Goal: Task Accomplishment & Management: Use online tool/utility

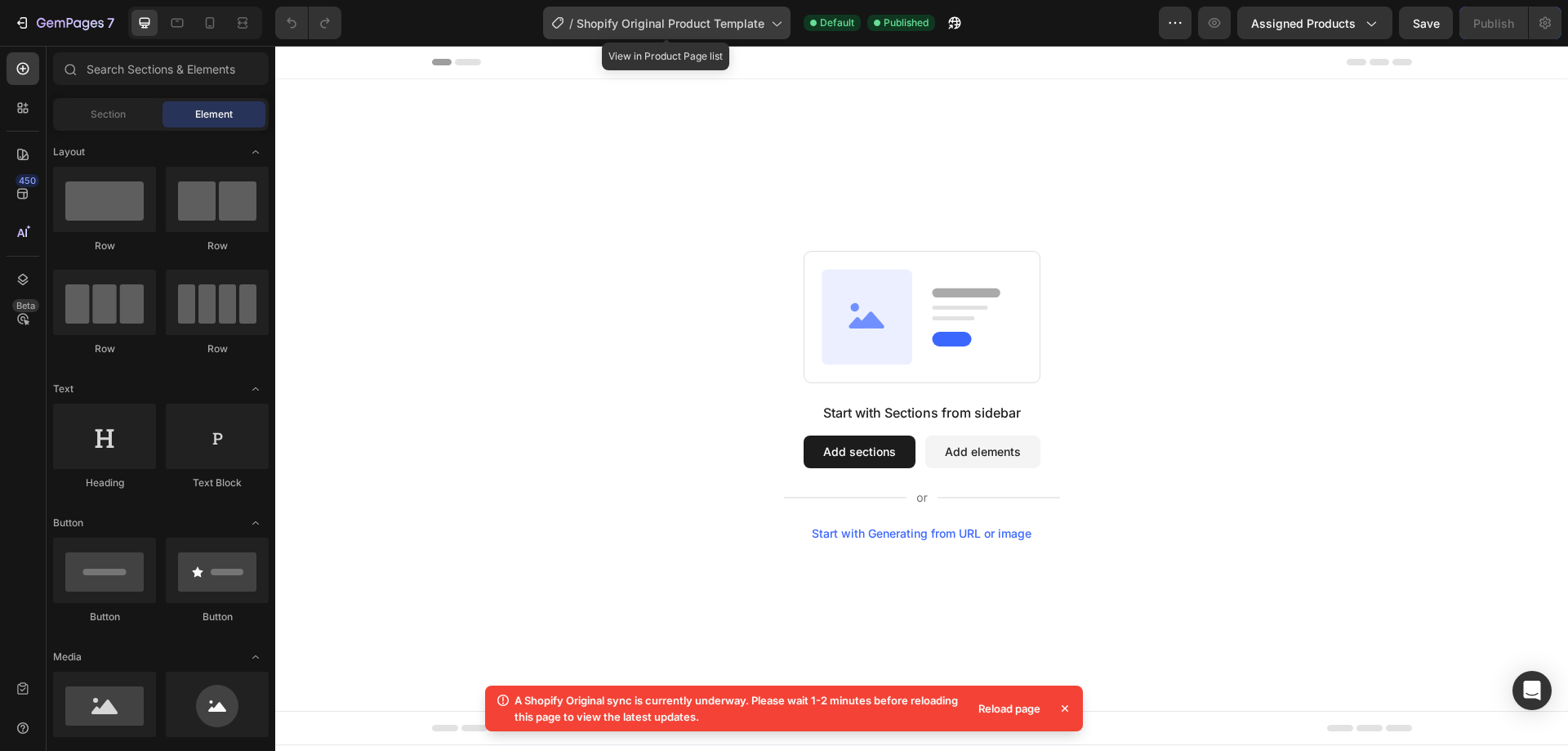
click at [690, 25] on span "Shopify Original Product Template" at bounding box center [670, 23] width 188 height 17
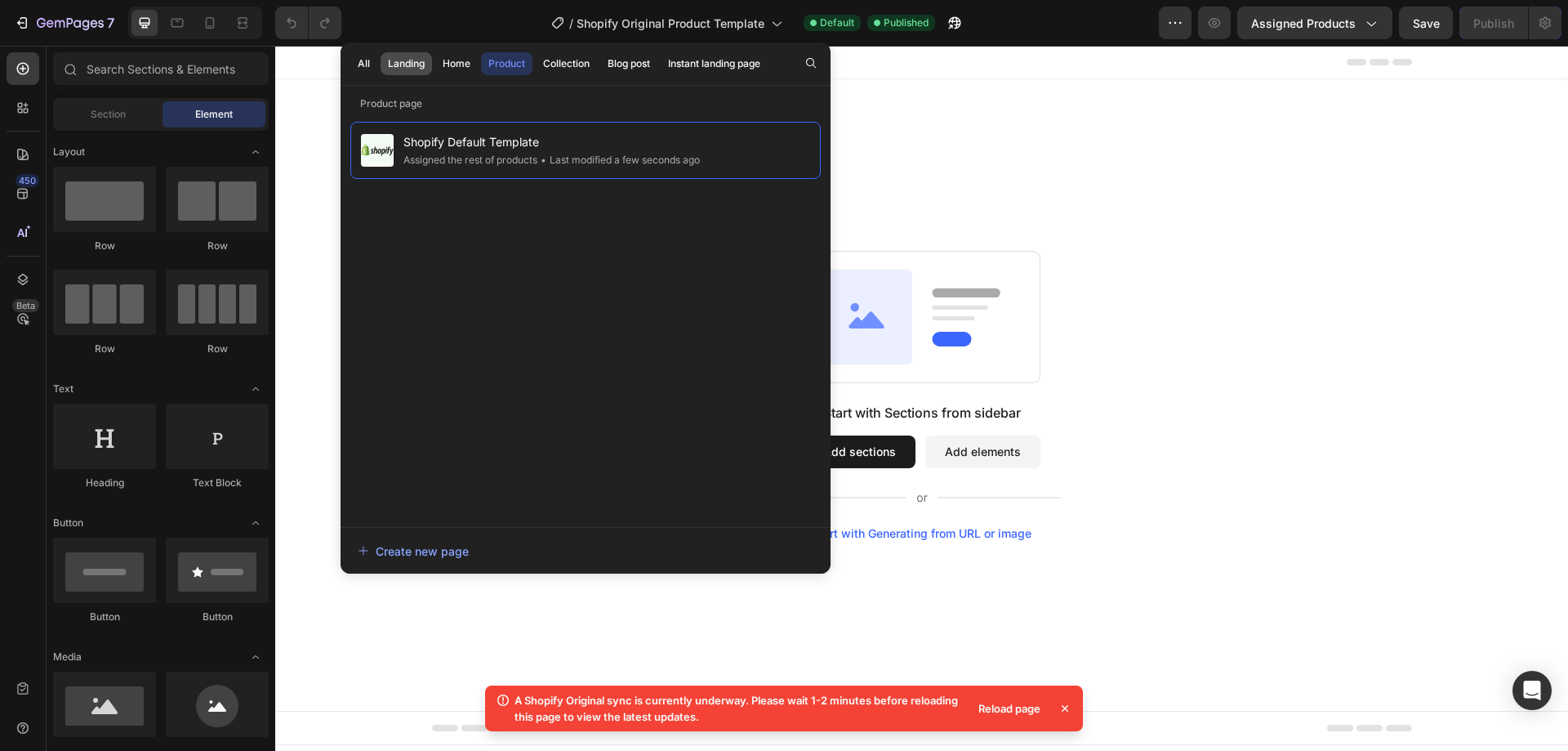
click at [435, 62] on button "Landing" at bounding box center [456, 64] width 43 height 23
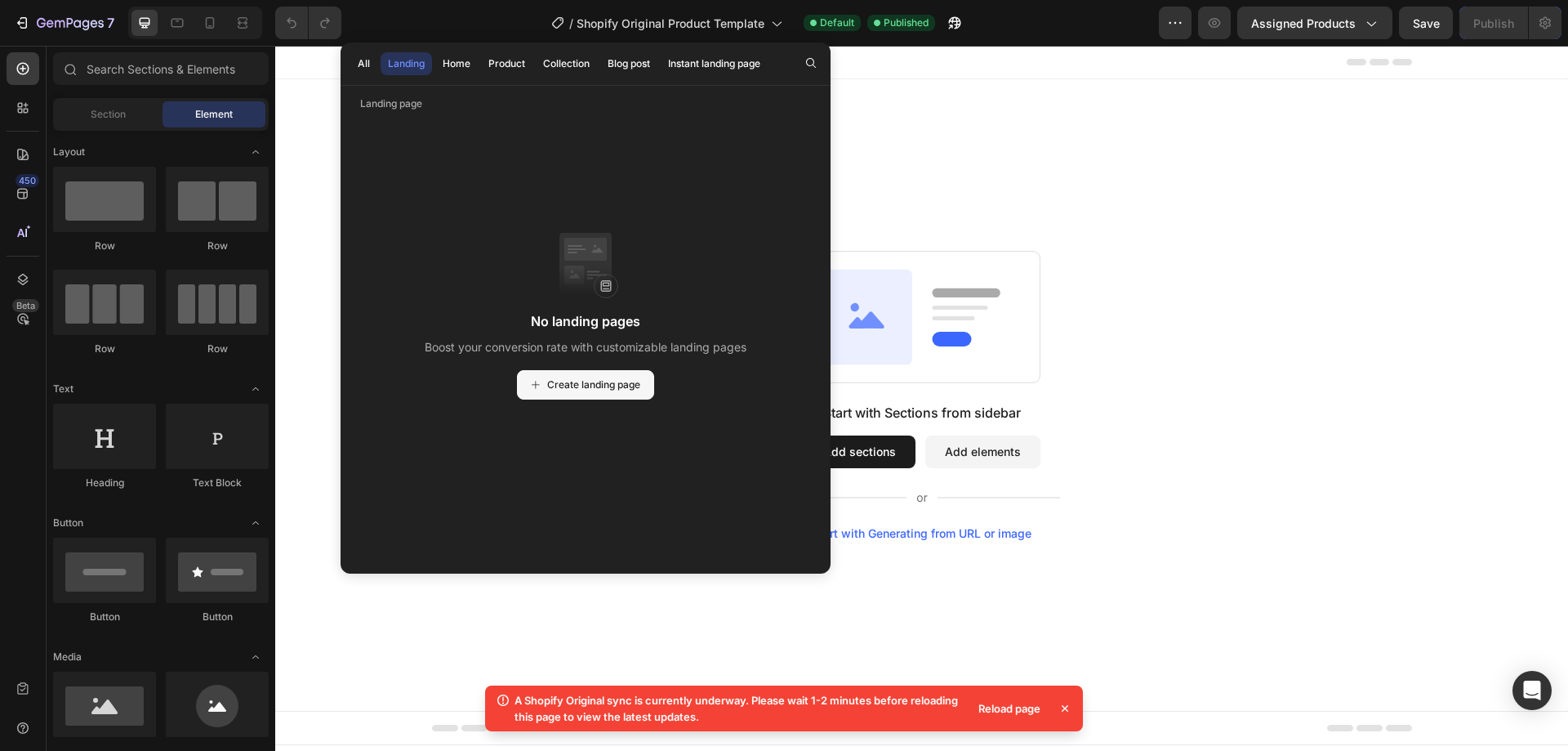
click at [571, 391] on span "Create landing page" at bounding box center [594, 384] width 93 height 15
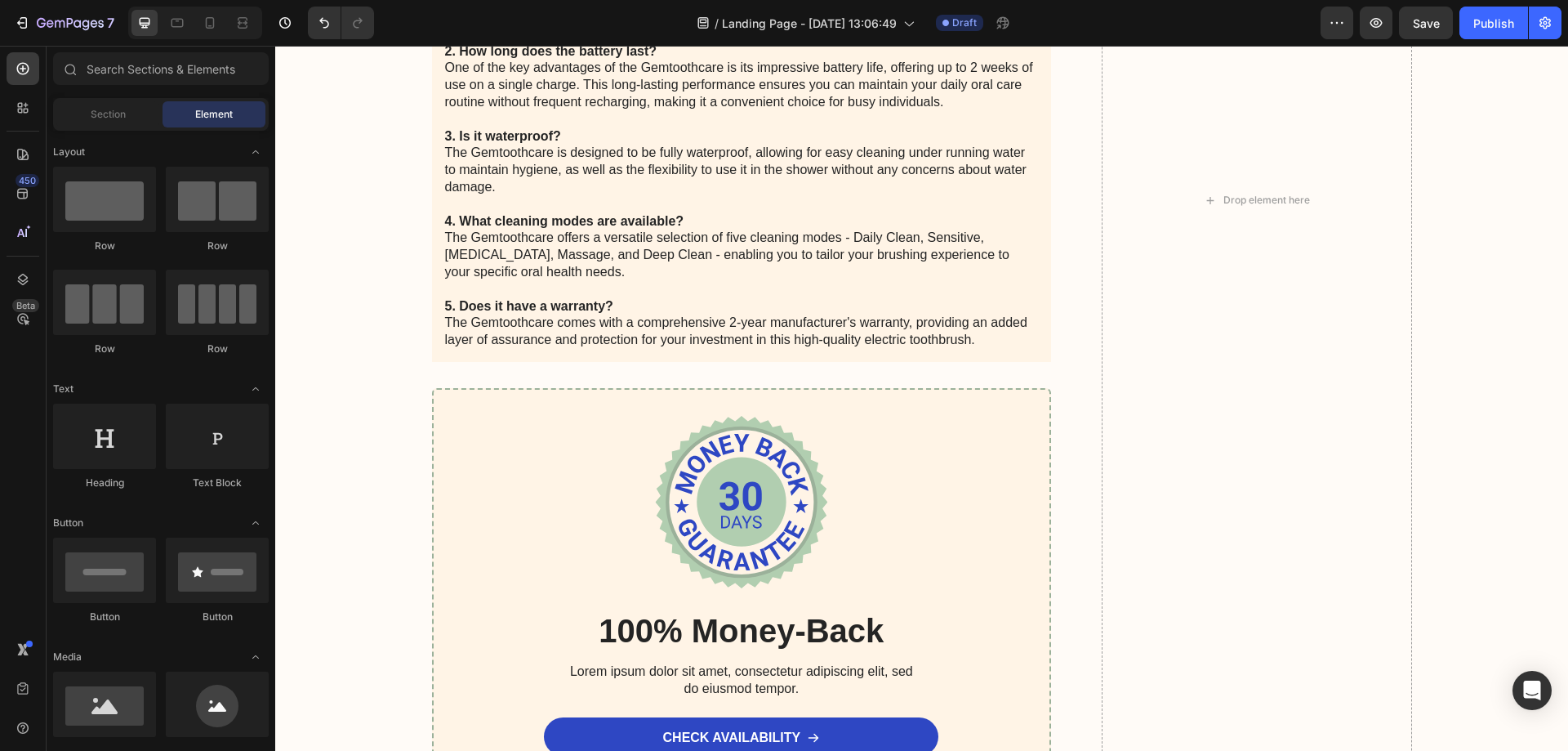
scroll to position [8579, 0]
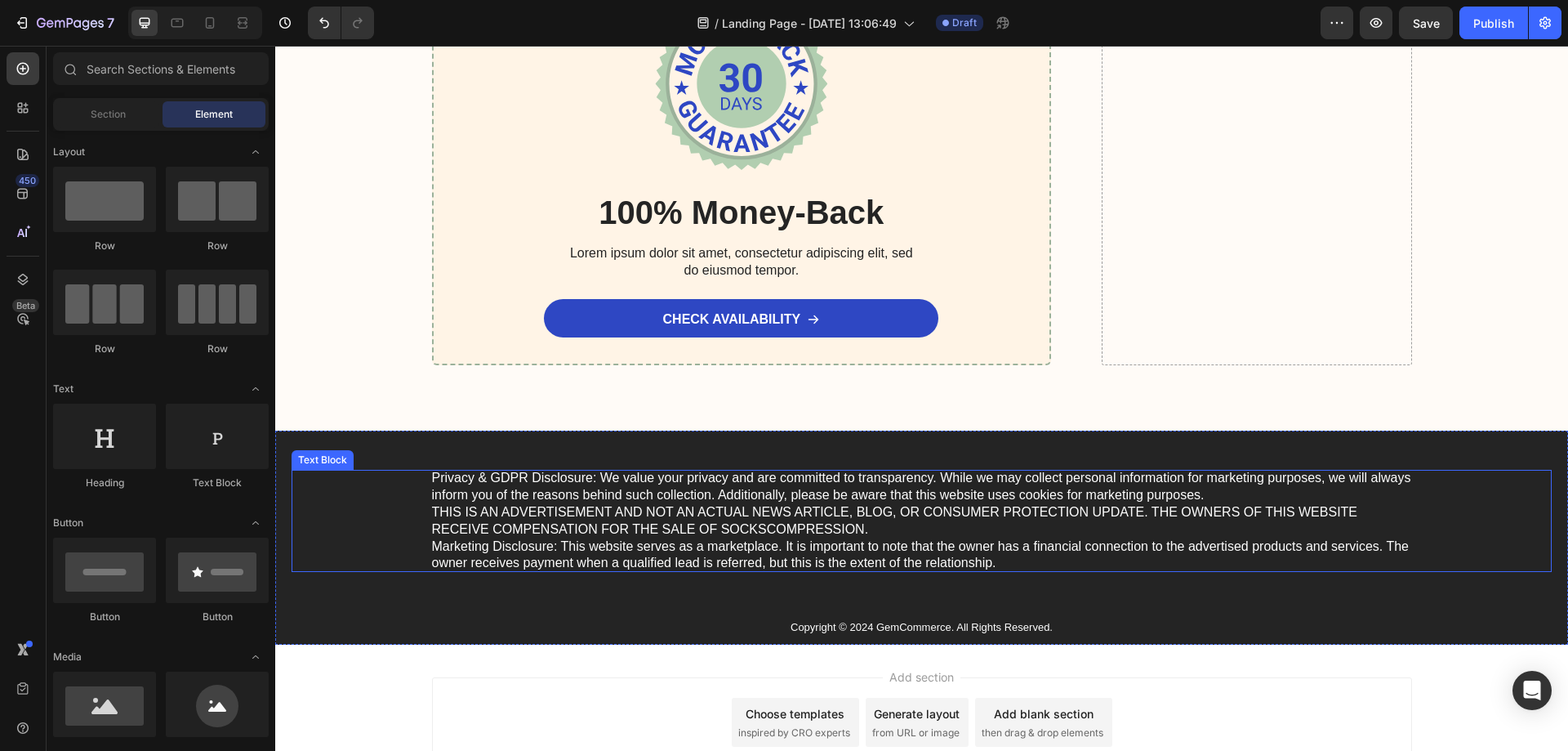
click at [958, 509] on p "Privacy & GDPR Disclosure: We value your privacy and are committed to transpare…" at bounding box center [922, 521] width 980 height 102
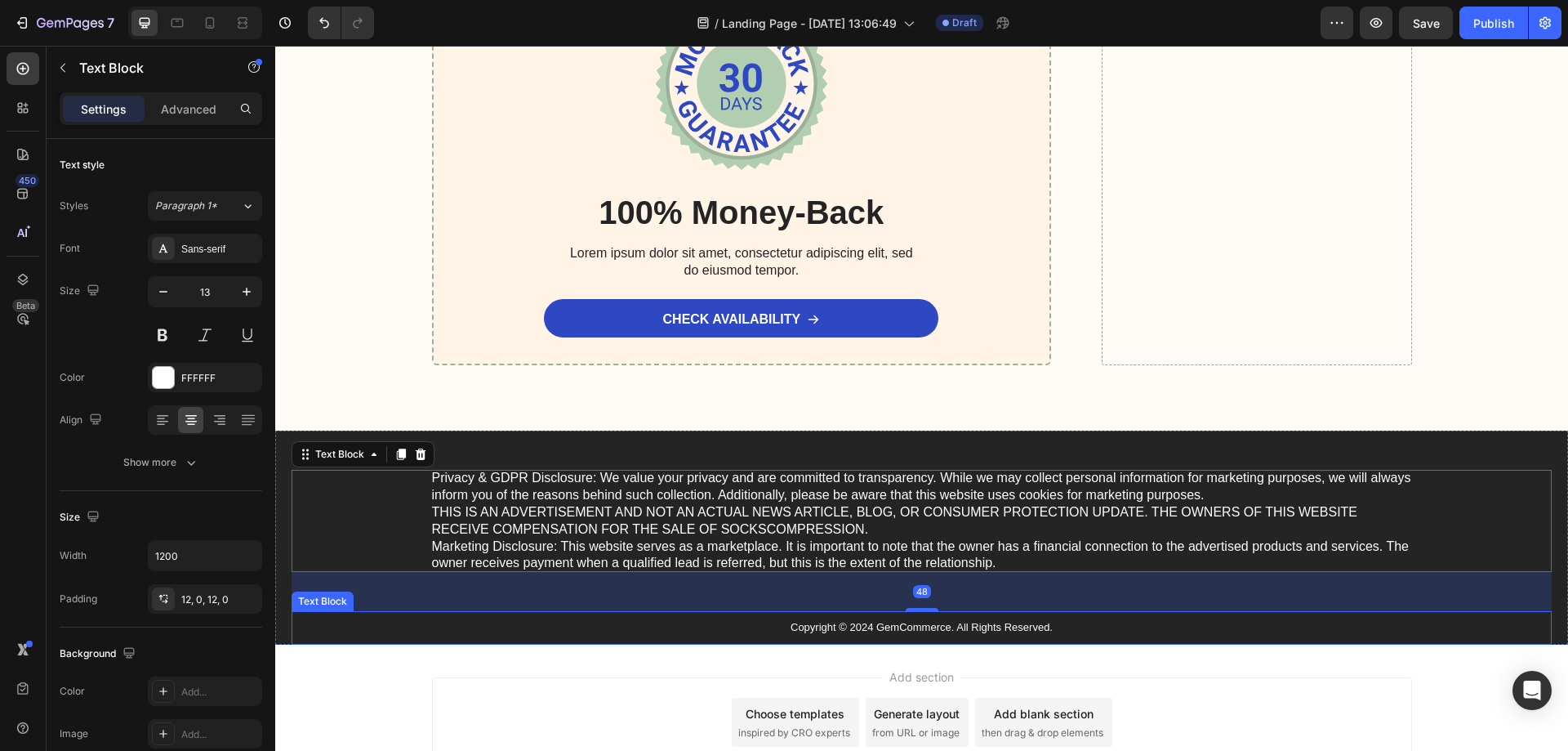
click at [907, 625] on p "Copyright © 2024 GemCommerce. All Rights Reserved." at bounding box center [923, 628] width 977 height 14
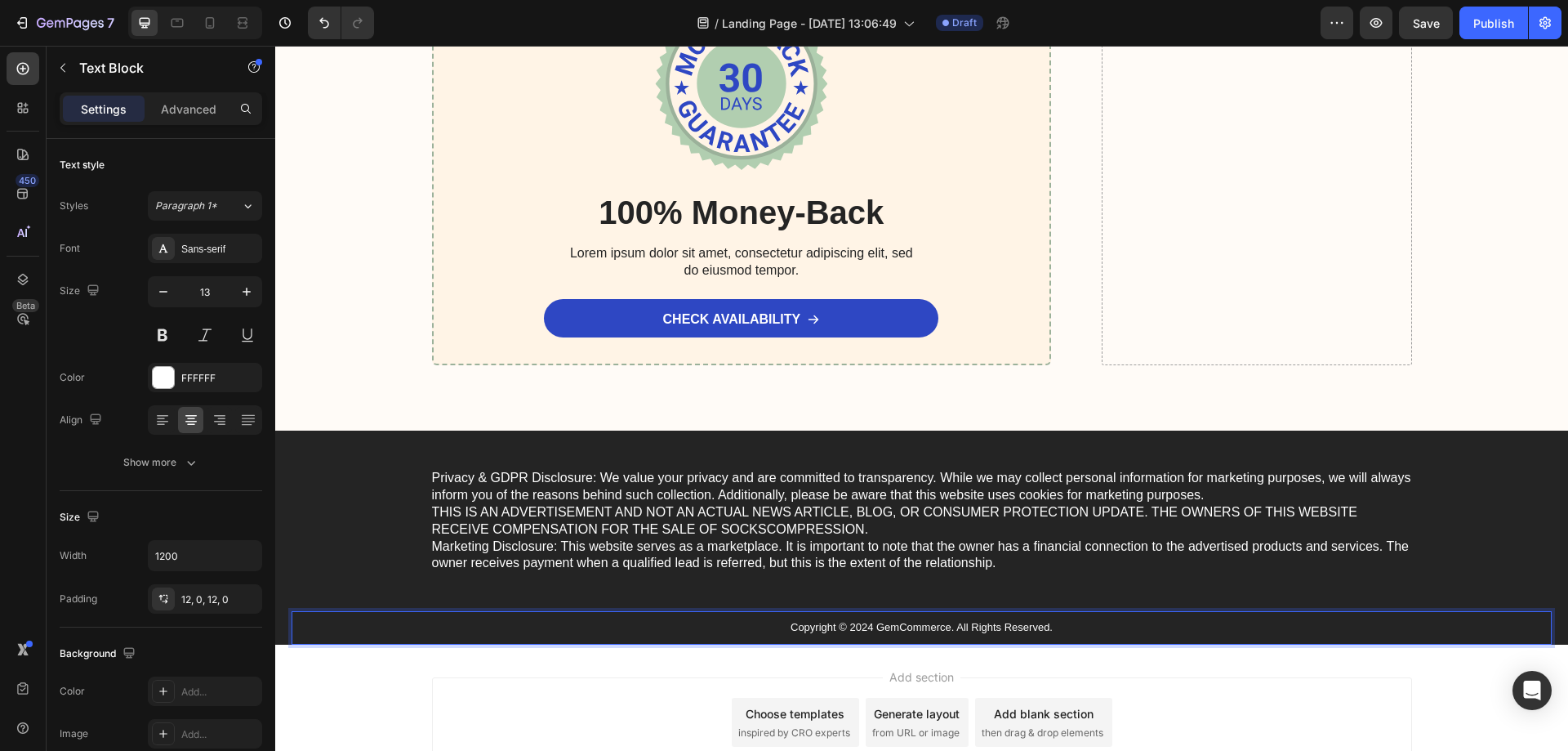
click at [907, 625] on p "Copyright © 2024 GemCommerce. All Rights Reserved." at bounding box center [923, 628] width 977 height 14
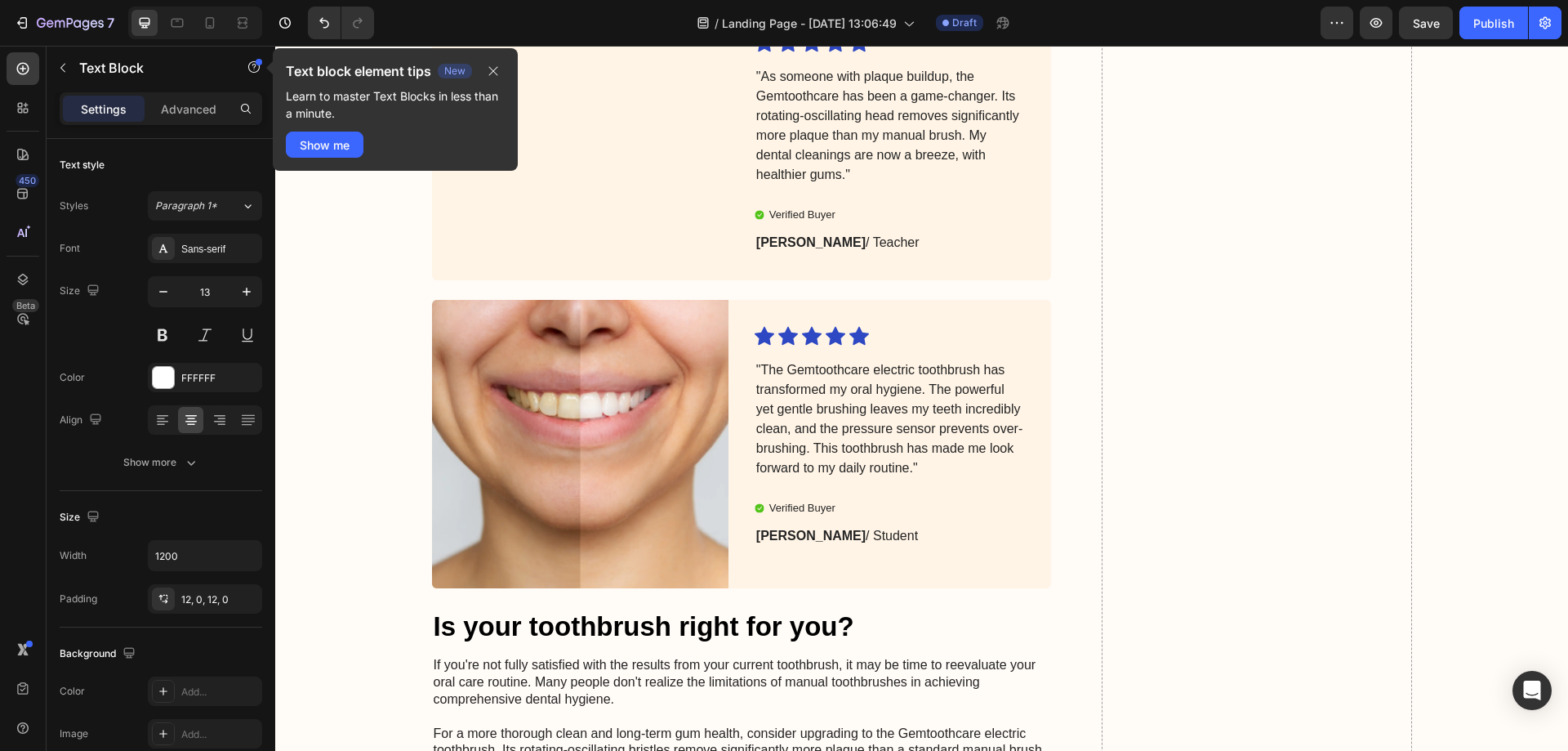
scroll to position [4166, 0]
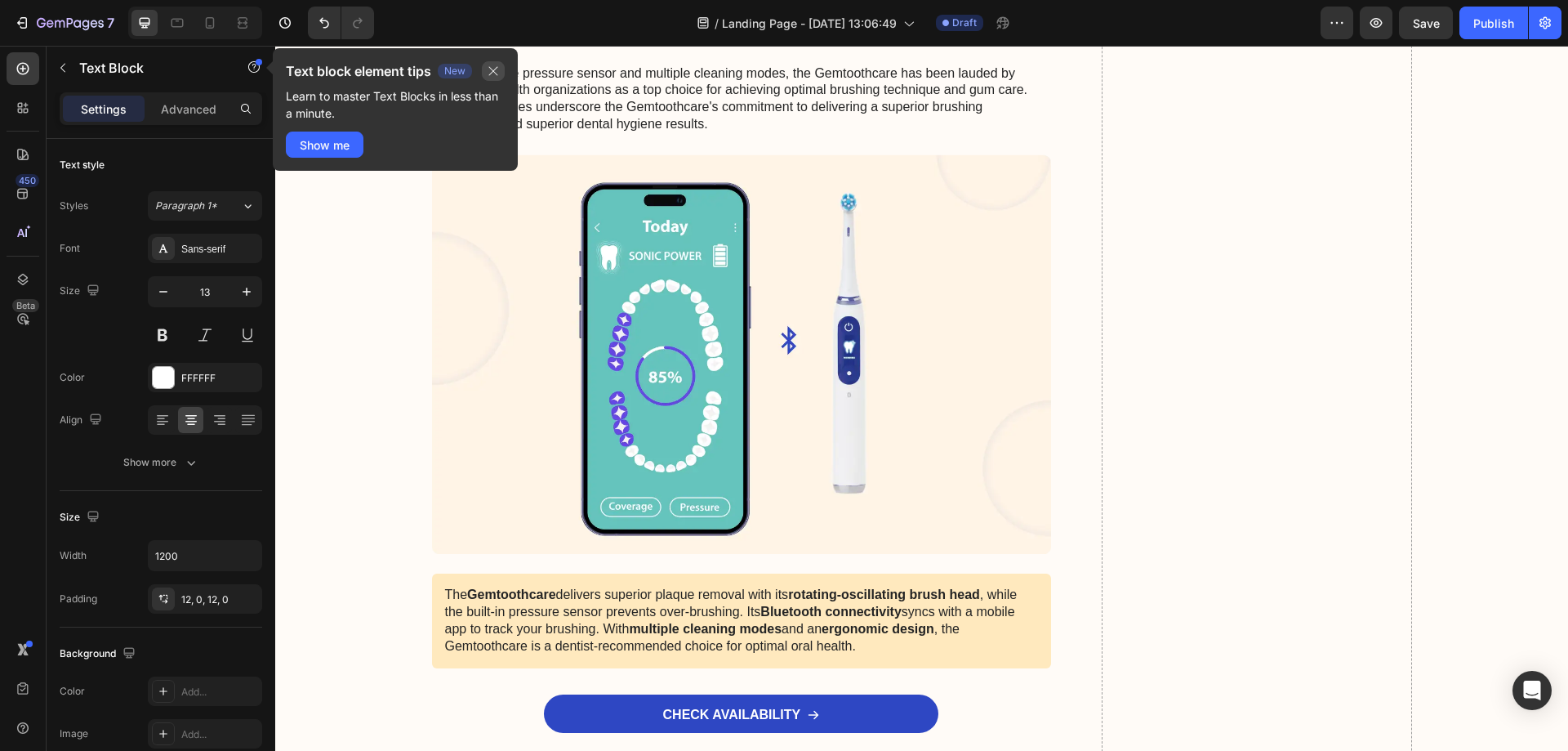
click at [500, 77] on button "button" at bounding box center [493, 72] width 23 height 20
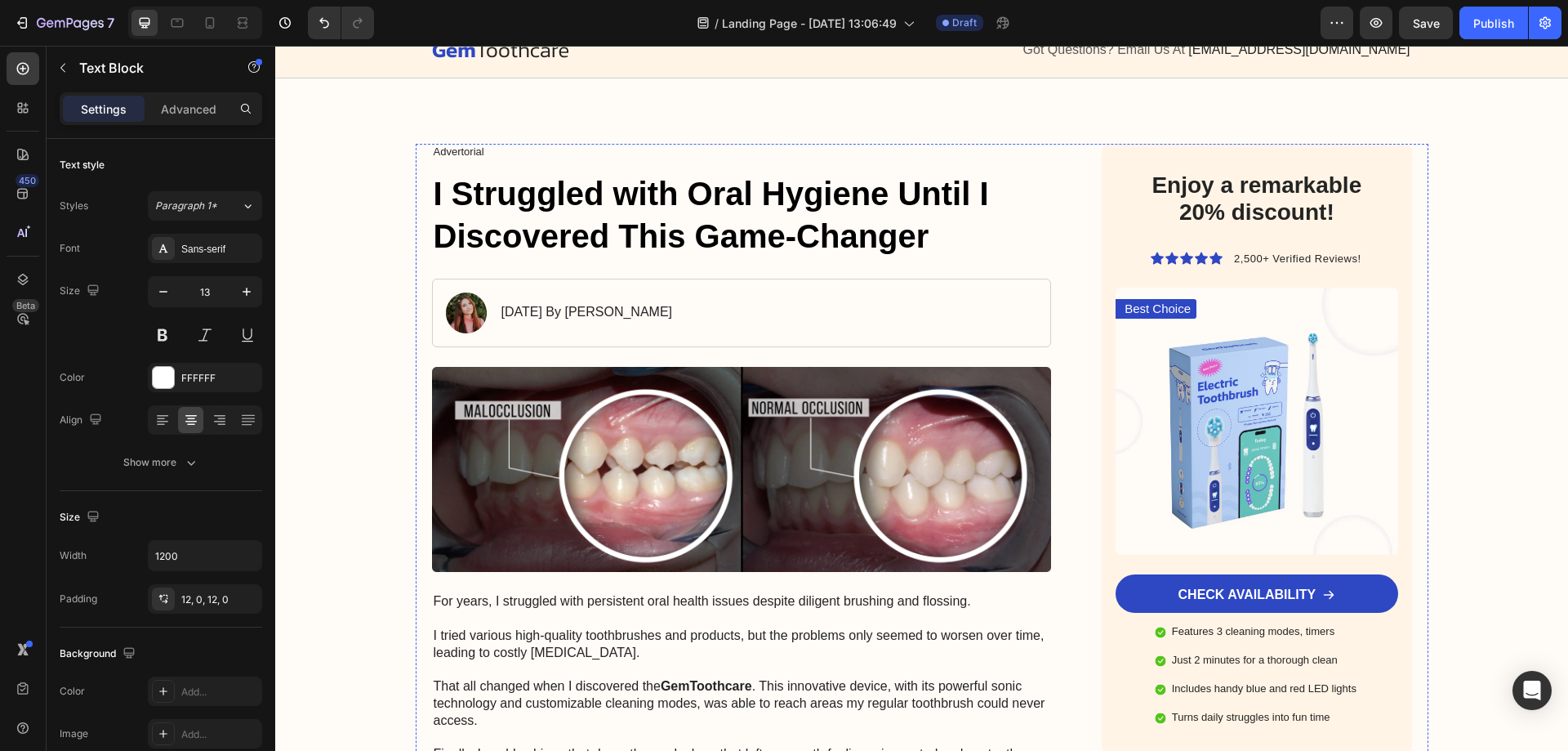
scroll to position [0, 0]
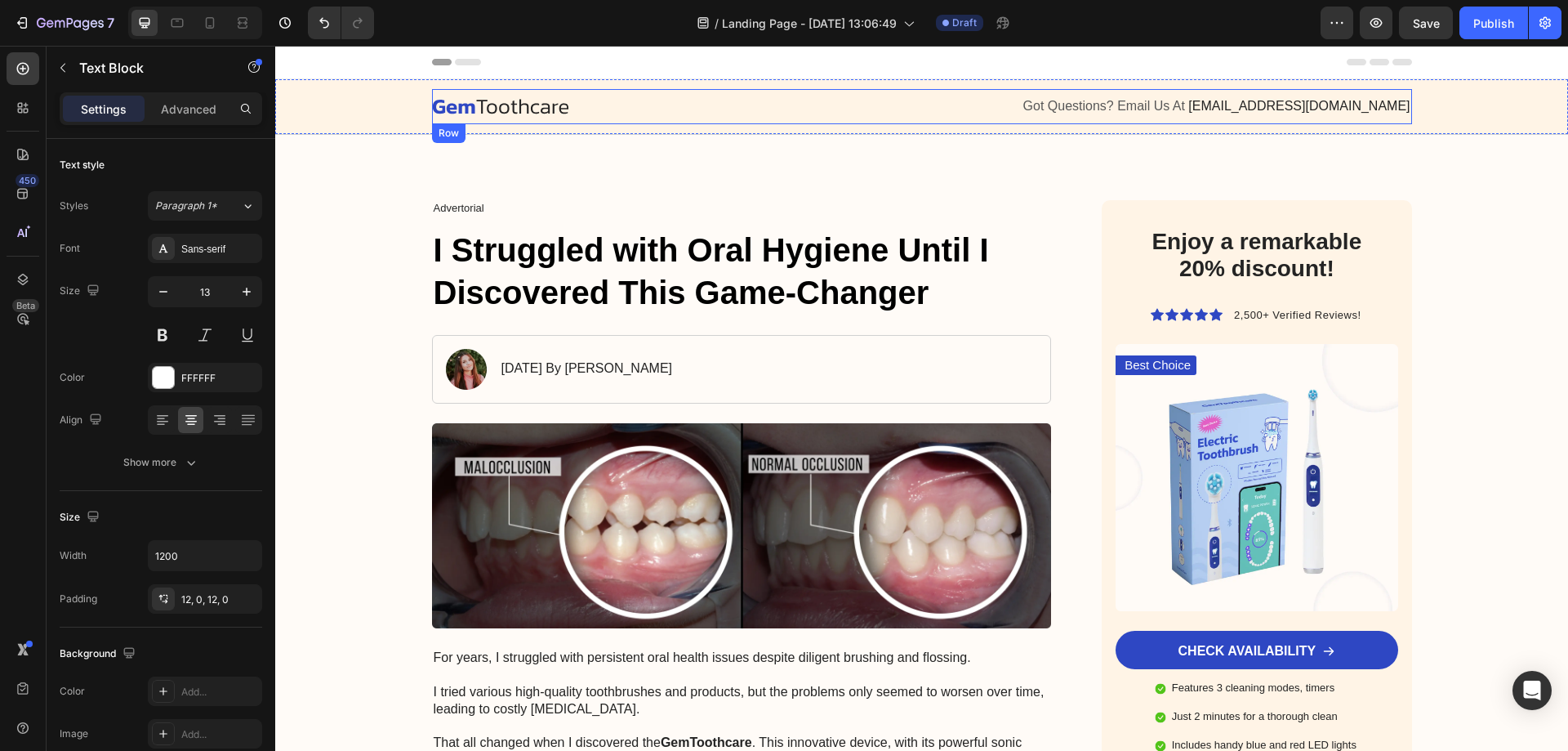
click at [462, 122] on div "Image Got Questions? Email Us At support@gemstore.com Text Block Row" at bounding box center [922, 106] width 980 height 35
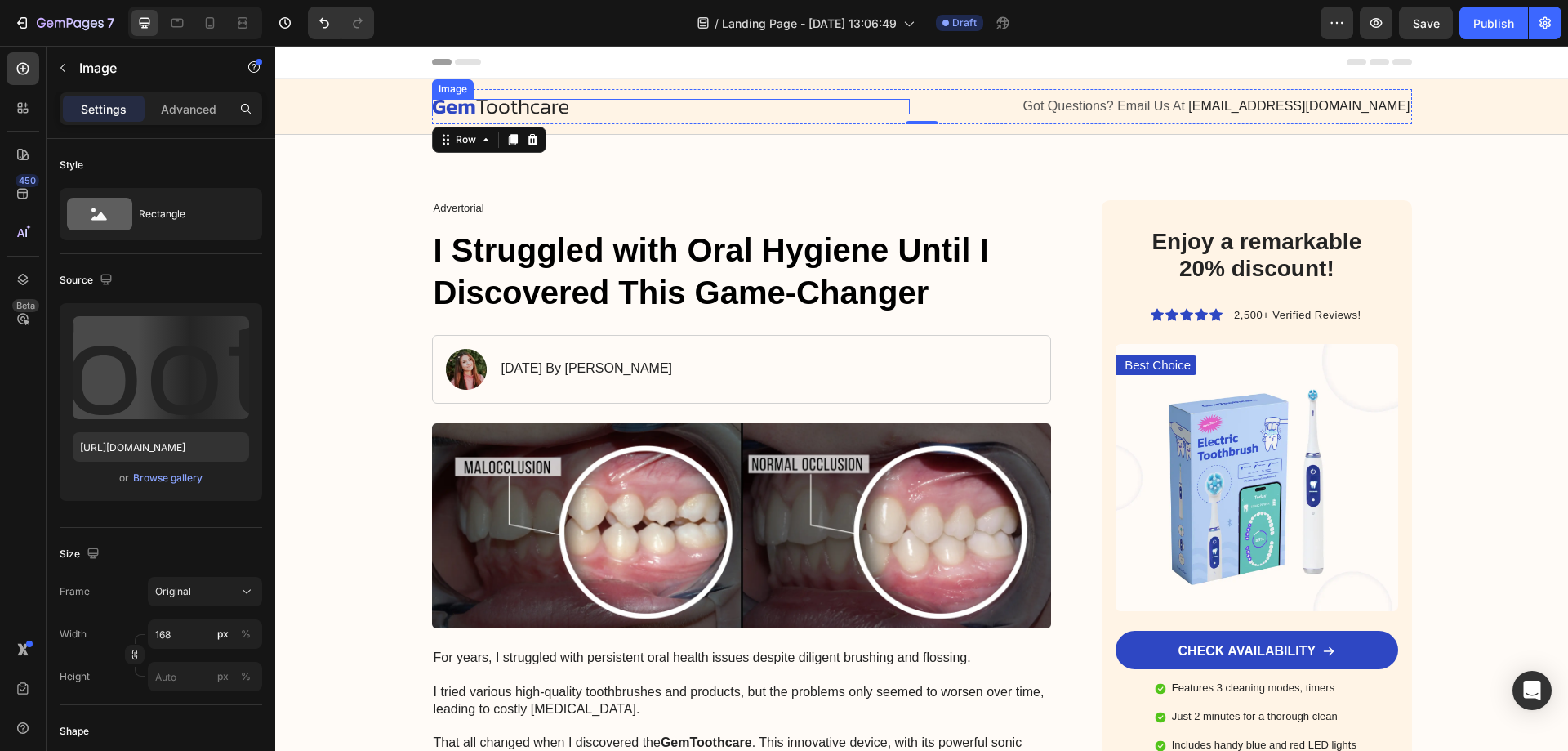
click at [489, 102] on img at bounding box center [500, 107] width 137 height 16
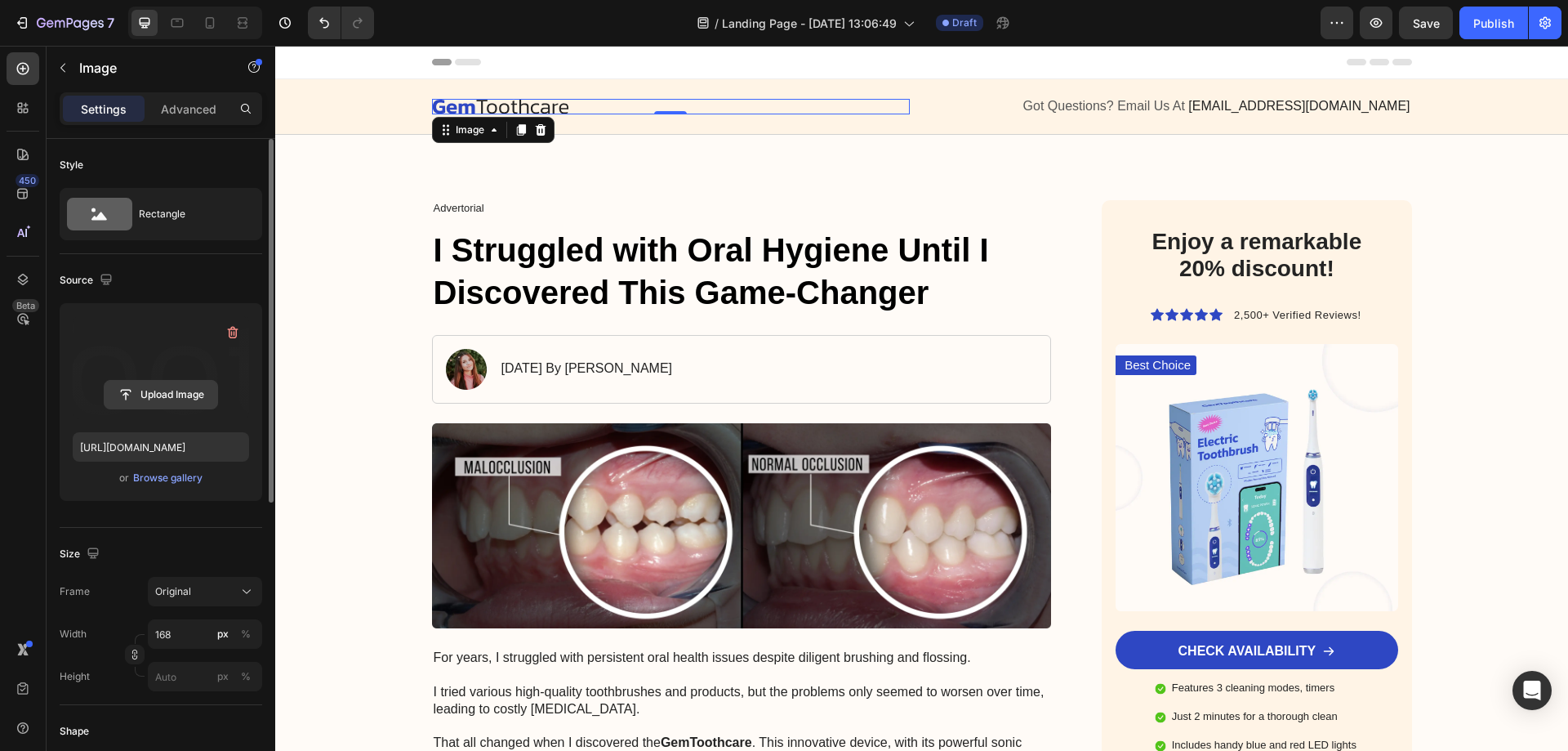
click at [181, 380] on input "file" at bounding box center [160, 394] width 112 height 28
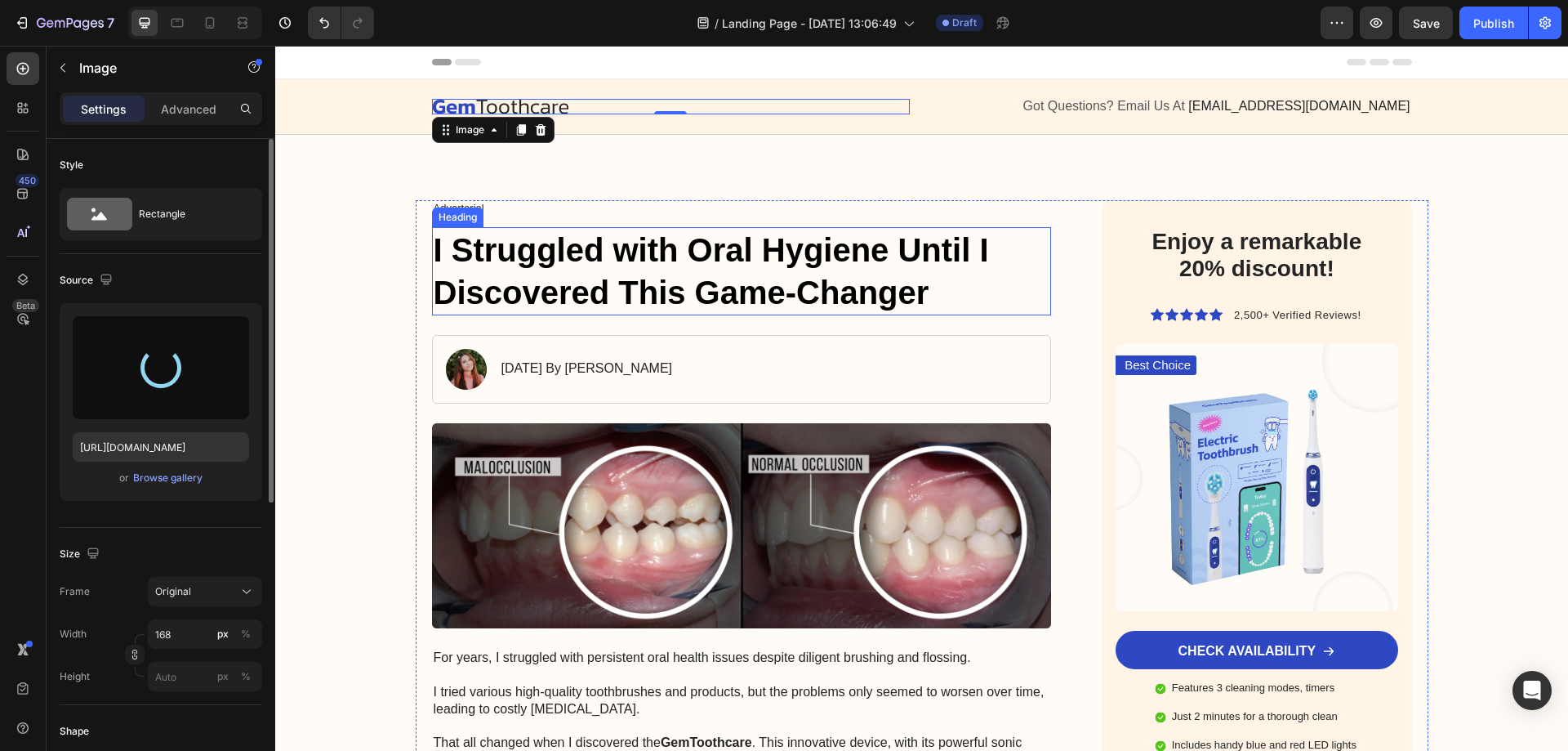
type input "https://cdn.shopify.com/s/files/1/0719/4895/9884/files/gempages_581765924177052…"
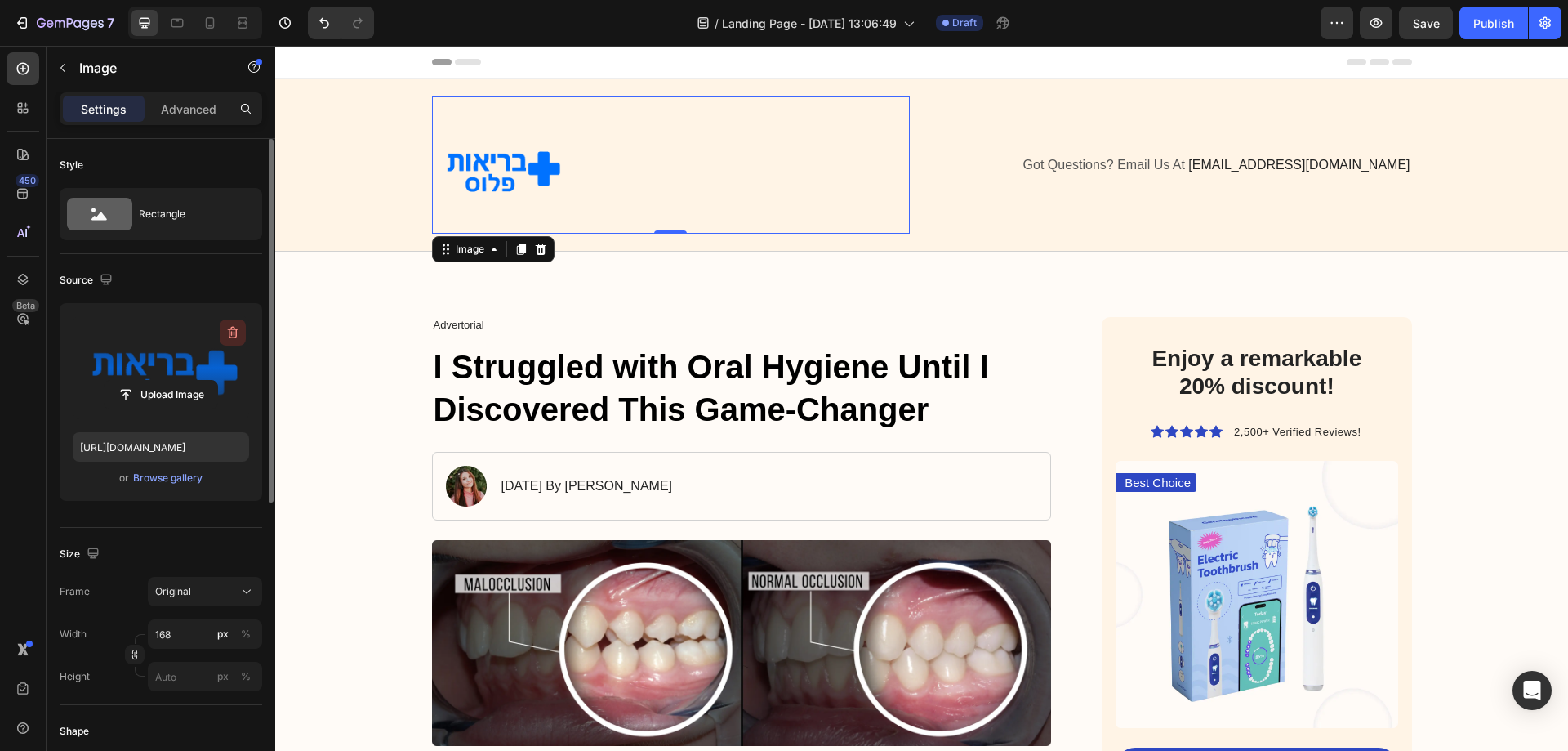
click at [227, 337] on icon "button" at bounding box center [232, 333] width 16 height 16
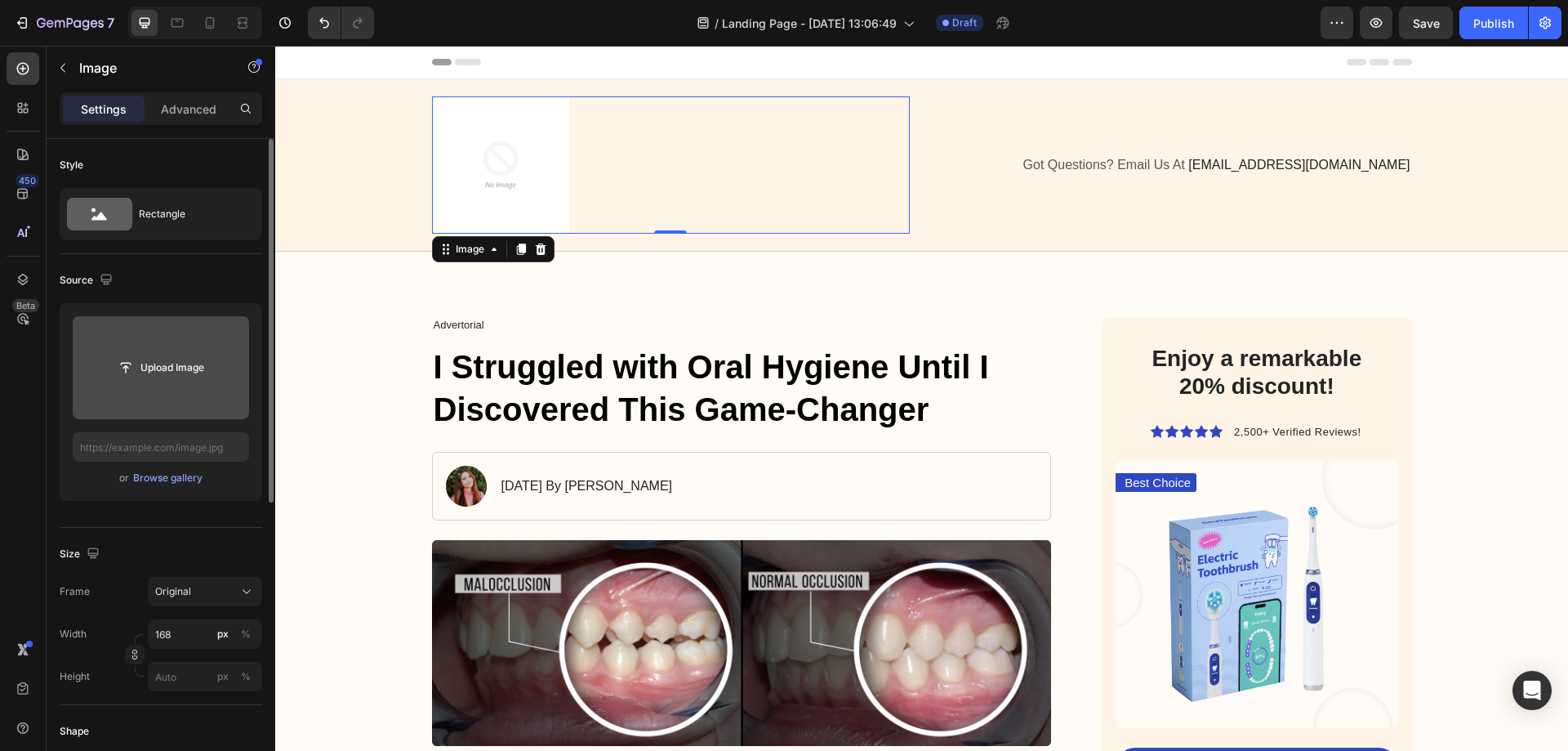
click at [185, 357] on input "file" at bounding box center [160, 368] width 112 height 28
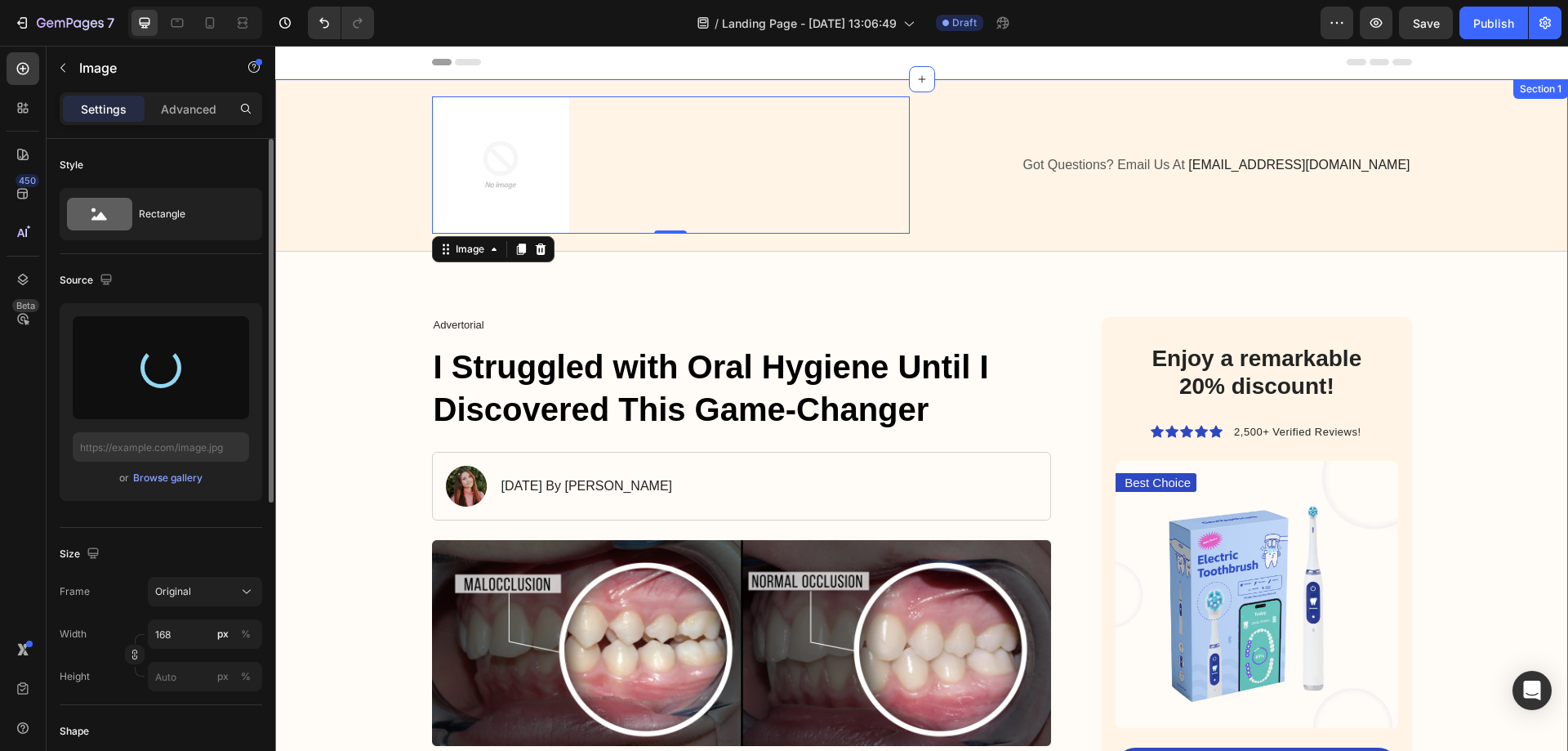
type input "https://cdn.shopify.com/s/files/1/0719/4895/9884/files/gempages_581765924177052…"
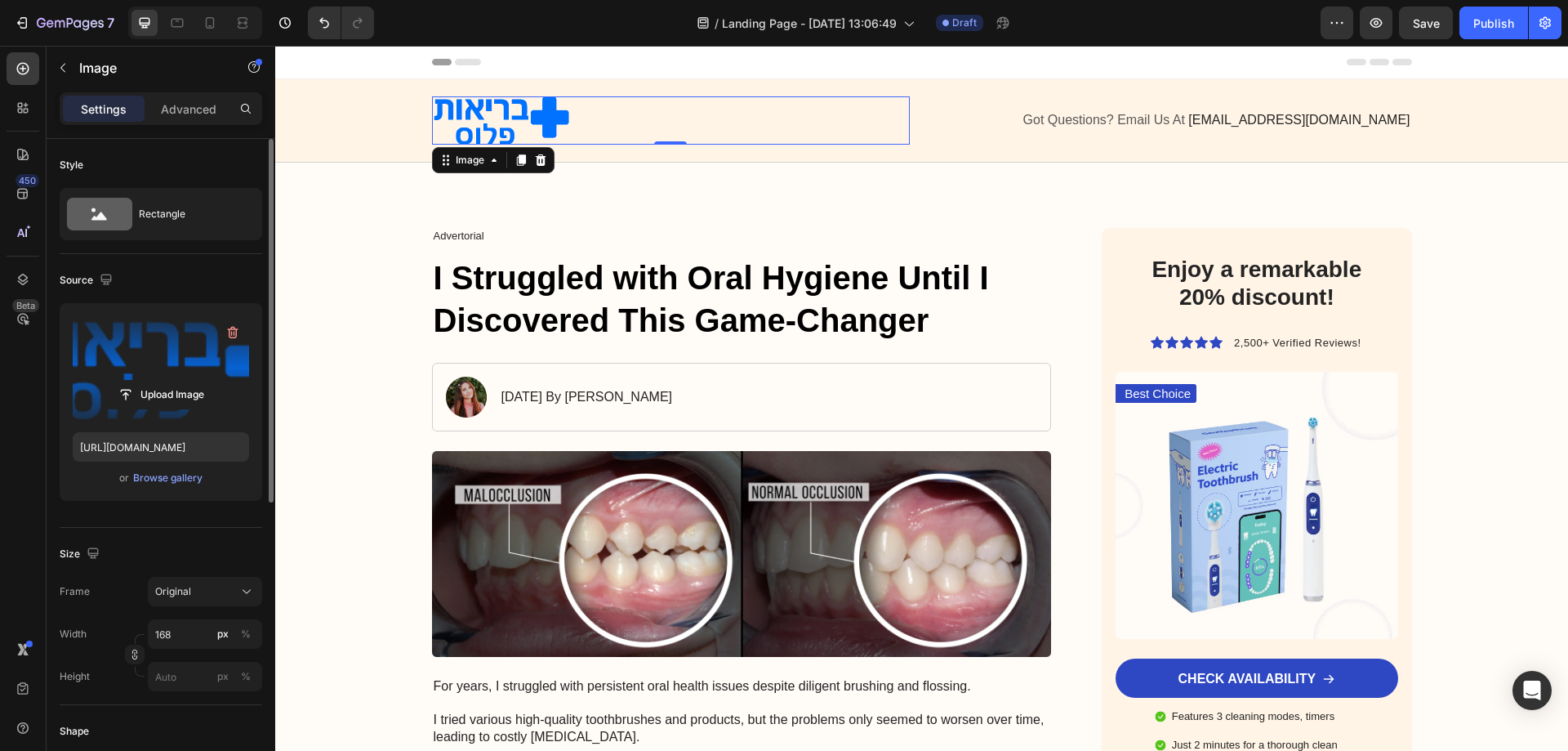
click at [1106, 62] on div "Header" at bounding box center [922, 62] width 980 height 33
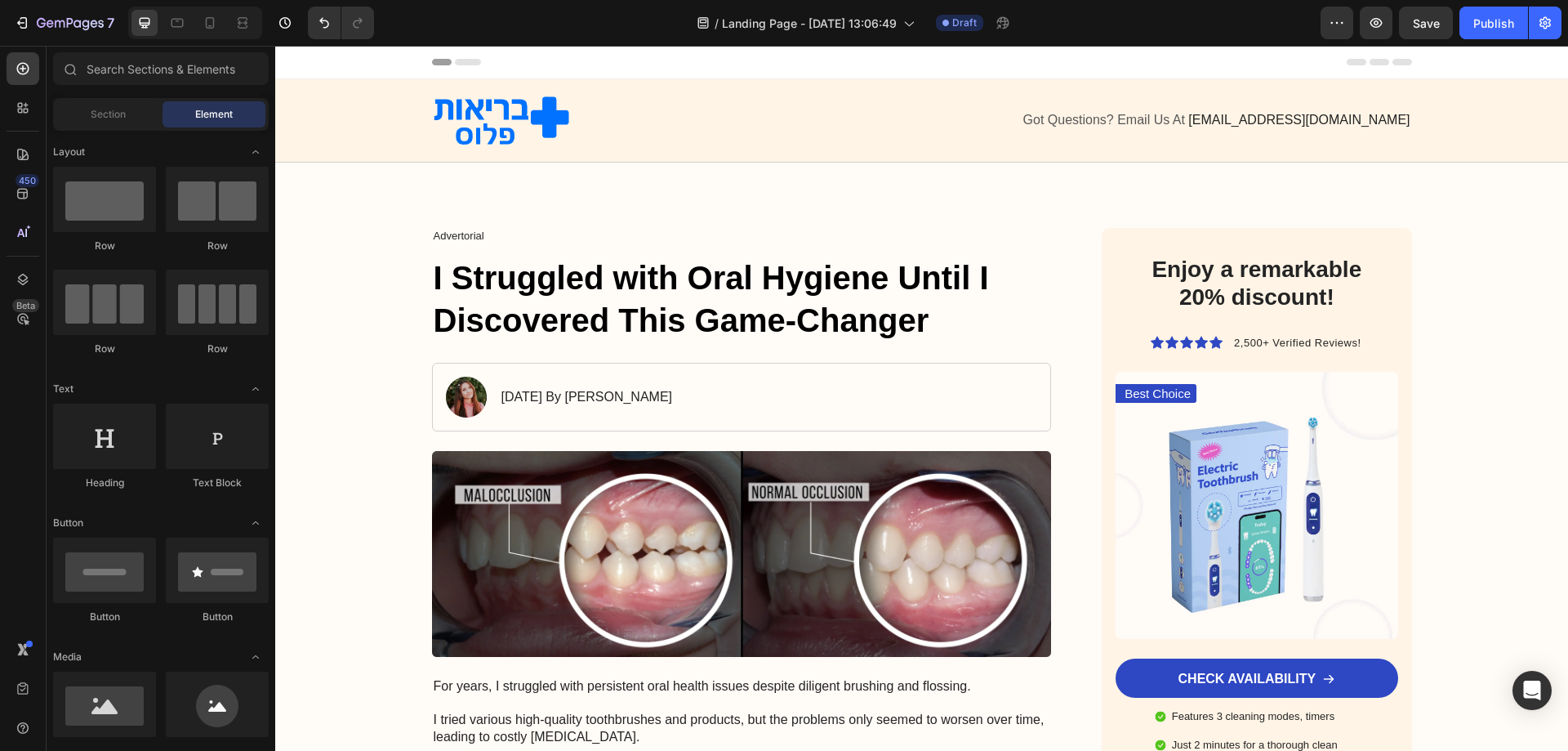
click at [1106, 61] on div "Header" at bounding box center [922, 62] width 980 height 33
click at [860, 141] on div at bounding box center [670, 120] width 478 height 49
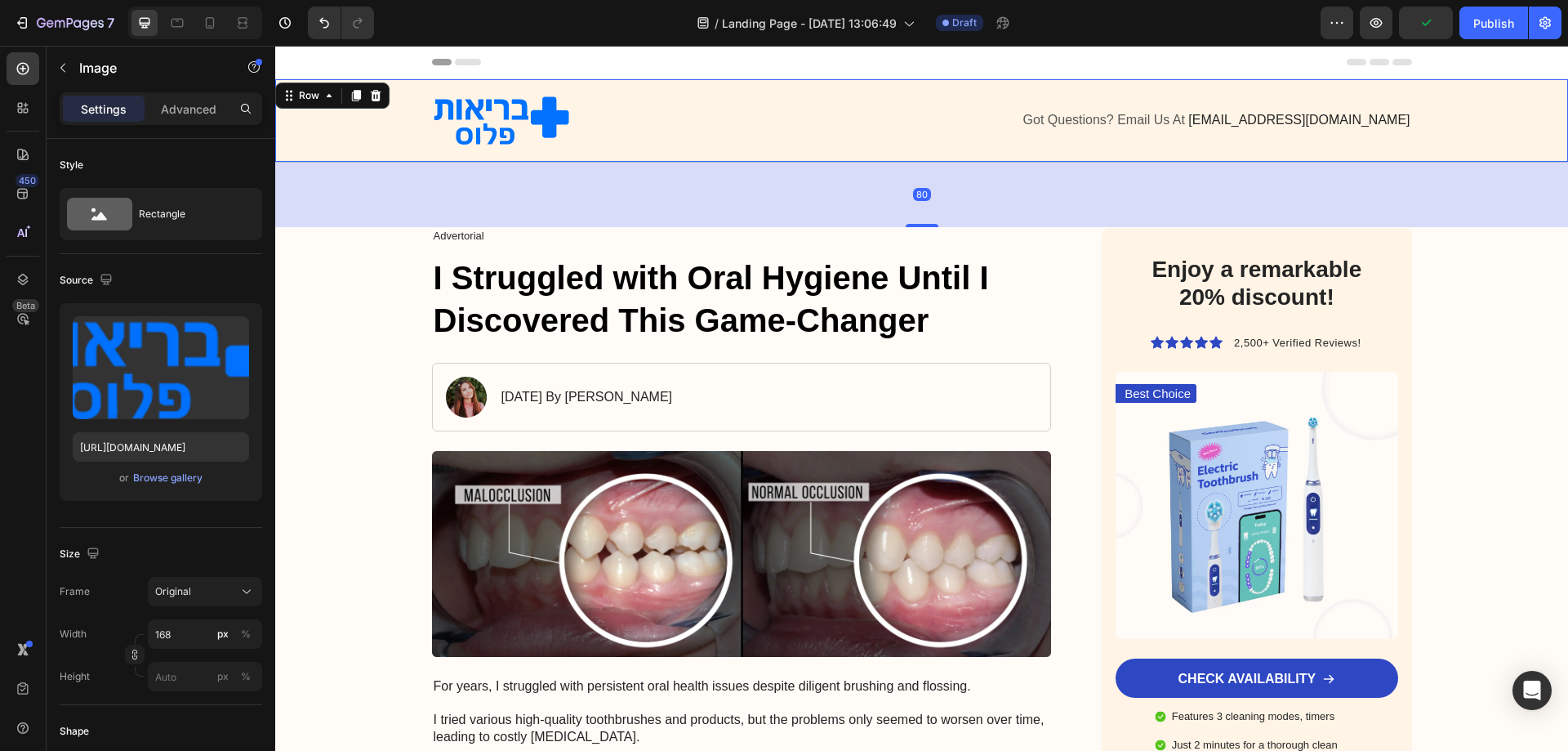
click at [1439, 144] on div "Image Got Questions? Email Us At support@gemstore.com Text Block Row" at bounding box center [922, 120] width 1260 height 63
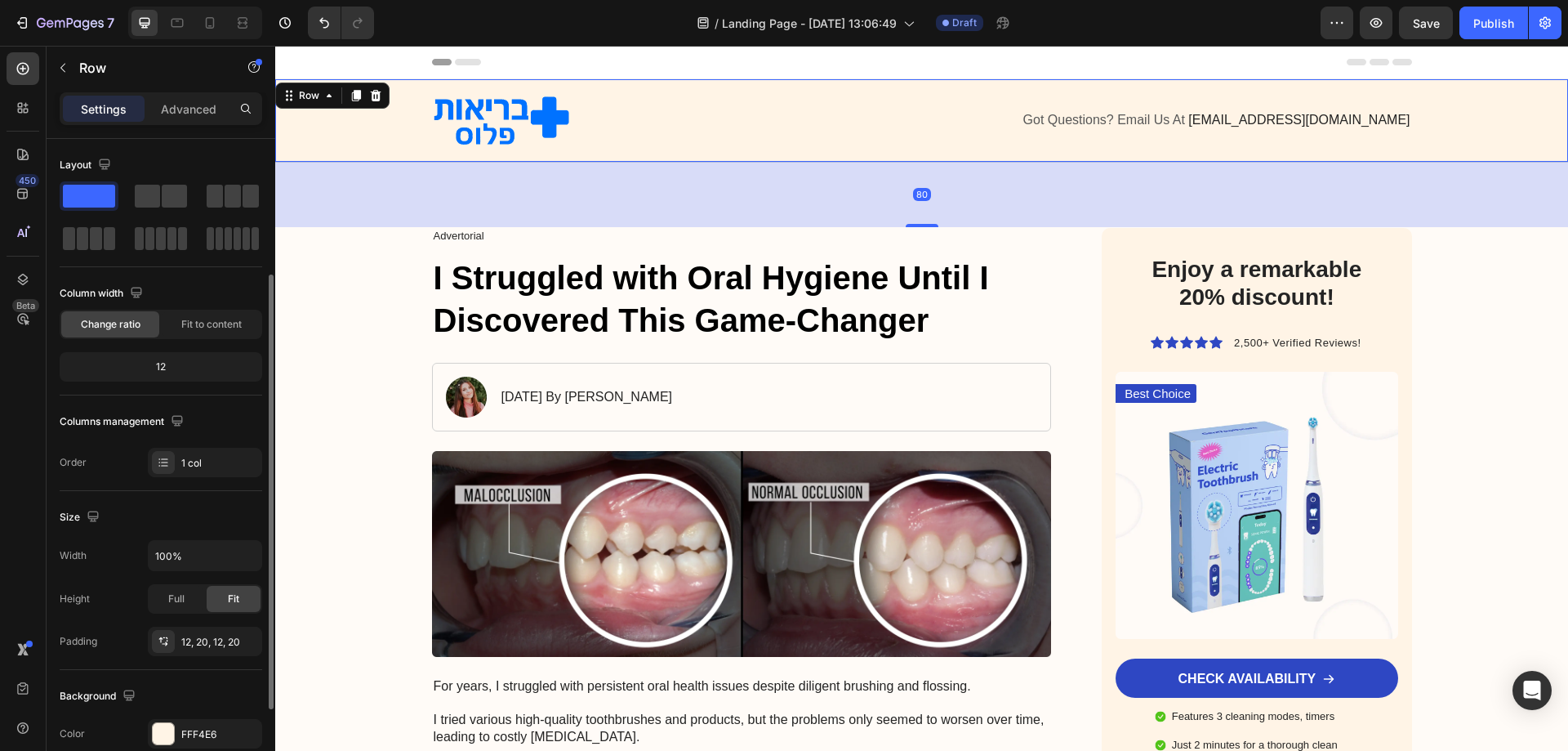
scroll to position [81, 0]
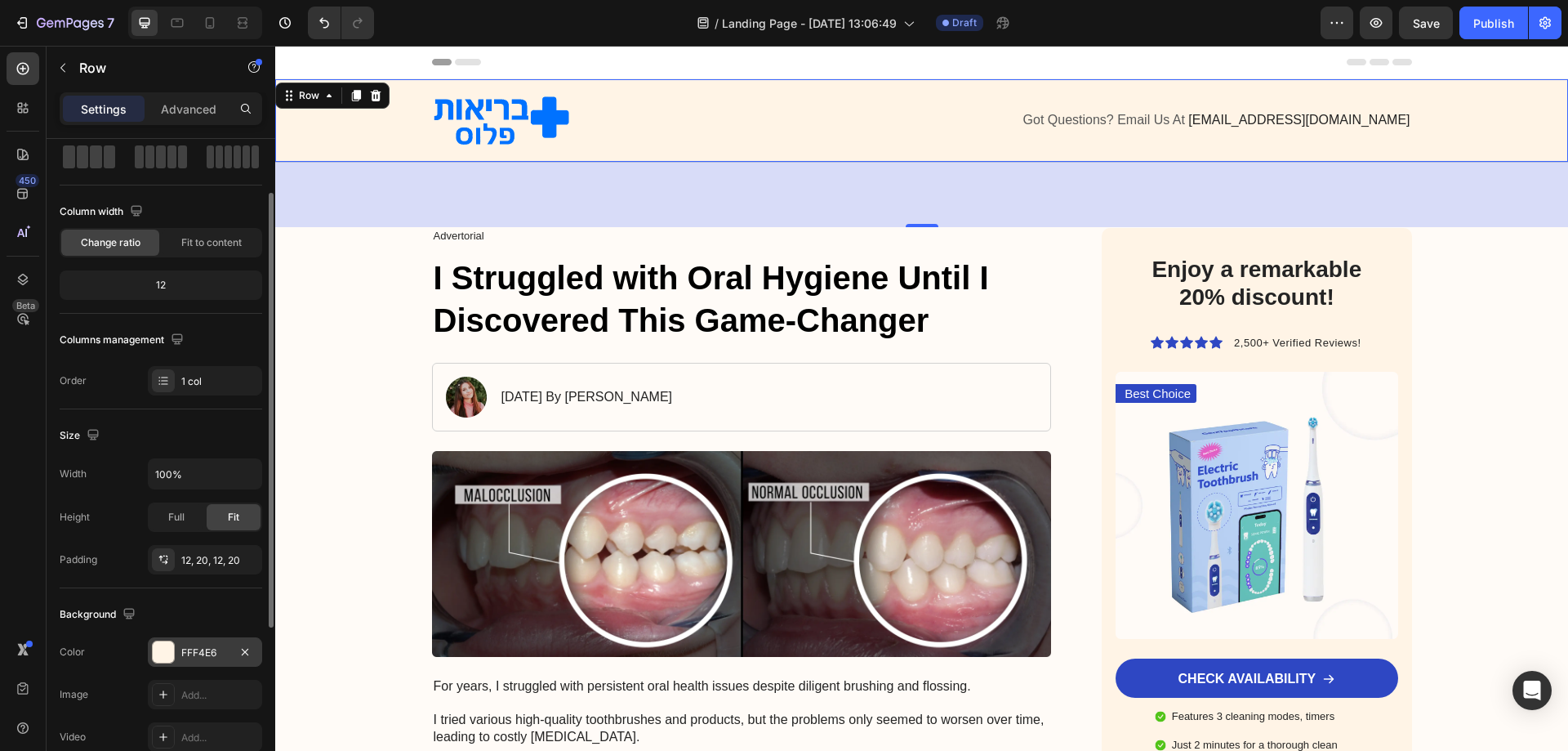
click at [174, 658] on div at bounding box center [163, 652] width 23 height 23
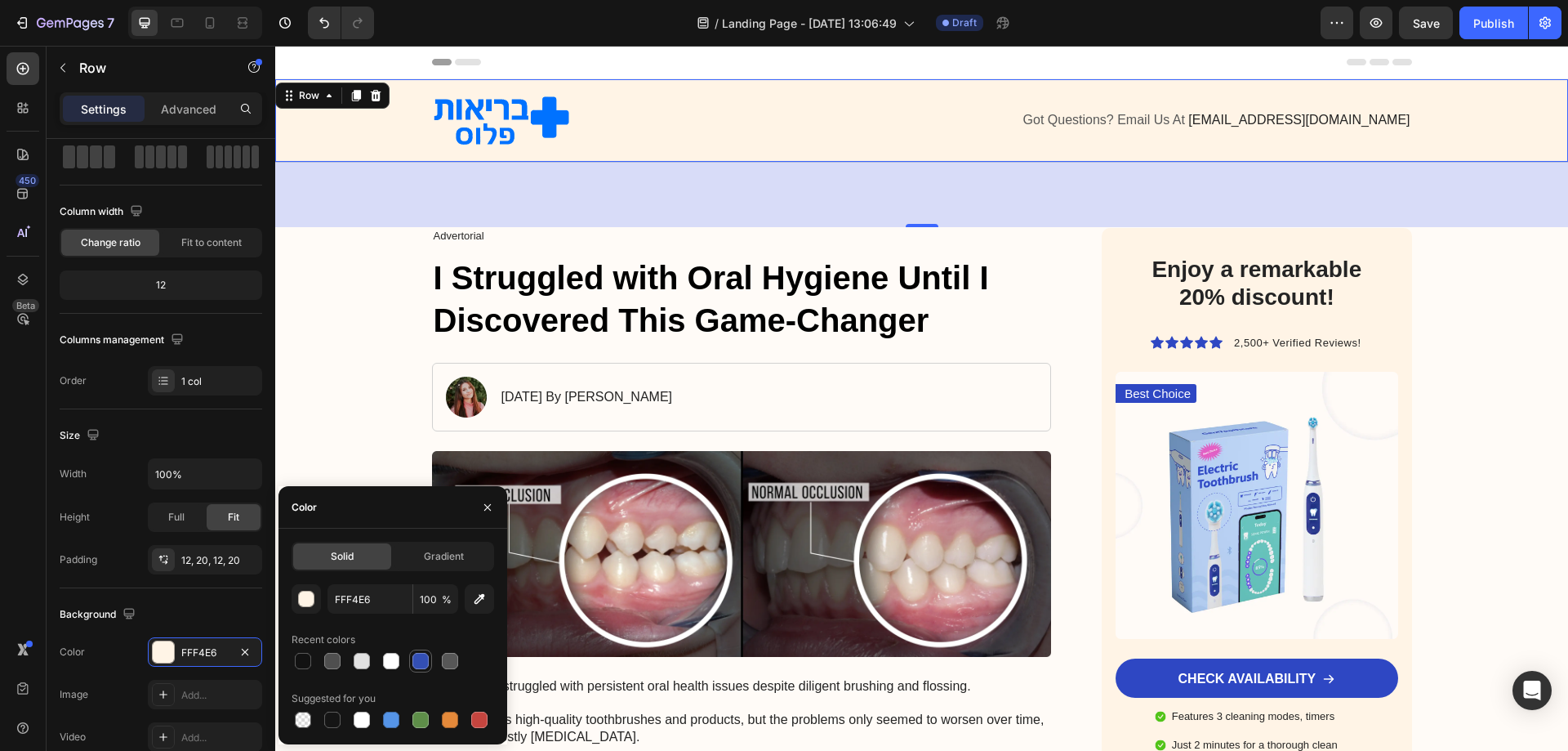
click at [413, 665] on div at bounding box center [420, 661] width 16 height 16
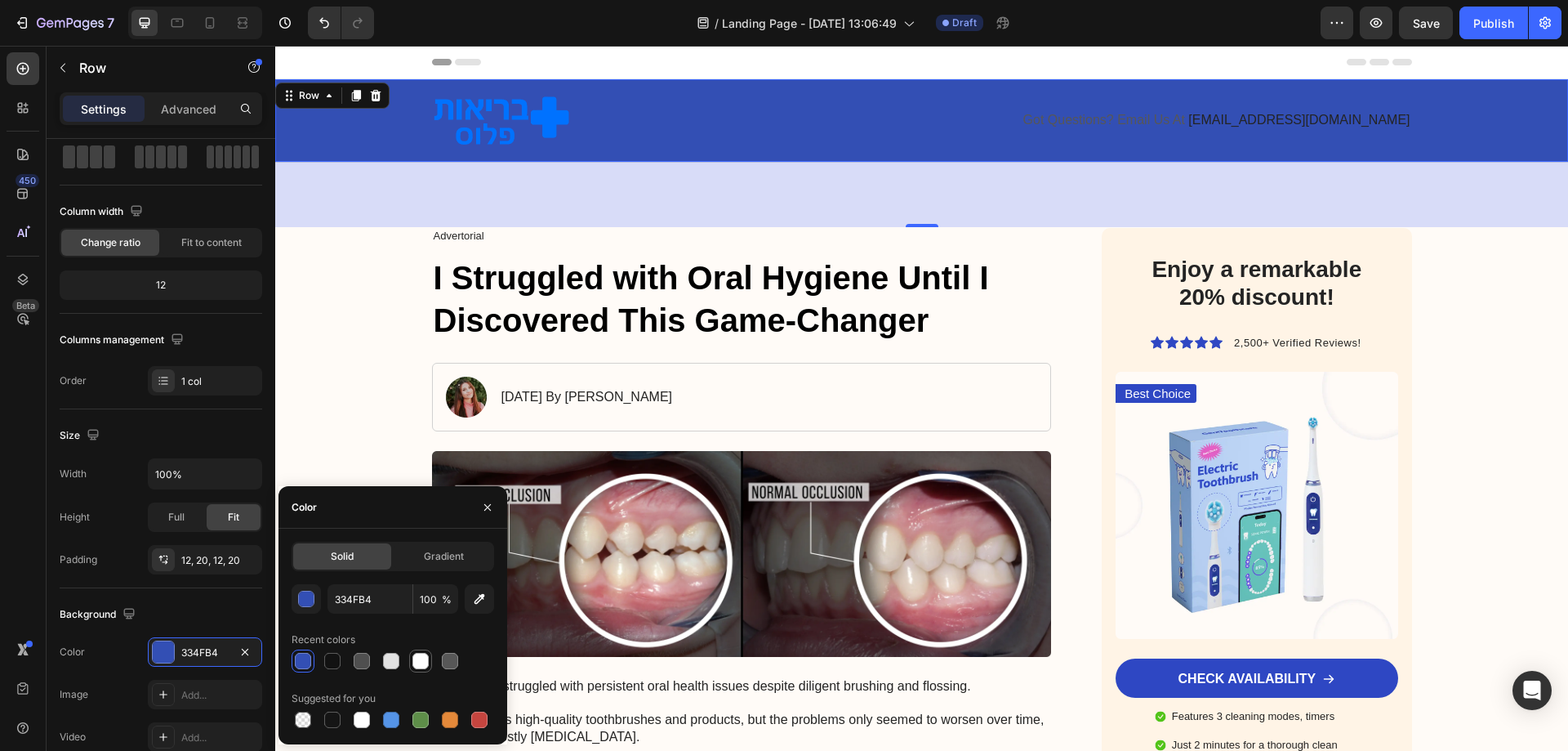
click at [419, 666] on div at bounding box center [420, 661] width 16 height 16
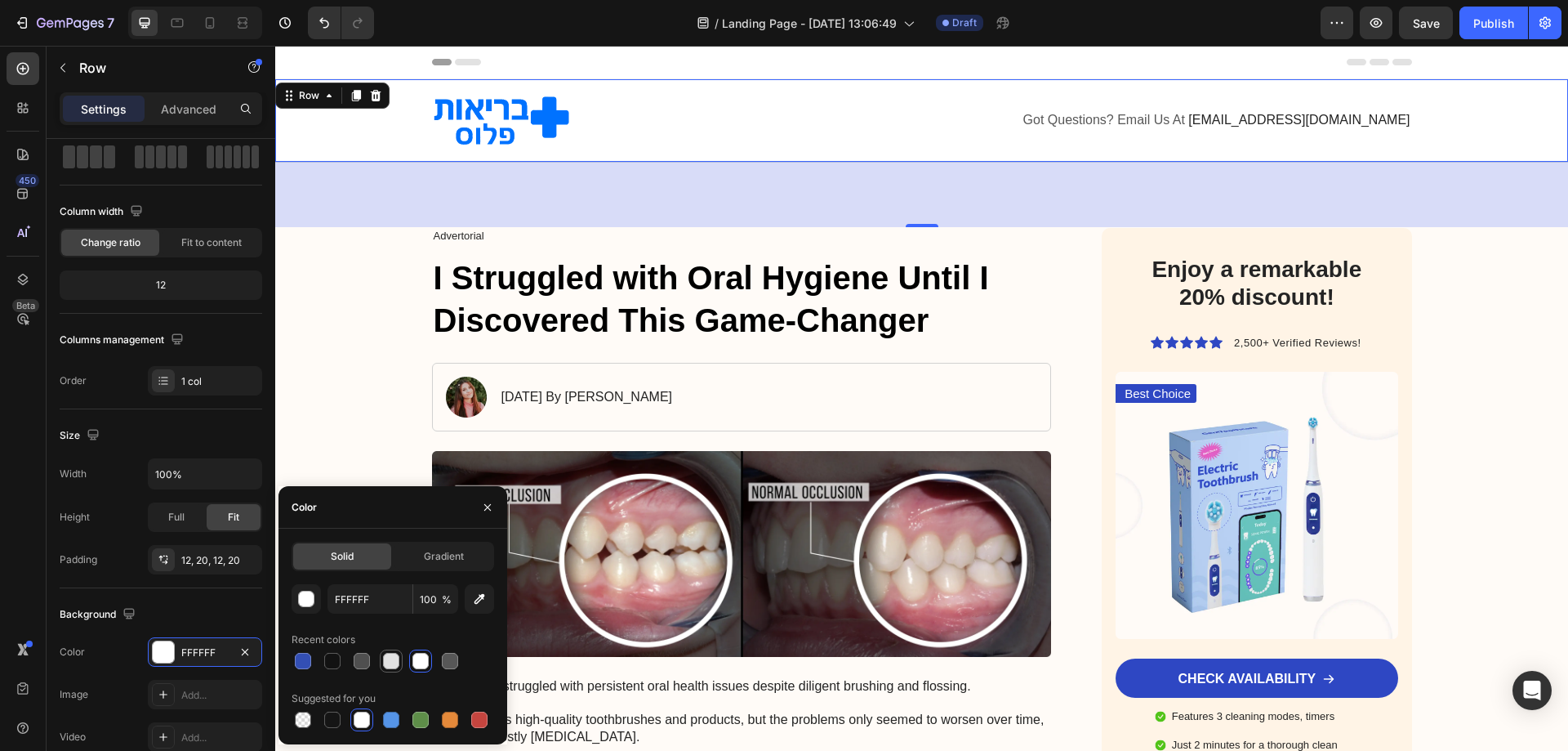
click at [397, 665] on div at bounding box center [391, 661] width 16 height 16
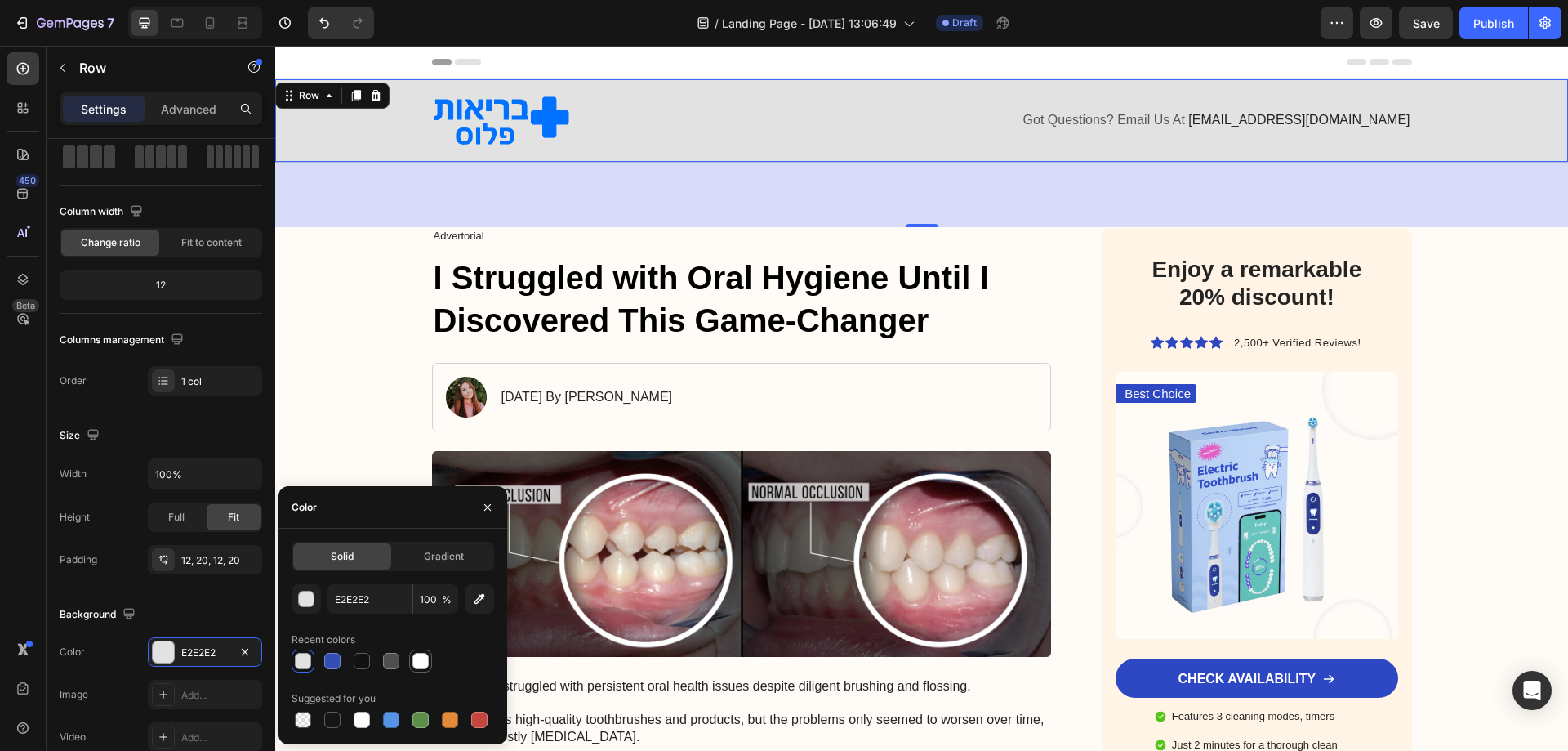
click at [421, 665] on div at bounding box center [420, 661] width 16 height 16
type input "FFFFFF"
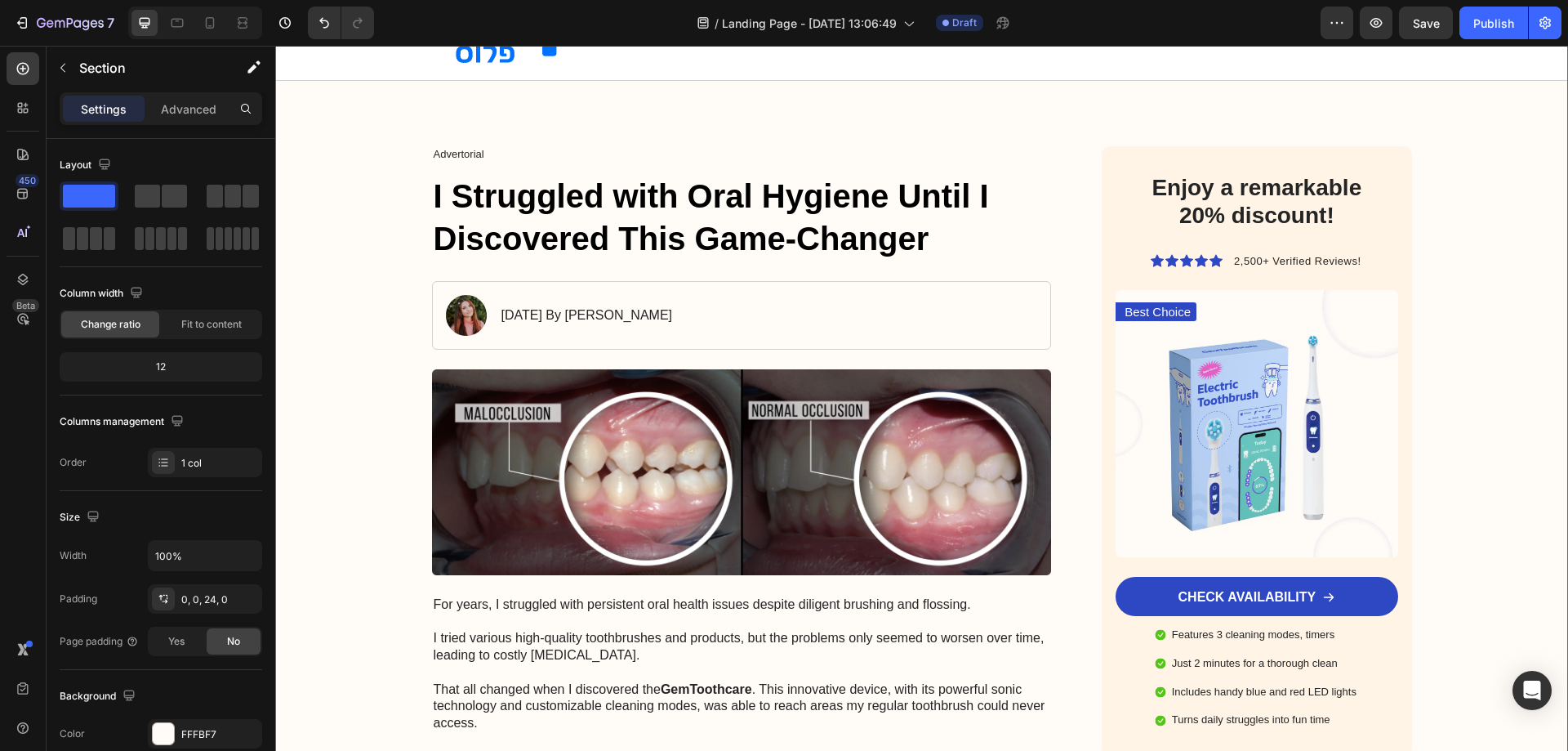
scroll to position [0, 0]
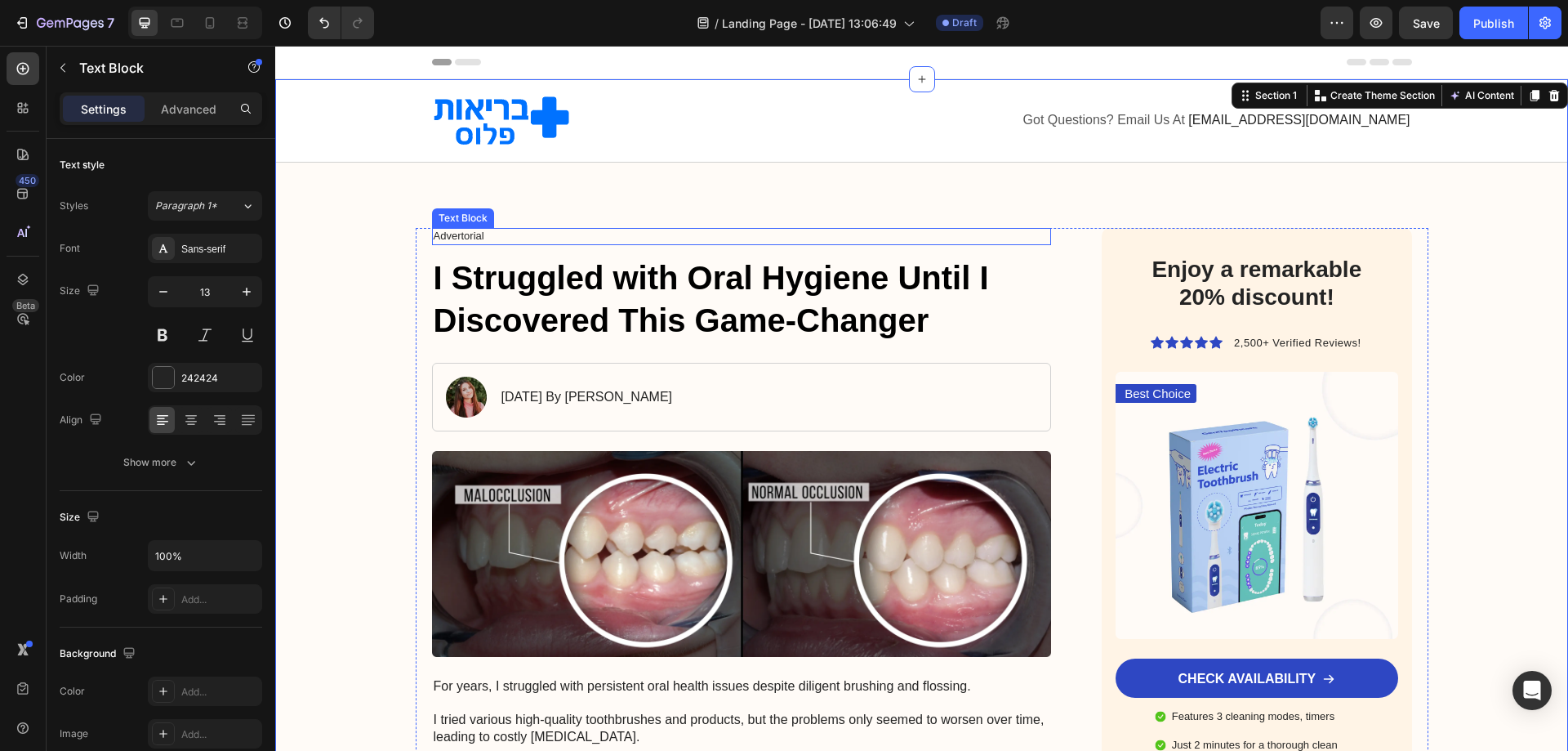
click at [444, 235] on p "Advertorial" at bounding box center [742, 236] width 617 height 14
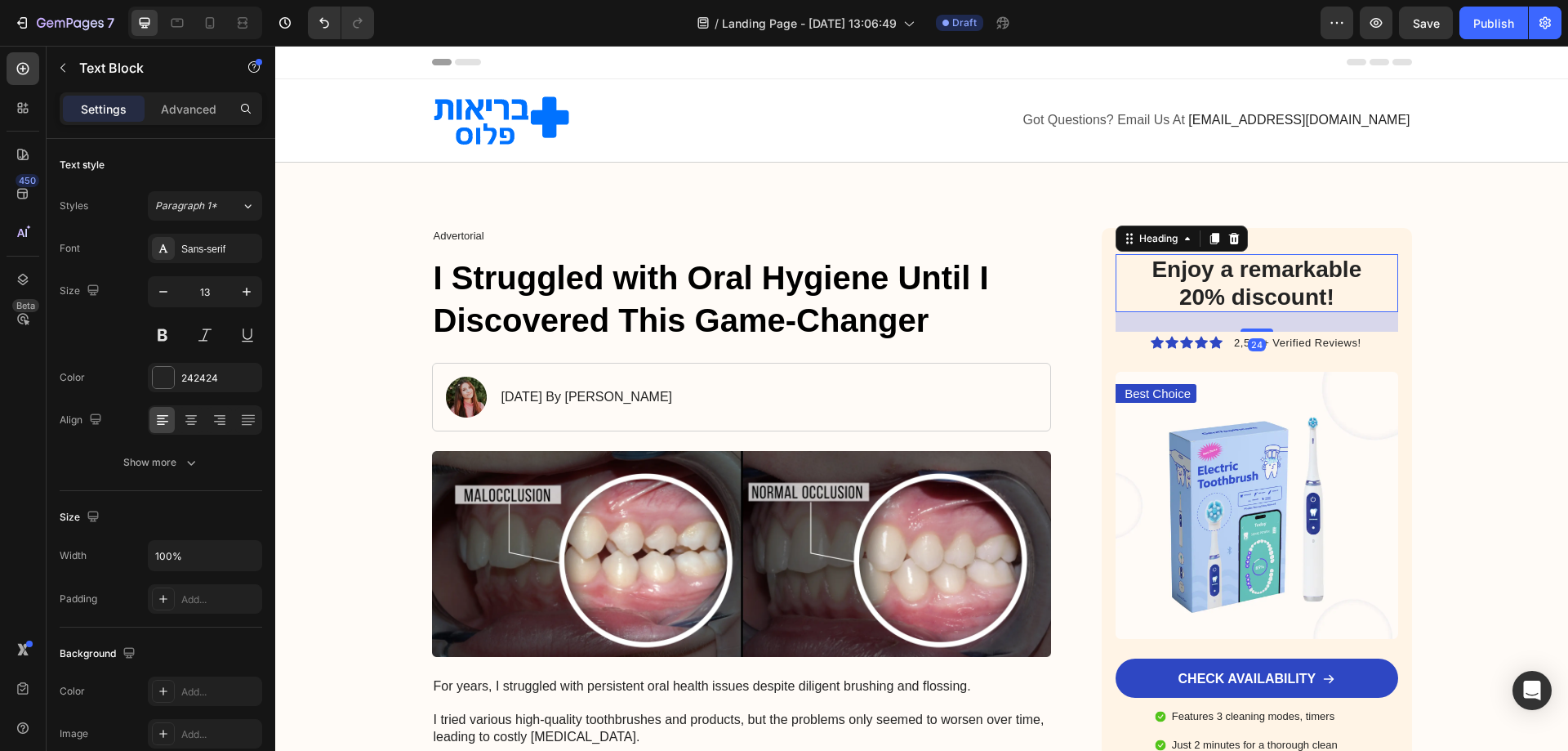
click at [1284, 274] on h2 "Enjoy a remarkable 20% discount!" at bounding box center [1257, 283] width 256 height 58
click at [1282, 277] on h2 "Enjoy a remarkable 20% discount!" at bounding box center [1257, 283] width 256 height 58
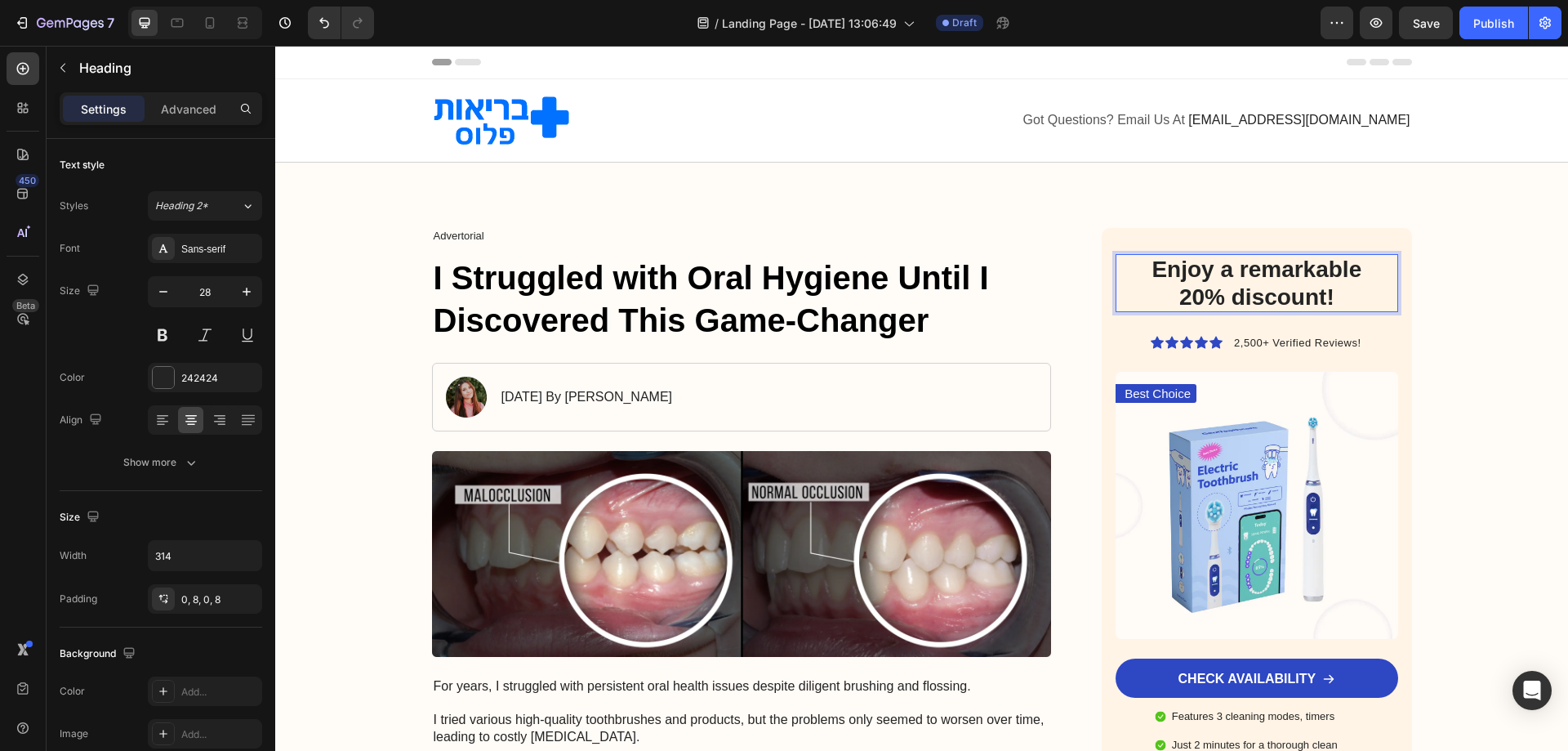
click at [1282, 277] on p "Enjoy a remarkable 20% discount!" at bounding box center [1256, 282] width 243 height 55
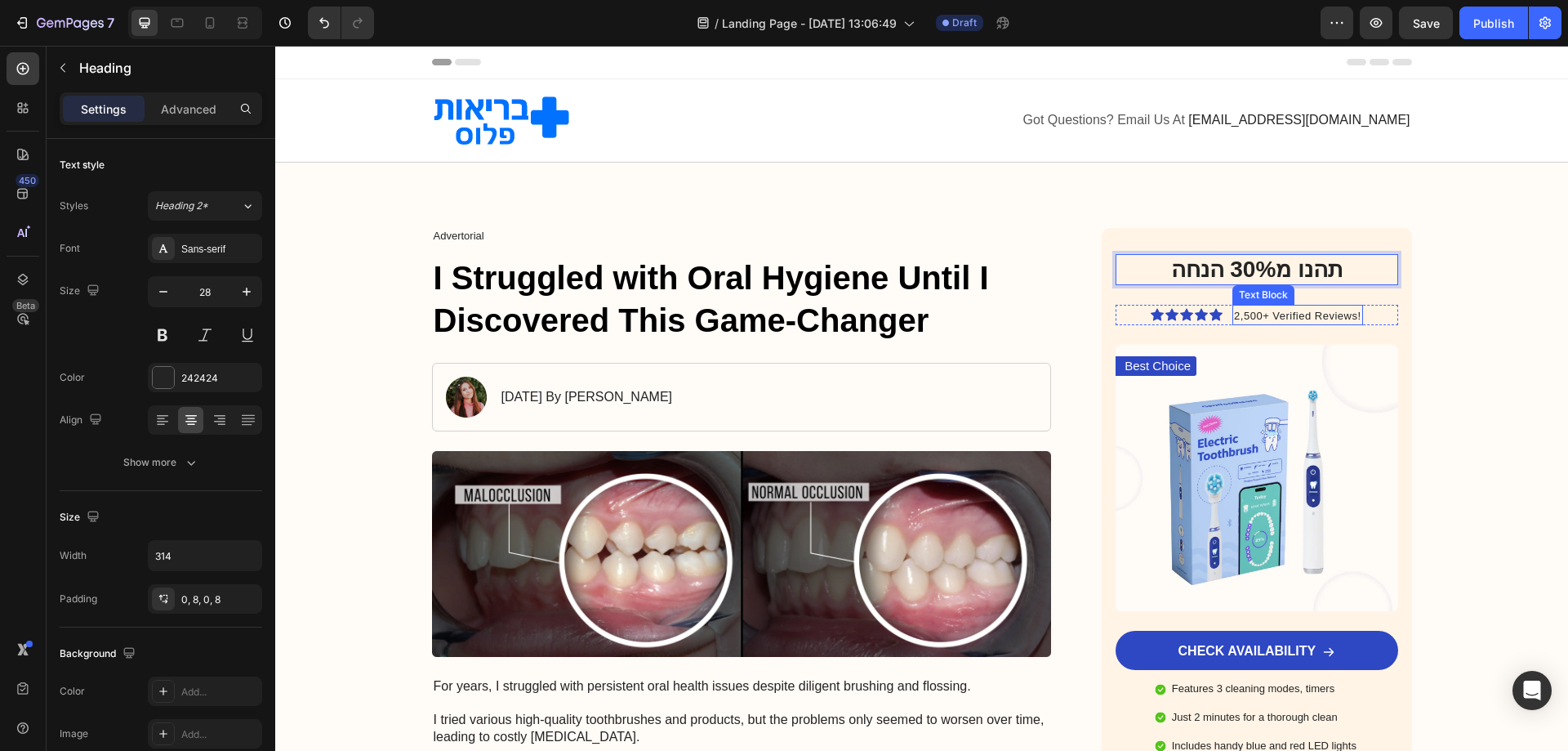
click at [1290, 321] on span "2,500+ Verified Reviews!" at bounding box center [1297, 316] width 126 height 12
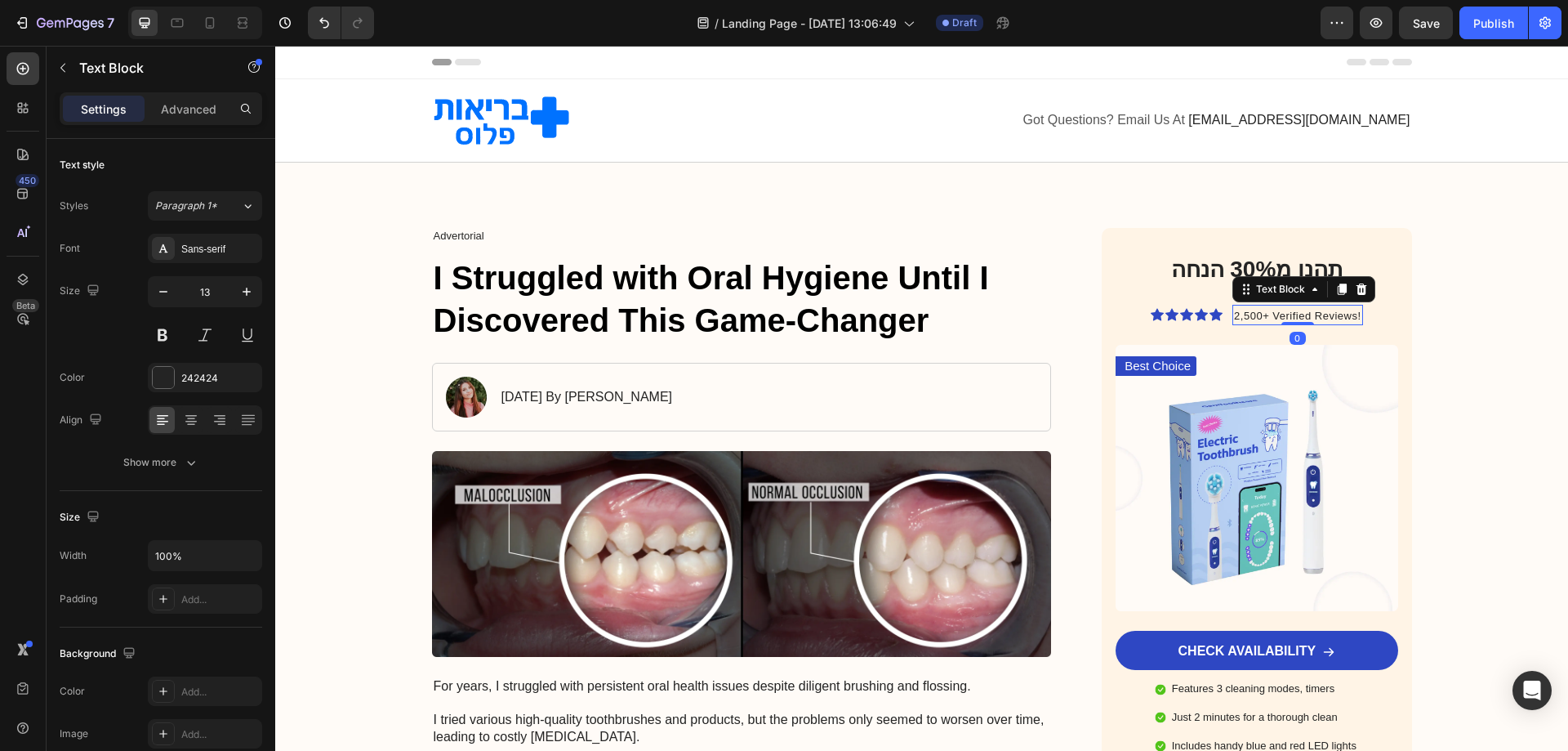
click at [1292, 312] on span "2,500+ Verified Reviews!" at bounding box center [1297, 316] width 126 height 12
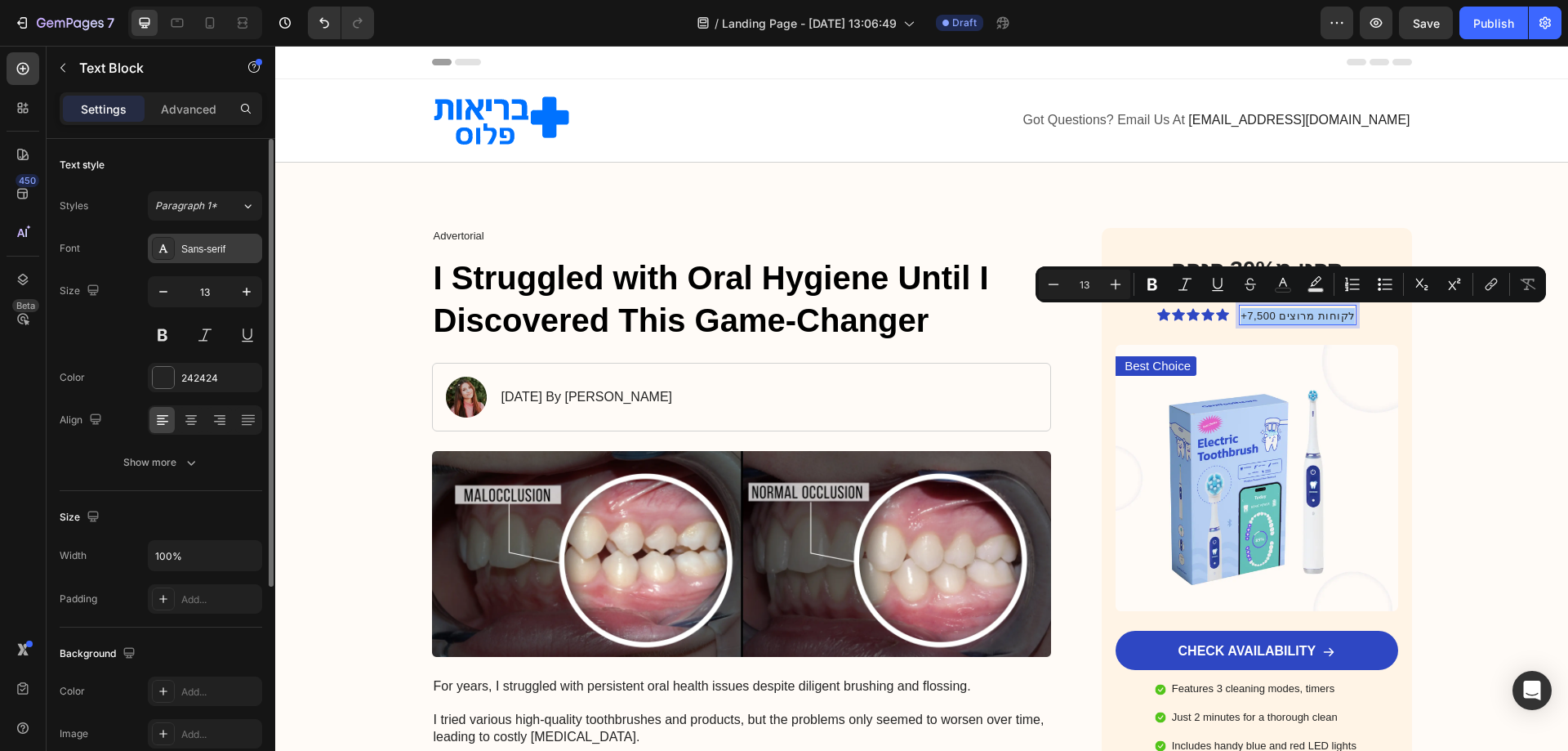
click at [167, 247] on icon at bounding box center [163, 247] width 13 height 13
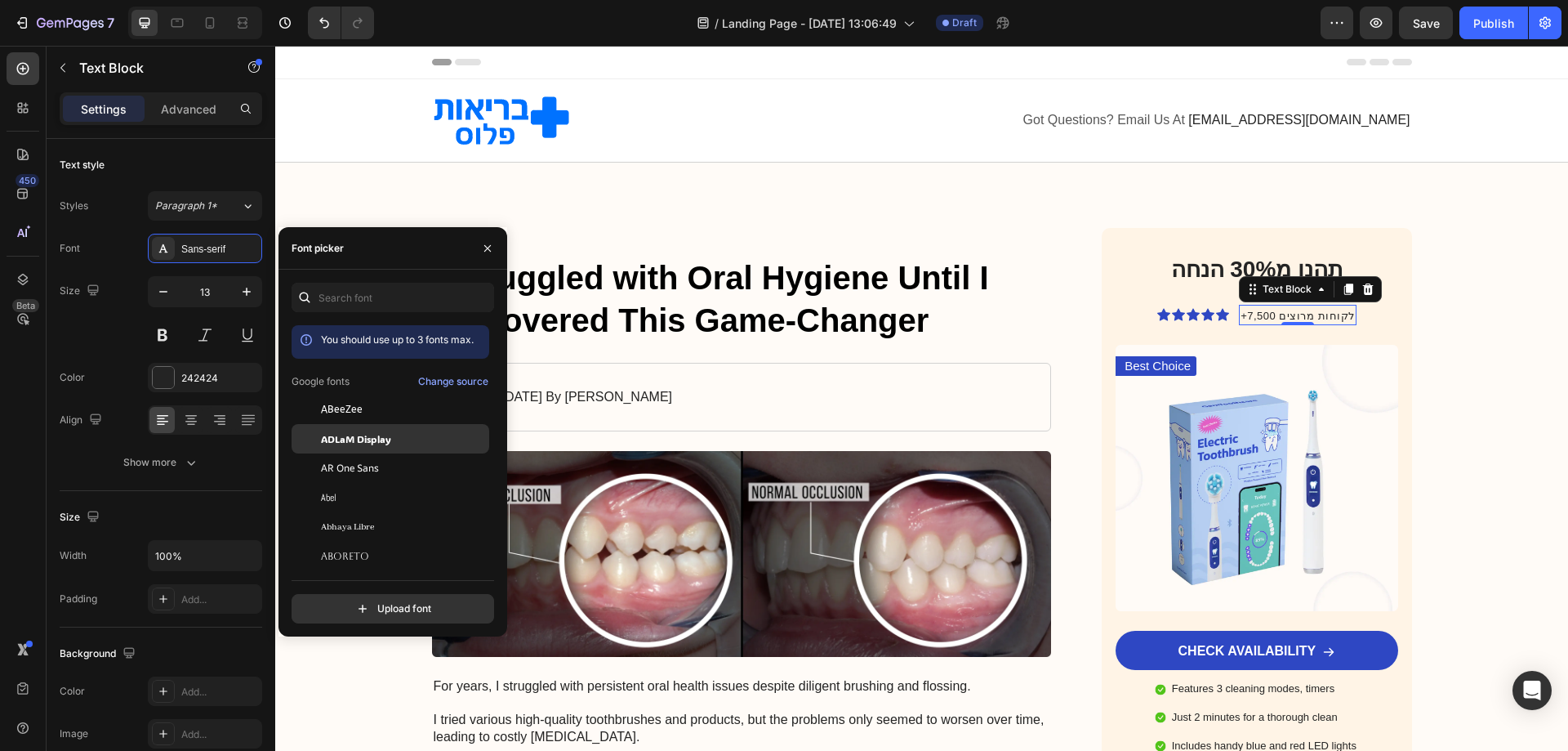
click at [384, 443] on span "ADLaM Display" at bounding box center [356, 438] width 71 height 15
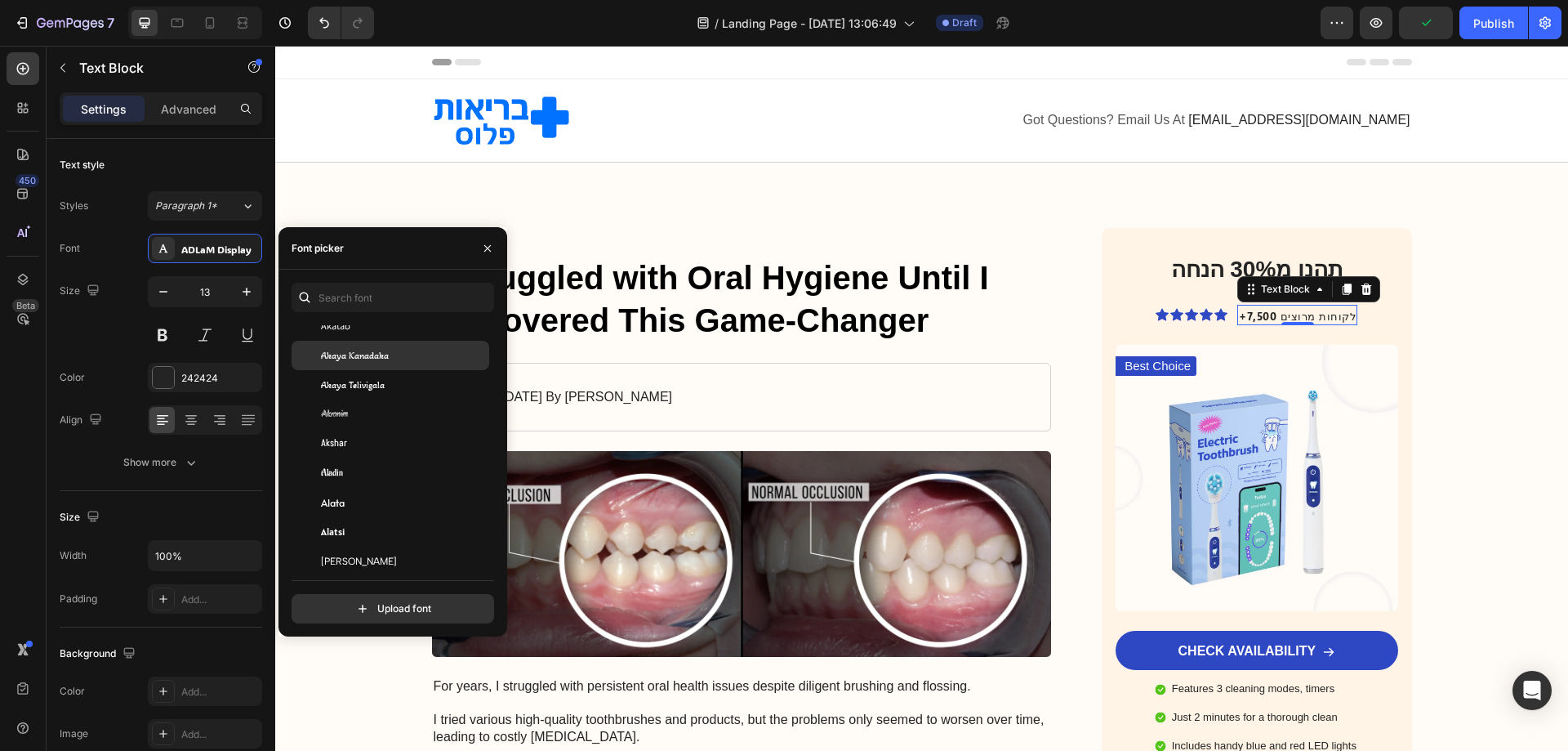
scroll to position [899, 0]
click at [341, 334] on span "Alatsi" at bounding box center [333, 327] width 24 height 15
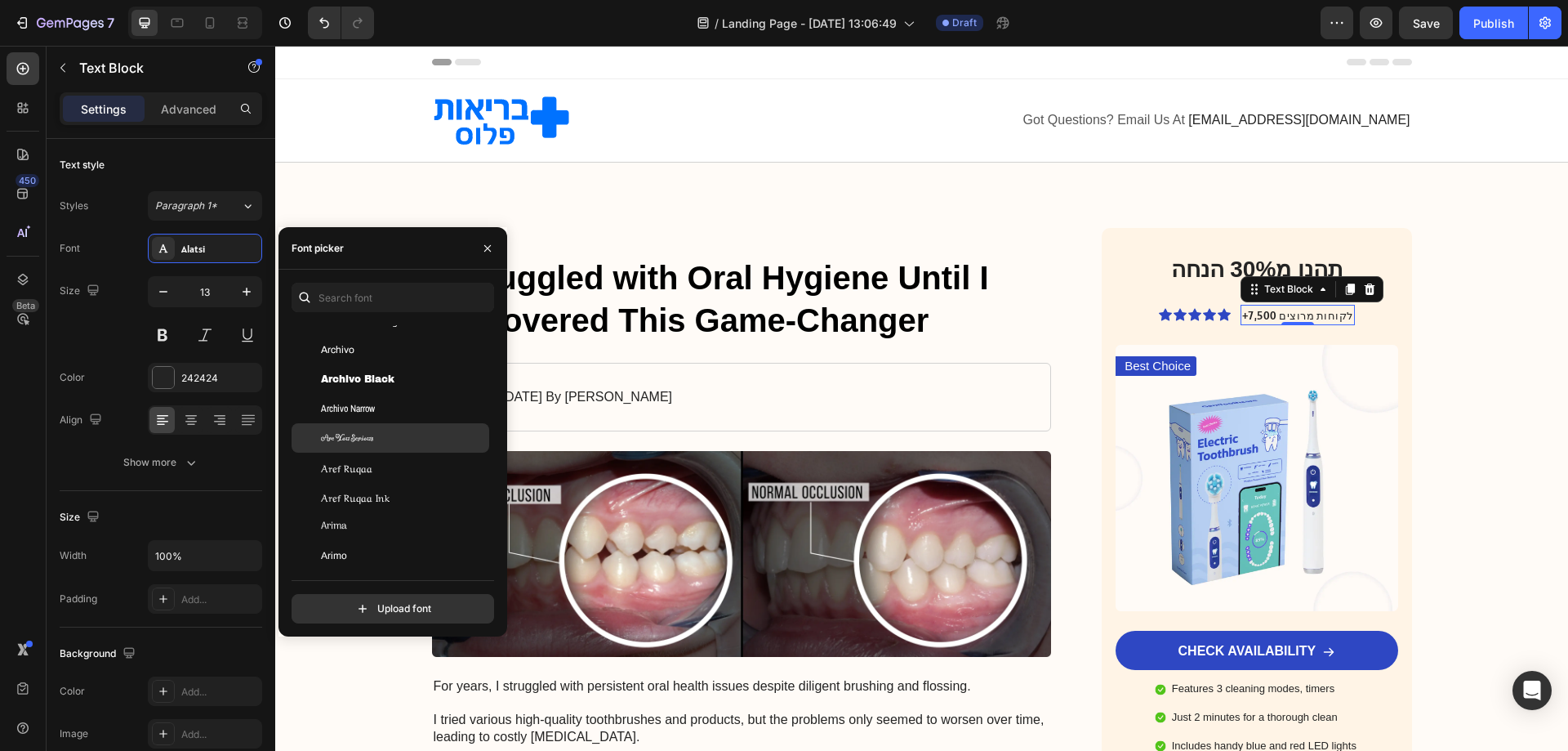
scroll to position [3023, 0]
click at [355, 302] on input "text" at bounding box center [393, 298] width 203 height 30
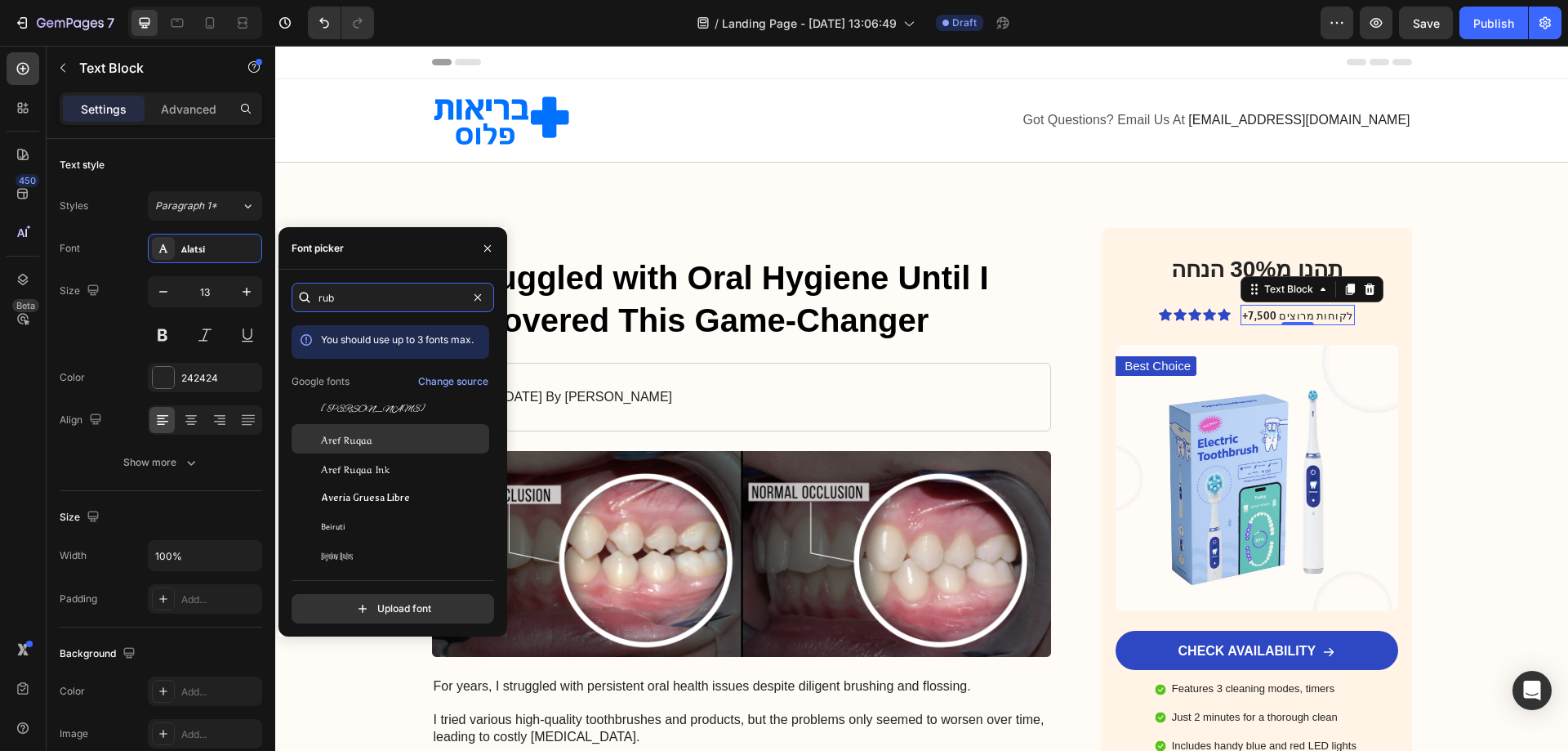
type input "rub"
click at [332, 435] on span "Aref Ruqaa" at bounding box center [347, 438] width 52 height 15
click at [338, 440] on span "Aref Ruqaa" at bounding box center [347, 438] width 52 height 15
click at [368, 439] on div "Rubik" at bounding box center [403, 438] width 165 height 15
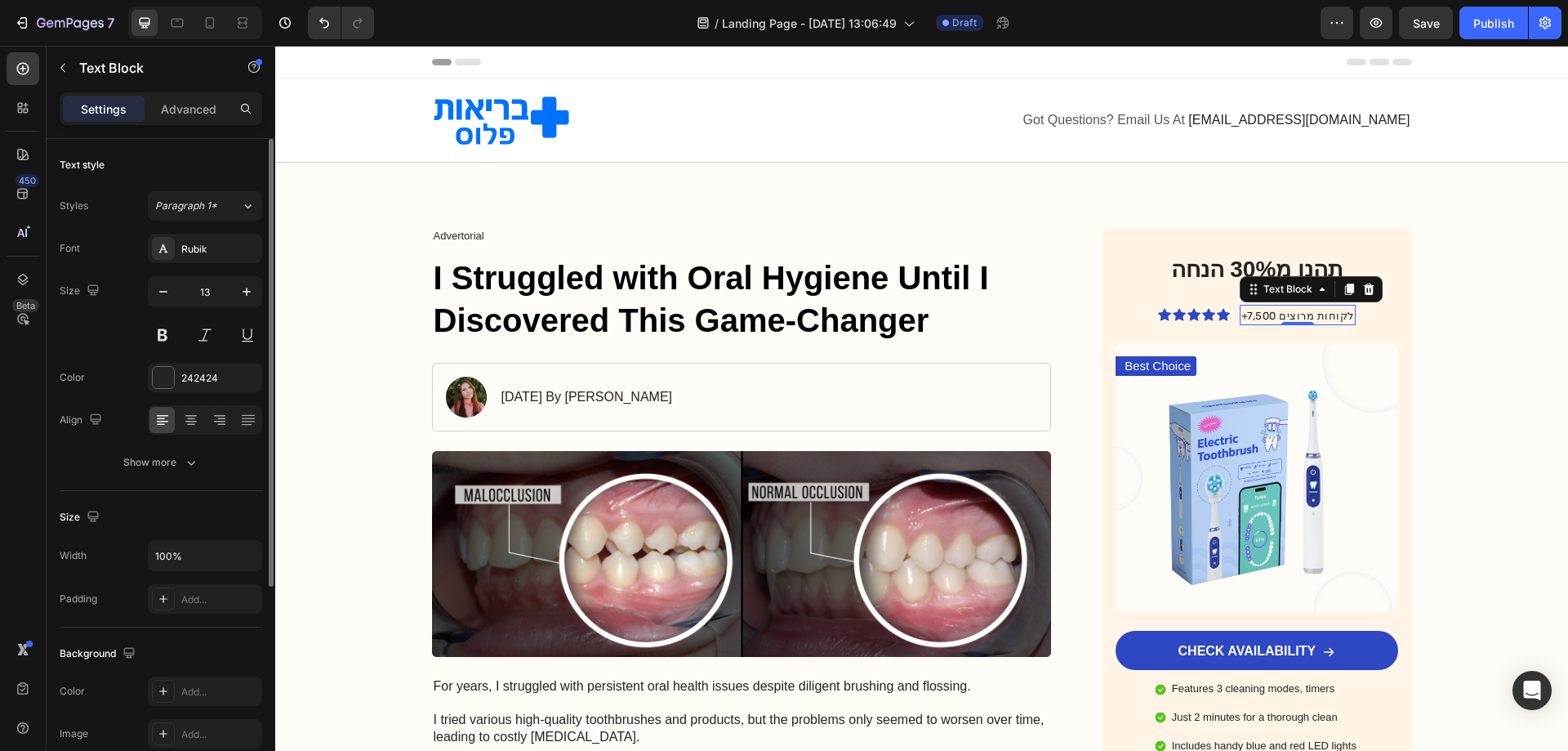
click at [126, 275] on div "Font Rubik Size 13 Color 242424 Align Show more" at bounding box center [161, 355] width 203 height 243
click at [1269, 317] on p "+7,500 לקוחות מרוצים" at bounding box center [1297, 316] width 112 height 16
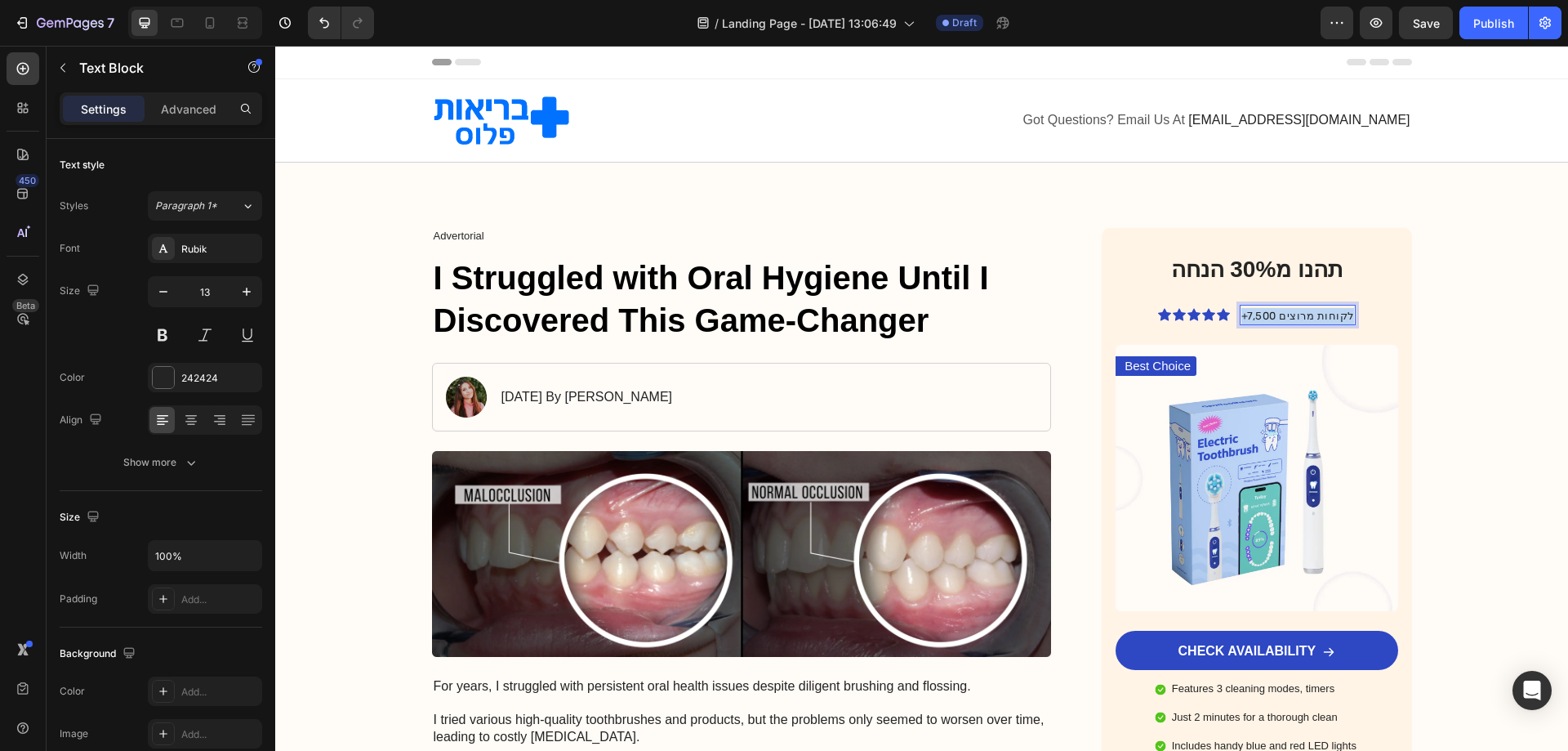
click at [1269, 317] on p "+7,500 לקוחות מרוצים" at bounding box center [1297, 316] width 112 height 16
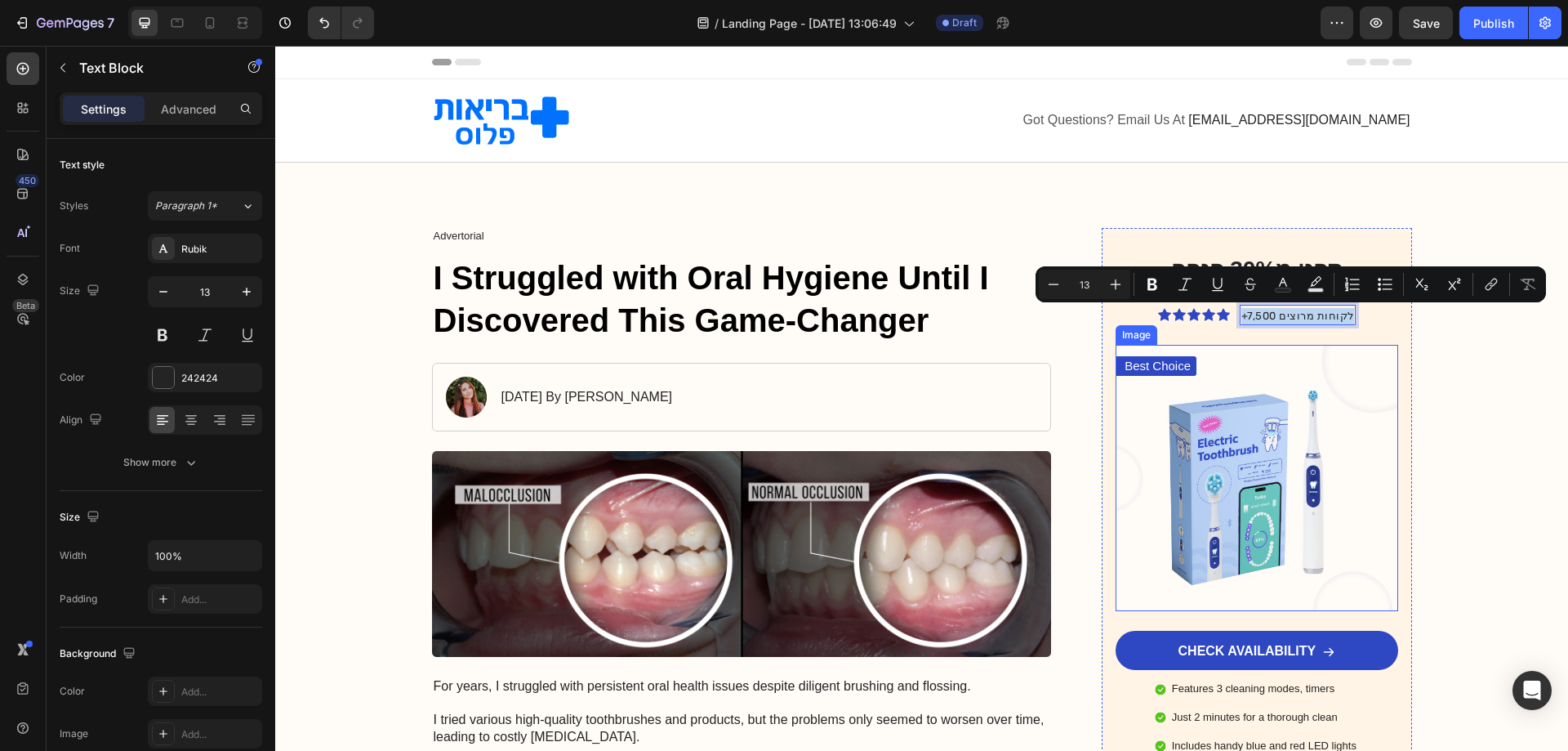
click at [1312, 494] on img at bounding box center [1256, 478] width 282 height 267
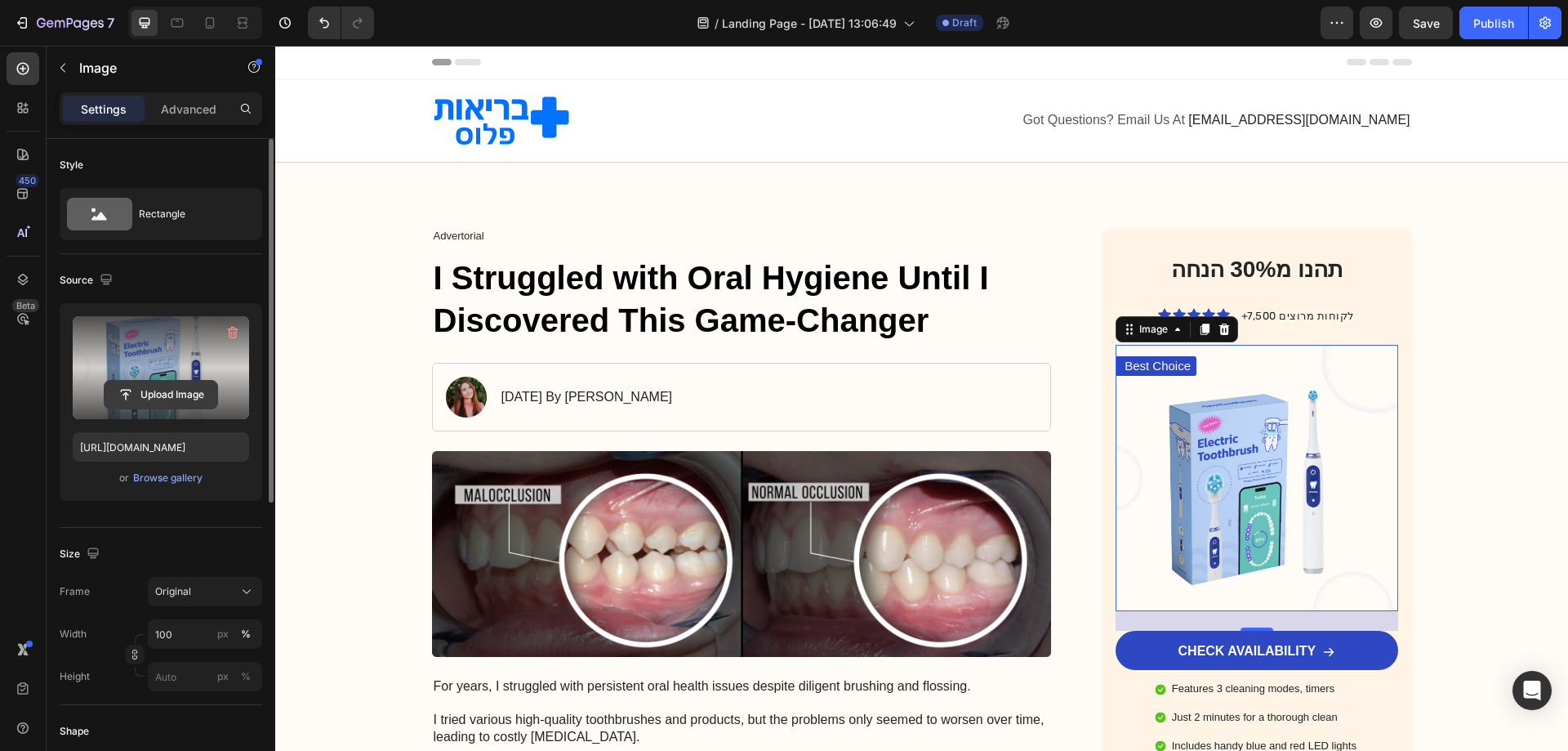
click at [171, 390] on input "file" at bounding box center [160, 394] width 112 height 28
click at [229, 329] on icon "button" at bounding box center [232, 333] width 11 height 12
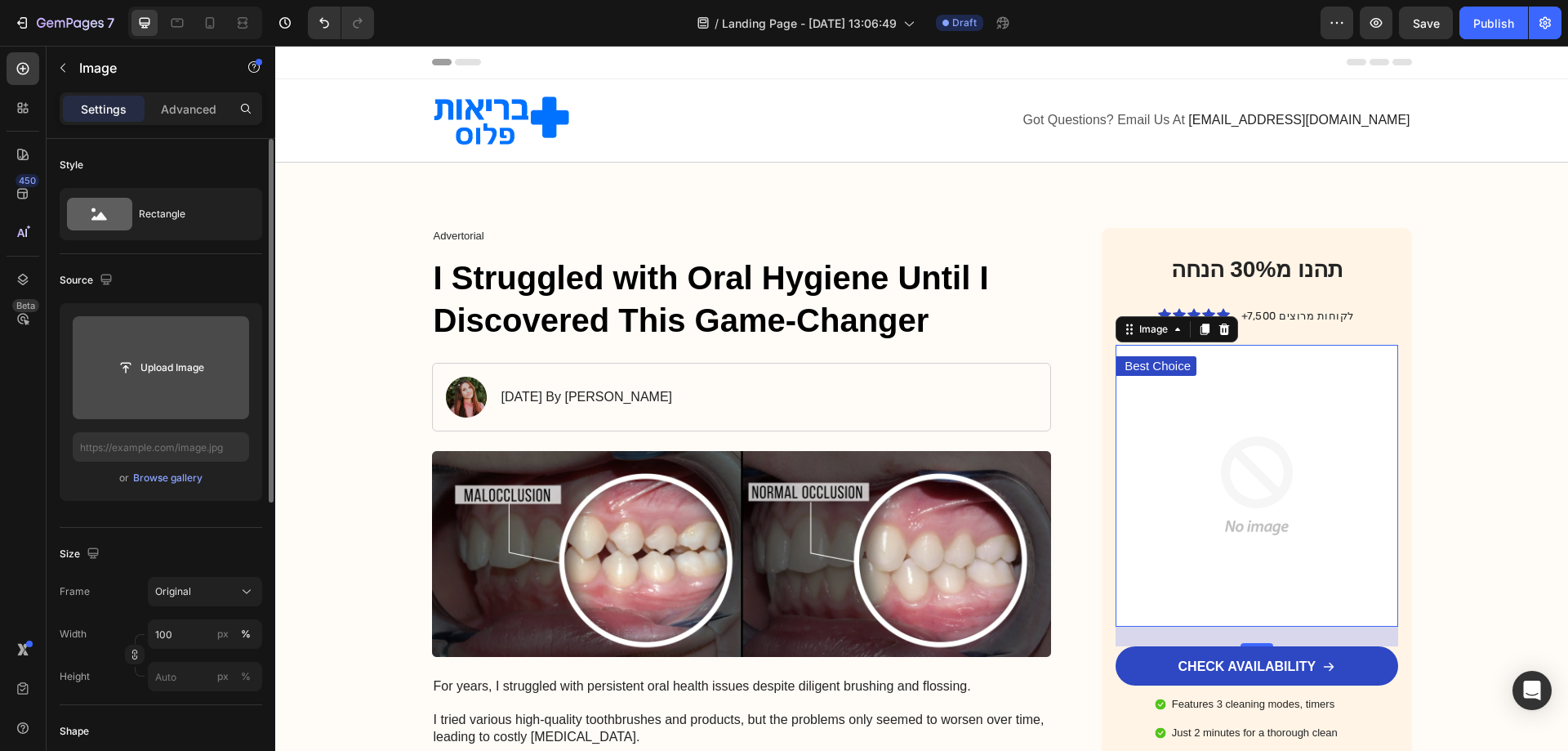
click at [189, 362] on input "file" at bounding box center [160, 368] width 112 height 28
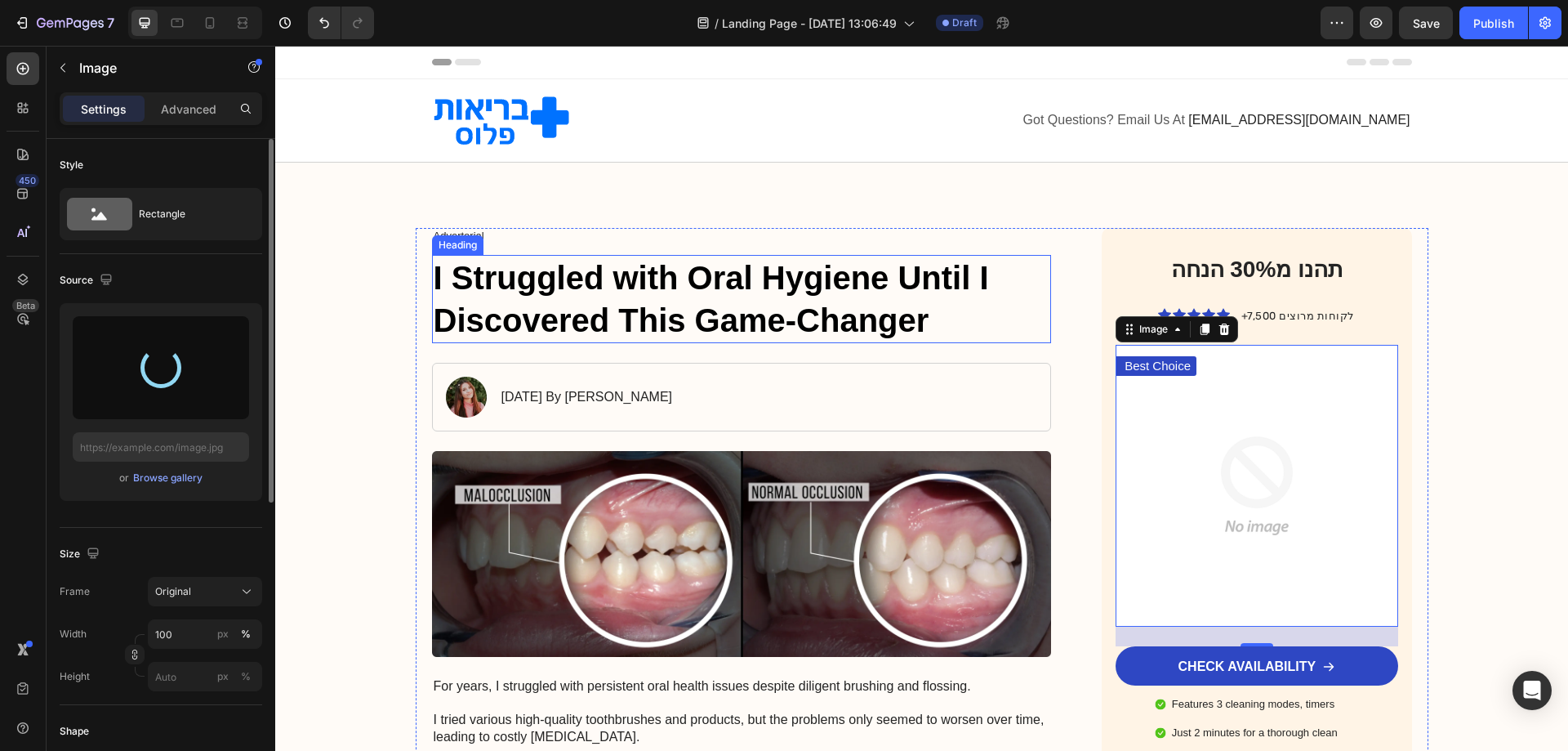
type input "https://cdn.shopify.com/s/files/1/0719/4895/9884/files/gempages_581765924177052…"
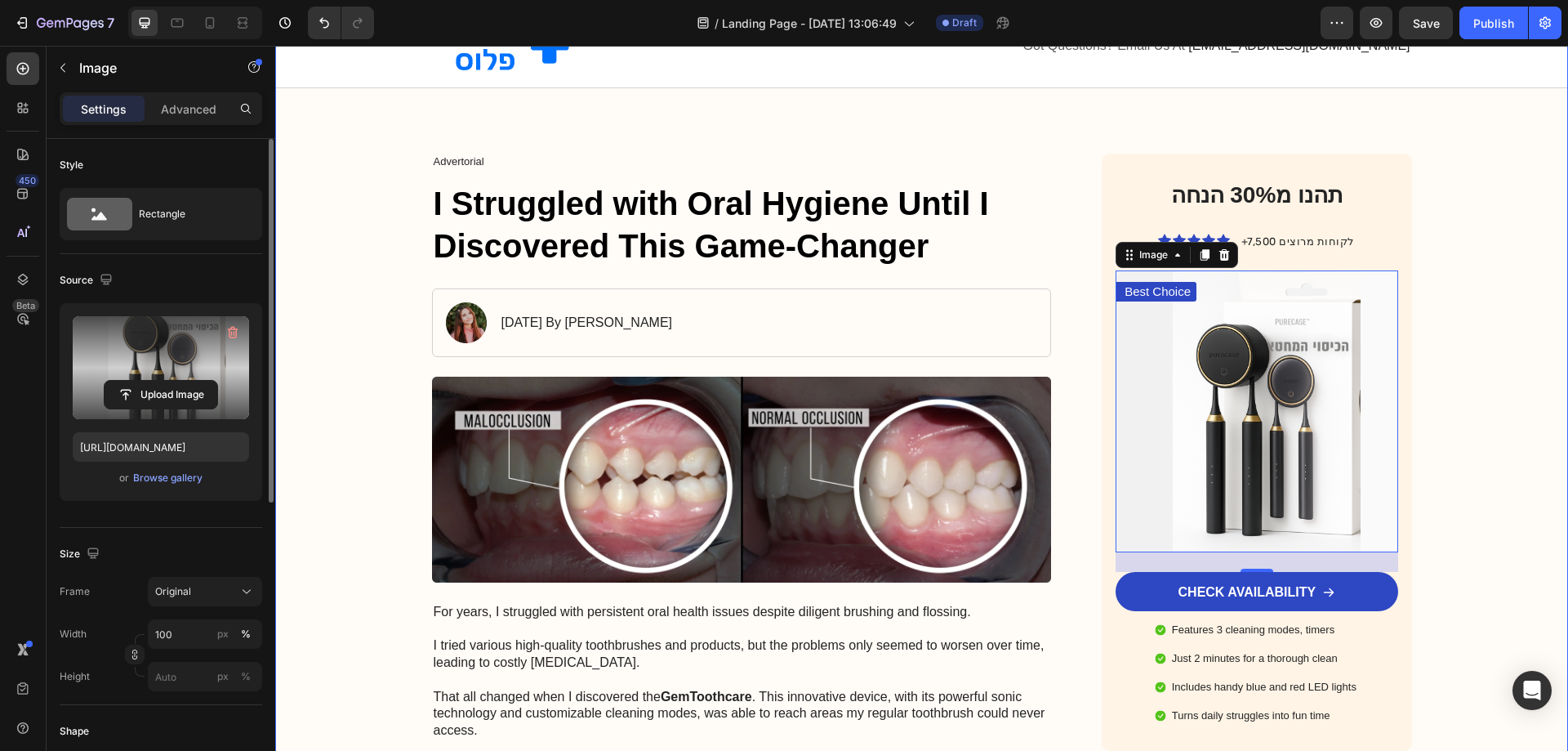
scroll to position [81, 0]
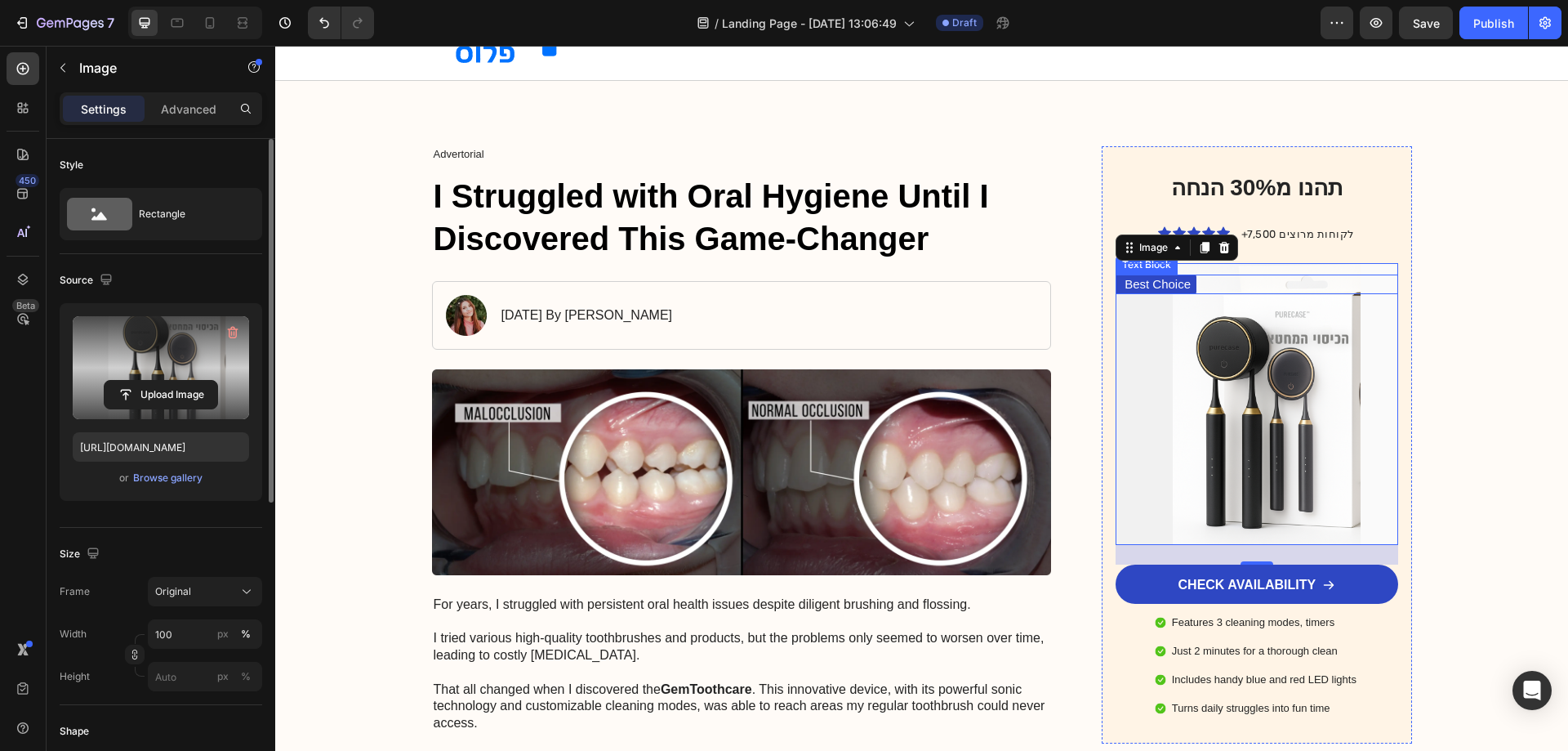
click at [1149, 282] on p "Best Choice" at bounding box center [1158, 284] width 67 height 16
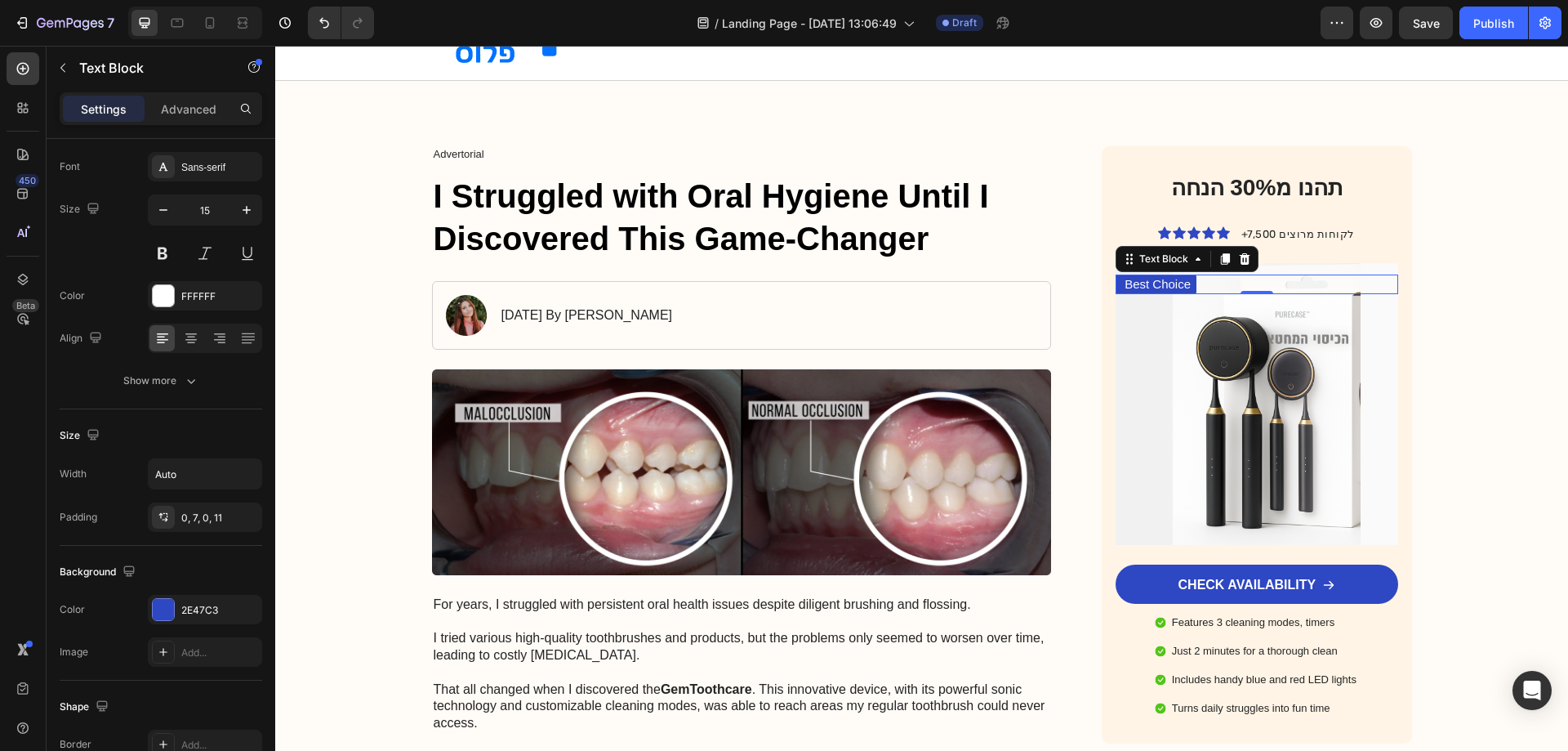
click at [1173, 283] on p "Best Choice" at bounding box center [1158, 284] width 67 height 16
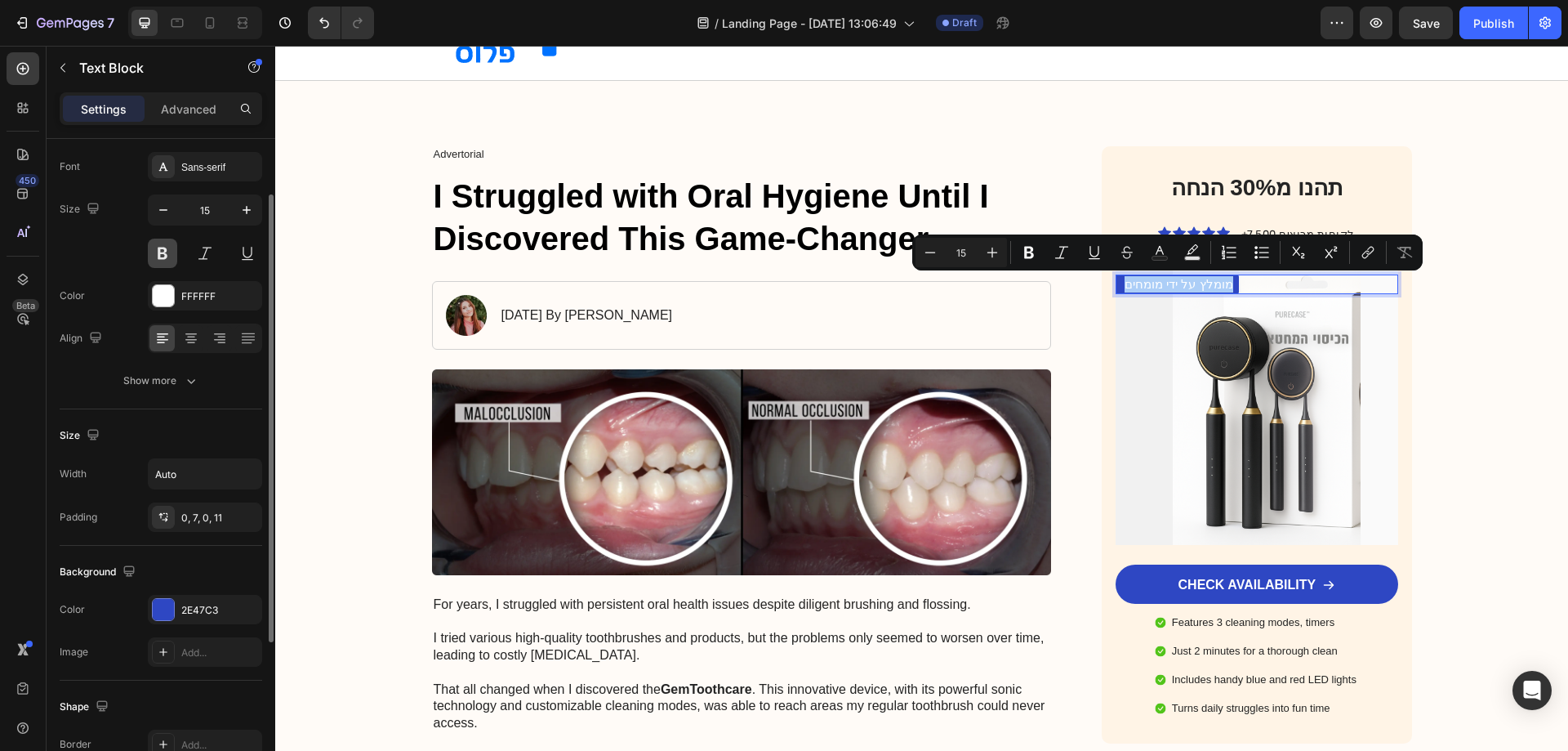
click at [163, 244] on button at bounding box center [163, 253] width 30 height 30
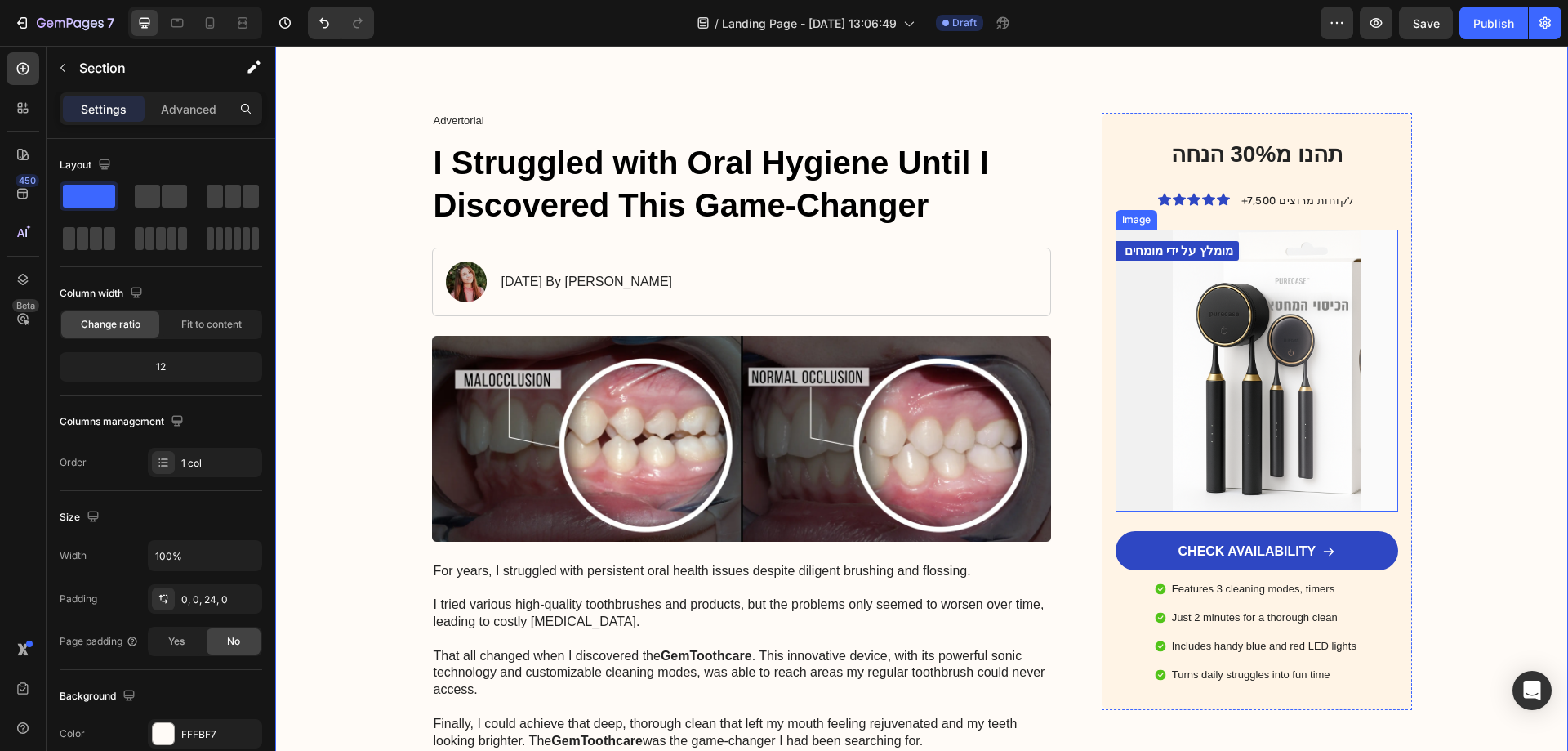
scroll to position [245, 0]
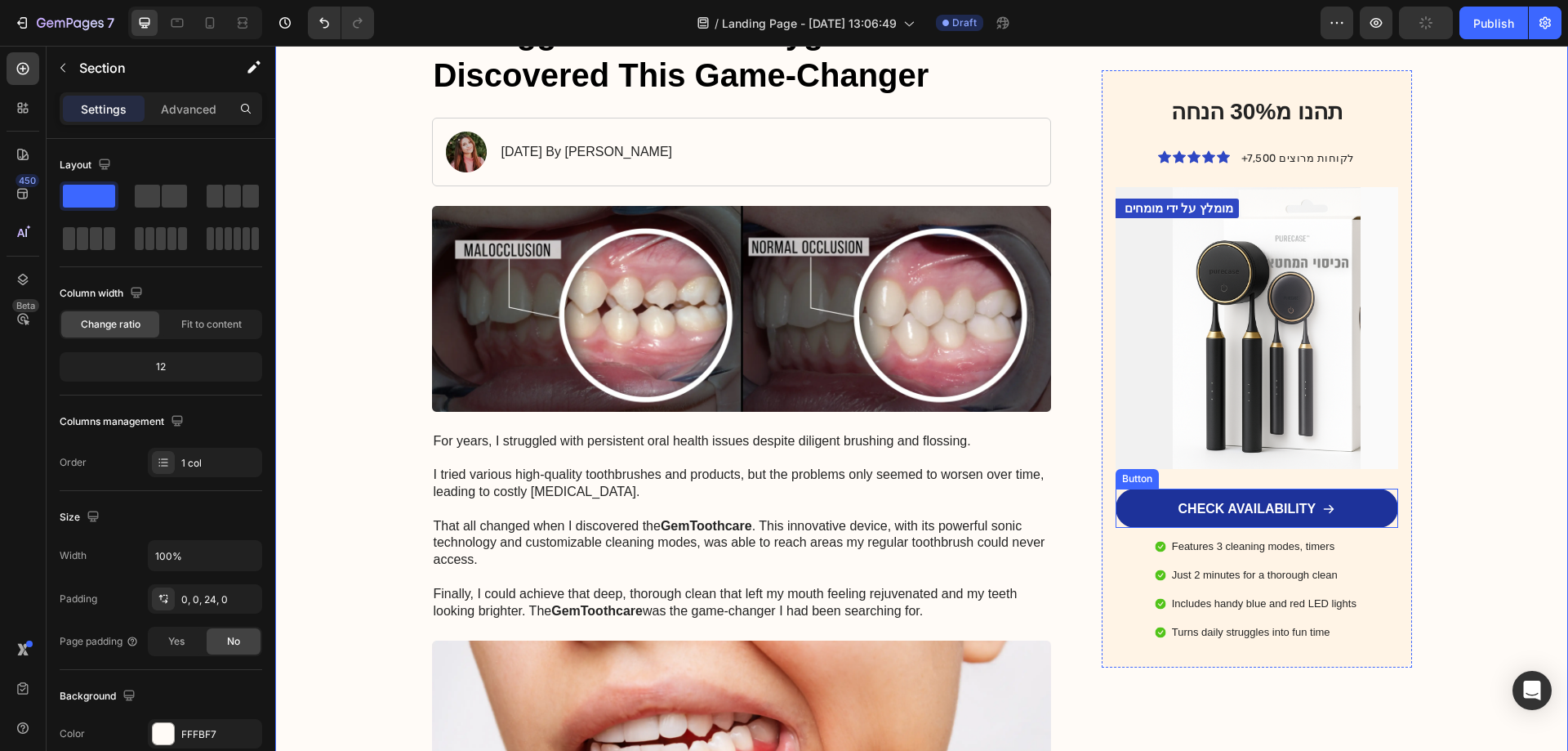
click at [1381, 509] on link "CHECK AVAILABILITY" at bounding box center [1256, 508] width 282 height 39
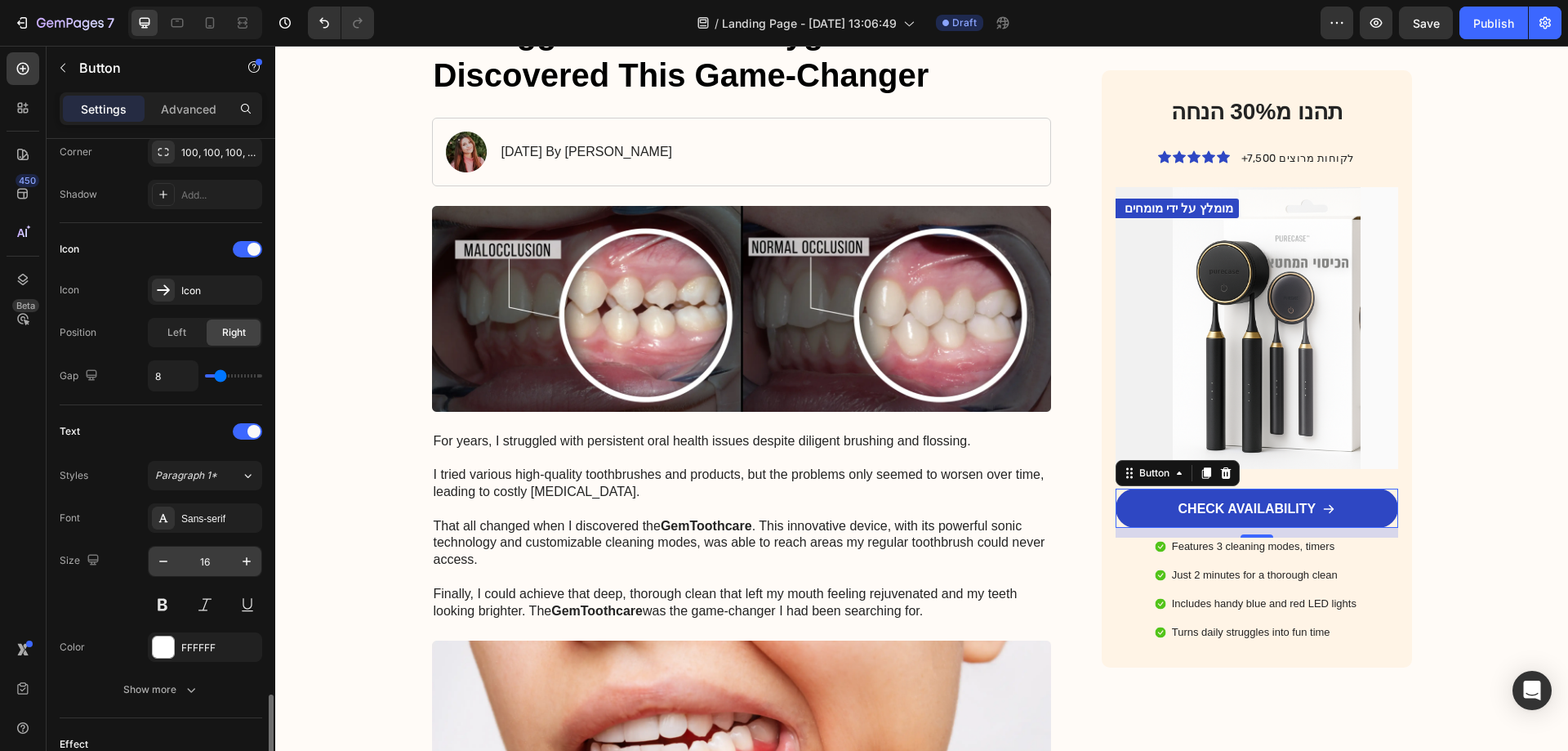
scroll to position [654, 0]
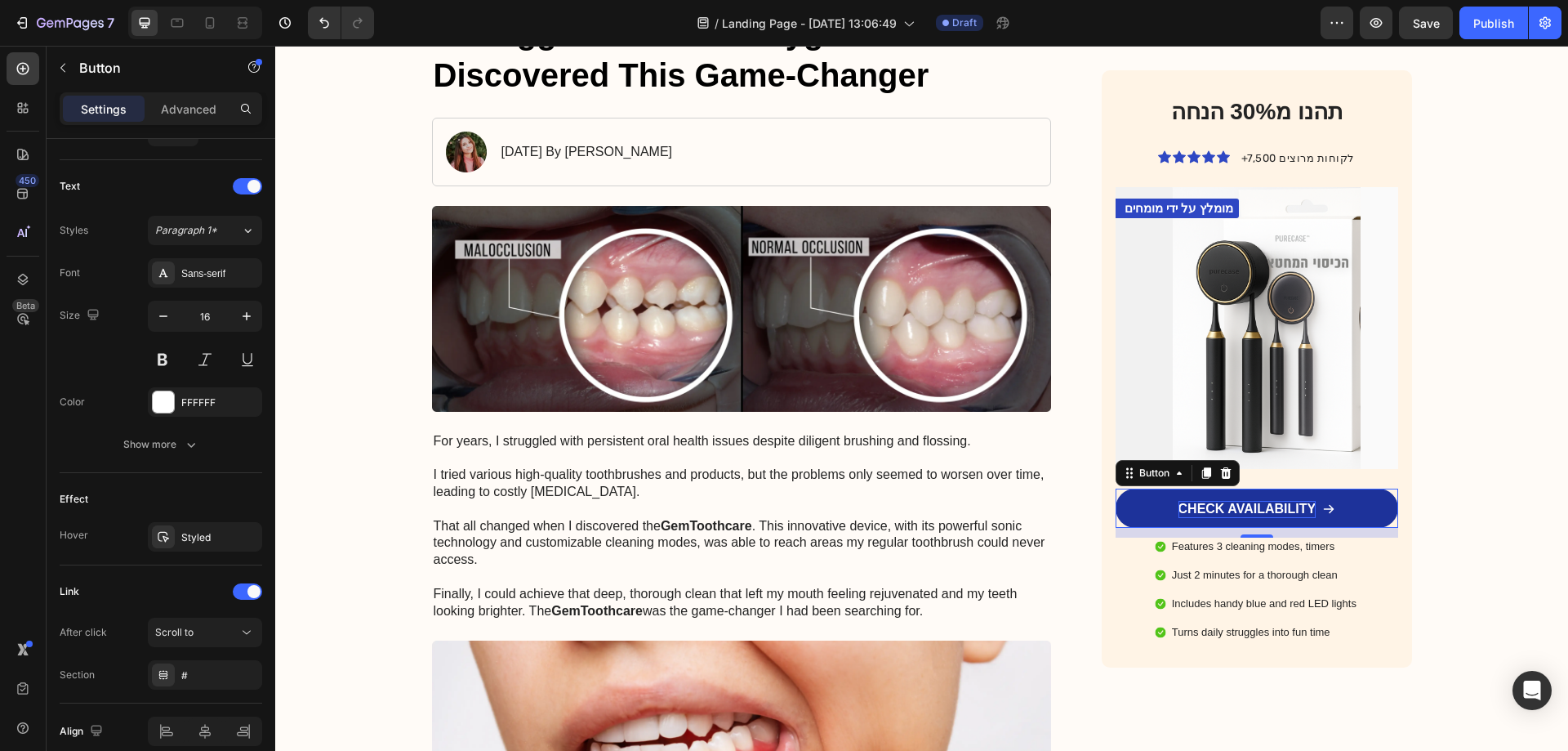
click at [1274, 507] on p "CHECK AVAILABILITY" at bounding box center [1247, 509] width 138 height 17
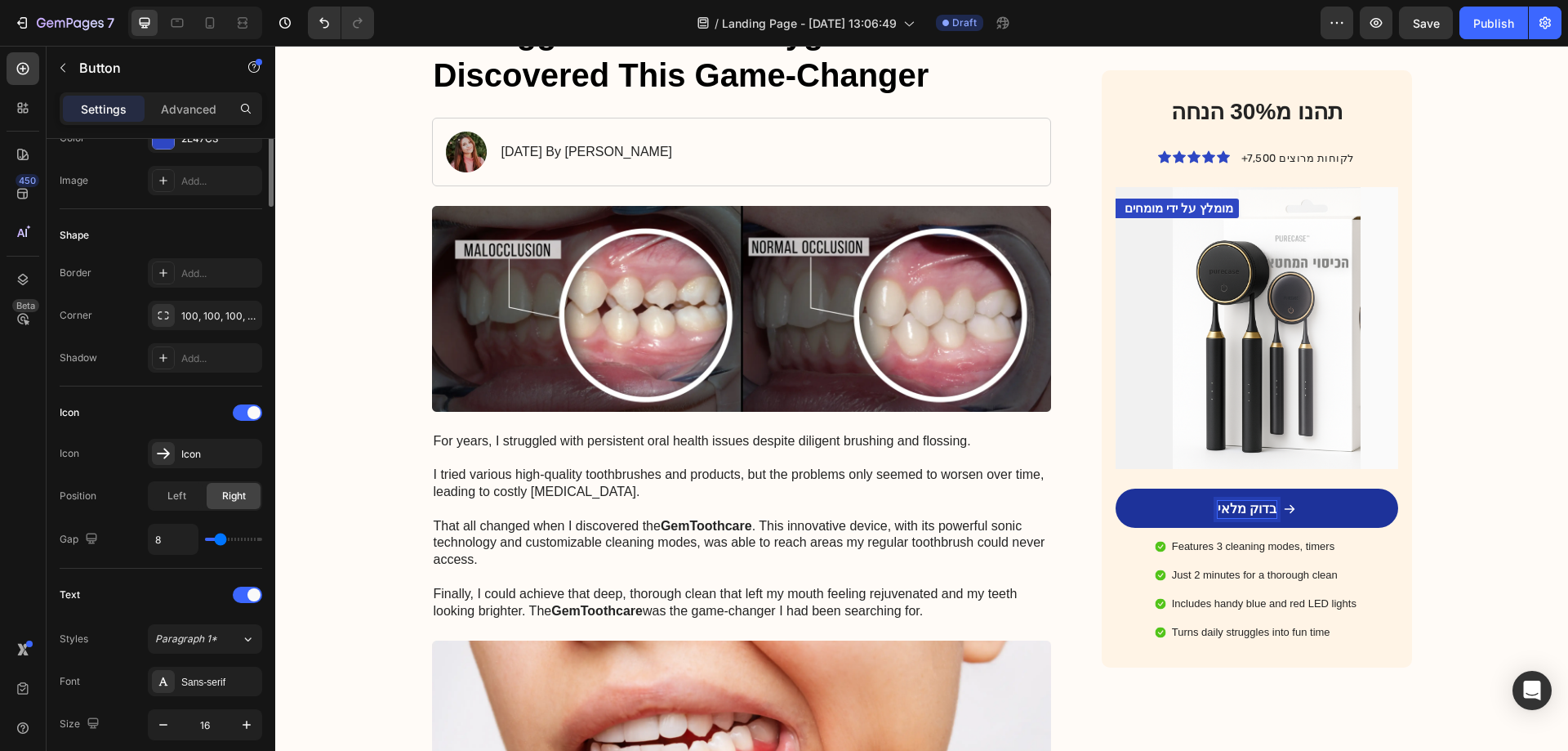
scroll to position [0, 0]
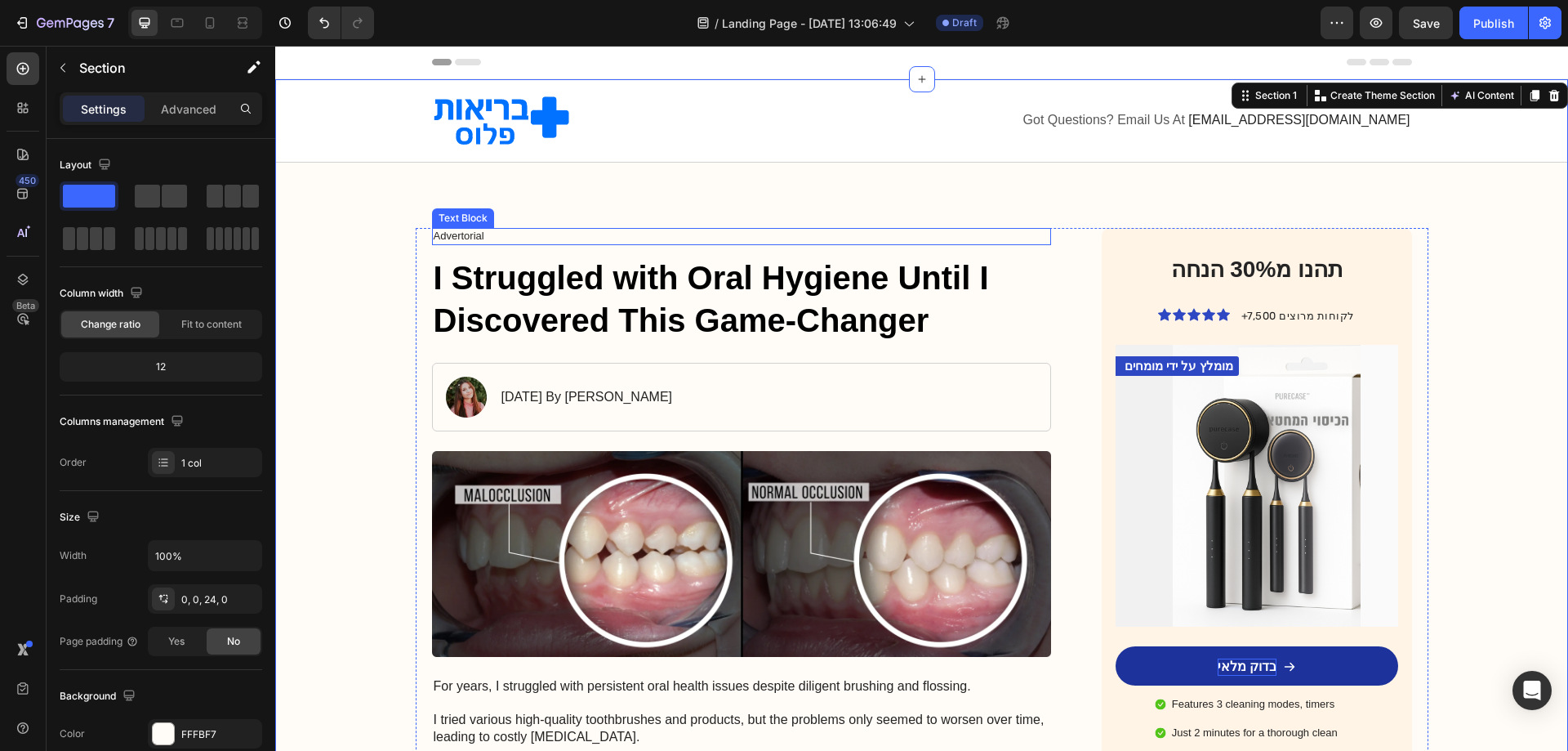
click at [467, 235] on p "Advertorial" at bounding box center [742, 236] width 617 height 14
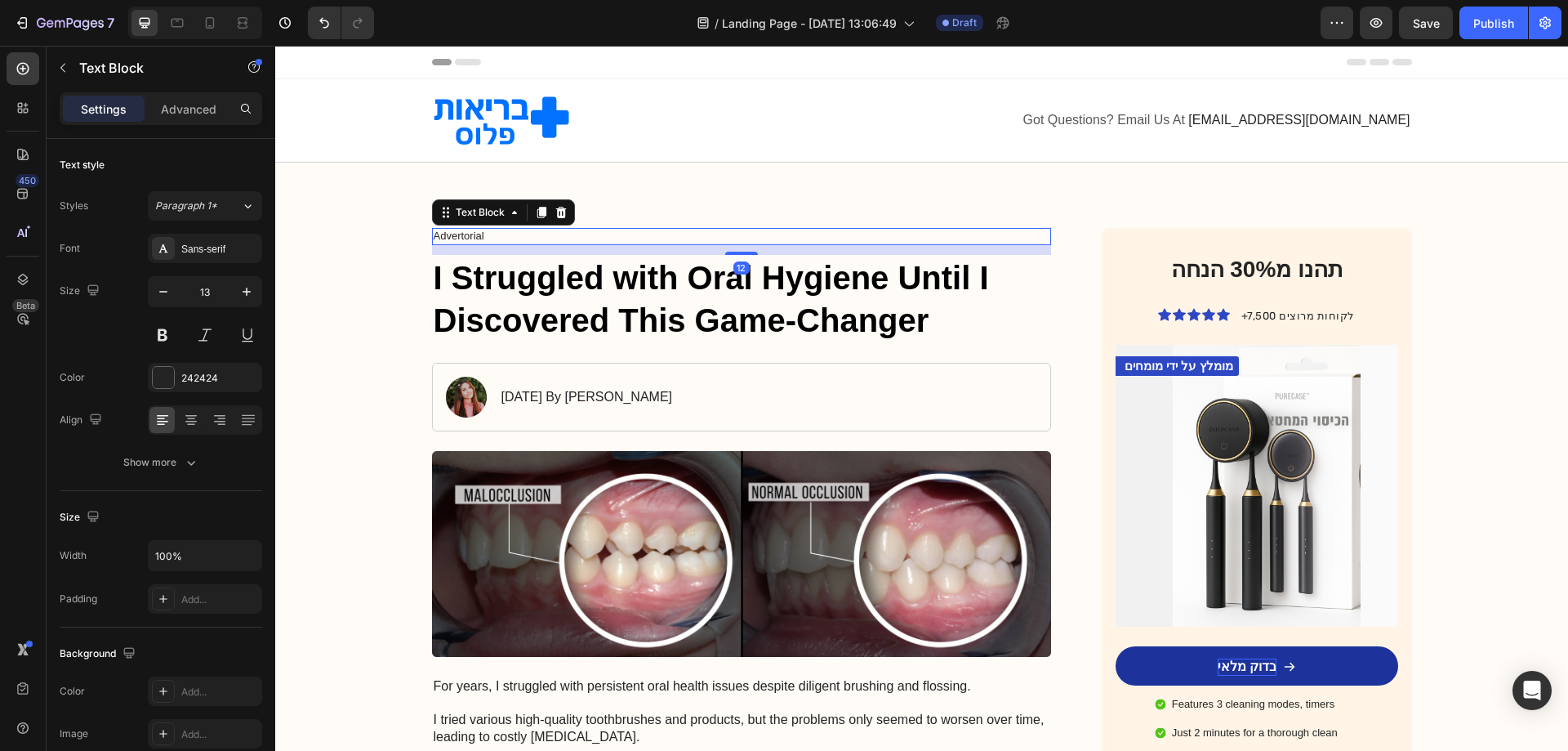
click at [459, 234] on p "Advertorial" at bounding box center [742, 236] width 617 height 14
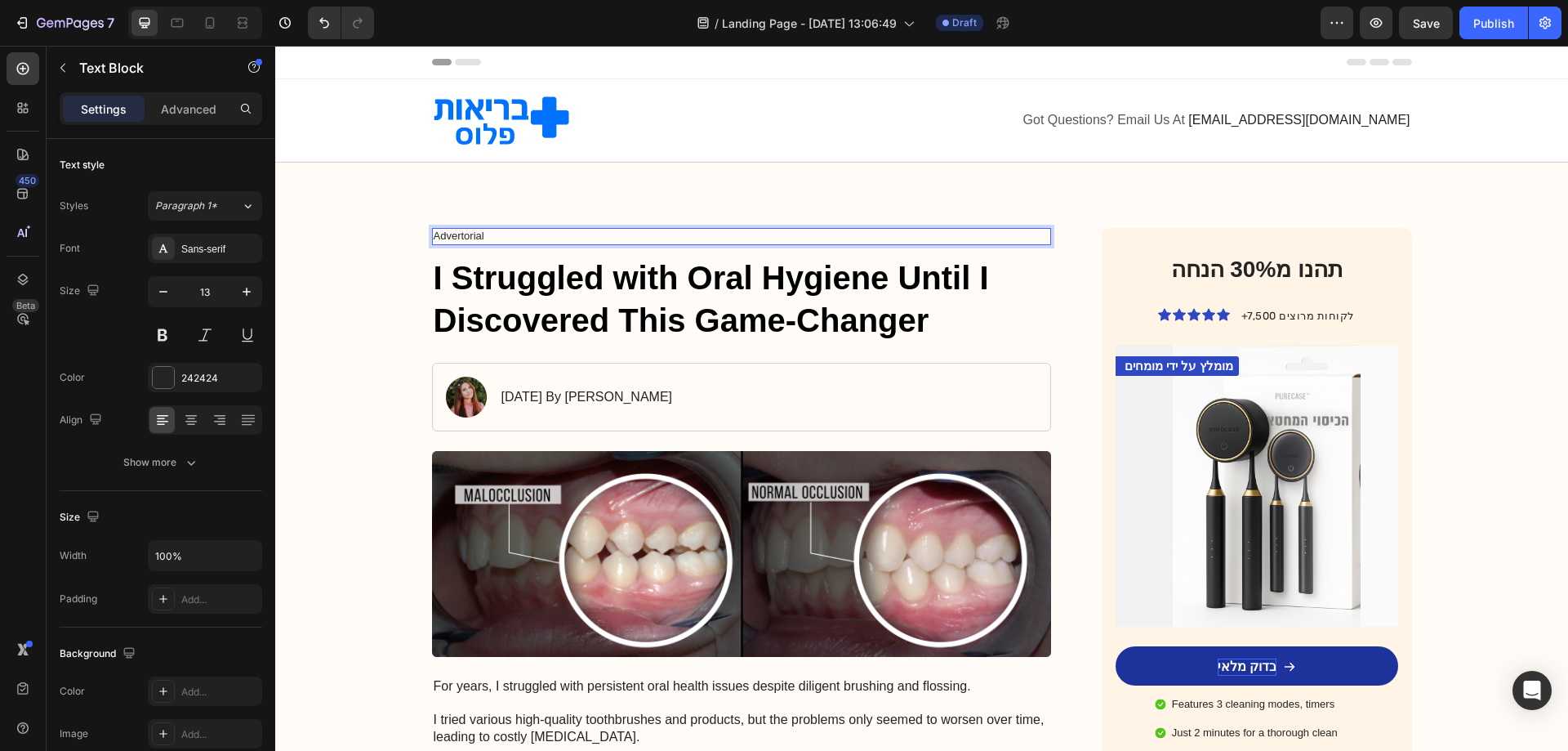
click at [459, 234] on p "Advertorial" at bounding box center [742, 236] width 617 height 14
click at [1175, 125] on span "Got Questions? Email Us At" at bounding box center [1104, 119] width 162 height 14
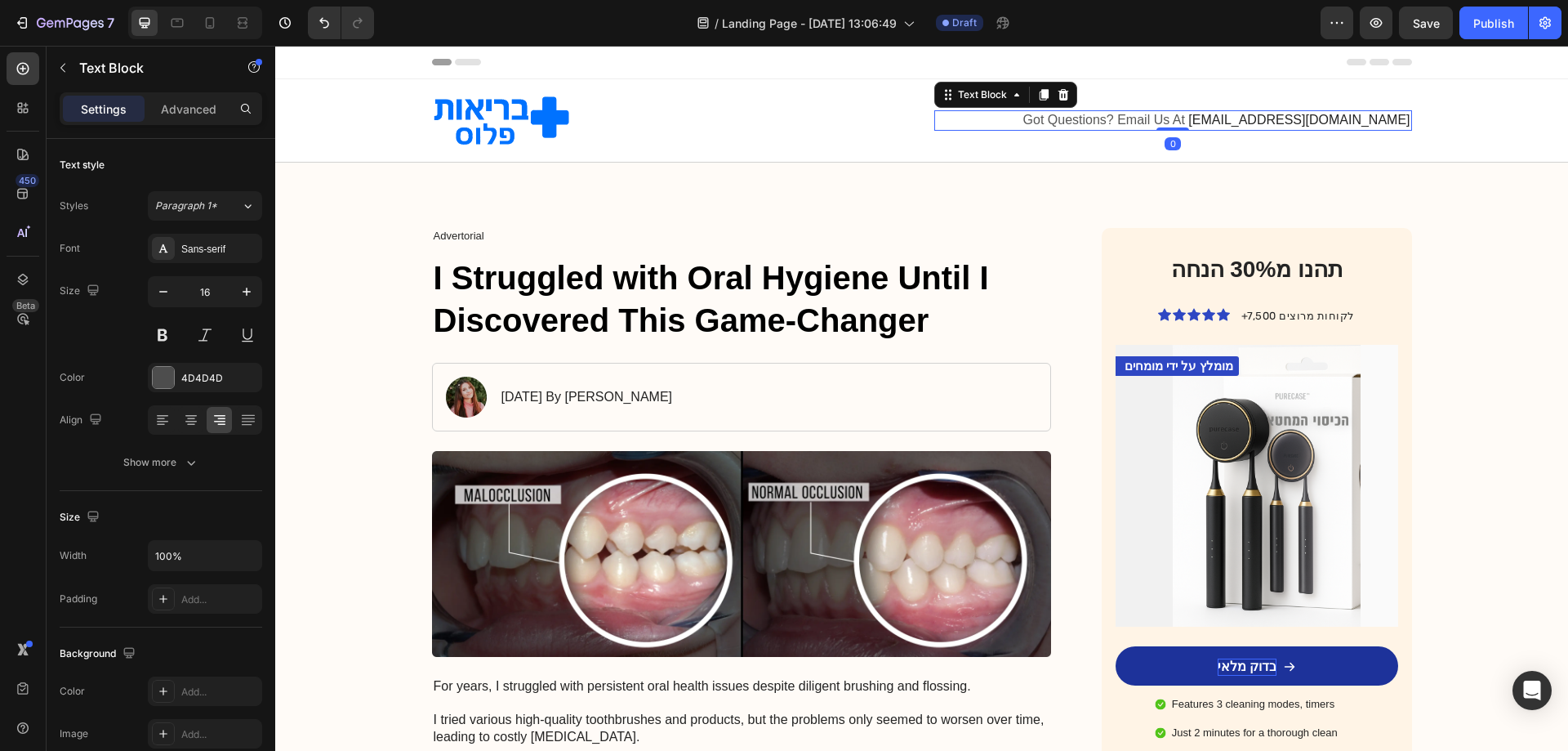
click at [1175, 125] on span "Got Questions? Email Us At" at bounding box center [1104, 119] width 162 height 14
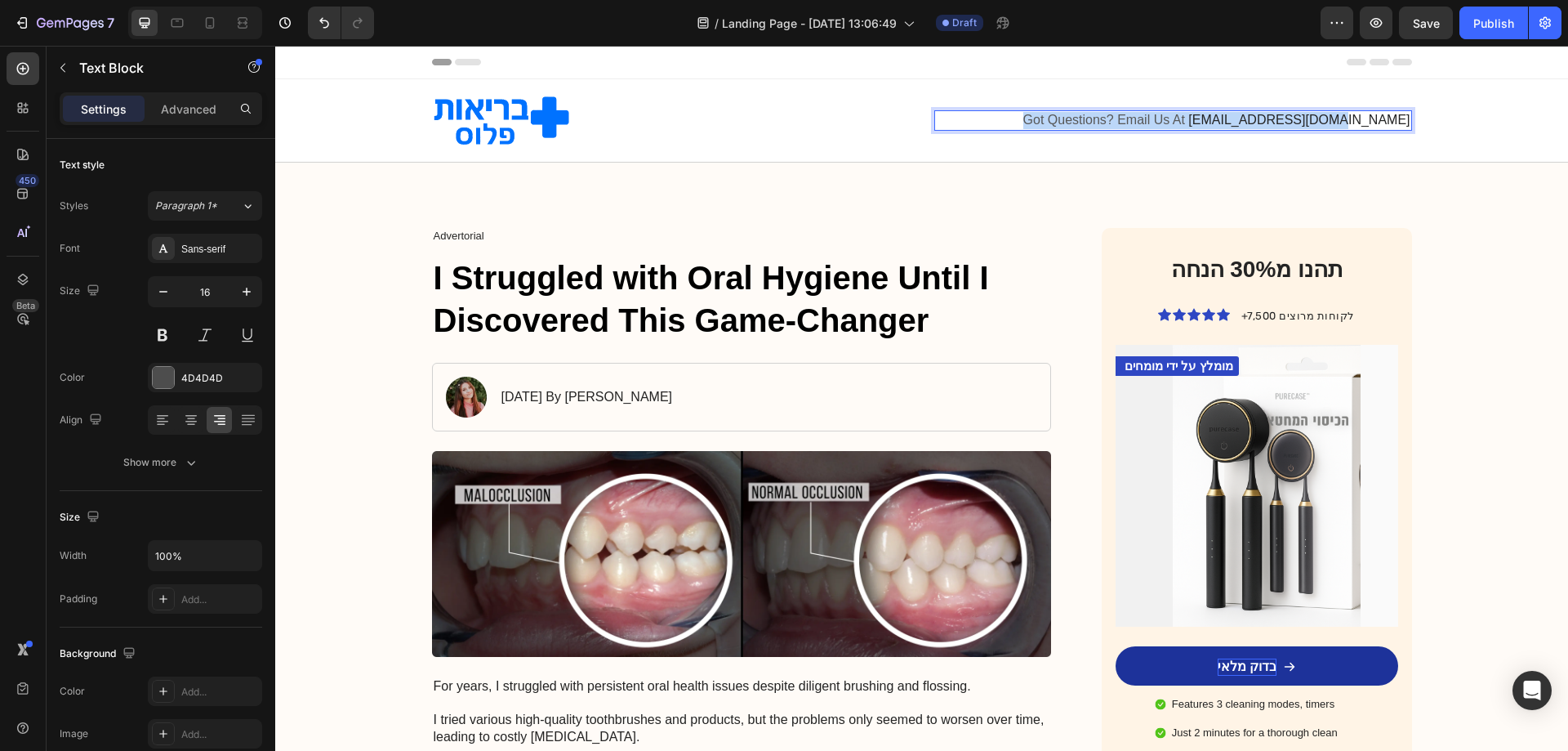
click at [1175, 125] on span "Got Questions? Email Us At" at bounding box center [1104, 119] width 162 height 14
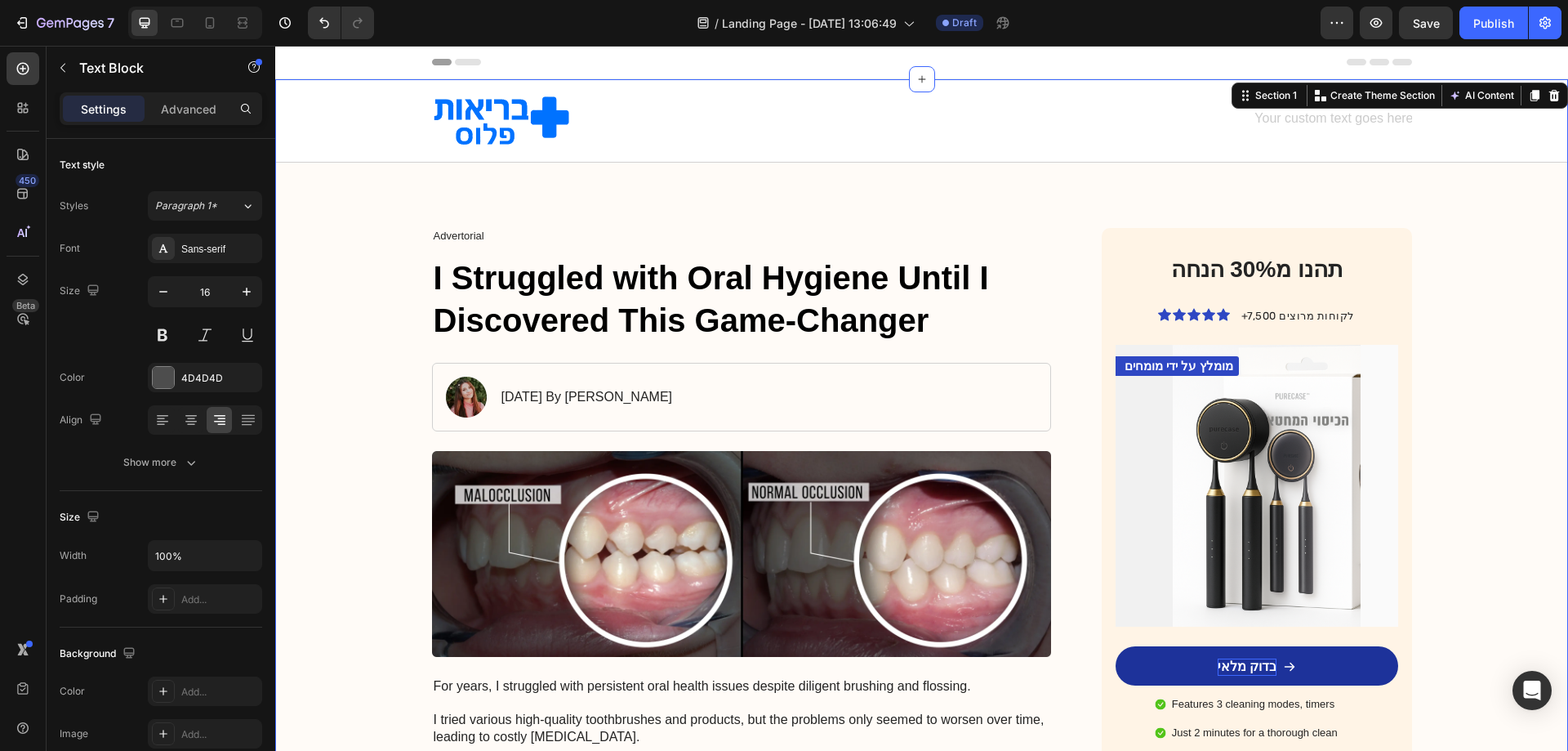
click at [1332, 118] on div "Rich Text Editor. Editing area: main" at bounding box center [1173, 120] width 478 height 21
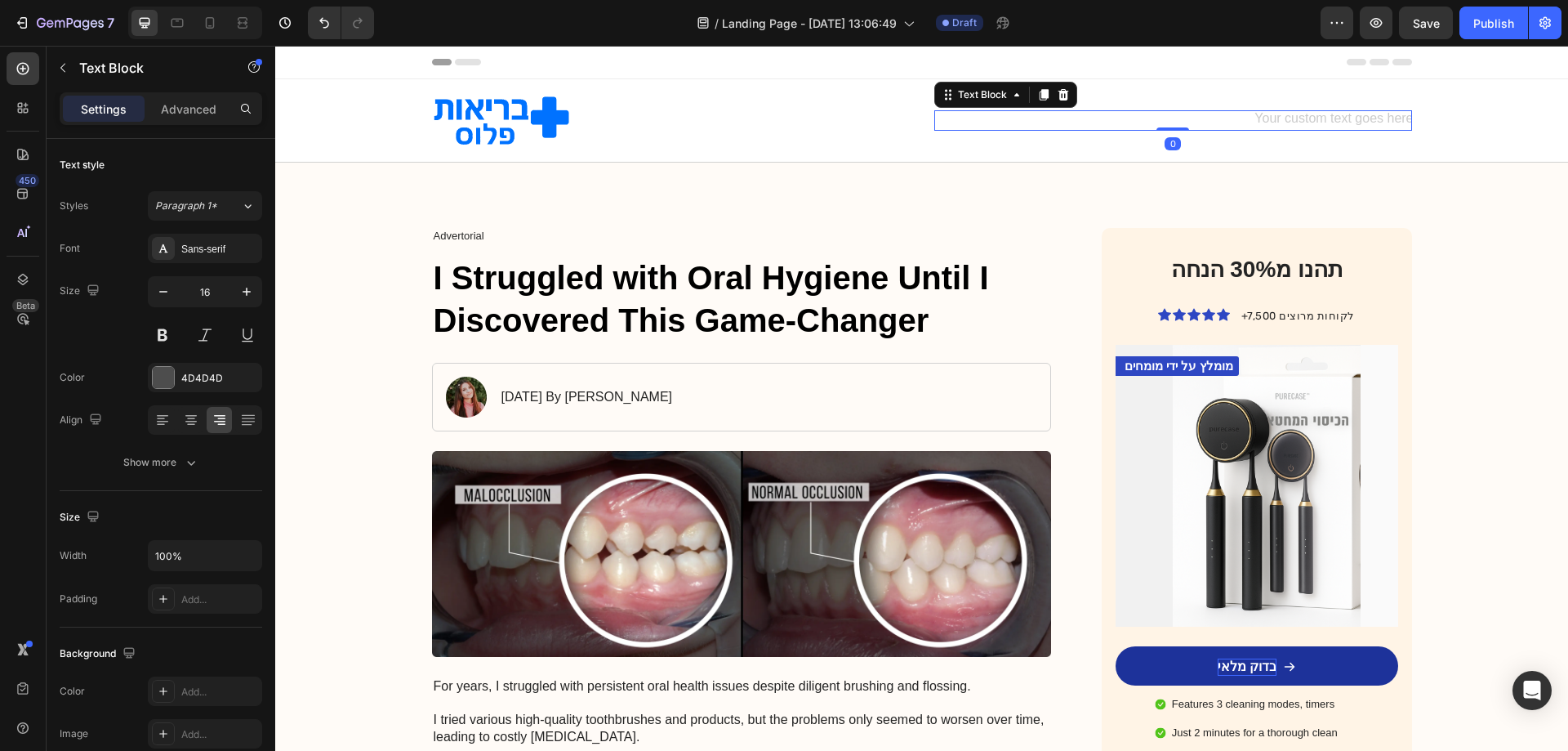
click at [1332, 118] on div "Rich Text Editor. Editing area: main" at bounding box center [1173, 120] width 478 height 21
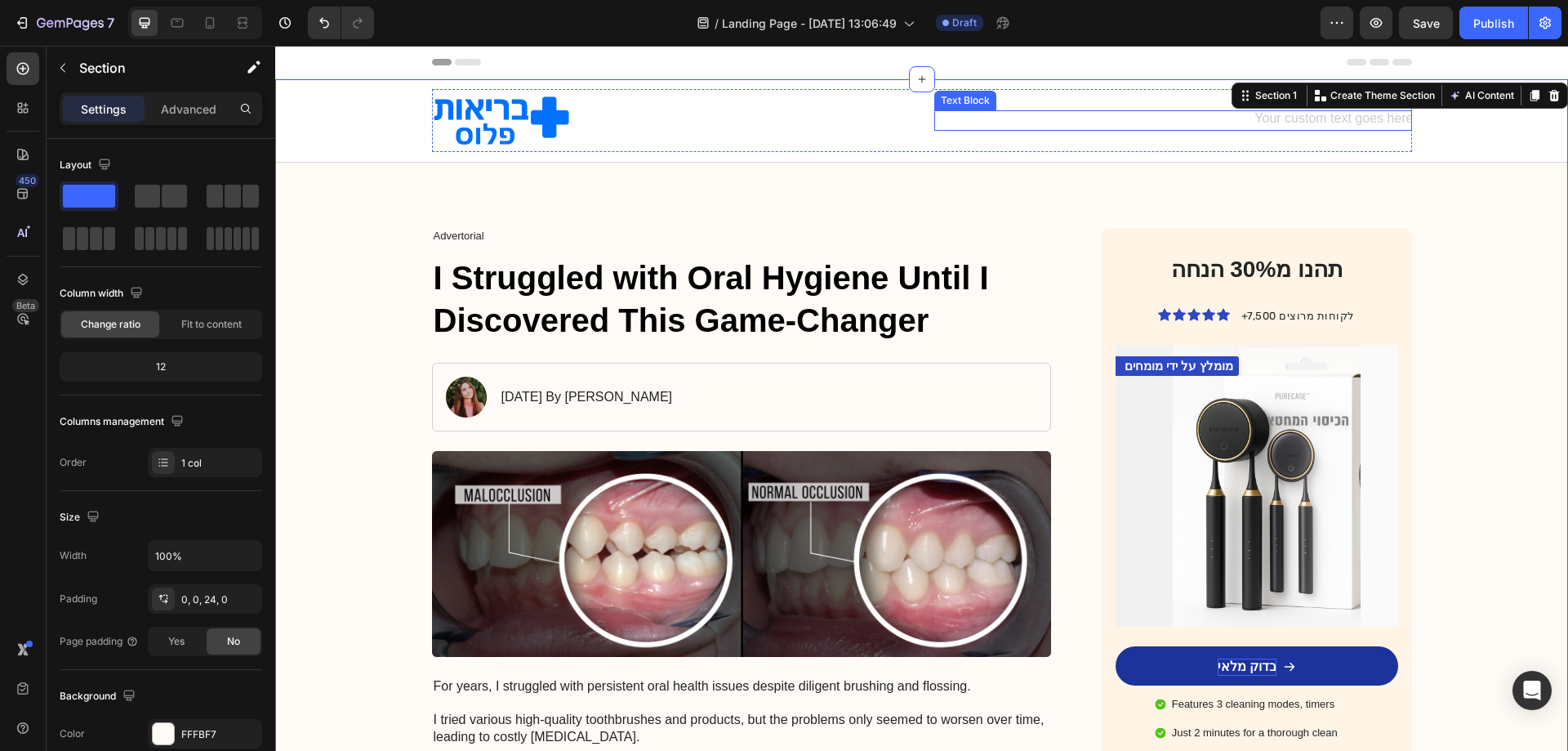
click at [1356, 125] on div "Rich Text Editor. Editing area: main" at bounding box center [1173, 120] width 478 height 21
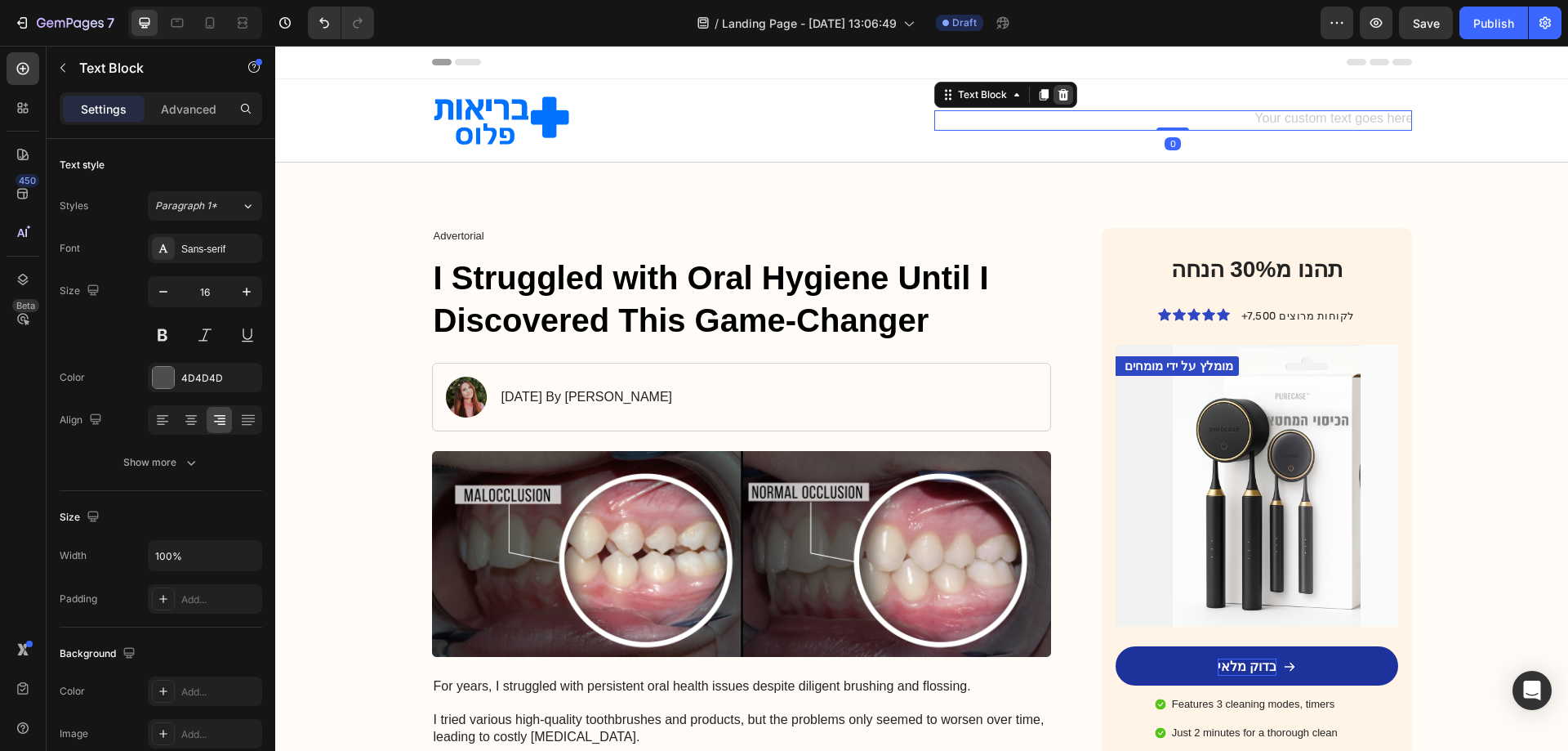
click at [1057, 94] on icon at bounding box center [1063, 94] width 13 height 13
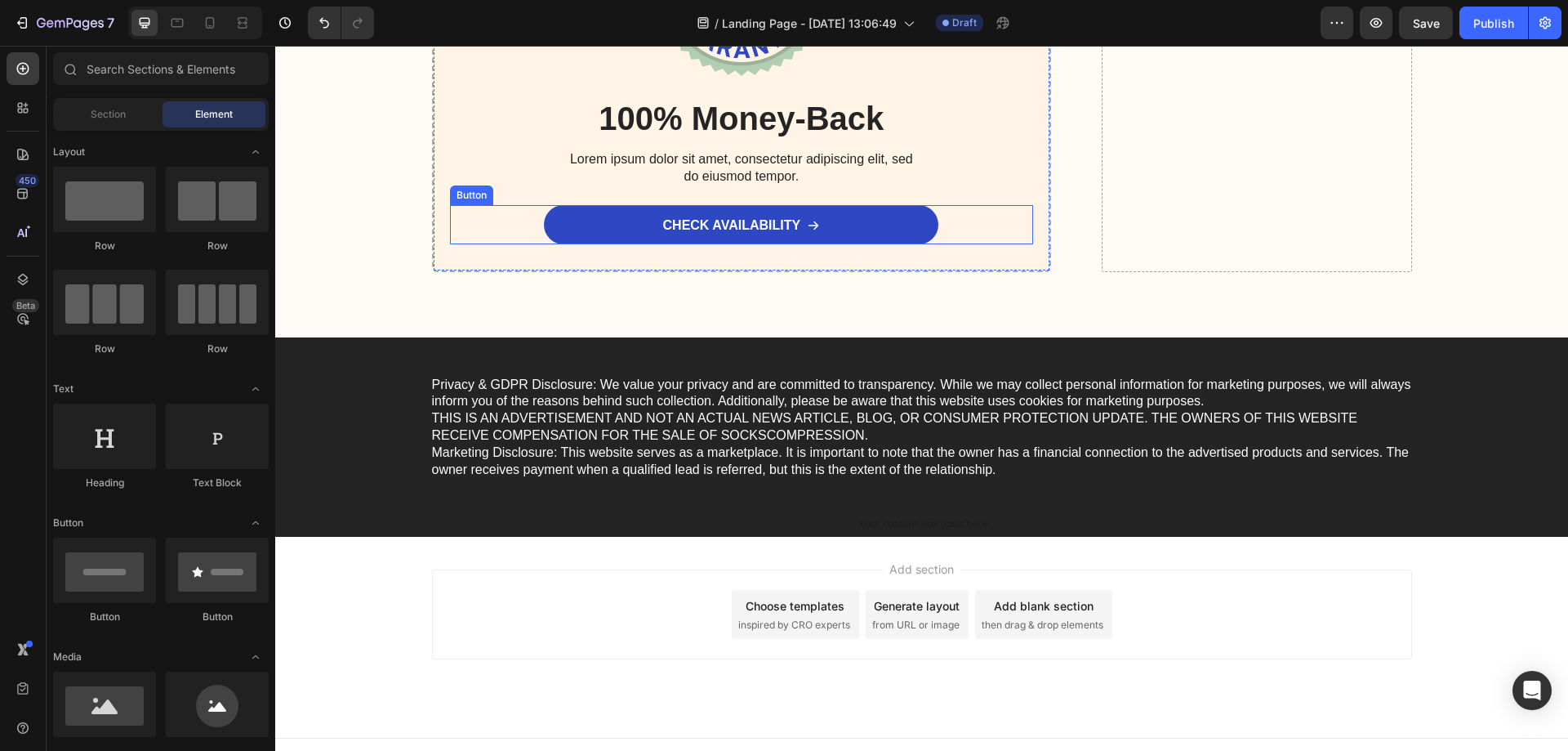
scroll to position [8722, 0]
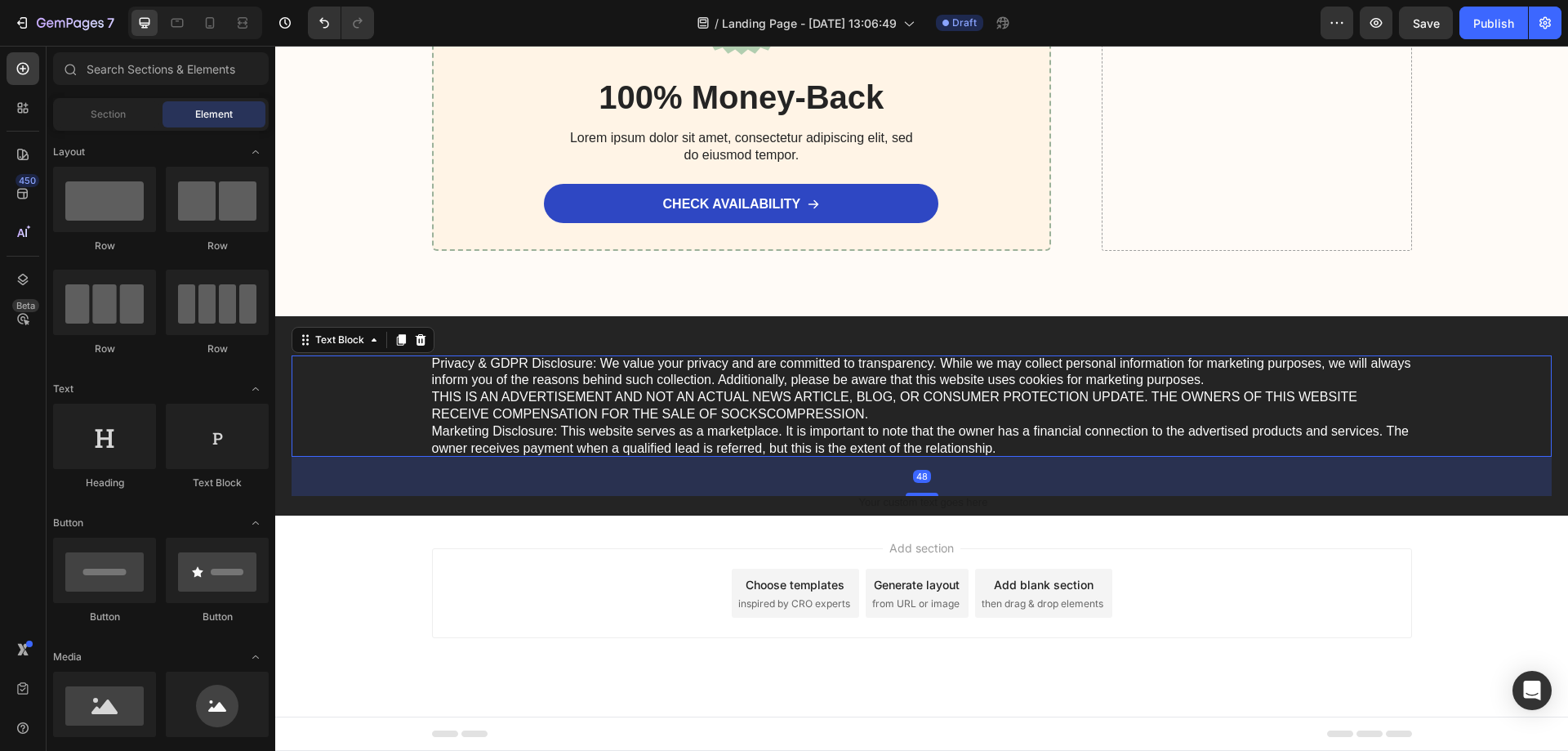
click at [604, 415] on p "Privacy & GDPR Disclosure: We value your privacy and are committed to transpare…" at bounding box center [922, 406] width 980 height 102
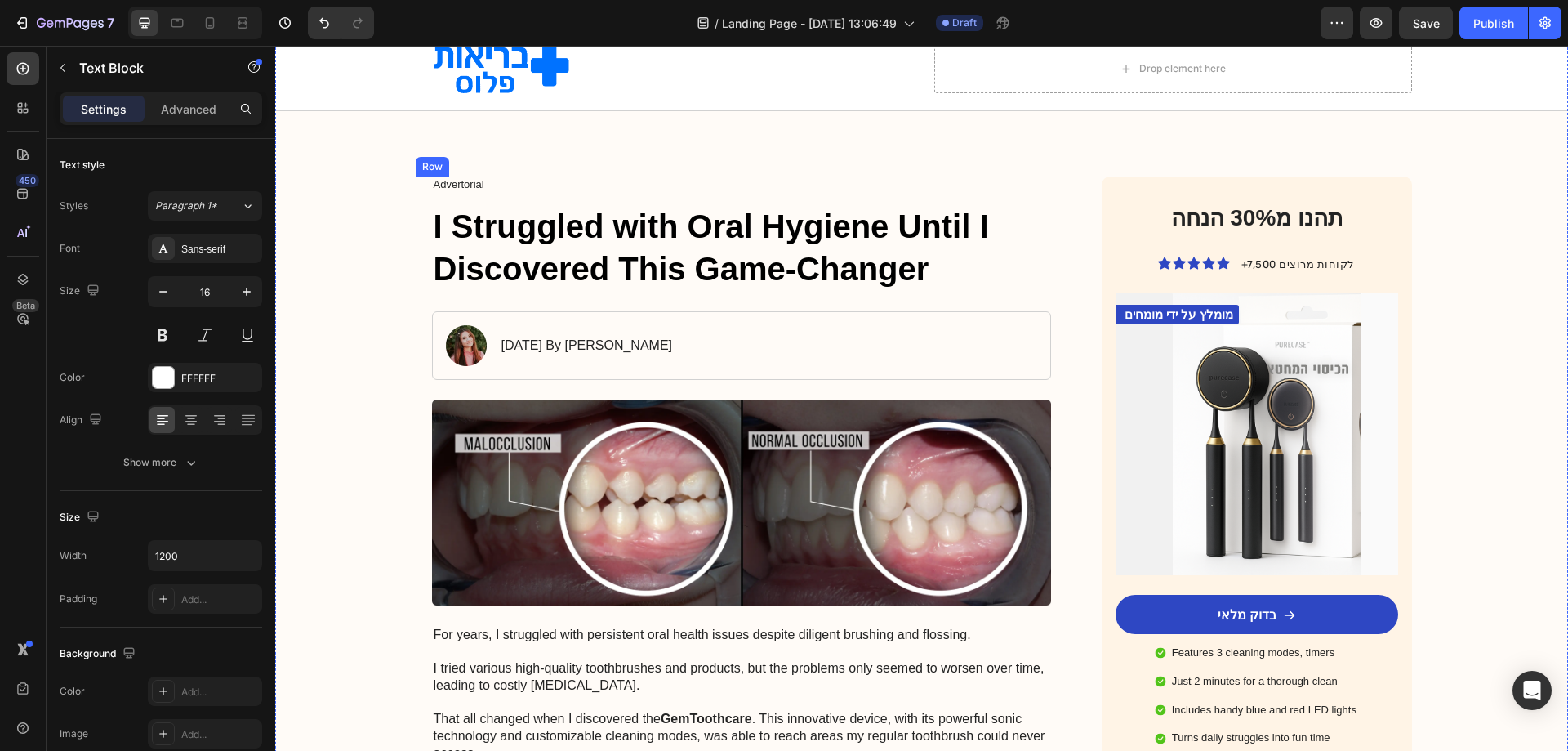
scroll to position [0, 0]
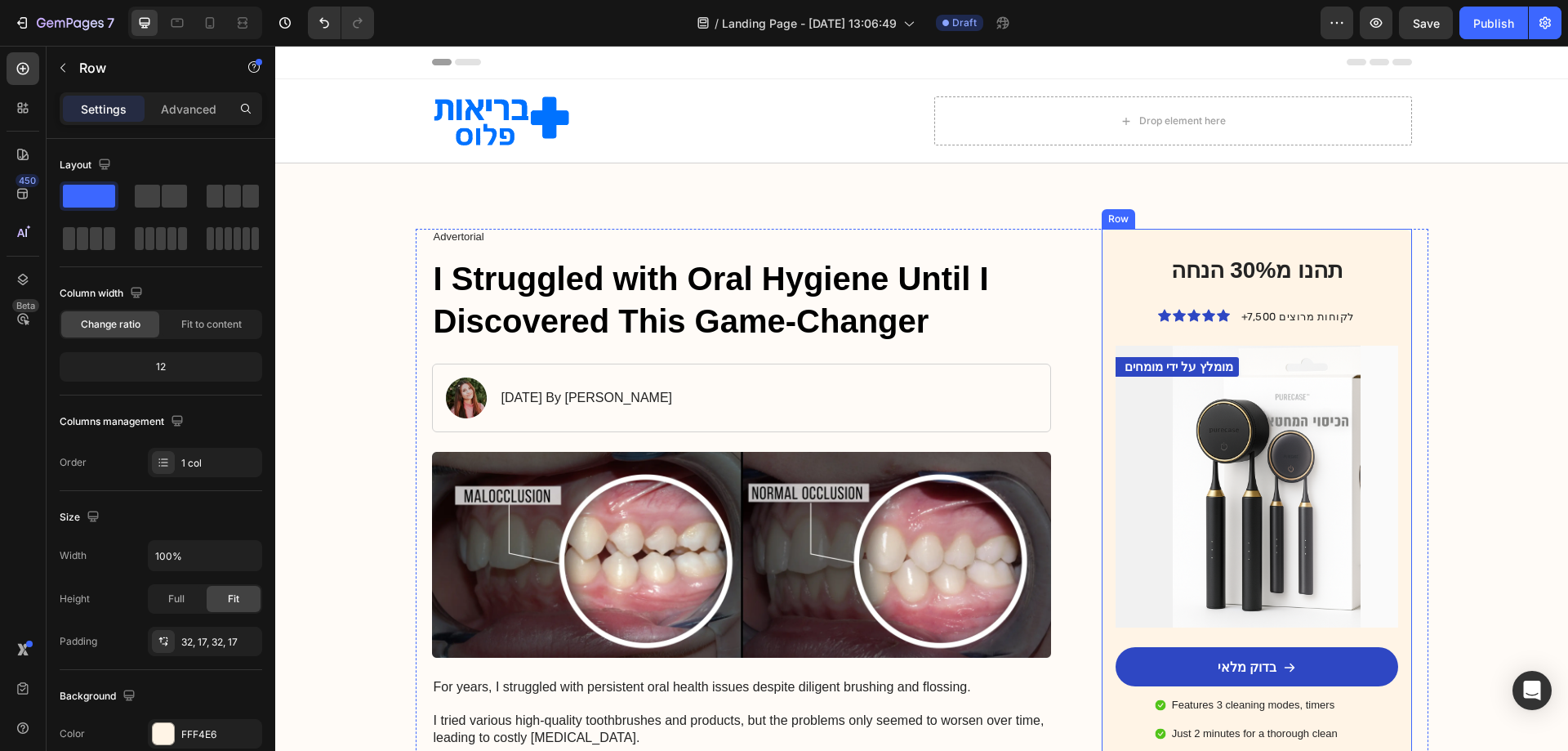
click at [1387, 244] on div "תהנו מ30% הנחה Heading Icon Icon Icon Icon Icon Icon List +7,500 לקוחות מרוצים …" at bounding box center [1256, 526] width 310 height 597
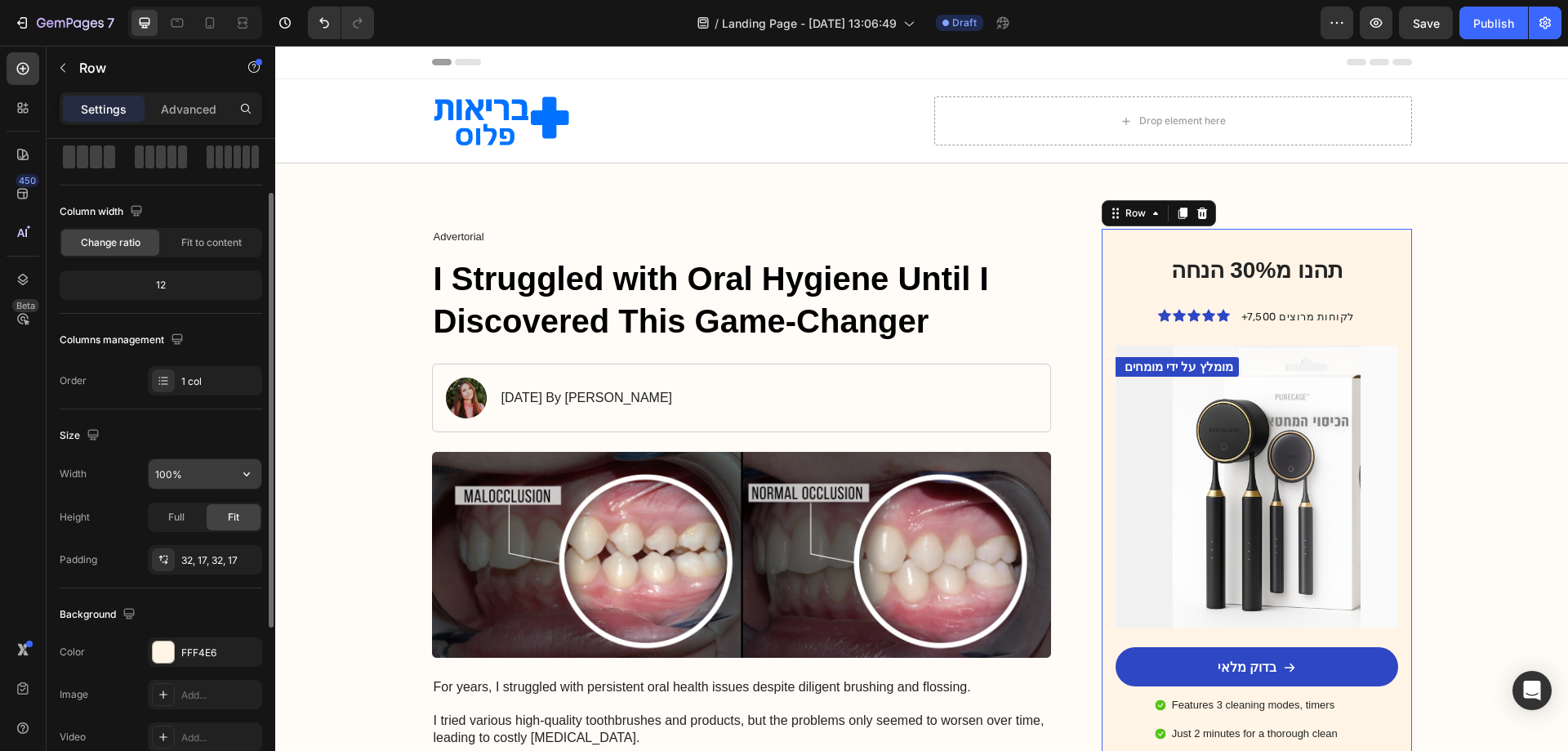
scroll to position [163, 0]
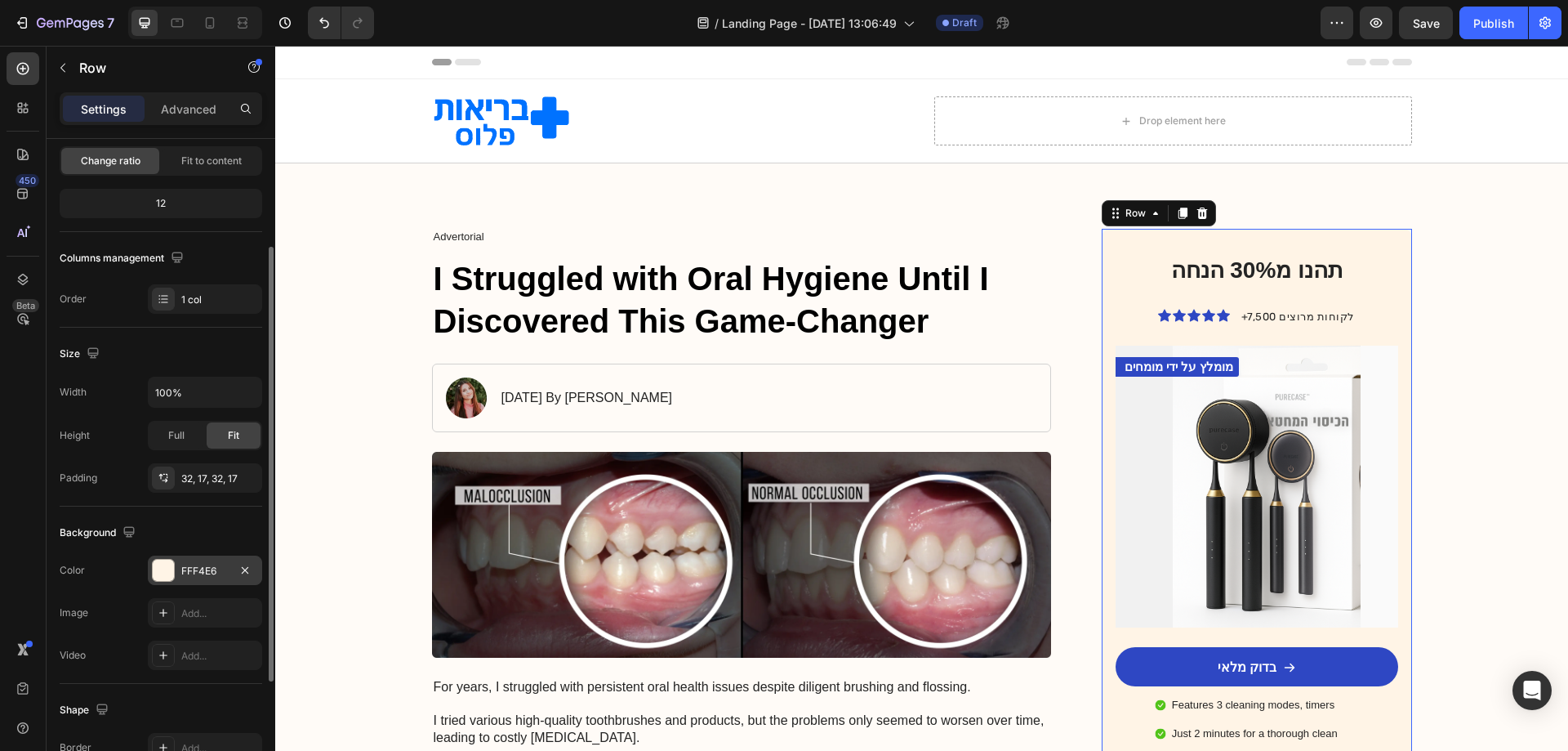
click at [159, 564] on div at bounding box center [163, 569] width 21 height 21
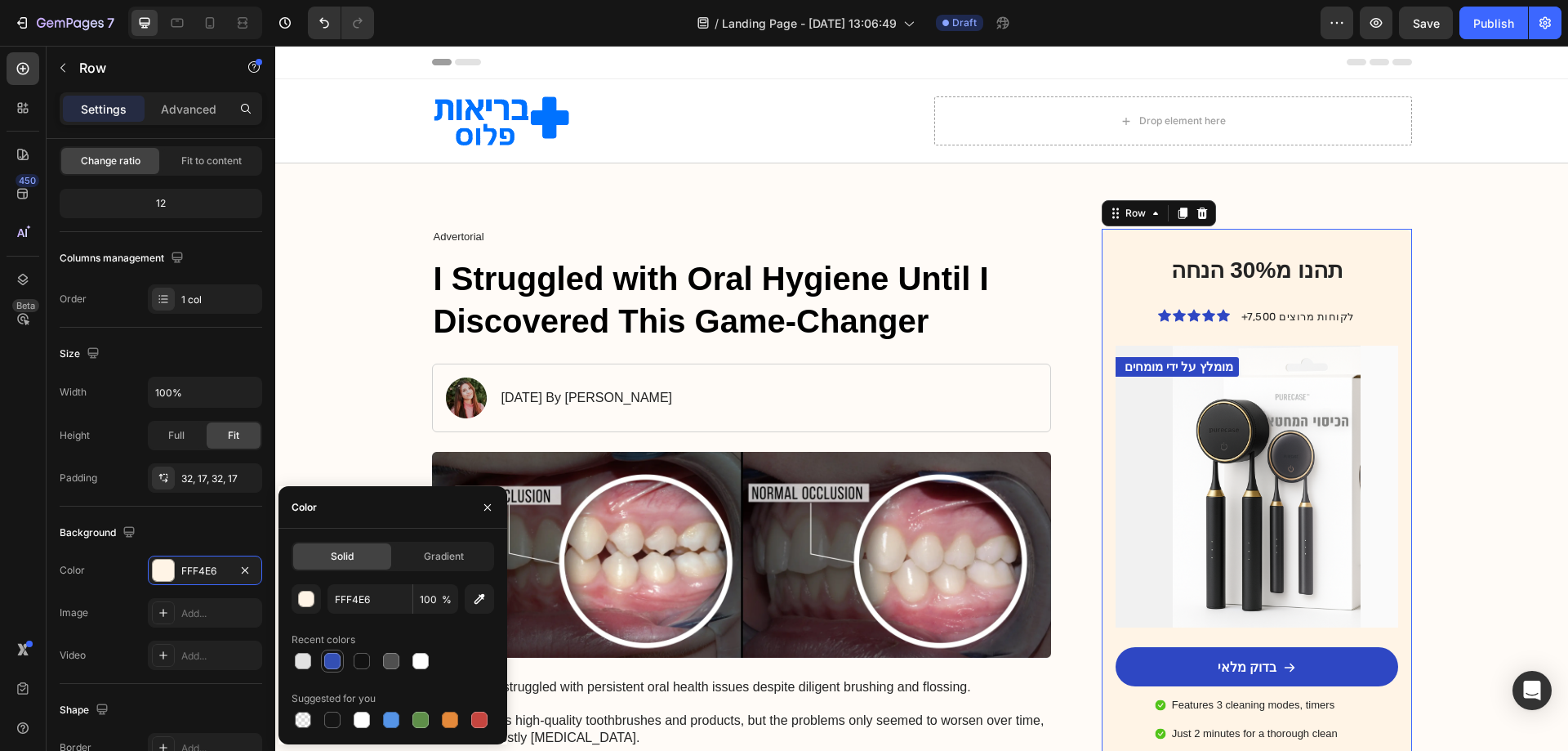
click at [334, 662] on div at bounding box center [333, 661] width 16 height 16
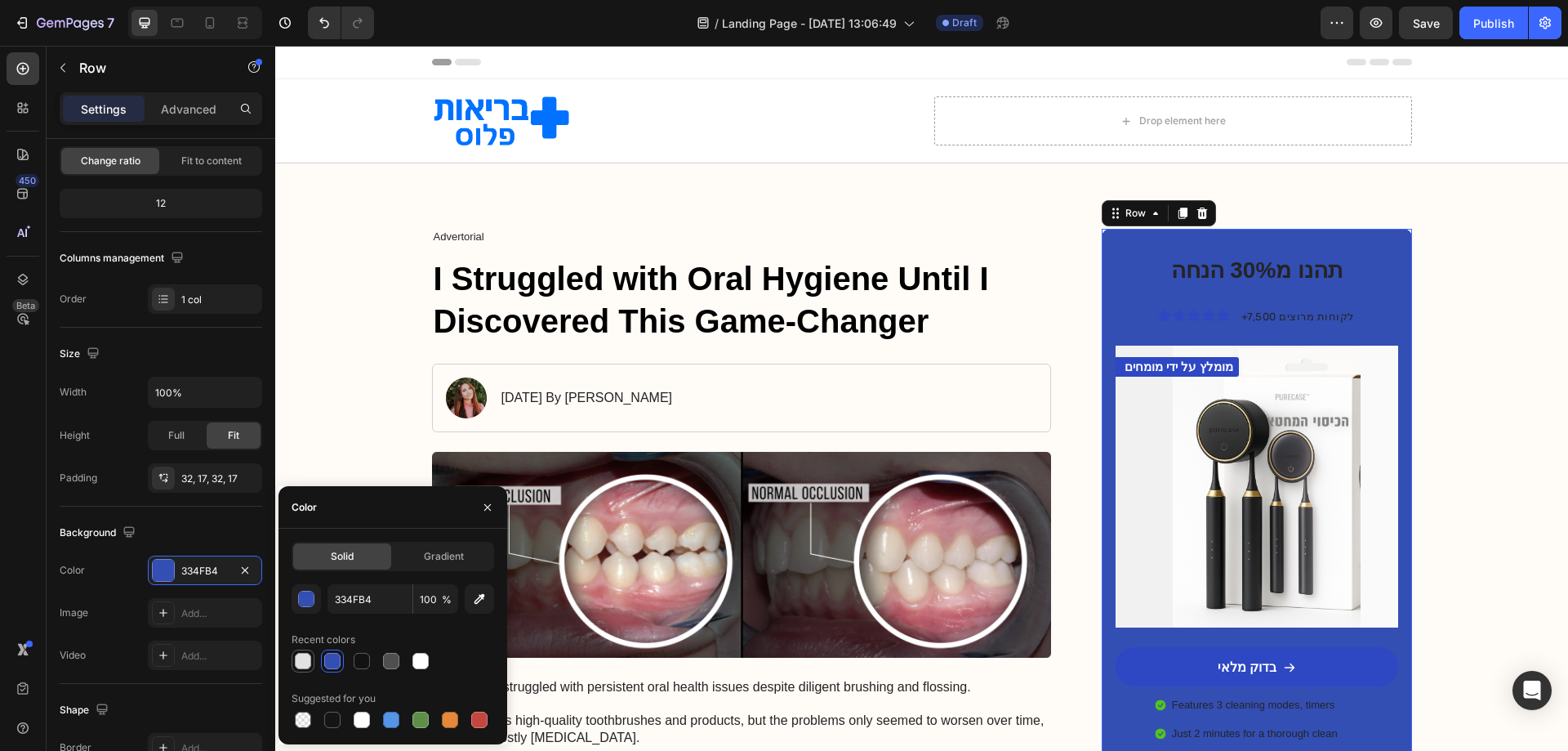
click at [306, 658] on div at bounding box center [303, 661] width 16 height 16
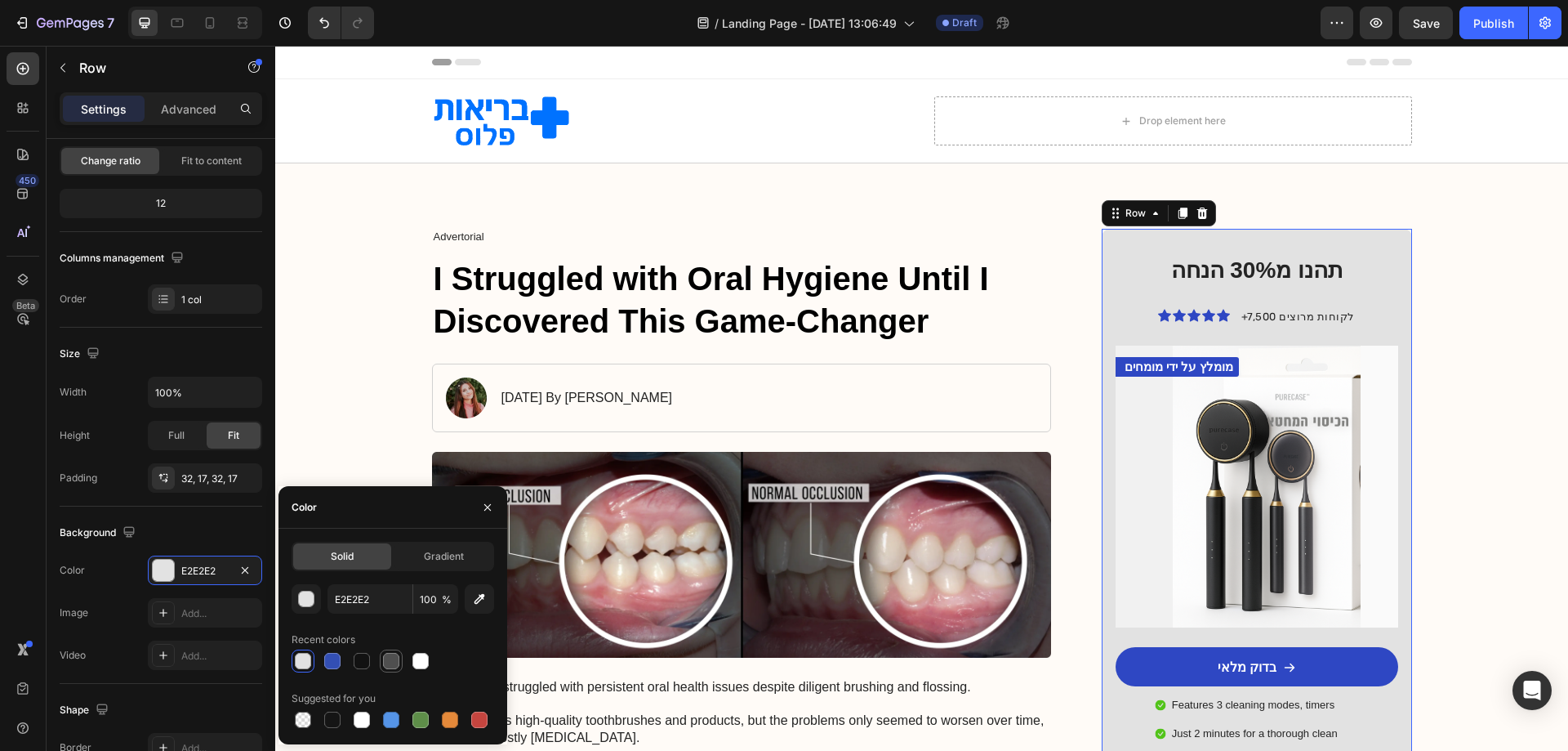
click at [392, 661] on div at bounding box center [391, 661] width 16 height 16
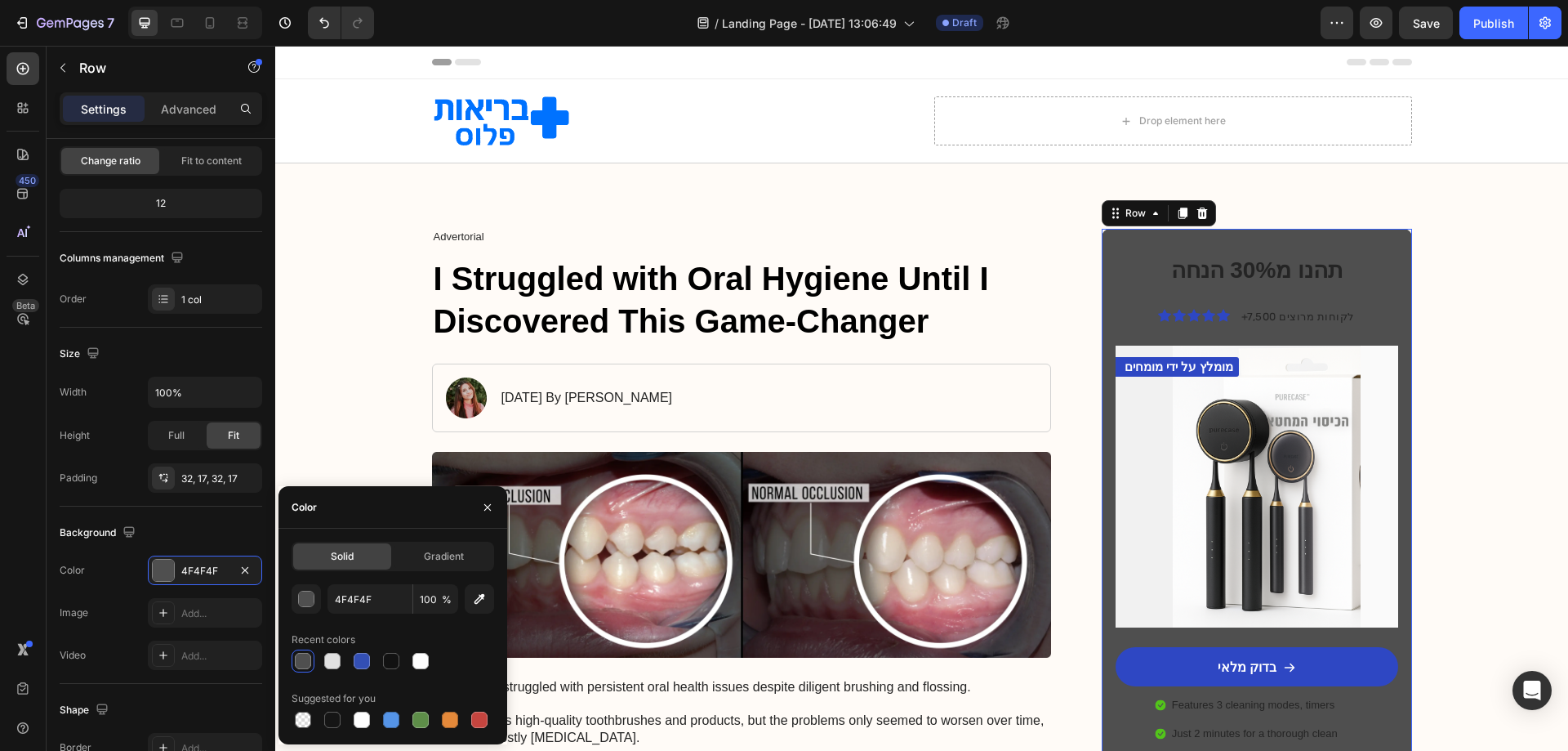
click at [307, 656] on div at bounding box center [303, 661] width 16 height 16
click at [414, 665] on div at bounding box center [420, 661] width 16 height 16
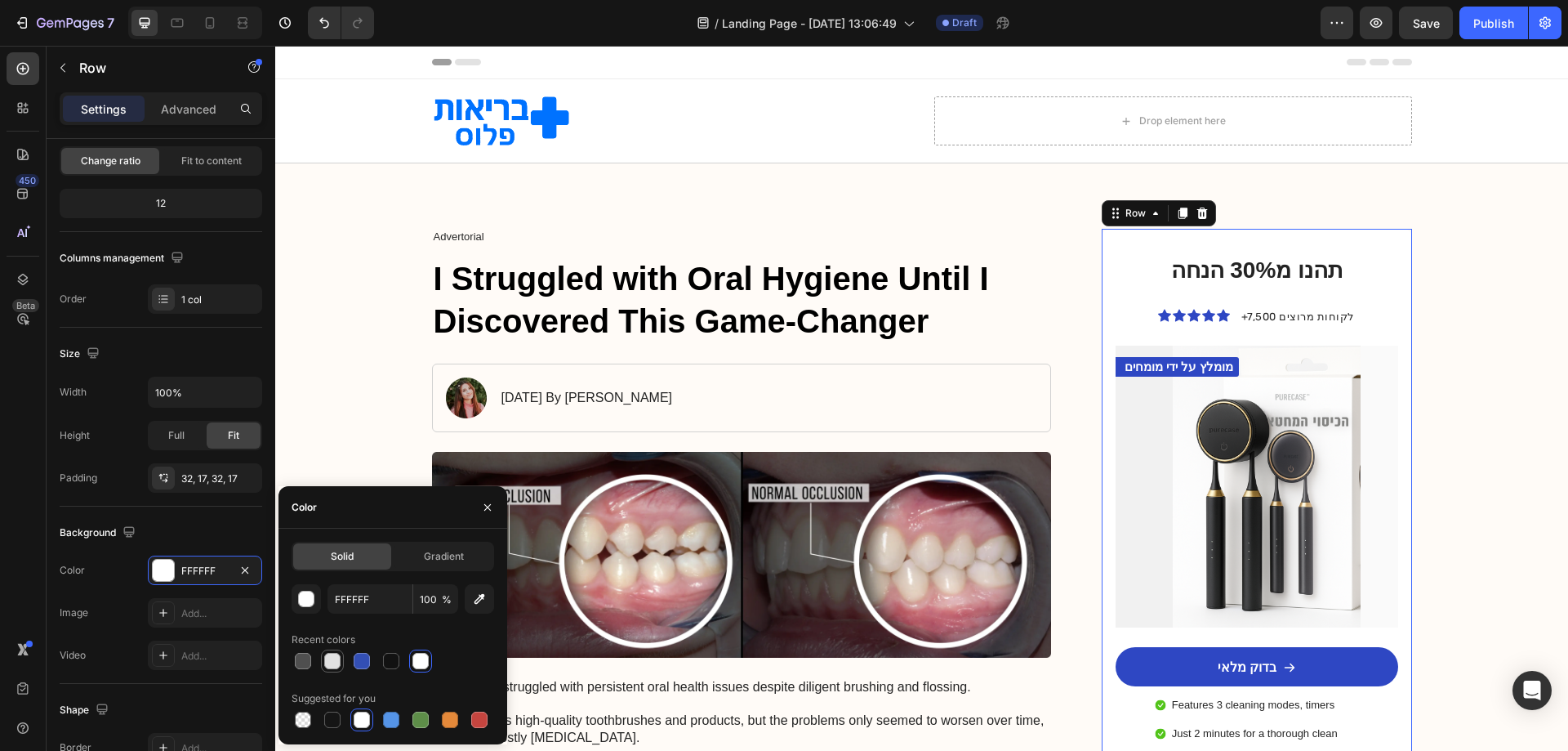
click at [334, 661] on div at bounding box center [333, 661] width 16 height 16
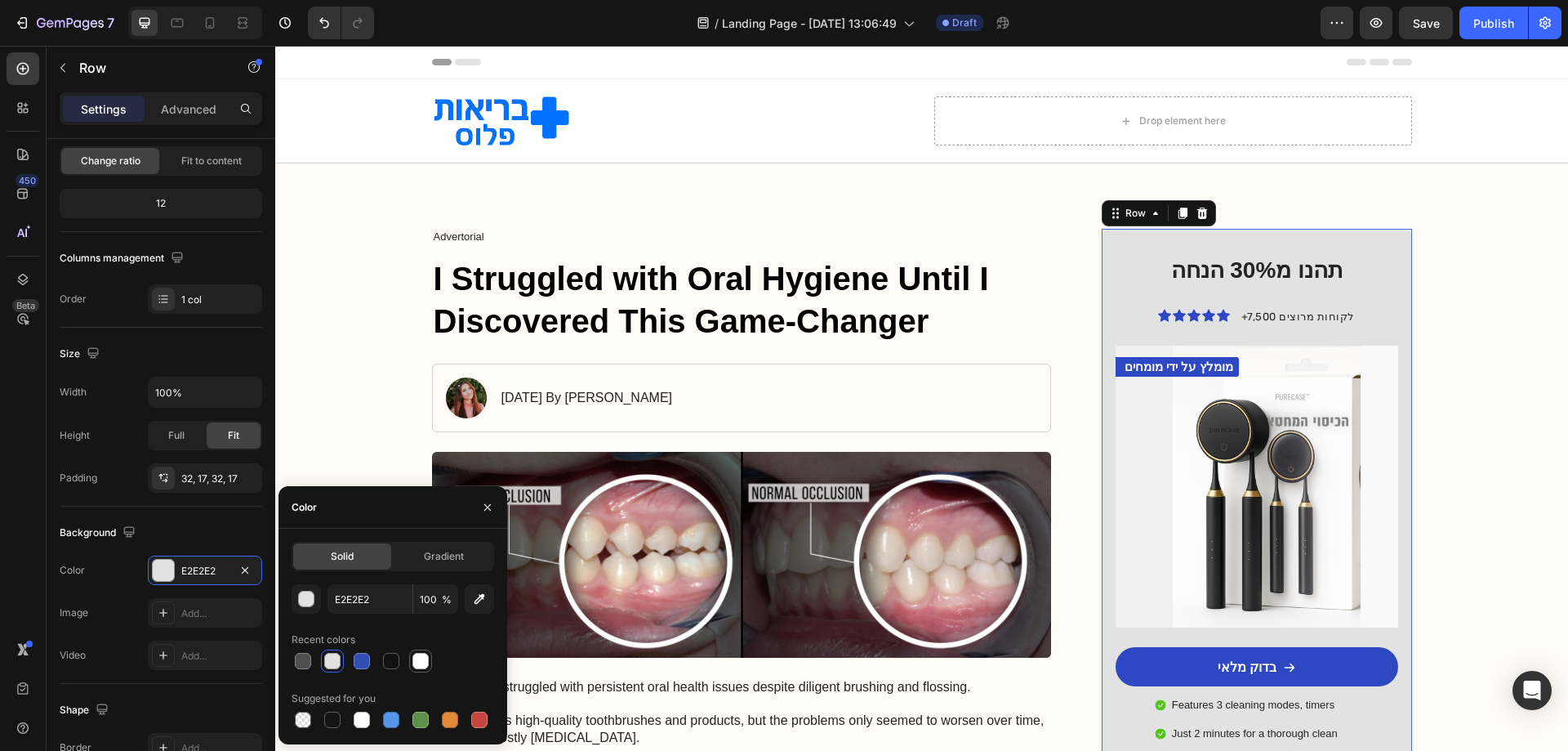
click at [430, 663] on div at bounding box center [420, 661] width 23 height 23
type input "FFFFFF"
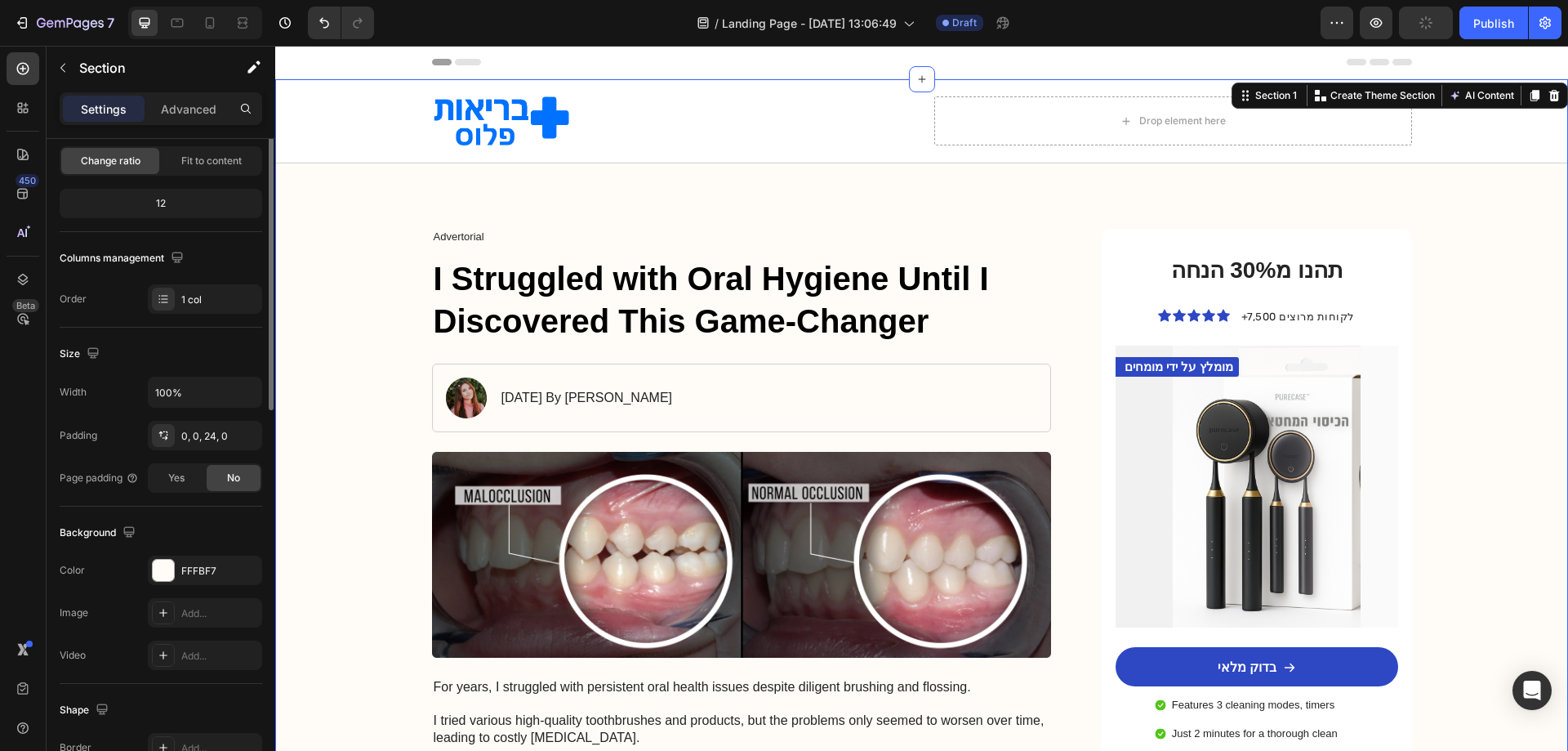
scroll to position [0, 0]
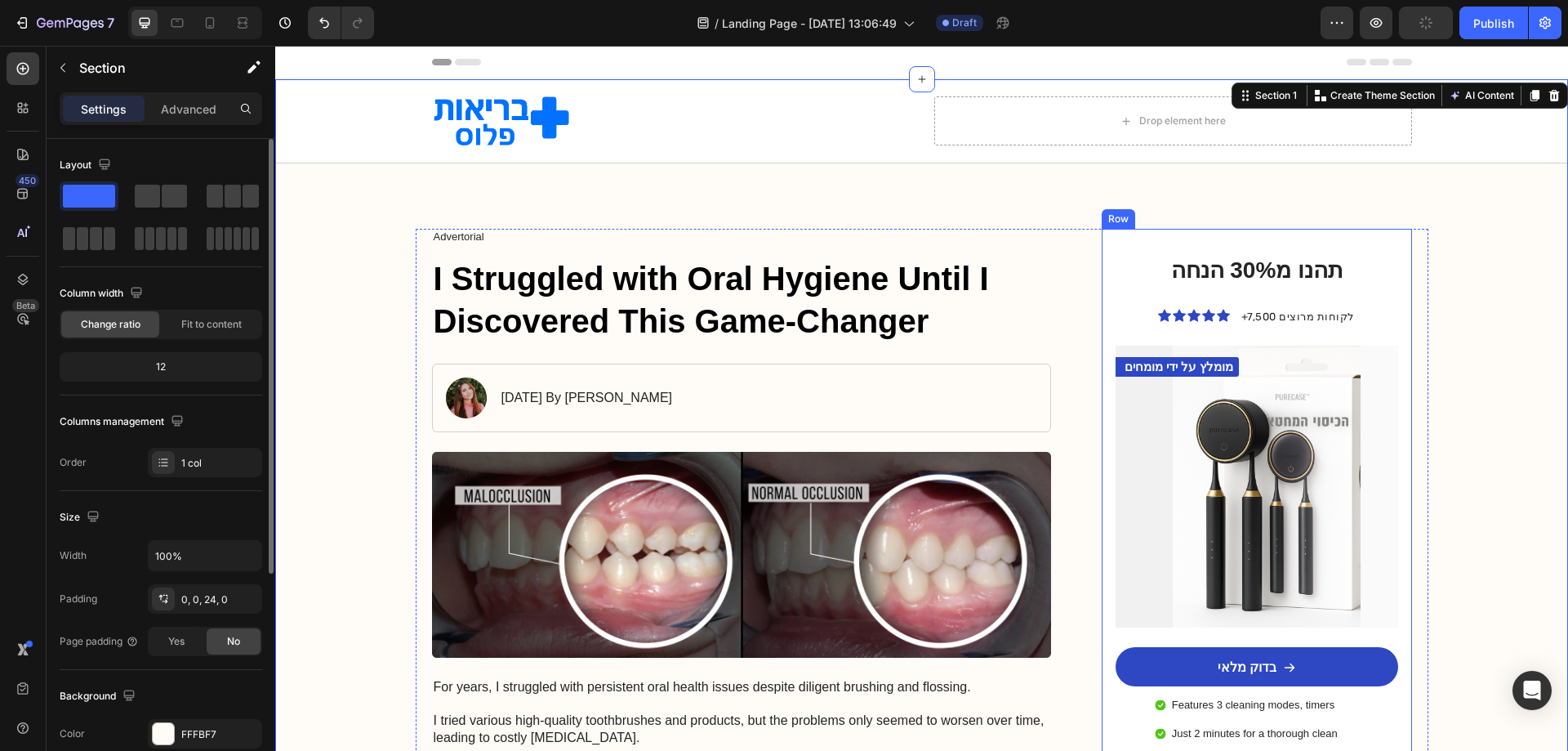
click at [1389, 264] on div "תהנו מ30% הנחה" at bounding box center [1256, 270] width 282 height 31
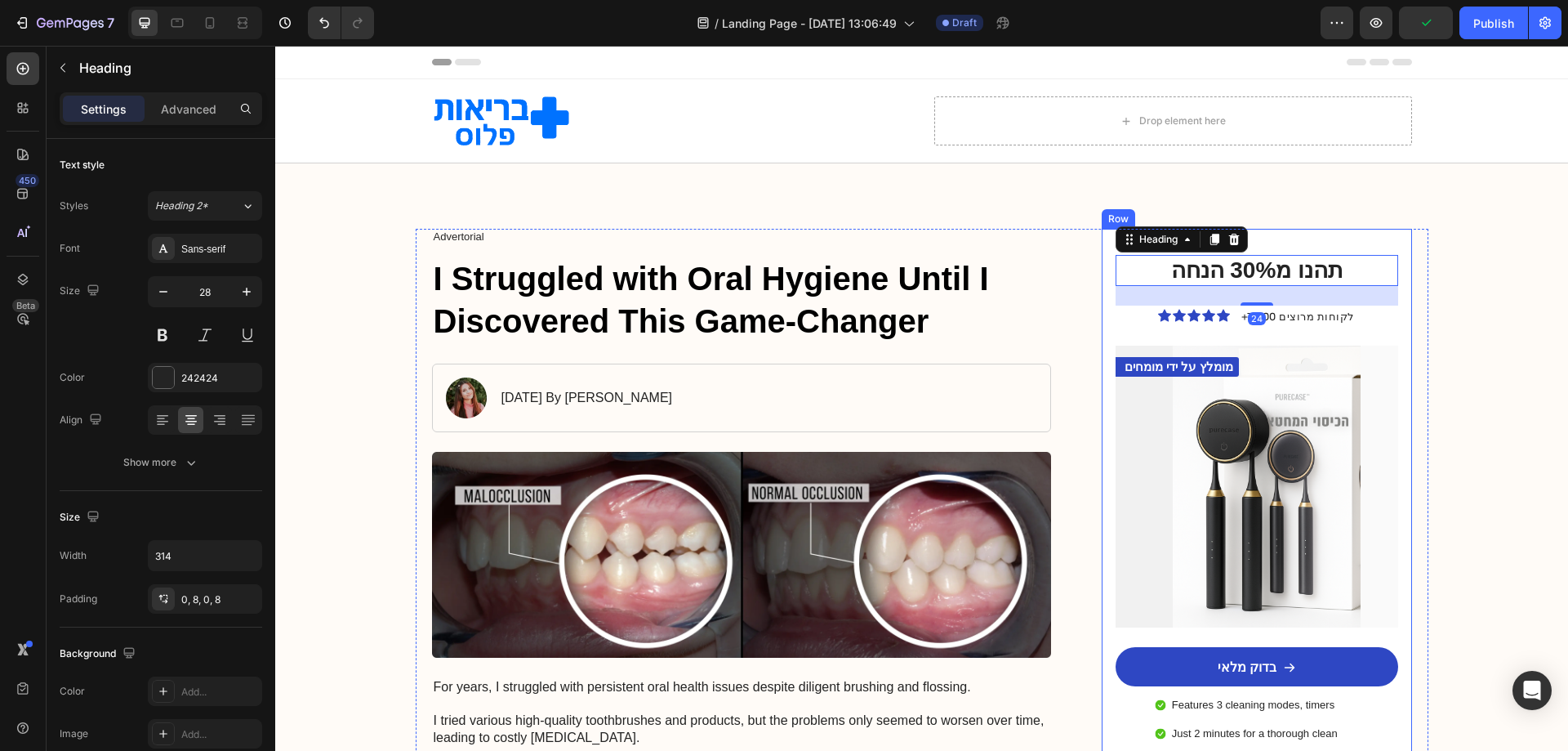
click at [1382, 233] on div "תהנו מ30% הנחה Heading 24 Icon Icon Icon Icon Icon Icon List +7,500 לקוחות מרוצ…" at bounding box center [1256, 526] width 310 height 597
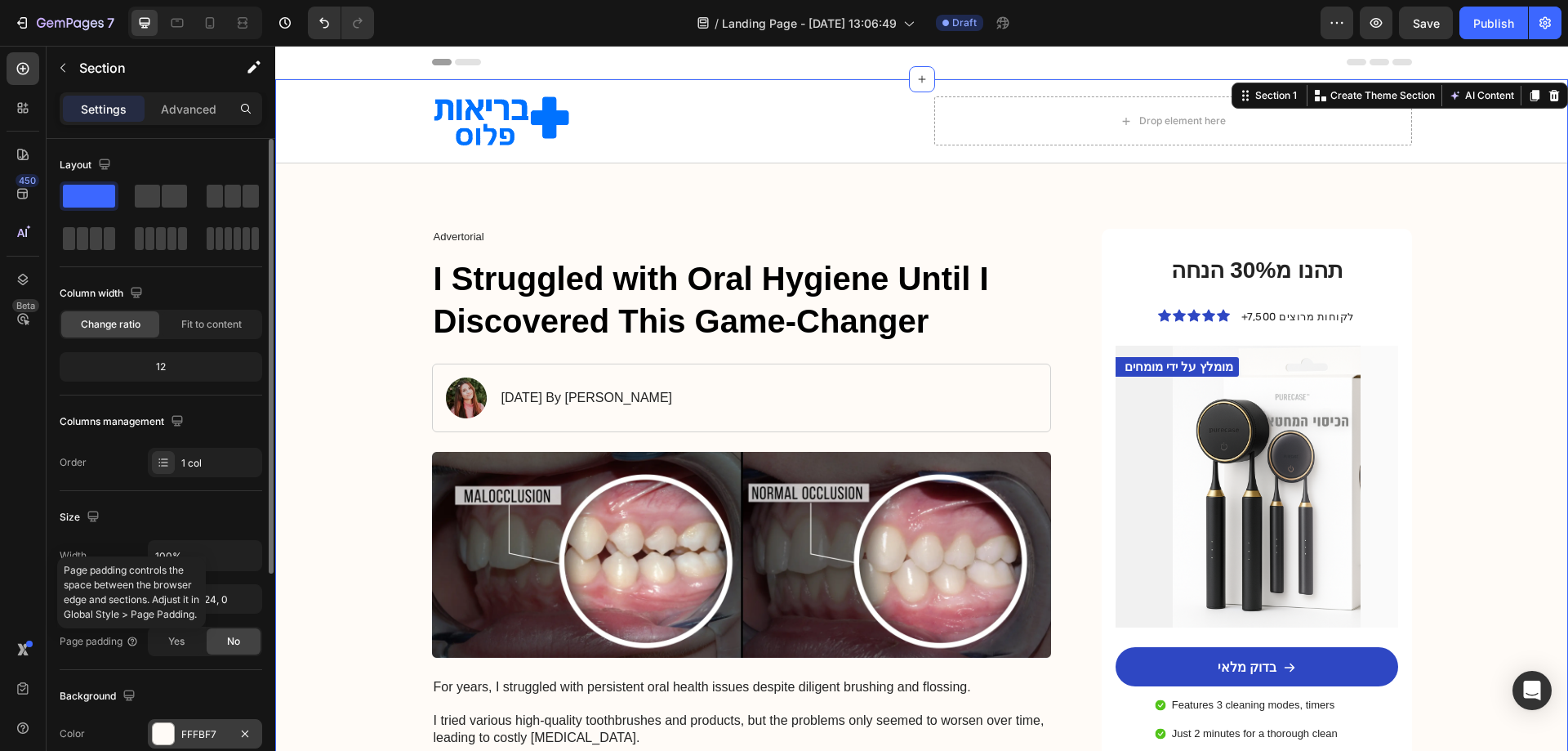
scroll to position [81, 0]
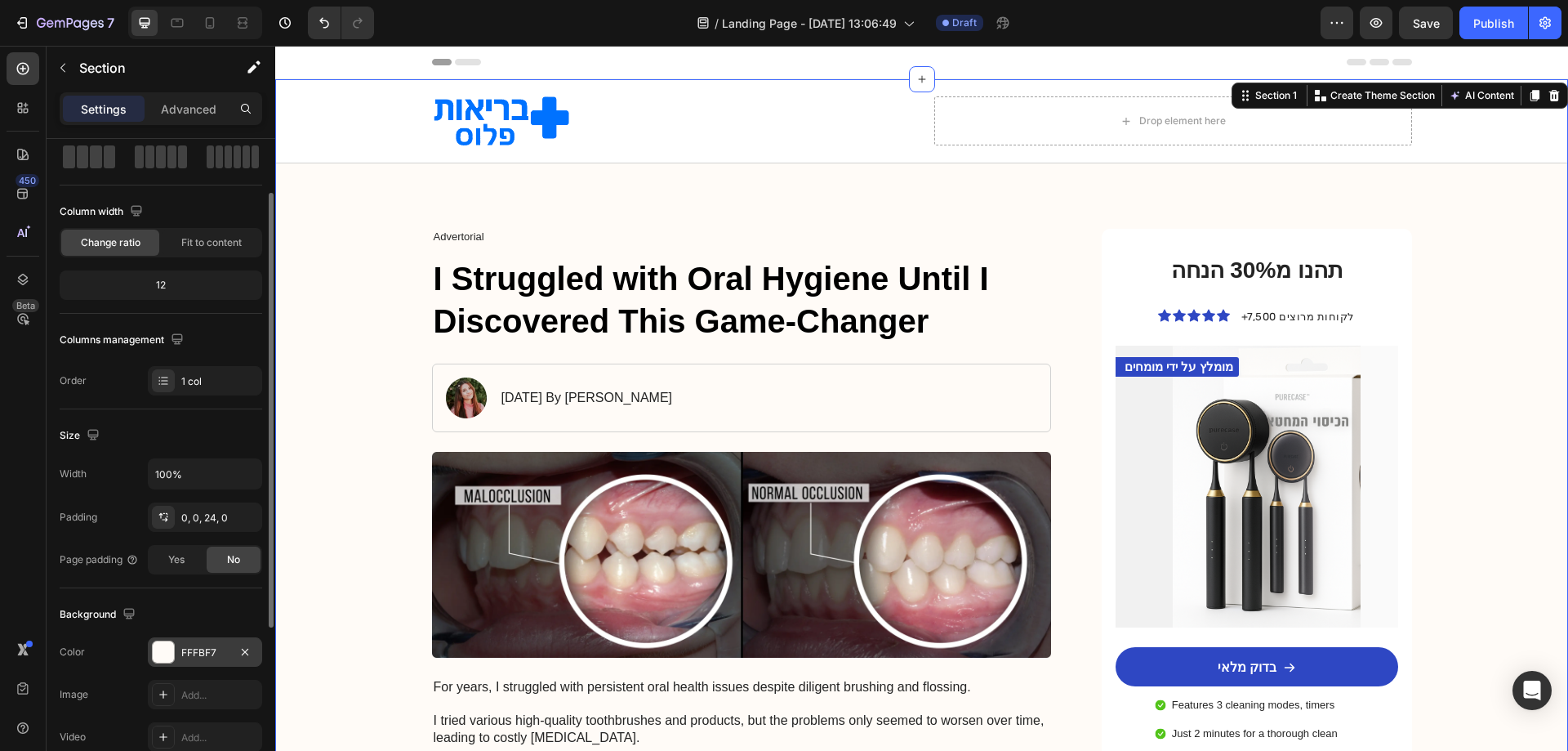
click at [169, 656] on div at bounding box center [163, 652] width 21 height 21
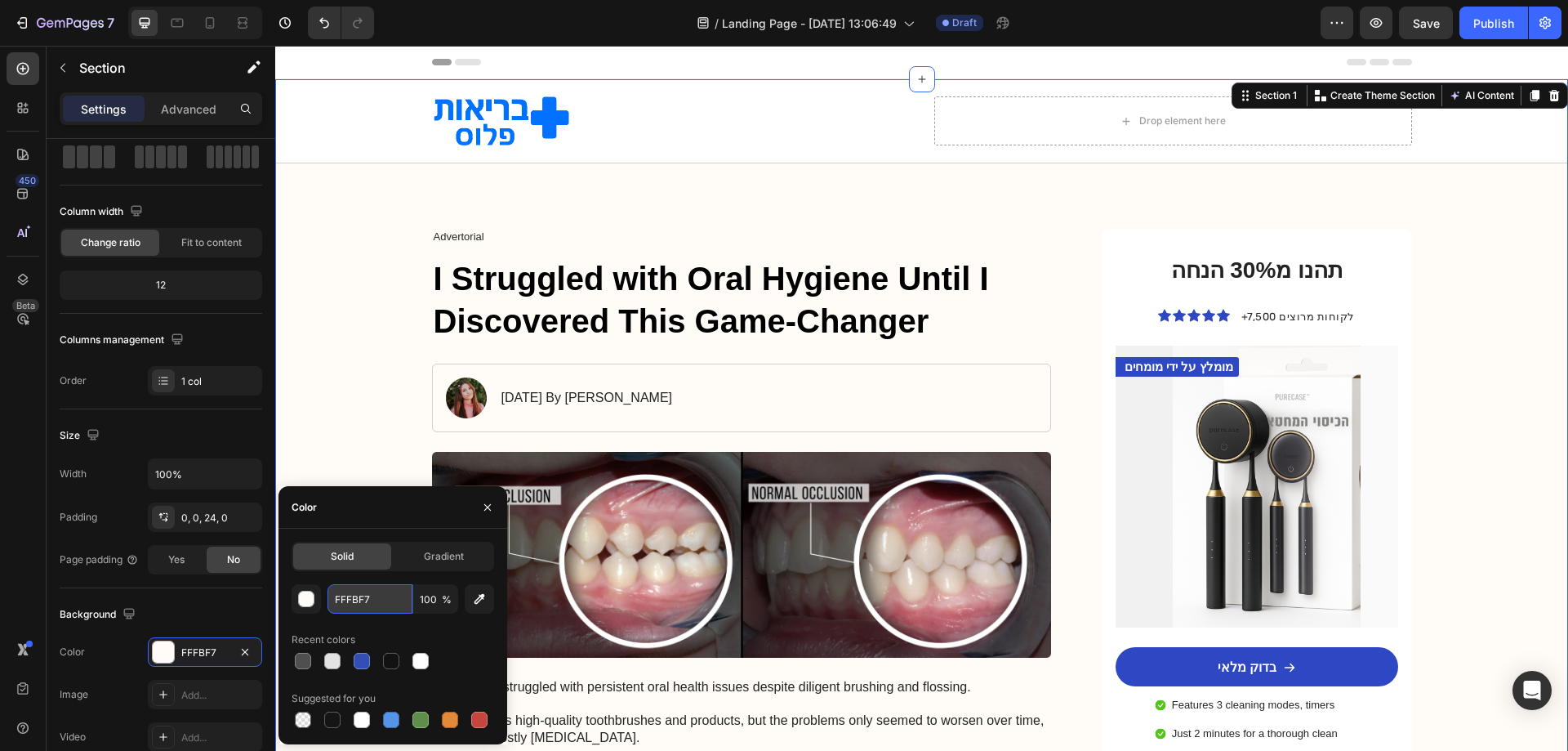
click at [363, 596] on input "FFFBF7" at bounding box center [370, 599] width 85 height 30
click at [418, 666] on div at bounding box center [420, 661] width 16 height 16
type input "FFFFFF"
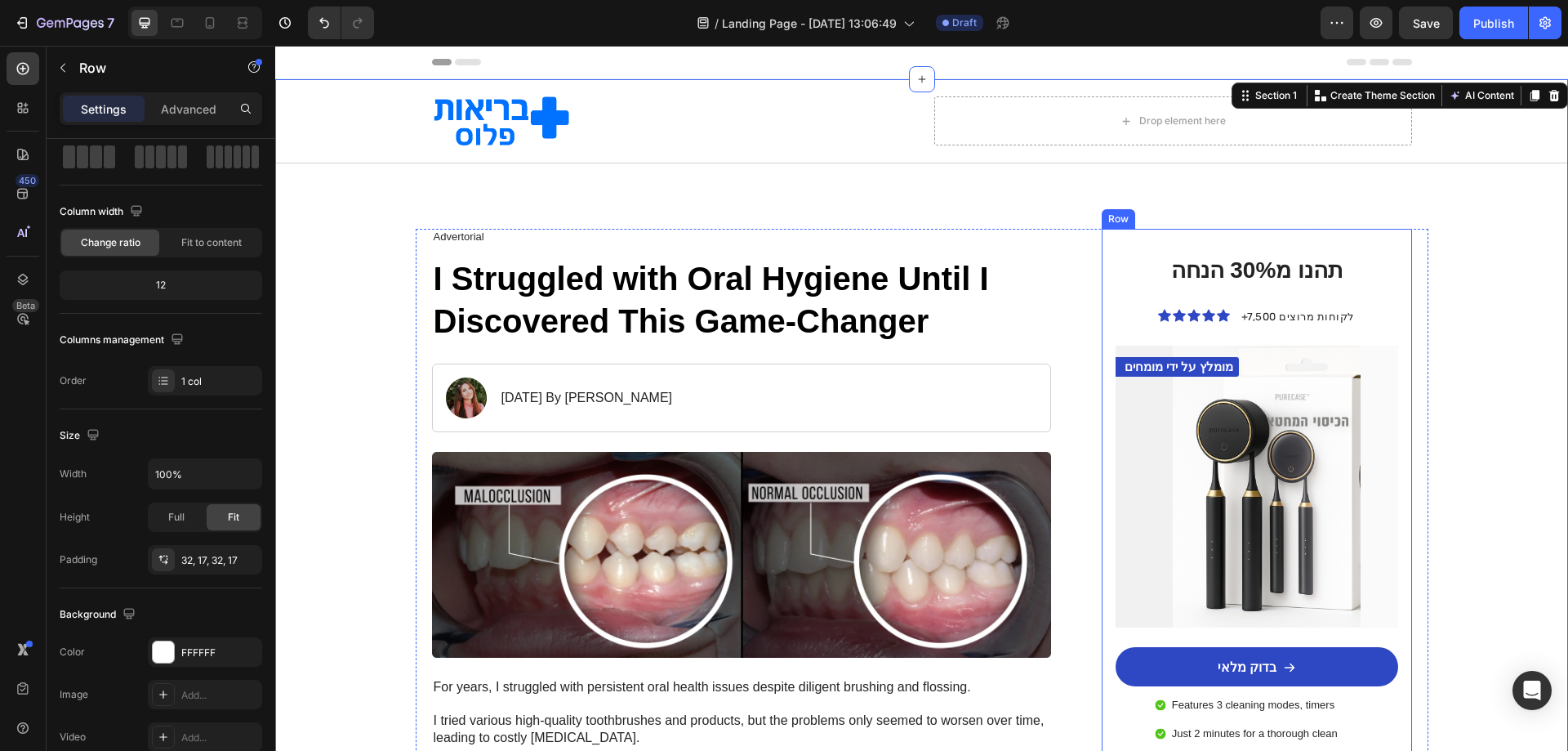
click at [1385, 289] on div "תהנו מ30% הנחה Heading Icon Icon Icon Icon Icon Icon List +7,500 לקוחות מרוצים …" at bounding box center [1256, 527] width 282 height 545
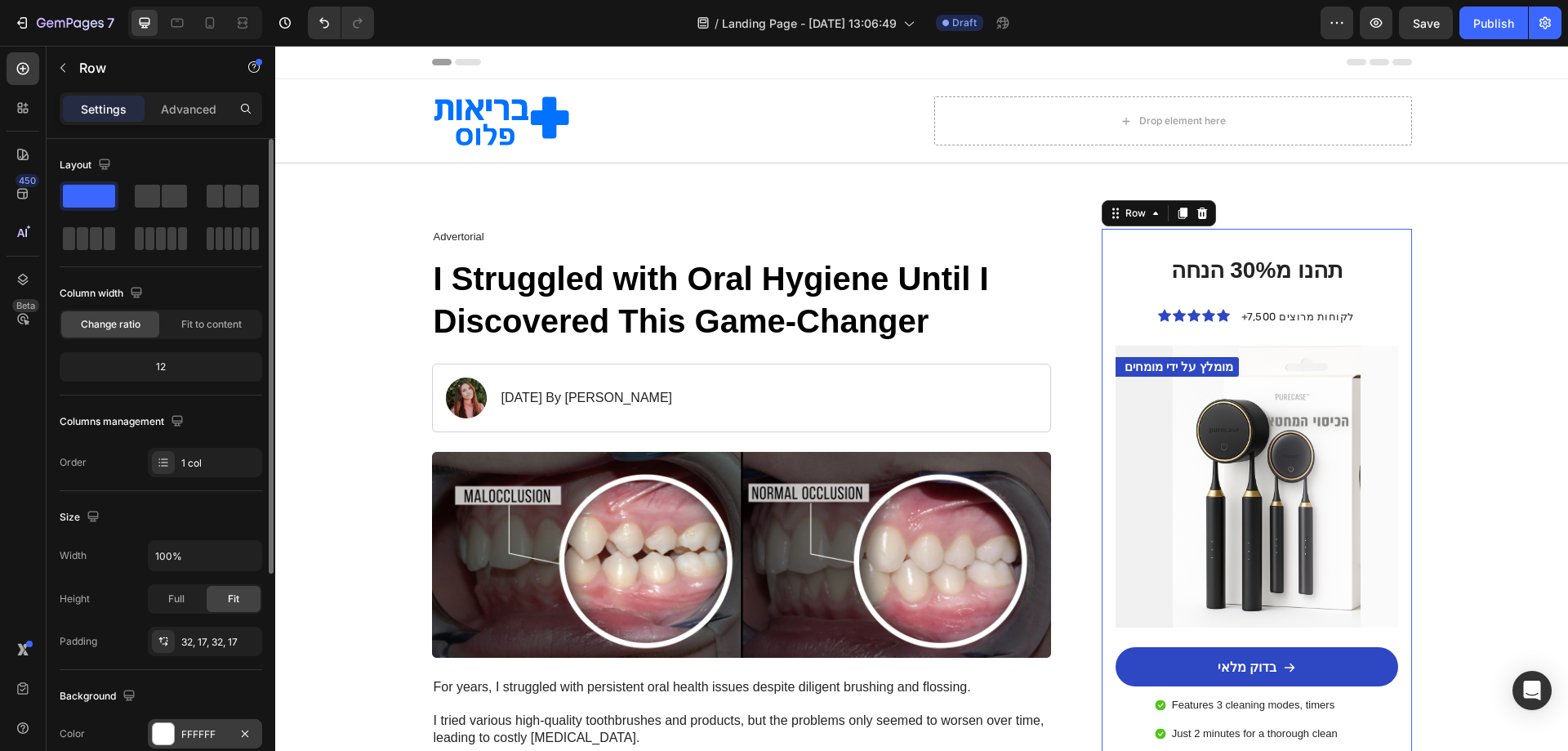
scroll to position [163, 0]
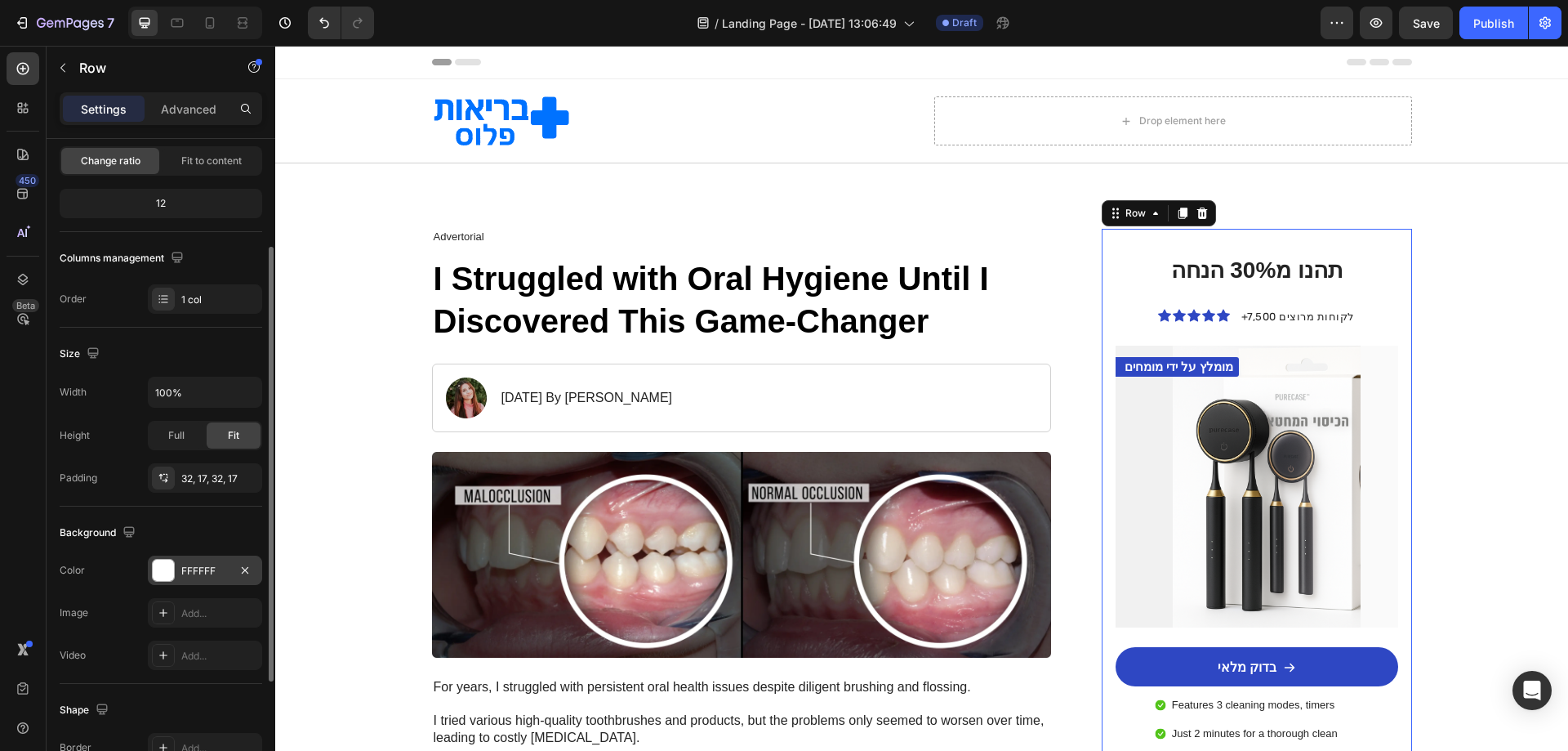
click at [173, 568] on div at bounding box center [163, 569] width 21 height 21
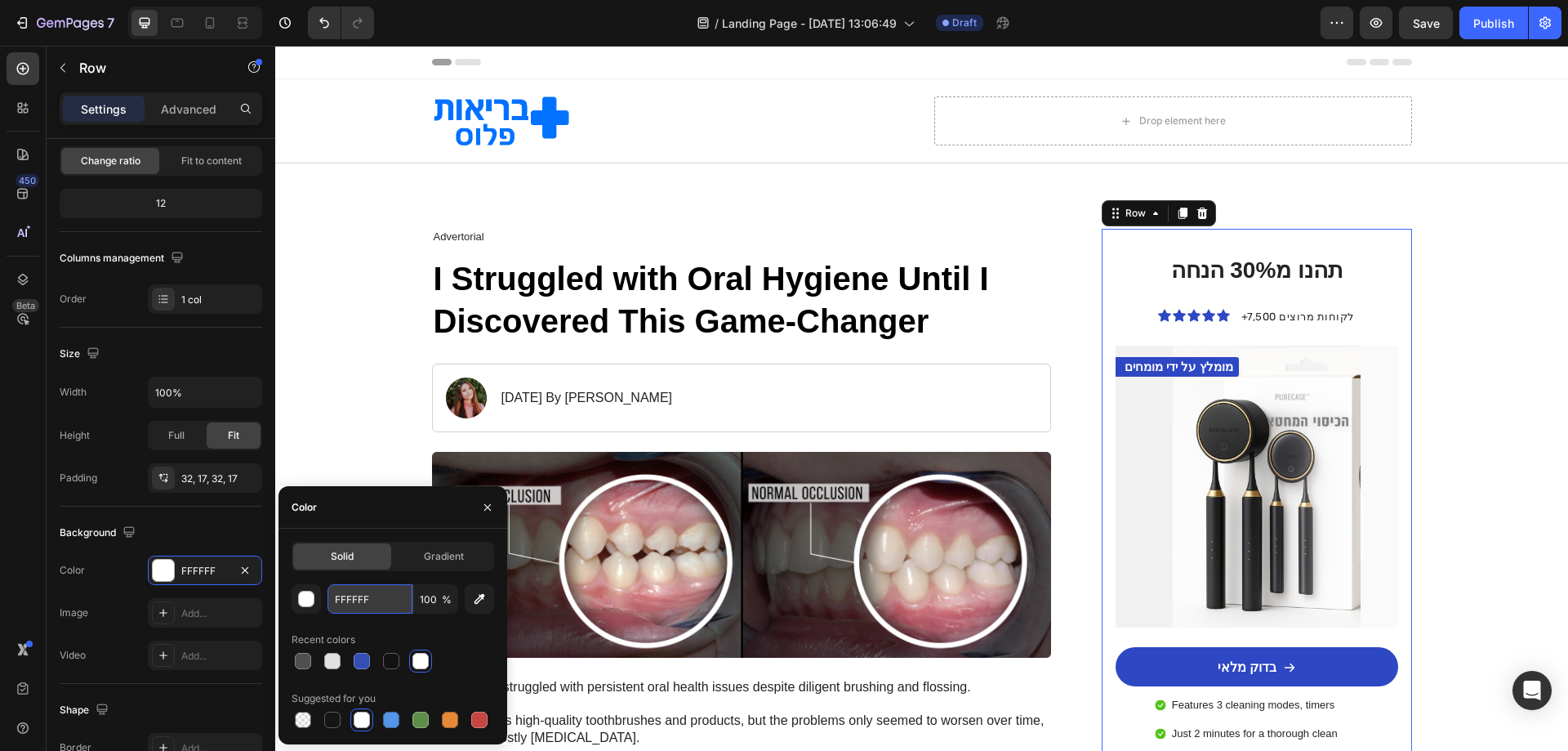
click at [398, 593] on input "FFFFFF" at bounding box center [370, 599] width 85 height 30
paste input "BF7"
type input "FFFBF7"
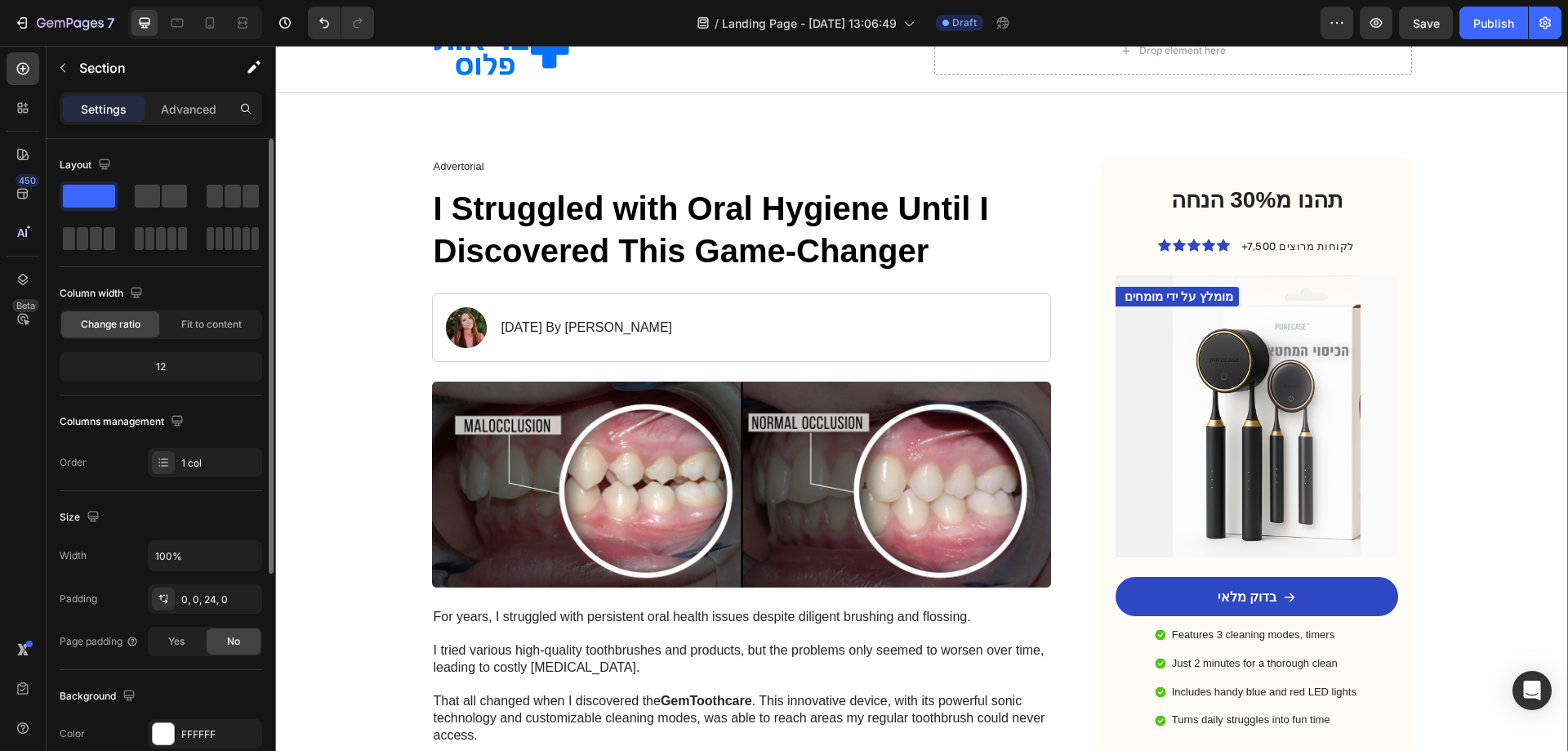
scroll to position [81, 0]
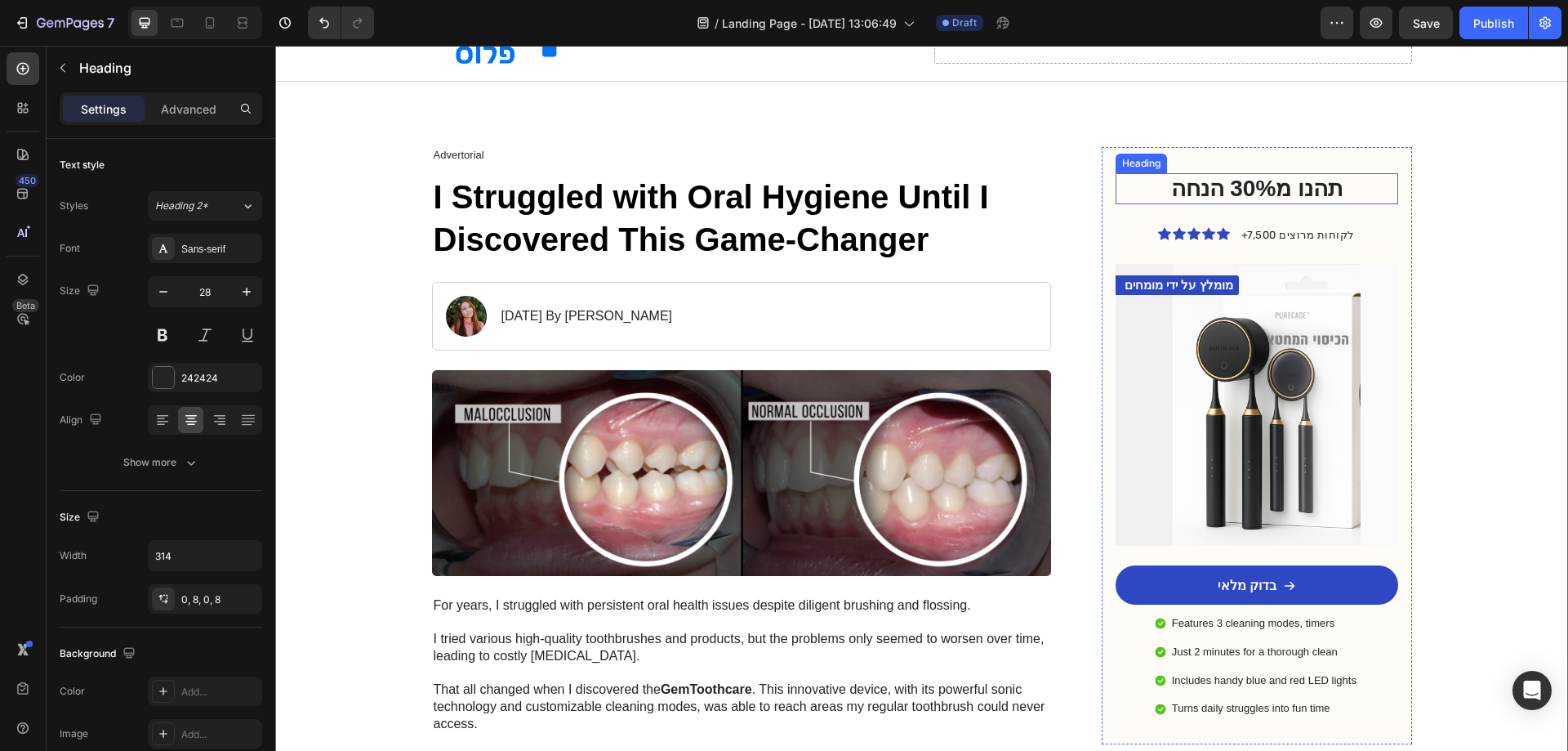
click at [1382, 194] on div "תהנו מ30% הנחה" at bounding box center [1256, 188] width 282 height 31
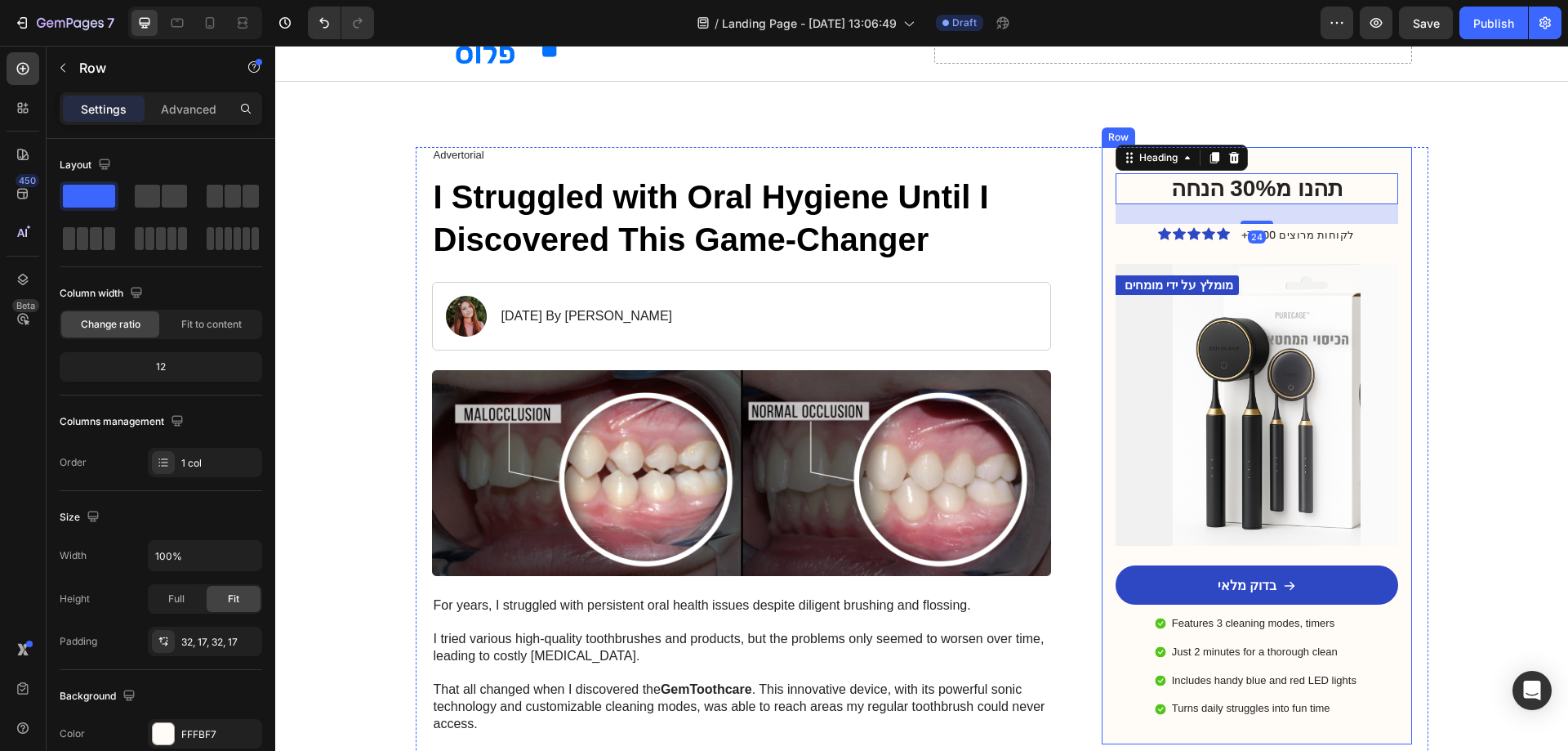
click at [1382, 168] on div "תהנו מ30% הנחה Heading 24 Icon Icon Icon Icon Icon Icon List +7,500 לקוחות מרוצ…" at bounding box center [1256, 445] width 310 height 597
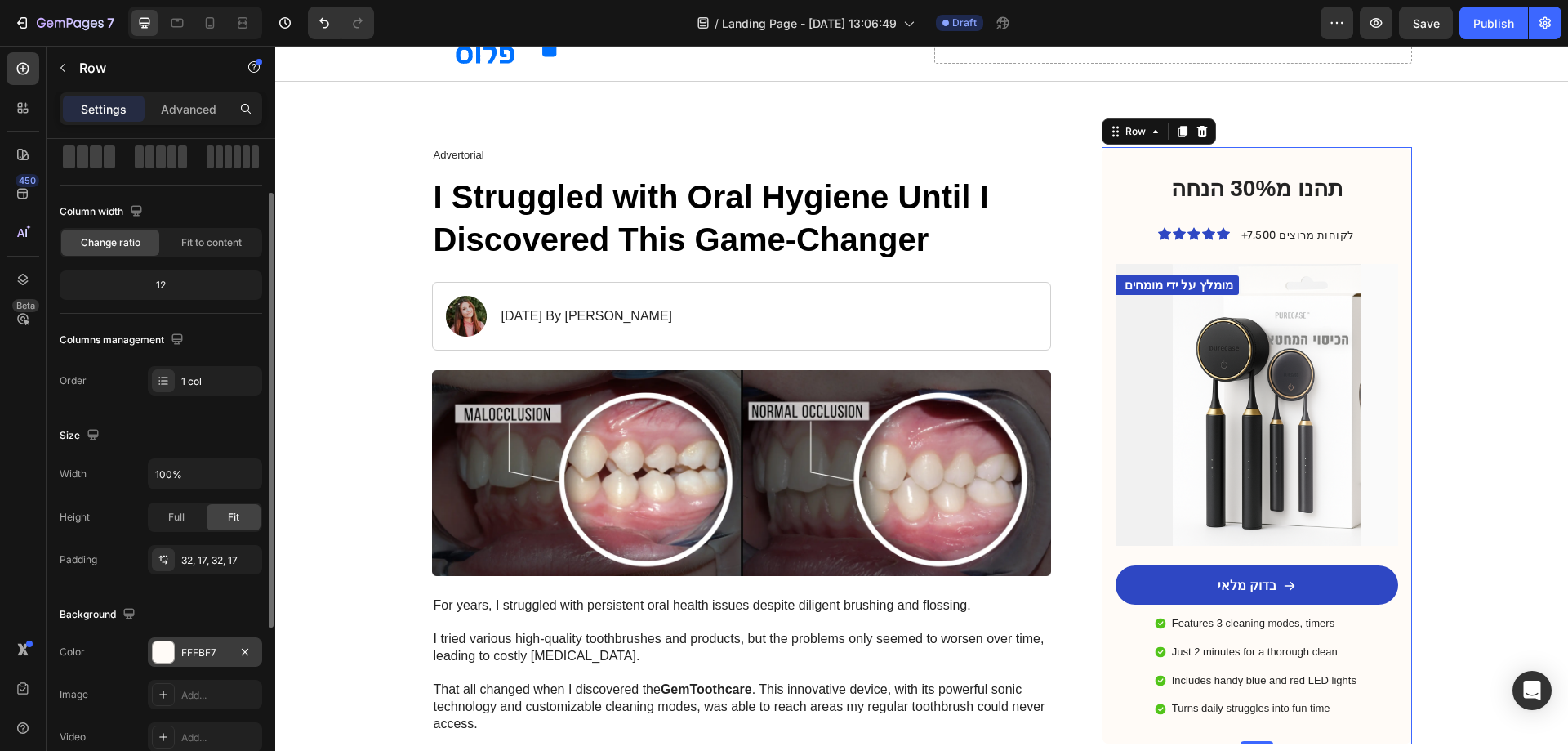
click at [151, 655] on div "FFFBF7" at bounding box center [205, 653] width 114 height 30
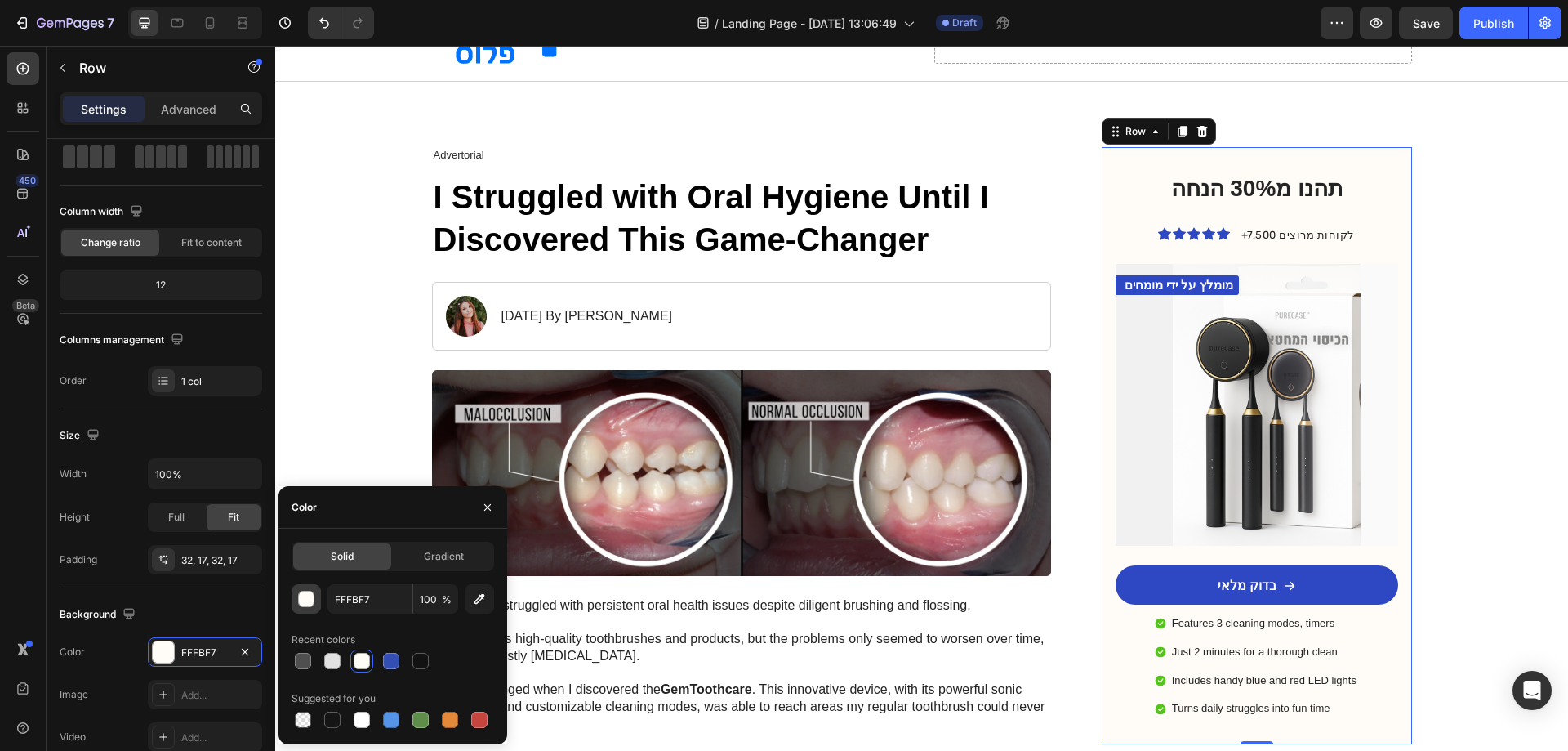
click at [304, 603] on div "button" at bounding box center [307, 599] width 16 height 16
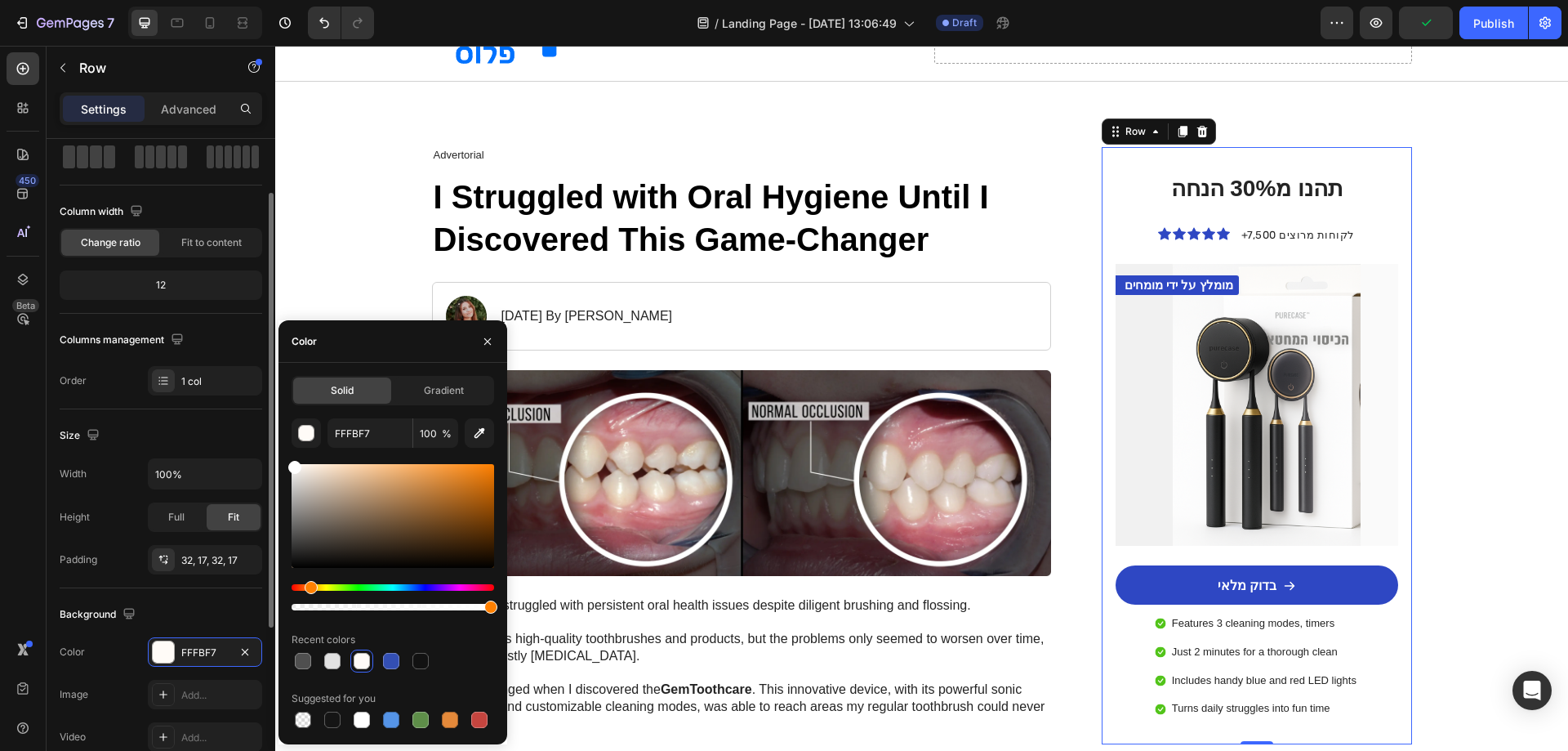
drag, startPoint x: 301, startPoint y: 472, endPoint x: 232, endPoint y: 453, distance: 71.6
click at [232, 453] on div "450 Beta Sections(18) Elements(83) Section Element Hero Section Product Detail …" at bounding box center [137, 398] width 275 height 705
type input "FFFFFF"
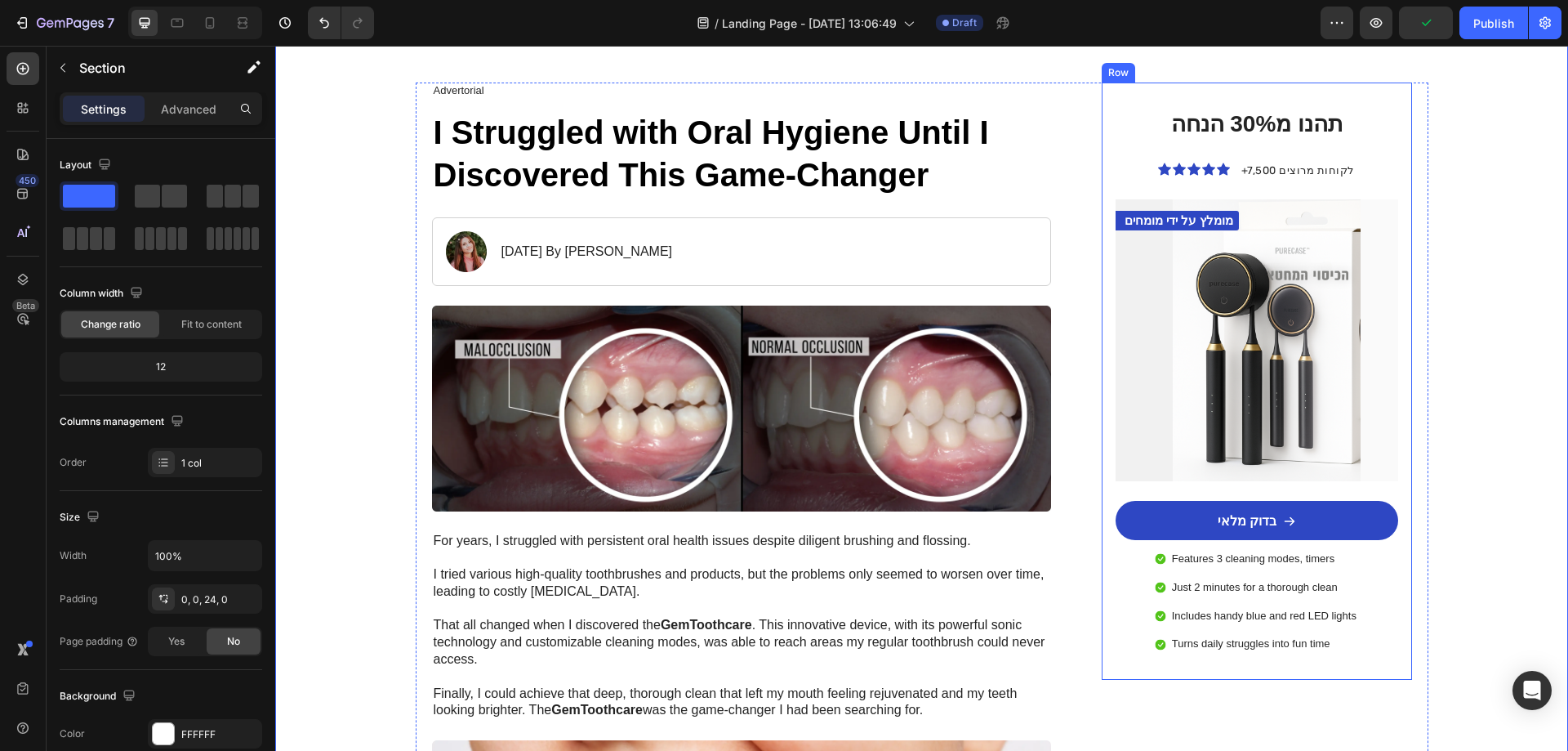
scroll to position [163, 0]
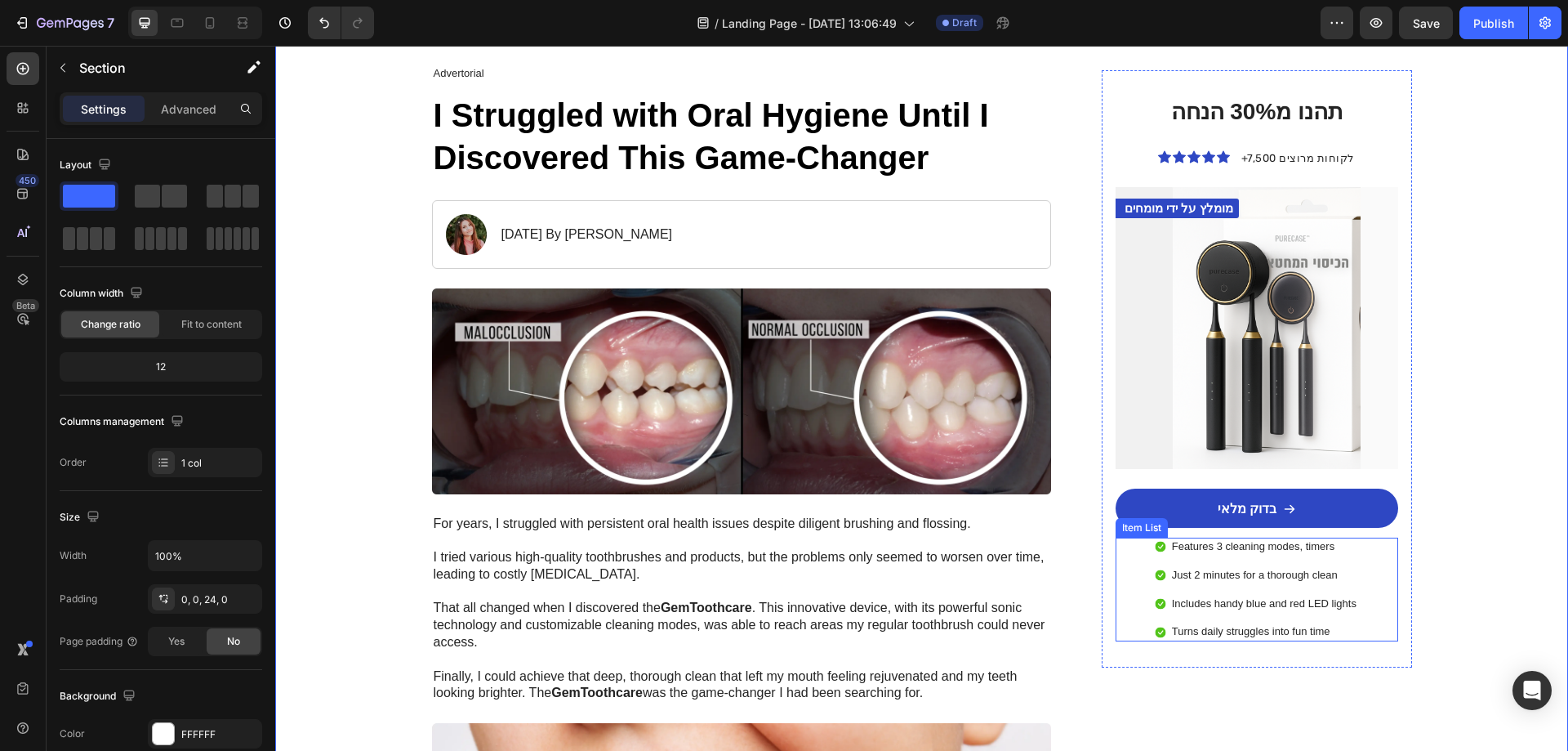
click at [1195, 541] on p "Features 3 cleaning modes, timers" at bounding box center [1264, 547] width 185 height 14
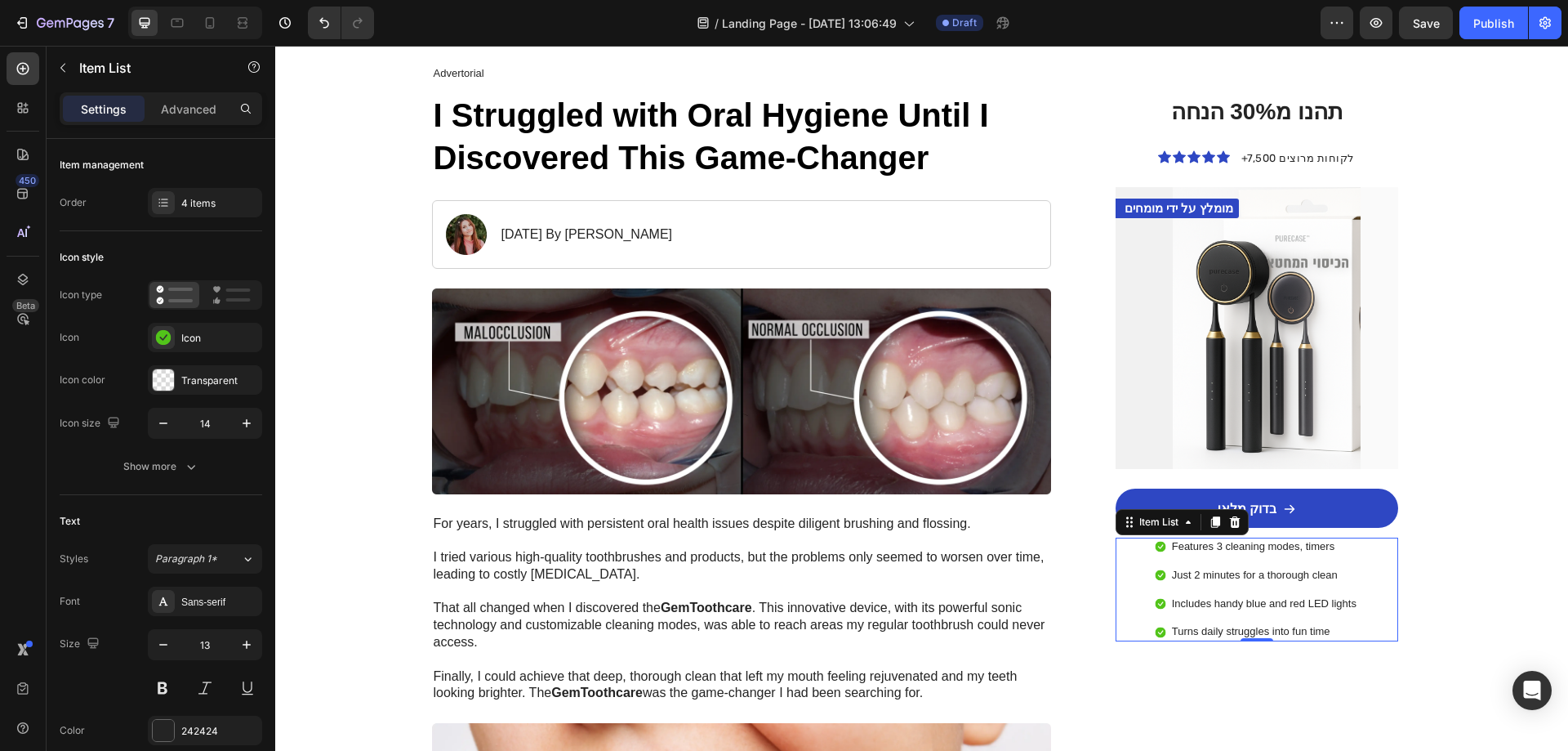
click at [1228, 547] on p "Features 3 cleaning modes, timers" at bounding box center [1264, 547] width 185 height 14
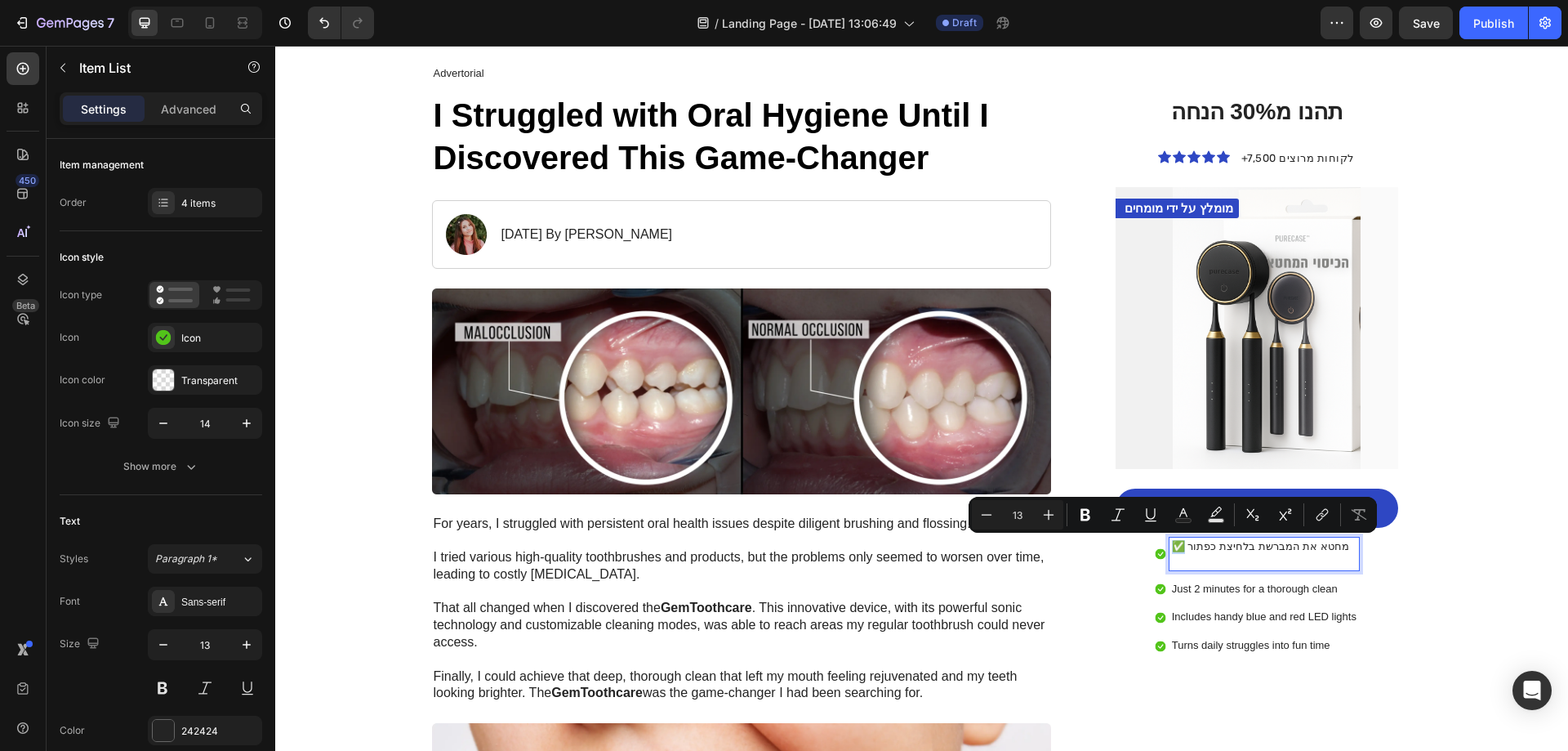
drag, startPoint x: 1179, startPoint y: 541, endPoint x: 1166, endPoint y: 545, distance: 13.6
click at [1172, 545] on p "✅ מחטא את המברשת בלחיצת כפתור" at bounding box center [1264, 554] width 185 height 28
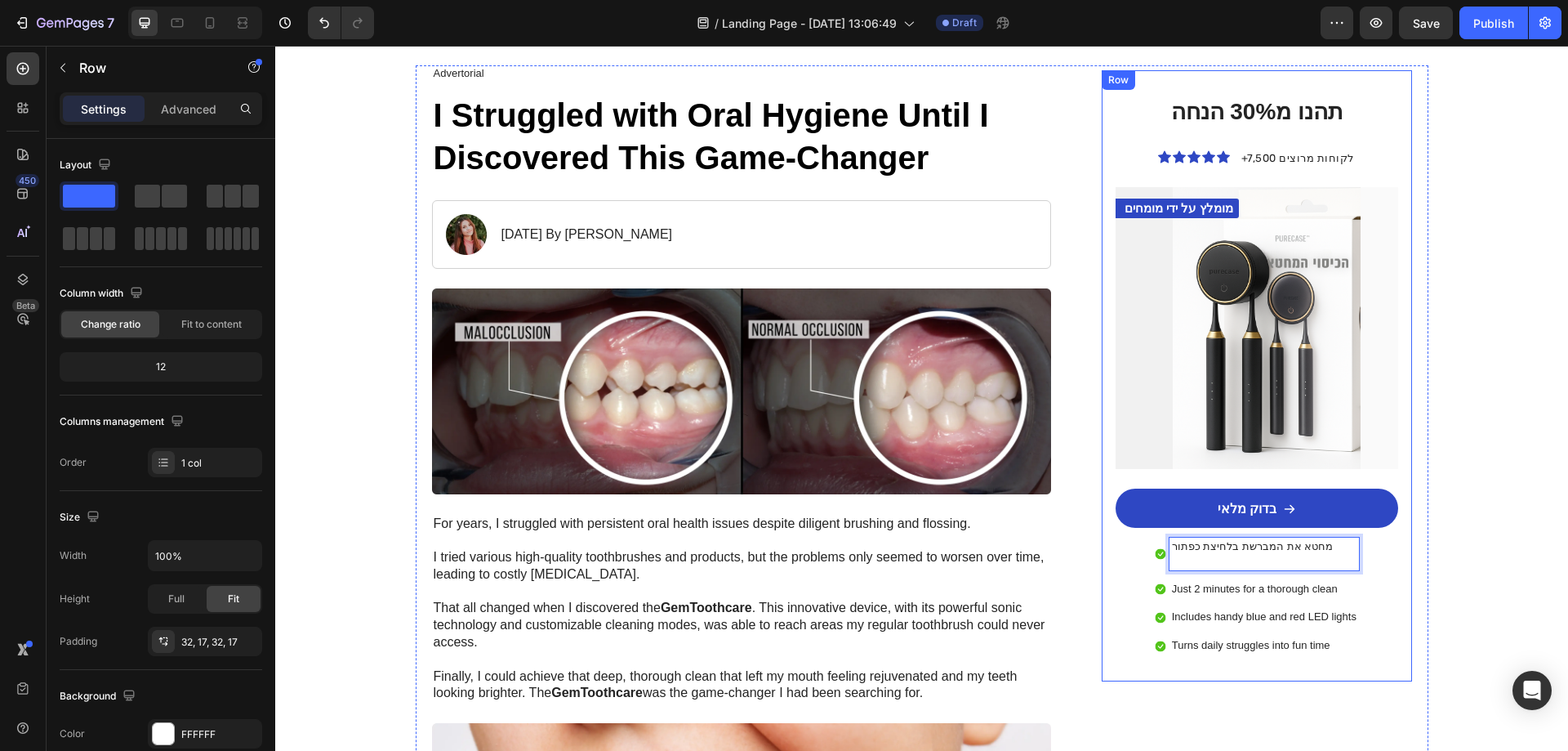
click at [1401, 587] on div "תהנו מ30% הנחה Heading Icon Icon Icon Icon Icon Icon List +7,500 לקוחות מרוצים …" at bounding box center [1256, 376] width 310 height 611
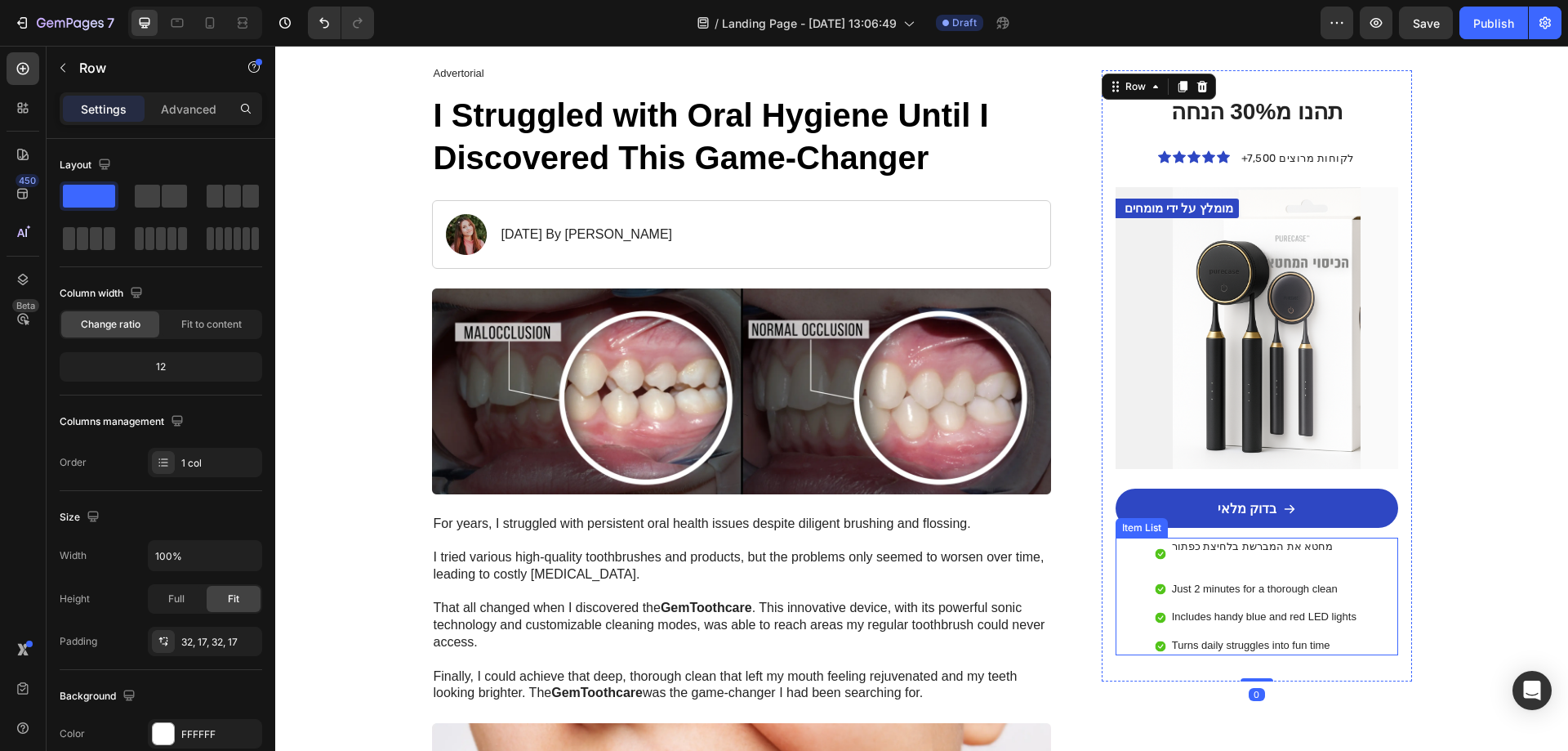
click at [1252, 560] on p "מחטא את המברשת בלחיצת כפתור" at bounding box center [1264, 554] width 185 height 28
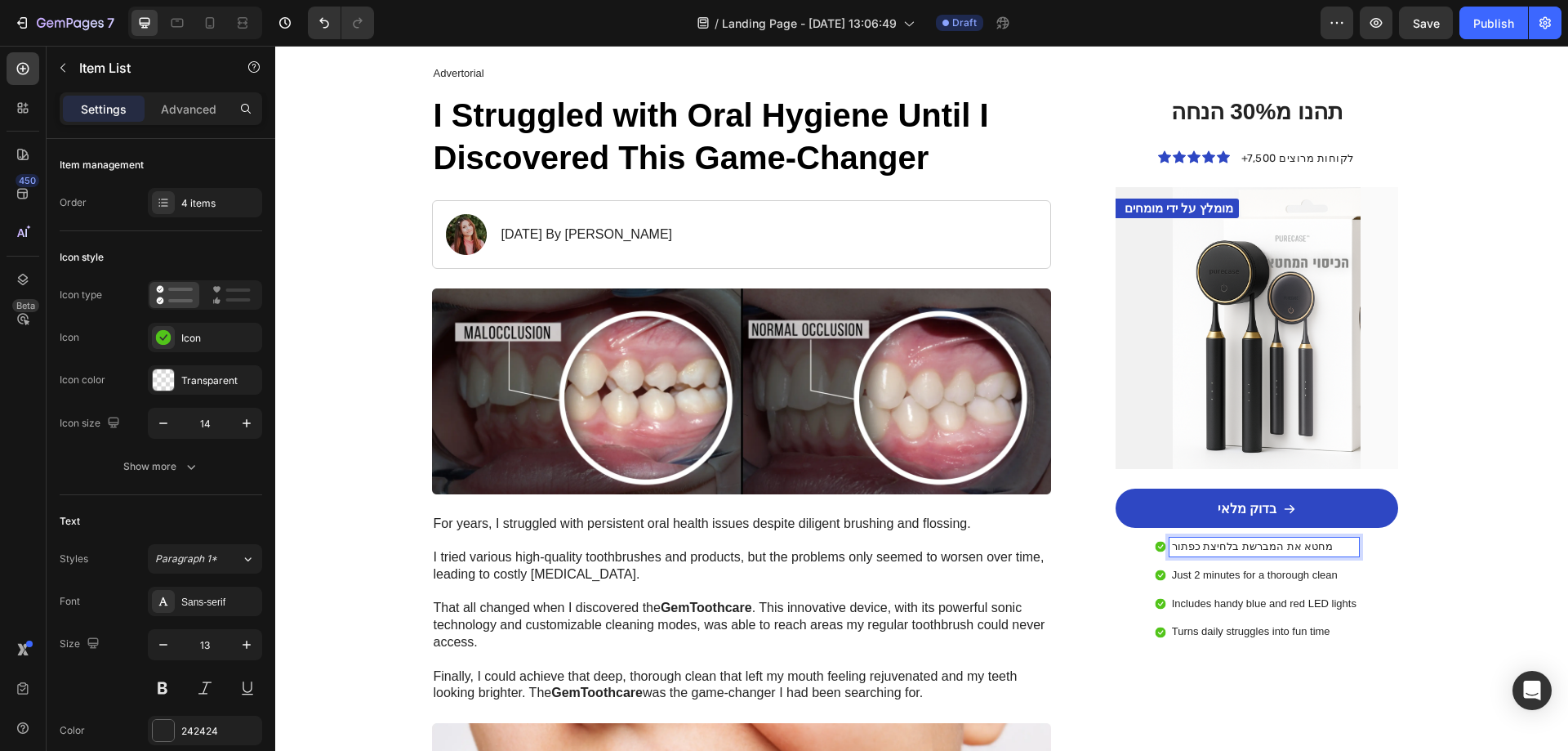
click at [1317, 568] on p "Just 2 minutes for a thorough clean" at bounding box center [1264, 575] width 185 height 14
click at [1327, 574] on p "Just 2 minutes for a thorough clean" at bounding box center [1264, 575] width 185 height 14
click at [1248, 546] on p "מחטא את המברשת בלחיצת כפתור" at bounding box center [1264, 547] width 185 height 14
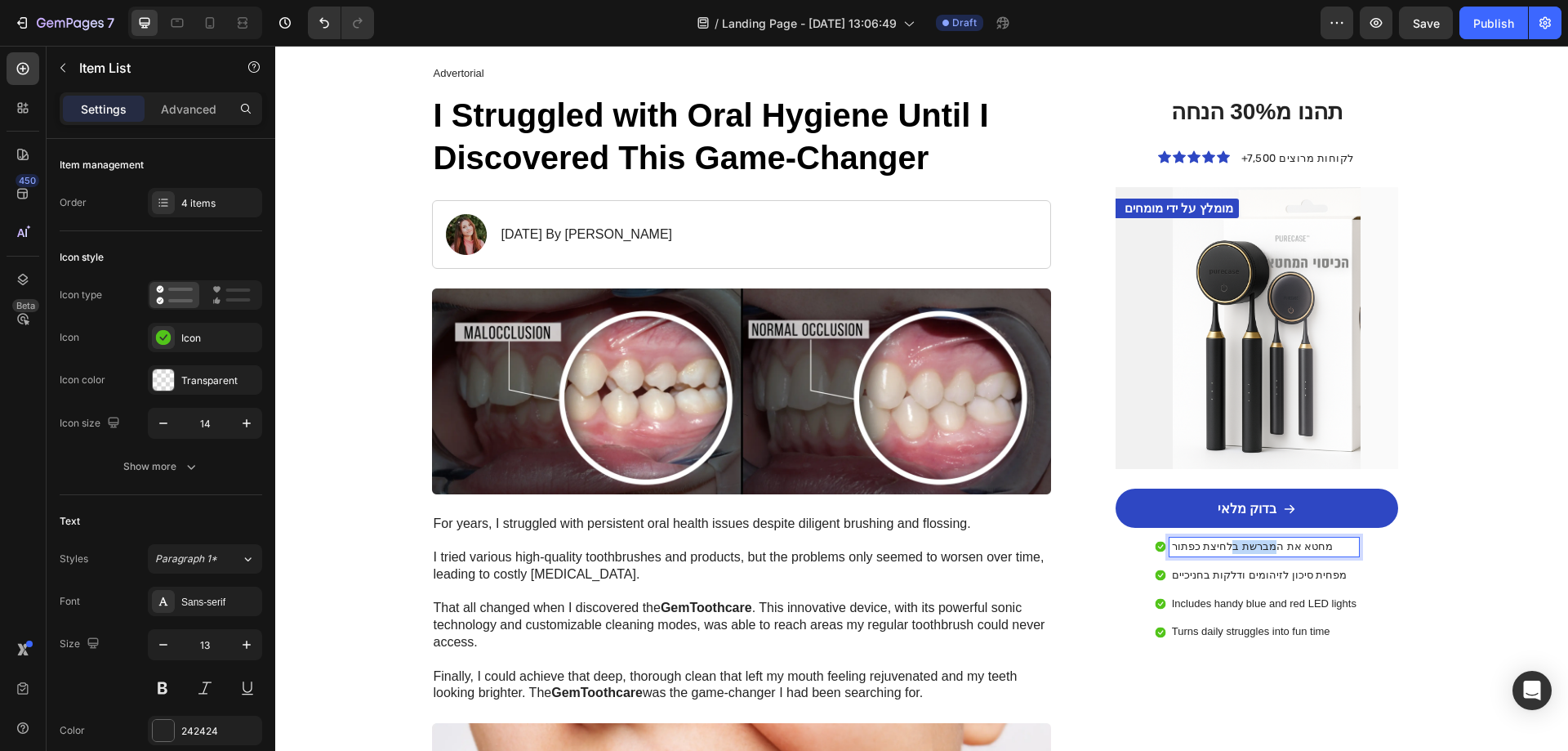
click at [1248, 546] on p "מחטא את המברשת בלחיצת כפתור" at bounding box center [1264, 547] width 185 height 14
click at [1155, 547] on icon at bounding box center [1161, 546] width 12 height 12
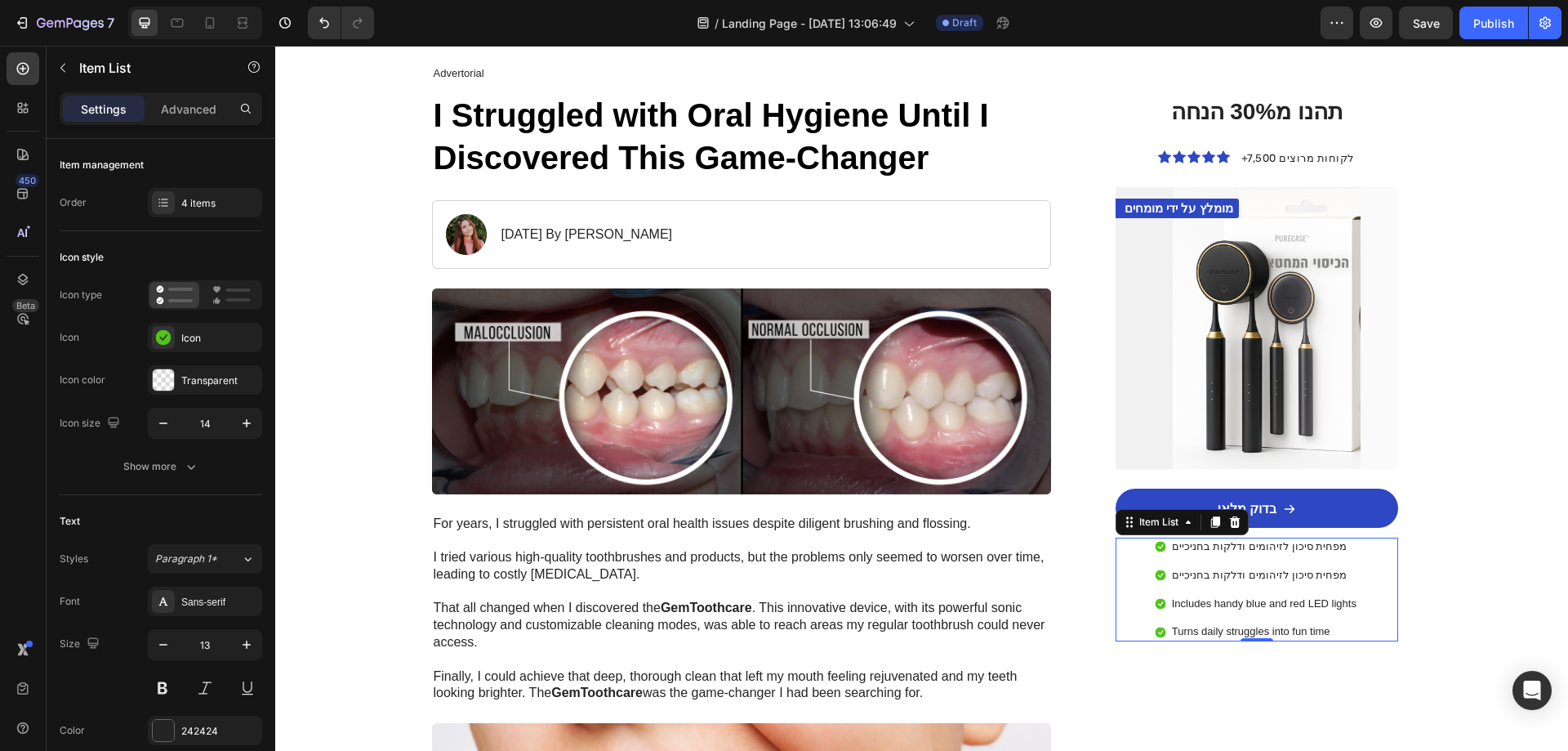
click at [1155, 547] on icon at bounding box center [1161, 546] width 12 height 12
click at [1212, 611] on div "Includes handy blue and red LED lights" at bounding box center [1264, 604] width 190 height 19
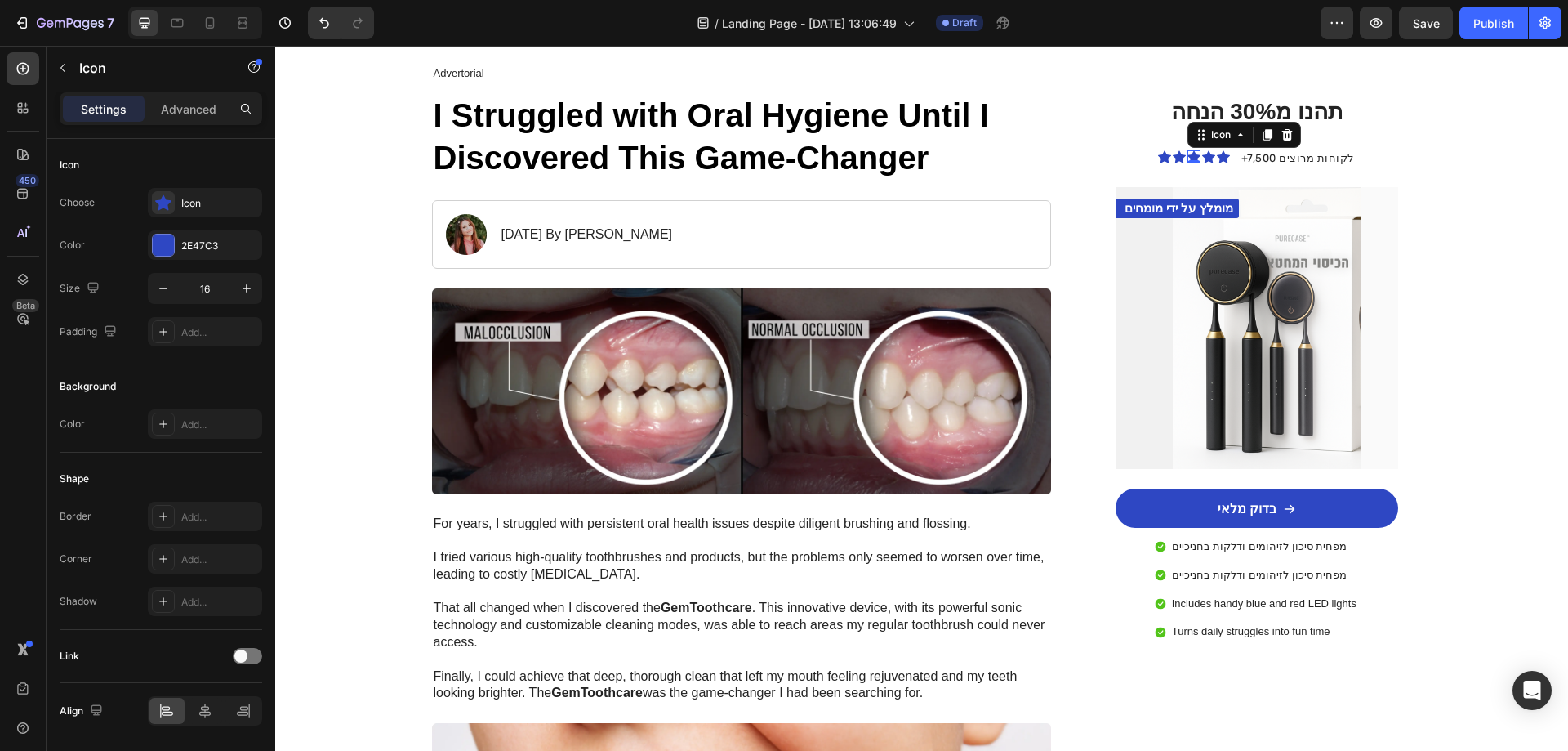
click at [1189, 156] on icon at bounding box center [1194, 157] width 13 height 12
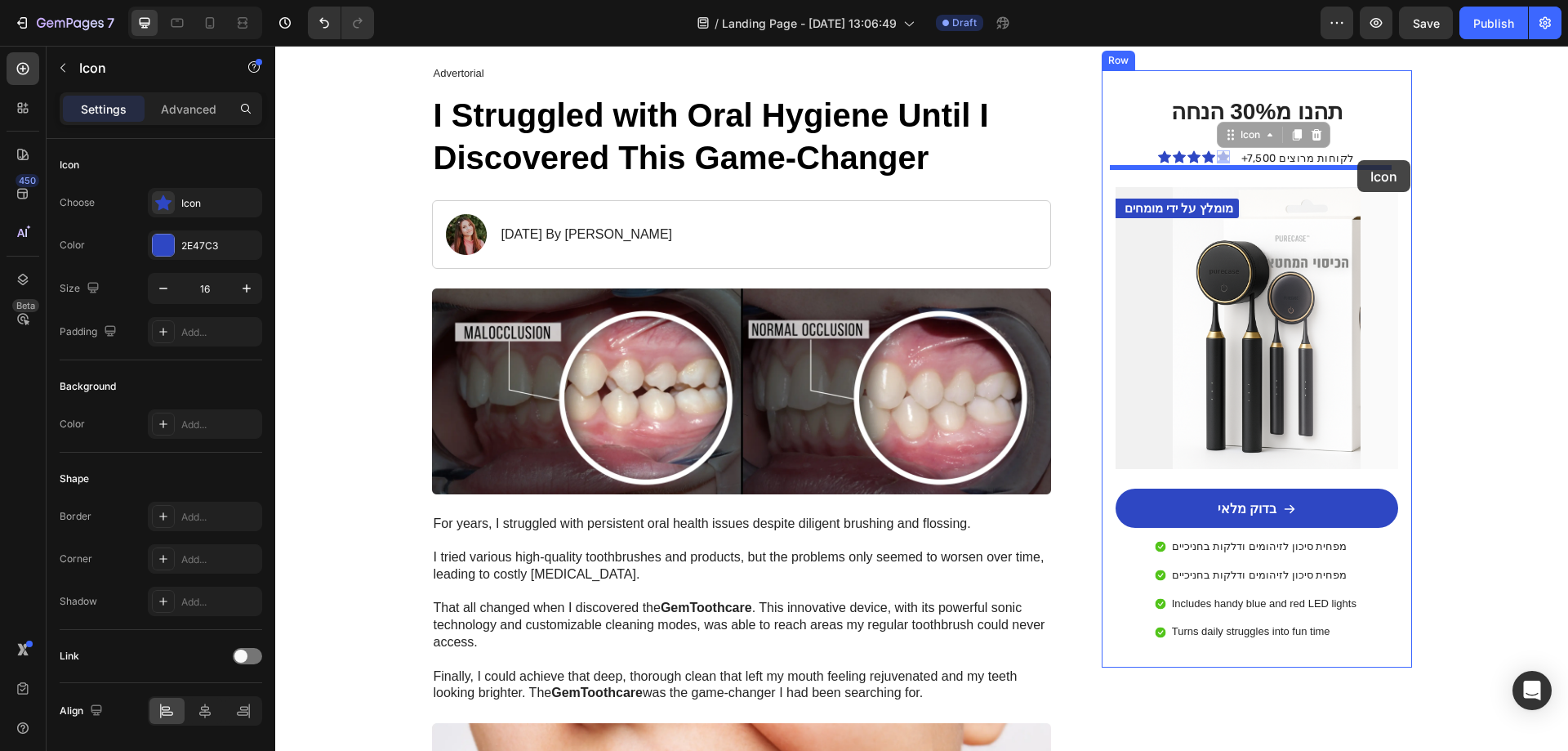
drag, startPoint x: 1216, startPoint y: 159, endPoint x: 1357, endPoint y: 160, distance: 141.0
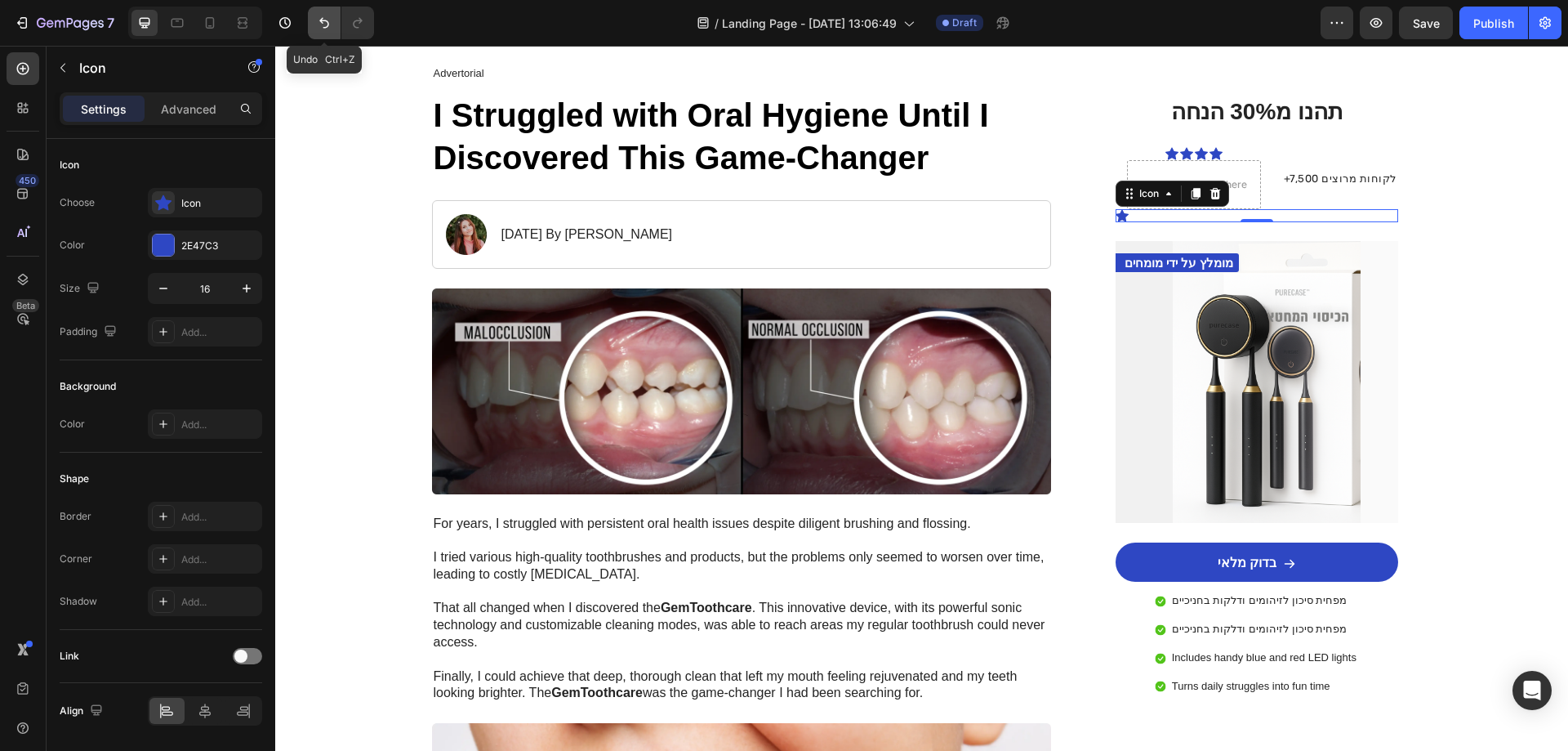
click at [331, 28] on icon "Undo/Redo" at bounding box center [324, 23] width 16 height 16
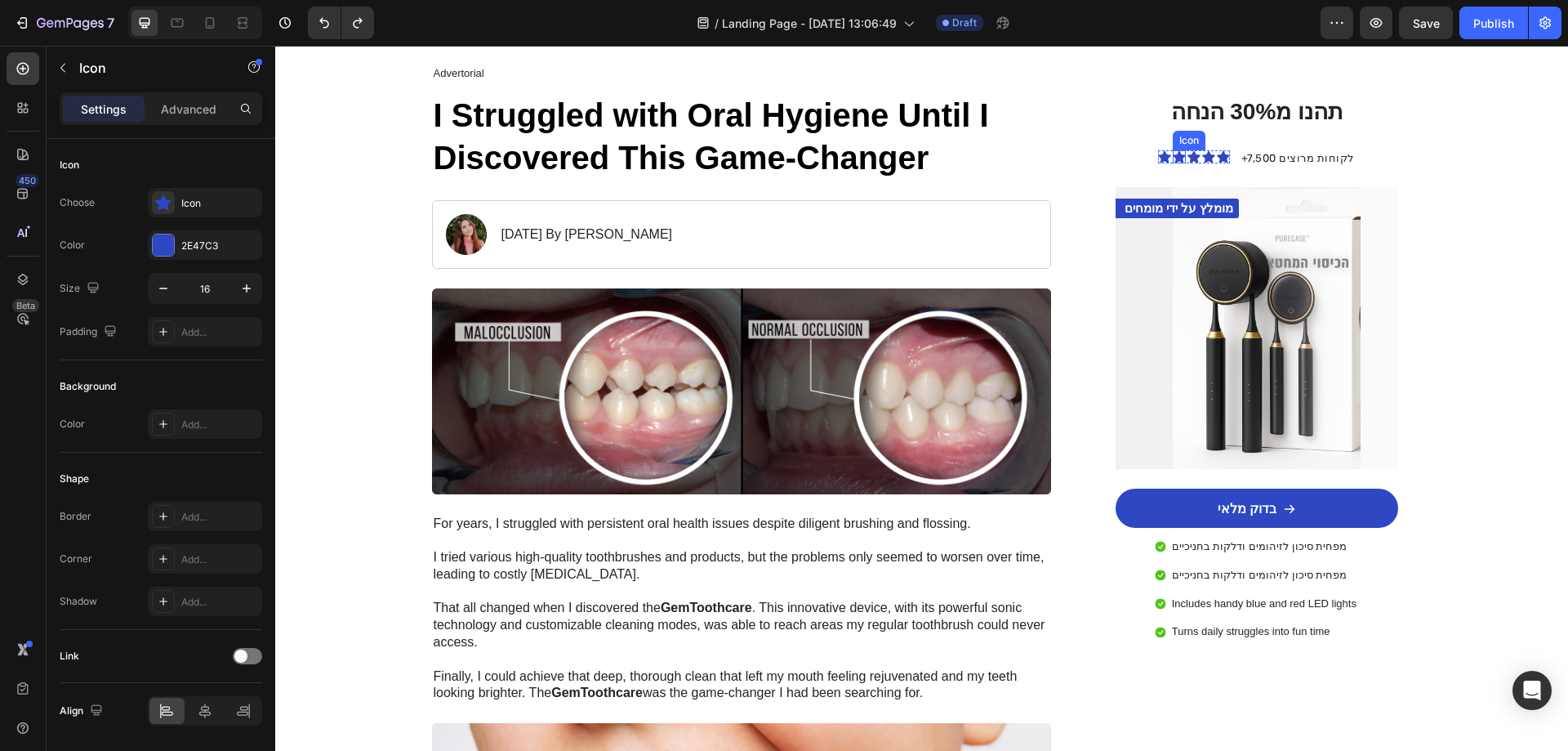
click at [1173, 159] on div "Icon" at bounding box center [1179, 156] width 13 height 13
click at [1166, 157] on div "Icon" at bounding box center [1164, 156] width 13 height 13
click at [1173, 136] on icon at bounding box center [1172, 134] width 13 height 13
click at [28, 80] on div at bounding box center [23, 69] width 33 height 33
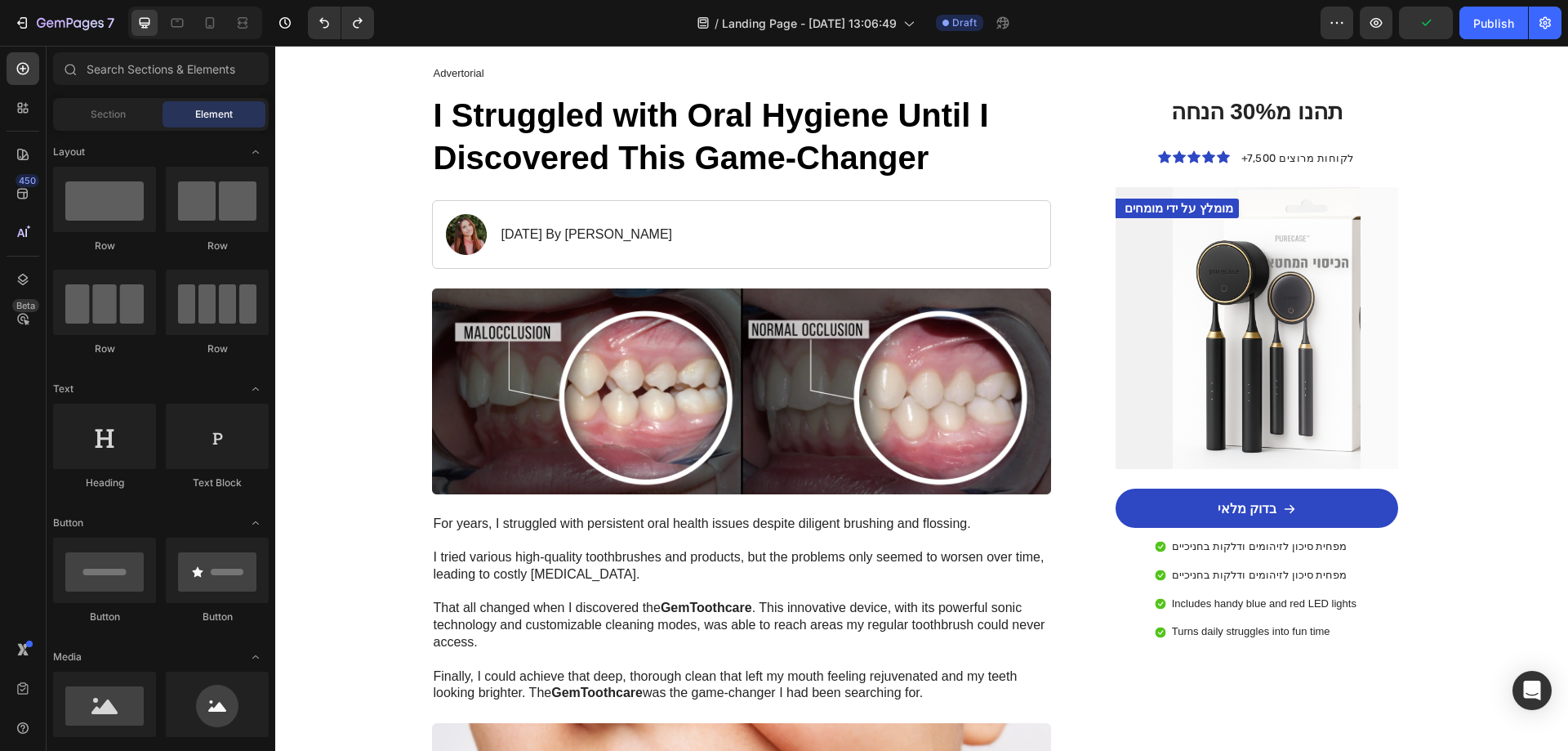
scroll to position [408, 0]
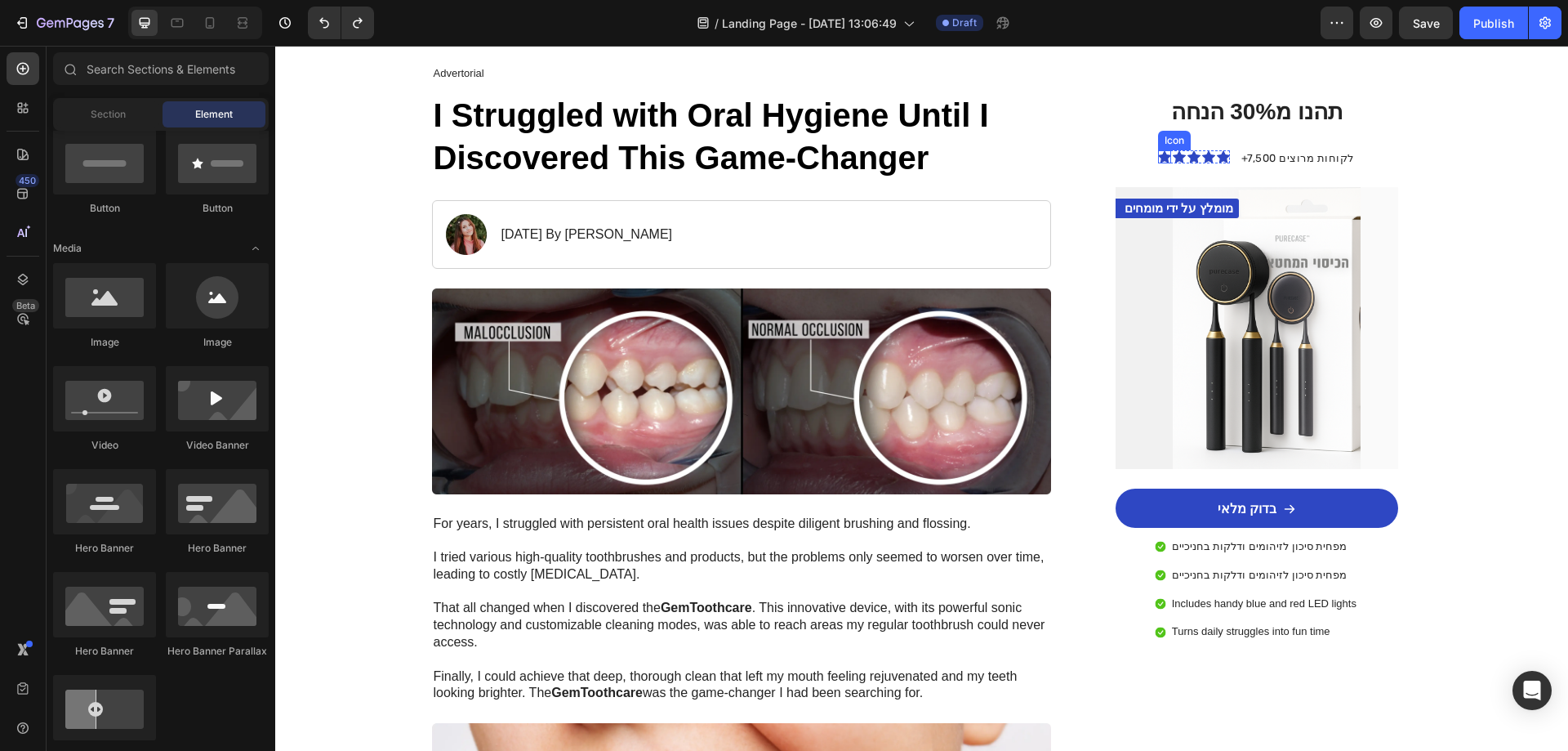
click at [1167, 154] on icon at bounding box center [1164, 156] width 13 height 13
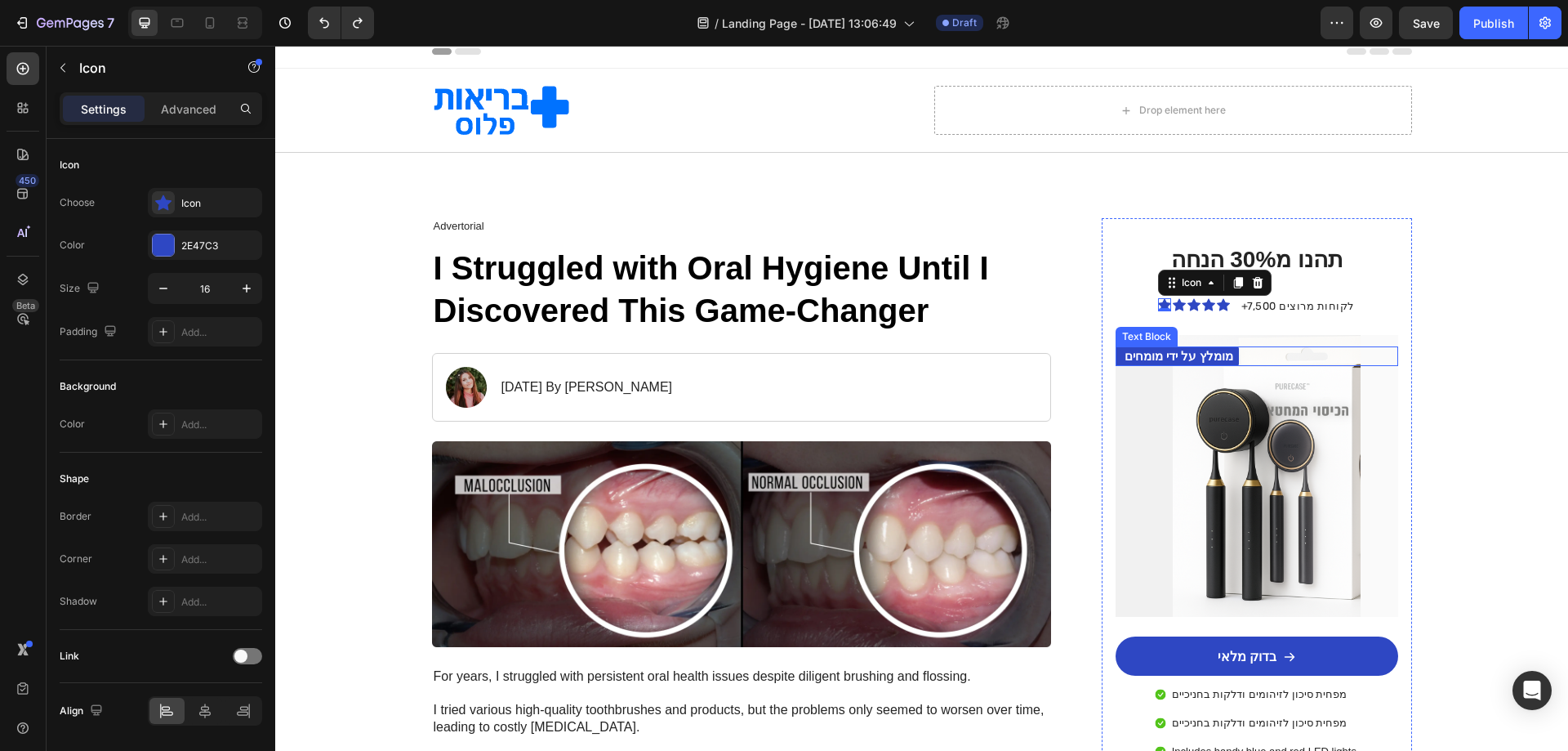
scroll to position [2, 0]
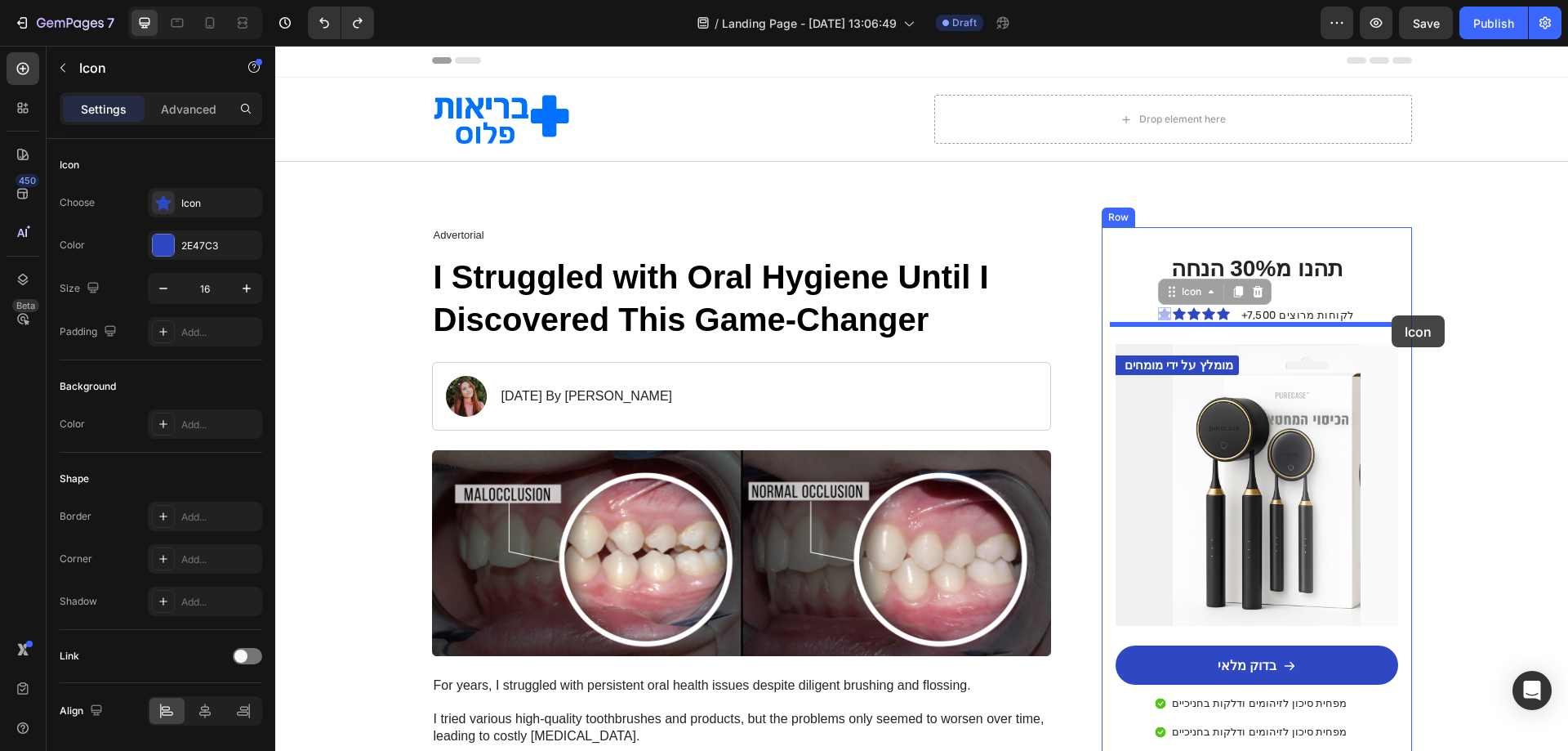
drag, startPoint x: 1164, startPoint y: 311, endPoint x: 1391, endPoint y: 315, distance: 227.0
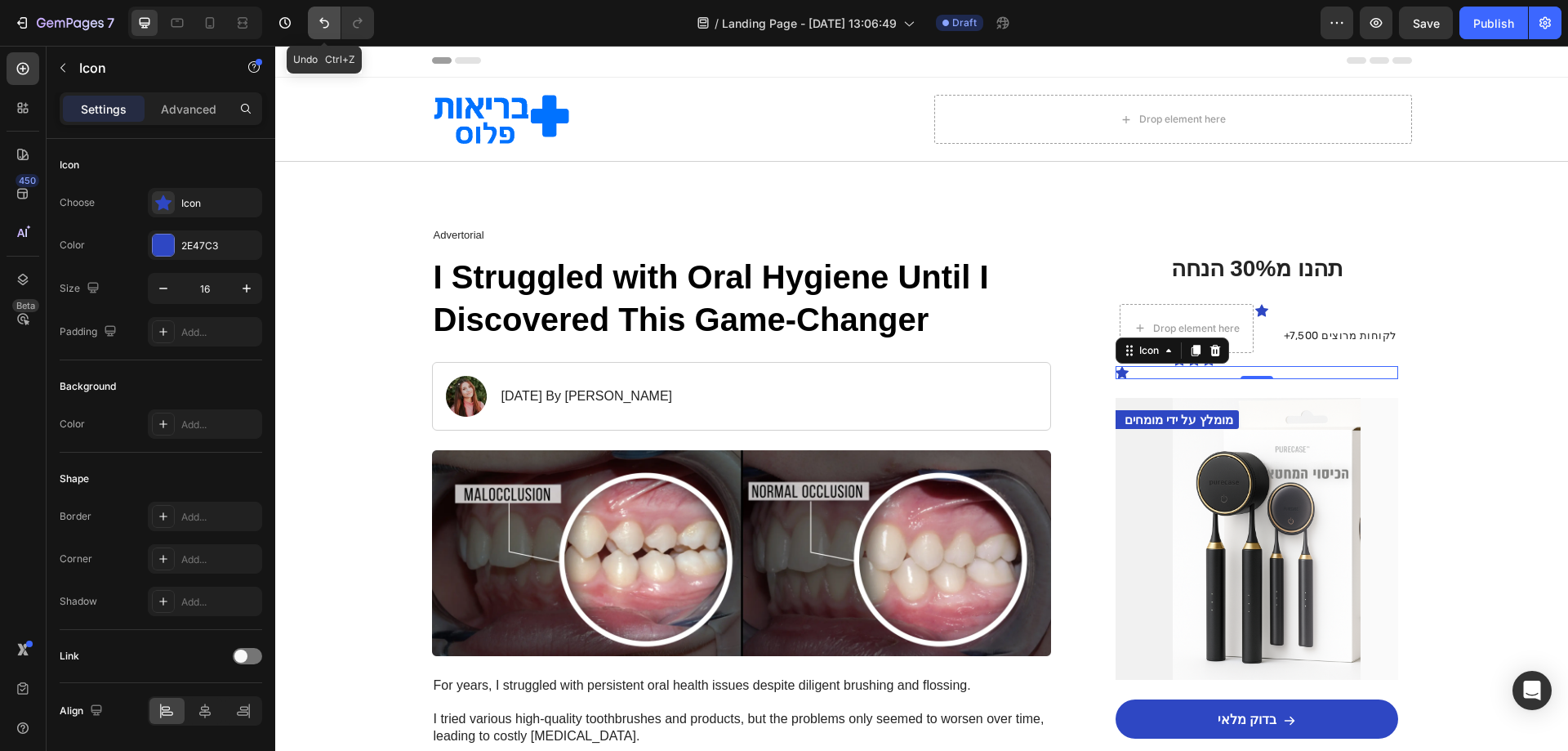
click at [316, 28] on icon "Undo/Redo" at bounding box center [324, 23] width 16 height 16
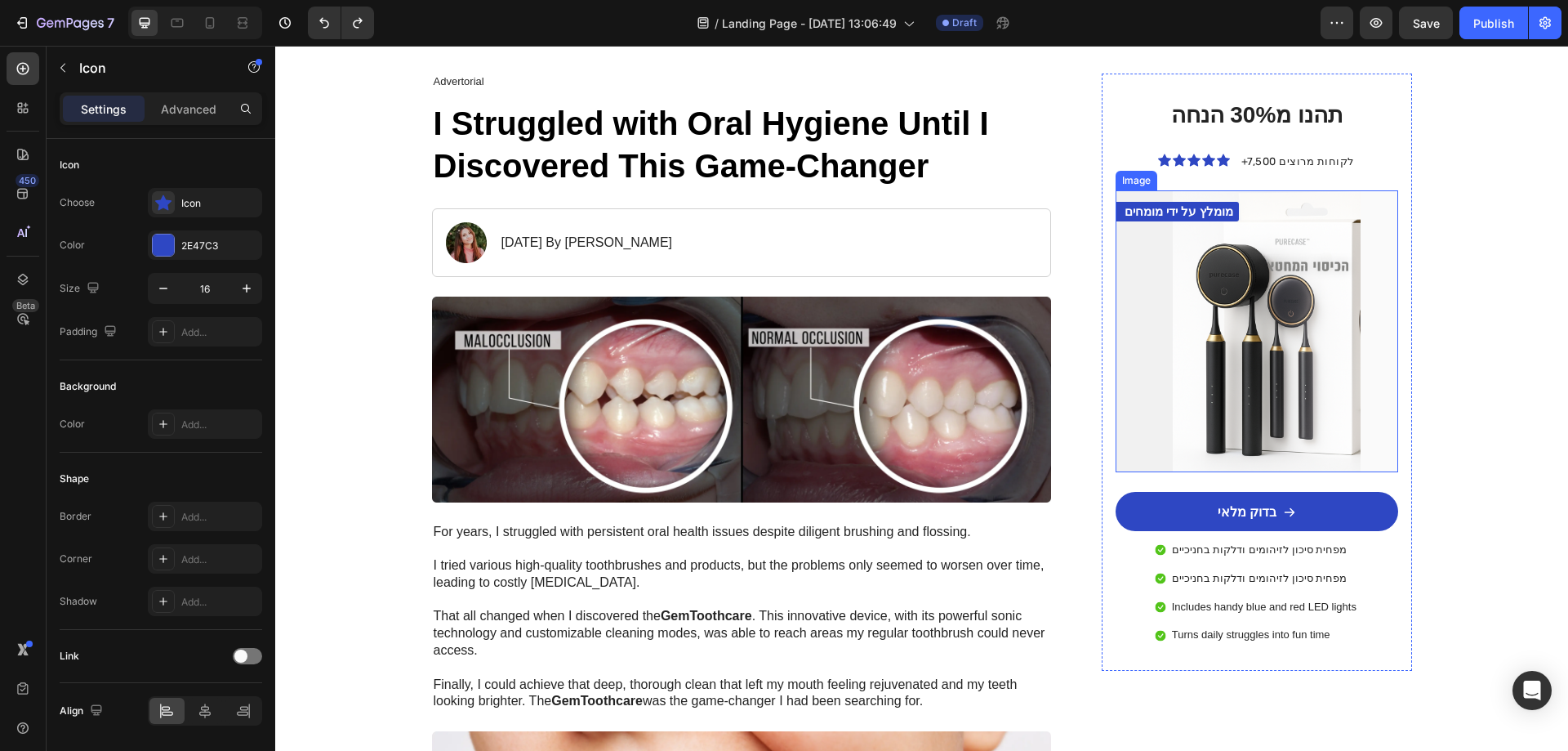
scroll to position [165, 0]
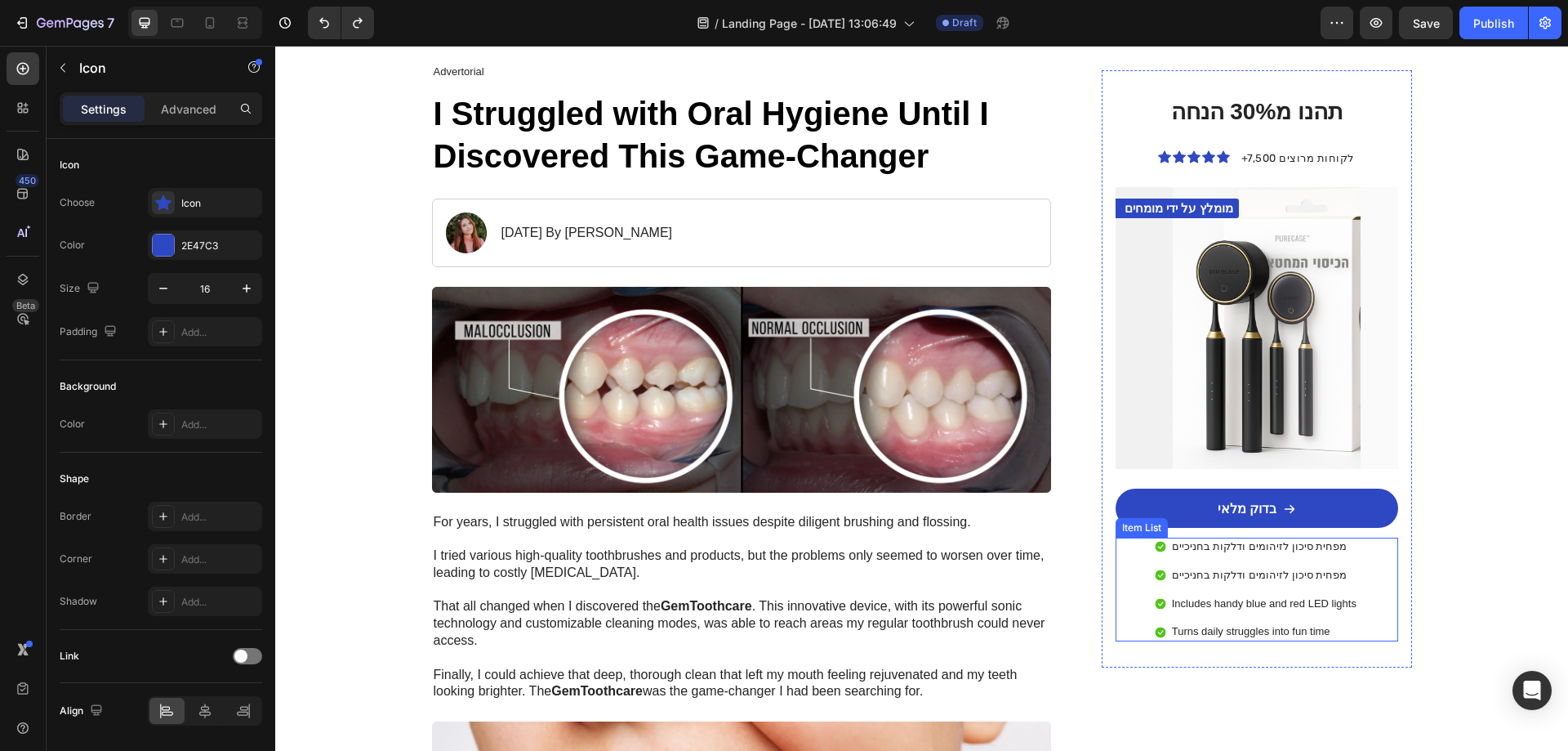
click at [1311, 605] on p "Includes handy blue and red LED lights" at bounding box center [1264, 604] width 185 height 14
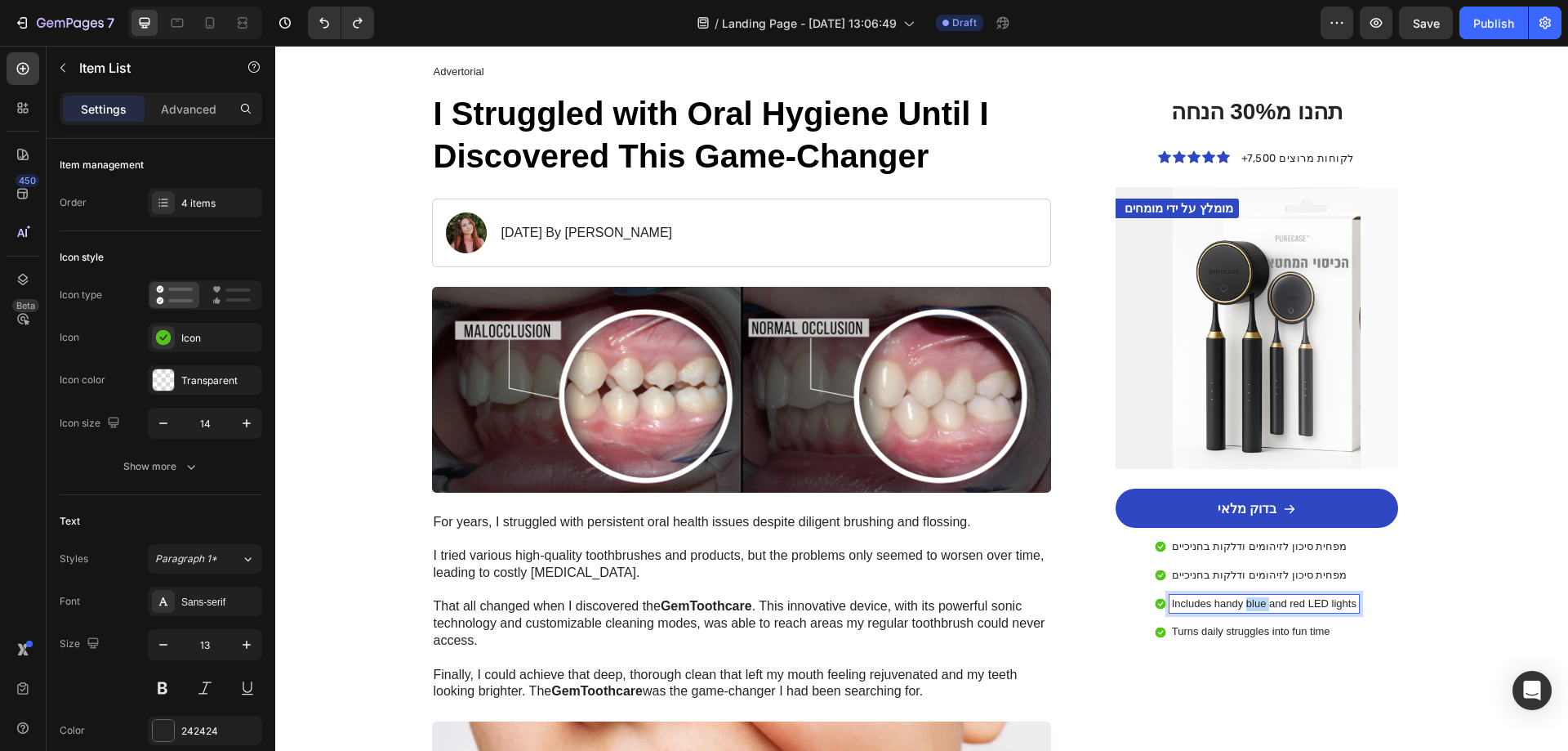
click at [1248, 600] on p "Includes handy blue and red LED lights" at bounding box center [1264, 604] width 185 height 14
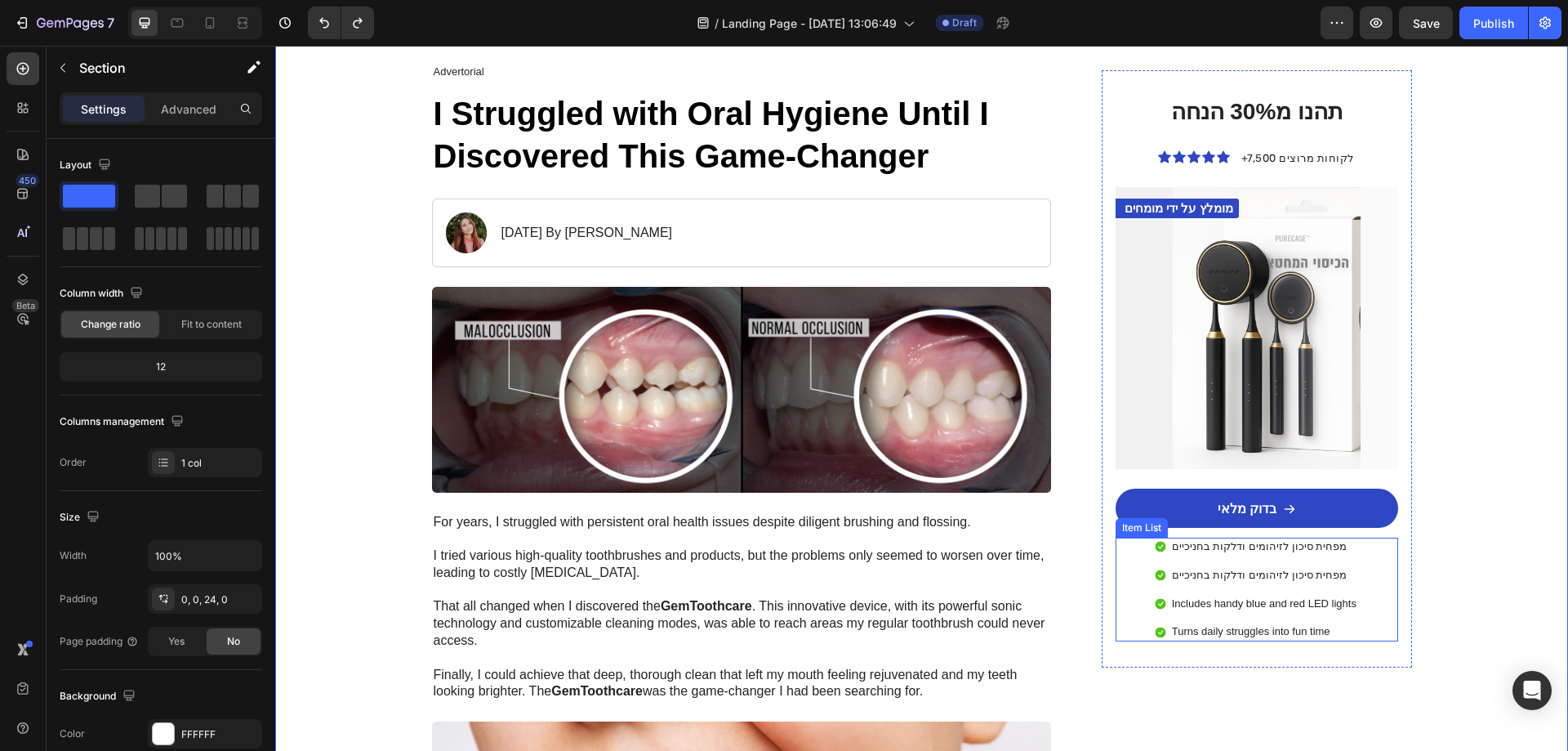
click at [1272, 578] on p "מפחית סיכון לזיהומים ודלקות בחניכיים" at bounding box center [1264, 575] width 185 height 14
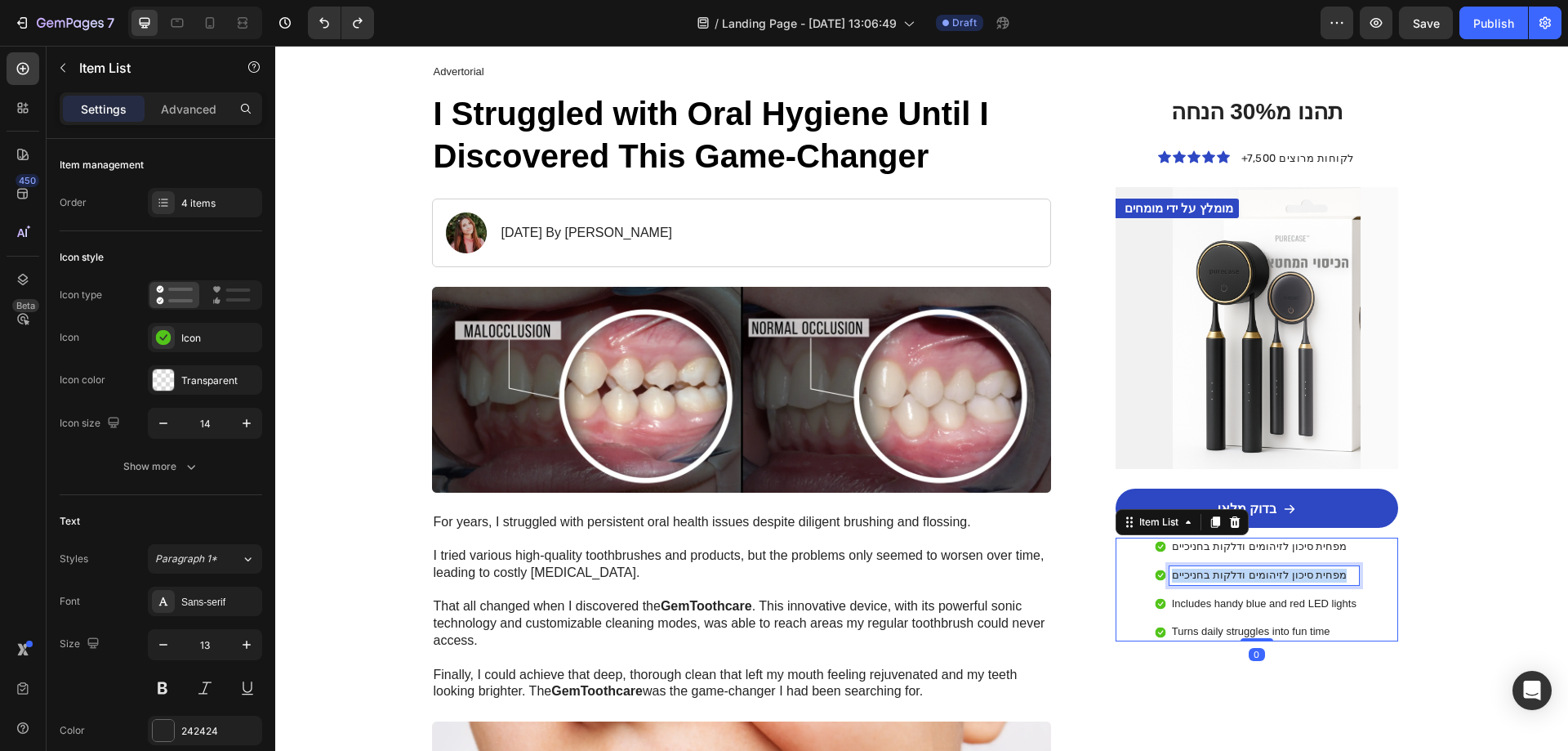
click at [1272, 578] on p "מפחית סיכון לזיהומים ודלקות בחניכיים" at bounding box center [1264, 575] width 185 height 14
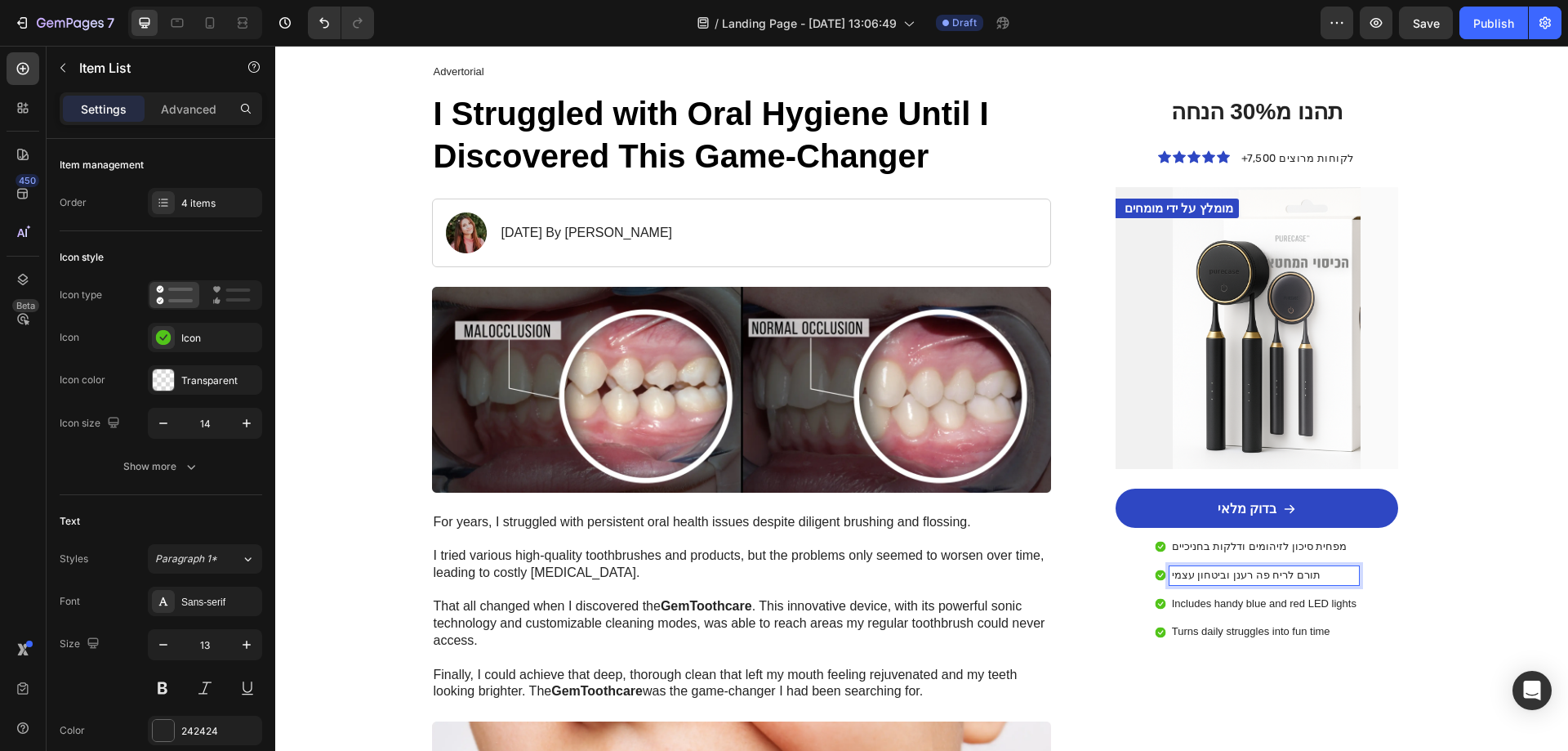
click at [1276, 610] on p "Includes handy blue and red LED lights" at bounding box center [1264, 604] width 185 height 14
click at [1243, 599] on p "Includes handy blue and red LED lights" at bounding box center [1264, 604] width 185 height 14
click at [1247, 630] on p "Turns daily struggles into fun time" at bounding box center [1264, 632] width 175 height 14
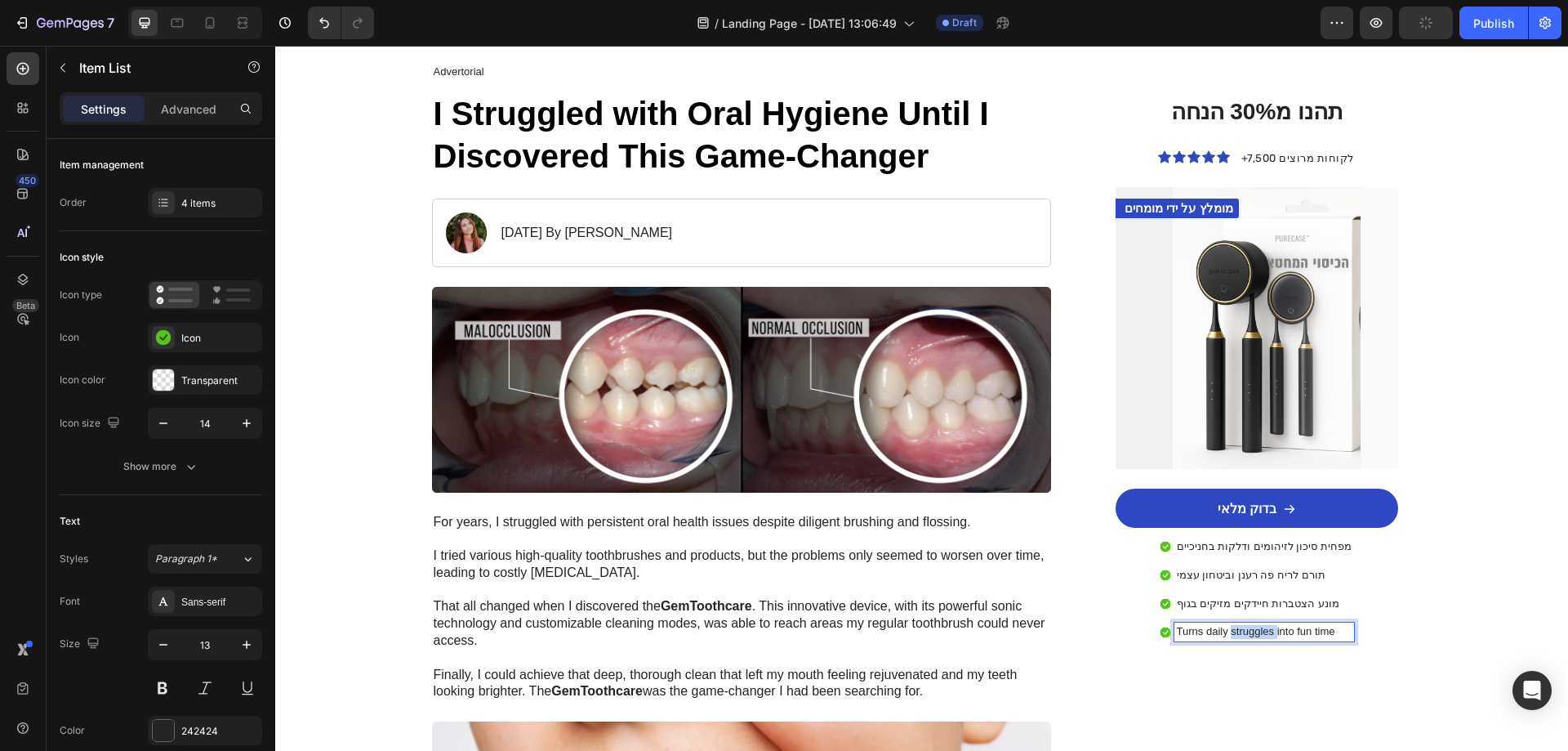
click at [1247, 630] on p "Turns daily struggles into fun time" at bounding box center [1264, 632] width 175 height 14
click at [468, 234] on img at bounding box center [466, 232] width 41 height 41
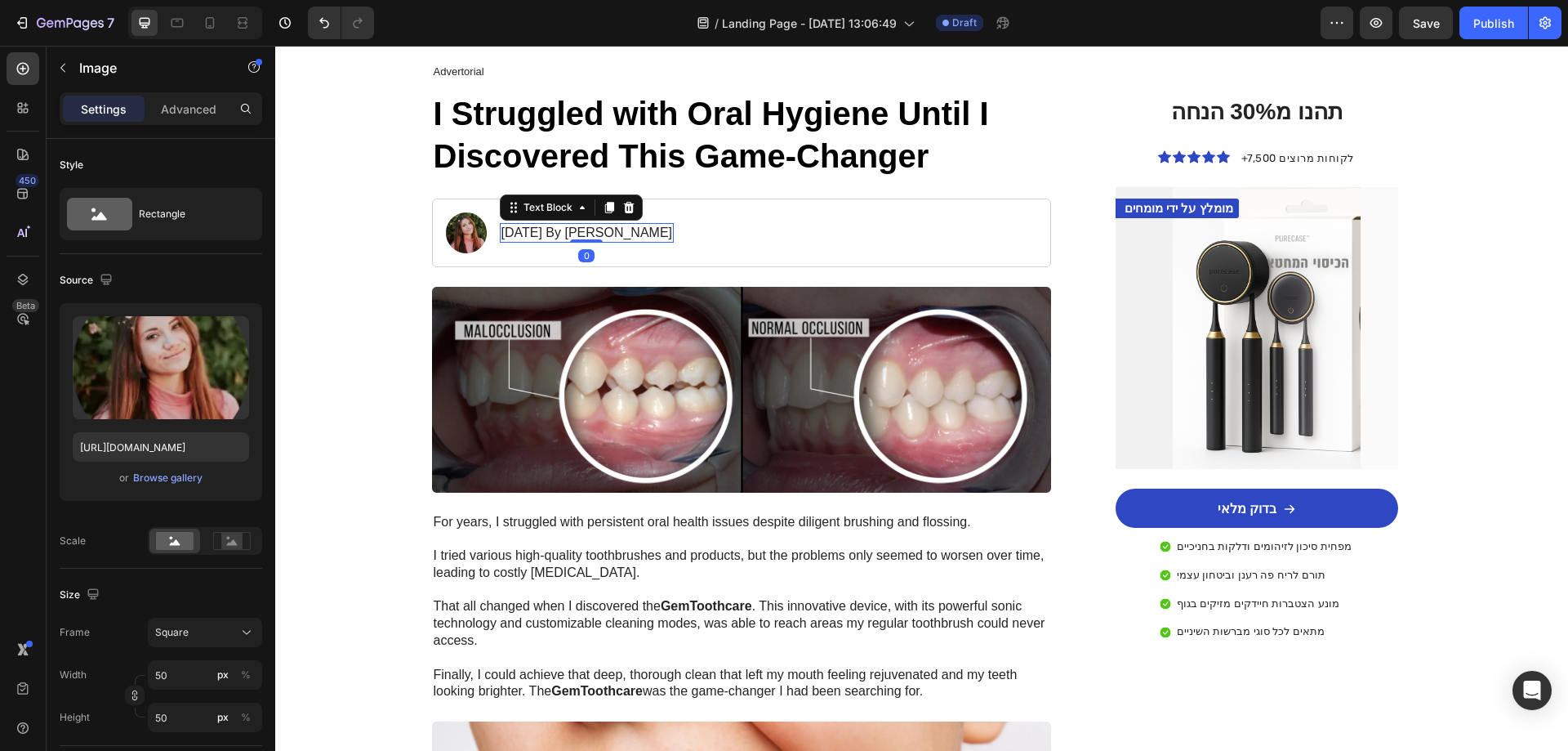
click at [539, 236] on p "January 18, 2024 By Maria Noman" at bounding box center [587, 232] width 172 height 17
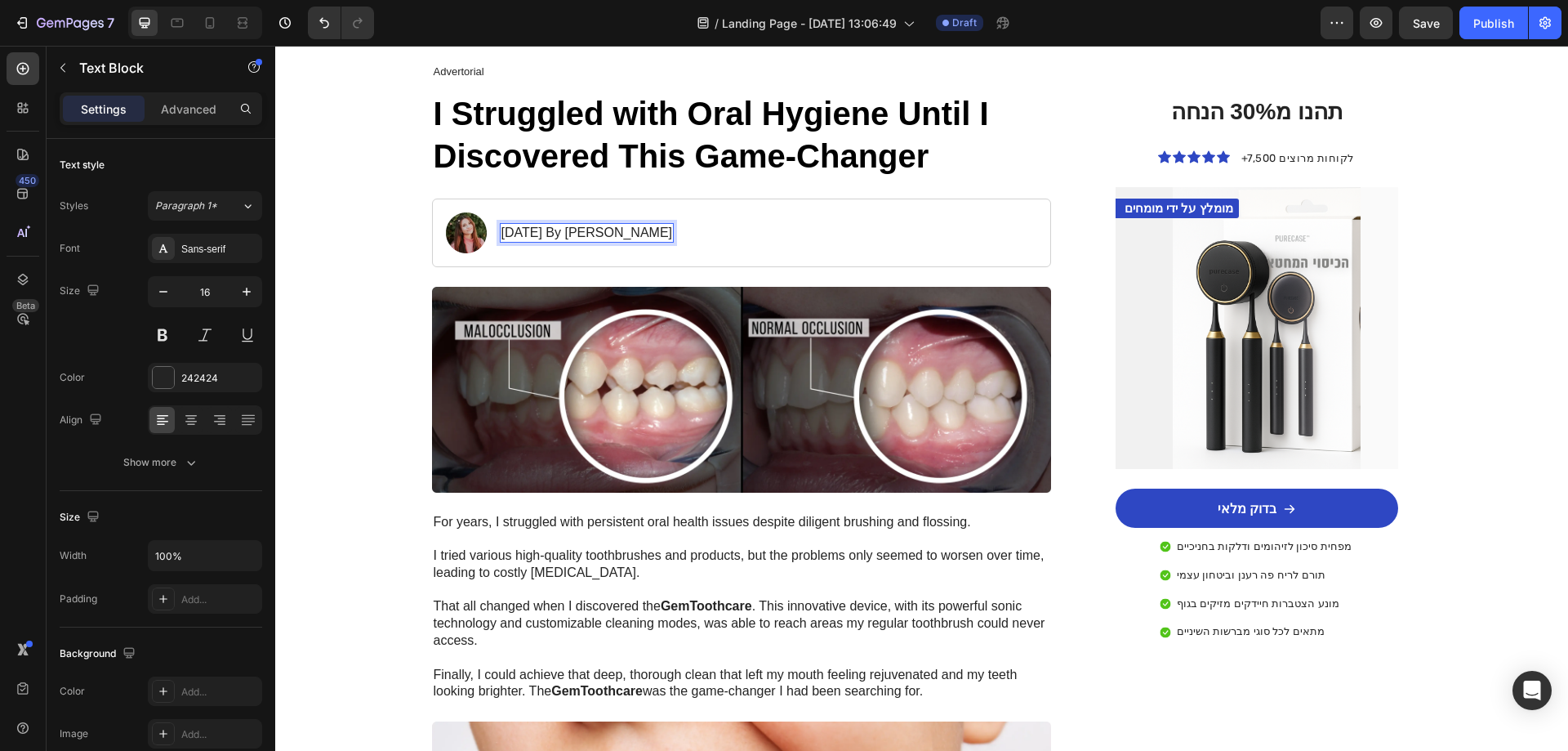
click at [545, 232] on p "January 18, 2024 By Maria Noman" at bounding box center [587, 232] width 172 height 17
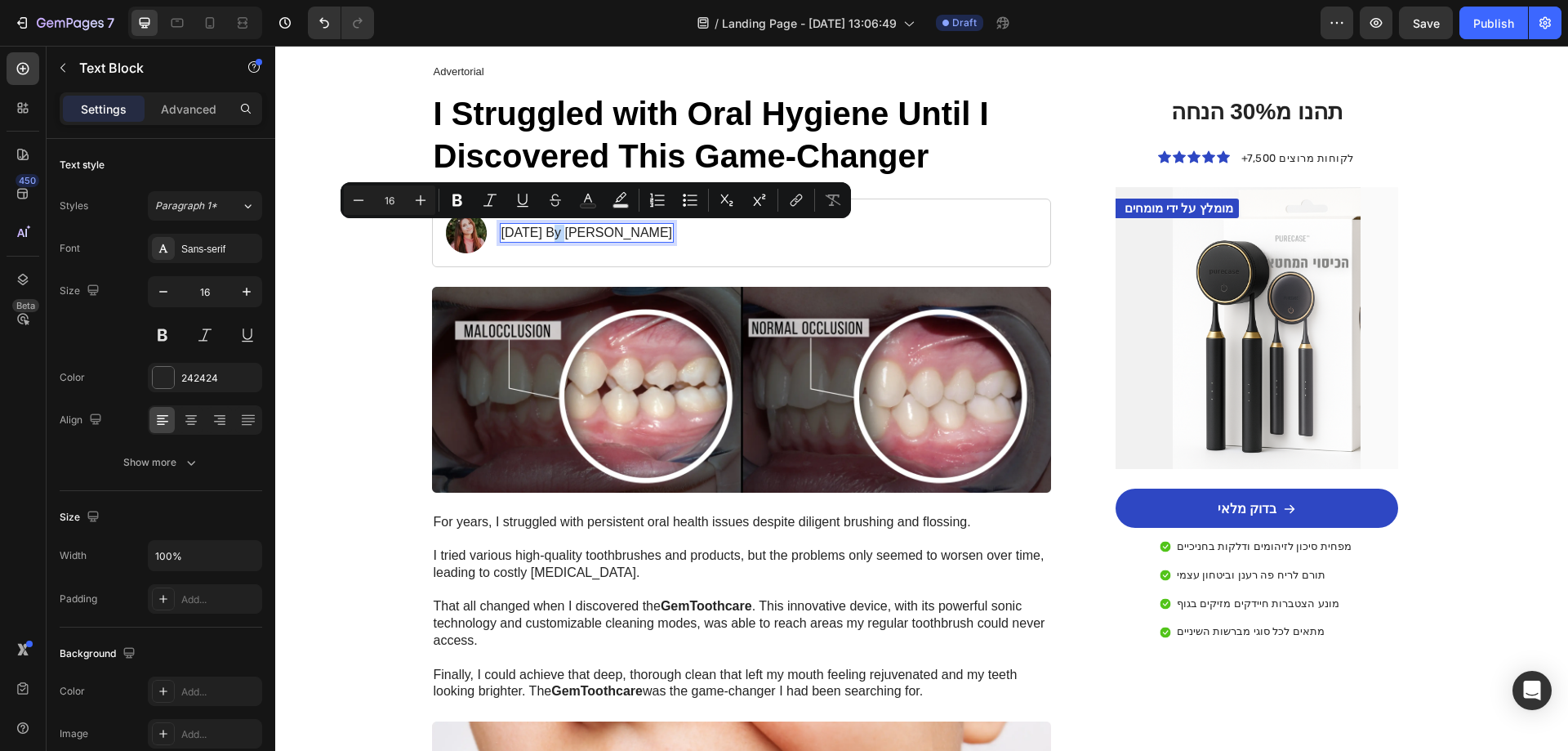
click at [517, 230] on p "January 18, 2024 By Maria Noman" at bounding box center [587, 232] width 172 height 17
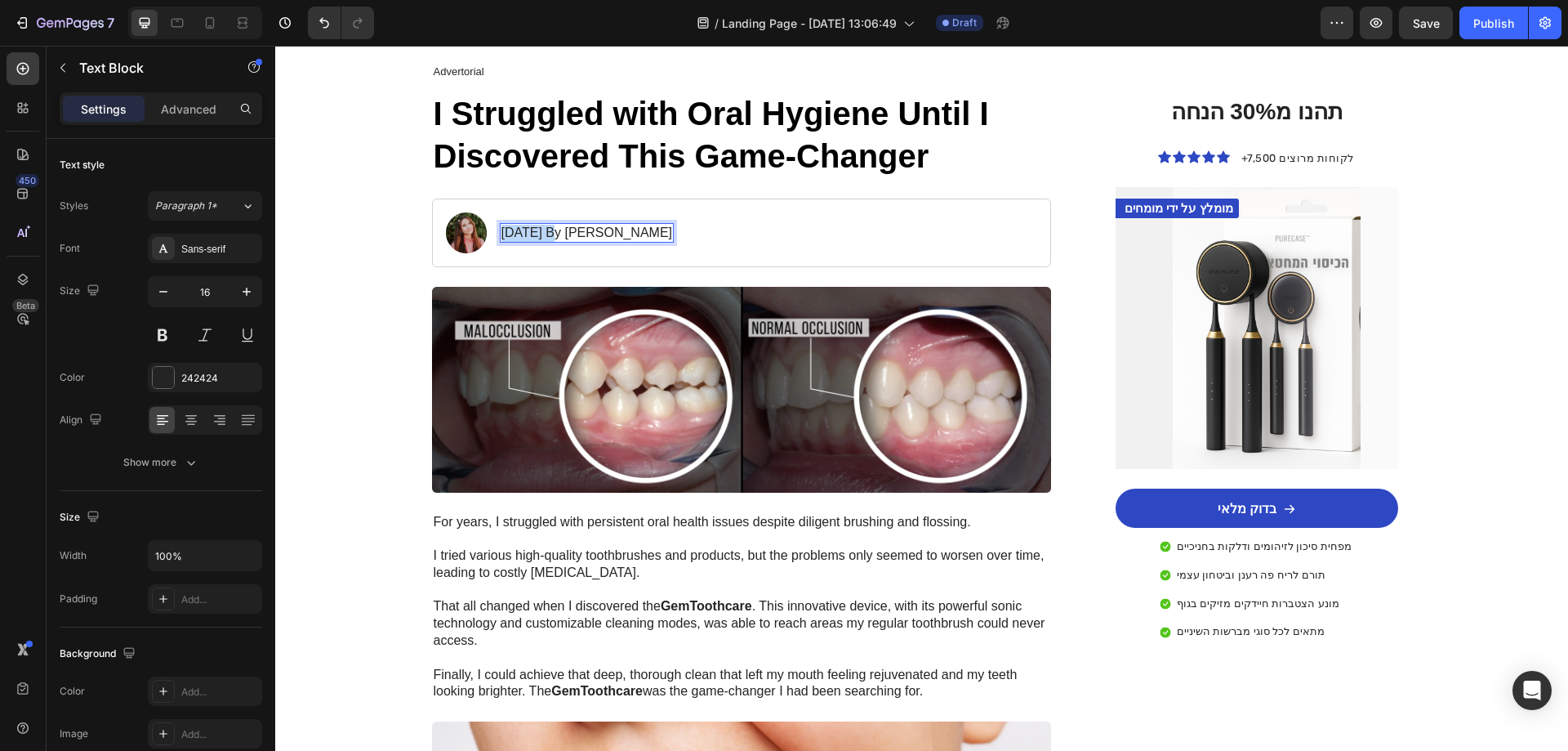
click at [517, 230] on p "January 18, 2024 By Maria Noman" at bounding box center [587, 232] width 172 height 17
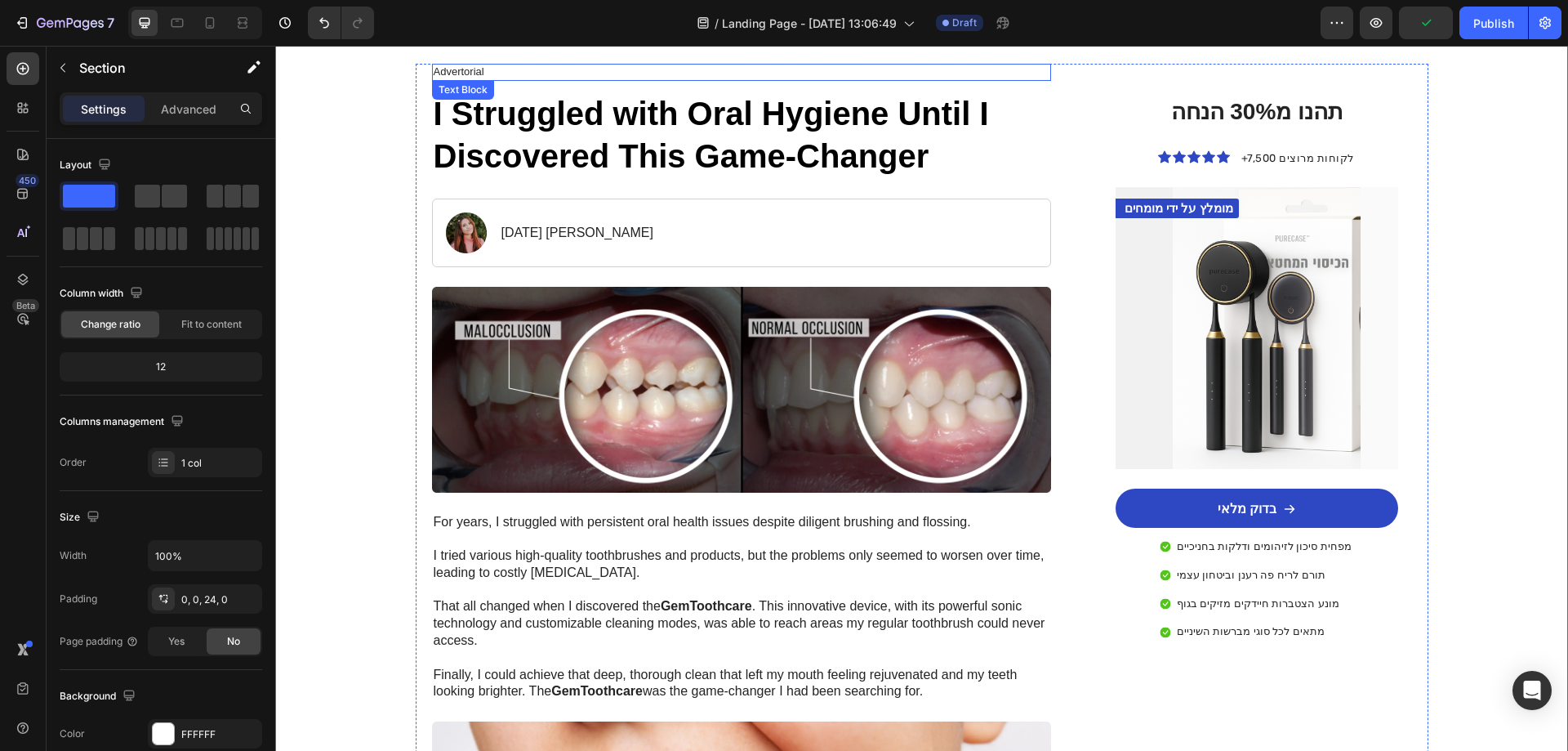
click at [473, 72] on p "Advertorial" at bounding box center [742, 73] width 617 height 14
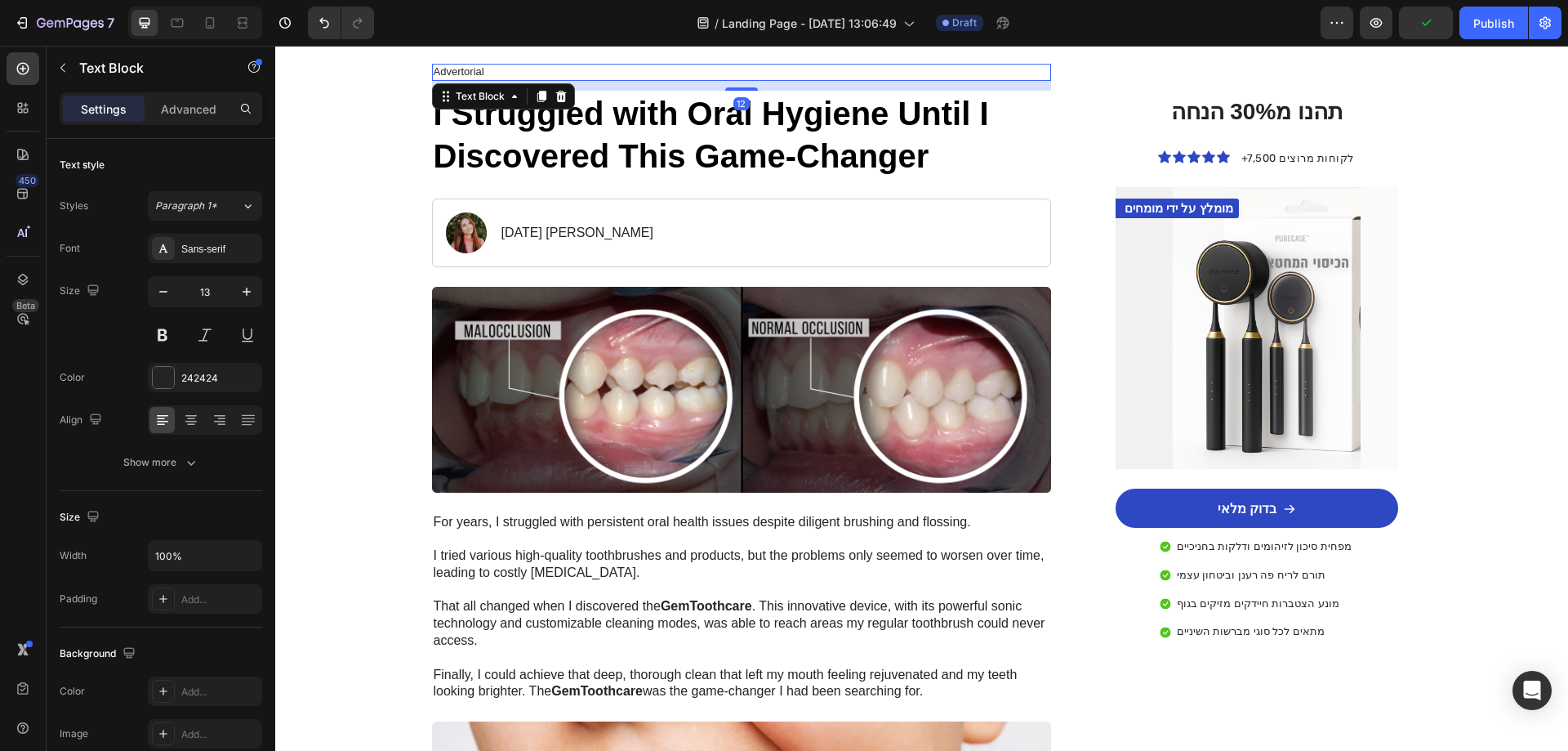
click at [473, 72] on p "Advertorial" at bounding box center [742, 73] width 617 height 14
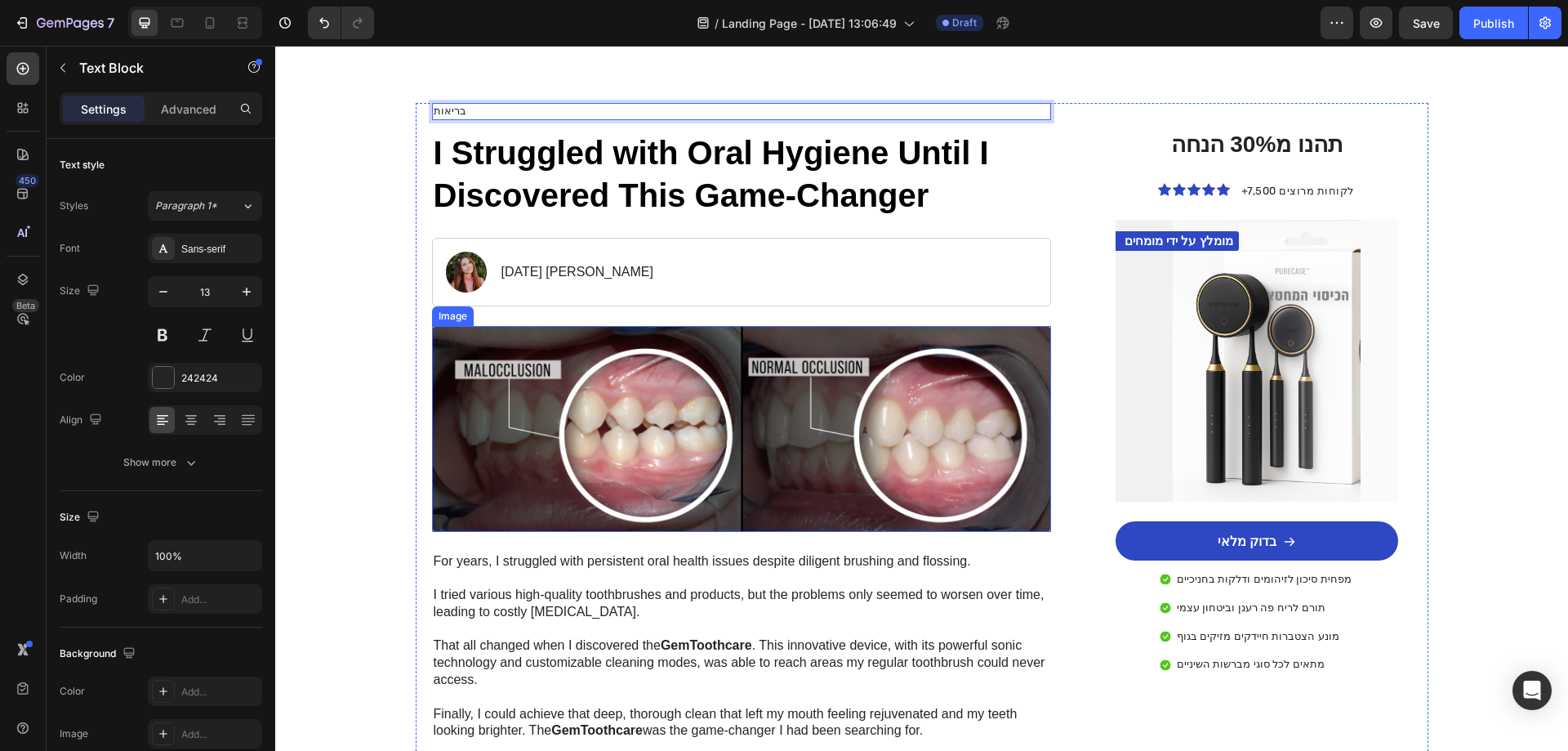
scroll to position [0, 0]
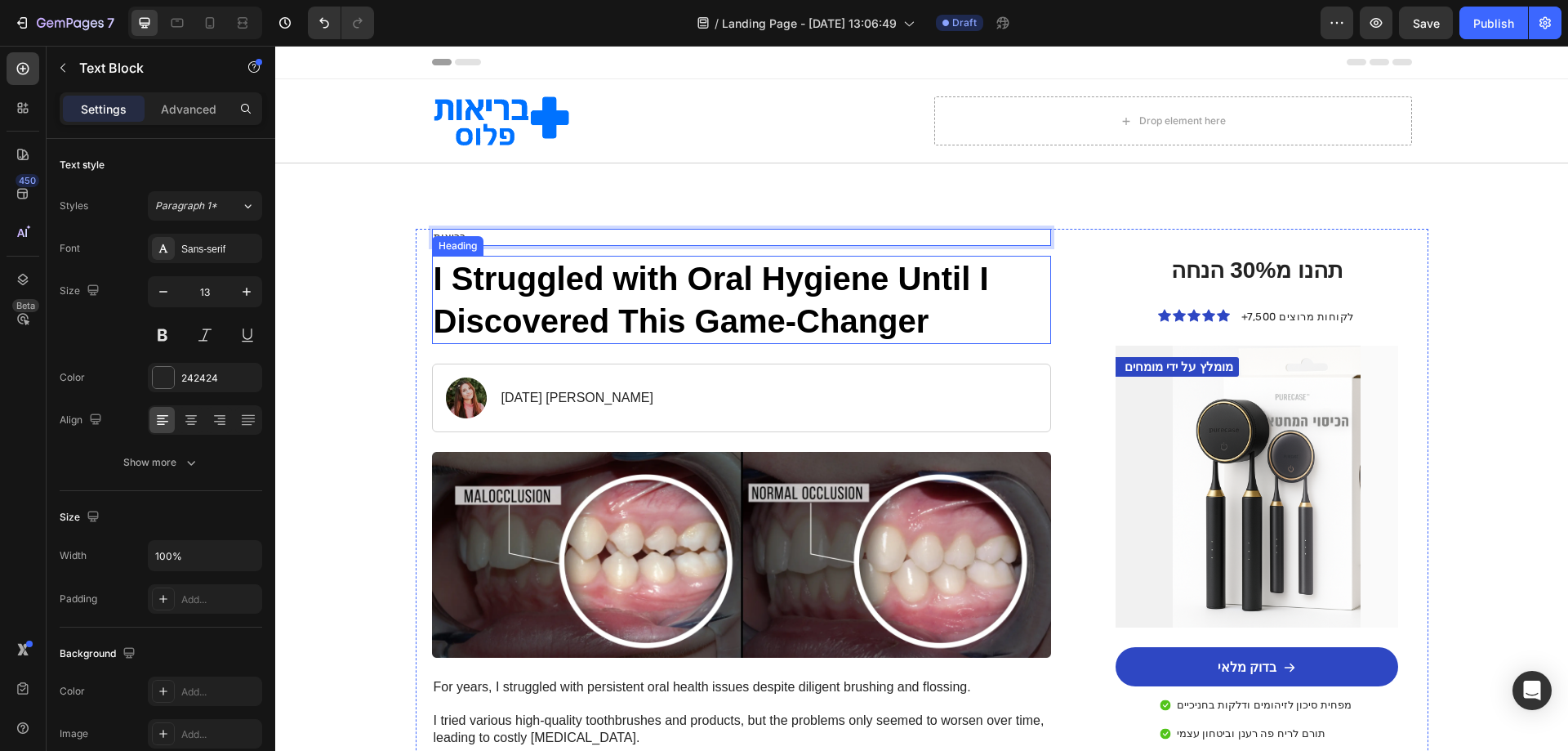
click at [557, 324] on h1 "I Struggled with Oral Hygiene Until I Discovered This Game-Changer" at bounding box center [742, 299] width 620 height 88
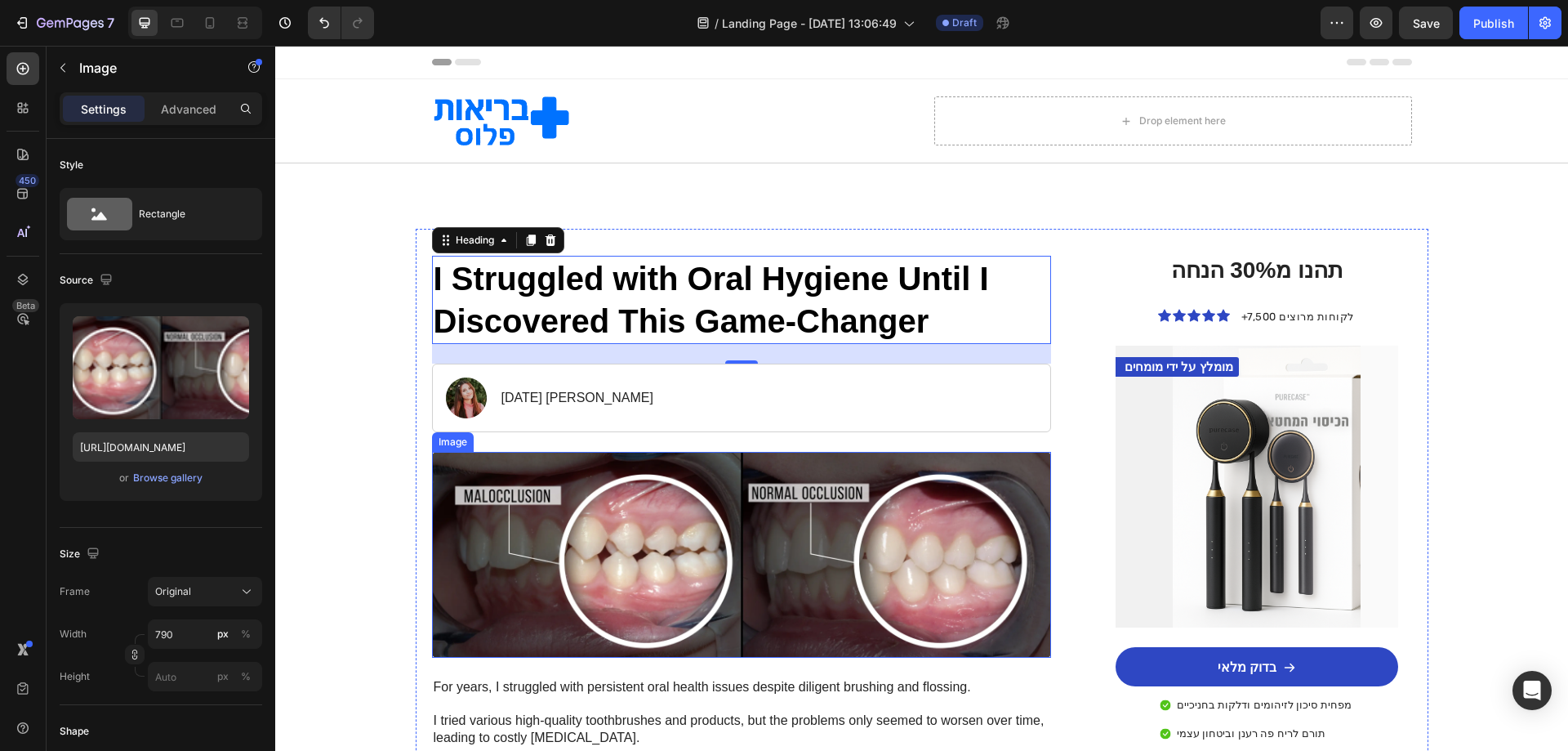
click at [671, 573] on img at bounding box center [742, 554] width 620 height 206
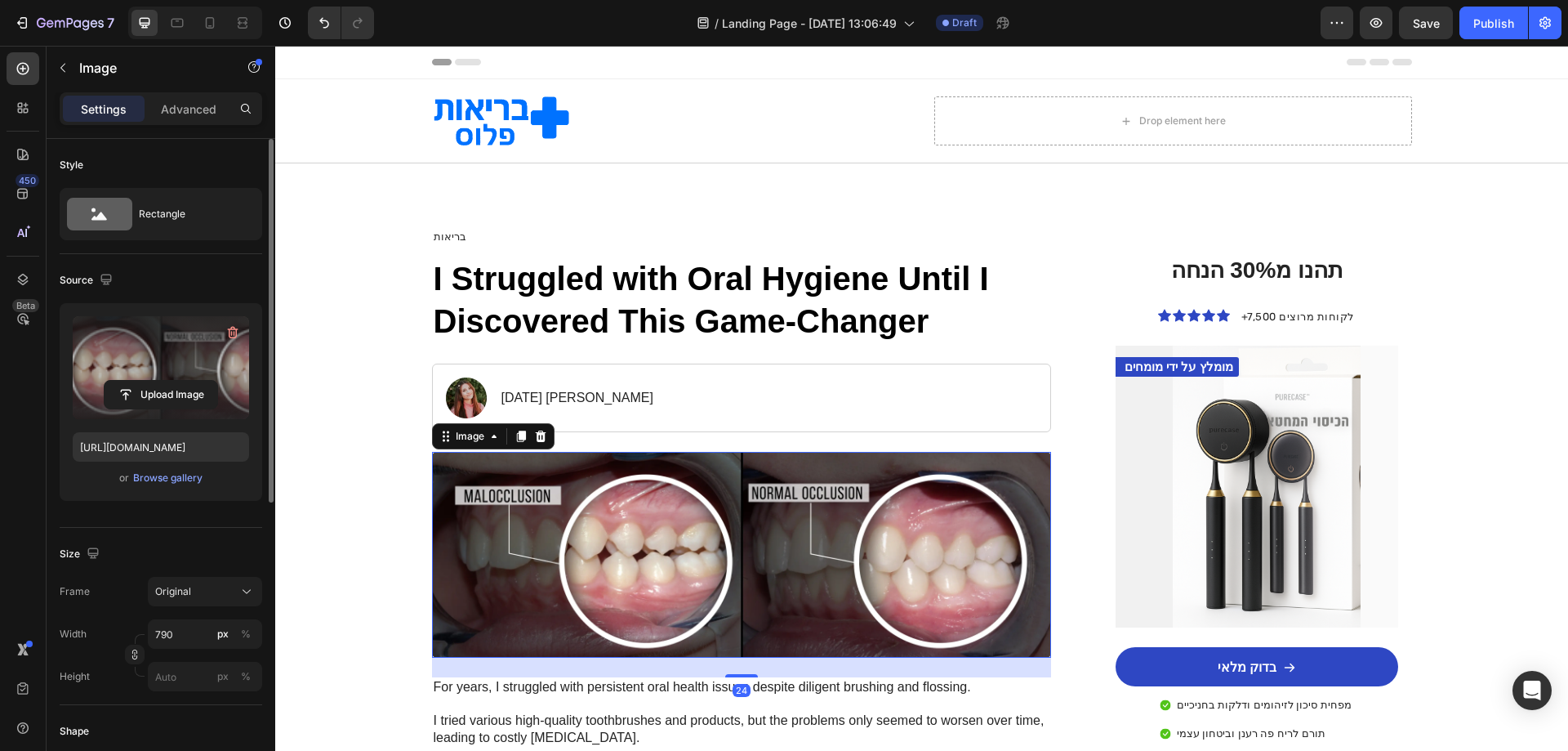
click at [167, 357] on label at bounding box center [161, 368] width 177 height 103
click at [167, 380] on input "file" at bounding box center [160, 394] width 112 height 28
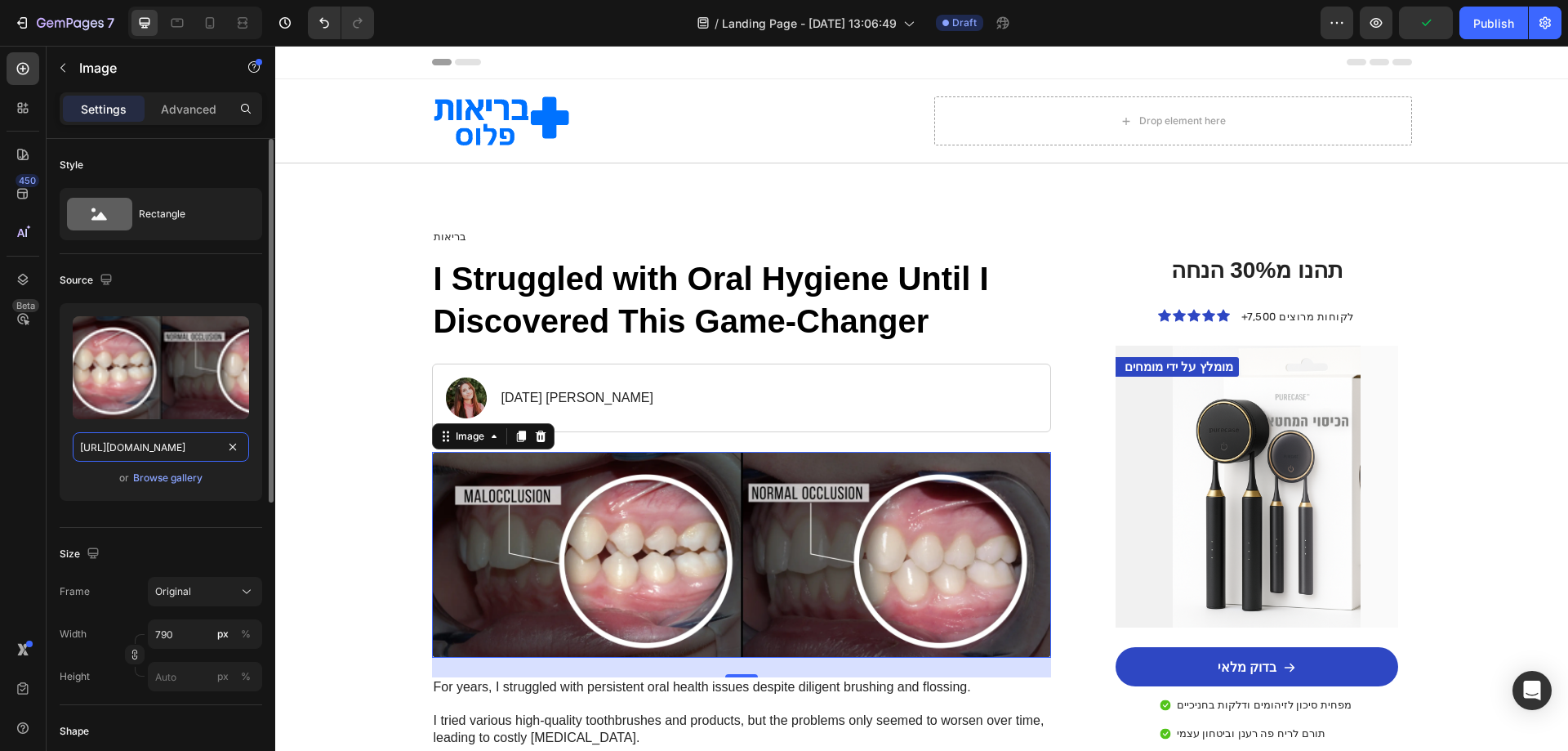
click at [185, 452] on input "https://cdn.shopify.com/s/files/1/0719/4895/9884/files/gempages_581765924177052…" at bounding box center [161, 447] width 177 height 30
click at [675, 421] on div "Image 13.05.25 מריה גרינברג Text Block Row" at bounding box center [742, 397] width 620 height 69
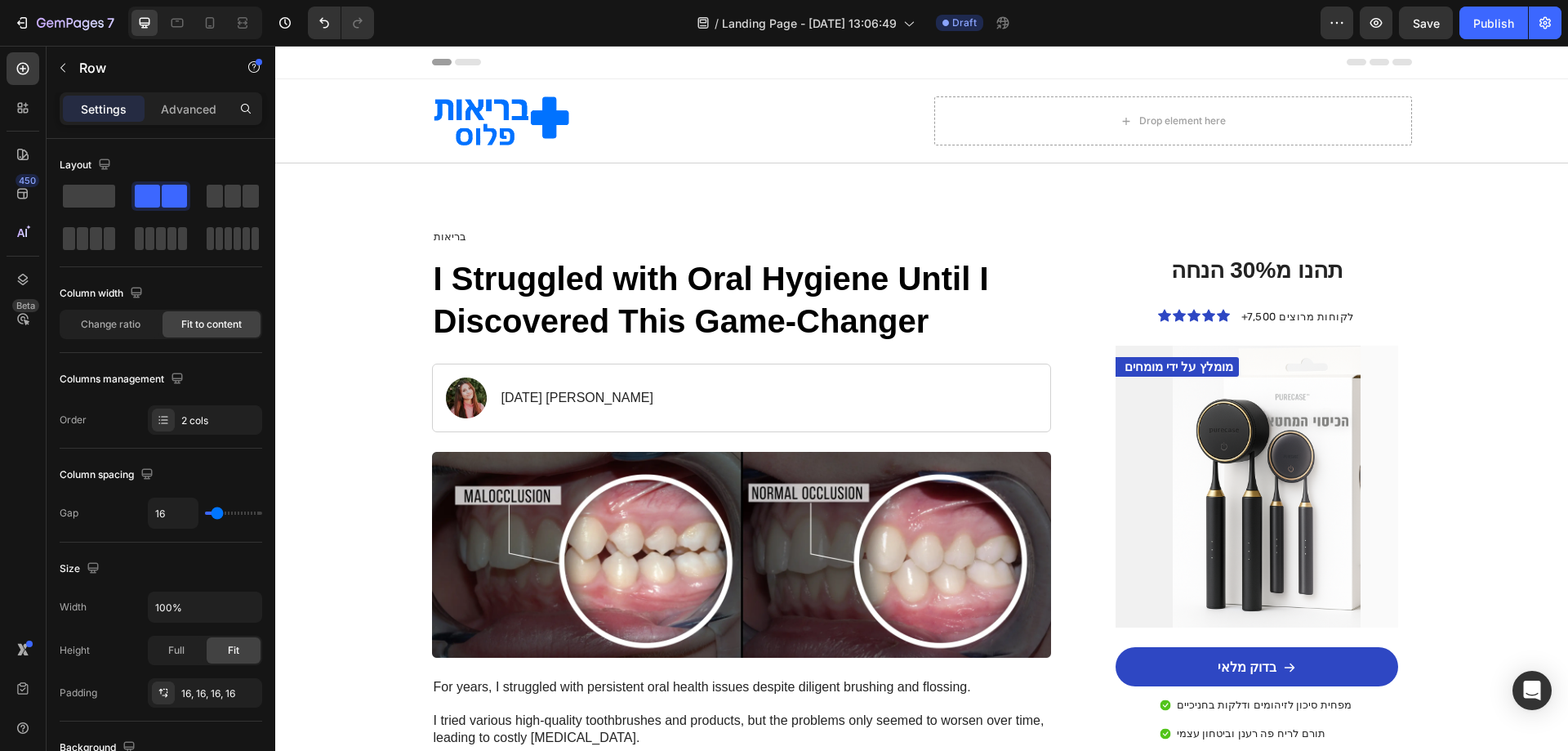
click at [460, 61] on icon at bounding box center [468, 62] width 26 height 7
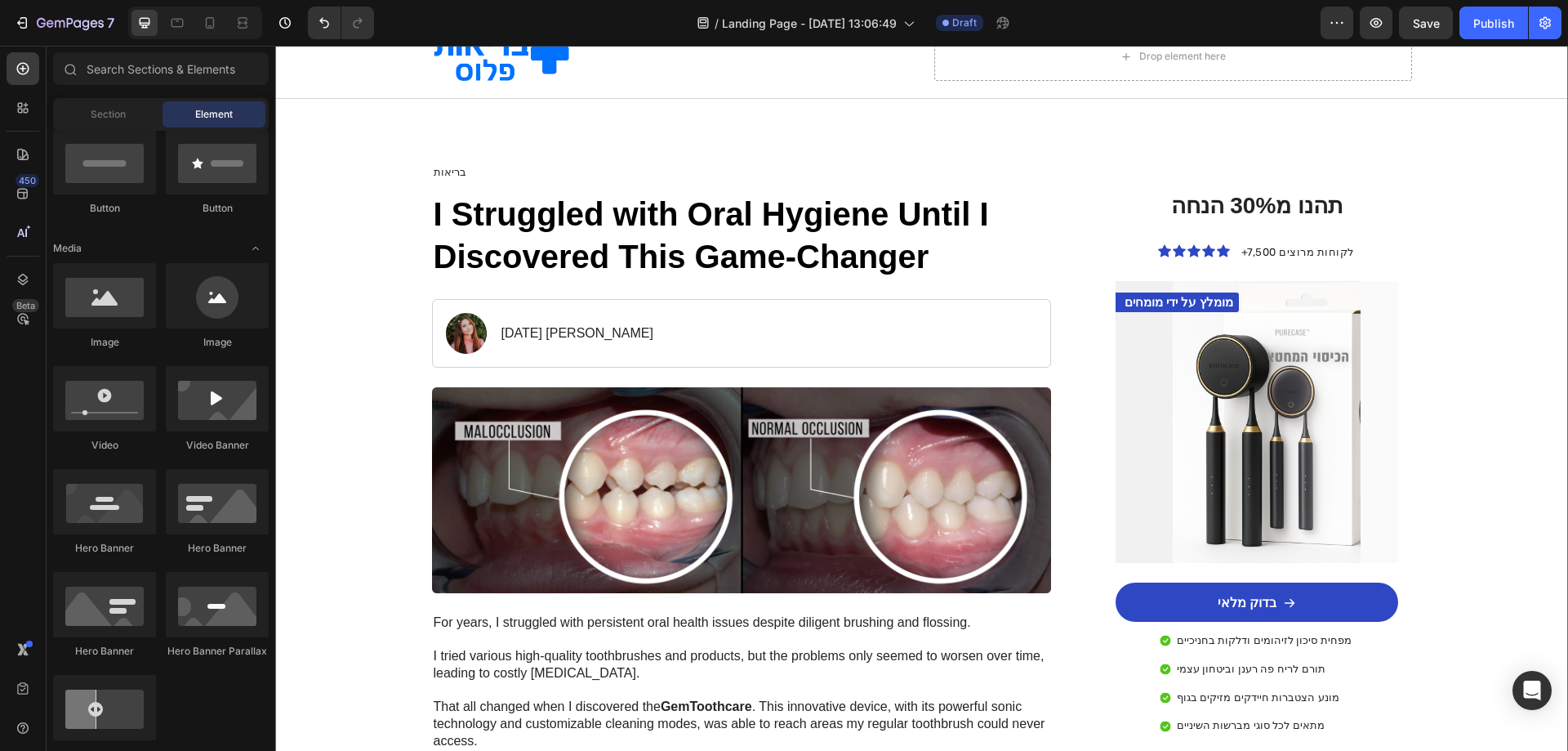
scroll to position [163, 0]
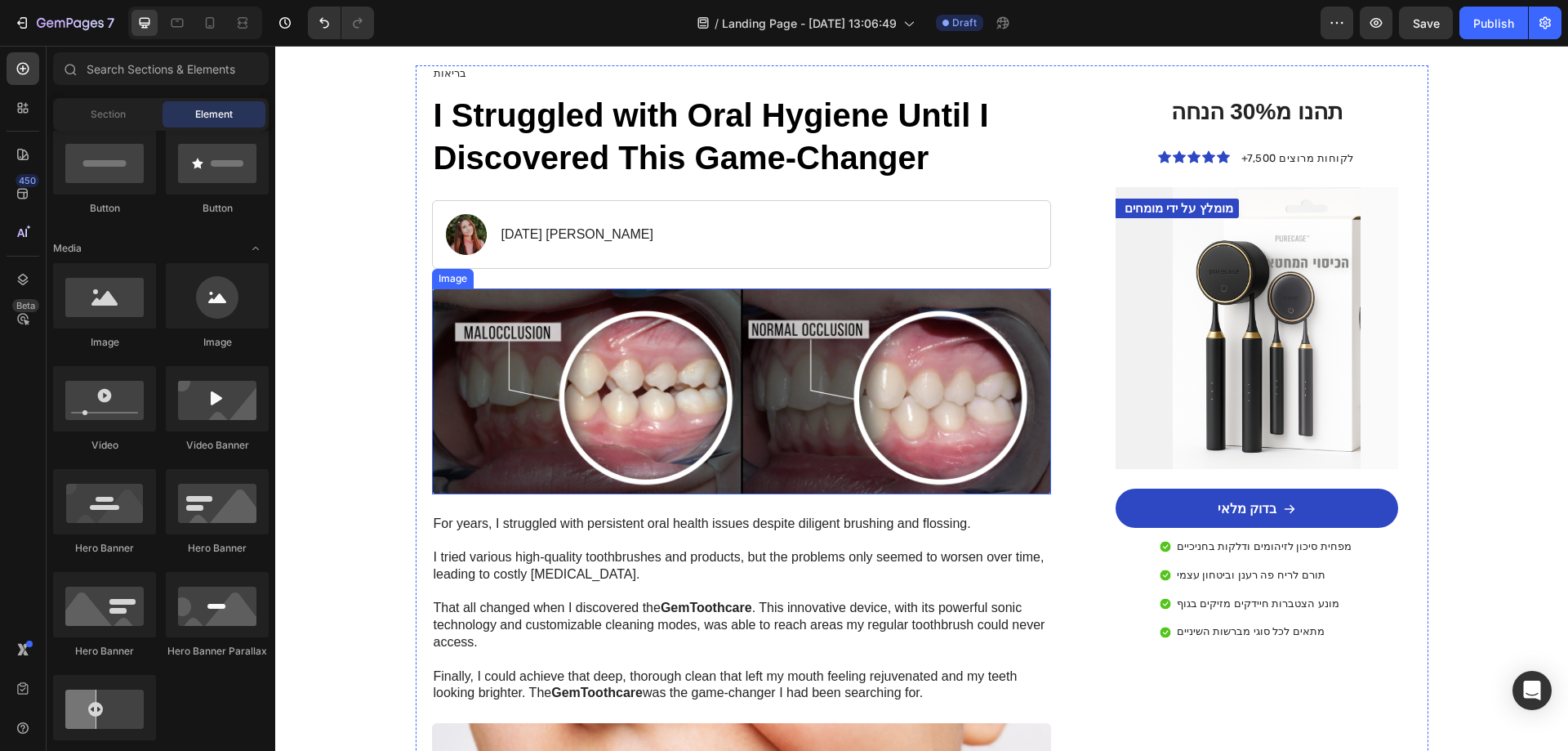
click at [921, 398] on img at bounding box center [742, 390] width 620 height 206
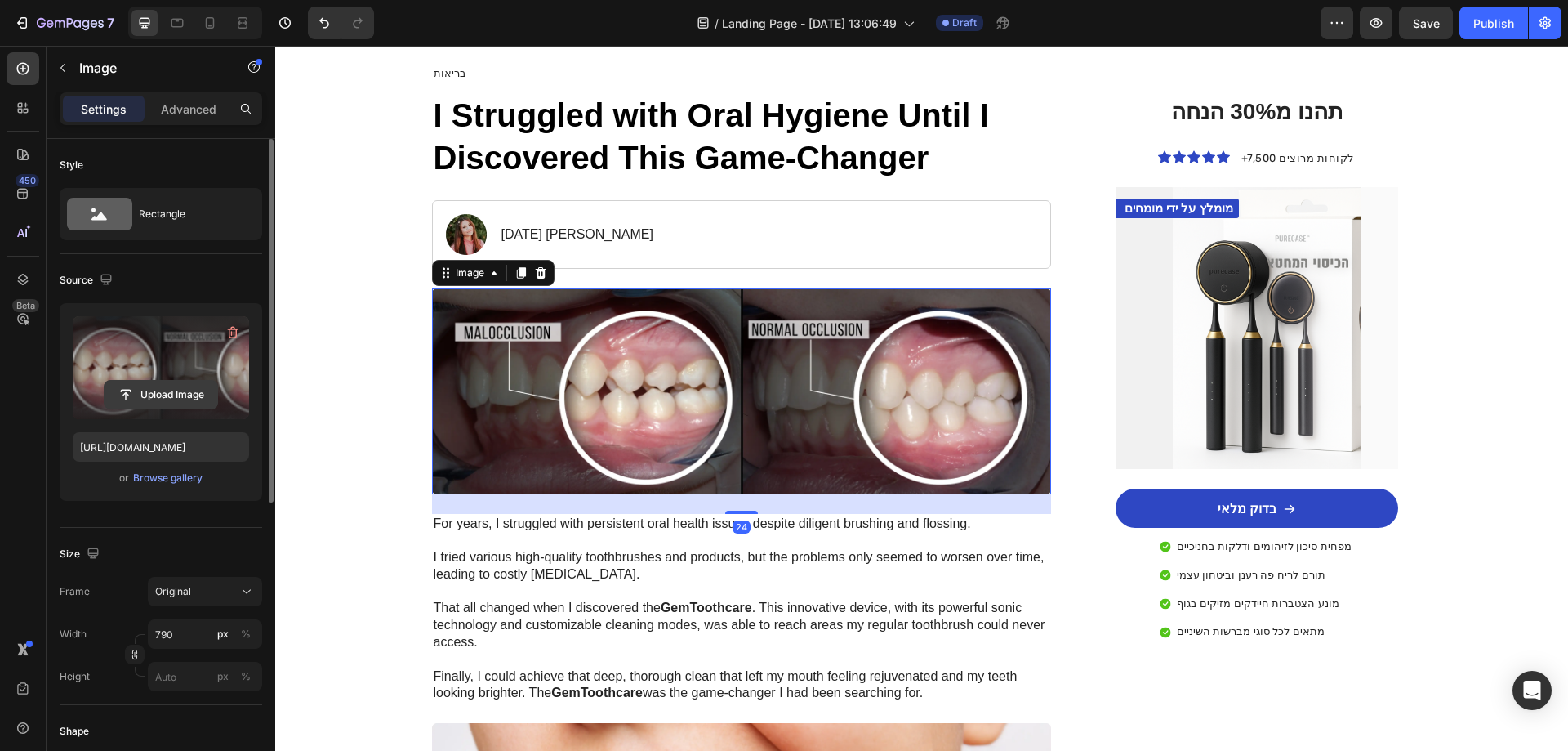
click at [169, 391] on input "file" at bounding box center [160, 394] width 112 height 28
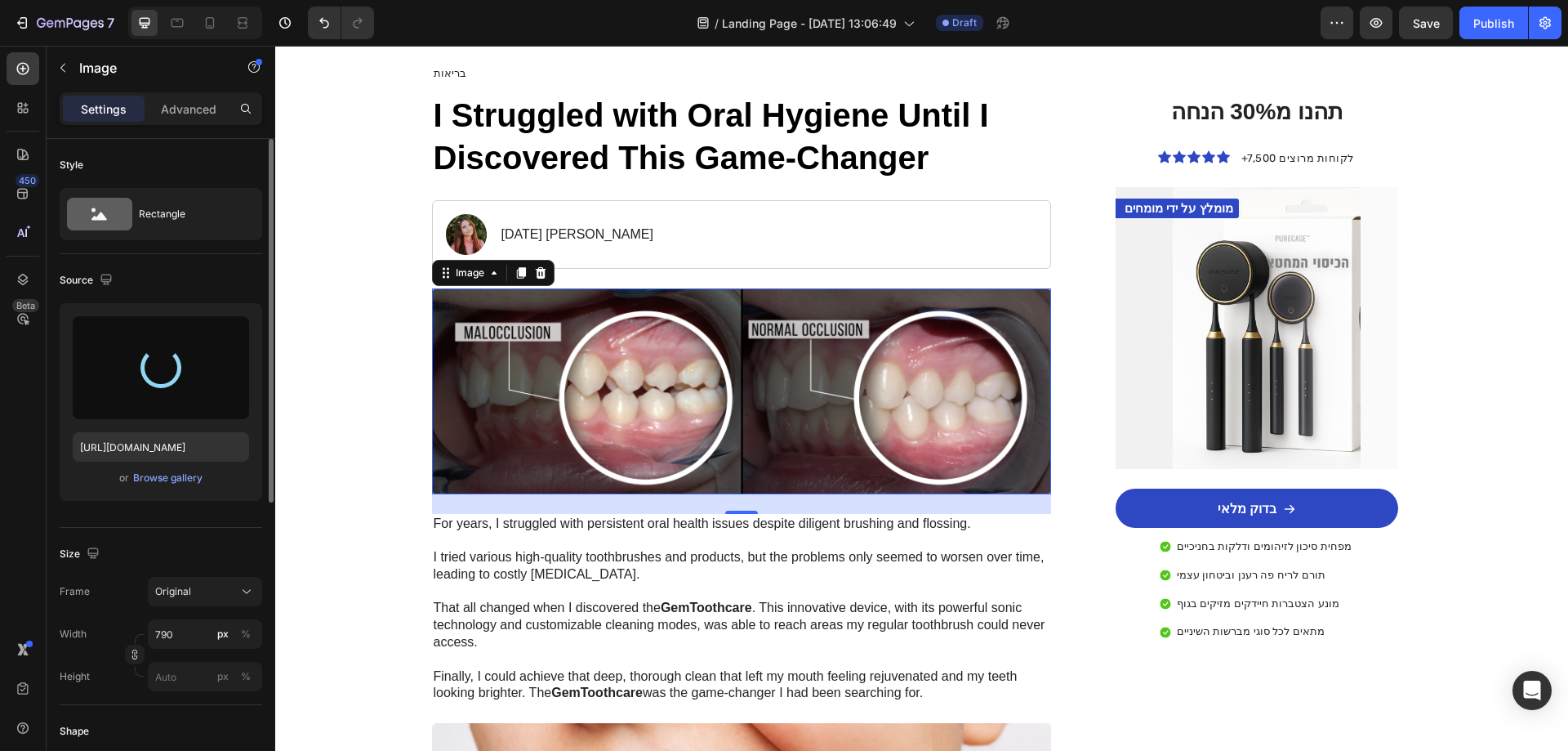
type input "https://cdn.shopify.com/s/files/1/0719/4895/9884/files/gempages_581765924177052…"
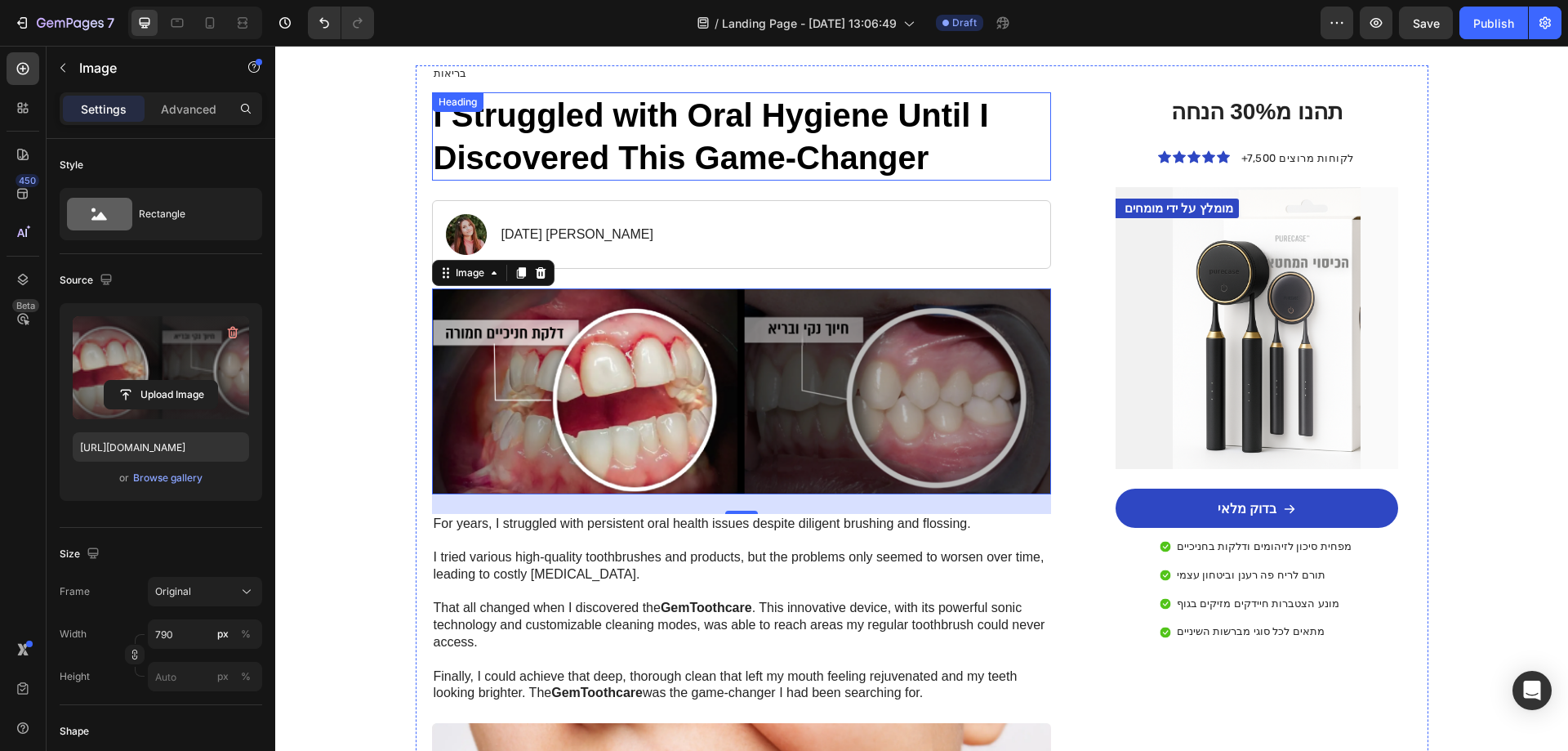
click at [611, 144] on h1 "I Struggled with Oral Hygiene Until I Discovered This Game-Changer" at bounding box center [742, 136] width 620 height 88
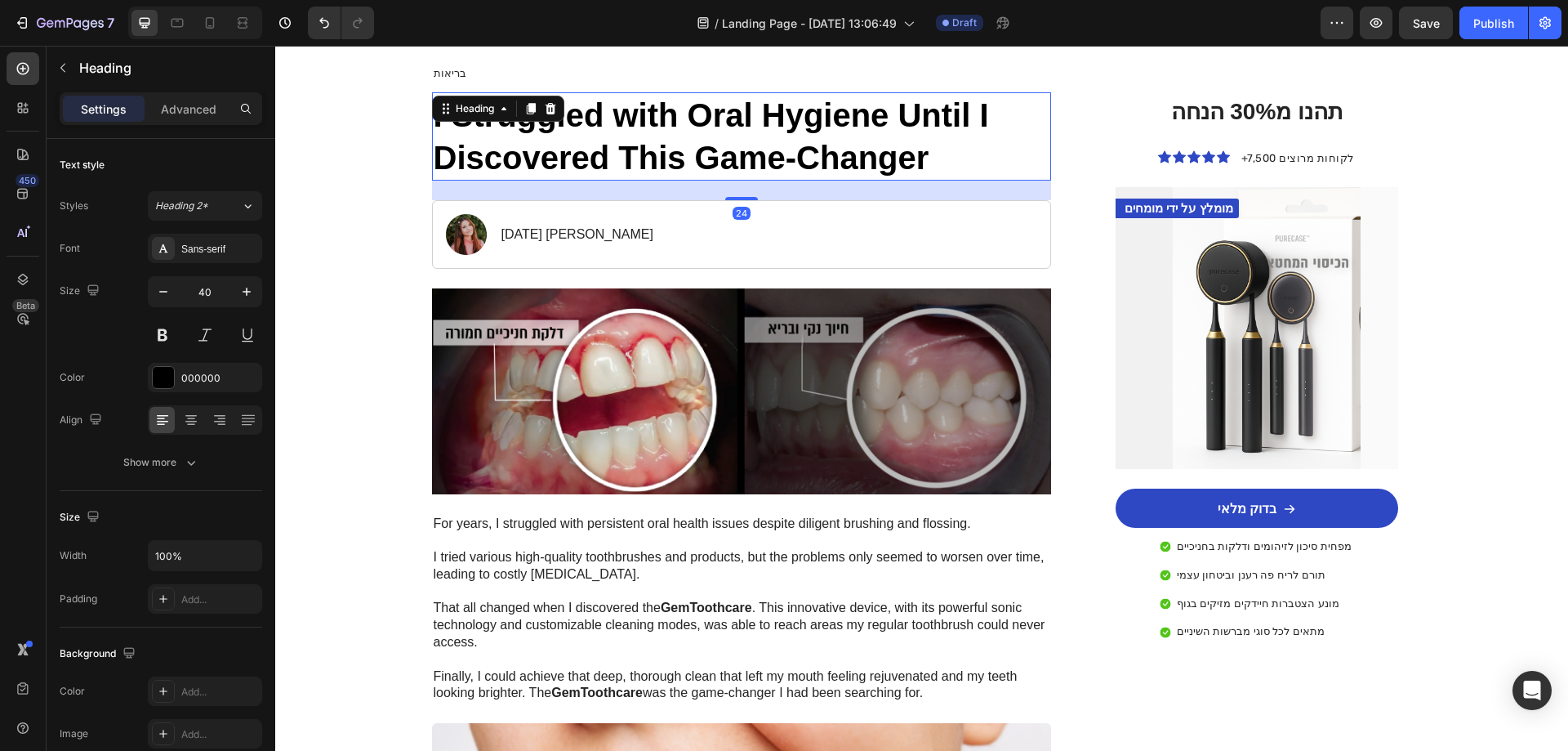
click at [611, 144] on h1 "I Struggled with Oral Hygiene Until I Discovered This Game-Changer" at bounding box center [742, 136] width 620 height 88
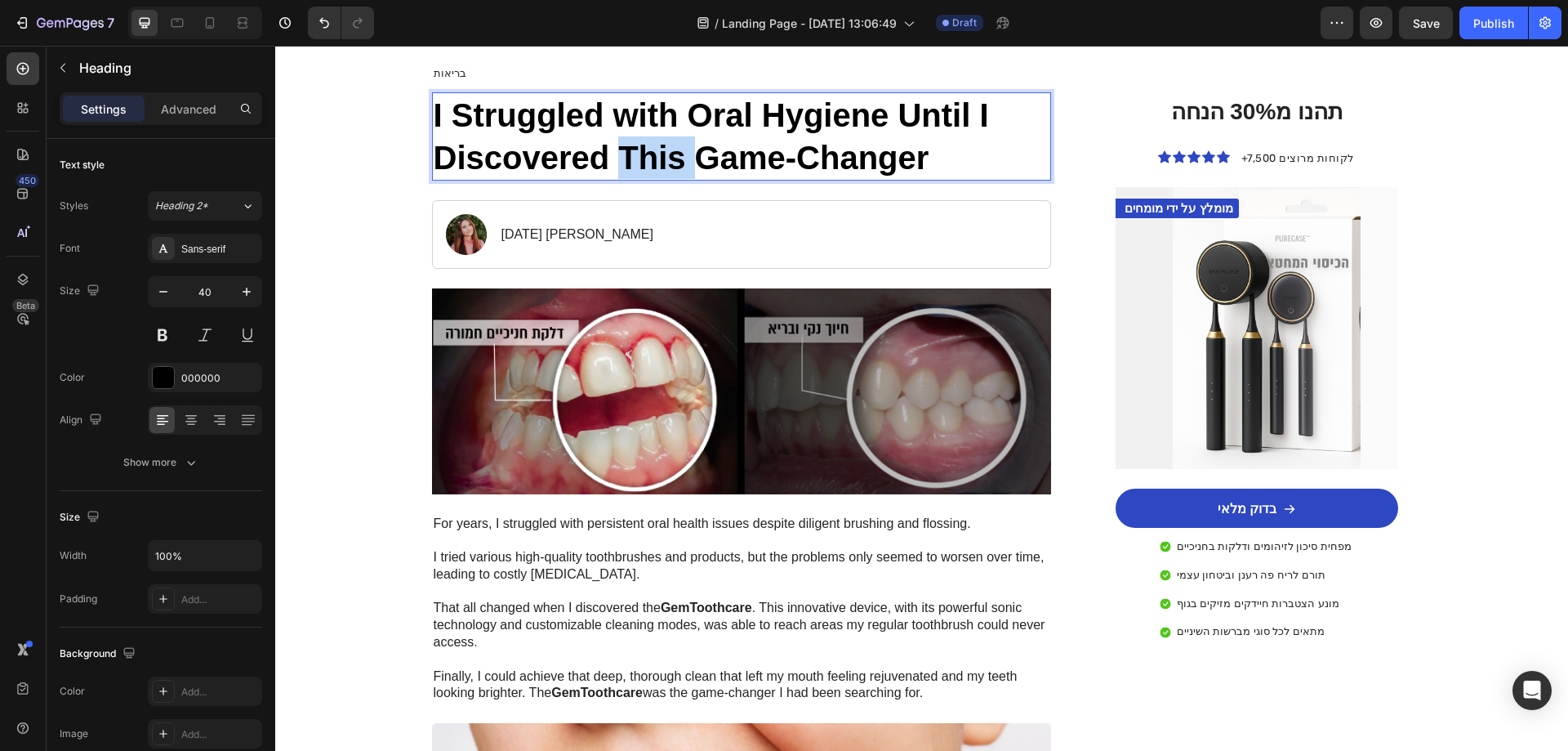
click at [611, 144] on p "I Struggled with Oral Hygiene Until I Discovered This Game-Changer" at bounding box center [742, 137] width 617 height 85
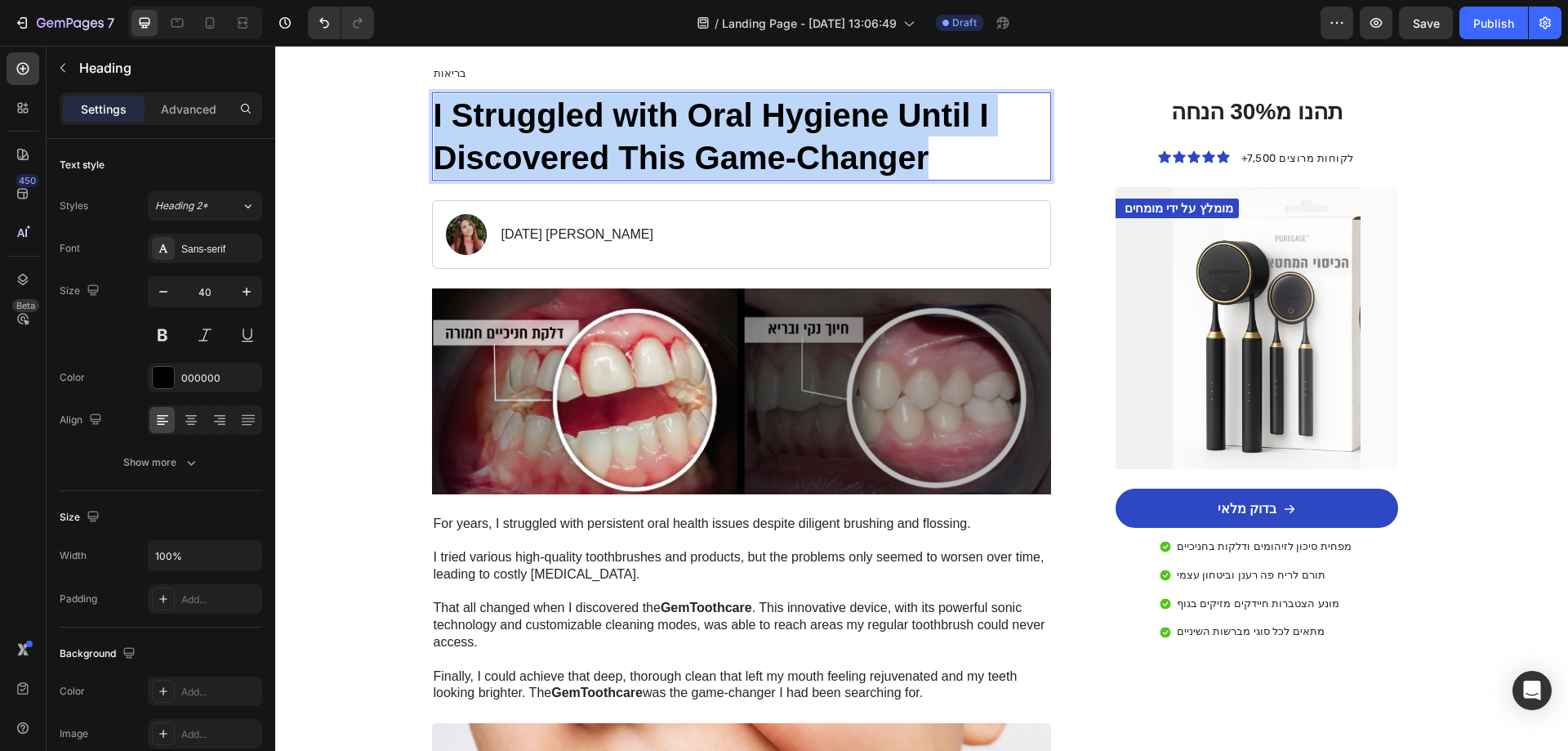
click at [611, 144] on p "I Struggled with Oral Hygiene Until I Discovered This Game-Changer" at bounding box center [742, 137] width 617 height 85
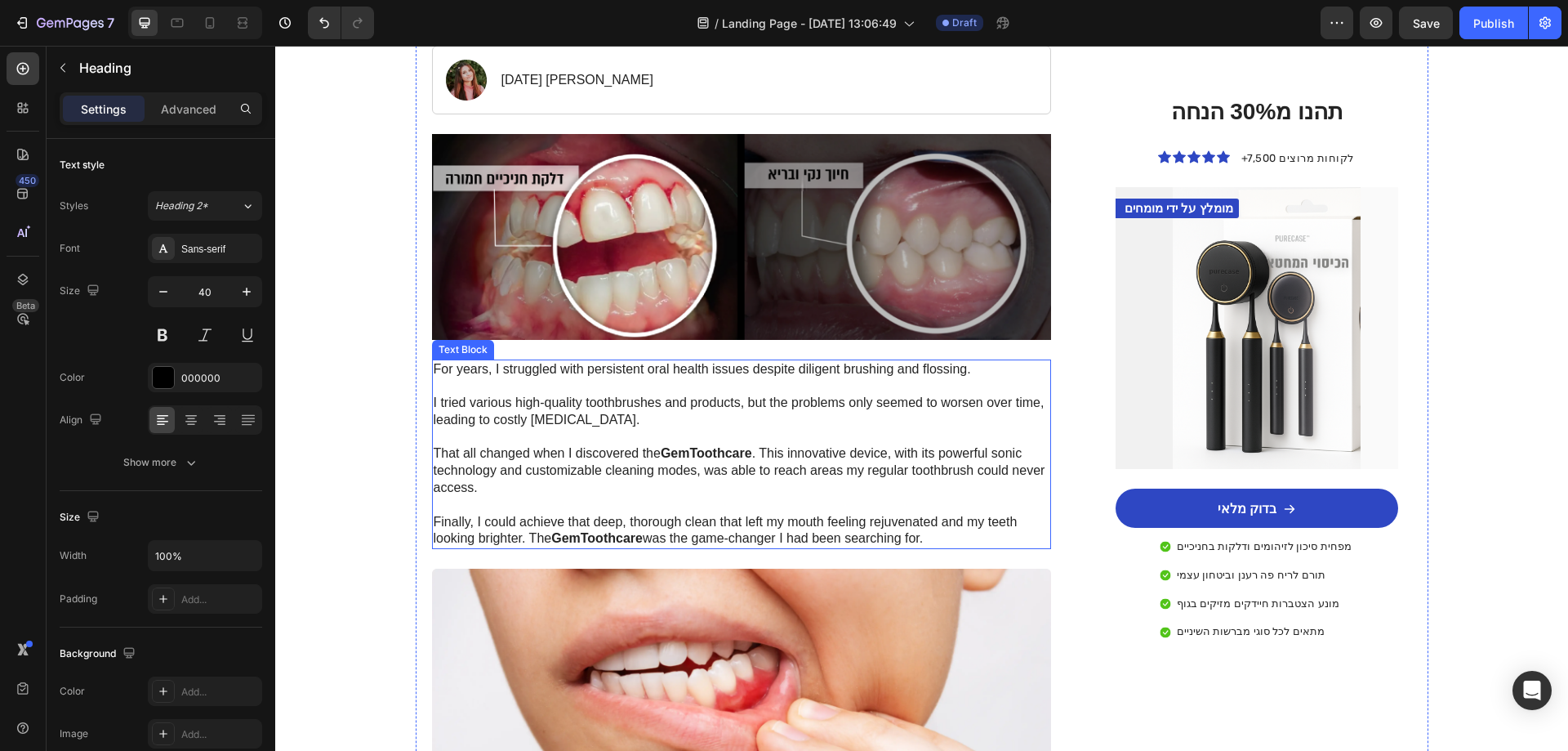
scroll to position [327, 0]
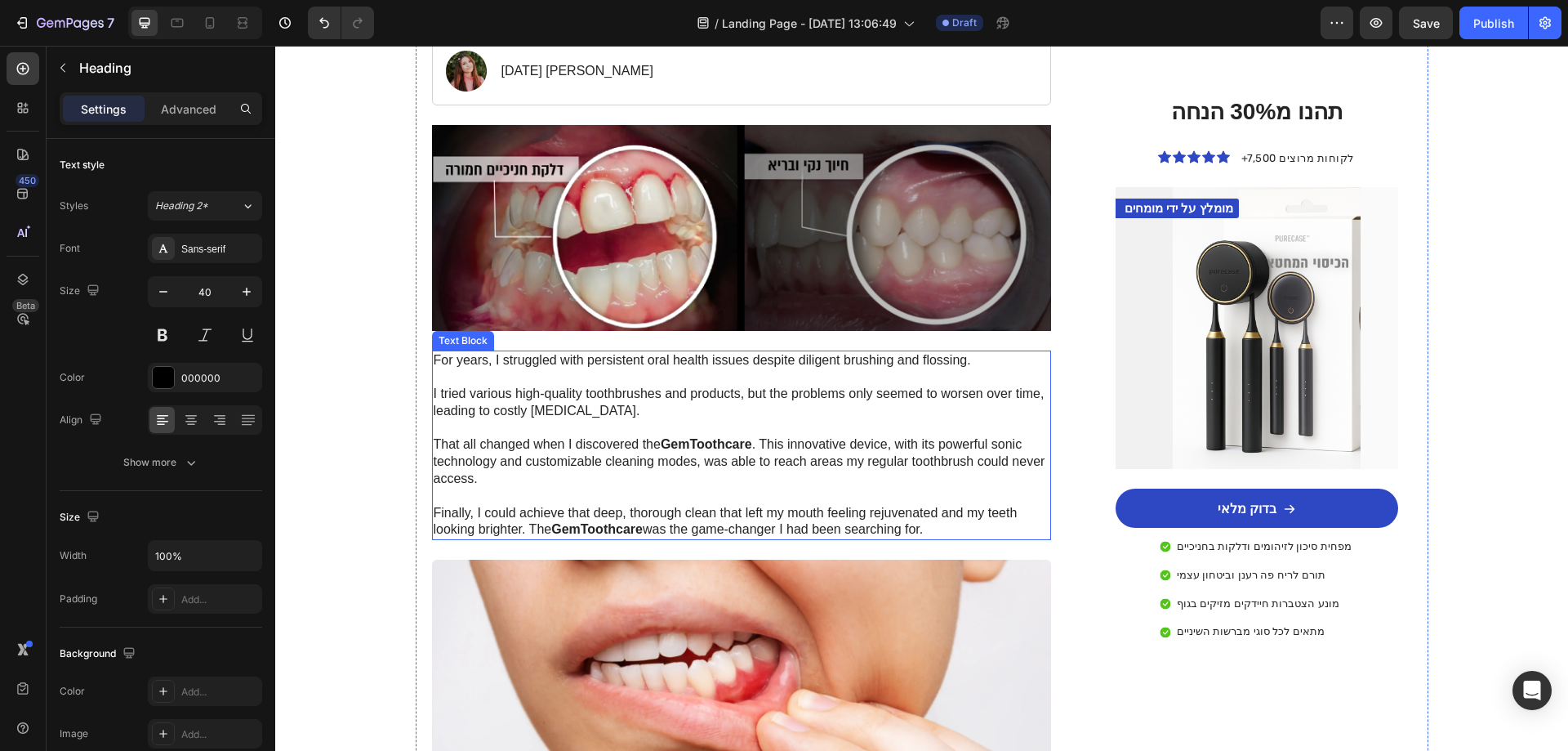
click at [710, 418] on p "For years, I struggled with persistent oral health issues despite diligent brus…" at bounding box center [742, 445] width 617 height 187
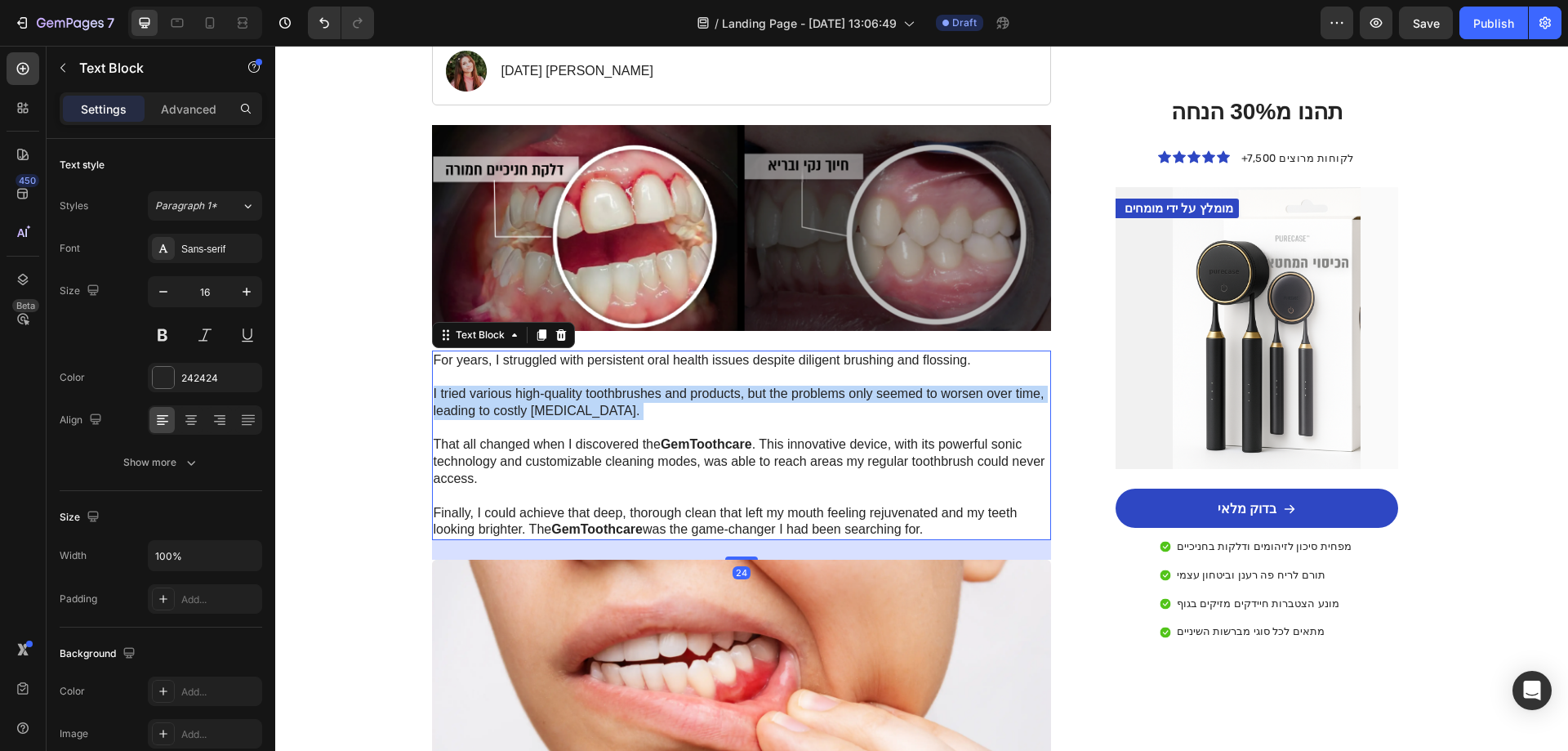
click at [710, 418] on p "For years, I struggled with persistent oral health issues despite diligent brus…" at bounding box center [742, 445] width 617 height 187
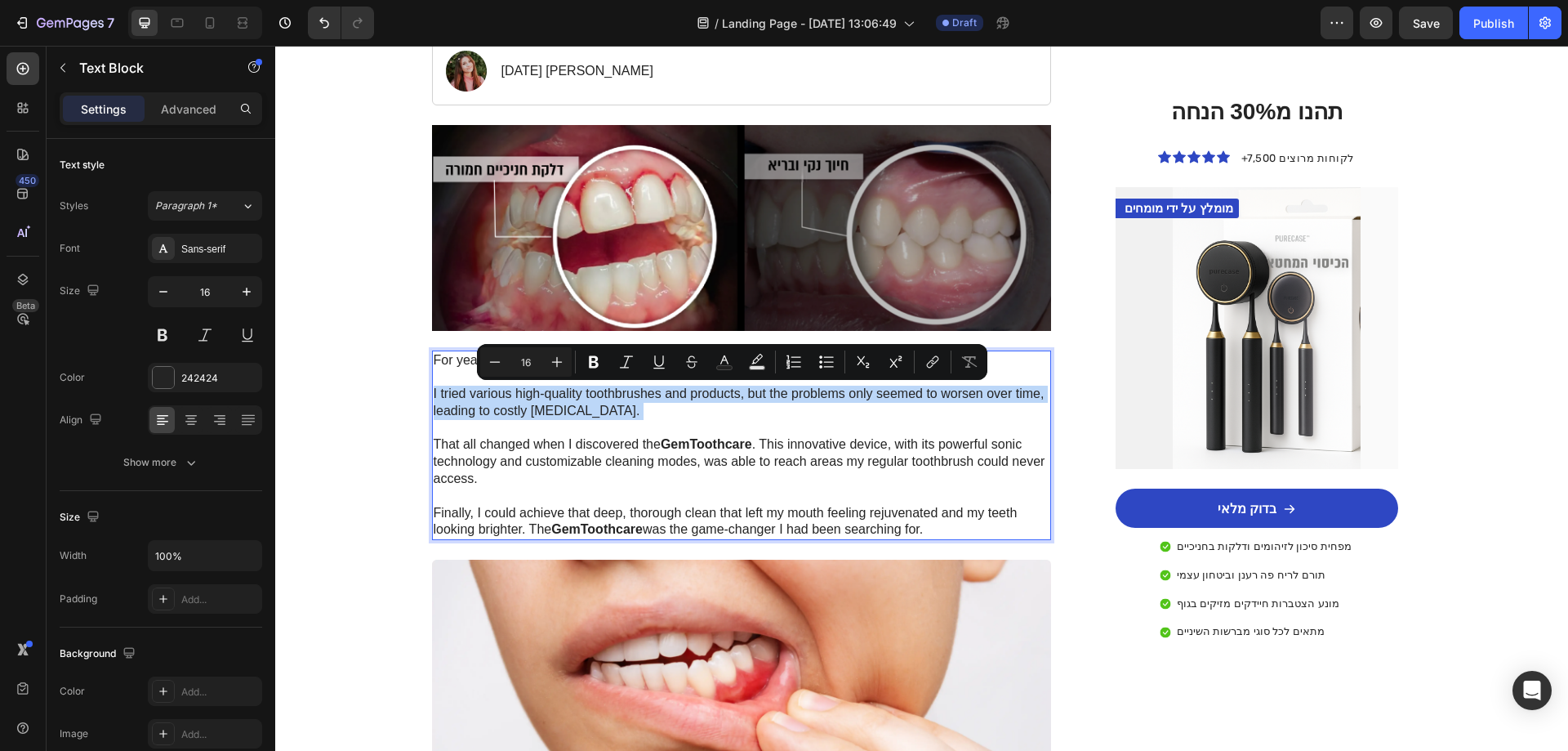
click at [710, 418] on p "For years, I struggled with persistent oral health issues despite diligent brus…" at bounding box center [742, 445] width 617 height 187
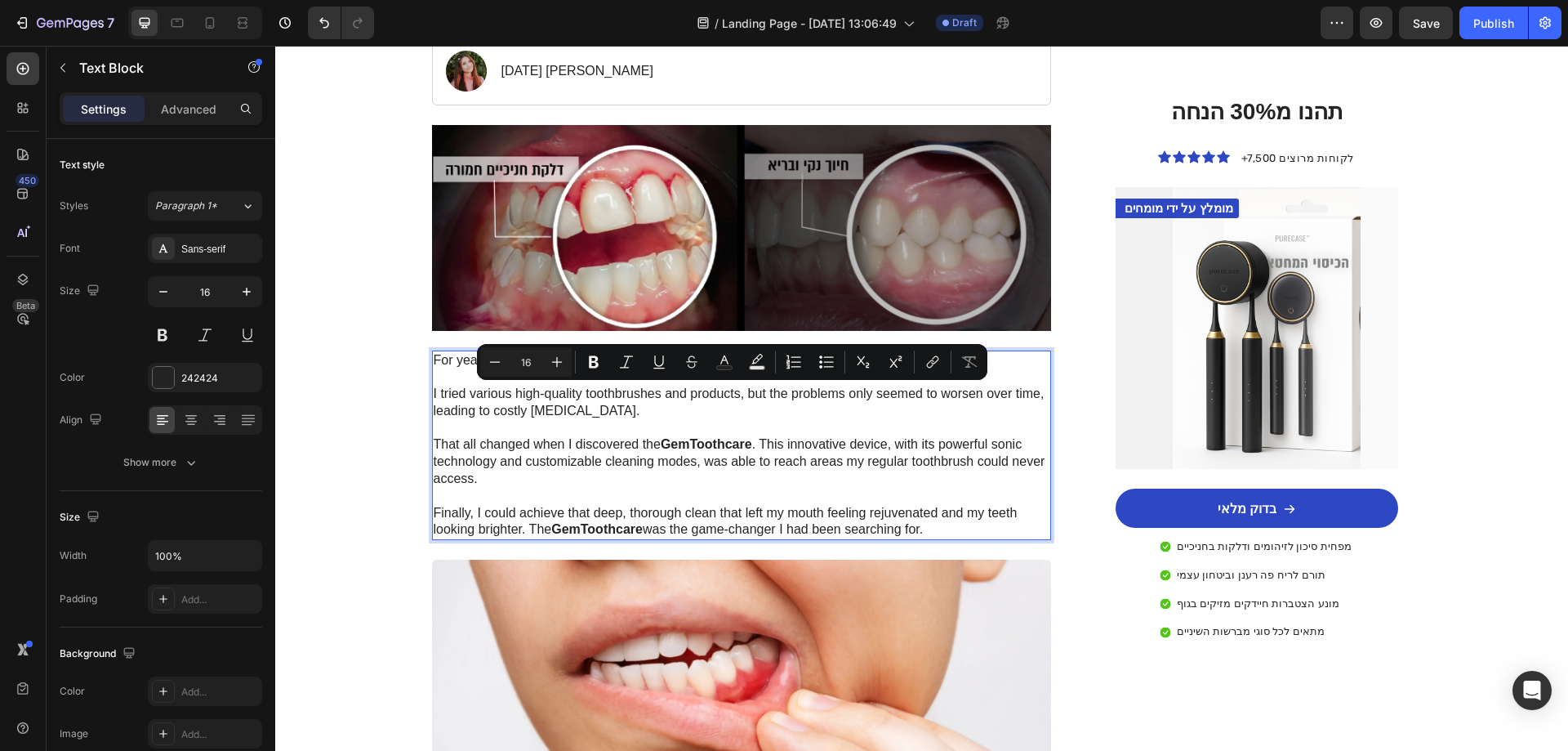
click at [708, 505] on p "For years, I struggled with persistent oral health issues despite diligent brus…" at bounding box center [742, 445] width 617 height 187
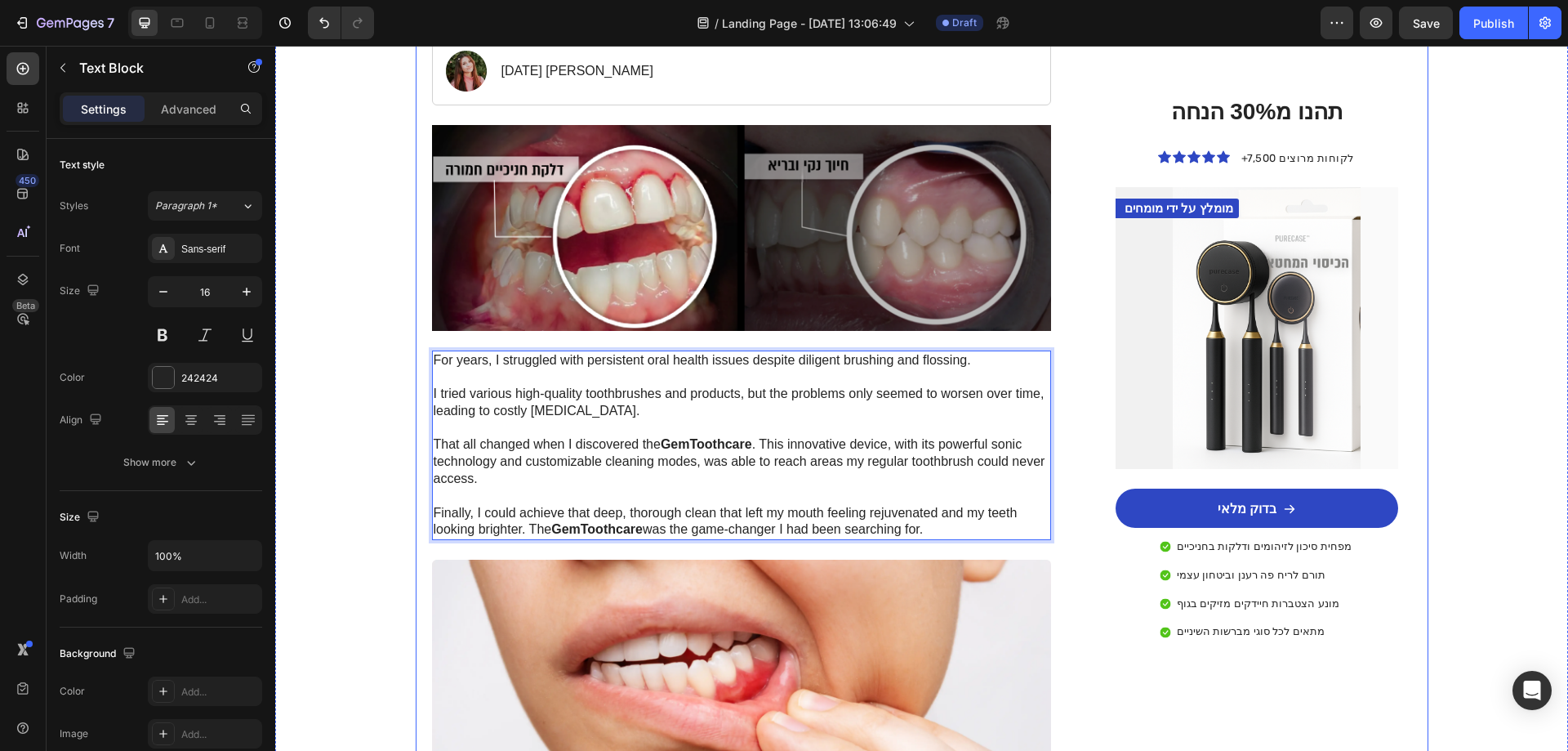
drag, startPoint x: 930, startPoint y: 526, endPoint x: 421, endPoint y: 352, distance: 537.9
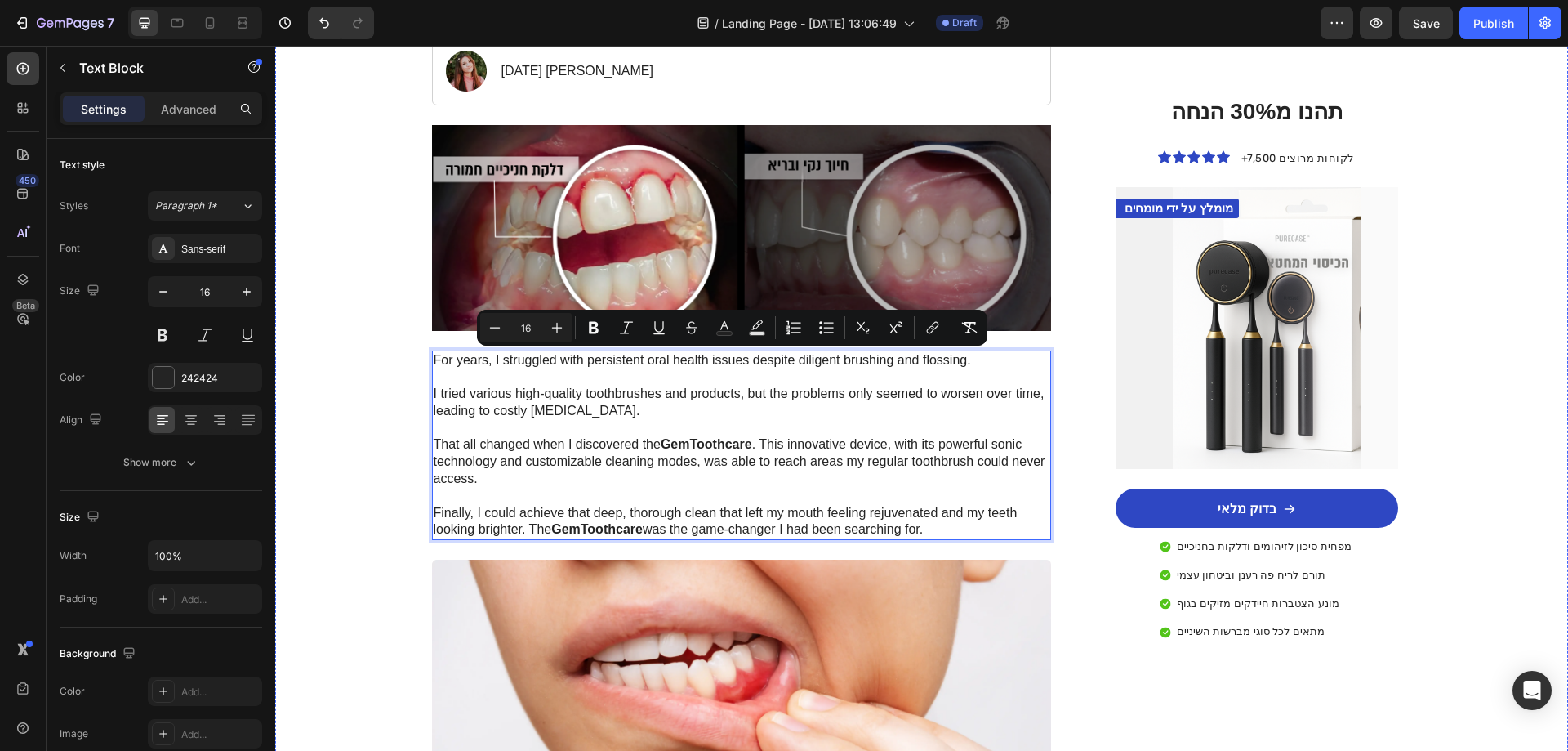
copy p "For years, I struggled with persistent oral health issues despite diligent brus…"
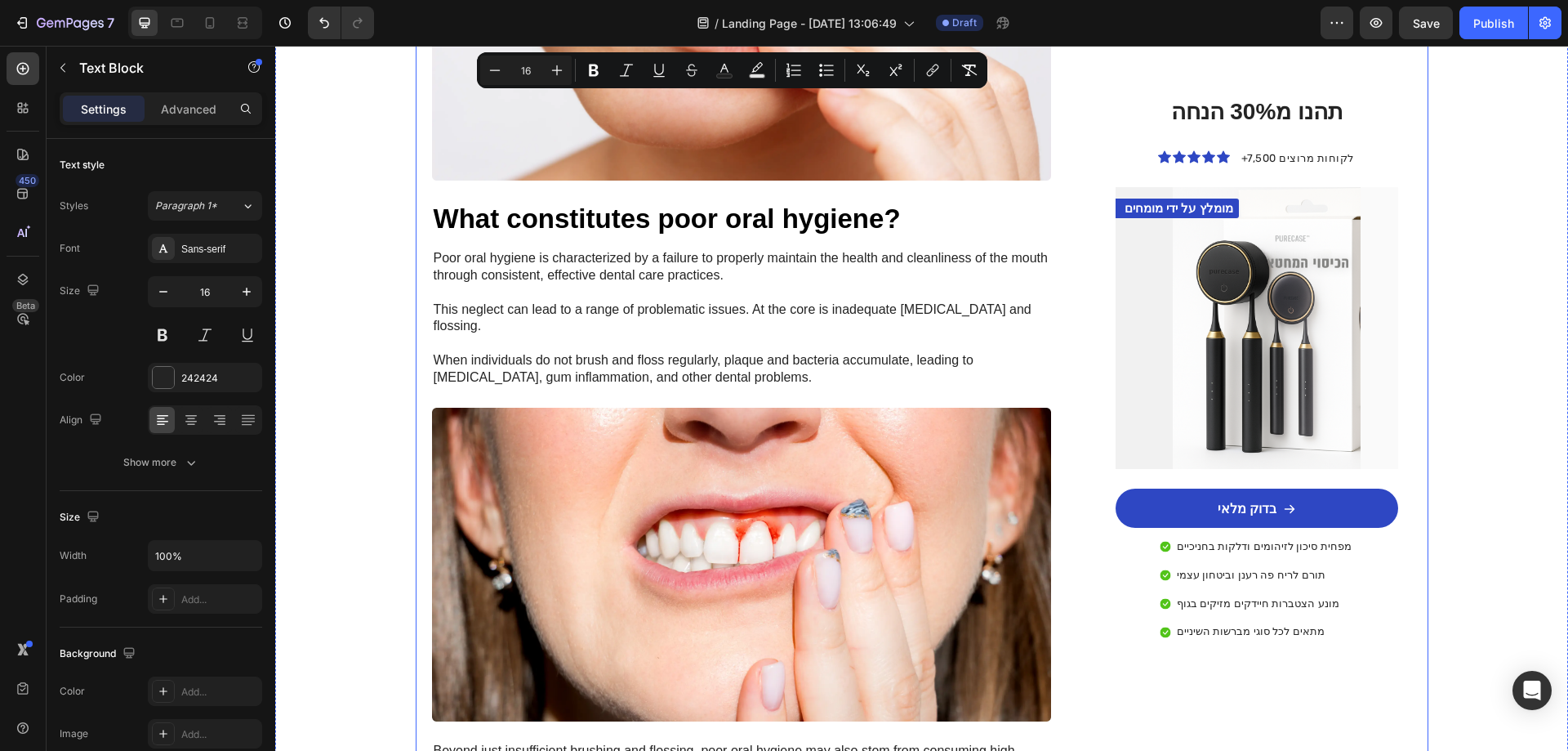
scroll to position [1062, 0]
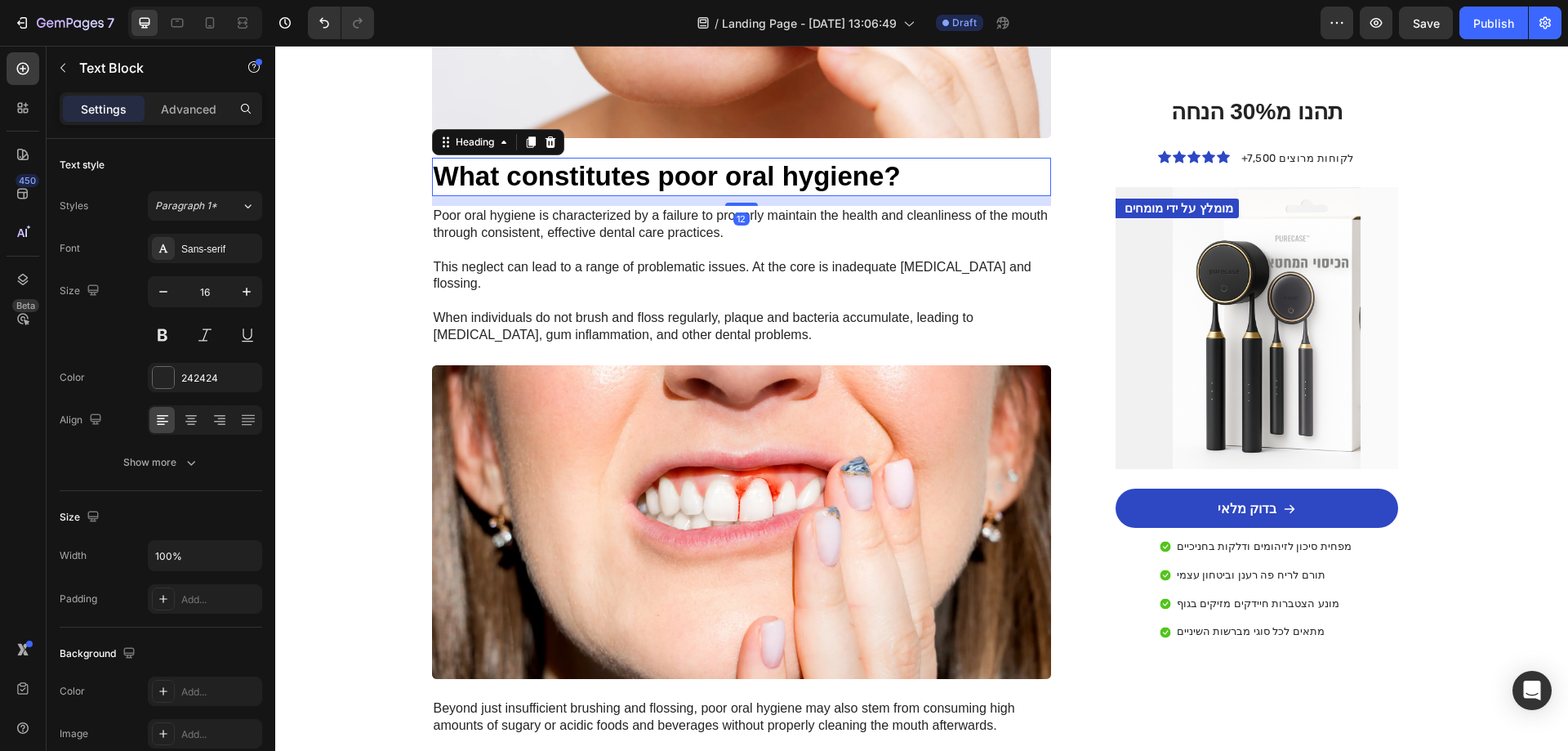
click at [652, 181] on h3 "What constitutes poor oral hygiene?" at bounding box center [742, 177] width 620 height 39
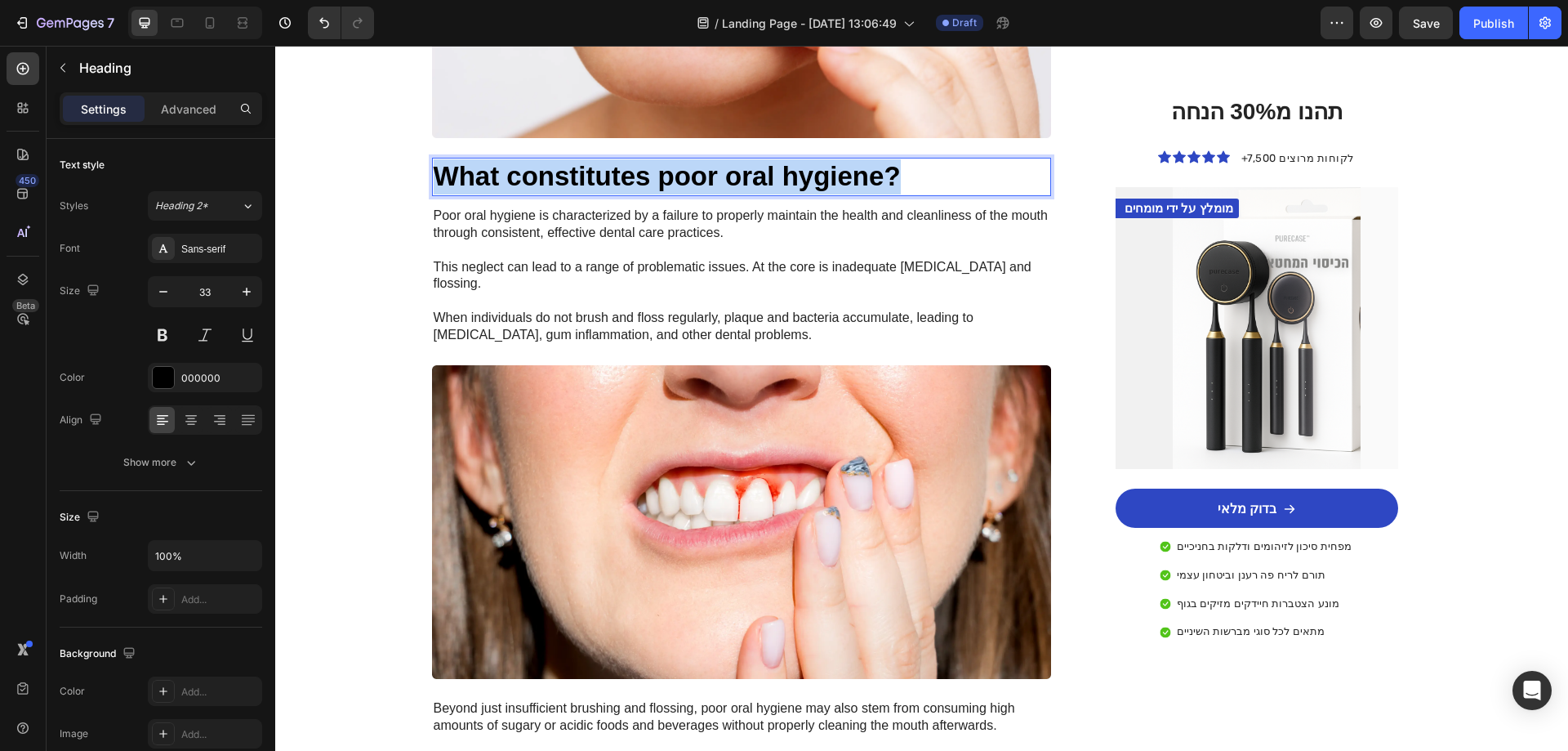
click at [652, 181] on p "What constitutes poor oral hygiene?" at bounding box center [742, 176] width 617 height 35
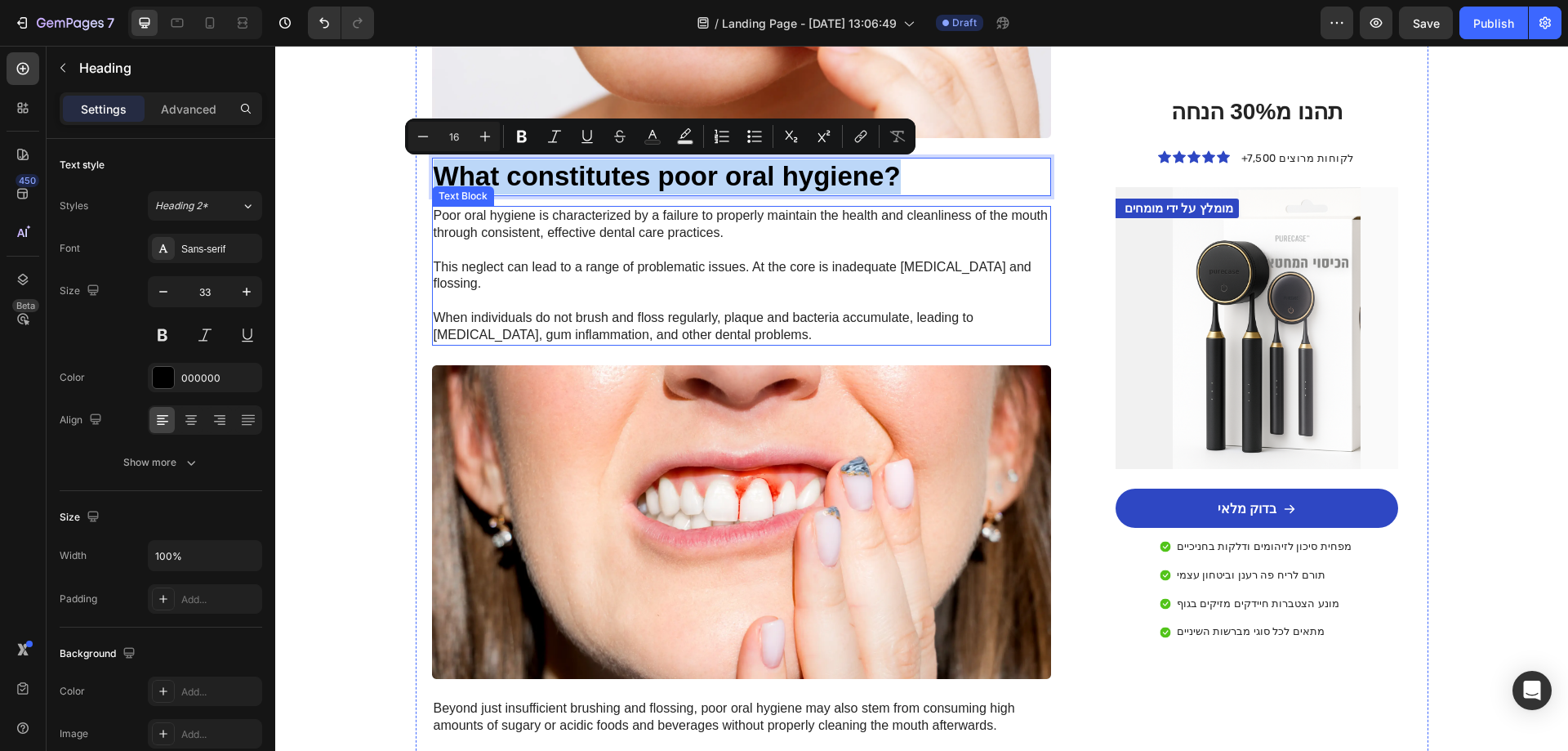
click at [572, 264] on p "Poor oral hygiene is characterized by a failure to properly maintain the health…" at bounding box center [742, 275] width 617 height 136
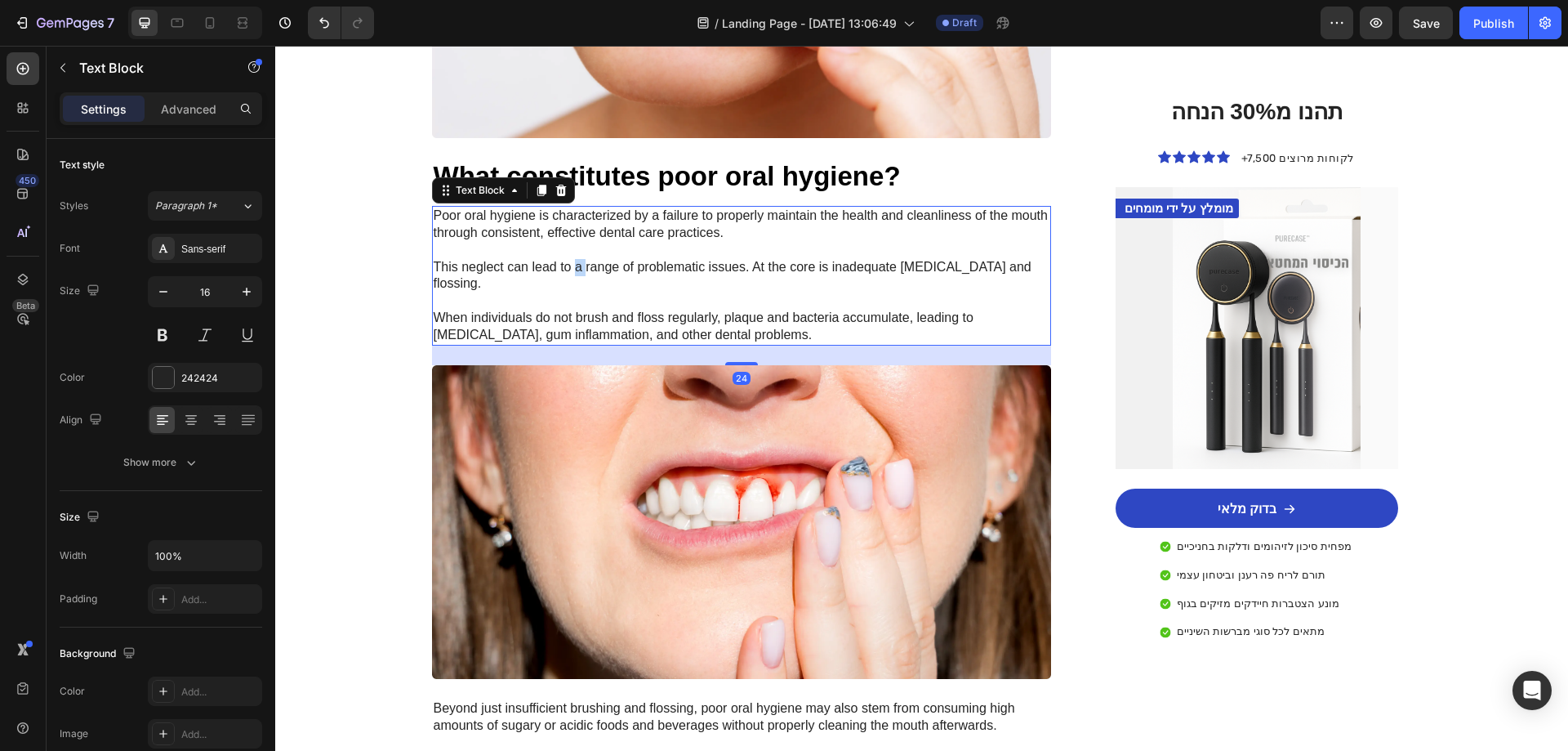
click at [572, 264] on p "Poor oral hygiene is characterized by a failure to properly maintain the health…" at bounding box center [742, 275] width 617 height 136
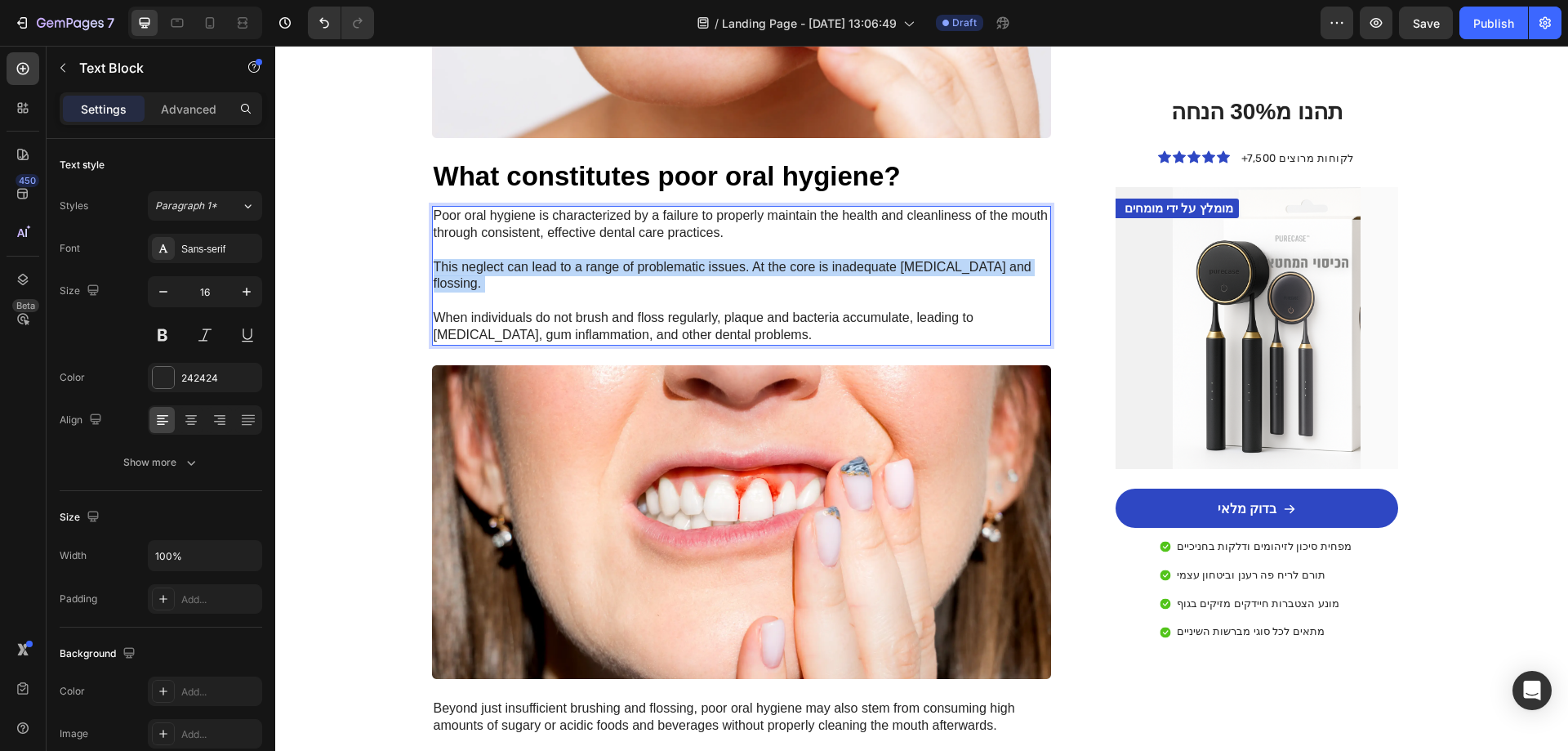
click at [572, 264] on p "Poor oral hygiene is characterized by a failure to properly maintain the health…" at bounding box center [742, 275] width 617 height 136
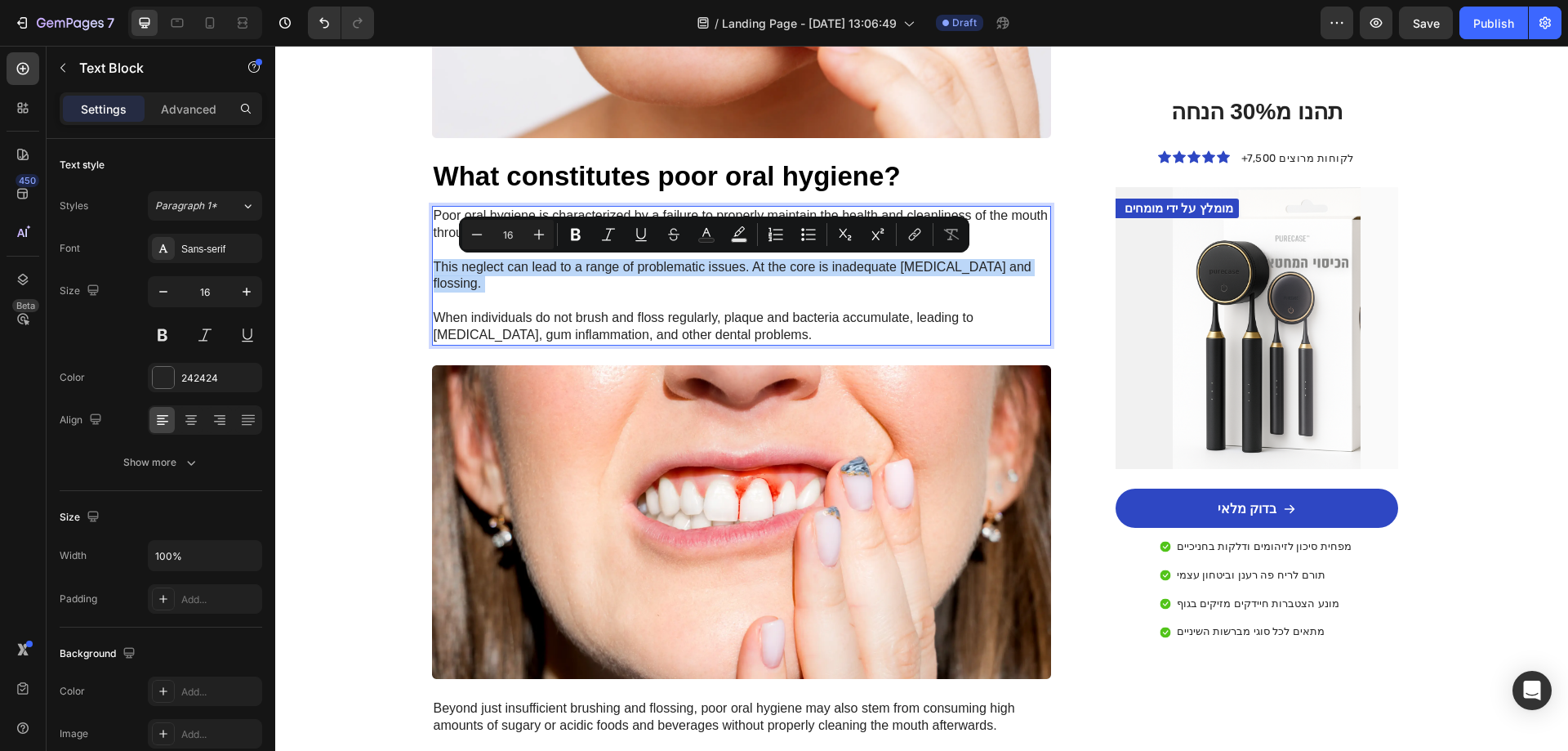
click at [572, 264] on p "Poor oral hygiene is characterized by a failure to properly maintain the health…" at bounding box center [742, 275] width 617 height 136
click at [606, 289] on p "Poor oral hygiene is characterized by a failure to properly maintain the health…" at bounding box center [742, 275] width 617 height 136
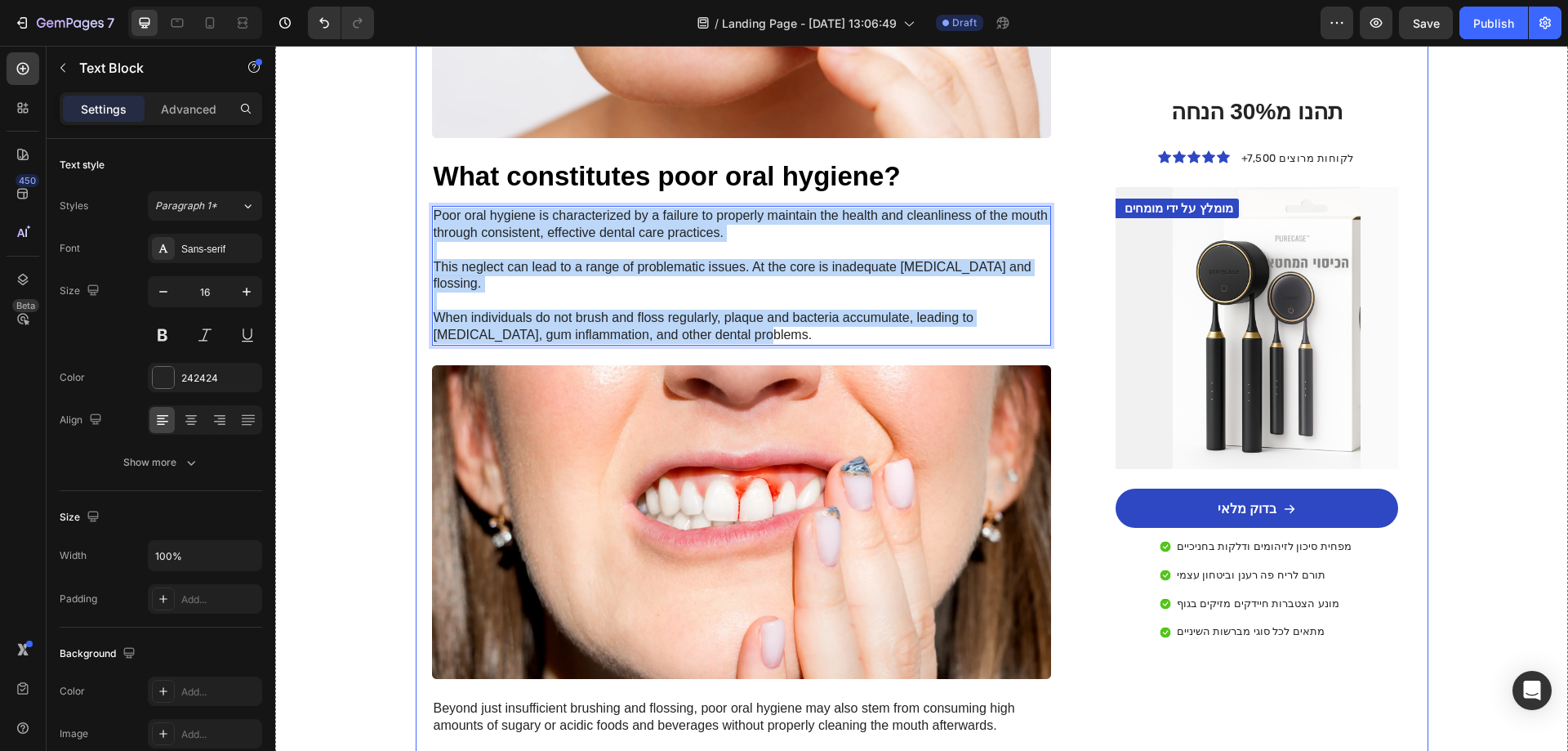
drag, startPoint x: 716, startPoint y: 328, endPoint x: 393, endPoint y: 200, distance: 347.4
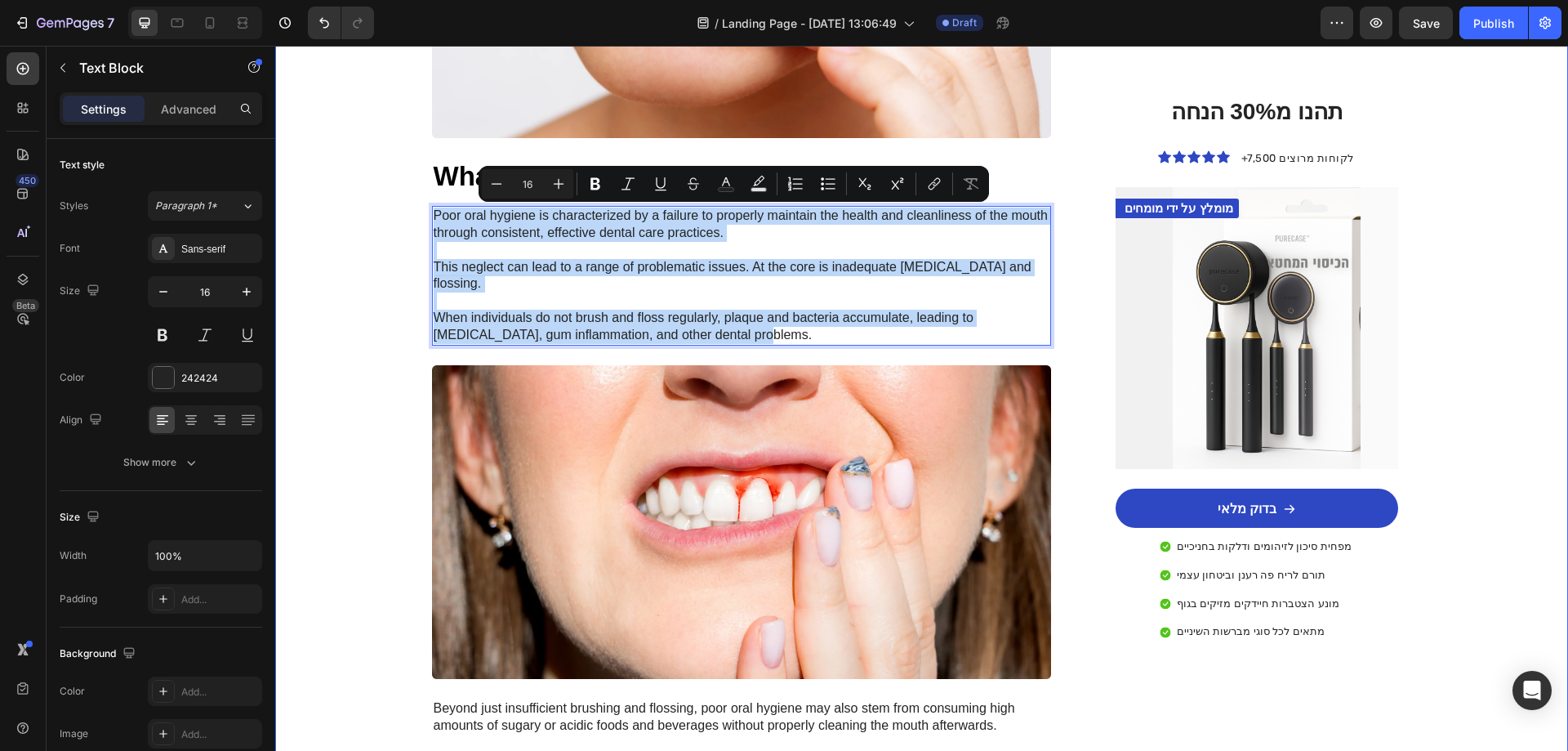
copy p "Poor oral hygiene is characterized by a failure to properly maintain the health…"
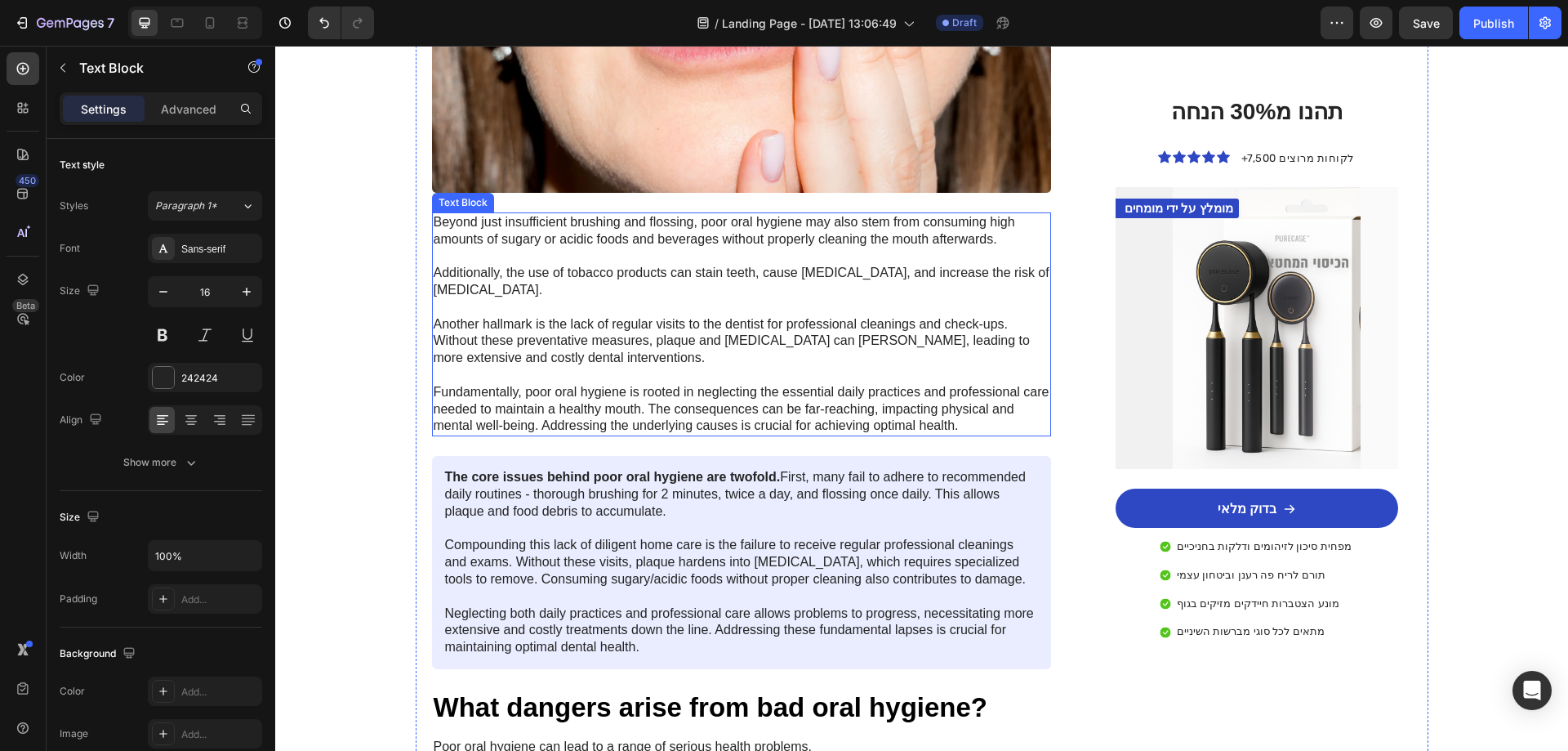
scroll to position [1553, 0]
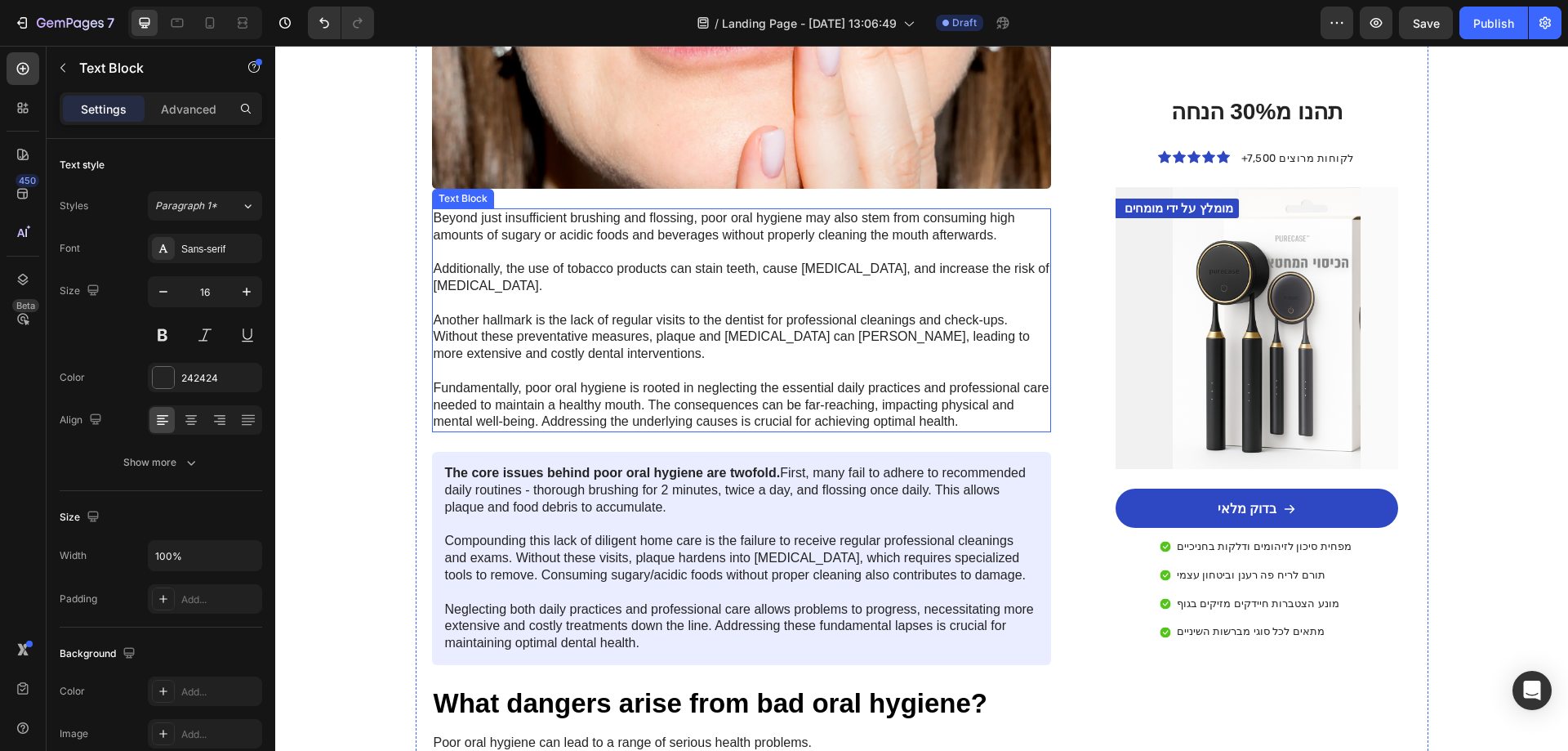
click at [652, 321] on p "Beyond just insufficient brushing and flossing, poor oral hygiene may also stem…" at bounding box center [742, 320] width 617 height 221
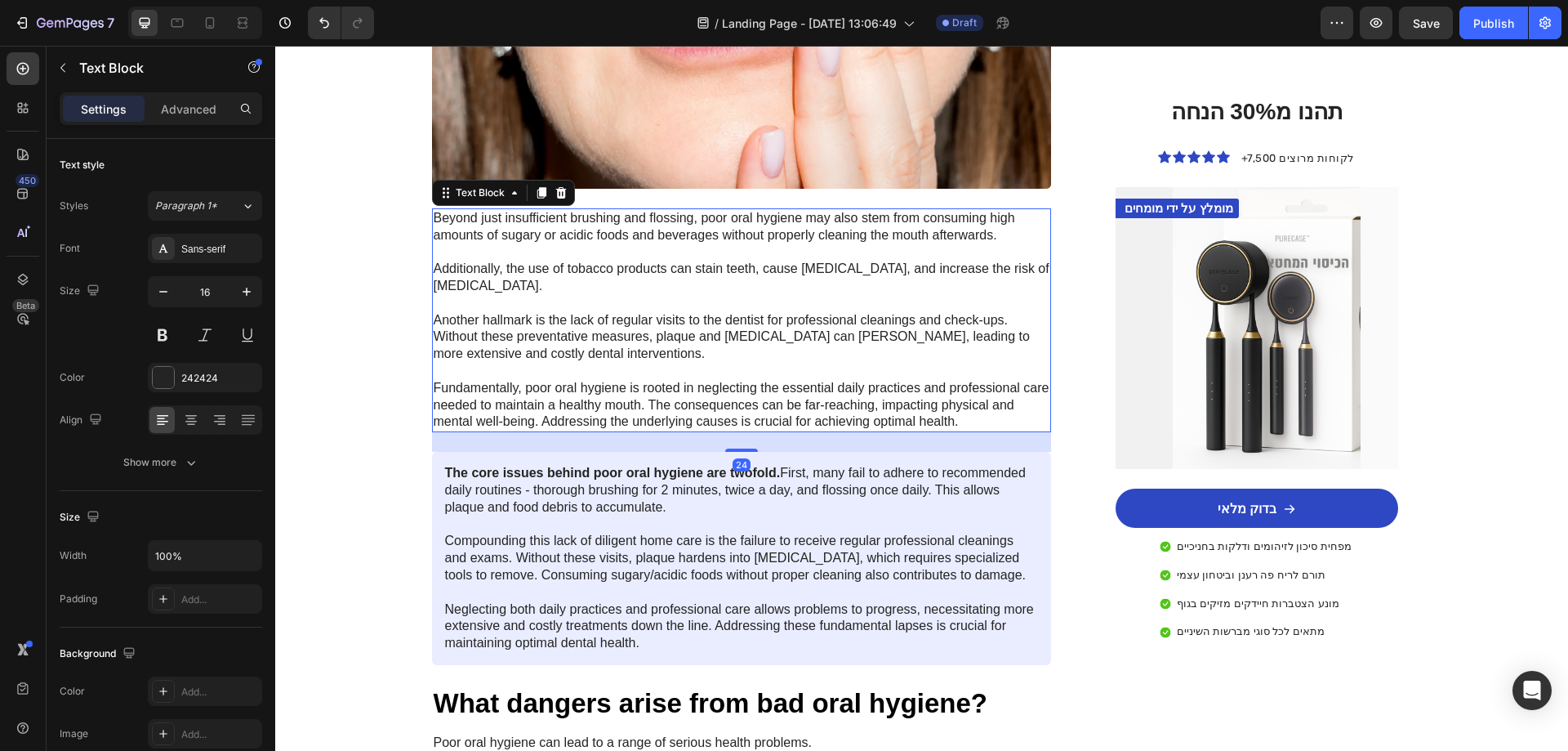
click at [652, 321] on p "Beyond just insufficient brushing and flossing, poor oral hygiene may also stem…" at bounding box center [742, 320] width 617 height 221
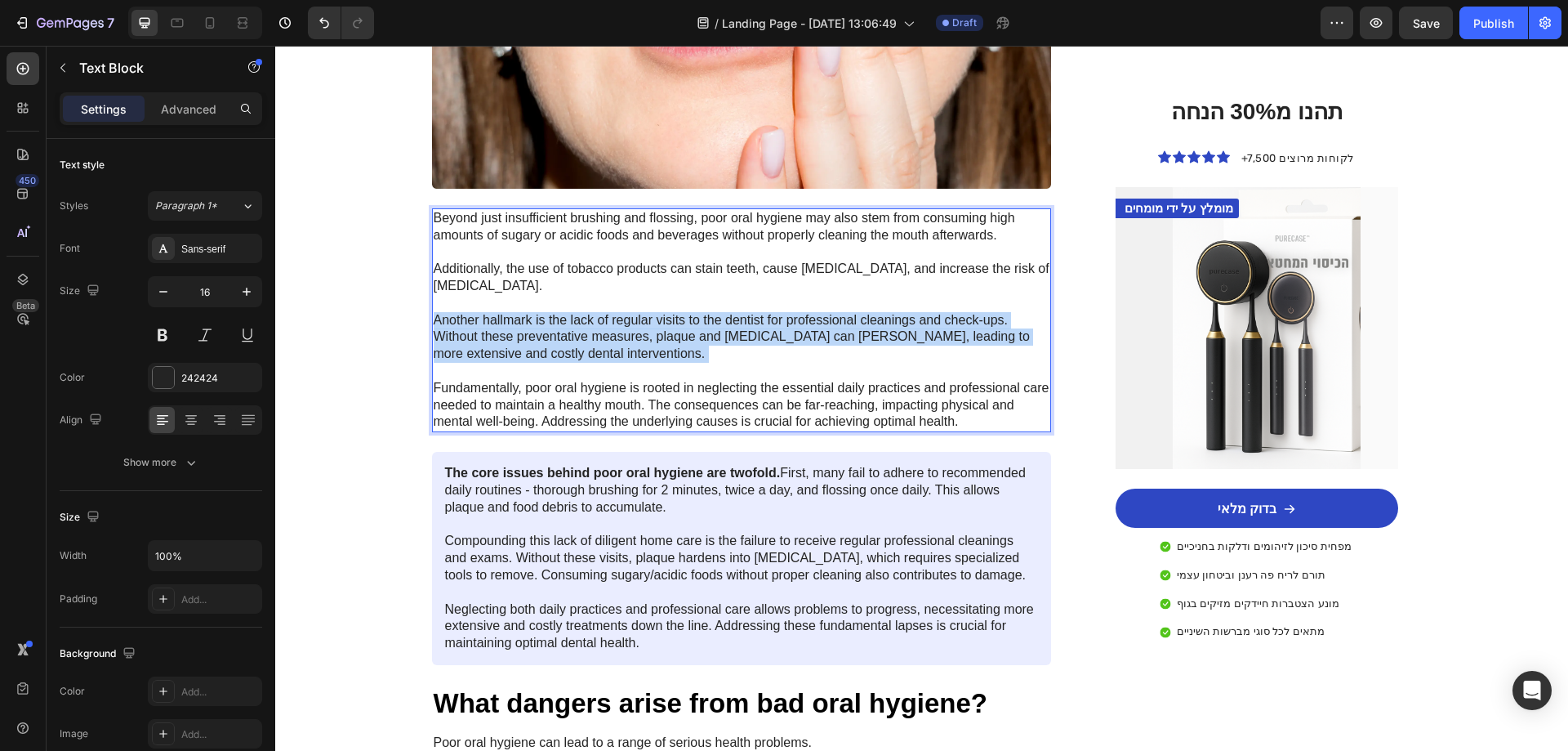
click at [652, 321] on p "Beyond just insufficient brushing and flossing, poor oral hygiene may also stem…" at bounding box center [742, 320] width 617 height 221
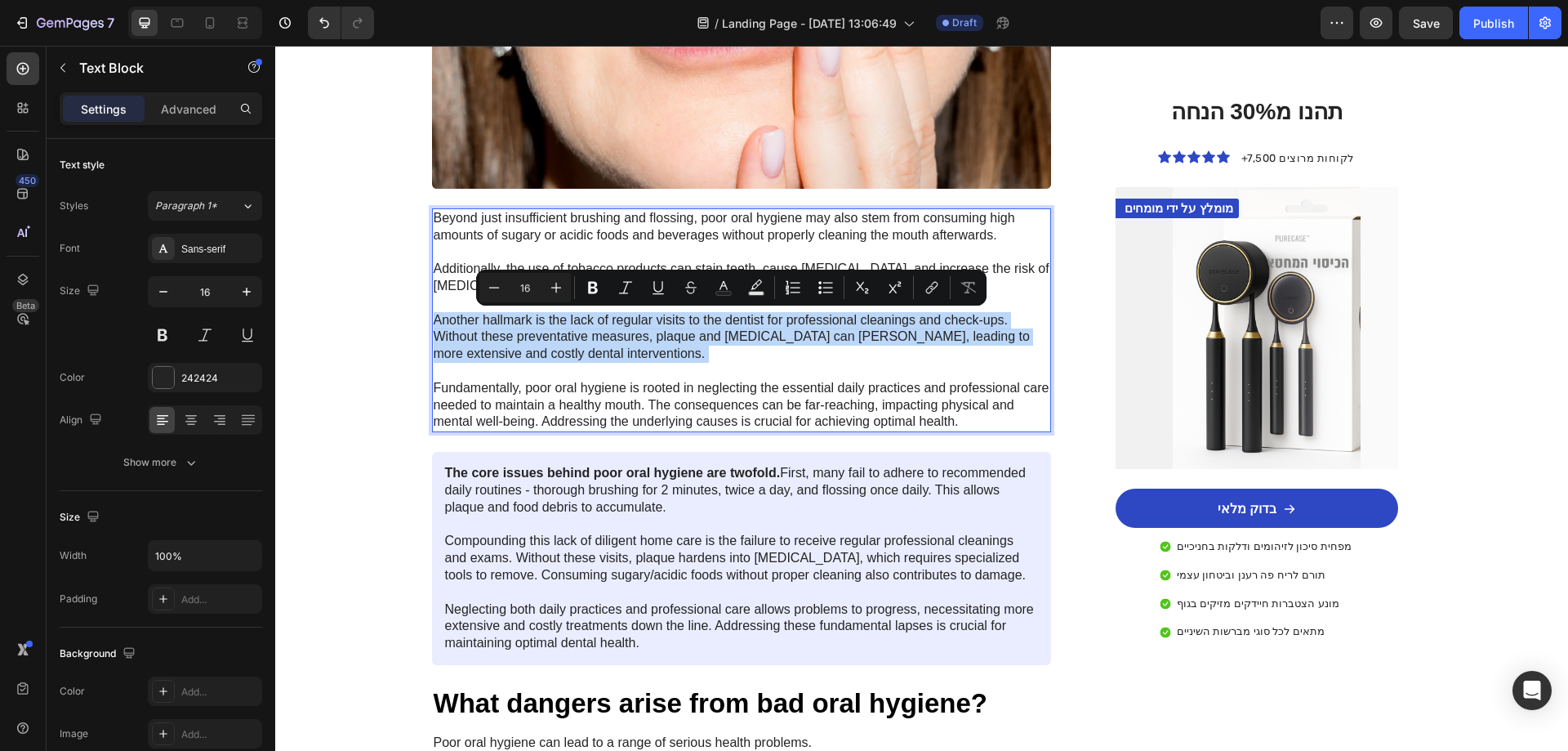
click at [653, 343] on p "Beyond just insufficient brushing and flossing, poor oral hygiene may also stem…" at bounding box center [742, 320] width 617 height 221
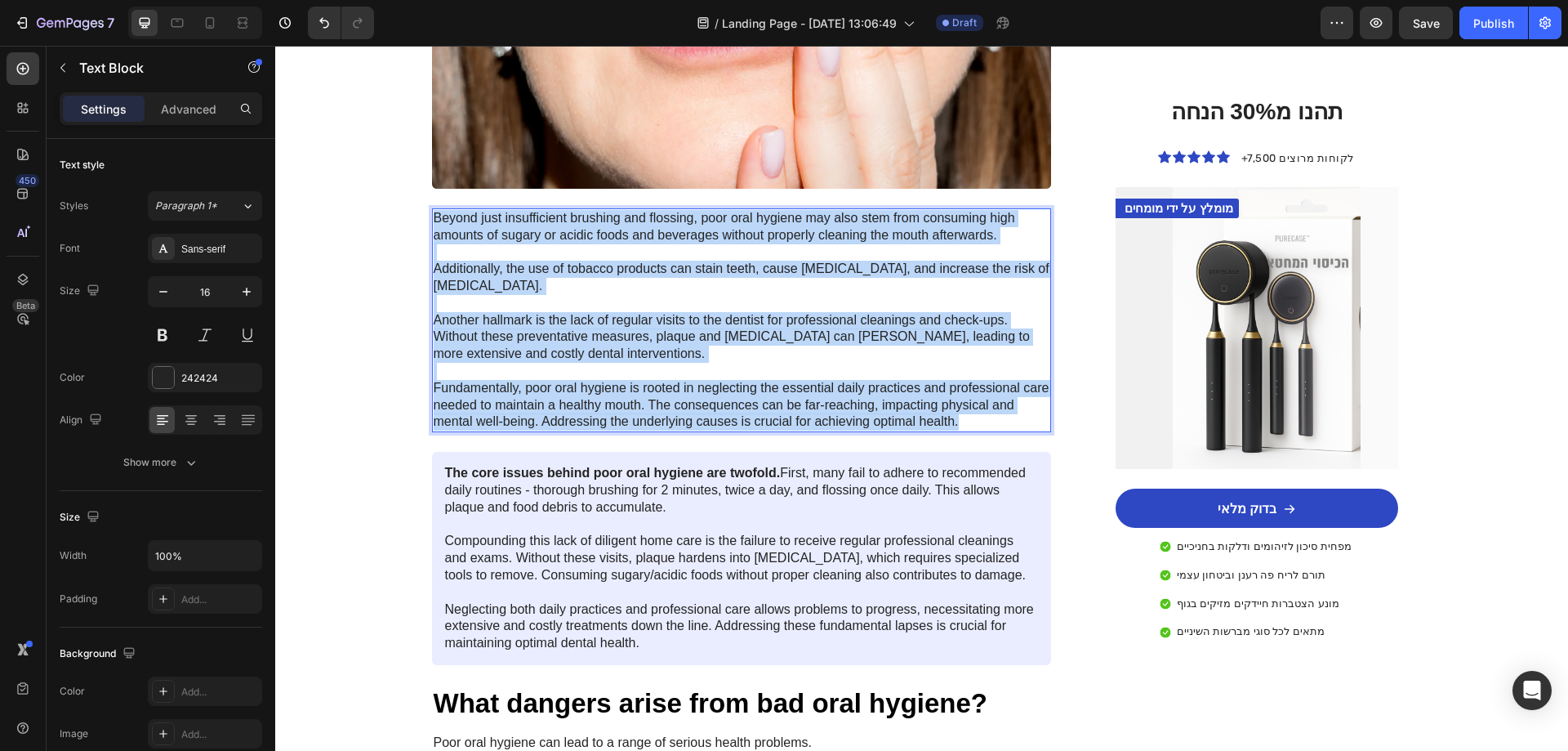
copy p "Beyond just insufficient brushing and flossing, poor oral hygiene may also stem…"
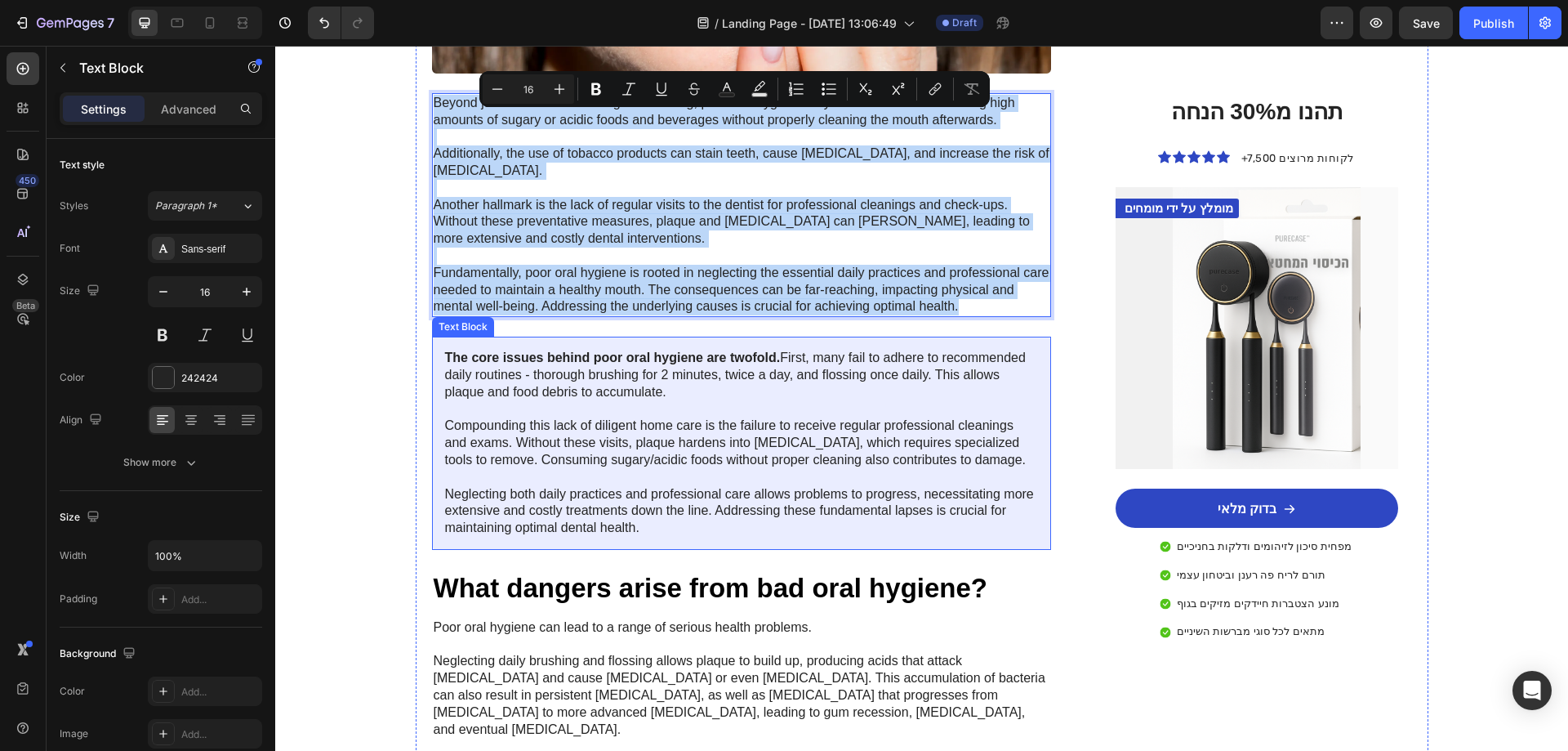
scroll to position [1716, 0]
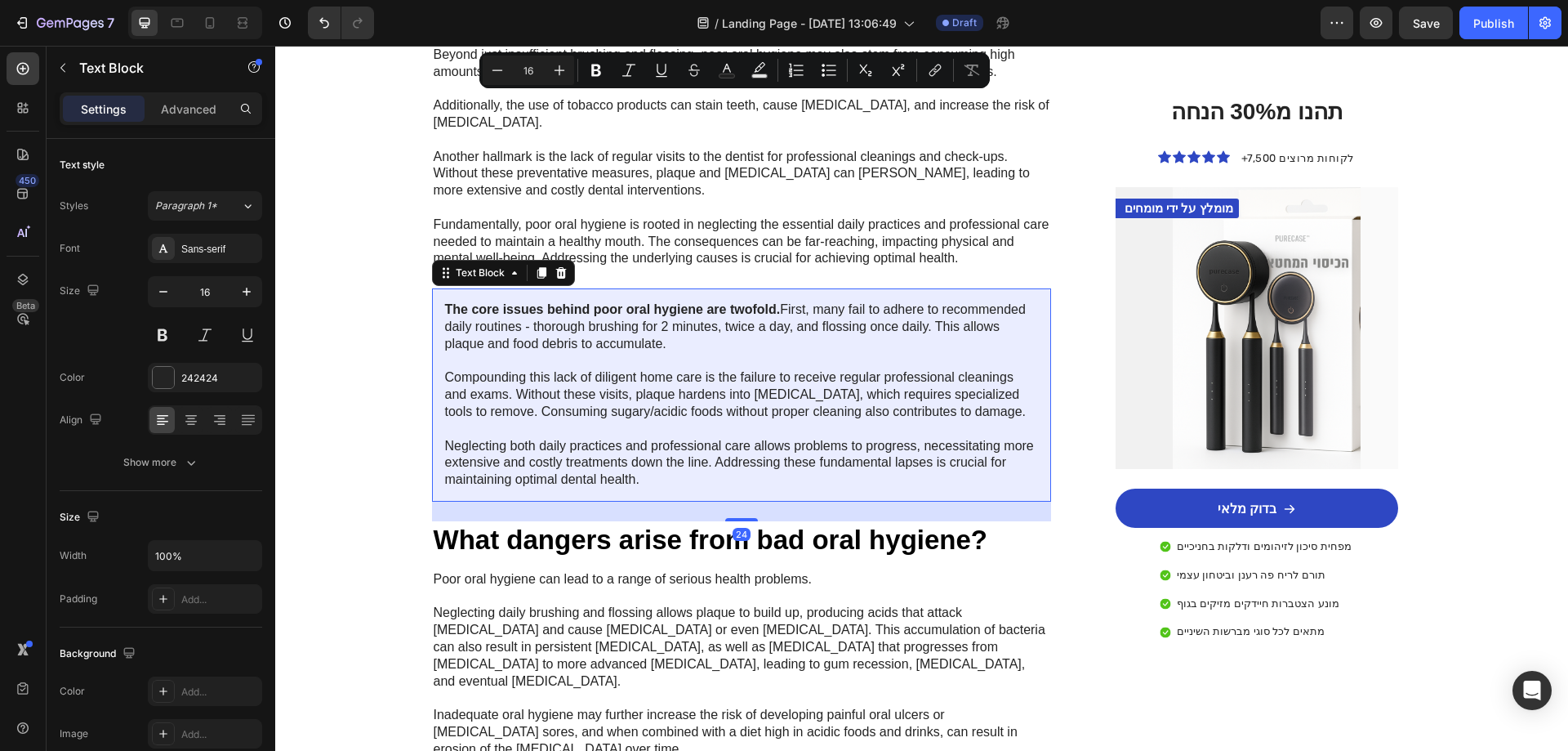
click at [552, 384] on p "The core issues behind poor oral hygiene are twofold. First, many fail to adher…" at bounding box center [742, 394] width 594 height 187
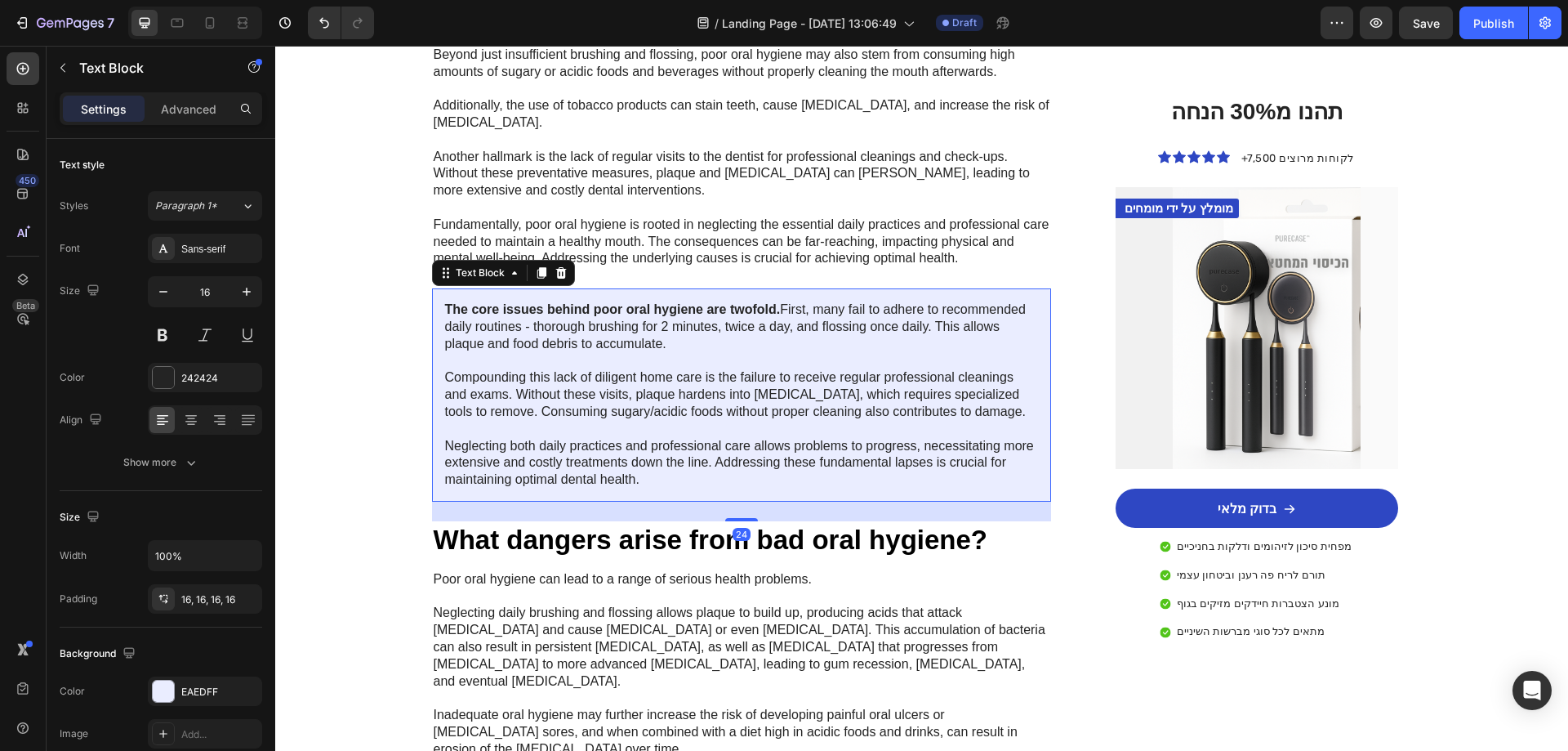
click at [553, 384] on p "The core issues behind poor oral hygiene are twofold. First, many fail to adher…" at bounding box center [742, 394] width 594 height 187
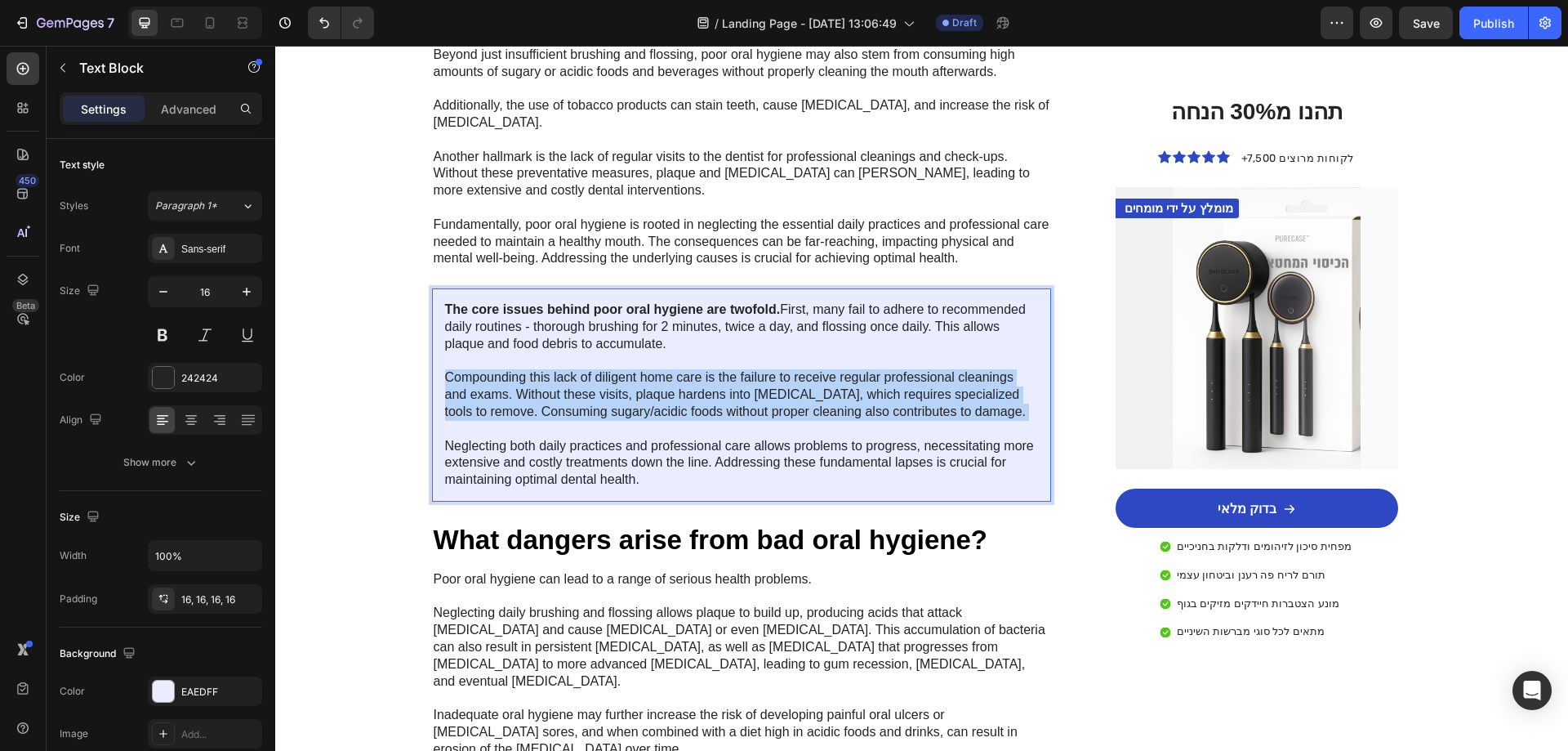
click at [553, 384] on p "The core issues behind poor oral hygiene are twofold. First, many fail to adher…" at bounding box center [742, 394] width 594 height 187
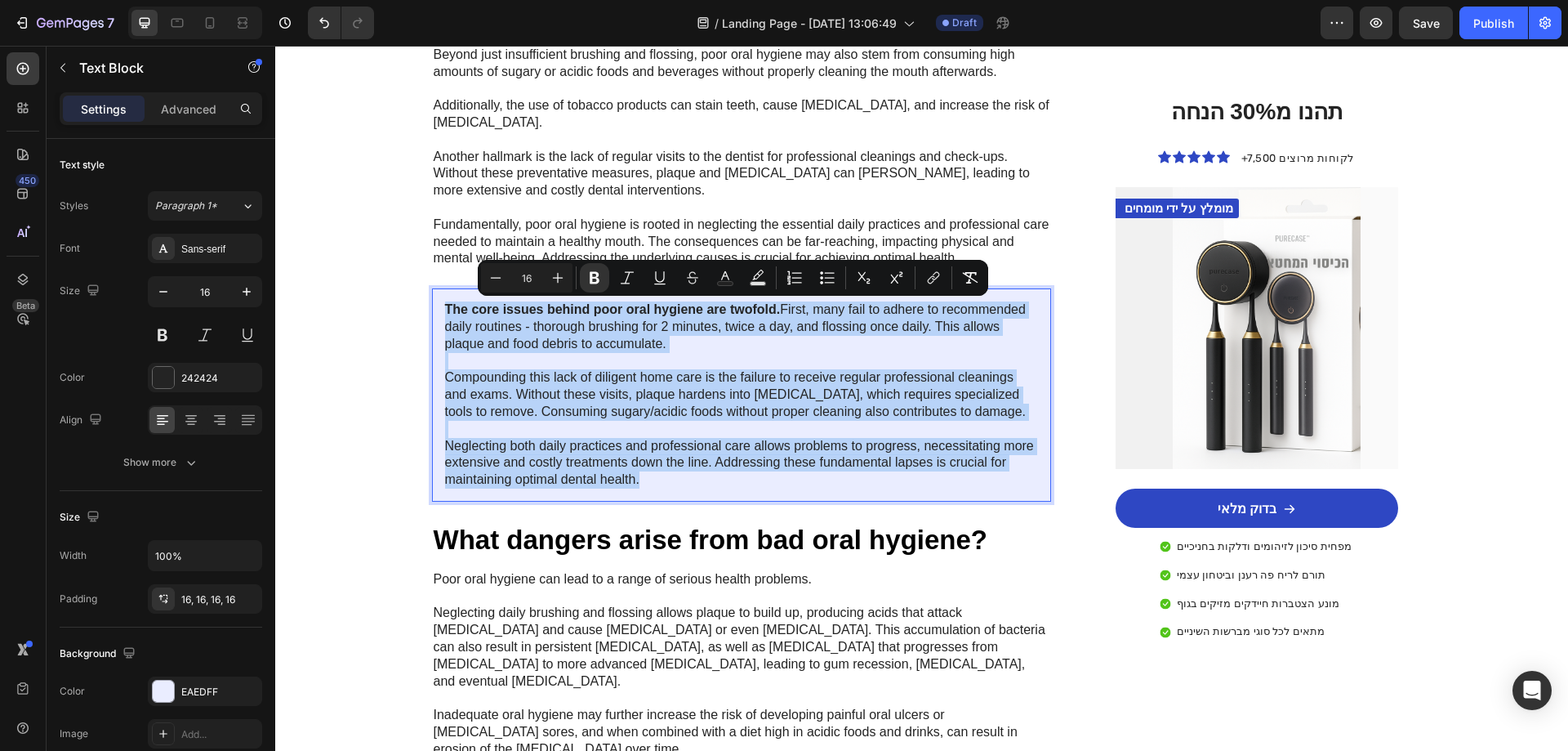
copy p "The core issues behind poor oral hygiene are twofold. First, many fail to adher…"
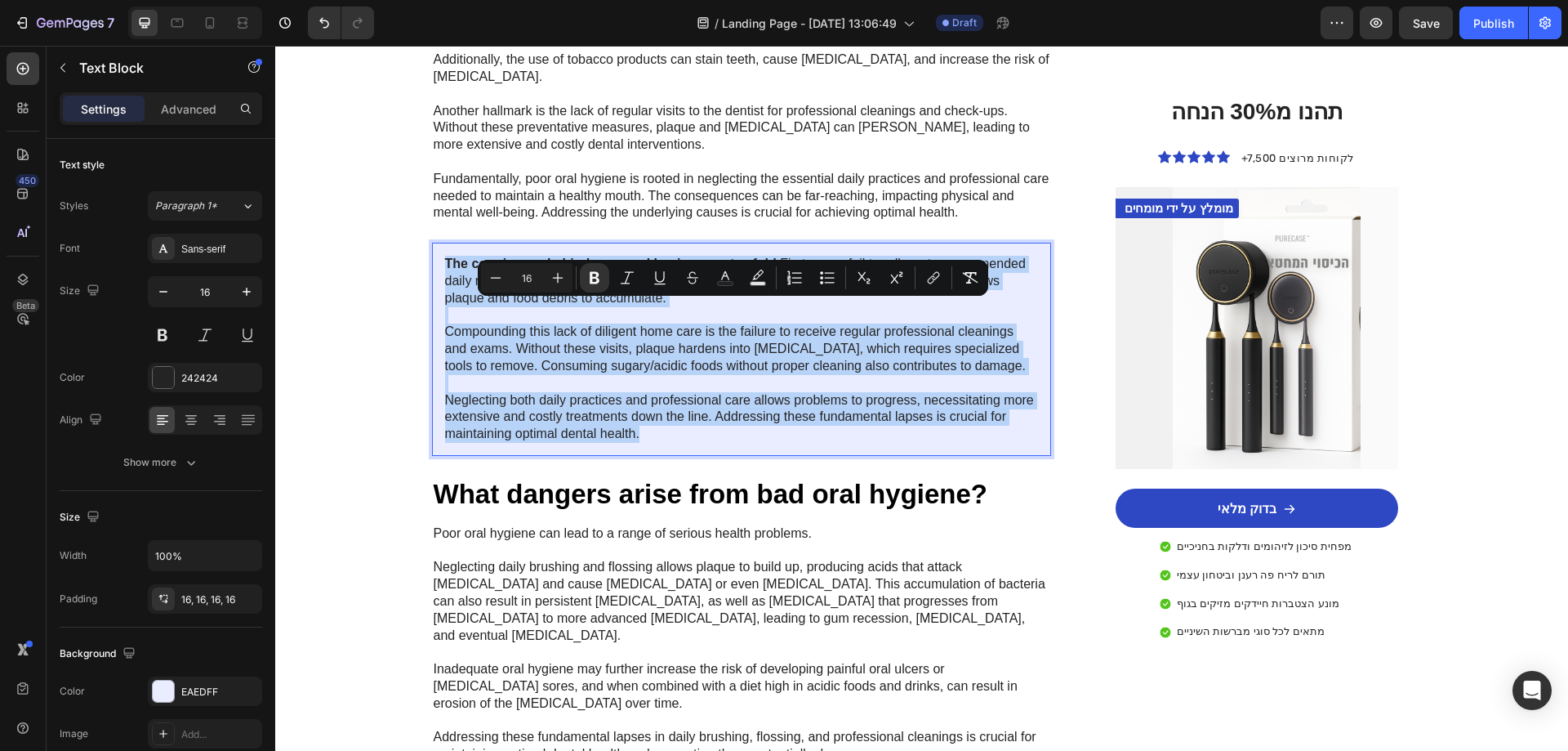
scroll to position [1879, 0]
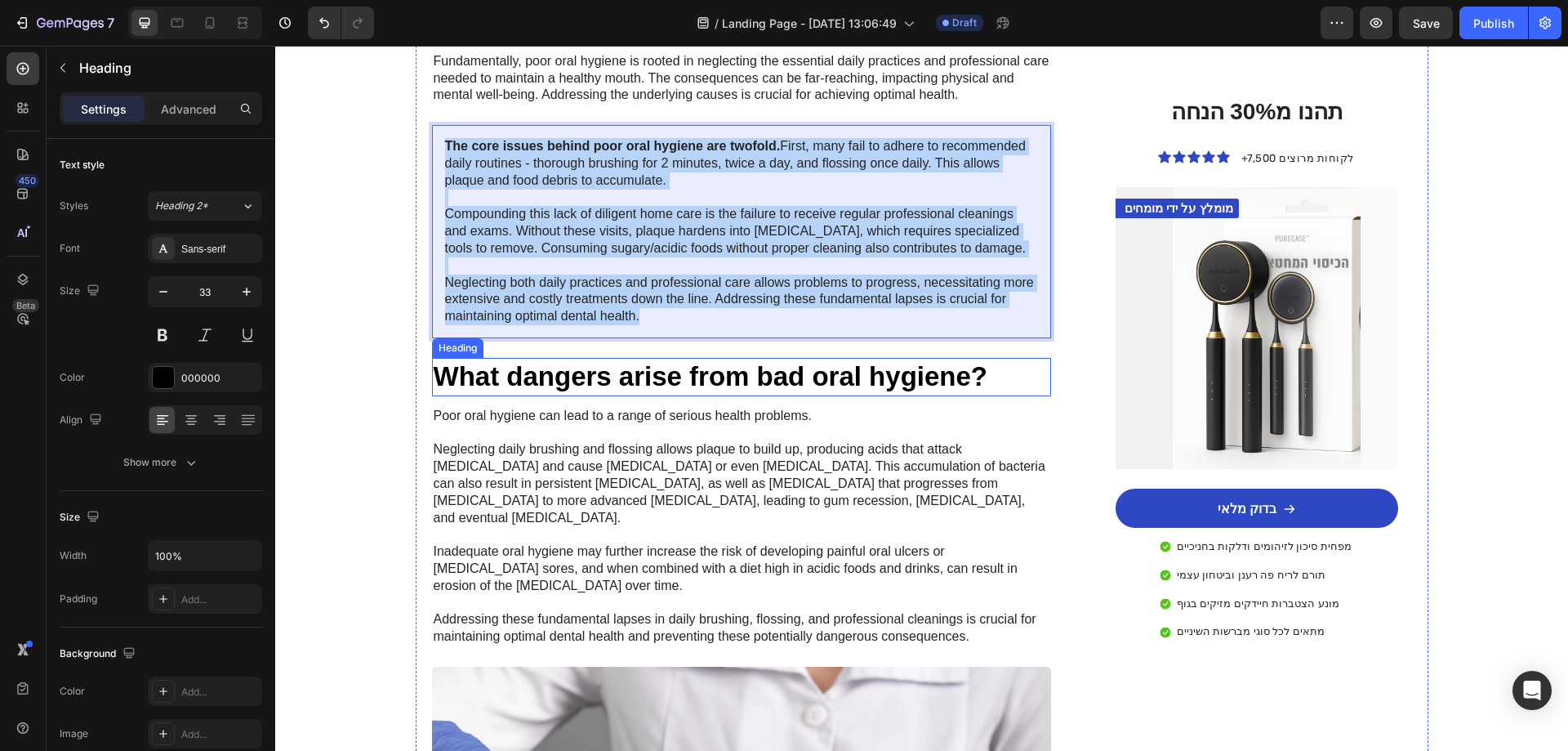
click at [607, 376] on h2 "What dangers arise from bad oral hygiene?" at bounding box center [742, 376] width 620 height 39
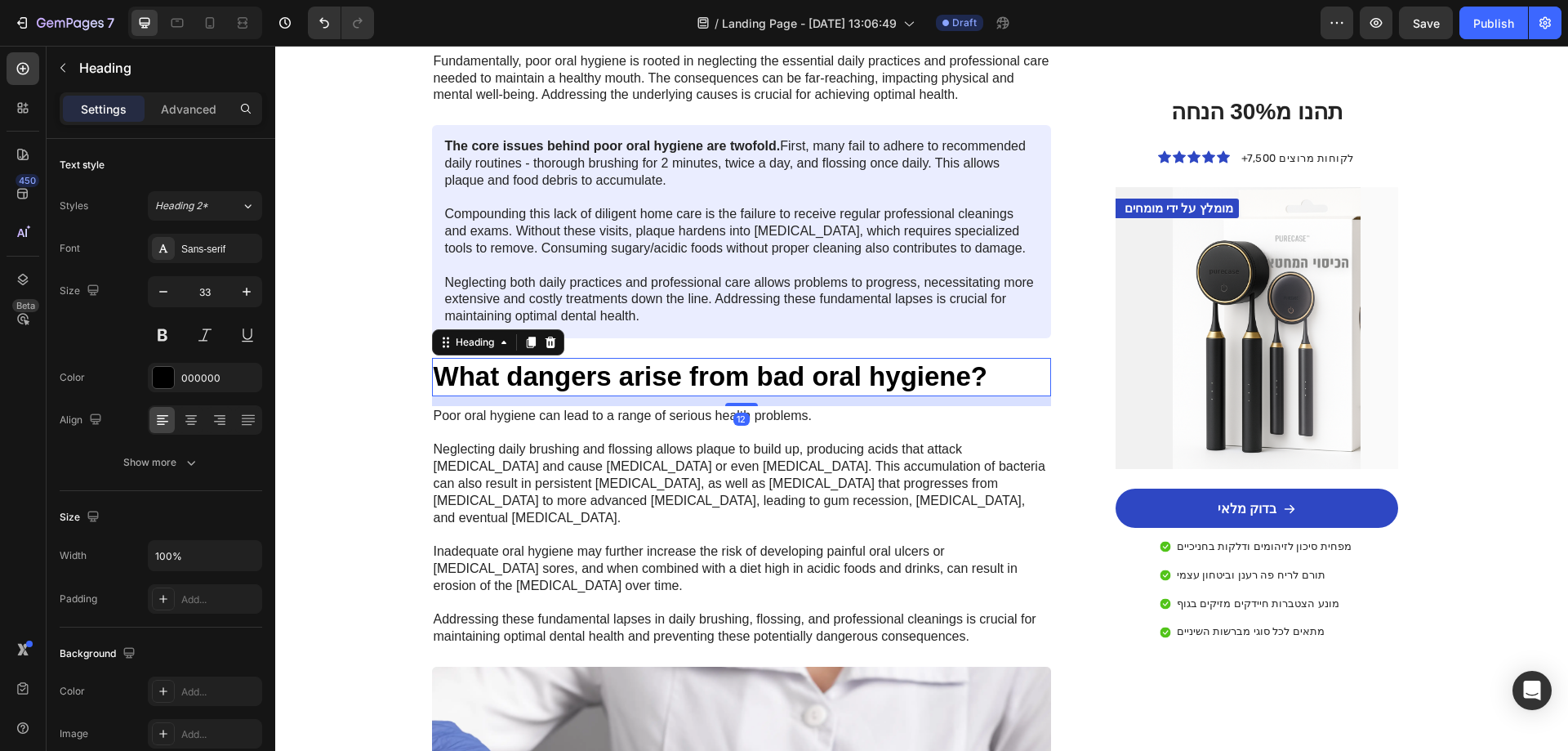
click at [607, 376] on h2 "What dangers arise from bad oral hygiene?" at bounding box center [742, 376] width 620 height 39
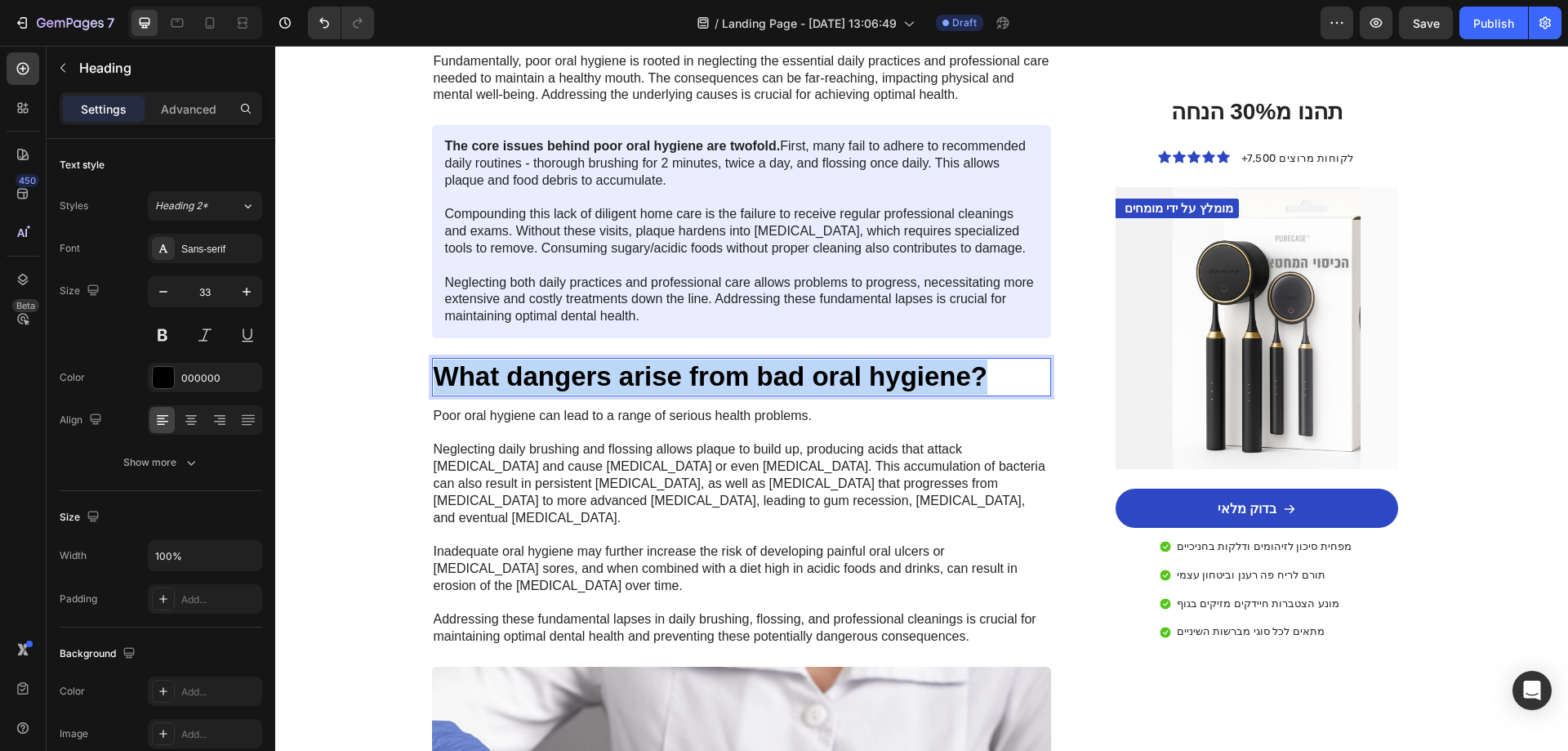
click at [607, 376] on p "What dangers arise from bad oral hygiene?" at bounding box center [742, 376] width 617 height 35
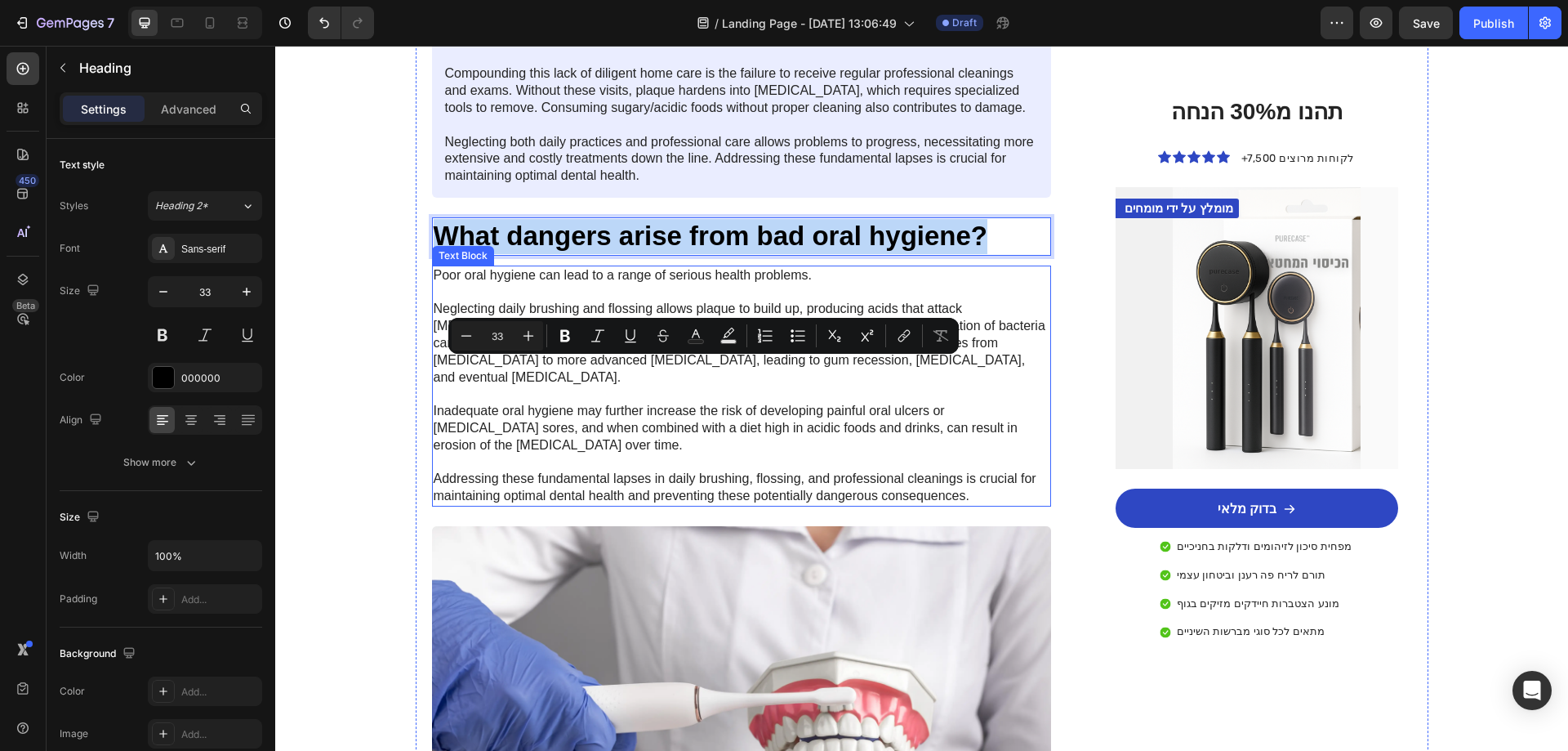
scroll to position [2124, 0]
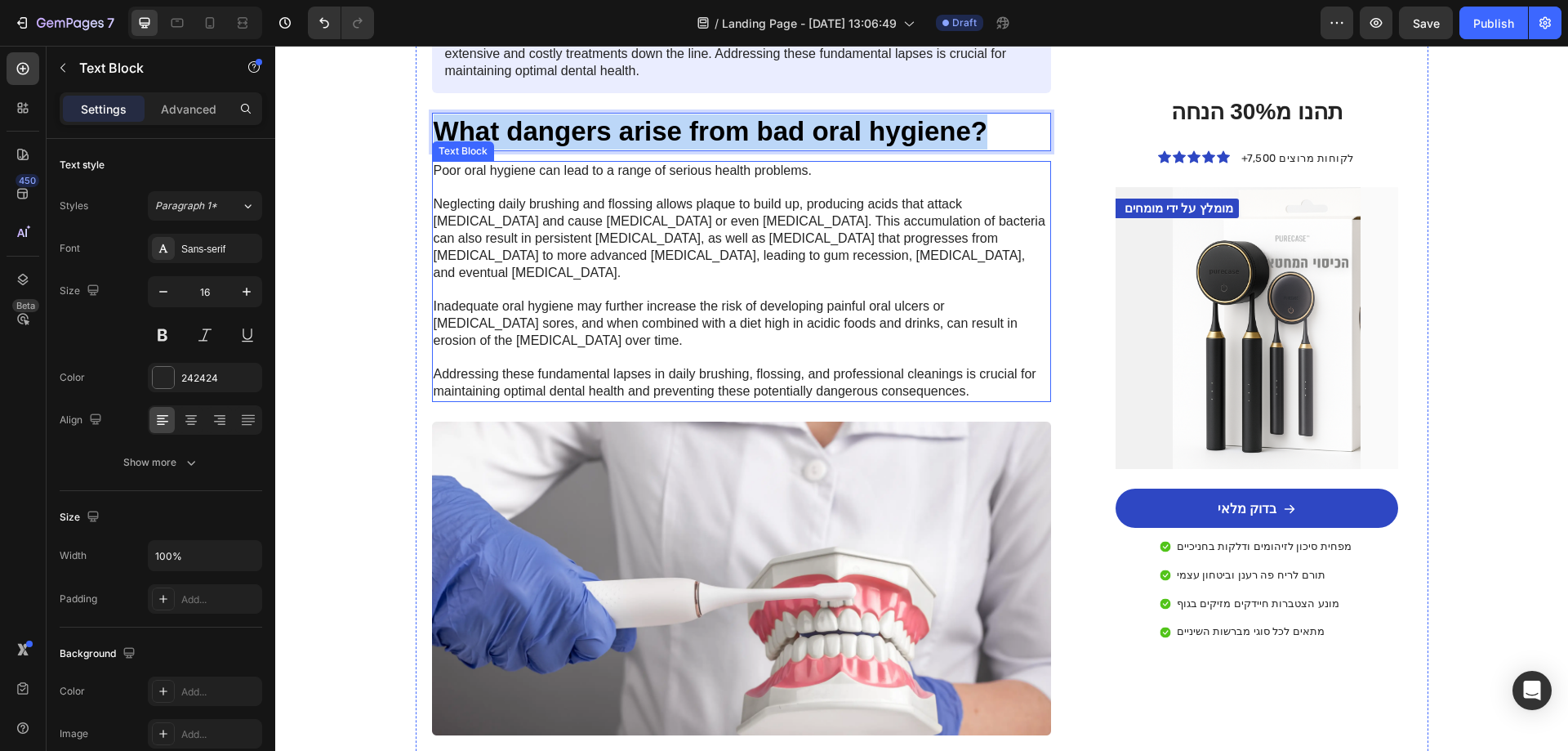
click at [597, 294] on p "Poor oral hygiene can lead to a range of serious health problems. Neglecting da…" at bounding box center [742, 281] width 617 height 237
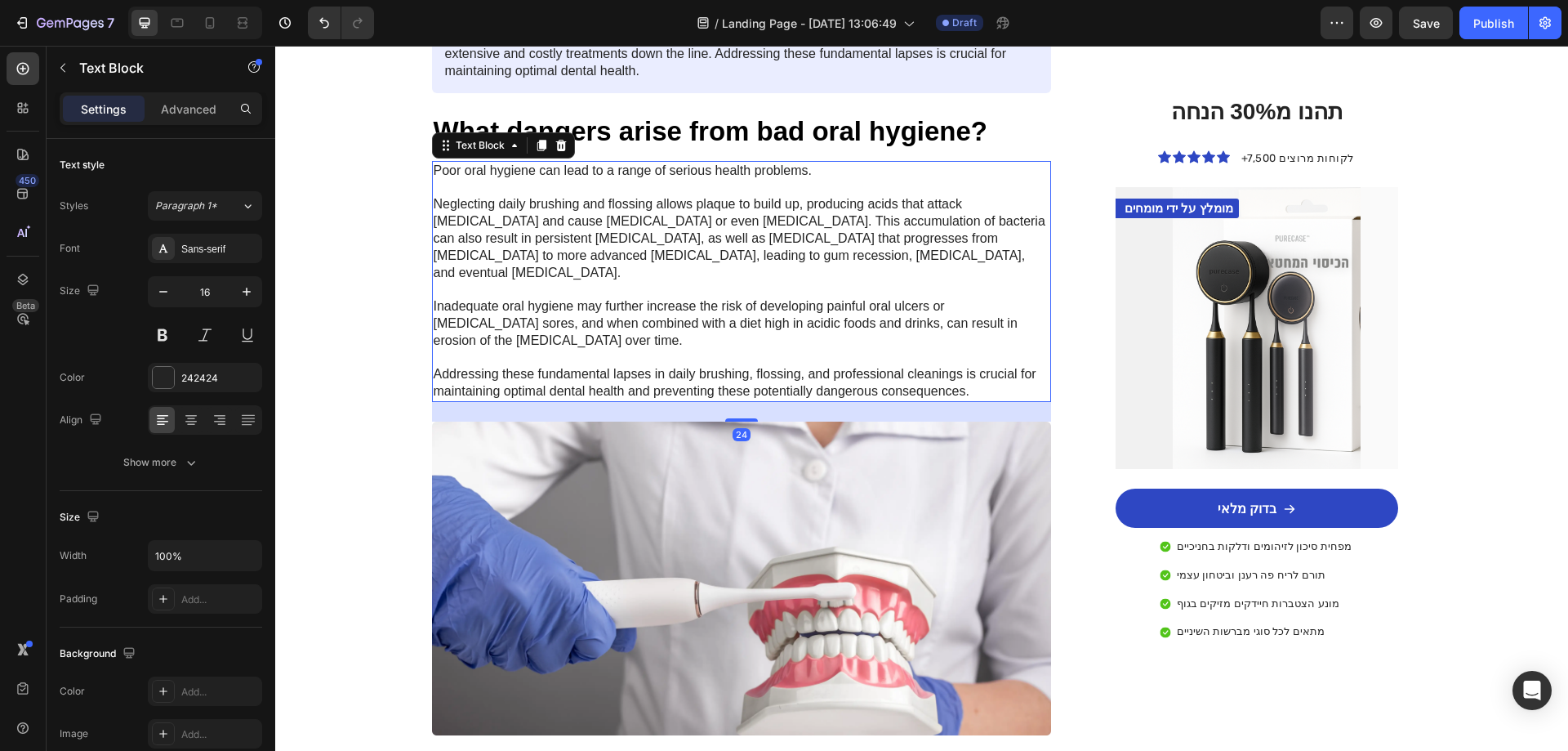
click at [597, 294] on p "Poor oral hygiene can lead to a range of serious health problems. Neglecting da…" at bounding box center [742, 281] width 617 height 237
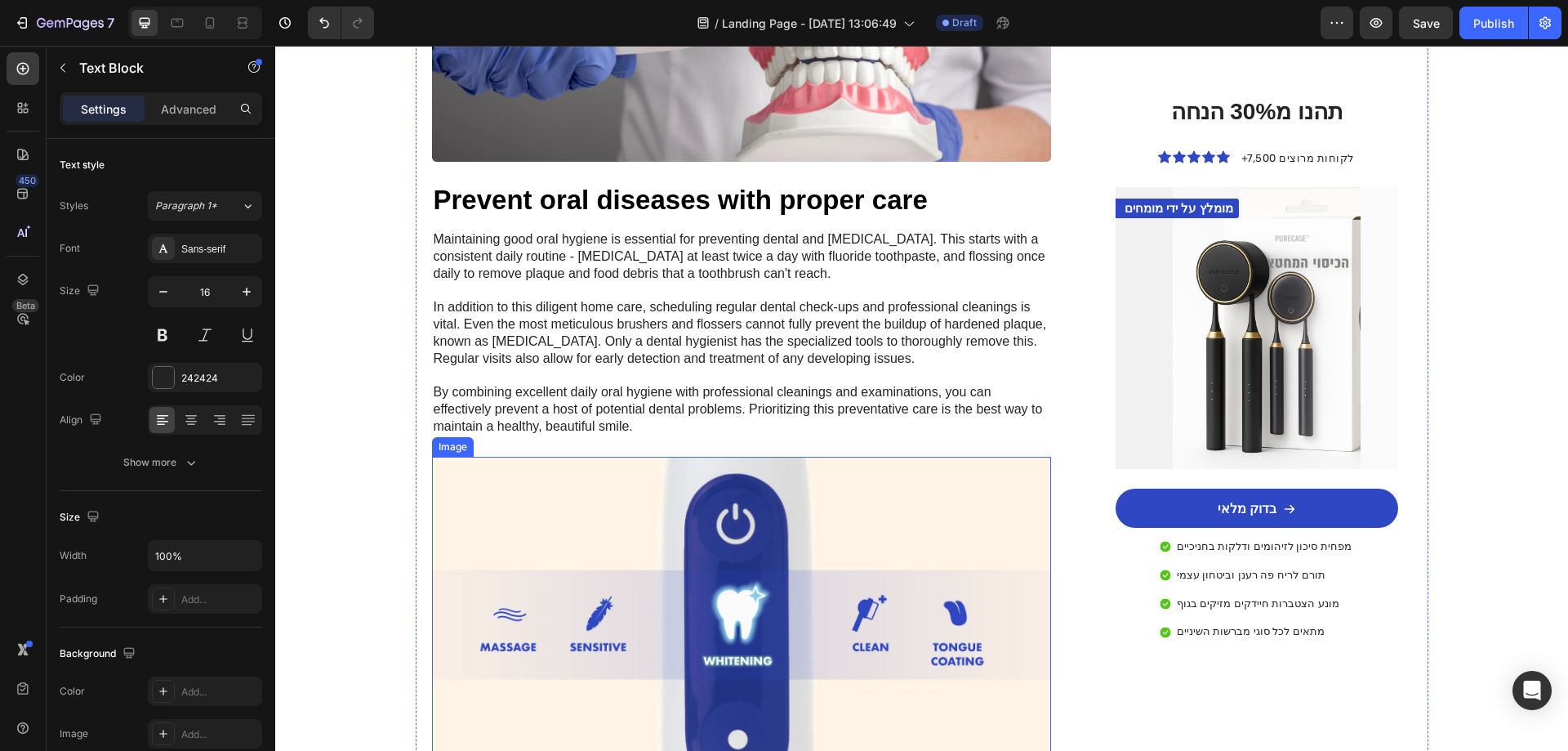
scroll to position [2696, 0]
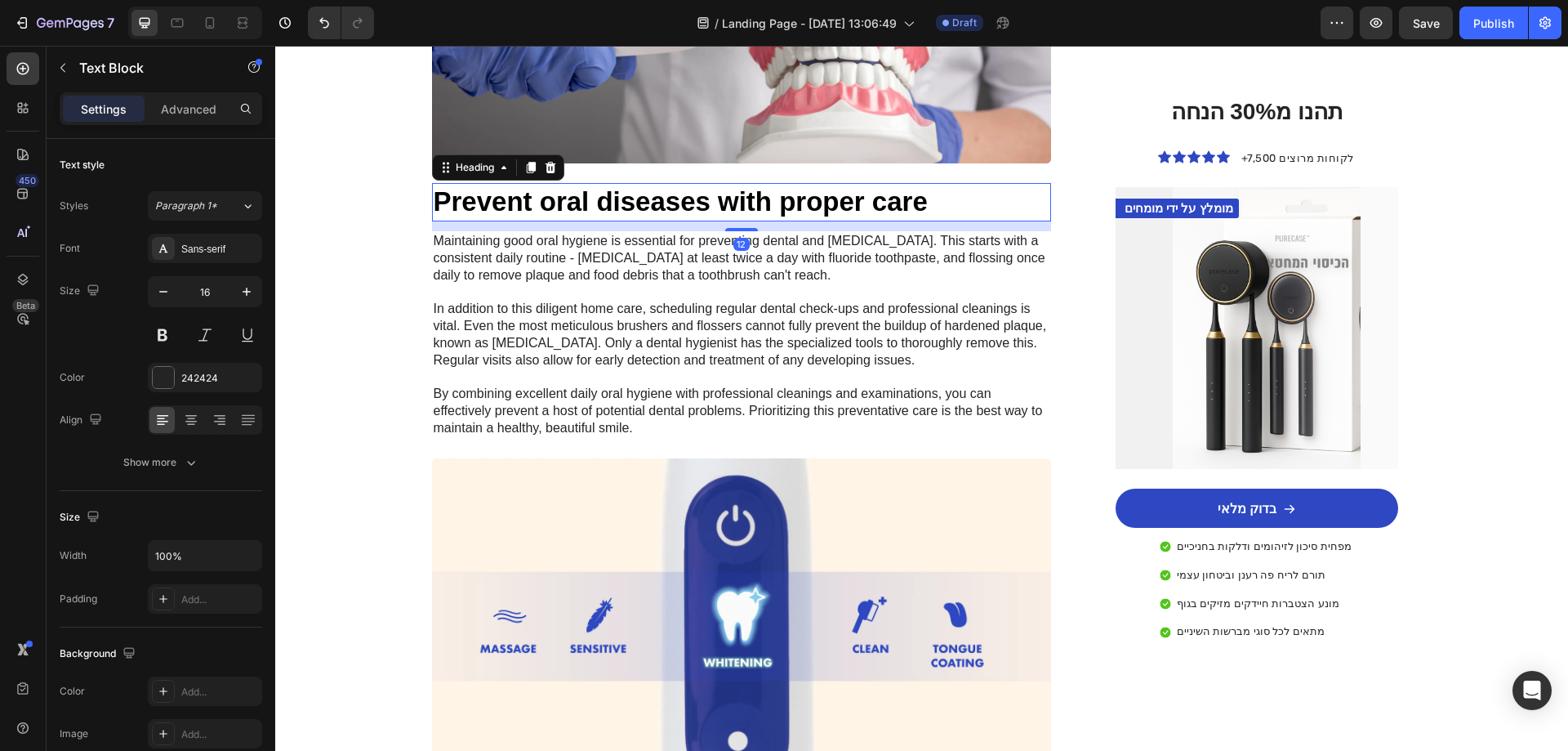
click at [585, 183] on h2 "Prevent oral diseases with proper care" at bounding box center [742, 202] width 620 height 39
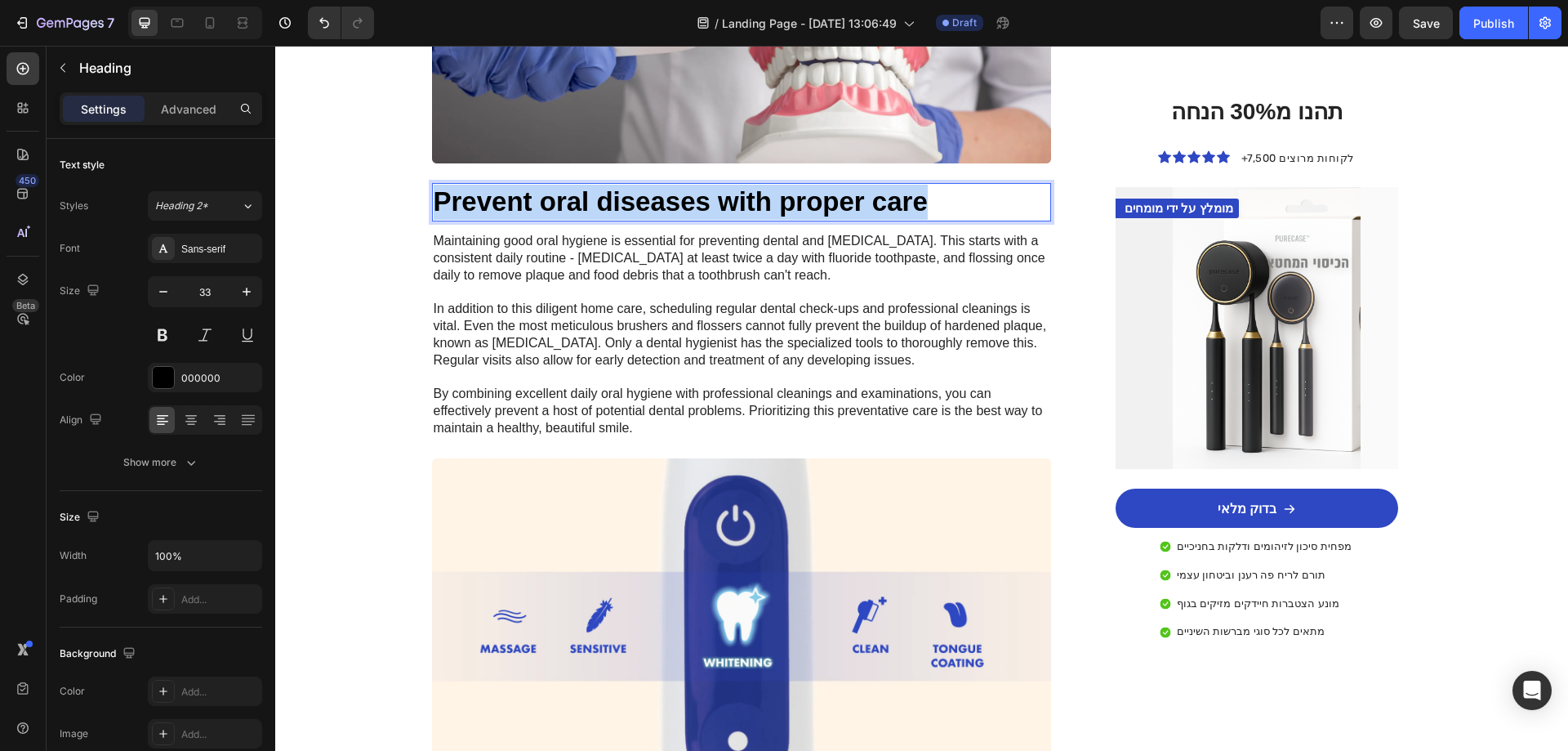
click at [585, 185] on p "Prevent oral diseases with proper care" at bounding box center [742, 202] width 617 height 35
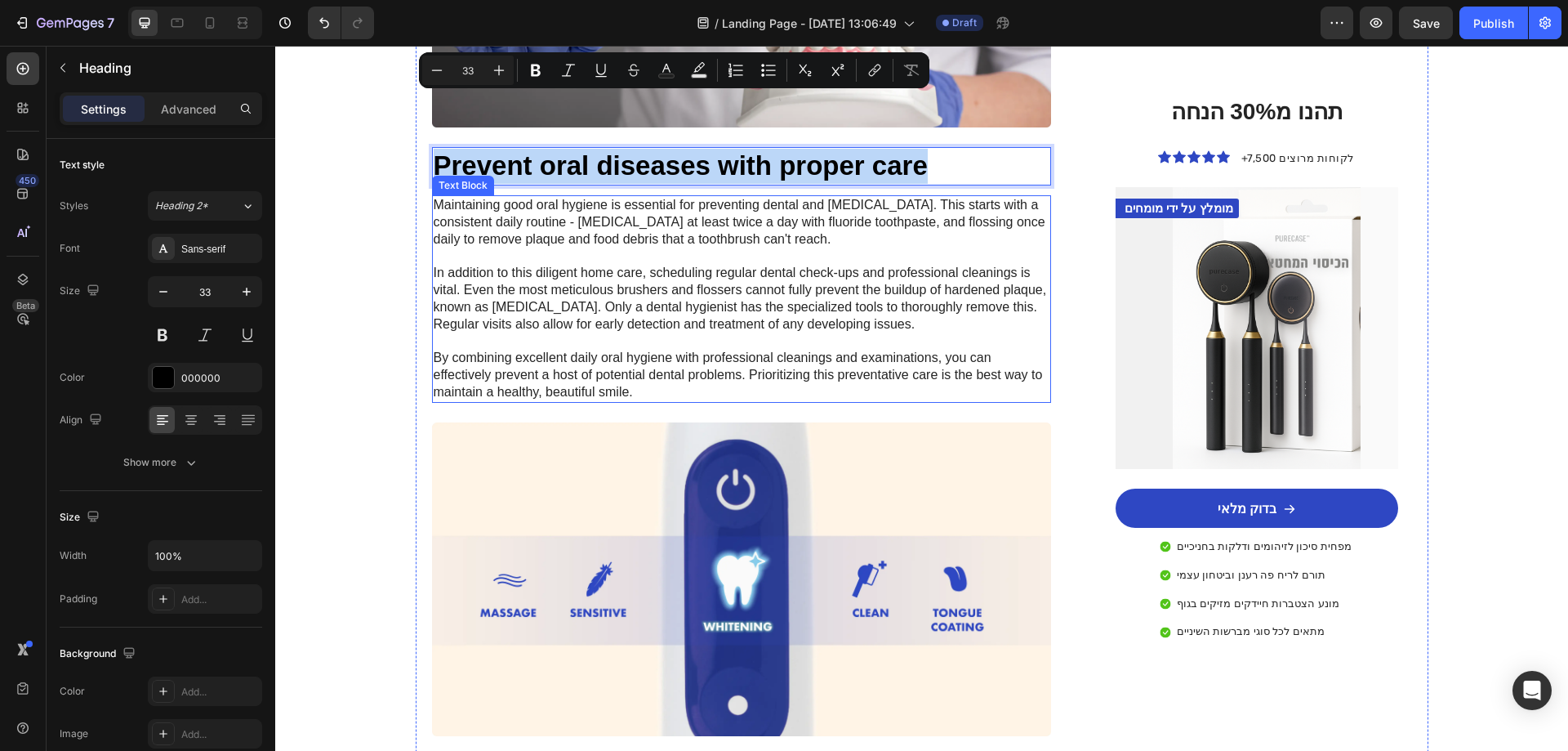
scroll to position [2860, 0]
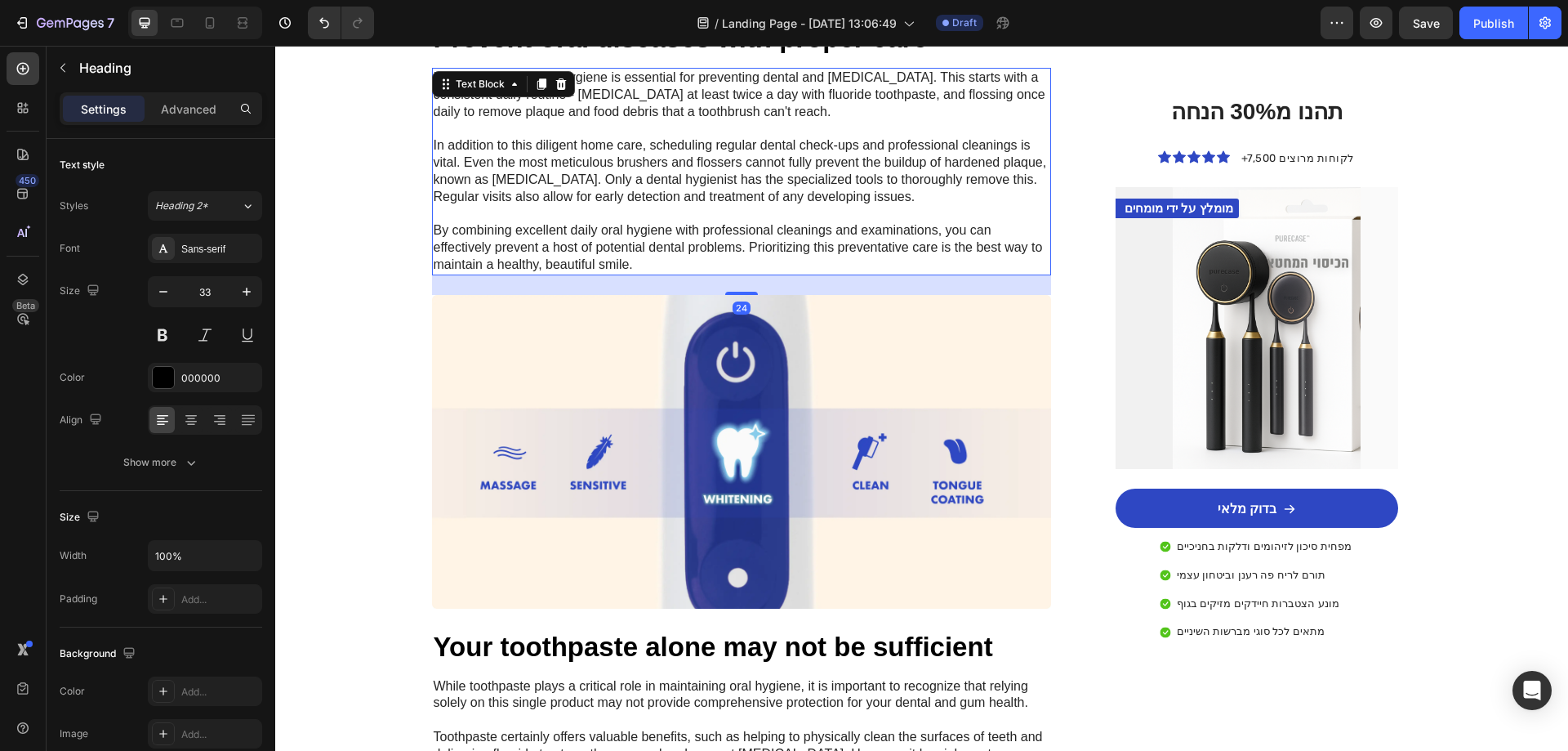
click at [668, 163] on p "Maintaining good oral hygiene is essential for preventing dental and [MEDICAL_D…" at bounding box center [742, 172] width 617 height 205
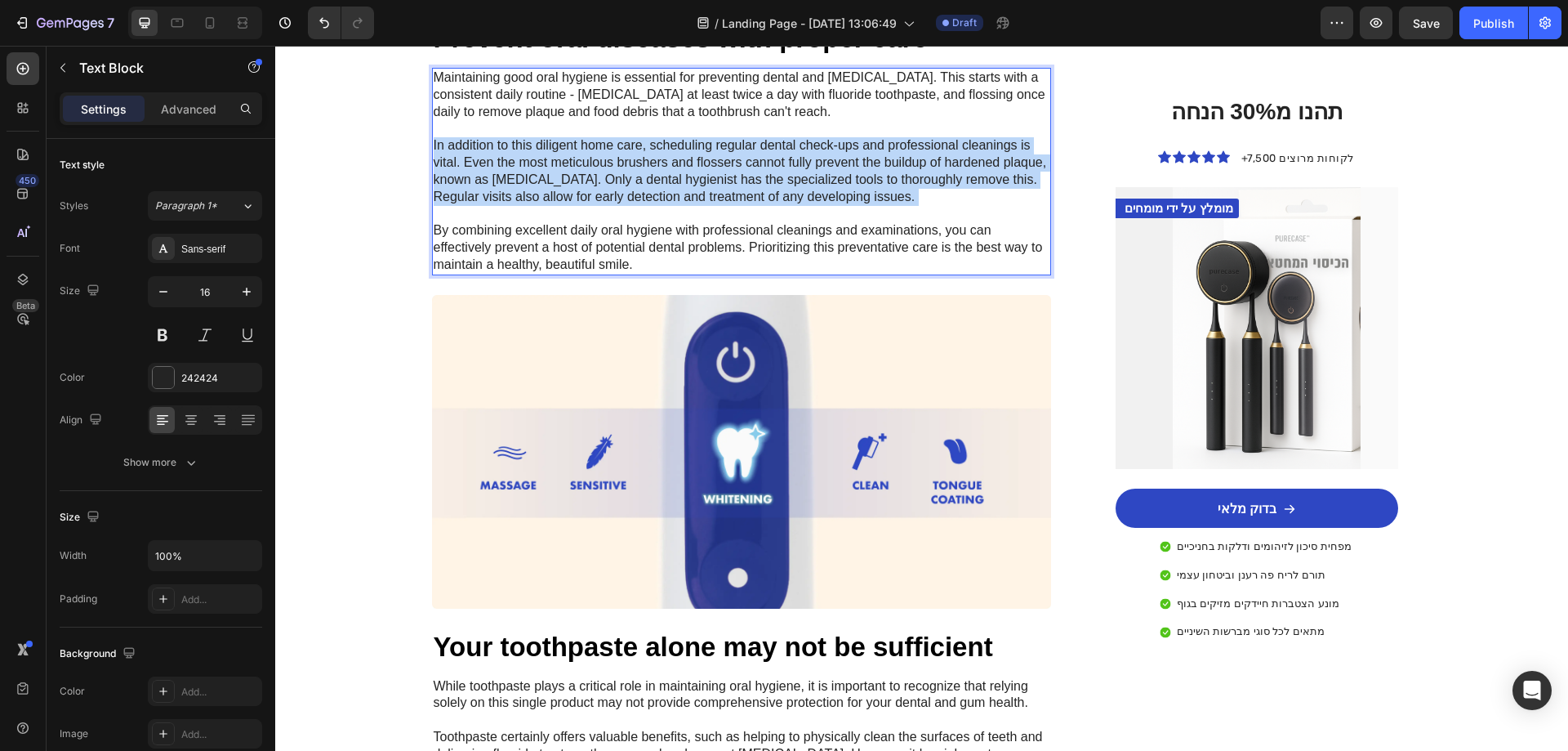
click at [668, 163] on p "Maintaining good oral hygiene is essential for preventing dental and [MEDICAL_D…" at bounding box center [742, 172] width 617 height 205
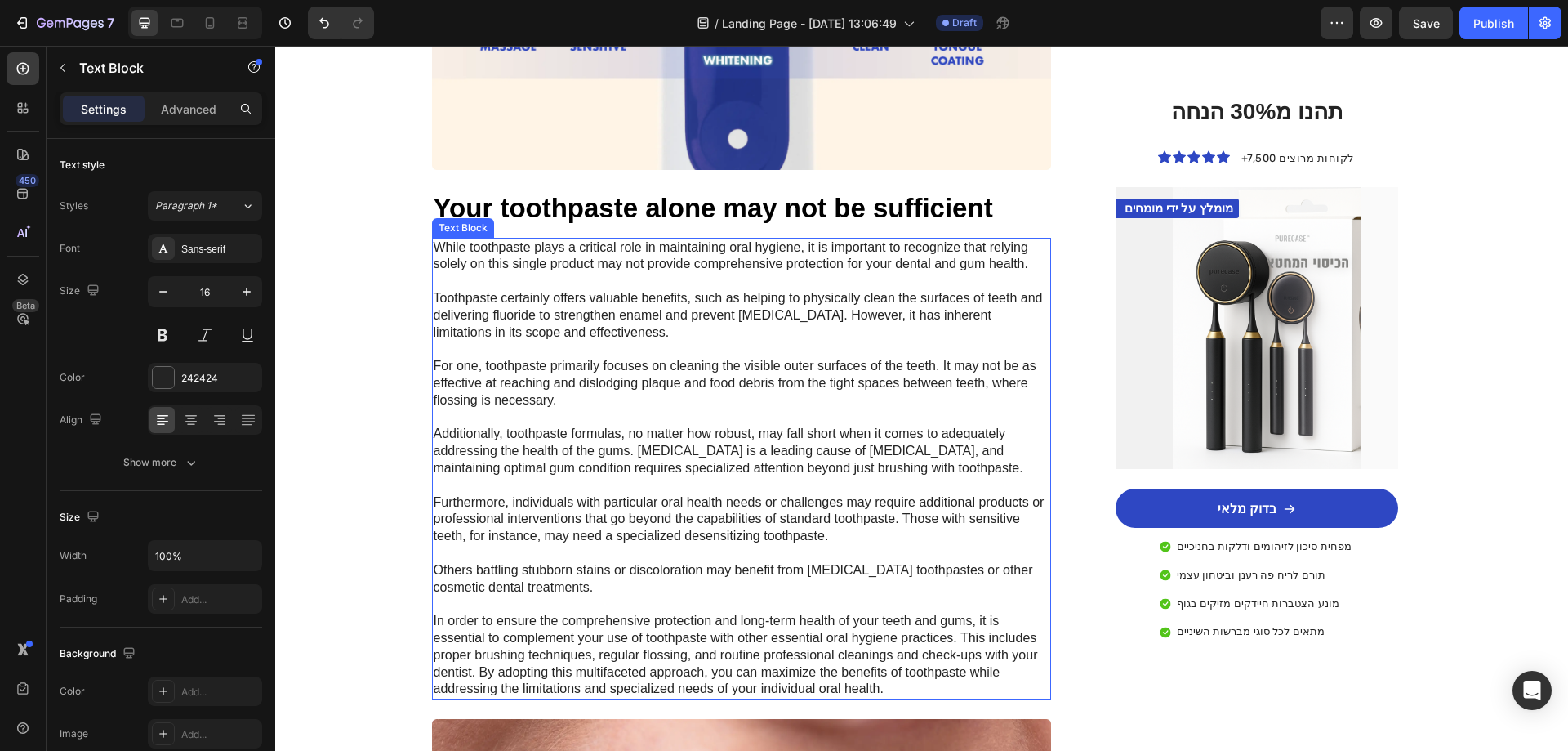
scroll to position [3268, 0]
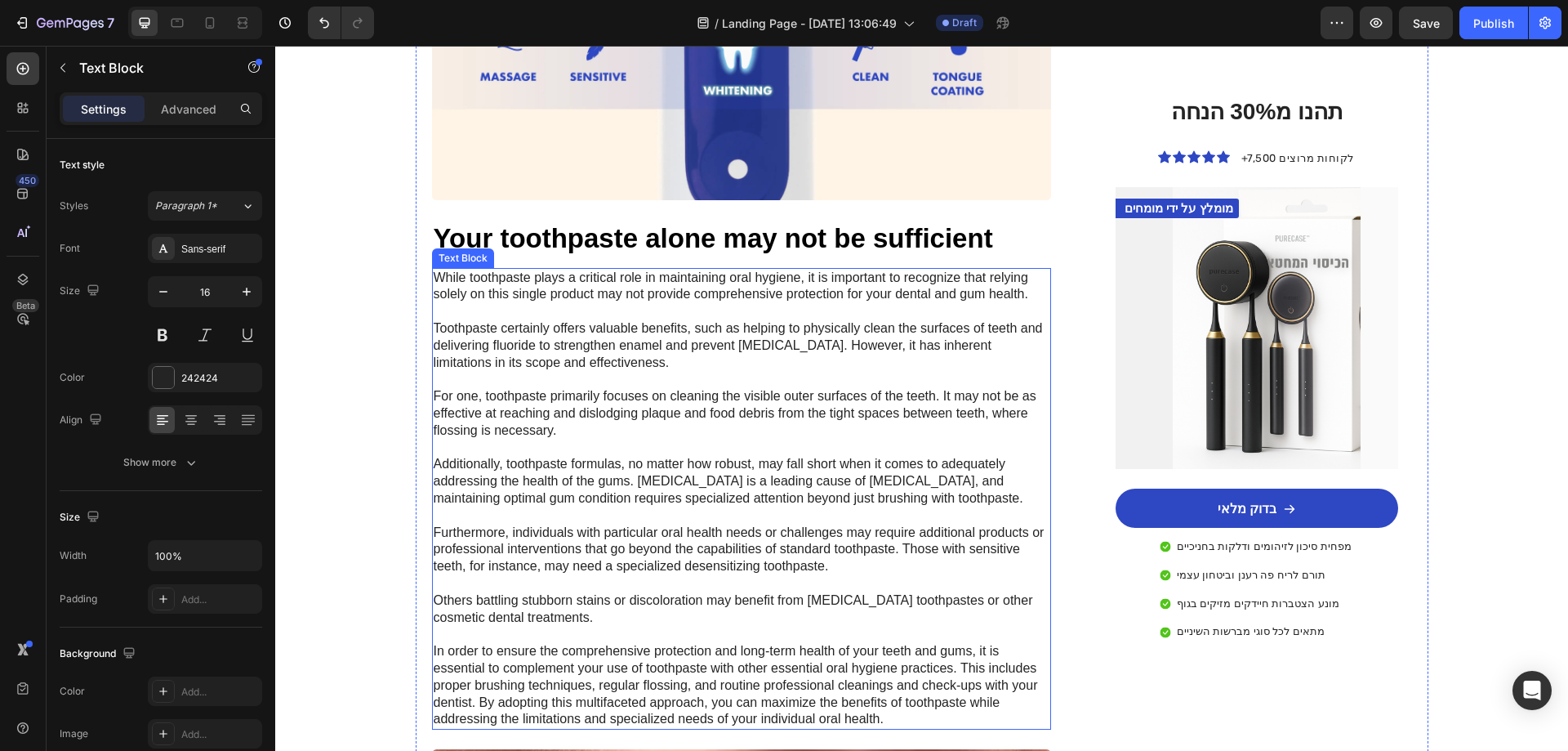
click at [594, 220] on h2 "Your toothpaste alone may not be sufficient" at bounding box center [742, 238] width 620 height 39
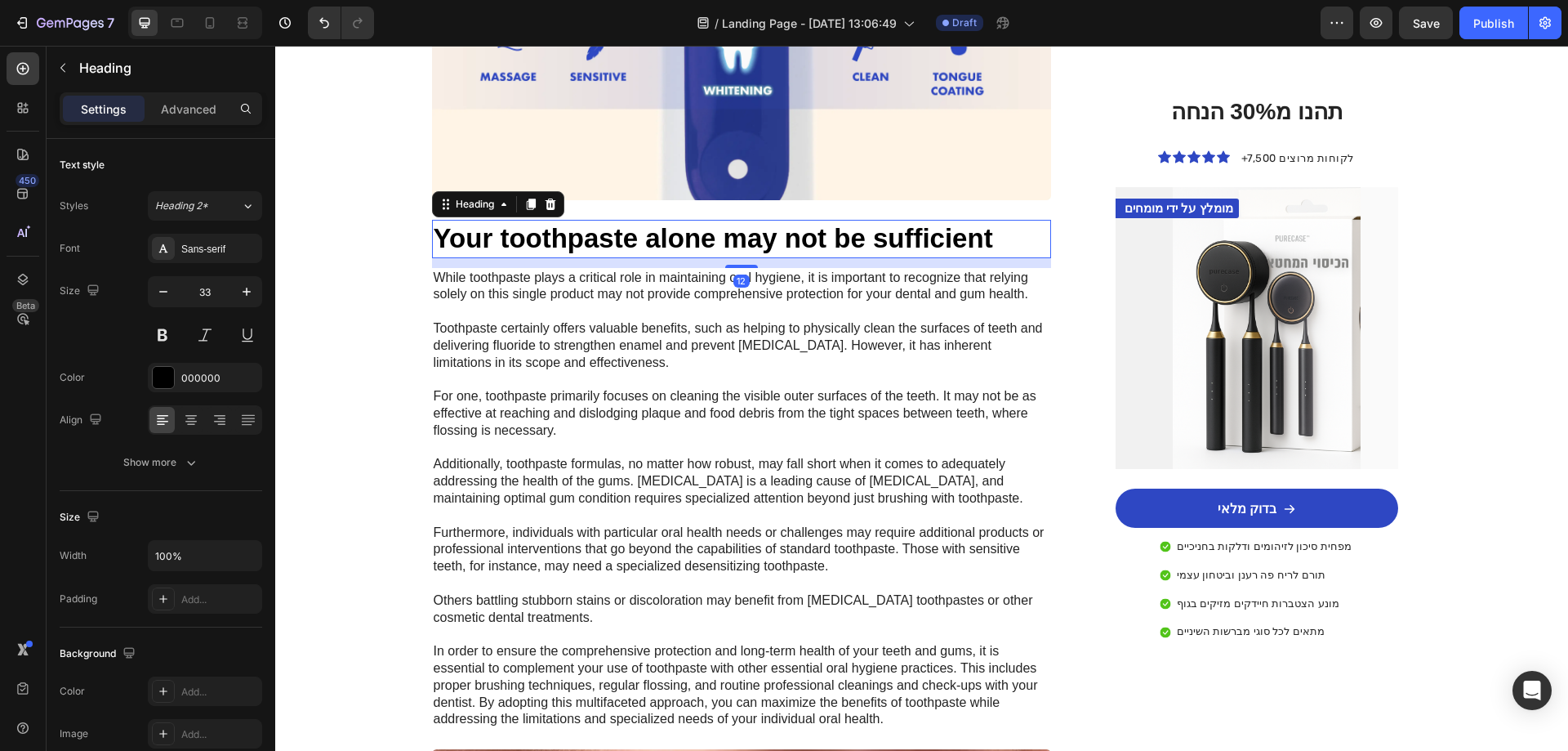
click at [594, 220] on h2 "Your toothpaste alone may not be sufficient" at bounding box center [742, 238] width 620 height 39
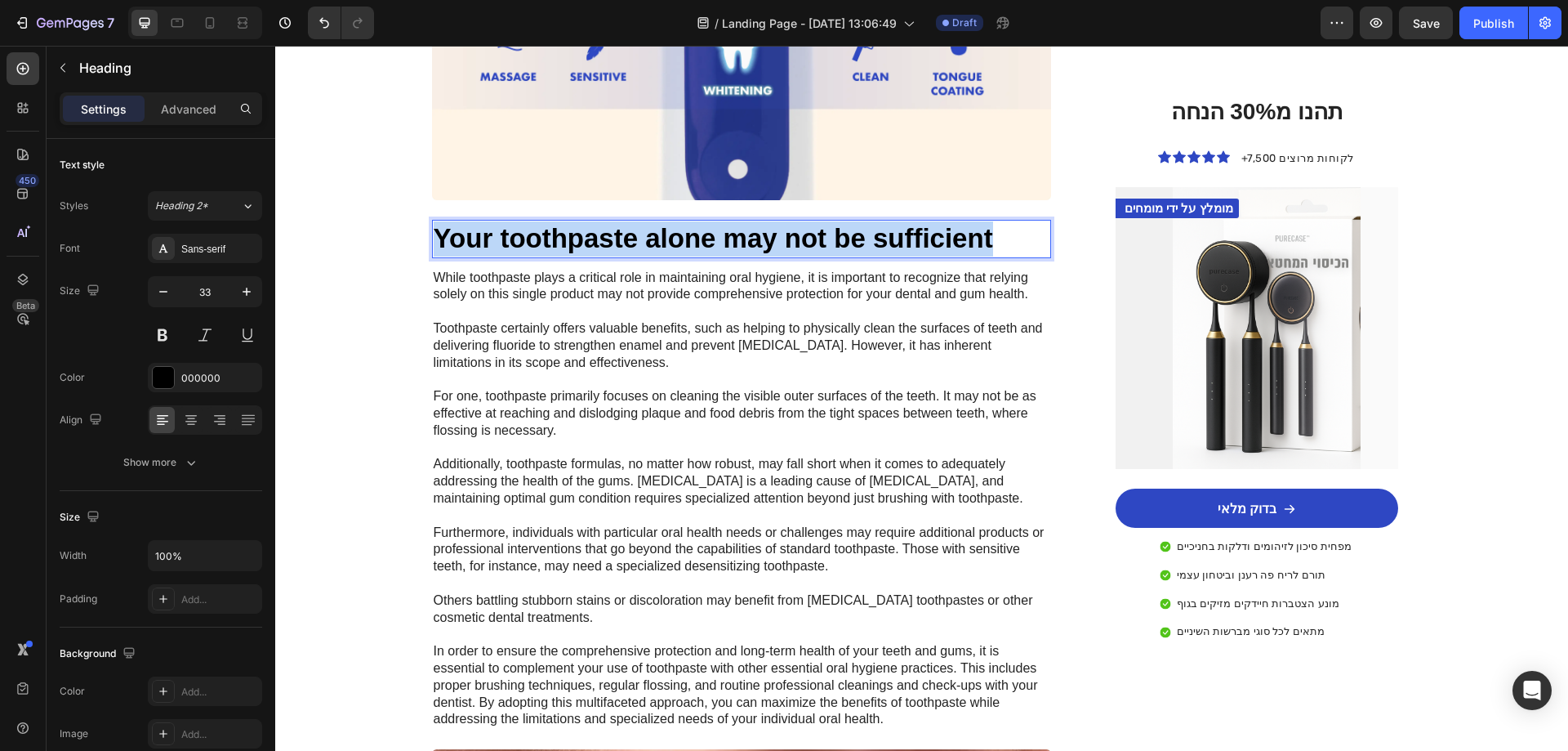
click at [594, 222] on p "Your toothpaste alone may not be sufficient" at bounding box center [742, 238] width 617 height 35
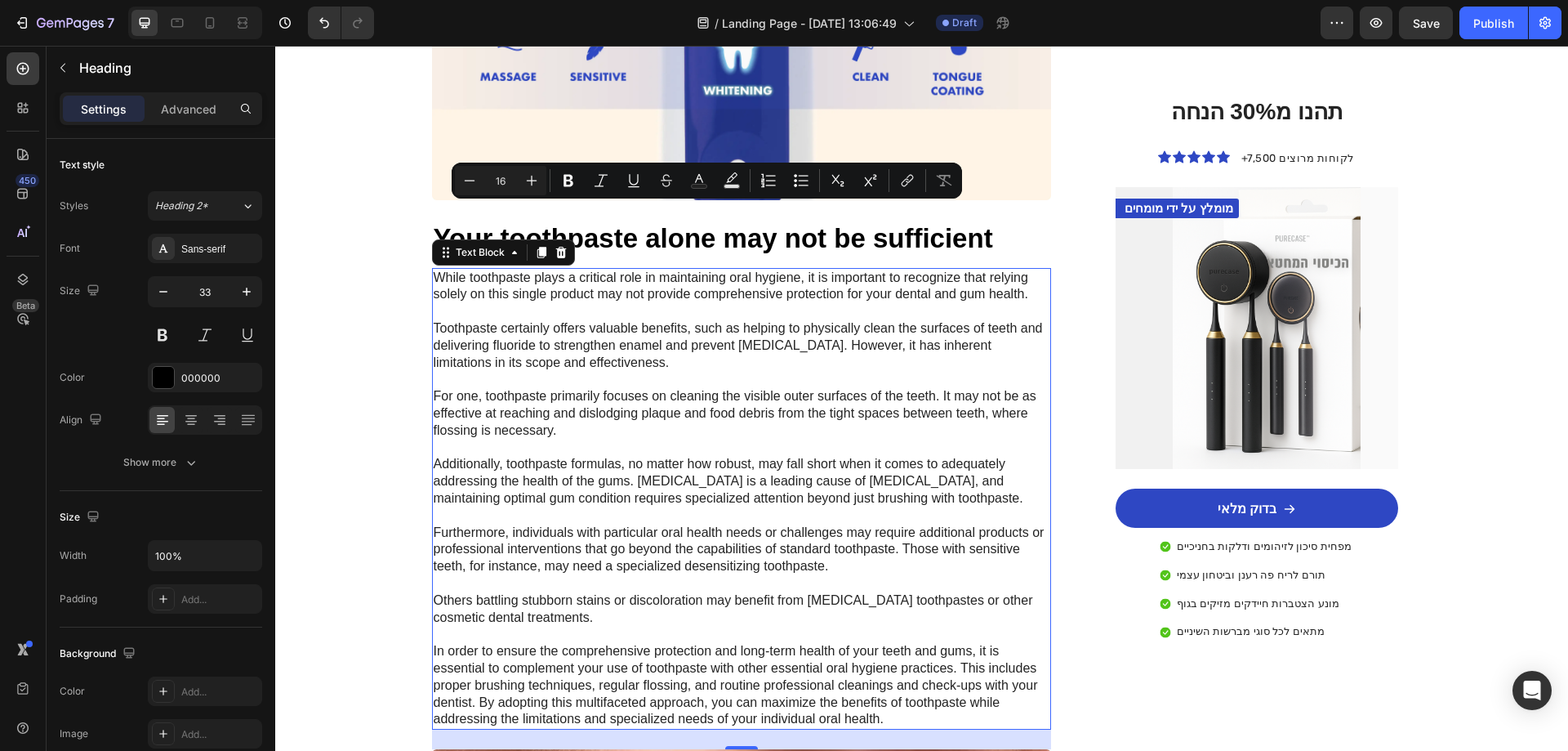
click at [614, 510] on p "While toothpaste plays a critical role in maintaining oral hygiene, it is impor…" at bounding box center [742, 499] width 617 height 459
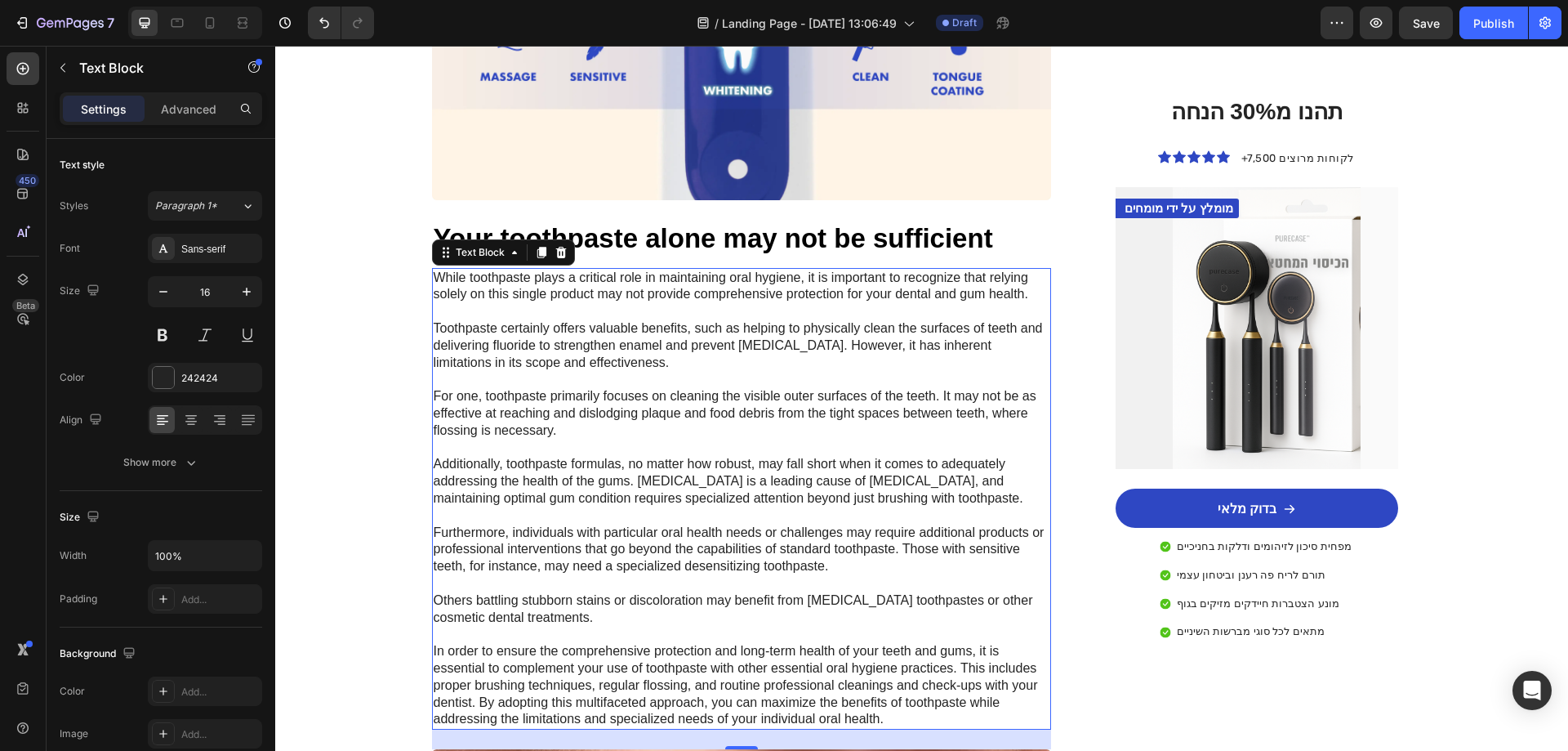
click at [610, 503] on p "While toothpaste plays a critical role in maintaining oral hygiene, it is impor…" at bounding box center [742, 499] width 617 height 459
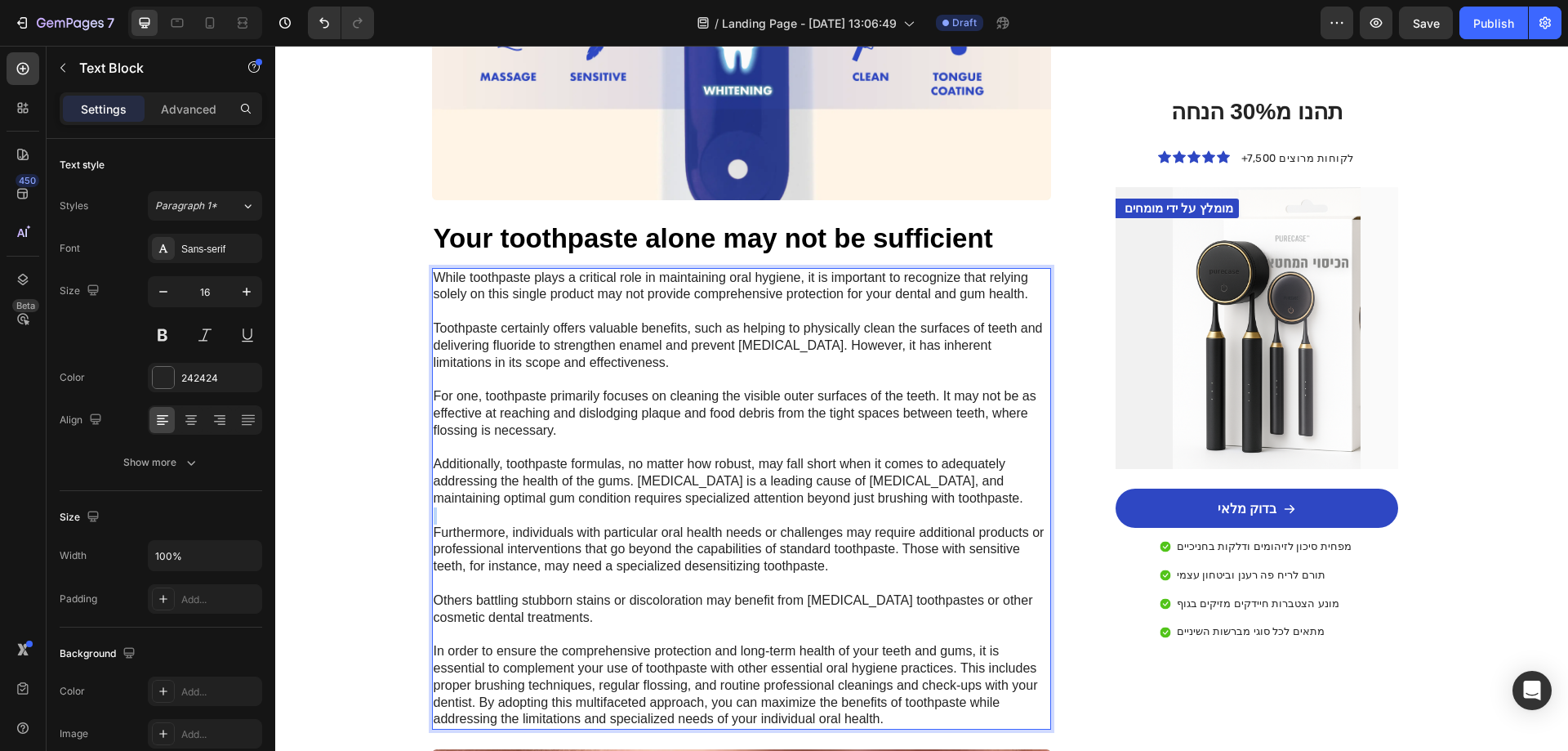
click at [610, 503] on p "While toothpaste plays a critical role in maintaining oral hygiene, it is impor…" at bounding box center [742, 499] width 617 height 459
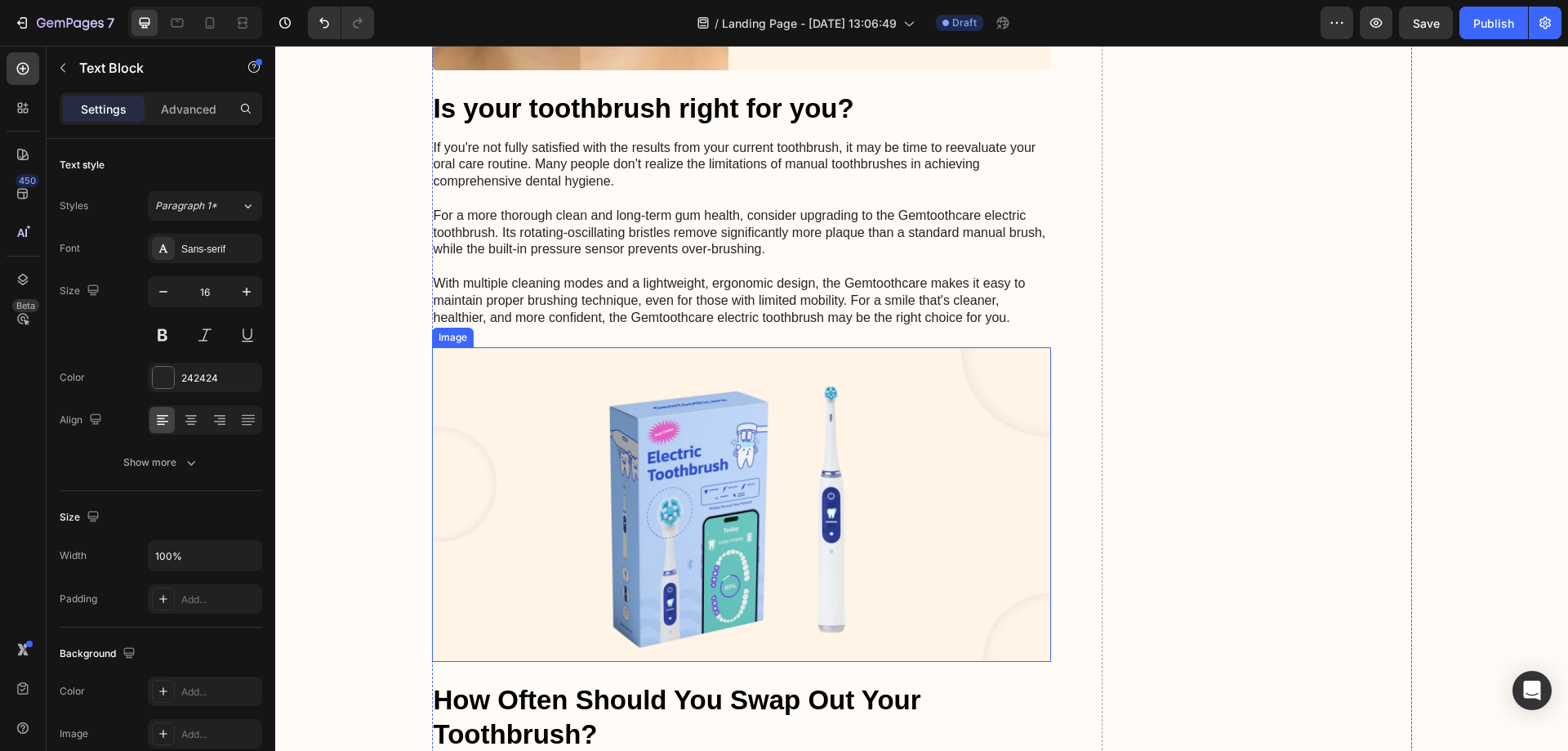
scroll to position [5147, 0]
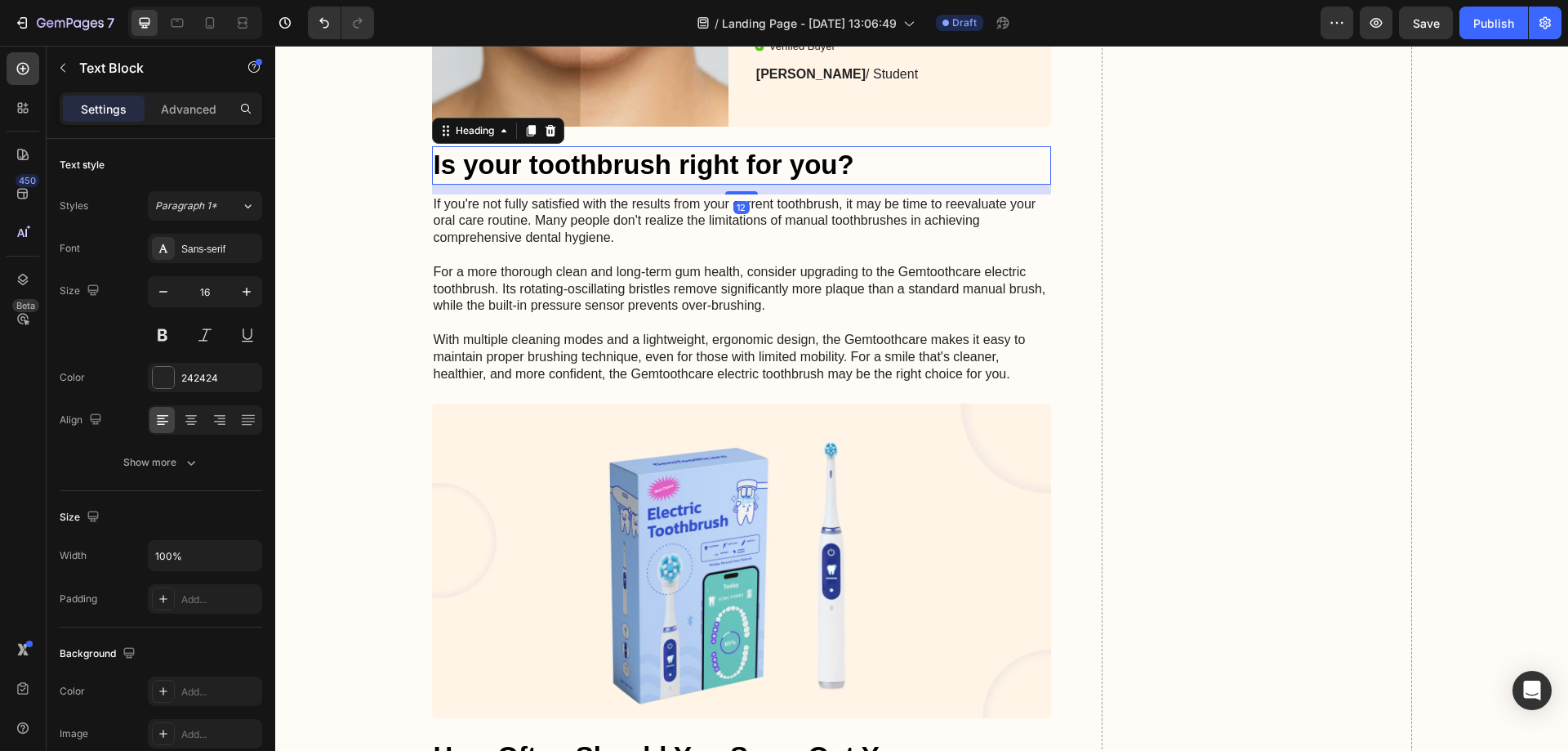
click at [612, 185] on h2 "Is your toothbrush right for you?" at bounding box center [742, 165] width 620 height 39
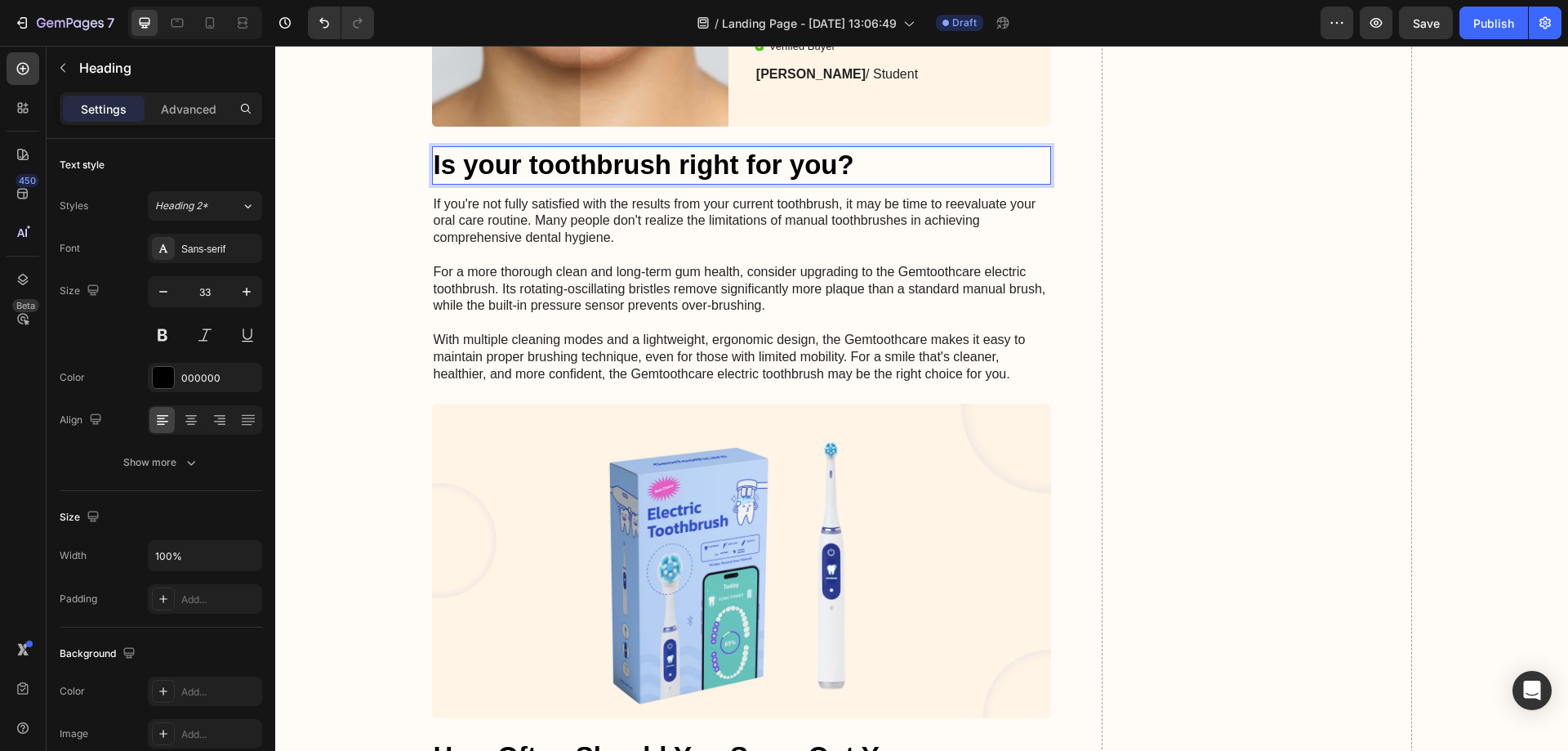
click at [612, 185] on h2 "Is your toothbrush right for you?" at bounding box center [742, 165] width 620 height 39
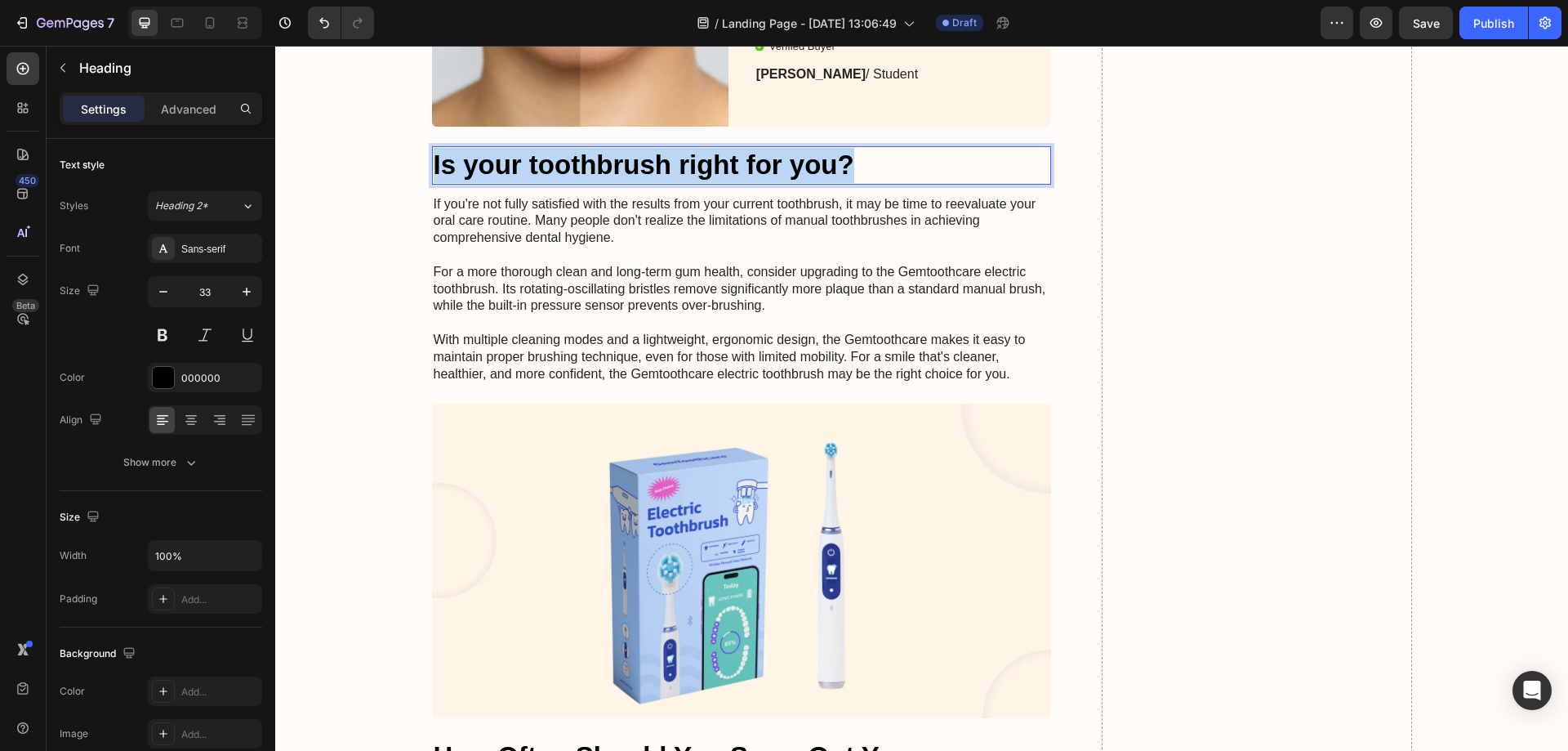
click at [612, 183] on p "Is your toothbrush right for you?" at bounding box center [742, 165] width 617 height 35
click at [663, 326] on p "If you're not fully satisfied with the results from your current toothbrush, it…" at bounding box center [742, 289] width 617 height 187
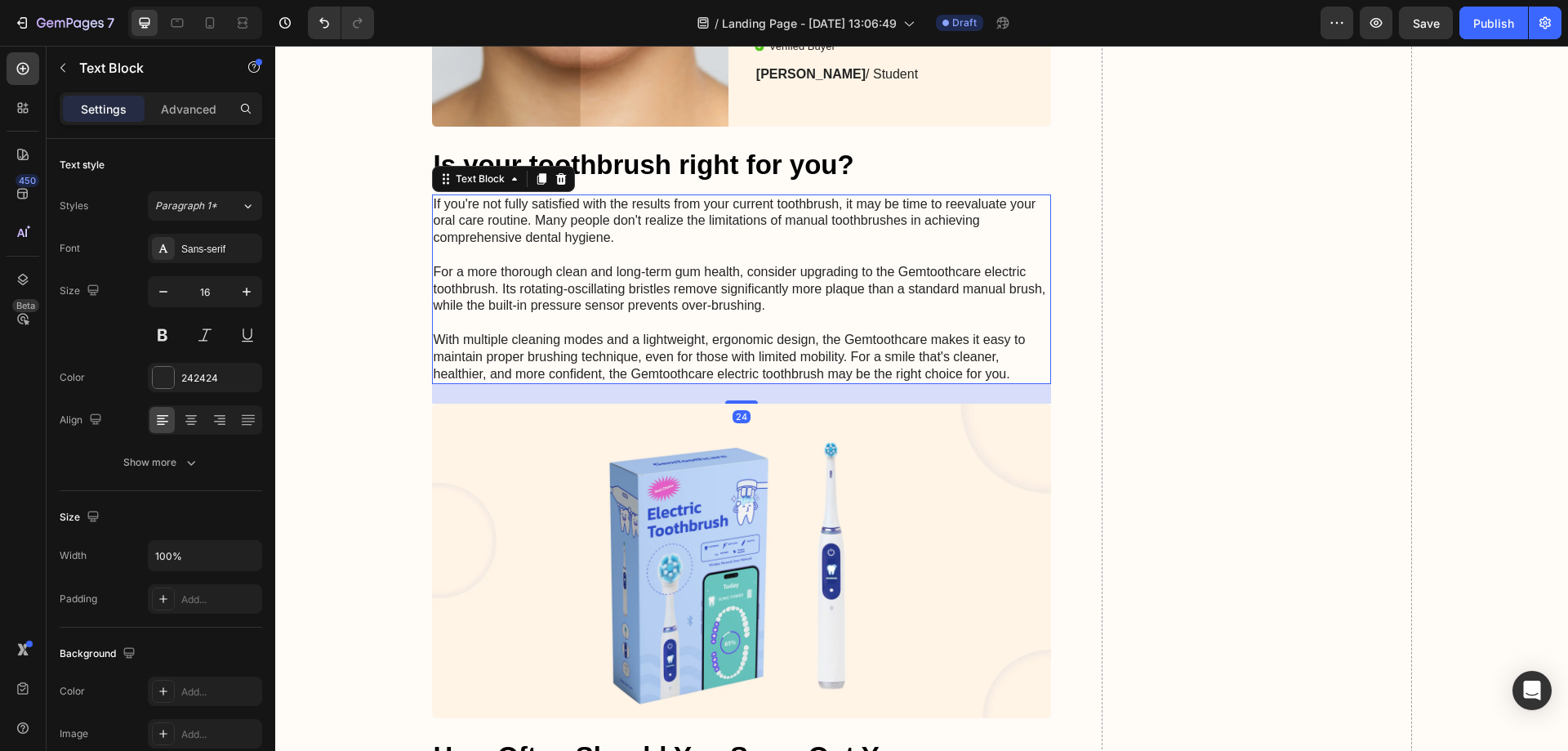
click at [661, 327] on p "If you're not fully satisfied with the results from your current toothbrush, it…" at bounding box center [742, 289] width 617 height 187
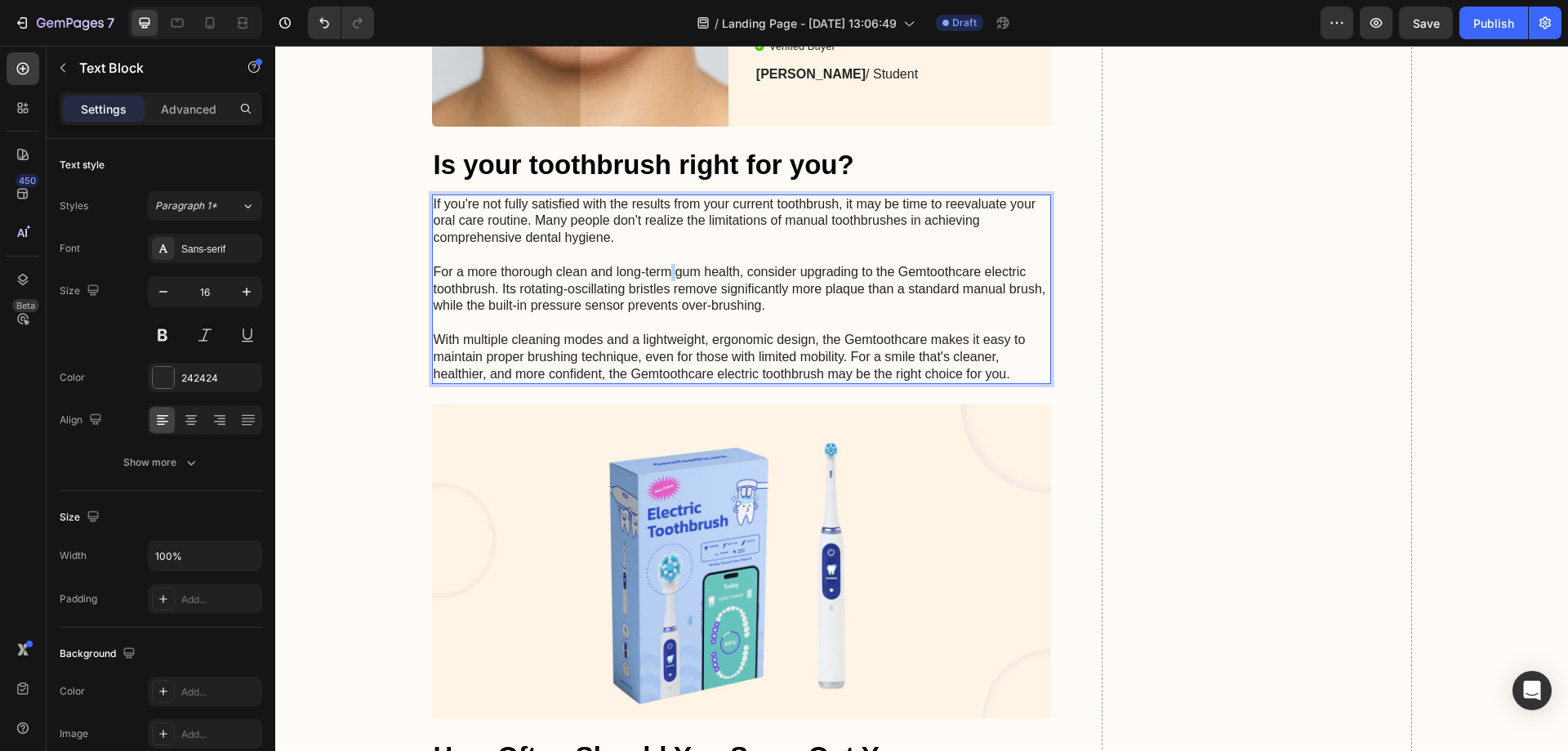
click at [661, 327] on p "If you're not fully satisfied with the results from your current toothbrush, it…" at bounding box center [742, 289] width 617 height 187
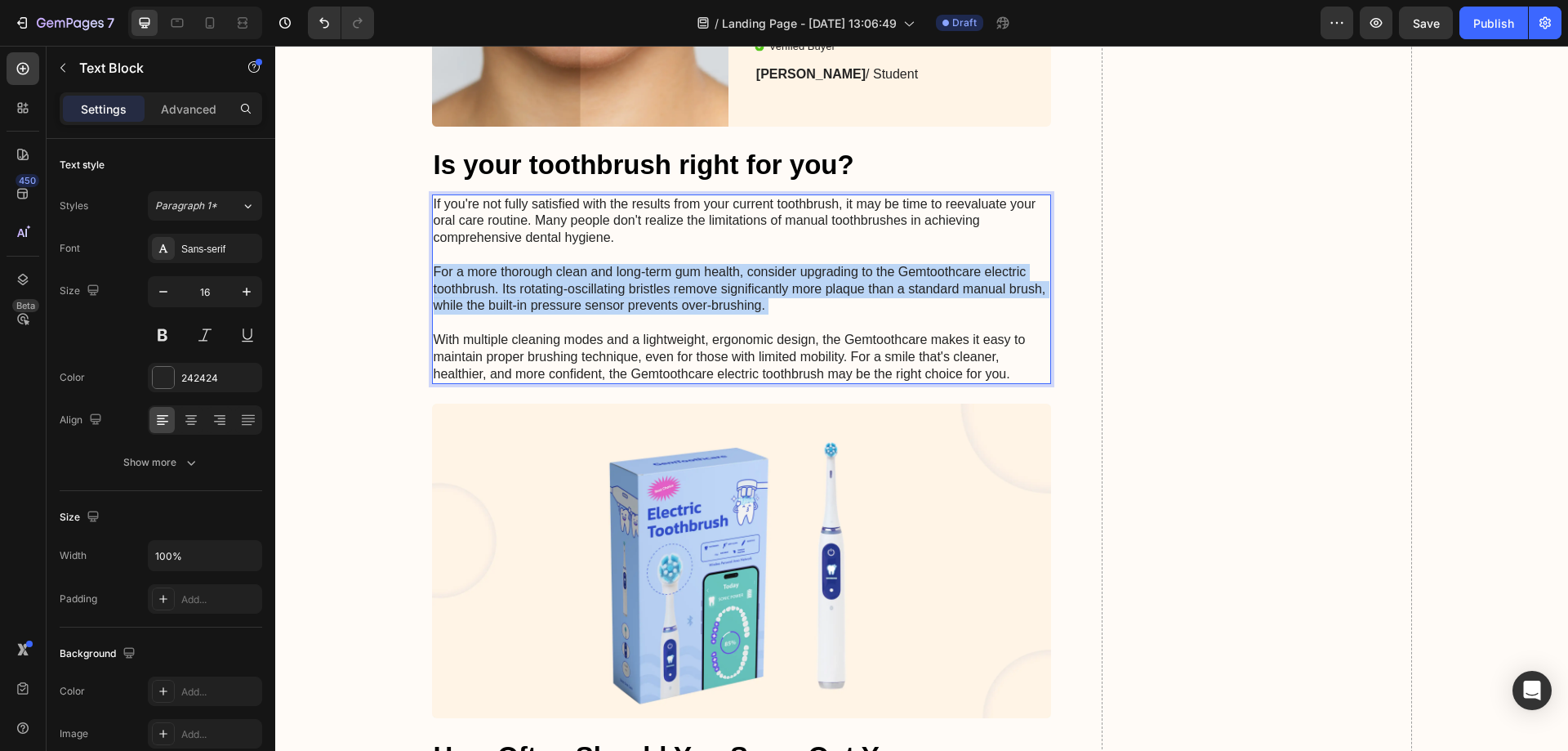
click at [661, 327] on p "If you're not fully satisfied with the results from your current toothbrush, it…" at bounding box center [742, 289] width 617 height 187
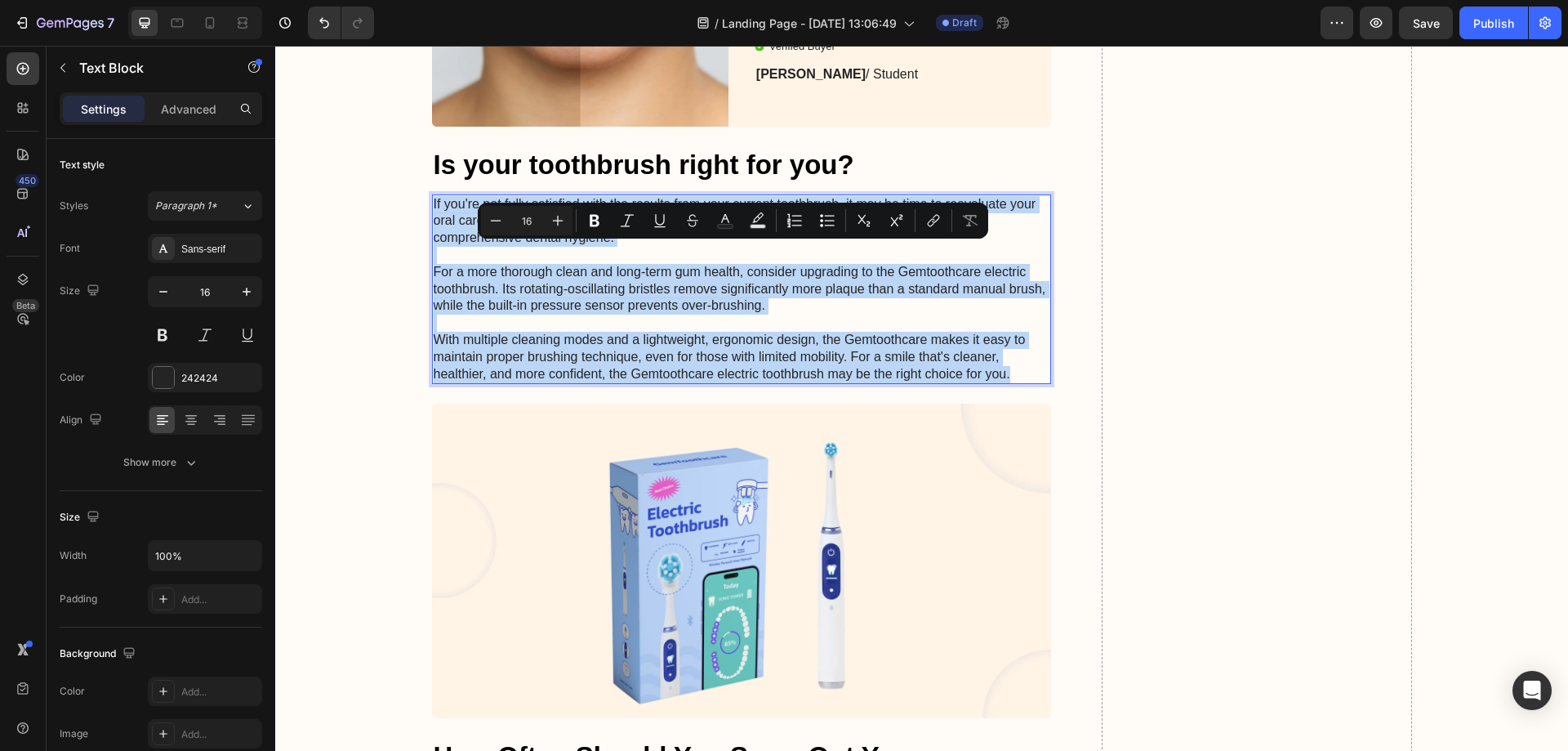
copy p "If you're not fully satisfied with the results from your current toothbrush, it…"
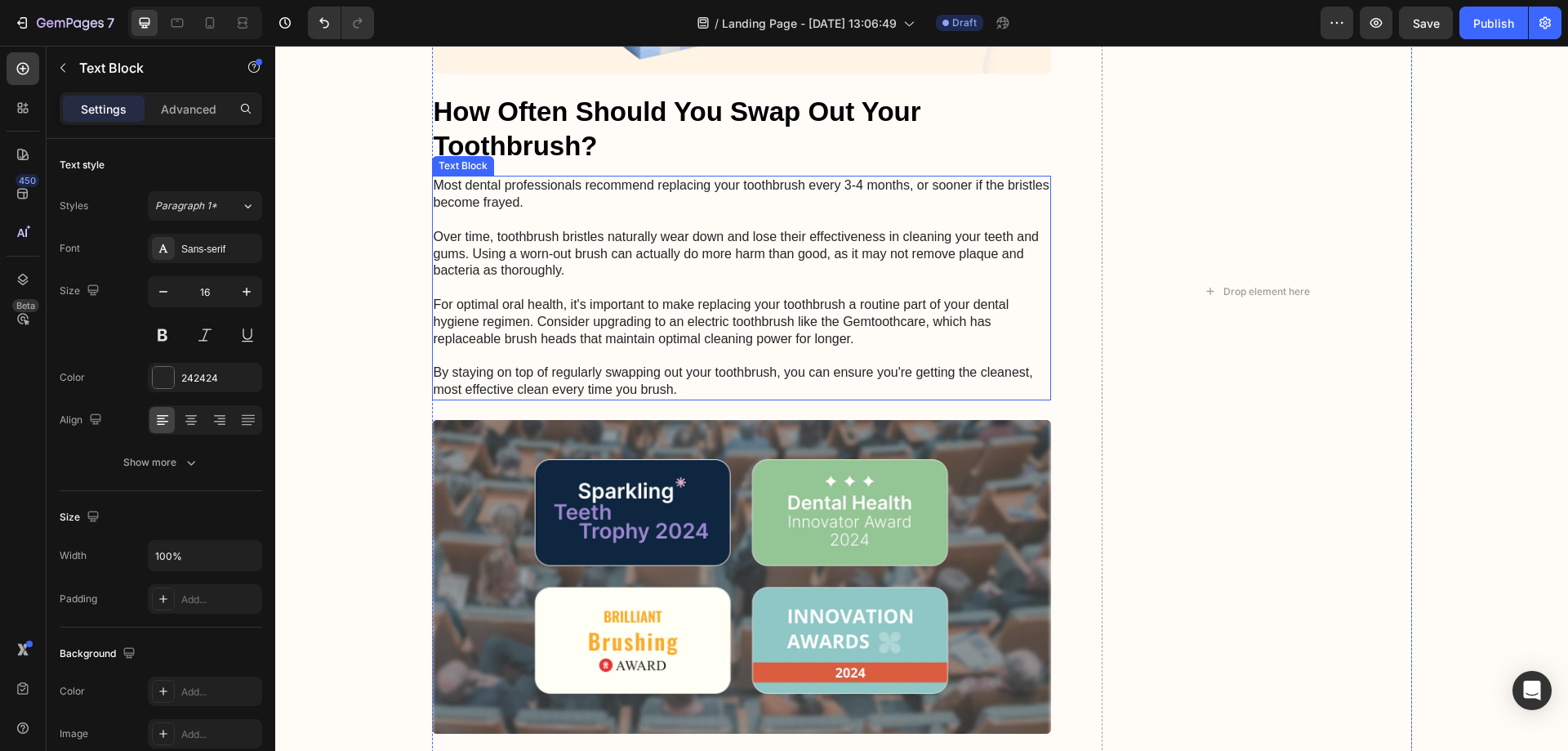
scroll to position [5800, 0]
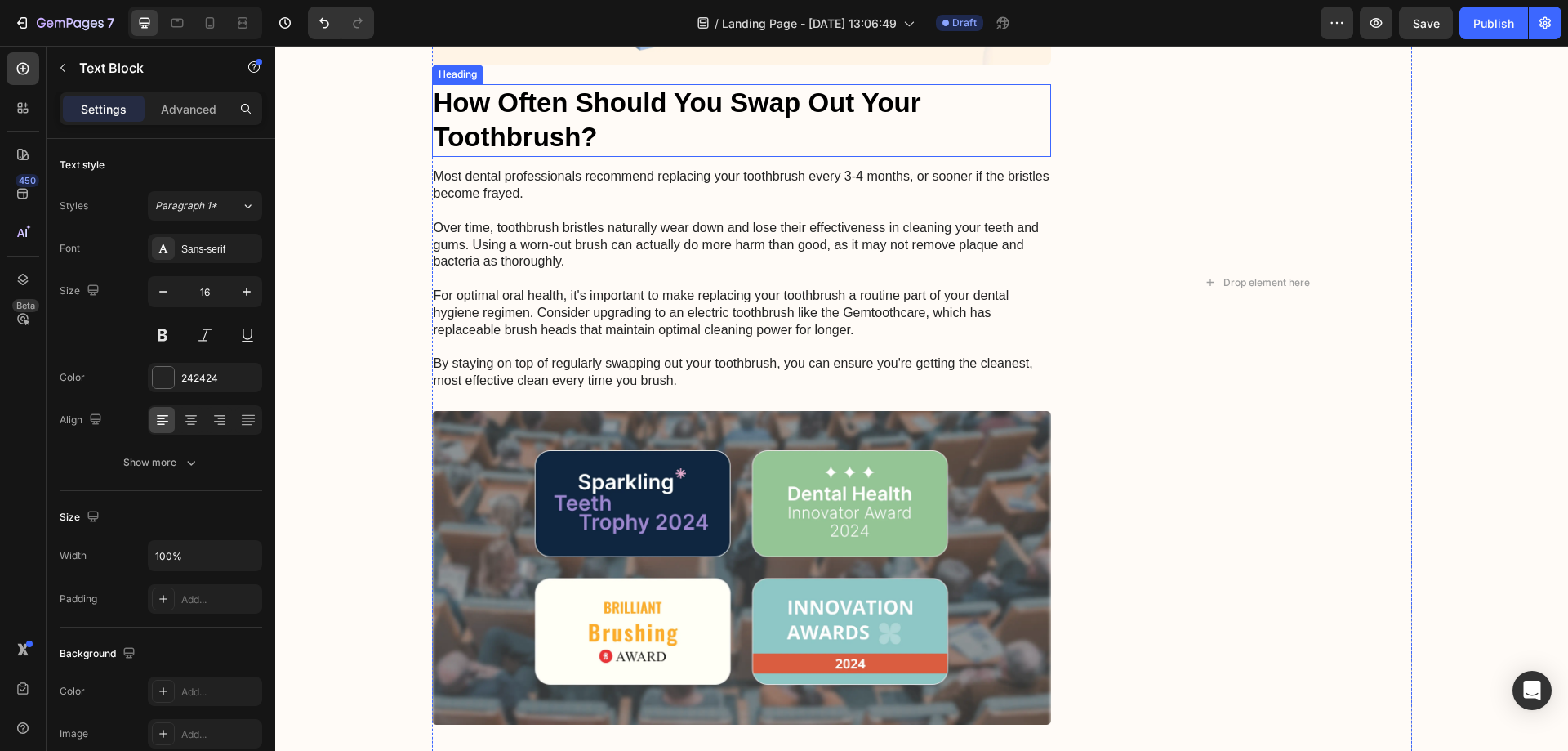
click at [559, 158] on h2 "How Often Should You Swap Out Your Toothbrush?" at bounding box center [742, 121] width 620 height 74
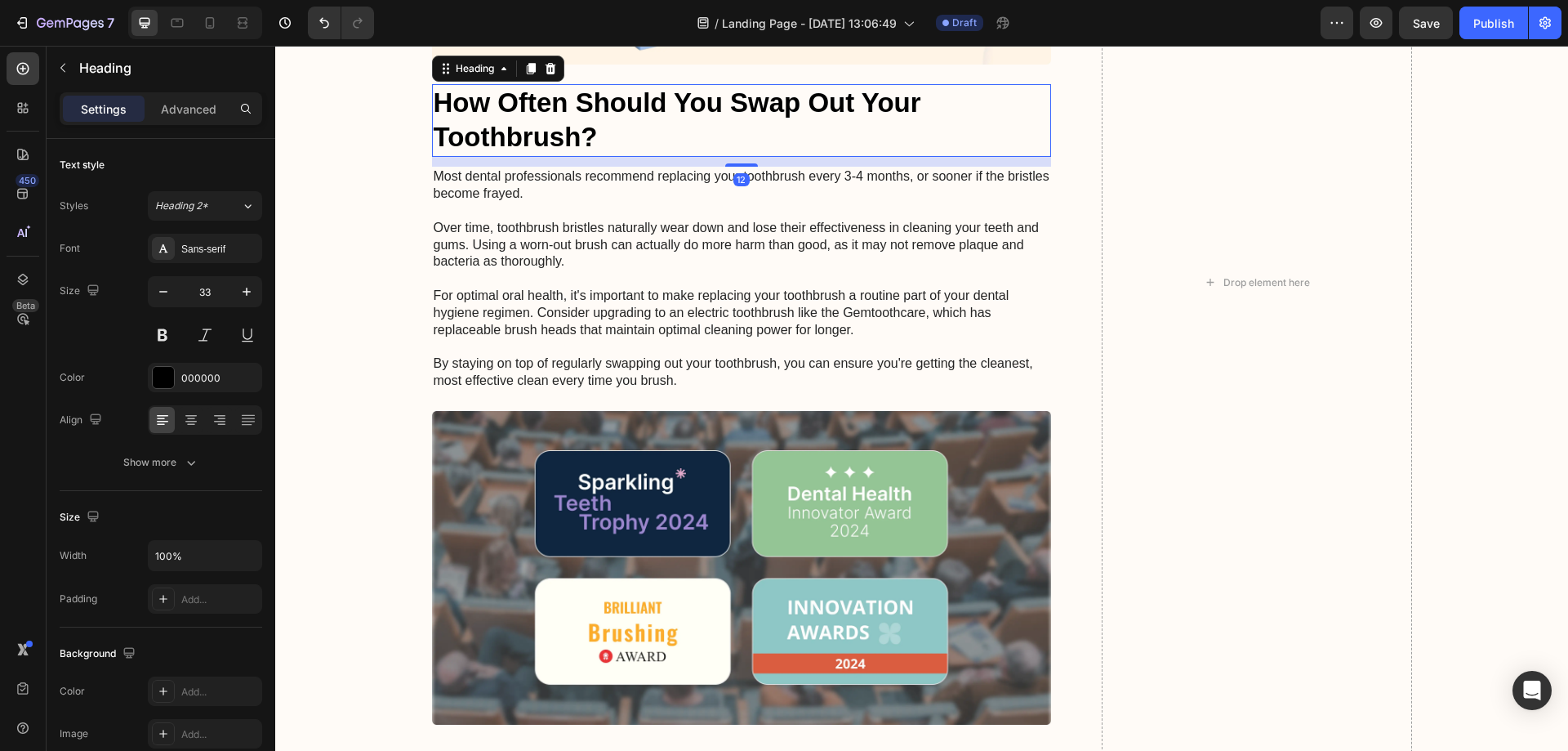
click at [559, 158] on h2 "How Often Should You Swap Out Your Toothbrush?" at bounding box center [742, 121] width 620 height 74
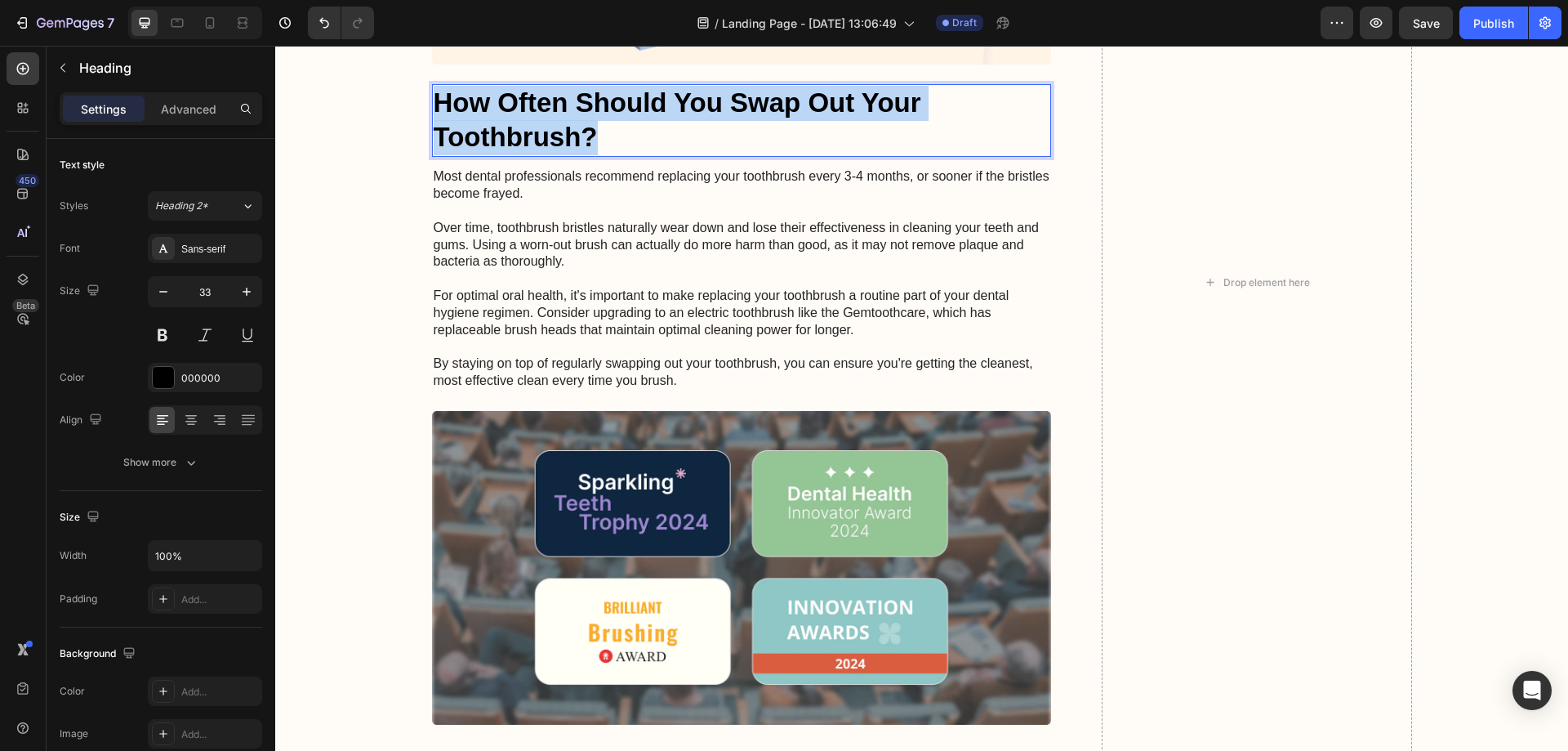
click at [559, 156] on p "How Often Should You Swap Out Your Toothbrush?" at bounding box center [742, 120] width 617 height 71
click at [748, 336] on p "Most dental professionals recommend replacing your toothbrush every 3-4 months,…" at bounding box center [742, 278] width 617 height 221
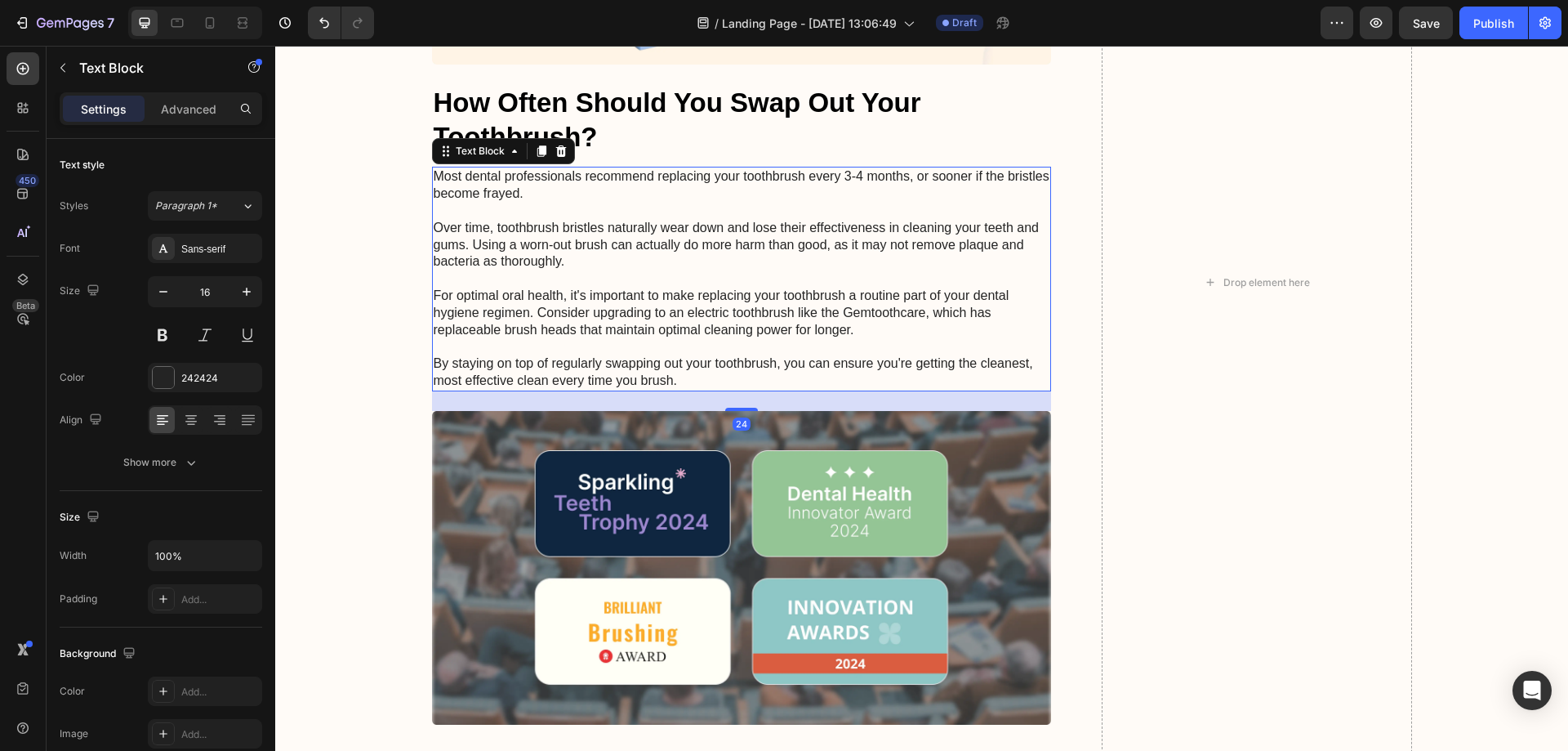
click at [748, 336] on p "Most dental professionals recommend replacing your toothbrush every 3-4 months,…" at bounding box center [742, 278] width 617 height 221
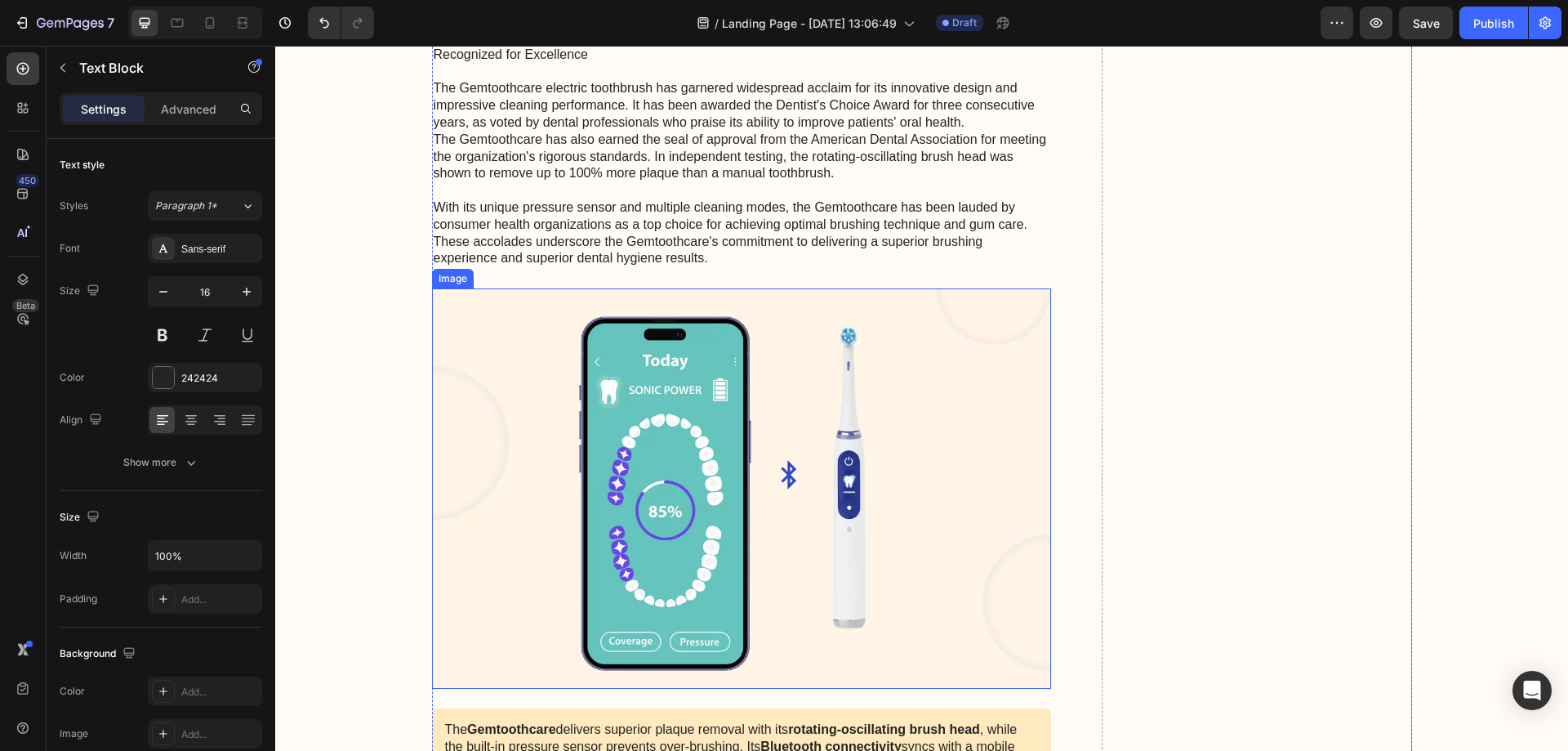
scroll to position [6536, 0]
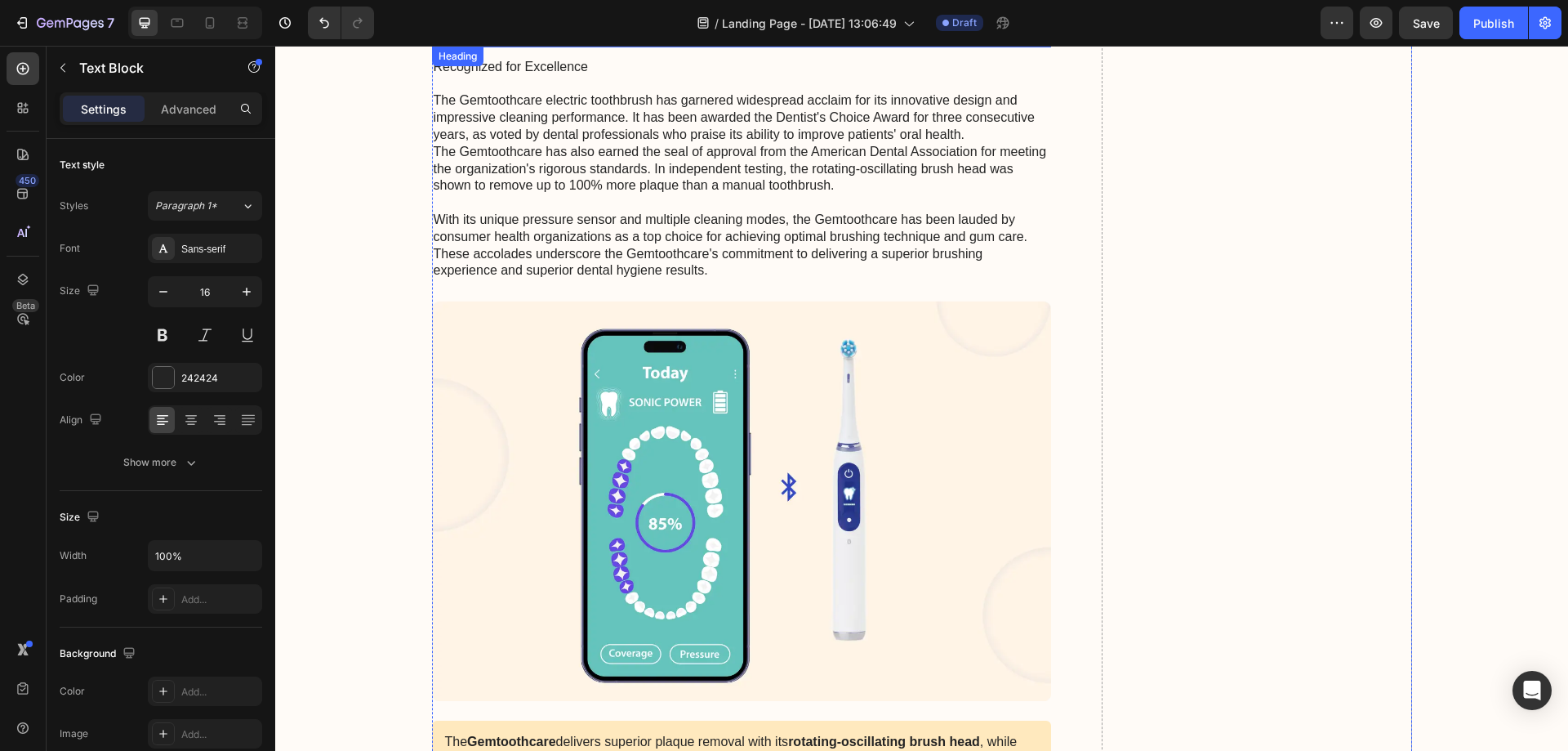
click at [578, 48] on h2 "Gemtoothcare Lauded for Innovation & Efficacy" at bounding box center [742, 28] width 620 height 39
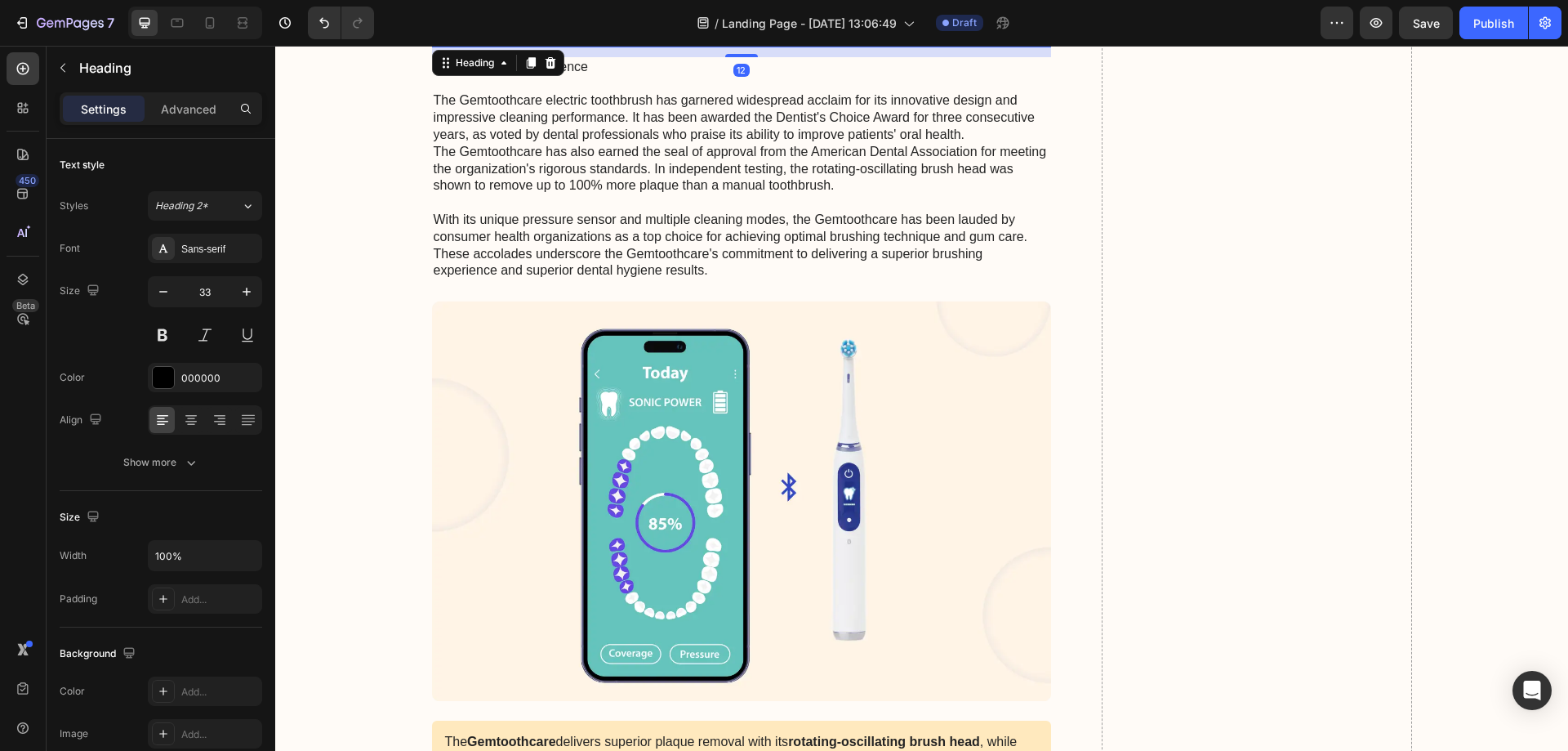
click at [578, 48] on h2 "Gemtoothcare Lauded for Innovation & Efficacy" at bounding box center [742, 28] width 620 height 39
click at [578, 46] on p "Gemtoothcare Lauded for Innovation & Efficacy" at bounding box center [742, 28] width 617 height 35
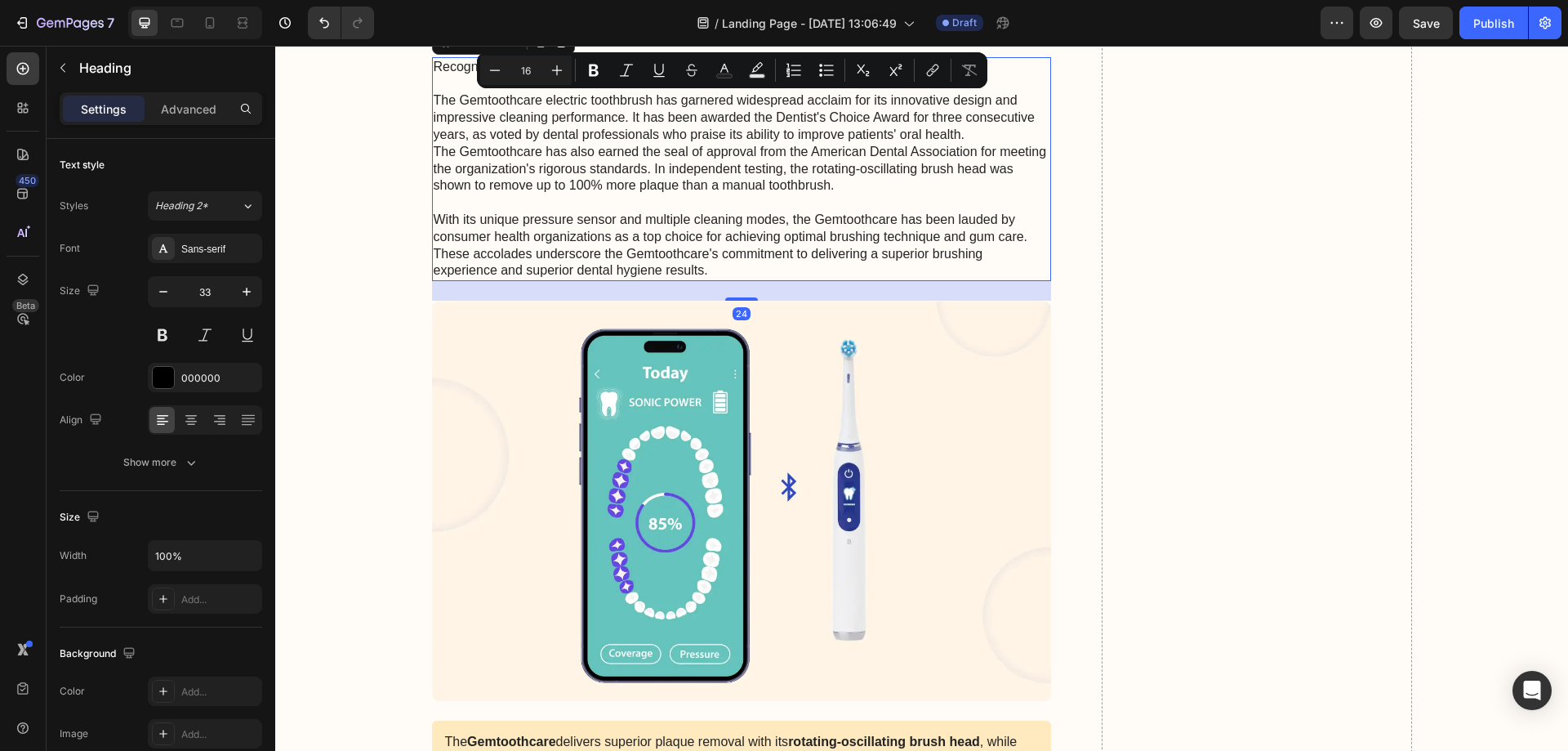
click at [580, 225] on p "Recognized for Excellence The Gemtoothcare electric toothbrush has garnered wid…" at bounding box center [742, 169] width 617 height 221
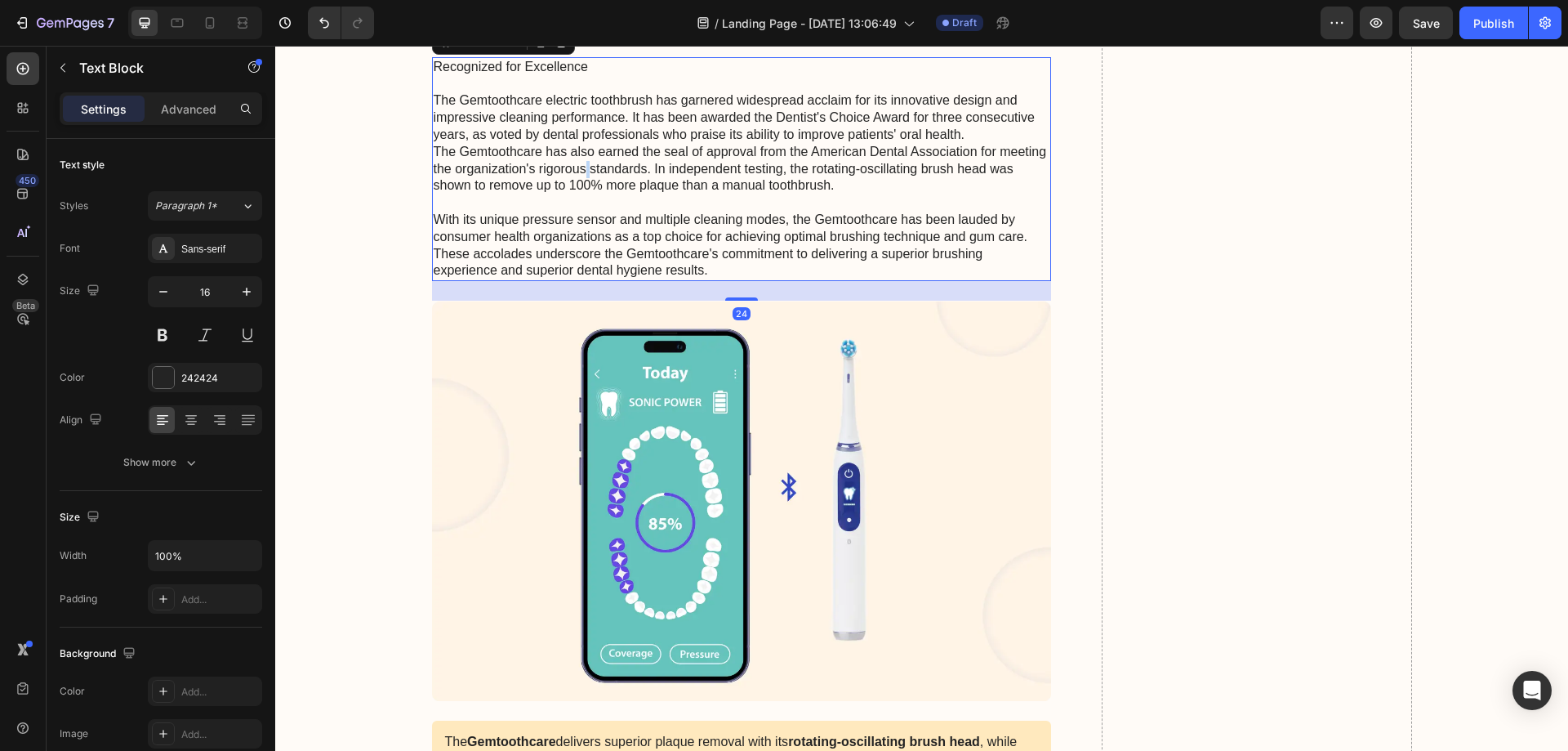
click at [580, 225] on p "Recognized for Excellence The Gemtoothcare electric toothbrush has garnered wid…" at bounding box center [742, 169] width 617 height 221
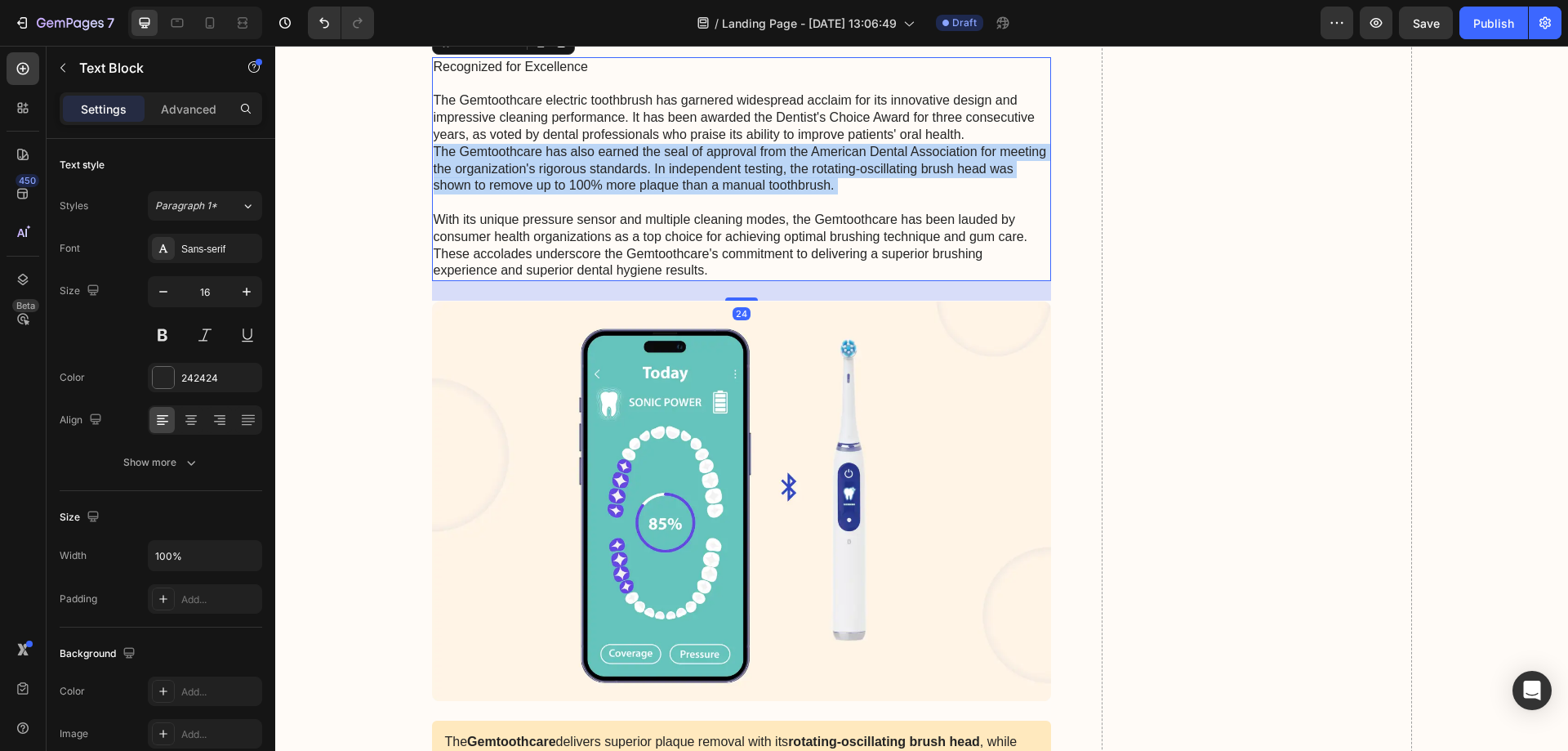
click at [580, 225] on p "Recognized for Excellence The Gemtoothcare electric toothbrush has garnered wid…" at bounding box center [742, 169] width 617 height 221
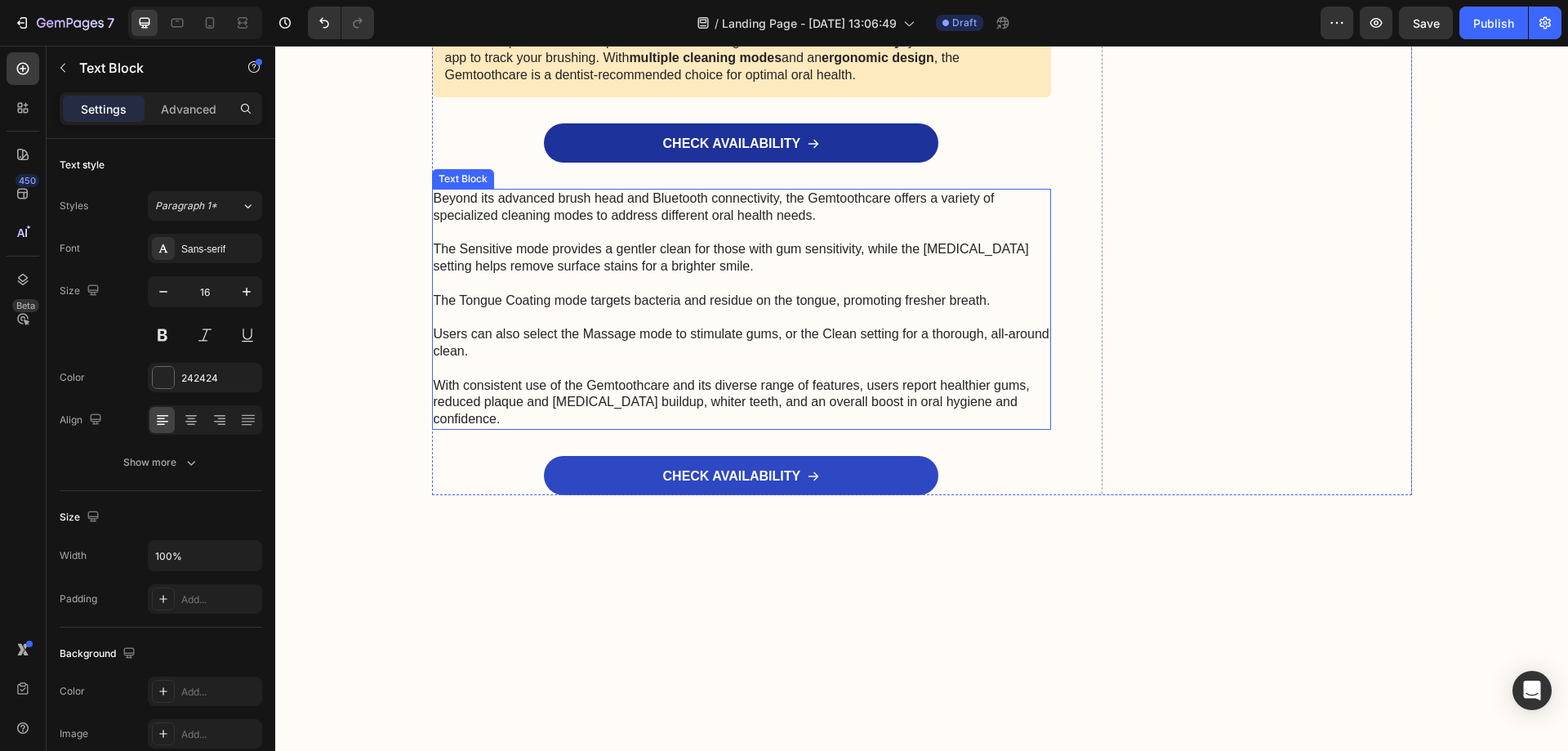
scroll to position [7026, 0]
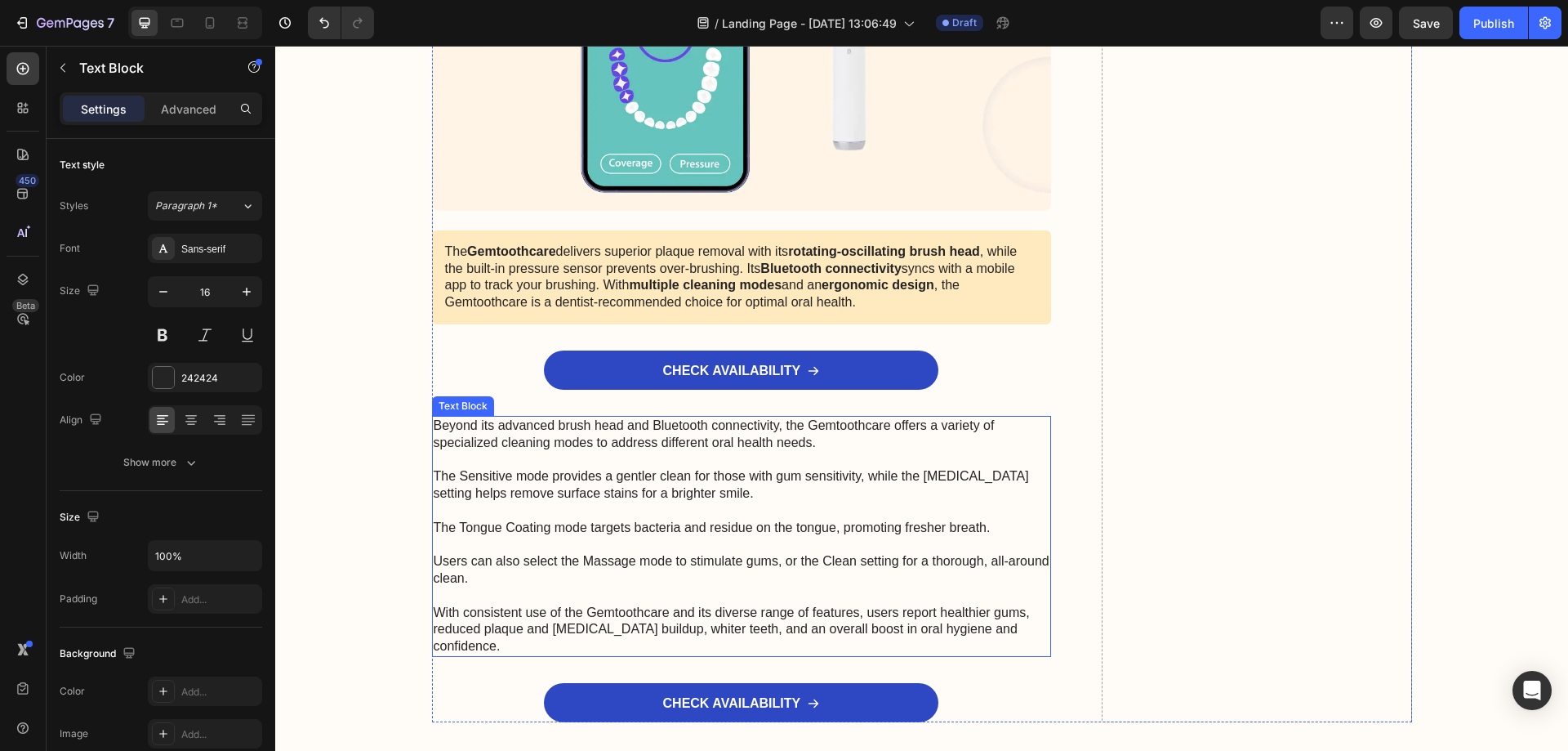
click at [620, 518] on p "Beyond its advanced brush head and Bluetooth connectivity, the Gemtoothcare off…" at bounding box center [742, 535] width 617 height 237
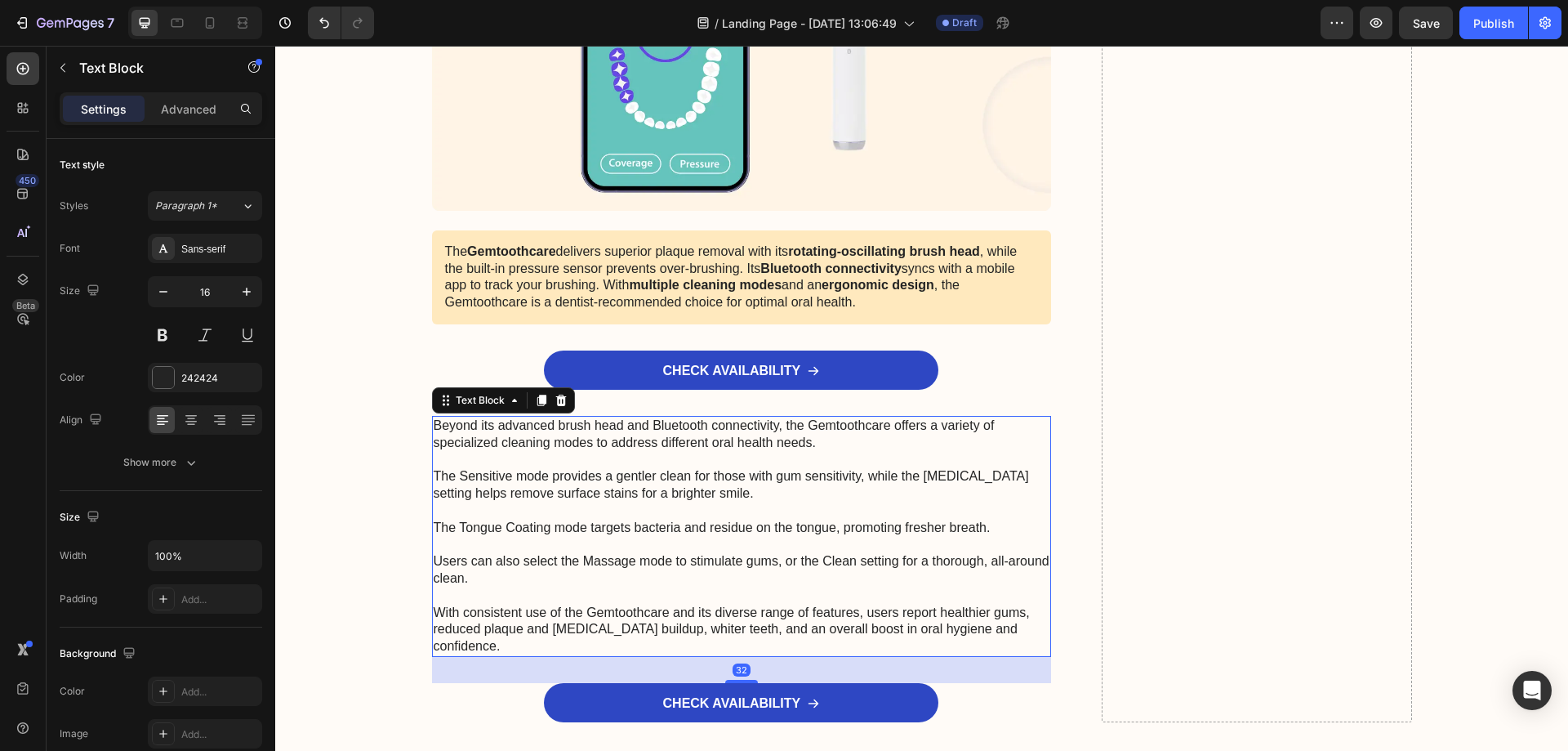
click at [620, 518] on p "Beyond its advanced brush head and Bluetooth connectivity, the Gemtoothcare off…" at bounding box center [742, 535] width 617 height 237
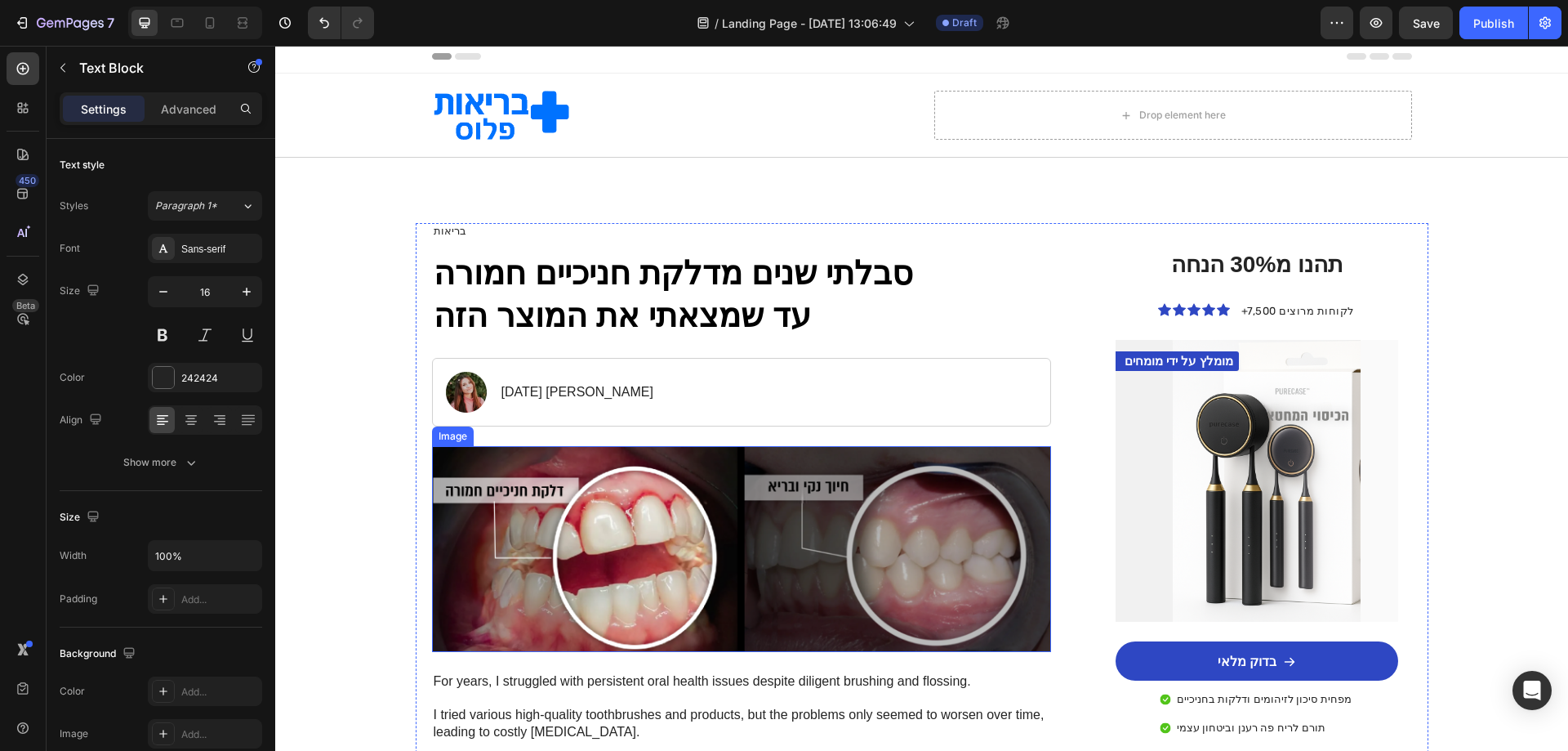
scroll to position [0, 0]
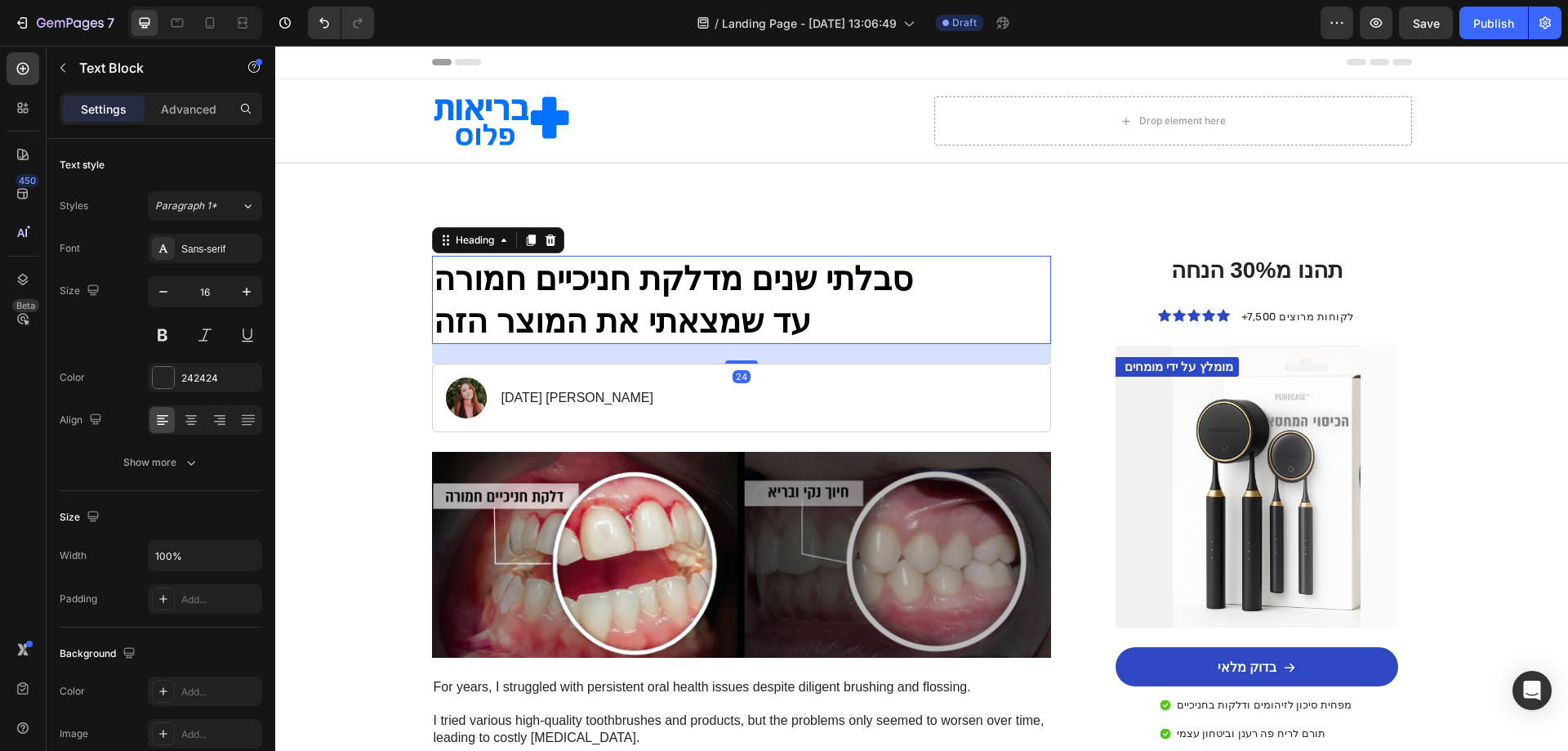
click at [603, 301] on h1 "סבלתי שנים מדלקת חניכיים חמורה עד שמצאתי את המוצר הזה" at bounding box center [742, 299] width 620 height 88
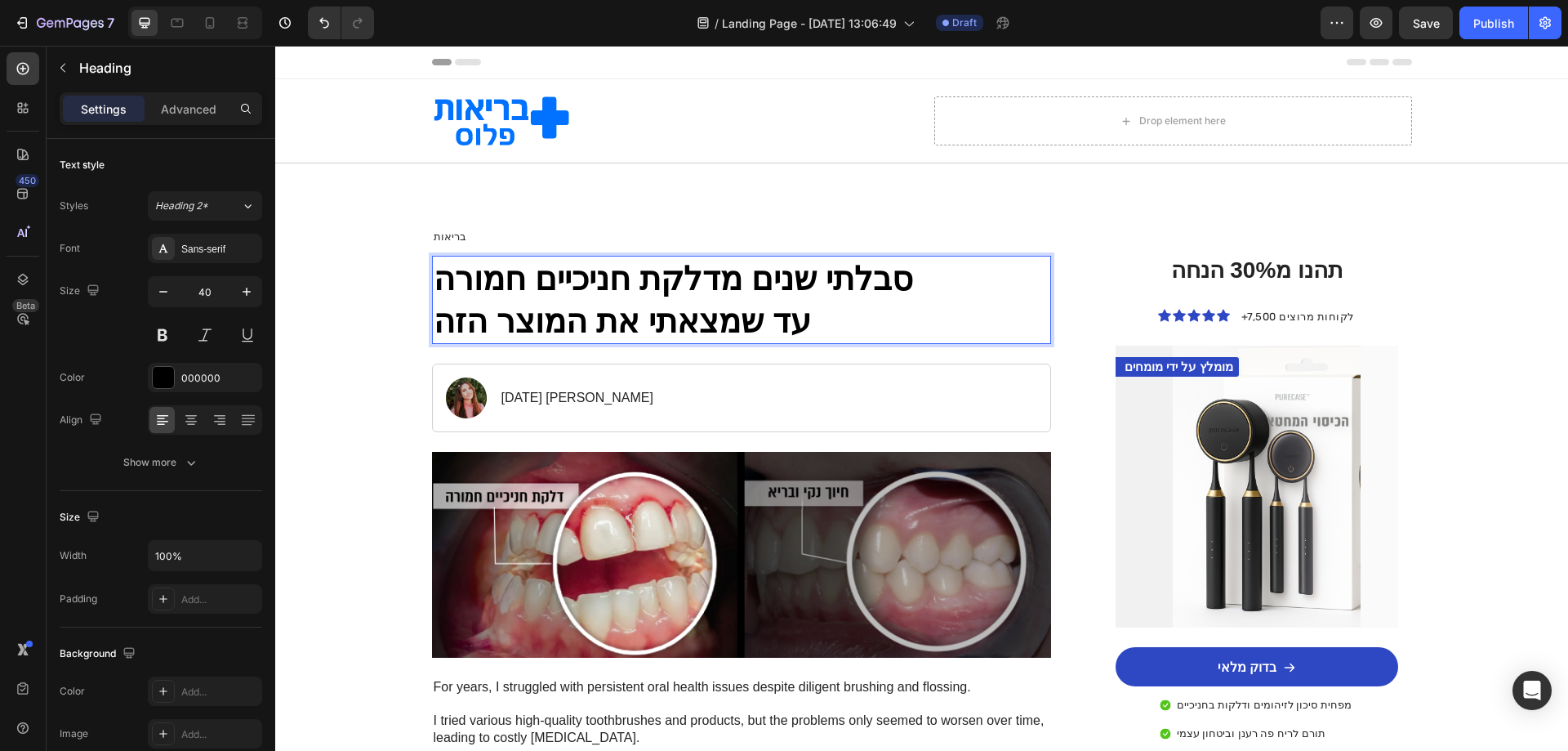
click at [603, 301] on h1 "סבלתי שנים מדלקת חניכיים חמורה עד שמצאתי את המוצר הזה" at bounding box center [742, 299] width 620 height 88
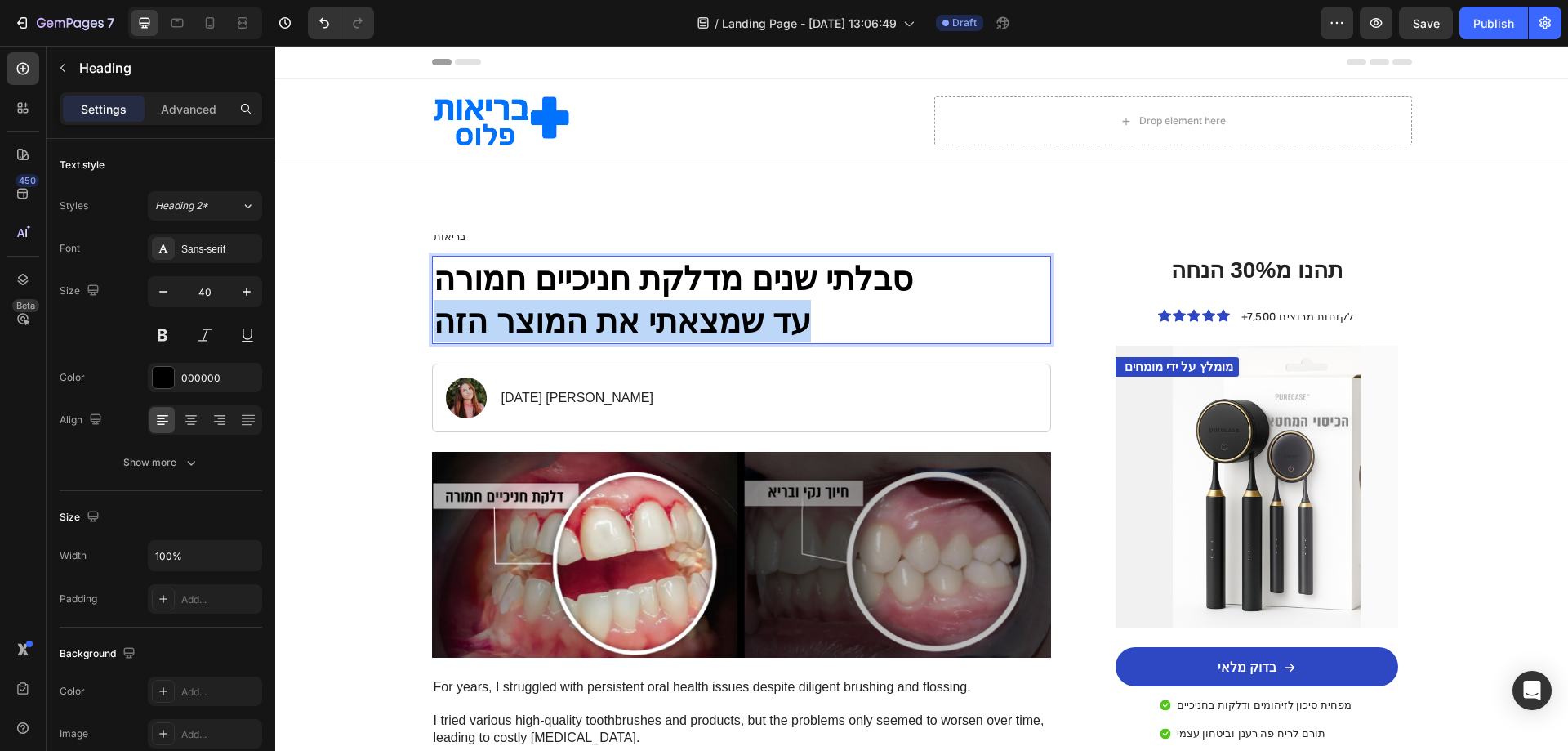
click at [603, 301] on p "סבלתי שנים מדלקת חניכיים חמורה עד שמצאתי את המוצר הזה" at bounding box center [742, 300] width 617 height 85
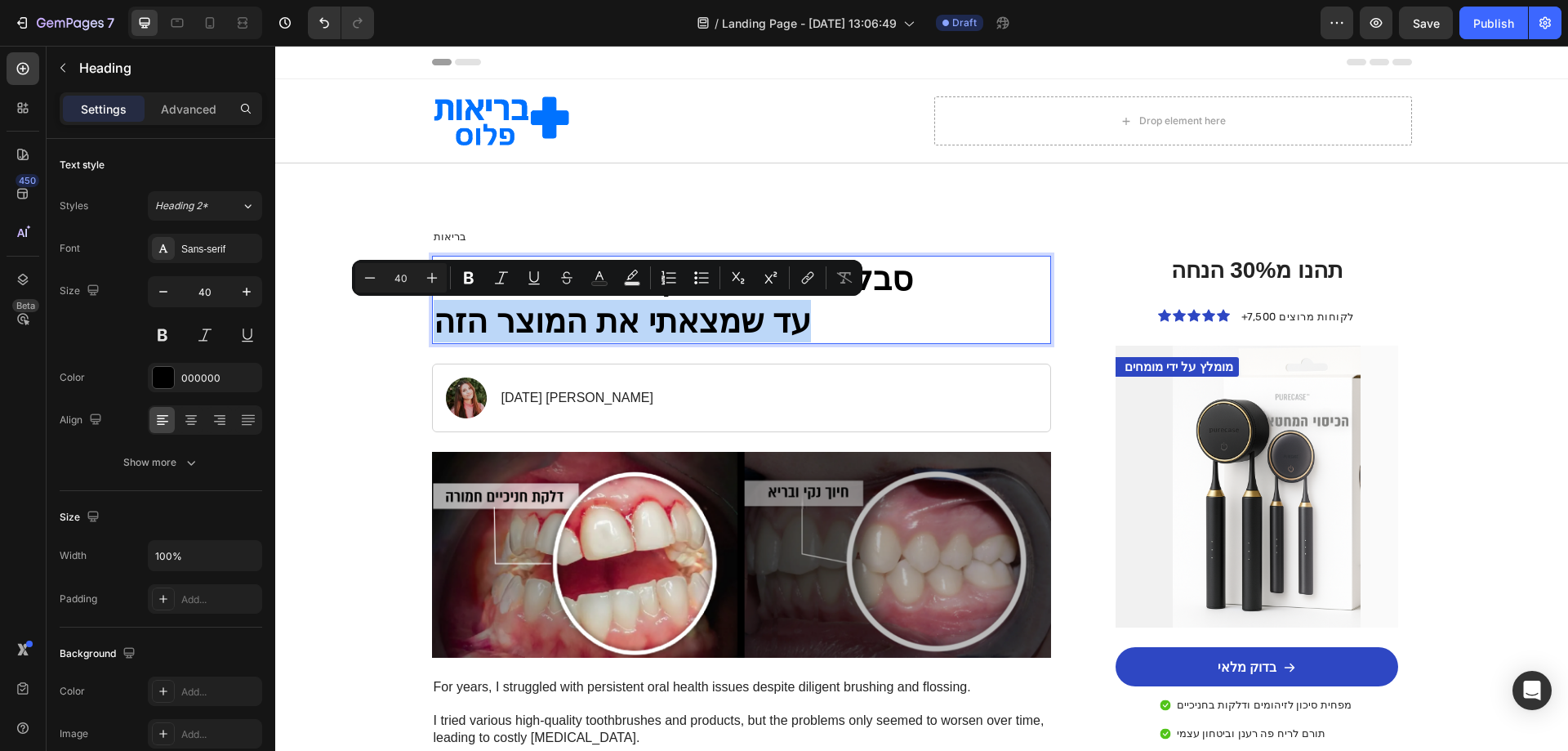
click at [648, 318] on p "סבלתי שנים מדלקת חניכיים חמורה עד שמצאתי את המוצר הזה" at bounding box center [742, 300] width 617 height 85
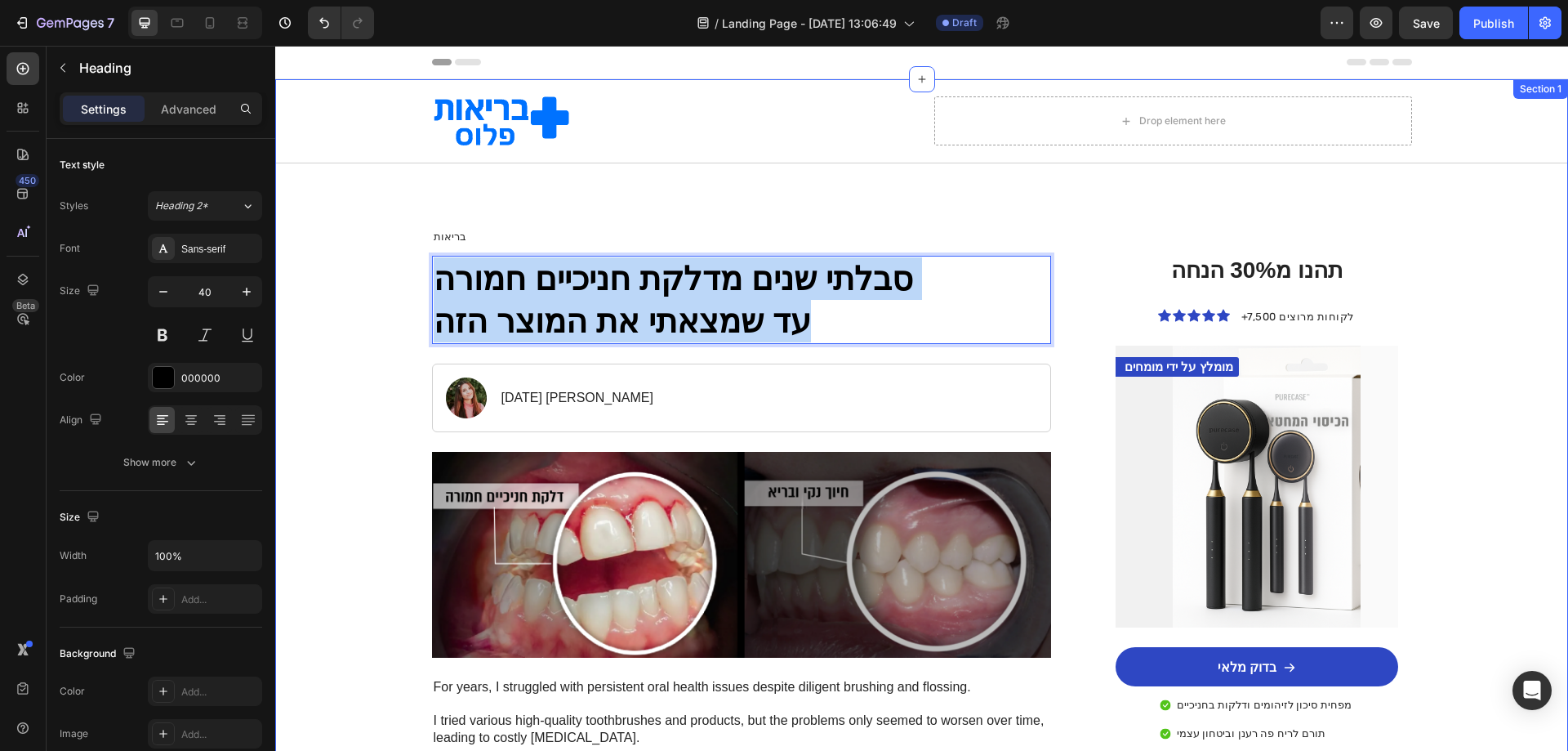
drag, startPoint x: 807, startPoint y: 324, endPoint x: 404, endPoint y: 271, distance: 406.5
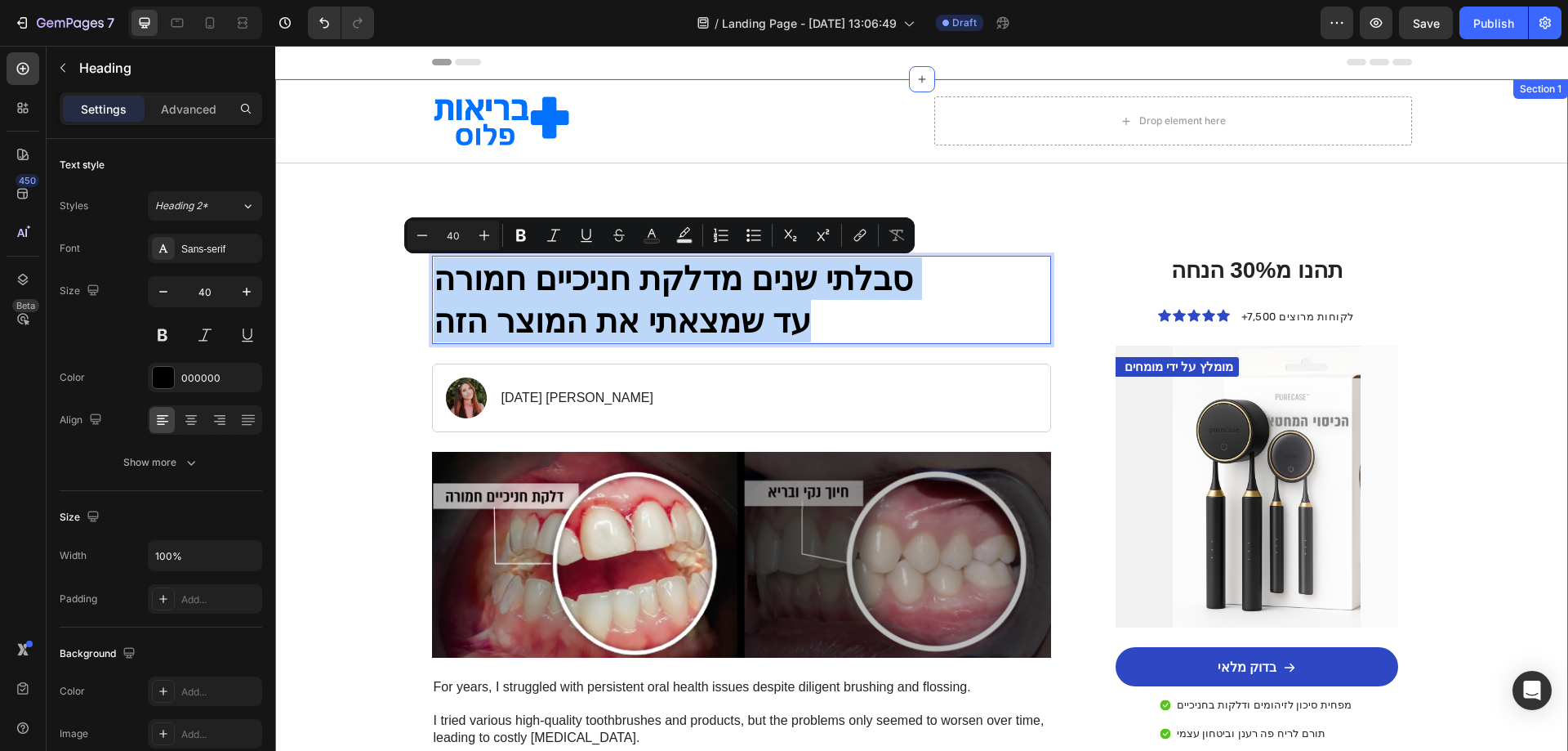
copy p "סבלתי שנים מדלקת חניכיים חמורה עד שמצאתי את המוצר הזה"
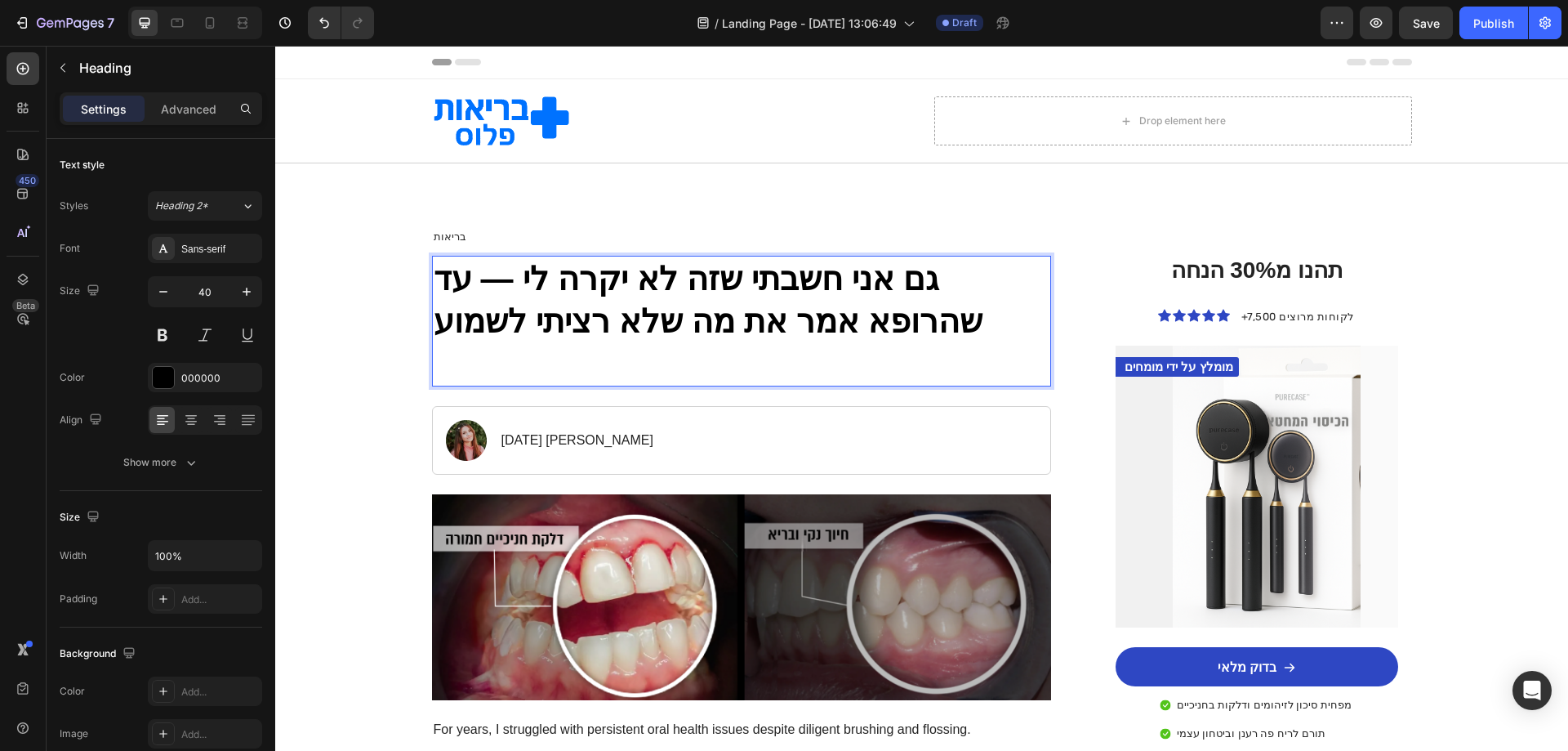
click at [619, 280] on p "גם אני חשבתי שזה לא יקרה לי — עד שהרופא אמר את מה שלא רציתי לשמוע" at bounding box center [742, 300] width 617 height 85
drag, startPoint x: 619, startPoint y: 280, endPoint x: 603, endPoint y: 278, distance: 16.1
click at [603, 278] on p "גם אני חשבתי שזה לא יקרה לי — עד שהרופא אמר את מה שלא רציתי לשמוע" at bounding box center [742, 300] width 617 height 85
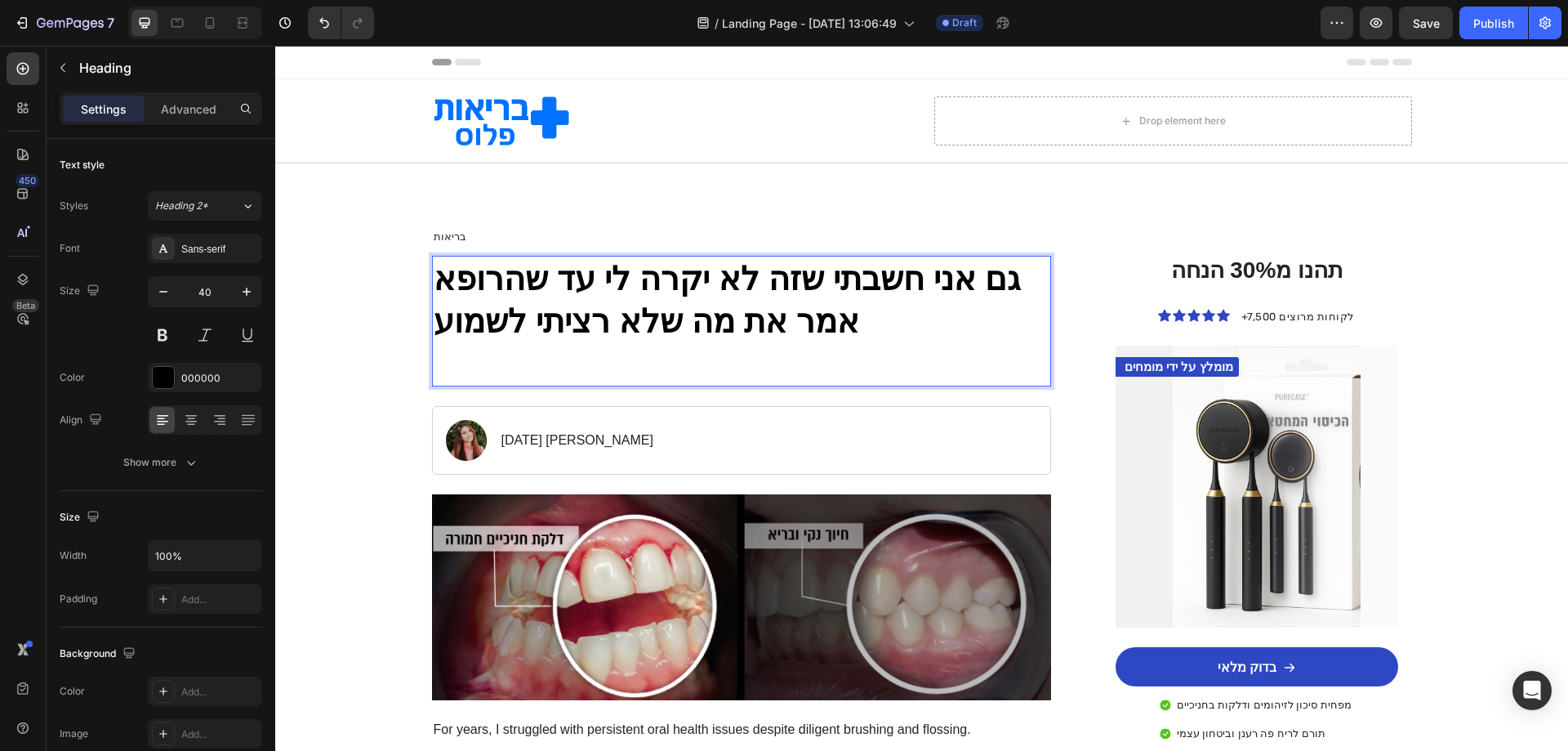
click at [861, 331] on p "גם אני חשבתי שזה לא יקרה לי עד שהרופא אמר את מה שלא רציתי לשמוע" at bounding box center [742, 300] width 617 height 85
click at [1437, 27] on span "Save" at bounding box center [1426, 23] width 27 height 14
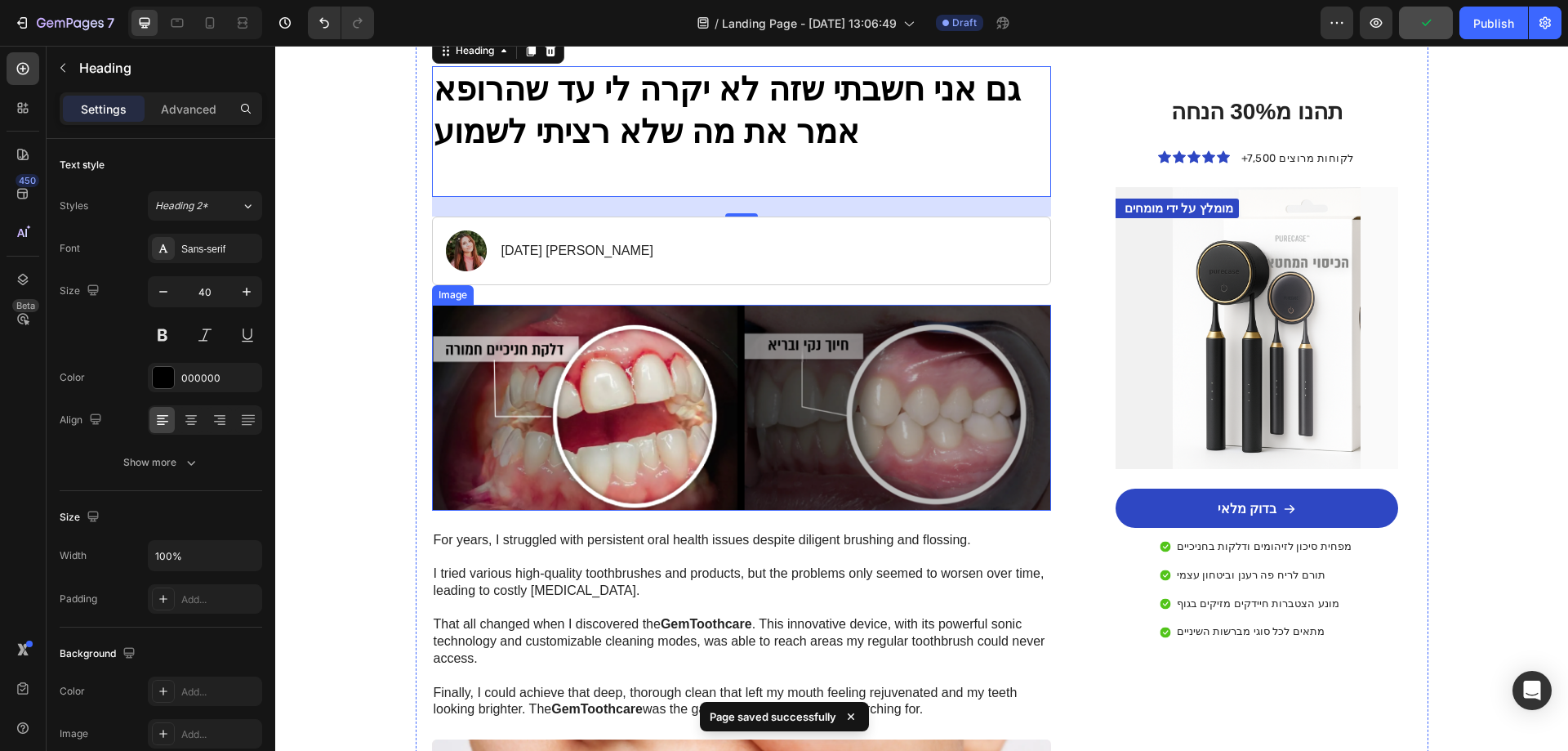
scroll to position [408, 0]
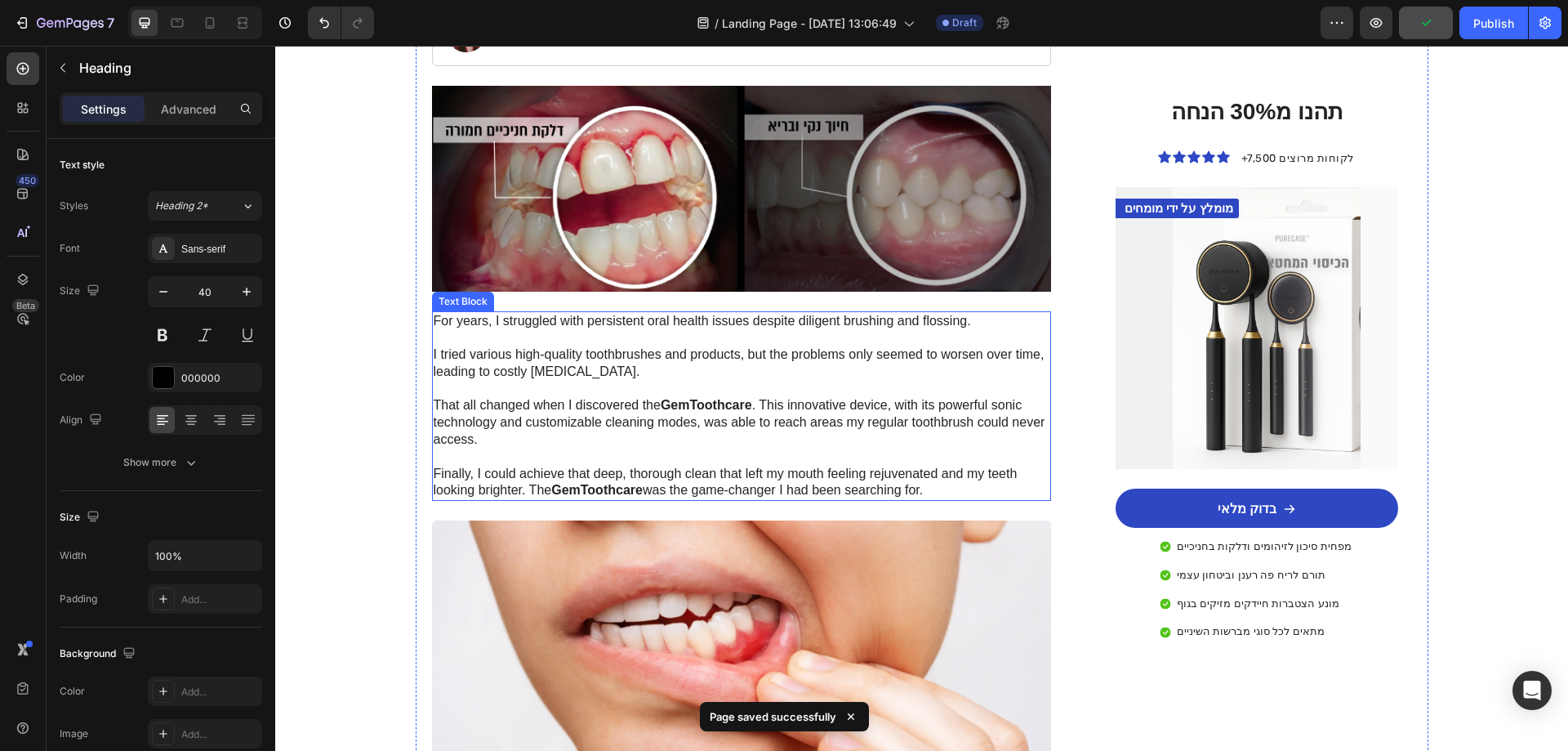
click at [703, 389] on p "For years, I struggled with persistent oral health issues despite diligent brus…" at bounding box center [742, 406] width 617 height 187
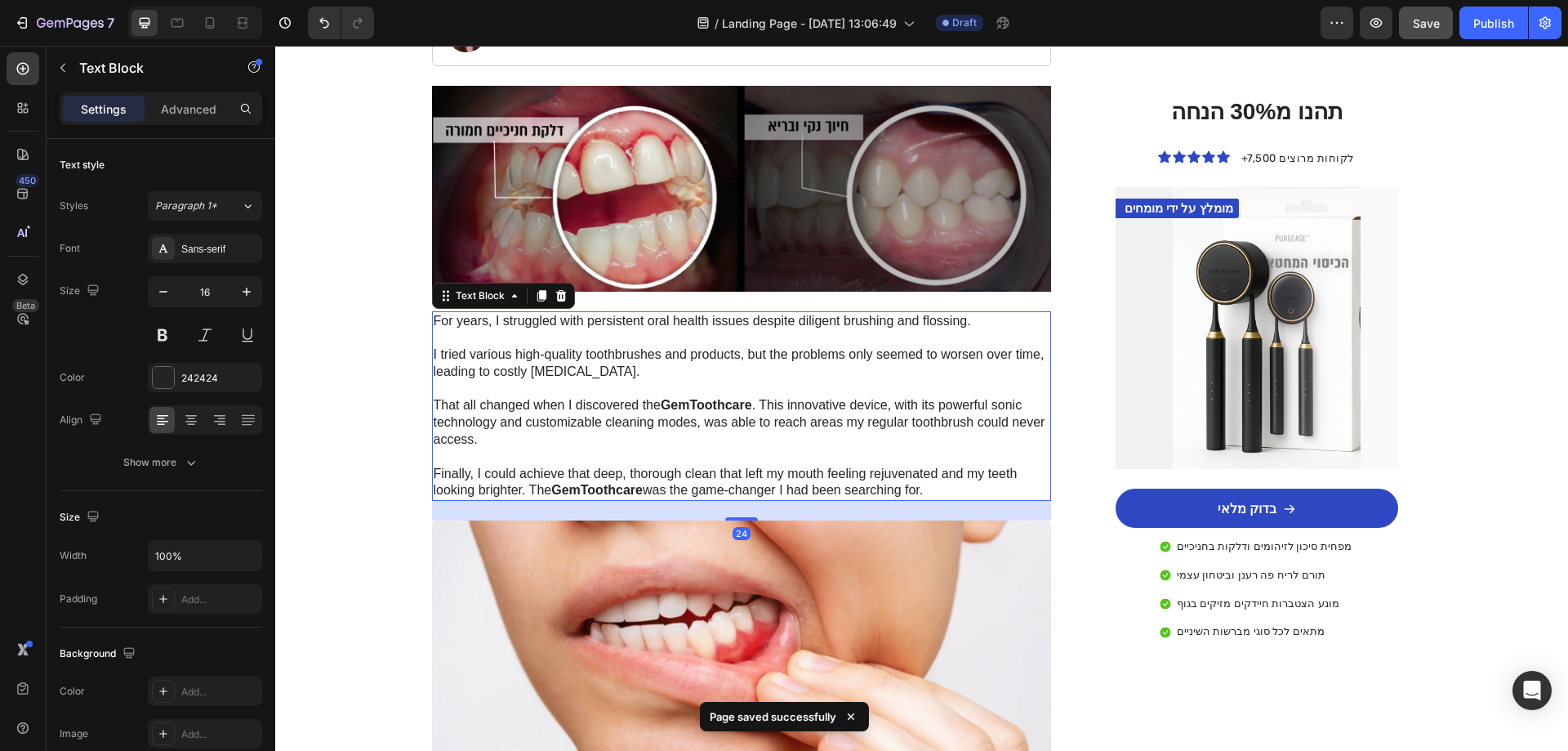
click at [703, 389] on p "For years, I struggled with persistent oral health issues despite diligent brus…" at bounding box center [742, 406] width 617 height 187
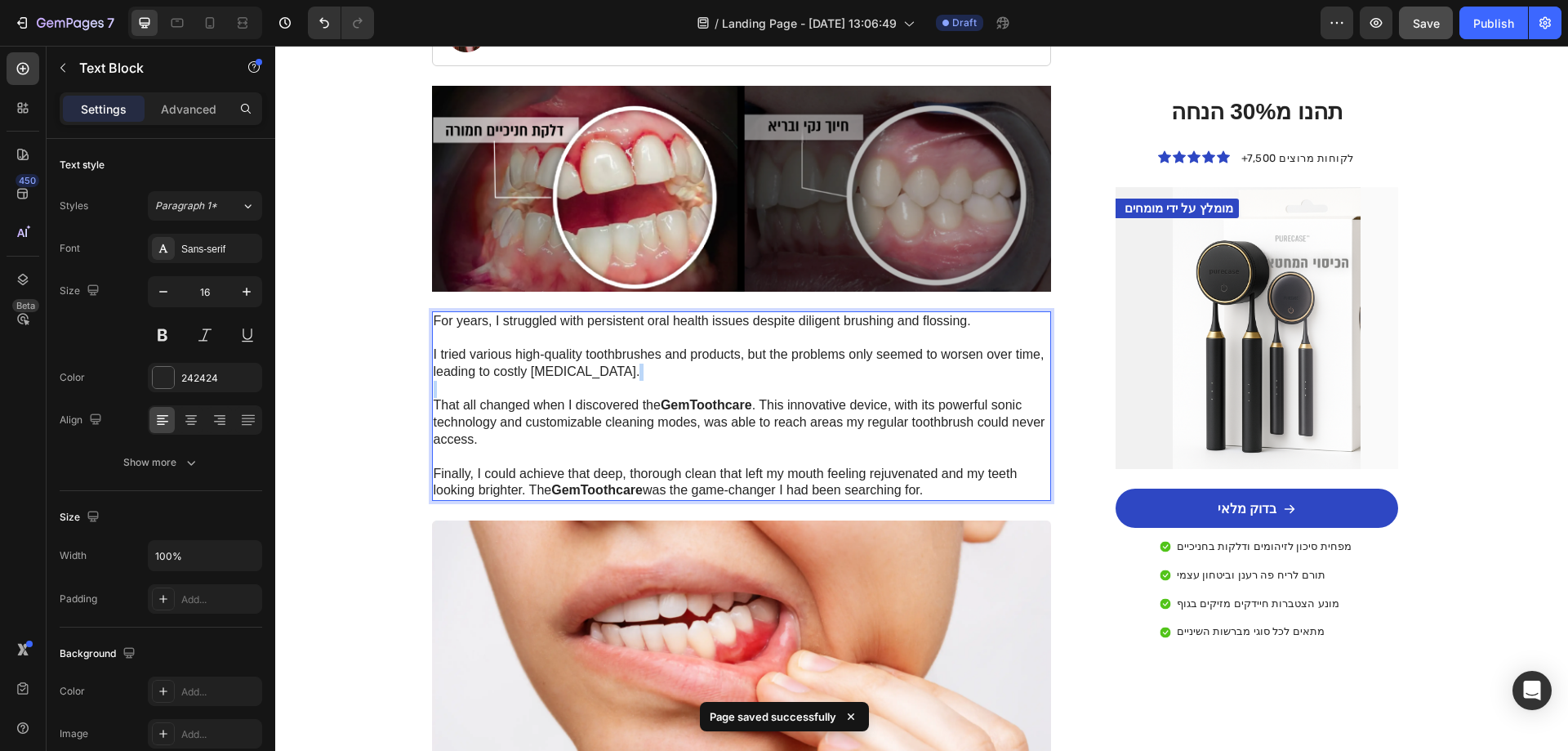
click at [703, 389] on p "For years, I struggled with persistent oral health issues despite diligent brus…" at bounding box center [742, 406] width 617 height 187
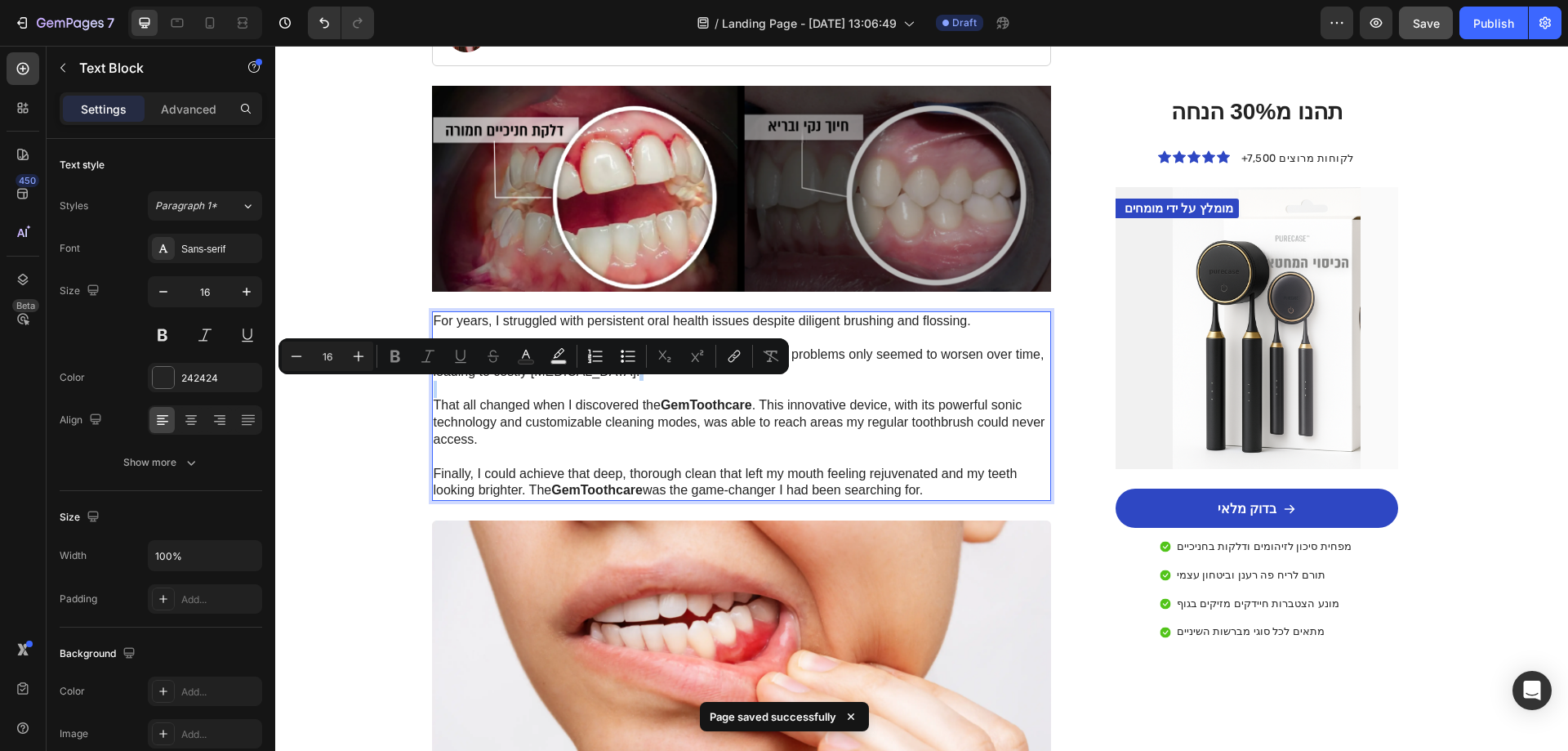
click at [703, 389] on p "For years, I struggled with persistent oral health issues despite diligent brus…" at bounding box center [742, 406] width 617 height 187
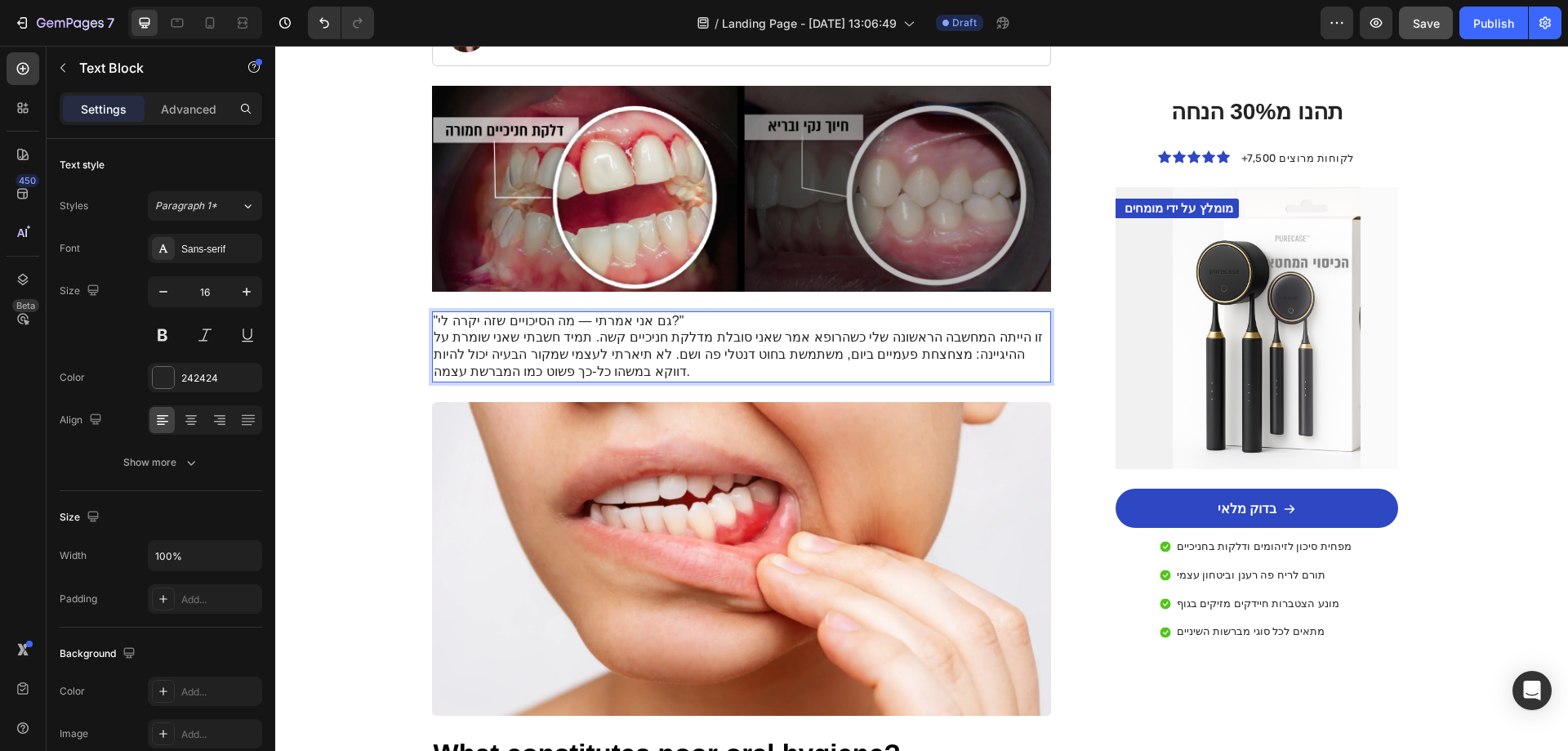
click at [662, 321] on p ""גם אני אמרתי — מה הסיכויים שזה יקרה לי?" זו הייתה המחשבה הראשונה שלי כשהרופא א…" at bounding box center [742, 347] width 617 height 68
drag, startPoint x: 580, startPoint y: 323, endPoint x: 569, endPoint y: 323, distance: 11.0
click at [569, 323] on p ""גם אני אמרתי — מה הסיכויים שזה יקרה לי? זו הייתה המחשבה הראשונה שלי כשהרופא אמ…" at bounding box center [742, 347] width 617 height 68
click at [434, 317] on p ""גם אני אמרתי מה הסיכויים שזה יקרה לי? זו הייתה המחשבה הראשונה שלי כשהרופא אמר …" at bounding box center [742, 347] width 617 height 68
click at [634, 322] on p "גם אני אמרתי מה הסיכויים שזה יקרה לי? זו הייתה המחשבה הראשונה שלי כשהרופא אמר ש…" at bounding box center [742, 347] width 617 height 68
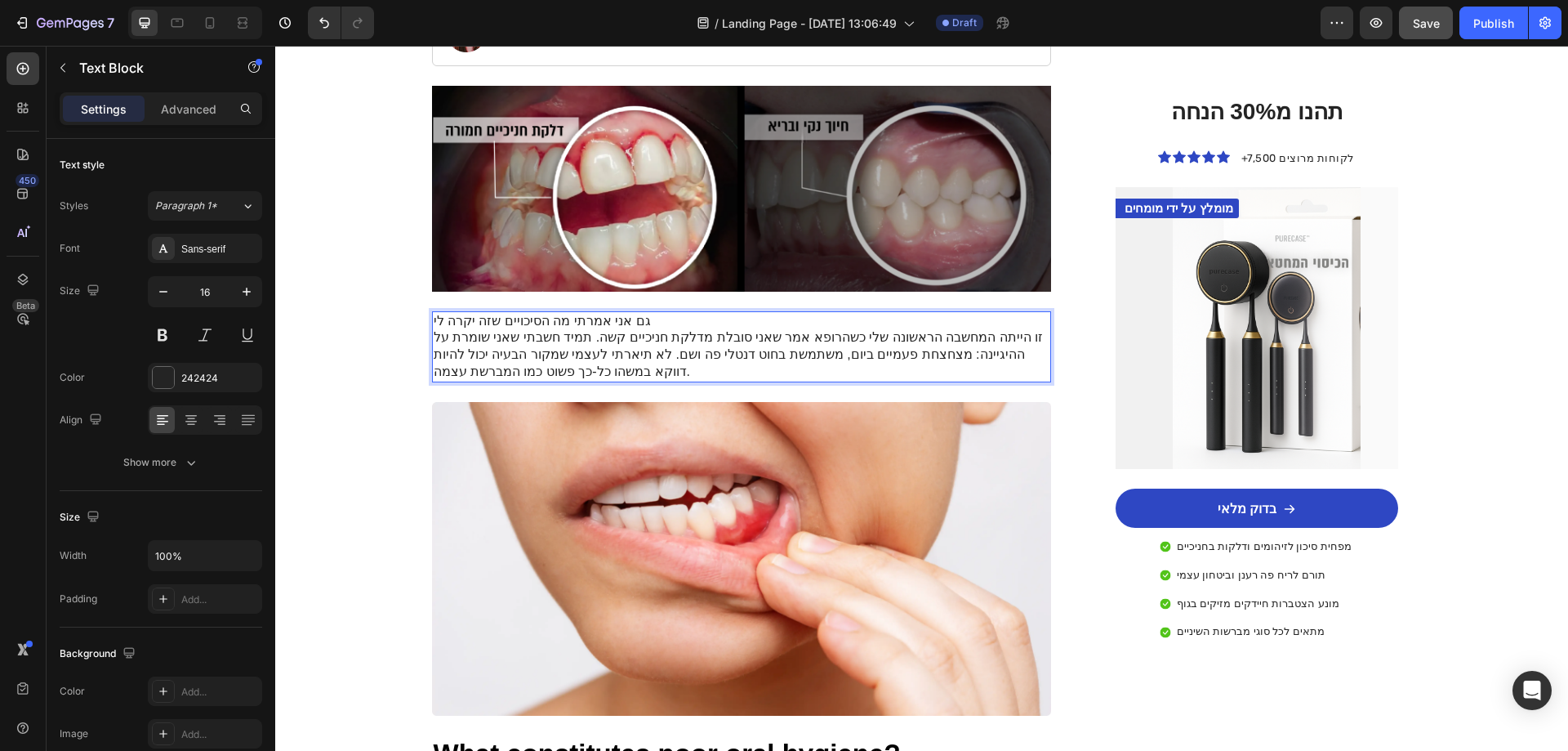
click at [434, 320] on p "גם אני אמרתי מה הסיכויים שזה יקרה לי זו הייתה המחשבה הראשונה שלי כשהרופא אמר שא…" at bounding box center [742, 347] width 617 height 68
click at [434, 321] on p "גם אני אמרתי מה הסיכויים שזה יקרה לי? זו הייתה המחשבה הראשונה שלי כשהרופא אמר ש…" at bounding box center [742, 347] width 617 height 68
click at [661, 320] on p "גם אני אמרתי מה הסיכויים שזה יקרה לי? זו הייתה המחשבה הראשונה שלי כשהרופא אמר ש…" at bounding box center [742, 347] width 617 height 68
click at [573, 372] on p "גם אני אמרתי מה הסיכויים שזה יקרה לי? זו הייתה המחשבה הראשונה שלי כשהרופא אמר ש…" at bounding box center [742, 347] width 617 height 68
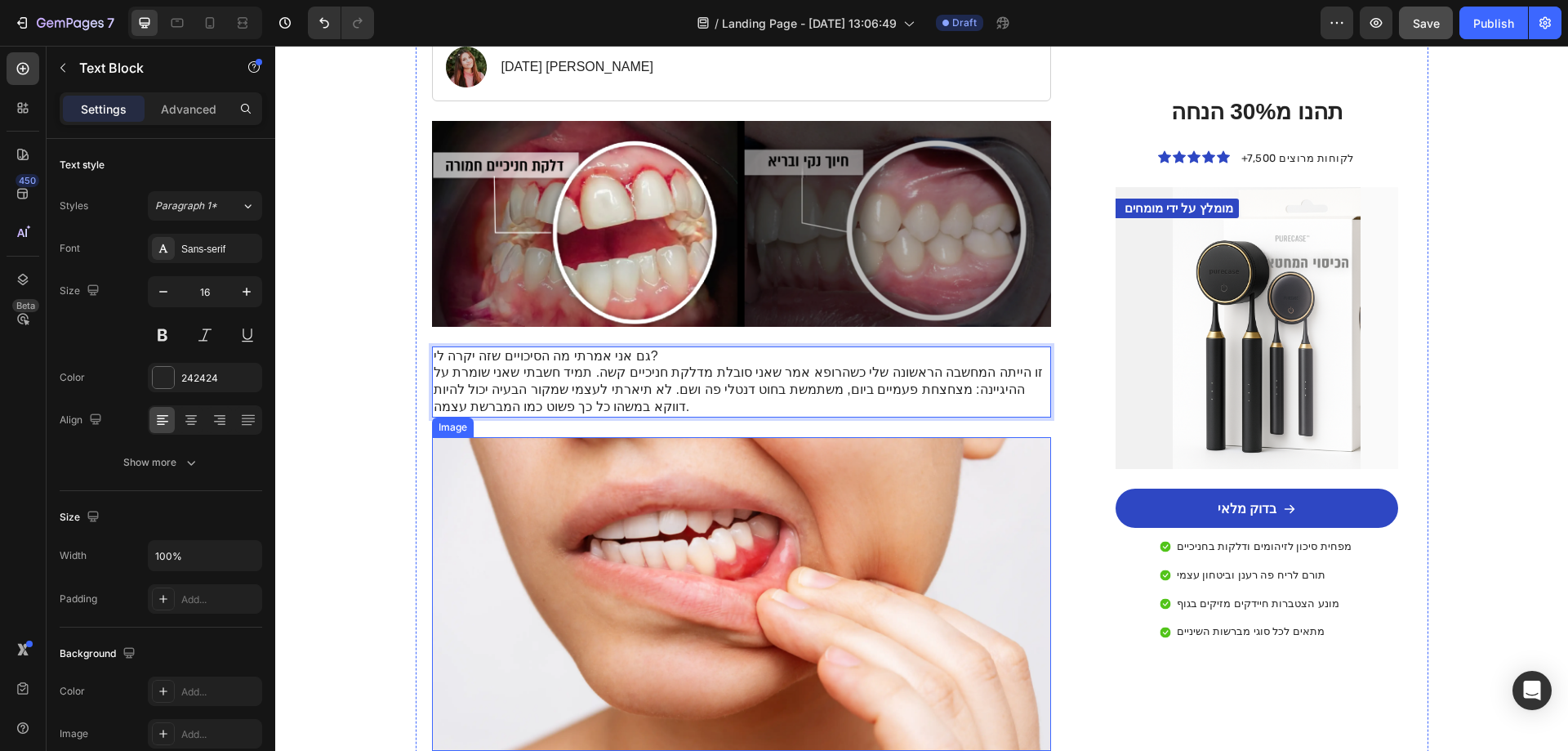
scroll to position [327, 0]
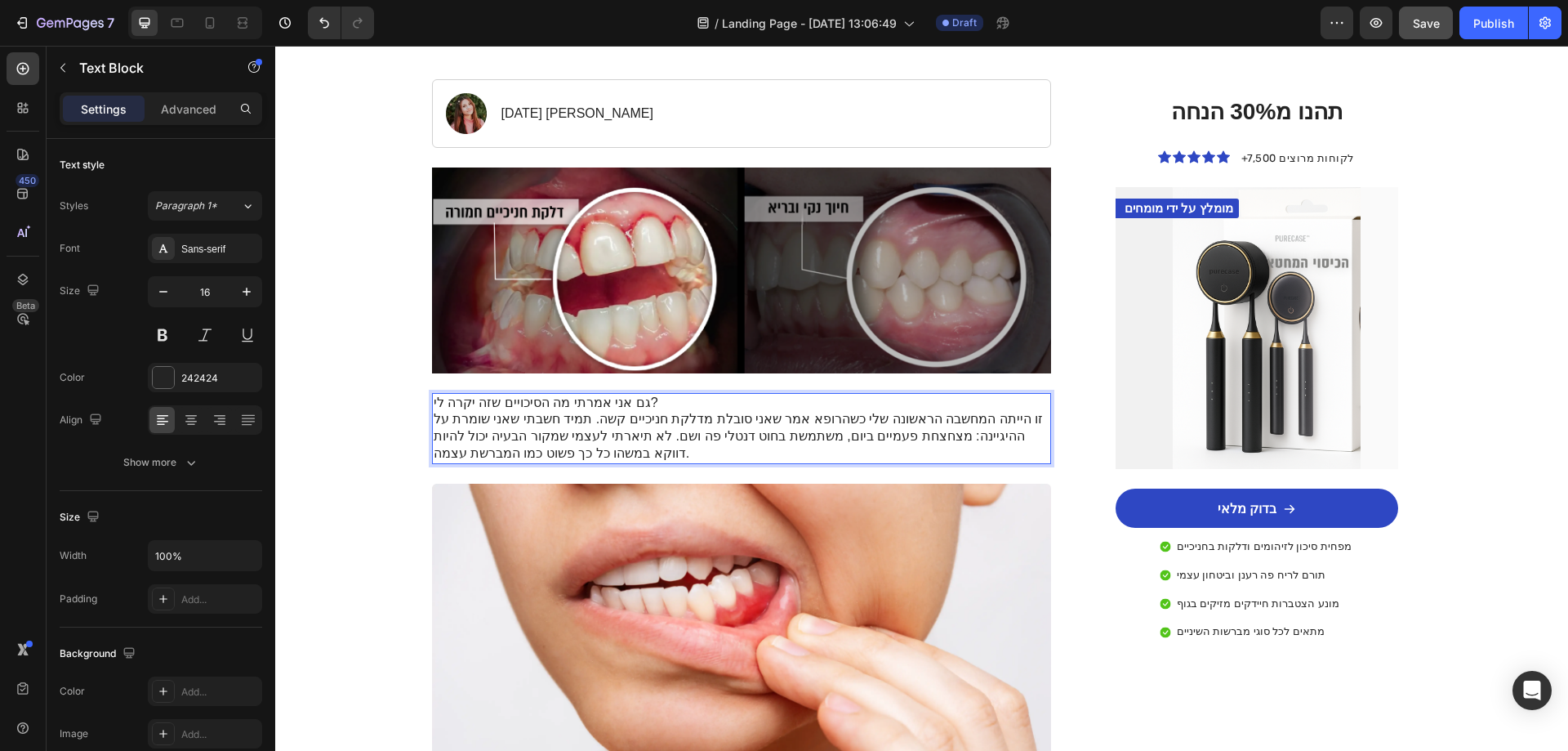
click at [641, 447] on p "גם אני אמרתי מה הסיכויים שזה יקרה לי? זו הייתה המחשבה הראשונה שלי כשהרופא אמר ש…" at bounding box center [742, 428] width 617 height 68
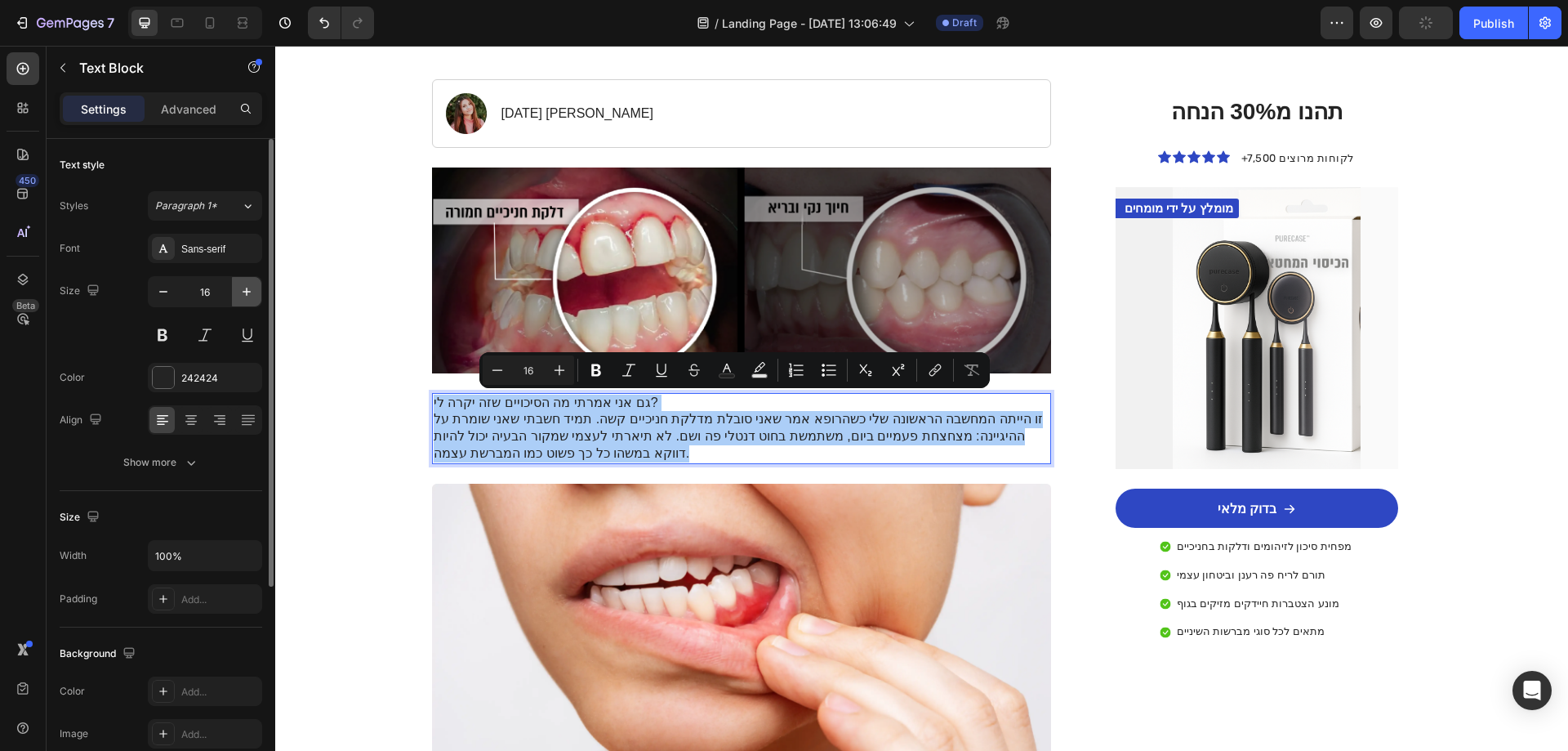
click at [240, 292] on icon "button" at bounding box center [246, 291] width 16 height 16
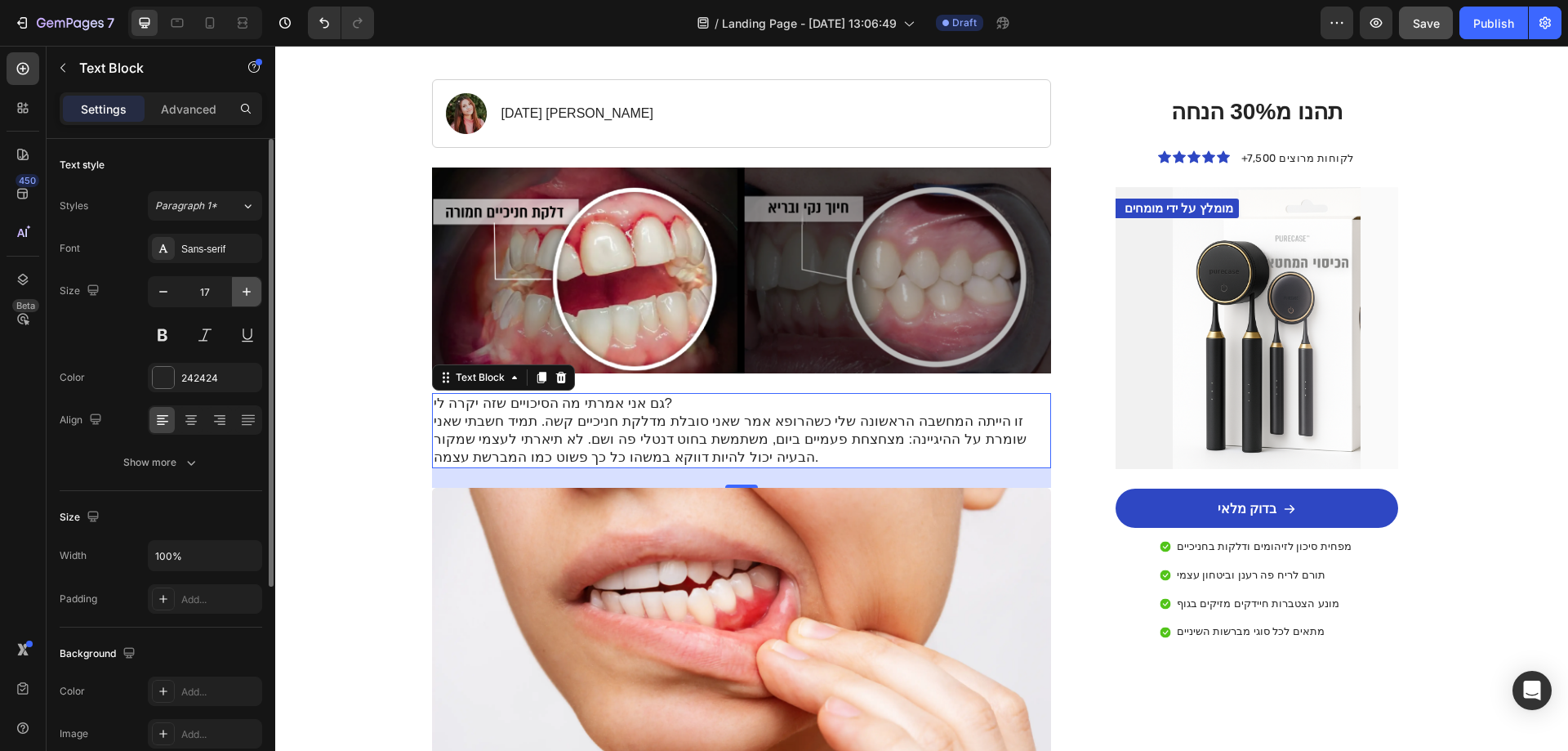
click at [241, 293] on icon "button" at bounding box center [246, 291] width 16 height 16
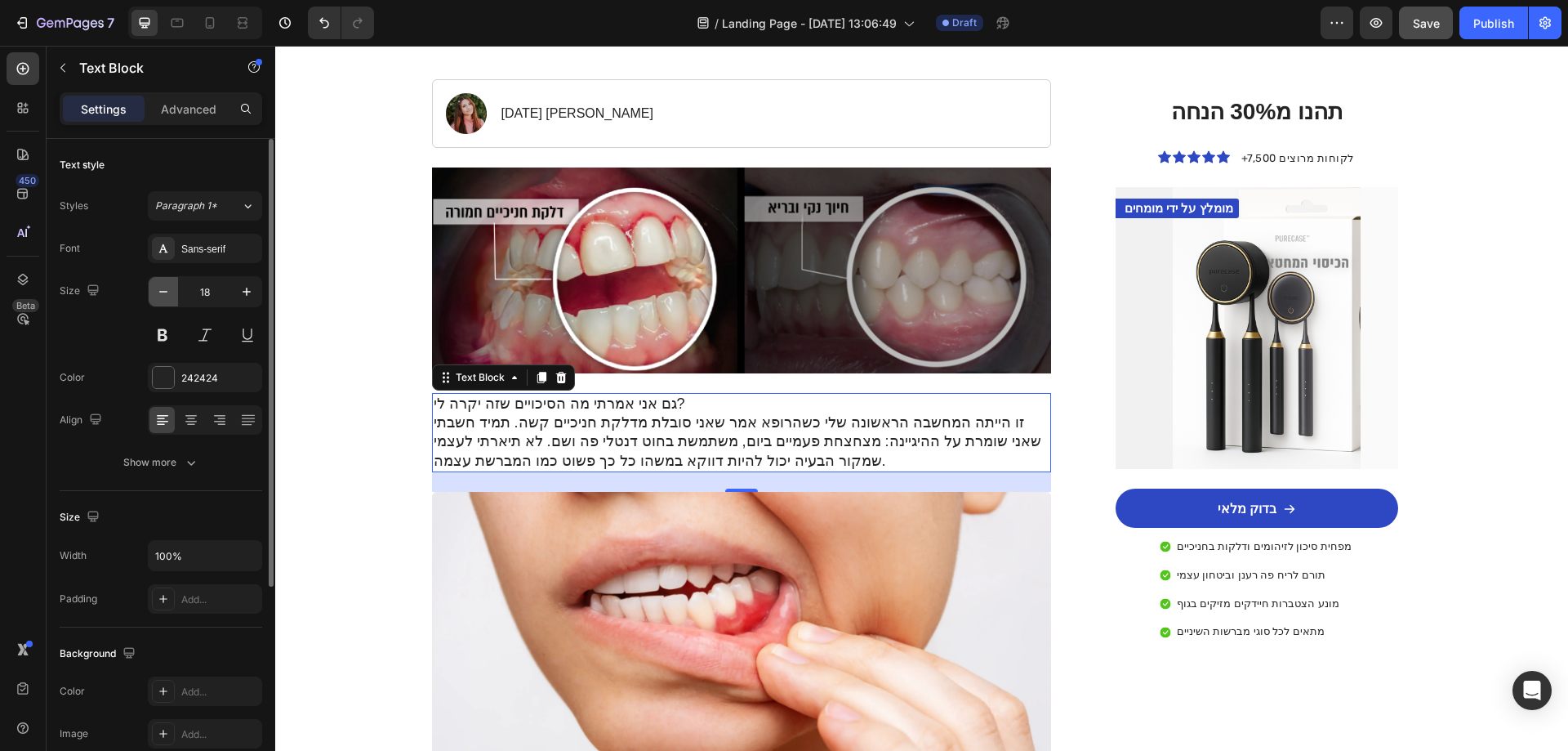
click at [160, 296] on icon "button" at bounding box center [163, 291] width 16 height 16
type input "17"
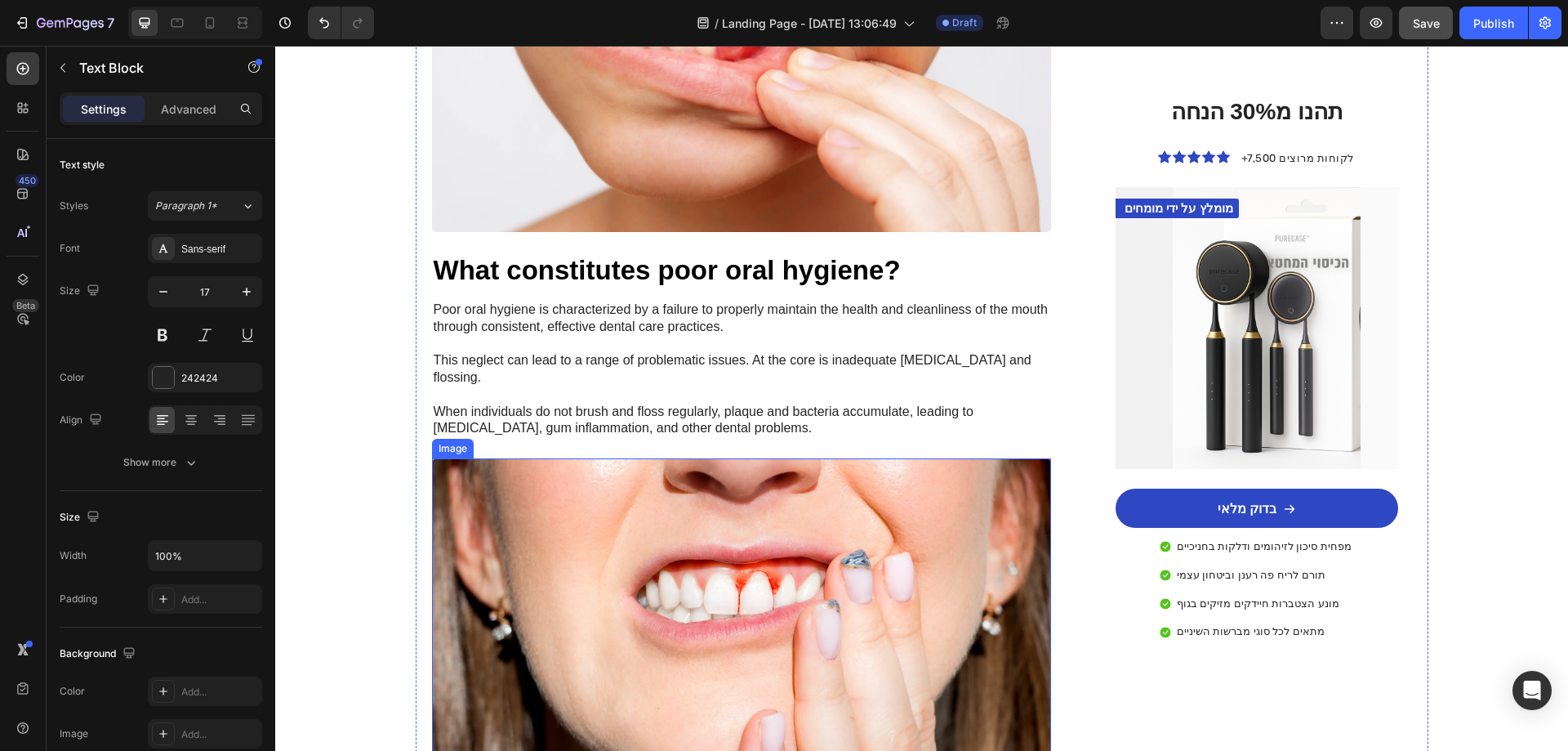
scroll to position [817, 0]
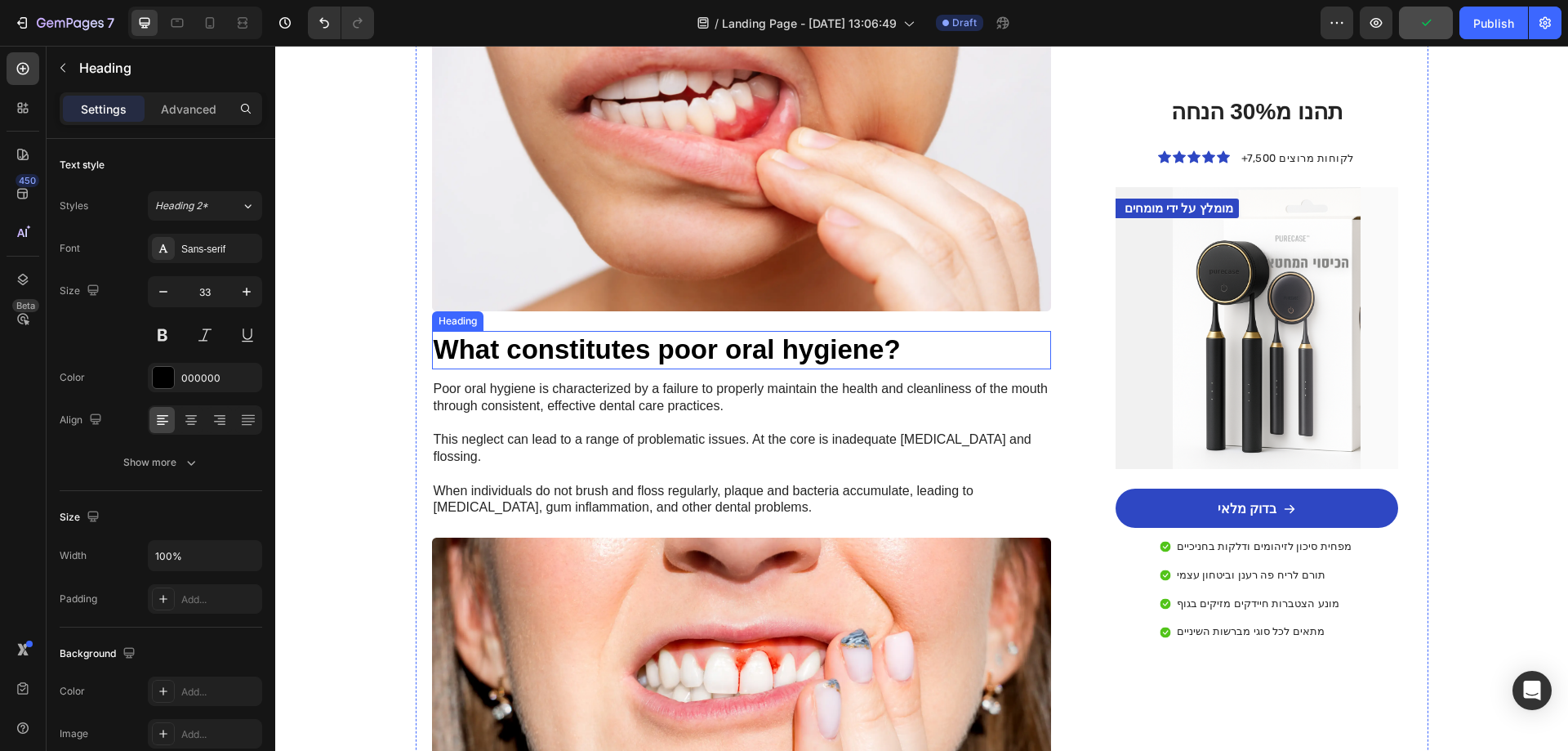
click at [624, 357] on h3 "What constitutes poor oral hygiene?" at bounding box center [742, 350] width 620 height 39
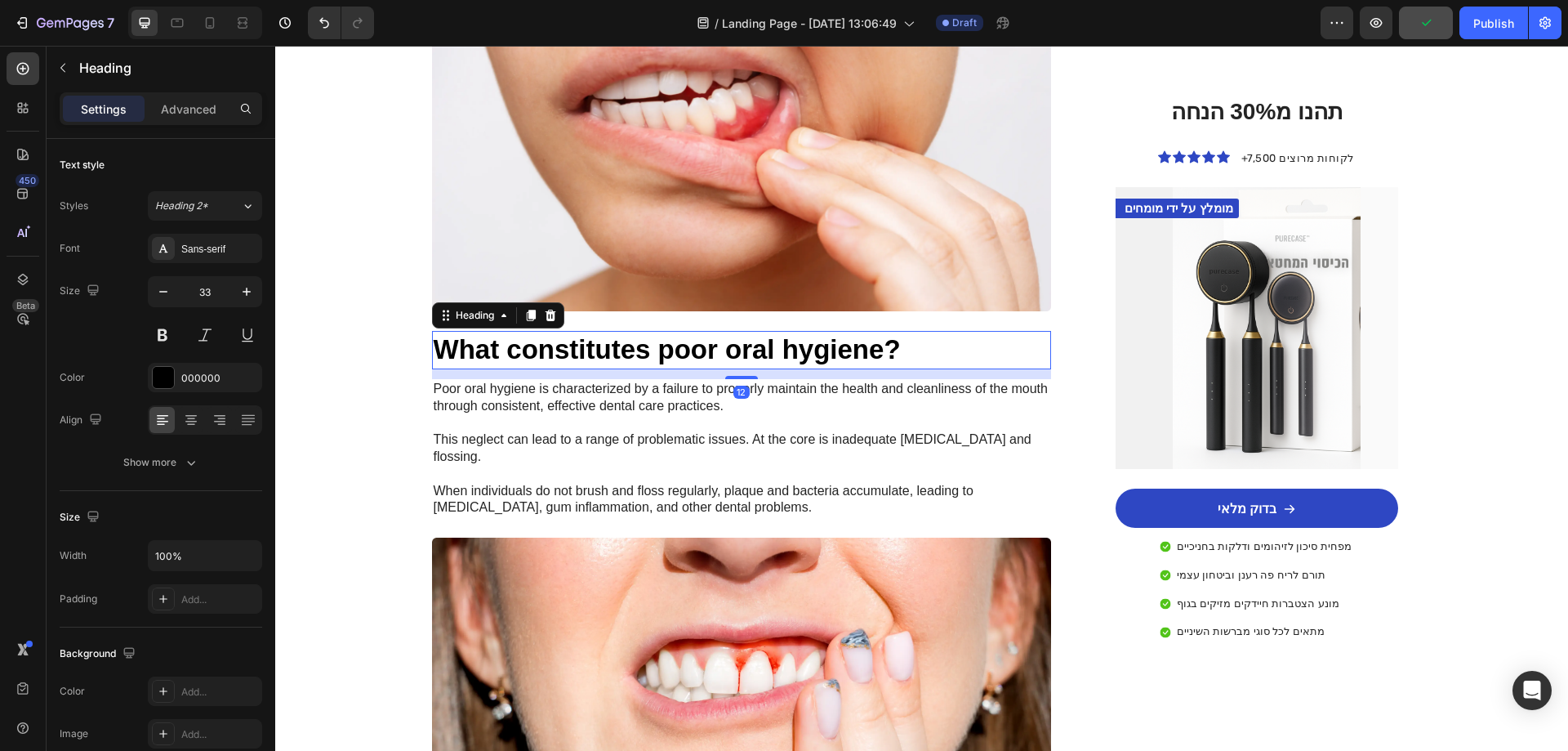
click at [624, 357] on h3 "What constitutes poor oral hygiene?" at bounding box center [742, 350] width 620 height 39
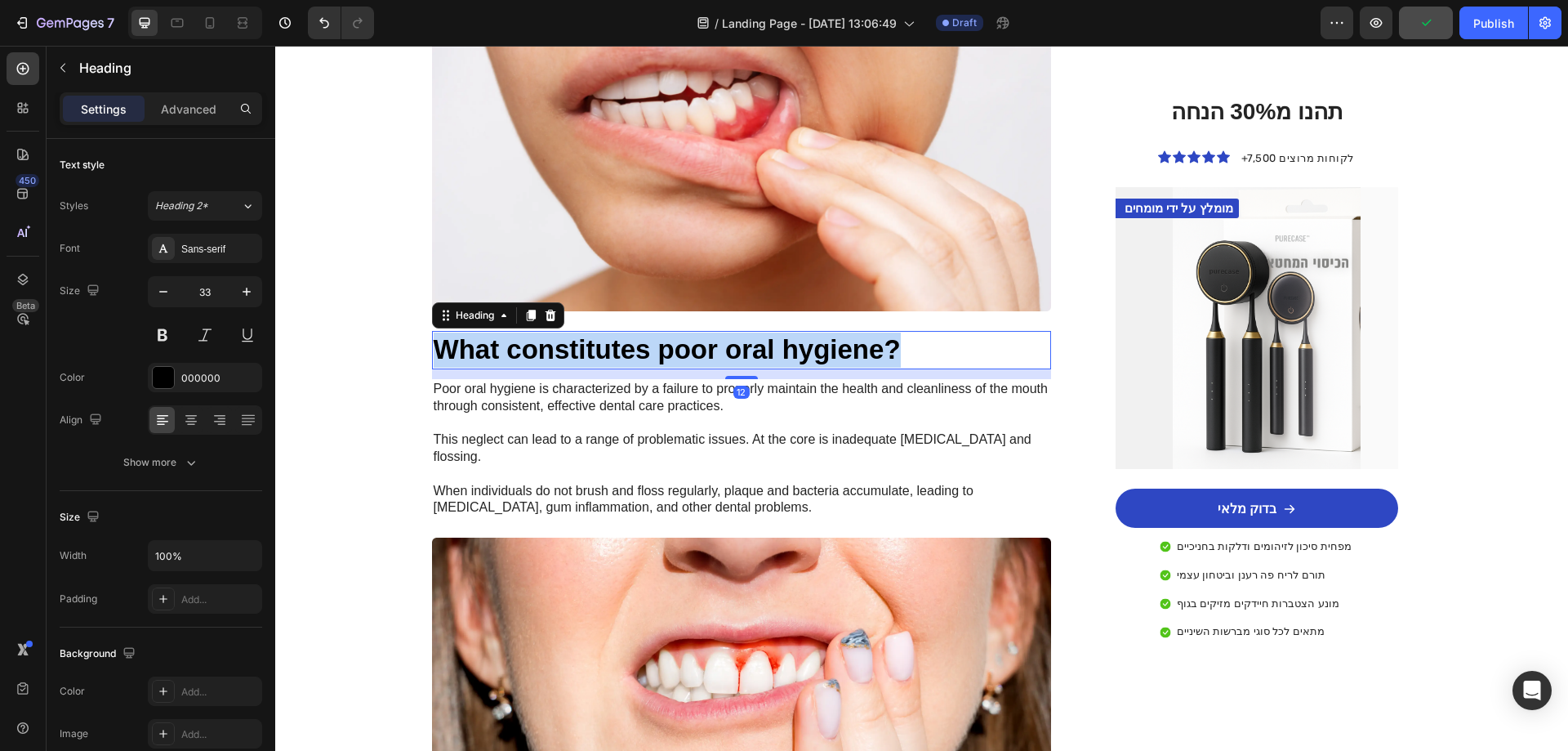
click at [624, 357] on p "What constitutes poor oral hygiene?" at bounding box center [742, 350] width 617 height 35
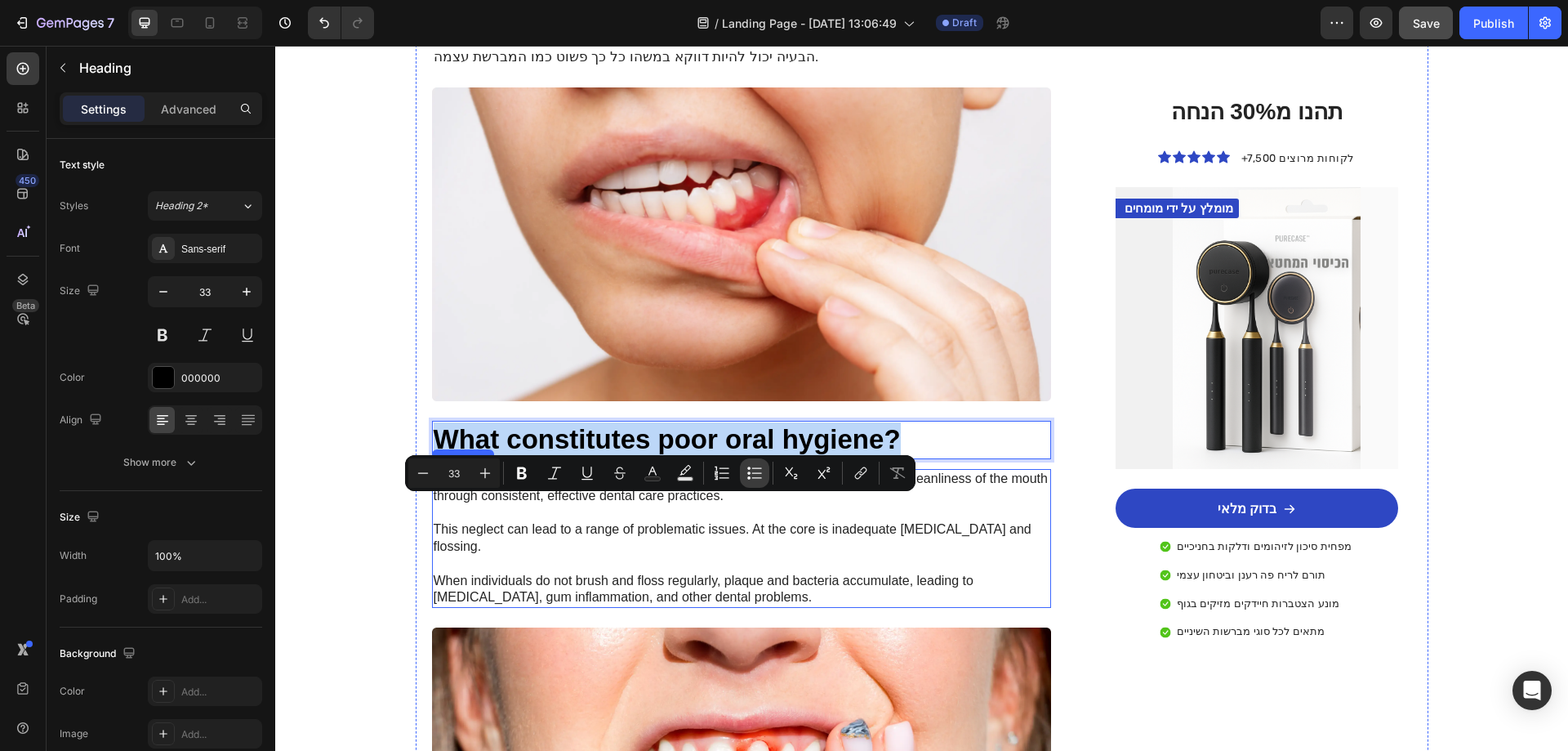
scroll to position [654, 0]
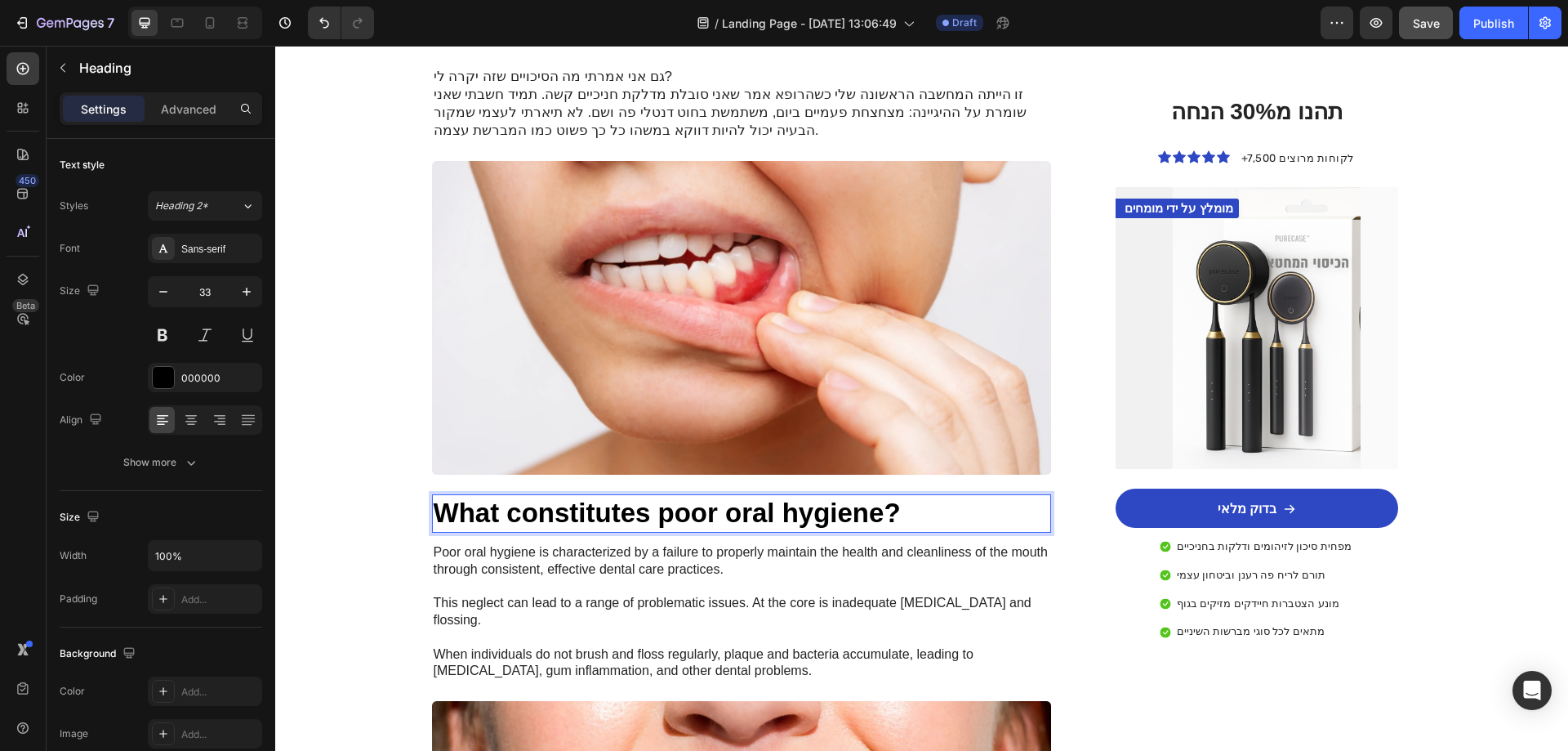
click at [881, 513] on p "What constitutes poor oral hygiene?" at bounding box center [742, 513] width 617 height 35
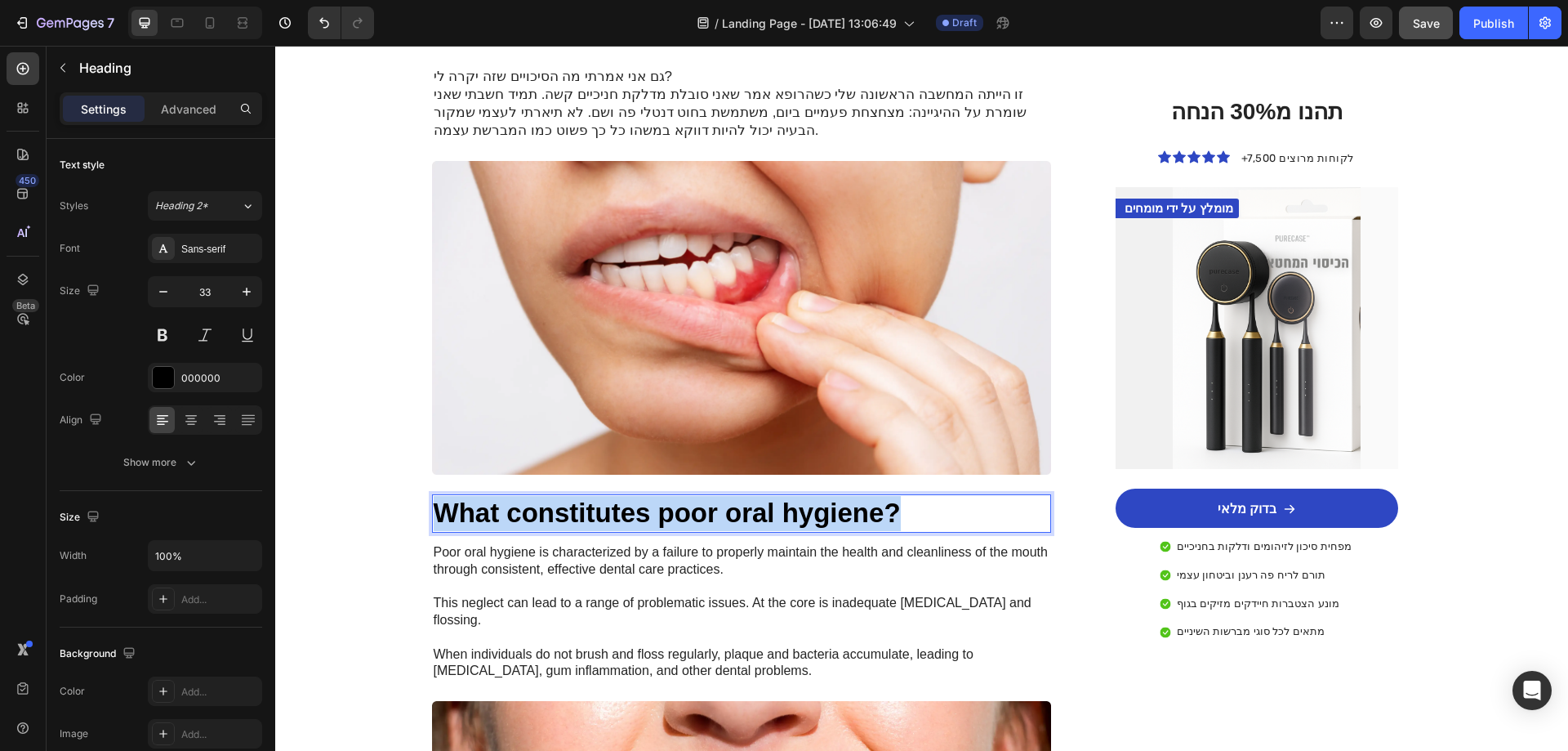
click at [881, 513] on p "What constitutes poor oral hygiene?" at bounding box center [742, 513] width 617 height 35
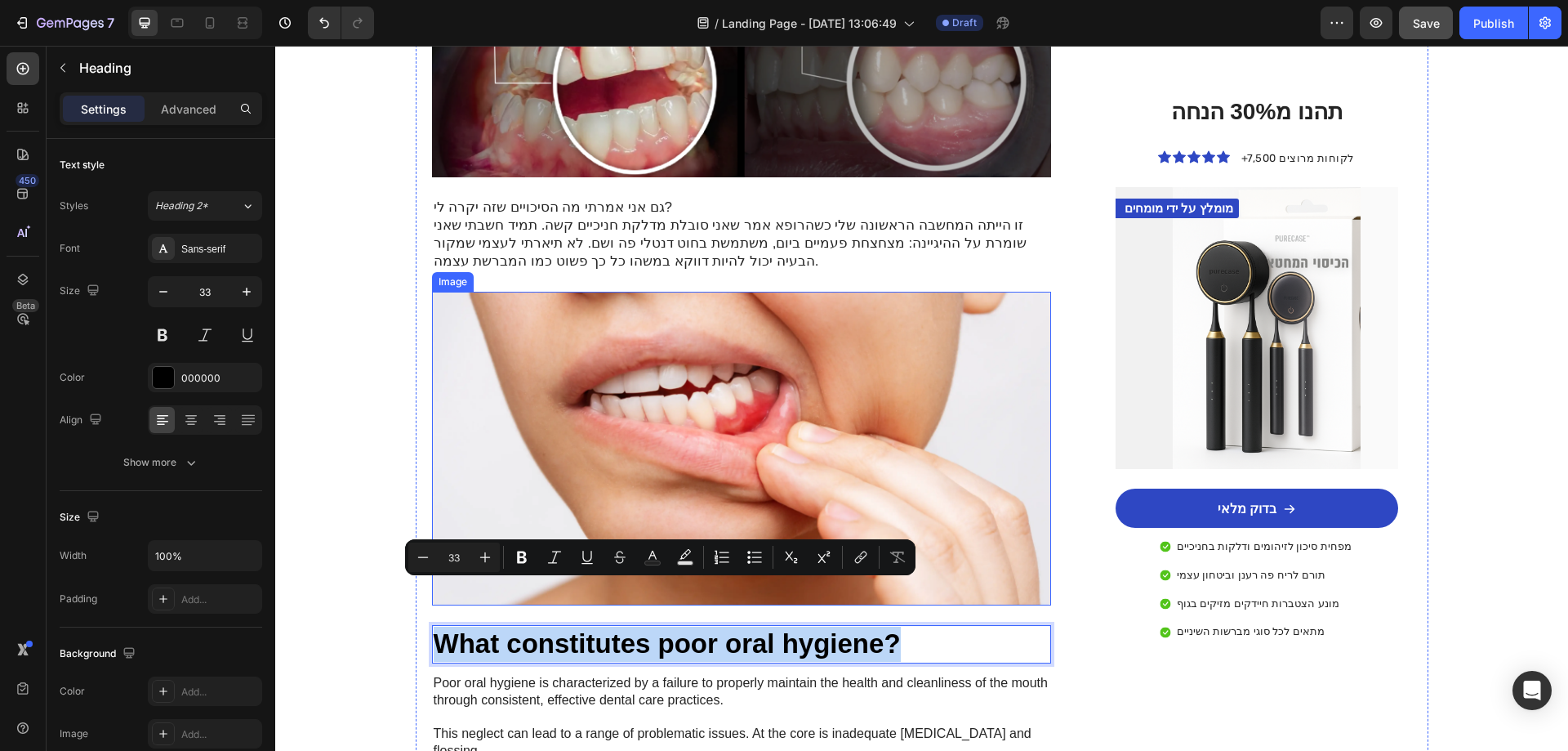
scroll to position [327, 0]
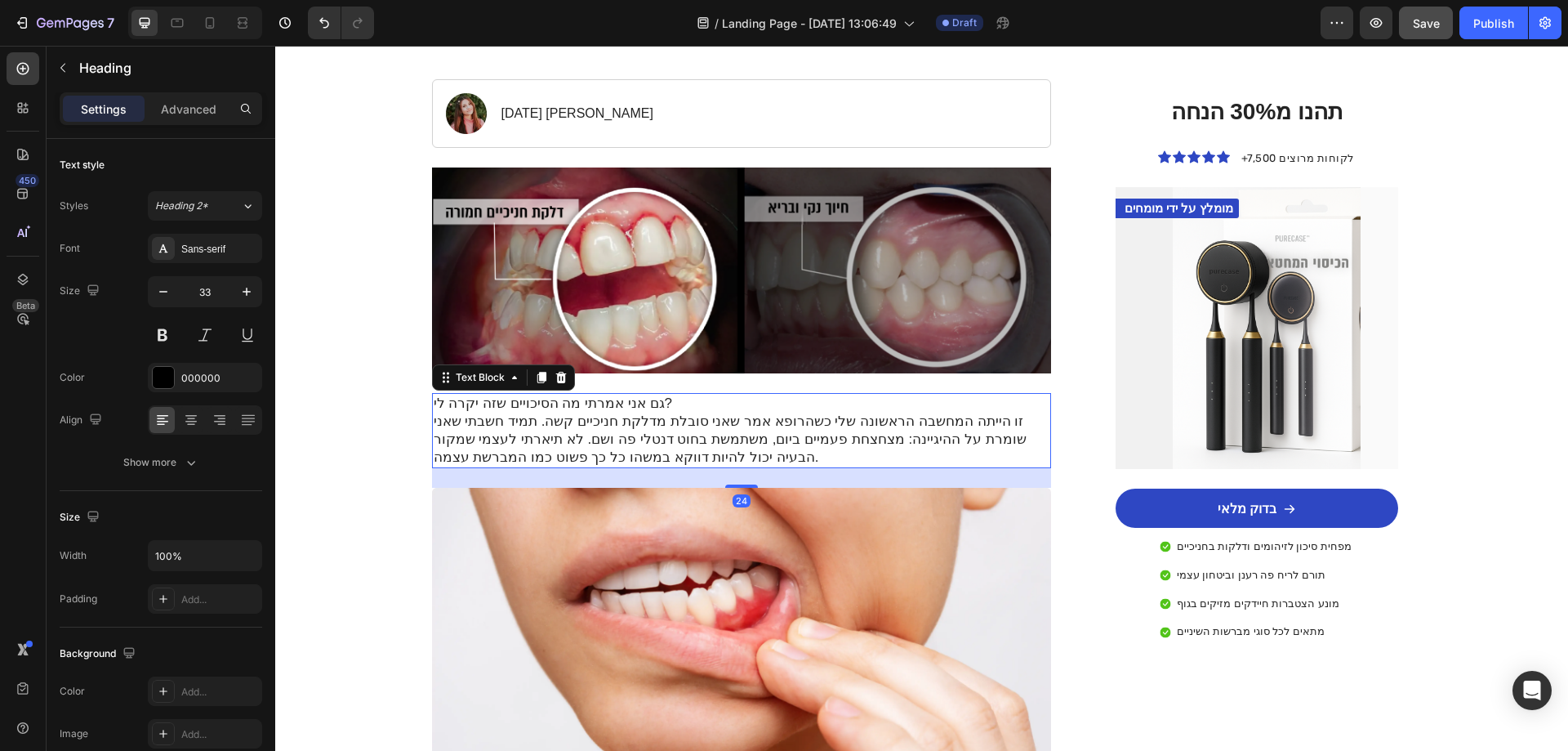
click at [639, 405] on p "גם אני אמרתי מה הסיכויים שזה יקרה לי? זו הייתה המחשבה הראשונה שלי כשהרופא אמר ש…" at bounding box center [742, 430] width 617 height 72
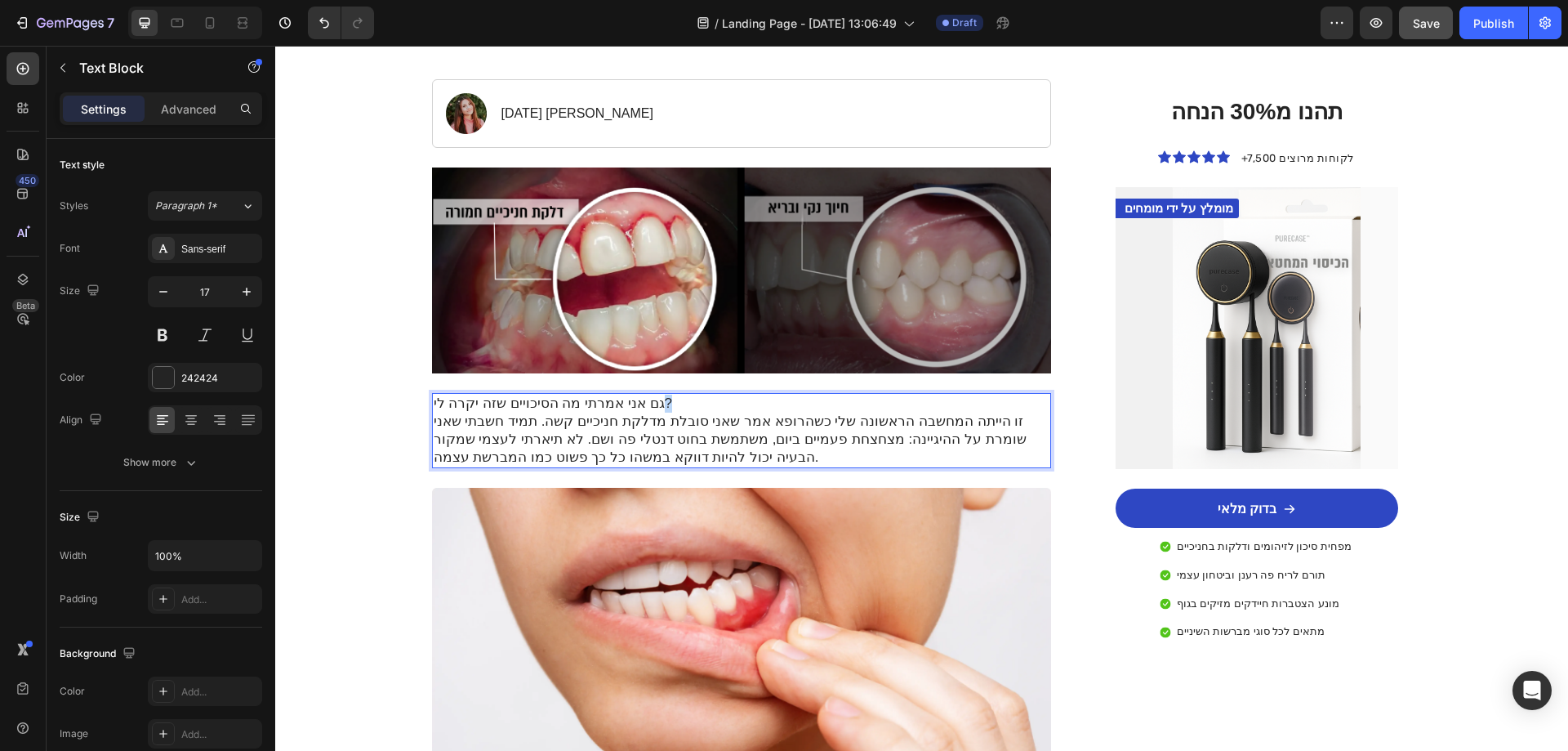
click at [642, 401] on p "גם אני אמרתי מה הסיכויים שזה יקרה לי? זו הייתה המחשבה הראשונה שלי כשהרופא אמר ש…" at bounding box center [742, 430] width 617 height 72
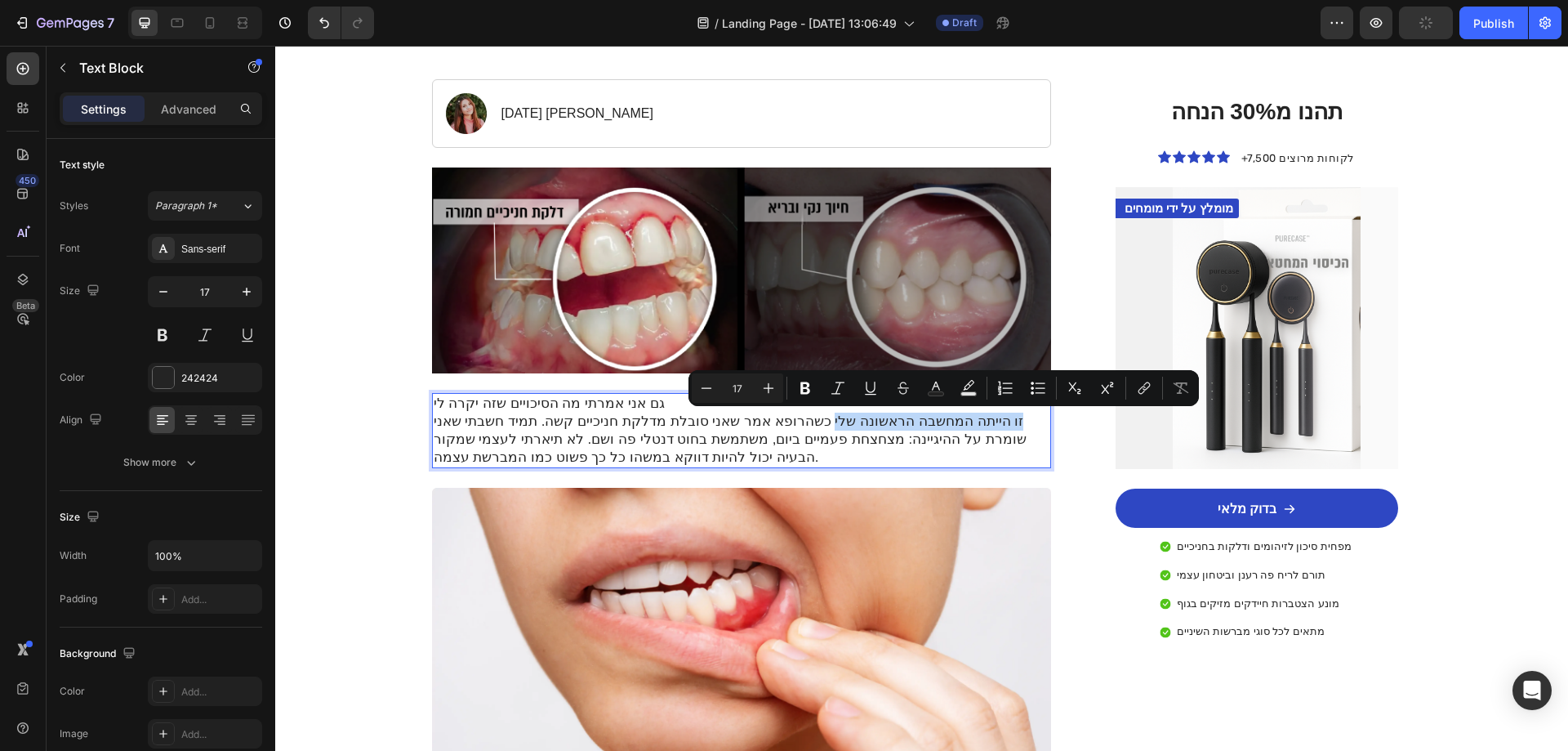
drag, startPoint x: 1033, startPoint y: 419, endPoint x: 857, endPoint y: 421, distance: 176.0
click at [857, 421] on p "גם אני אמרתי מה הסיכויים שזה יקרה לי זו הייתה המחשבה הראשונה שלי כשהרופא אמר שא…" at bounding box center [742, 430] width 617 height 72
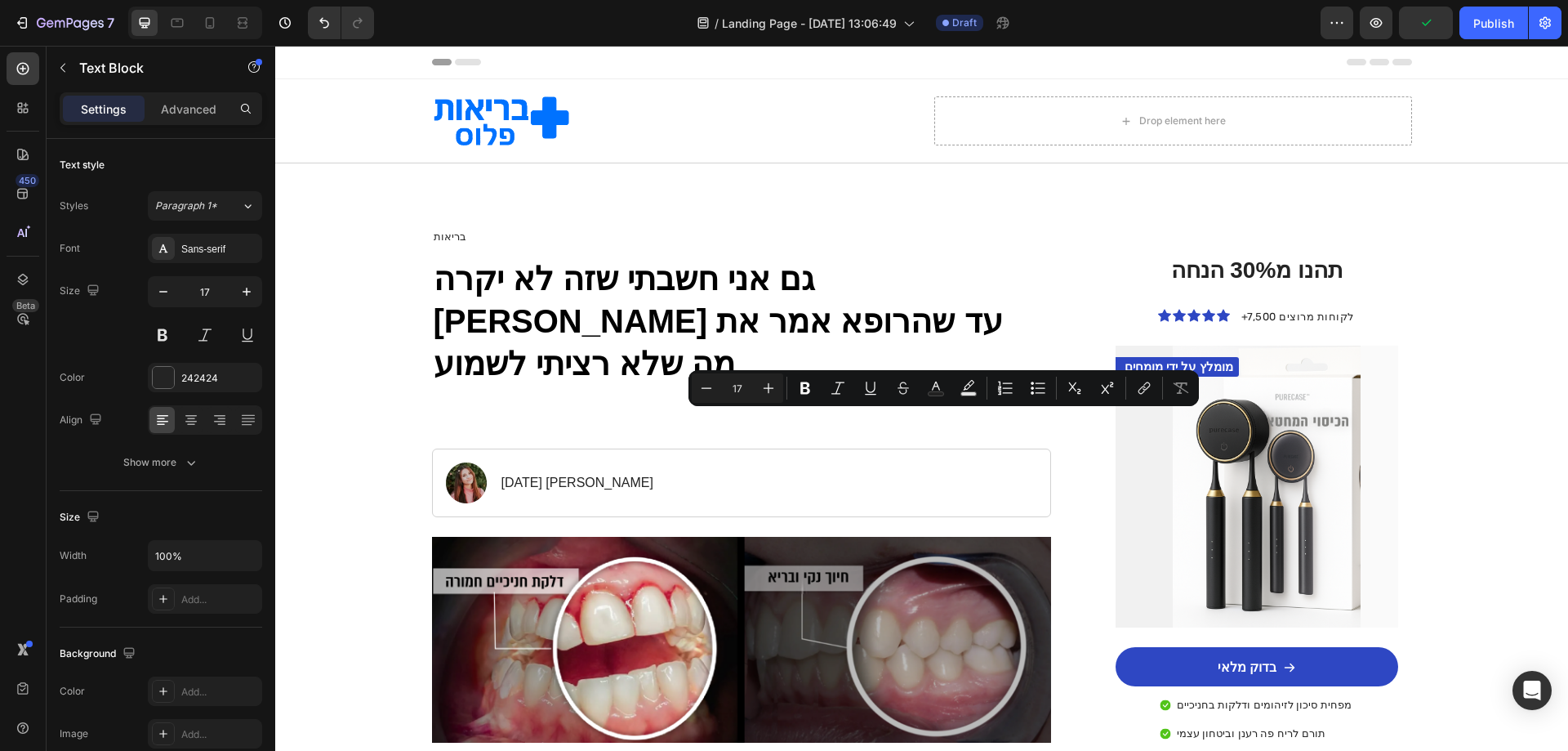
scroll to position [327, 0]
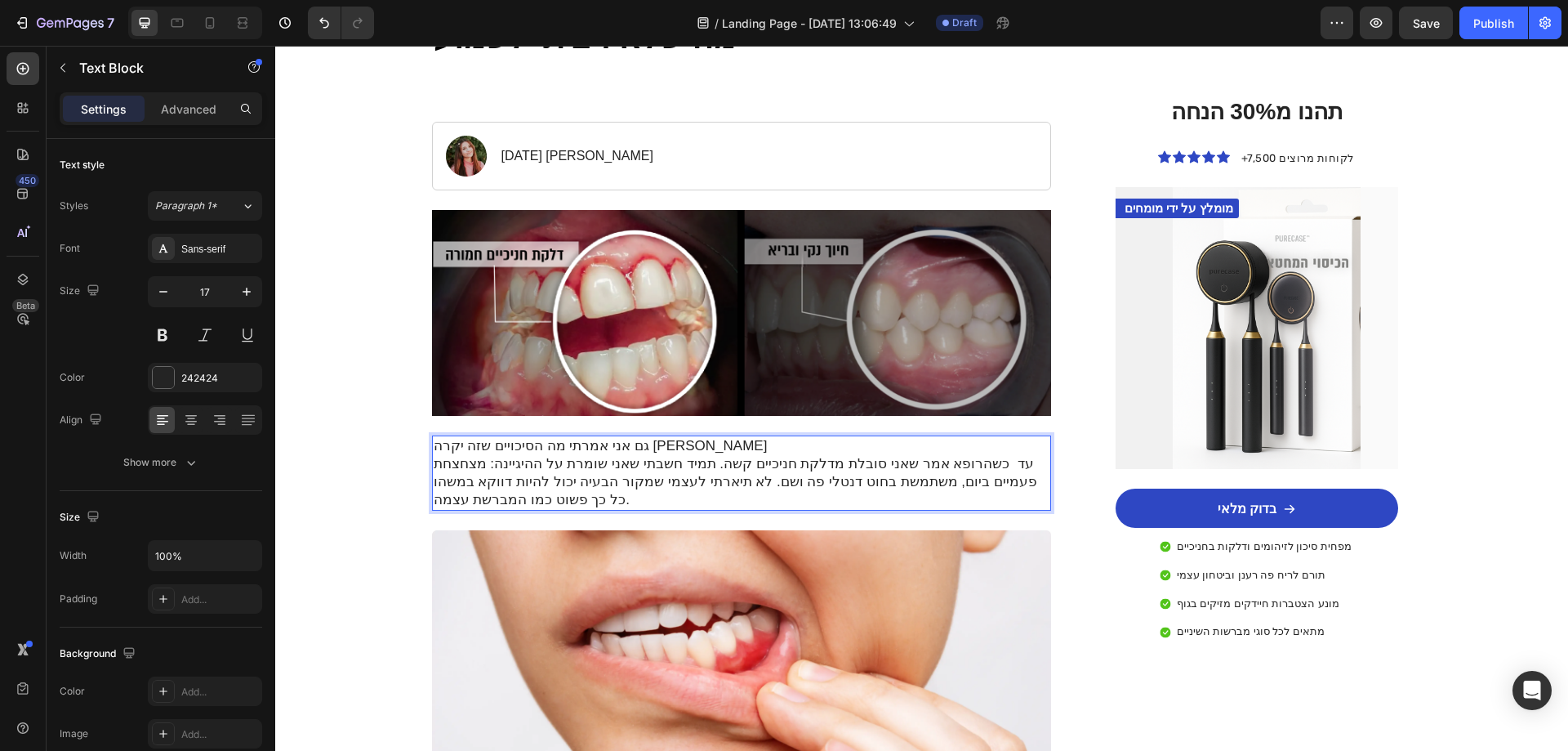
click at [992, 437] on p "גם אני אמרתי מה הסיכויים שזה יקרה לי עד כשהרופא אמר שאני סובלת מדלקת חניכיים קש…" at bounding box center [742, 473] width 617 height 72
click at [945, 437] on p "גם אני אמרתי מה הסיכויים שזה יקרה לי עד שהרופא אמר שאני סובלת מדלקת חניכיים קשה…" at bounding box center [742, 473] width 617 height 72
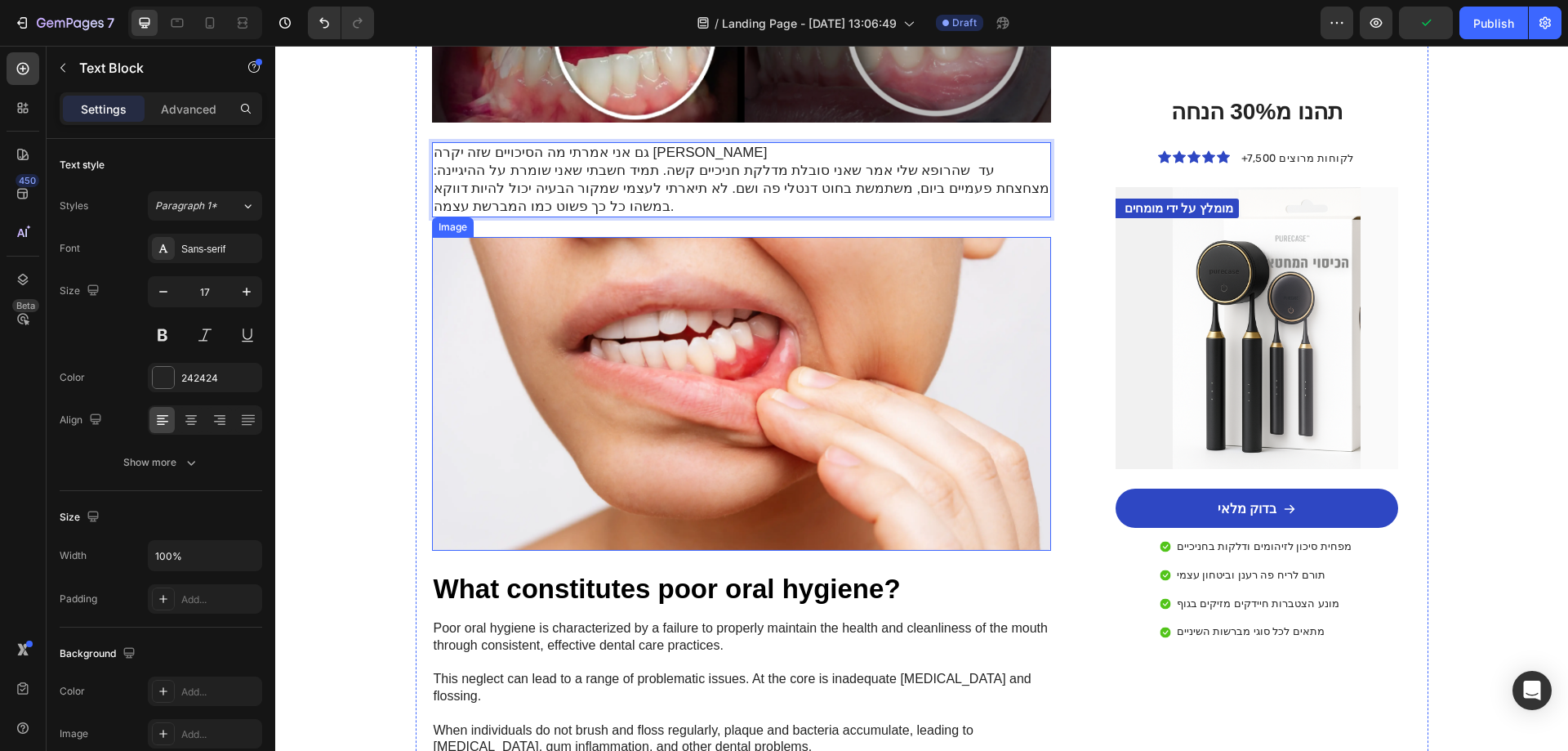
scroll to position [654, 0]
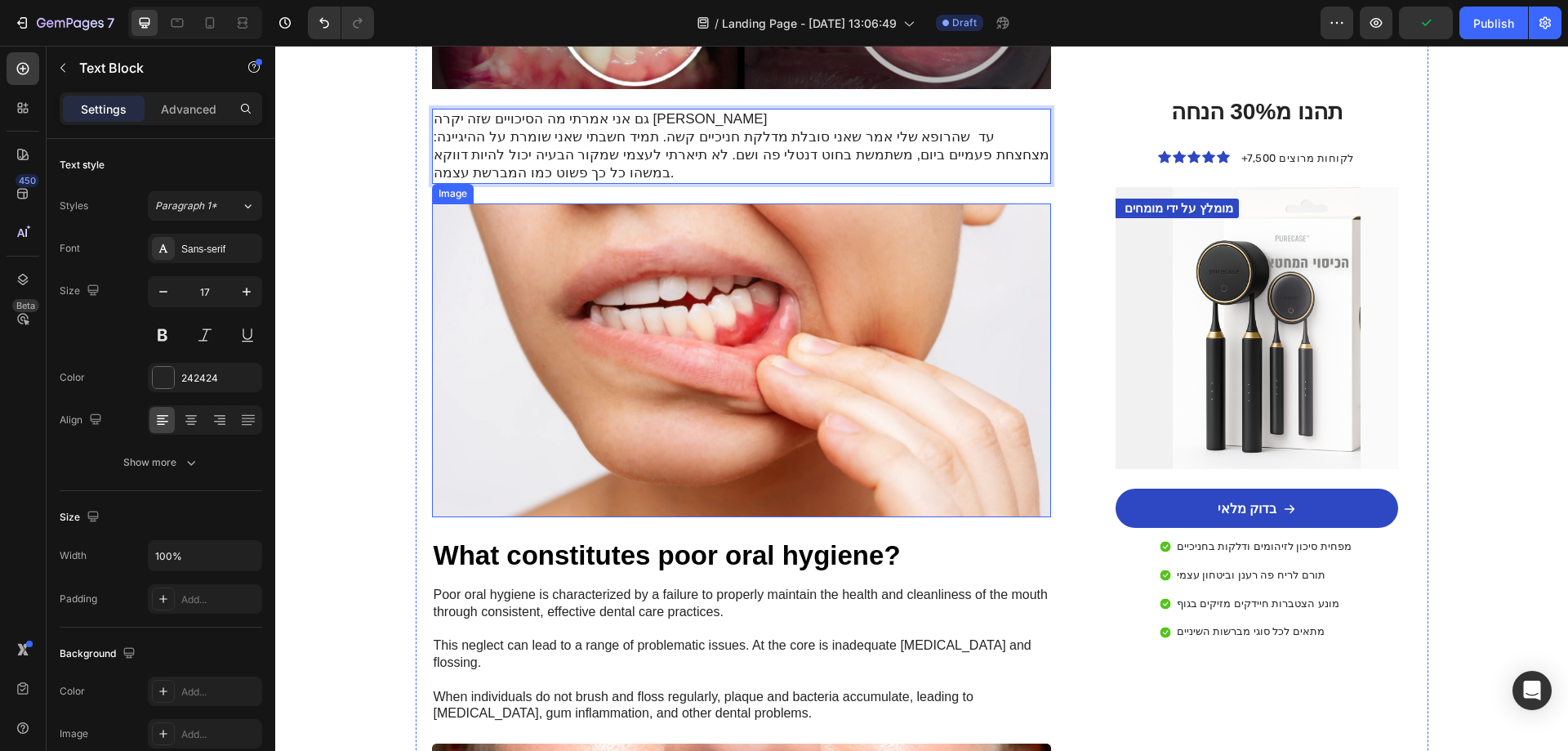
click at [686, 400] on img at bounding box center [742, 361] width 620 height 314
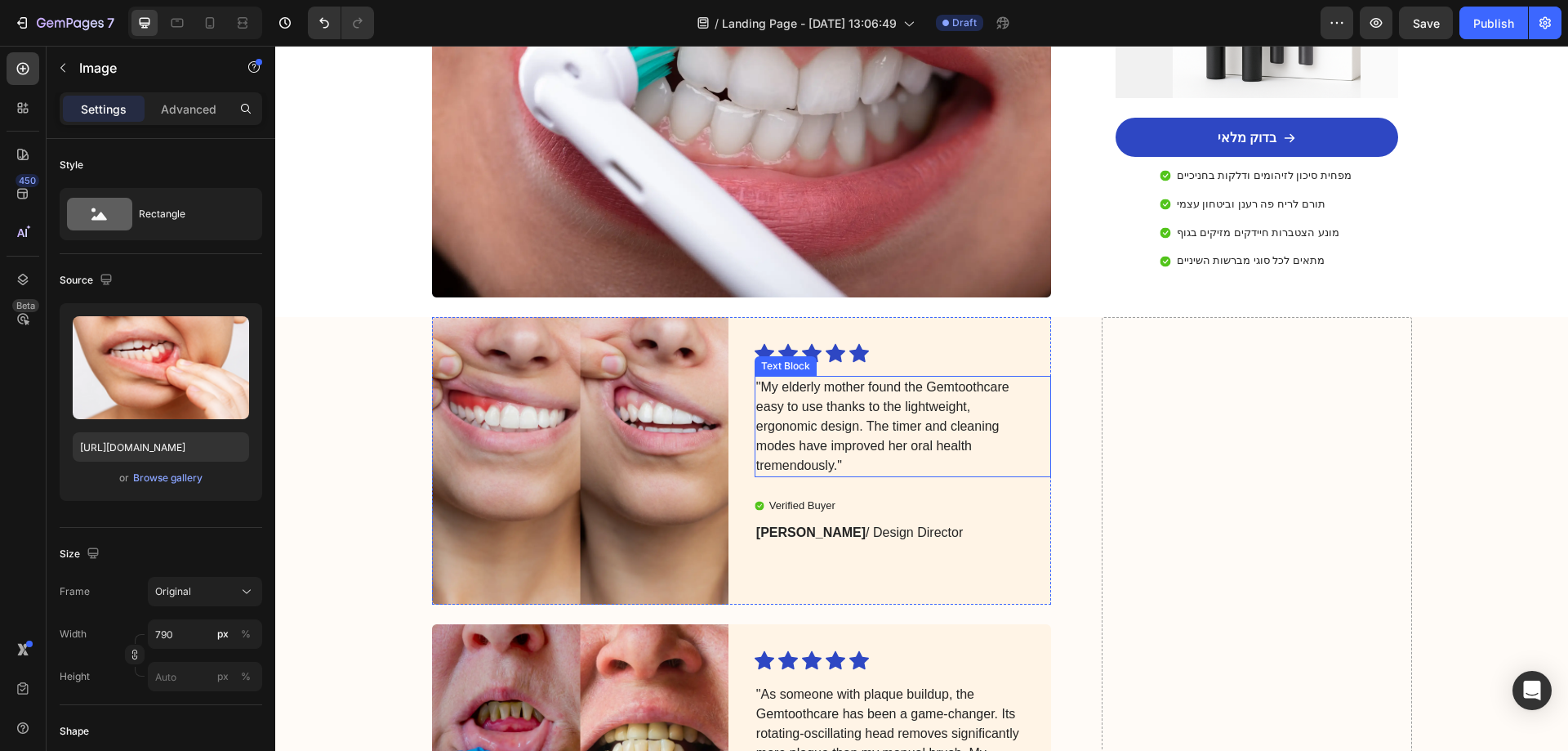
scroll to position [4003, 0]
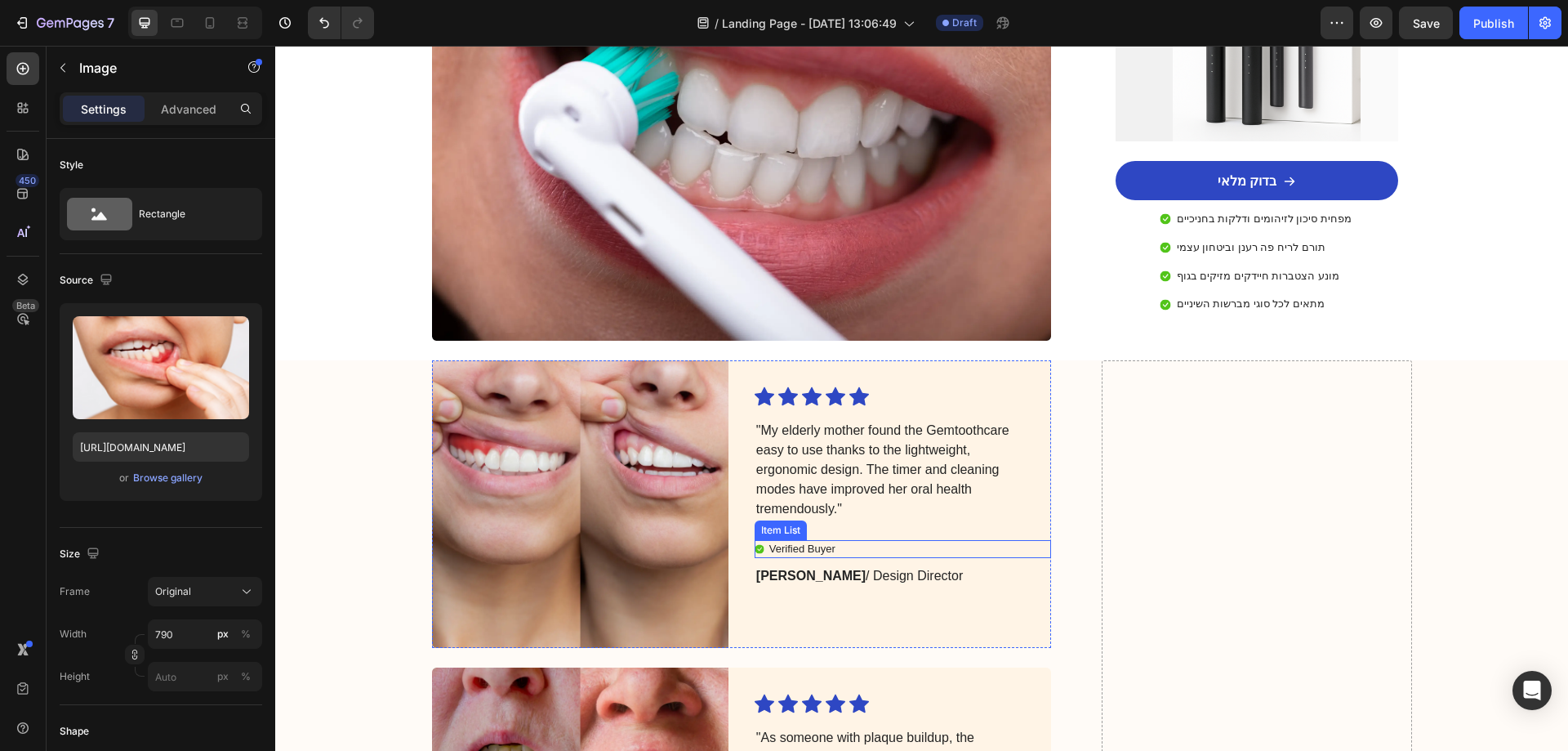
click at [815, 542] on p "Verified Buyer" at bounding box center [802, 549] width 67 height 14
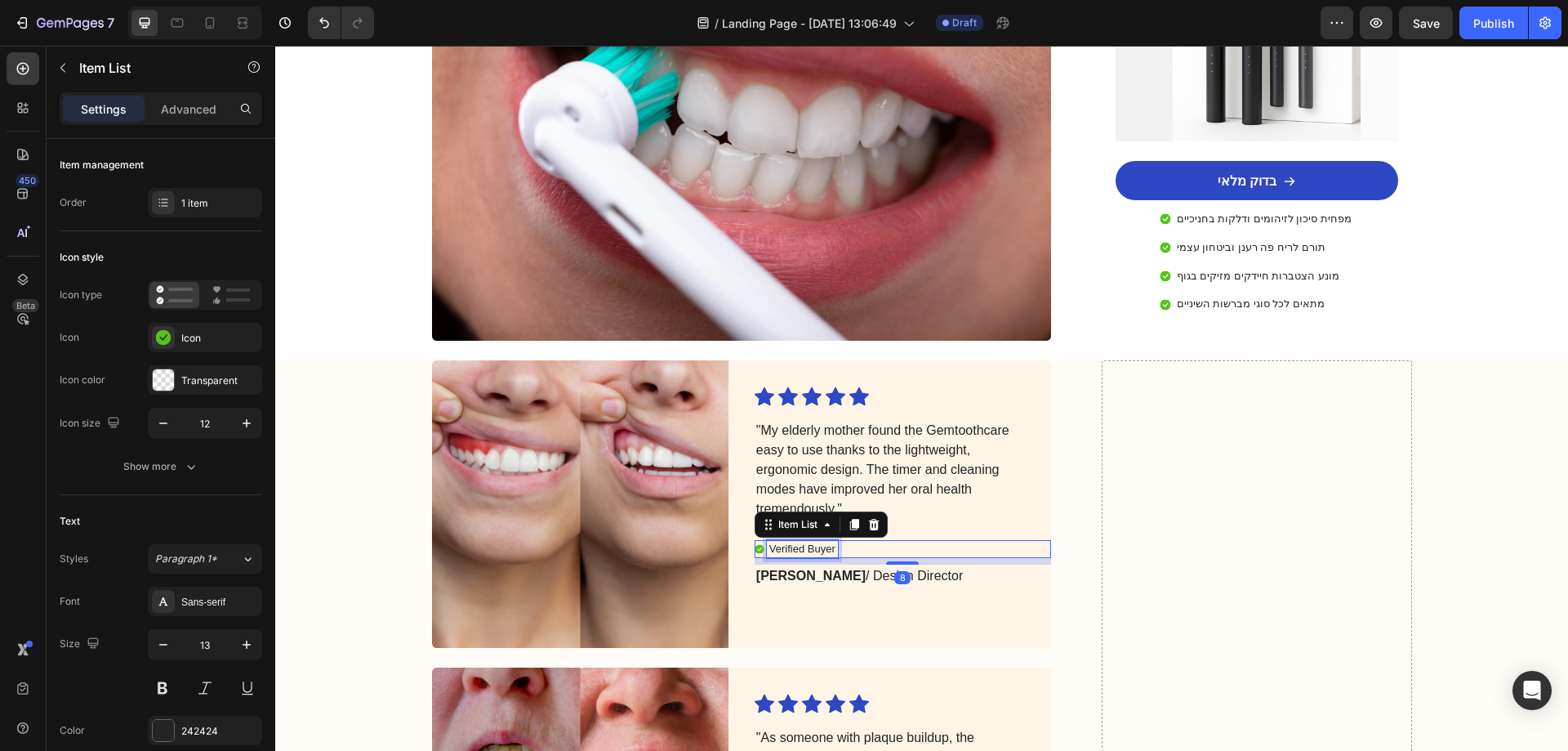
click at [815, 542] on p "Verified Buyer" at bounding box center [802, 549] width 67 height 14
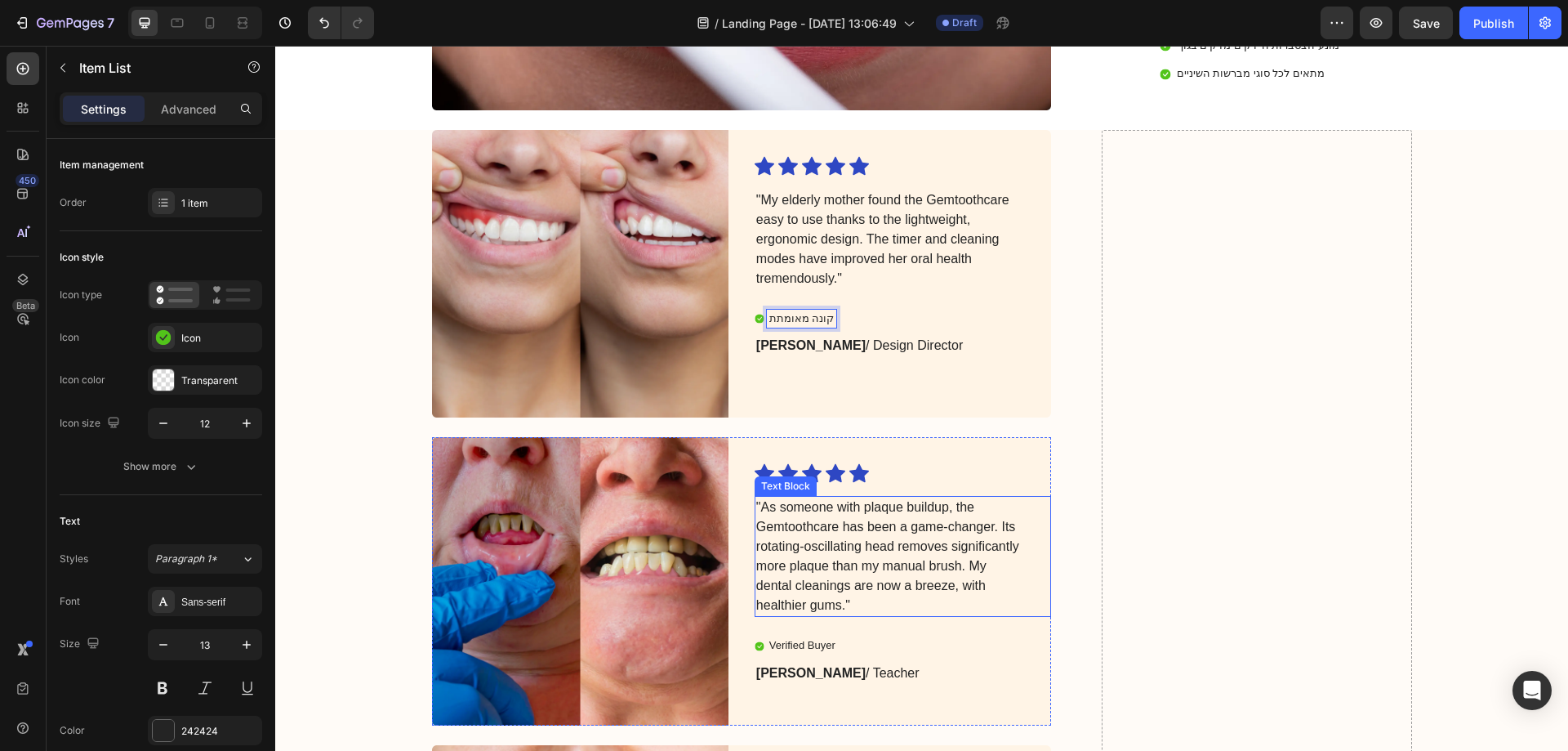
scroll to position [4249, 0]
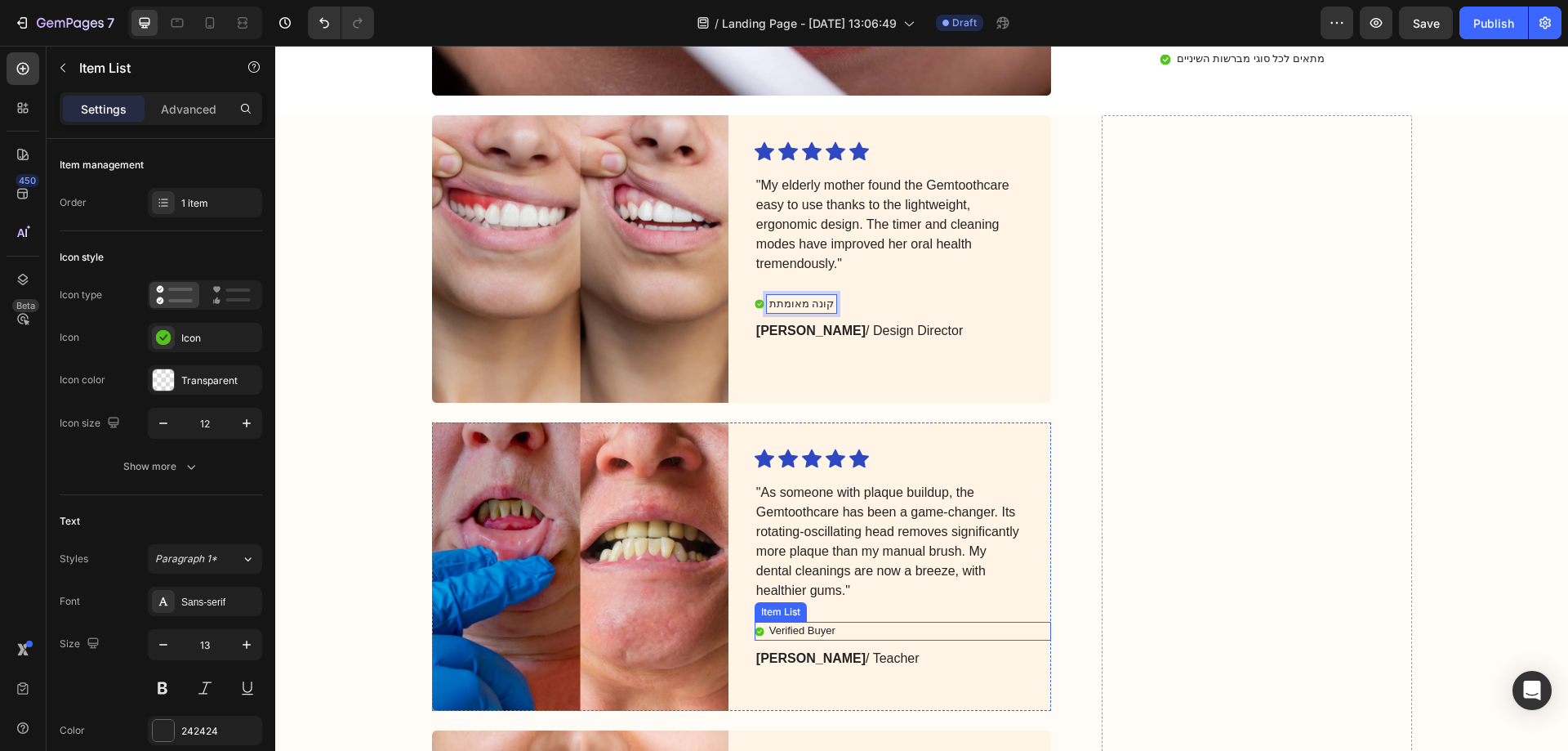
click at [809, 624] on p "Verified Buyer" at bounding box center [802, 631] width 67 height 14
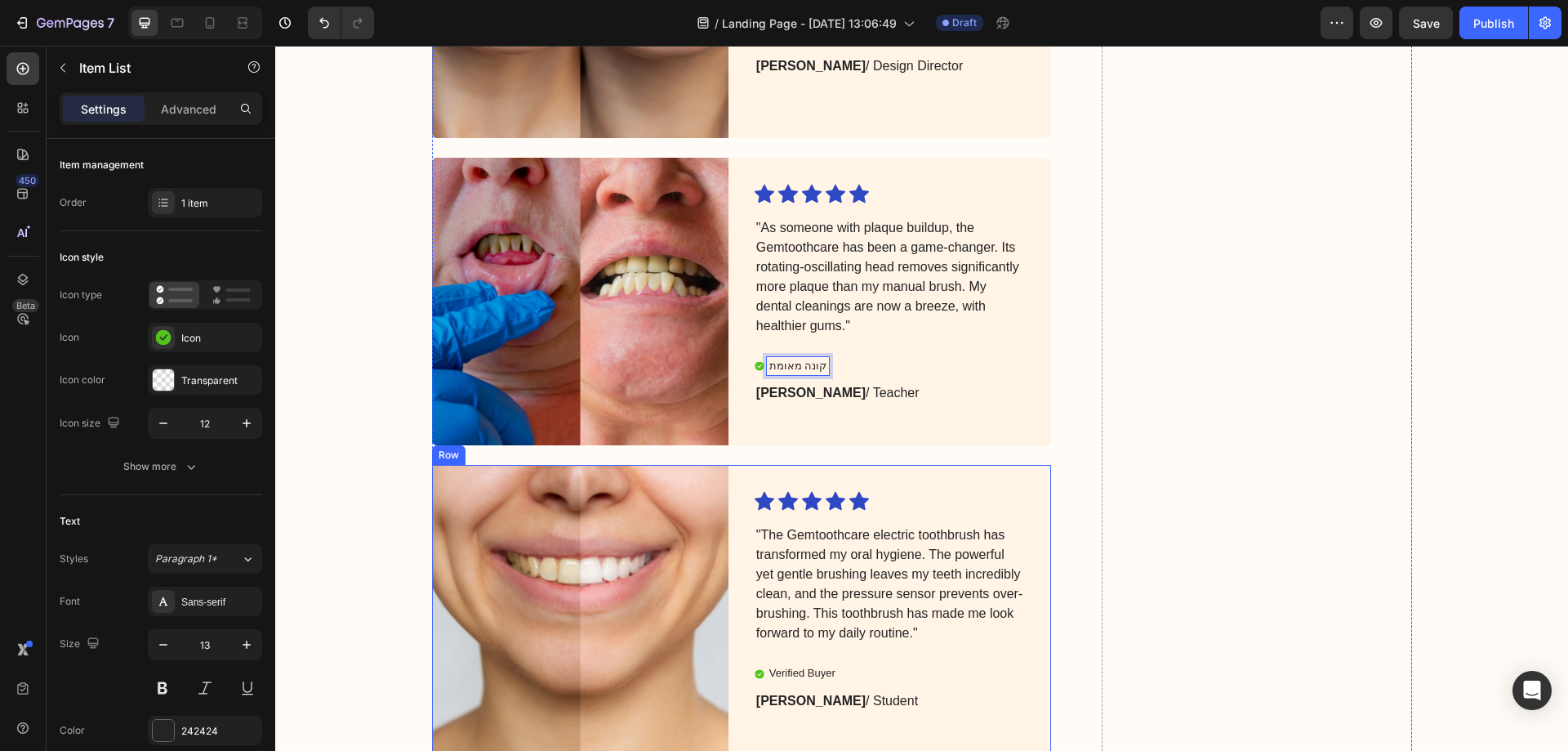
scroll to position [4657, 0]
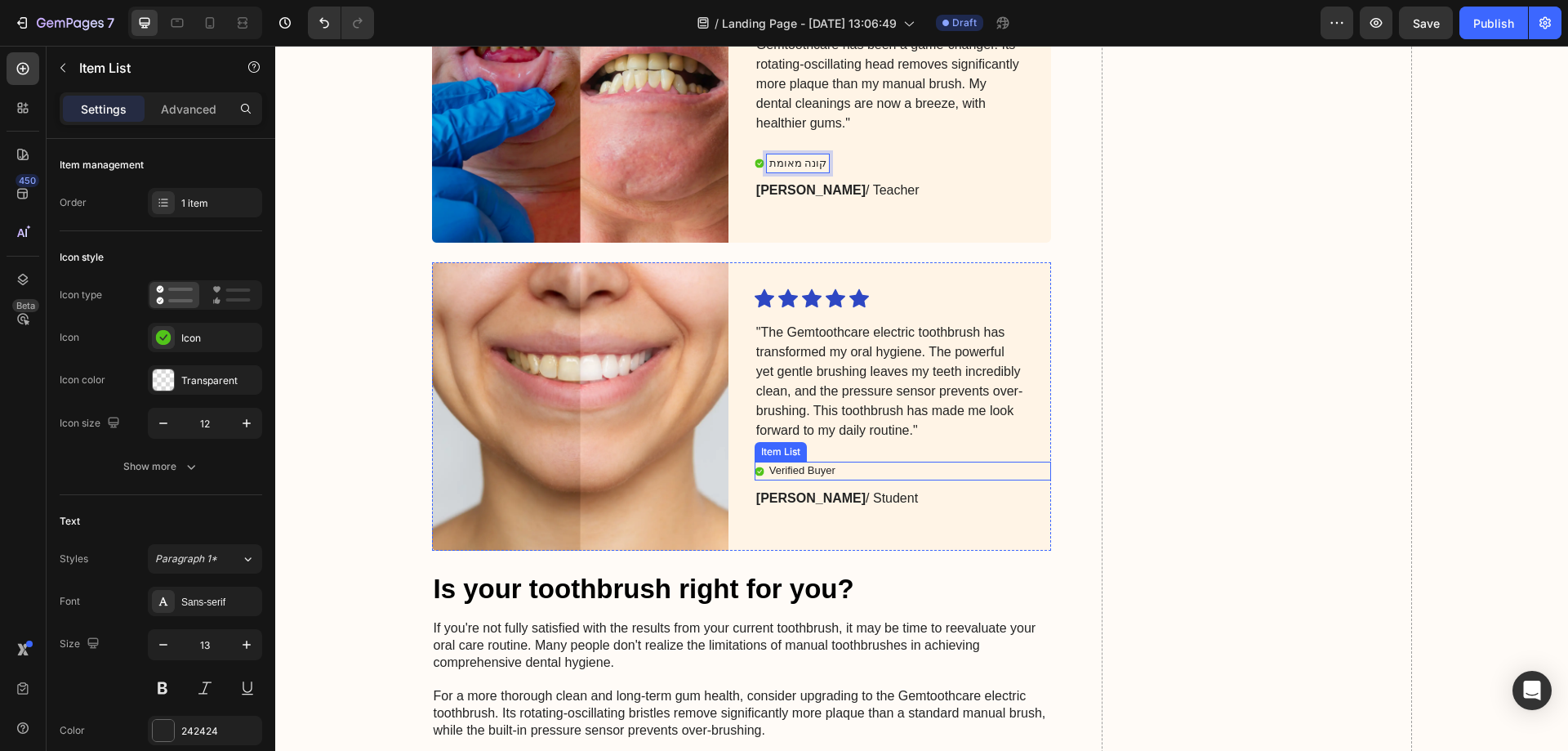
click at [810, 471] on p "Verified Buyer" at bounding box center [802, 471] width 67 height 14
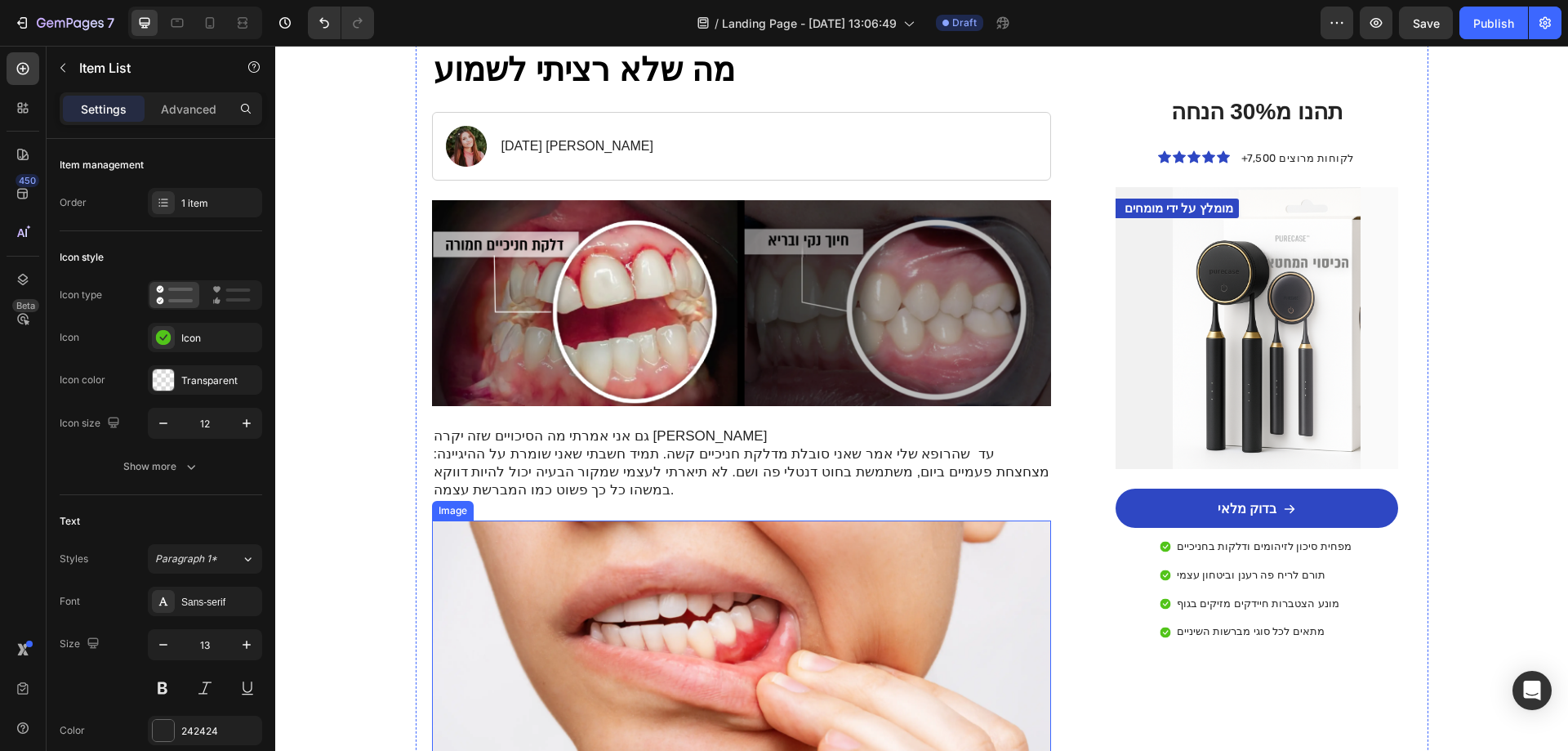
scroll to position [245, 0]
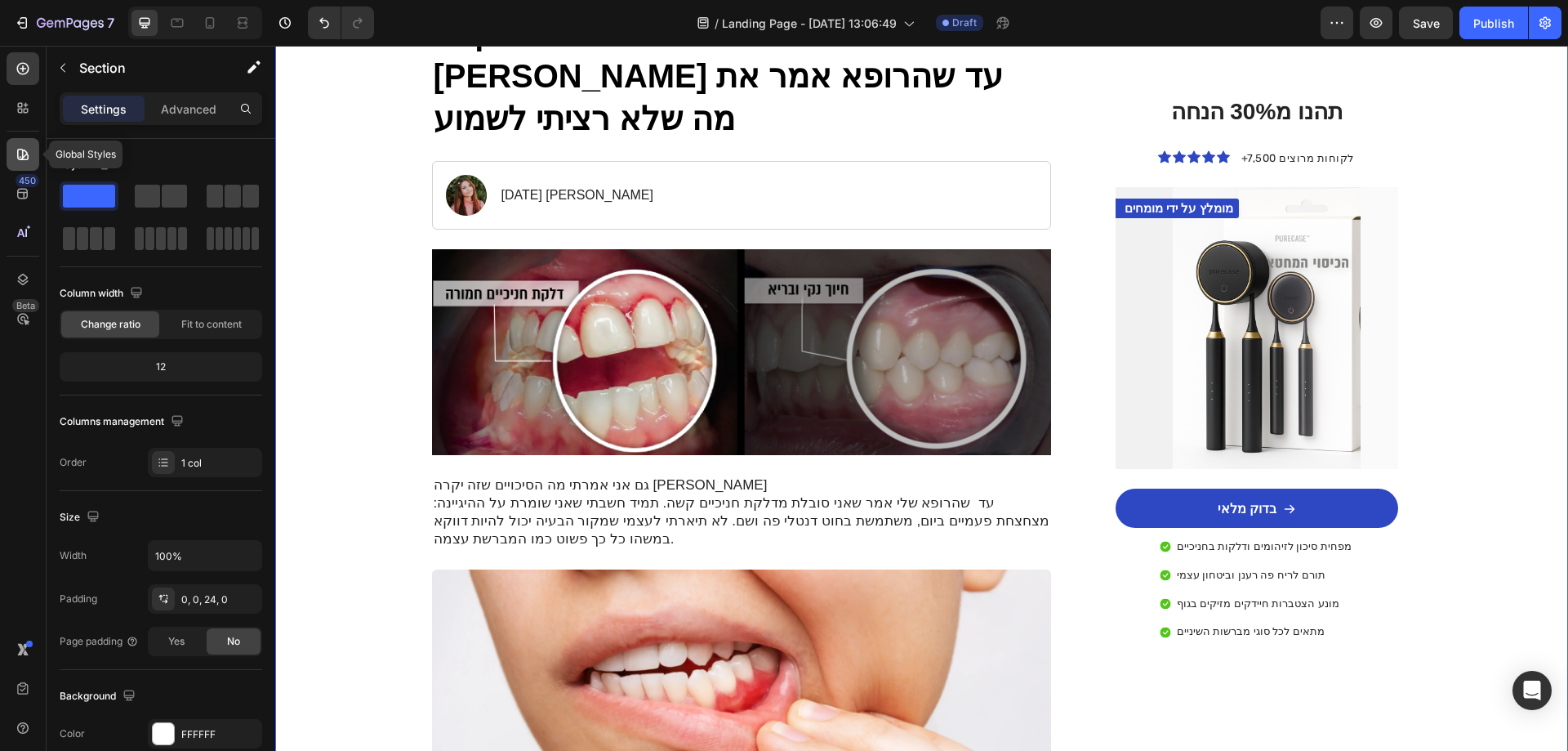
click at [24, 150] on icon at bounding box center [23, 155] width 12 height 12
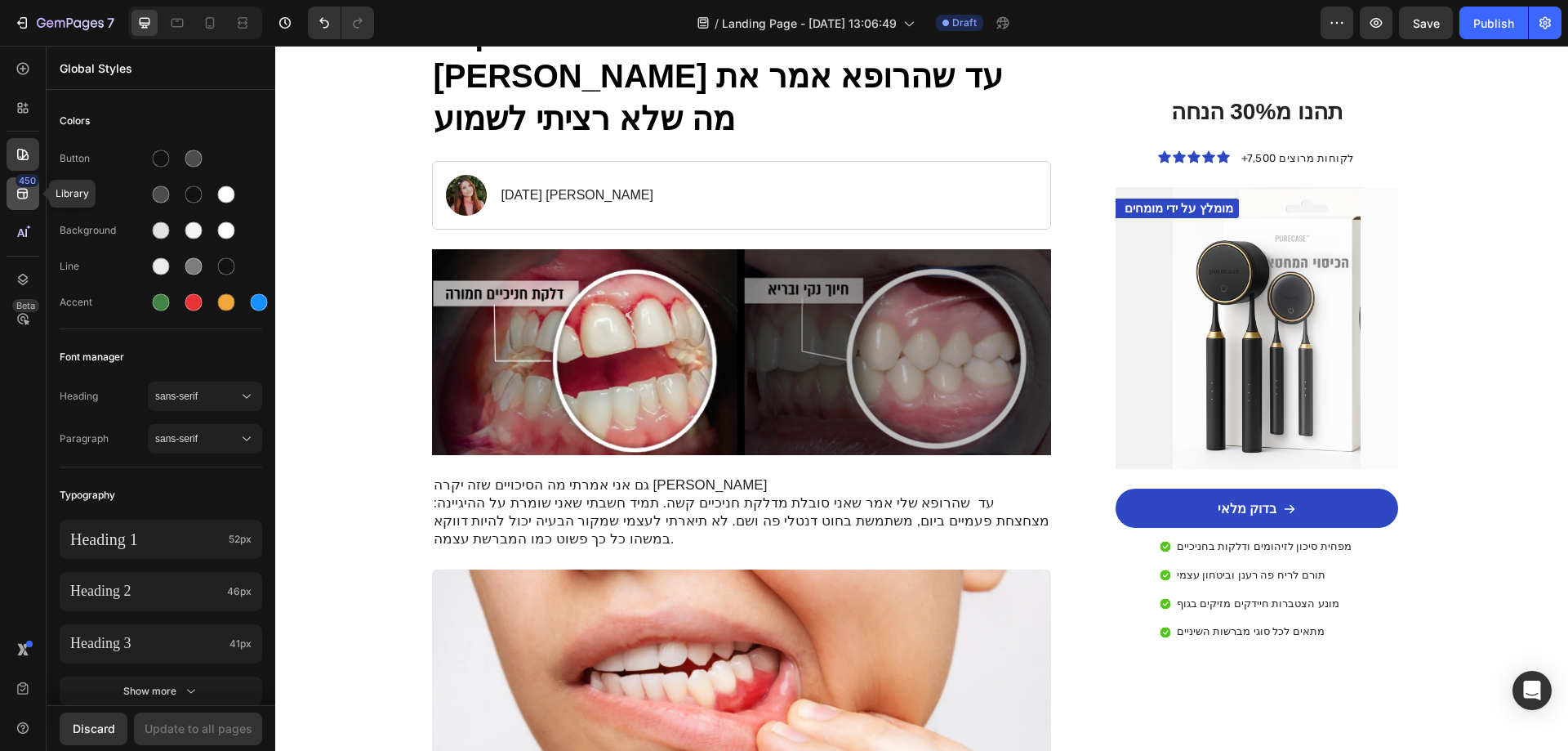
click at [16, 194] on icon at bounding box center [23, 194] width 16 height 16
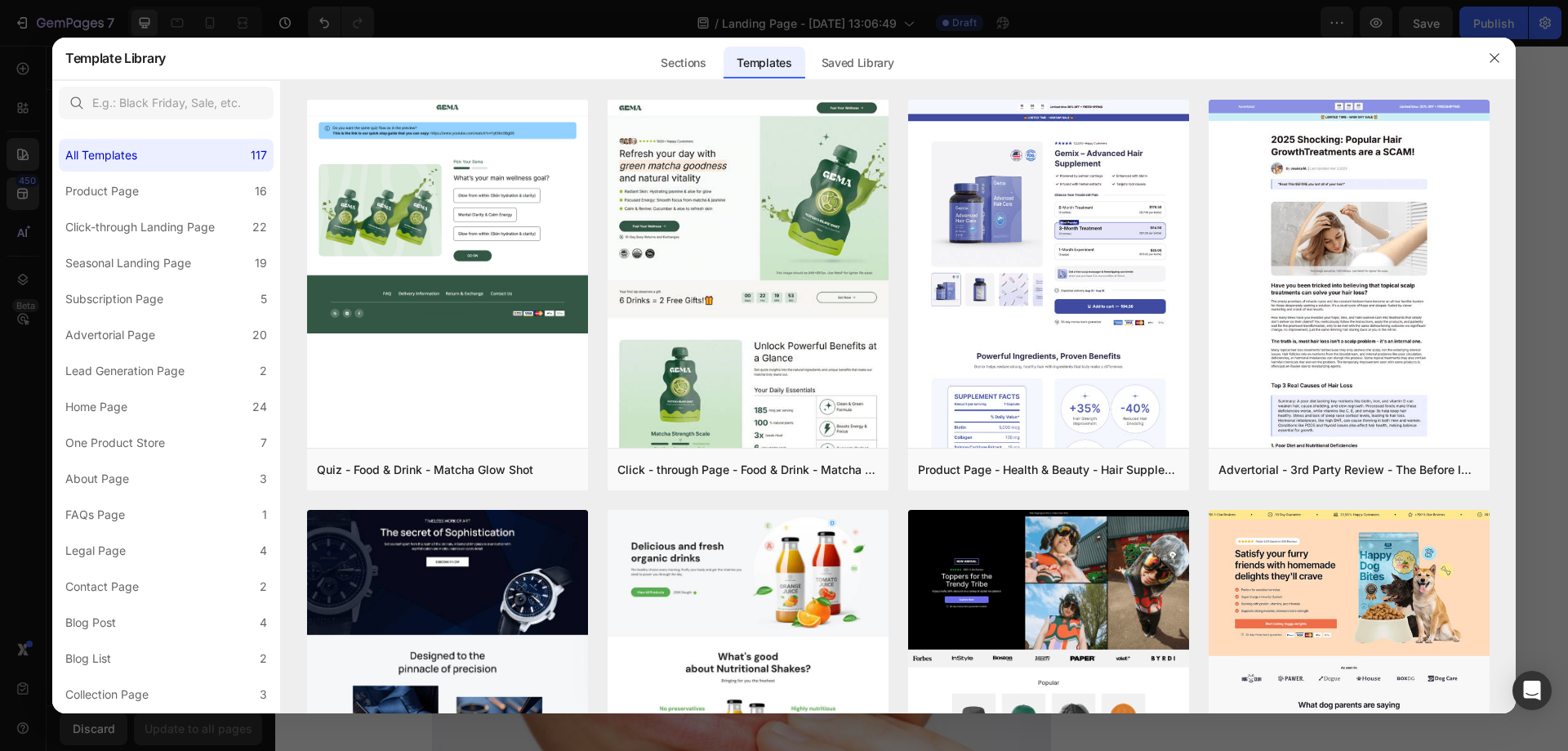
click at [22, 150] on div at bounding box center [784, 376] width 1568 height 751
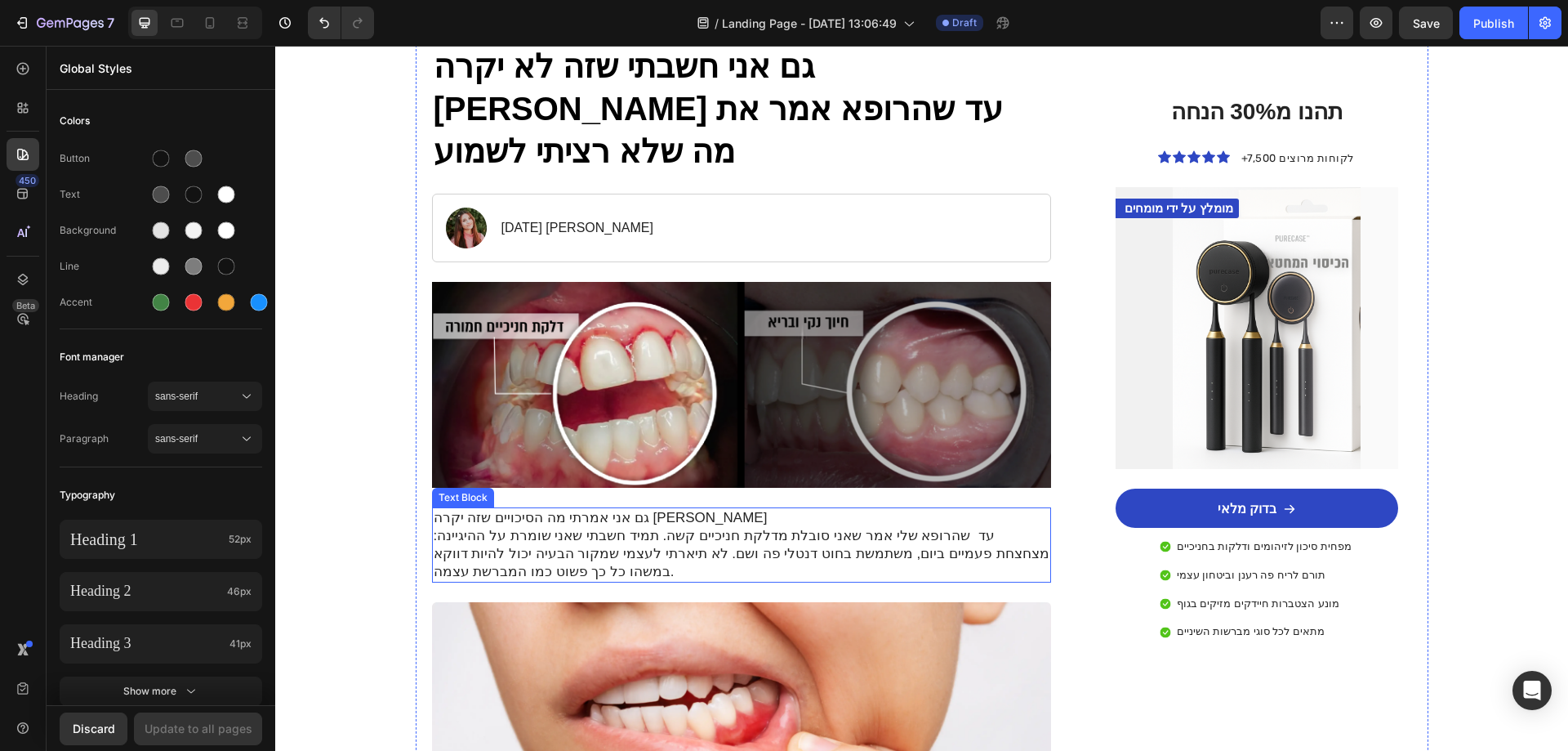
scroll to position [81, 0]
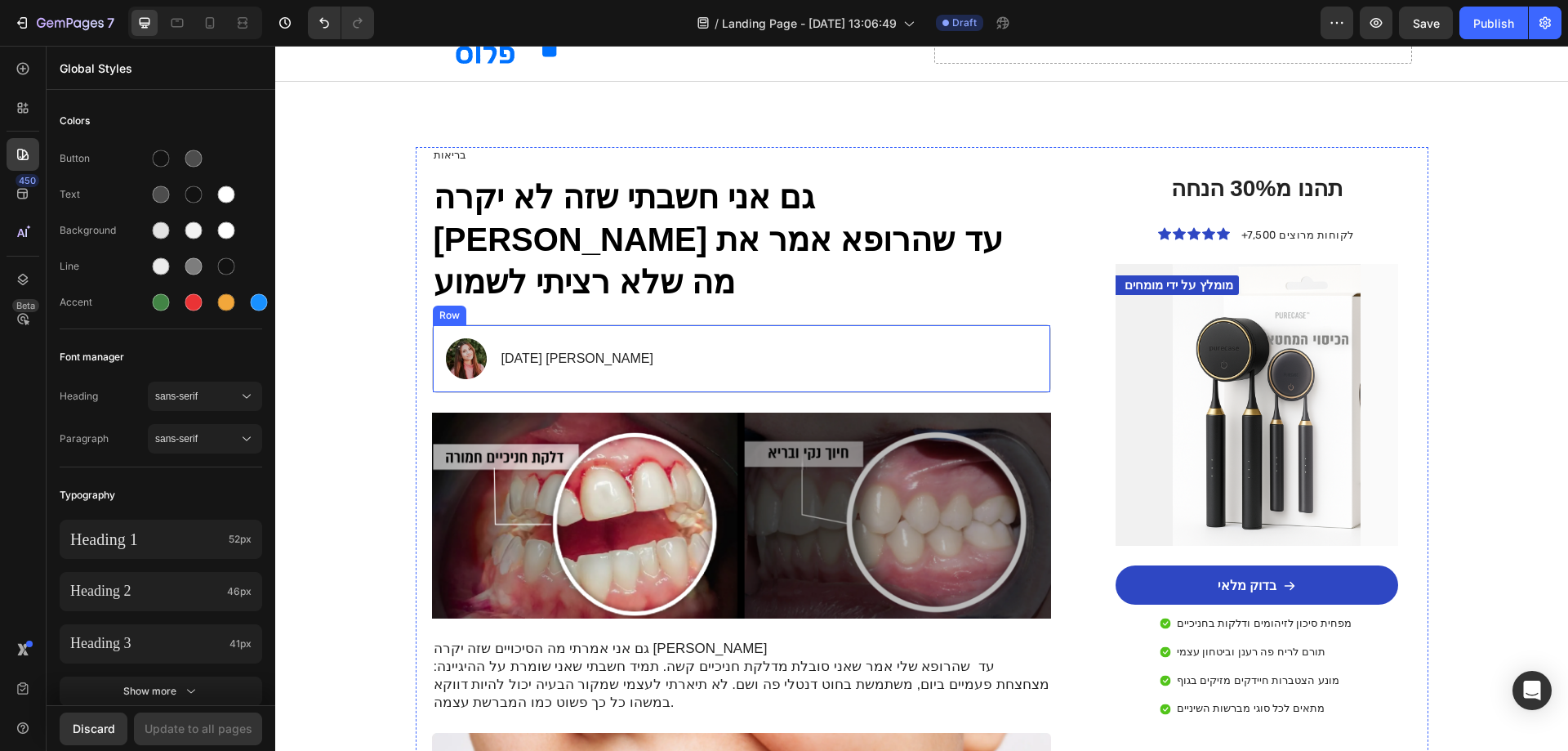
click at [605, 338] on div "13.05.25 מריה גרינברג Text Block" at bounding box center [577, 358] width 155 height 41
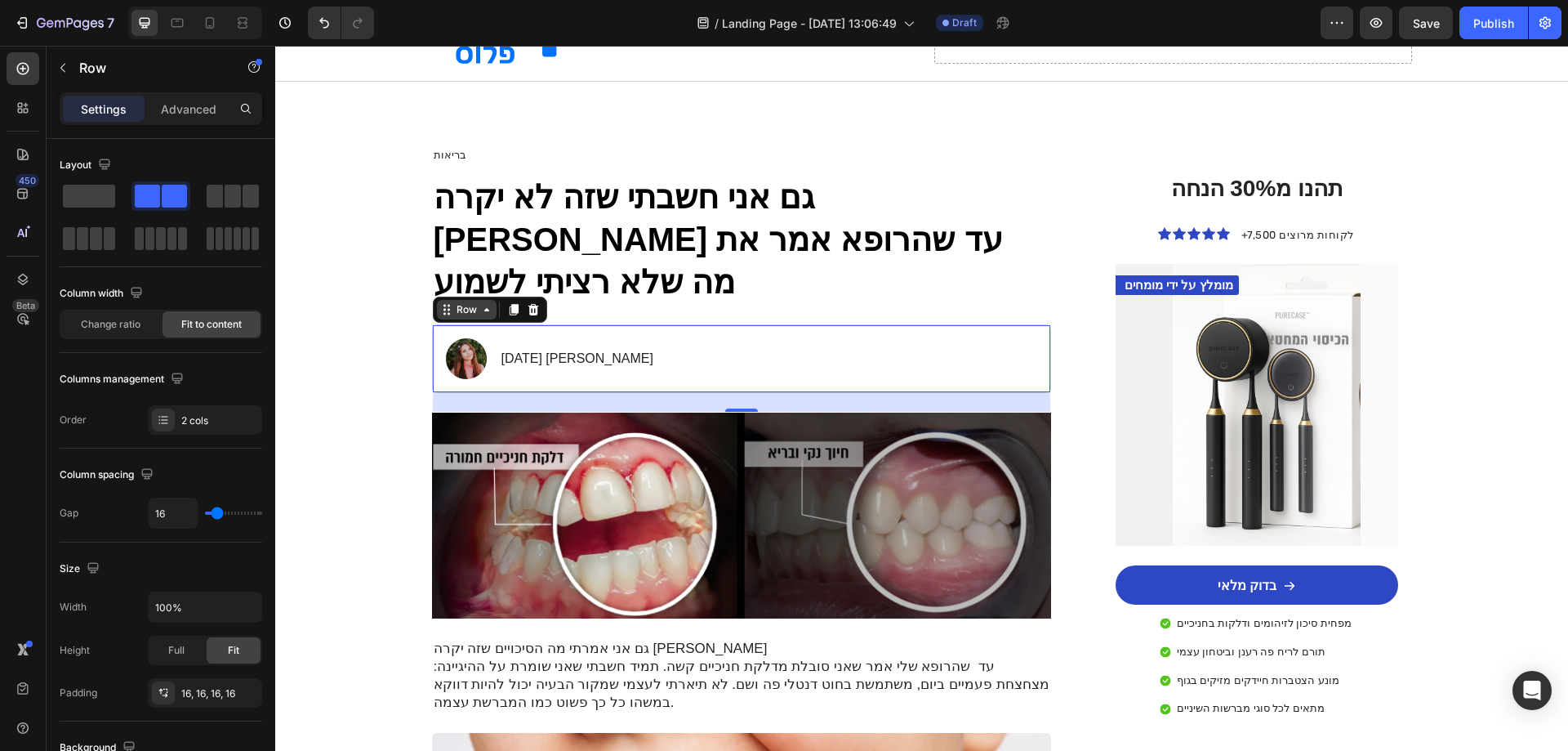
click at [462, 302] on div "Row" at bounding box center [466, 309] width 27 height 15
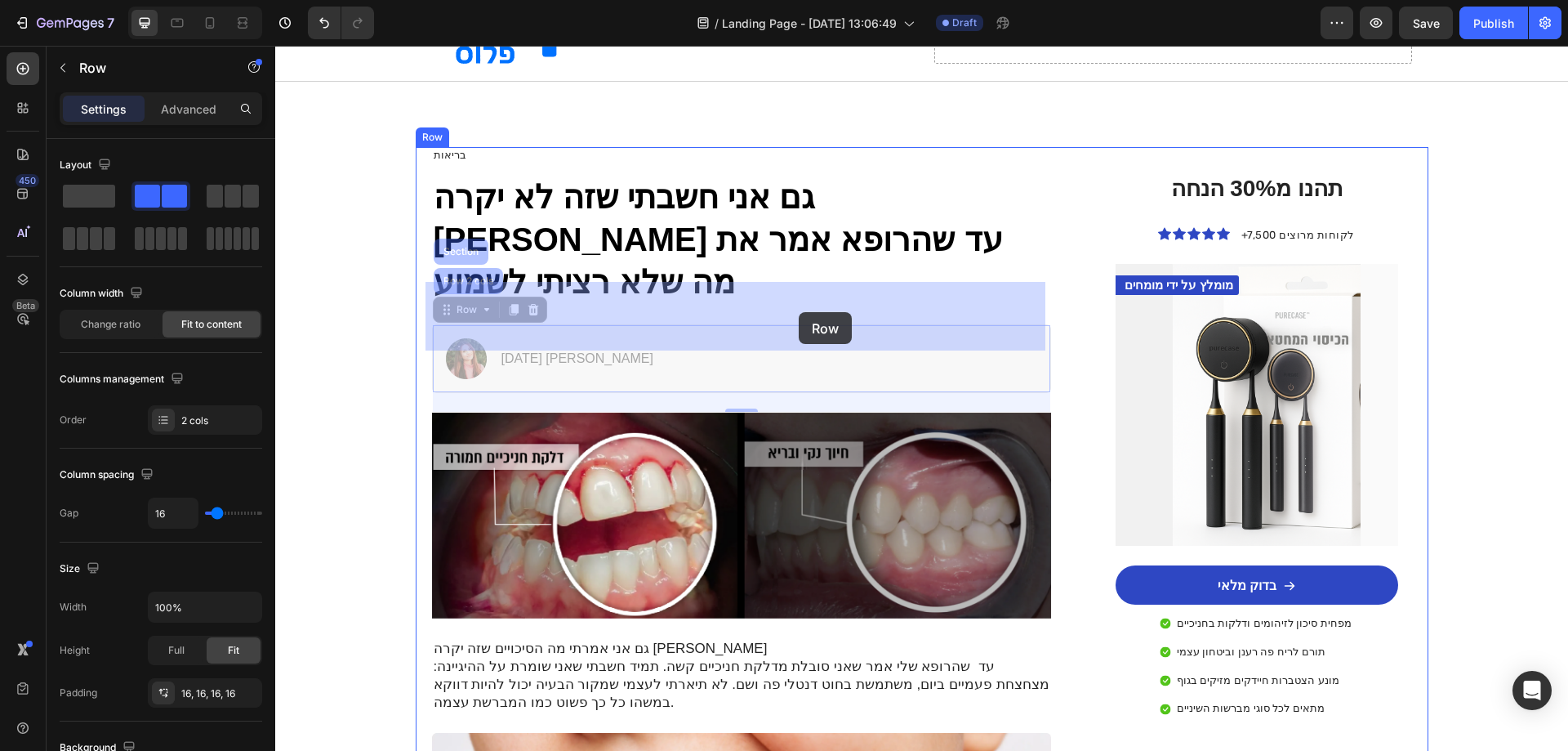
drag, startPoint x: 773, startPoint y: 310, endPoint x: 807, endPoint y: 312, distance: 34.1
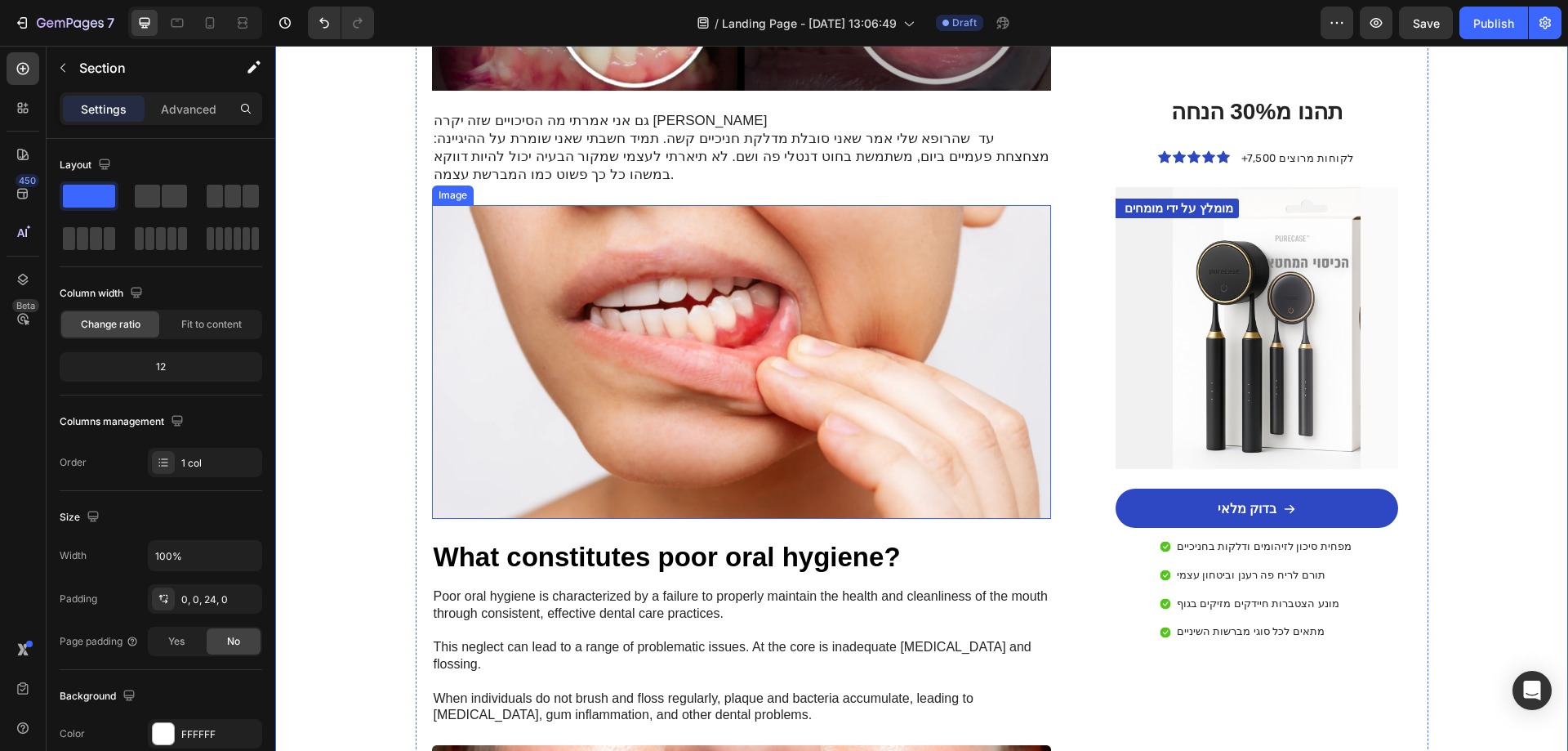
scroll to position [654, 0]
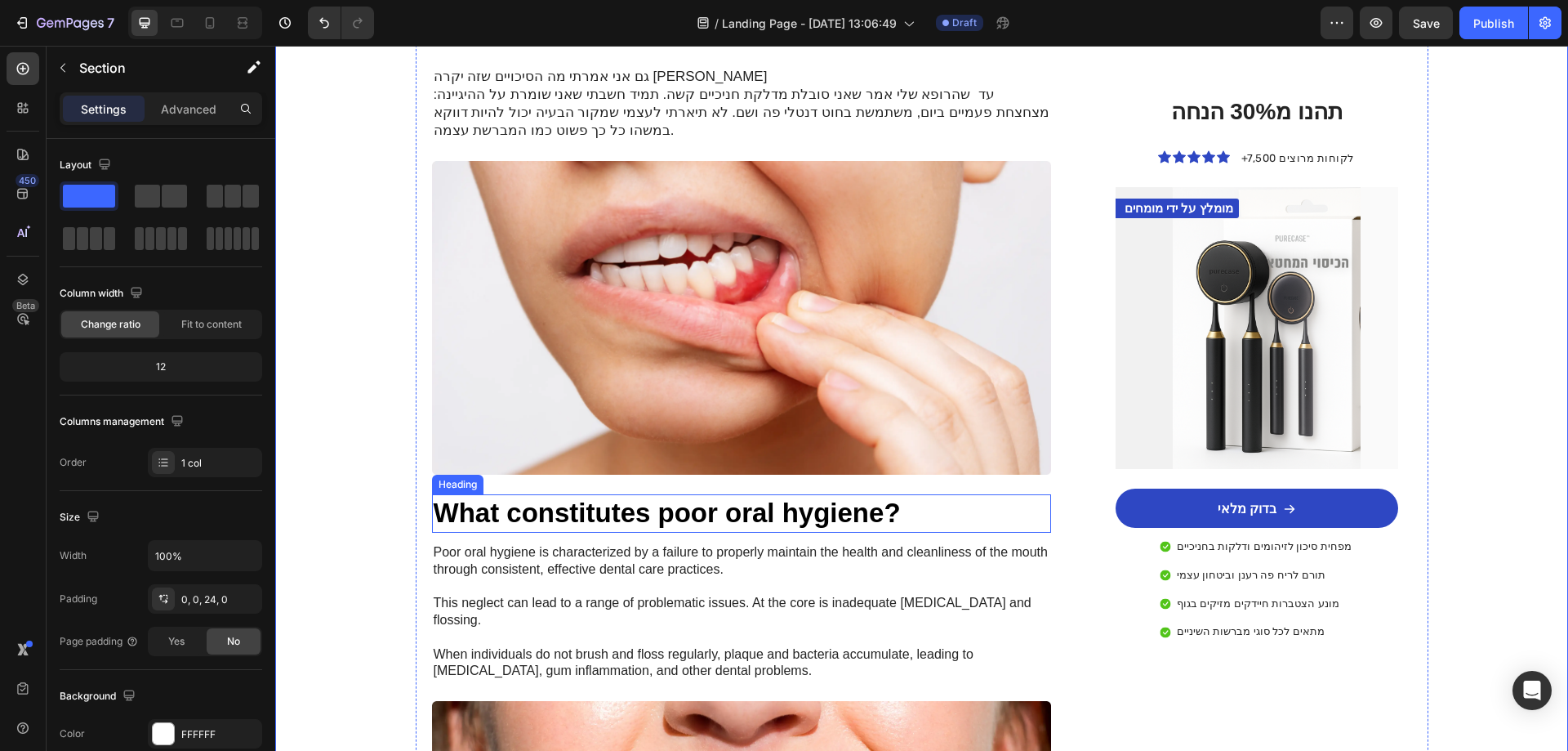
click at [693, 495] on h3 "What constitutes poor oral hygiene?" at bounding box center [742, 514] width 620 height 39
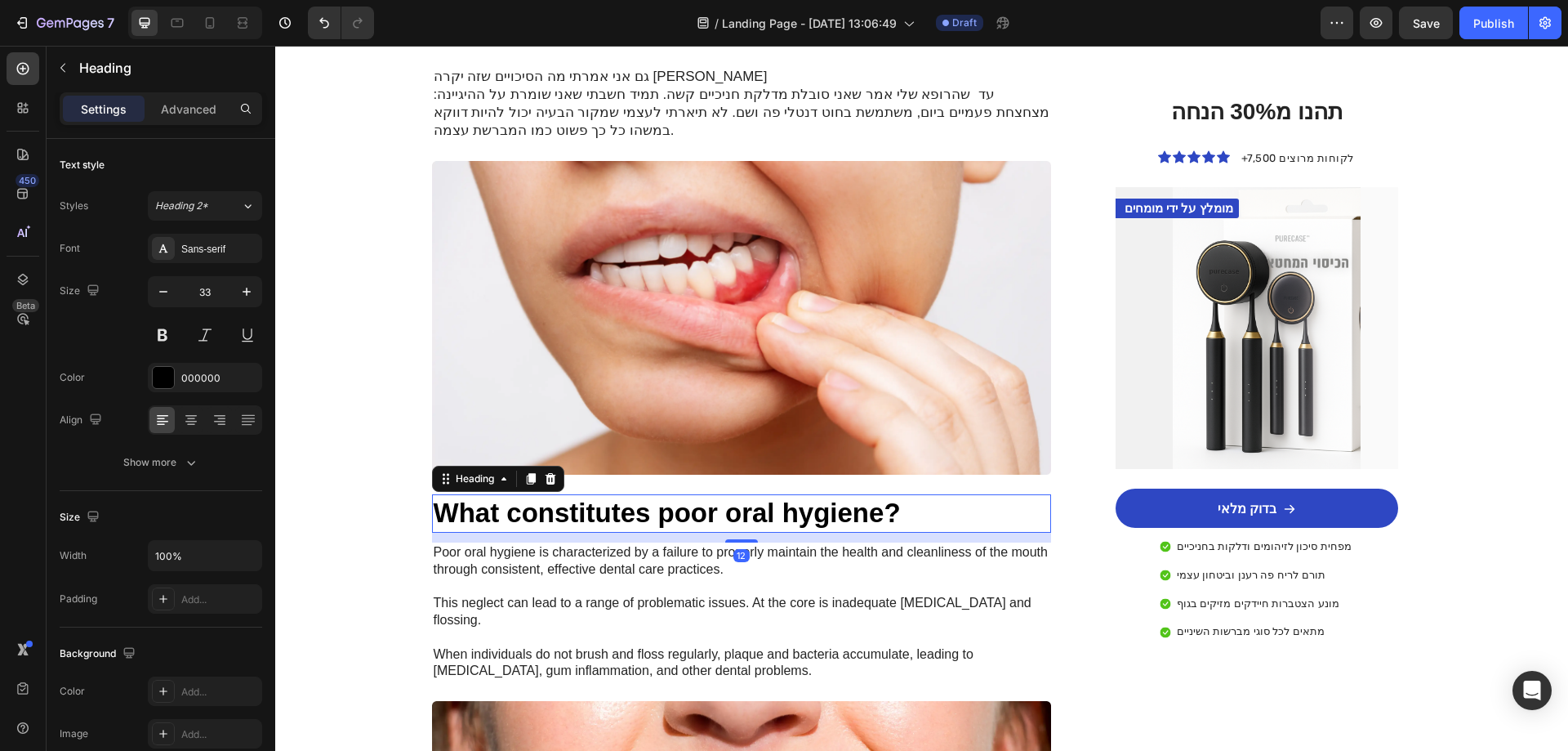
click at [693, 495] on h3 "What constitutes poor oral hygiene?" at bounding box center [742, 514] width 620 height 39
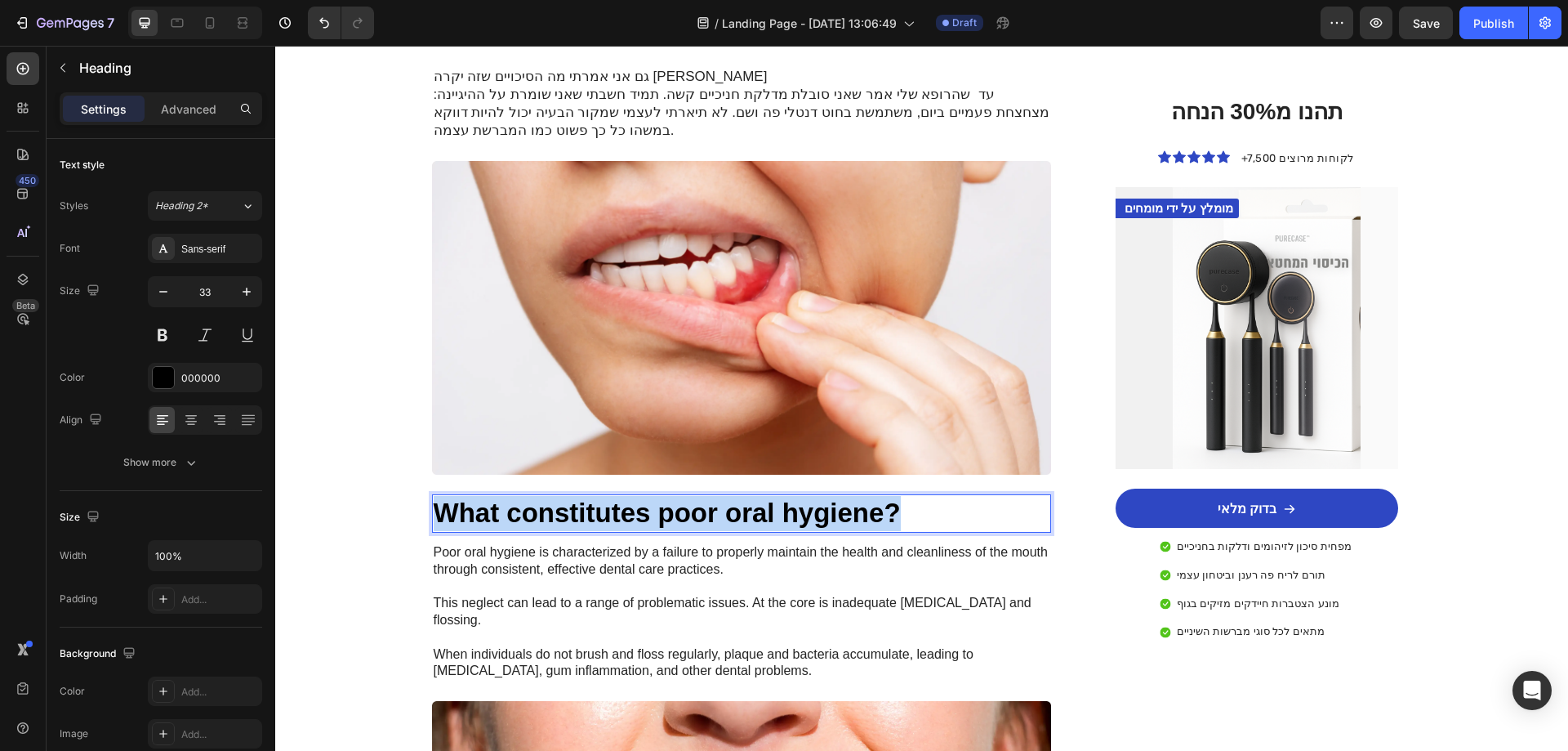
click at [693, 496] on p "What constitutes poor oral hygiene?" at bounding box center [742, 513] width 617 height 35
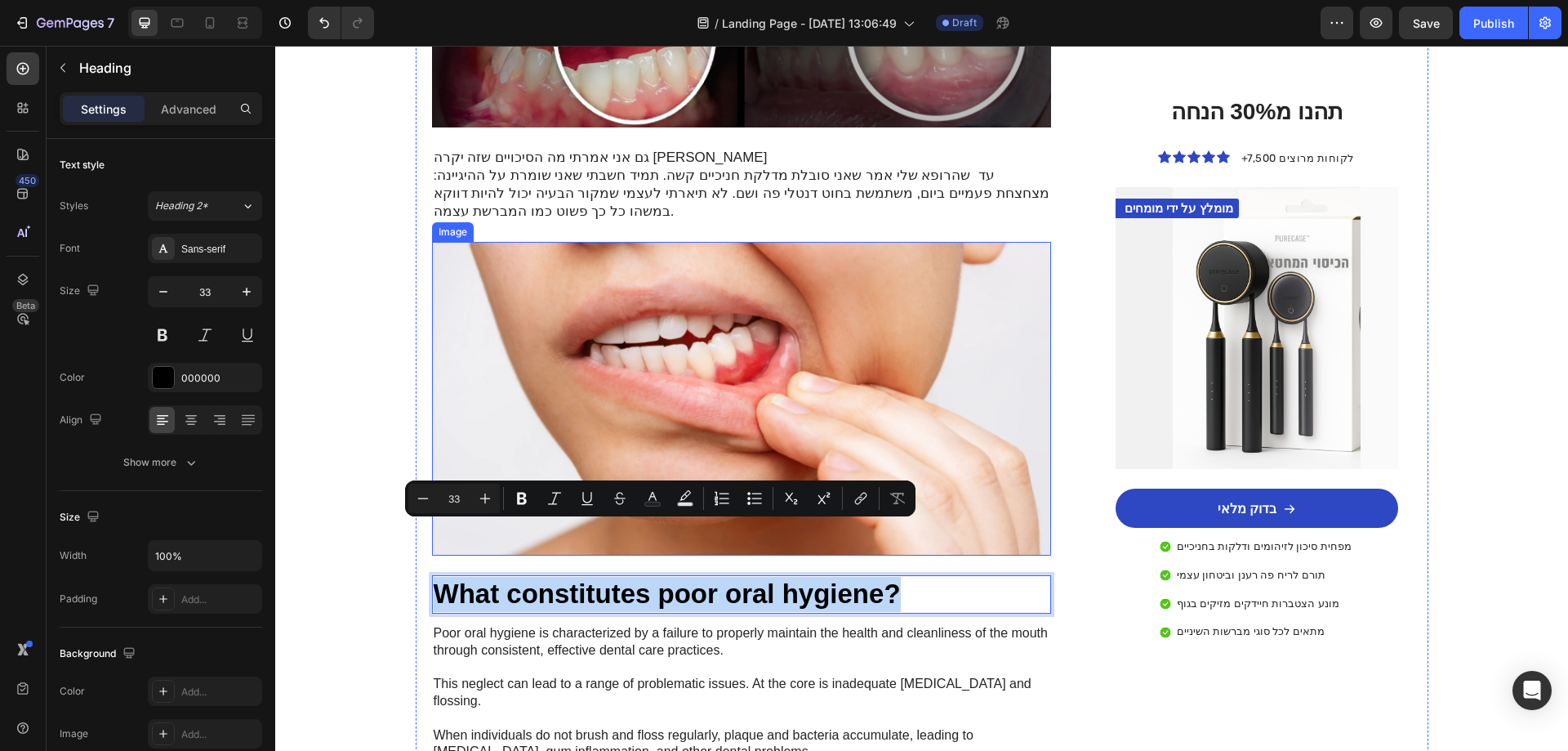
scroll to position [572, 0]
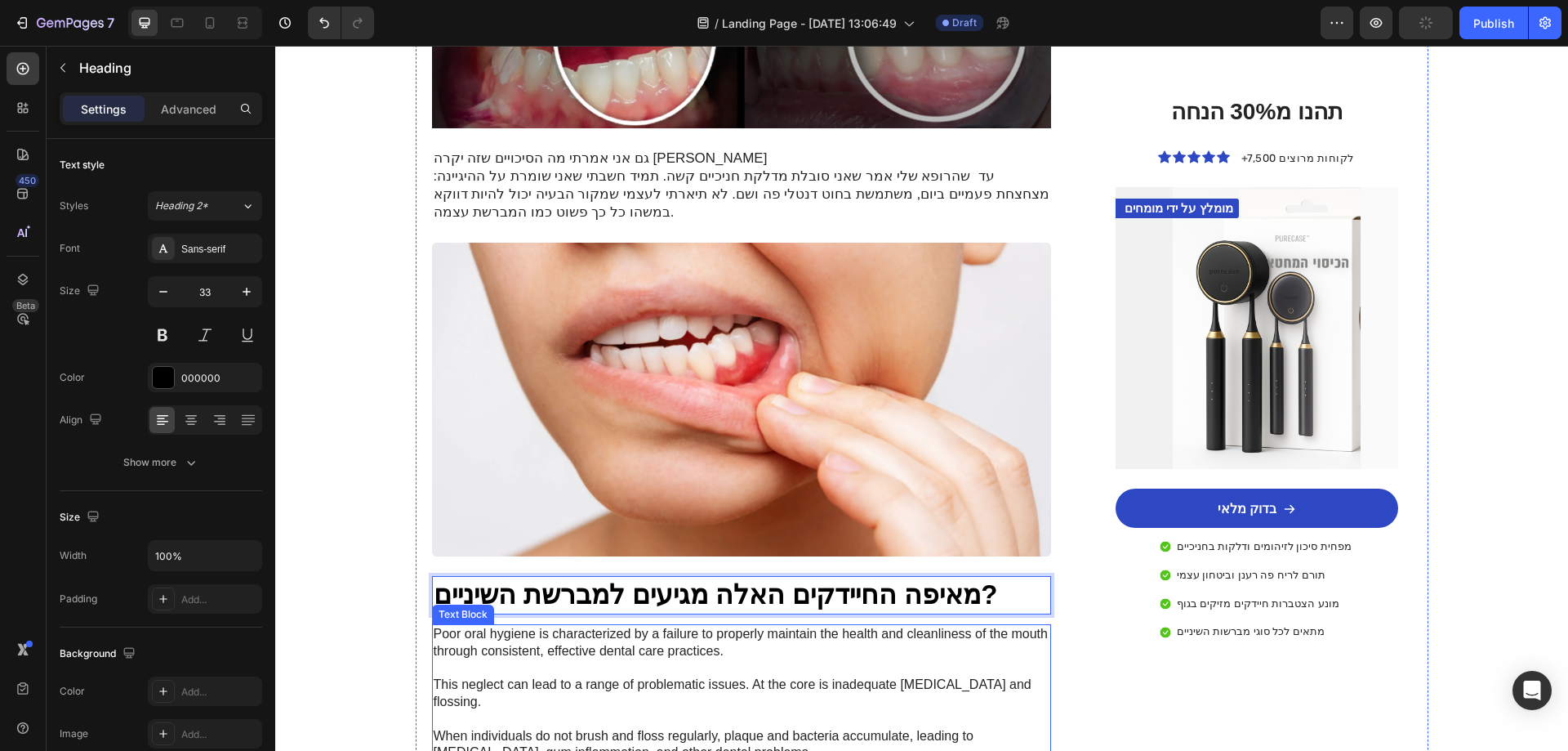
click at [609, 626] on p "Poor oral hygiene is characterized by a failure to properly maintain the health…" at bounding box center [742, 693] width 617 height 136
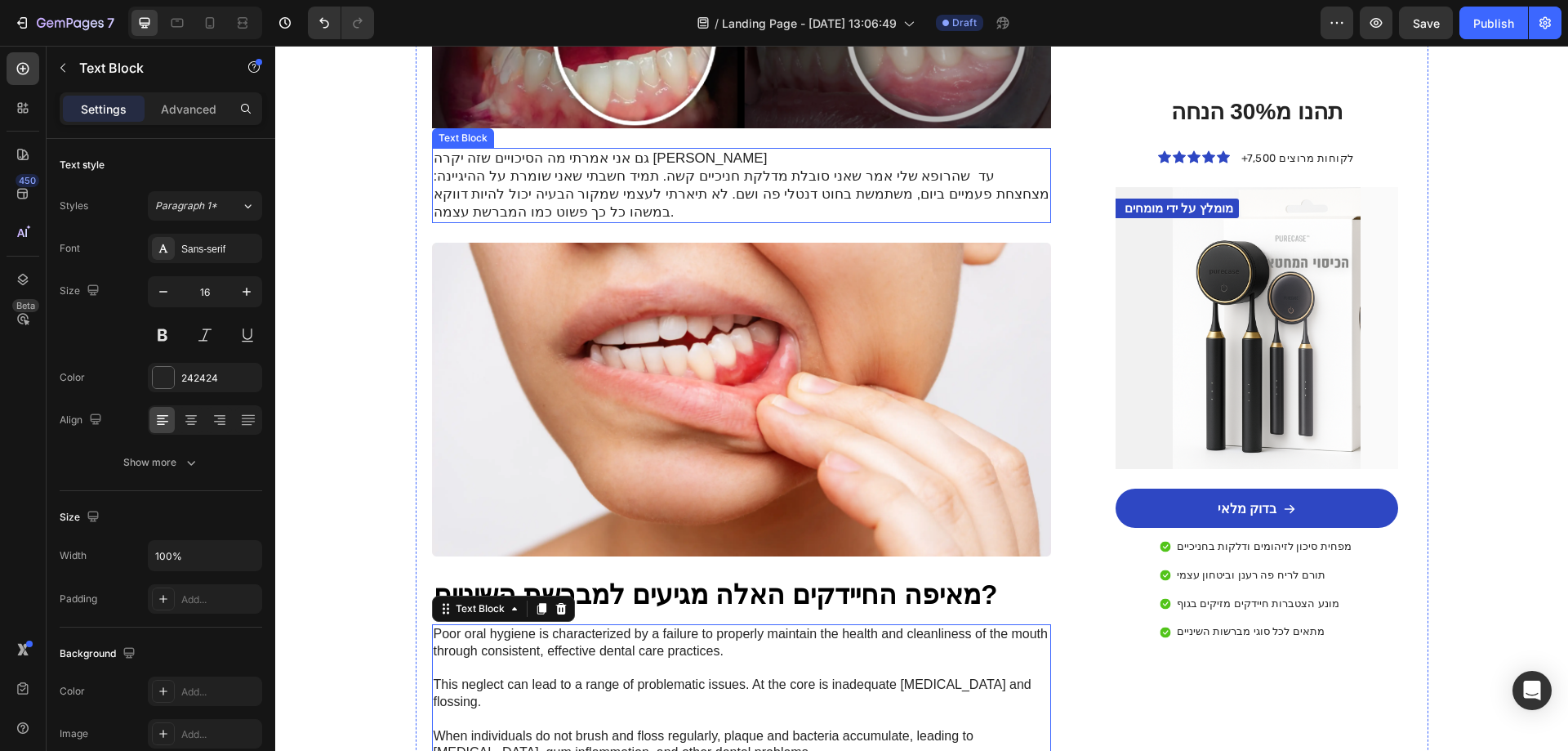
click at [715, 170] on p "גם אני אמרתי מה הסיכויים שזה יקרה לי עד שהרופא שלי אמר שאני סובלת מדלקת חניכיים…" at bounding box center [742, 186] width 617 height 72
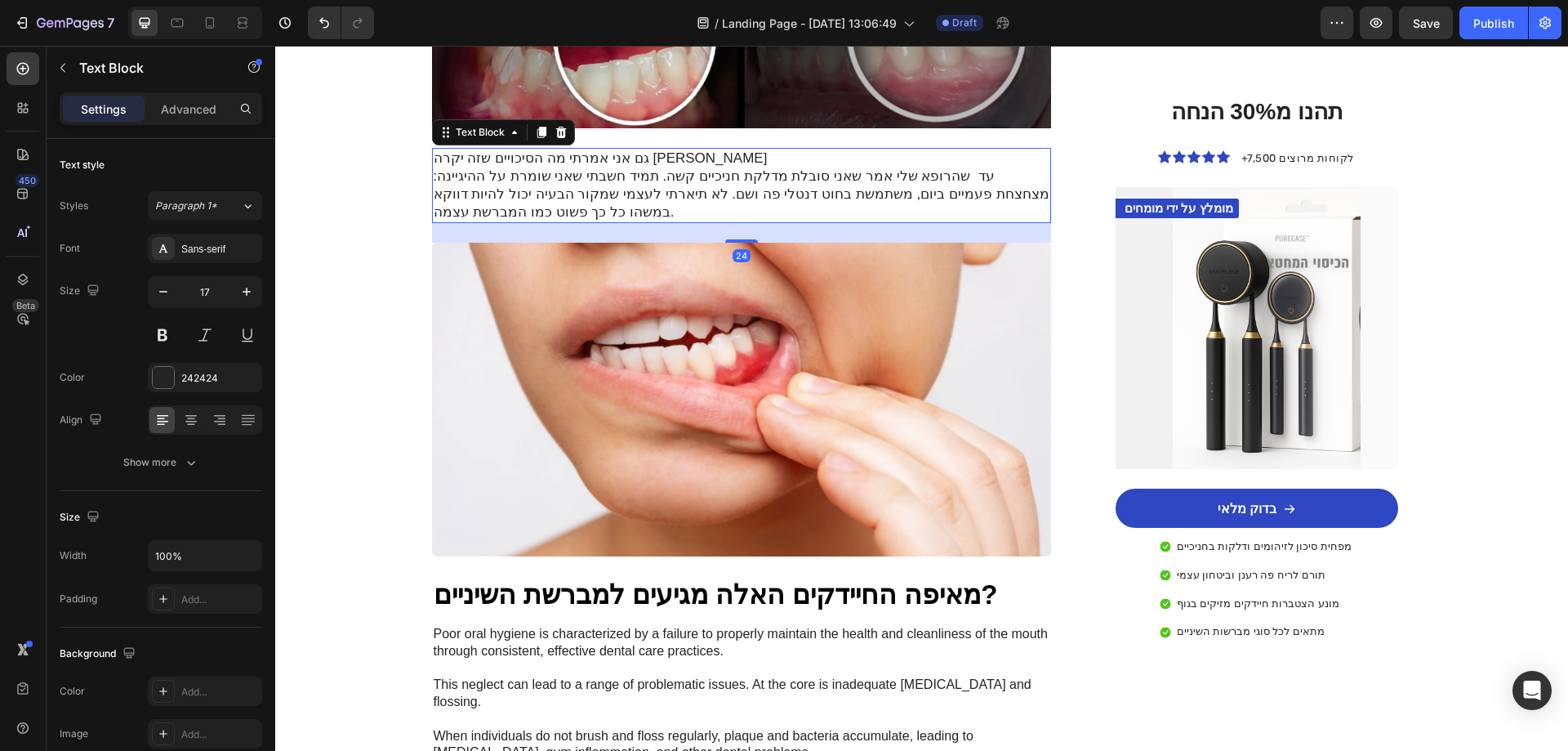
click at [692, 157] on p "גם אני אמרתי מה הסיכויים שזה יקרה לי עד שהרופא שלי אמר שאני סובלת מדלקת חניכיים…" at bounding box center [742, 186] width 617 height 72
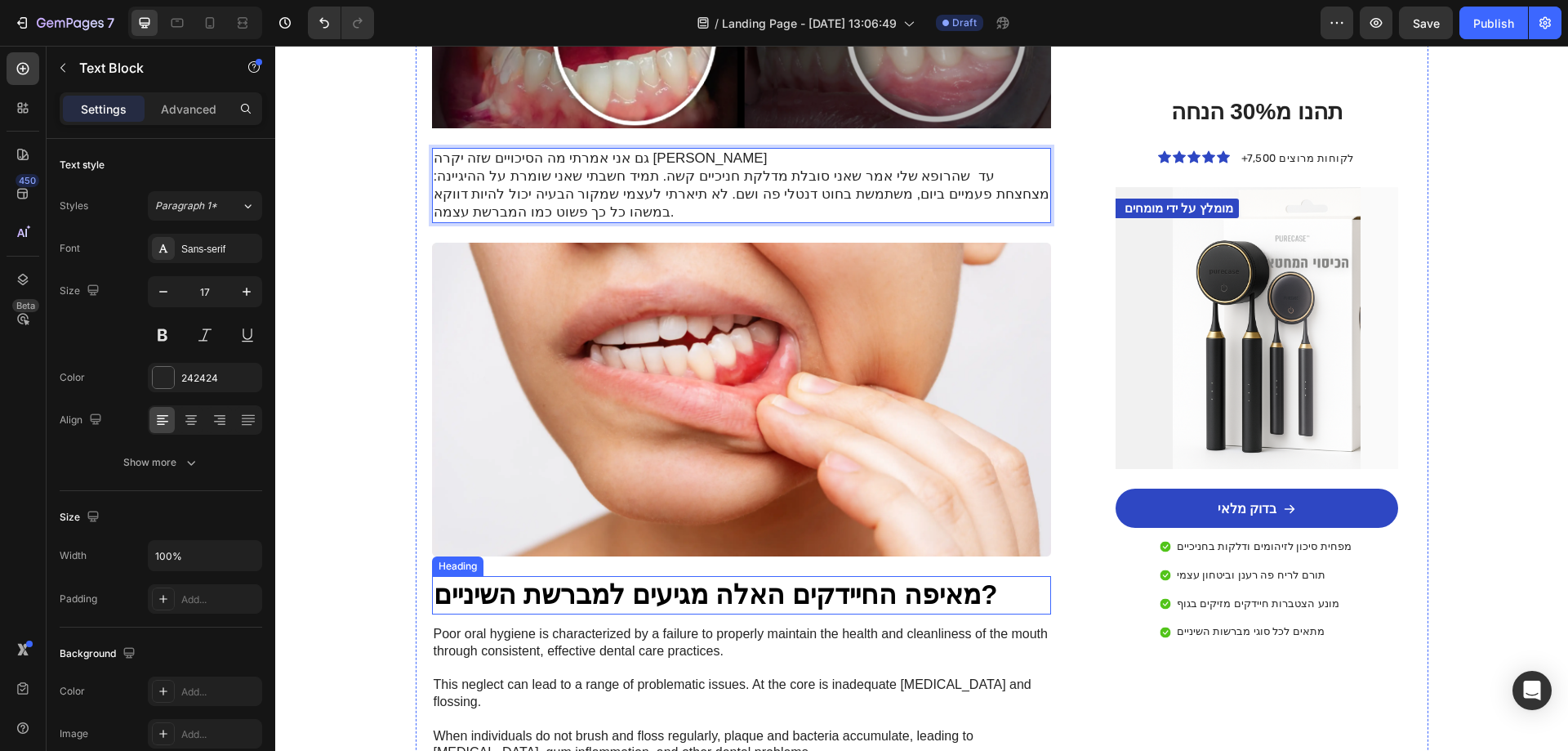
click at [670, 577] on p "מאיפה החיידקים האלה מגיעים למברשת השיניים?" at bounding box center [742, 594] width 617 height 35
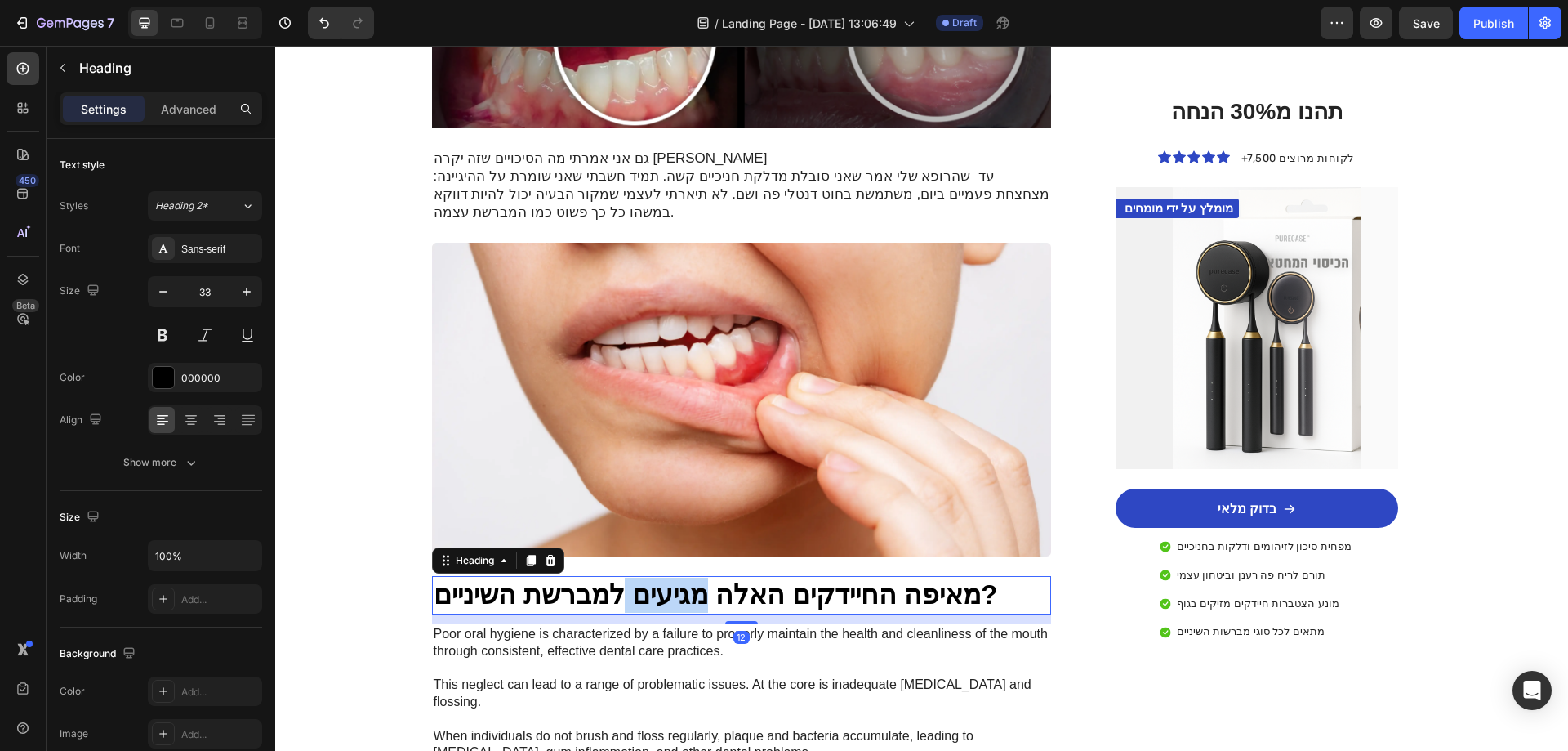
click at [673, 577] on p "מאיפה החיידקים האלה מגיעים למברשת השיניים?" at bounding box center [742, 594] width 617 height 35
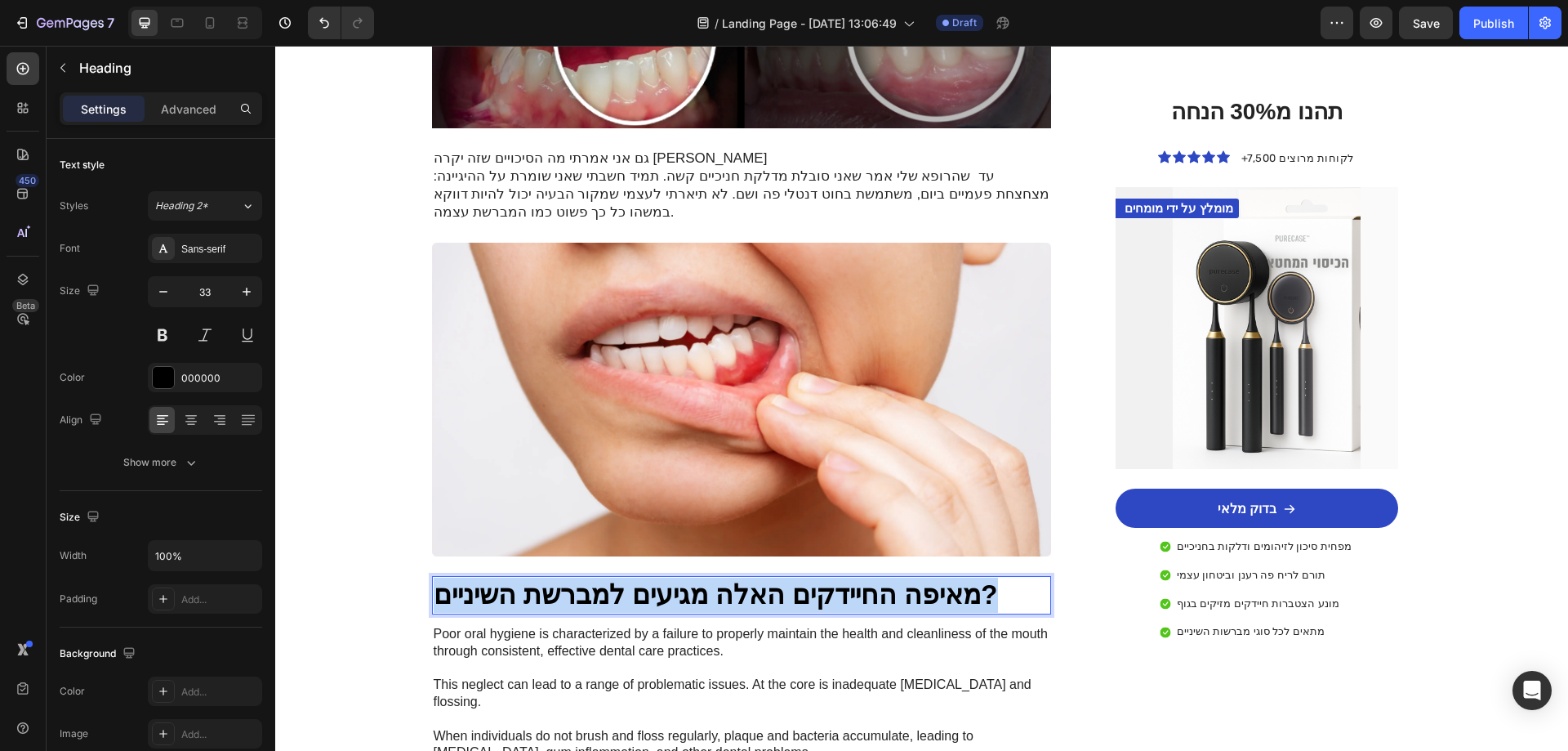
click at [673, 577] on p "מאיפה החיידקים האלה מגיעים למברשת השיניים?" at bounding box center [742, 594] width 617 height 35
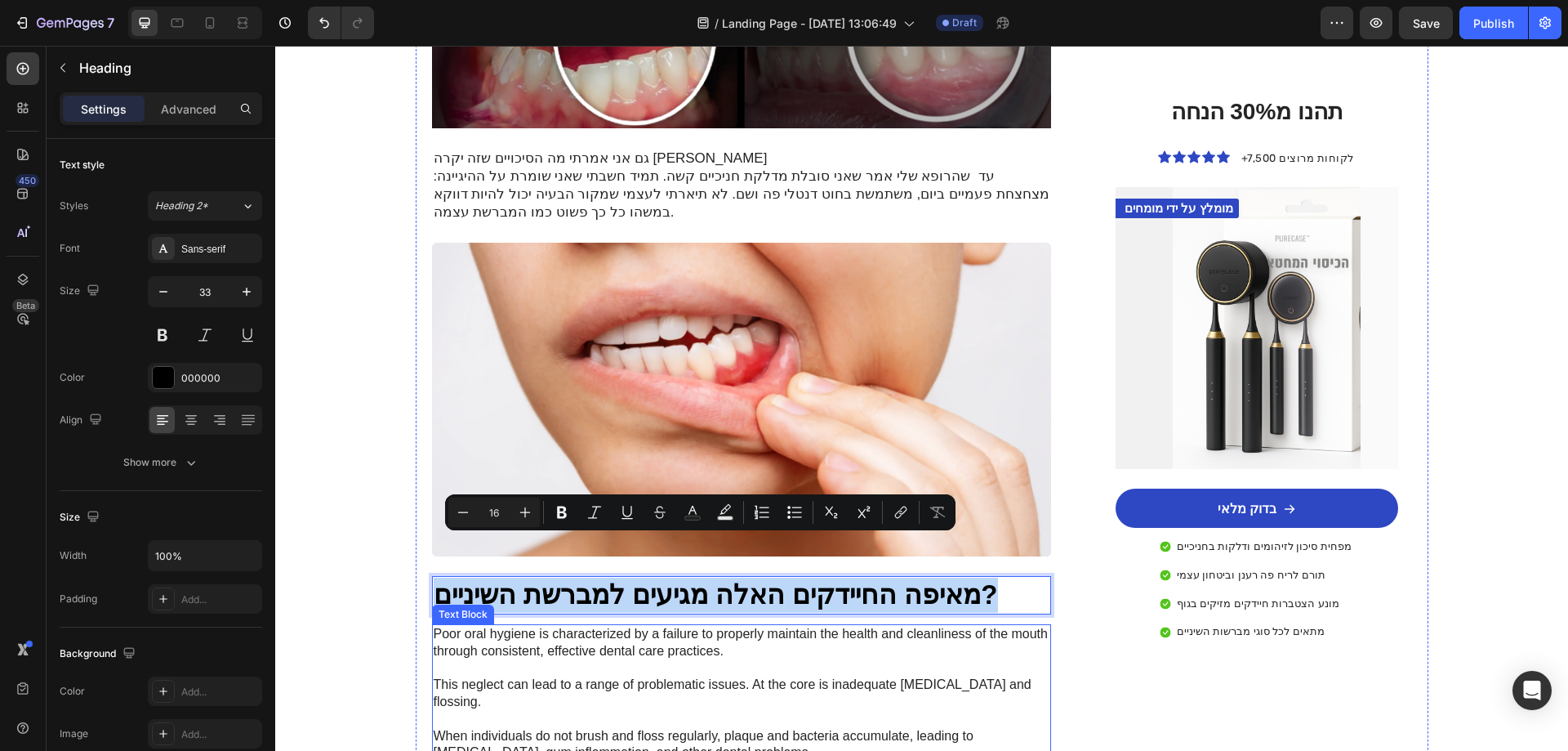
click at [709, 654] on p "Poor oral hygiene is characterized by a failure to properly maintain the health…" at bounding box center [742, 693] width 617 height 136
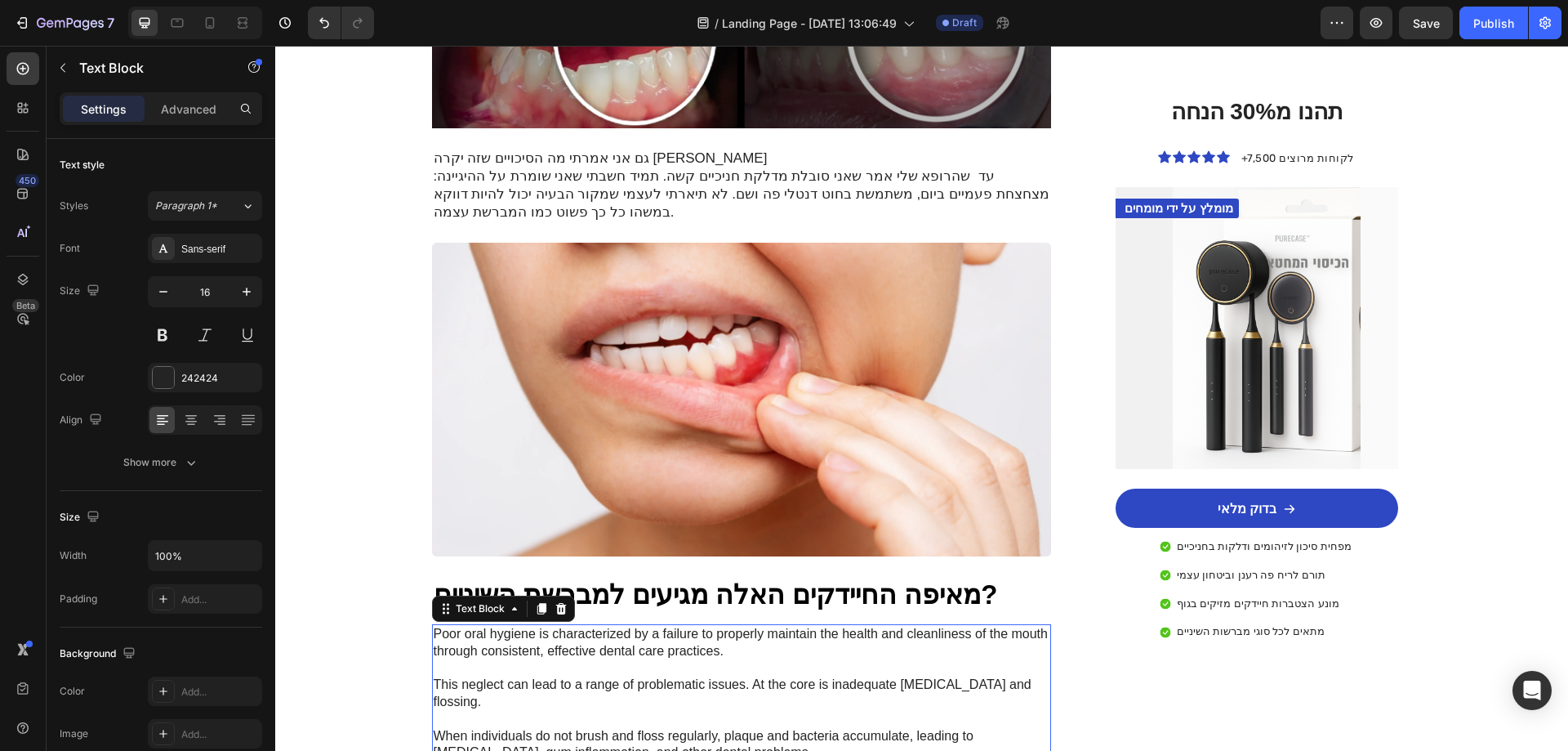
click at [709, 654] on p "Poor oral hygiene is characterized by a failure to properly maintain the health…" at bounding box center [742, 693] width 617 height 136
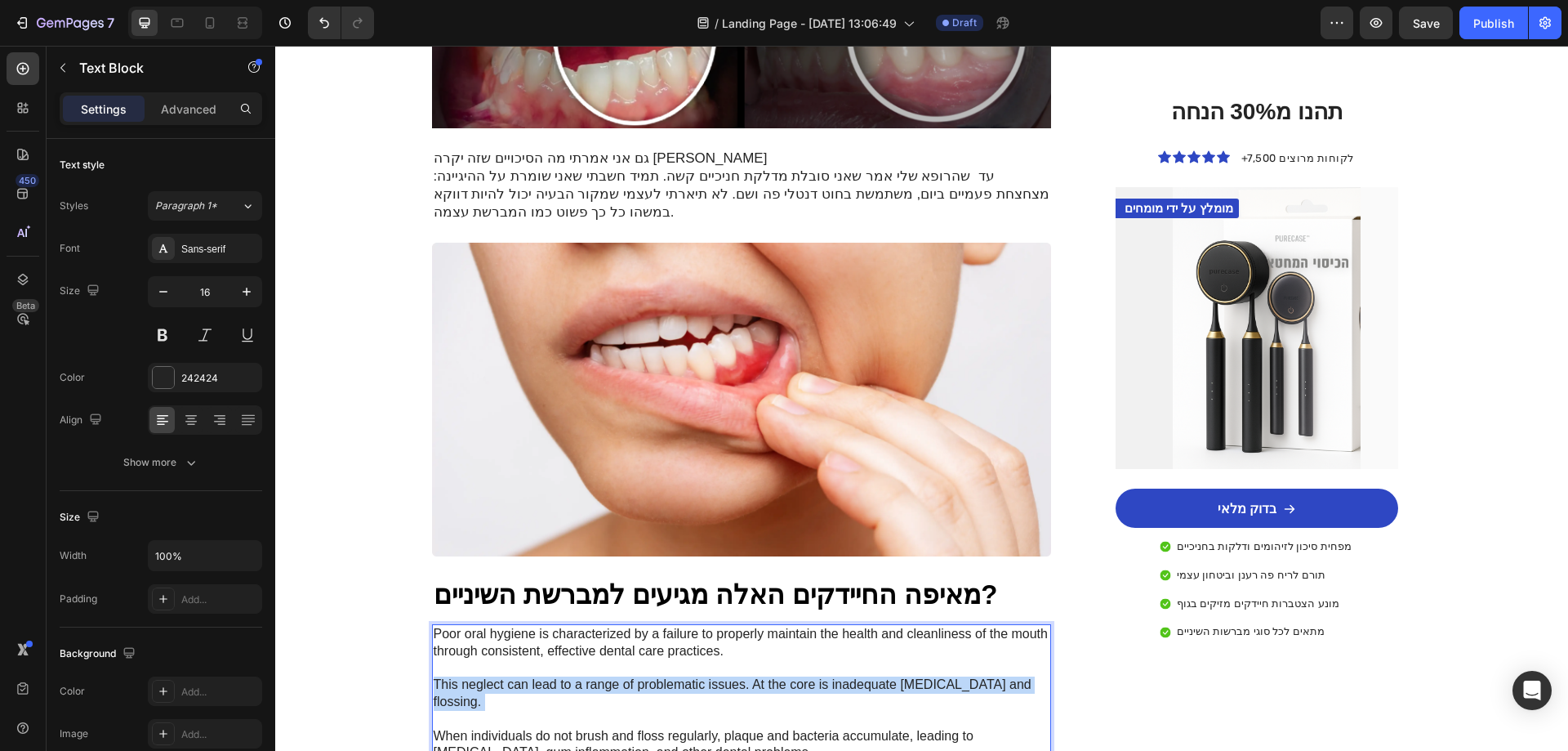
click at [709, 654] on p "Poor oral hygiene is characterized by a failure to properly maintain the health…" at bounding box center [742, 693] width 617 height 136
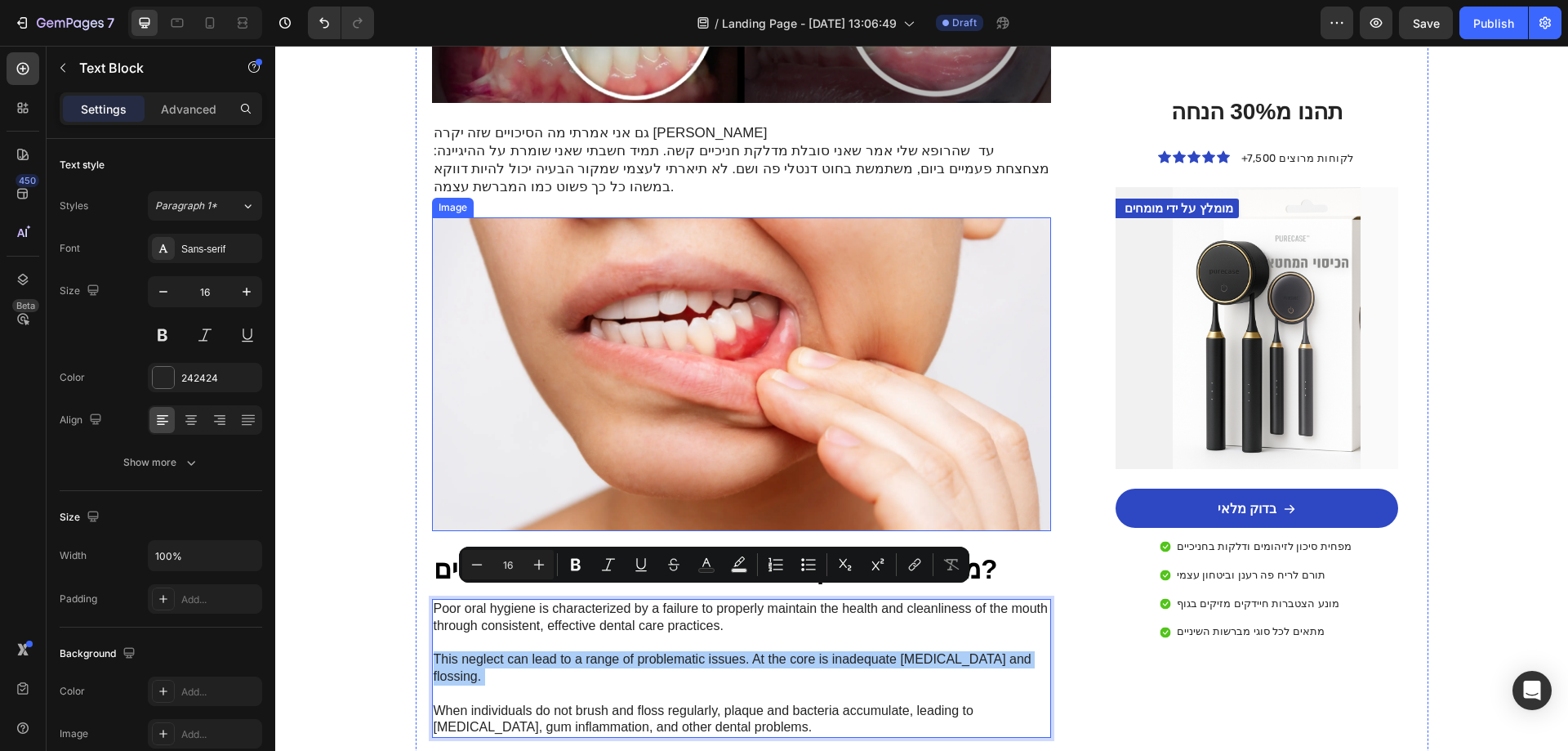
scroll to position [654, 0]
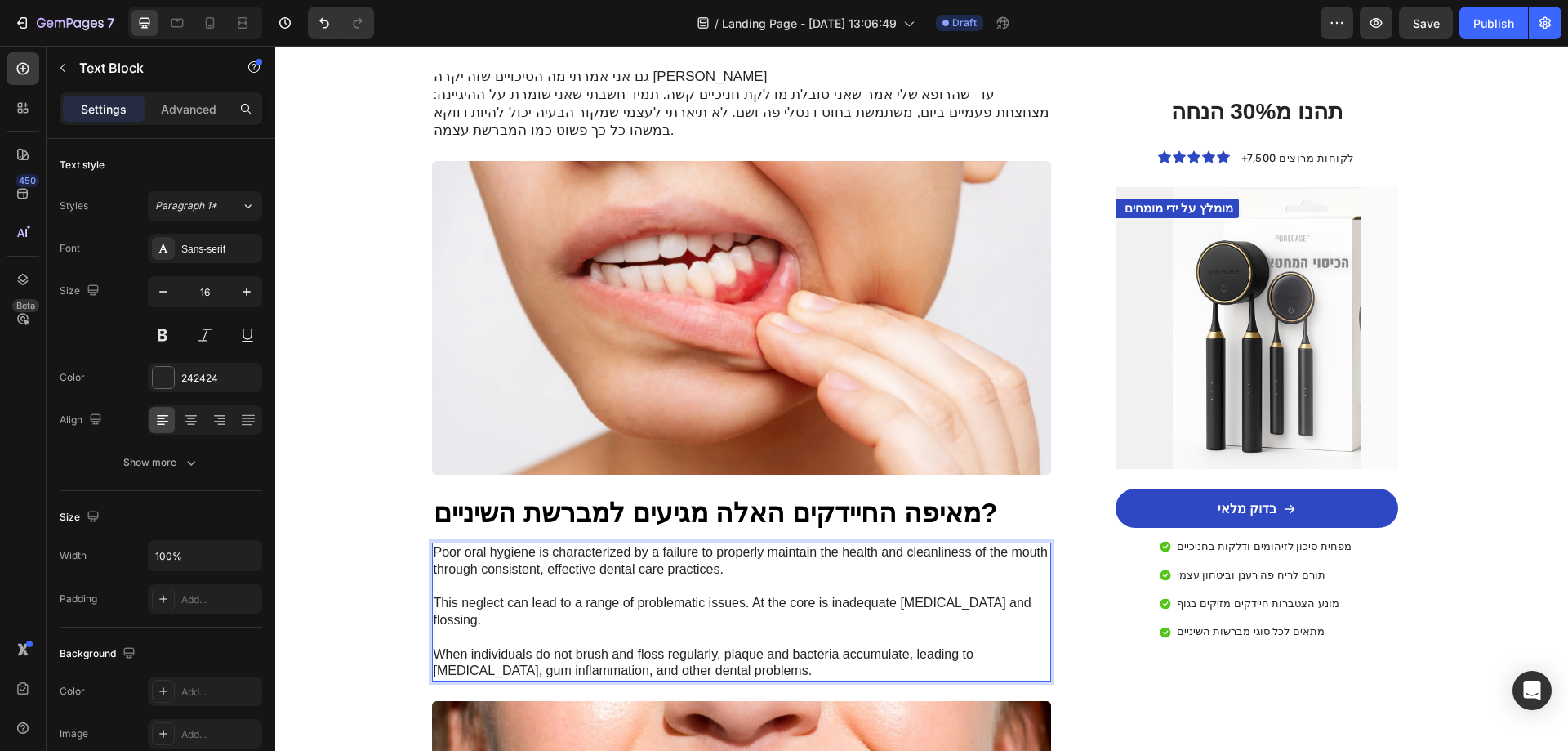
click at [637, 619] on p "Poor oral hygiene is characterized by a failure to properly maintain the health…" at bounding box center [742, 612] width 617 height 136
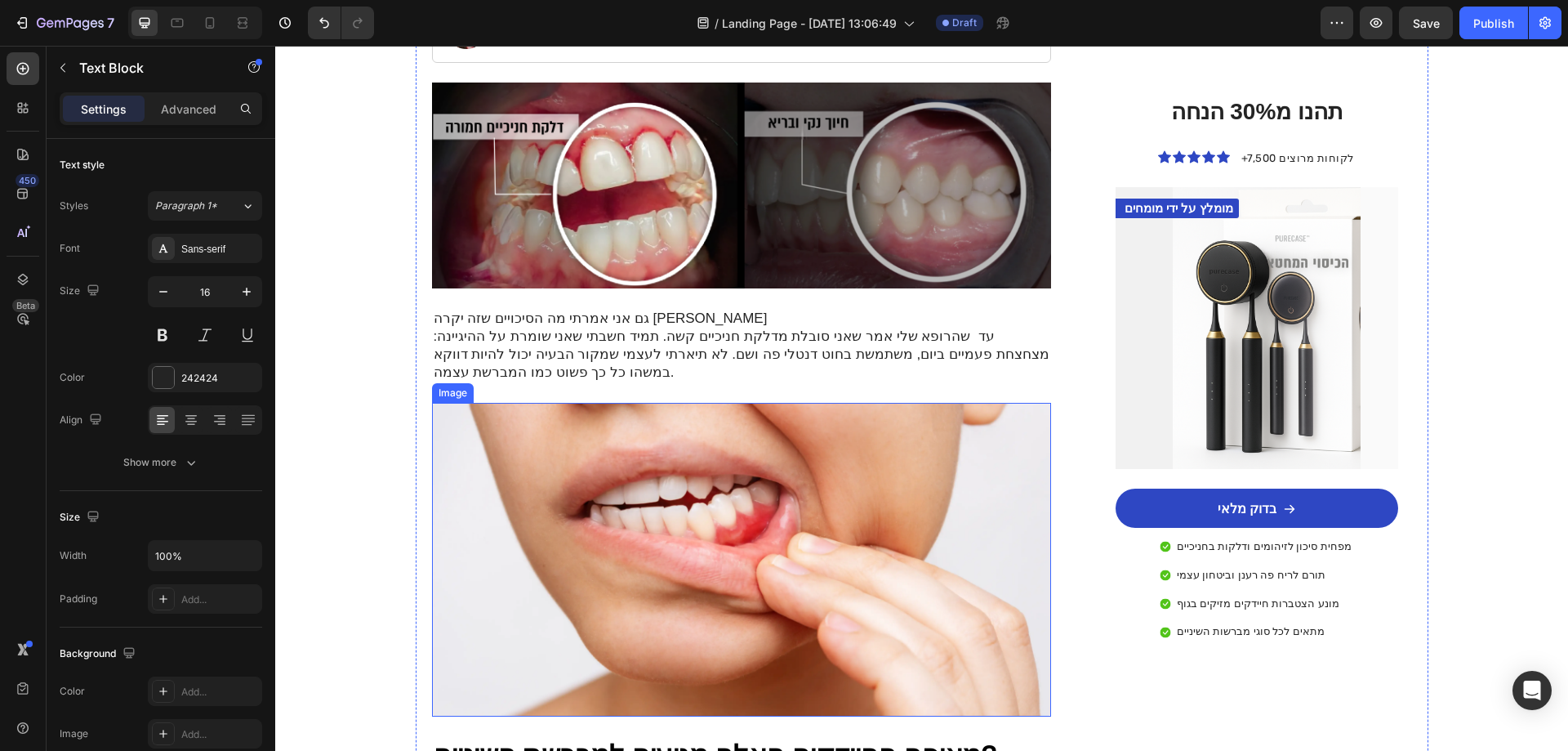
scroll to position [408, 0]
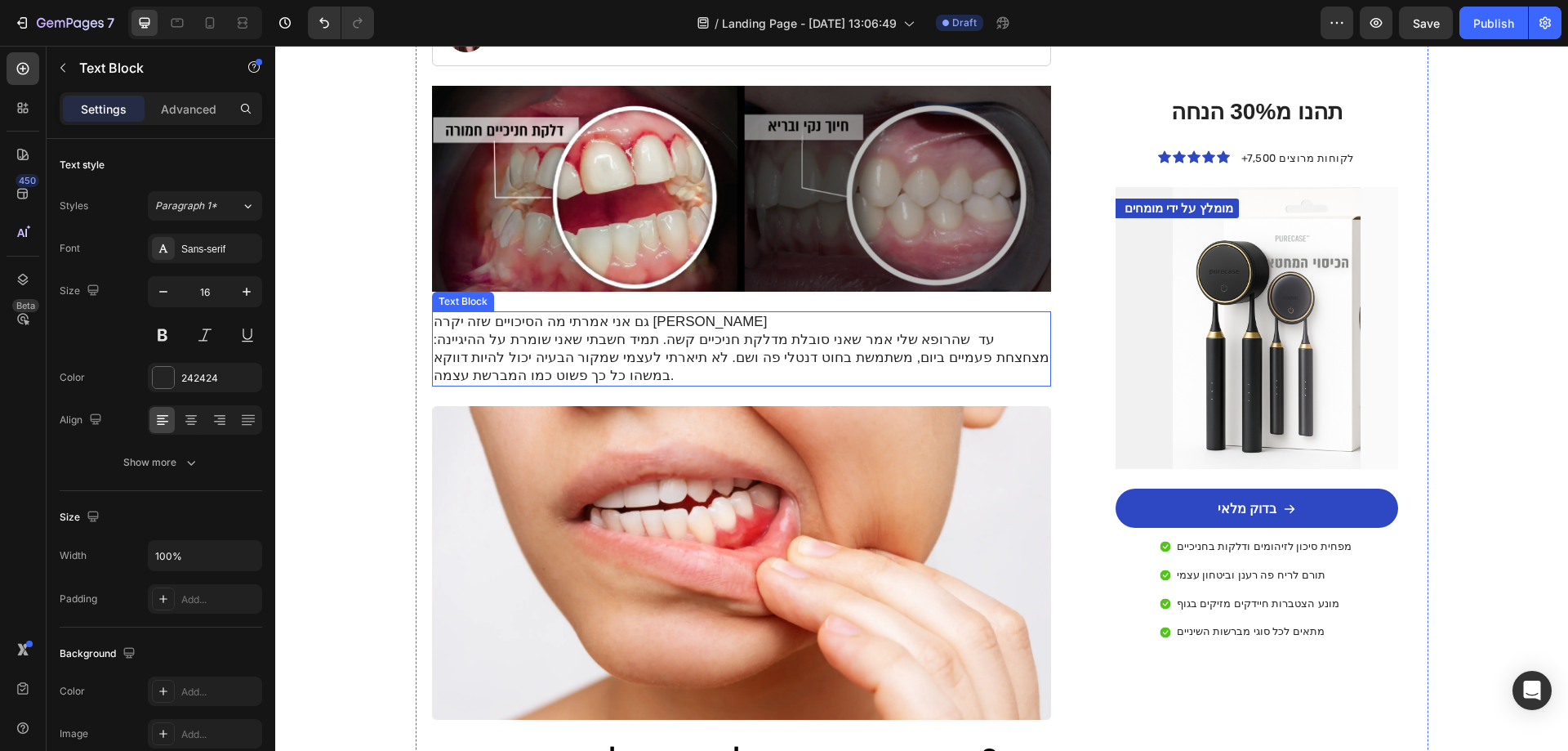
click at [642, 313] on p "גם אני אמרתי מה הסיכויים שזה יקרה לי עד שהרופא שלי אמר שאני סובלת מדלקת חניכיים…" at bounding box center [742, 349] width 617 height 72
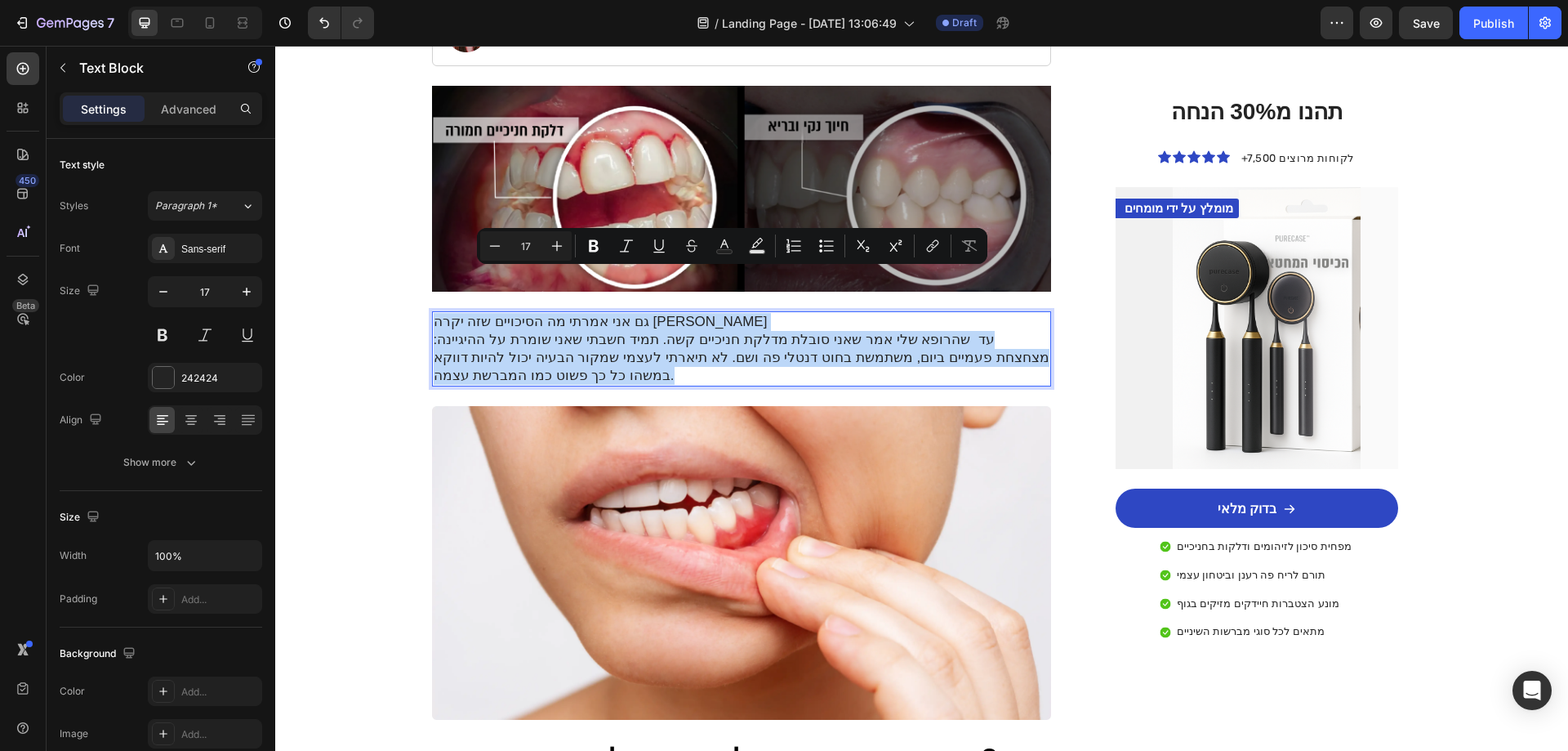
copy p "גם אני אמרתי מה הסיכויים שזה יקרה לי עד שהרופא שלי אמר שאני סובלת מדלקת חניכיים…"
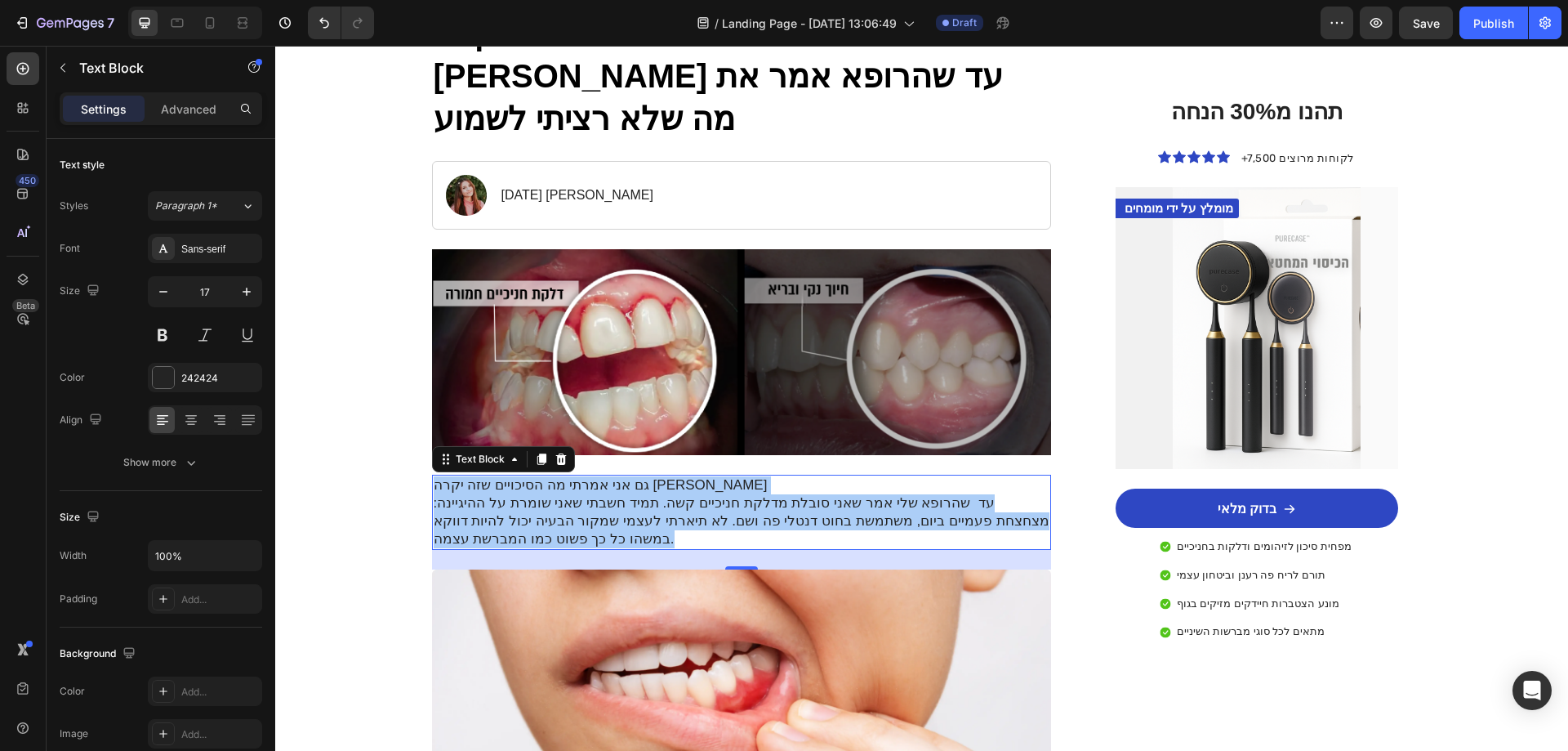
scroll to position [490, 0]
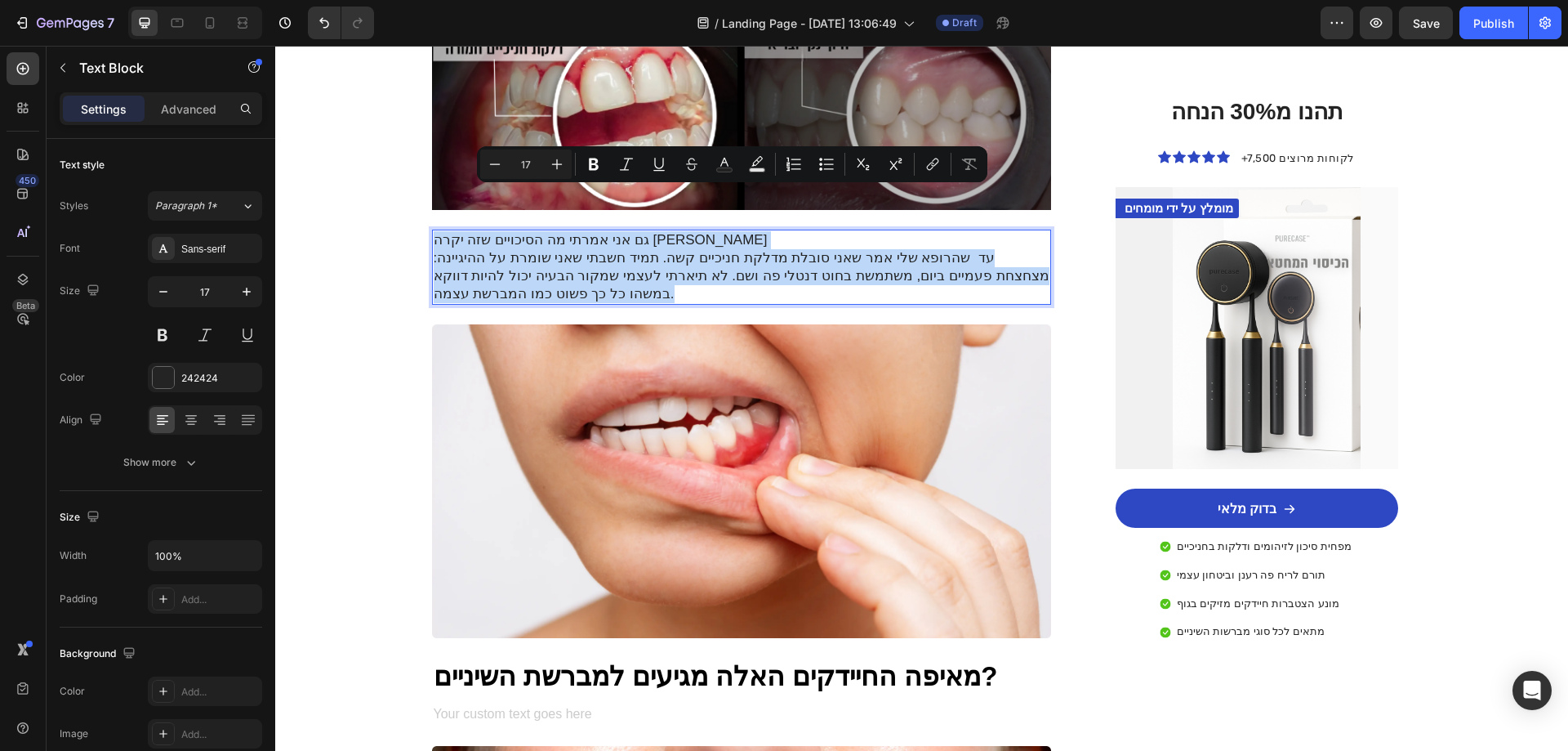
click at [537, 245] on p "גם אני אמרתי מה הסיכויים שזה יקרה לי עד שהרופא שלי אמר שאני סובלת מדלקת חניכיים…" at bounding box center [742, 267] width 617 height 72
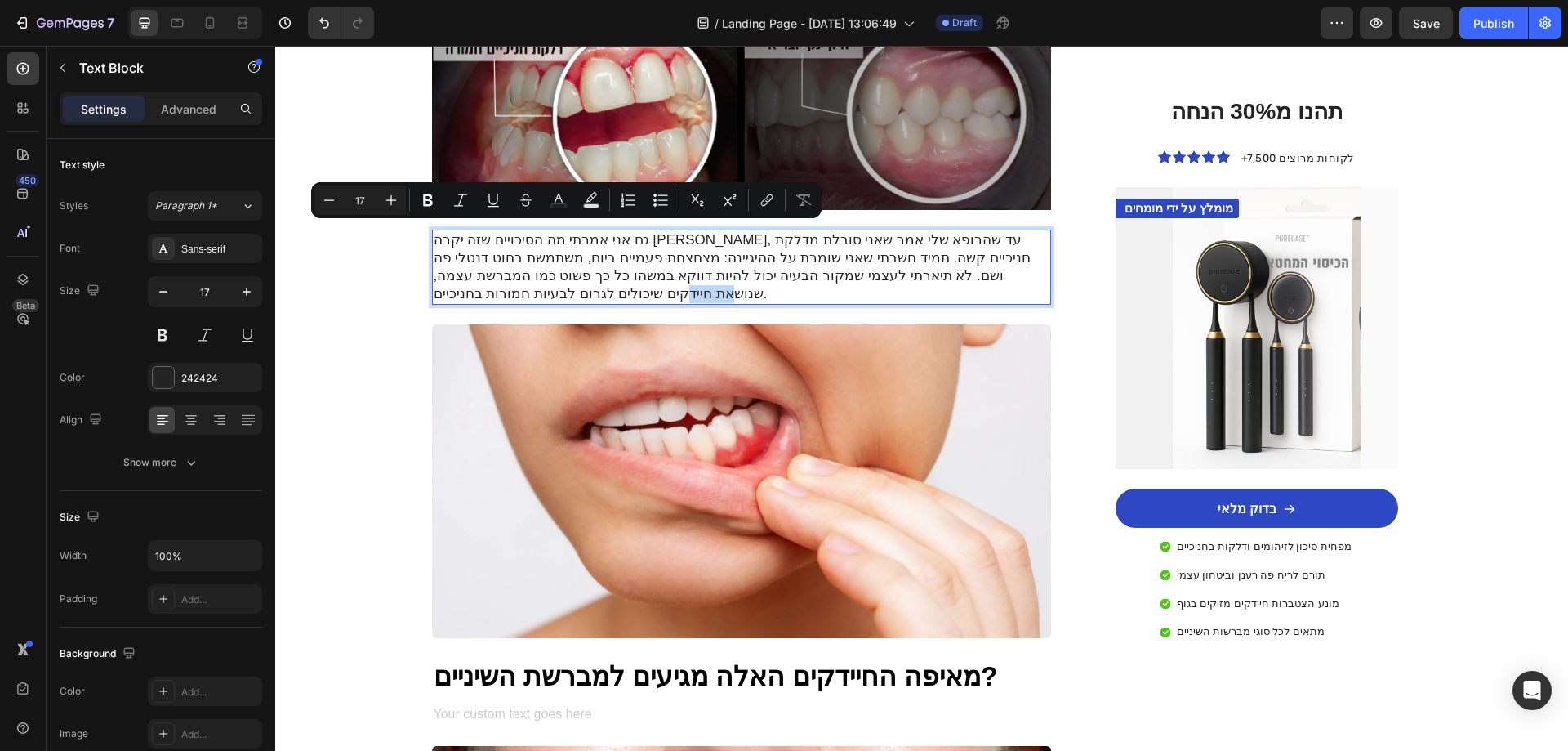
drag, startPoint x: 546, startPoint y: 233, endPoint x: 584, endPoint y: 240, distance: 38.6
click at [584, 240] on p "גם אני אמרתי מה הסיכויים שזה יקרה לי, עד שהרופא שלי אמר שאני סובלת מדלקת חניכיי…" at bounding box center [742, 267] width 617 height 72
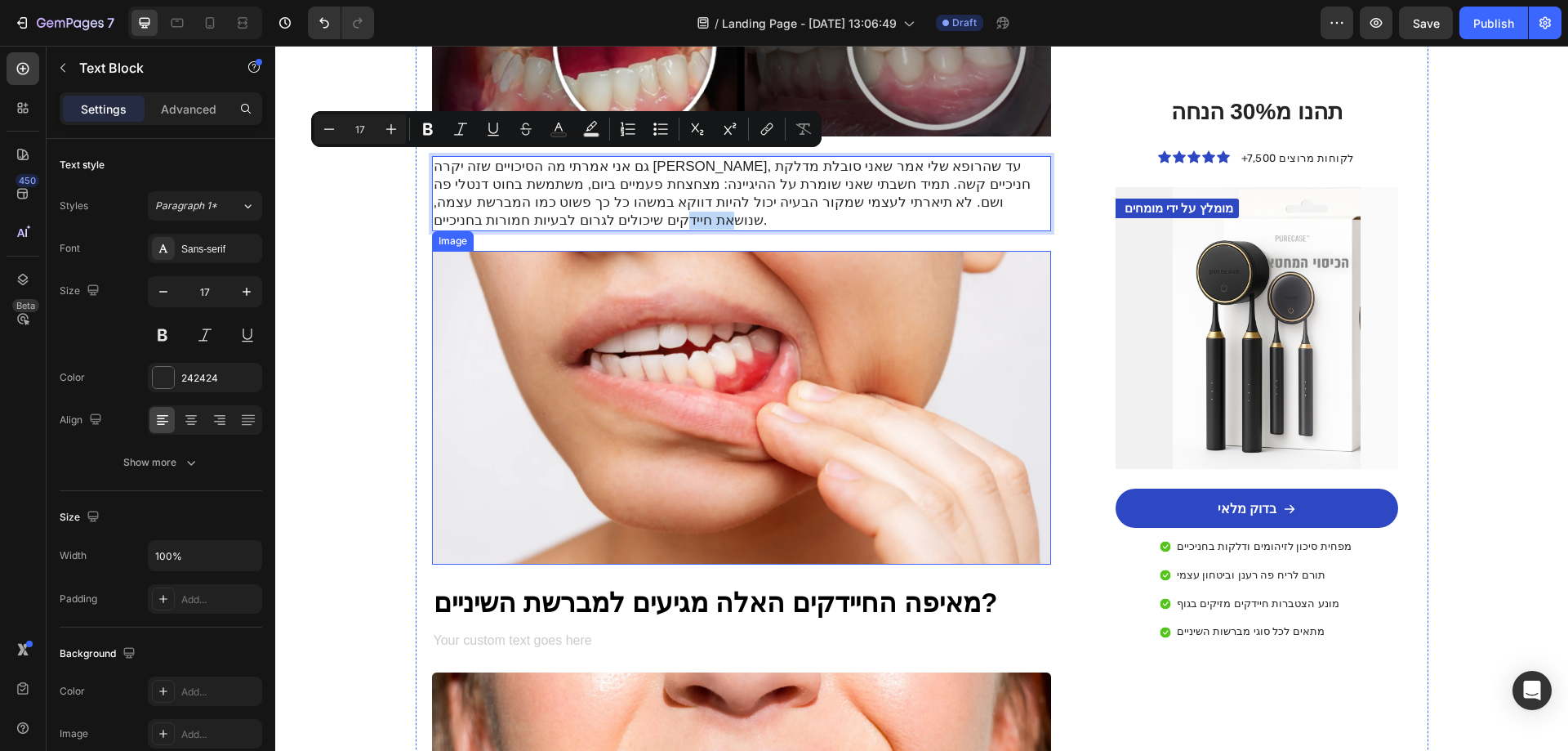
scroll to position [572, 0]
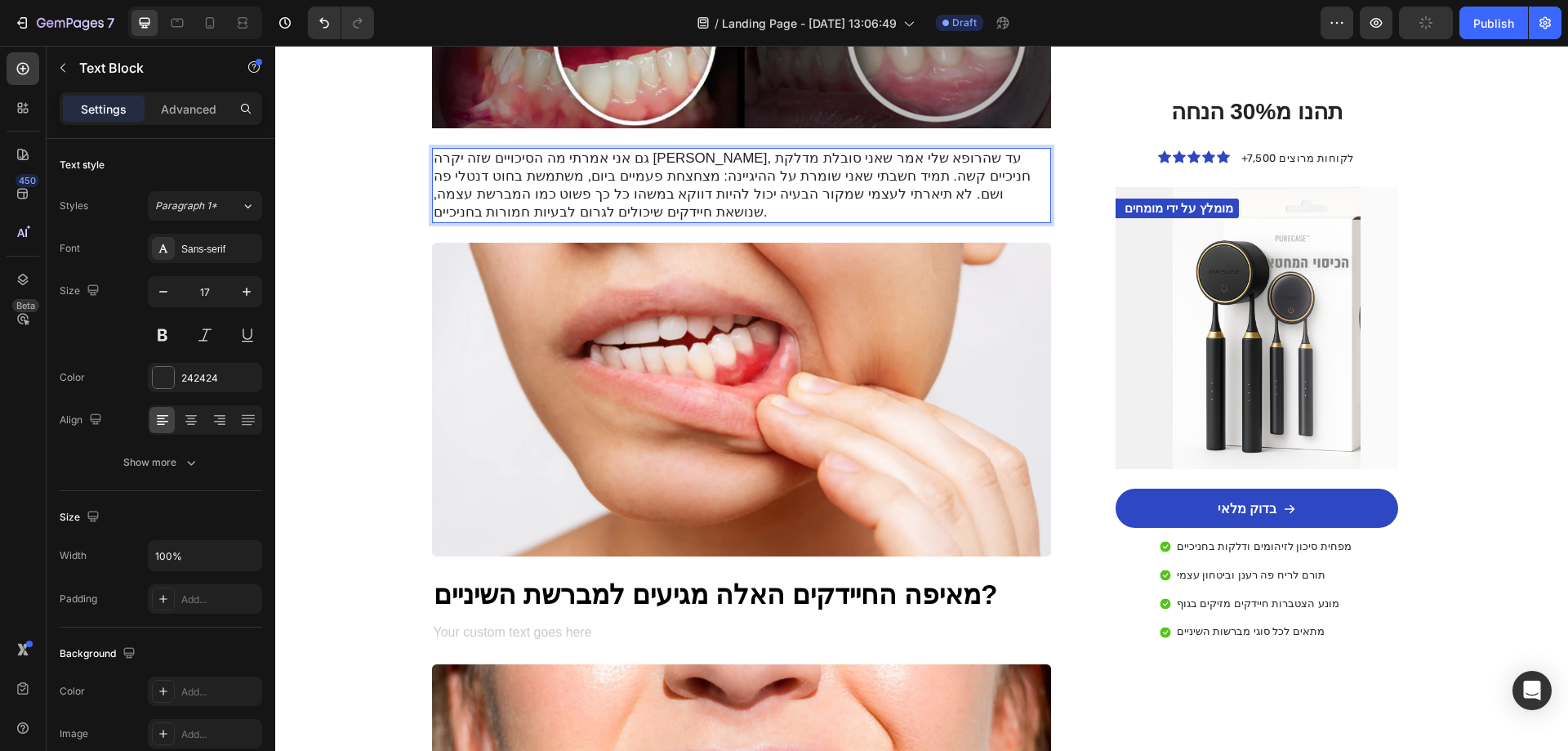
click at [492, 154] on p "גם אני אמרתי מה הסיכויים שזה יקרה לי, עד שהרופא שלי אמר שאני סובלת מדלקת חניכיי…" at bounding box center [742, 186] width 617 height 72
drag, startPoint x: 475, startPoint y: 152, endPoint x: 500, endPoint y: 155, distance: 25.2
click at [500, 155] on p "גם אני אמרתי מה הסיכויים שזה יקרה לי, עד שהרופא שלי אמר שאני סובלת מדלקת חניכיי…" at bounding box center [742, 186] width 617 height 72
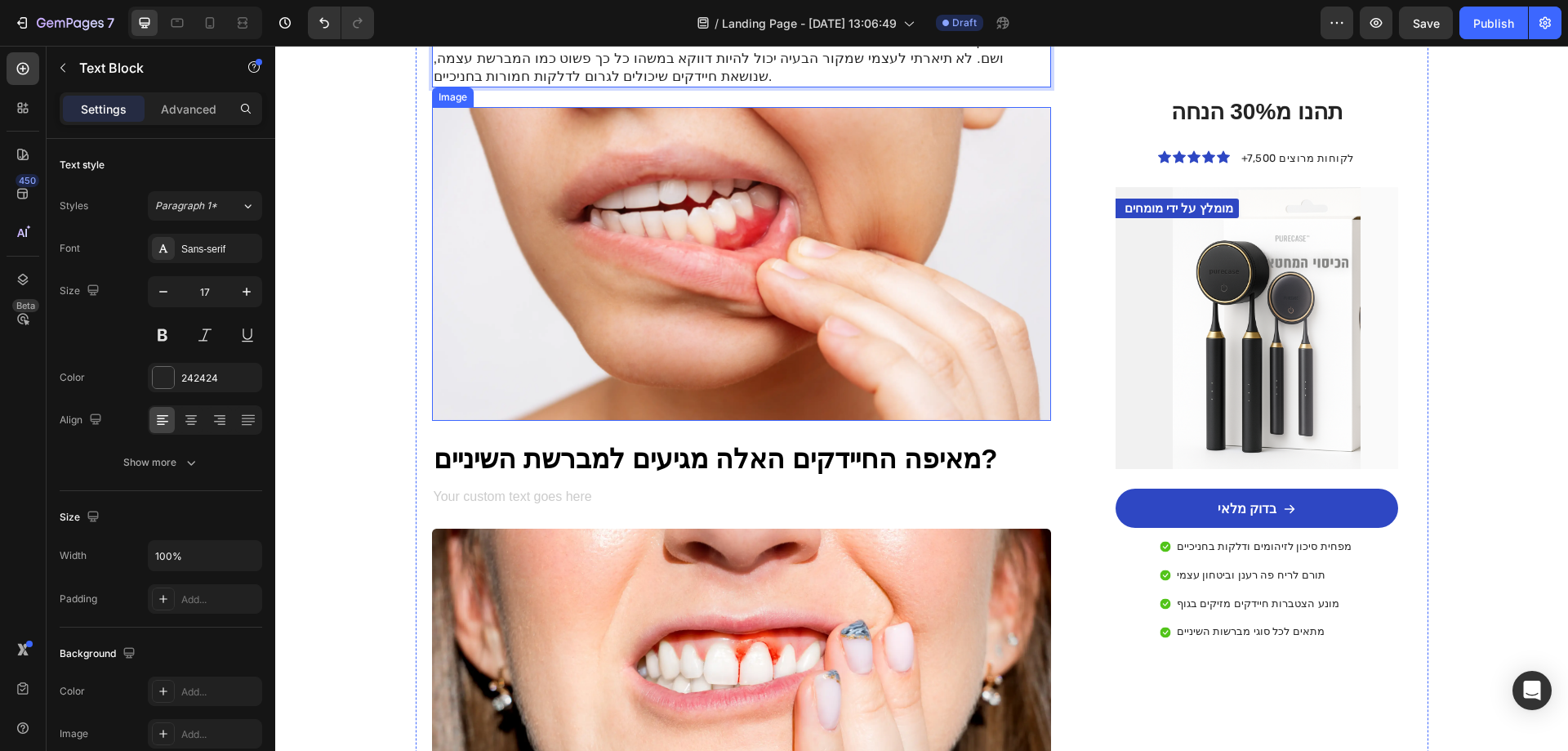
scroll to position [735, 0]
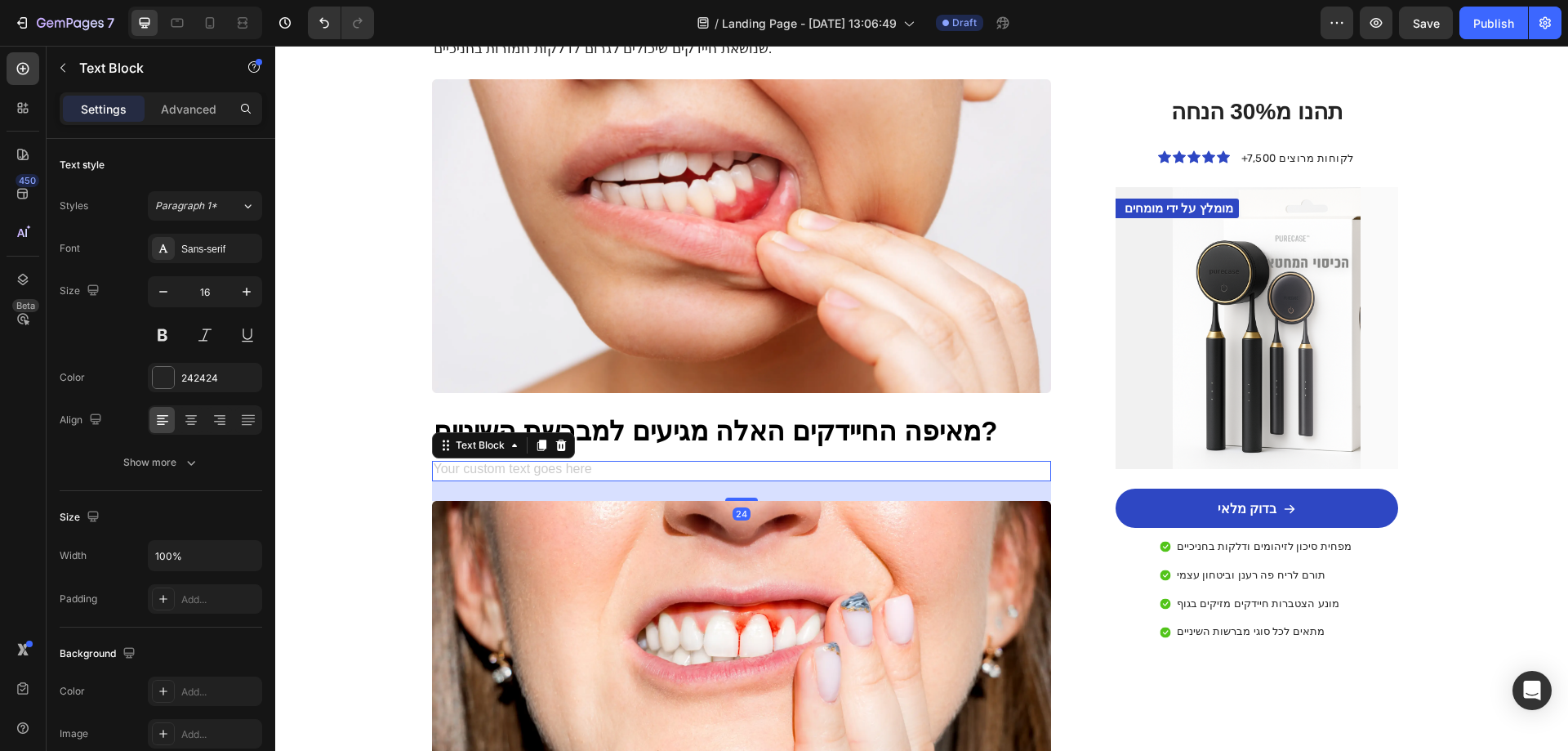
click at [585, 461] on div "Rich Text Editor. Editing area: main" at bounding box center [742, 471] width 620 height 21
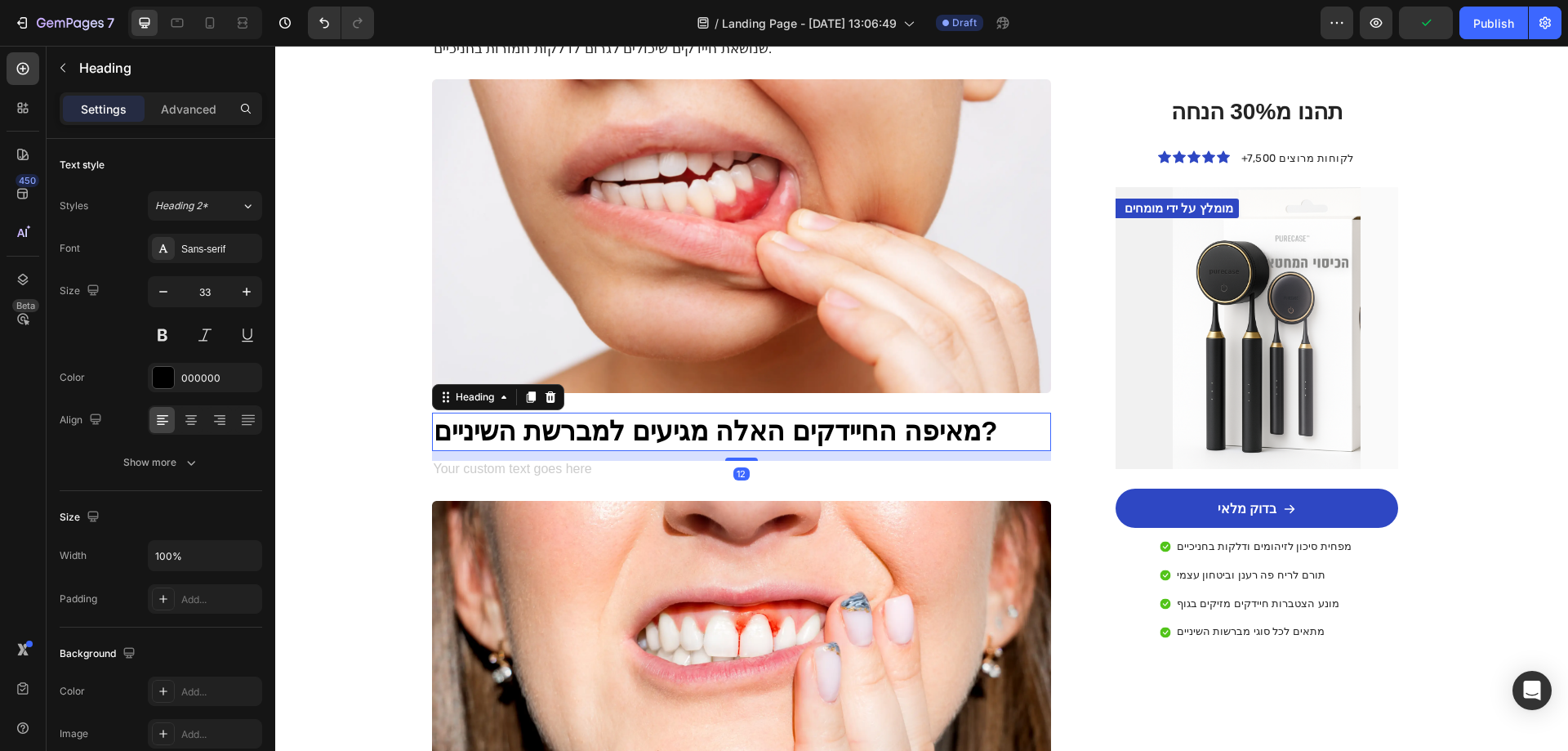
click at [550, 414] on p "מאיפה החיידקים האלה מגיעים למברשת השיניים?" at bounding box center [742, 431] width 617 height 35
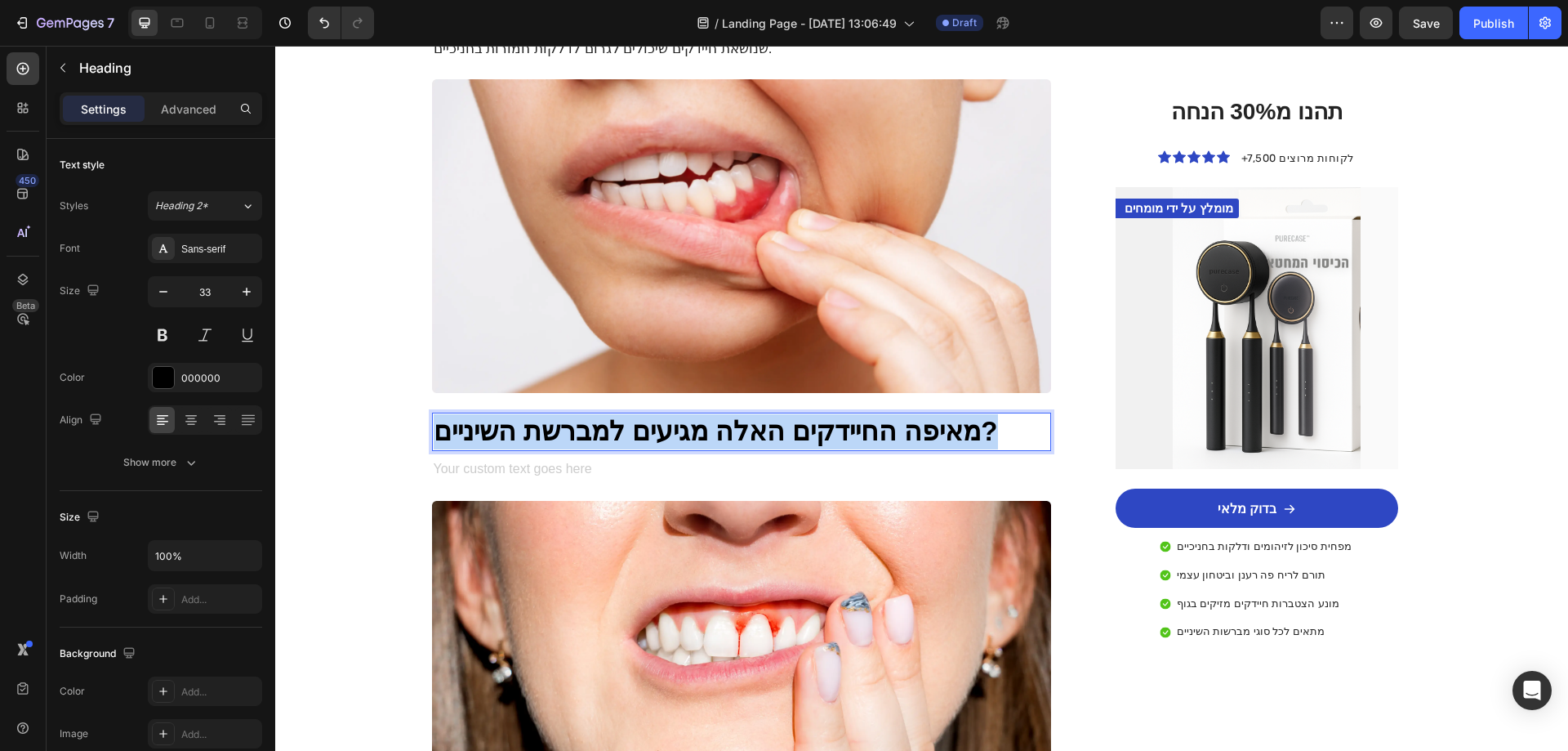
click at [550, 414] on p "מאיפה החיידקים האלה מגיעים למברשת השיניים?" at bounding box center [742, 431] width 617 height 35
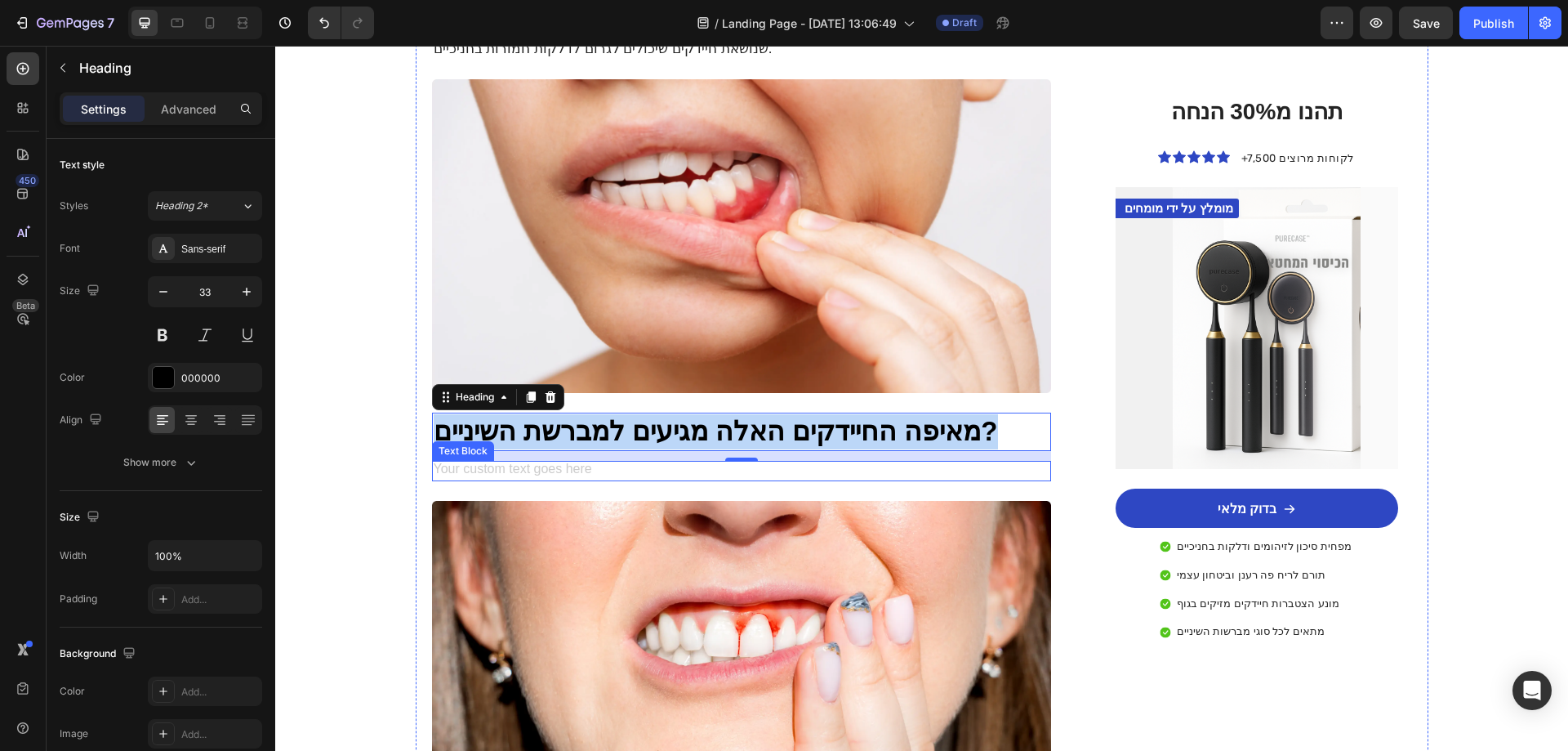
click at [608, 461] on div "Rich Text Editor. Editing area: main" at bounding box center [742, 471] width 620 height 21
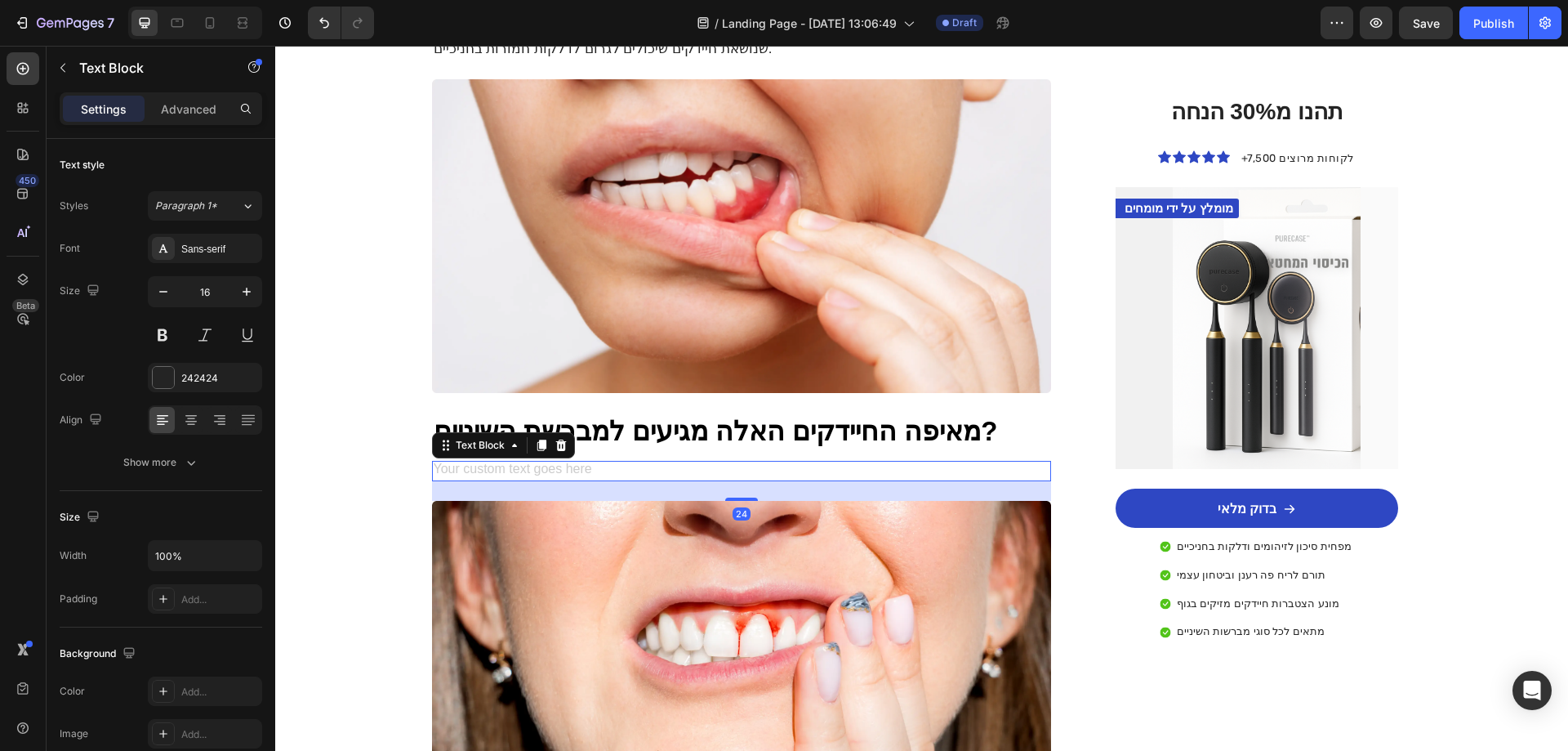
click at [608, 461] on div "Rich Text Editor. Editing area: main" at bounding box center [742, 471] width 620 height 21
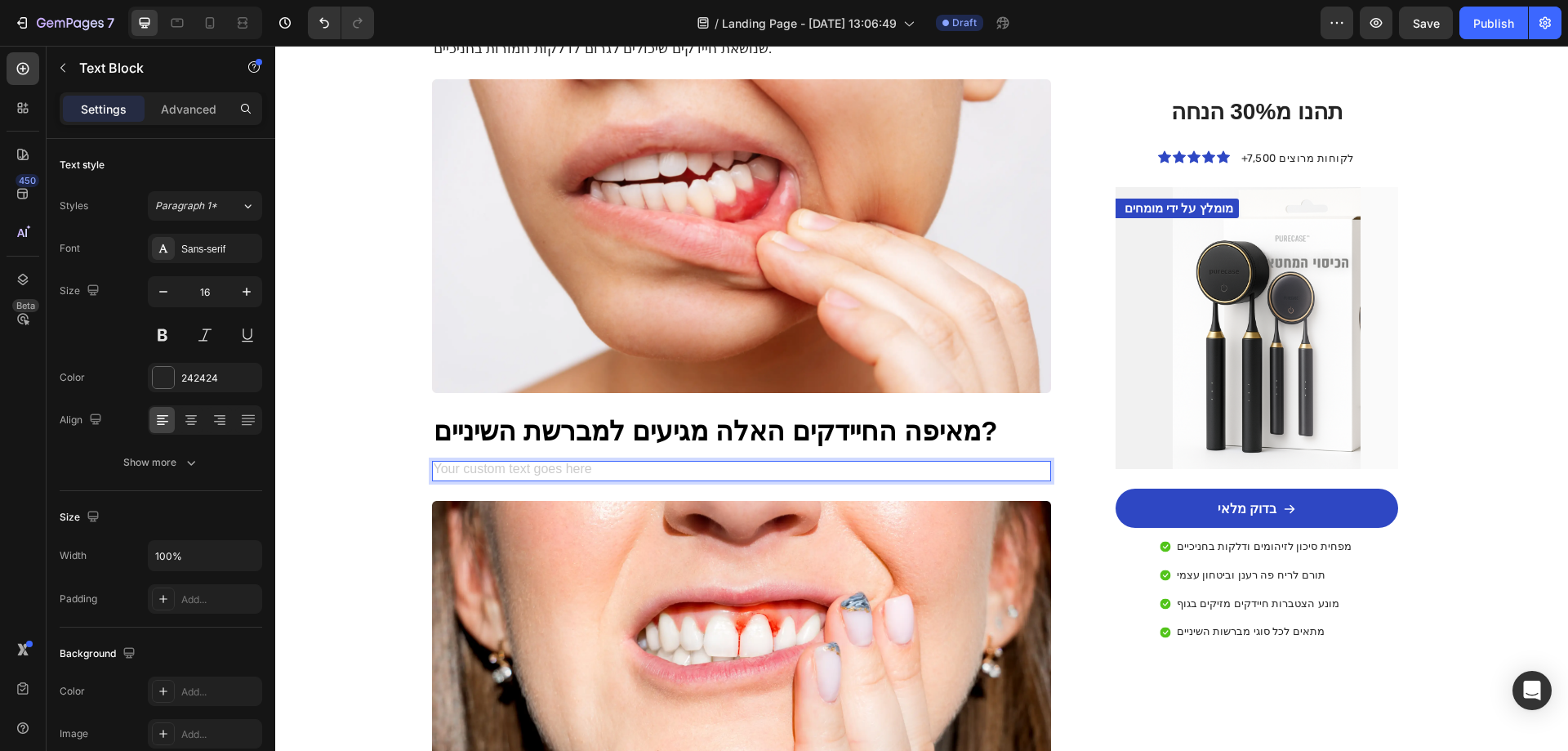
click at [608, 461] on div "Rich Text Editor. Editing area: main" at bounding box center [742, 471] width 620 height 21
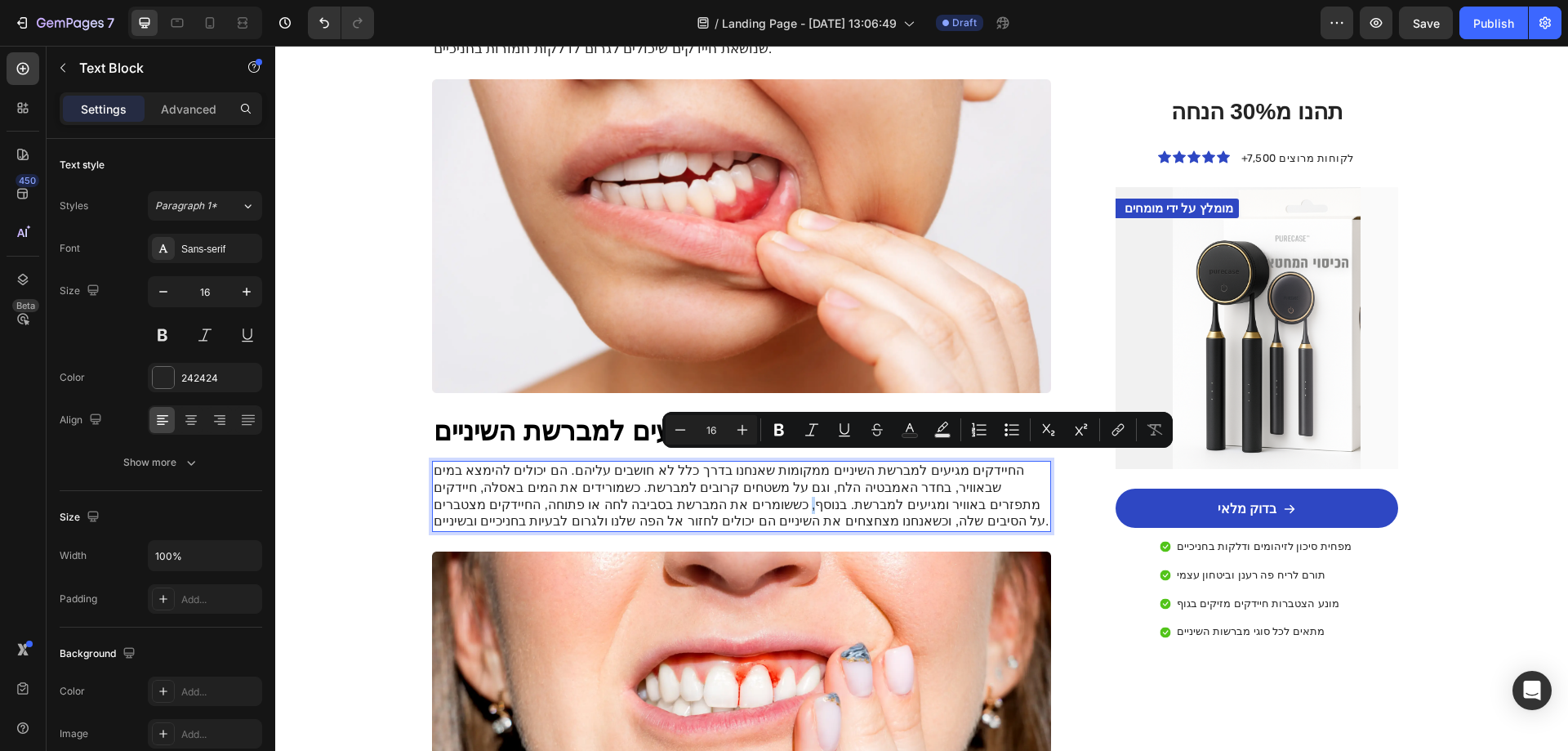
click at [916, 466] on p "החיידקים מגיעים למברשת השיניים ממקומות שאנחנו בדרך כלל לא חושבים עליהם. הם יכול…" at bounding box center [742, 497] width 617 height 68
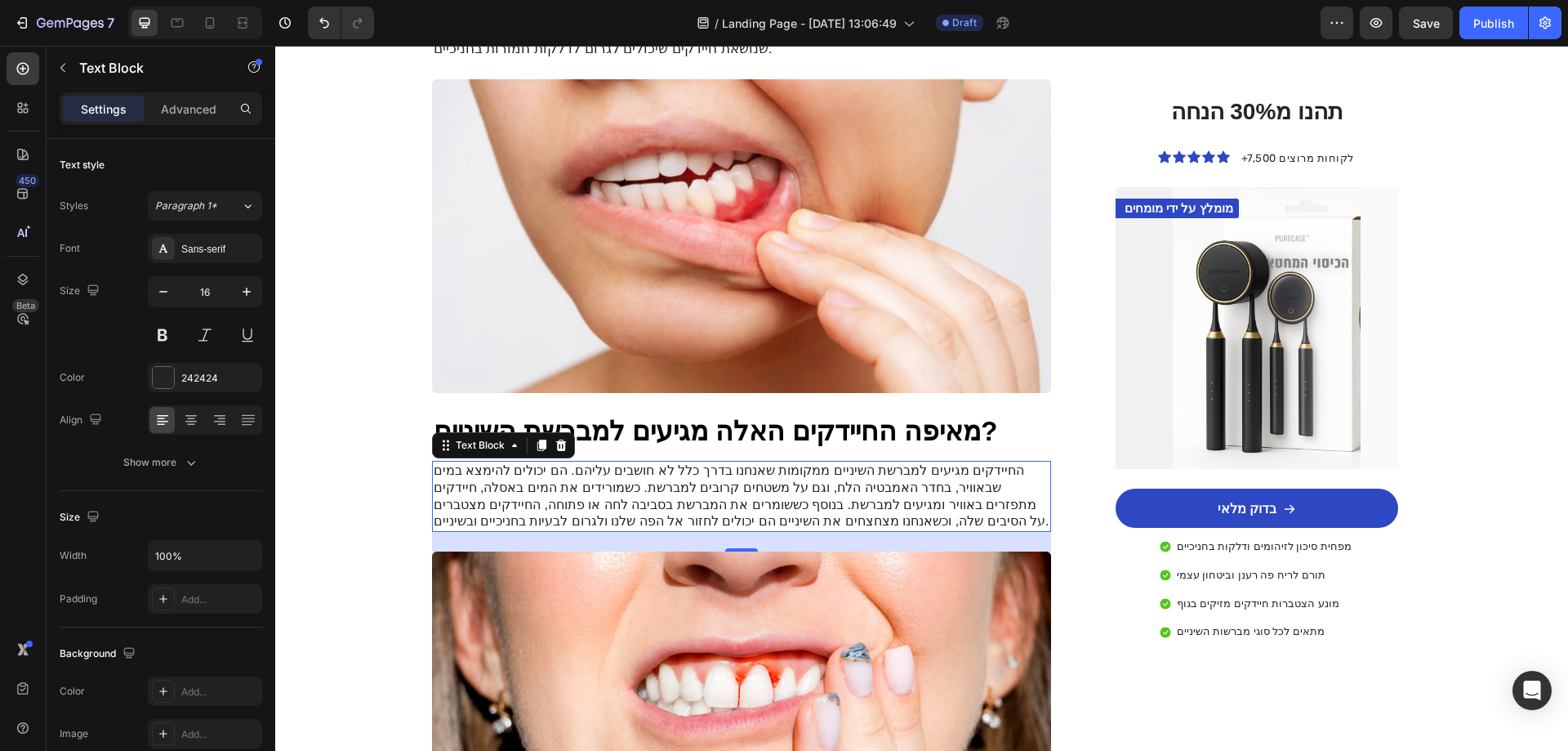
click at [555, 463] on p "החיידקים מגיעים למברשת השיניים ממקומות שאנחנו בדרך כלל לא חושבים עליהם. הם יכול…" at bounding box center [742, 497] width 617 height 68
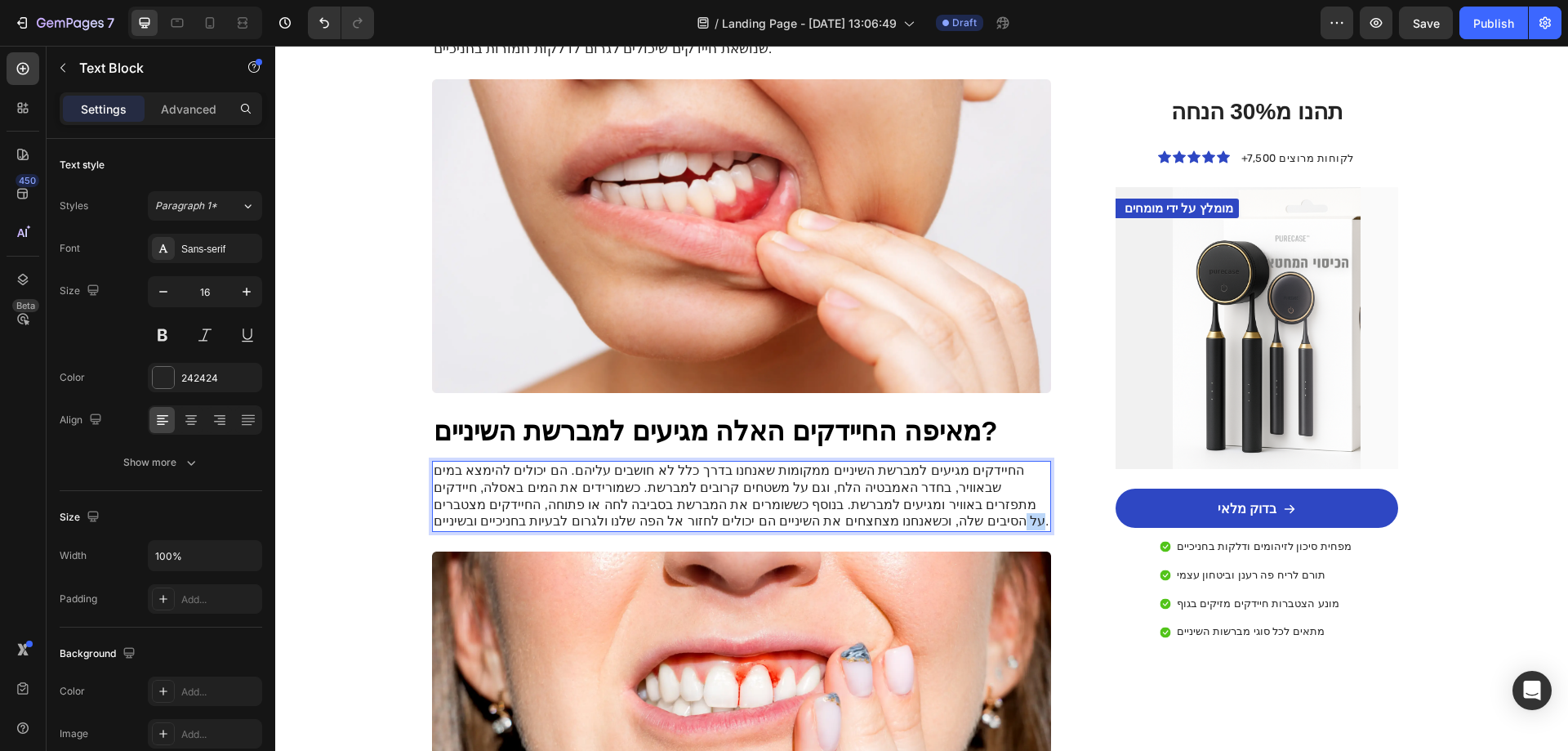
click at [555, 463] on p "החיידקים מגיעים למברשת השיניים ממקומות שאנחנו בדרך כלל לא חושבים עליהם. הם יכול…" at bounding box center [742, 497] width 617 height 68
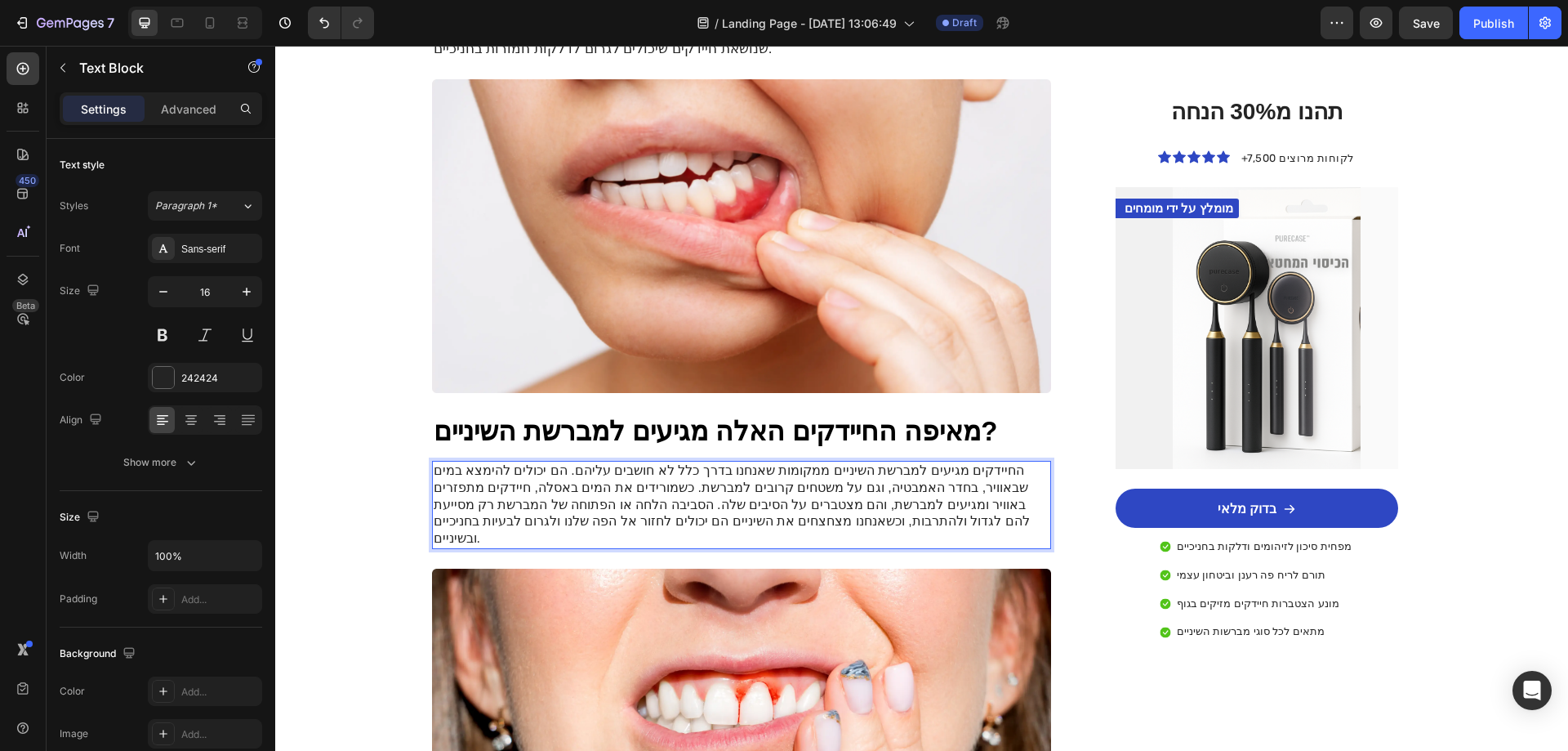
click at [696, 478] on p "החיידקים מגיעים למברשת השיניים ממקומות שאנחנו בדרך כלל לא חושבים עליהם. הם יכול…" at bounding box center [742, 506] width 617 height 85
drag, startPoint x: 668, startPoint y: 478, endPoint x: 705, endPoint y: 483, distance: 37.3
click at [705, 483] on p "החיידקים מגיעים למברשת השיניים ממקומות שאנחנו בדרך כלל לא חושבים עליהם. הם יכול…" at bounding box center [742, 506] width 617 height 85
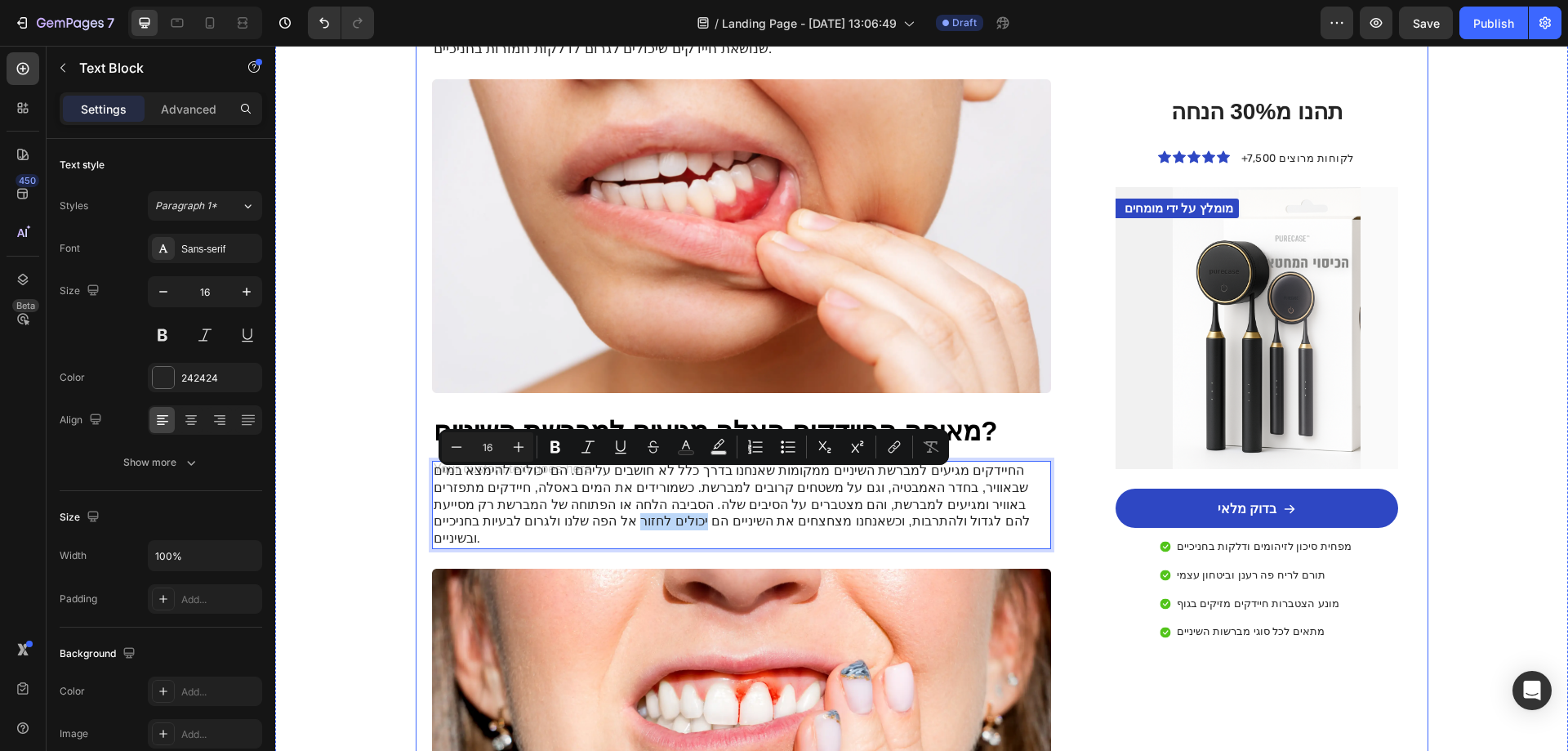
drag, startPoint x: 664, startPoint y: 481, endPoint x: 725, endPoint y: 496, distance: 62.8
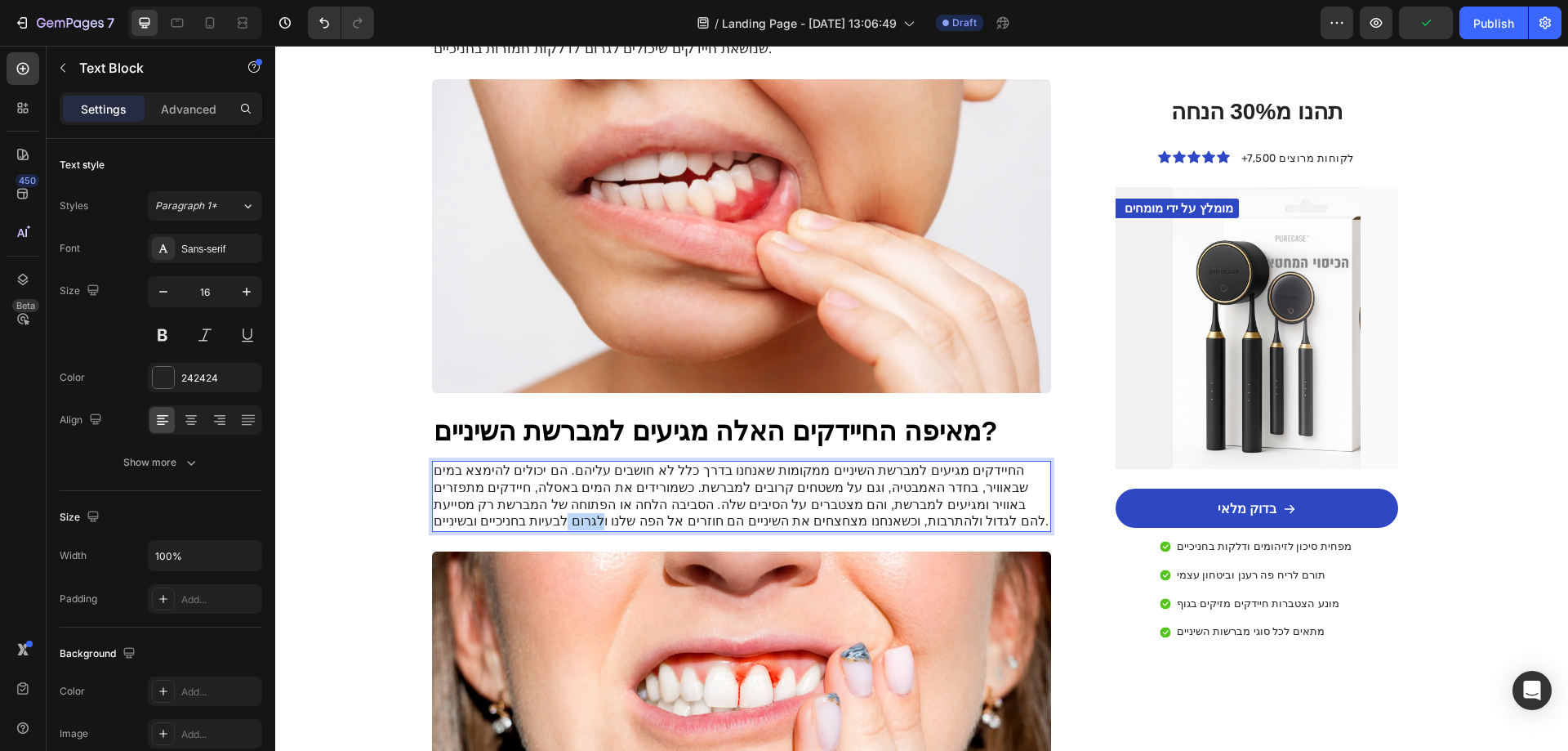
drag, startPoint x: 554, startPoint y: 481, endPoint x: 584, endPoint y: 485, distance: 30.3
click at [584, 485] on p "החיידקים מגיעים למברשת השיניים ממקומות שאנחנו בדרך כלל לא חושבים עליהם. הם יכול…" at bounding box center [742, 497] width 617 height 68
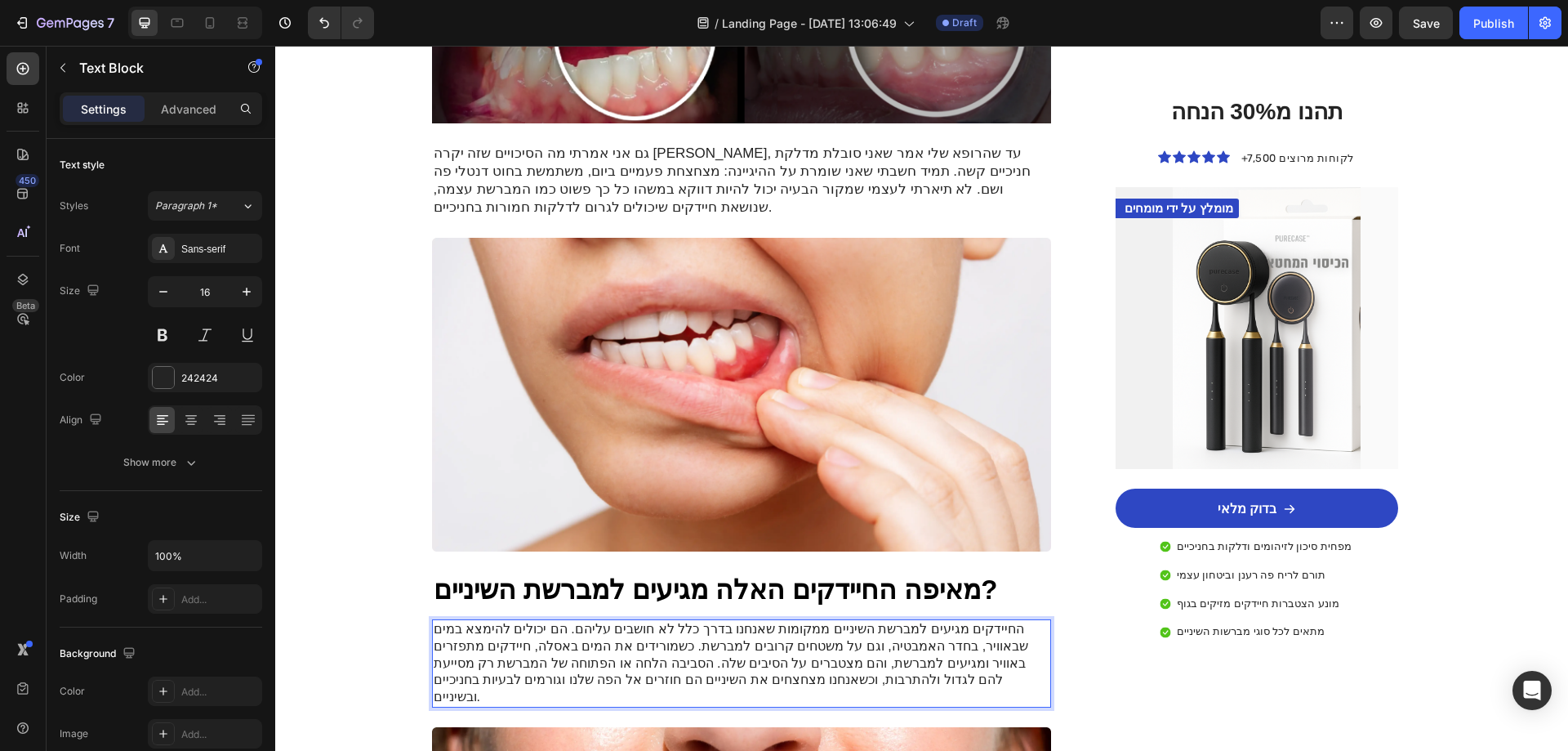
scroll to position [490, 0]
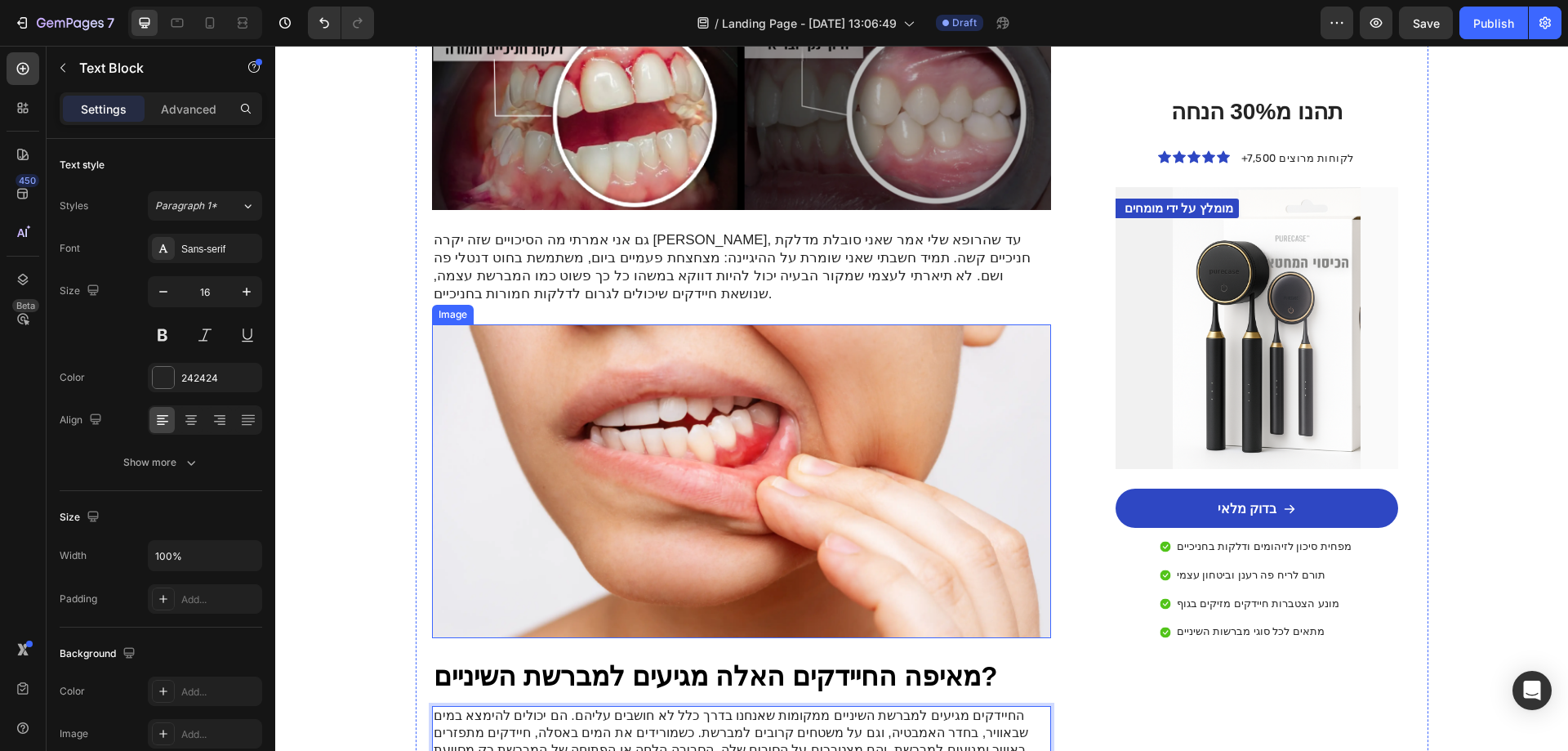
click at [852, 412] on img at bounding box center [742, 482] width 620 height 314
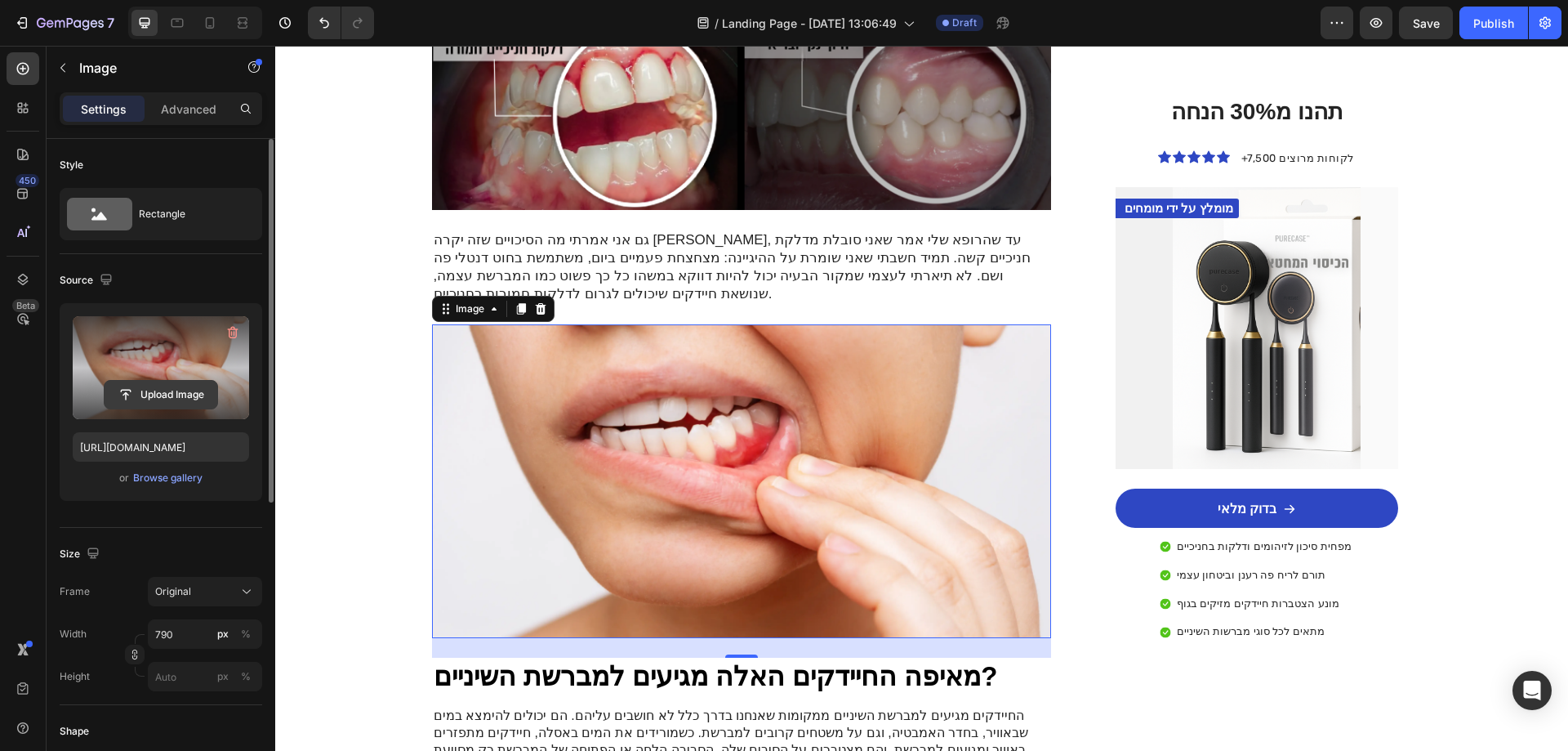
click at [175, 385] on input "file" at bounding box center [160, 394] width 112 height 28
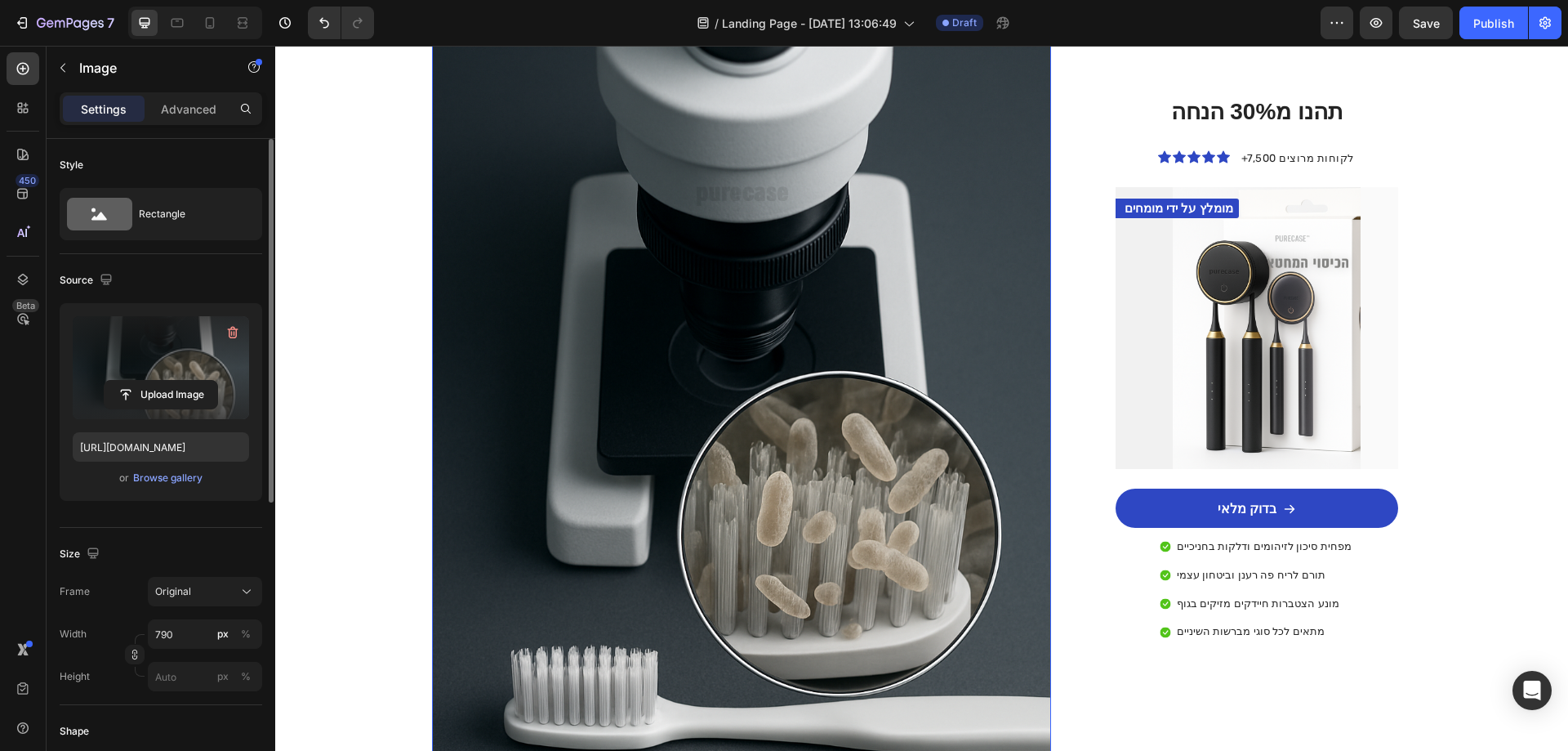
scroll to position [899, 0]
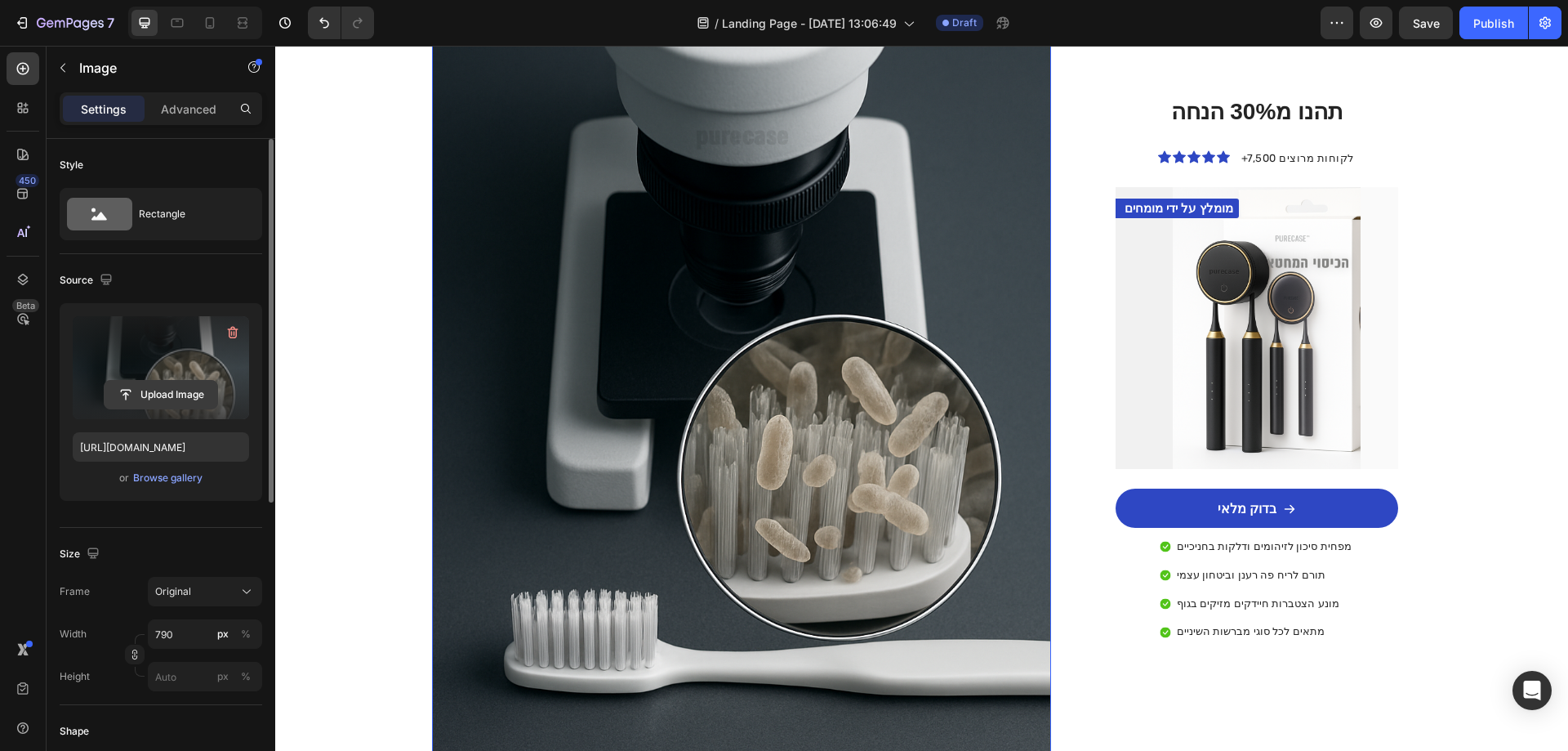
click at [177, 389] on input "file" at bounding box center [160, 394] width 112 height 28
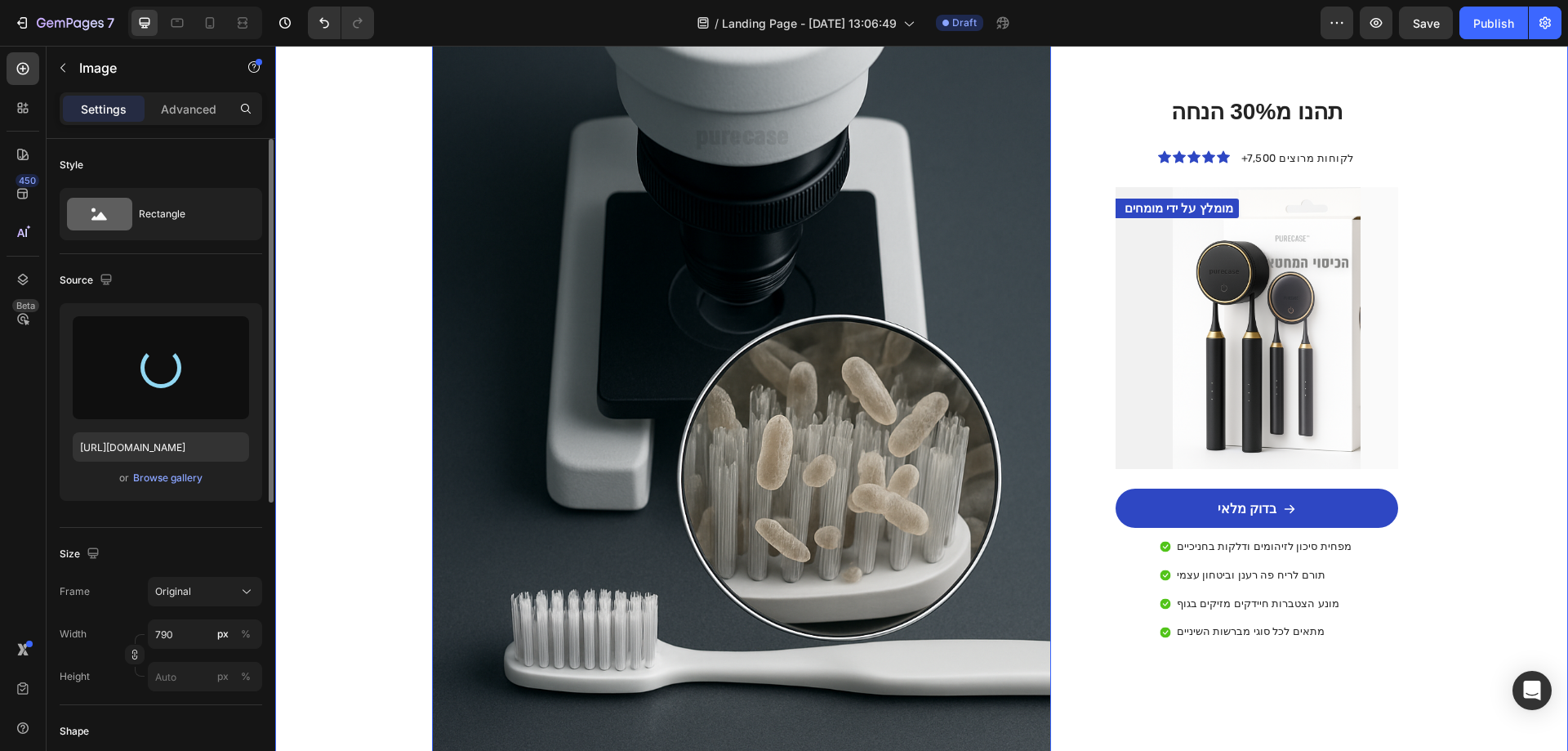
type input "https://cdn.shopify.com/s/files/1/0719/4895/9884/files/gempages_581765924177052…"
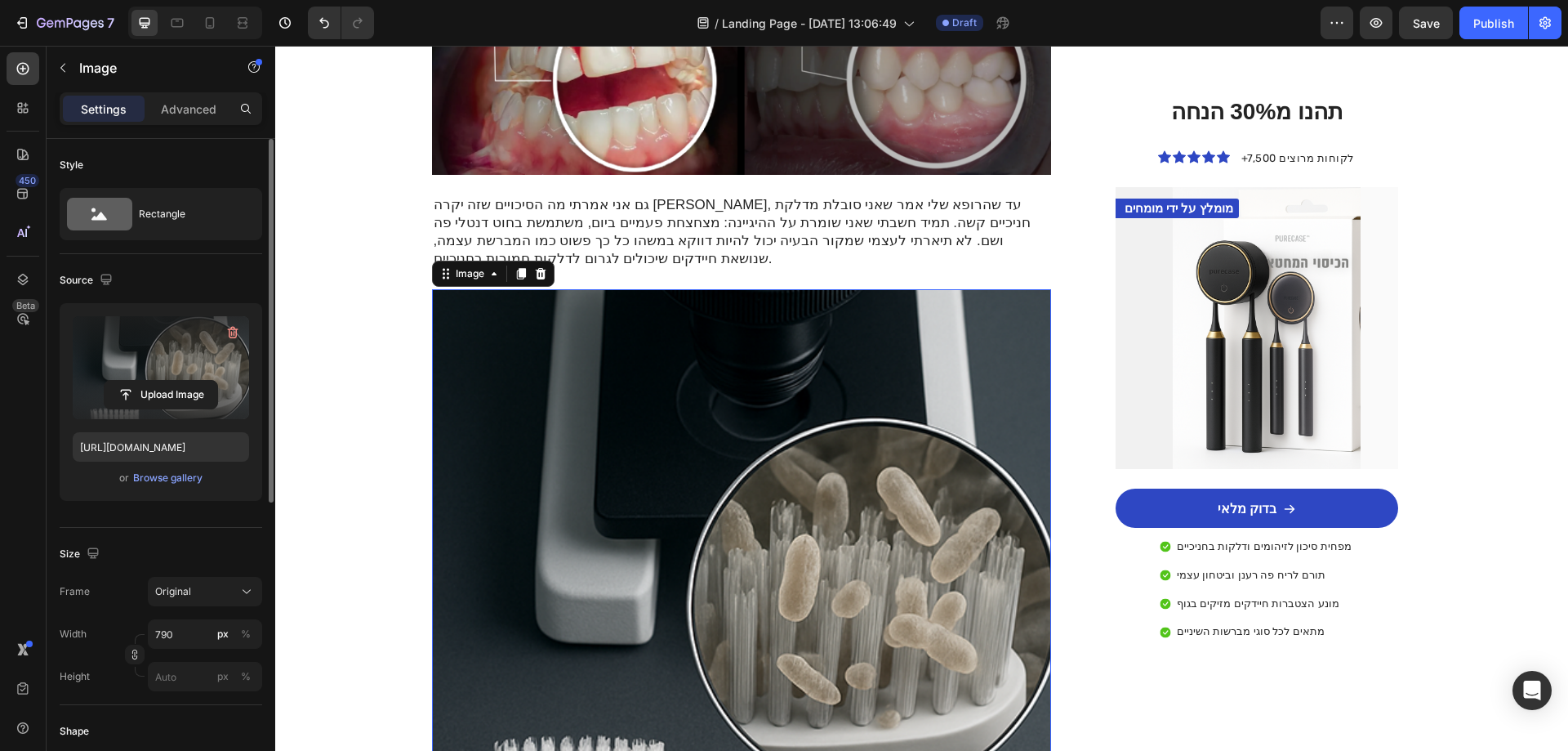
scroll to position [572, 0]
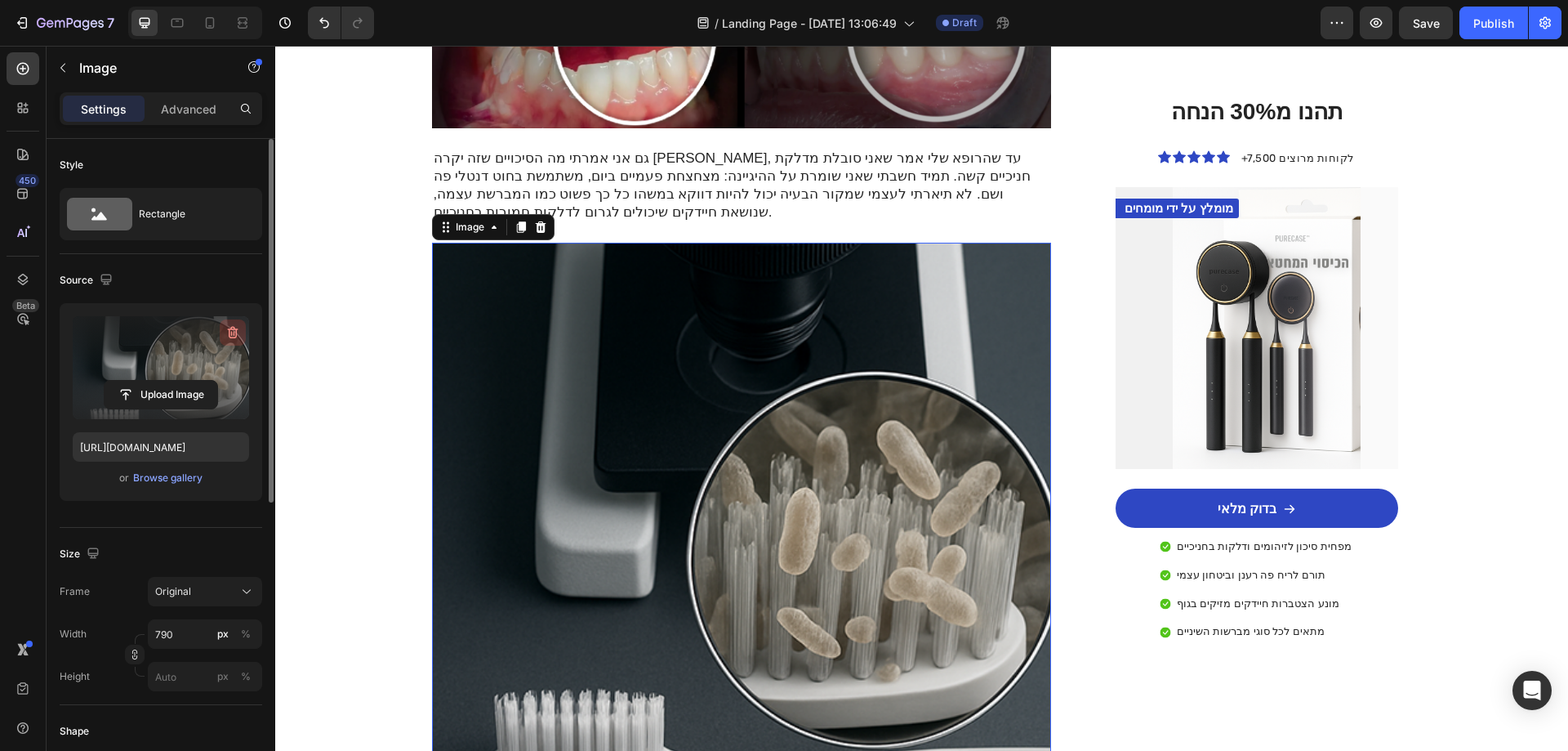
click at [231, 328] on icon "button" at bounding box center [232, 333] width 11 height 12
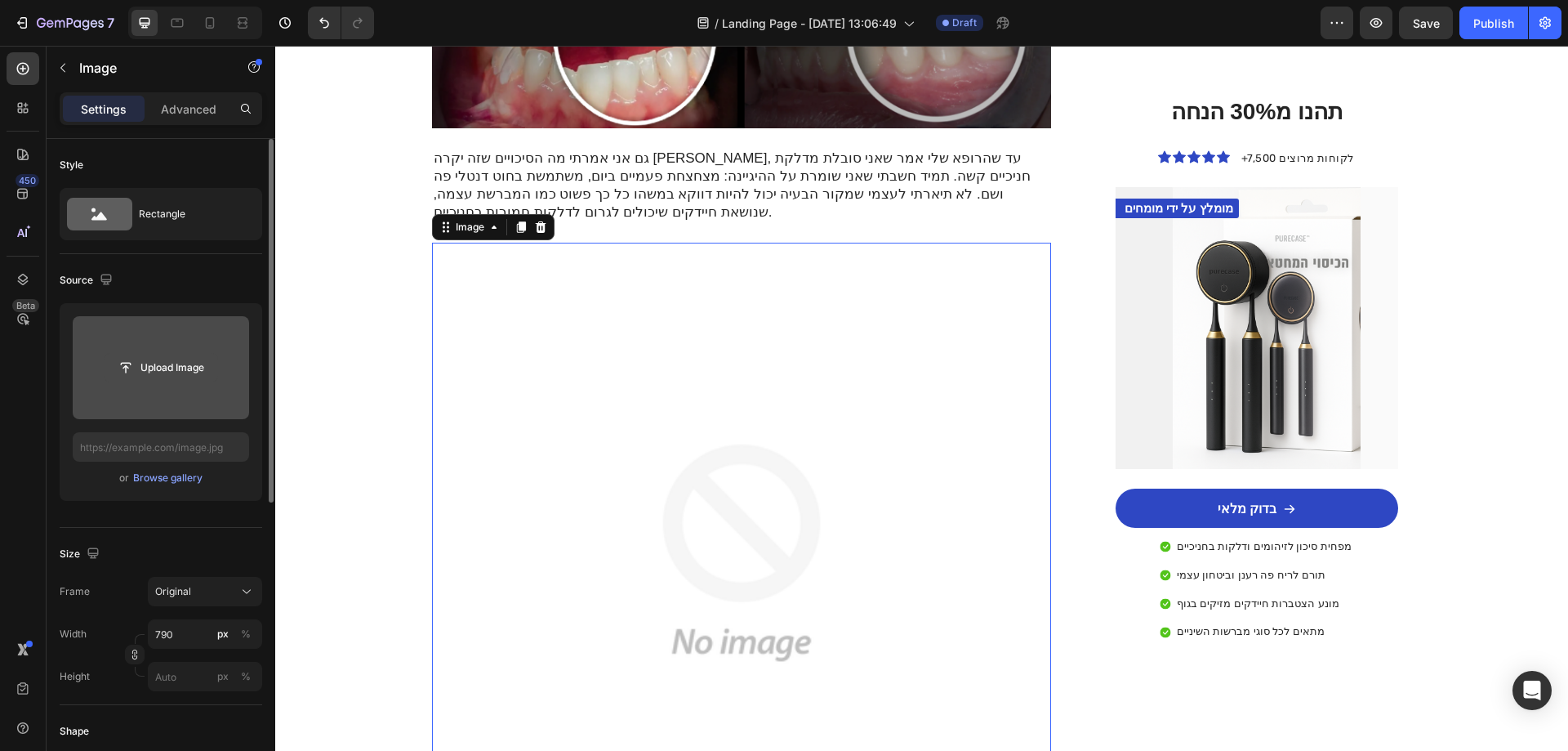
click at [178, 358] on input "file" at bounding box center [160, 368] width 112 height 28
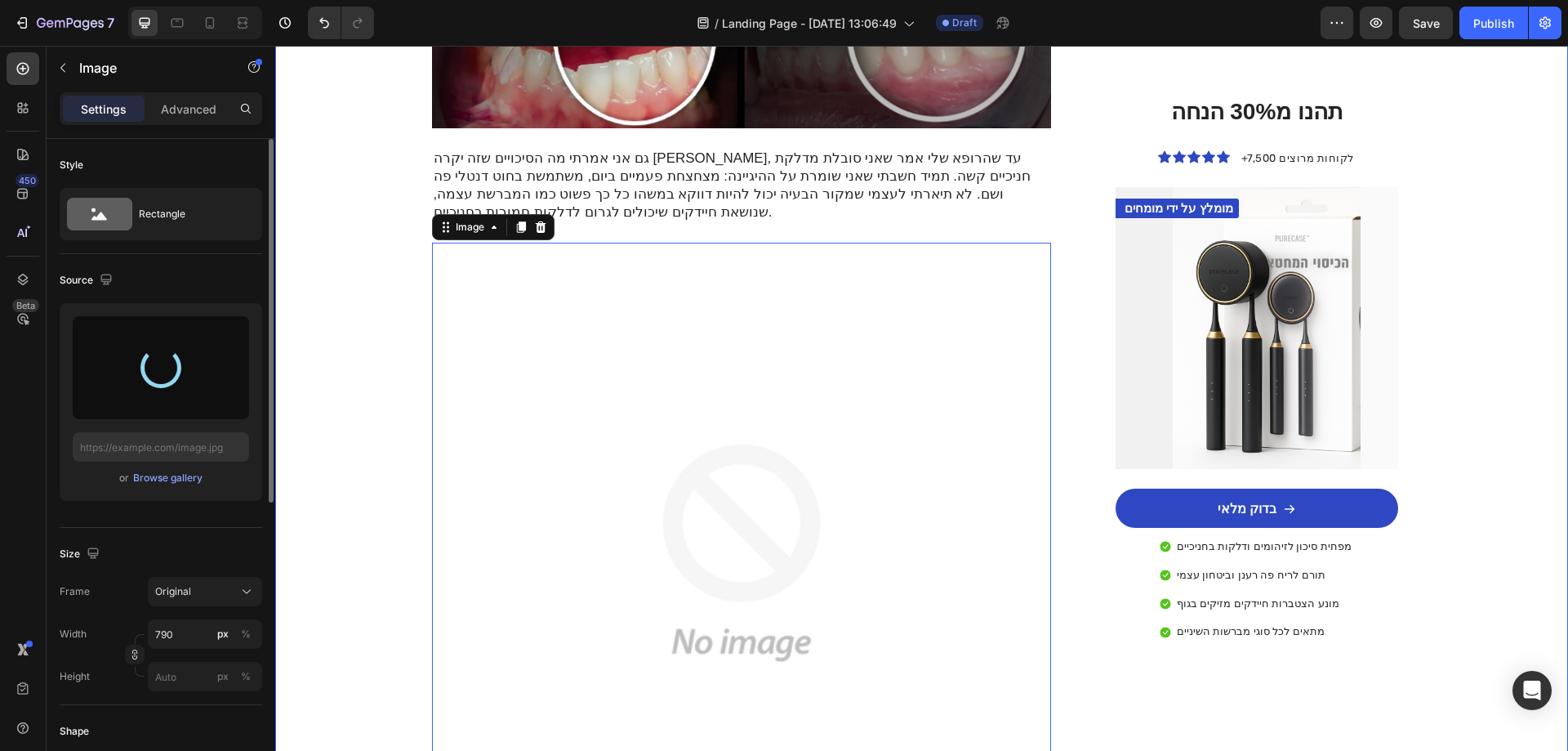
type input "[URL][DOMAIN_NAME]"
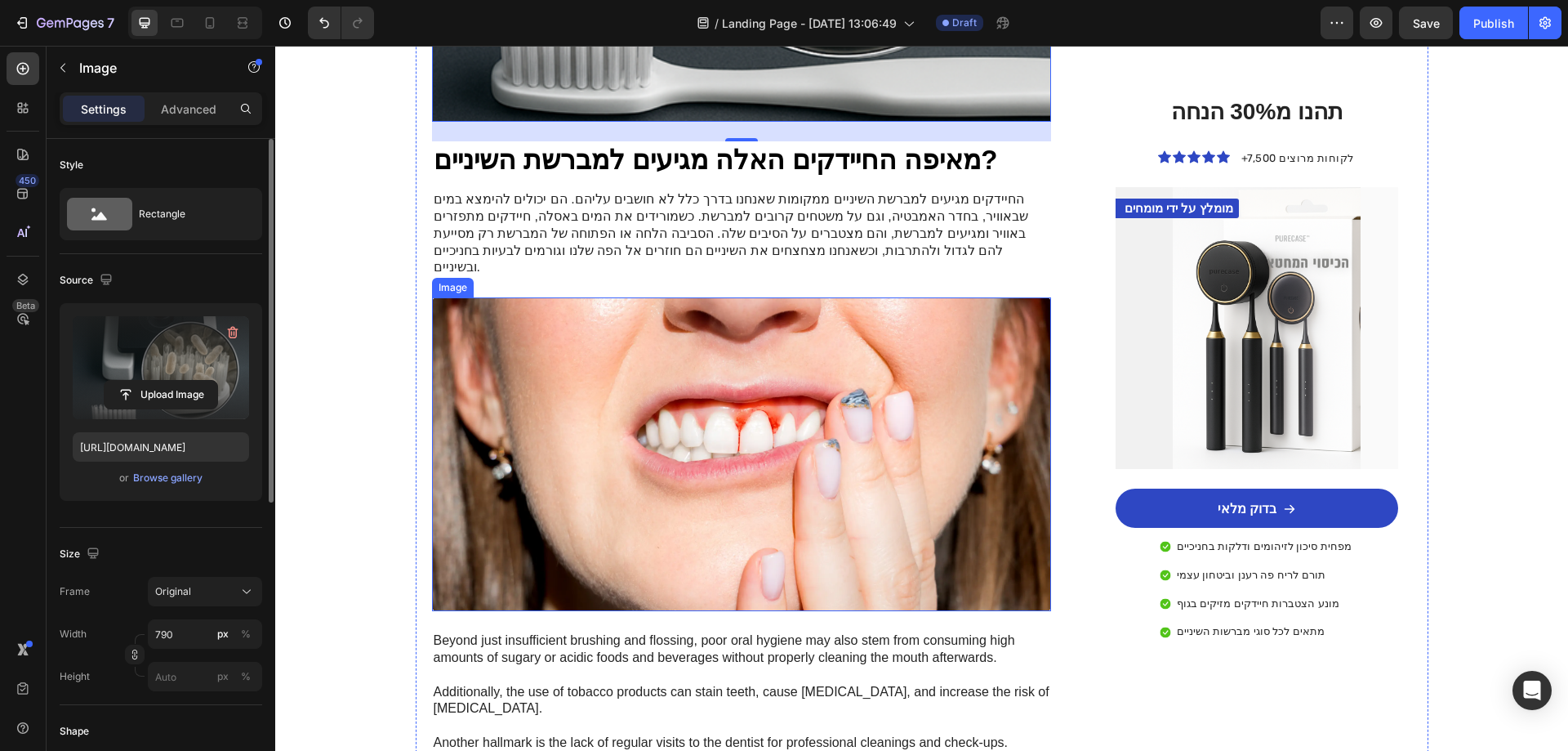
scroll to position [1389, 0]
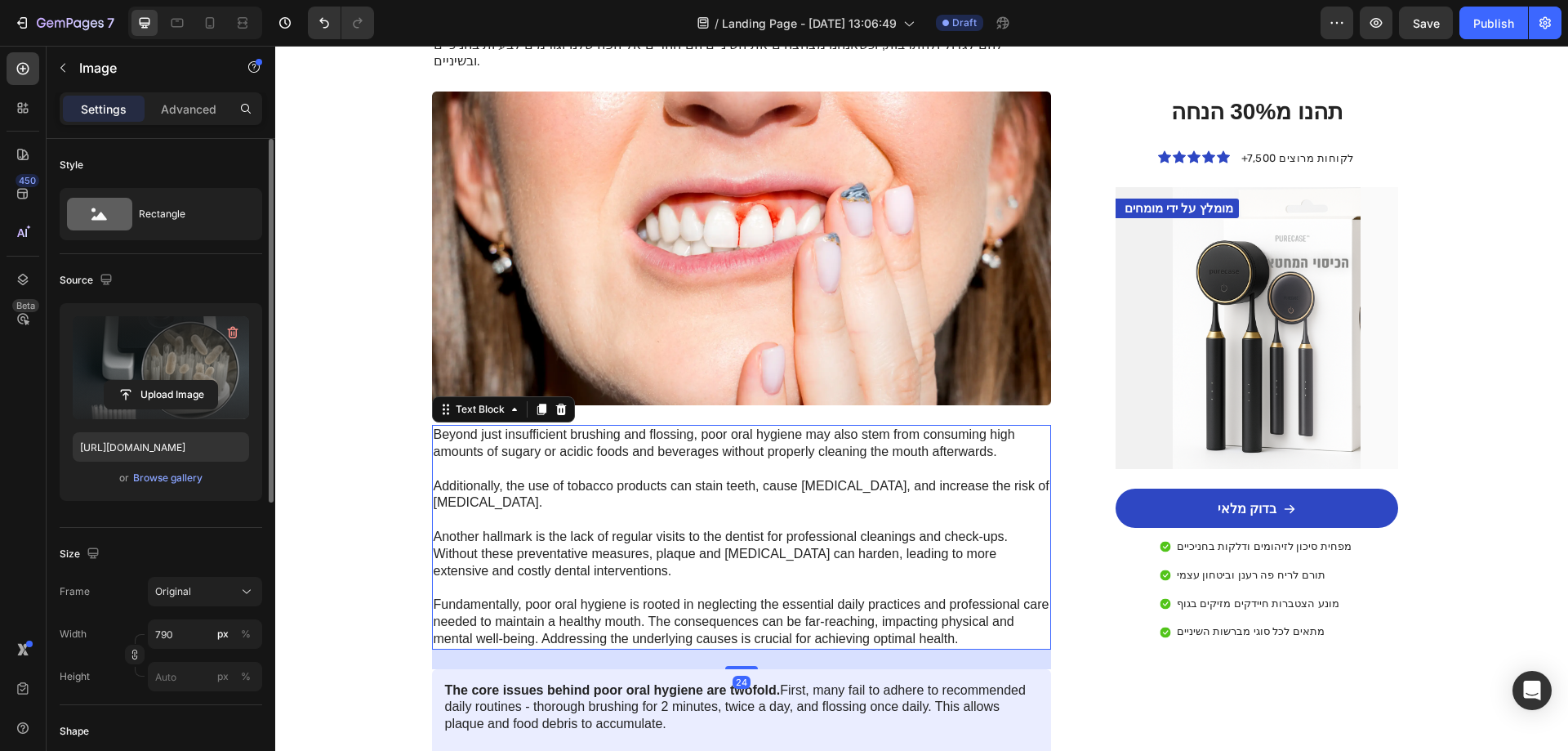
click at [617, 480] on p "Beyond just insufficient brushing and flossing, poor oral hygiene may also stem…" at bounding box center [742, 536] width 617 height 221
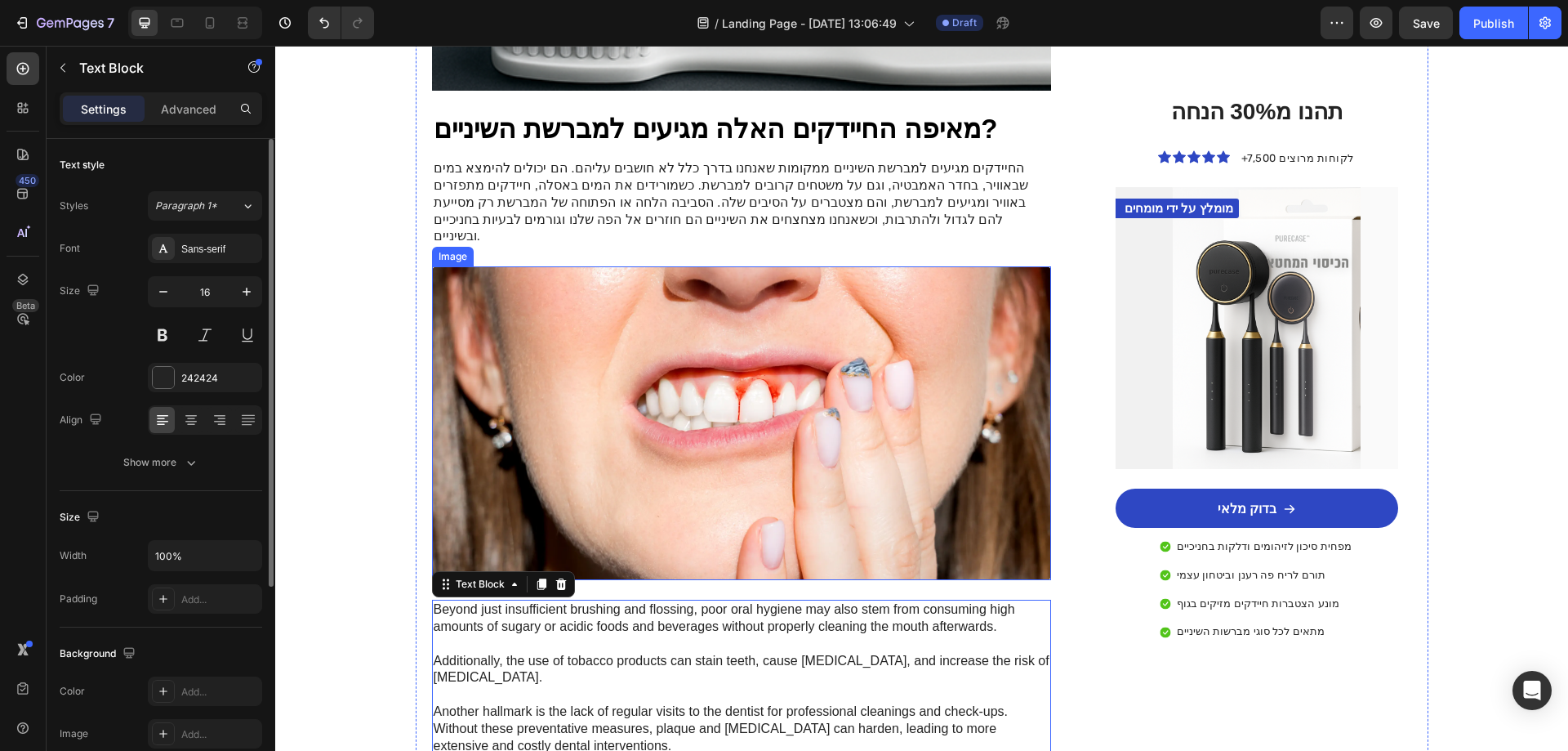
scroll to position [1226, 0]
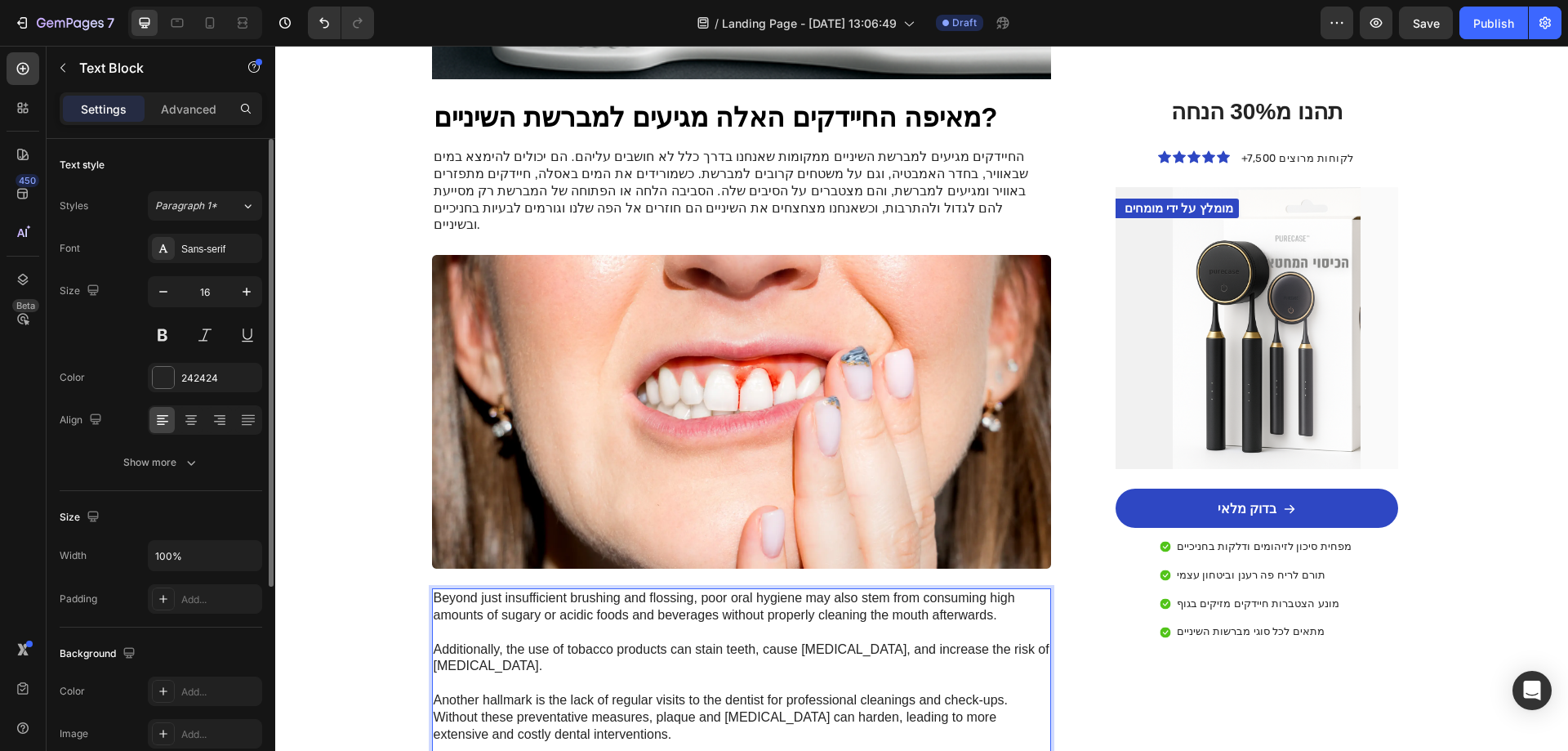
click at [682, 590] on p "Beyond just insufficient brushing and flossing, poor oral hygiene may also stem…" at bounding box center [742, 700] width 617 height 221
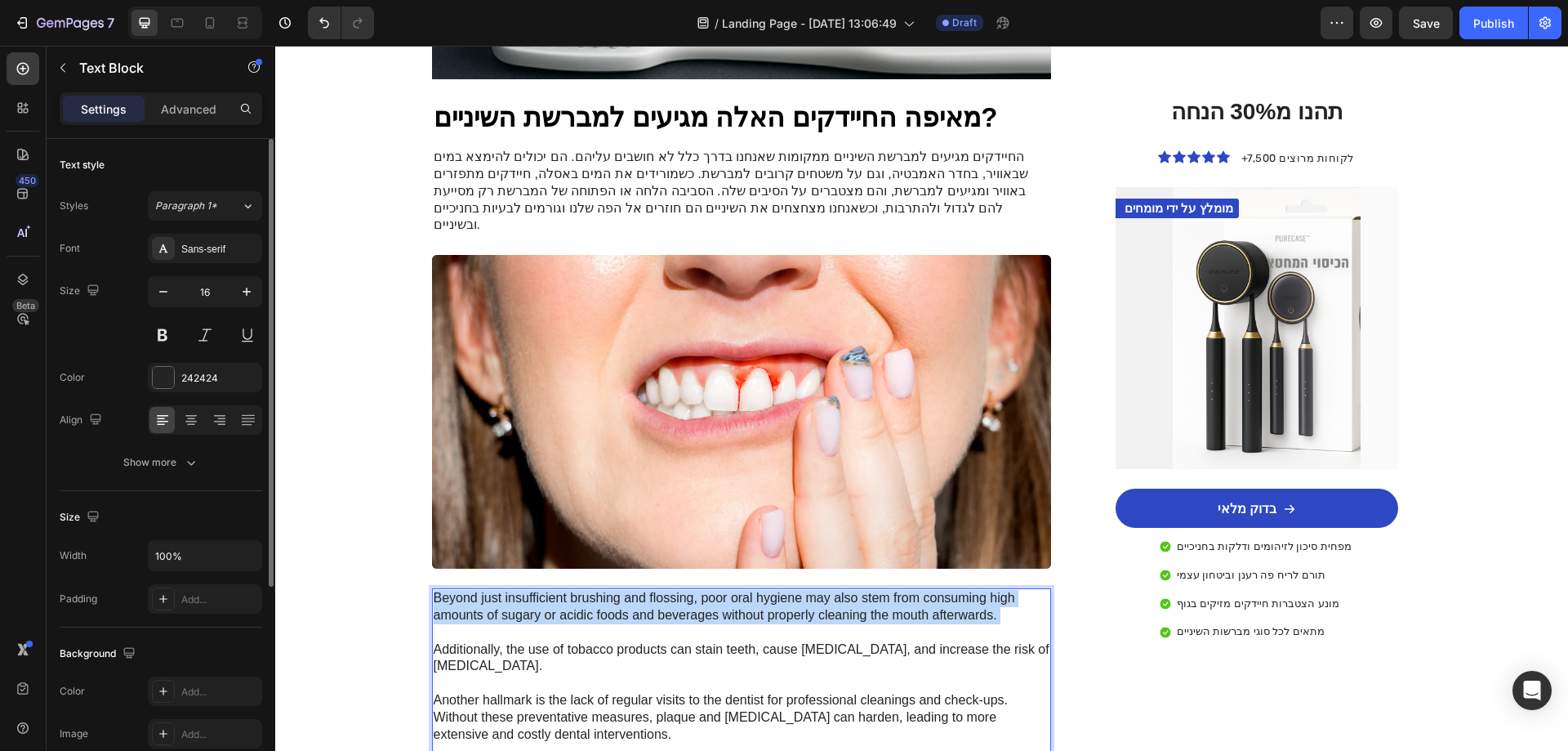
click at [682, 590] on p "Beyond just insufficient brushing and flossing, poor oral hygiene may also stem…" at bounding box center [742, 700] width 617 height 221
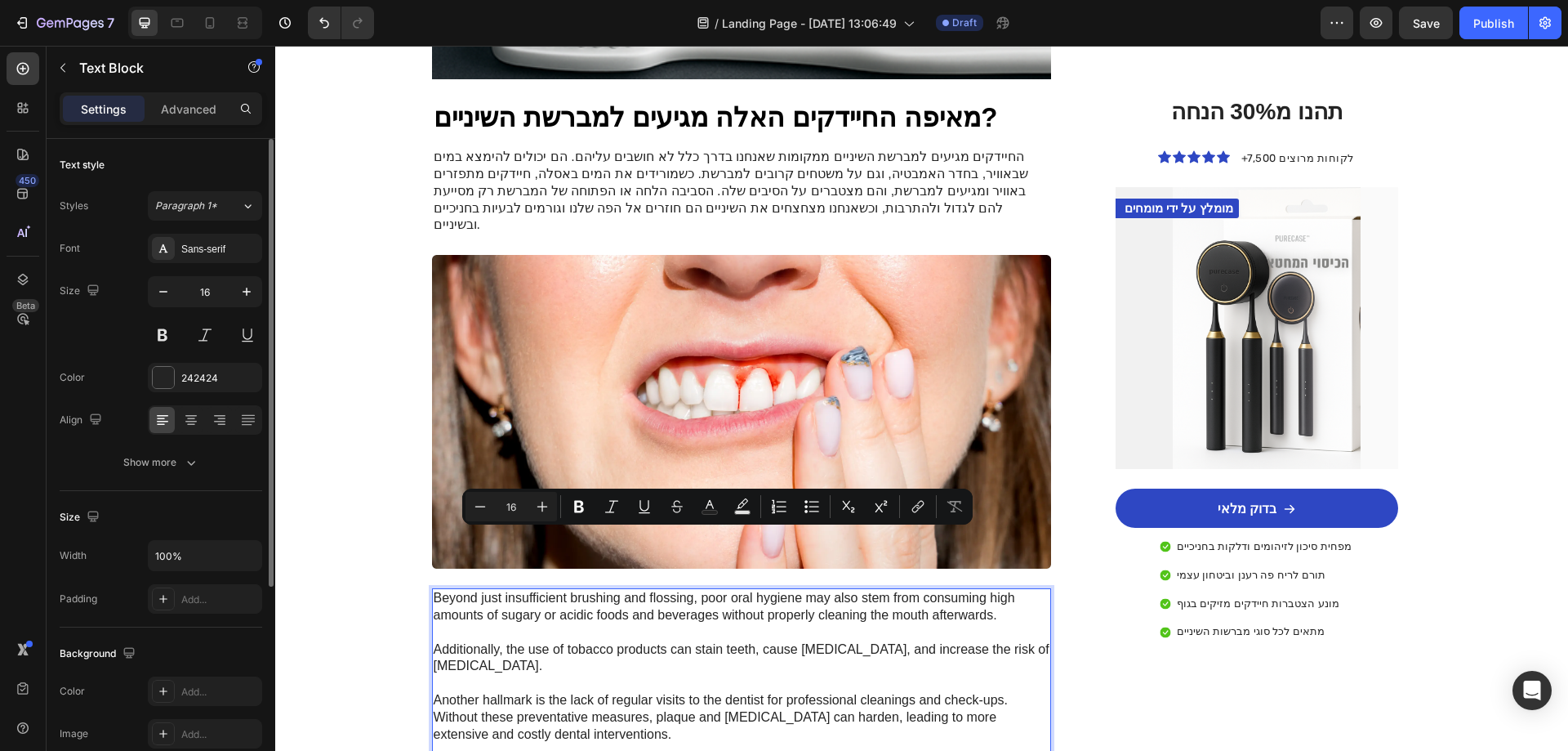
click at [674, 590] on p "Beyond just insufficient brushing and flossing, poor oral hygiene may also stem…" at bounding box center [742, 700] width 617 height 221
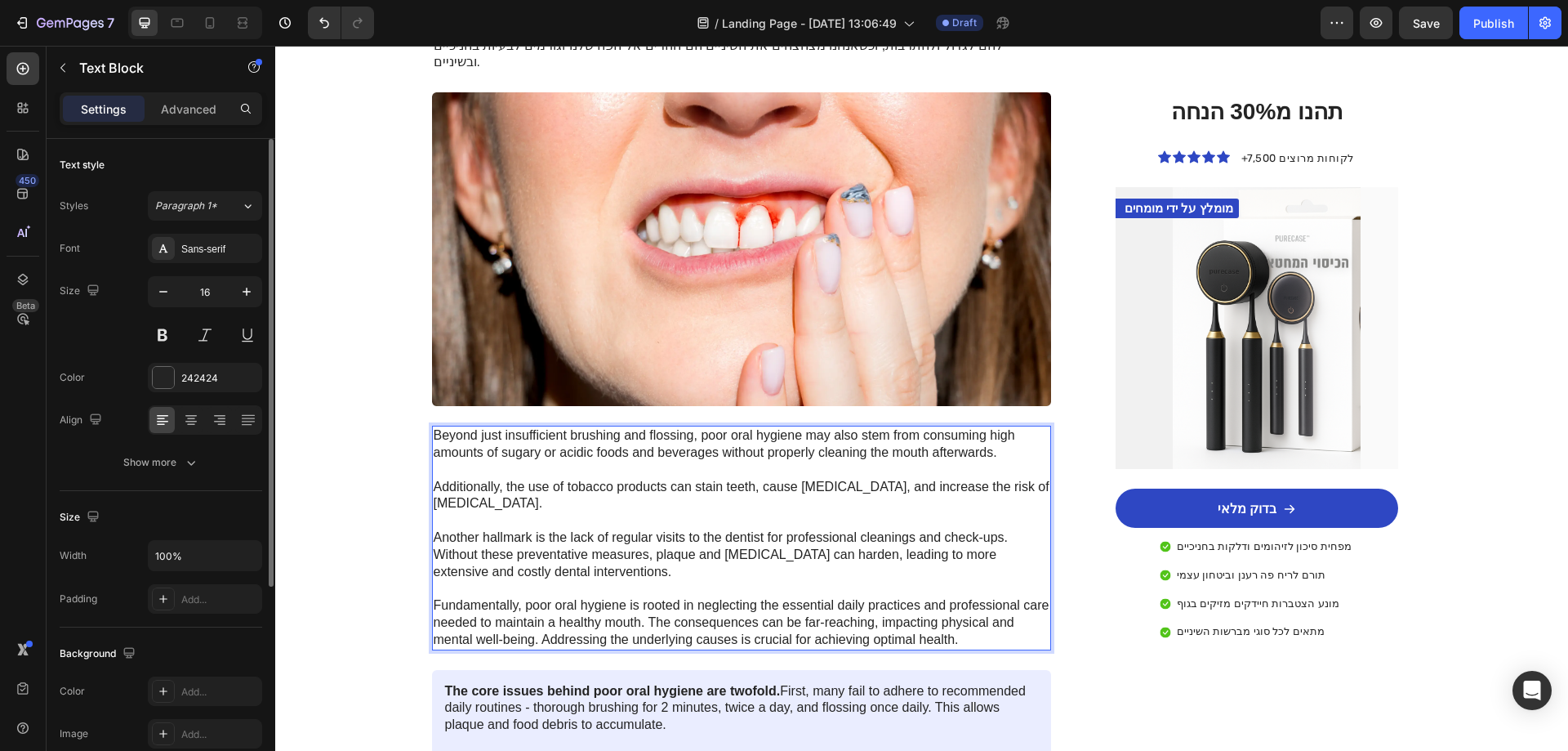
scroll to position [1389, 0]
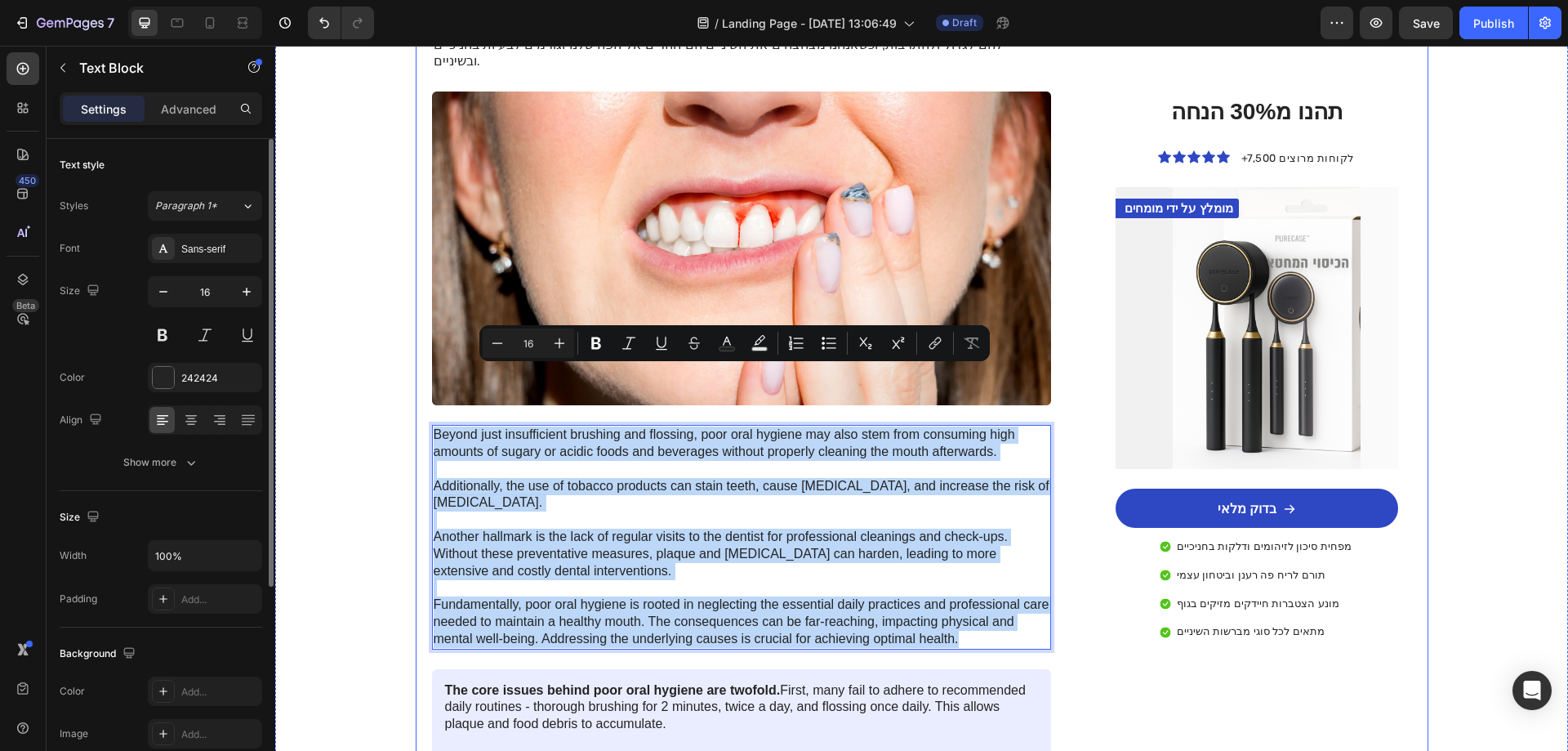
drag, startPoint x: 951, startPoint y: 582, endPoint x: 418, endPoint y: 364, distance: 575.9
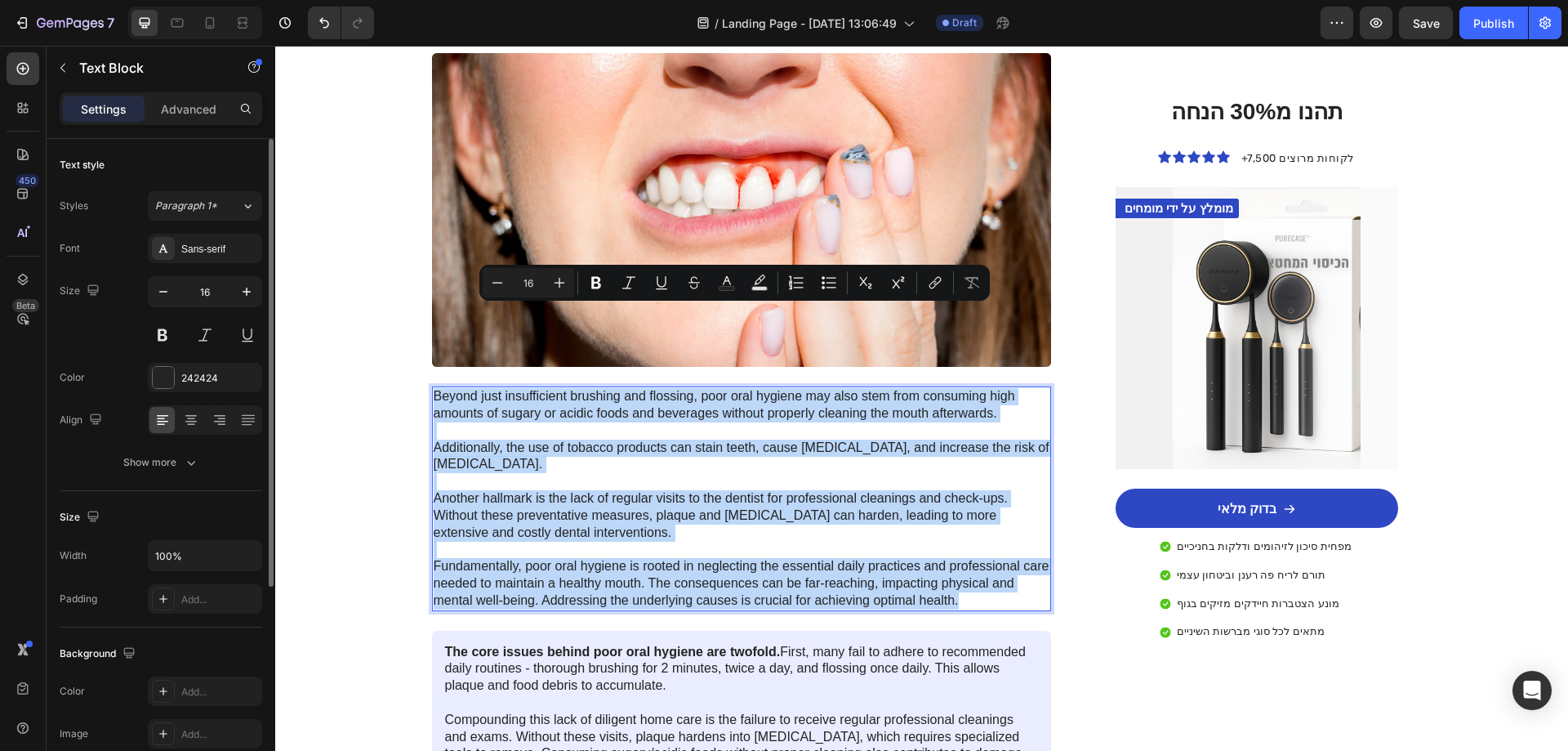
scroll to position [1553, 0]
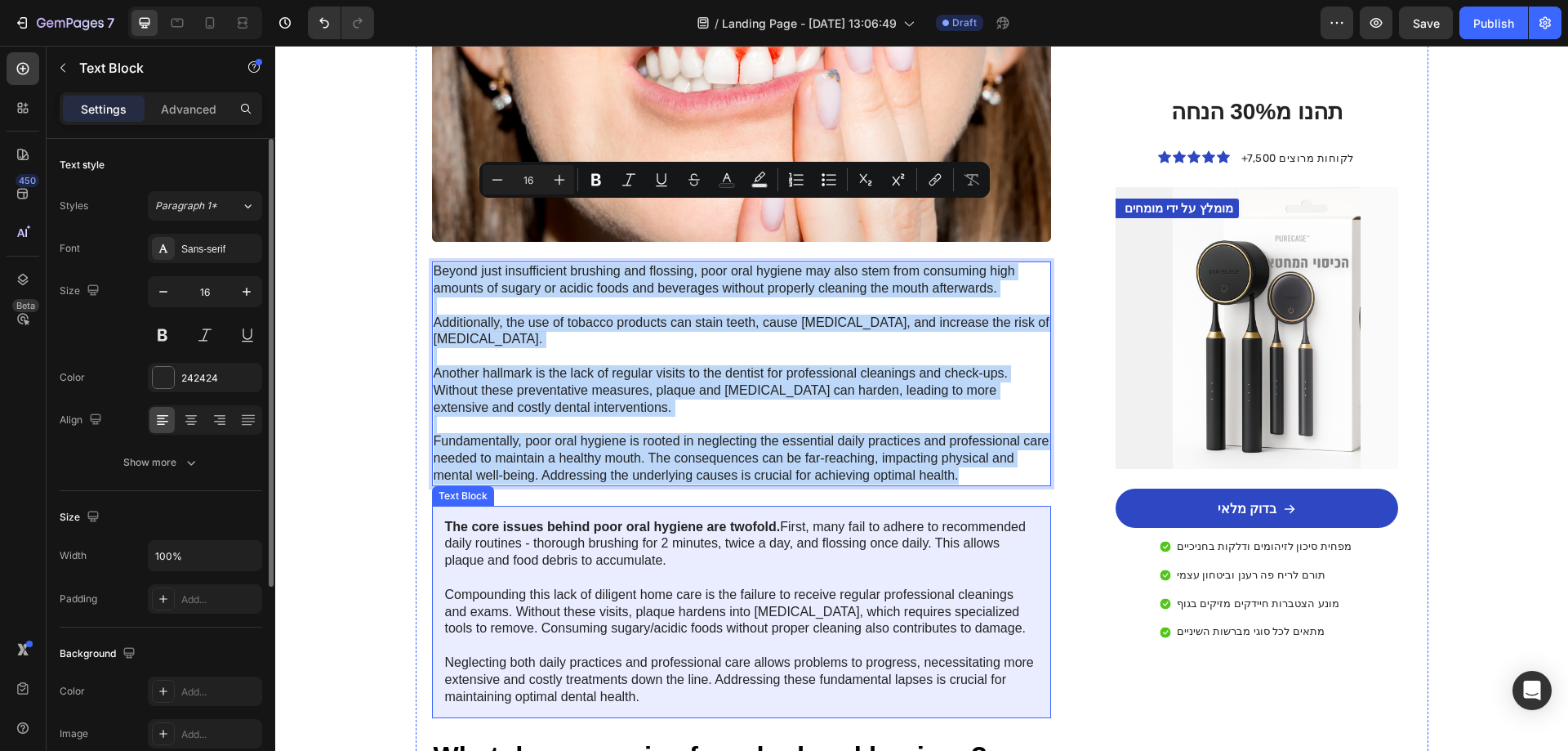
click at [739, 521] on p "The core issues behind poor oral hygiene are twofold. First, many fail to adher…" at bounding box center [742, 612] width 594 height 187
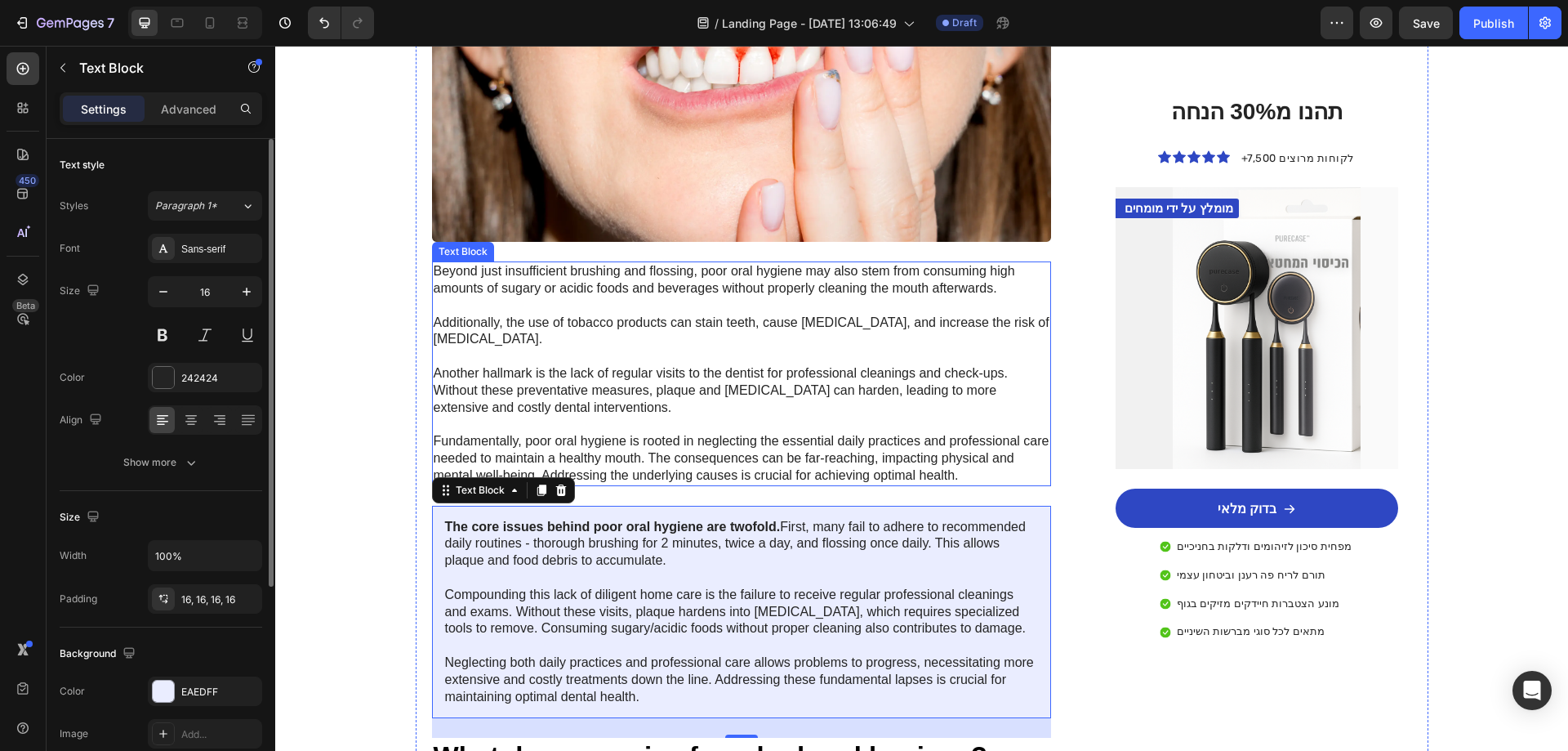
click at [499, 293] on p "Beyond just insufficient brushing and flossing, poor oral hygiene may also stem…" at bounding box center [742, 374] width 617 height 221
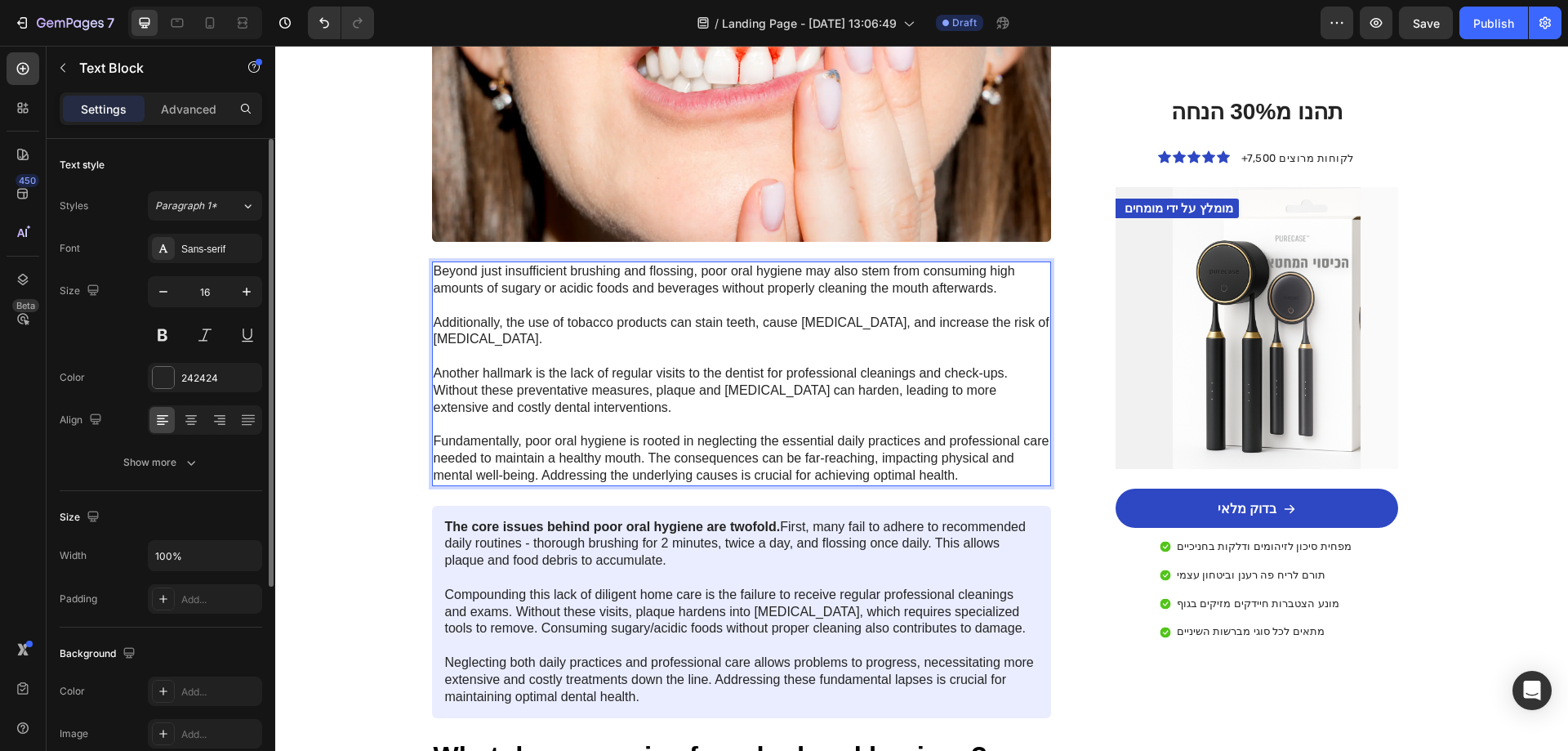
click at [499, 293] on p "Beyond just insufficient brushing and flossing, poor oral hygiene may also stem…" at bounding box center [742, 374] width 617 height 221
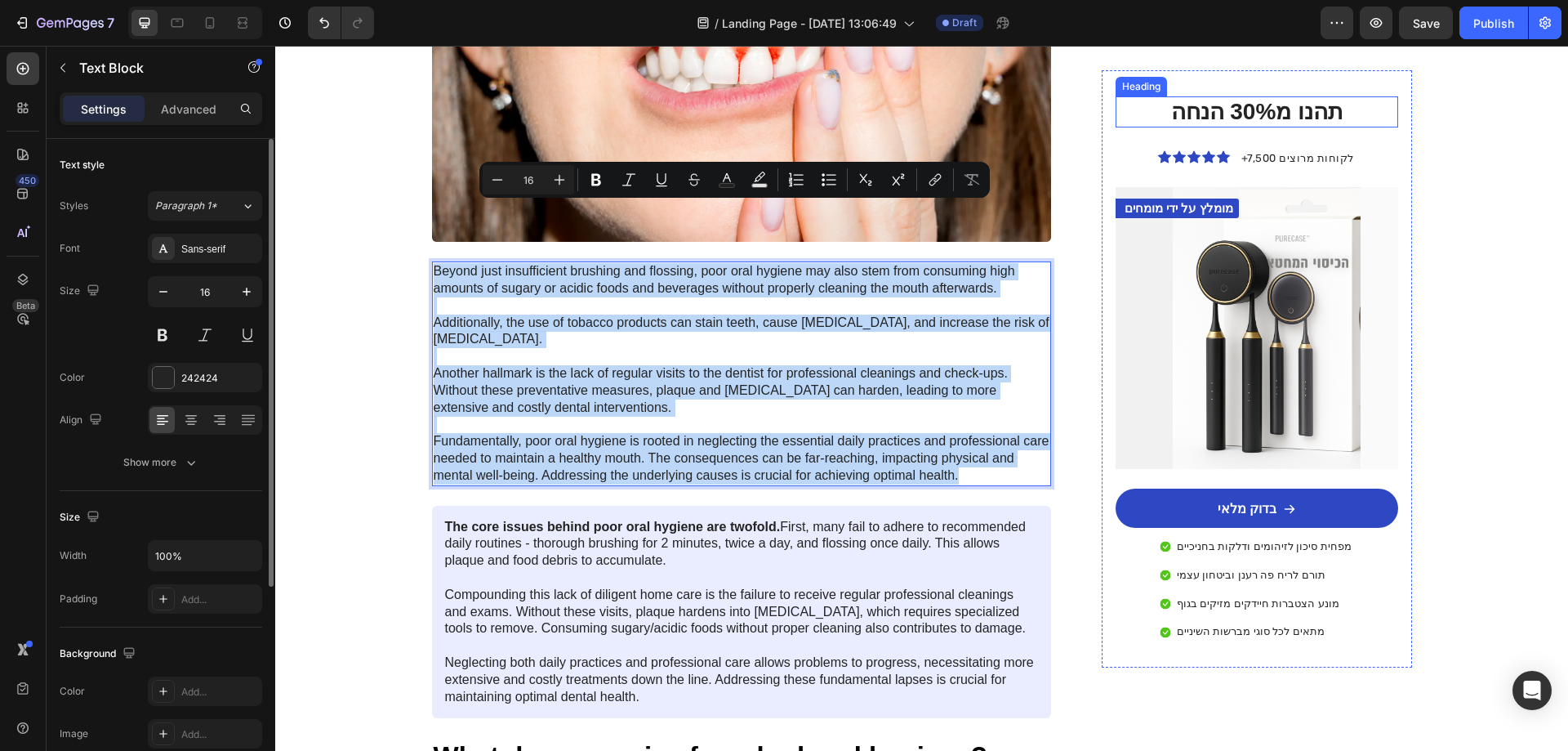
click at [1231, 120] on h2 "תהנו מ30% הנחה" at bounding box center [1257, 111] width 256 height 31
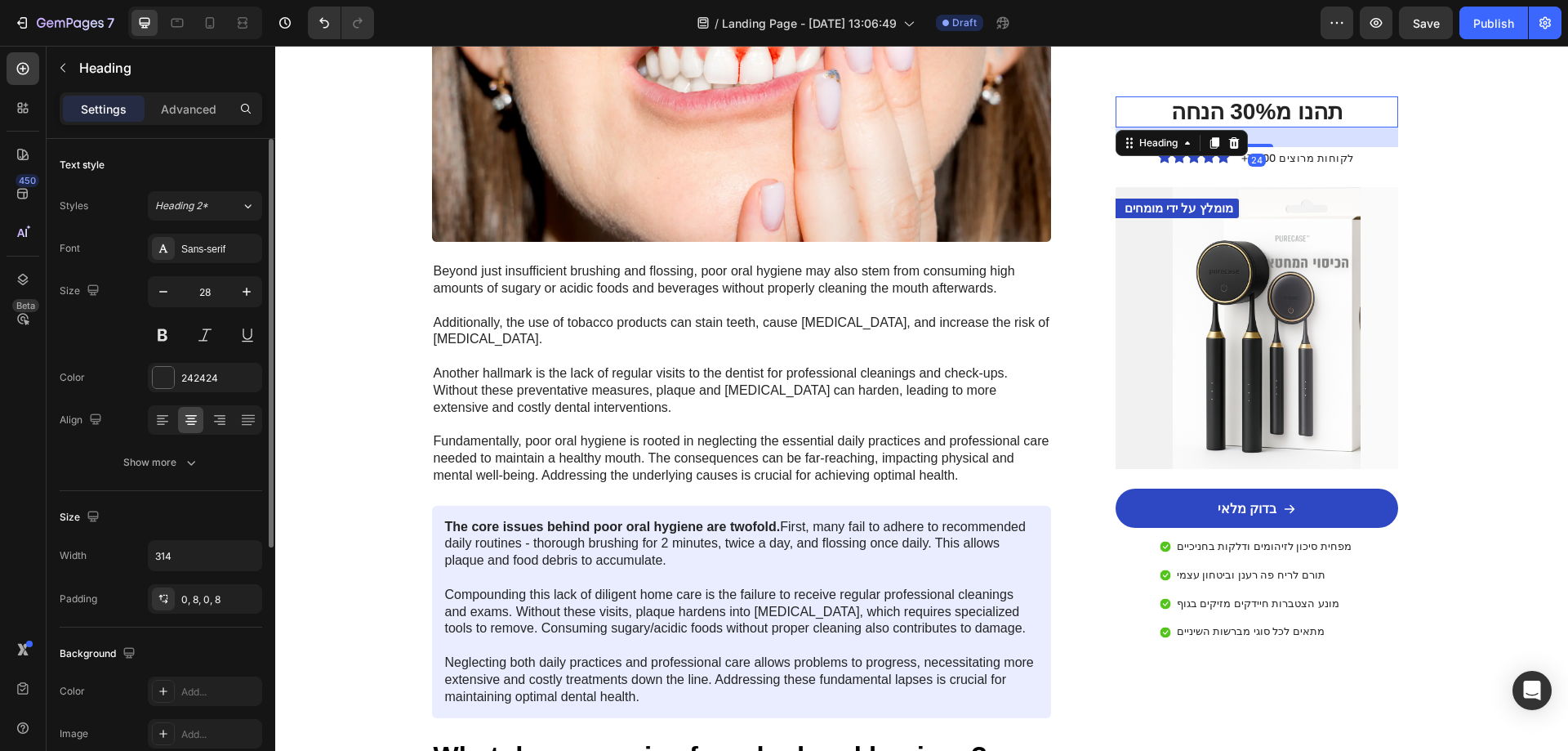
click at [1231, 120] on h2 "תהנו מ30% הנחה" at bounding box center [1257, 111] width 256 height 31
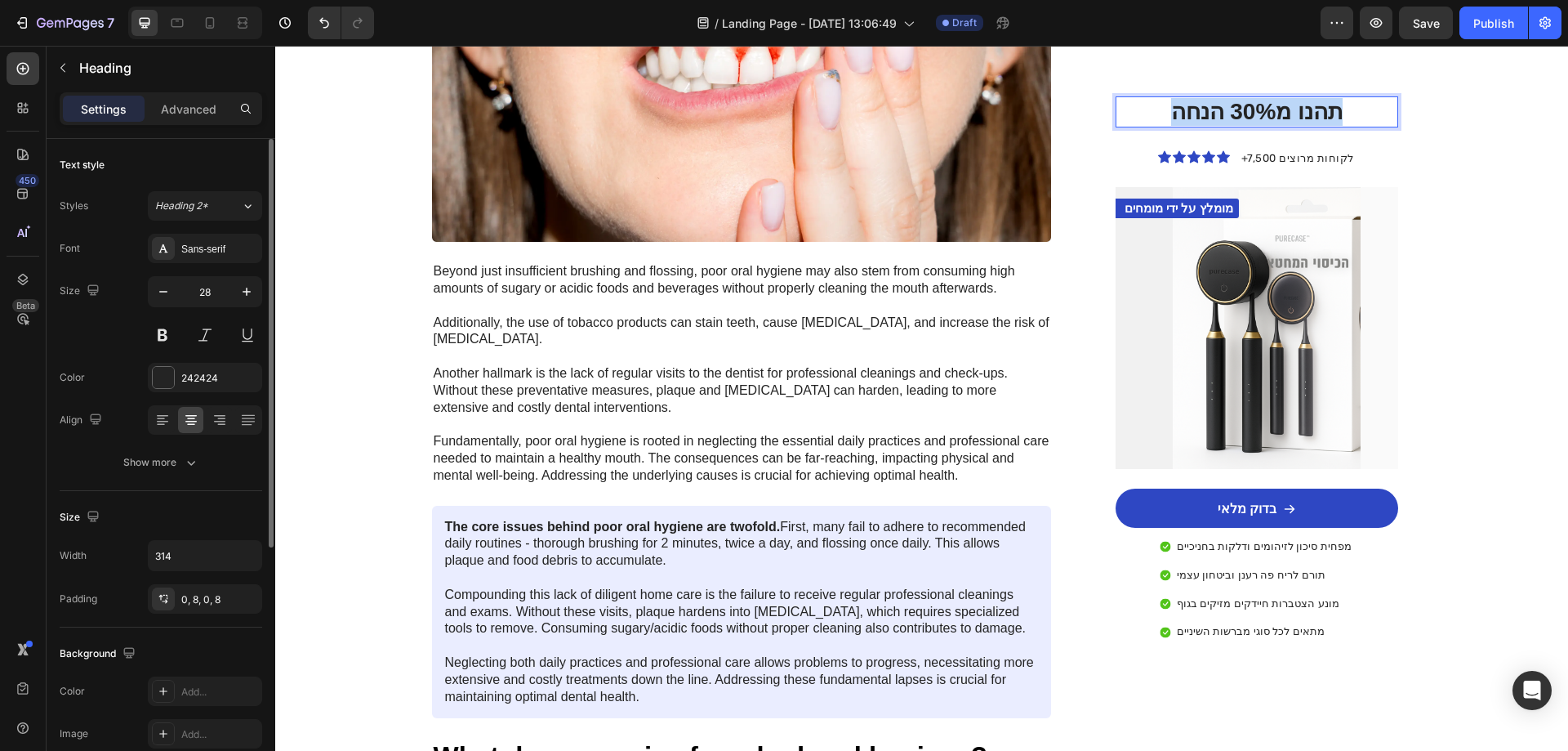
click at [1231, 120] on p "תהנו מ30% הנחה" at bounding box center [1256, 112] width 243 height 28
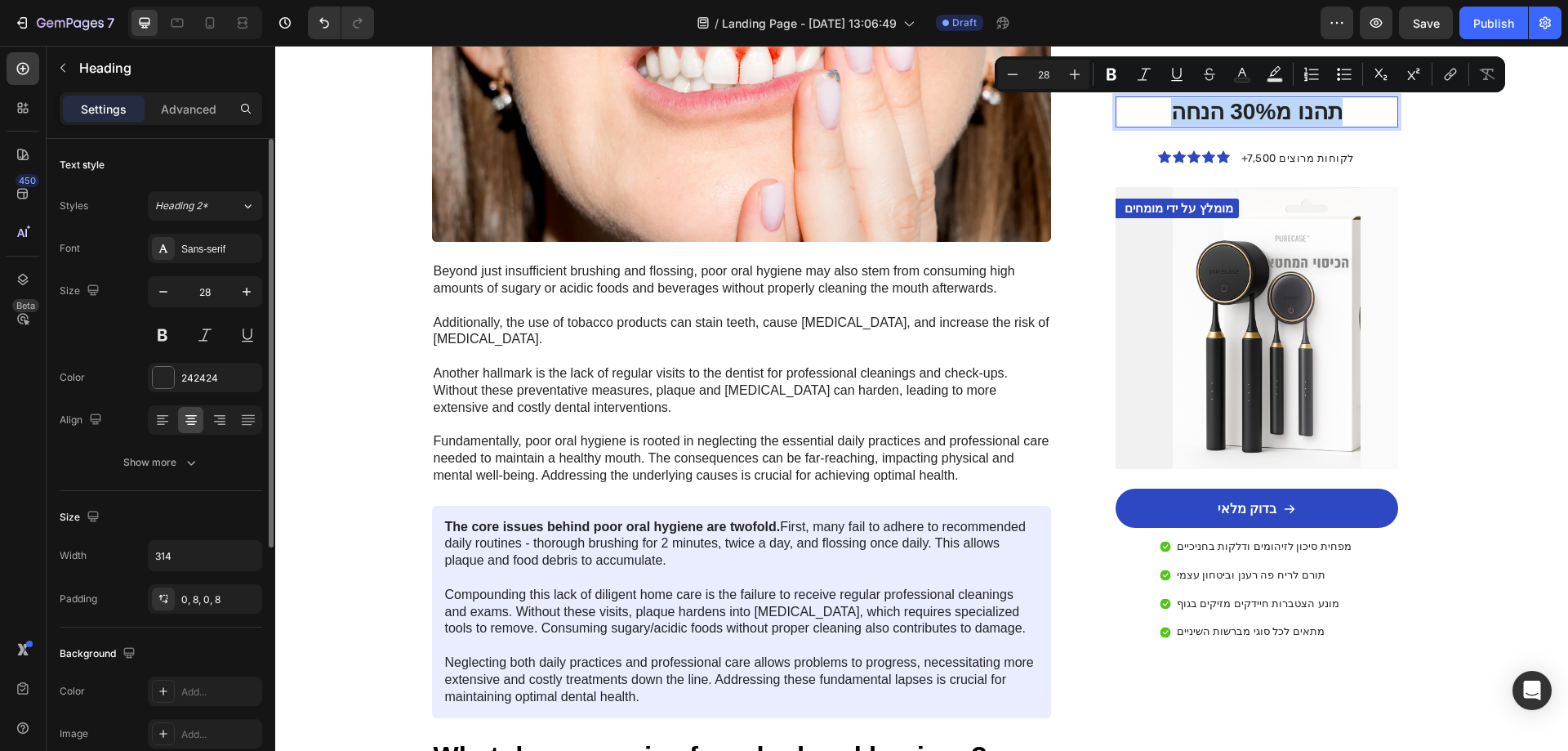
click at [1231, 120] on p "תהנו מ30% הנחה" at bounding box center [1256, 112] width 243 height 28
click at [1375, 138] on div "תהנו מ30% הנחה Heading 24 Icon Icon Icon Icon Icon Icon List +7,500 לקוחות מרוצ…" at bounding box center [1256, 369] width 282 height 545
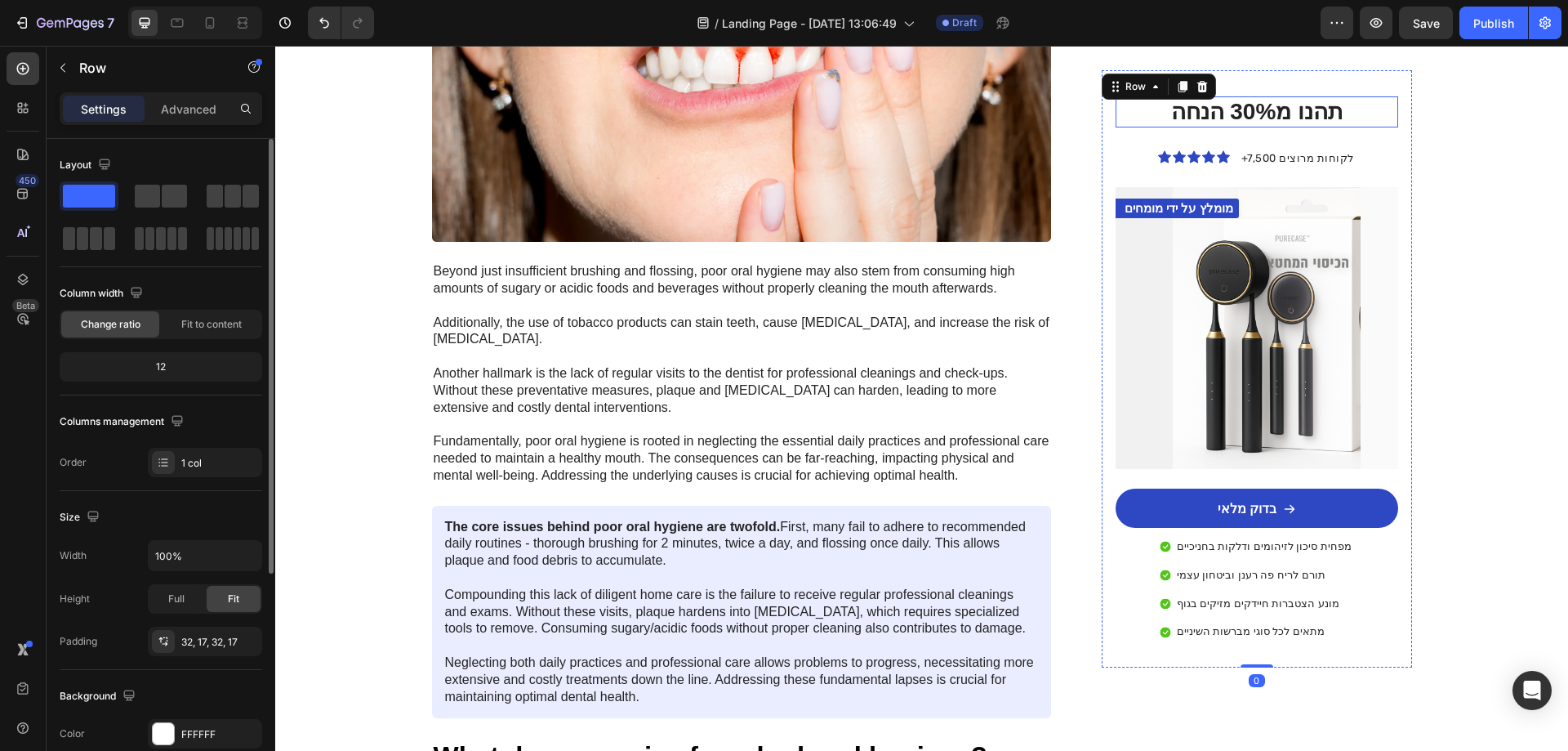
click at [1285, 119] on p "תהנו מ30% הנחה" at bounding box center [1256, 112] width 243 height 28
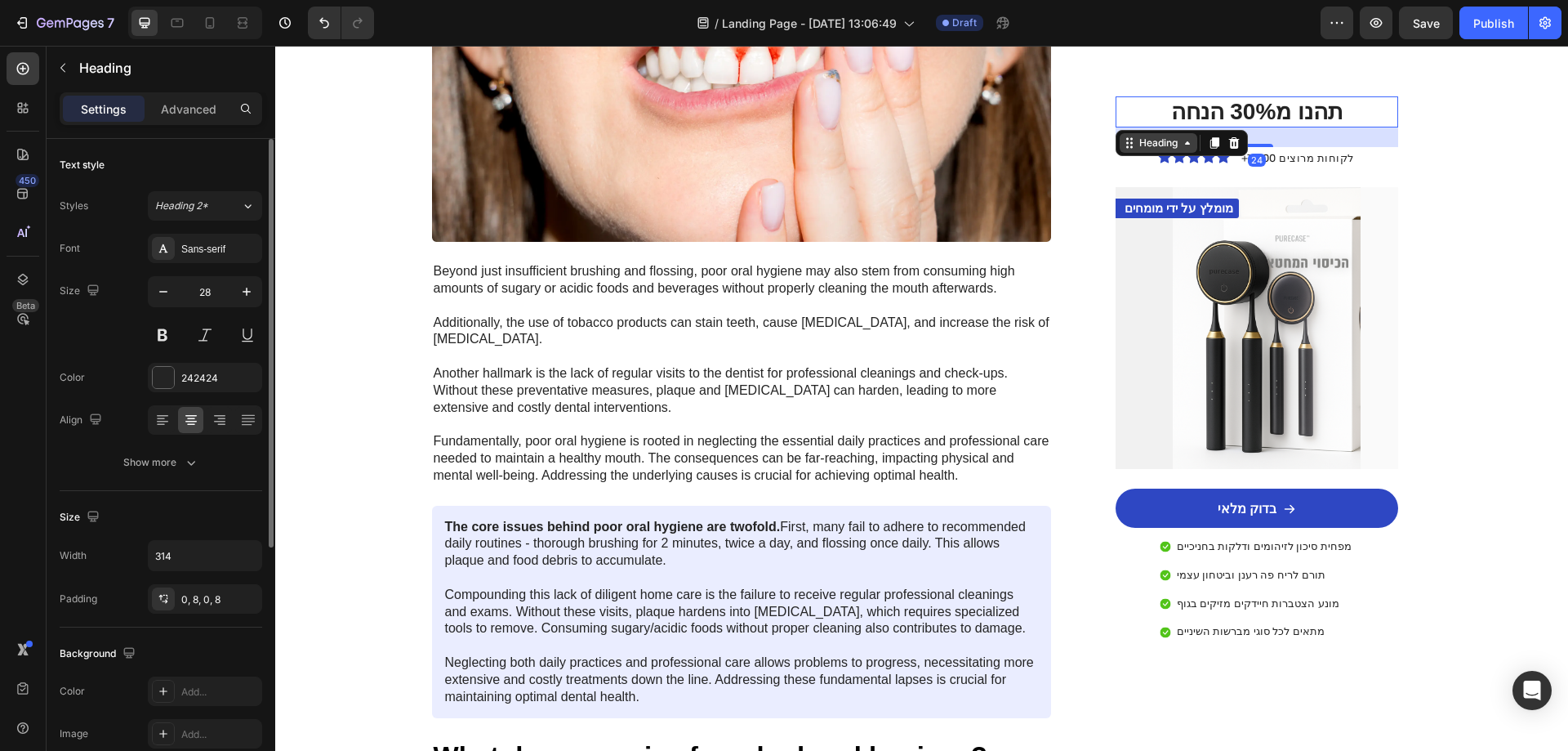
click at [1172, 150] on div "Heading" at bounding box center [1159, 143] width 77 height 20
click at [1327, 140] on div "24" at bounding box center [1256, 137] width 282 height 20
click at [1376, 150] on div "Icon Icon Icon Icon Icon Icon List +7,500 לקוחות מרוצים Text Block Row" at bounding box center [1256, 157] width 282 height 21
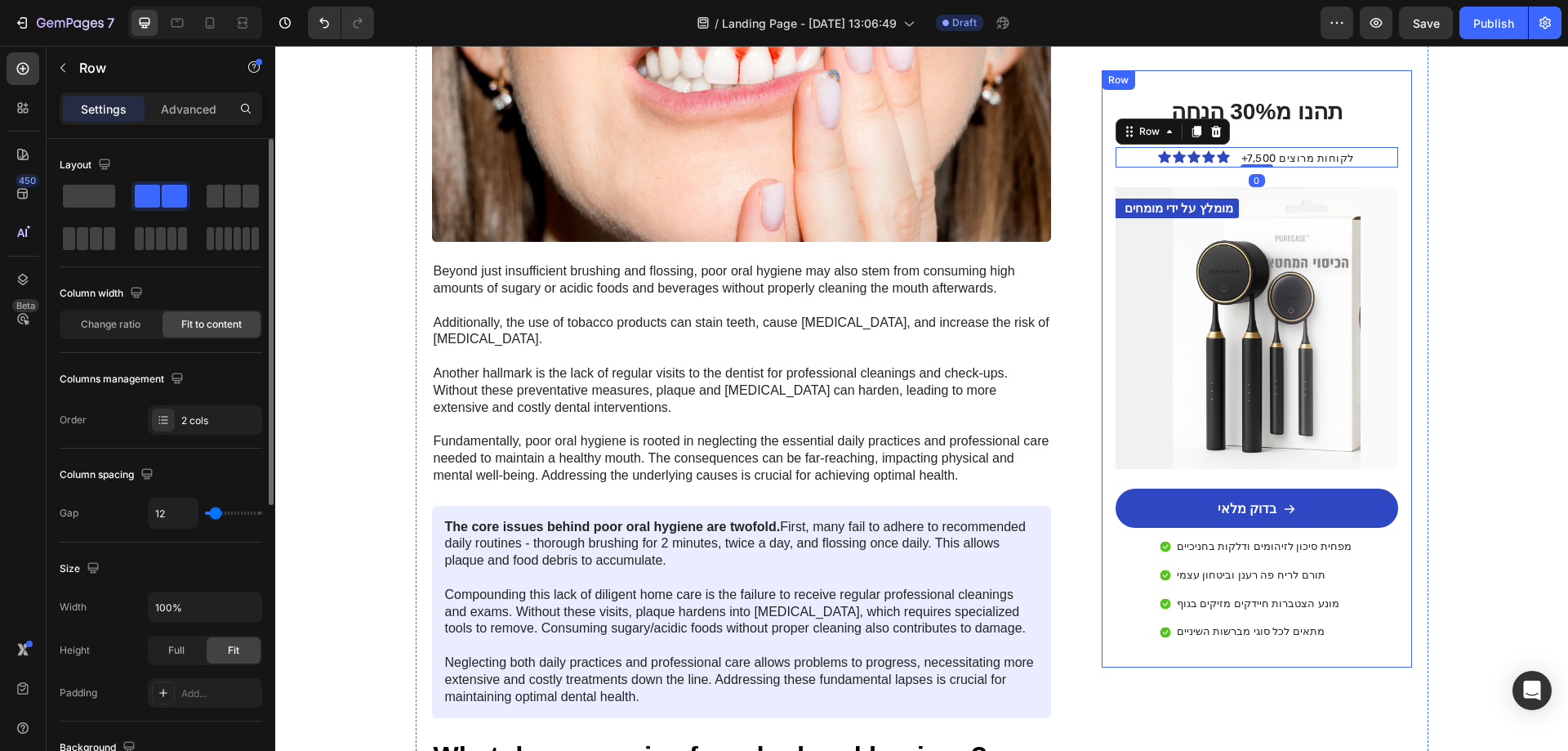
click at [1370, 138] on div "תהנו מ30% הנחה Heading Icon Icon Icon Icon Icon Icon List +7,500 לקוחות מרוצים …" at bounding box center [1256, 369] width 282 height 545
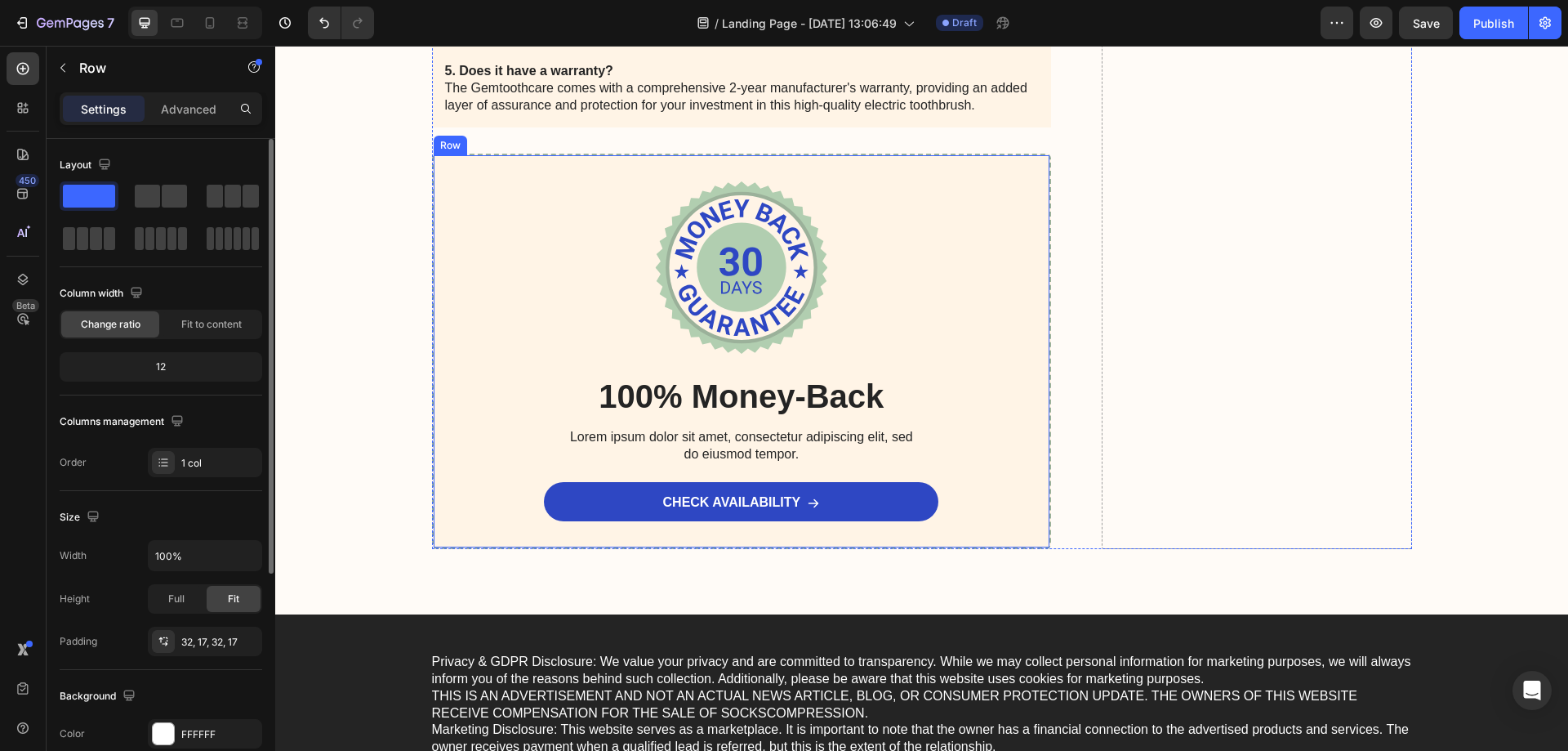
scroll to position [8717, 0]
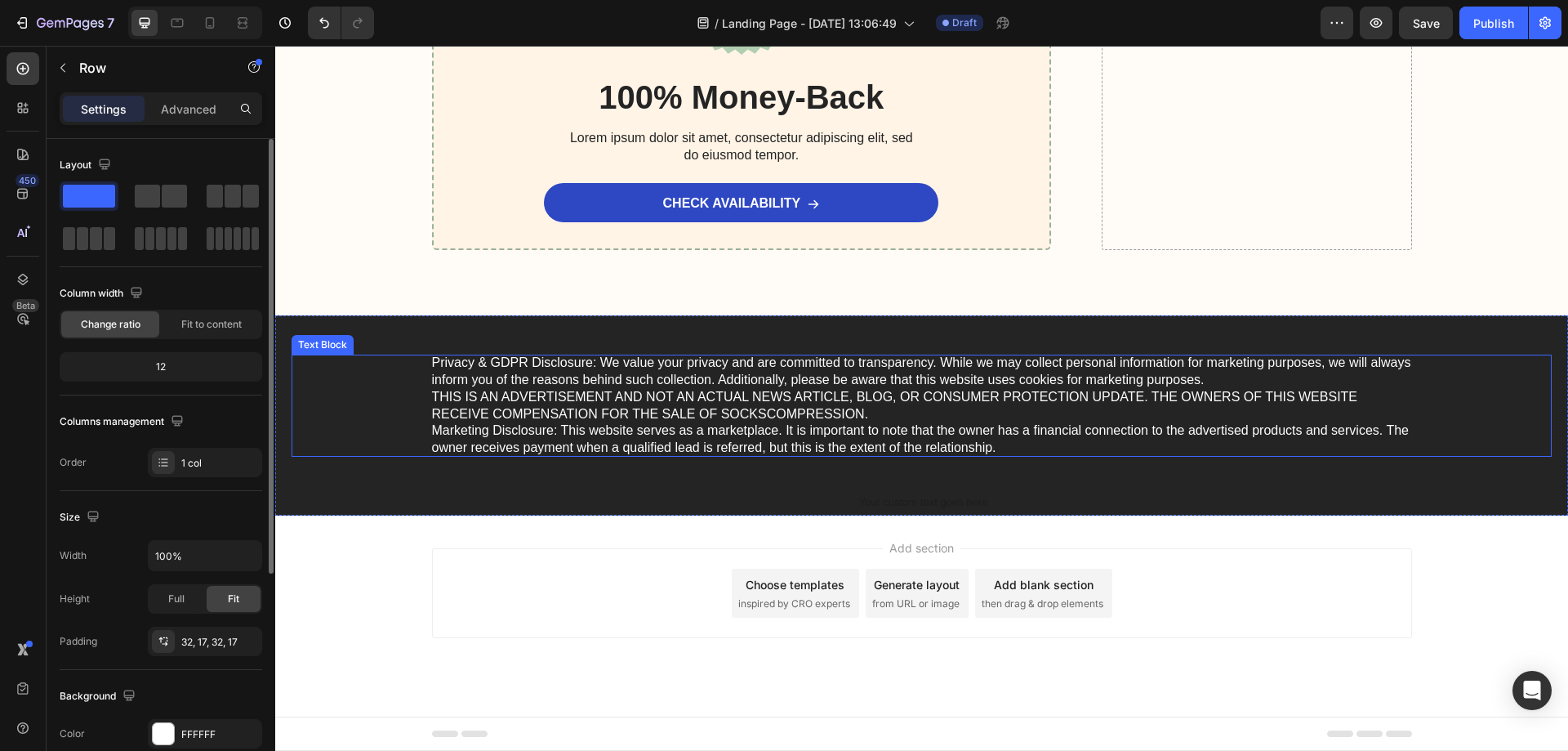
click at [531, 425] on p "Privacy & GDPR Disclosure: We value your privacy and are committed to transpare…" at bounding box center [922, 405] width 980 height 102
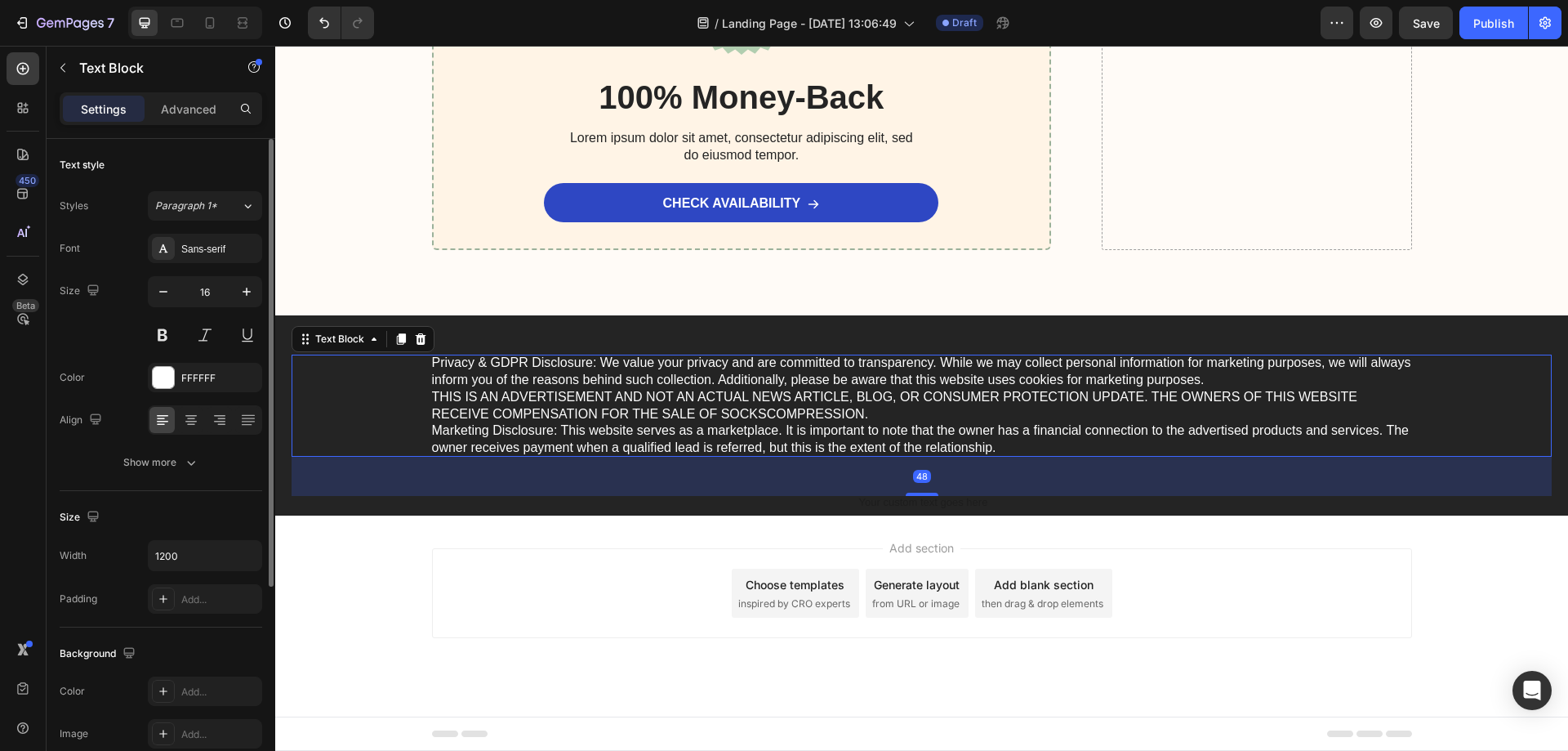
click at [531, 425] on p "Privacy & GDPR Disclosure: We value your privacy and are committed to transpare…" at bounding box center [922, 405] width 980 height 102
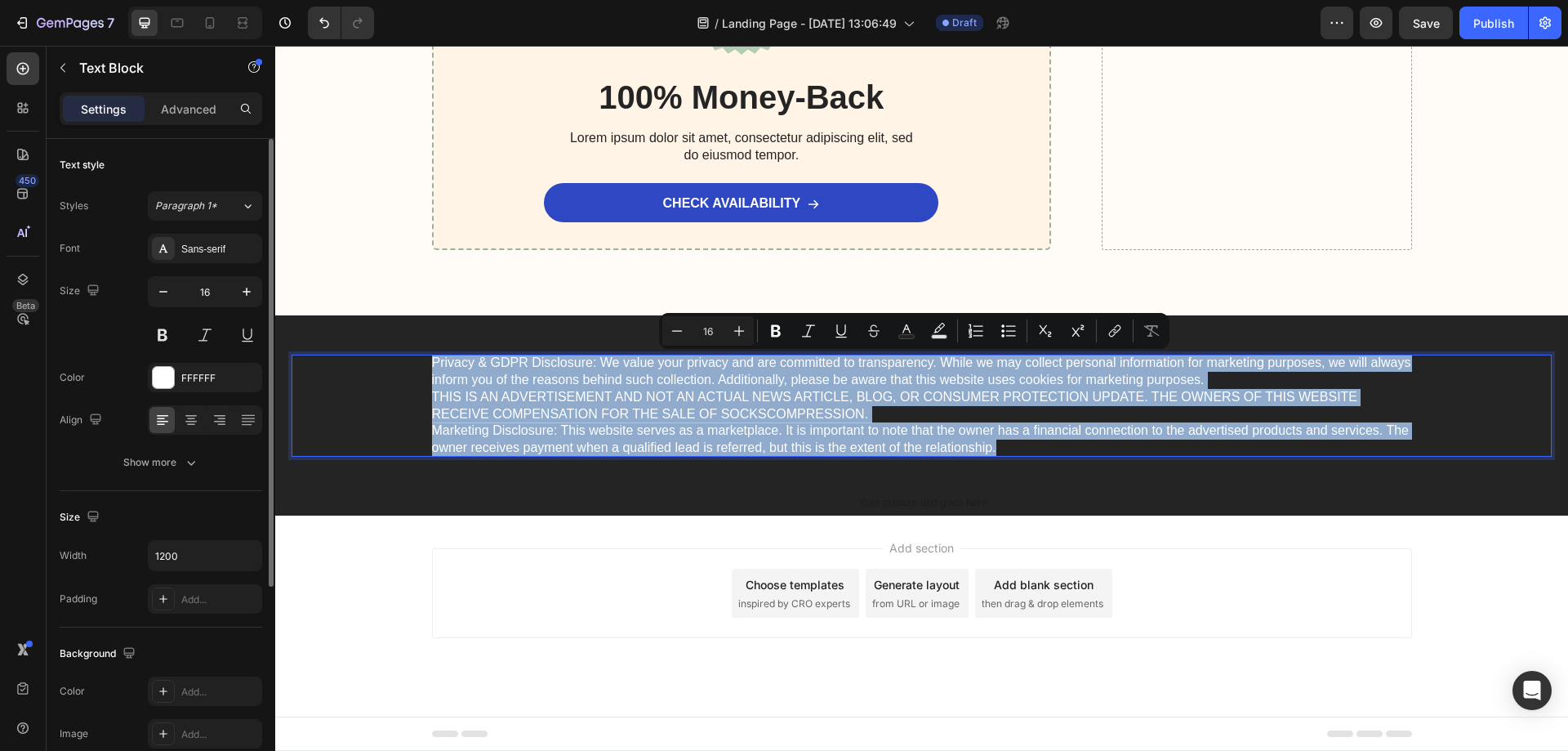
scroll to position [8632, 0]
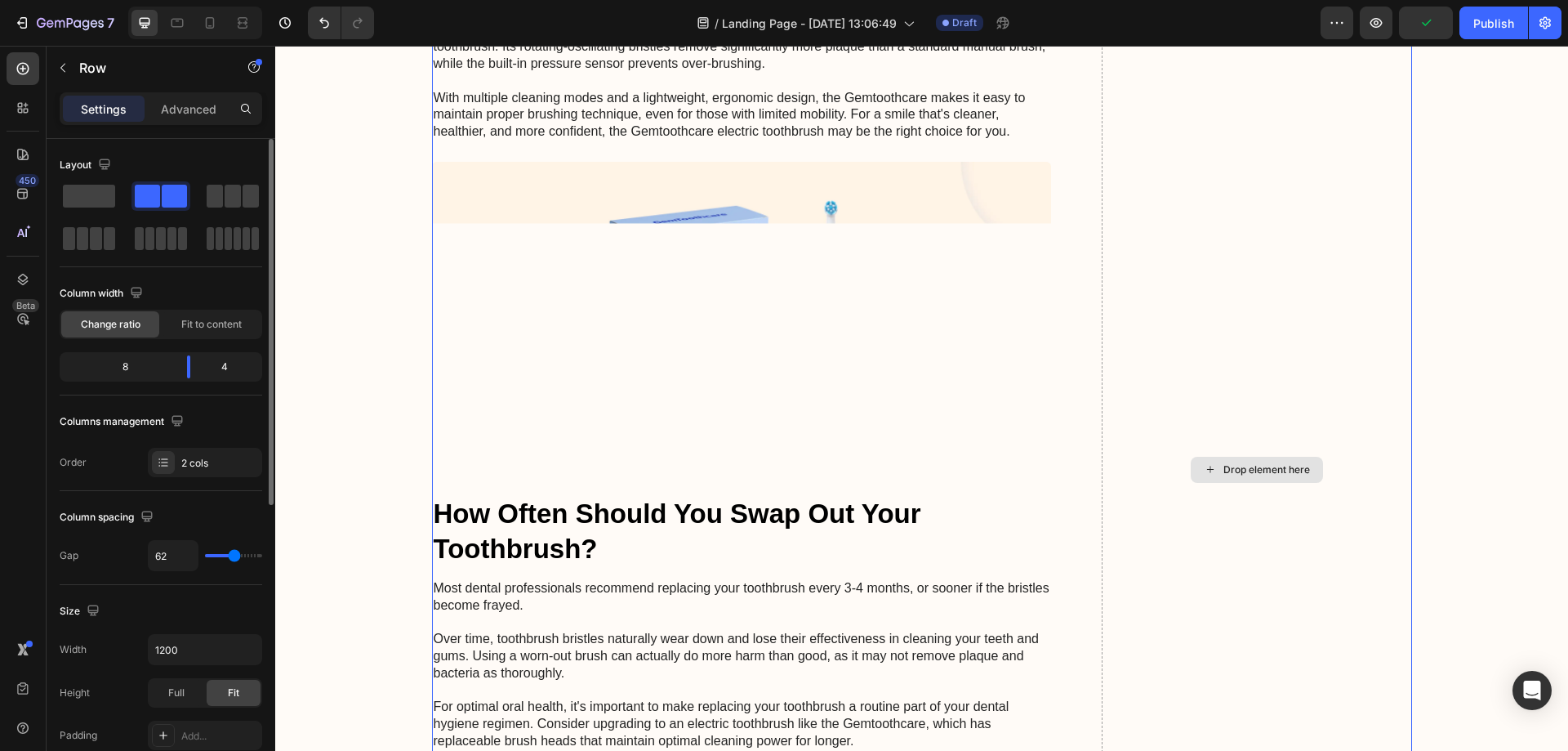
scroll to position [5446, 0]
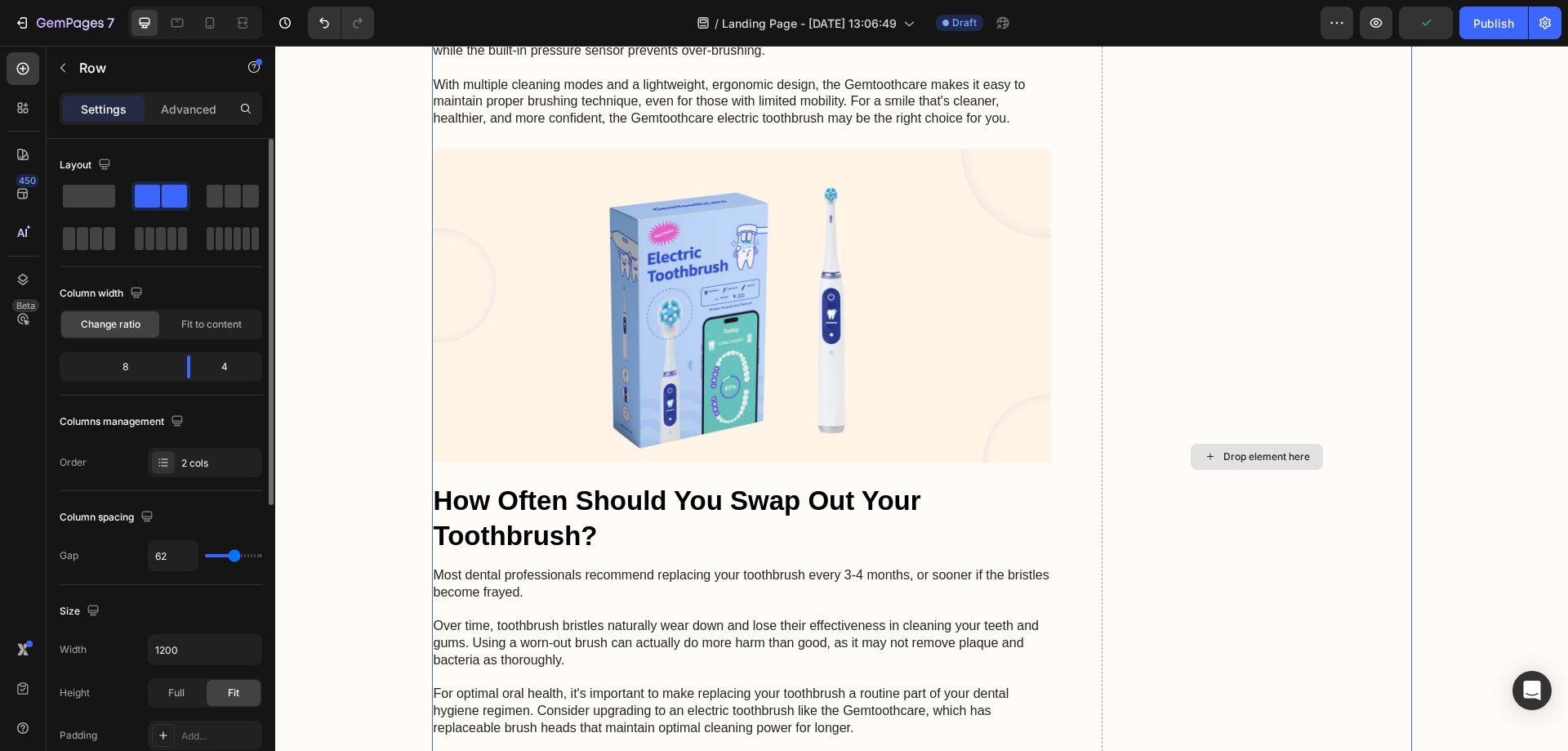
click at [1262, 463] on div "Drop element here" at bounding box center [1266, 456] width 86 height 13
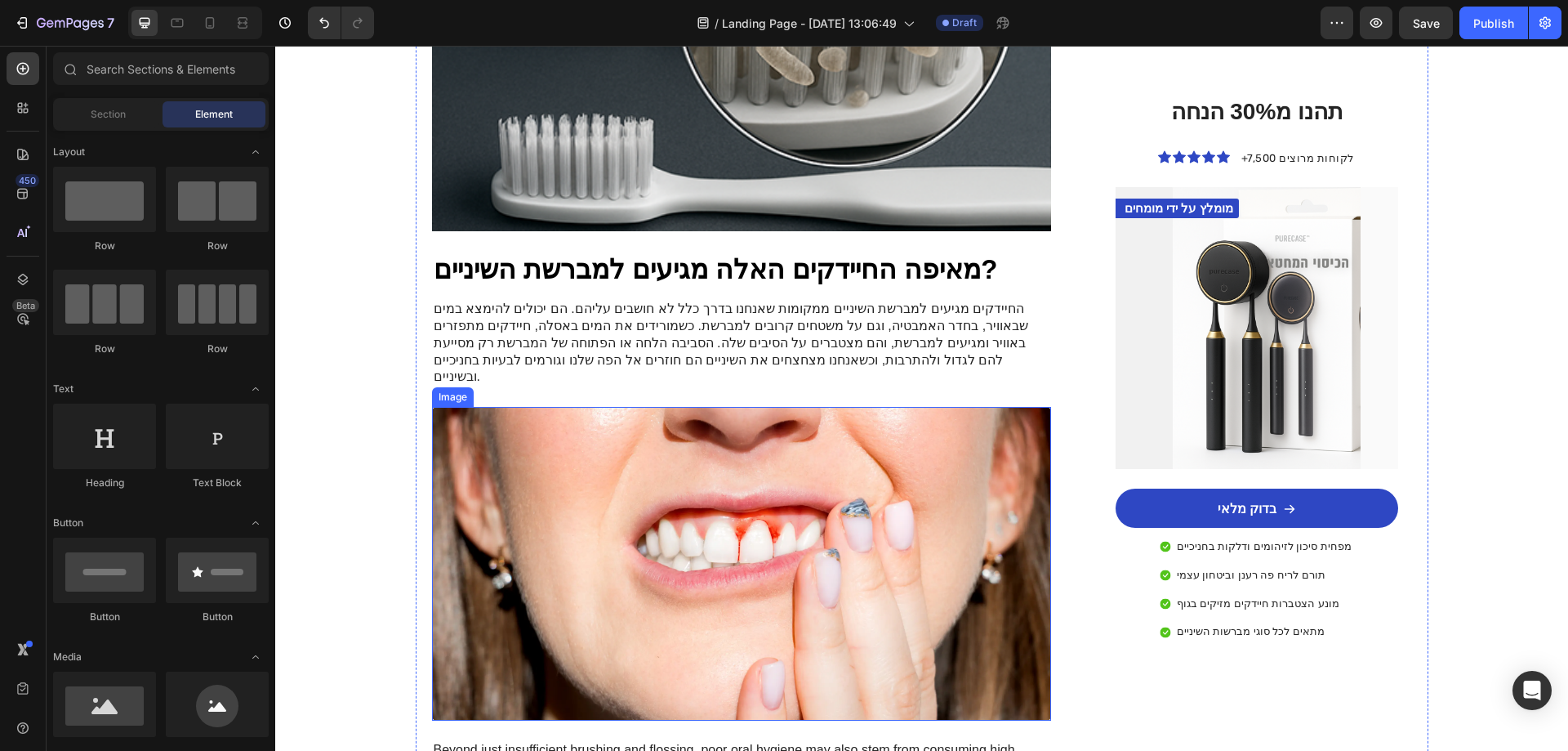
scroll to position [1278, 0]
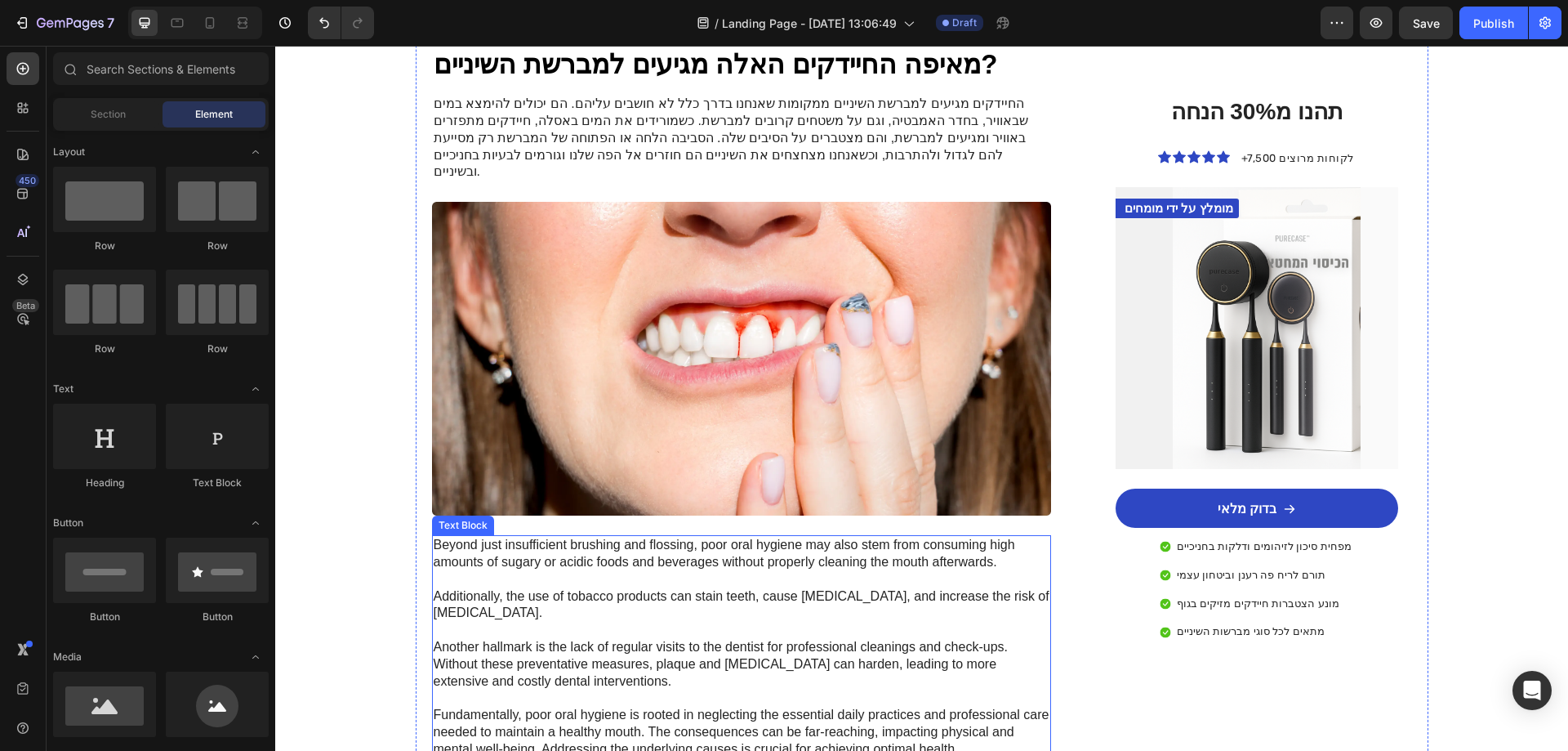
click at [688, 536] on p "Beyond just insufficient brushing and flossing, poor oral hygiene may also stem…" at bounding box center [742, 647] width 617 height 221
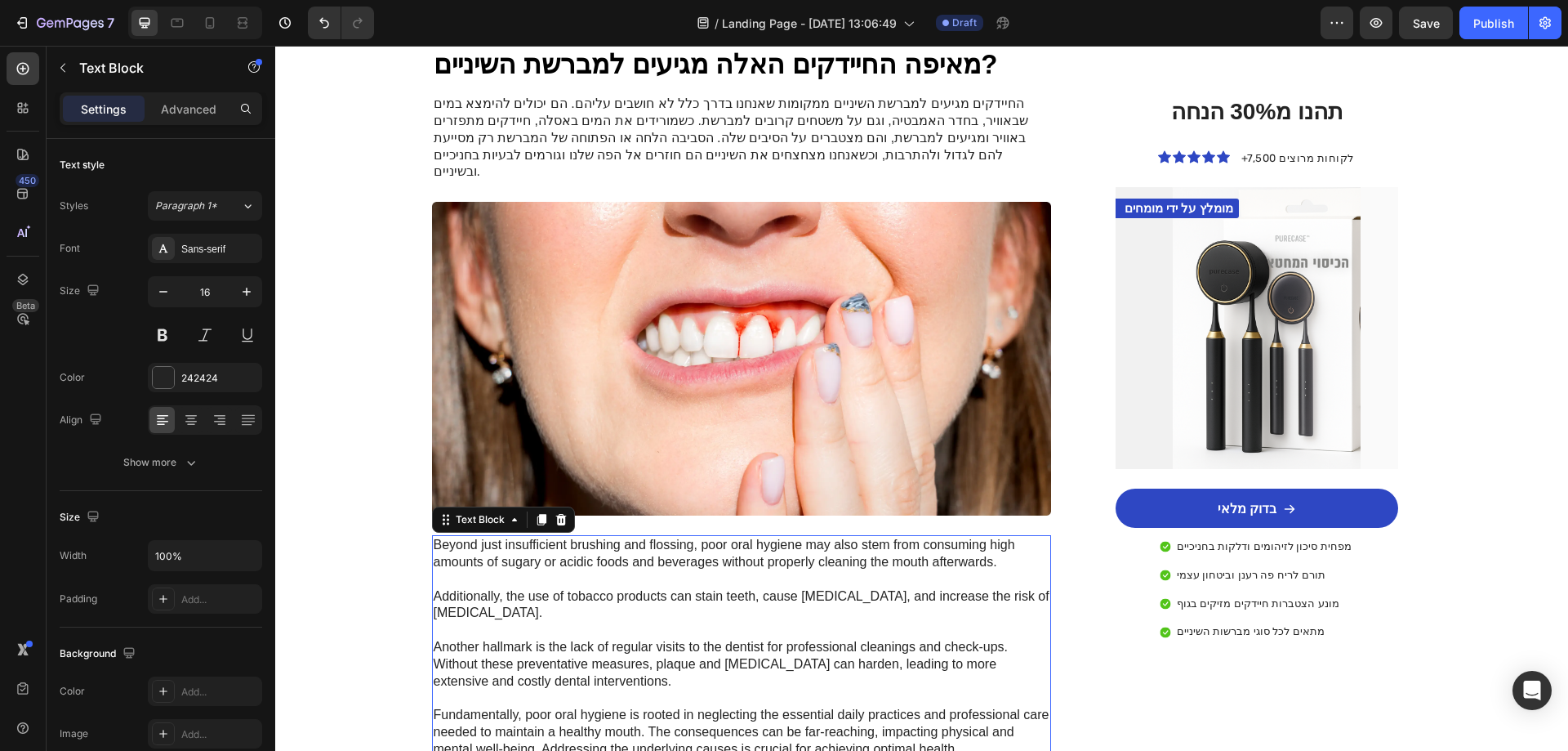
click at [614, 536] on p "Beyond just insufficient brushing and flossing, poor oral hygiene may also stem…" at bounding box center [742, 647] width 617 height 221
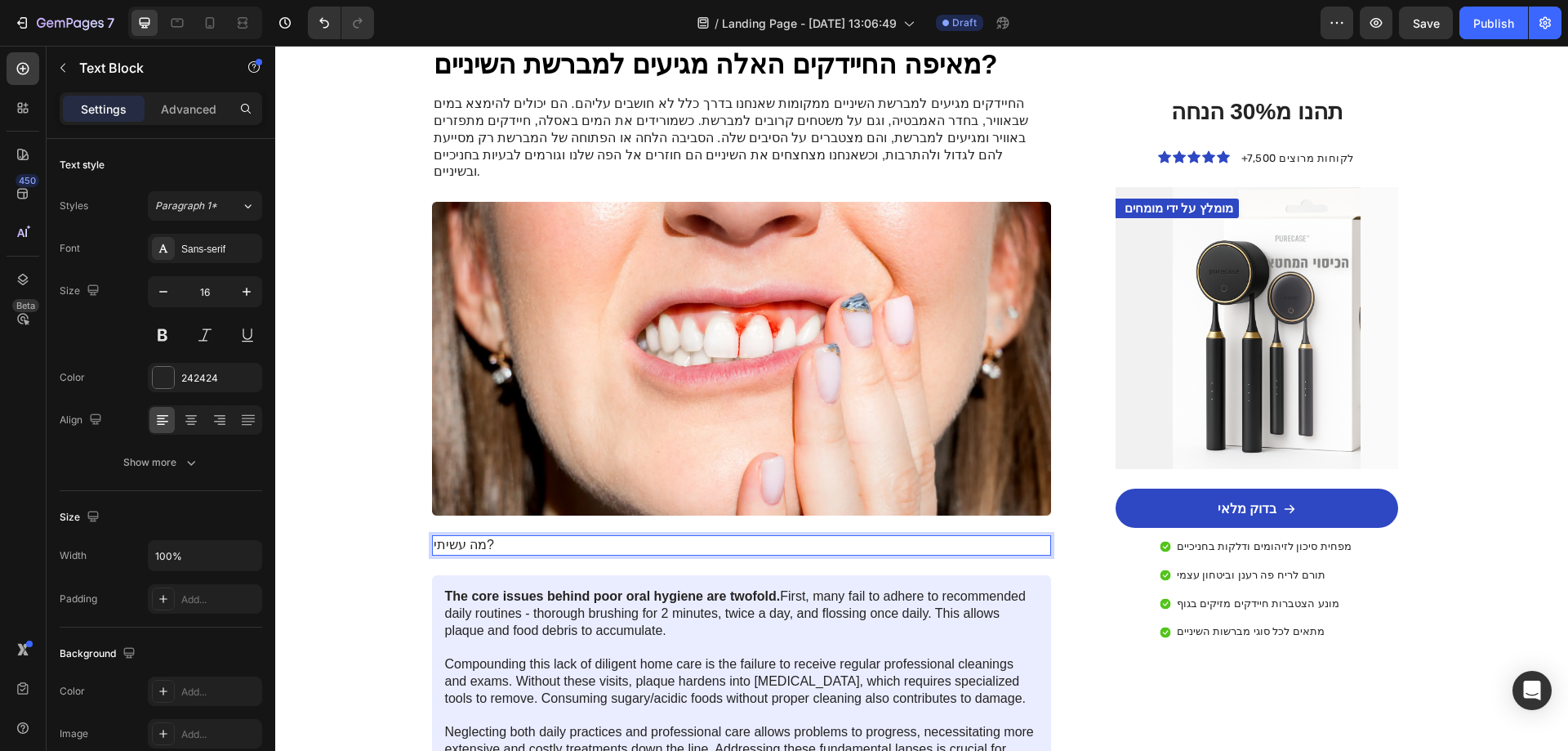
click at [482, 536] on p "מה עשיתי?" at bounding box center [742, 544] width 617 height 17
copy p "איך פתרתי את הדלקת החמורה שהייתה לי?"
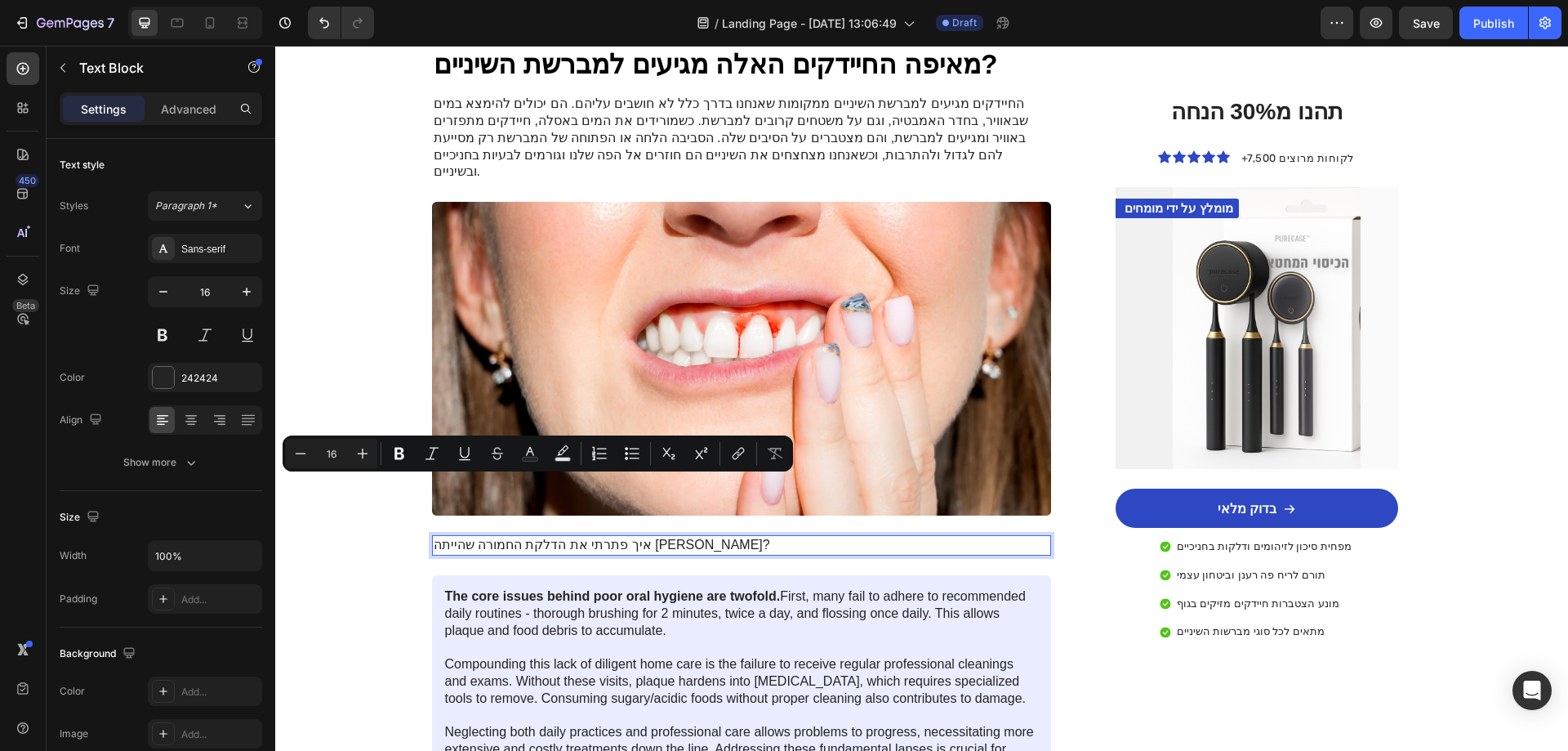
click at [631, 536] on p "איך פתרתי את הדלקת החמורה שהייתה לי?" at bounding box center [742, 544] width 617 height 17
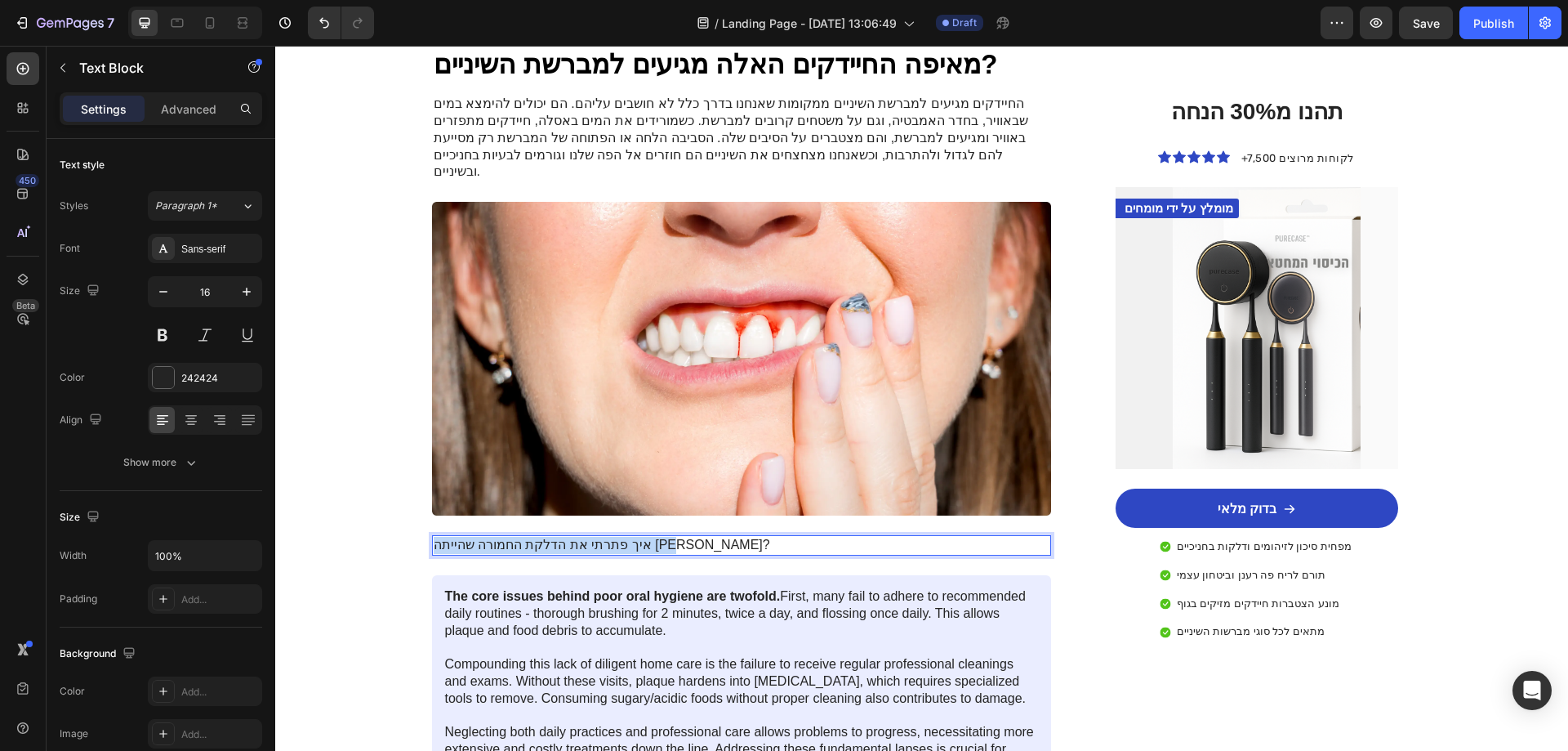
click at [631, 536] on p "איך פתרתי את הדלקת החמורה שהייתה לי?" at bounding box center [742, 544] width 617 height 17
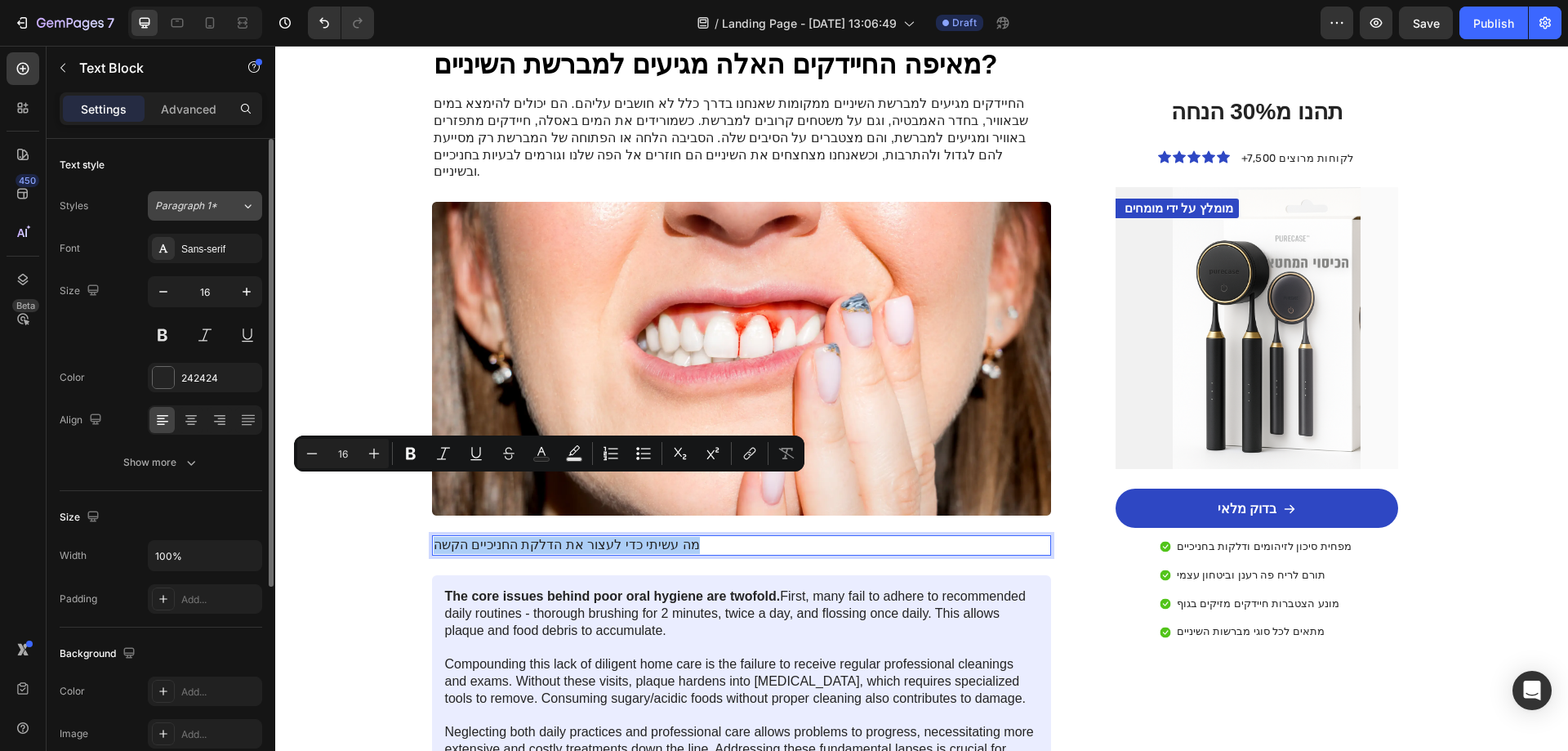
click at [223, 215] on button "Paragraph 1*" at bounding box center [205, 206] width 114 height 30
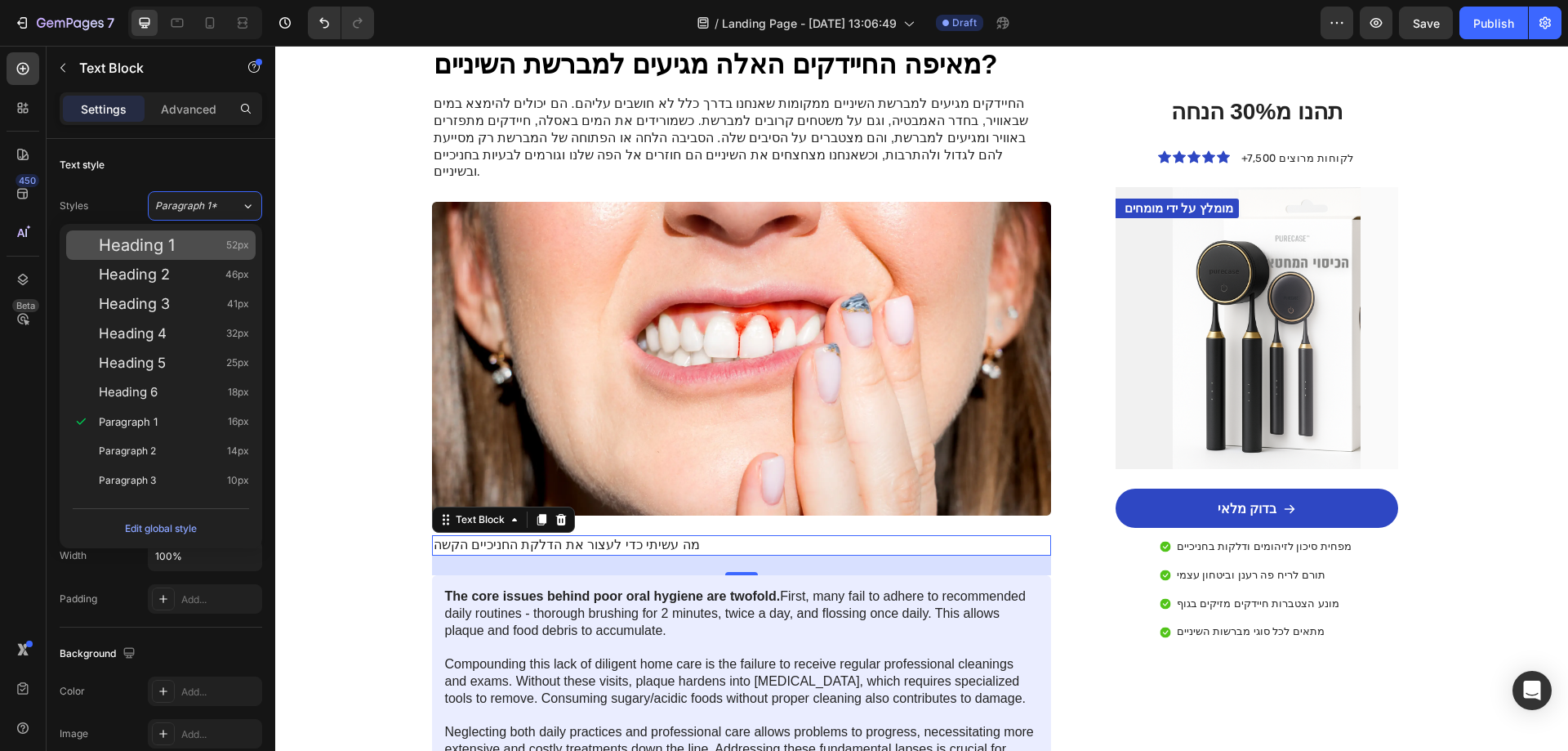
click at [173, 245] on span "Heading 1" at bounding box center [137, 245] width 75 height 16
type input "52"
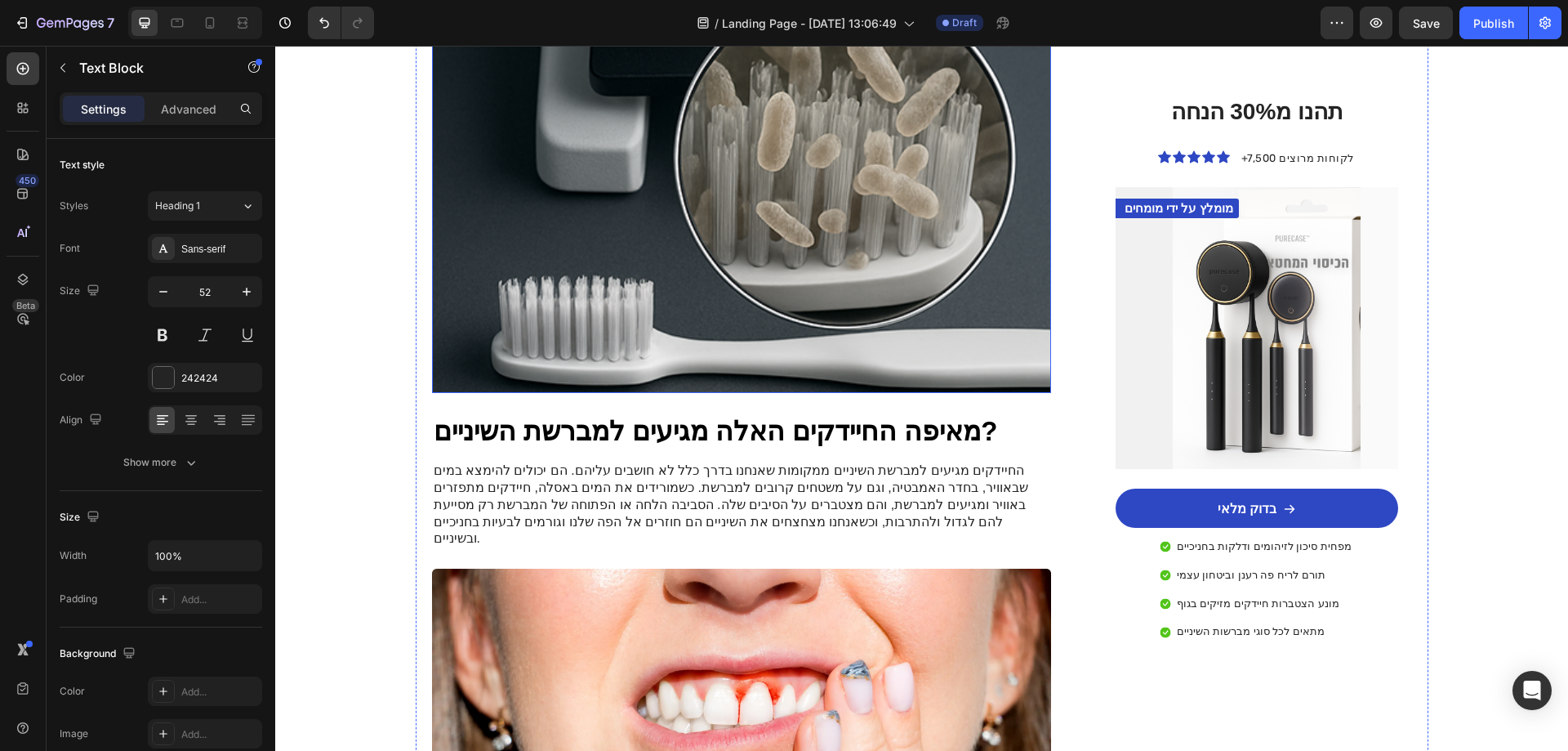
scroll to position [952, 0]
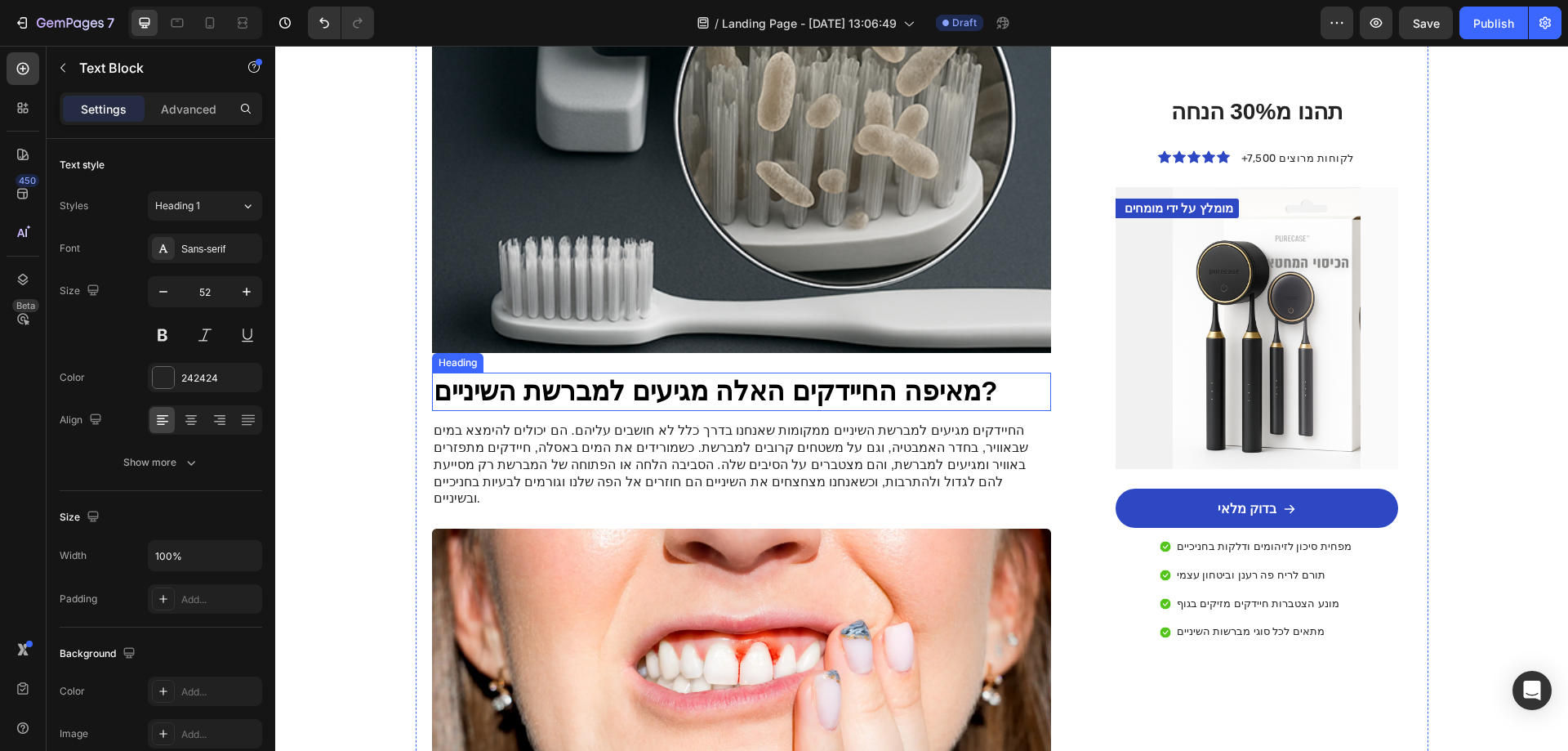
click at [631, 373] on h3 "מאיפה החיידקים האלה מגיעים למברשת השיניים?" at bounding box center [742, 391] width 620 height 39
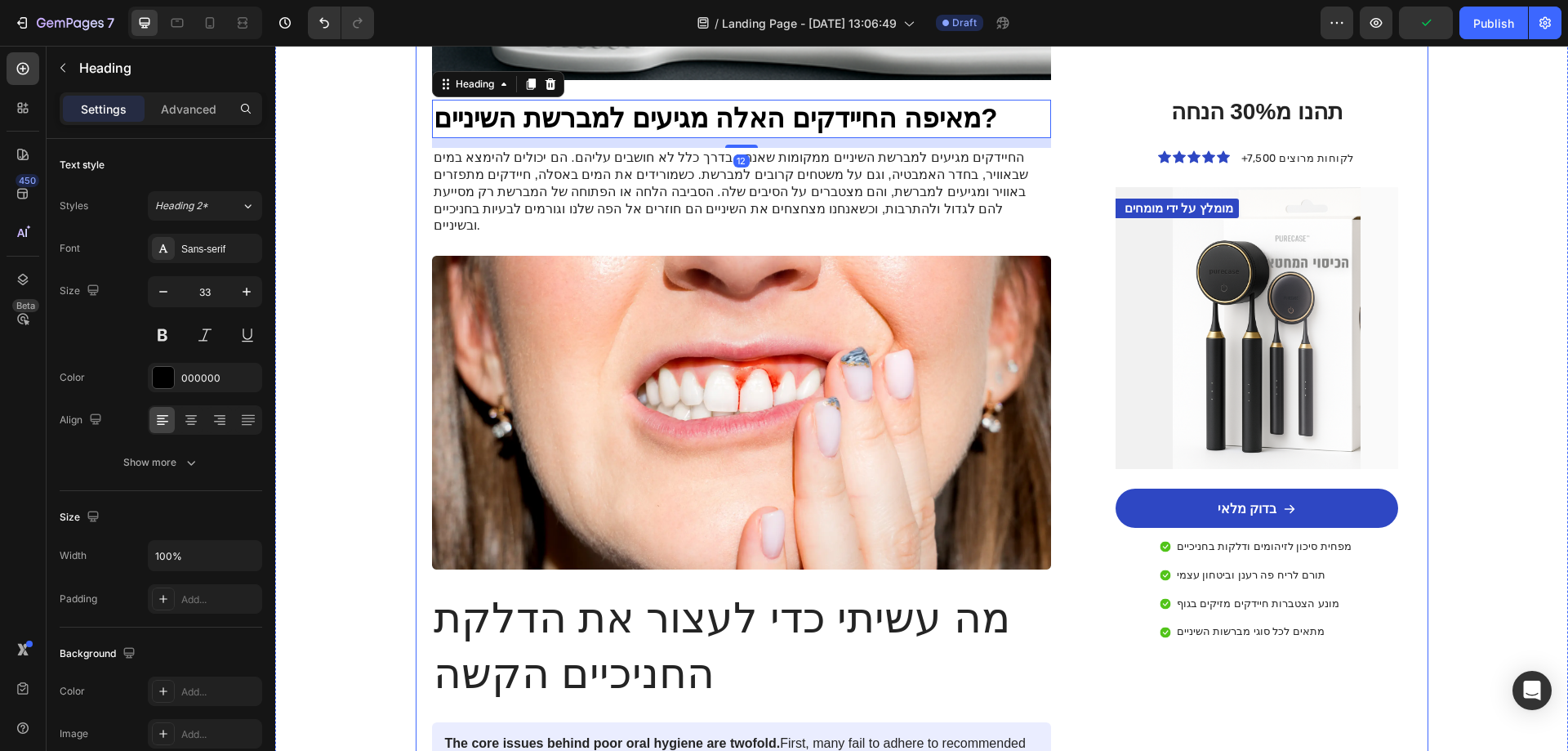
scroll to position [1278, 0]
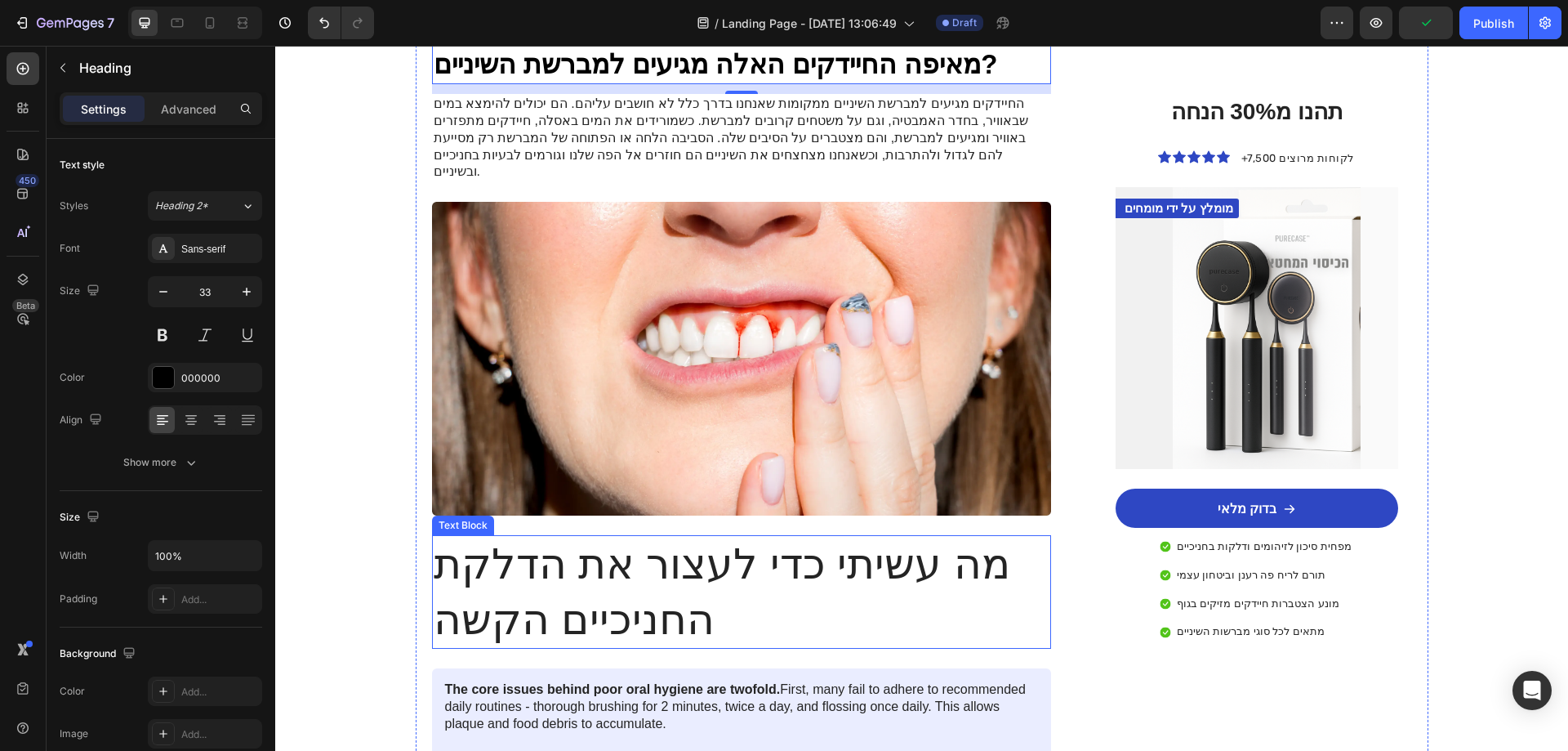
click at [574, 536] on p "מה עשיתי כדי לעצור את הדלקת החניכיים הקשה" at bounding box center [742, 591] width 617 height 110
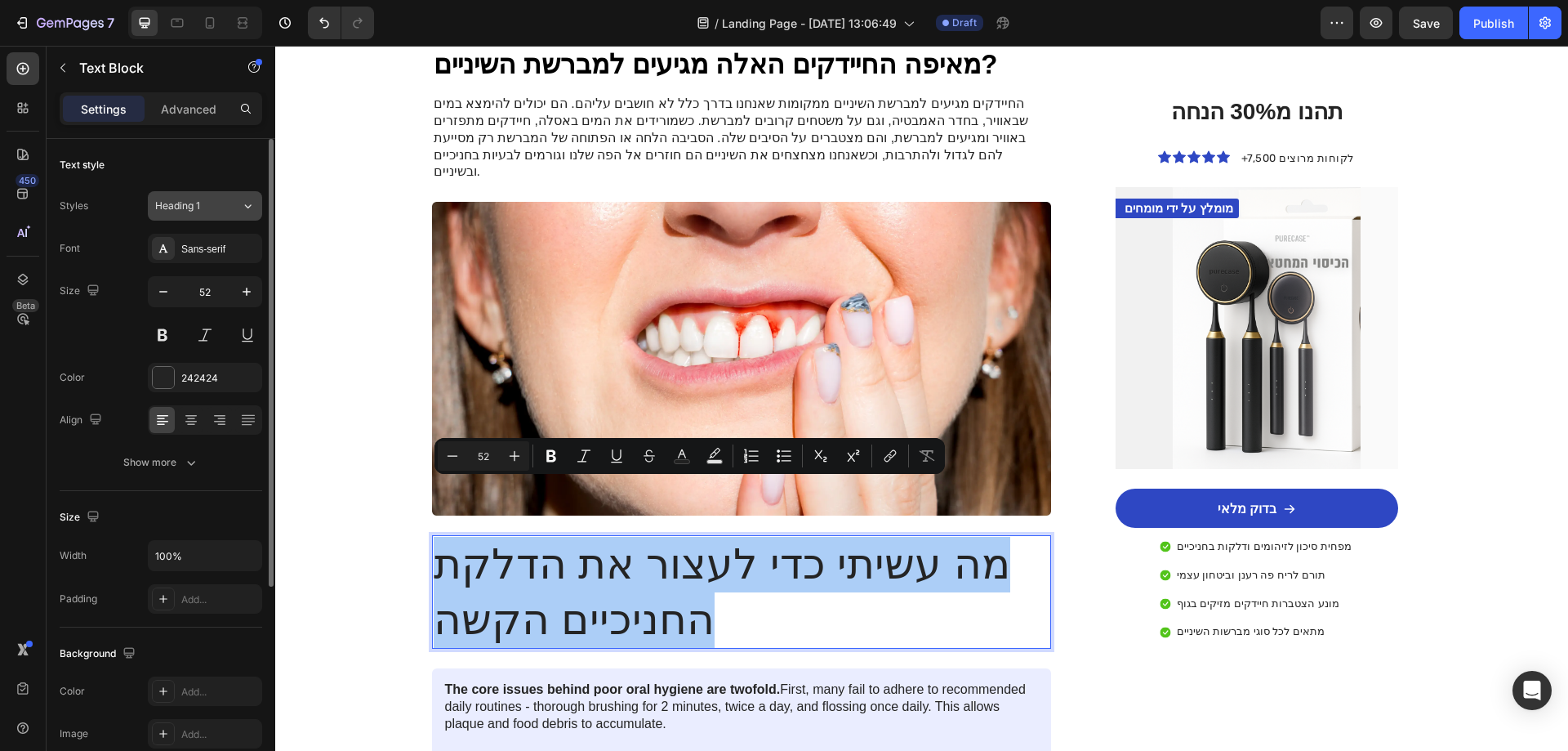
click at [219, 205] on div "Heading 1" at bounding box center [188, 206] width 67 height 15
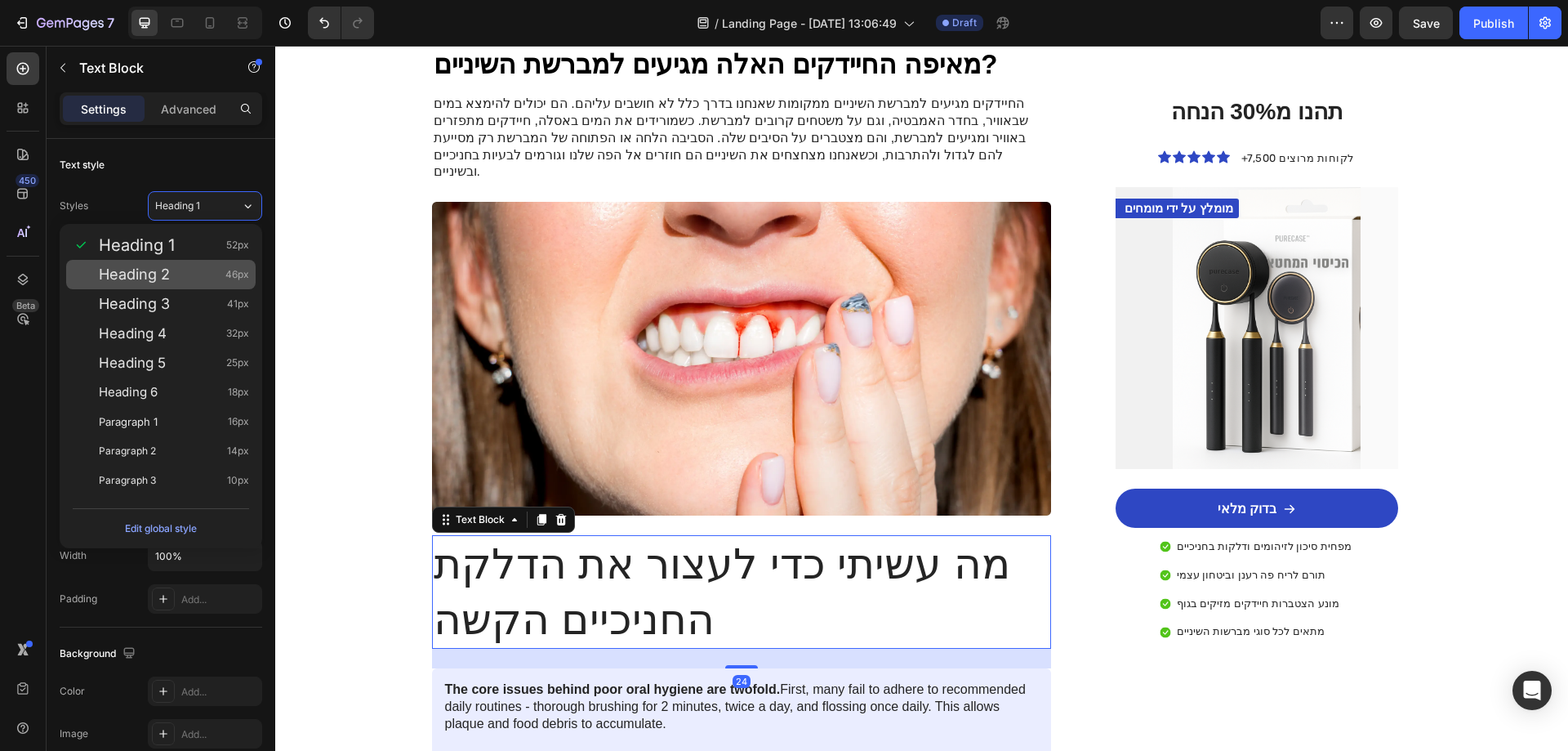
click at [195, 272] on div "Heading 2 46px" at bounding box center [174, 274] width 150 height 16
type input "46"
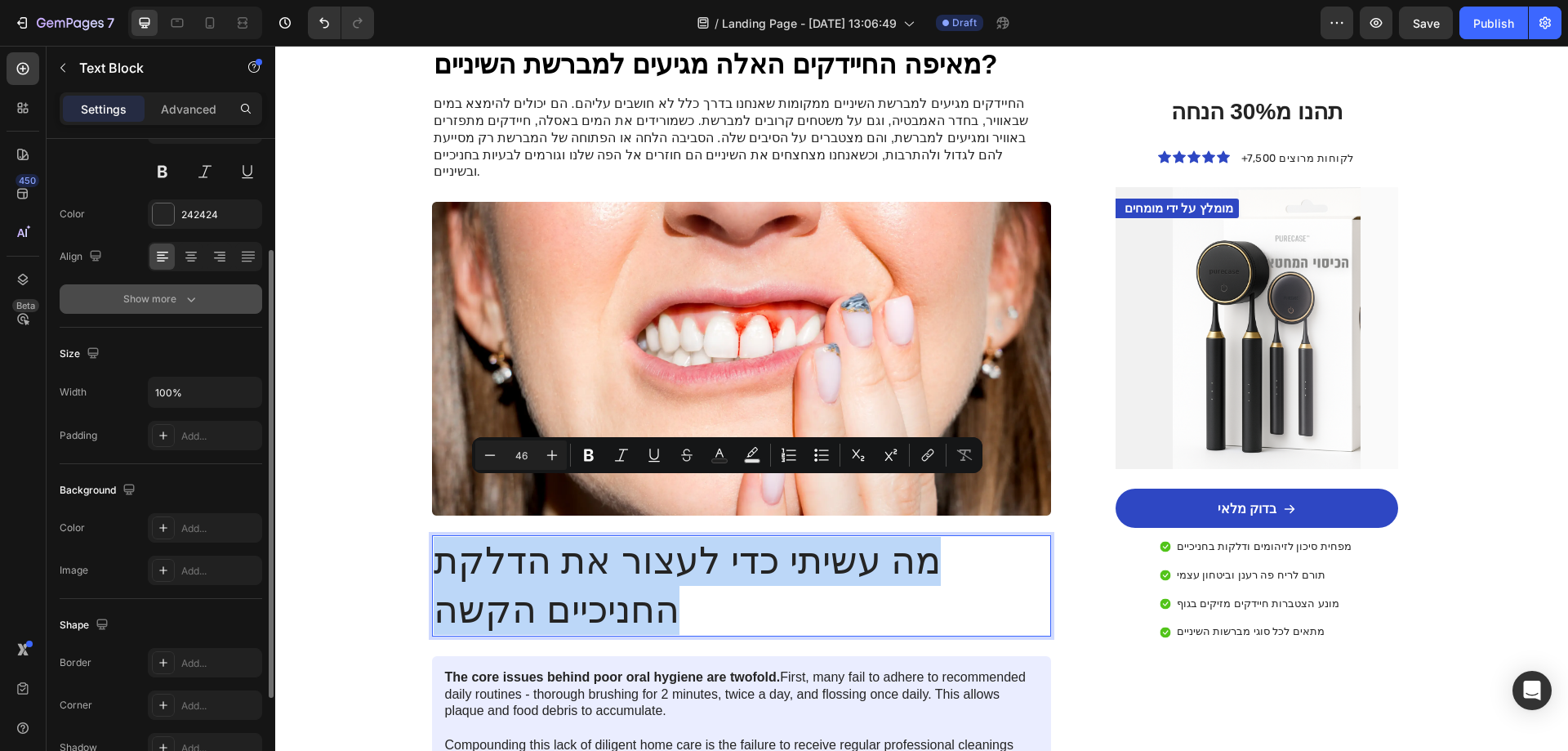
scroll to position [0, 0]
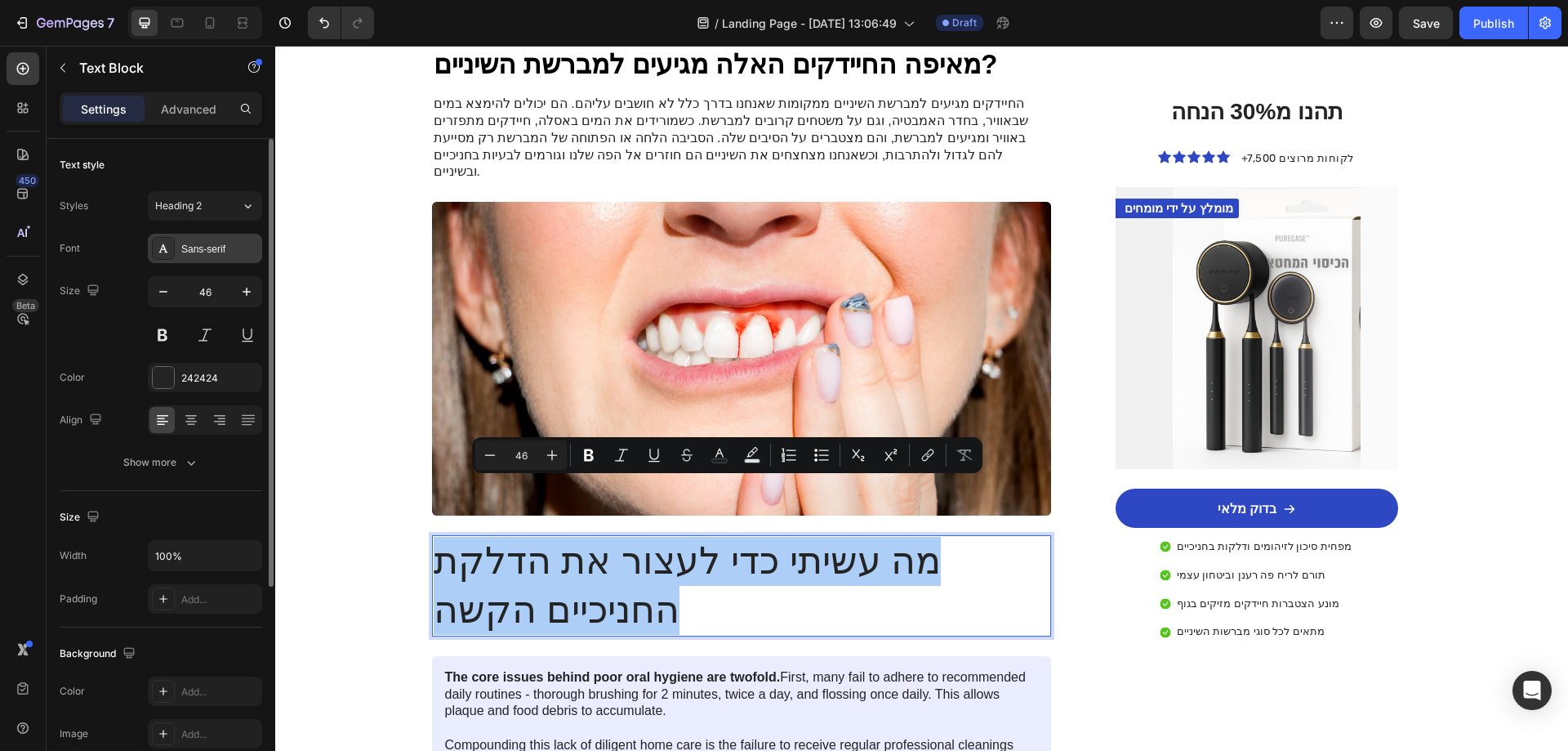
click at [162, 248] on icon at bounding box center [163, 248] width 9 height 8
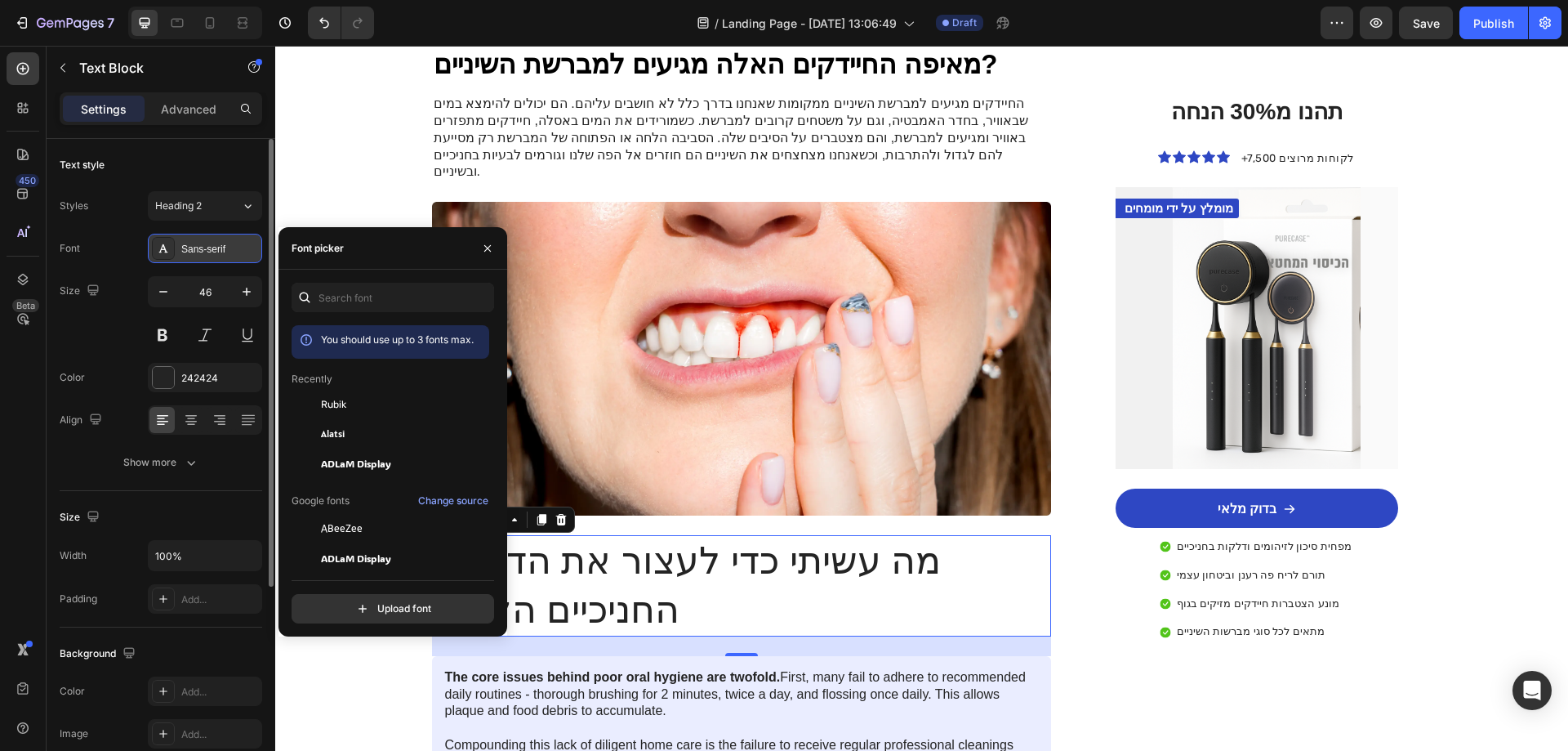
click at [162, 250] on icon at bounding box center [163, 248] width 9 height 8
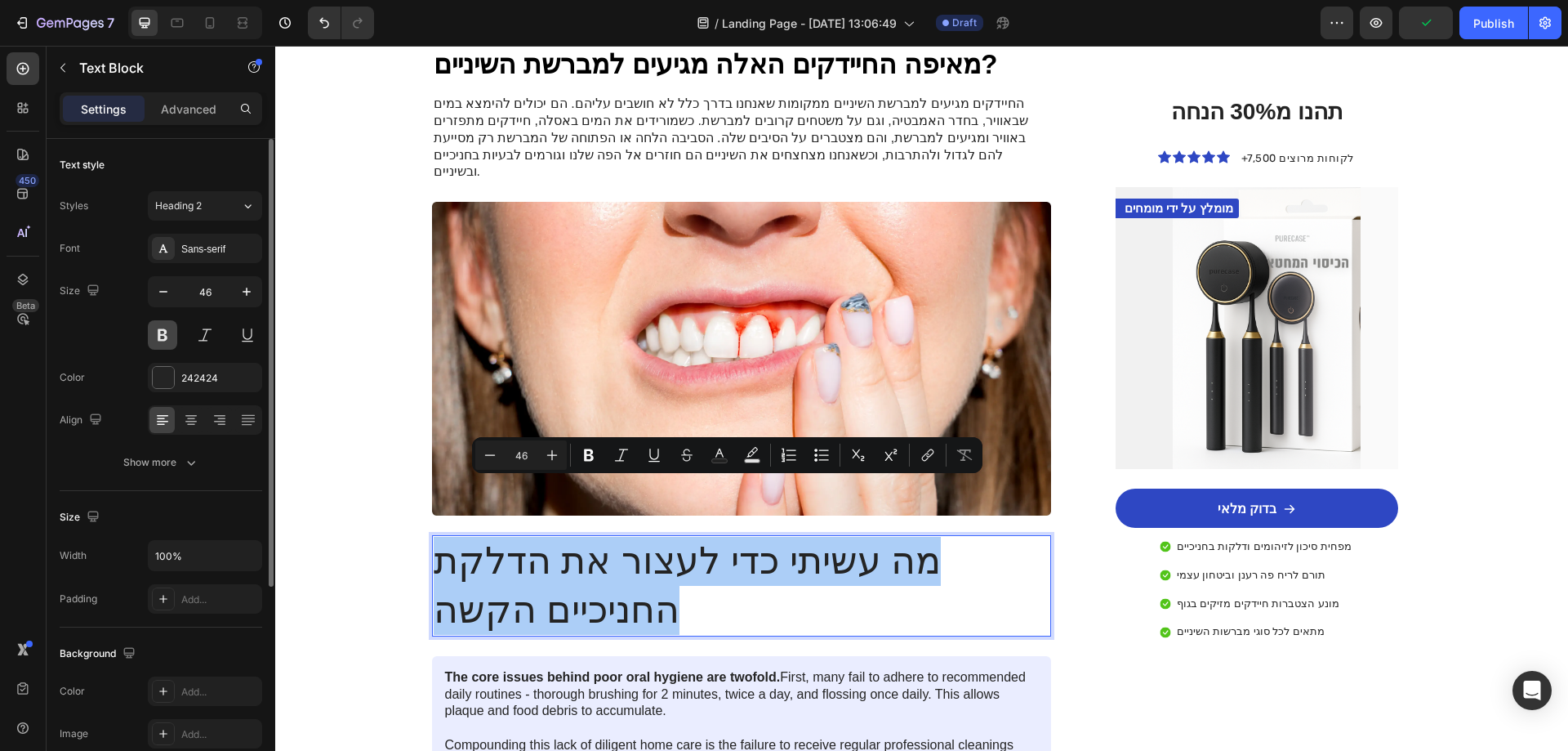
click at [162, 334] on button at bounding box center [163, 335] width 30 height 30
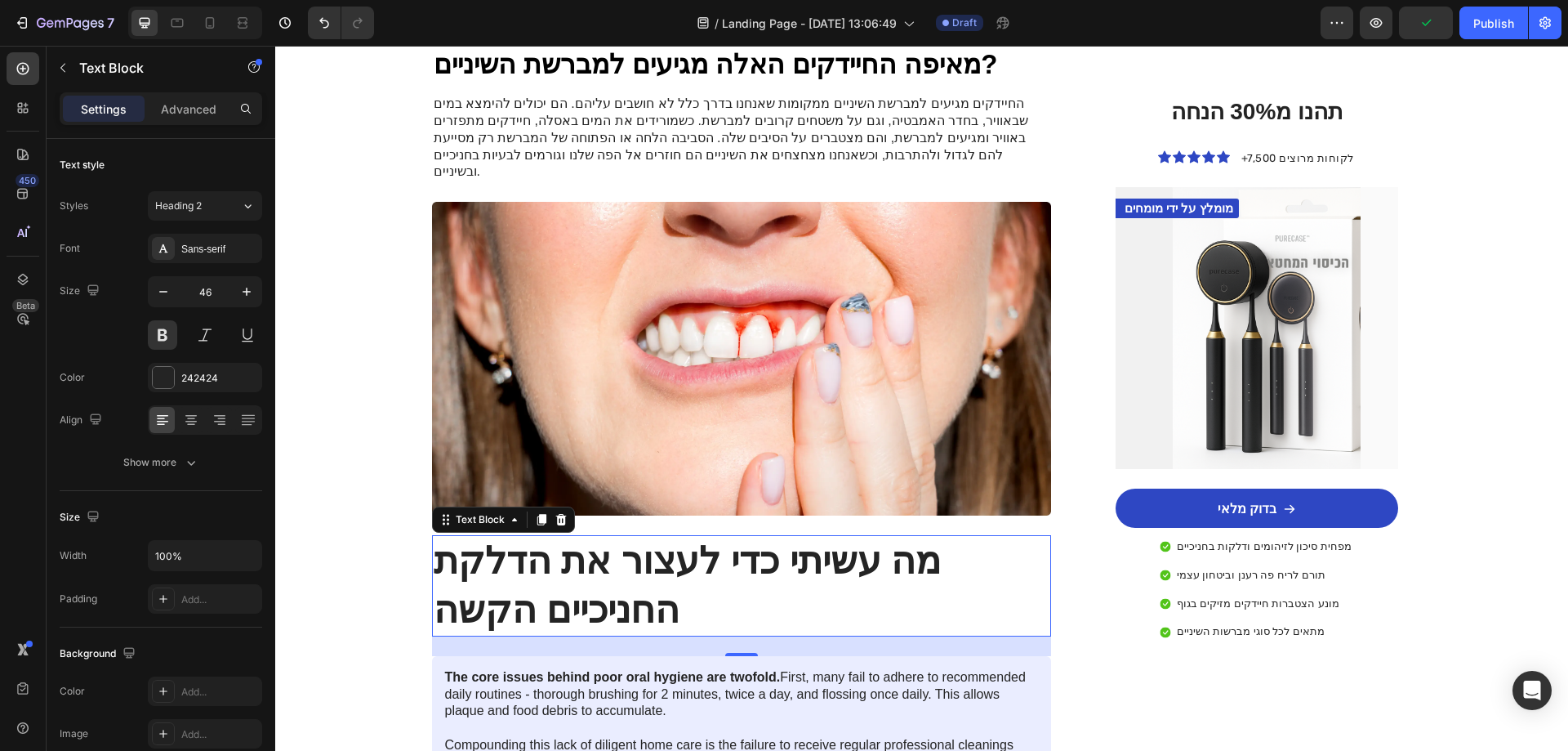
click at [715, 536] on p "מה עשיתי כדי לעצור את הדלקת החניכיים הקשה" at bounding box center [742, 585] width 617 height 98
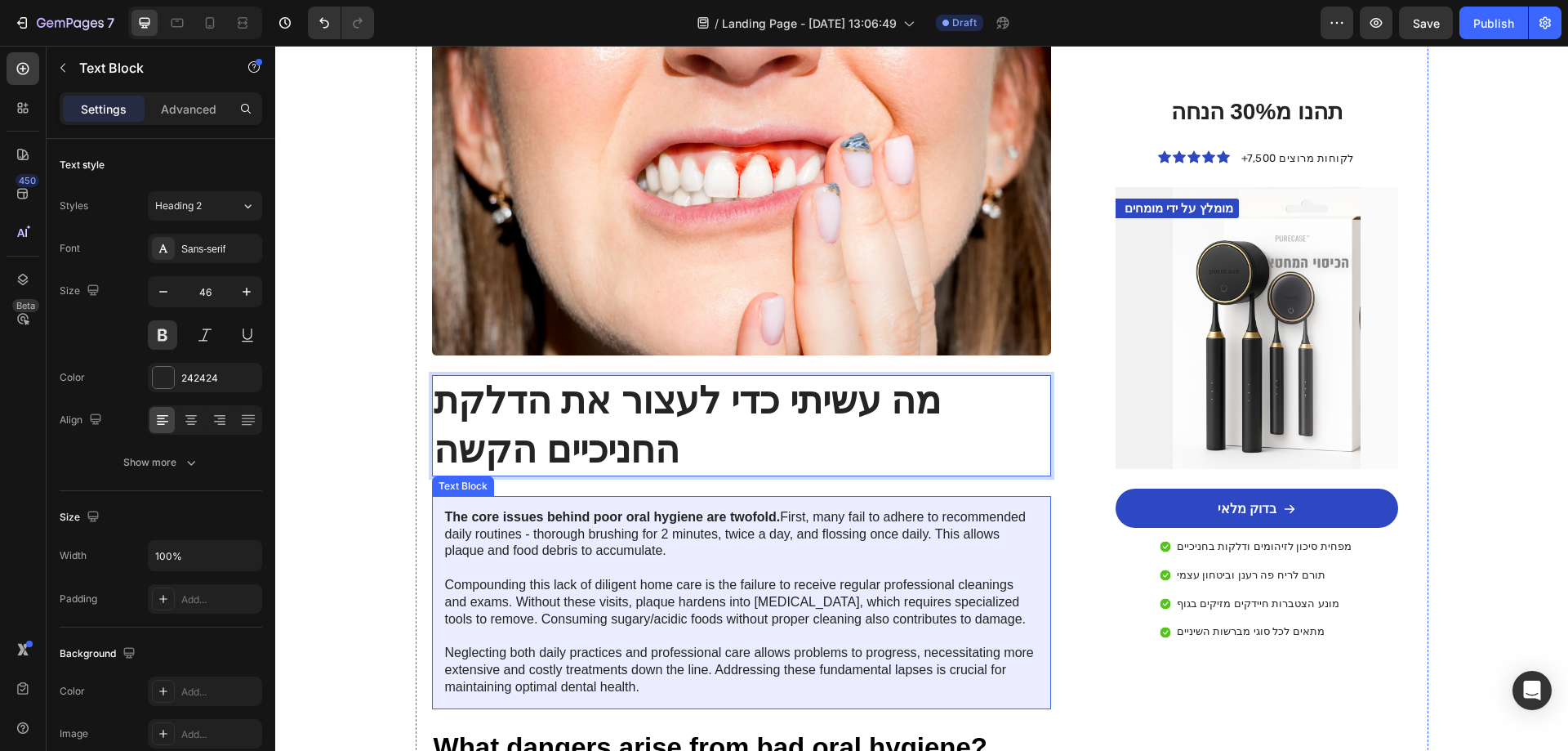
scroll to position [1442, 0]
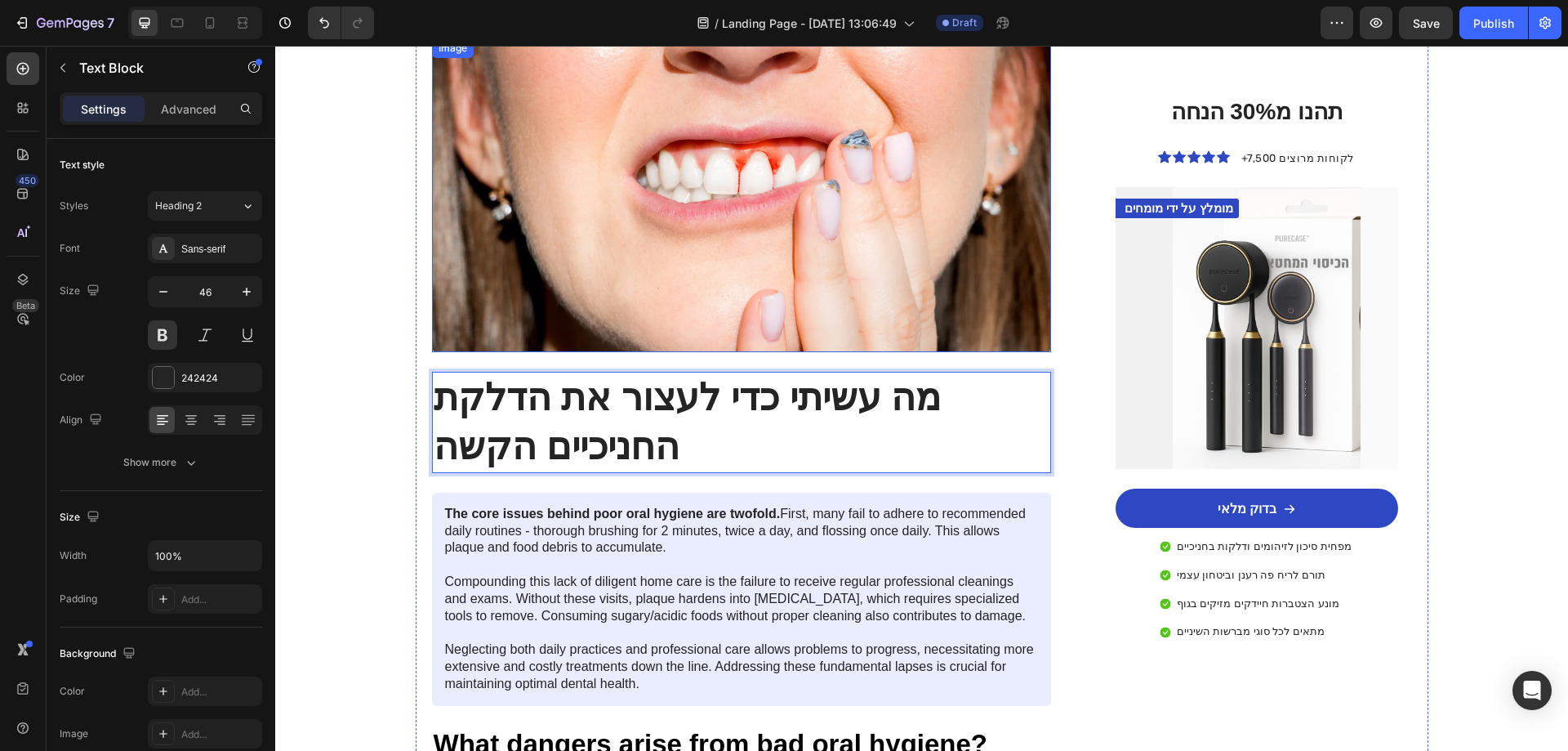
click at [678, 216] on img at bounding box center [742, 196] width 620 height 314
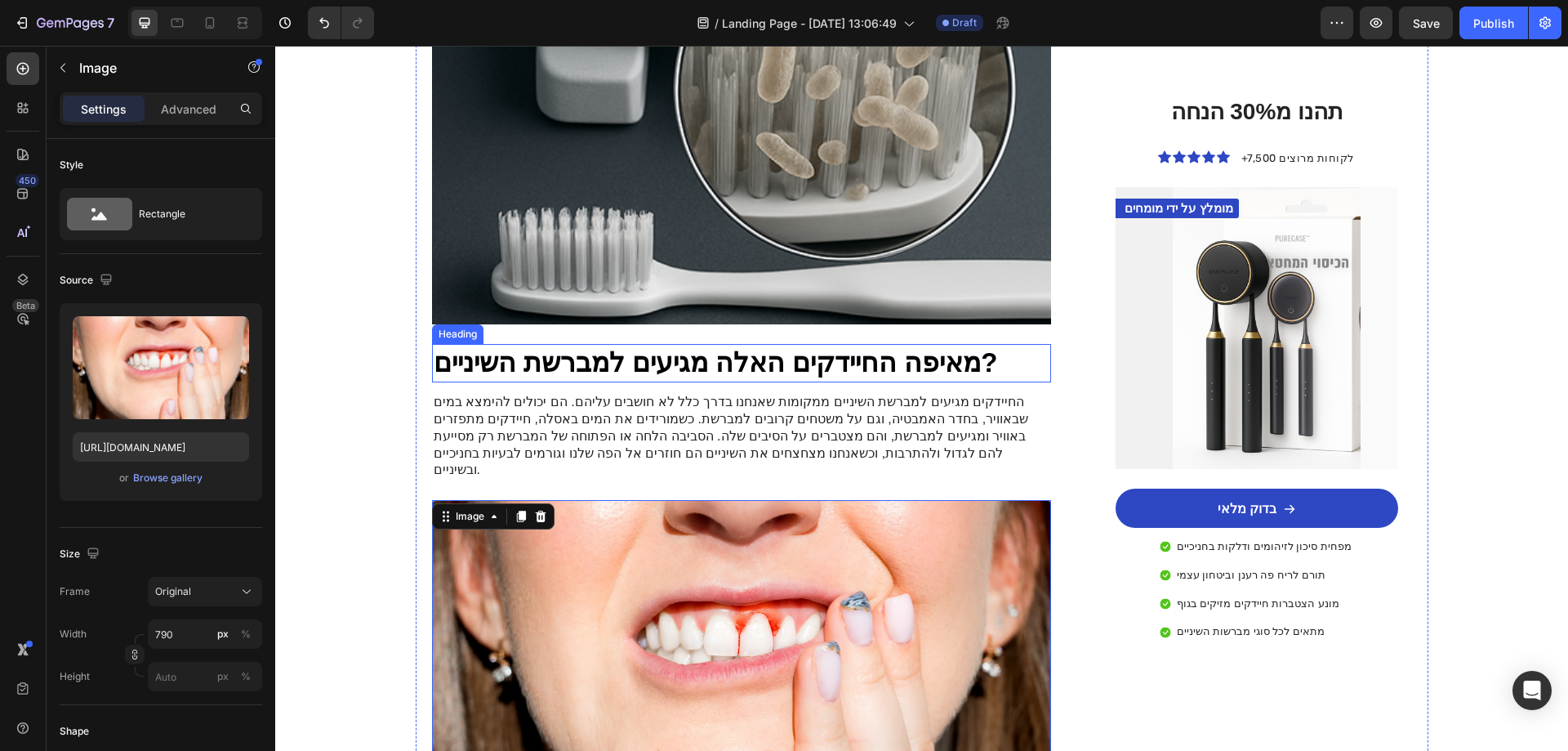
scroll to position [1226, 0]
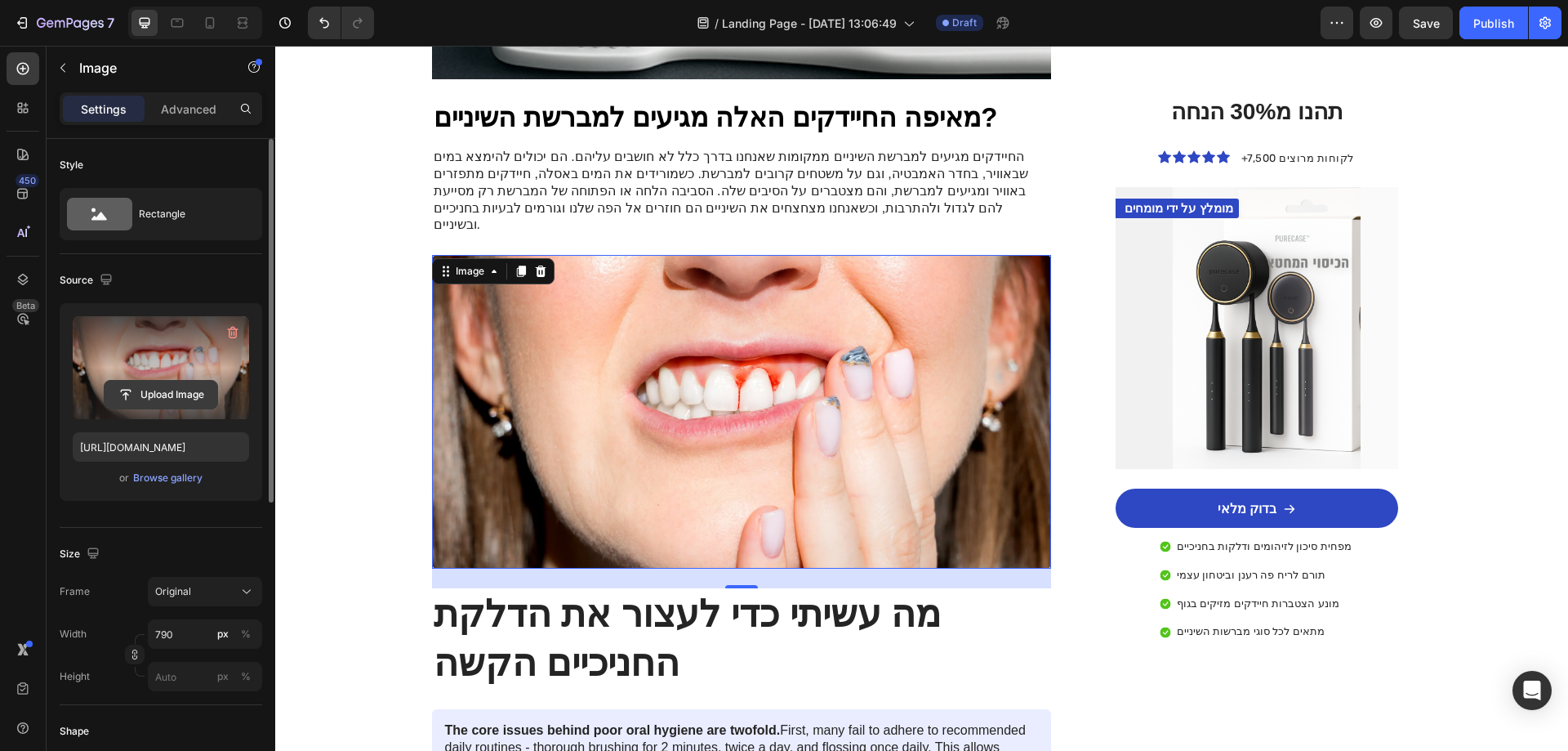
click at [175, 393] on input "file" at bounding box center [160, 394] width 112 height 28
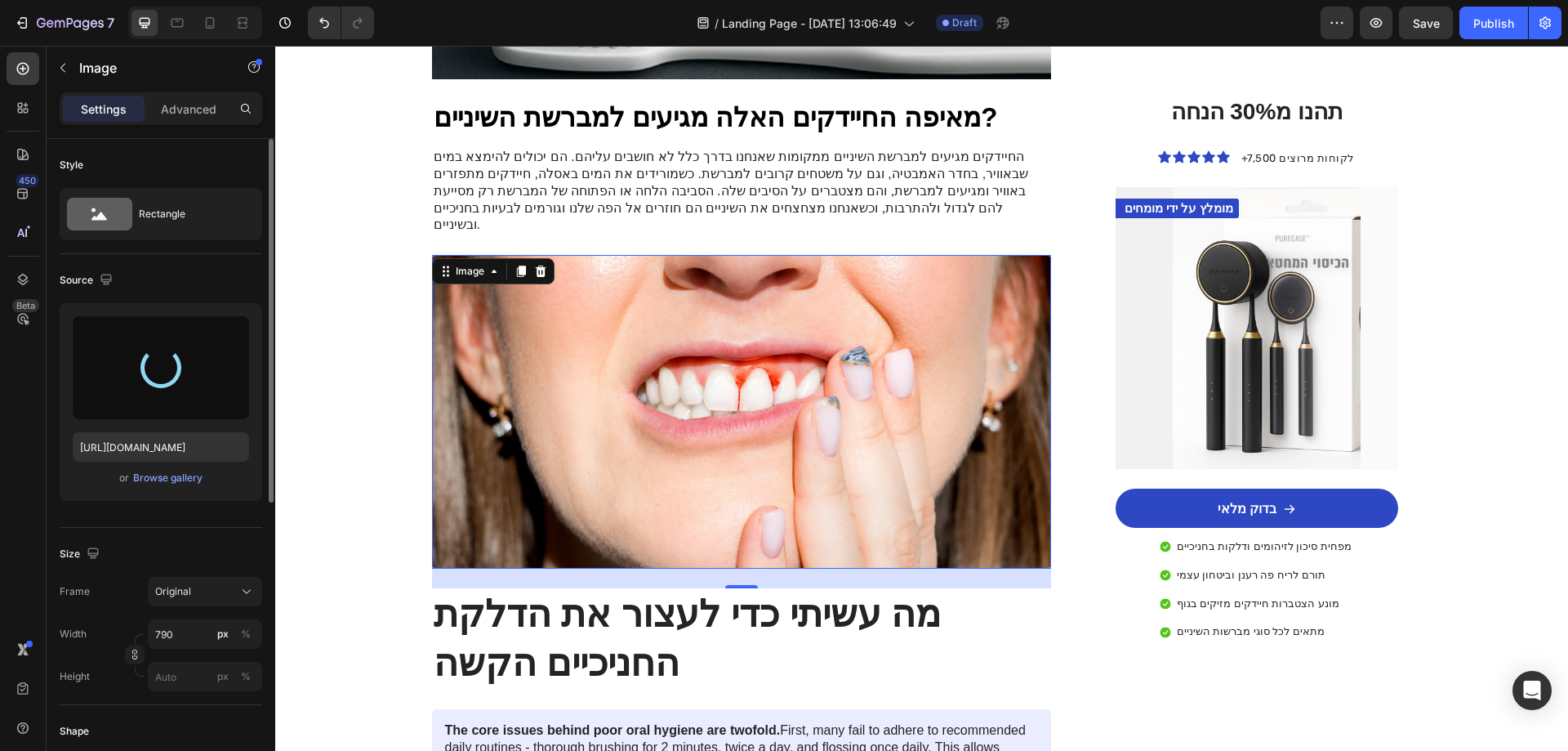
type input "https://cdn.shopify.com/s/files/1/0719/4895/9884/files/gempages_581765924177052…"
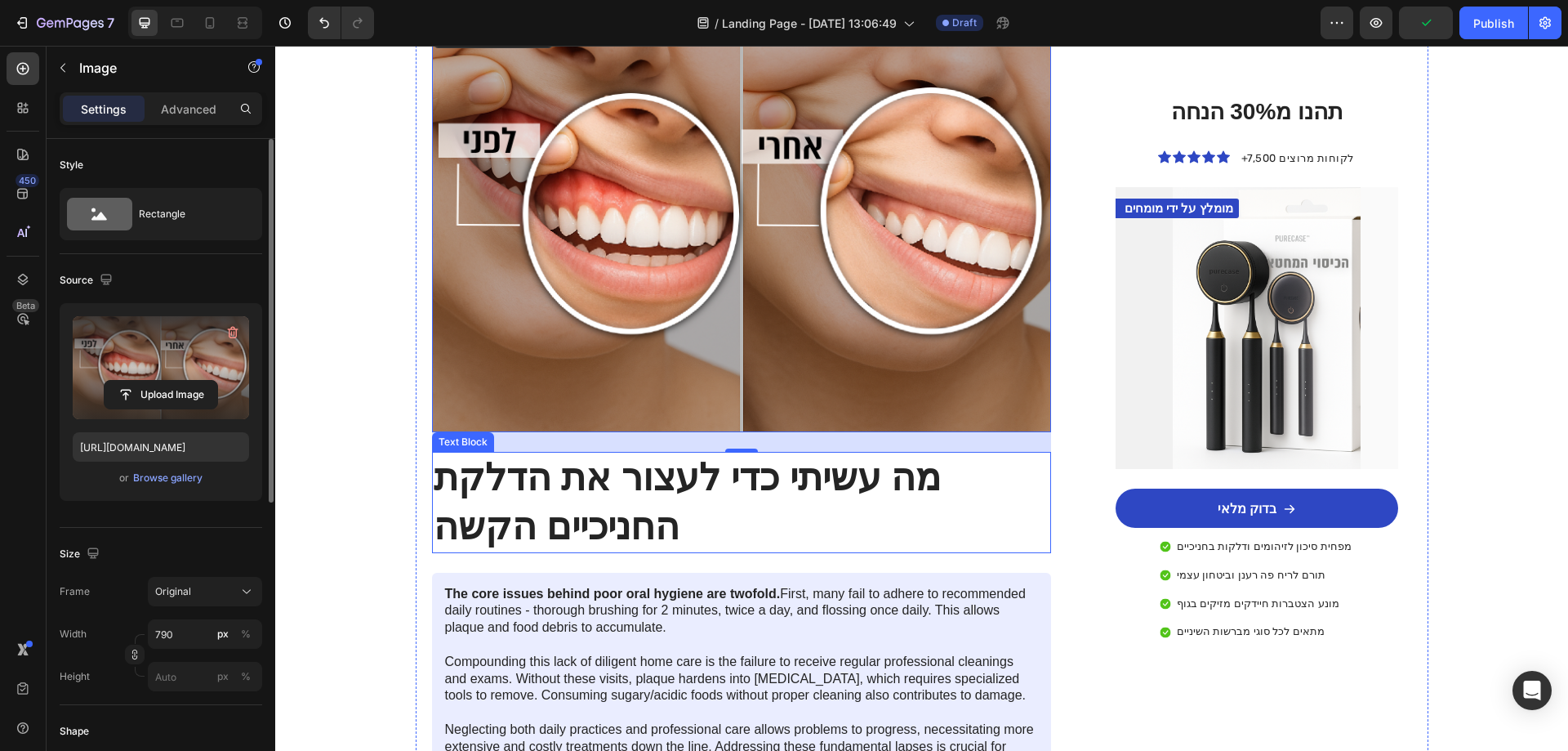
scroll to position [1470, 0]
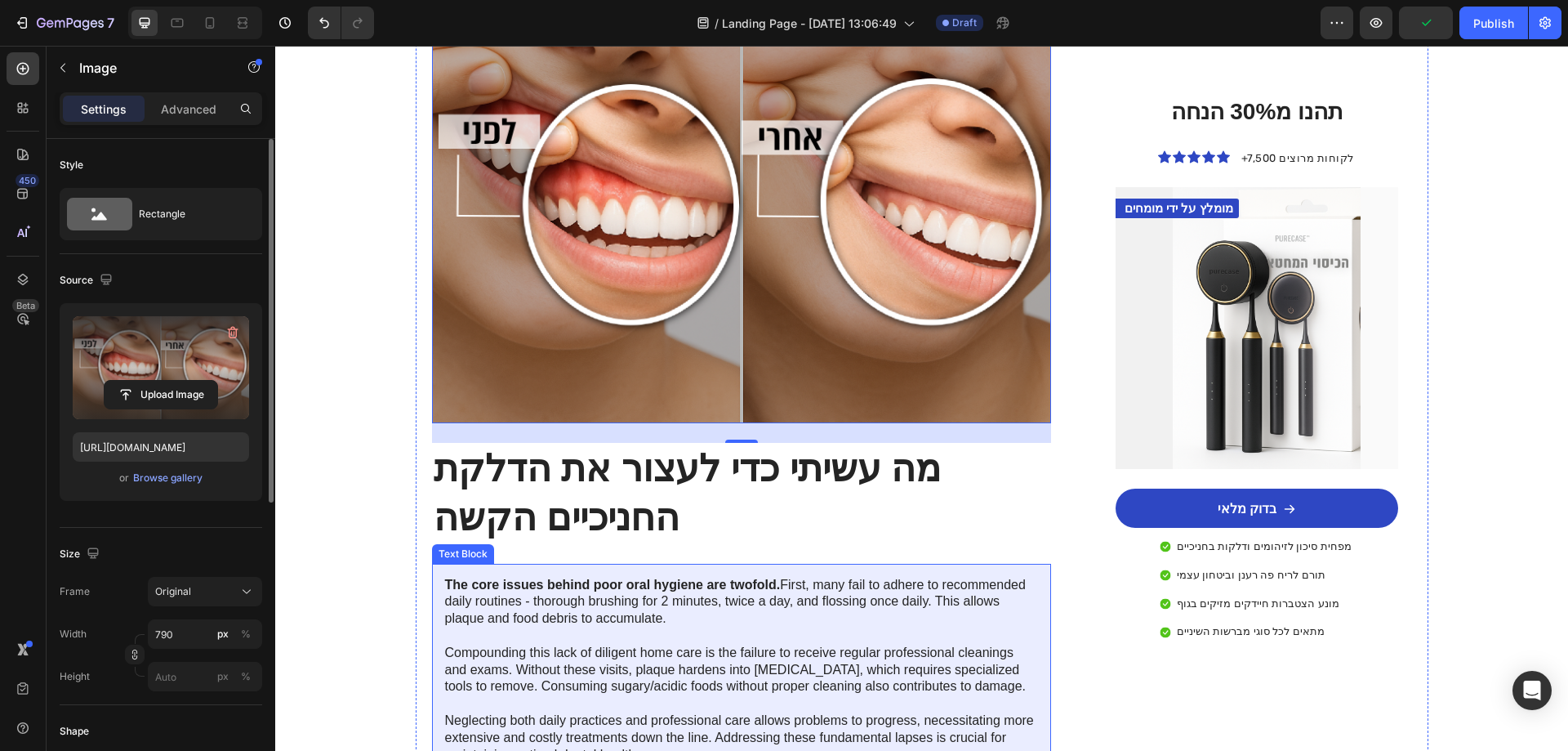
click at [690, 583] on p "The core issues behind poor oral hygiene are twofold. First, many fail to adher…" at bounding box center [742, 671] width 594 height 187
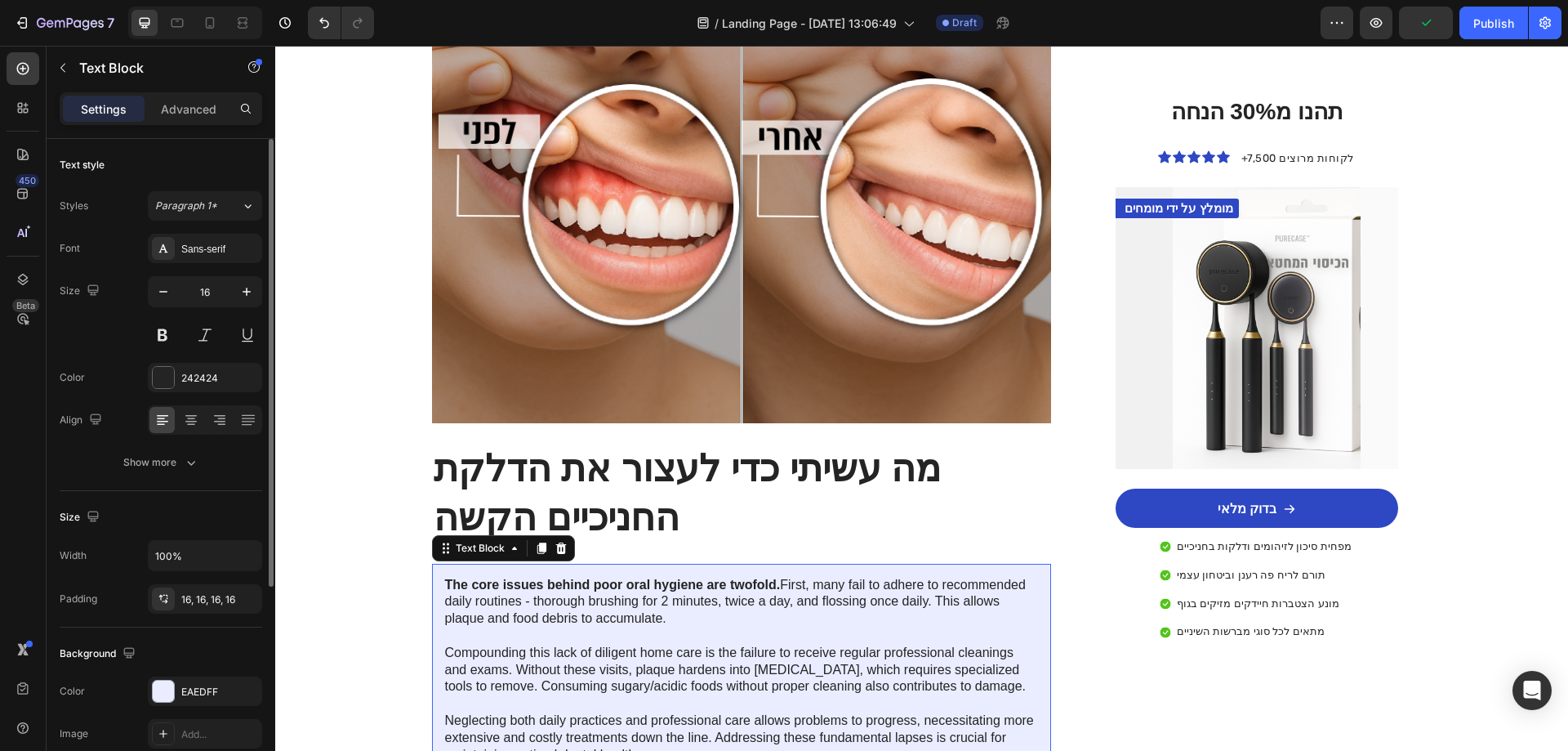
click at [690, 583] on p "The core issues behind poor oral hygiene are twofold. First, many fail to adher…" at bounding box center [742, 671] width 594 height 187
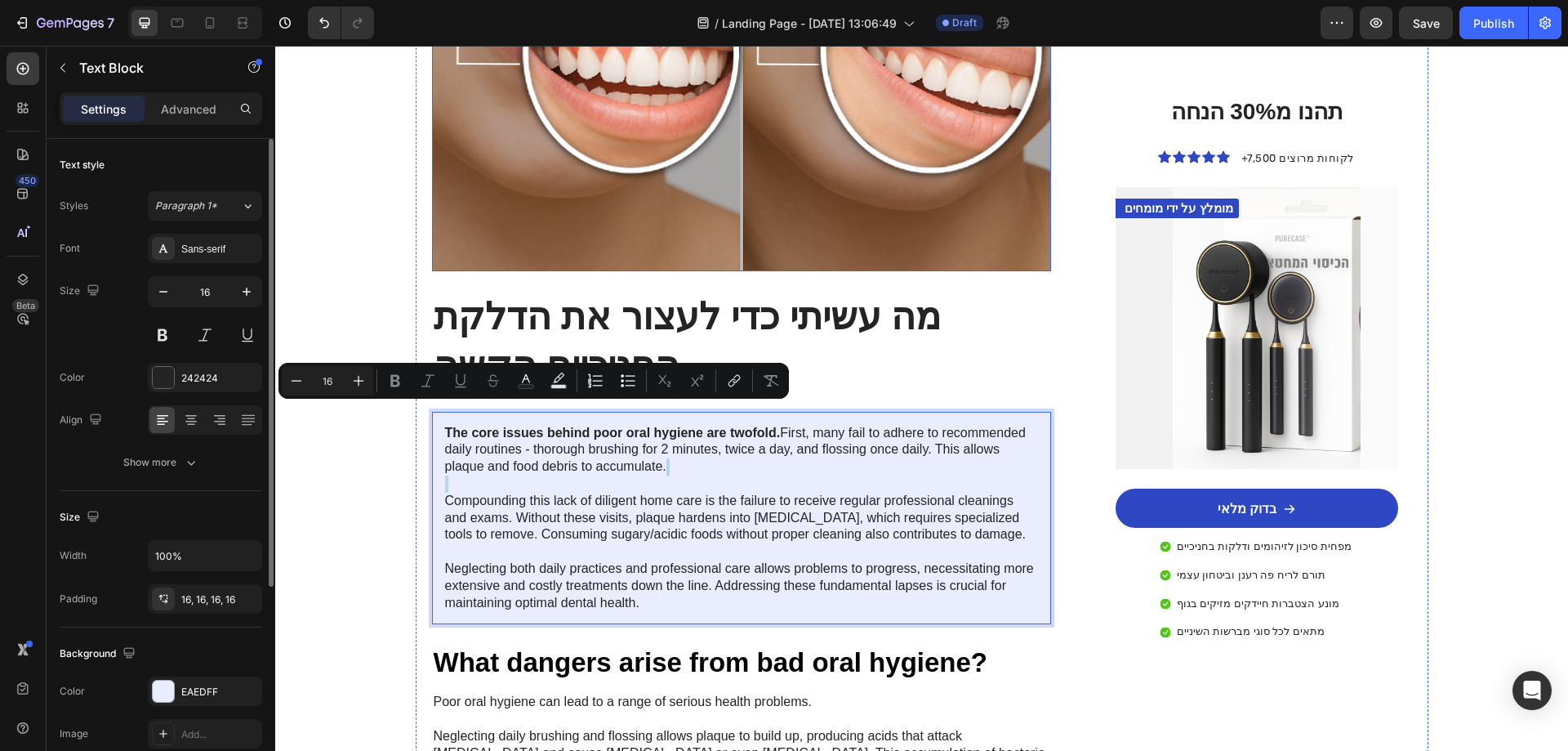
scroll to position [1634, 0]
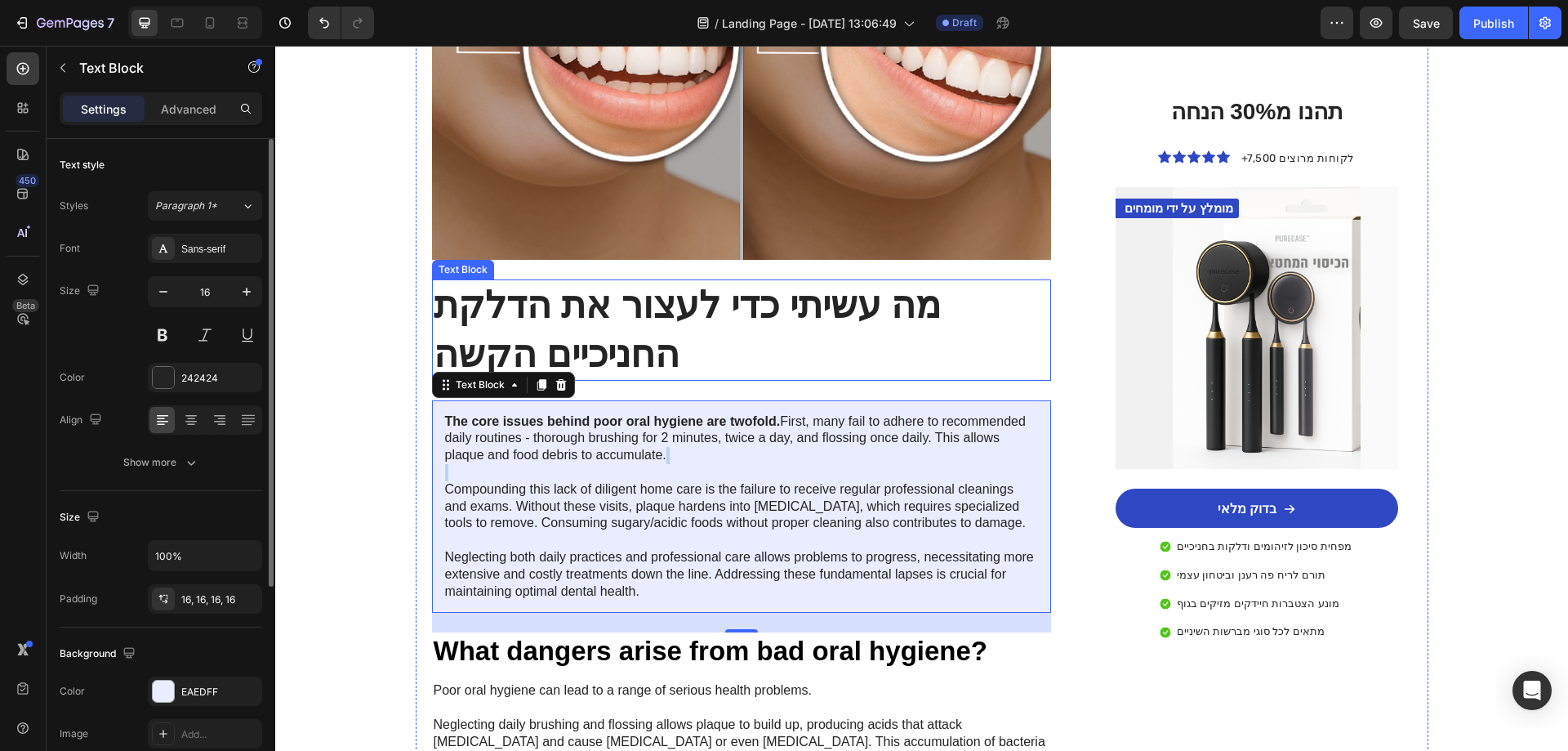
click at [602, 281] on p "מה עשיתי כדי לעצור את הדלקת החניכיים הקשה" at bounding box center [742, 330] width 617 height 98
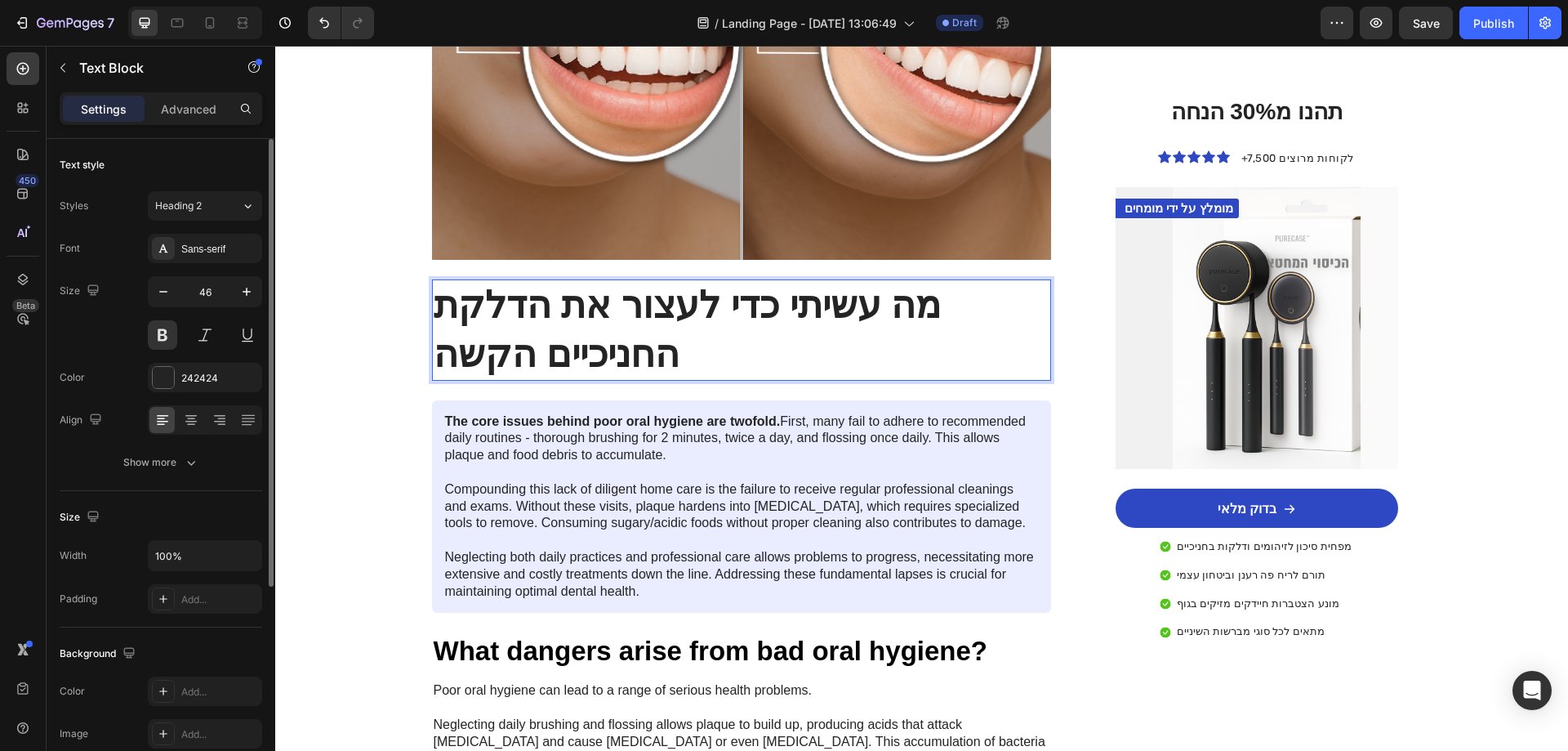
click at [650, 300] on p "מה עשיתי כדי לעצור את הדלקת החניכיים הקשה" at bounding box center [742, 330] width 617 height 98
click at [531, 300] on p "מה עשיתי כדי לעצור את הדלקת חניכיים הקשה" at bounding box center [742, 330] width 617 height 98
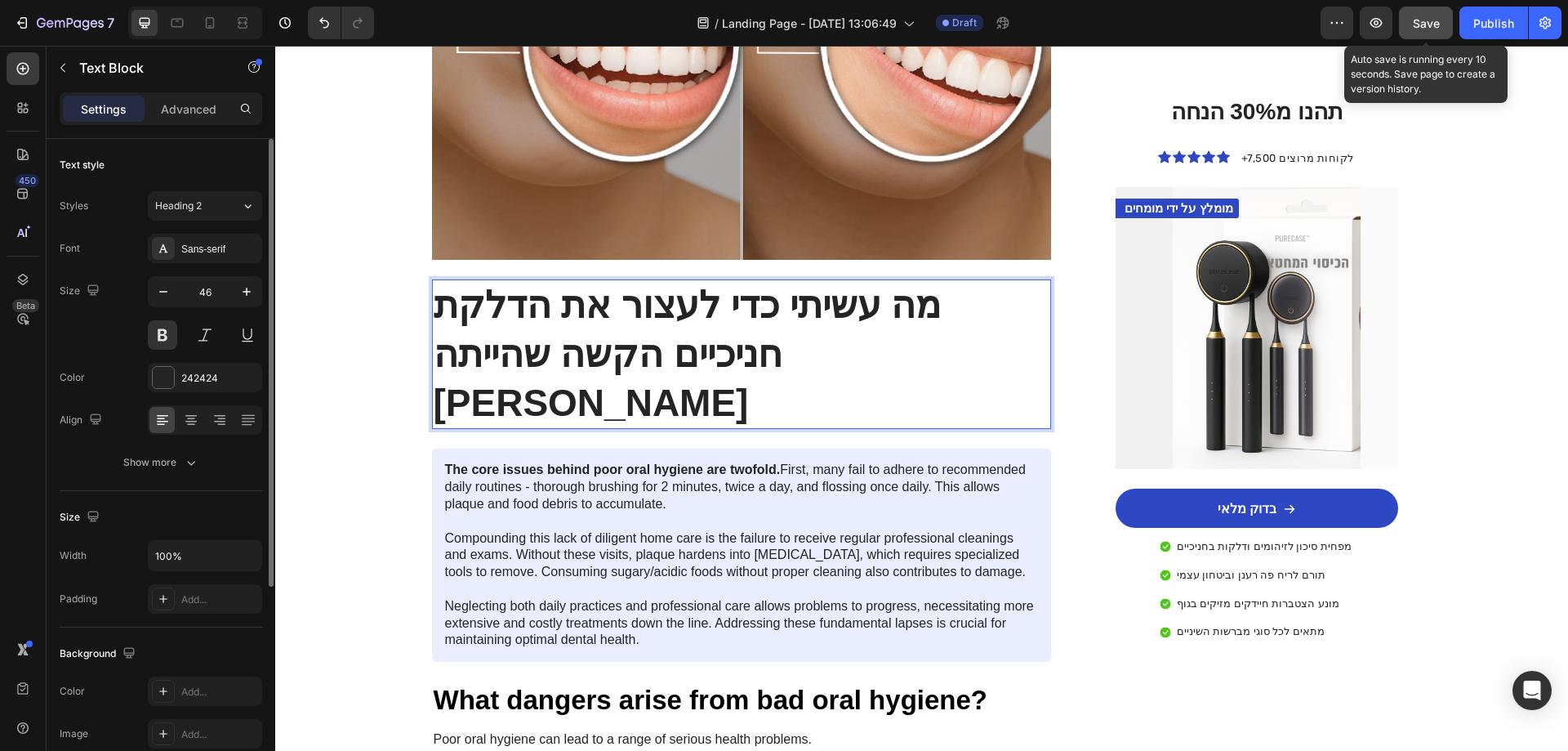
click at [1416, 21] on span "Save" at bounding box center [1426, 23] width 27 height 14
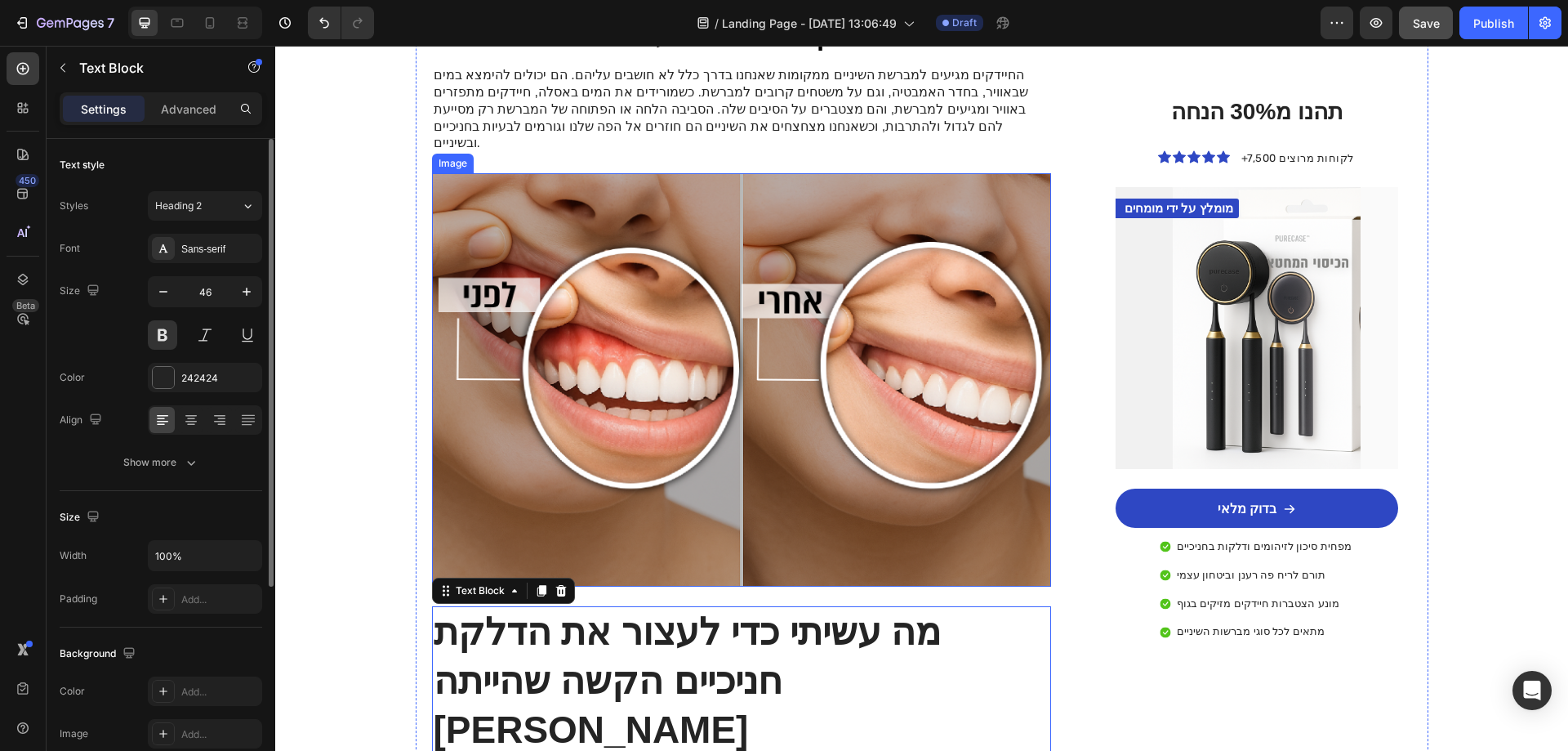
scroll to position [1553, 0]
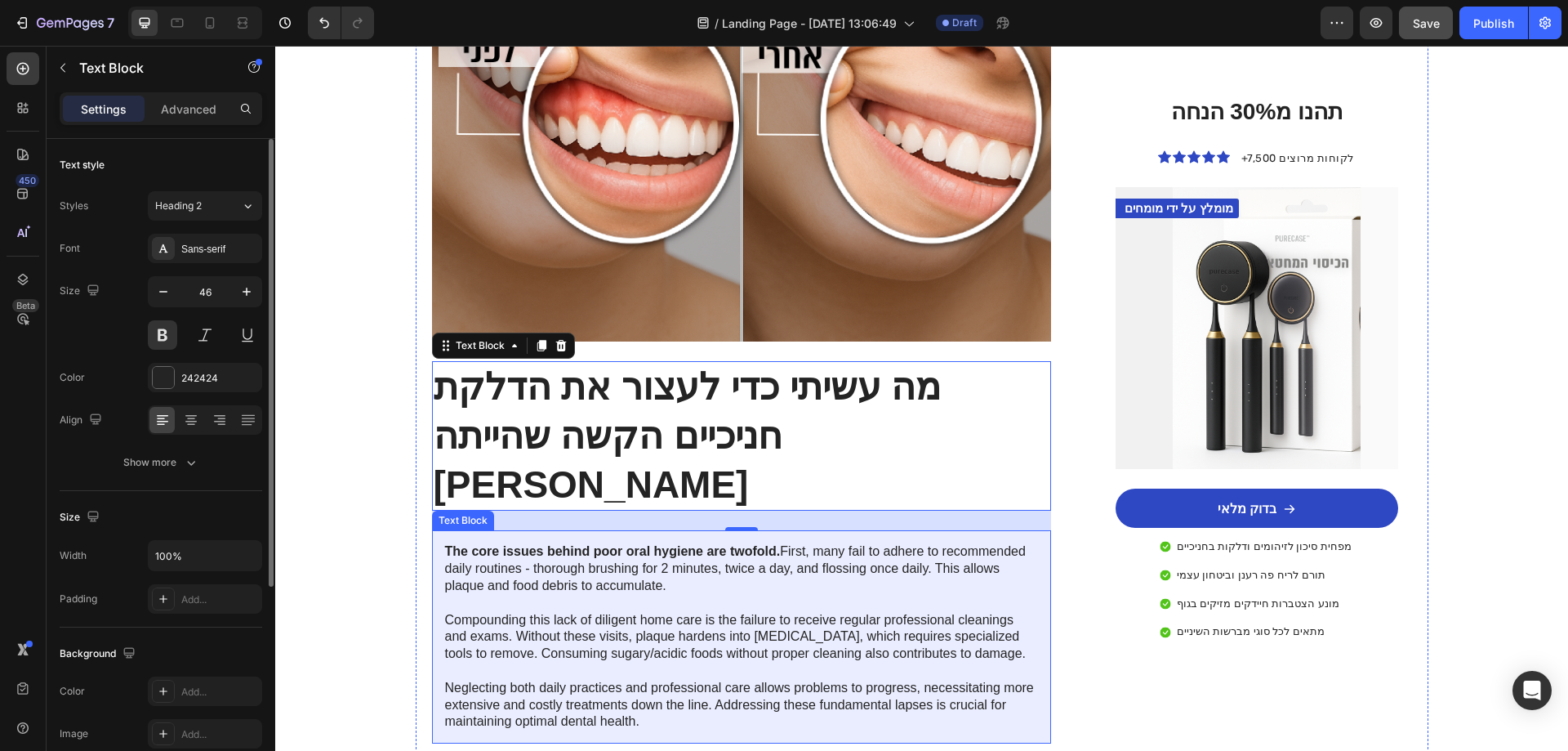
click at [691, 543] on p "The core issues behind poor oral hygiene are twofold. First, many fail to adher…" at bounding box center [742, 637] width 594 height 187
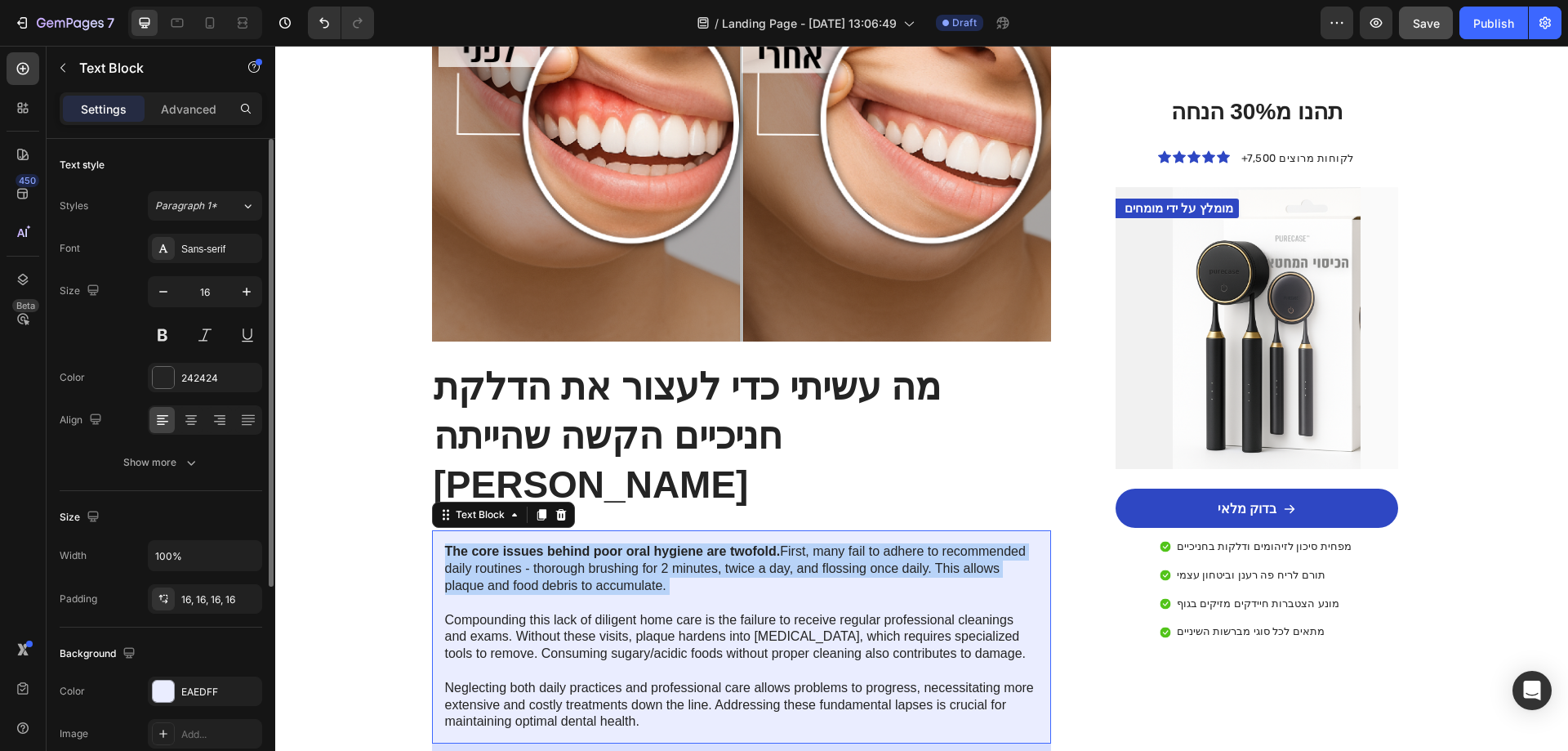
click at [691, 543] on p "The core issues behind poor oral hygiene are twofold. First, many fail to adher…" at bounding box center [742, 637] width 594 height 187
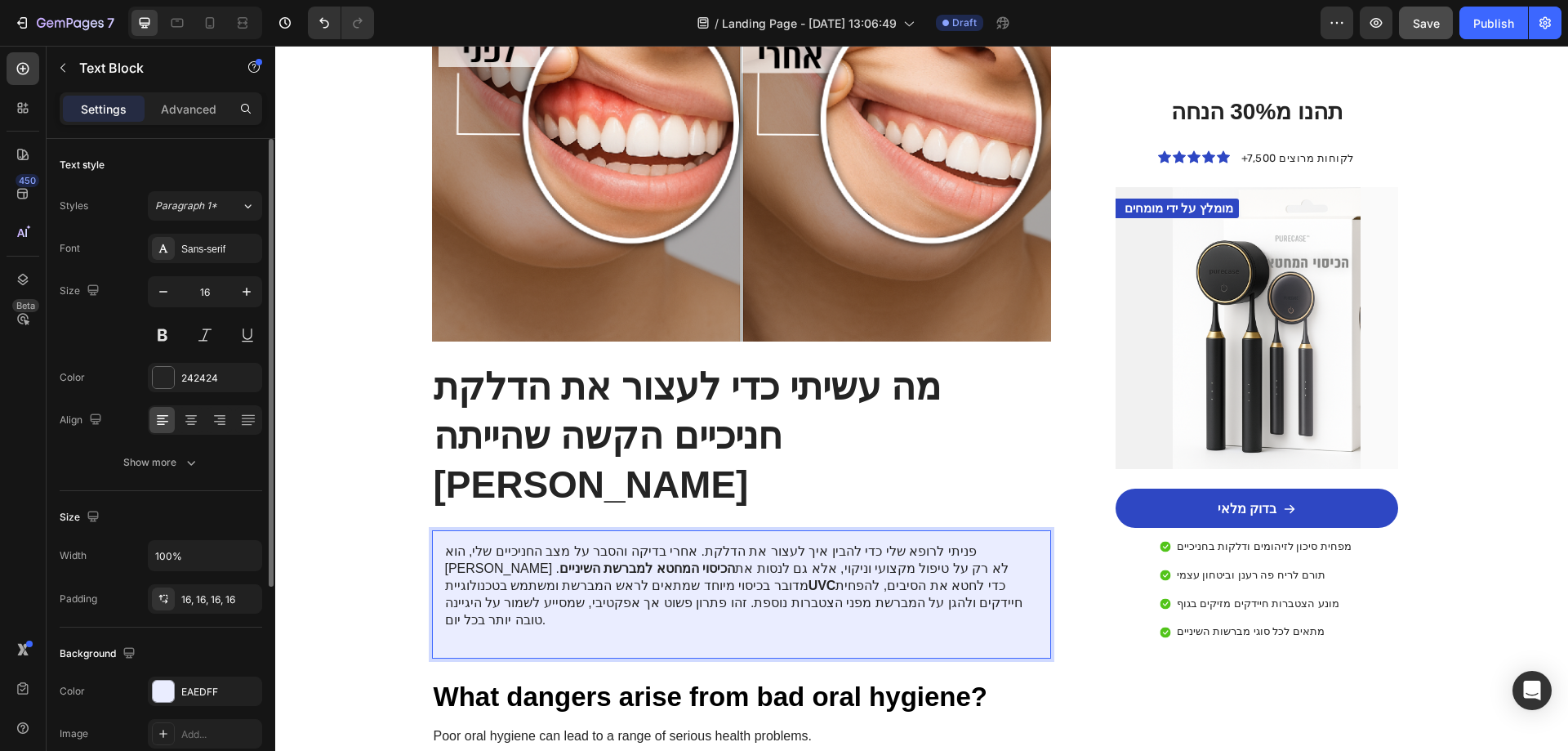
click at [808, 578] on strong "UVC" at bounding box center [822, 585] width 28 height 14
click at [729, 628] on p "Rich Text Editor. Editing area: main" at bounding box center [742, 636] width 594 height 17
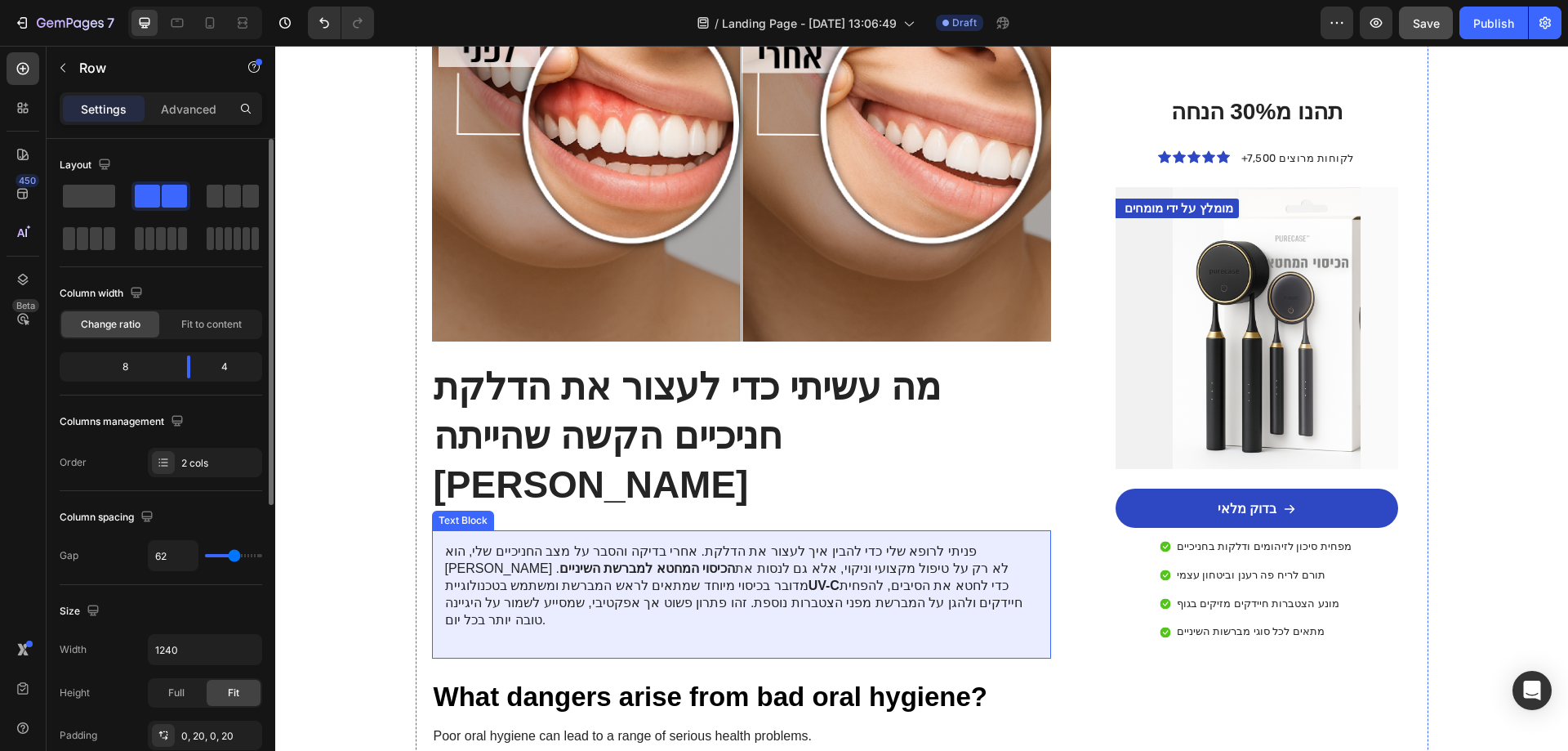
click at [499, 543] on p "פניתי לרופא שלי כדי להבין איך לעצור את הדלקת. אחרי בדיקה והסבר על מצב החניכיים …" at bounding box center [742, 586] width 594 height 85
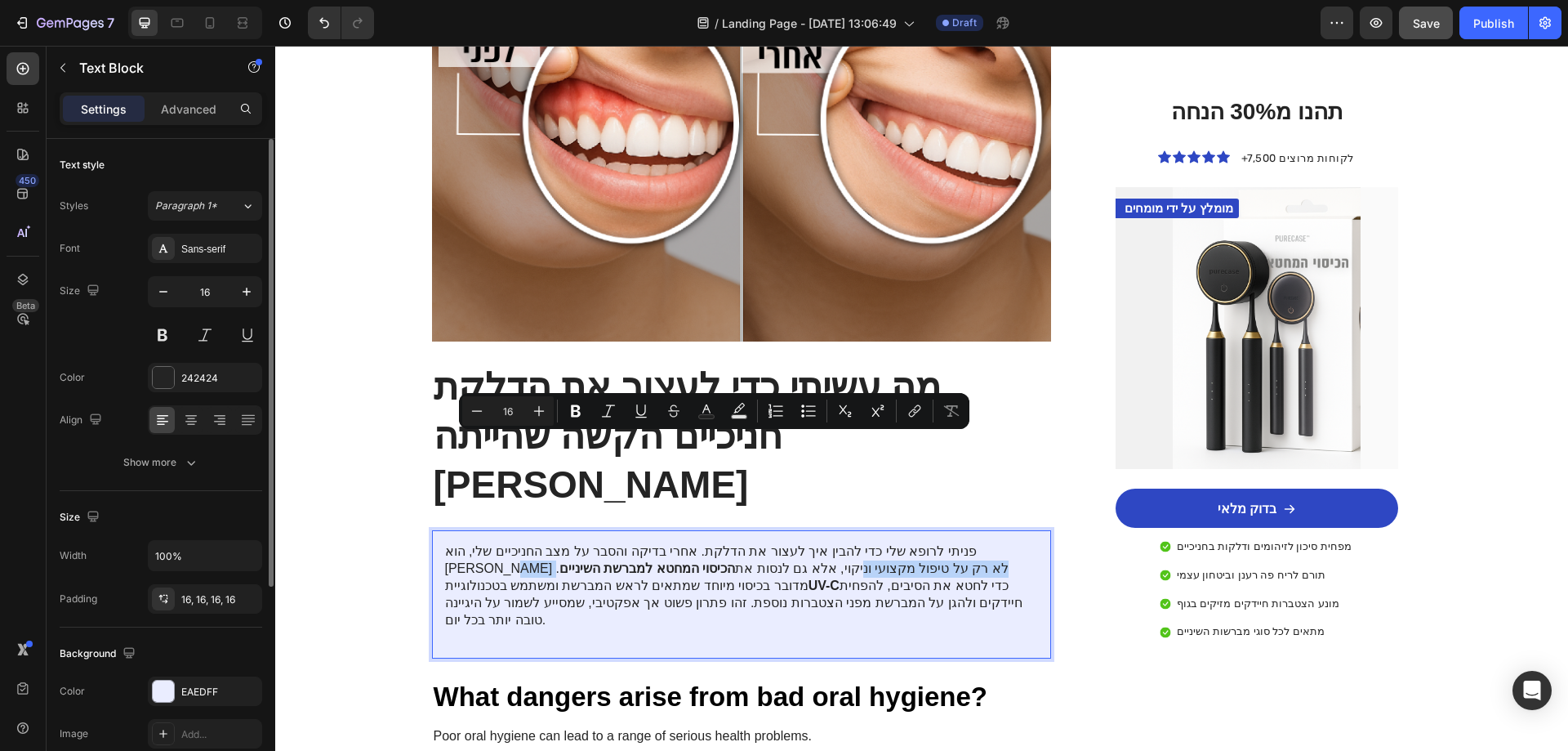
drag, startPoint x: 488, startPoint y: 442, endPoint x: 893, endPoint y: 465, distance: 405.7
click at [893, 543] on p "פניתי לרופא שלי כדי להבין איך לעצור את הדלקת. אחרי בדיקה והסבר על מצב החניכיים …" at bounding box center [742, 586] width 594 height 85
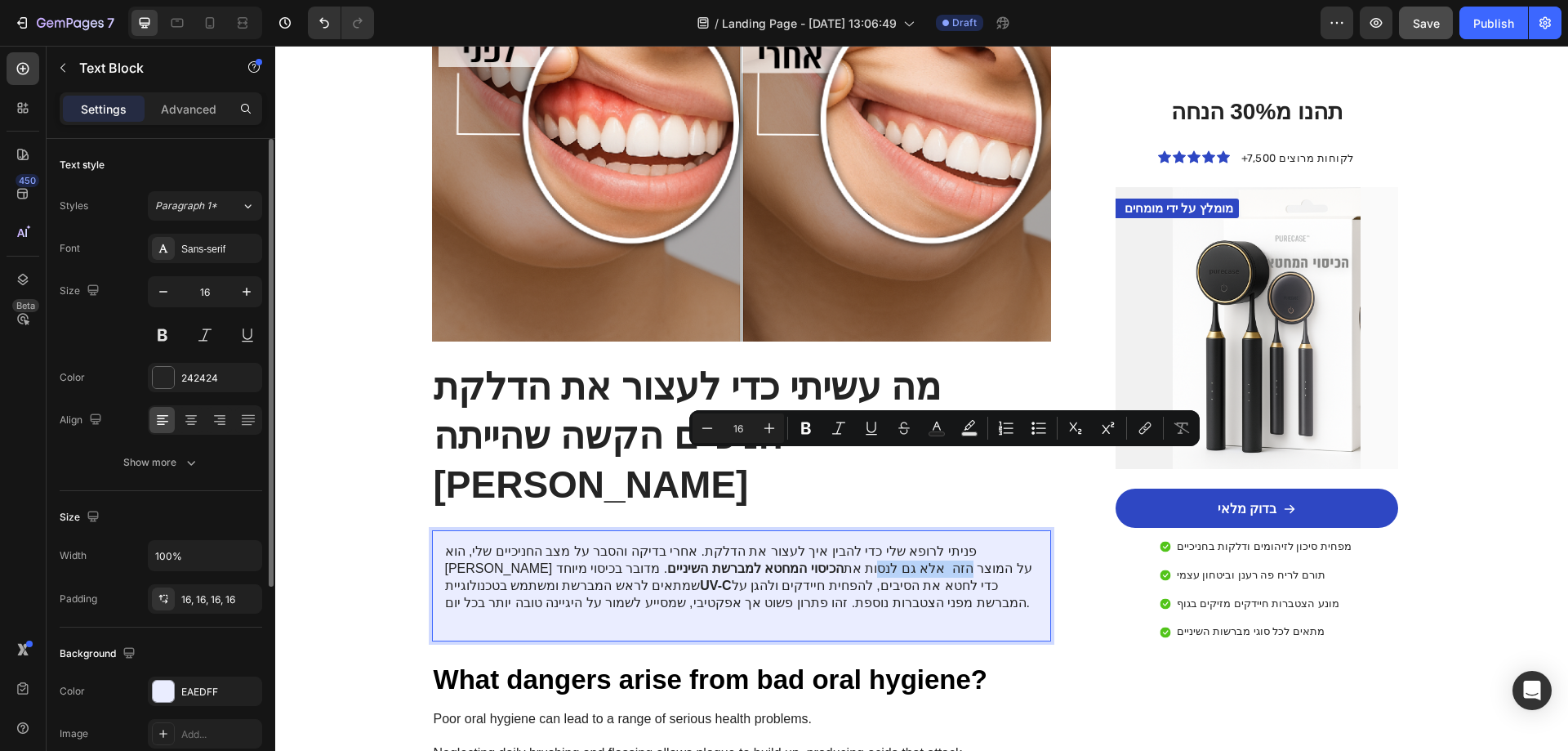
drag, startPoint x: 987, startPoint y: 461, endPoint x: 904, endPoint y: 457, distance: 83.1
click at [904, 543] on p "פניתי לרופא שלי כדי להבין איך לעצור את הדלקת. אחרי בדיקה והסבר על מצב החניכיים …" at bounding box center [742, 577] width 594 height 68
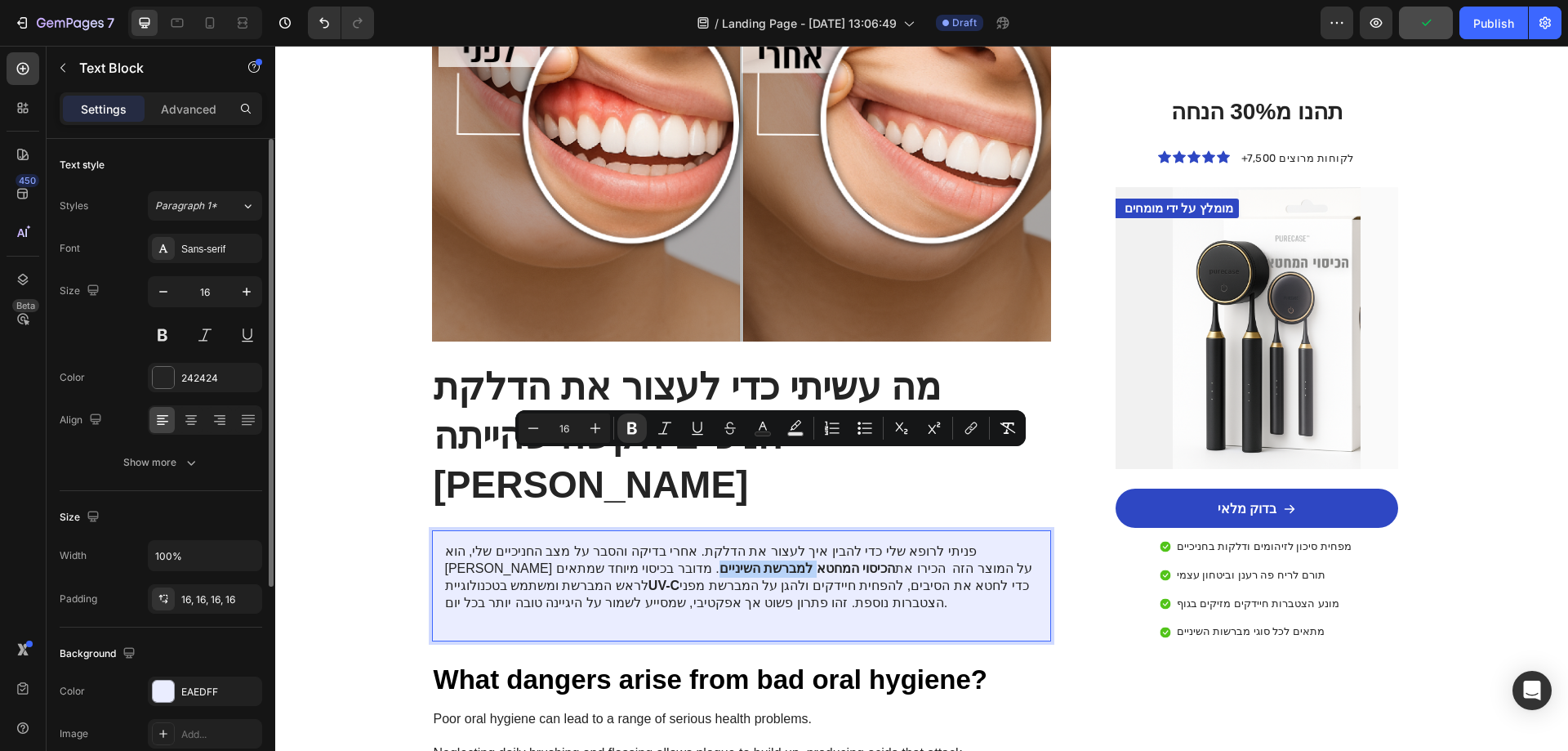
drag, startPoint x: 818, startPoint y: 459, endPoint x: 725, endPoint y: 458, distance: 93.0
click at [725, 561] on strong "הכיסוי המחטא למברשת השיניים" at bounding box center [807, 568] width 176 height 14
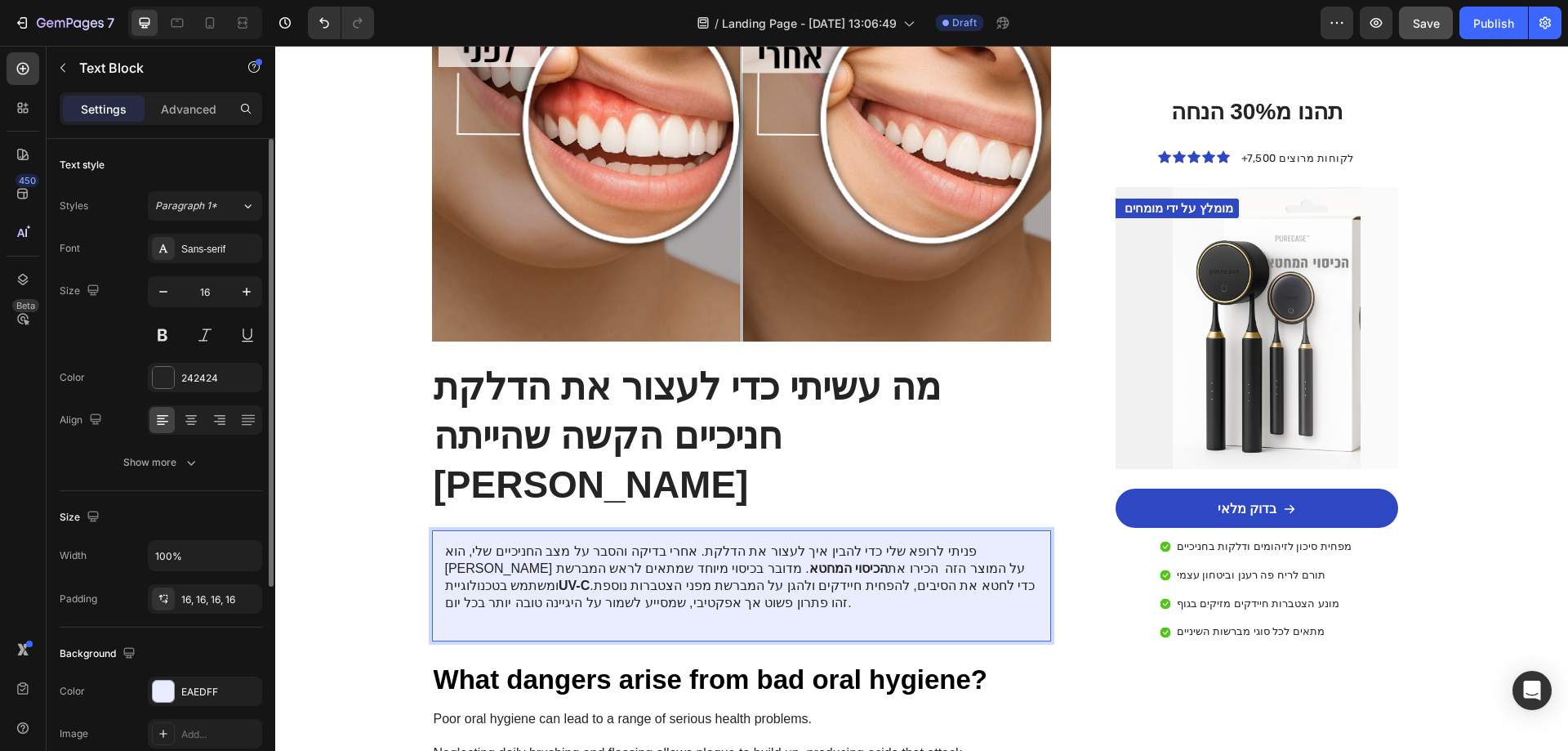
click at [817, 561] on strong "הכיסוי המחטא" at bounding box center [848, 568] width 78 height 14
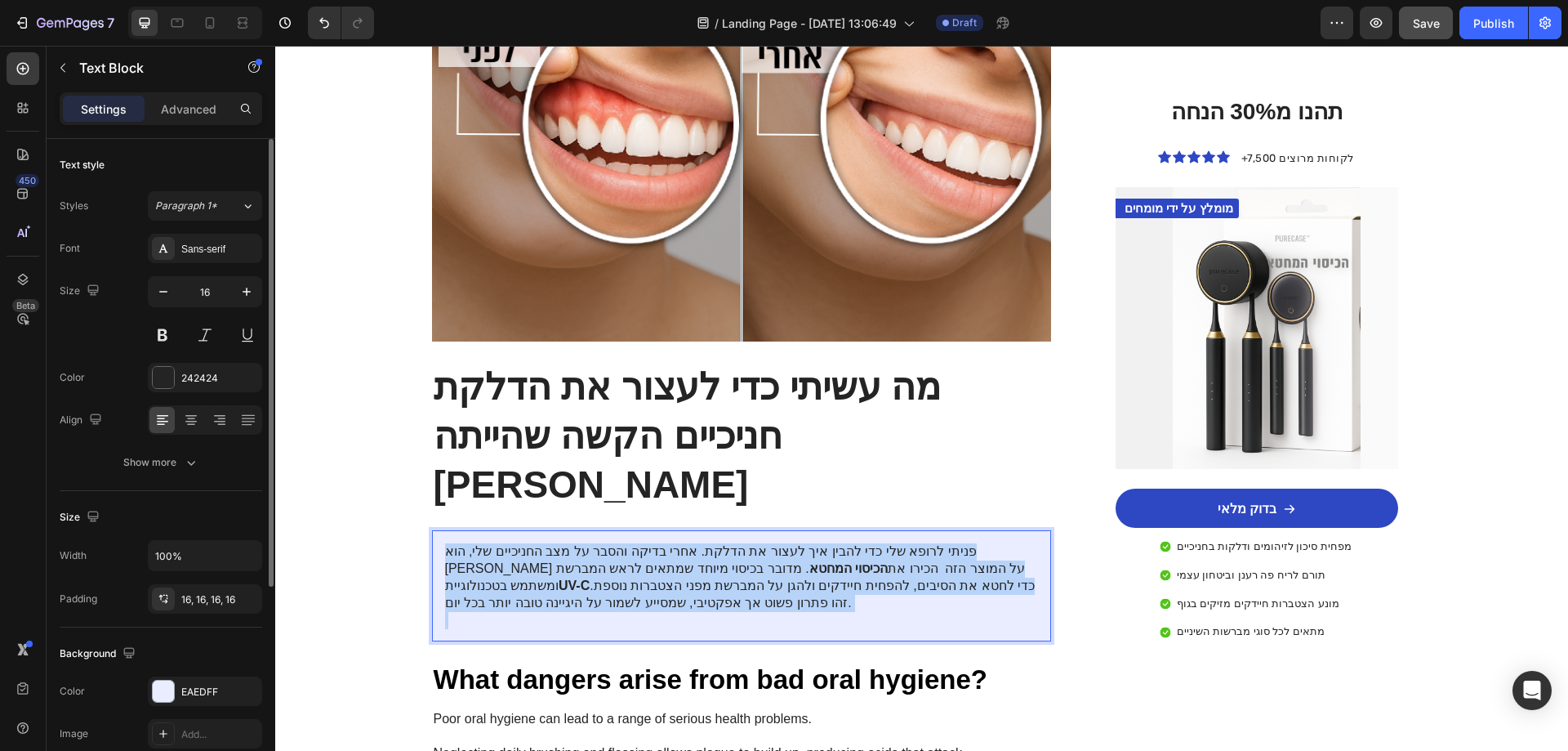
click at [817, 561] on strong "הכיסוי המחטא" at bounding box center [848, 568] width 78 height 14
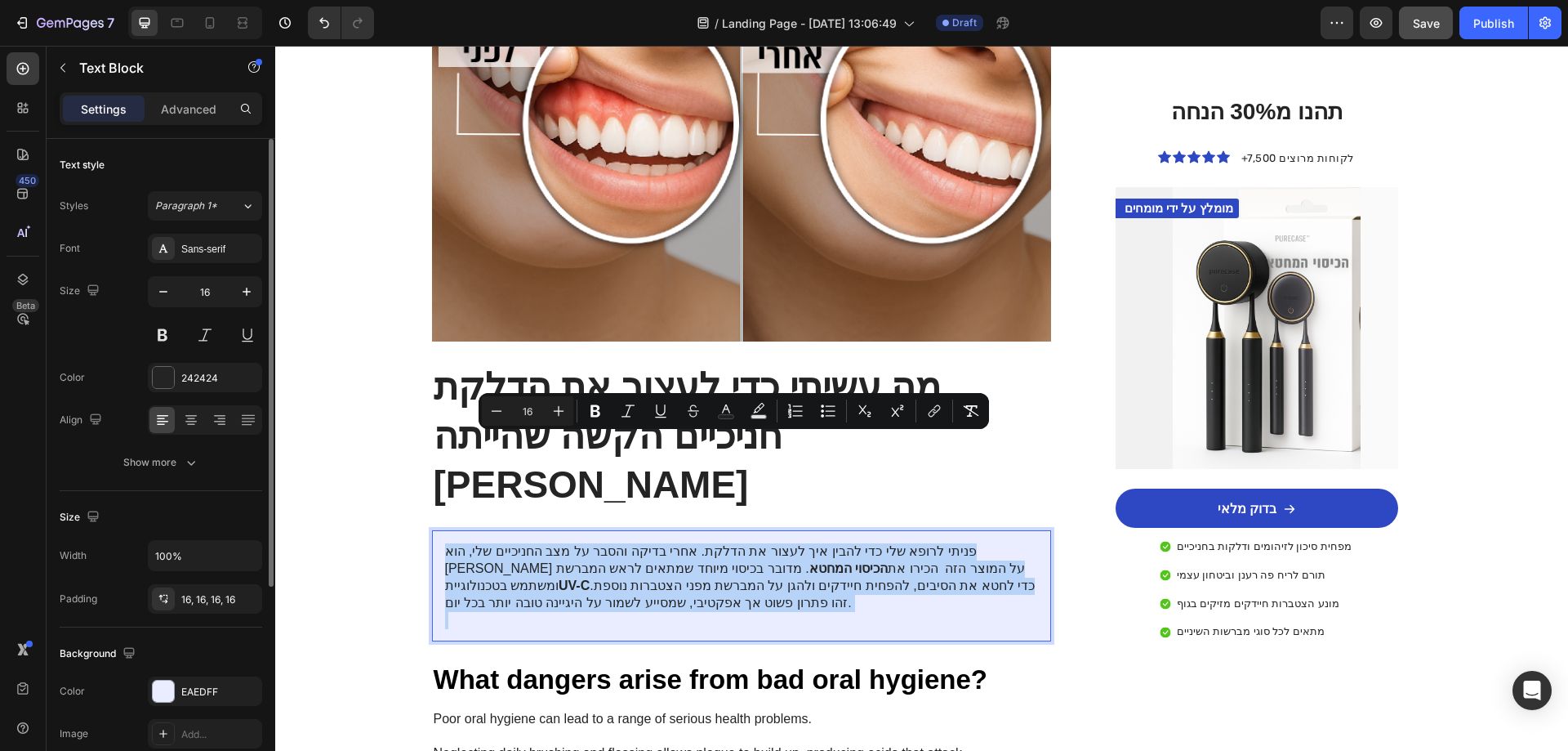
click at [815, 561] on strong "הכיסוי המחטא" at bounding box center [848, 568] width 78 height 14
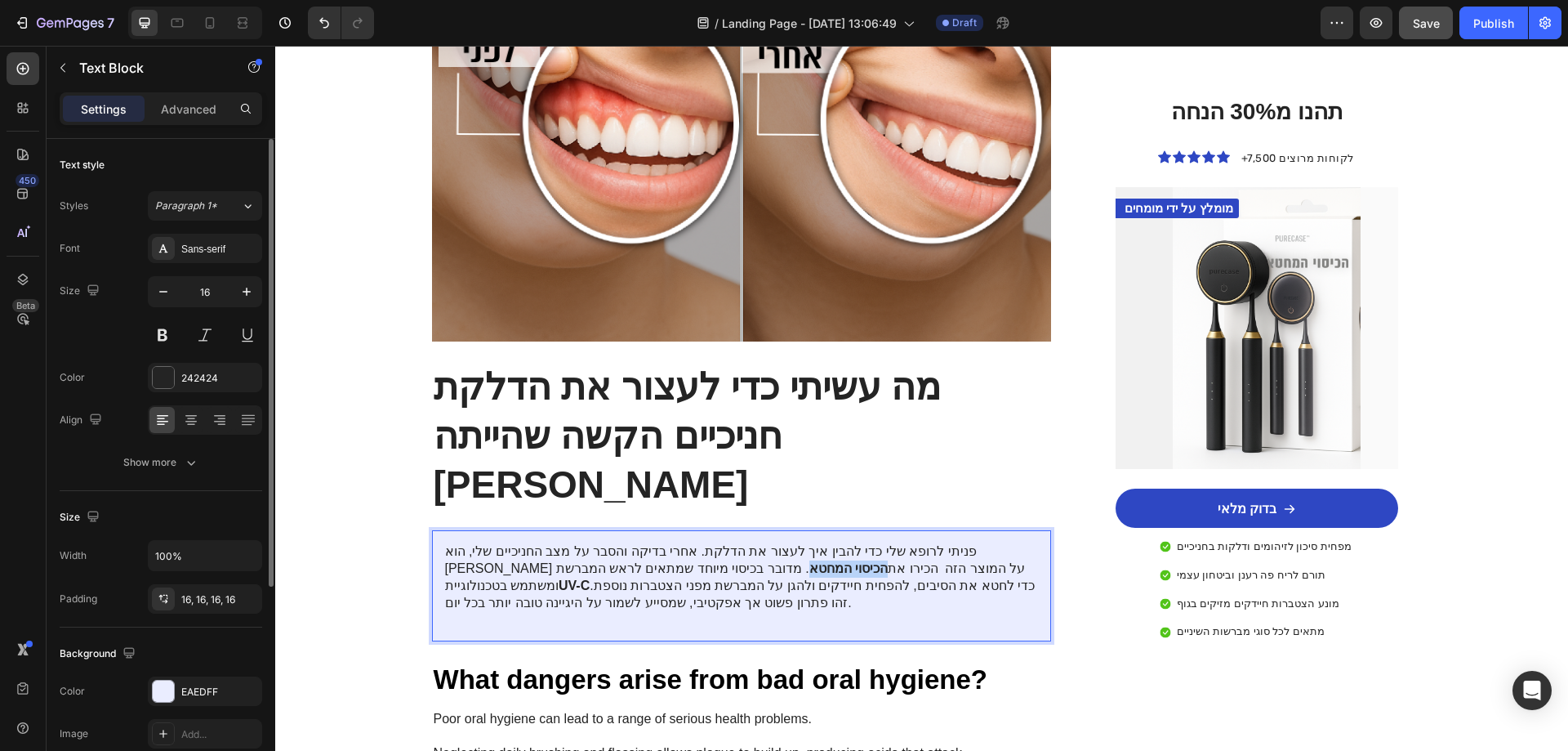
drag, startPoint x: 786, startPoint y: 459, endPoint x: 858, endPoint y: 463, distance: 72.1
click at [858, 561] on strong "הכיסוי המחטא" at bounding box center [848, 568] width 78 height 14
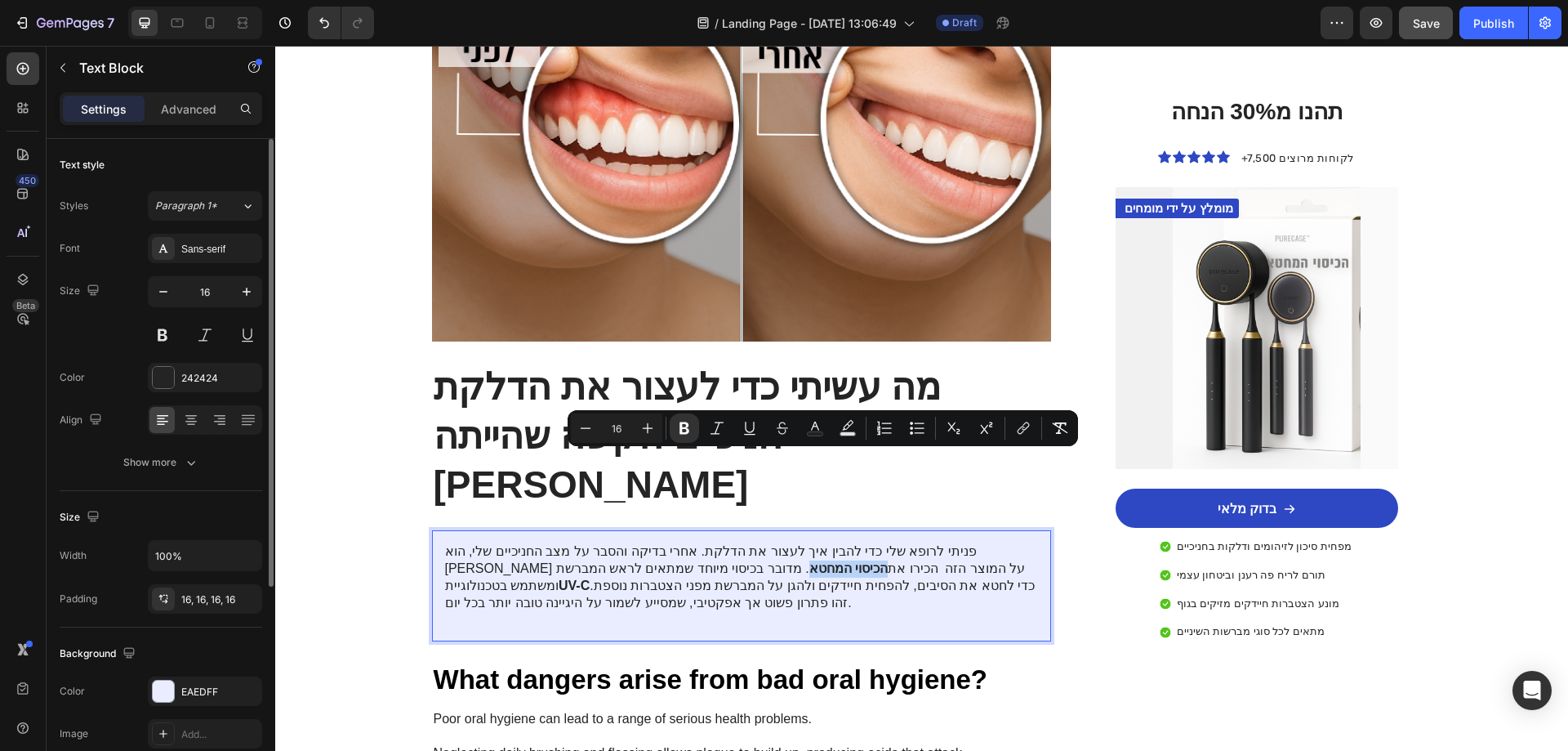
copy strong "הכיסוי המחטא"
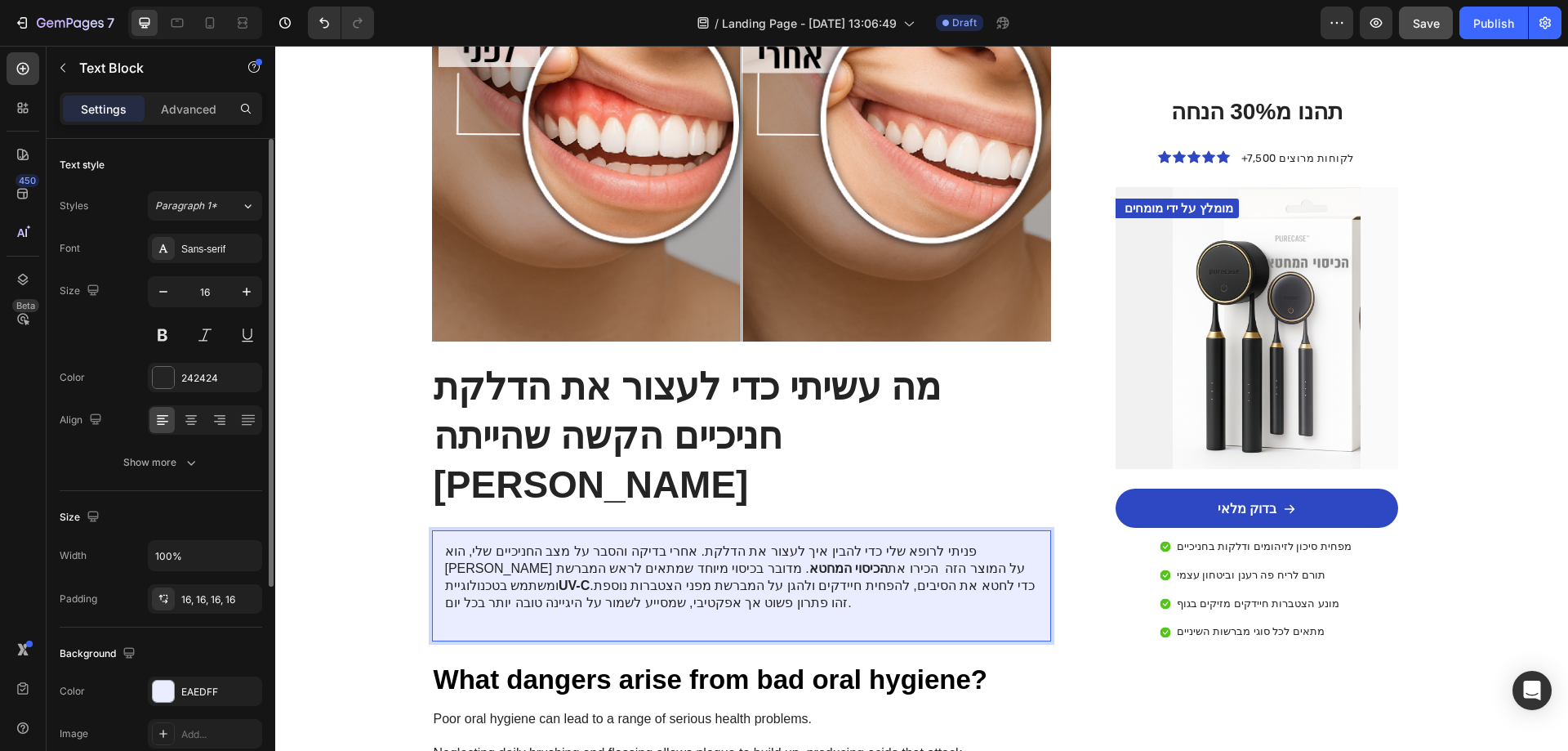
click at [779, 543] on p "פניתי לרופא שלי כדי להבין איך לעצור את הדלקת. אחרי בדיקה והסבר על מצב החניכיים …" at bounding box center [742, 577] width 594 height 68
click at [590, 578] on strong "UV-C" at bounding box center [574, 585] width 31 height 14
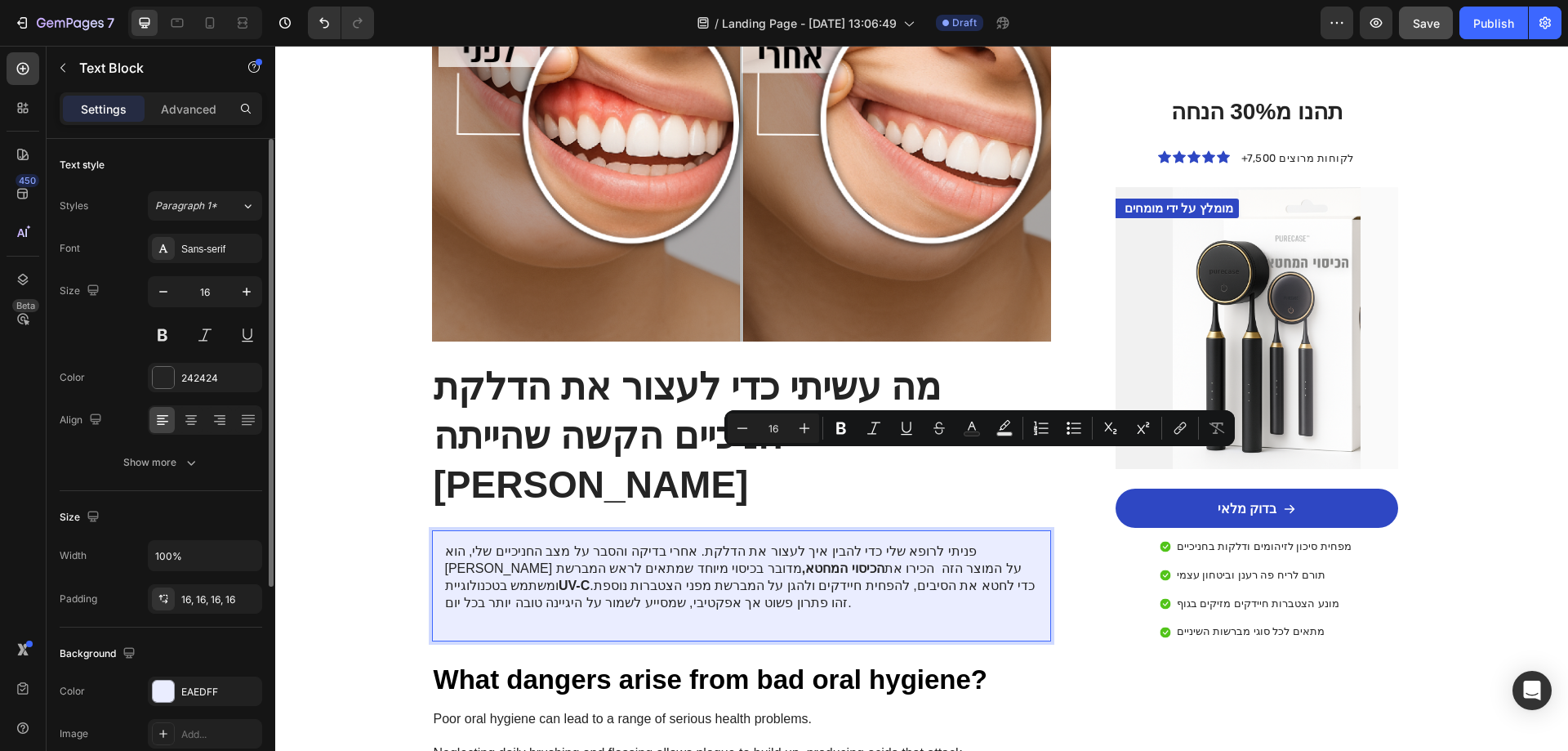
click at [590, 578] on strong "UV-C" at bounding box center [574, 585] width 31 height 14
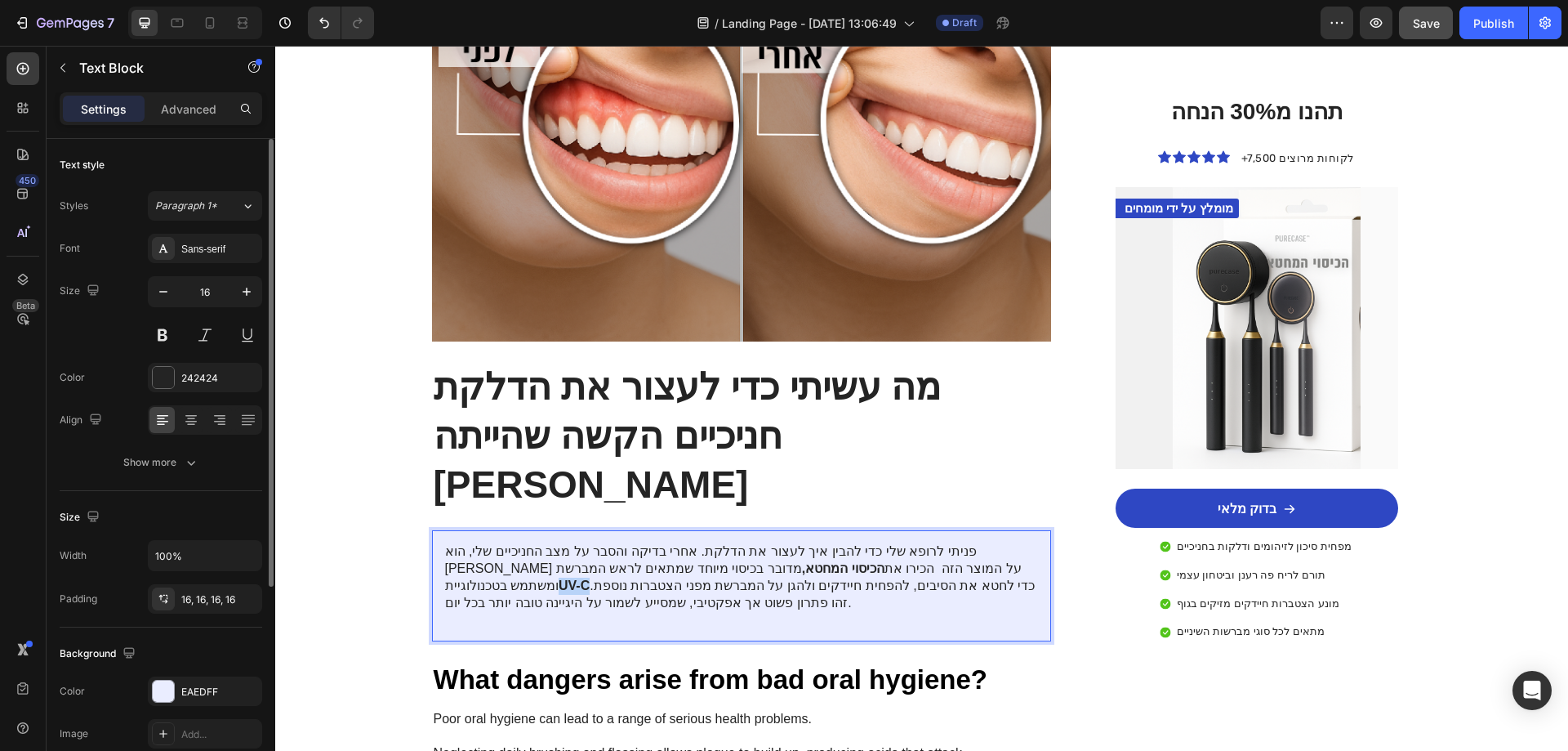
drag, startPoint x: 950, startPoint y: 458, endPoint x: 974, endPoint y: 460, distance: 24.1
click at [590, 578] on strong "UV-C" at bounding box center [574, 585] width 31 height 14
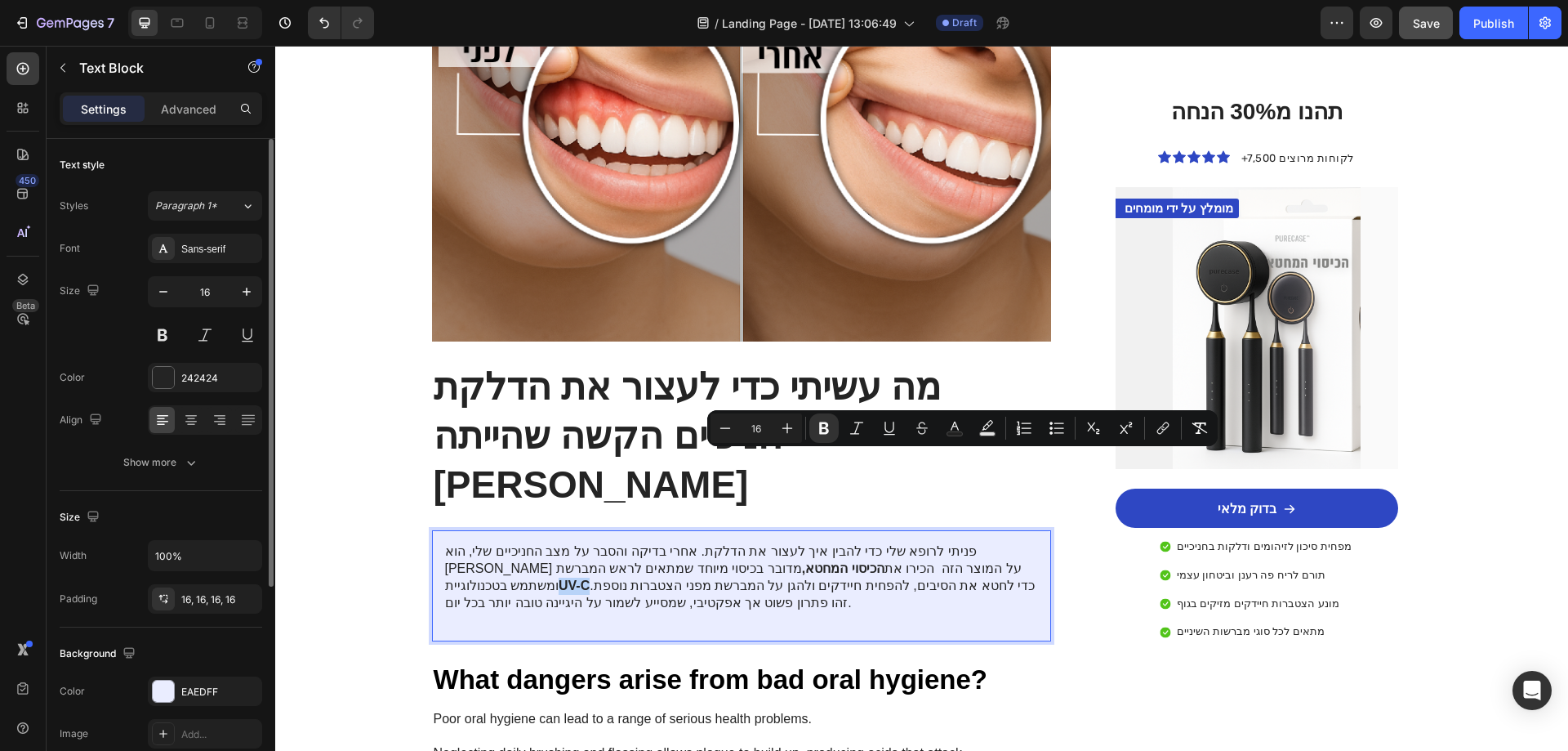
copy strong "UV-C"
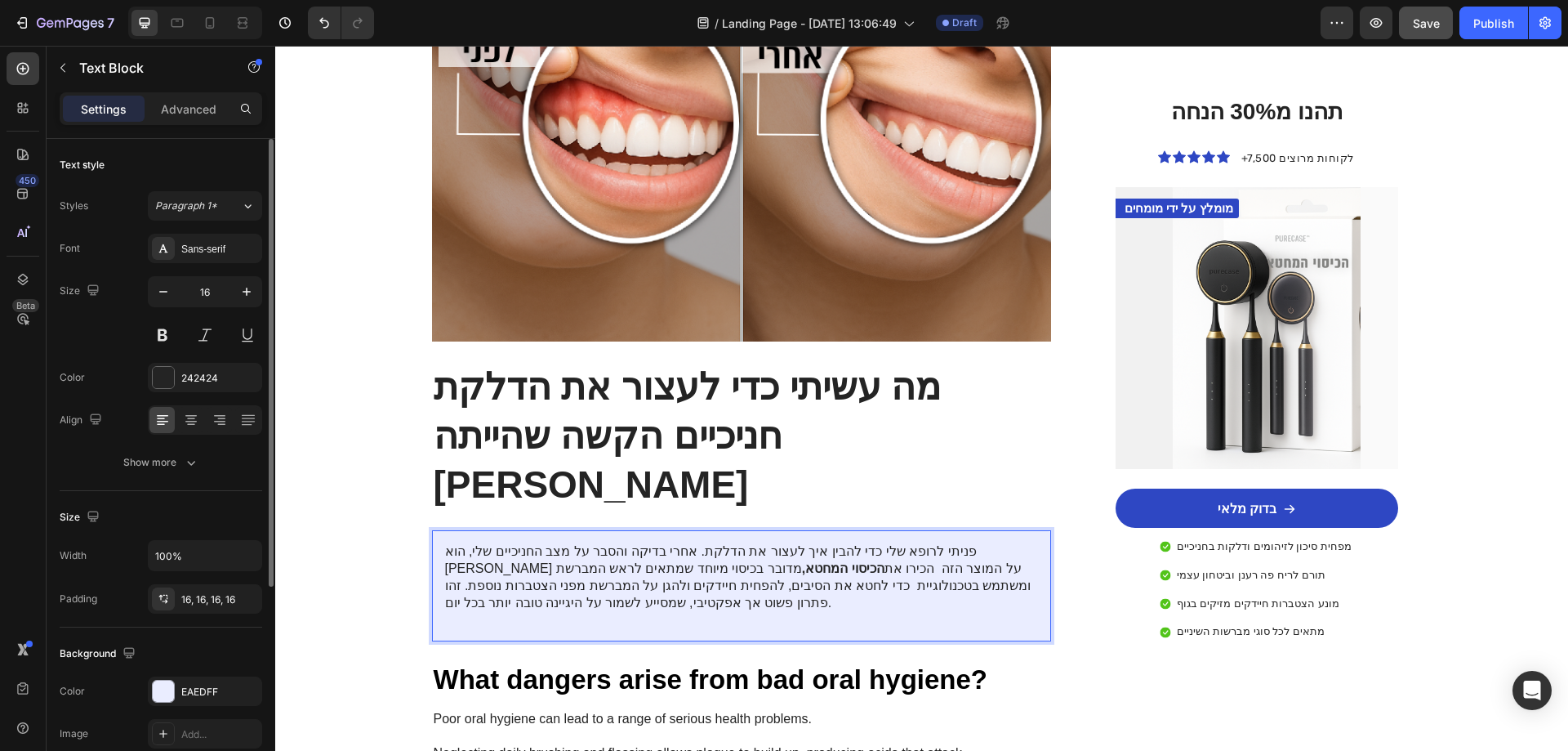
click at [512, 543] on p "פניתי לרופא שלי כדי להבין איך לעצור את הדלקת. אחרי בדיקה והסבר על מצב החניכיים …" at bounding box center [742, 577] width 594 height 68
click at [1260, 117] on h2 "תהנו מ30% הנחה" at bounding box center [1257, 111] width 256 height 31
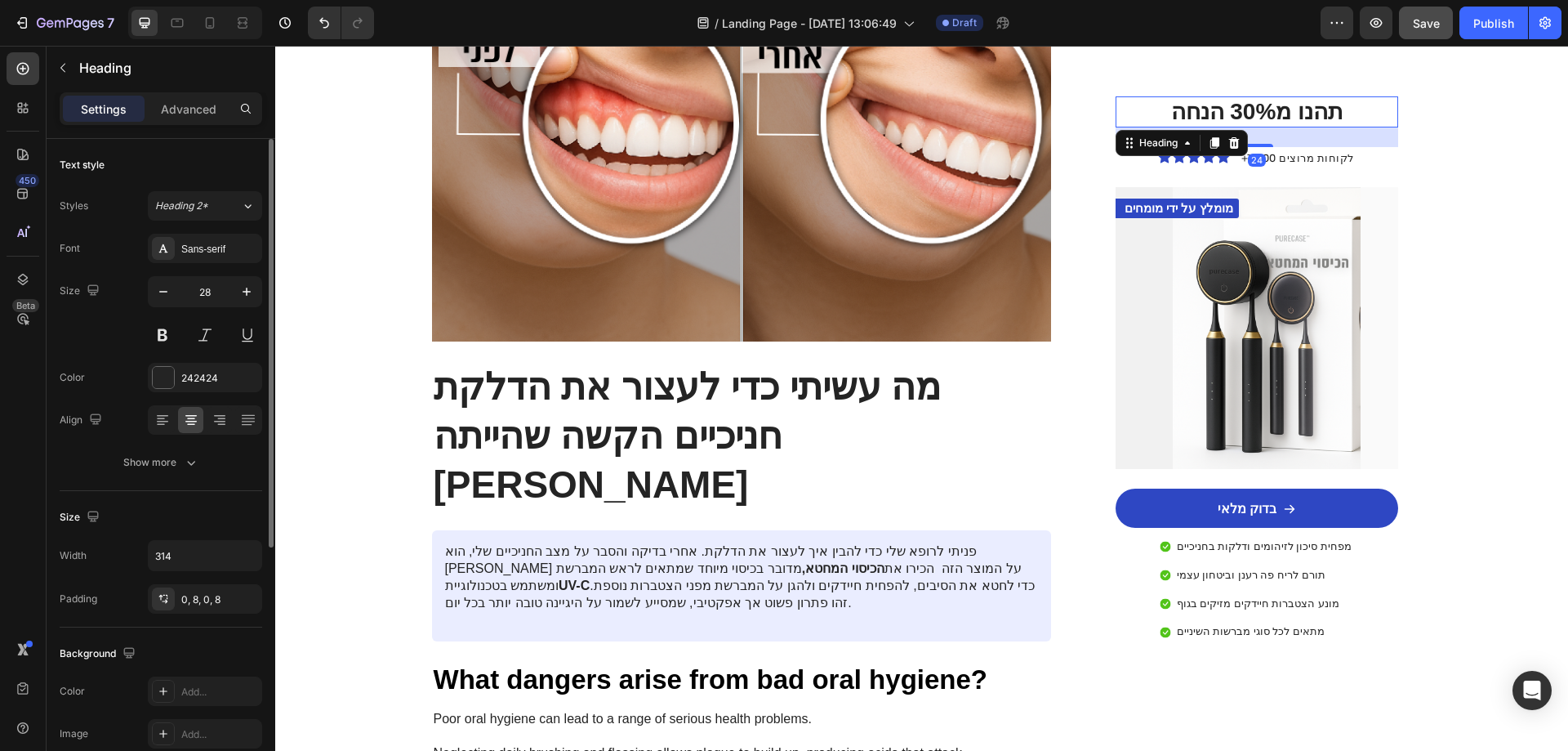
click at [1332, 109] on h2 "תהנו מ30% הנחה" at bounding box center [1257, 111] width 256 height 31
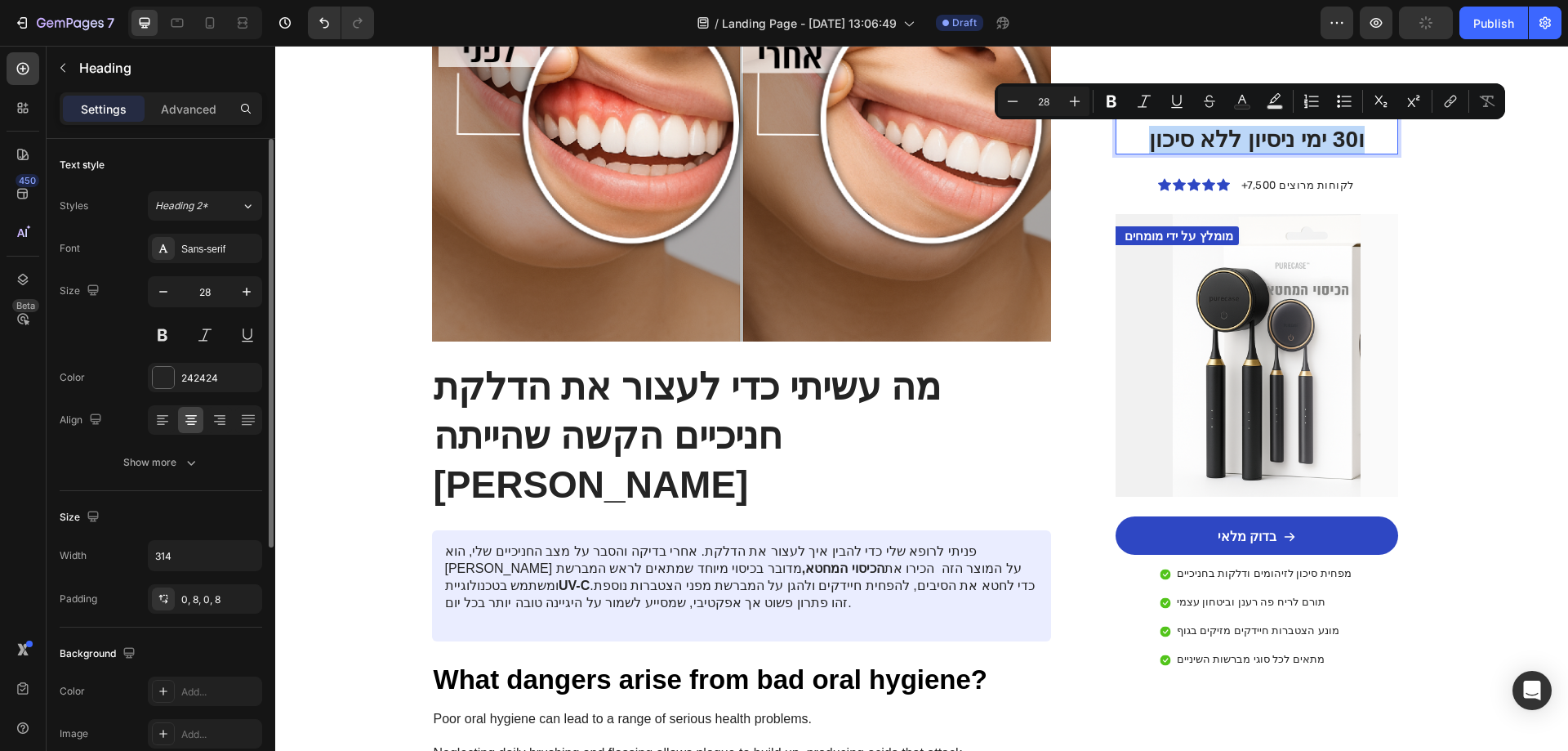
drag, startPoint x: 1354, startPoint y: 142, endPoint x: 1129, endPoint y: 146, distance: 225.0
click at [1135, 146] on p "תהנו מ30% הנחה ו30 ימי ניסיון ללא סיכון" at bounding box center [1256, 125] width 243 height 55
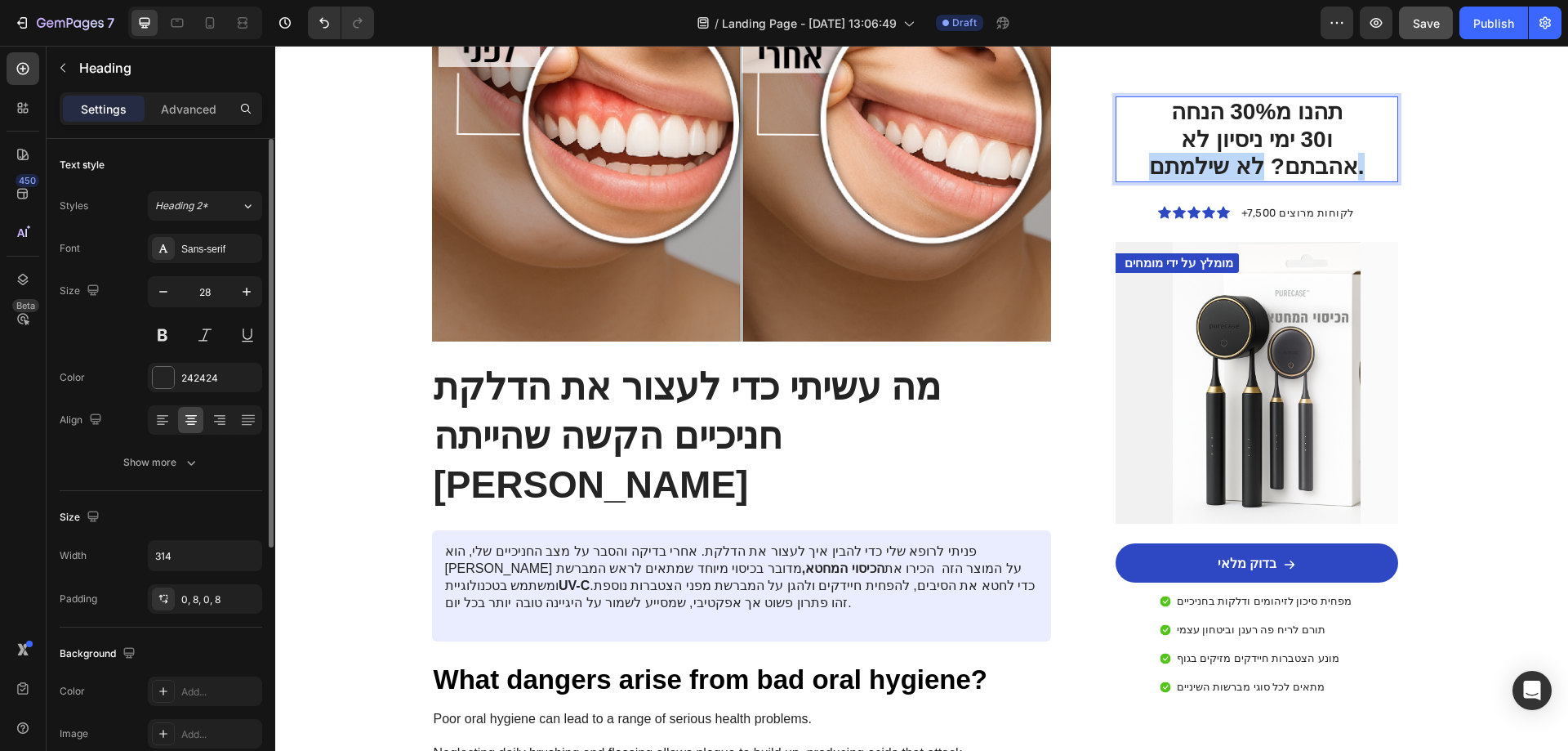
drag, startPoint x: 1148, startPoint y: 165, endPoint x: 1360, endPoint y: 157, distance: 212.2
click at [1360, 157] on p "תהנו מ30% הנחה ו30 ימי ניסיון לא אהבתם? לא שילמתם." at bounding box center [1256, 139] width 243 height 82
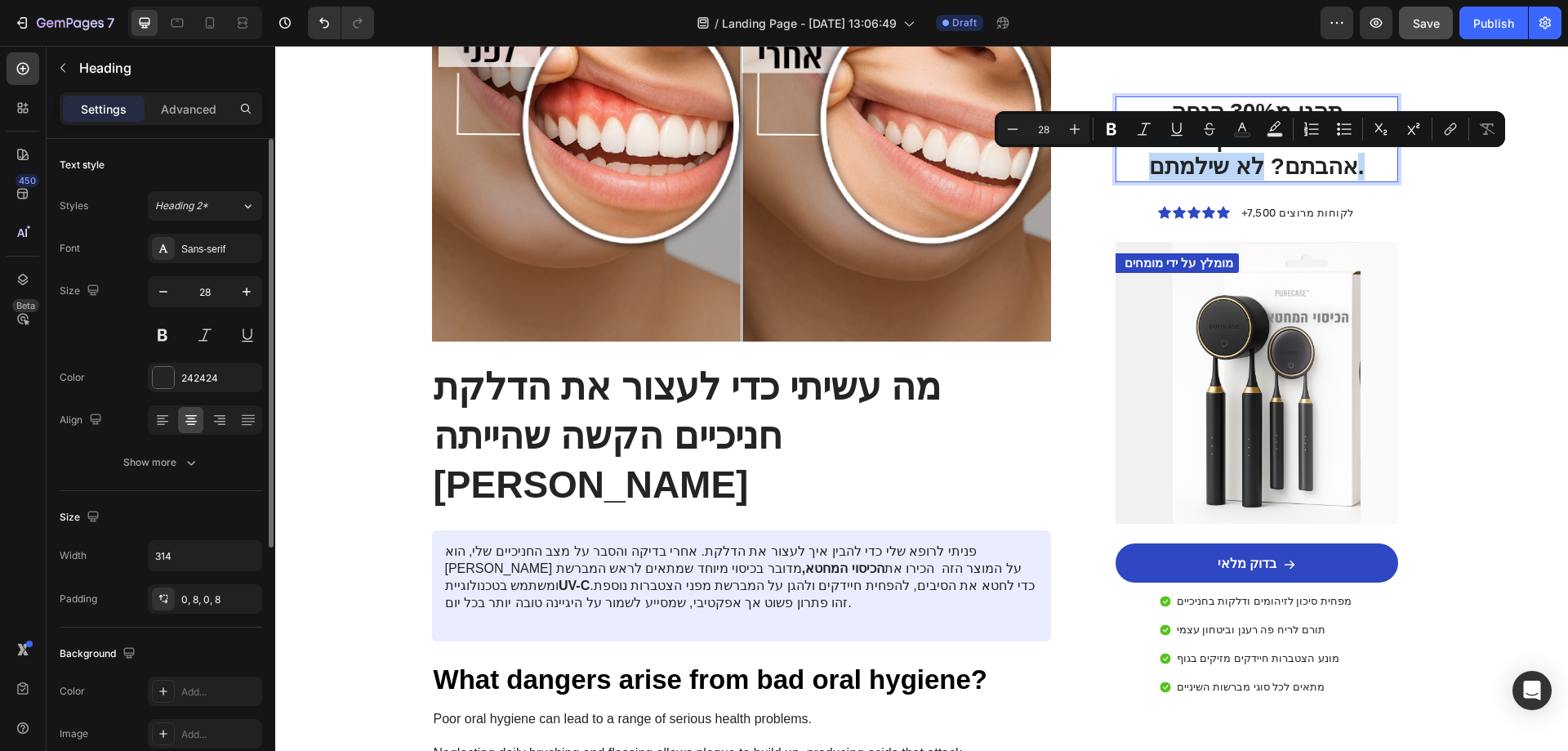
click at [1360, 155] on p "תהנו מ30% הנחה ו30 ימי ניסיון לא אהבתם? לא שילמתם." at bounding box center [1256, 139] width 243 height 82
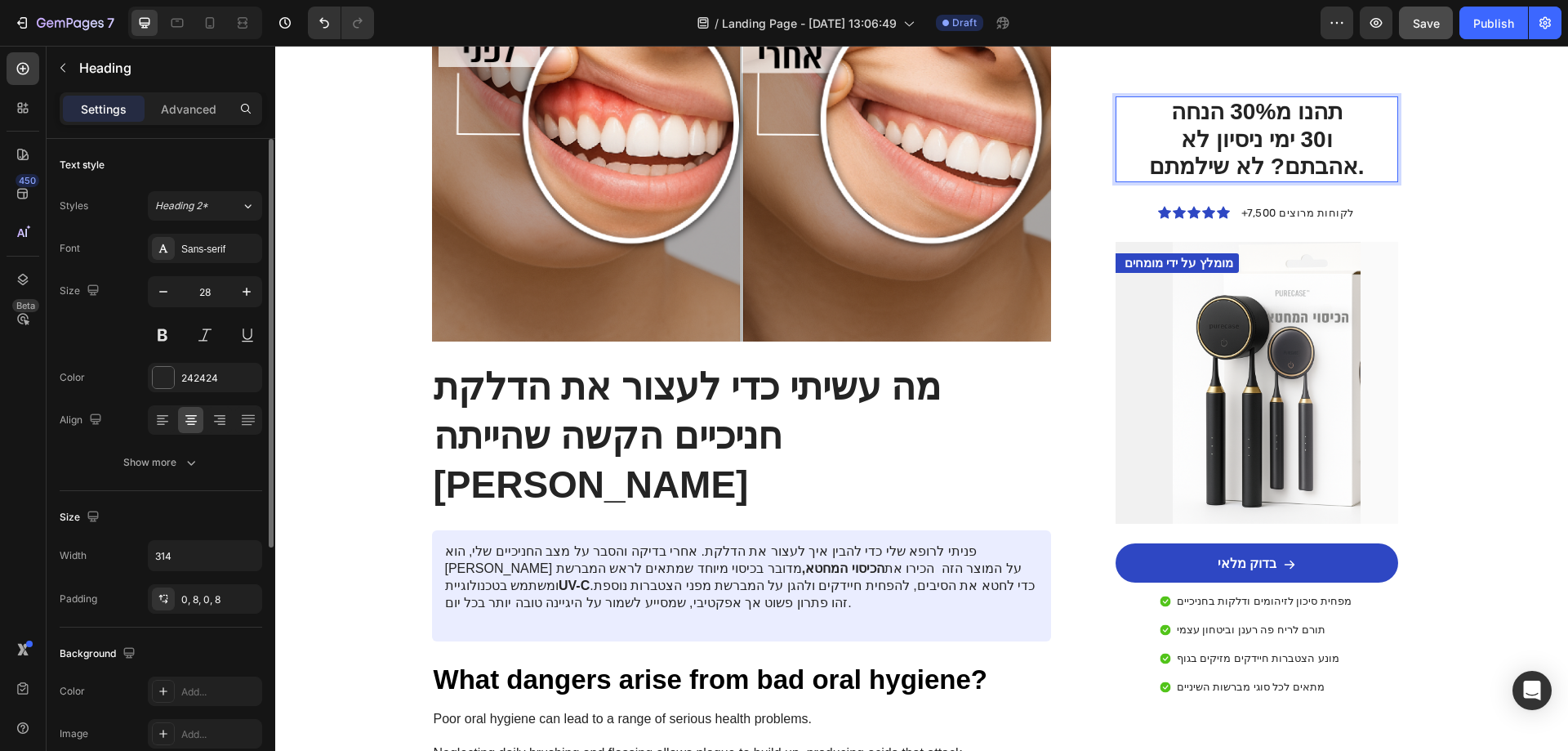
click at [1360, 155] on p "תהנו מ30% הנחה ו30 ימי ניסיון לא אהבתם? לא שילמתם." at bounding box center [1256, 139] width 243 height 82
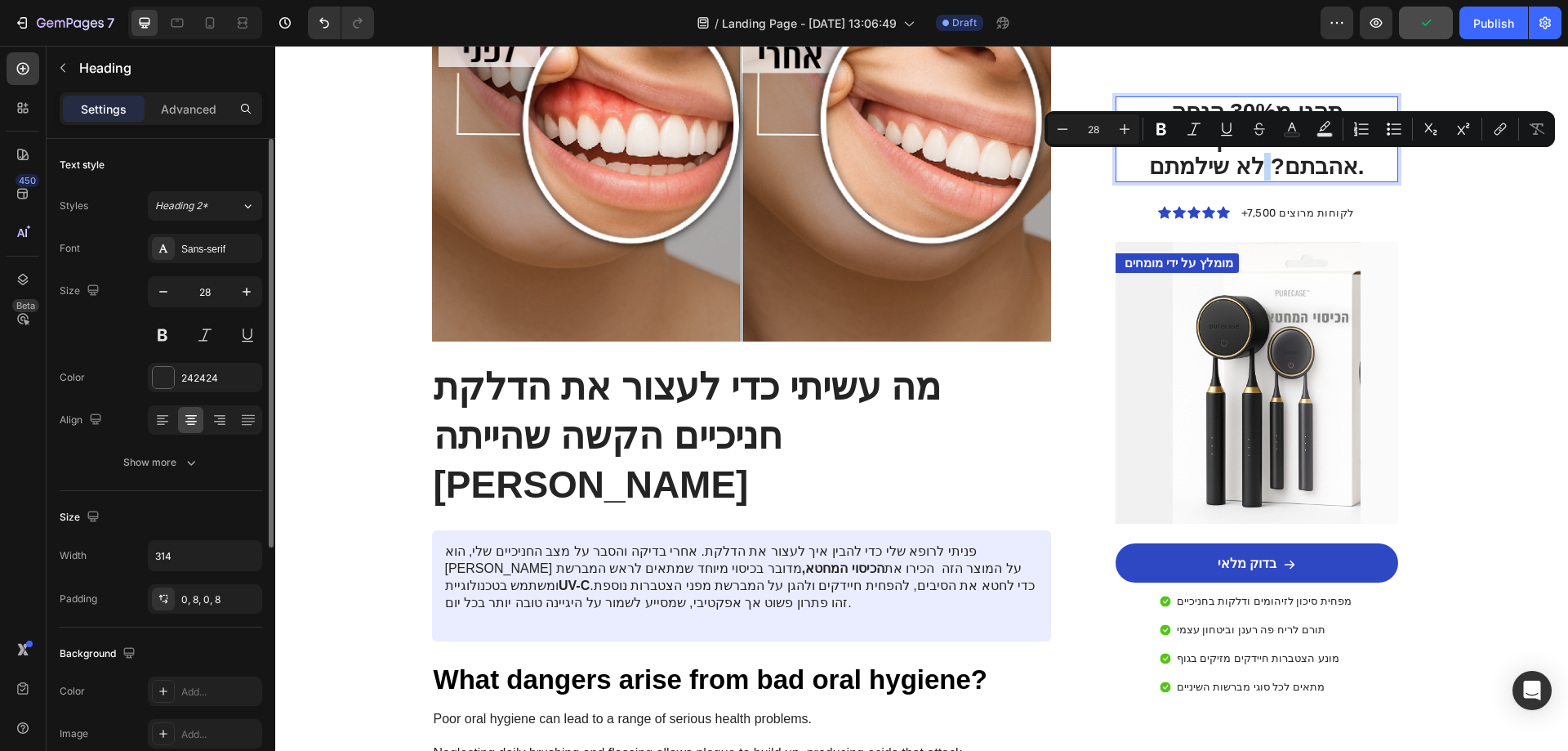
drag, startPoint x: 1375, startPoint y: 138, endPoint x: 1203, endPoint y: 160, distance: 173.4
click at [1162, 167] on h2 "תהנו מ30% הנחה ו30 ימי ניסיון לא אהבתם? לא שילמתם." at bounding box center [1257, 139] width 256 height 85
click at [1155, 156] on p "תהנו מ30% הנחה ו30 ימי ניסיון לא אהבתם? לא שילמתם." at bounding box center [1256, 139] width 243 height 82
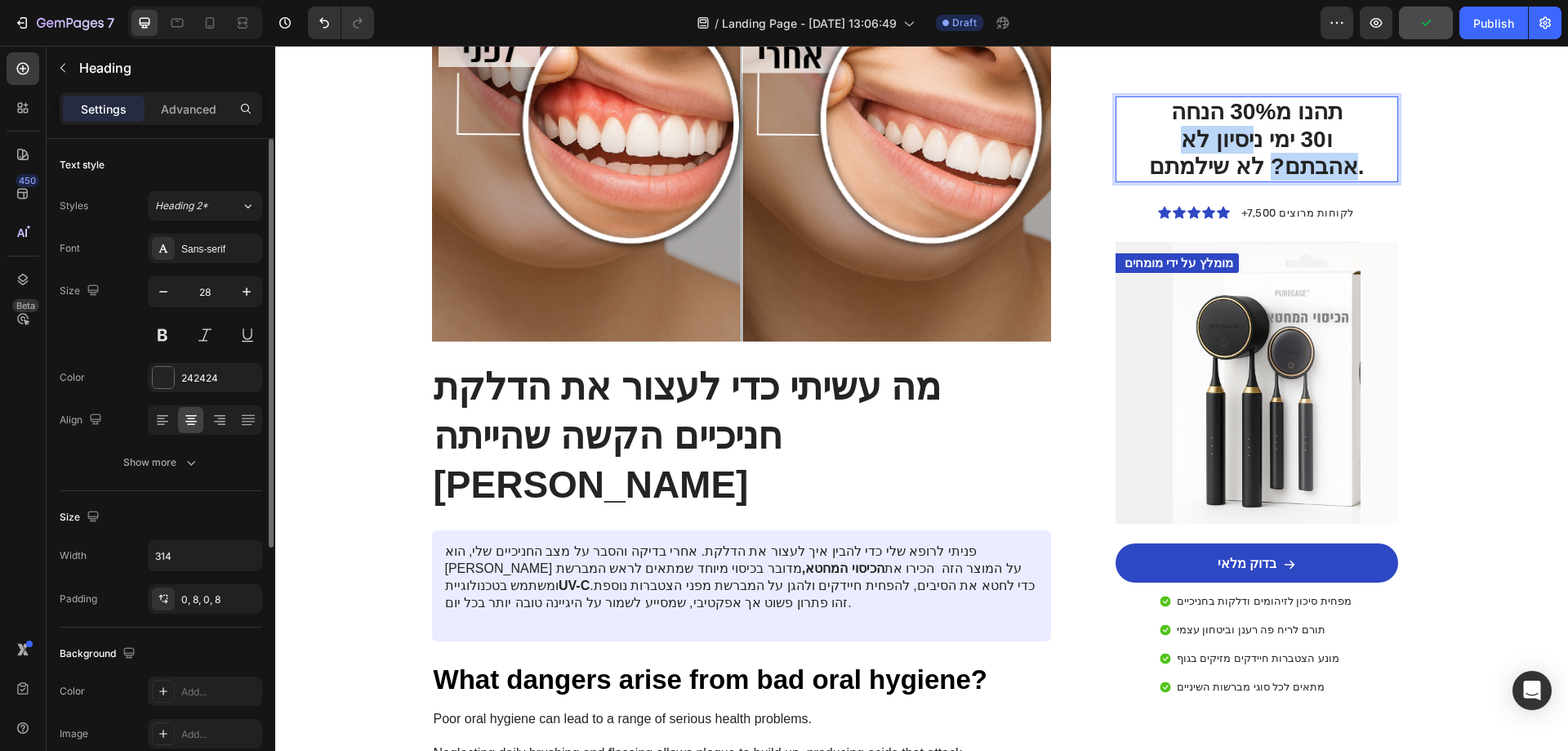
drag, startPoint x: 1128, startPoint y: 139, endPoint x: 1290, endPoint y: 140, distance: 162.0
click at [1290, 140] on h2 "תהנו מ30% הנחה ו30 ימי ניסיון לא אהבתם? לא שילמתם." at bounding box center [1257, 139] width 256 height 85
click at [1290, 140] on p "תהנו מ30% הנחה ו30 ימי ניסיון לא אהבתם? לא שילמתם." at bounding box center [1256, 139] width 243 height 82
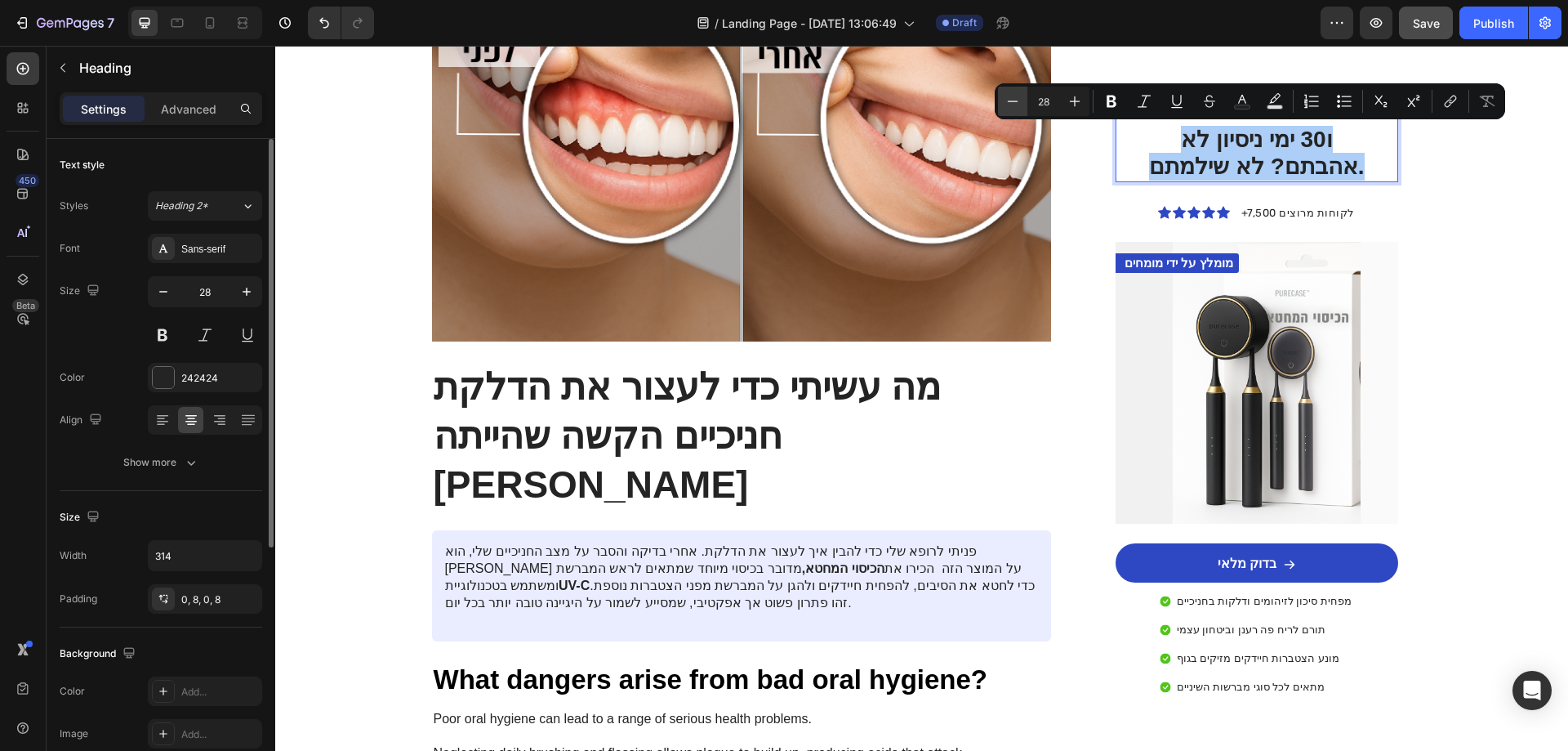
click at [1010, 100] on icon "Editor contextual toolbar" at bounding box center [1013, 101] width 16 height 16
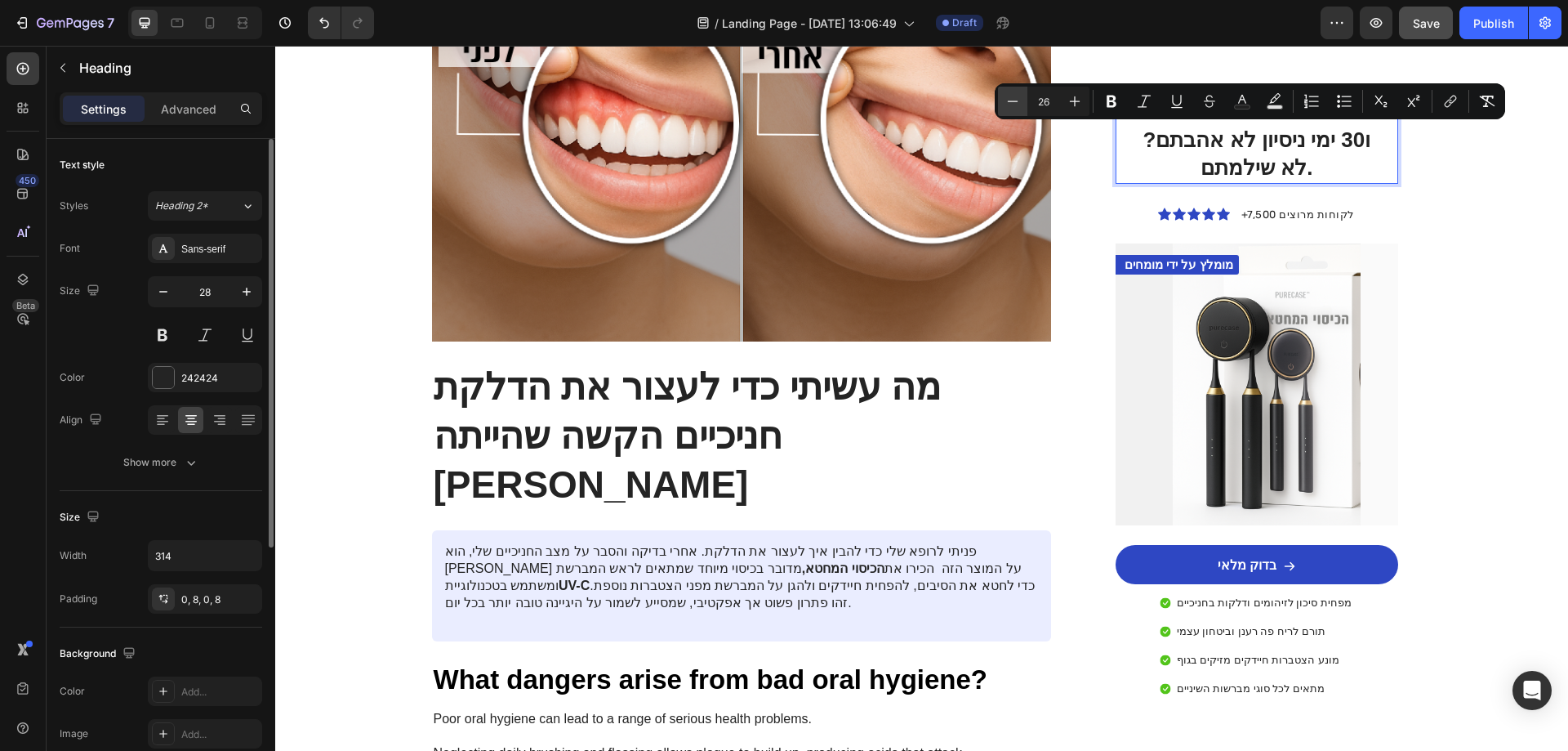
click at [1010, 100] on icon "Editor contextual toolbar" at bounding box center [1013, 101] width 16 height 16
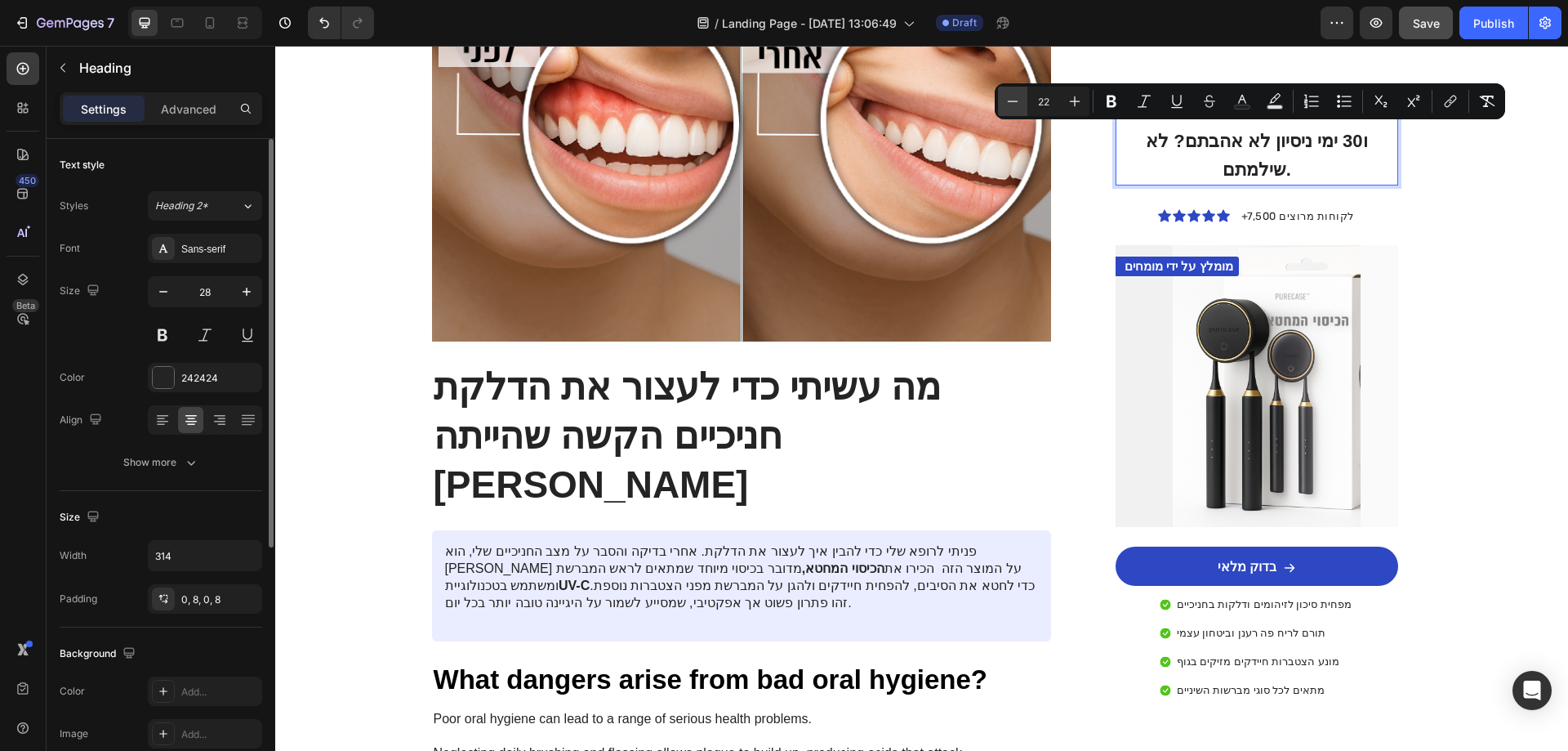
click at [1010, 100] on icon "Editor contextual toolbar" at bounding box center [1013, 101] width 16 height 16
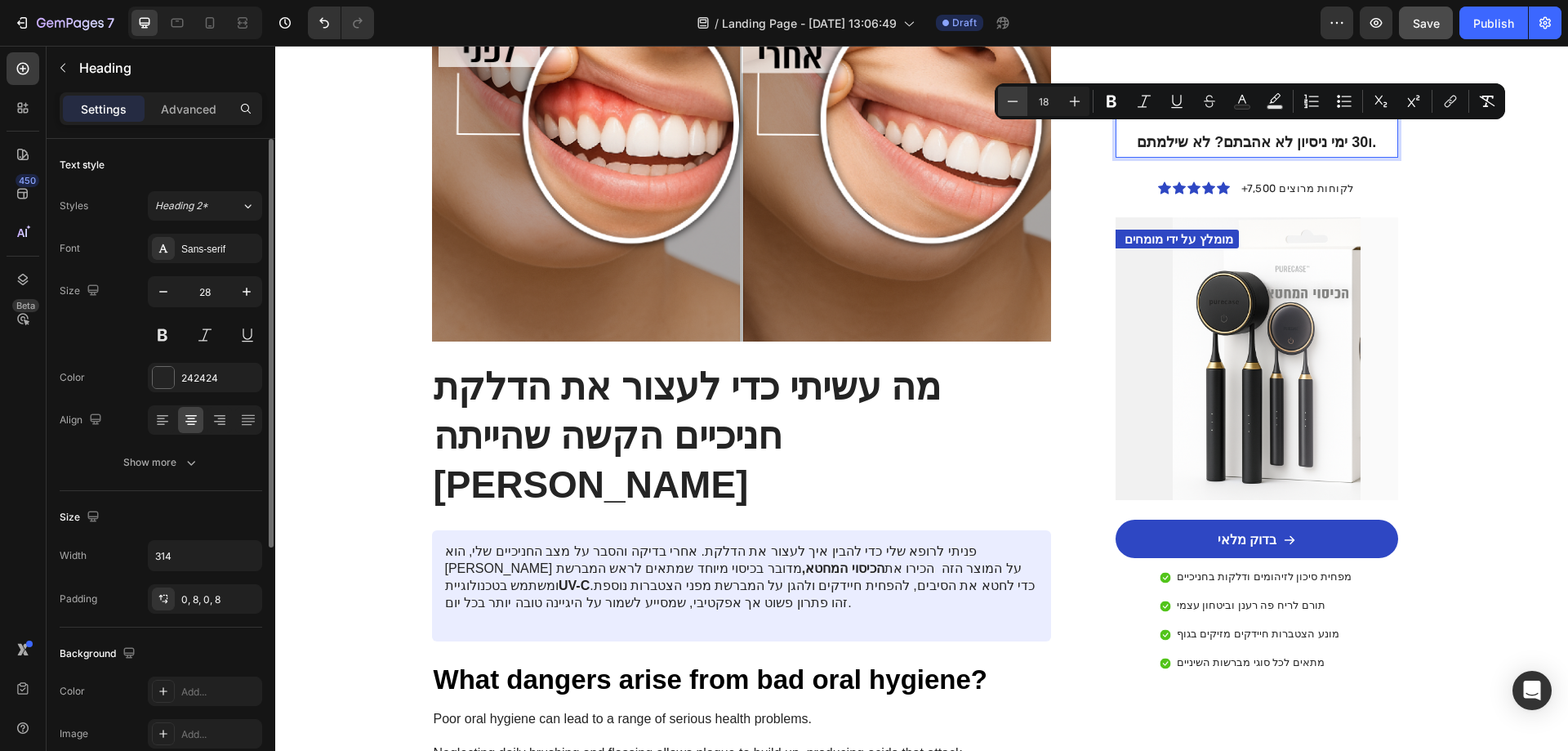
click at [1010, 100] on icon "Editor contextual toolbar" at bounding box center [1013, 101] width 16 height 16
type input "16"
click at [1478, 163] on div "Image Drop element here Row Row בריאות Text Block גם אני חשבתי שזה לא יקרה לי ע…" at bounding box center [922, 683] width 1293 height 4313
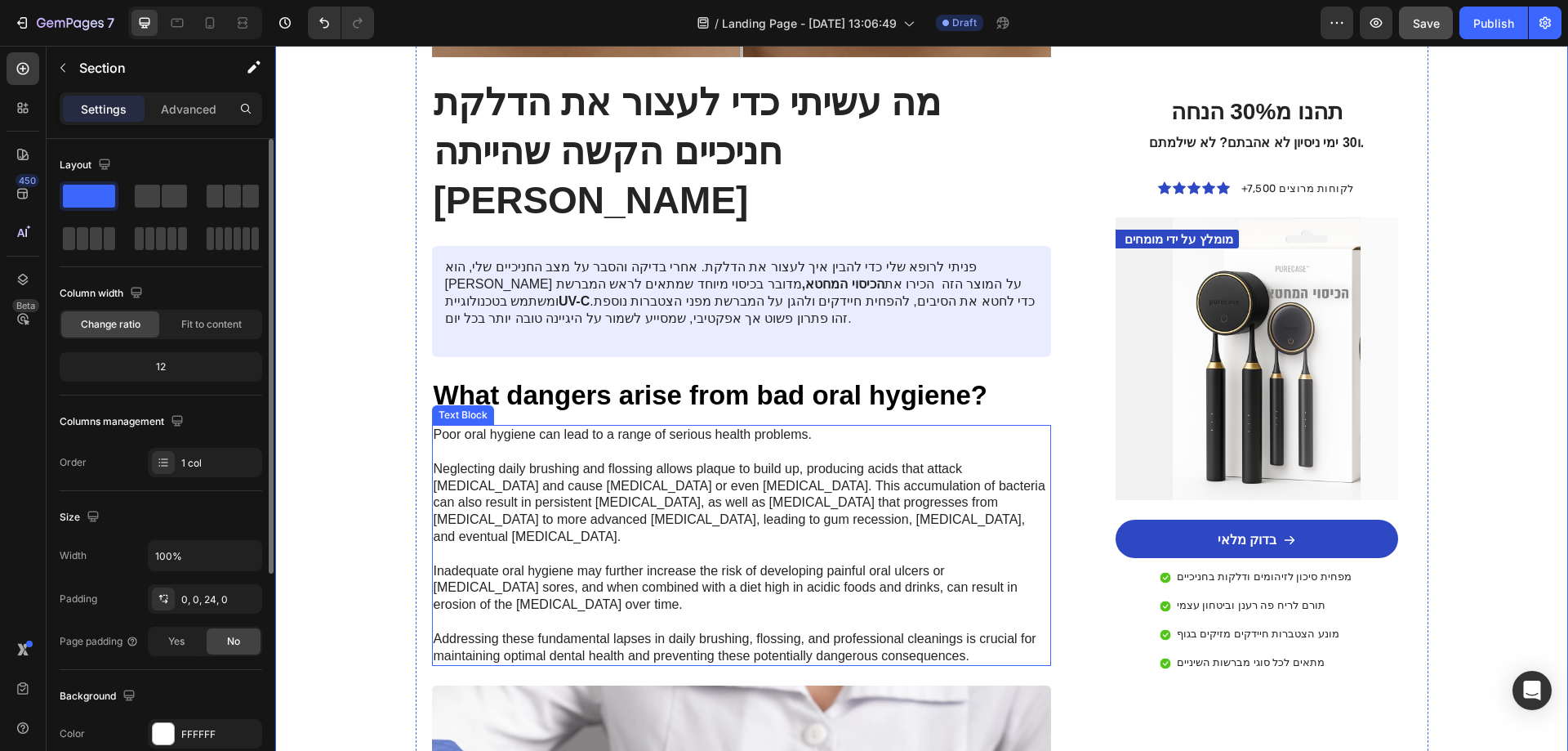
scroll to position [1797, 0]
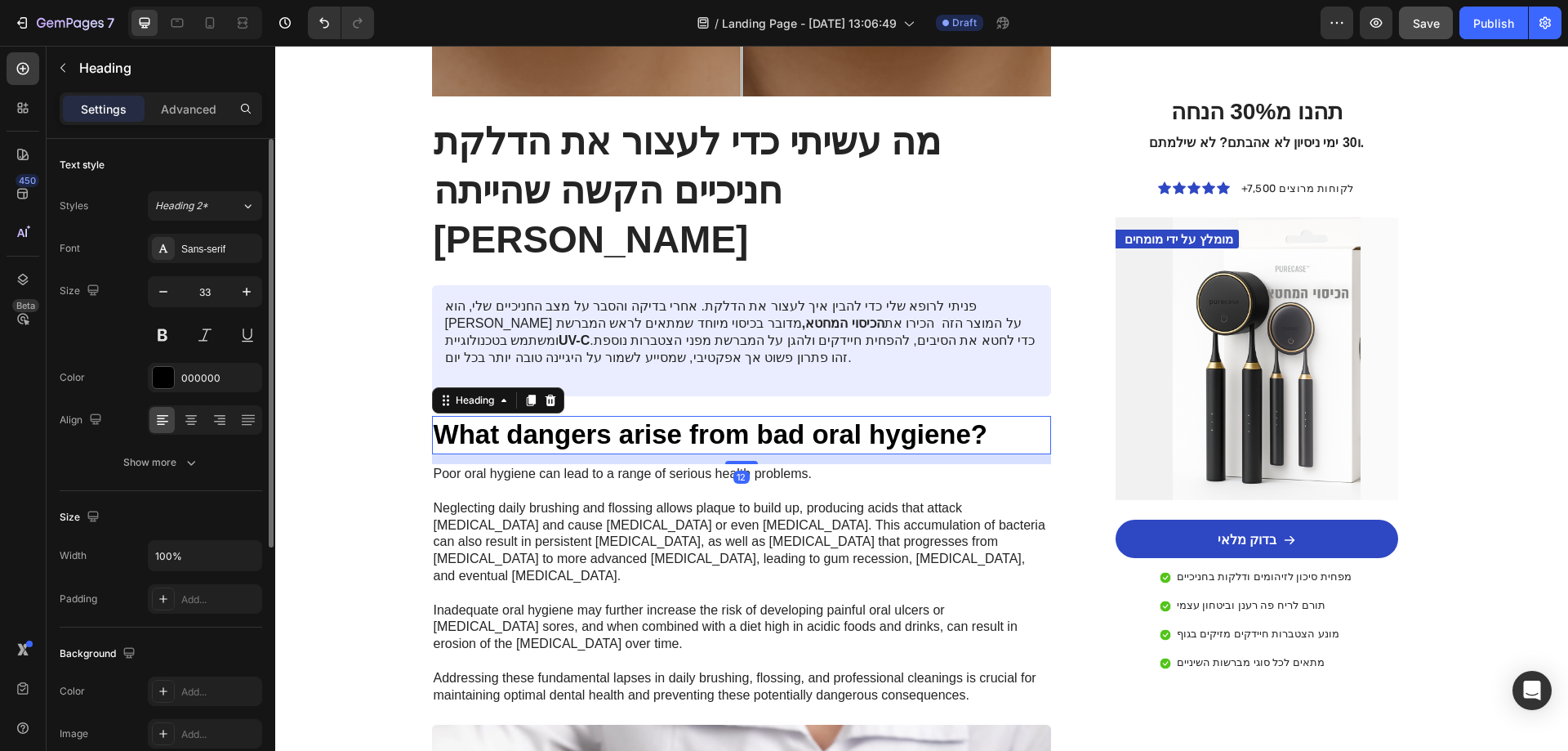
click at [620, 416] on h2 "What dangers arise from bad oral hygiene?" at bounding box center [742, 435] width 620 height 39
click at [537, 416] on h2 "What dangers arise from bad oral hygiene?" at bounding box center [742, 435] width 620 height 39
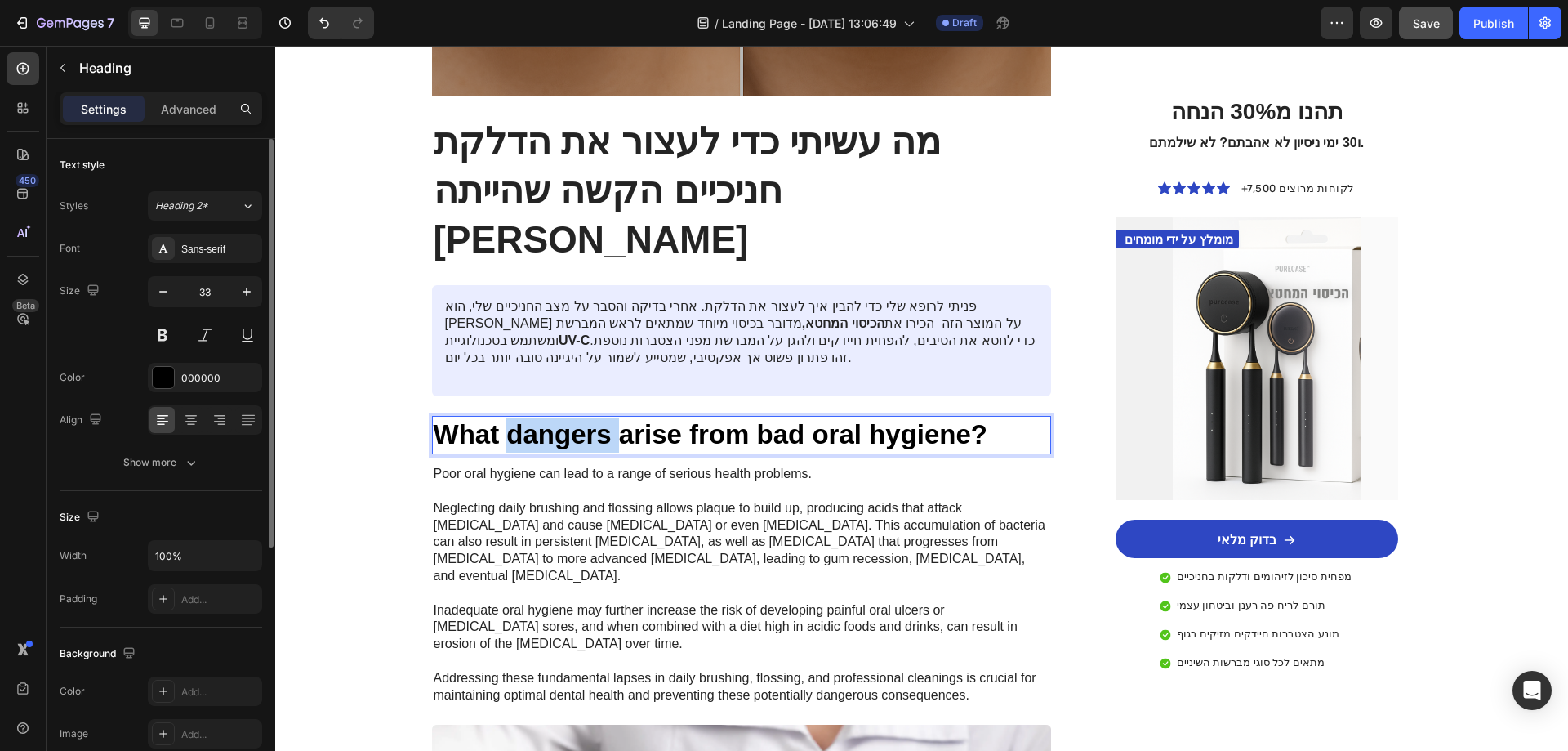
click at [537, 417] on p "What dangers arise from bad oral hygiene?" at bounding box center [742, 434] width 617 height 35
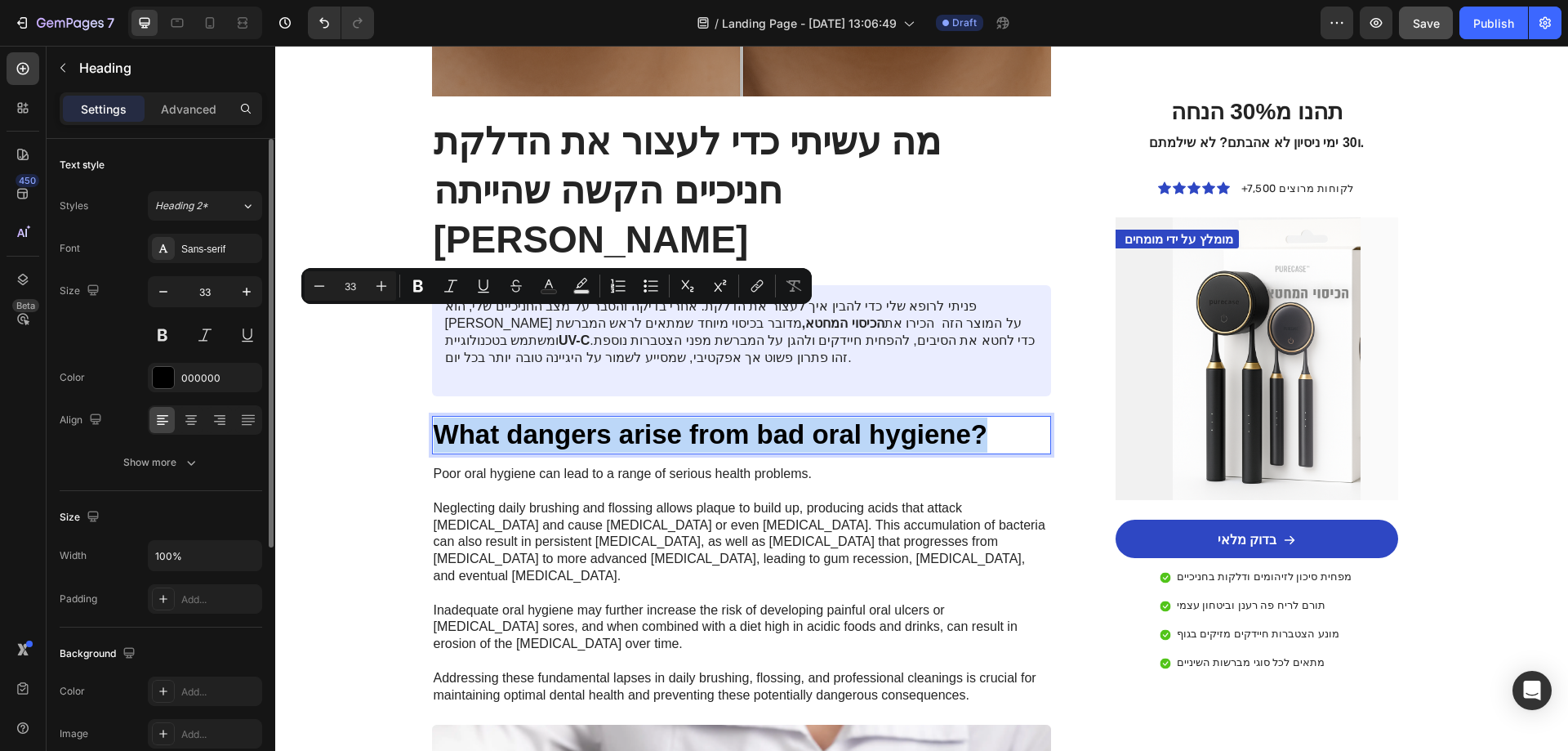
click at [537, 417] on p "What dangers arise from bad oral hygiene?" at bounding box center [742, 434] width 617 height 35
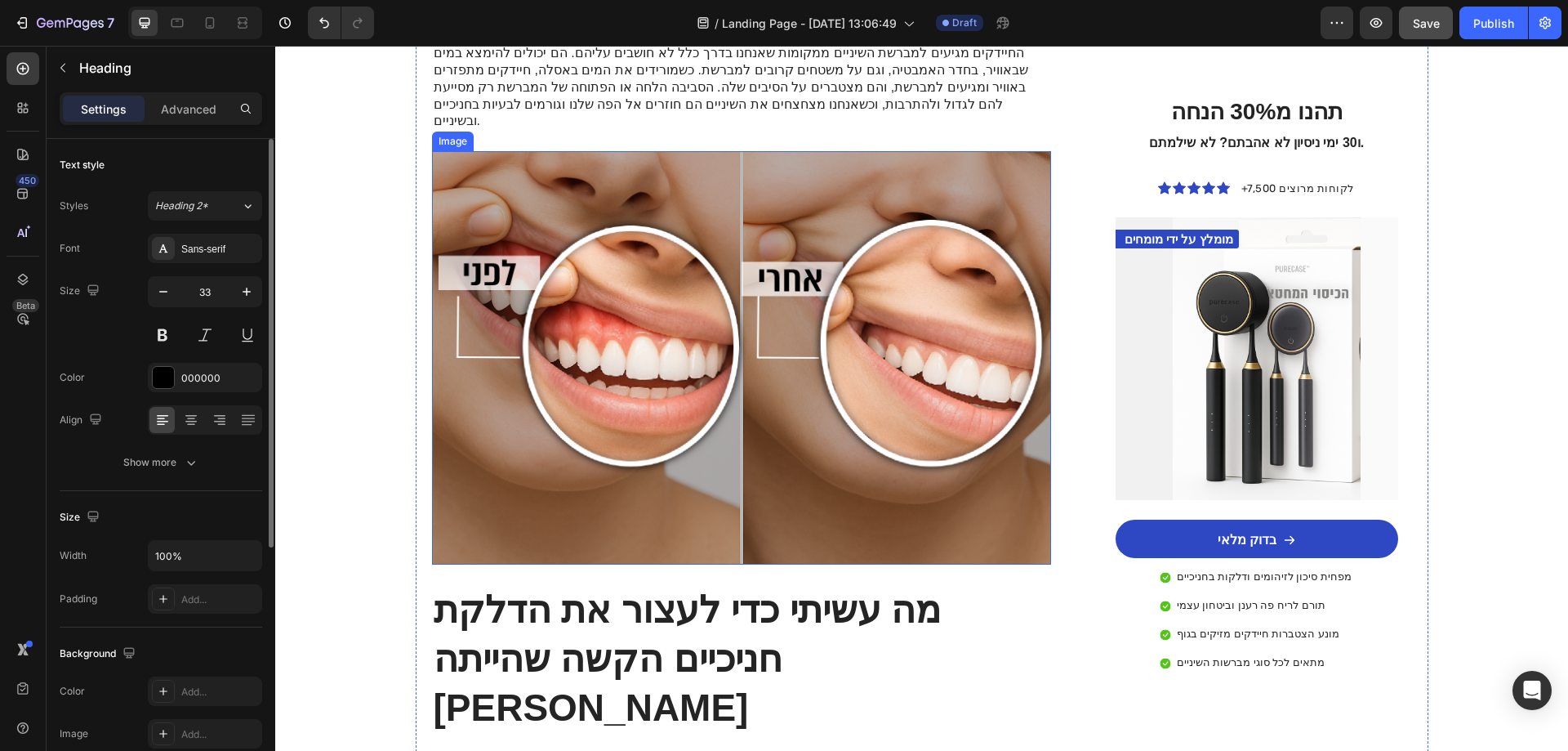
scroll to position [1634, 0]
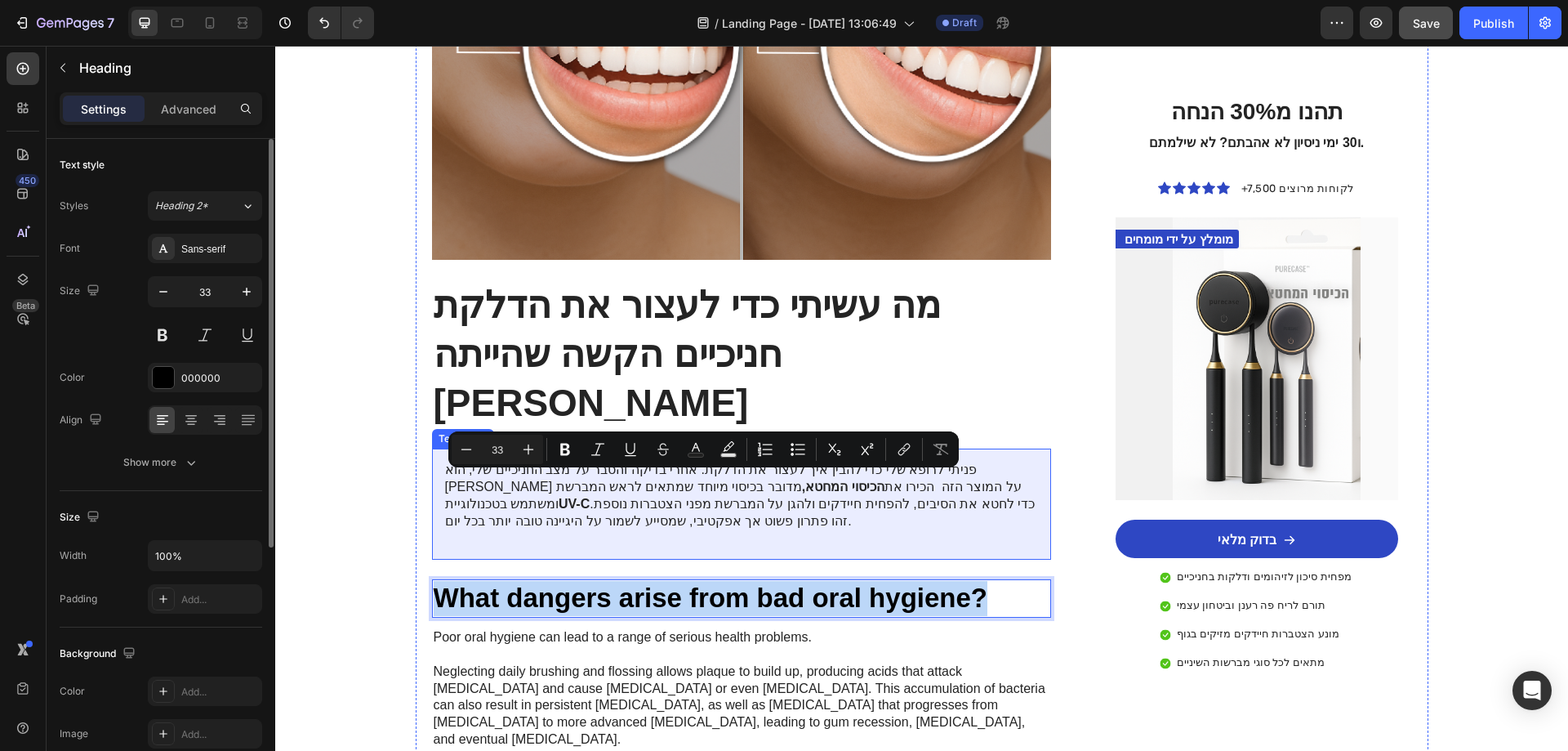
click at [503, 462] on p "פניתי לרופא שלי כדי להבין איך לעצור את הדלקת. אחרי בדיקה והסבר על מצב החניכיים …" at bounding box center [742, 496] width 594 height 68
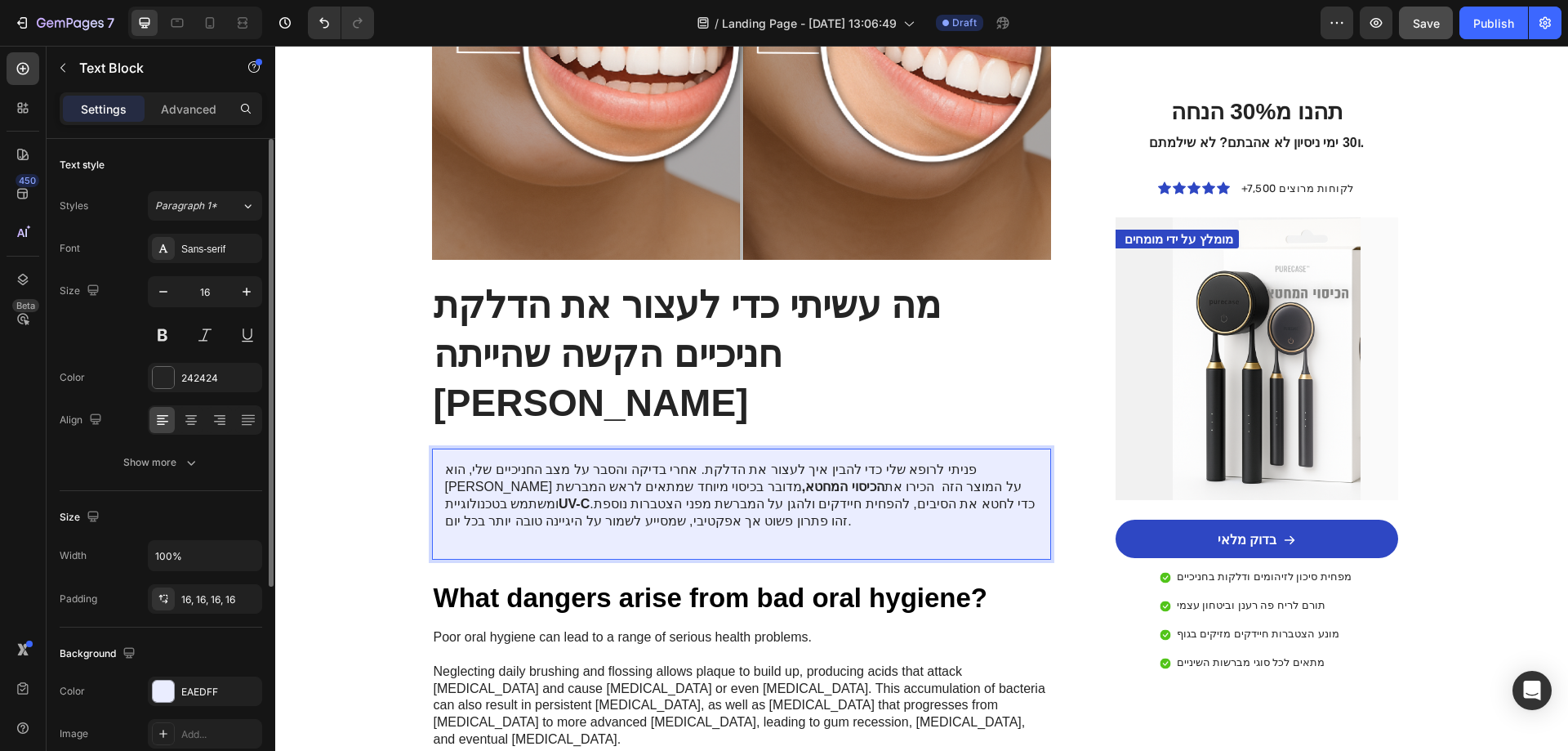
click at [508, 462] on p "פניתי לרופא שלי כדי להבין איך לעצור את הדלקת. אחרי בדיקה והסבר על מצב החניכיים …" at bounding box center [742, 496] width 594 height 68
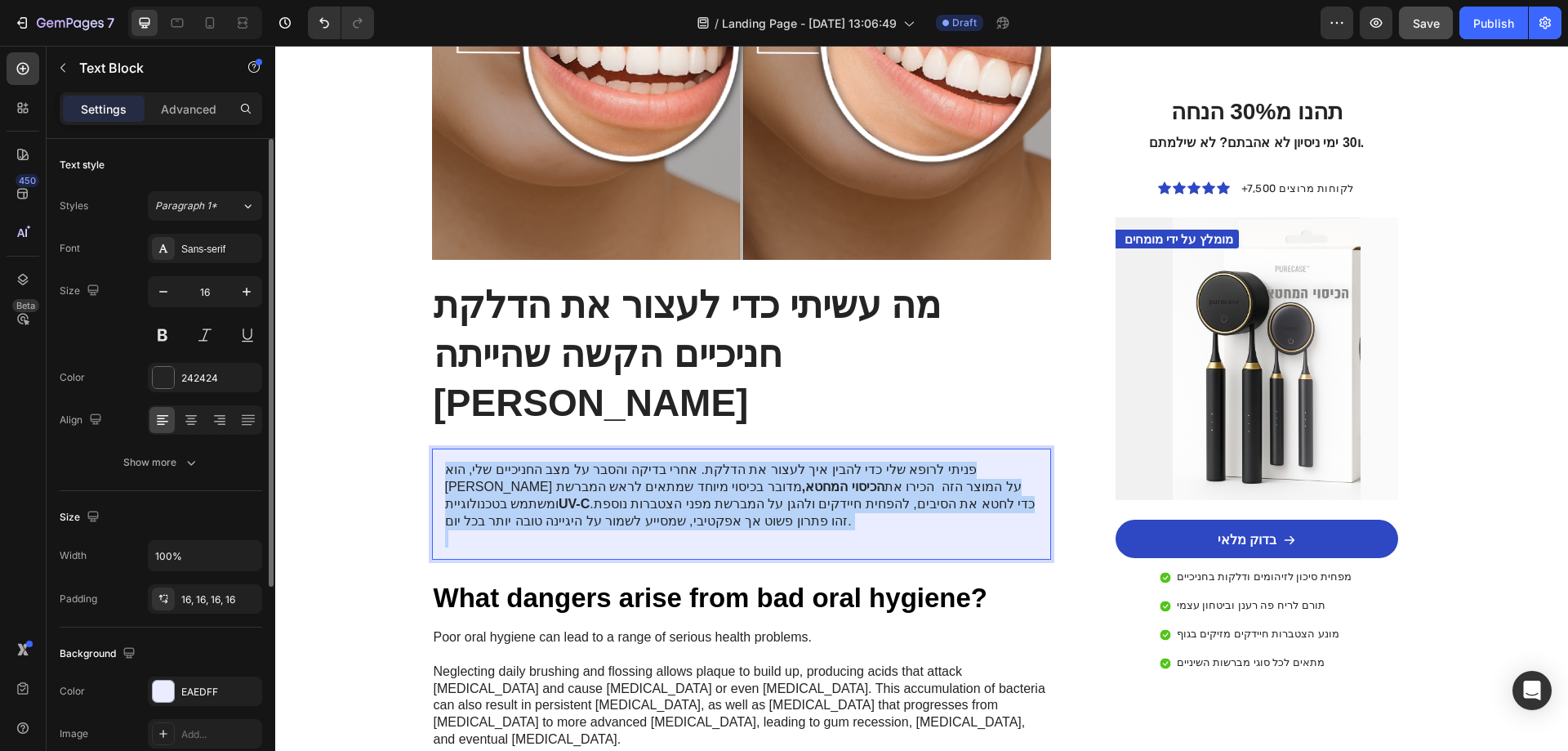
click at [508, 462] on p "פניתי לרופא שלי כדי להבין איך לעצור את הדלקת. אחרי בדיקה והסבר על מצב החניכיים …" at bounding box center [742, 496] width 594 height 68
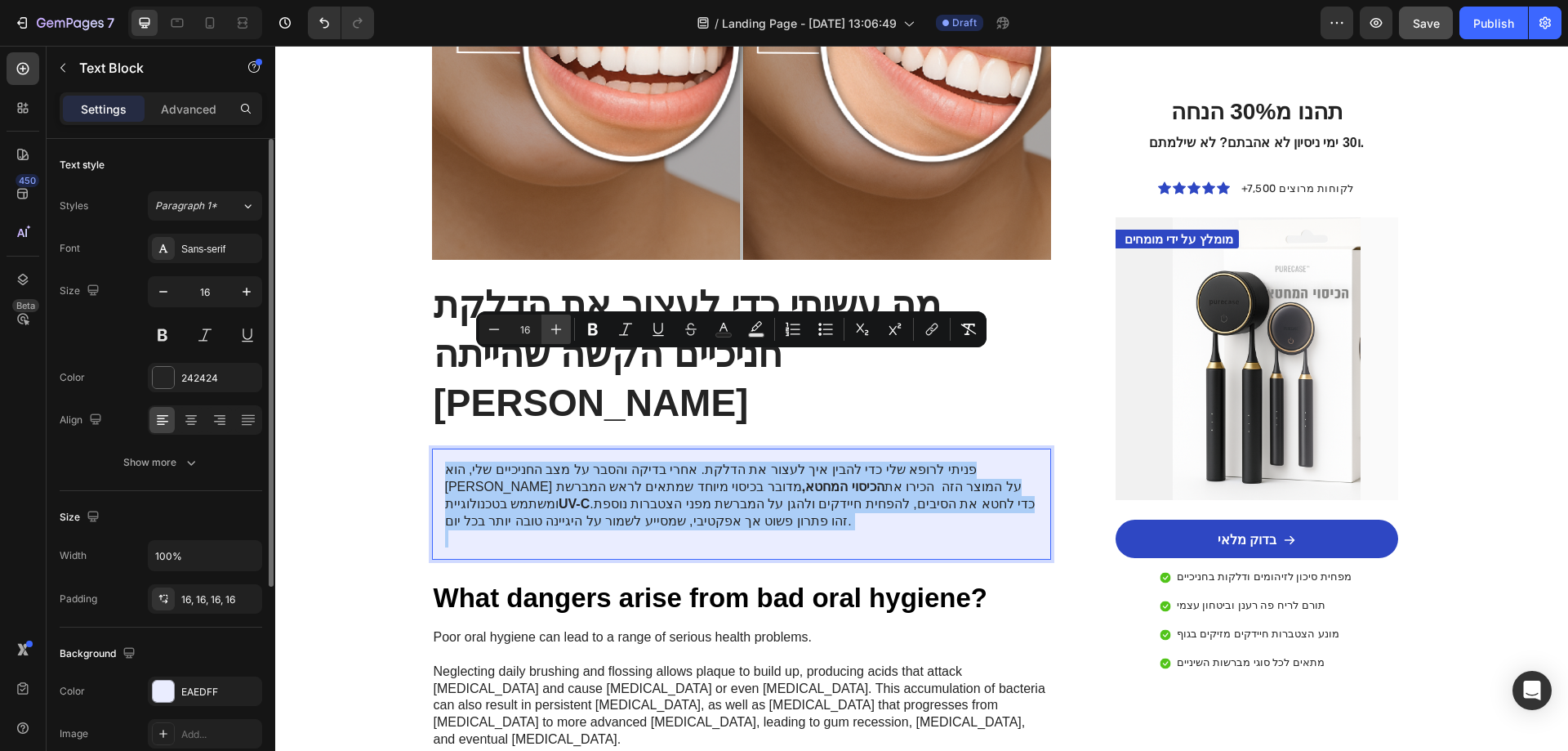
click at [549, 336] on icon "Editor contextual toolbar" at bounding box center [556, 329] width 16 height 16
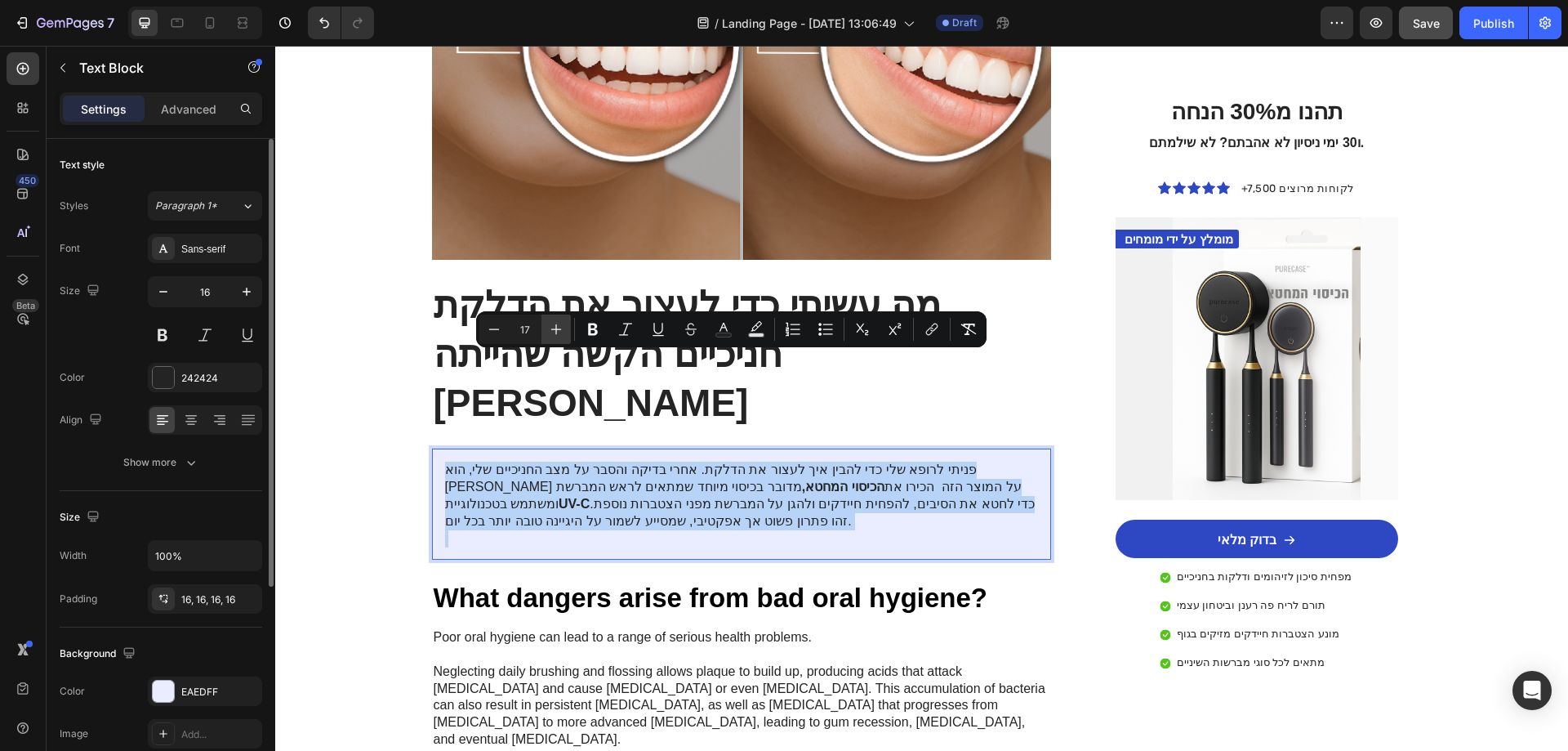
type input "18"
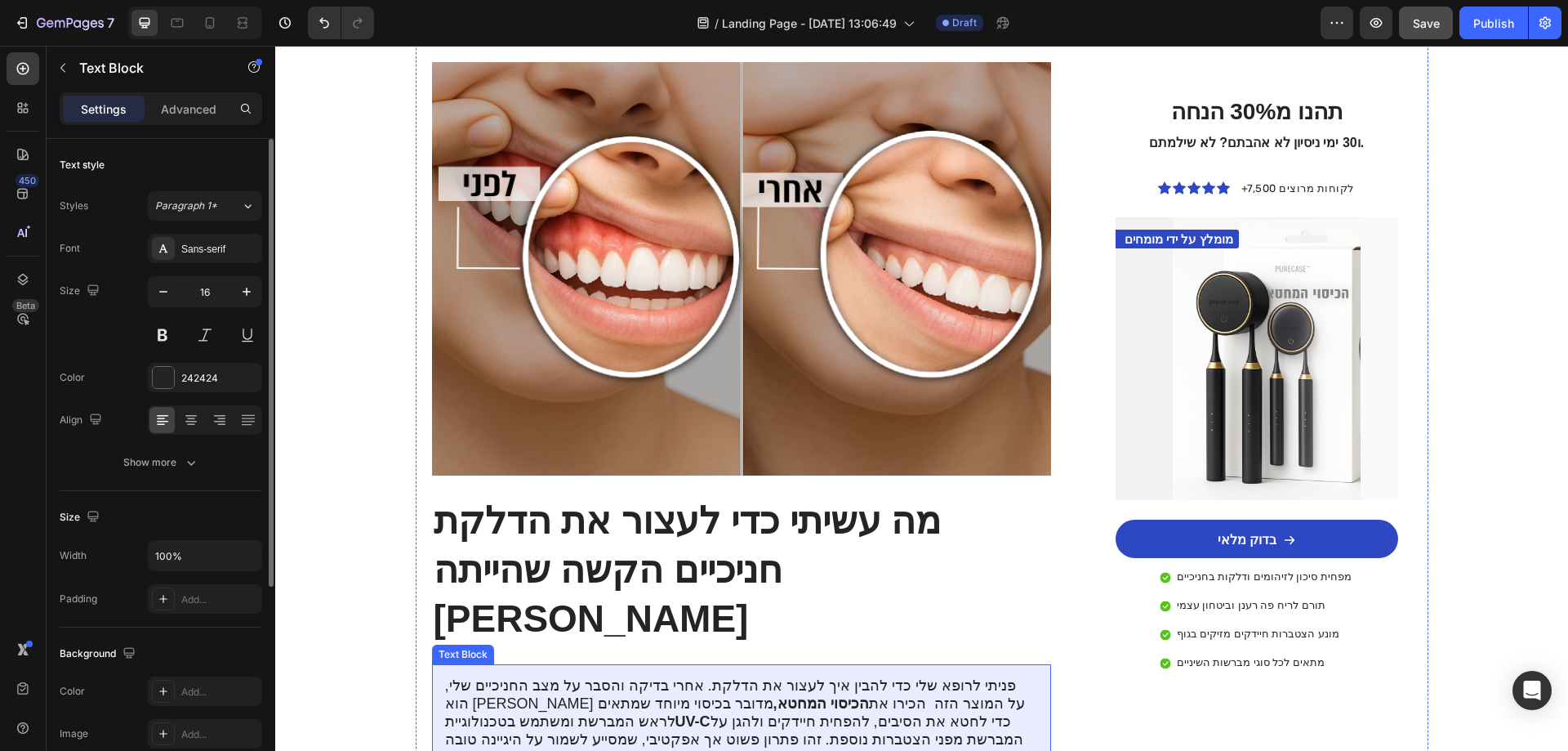
scroll to position [1389, 0]
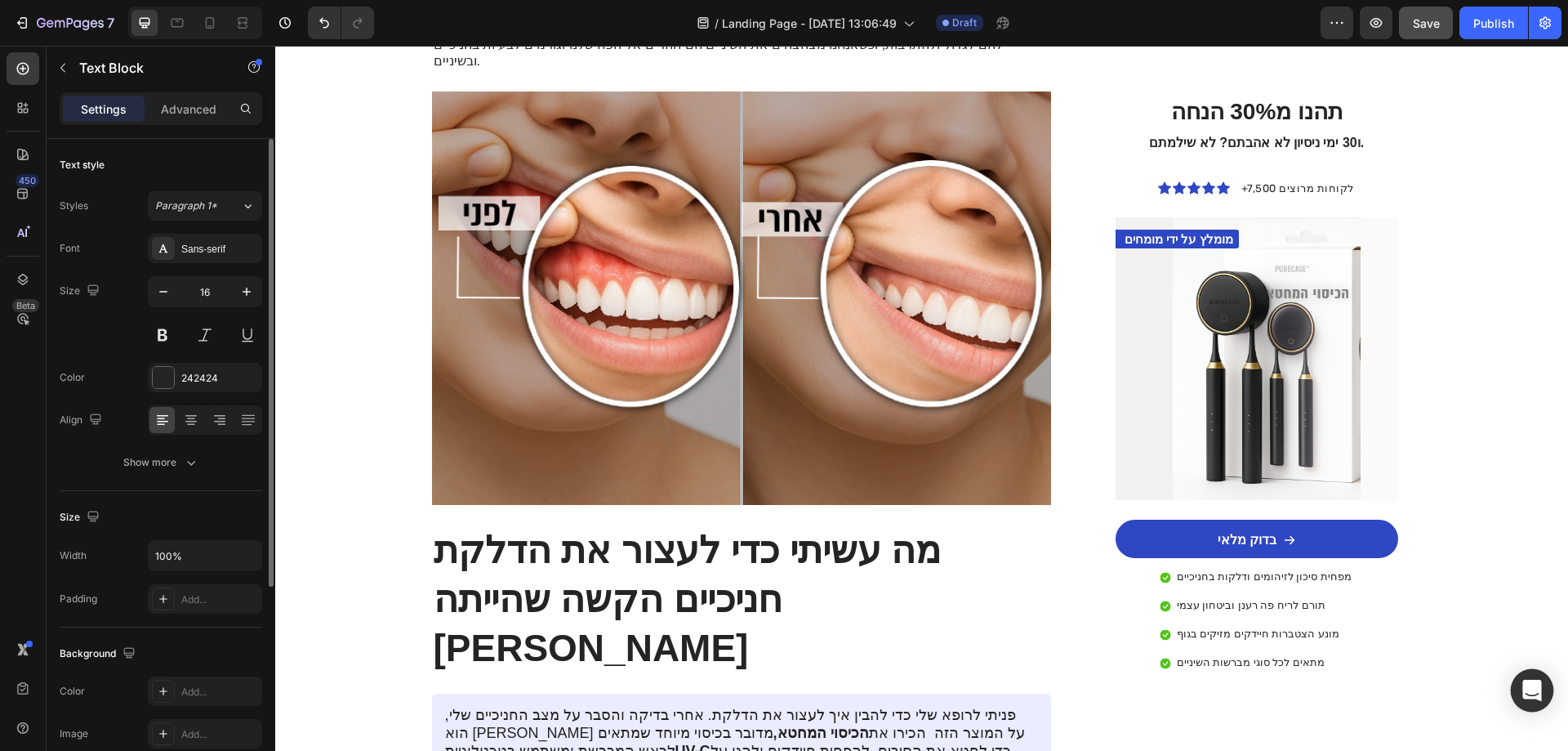
click at [1538, 681] on icon "Open Intercom Messenger" at bounding box center [1531, 689] width 21 height 21
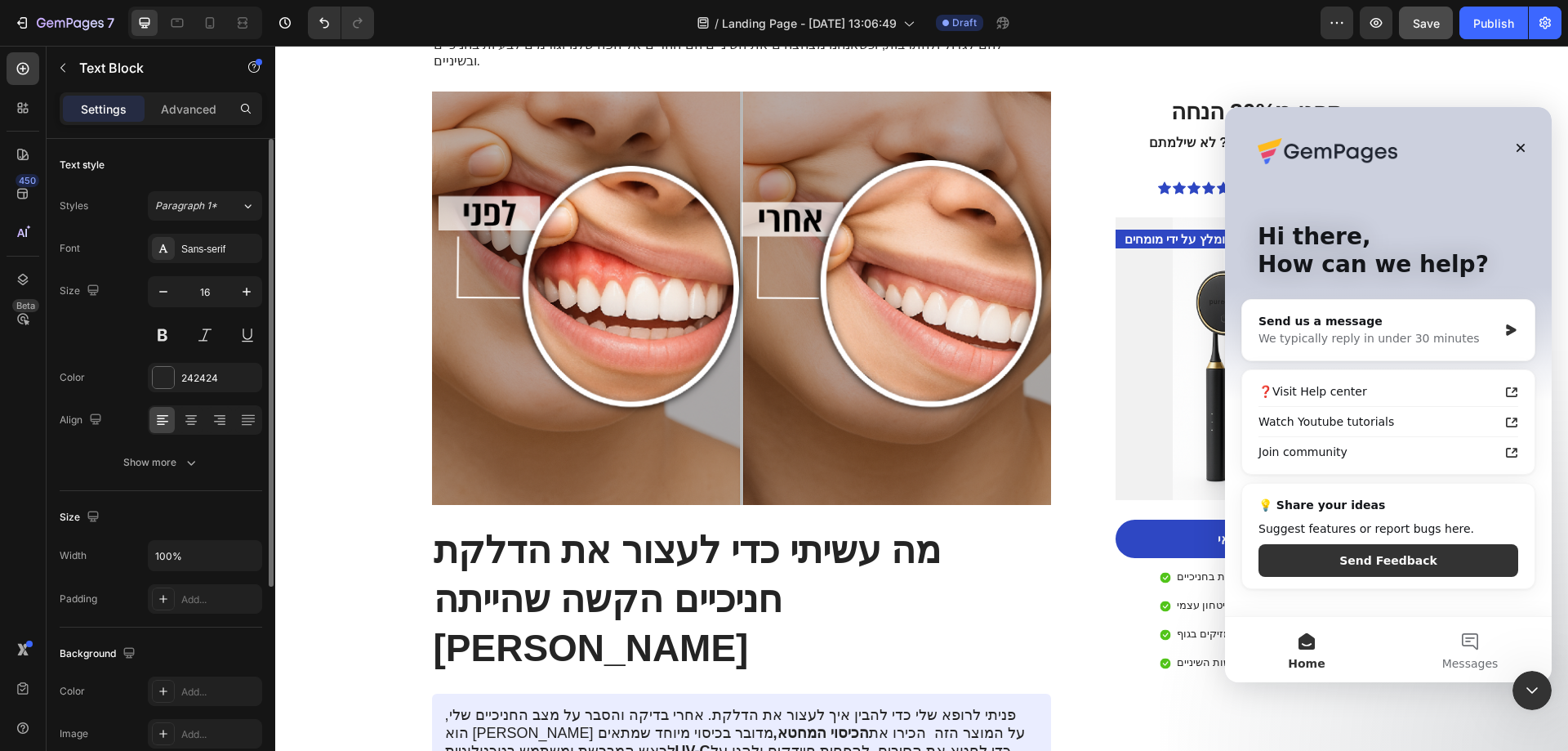
scroll to position [0, 0]
click at [1524, 152] on icon "Close" at bounding box center [1520, 148] width 9 height 9
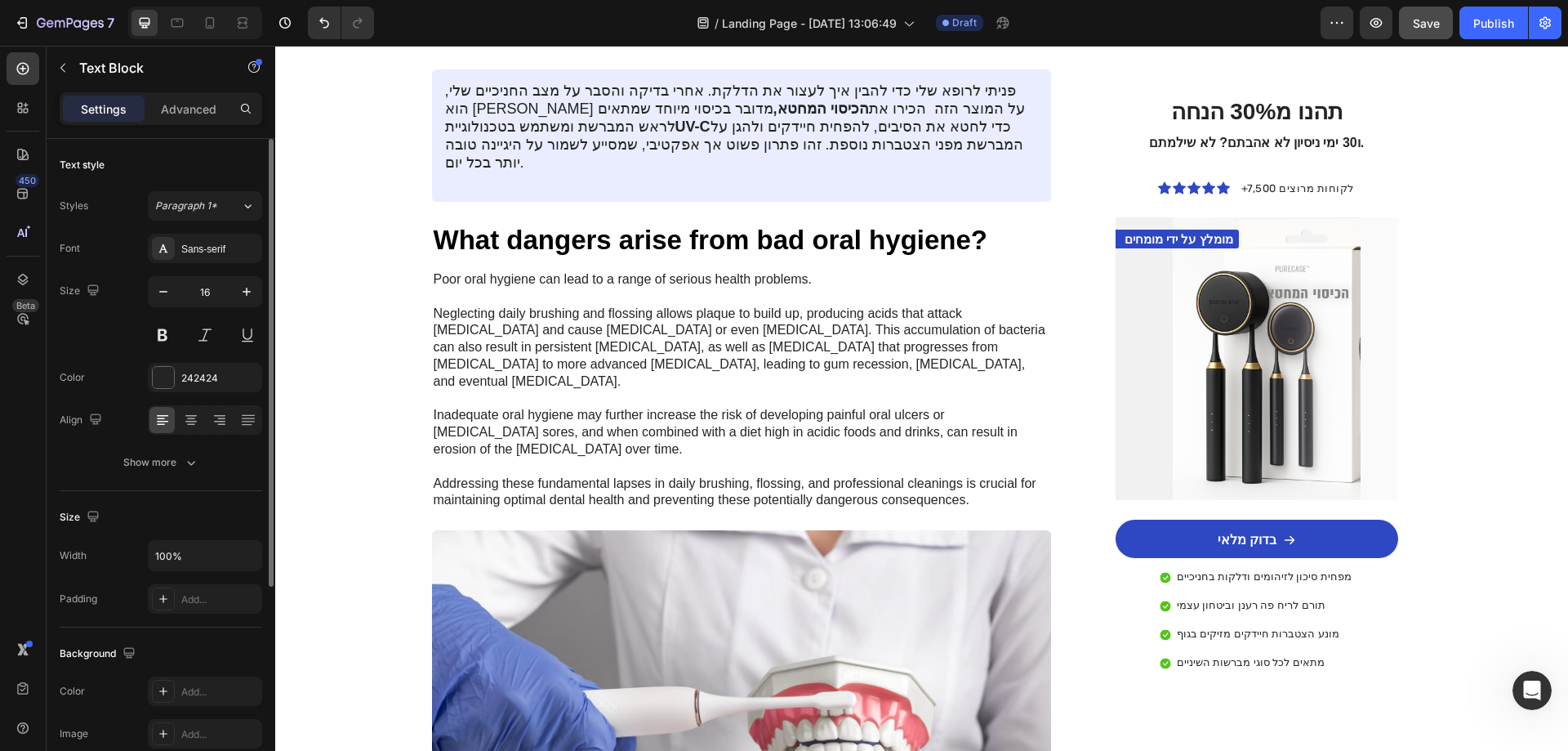
scroll to position [1879, 0]
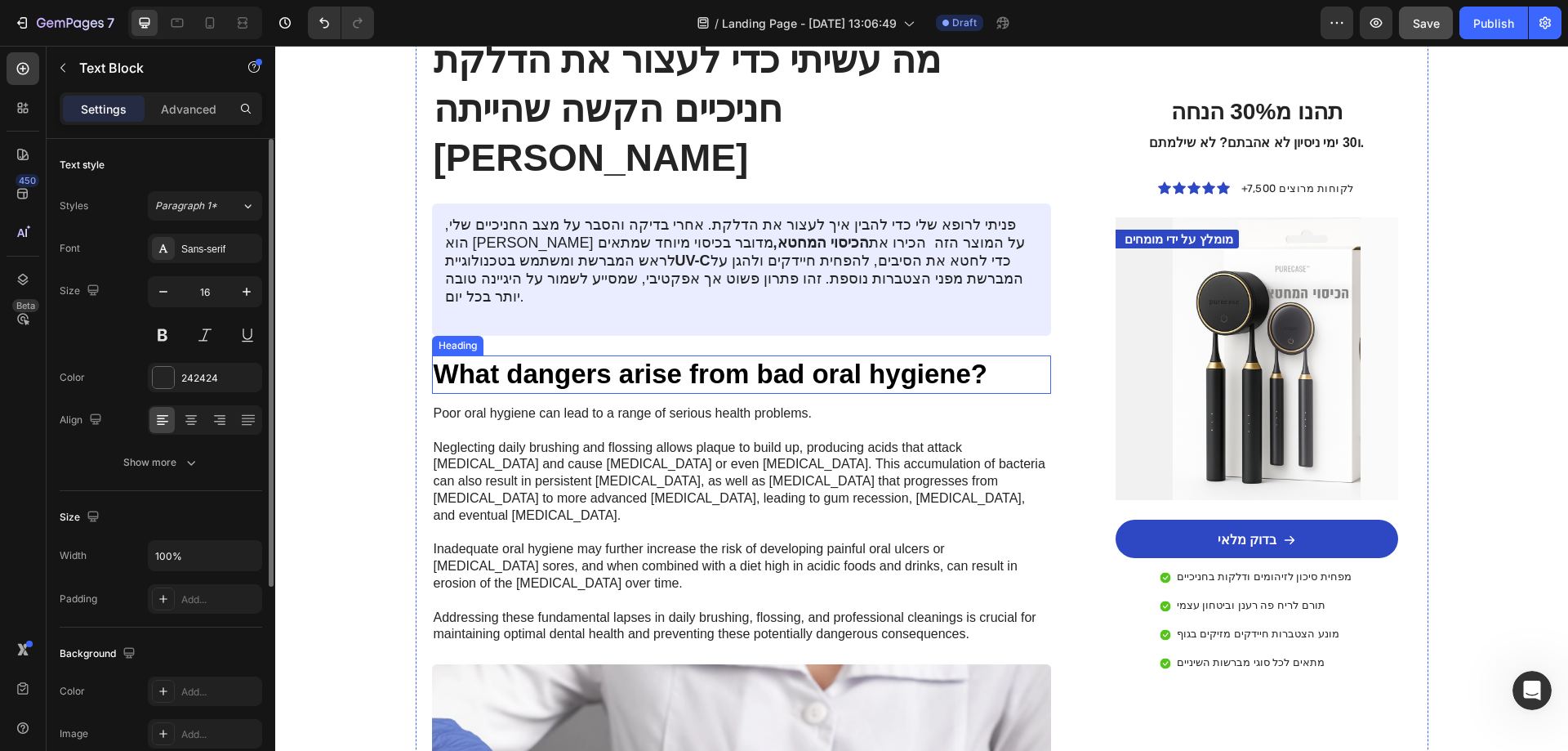
click at [590, 356] on h2 "What dangers arise from bad oral hygiene?" at bounding box center [742, 375] width 620 height 39
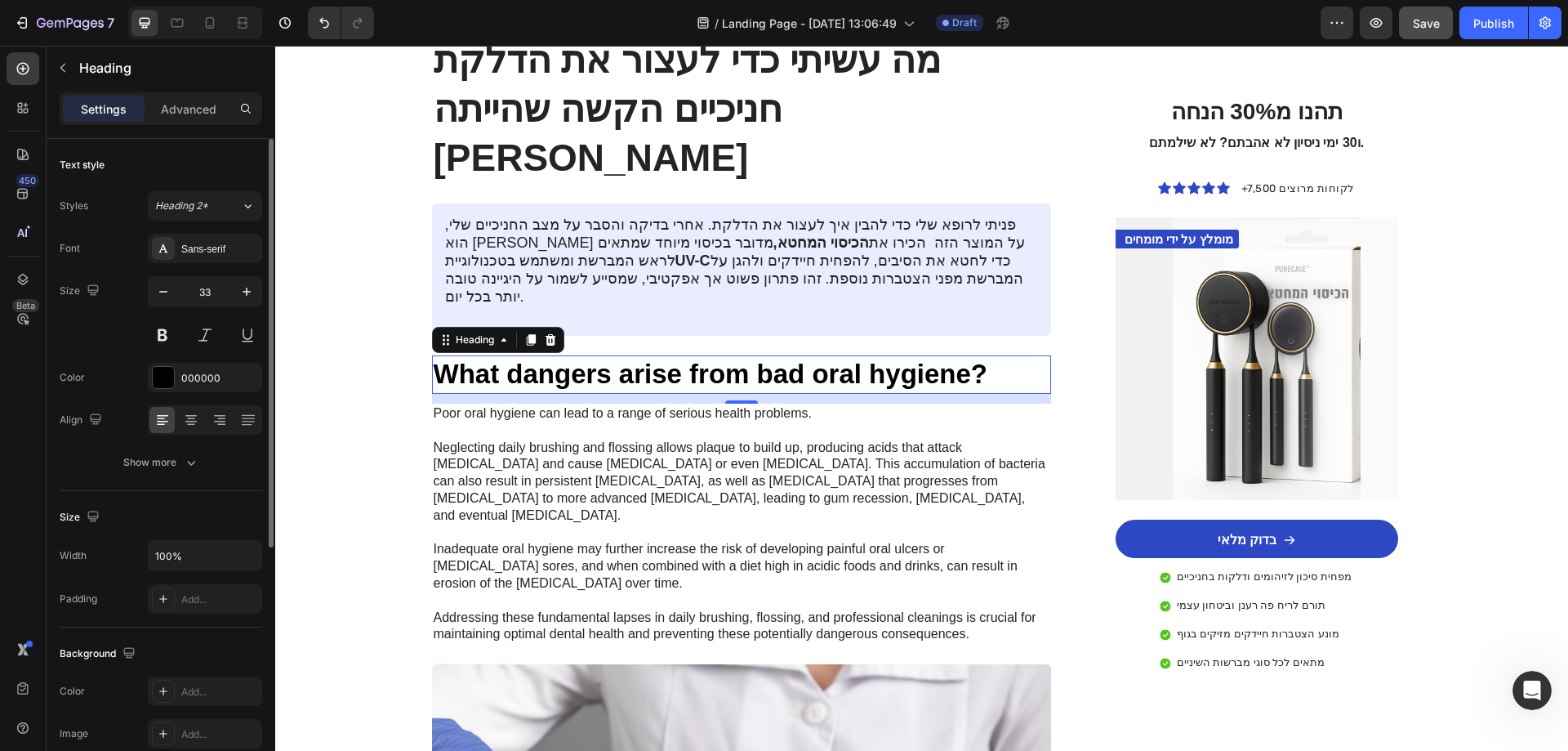
click at [605, 356] on h2 "What dangers arise from bad oral hygiene?" at bounding box center [742, 375] width 620 height 39
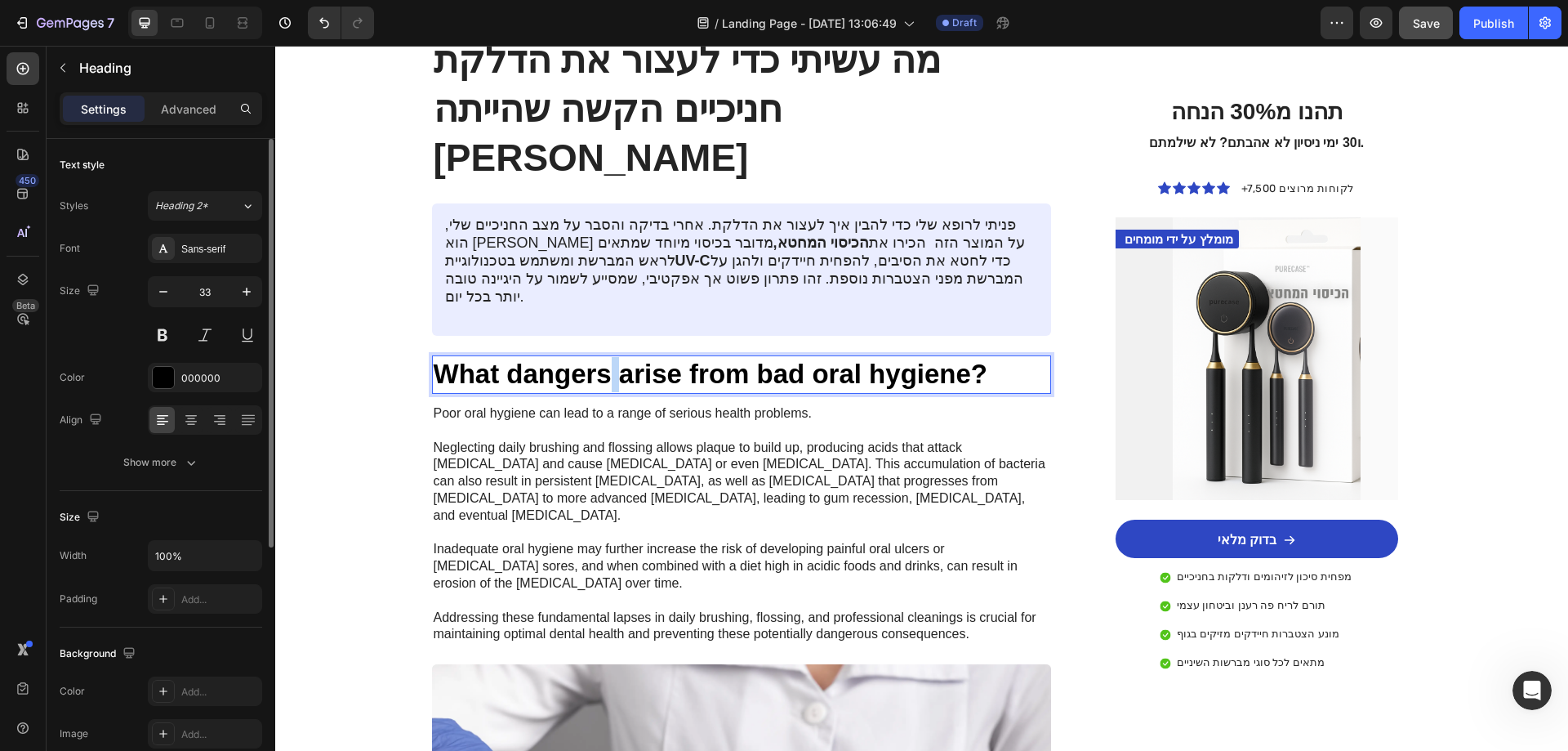
click at [605, 357] on p "What dangers arise from bad oral hygiene?" at bounding box center [742, 374] width 617 height 35
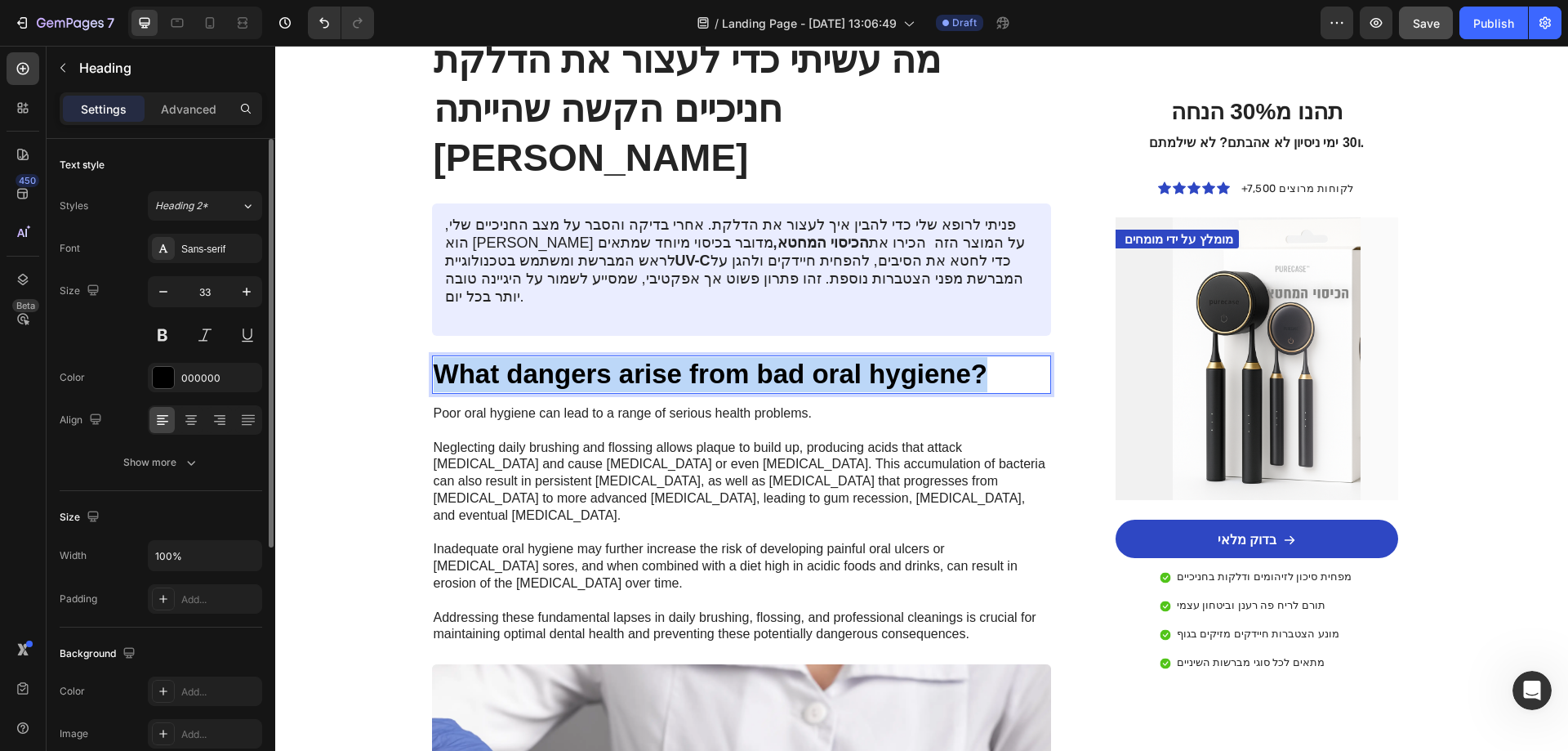
click at [605, 357] on p "What dangers arise from bad oral hygiene?" at bounding box center [742, 374] width 617 height 35
click at [577, 405] on p "Poor oral hygiene can lead to a range of serious health problems. Neglecting da…" at bounding box center [742, 524] width 617 height 237
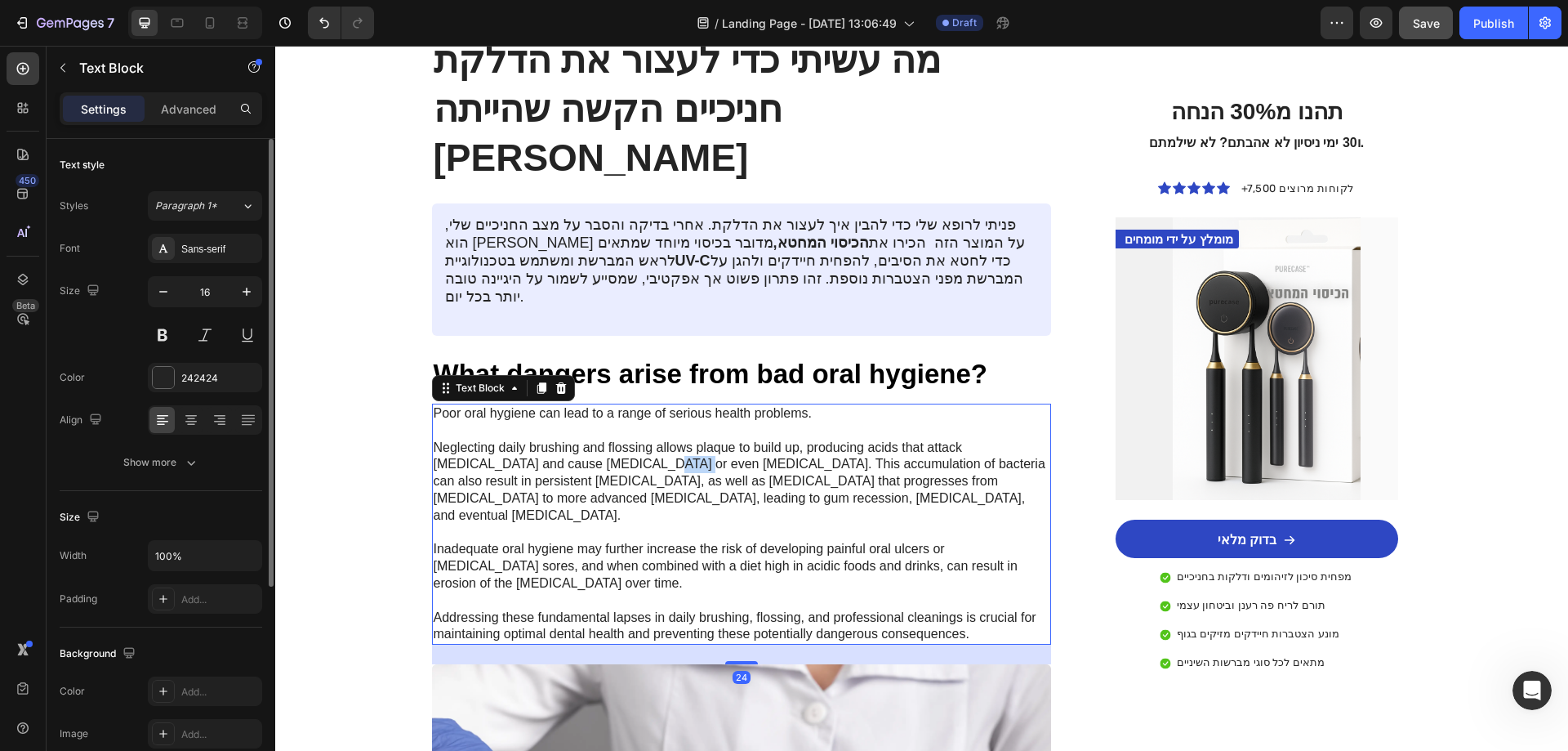
click at [577, 405] on p "Poor oral hygiene can lead to a range of serious health problems. Neglecting da…" at bounding box center [742, 524] width 617 height 237
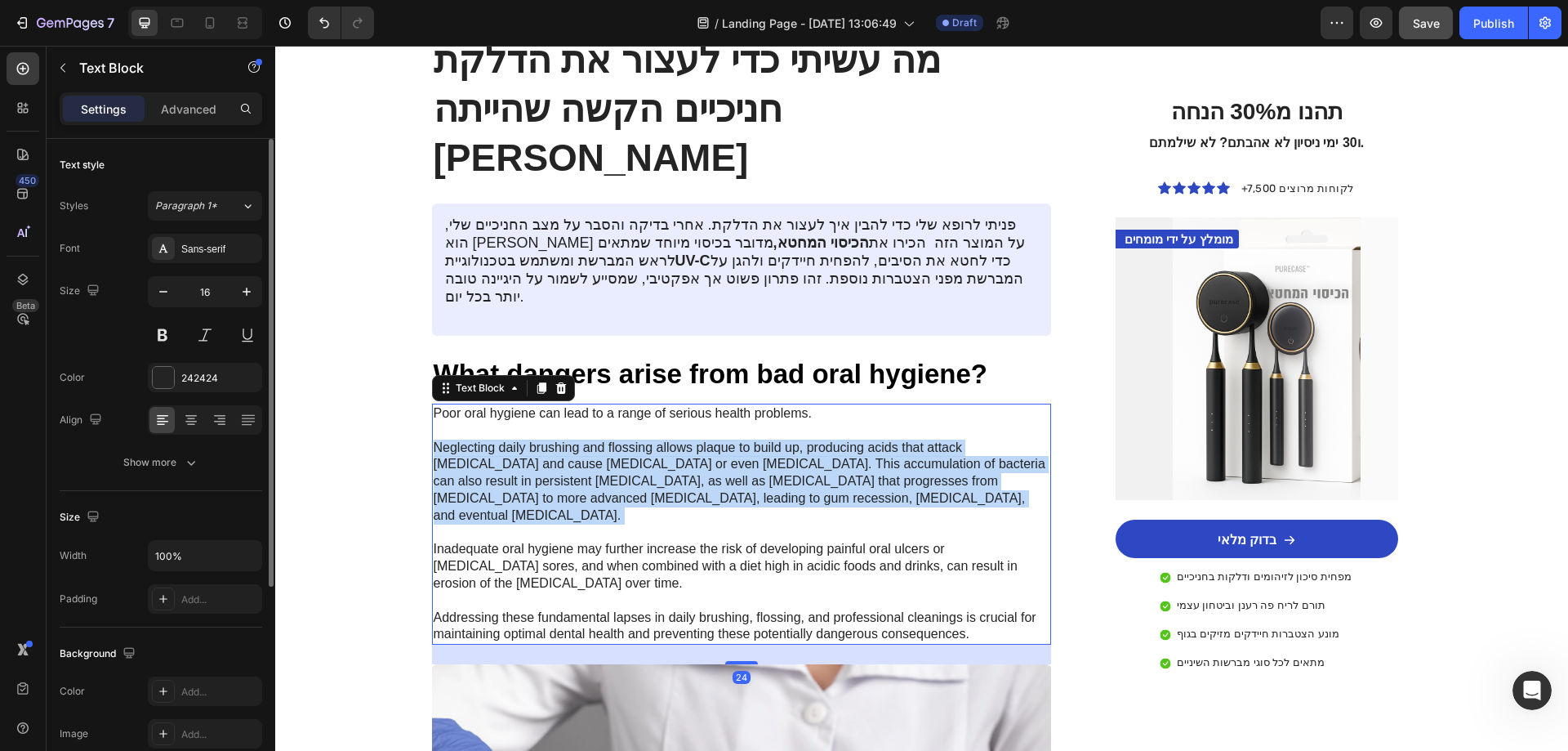
click at [577, 405] on p "Poor oral hygiene can lead to a range of serious health problems. Neglecting da…" at bounding box center [742, 524] width 617 height 237
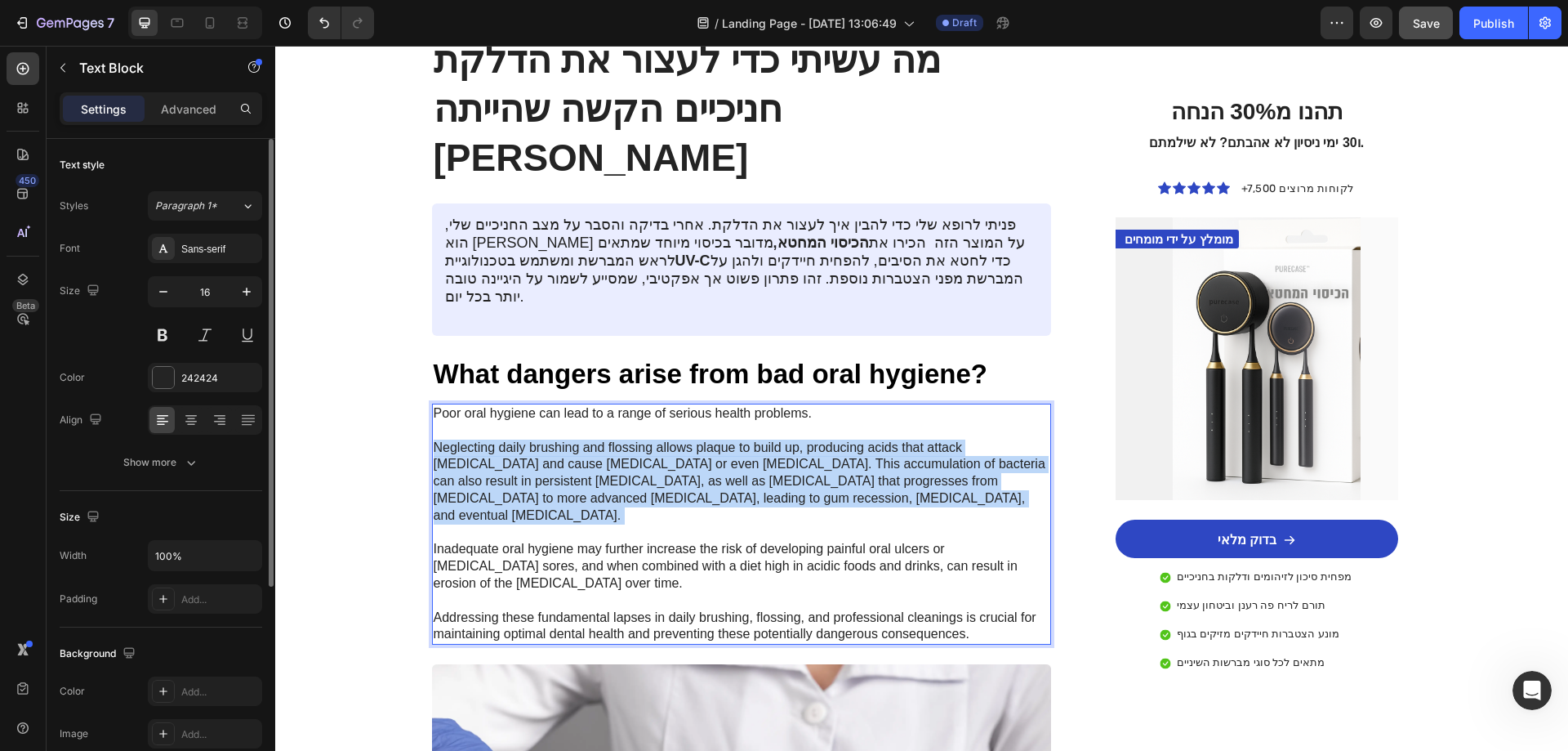
click at [577, 405] on p "Poor oral hygiene can lead to a range of serious health problems. Neglecting da…" at bounding box center [742, 524] width 617 height 237
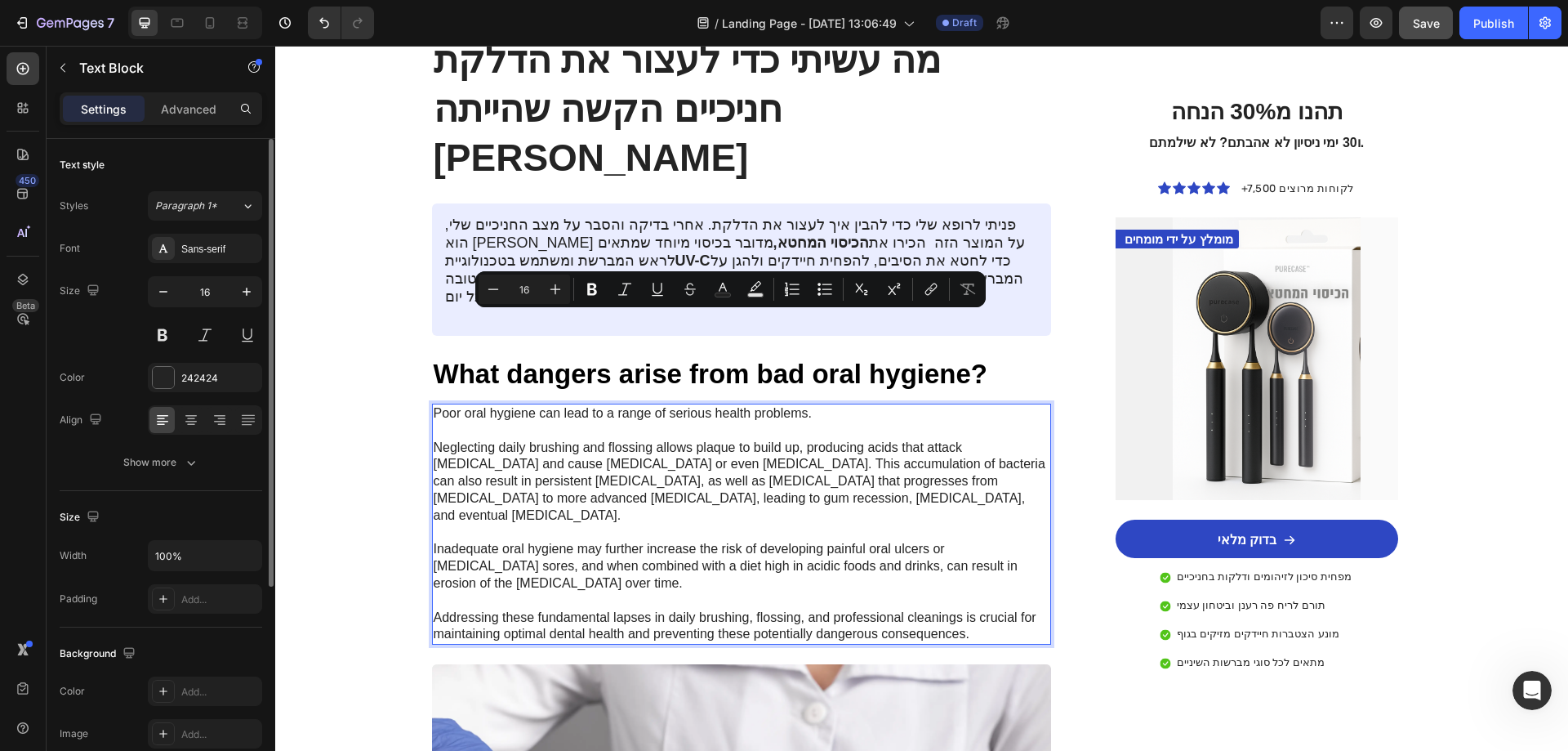
click at [602, 426] on p "Poor oral hygiene can lead to a range of serious health problems. Neglecting da…" at bounding box center [742, 524] width 617 height 237
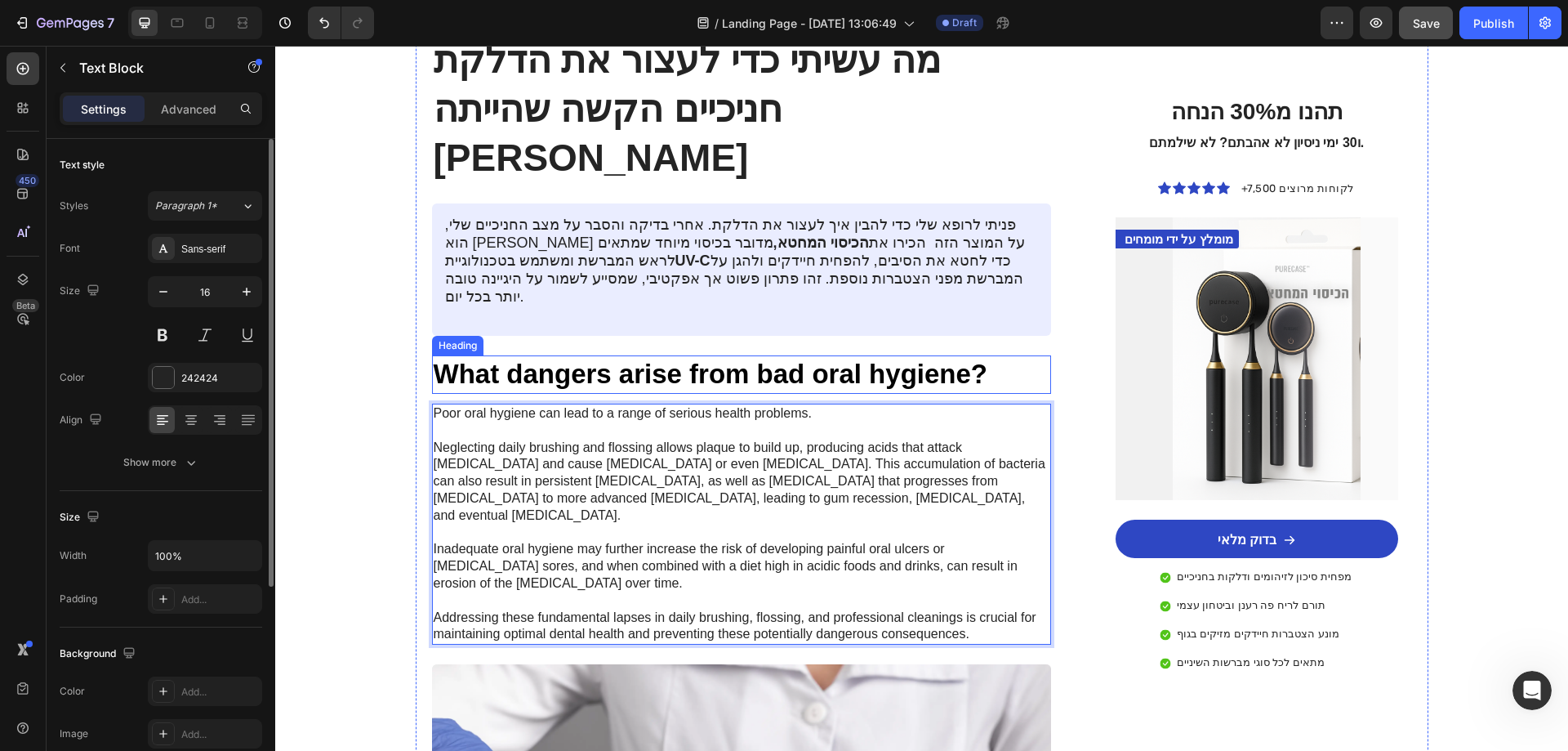
click at [572, 357] on p "What dangers arise from bad oral hygiene?" at bounding box center [742, 374] width 617 height 35
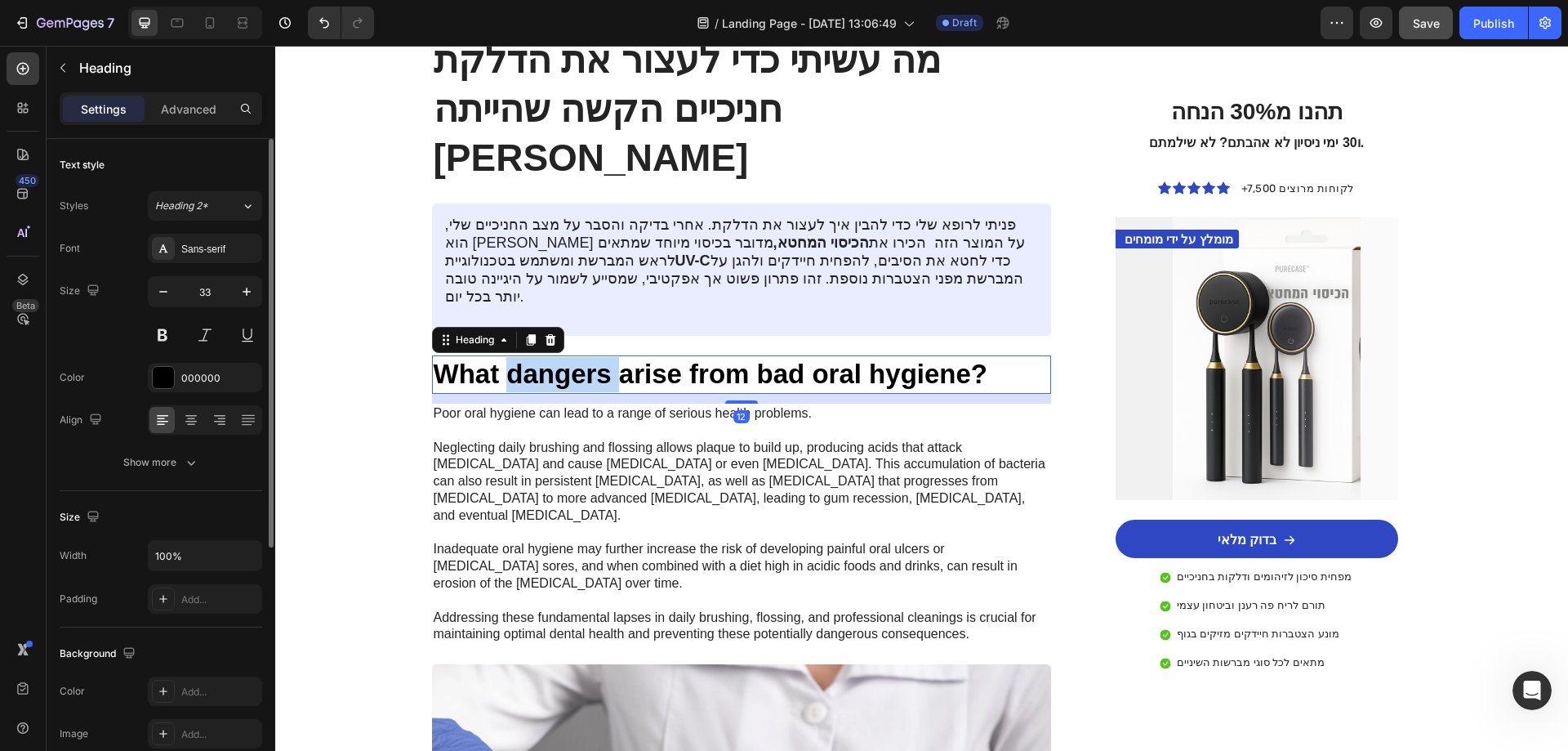
click at [572, 357] on p "What dangers arise from bad oral hygiene?" at bounding box center [742, 374] width 617 height 35
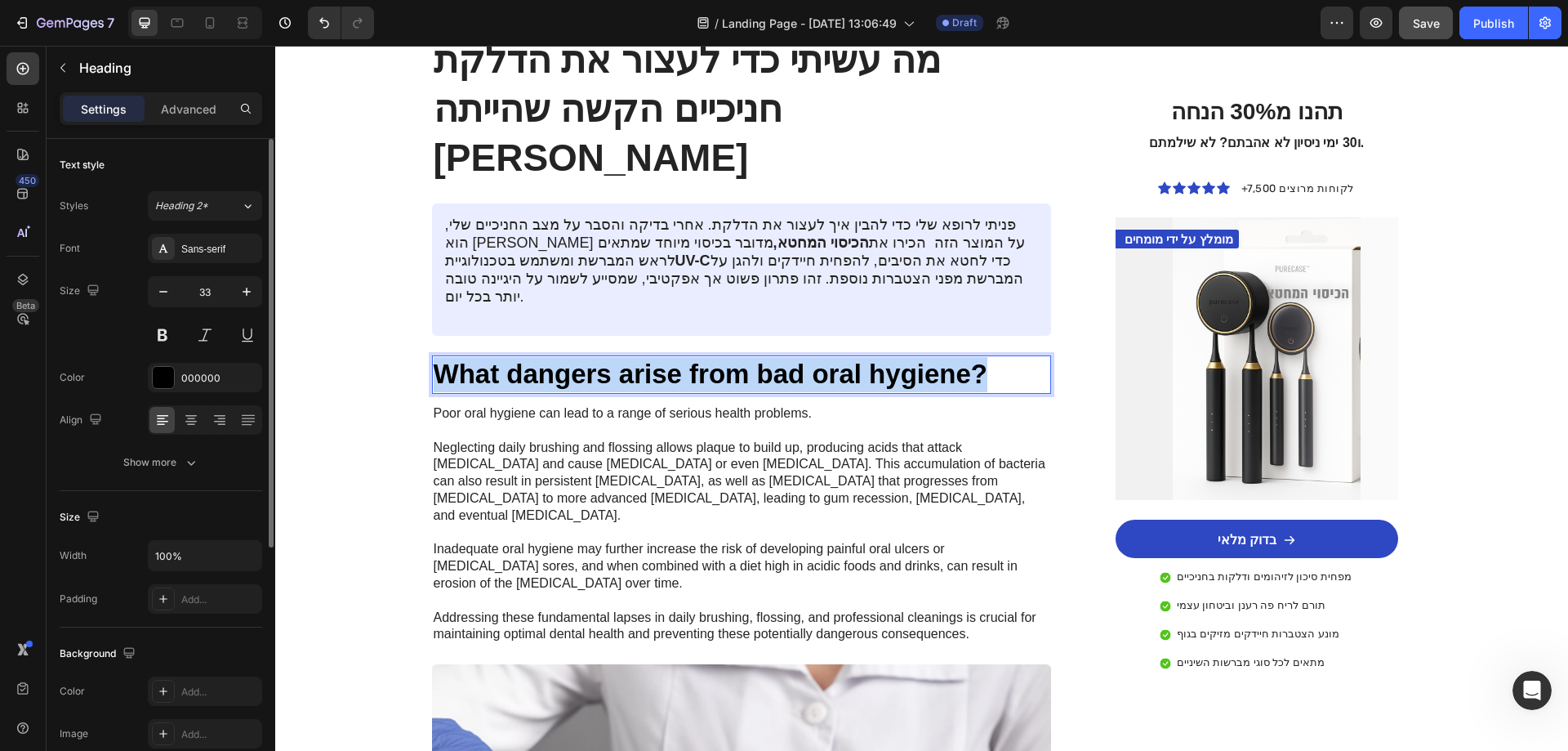
click at [572, 357] on p "What dangers arise from bad oral hygiene?" at bounding box center [742, 374] width 617 height 35
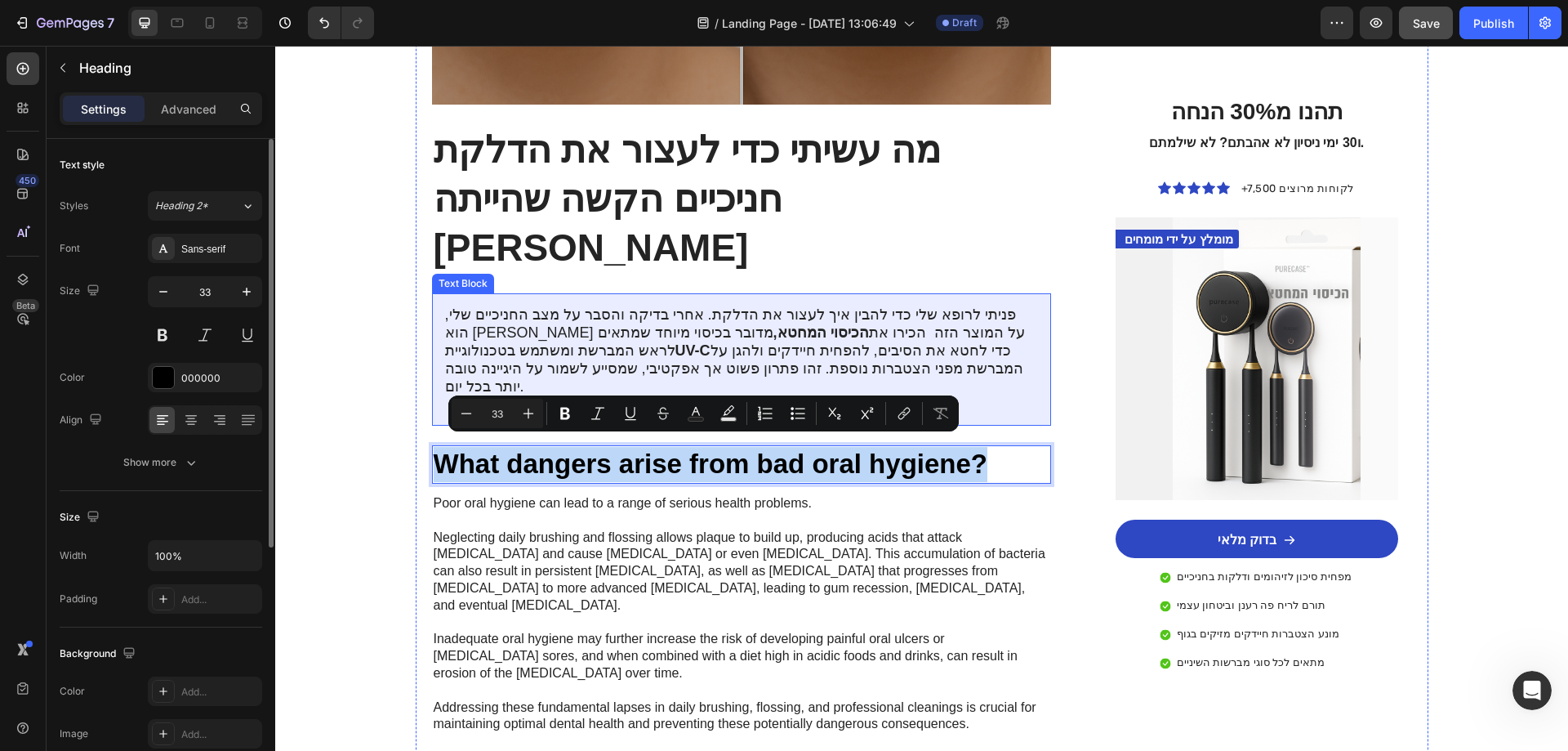
scroll to position [1634, 0]
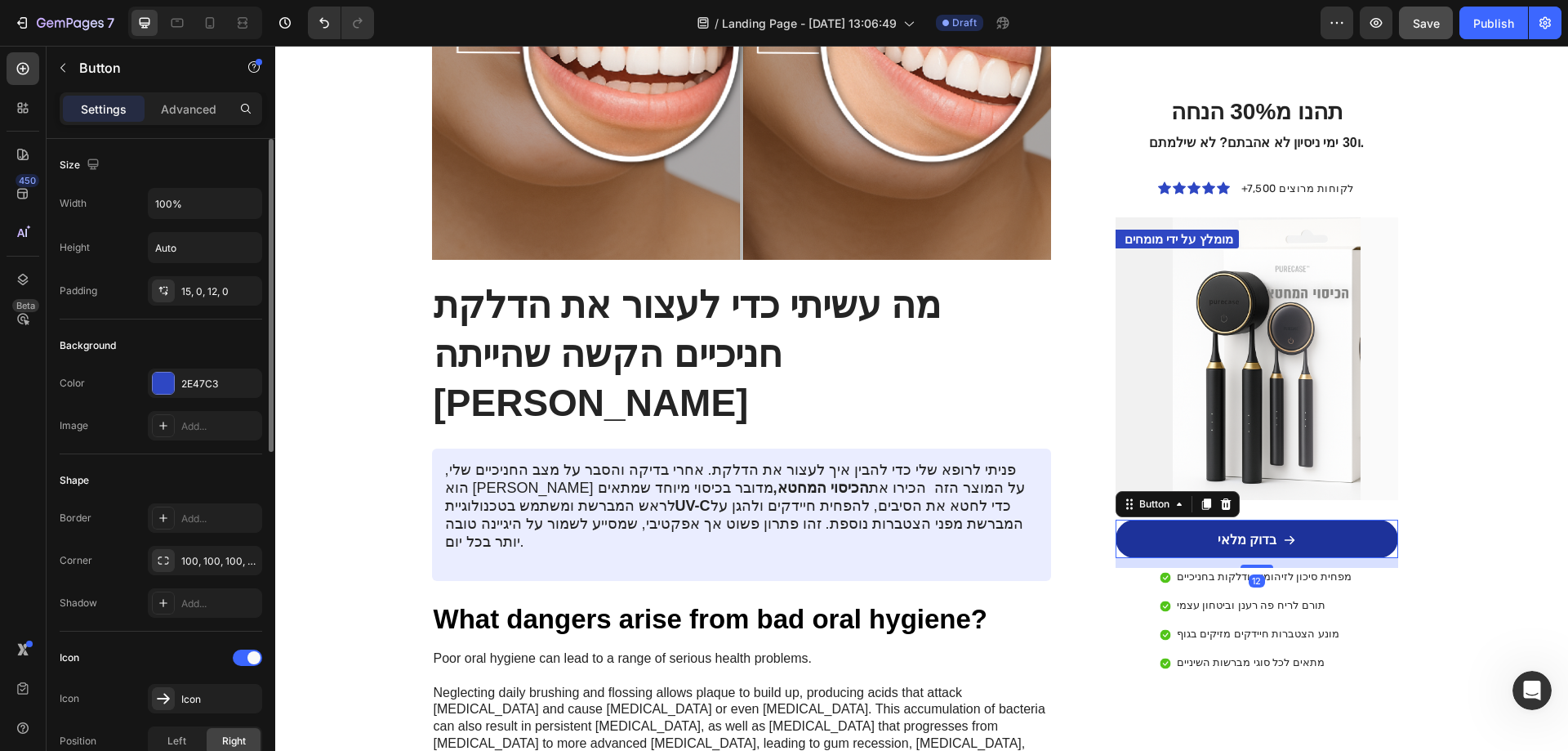
click at [1291, 540] on link "בדוק מלאי" at bounding box center [1256, 538] width 282 height 39
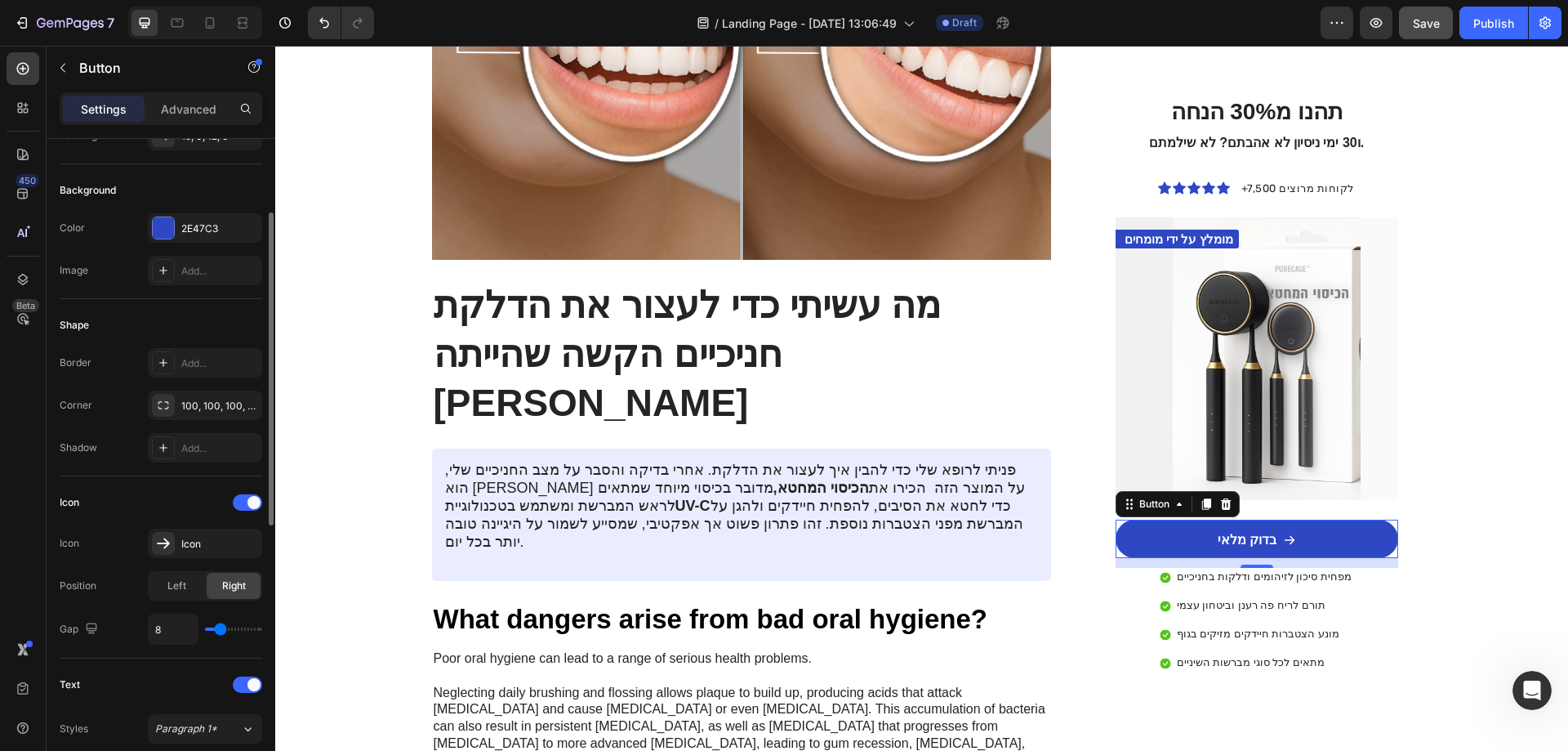
scroll to position [0, 0]
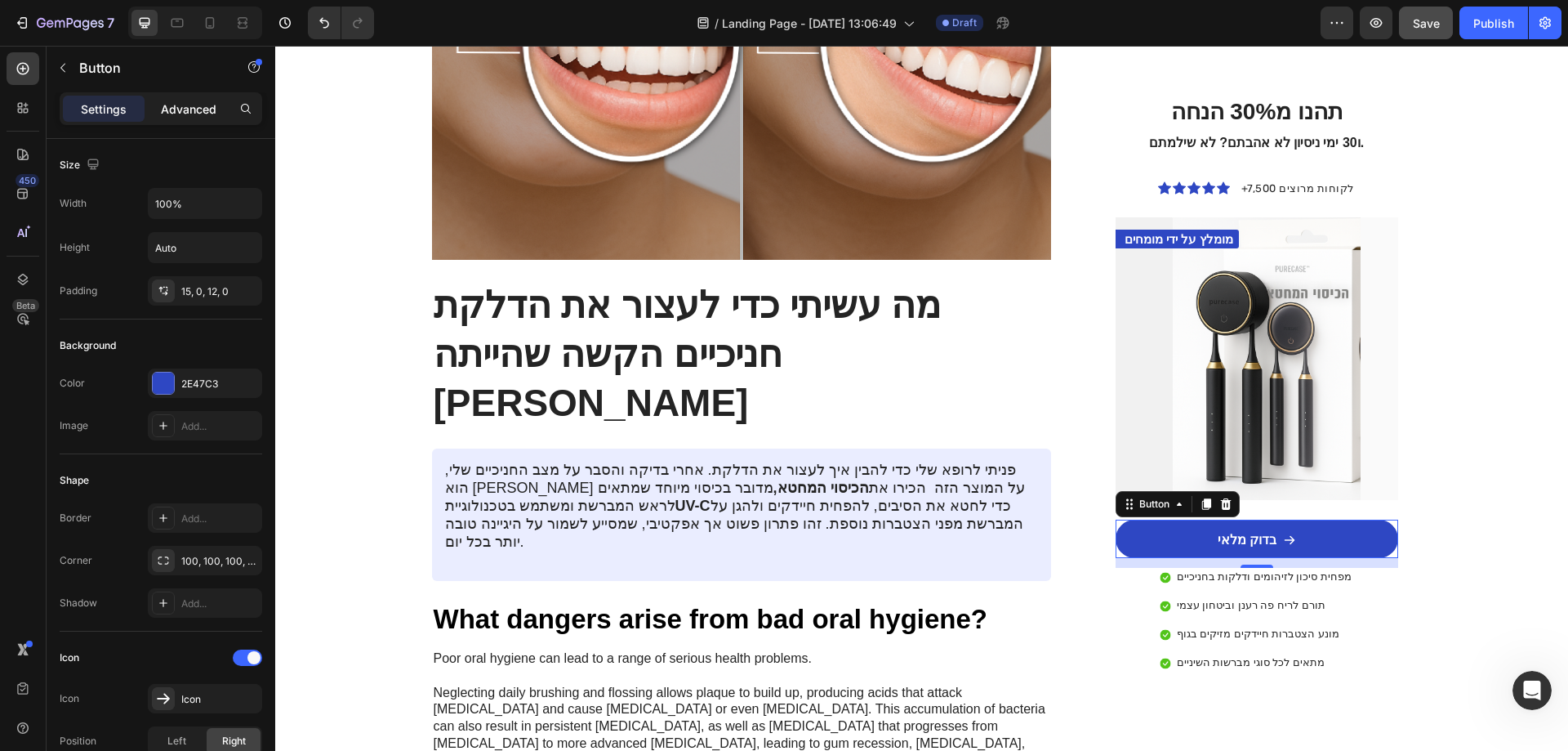
click at [188, 117] on p "Advanced" at bounding box center [189, 108] width 56 height 17
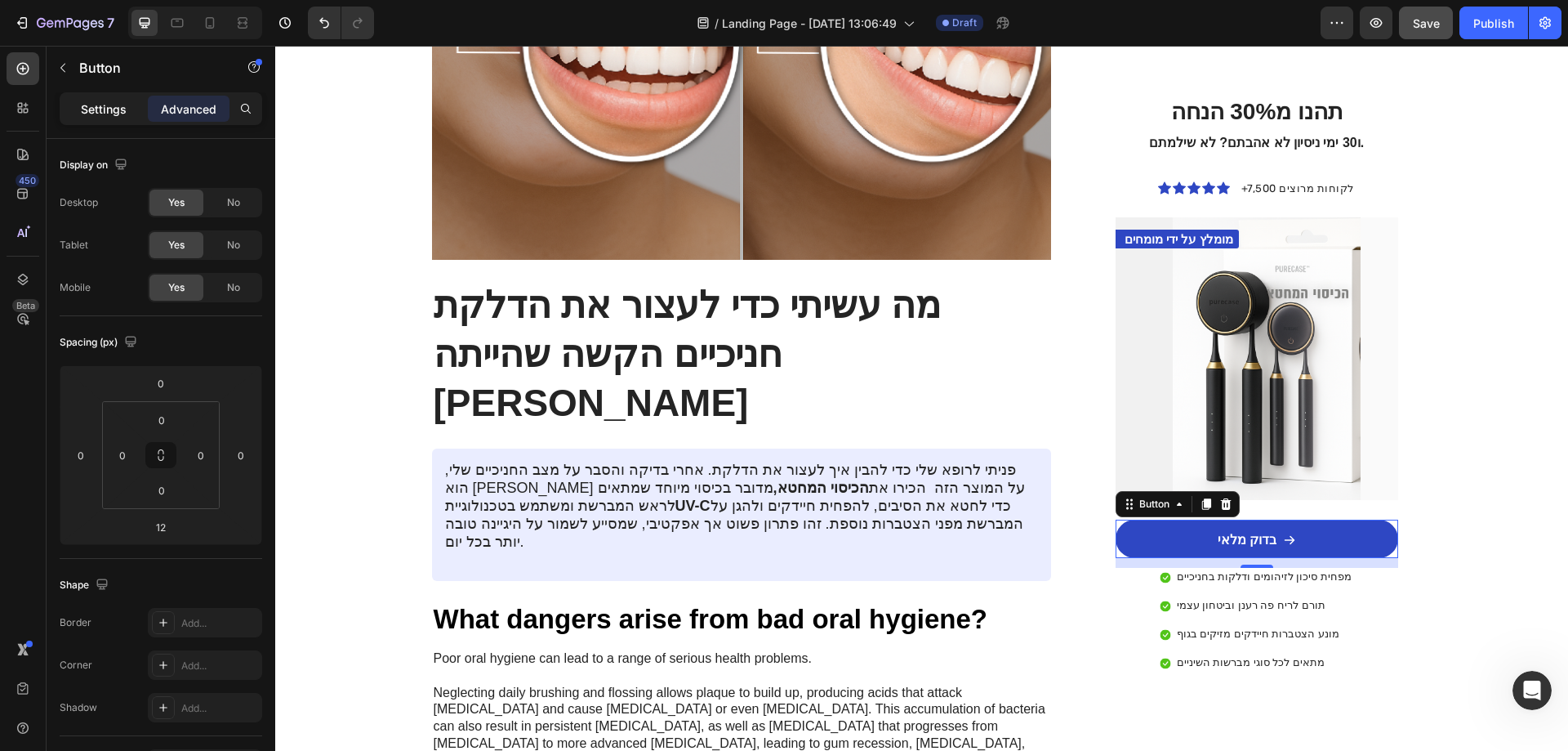
click at [99, 109] on p "Settings" at bounding box center [103, 108] width 46 height 17
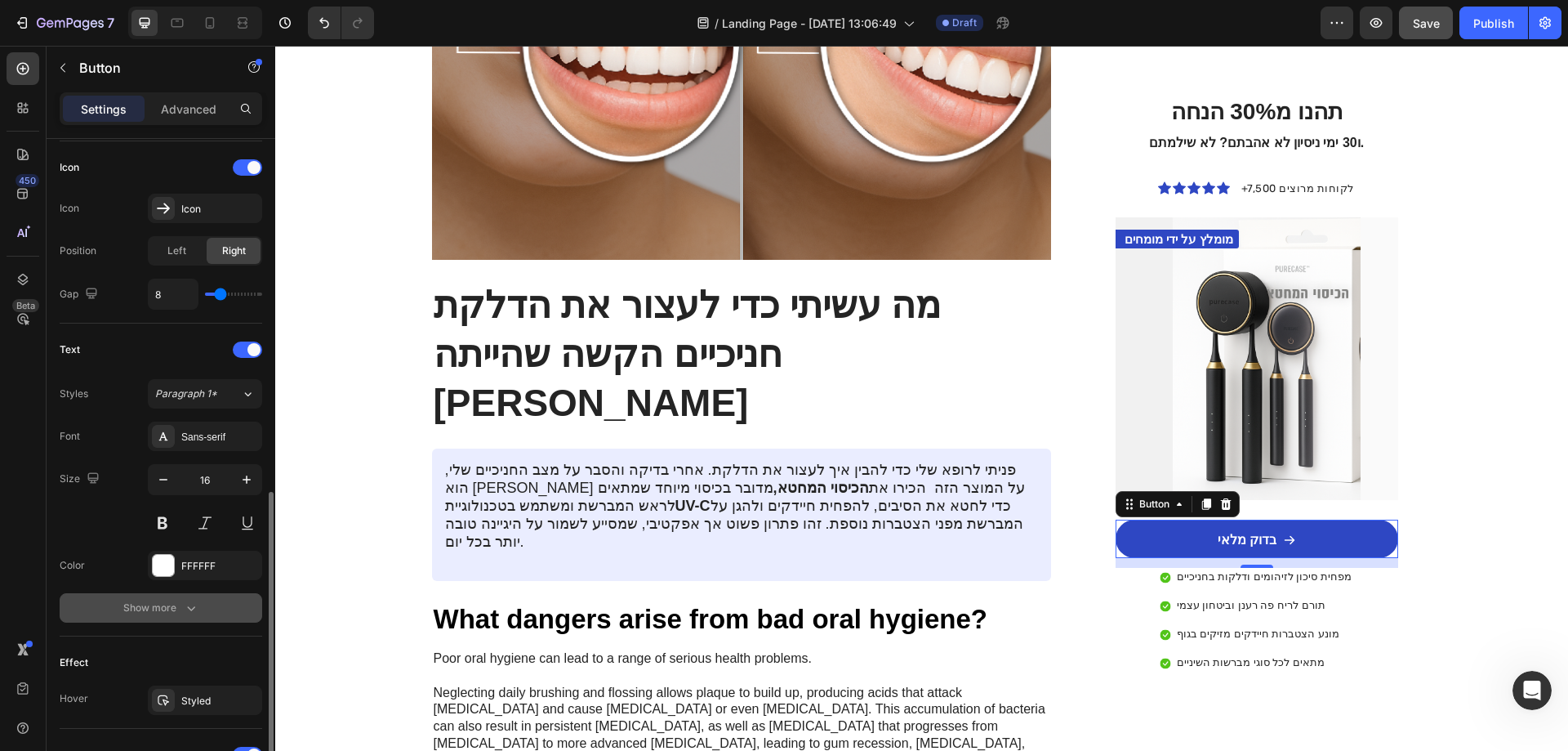
scroll to position [727, 0]
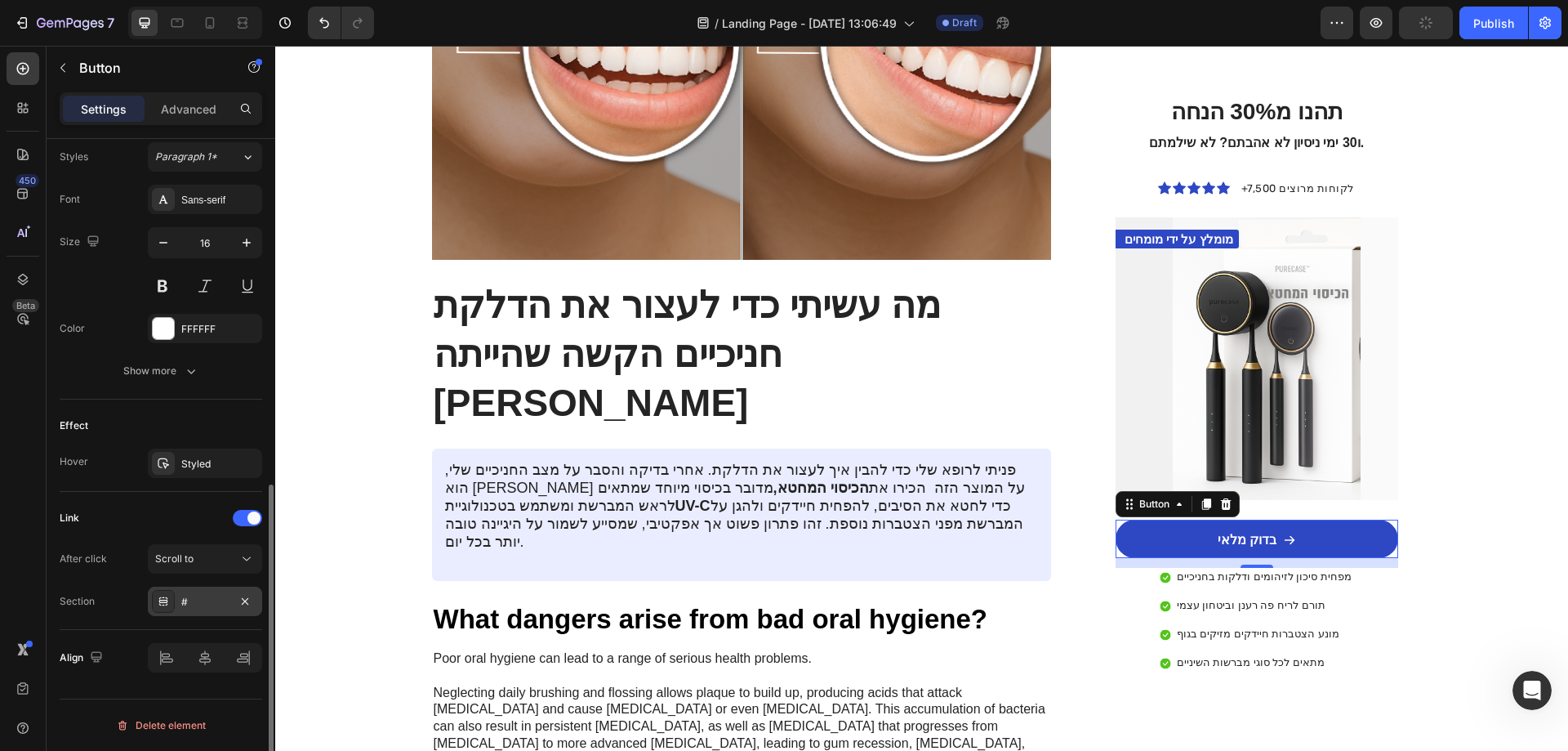
click at [202, 599] on div "#" at bounding box center [206, 602] width 48 height 15
click at [194, 568] on button "Scroll to" at bounding box center [205, 559] width 114 height 30
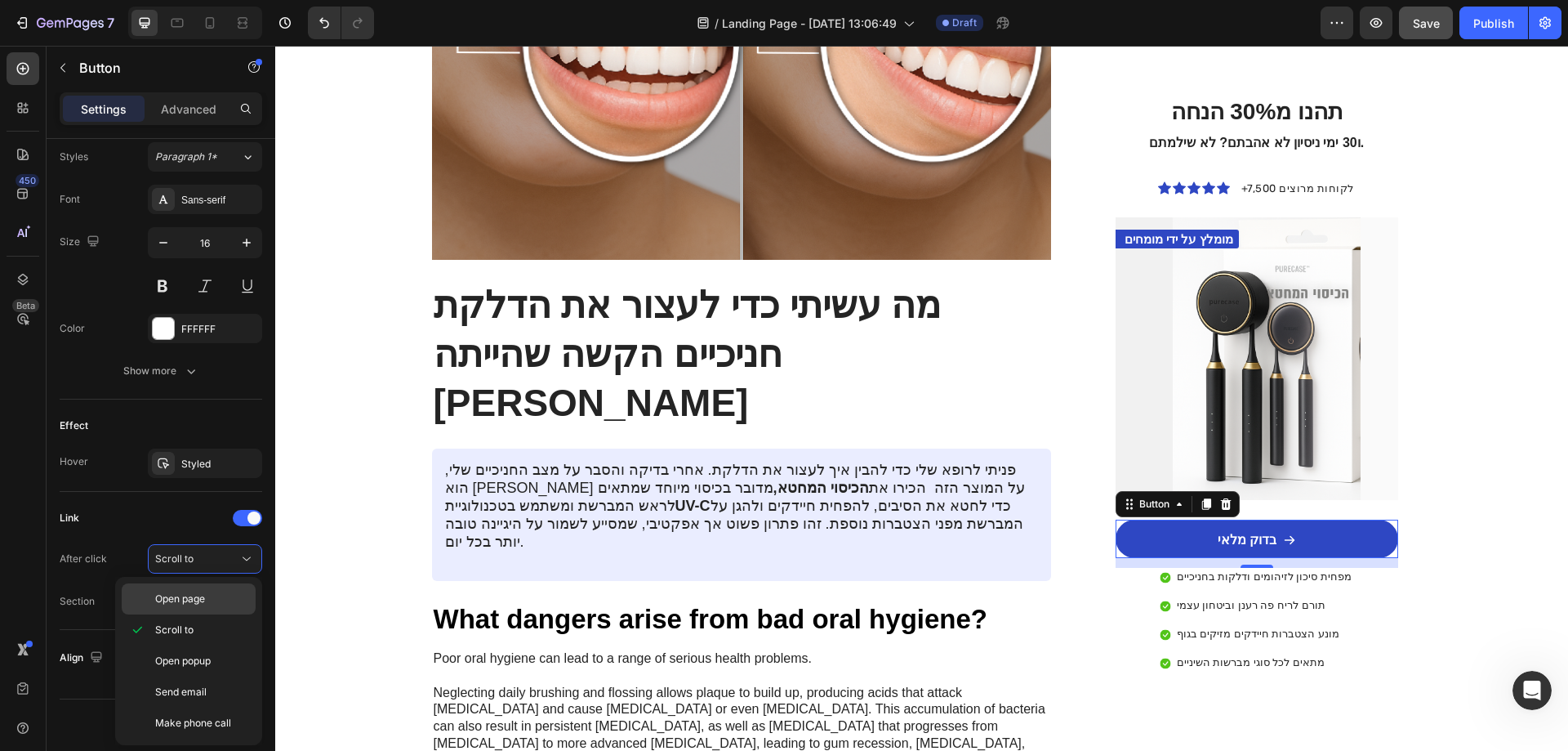
click at [200, 599] on span "Open page" at bounding box center [180, 598] width 50 height 15
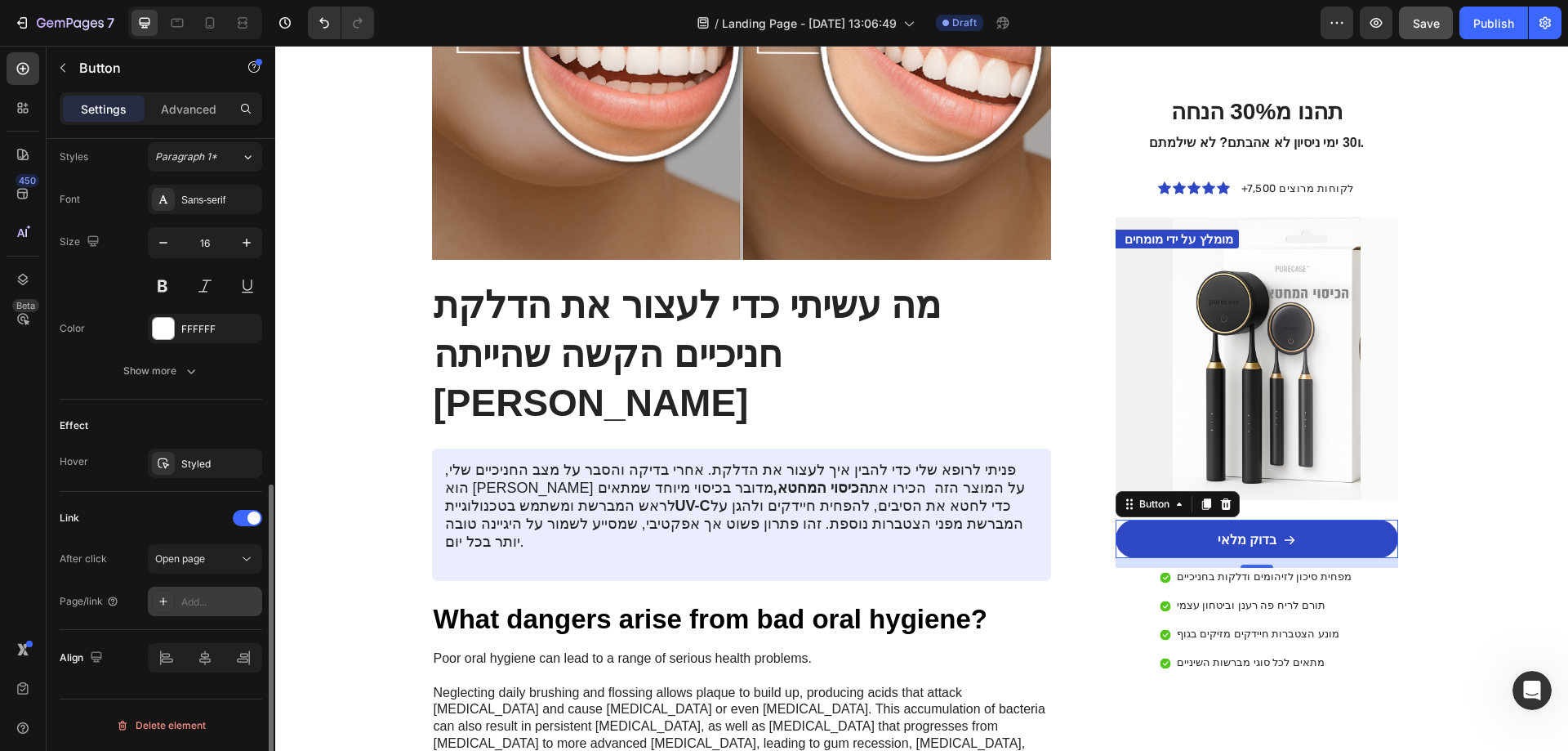
click at [193, 597] on div "Add..." at bounding box center [219, 602] width 76 height 15
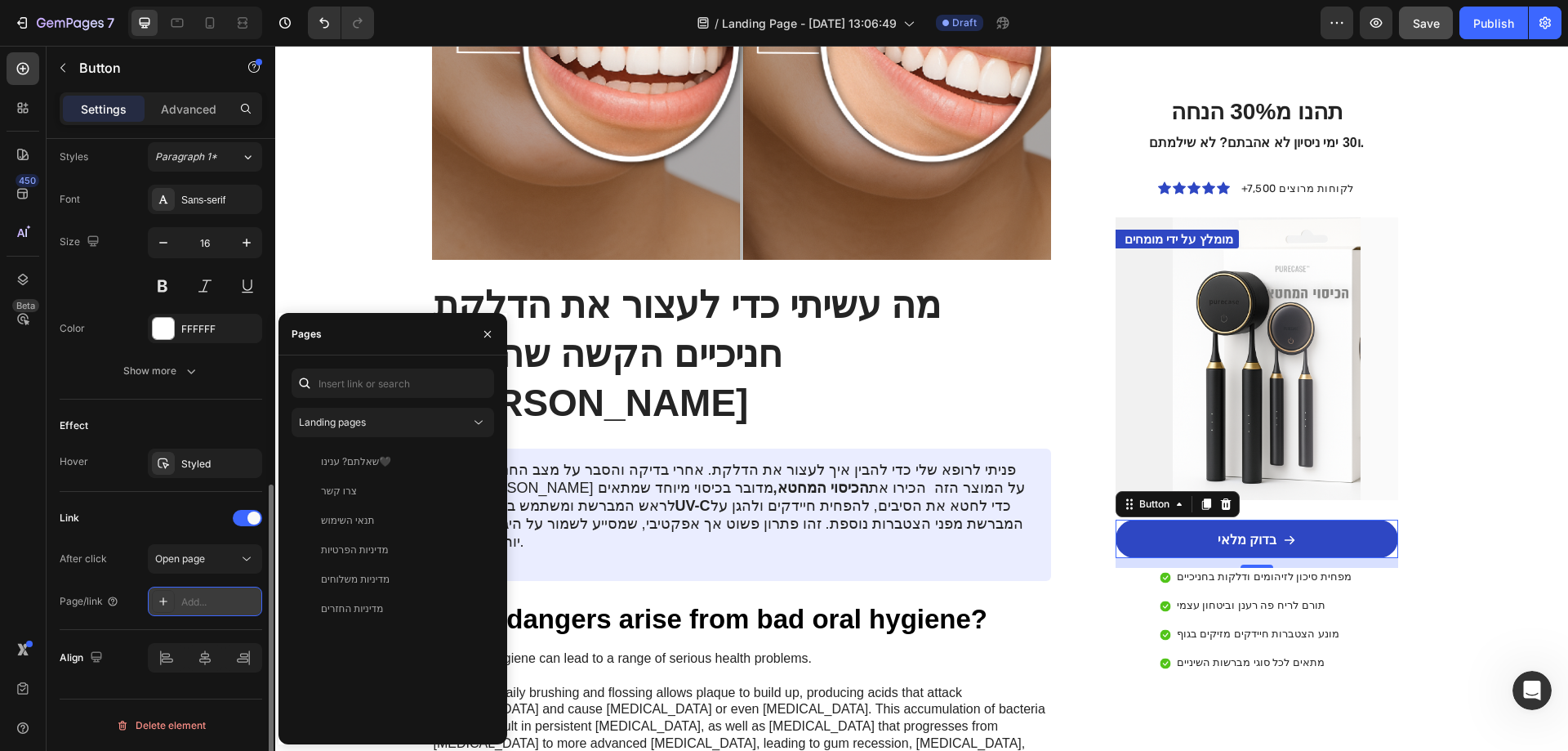
click at [161, 603] on icon at bounding box center [163, 601] width 13 height 13
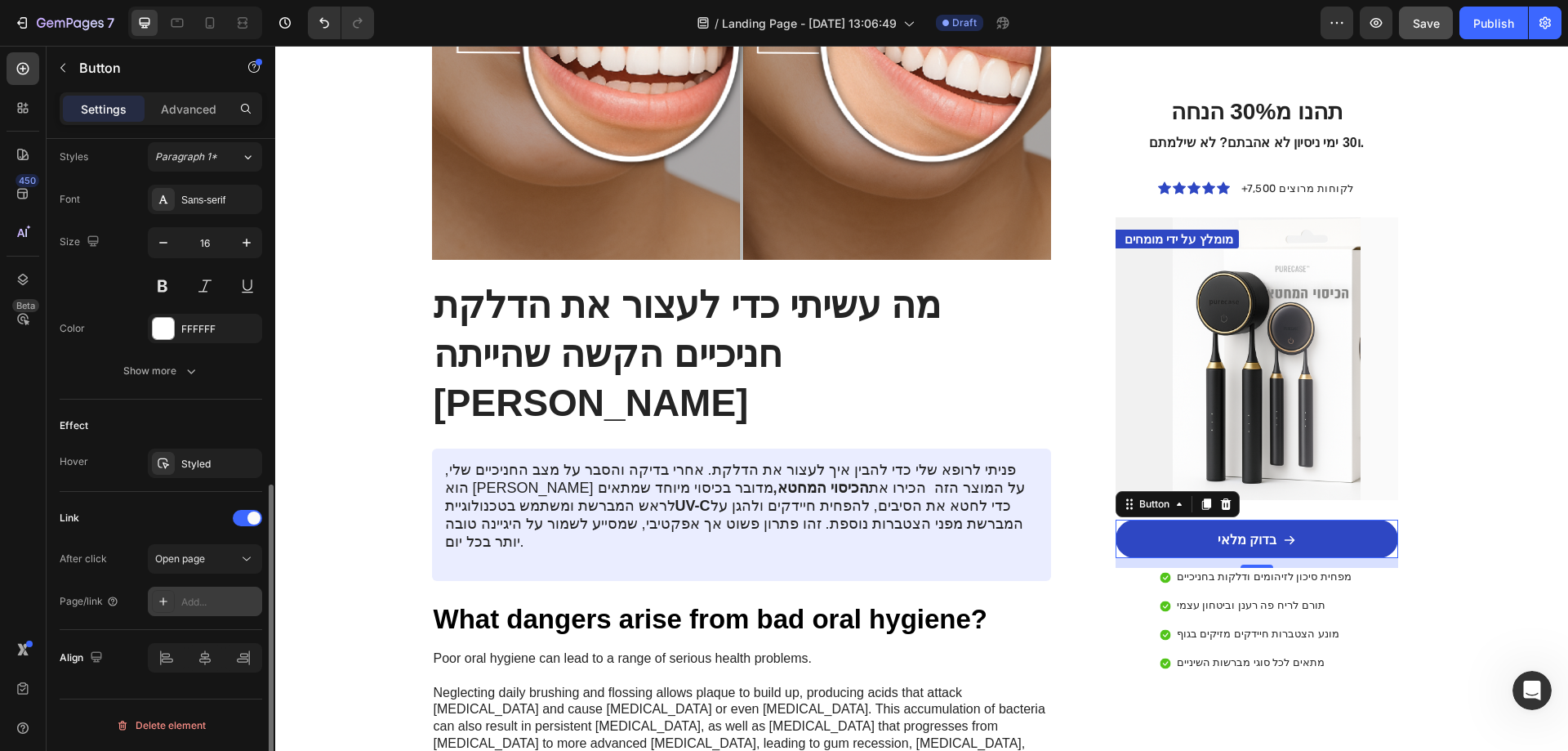
click at [196, 603] on div "Add..." at bounding box center [219, 602] width 76 height 15
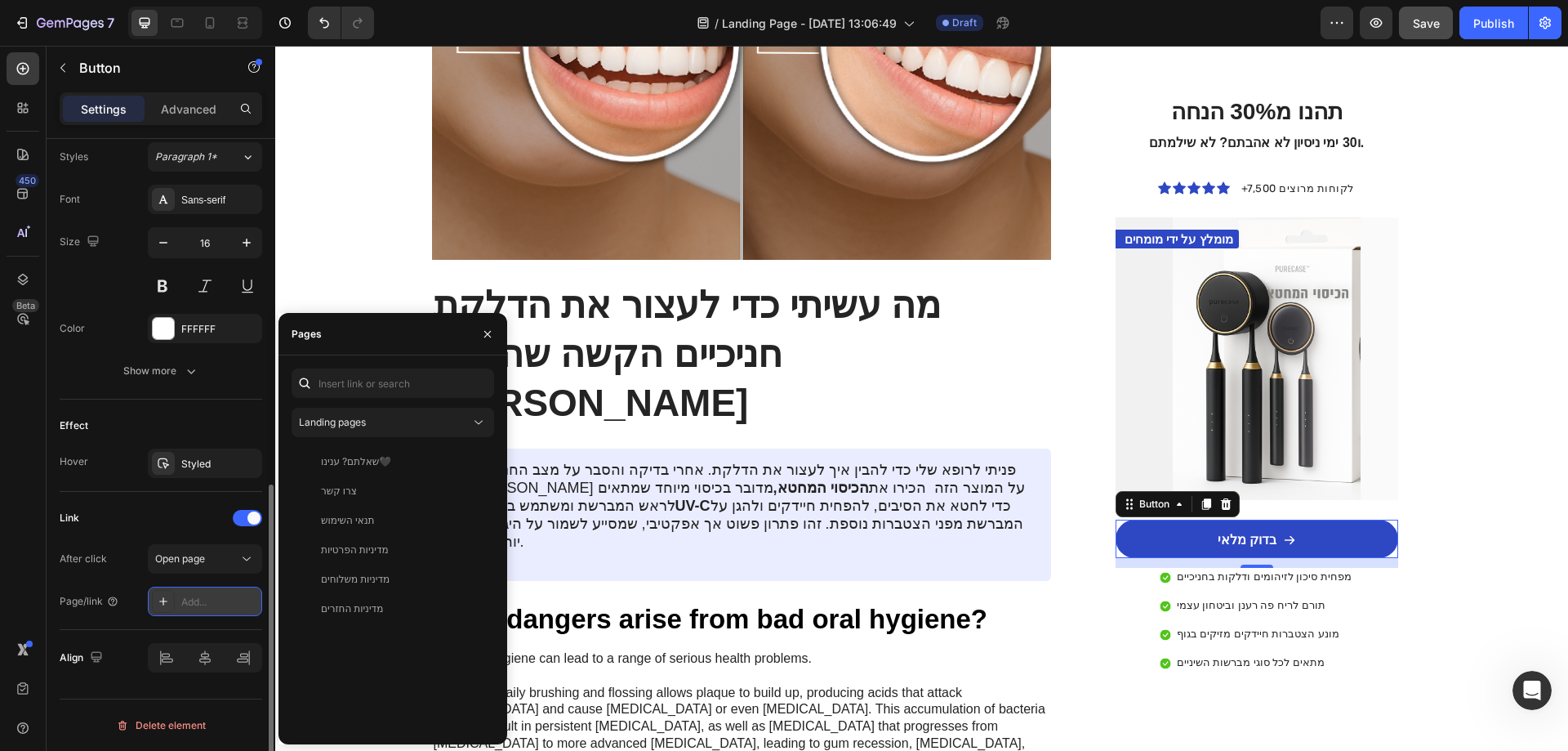
click at [203, 602] on div "Add..." at bounding box center [219, 602] width 76 height 15
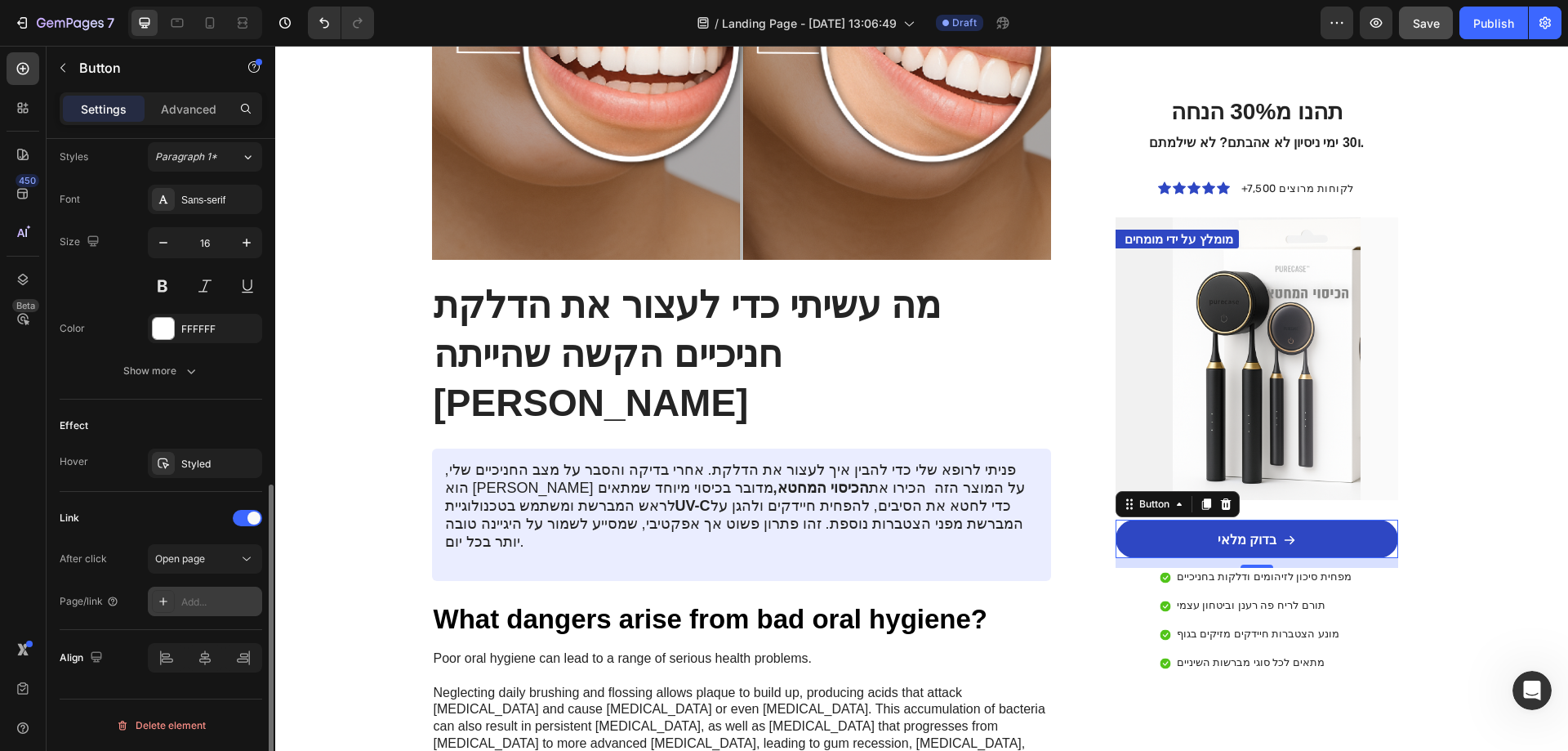
click at [188, 601] on div "Add..." at bounding box center [219, 602] width 76 height 15
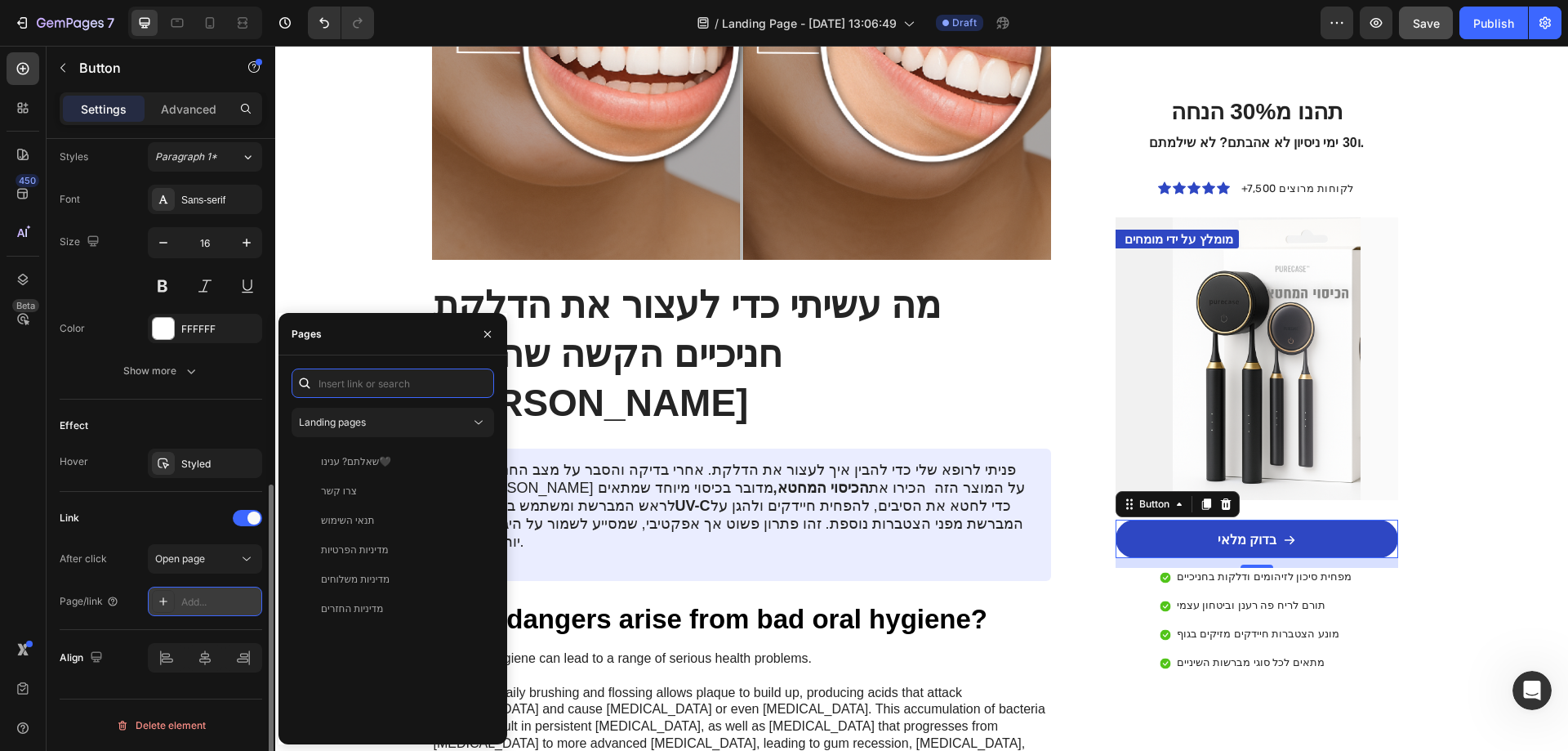
paste input "[URL][DOMAIN_NAME]"
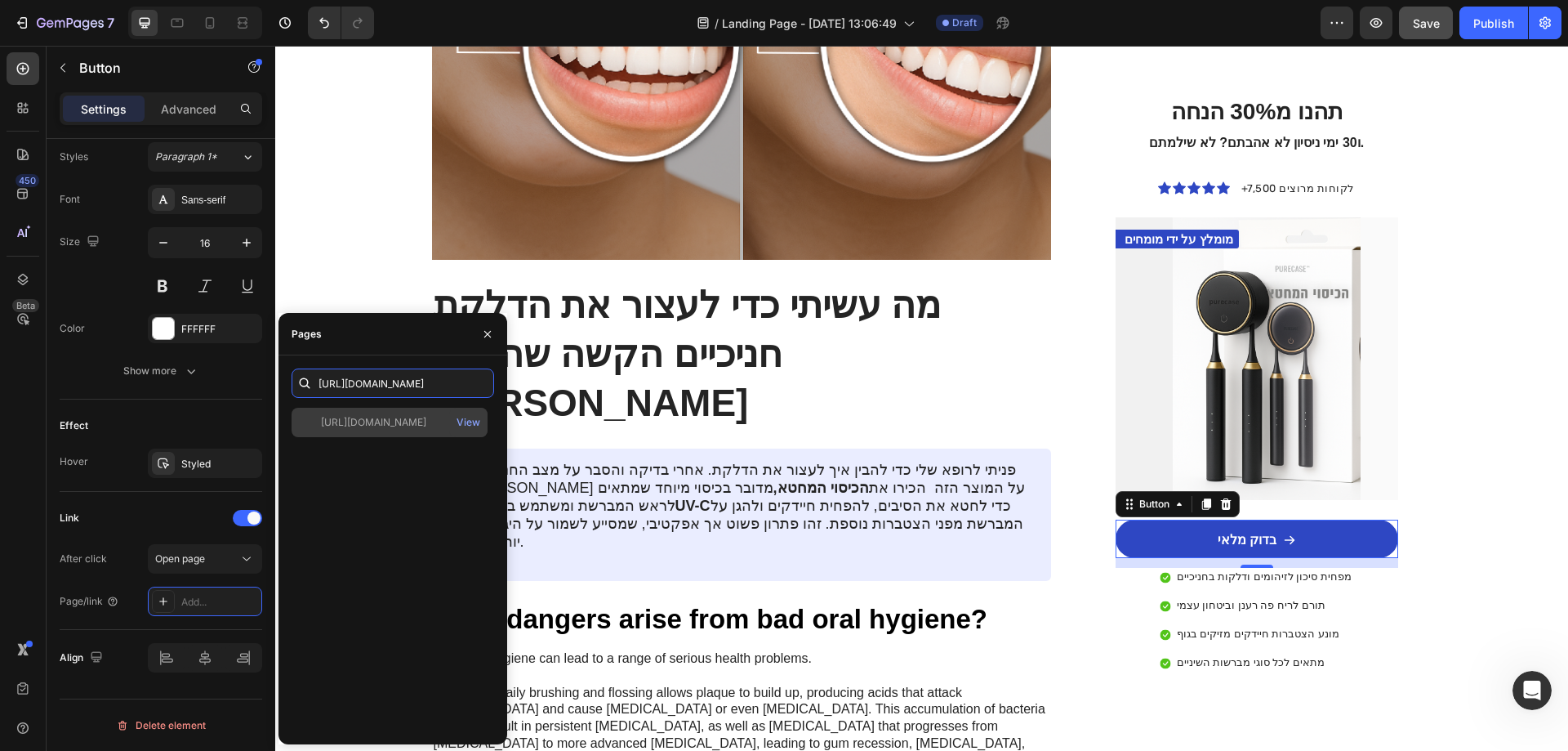
type input "[URL][DOMAIN_NAME]"
click at [426, 421] on div "[URL][DOMAIN_NAME]" at bounding box center [373, 422] width 105 height 15
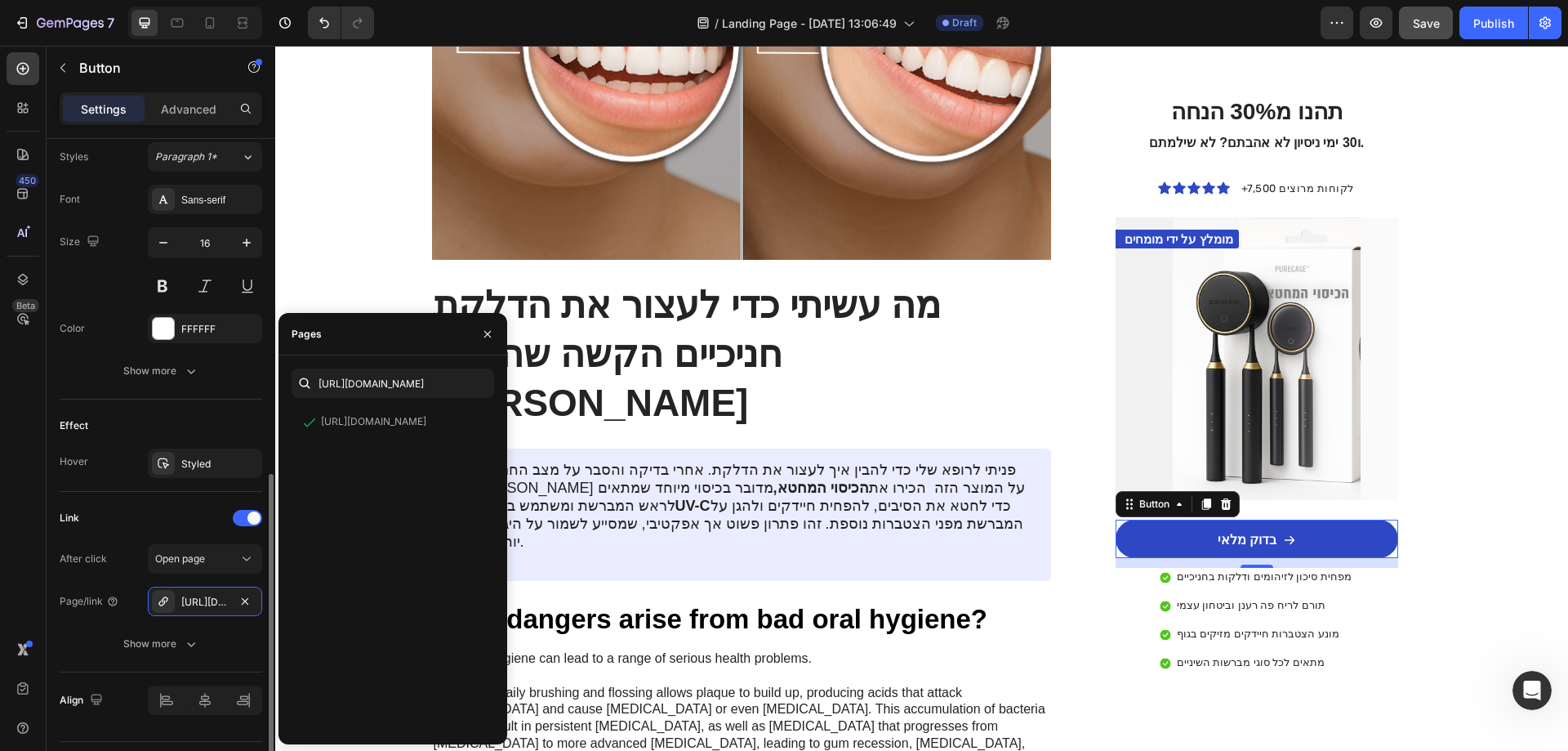
click at [91, 608] on div "Page/link" at bounding box center [89, 601] width 60 height 15
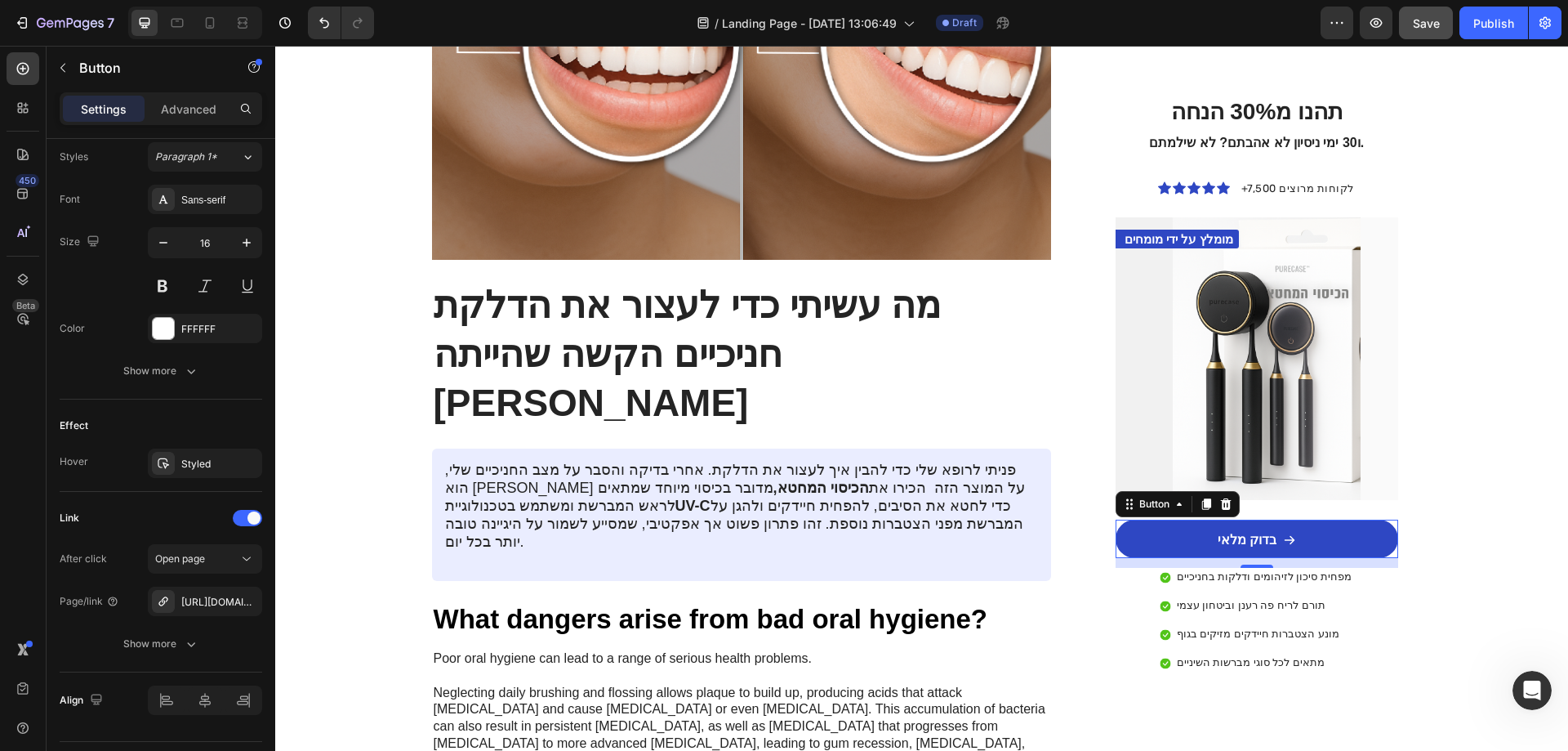
click at [1433, 23] on span "Save" at bounding box center [1426, 23] width 27 height 14
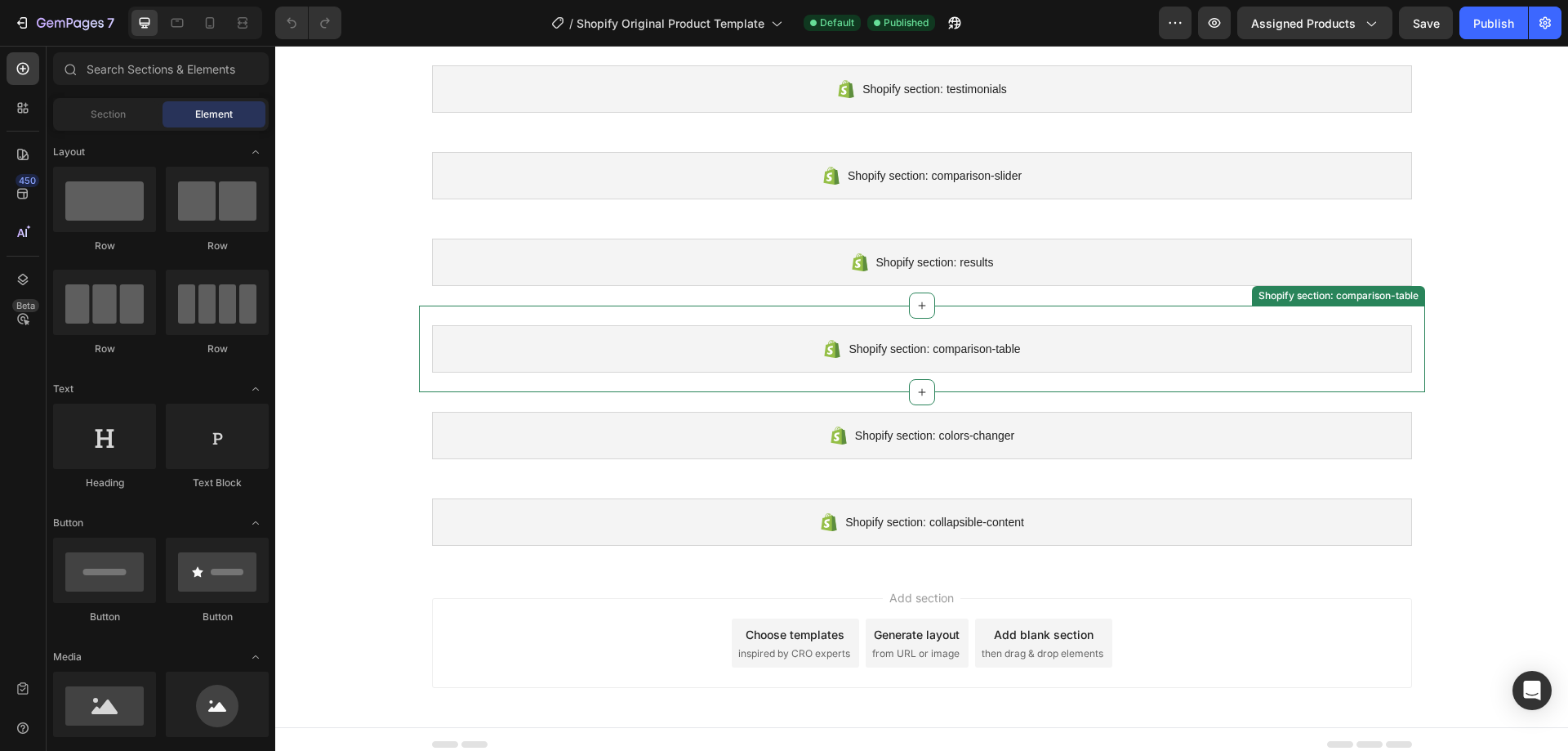
scroll to position [563, 0]
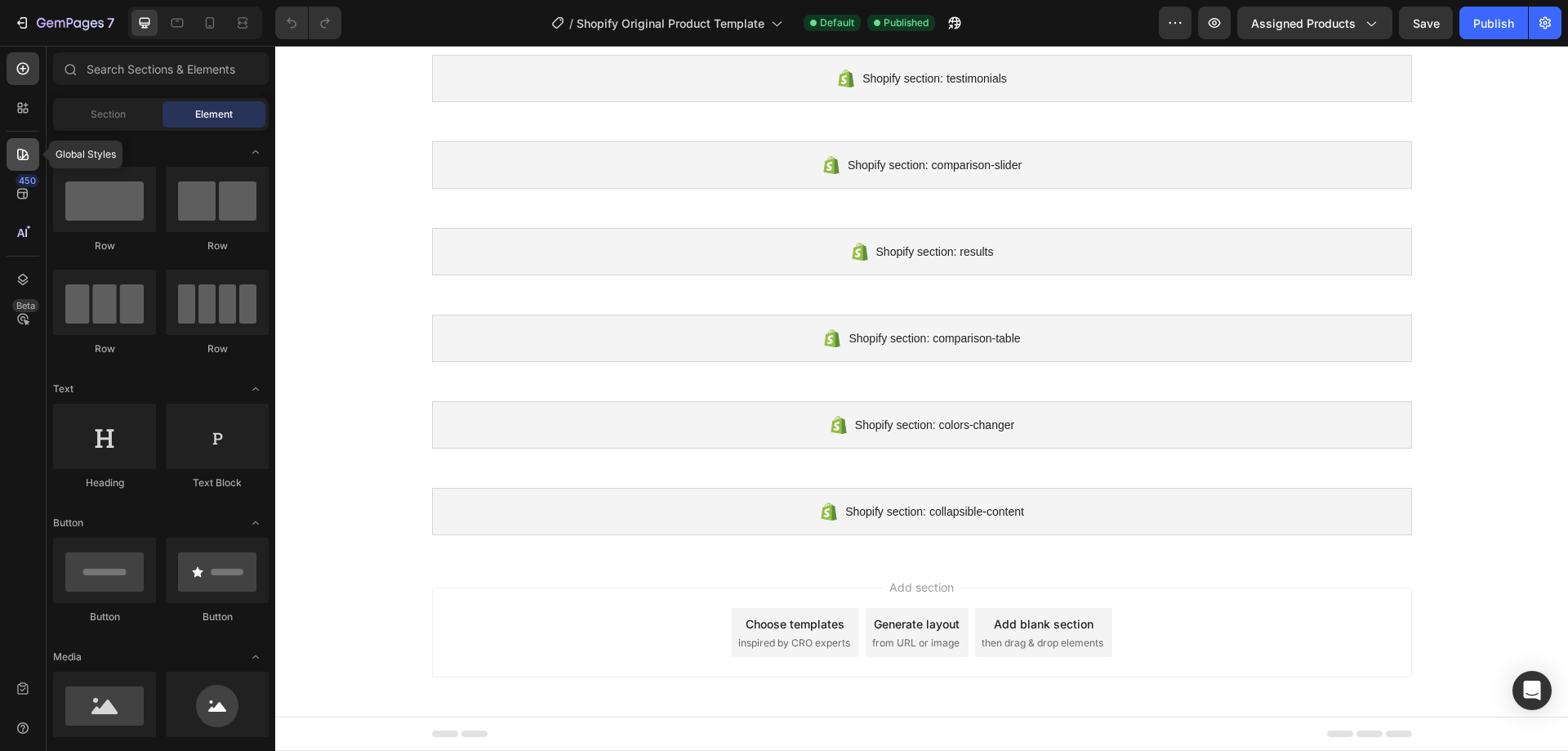
click at [20, 154] on icon at bounding box center [23, 154] width 16 height 16
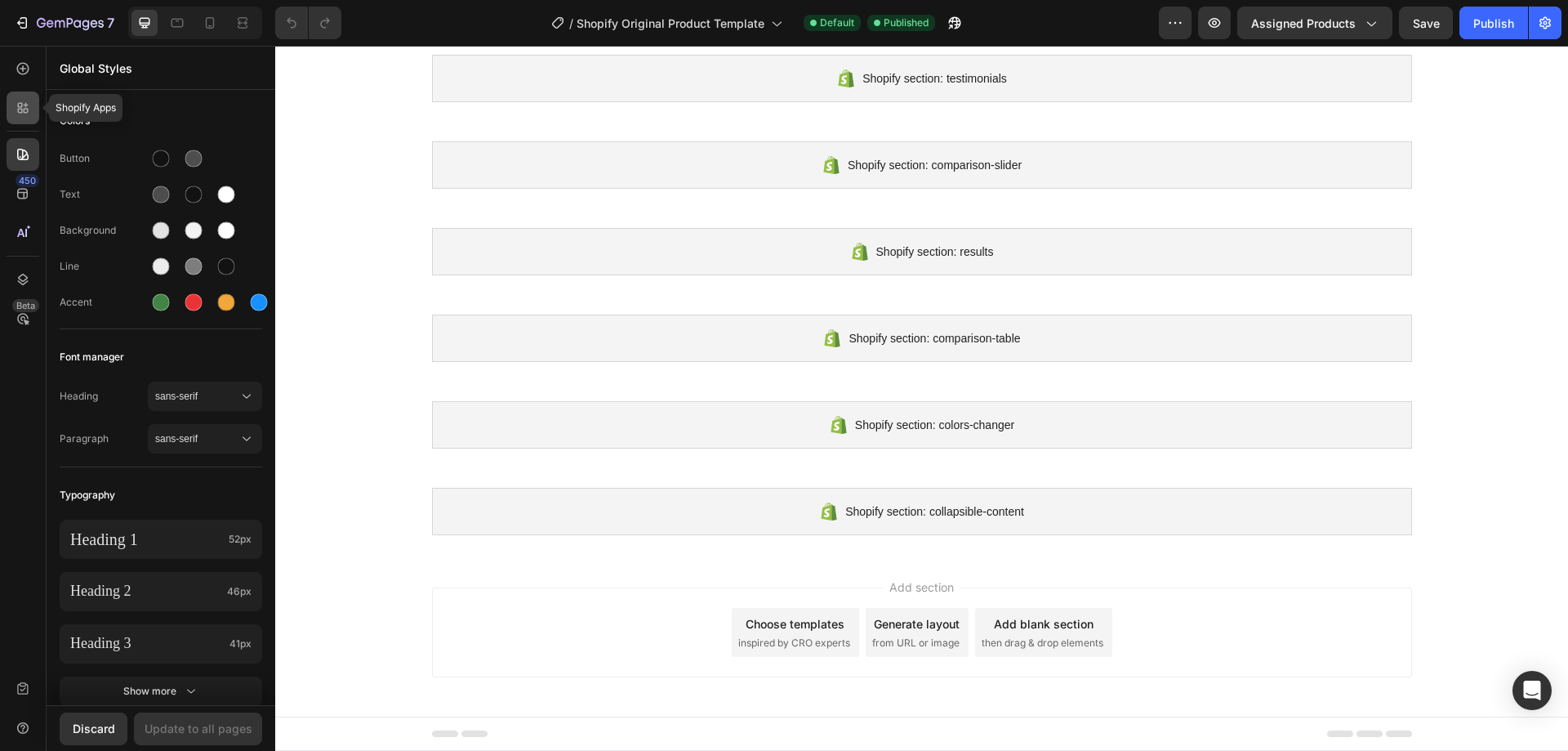
click at [24, 111] on icon at bounding box center [26, 110] width 5 height 5
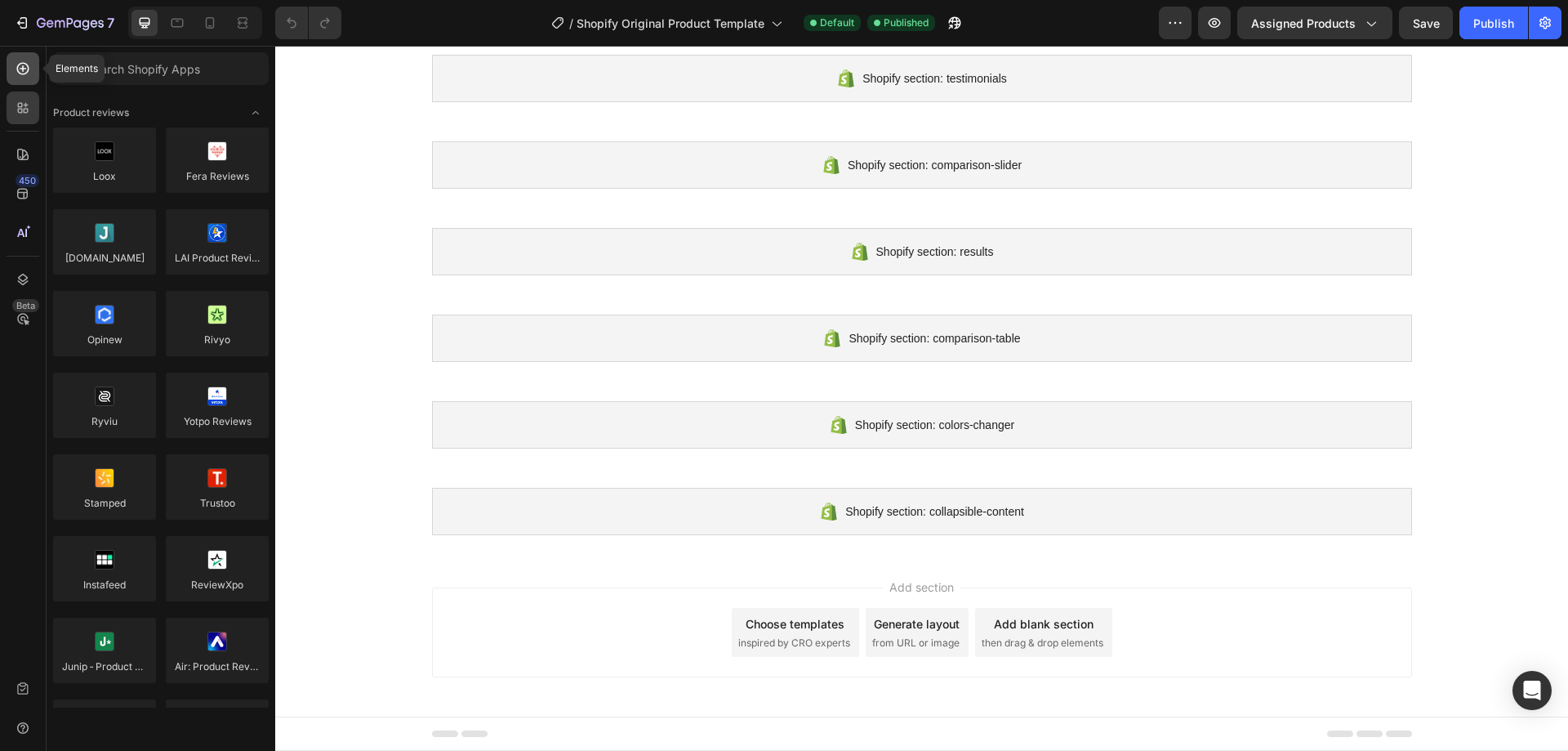
click at [19, 73] on icon at bounding box center [23, 69] width 12 height 12
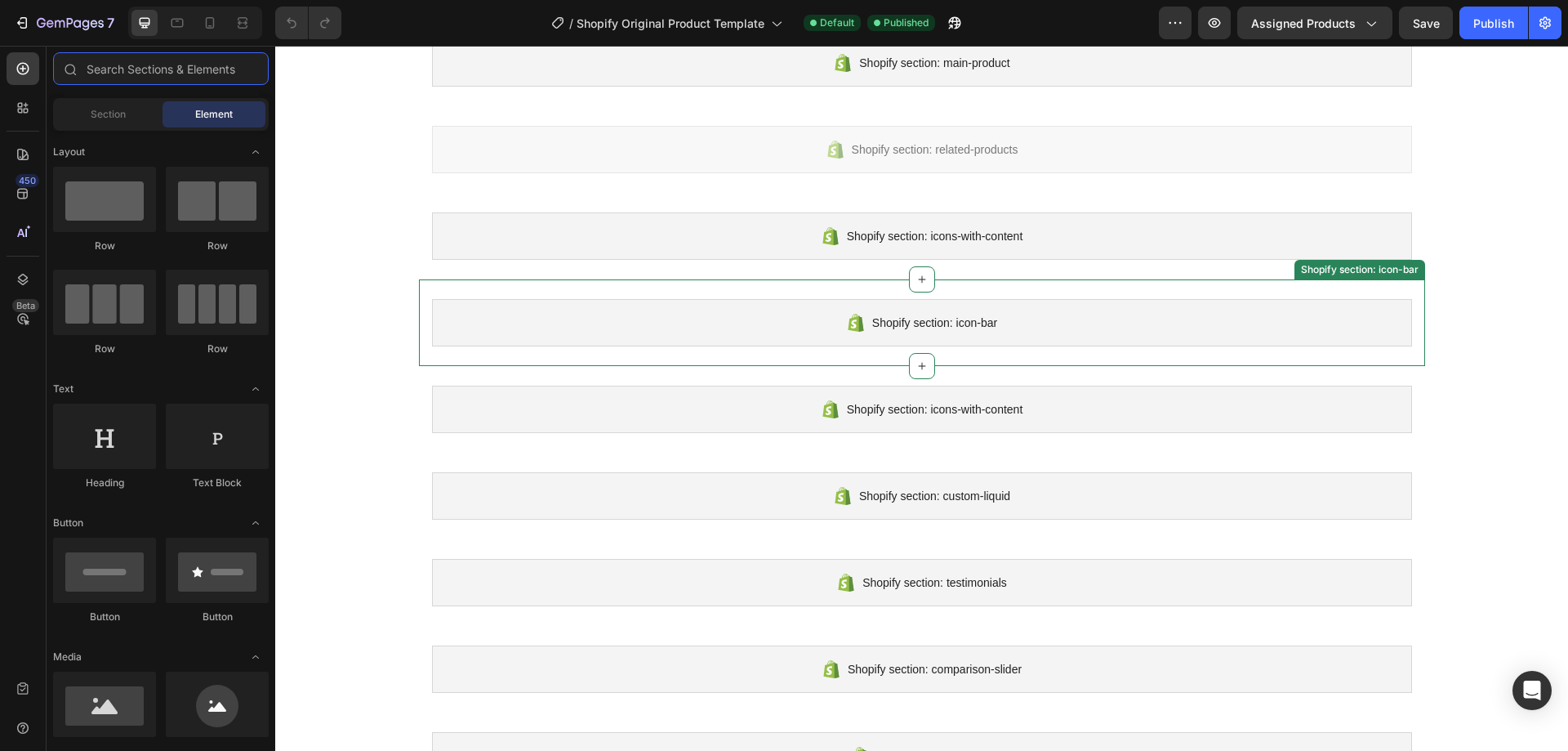
scroll to position [0, 0]
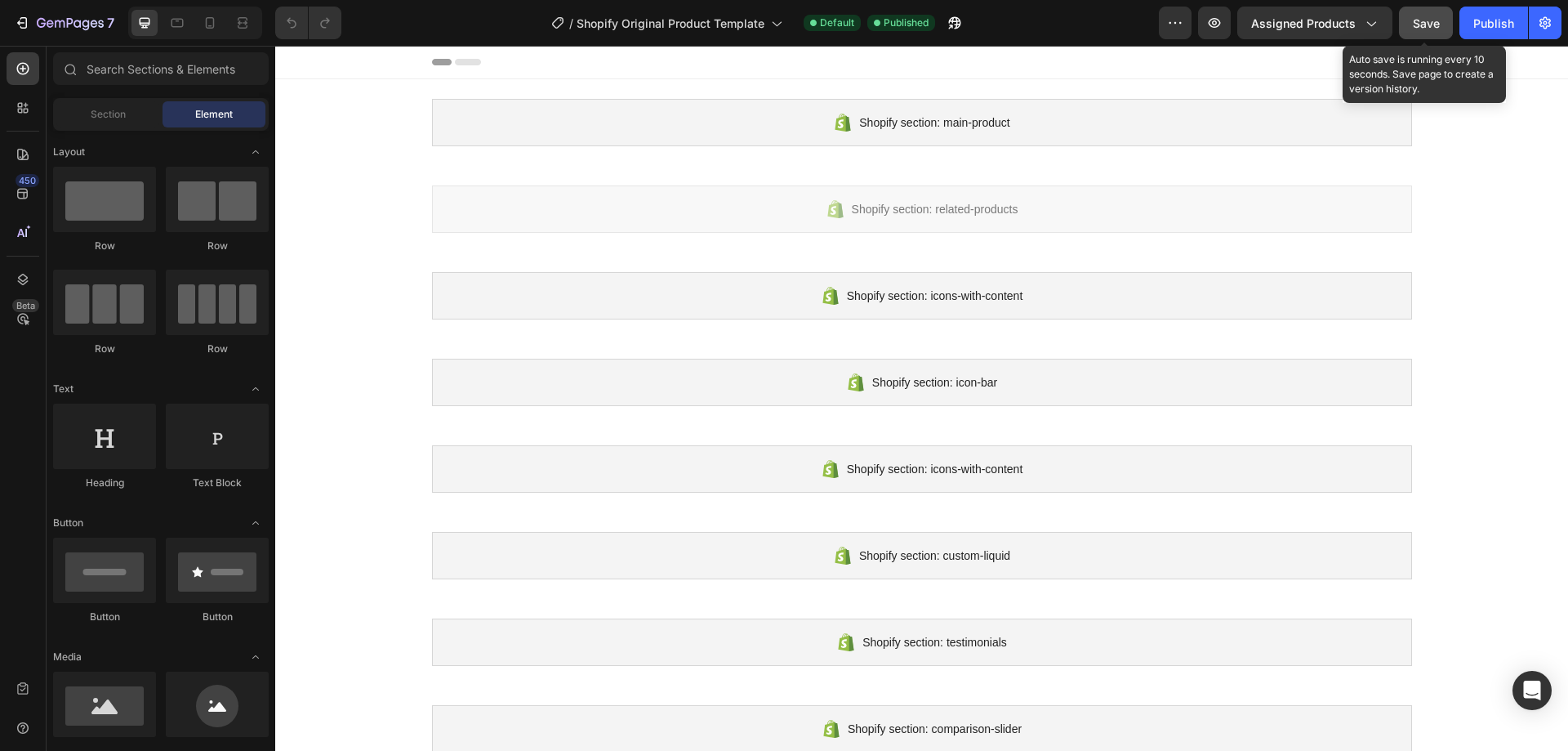
click at [1433, 25] on span "Save" at bounding box center [1426, 23] width 27 height 14
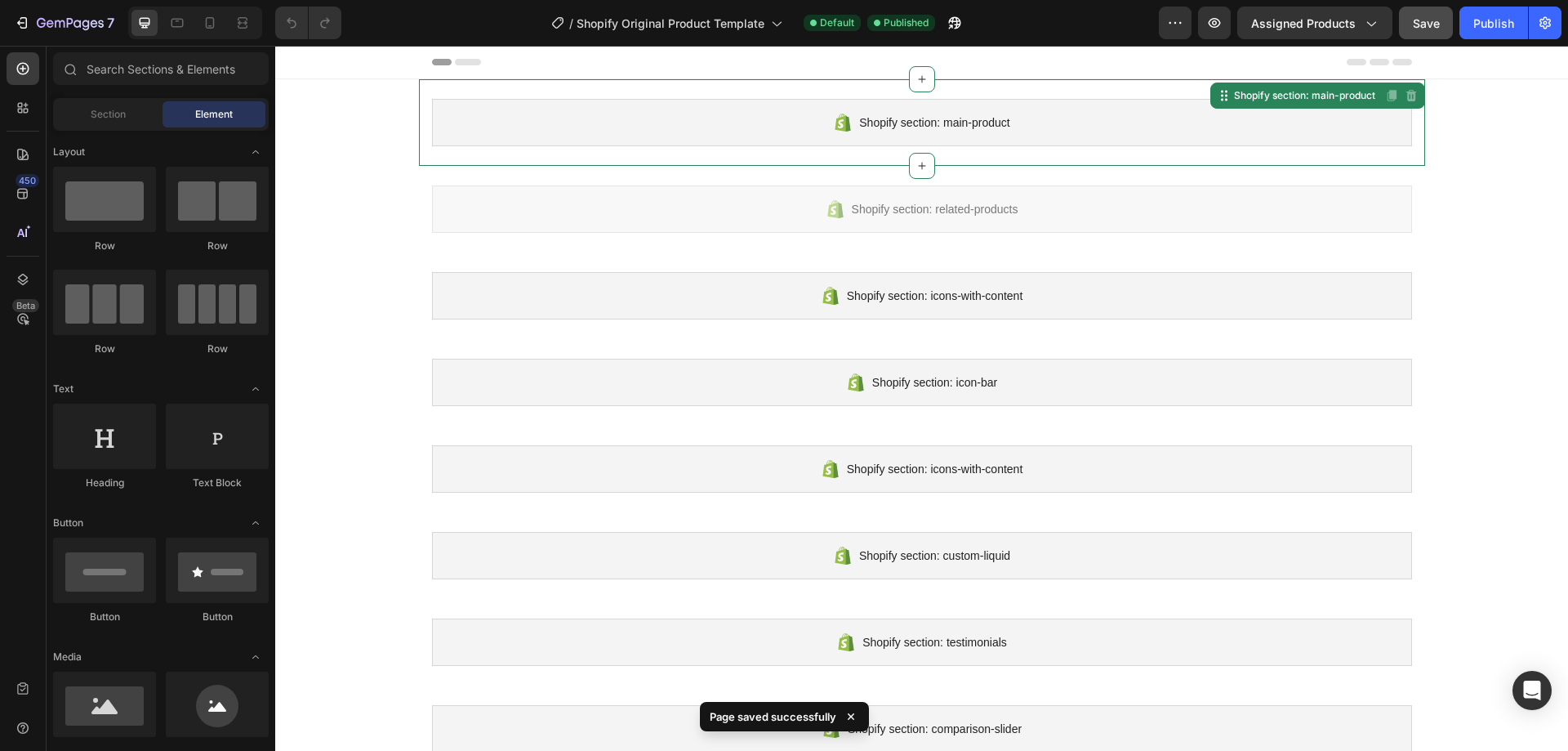
click at [1010, 144] on div "Shopify section: main-product" at bounding box center [922, 123] width 980 height 48
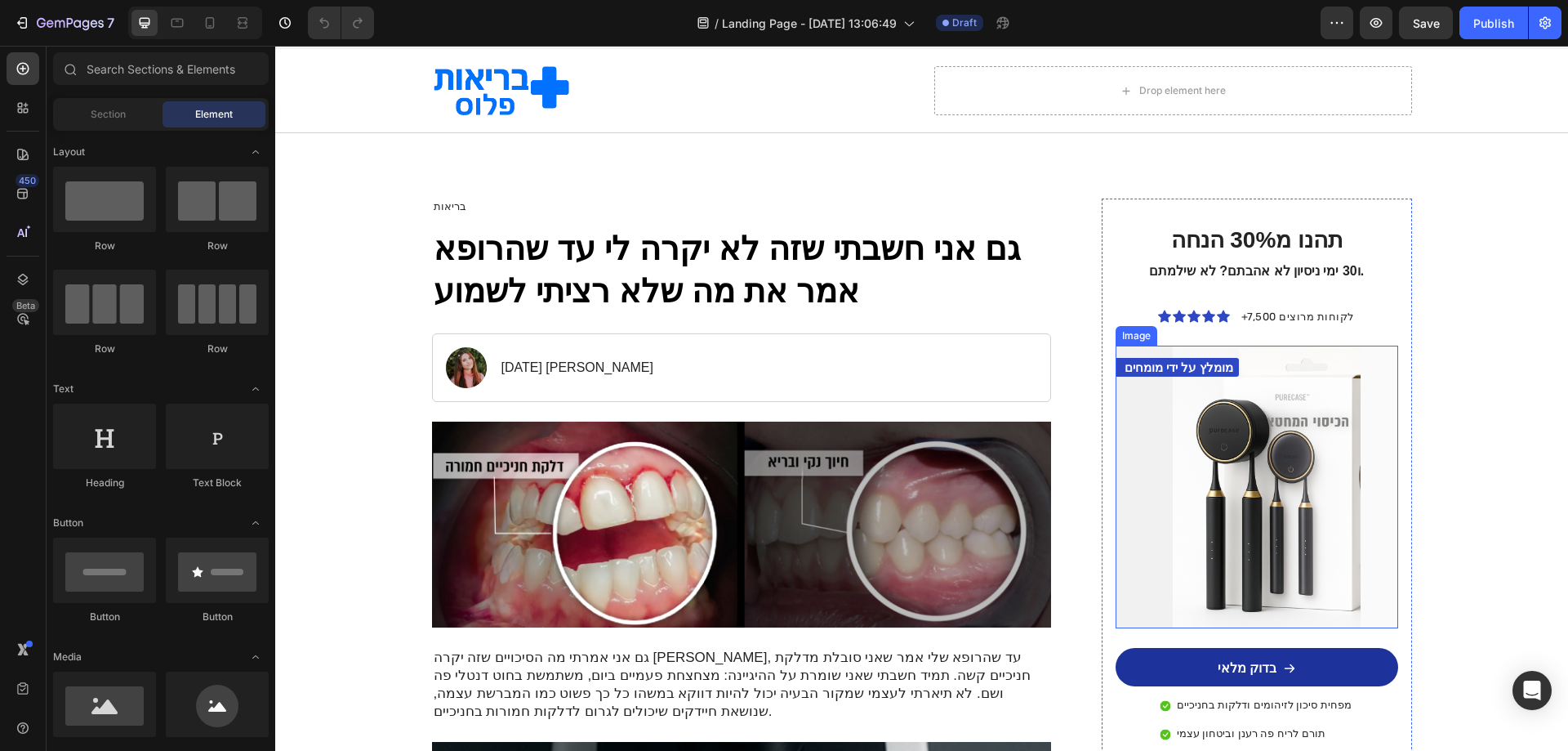
scroll to position [163, 0]
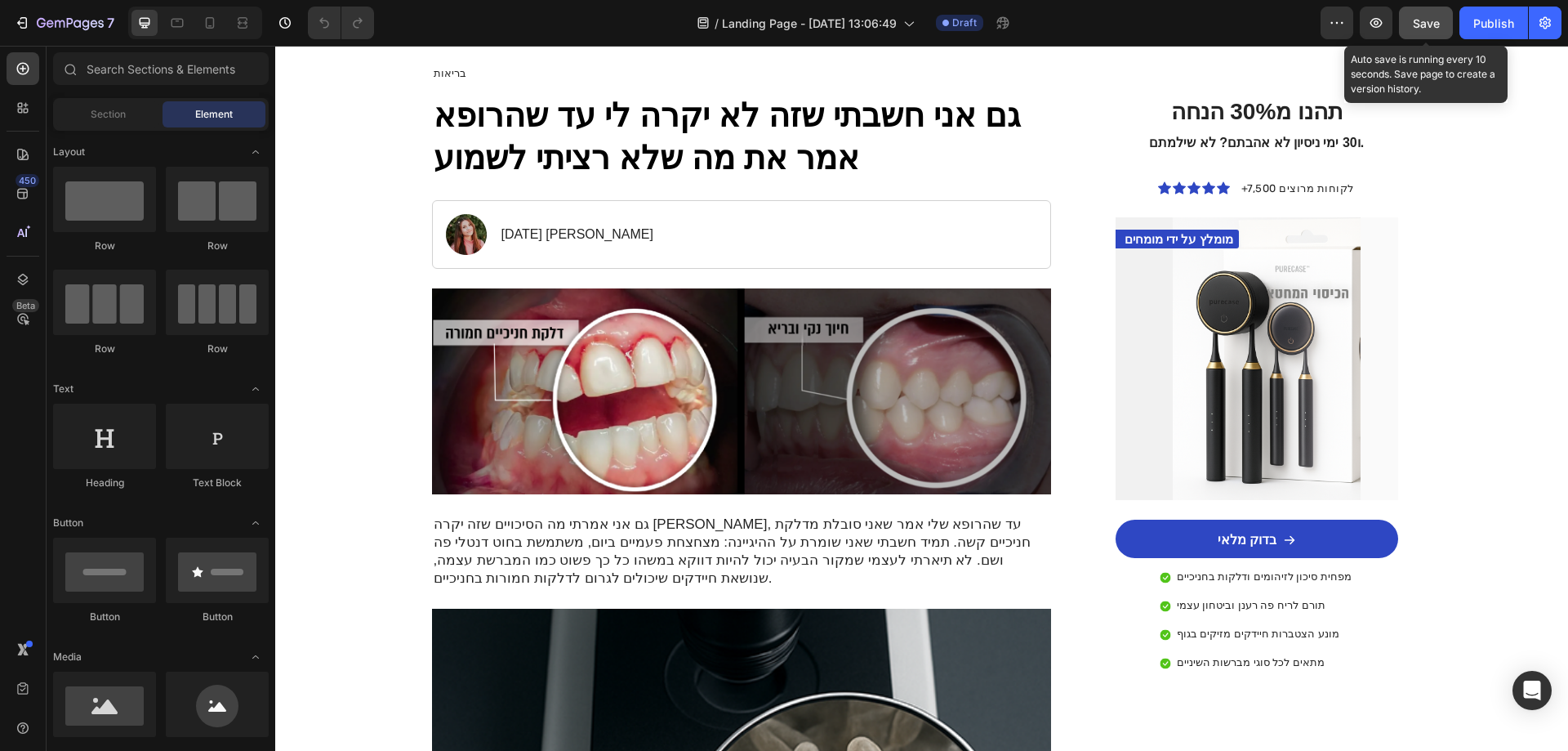
click at [1414, 29] on span "Save" at bounding box center [1426, 23] width 27 height 14
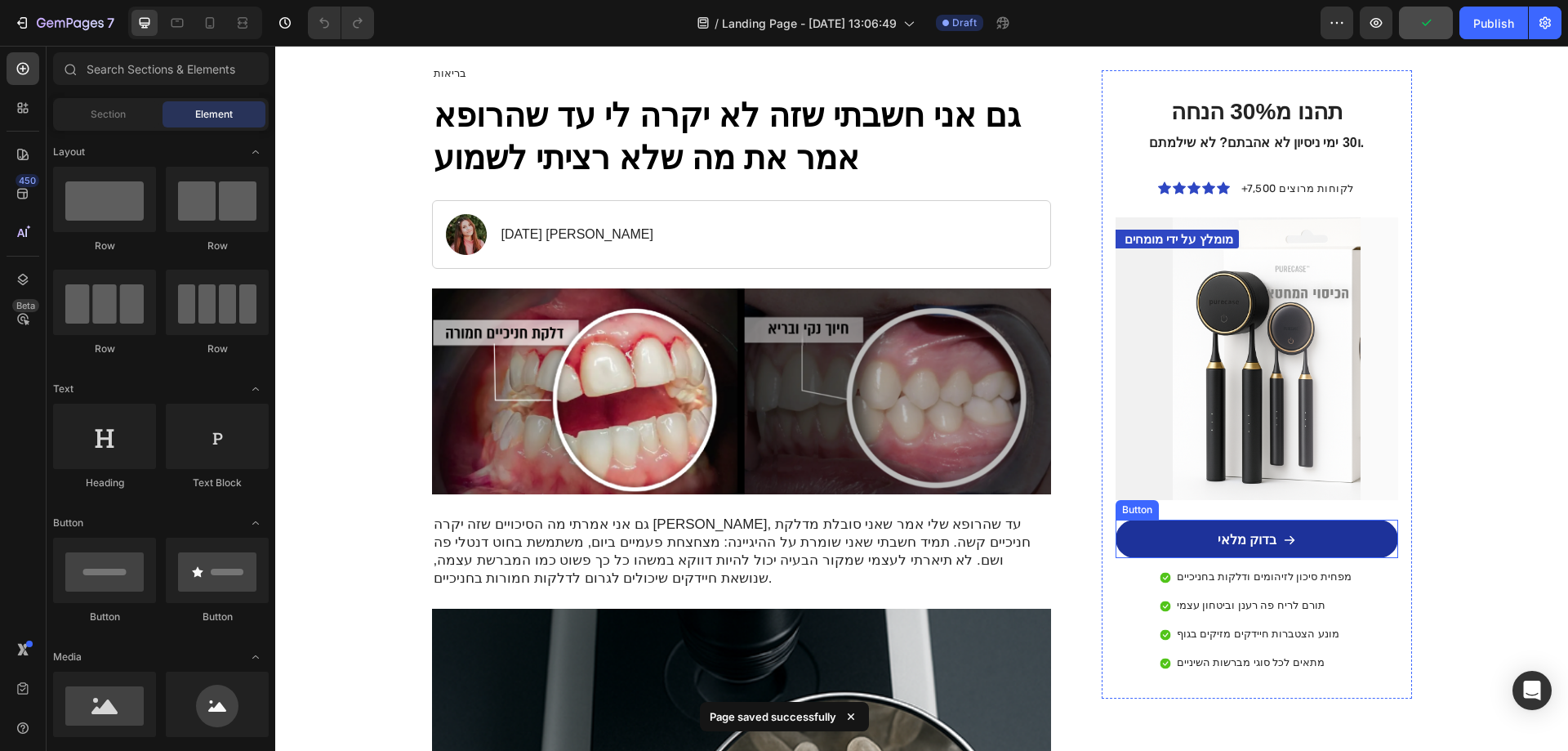
click at [1286, 539] on icon at bounding box center [1290, 540] width 11 height 9
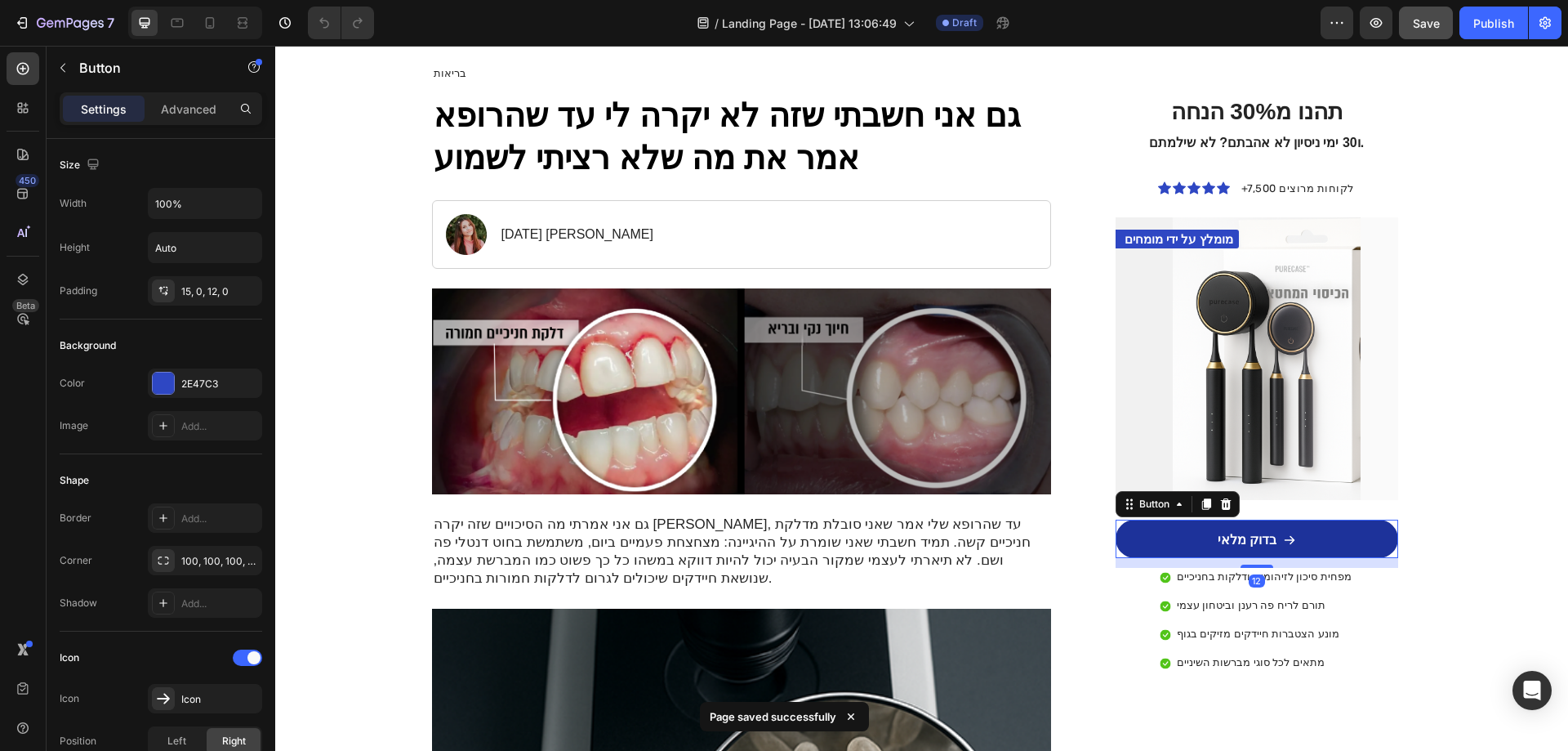
click at [1286, 539] on icon at bounding box center [1290, 540] width 11 height 9
click at [1144, 507] on div "Button" at bounding box center [1154, 504] width 37 height 15
click at [1186, 546] on link "בדוק מלאי" at bounding box center [1256, 538] width 282 height 39
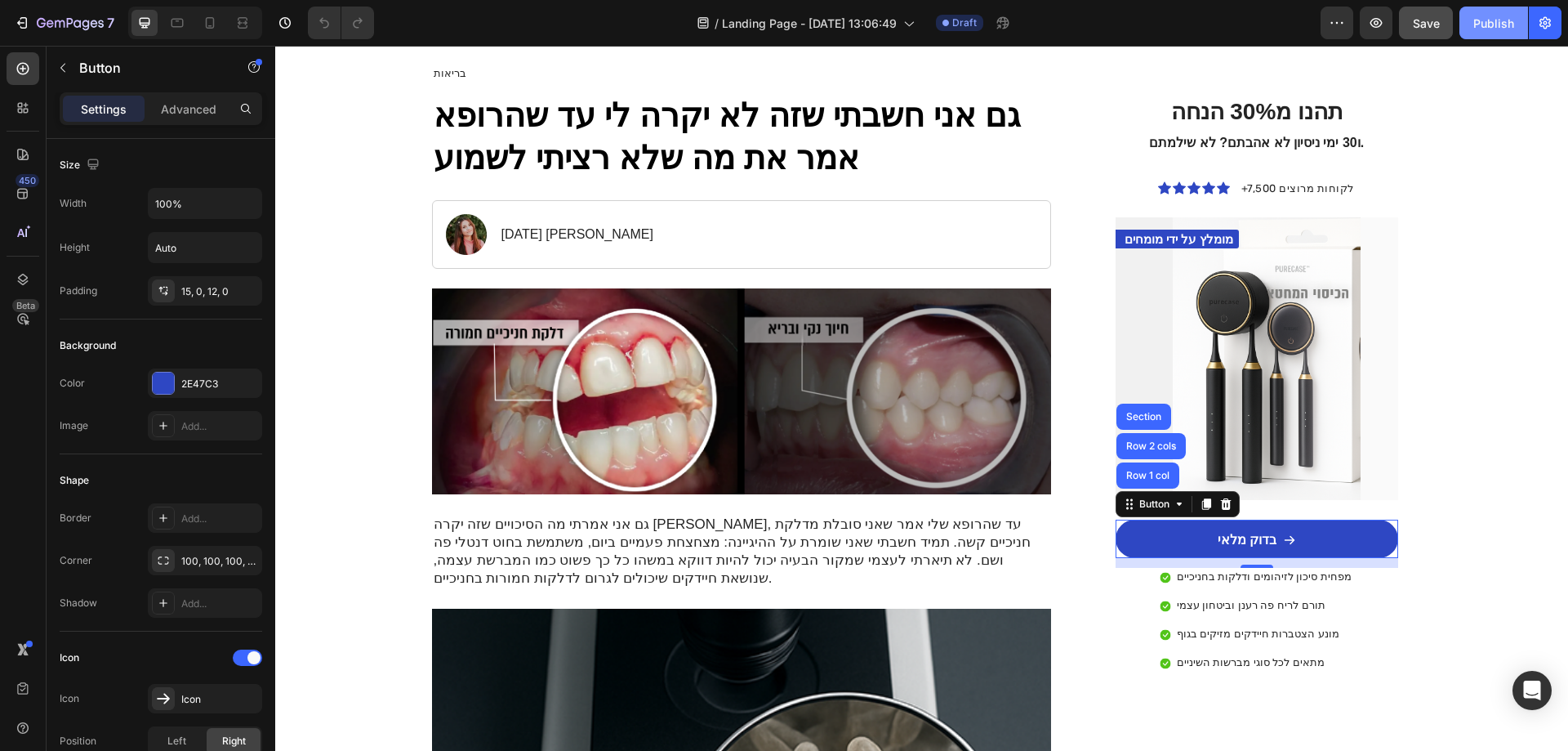
click at [1508, 33] on button "Publish" at bounding box center [1494, 23] width 69 height 33
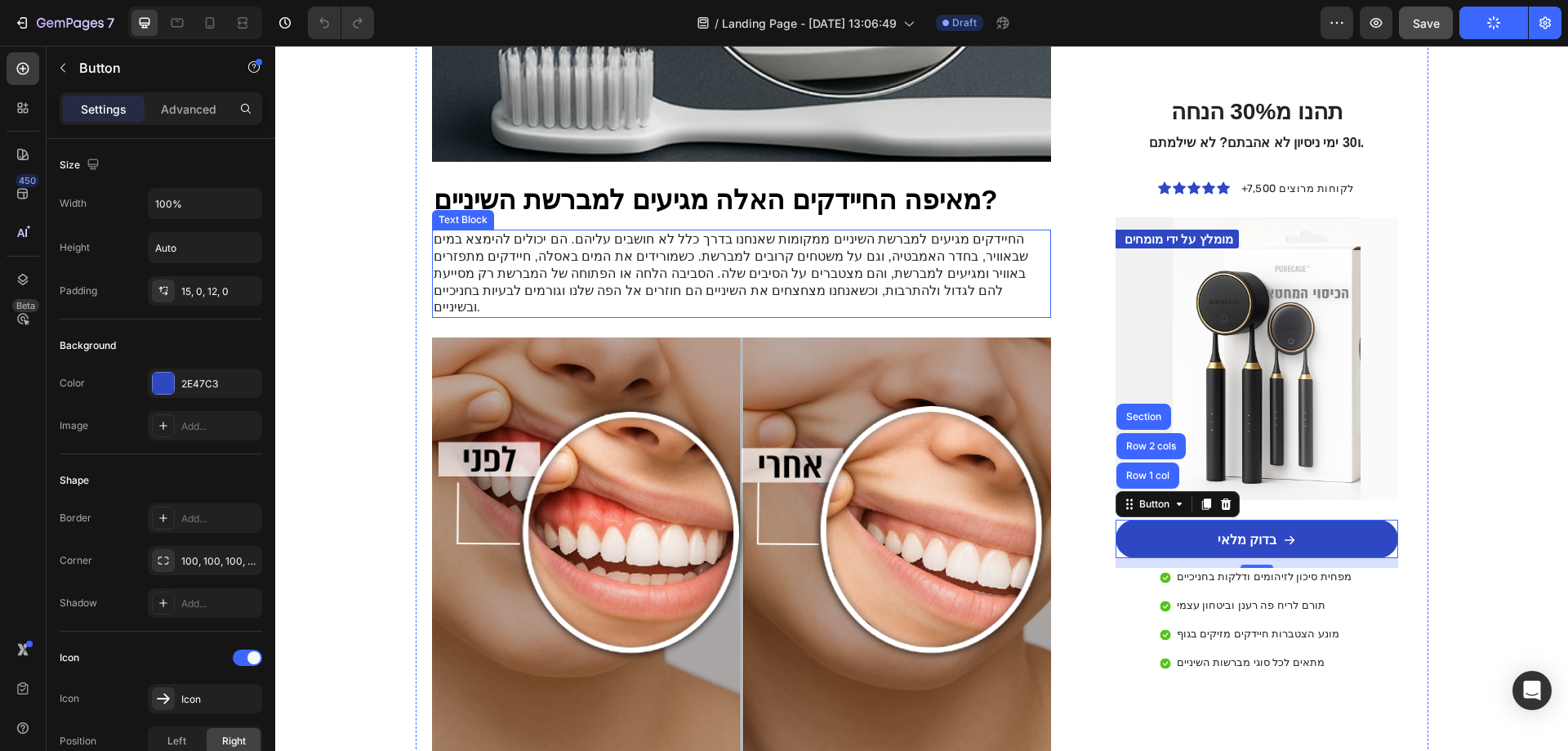
scroll to position [1389, 0]
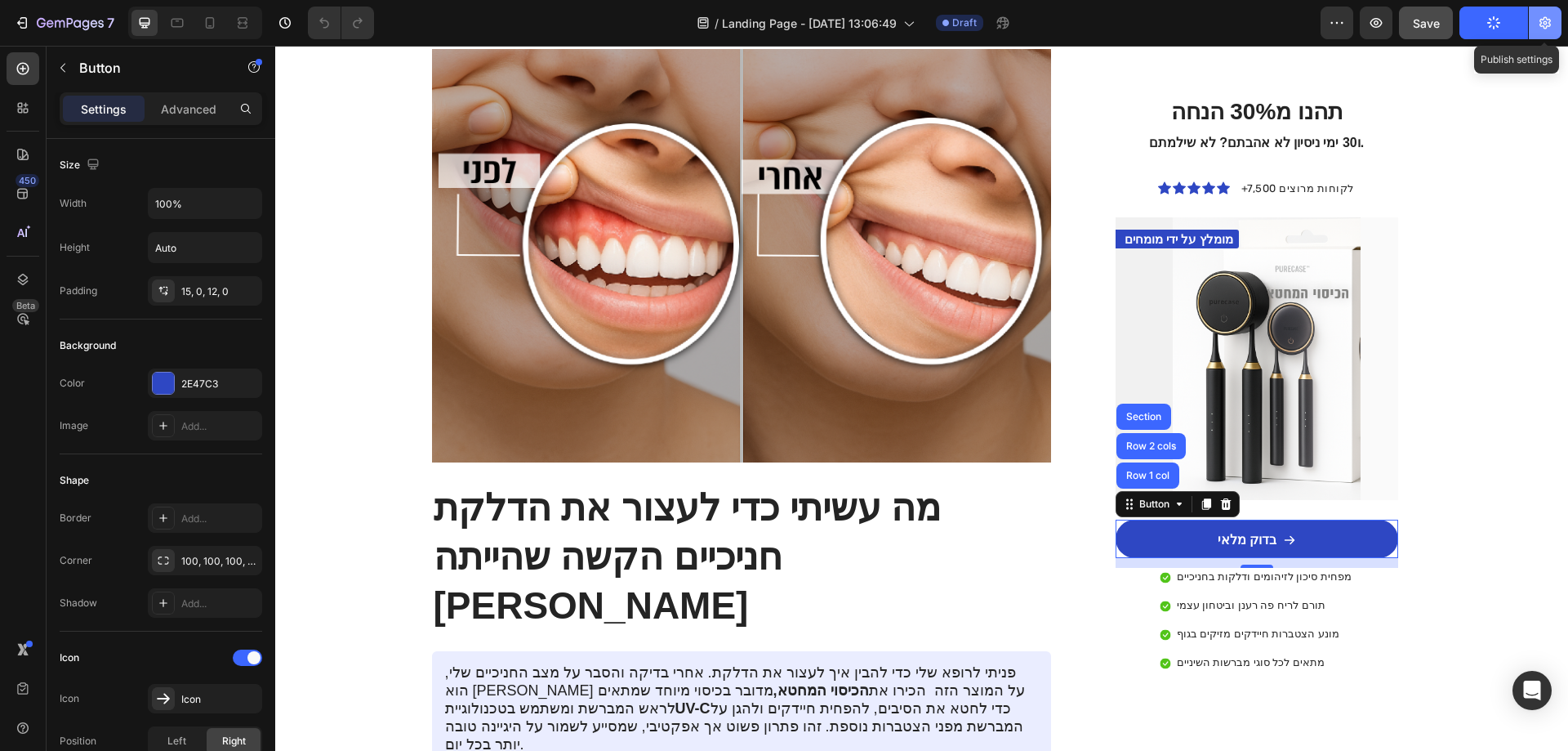
click at [1553, 28] on button "button" at bounding box center [1545, 23] width 33 height 33
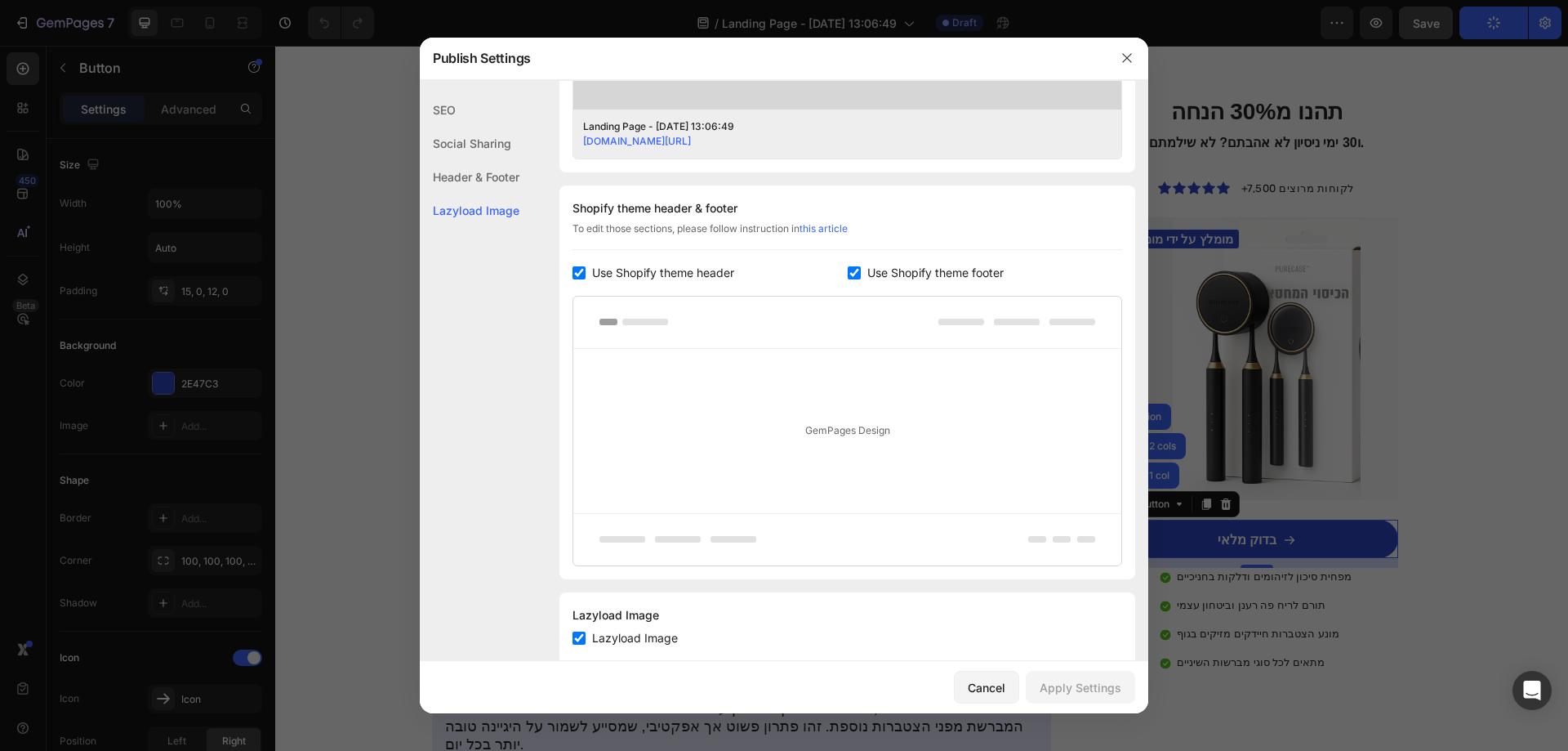
scroll to position [715, 0]
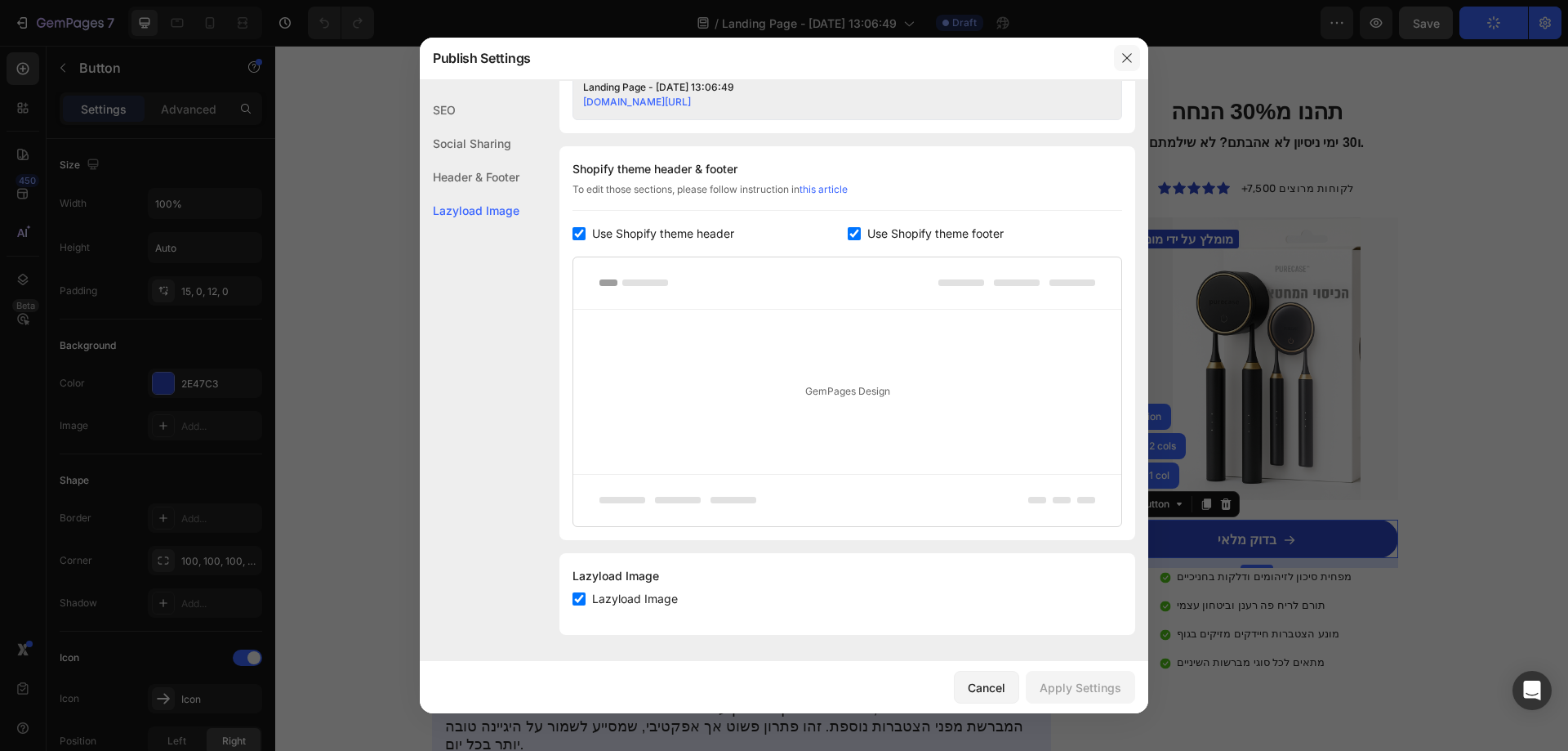
click at [1135, 60] on button "button" at bounding box center [1127, 58] width 26 height 26
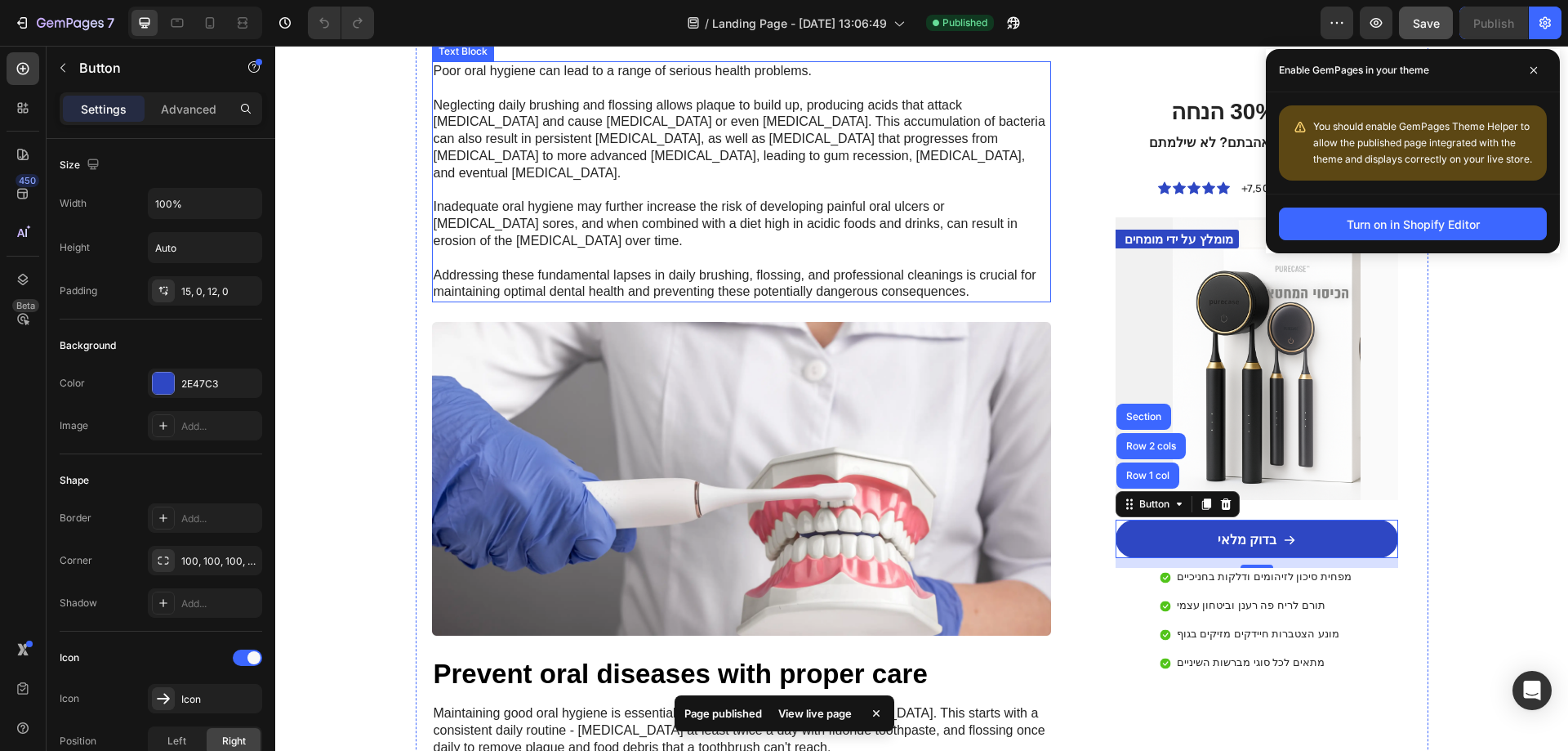
scroll to position [2206, 0]
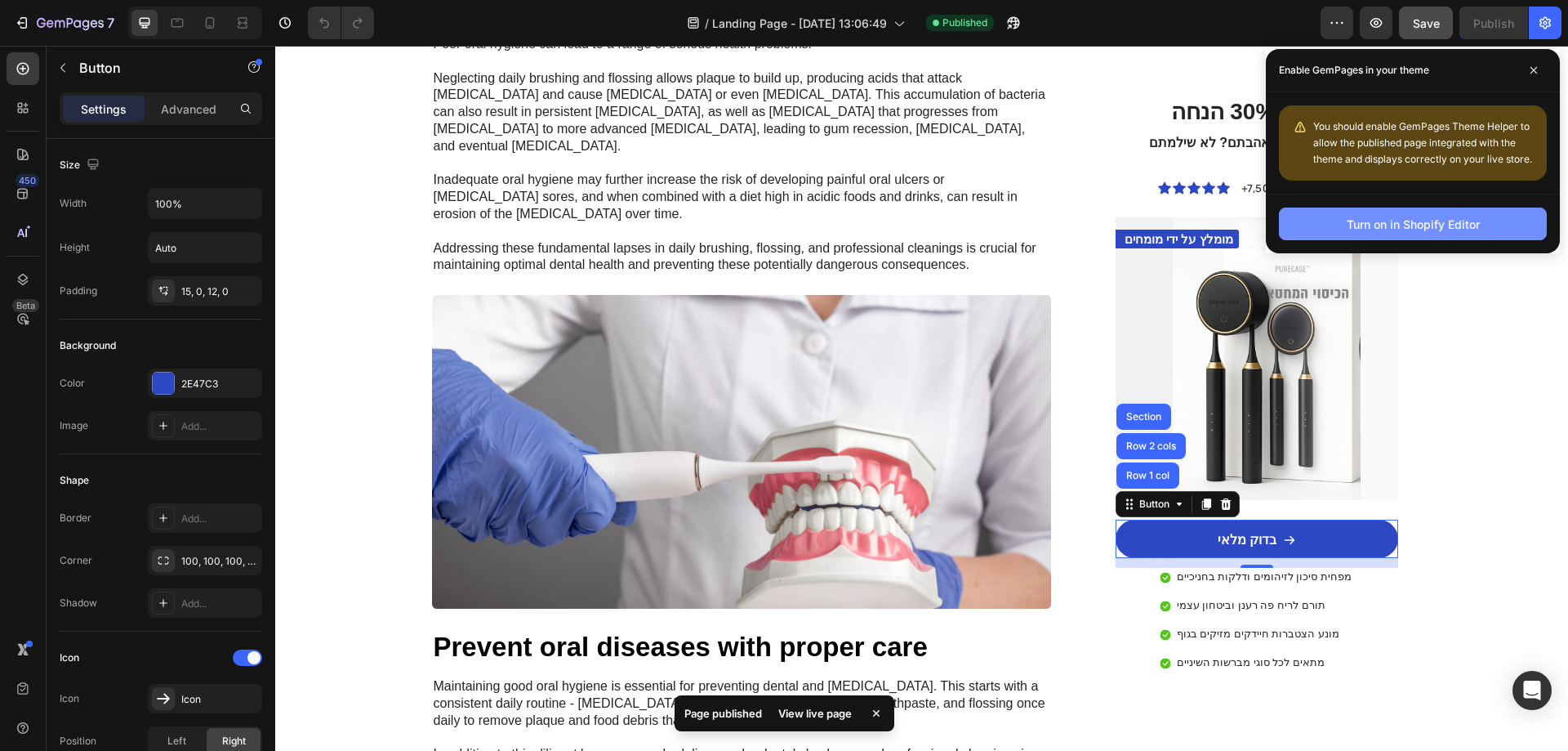
click at [1354, 234] on button "Turn on in Shopify Editor" at bounding box center [1413, 224] width 268 height 33
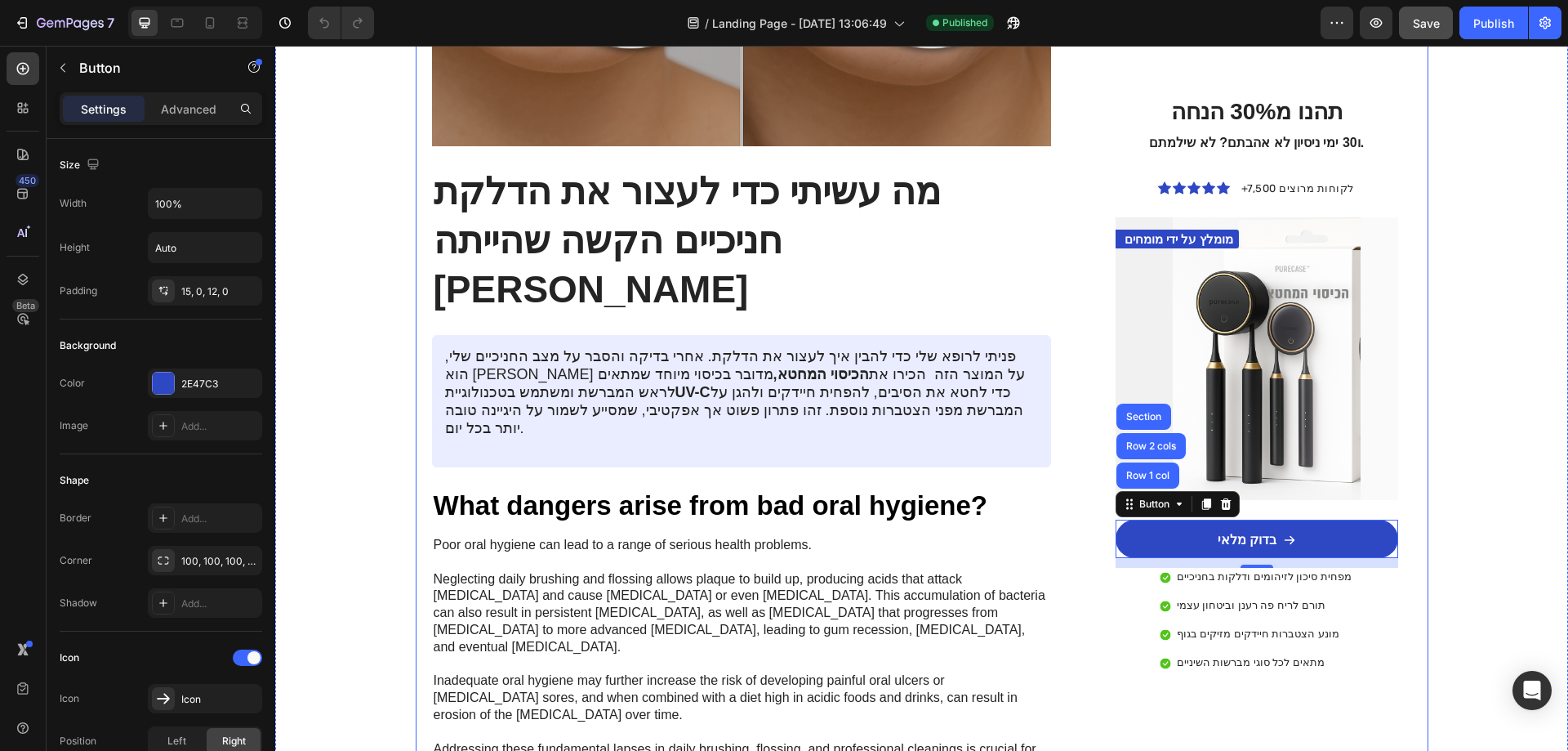
scroll to position [1716, 0]
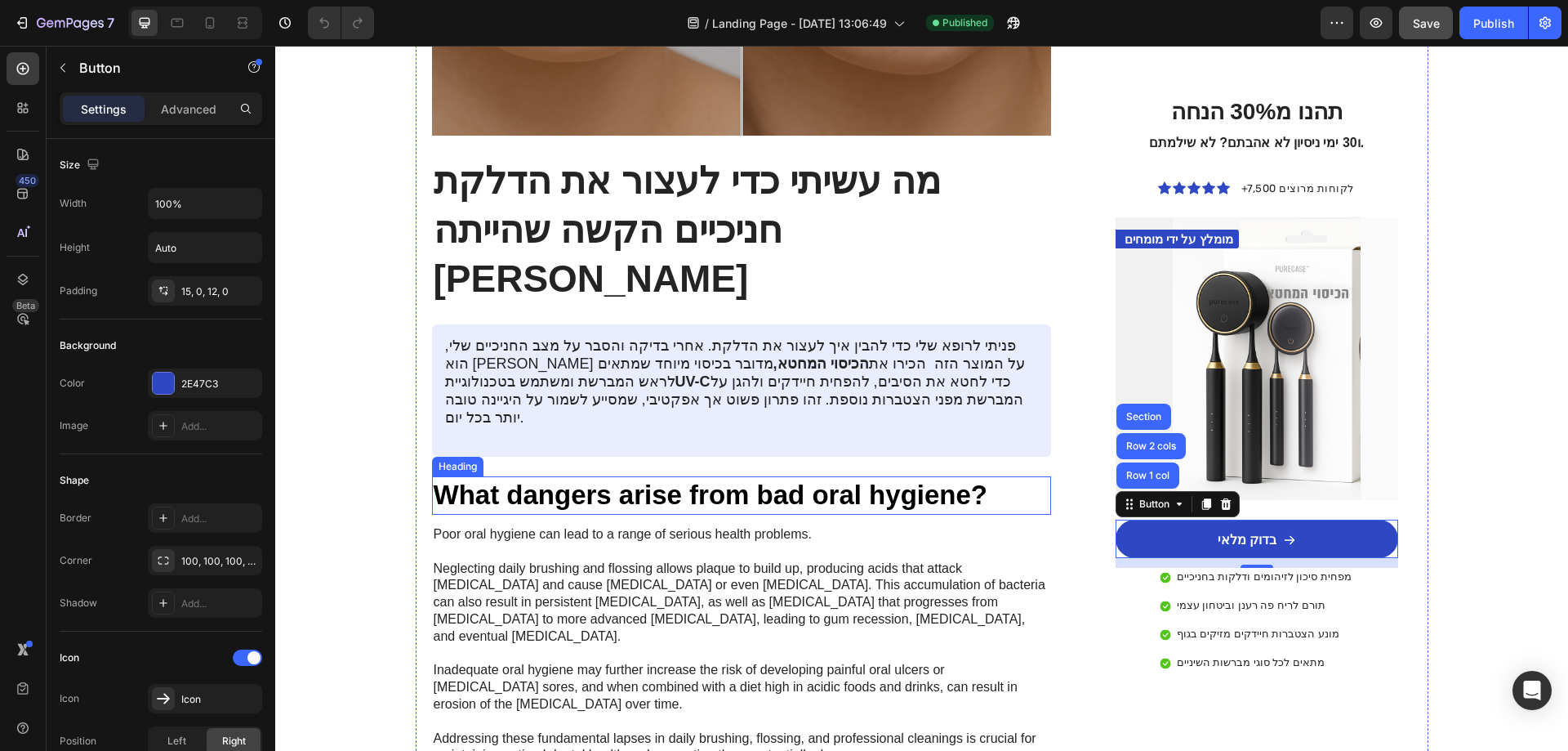
click at [620, 476] on h2 "What dangers arise from bad oral hygiene?" at bounding box center [742, 495] width 620 height 39
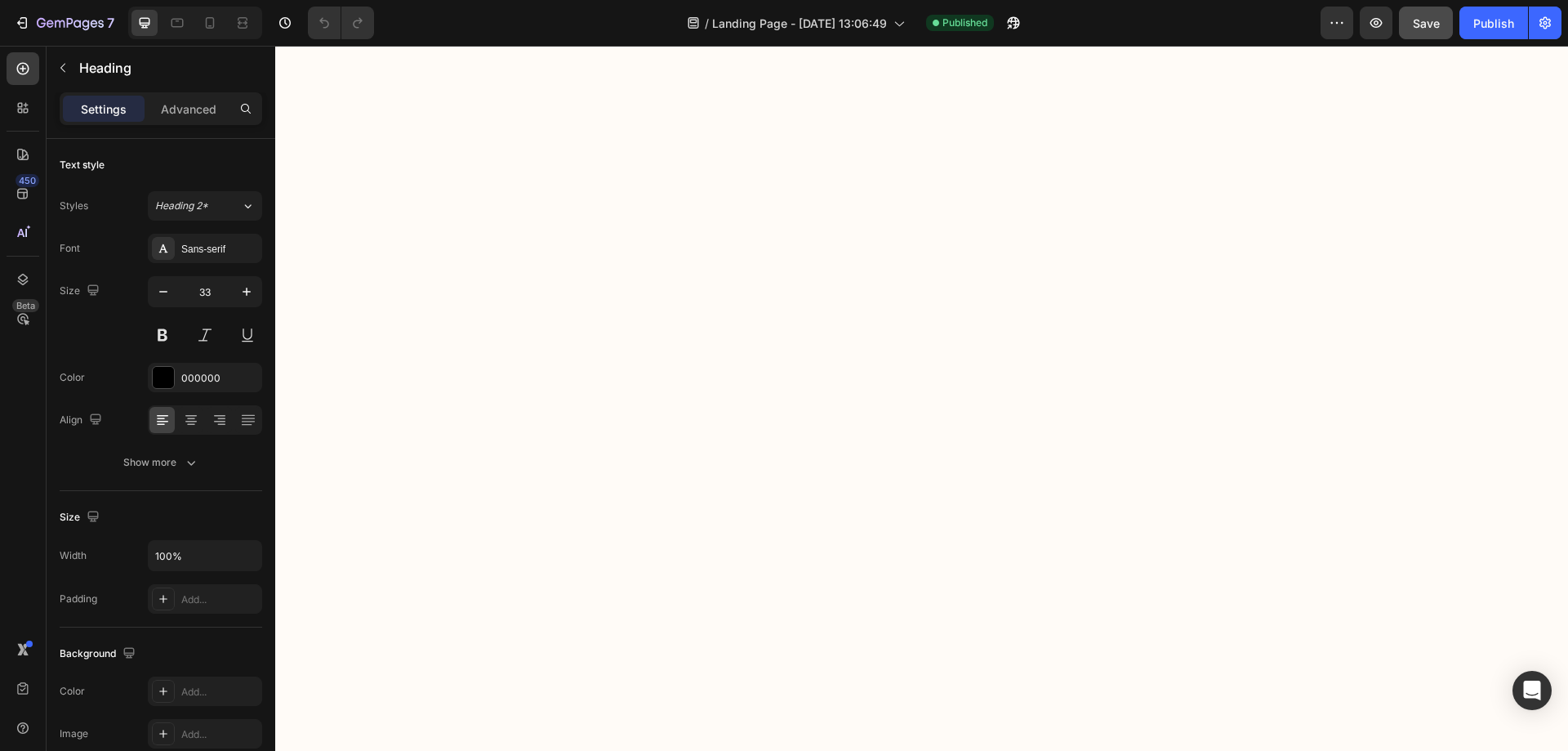
scroll to position [6874, 0]
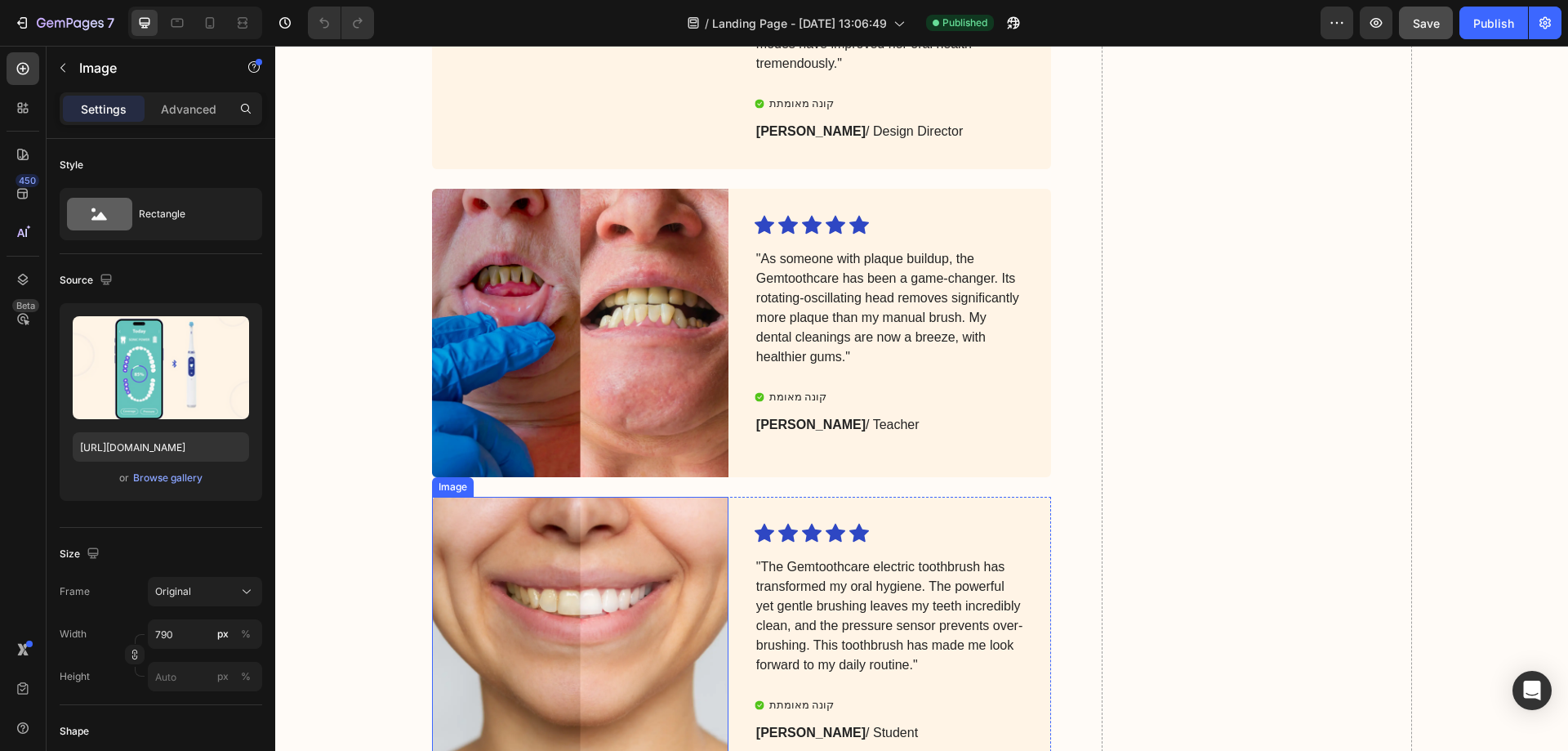
scroll to position [4558, 0]
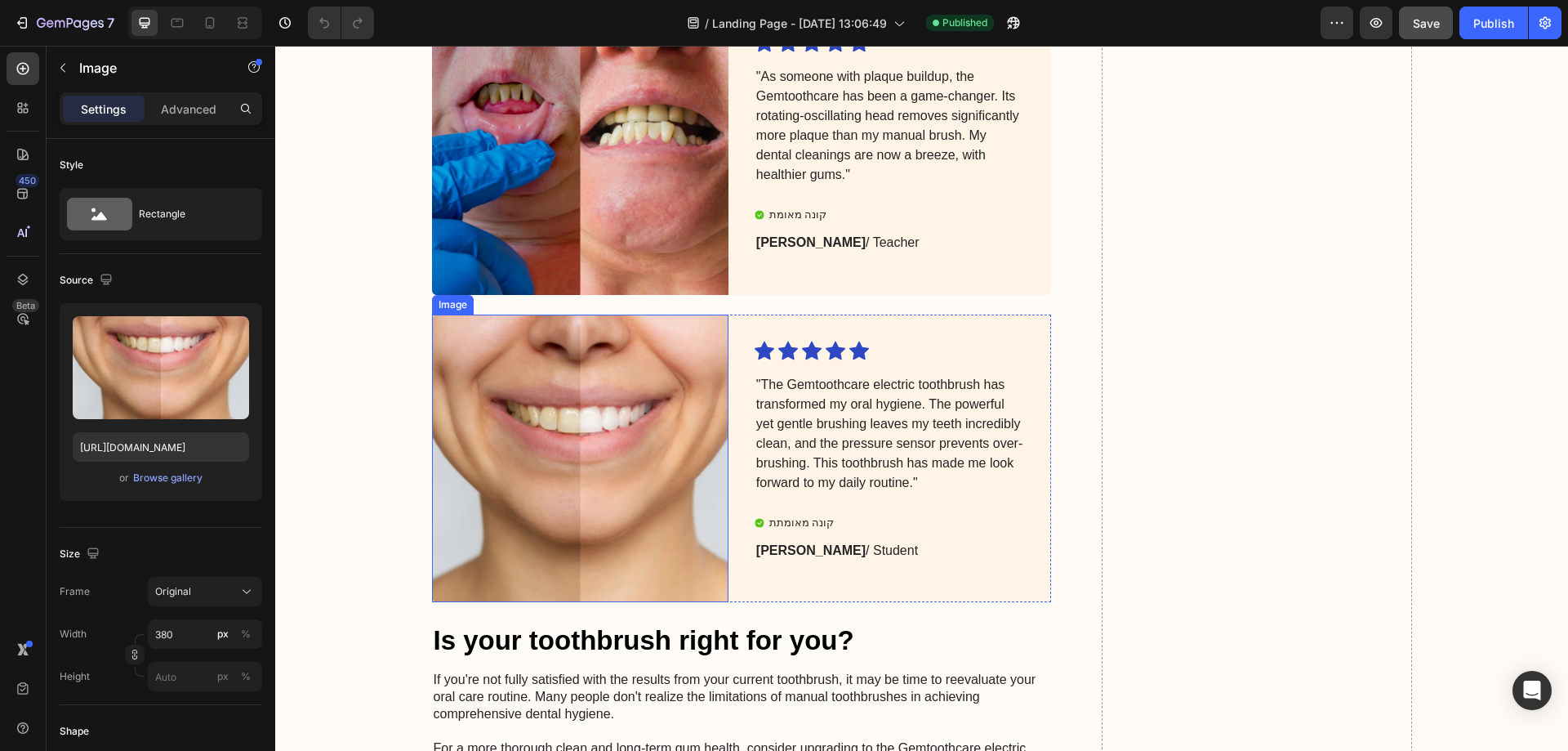
click at [619, 491] on img at bounding box center [580, 459] width 297 height 288
click at [538, 305] on icon at bounding box center [540, 299] width 11 height 12
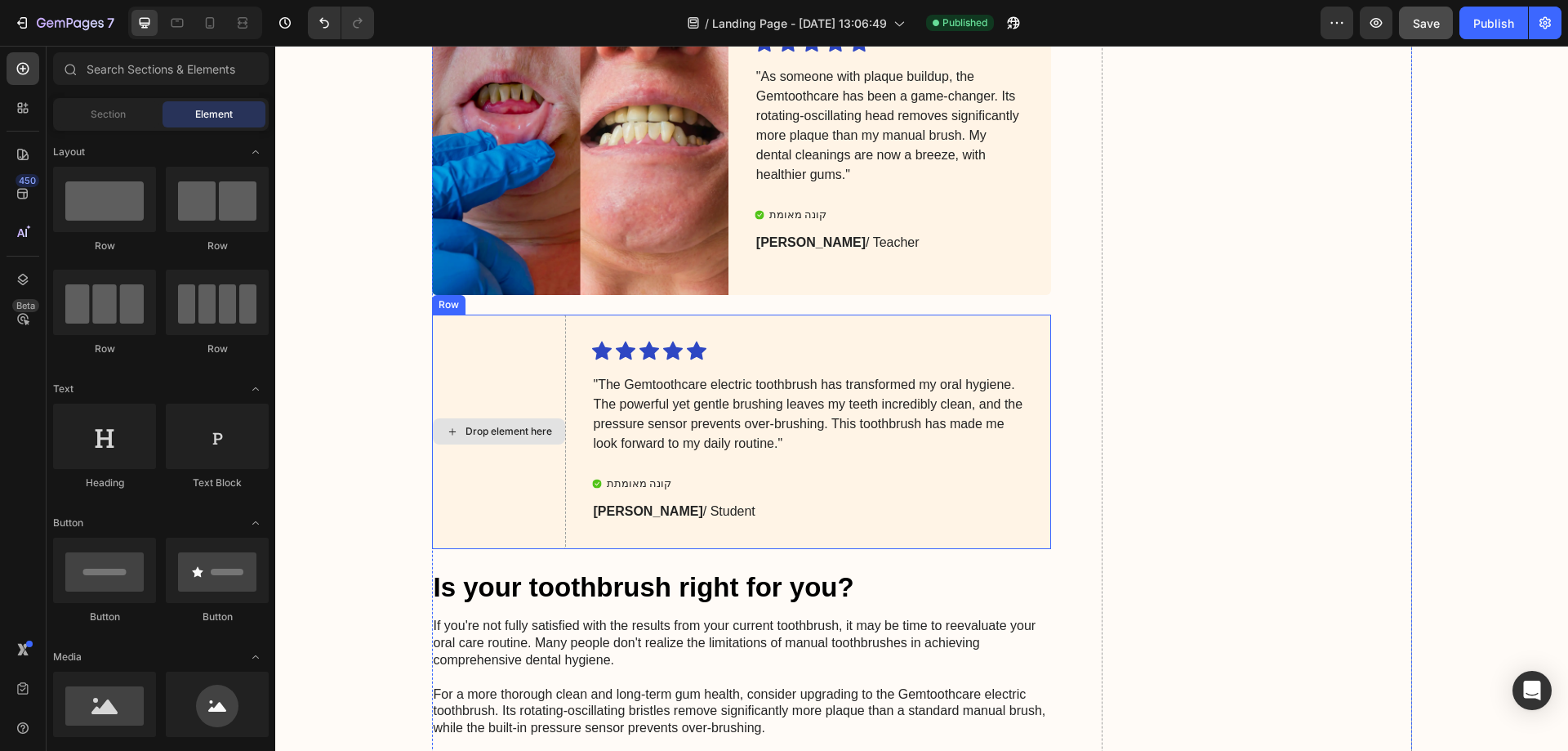
click at [512, 420] on div "Drop element here" at bounding box center [499, 432] width 134 height 234
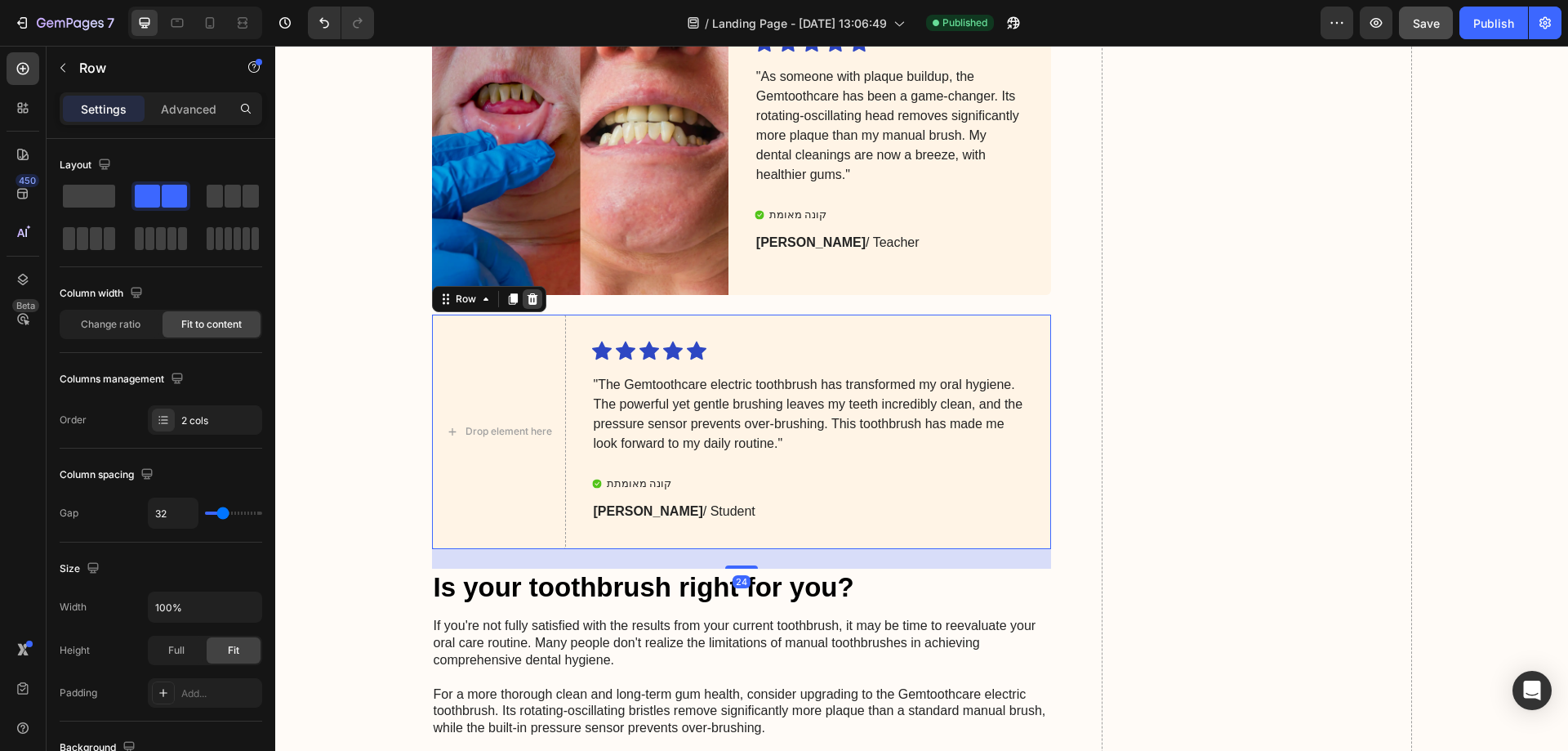
click at [531, 306] on icon at bounding box center [532, 298] width 13 height 13
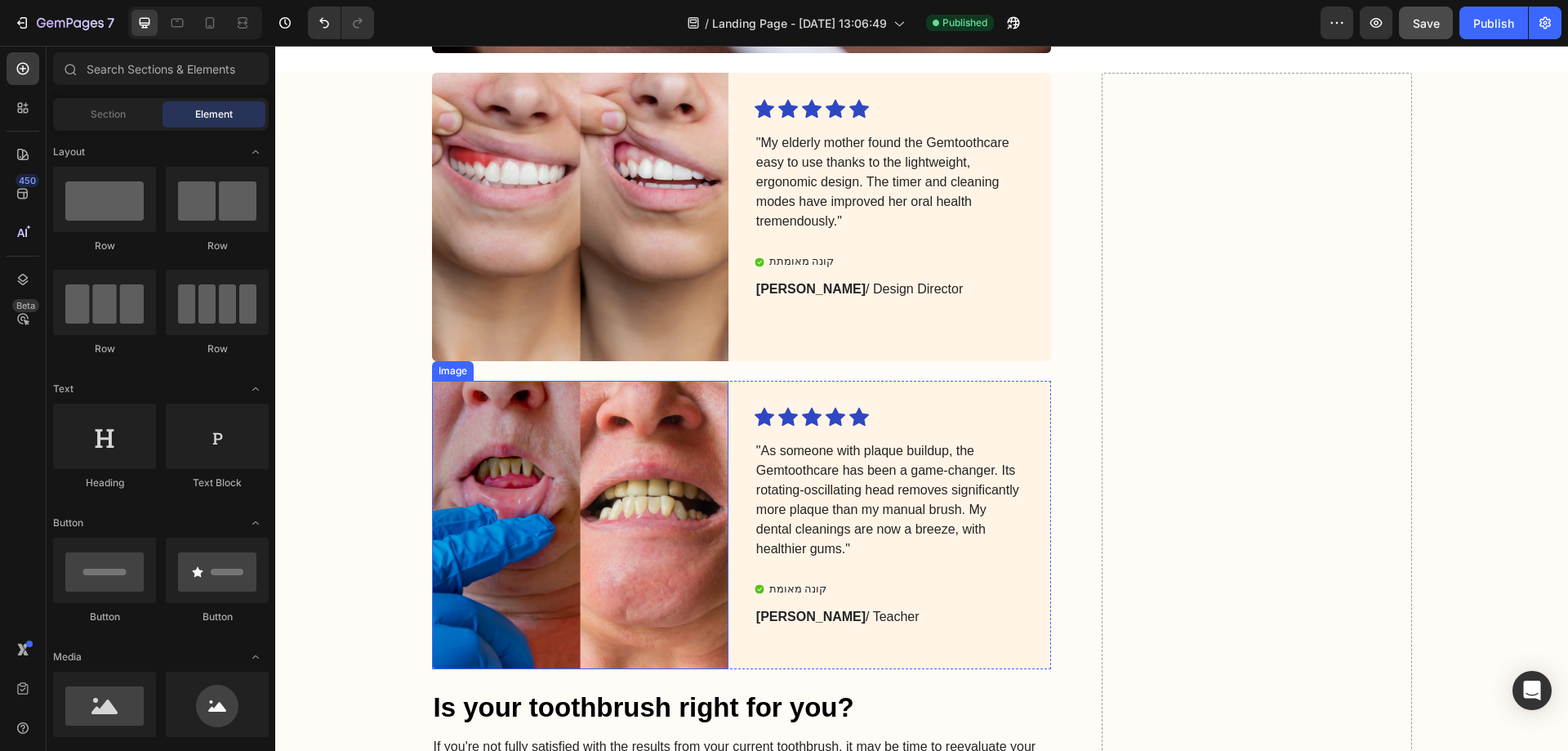
scroll to position [4242, 0]
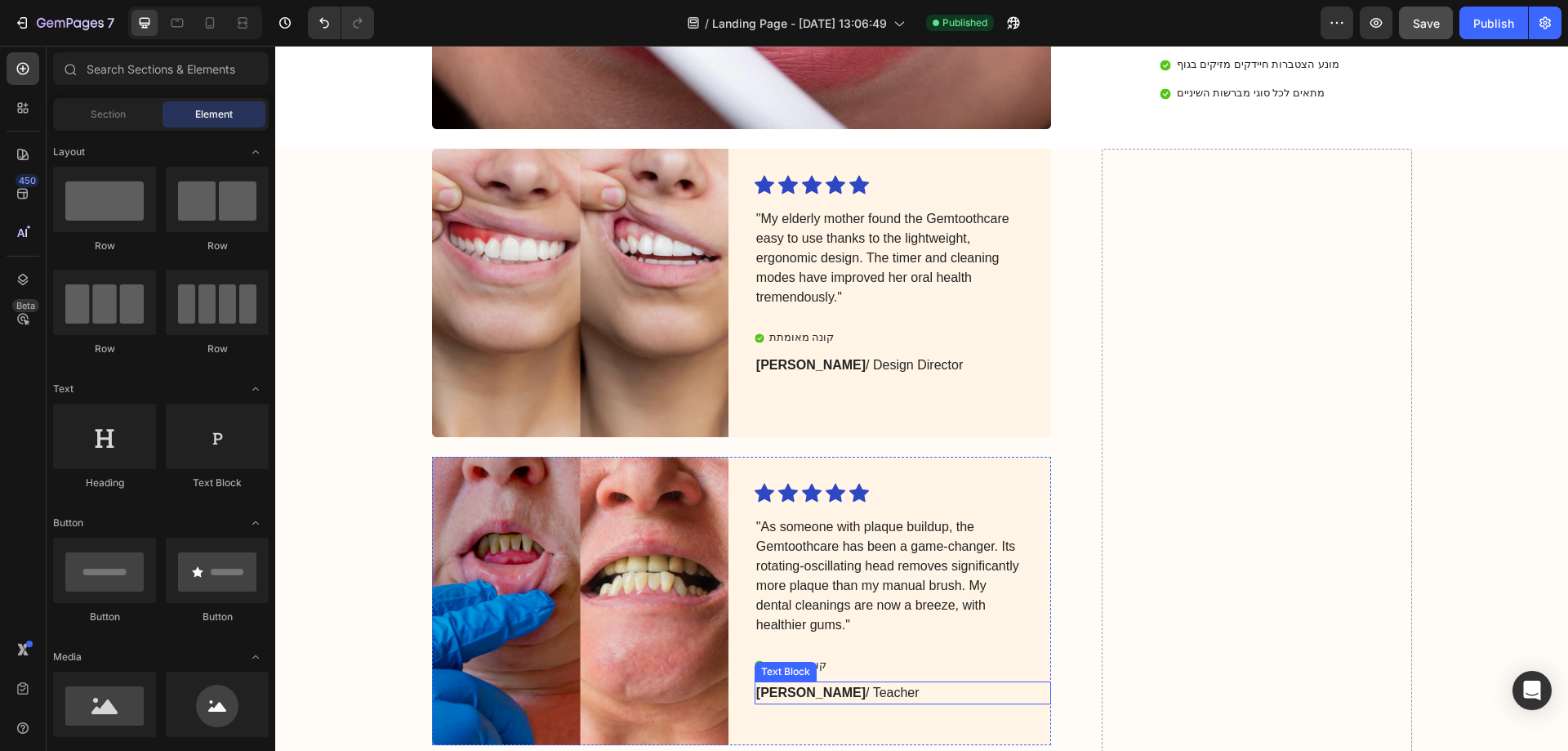
click at [786, 685] on strong "[PERSON_NAME]" at bounding box center [811, 692] width 109 height 14
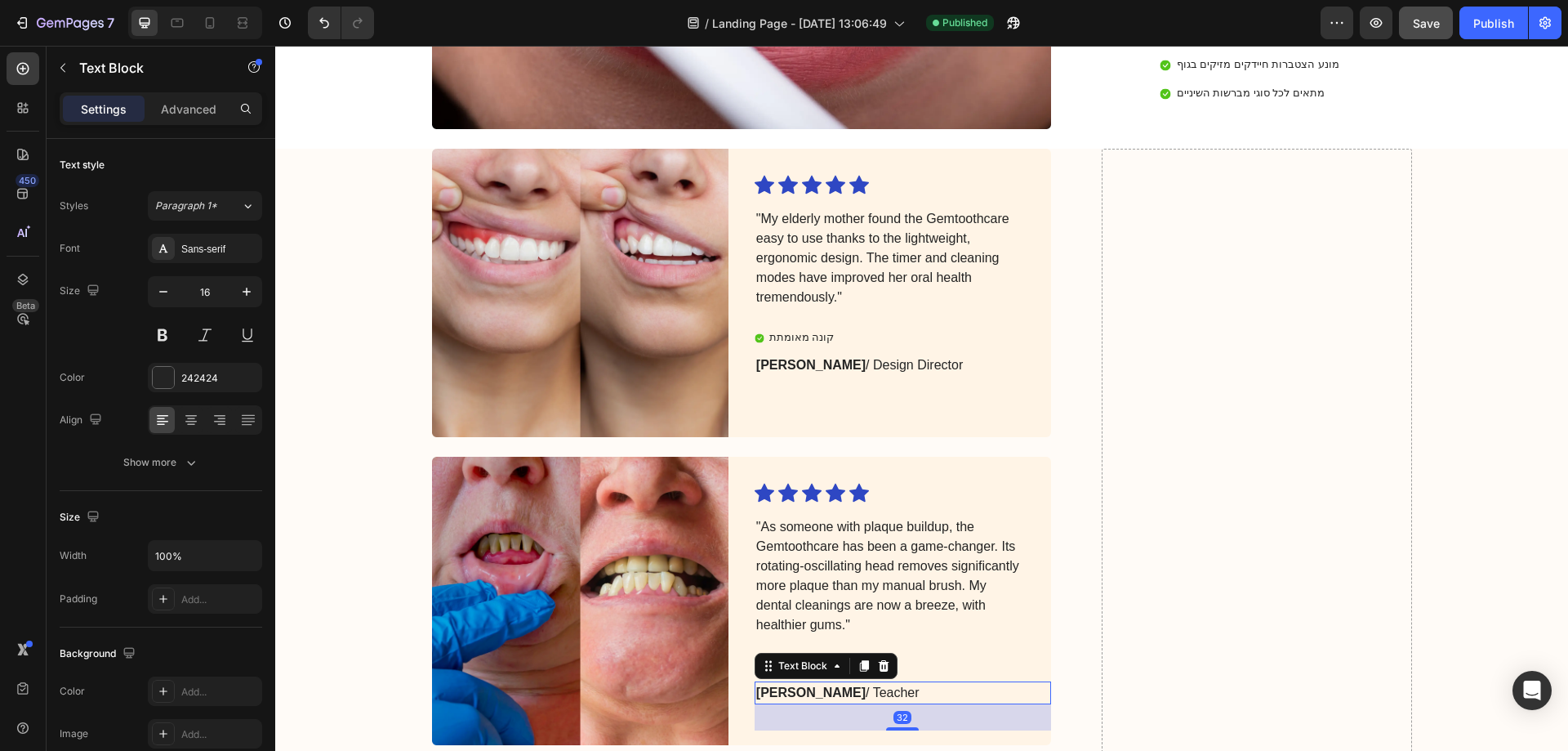
click at [798, 685] on strong "[PERSON_NAME]" at bounding box center [811, 692] width 109 height 14
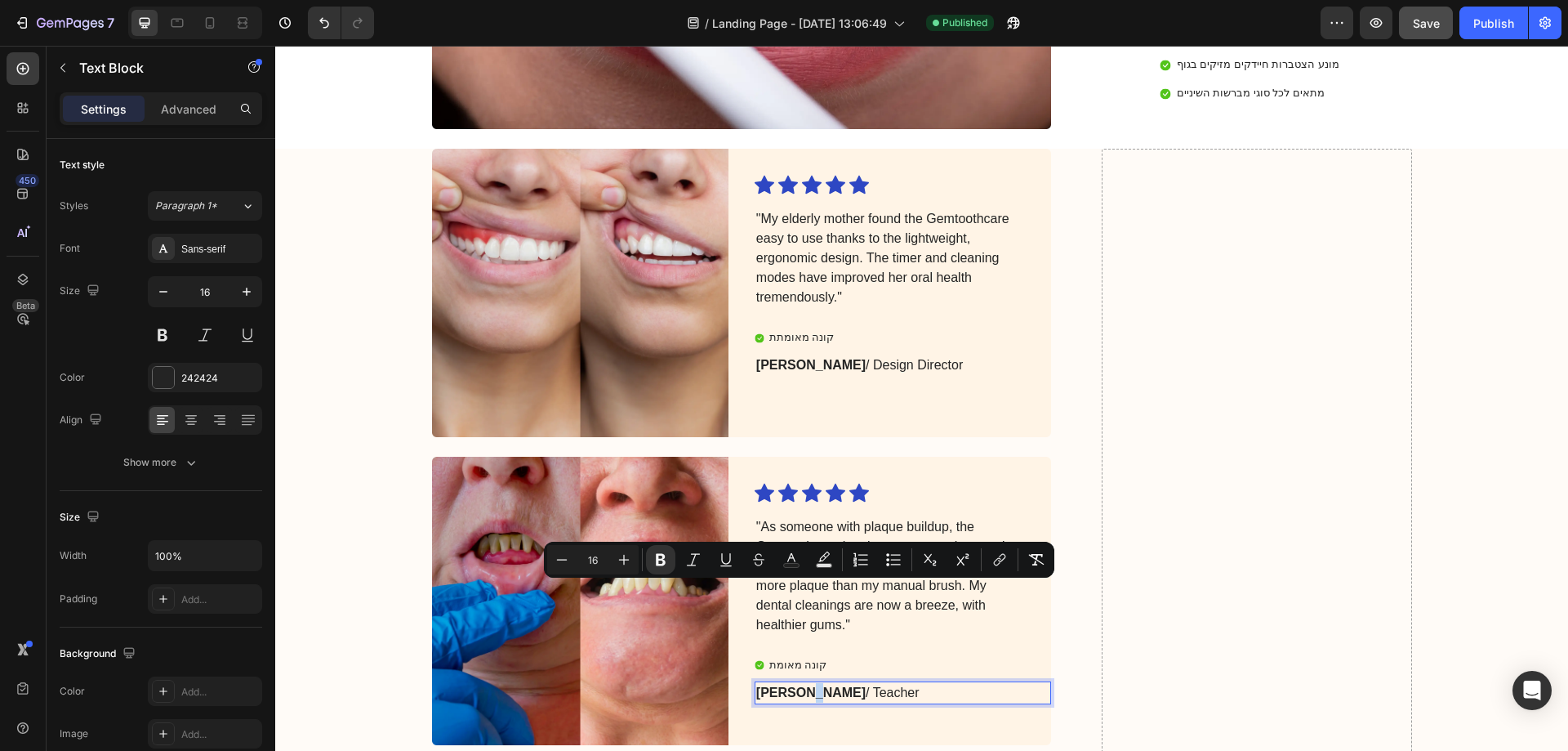
click at [798, 685] on strong "[PERSON_NAME]" at bounding box center [811, 692] width 109 height 14
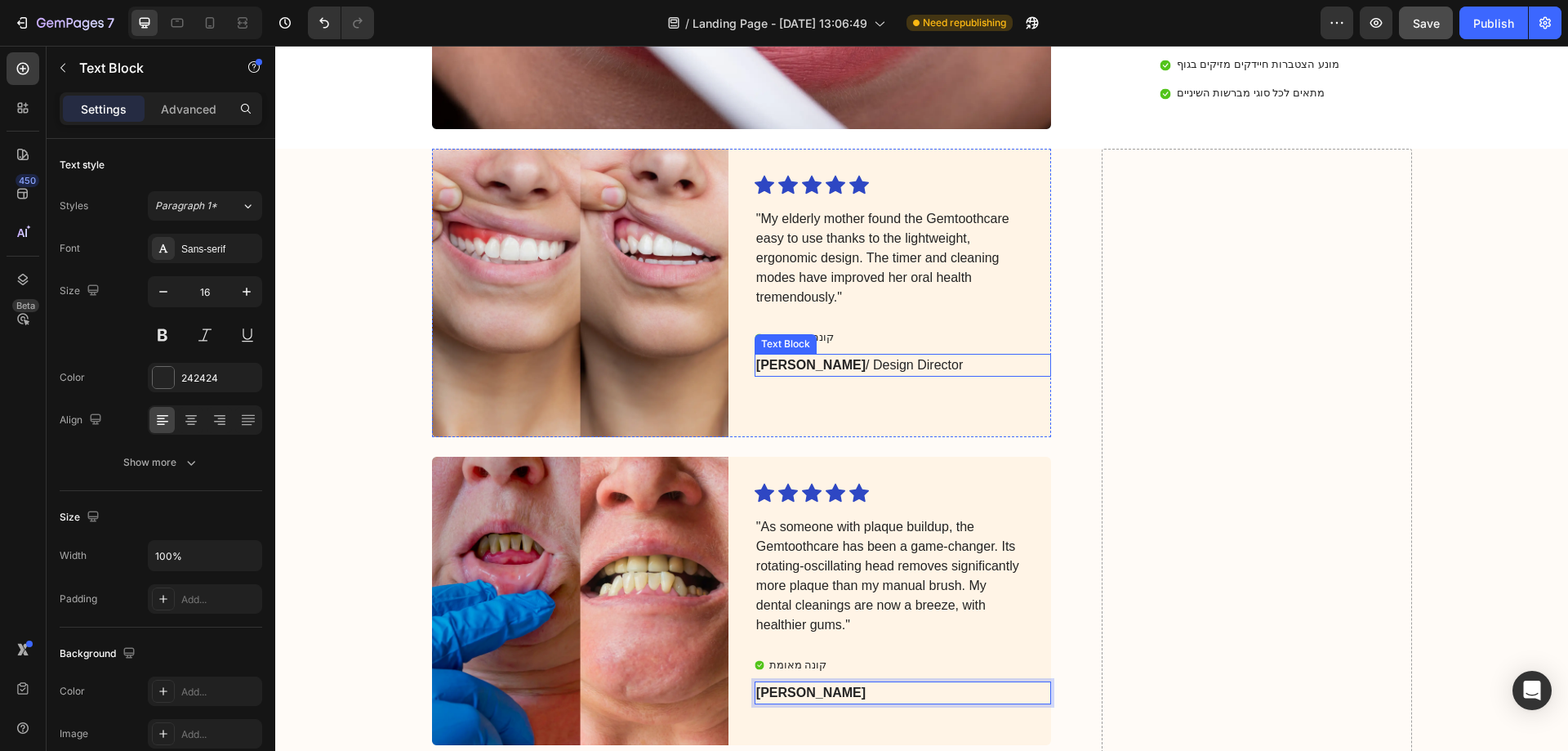
click at [818, 356] on p "[PERSON_NAME] / Design Director" at bounding box center [890, 366] width 267 height 20
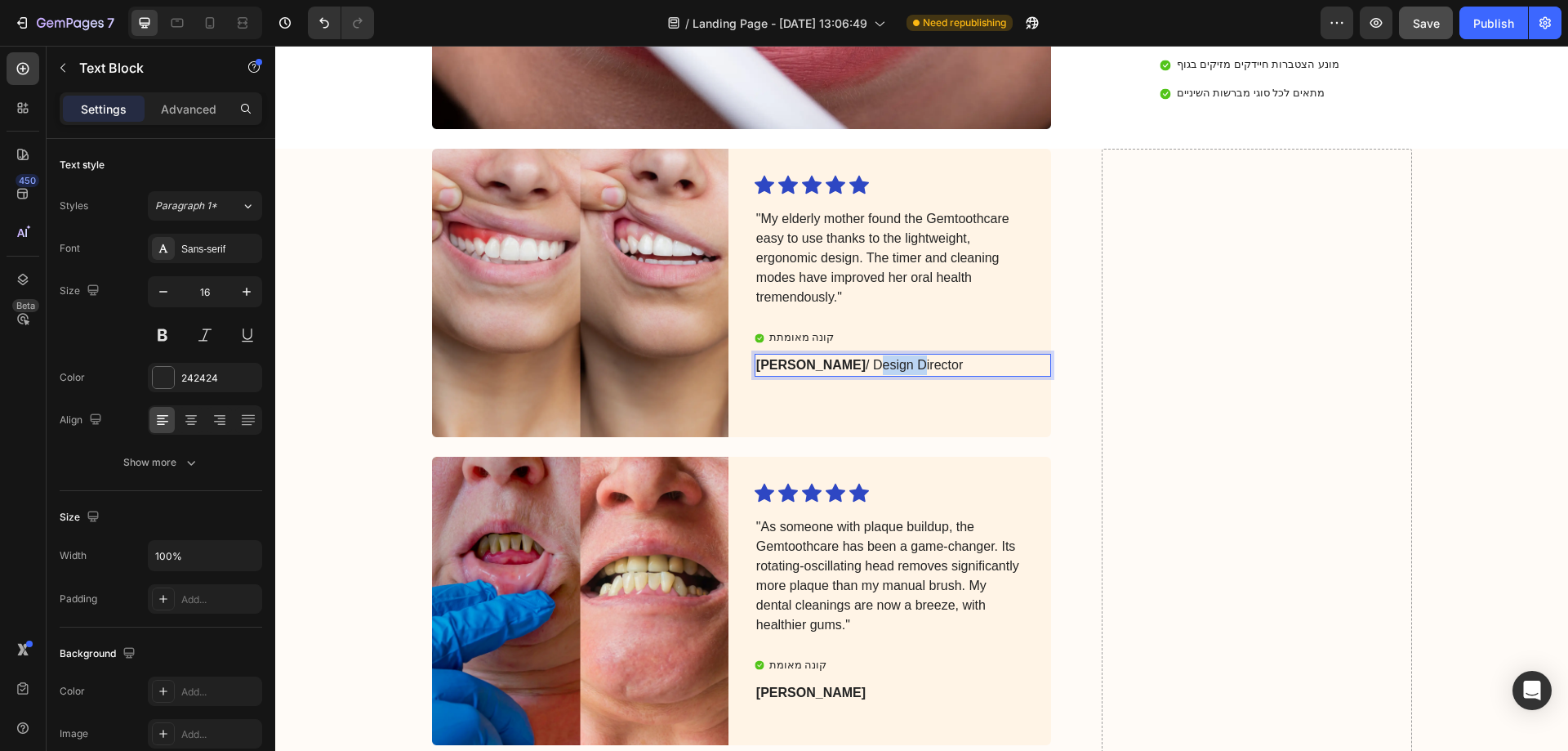
click at [818, 356] on p "[PERSON_NAME] / Design Director" at bounding box center [890, 366] width 267 height 20
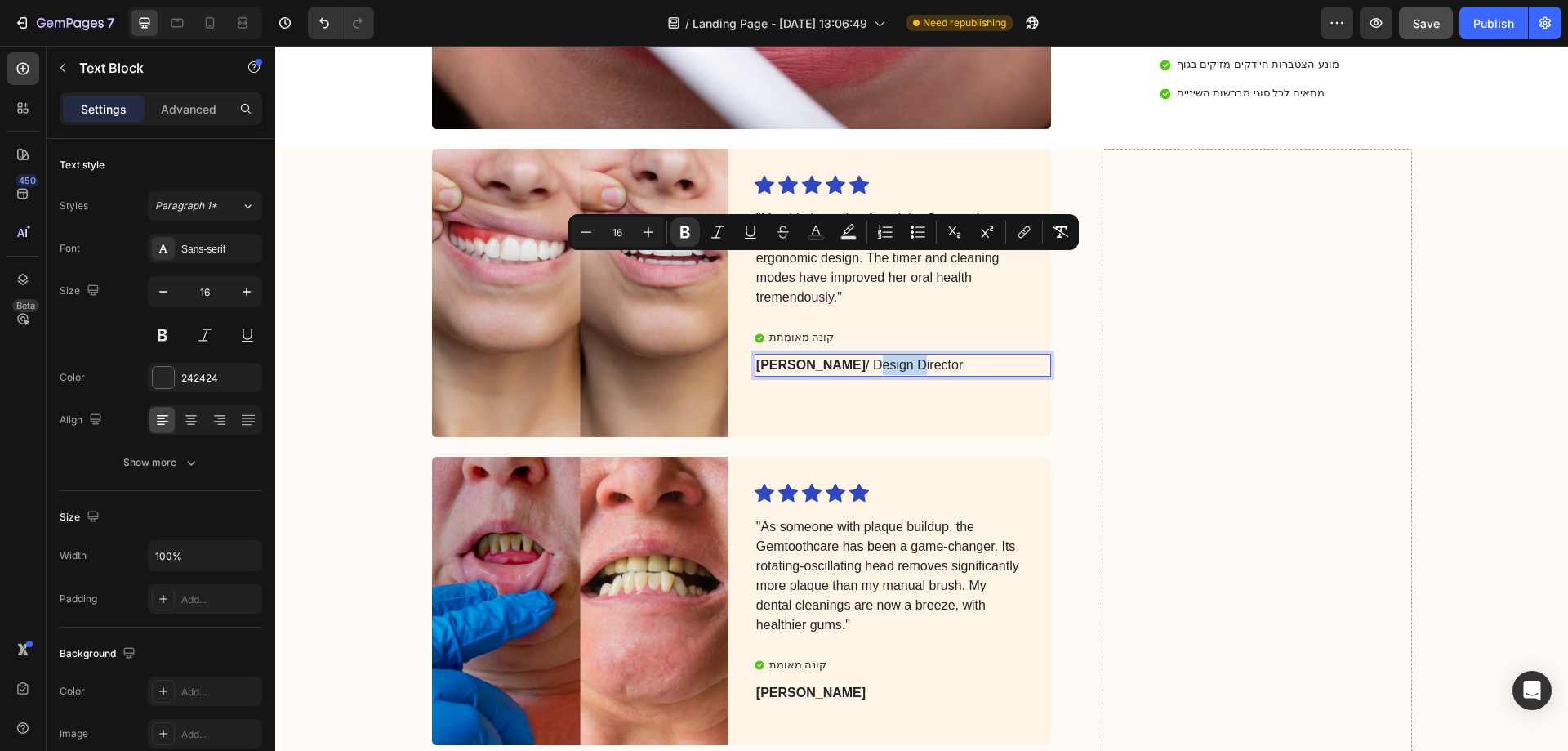
click at [818, 356] on p "[PERSON_NAME] / Design Director" at bounding box center [890, 366] width 267 height 20
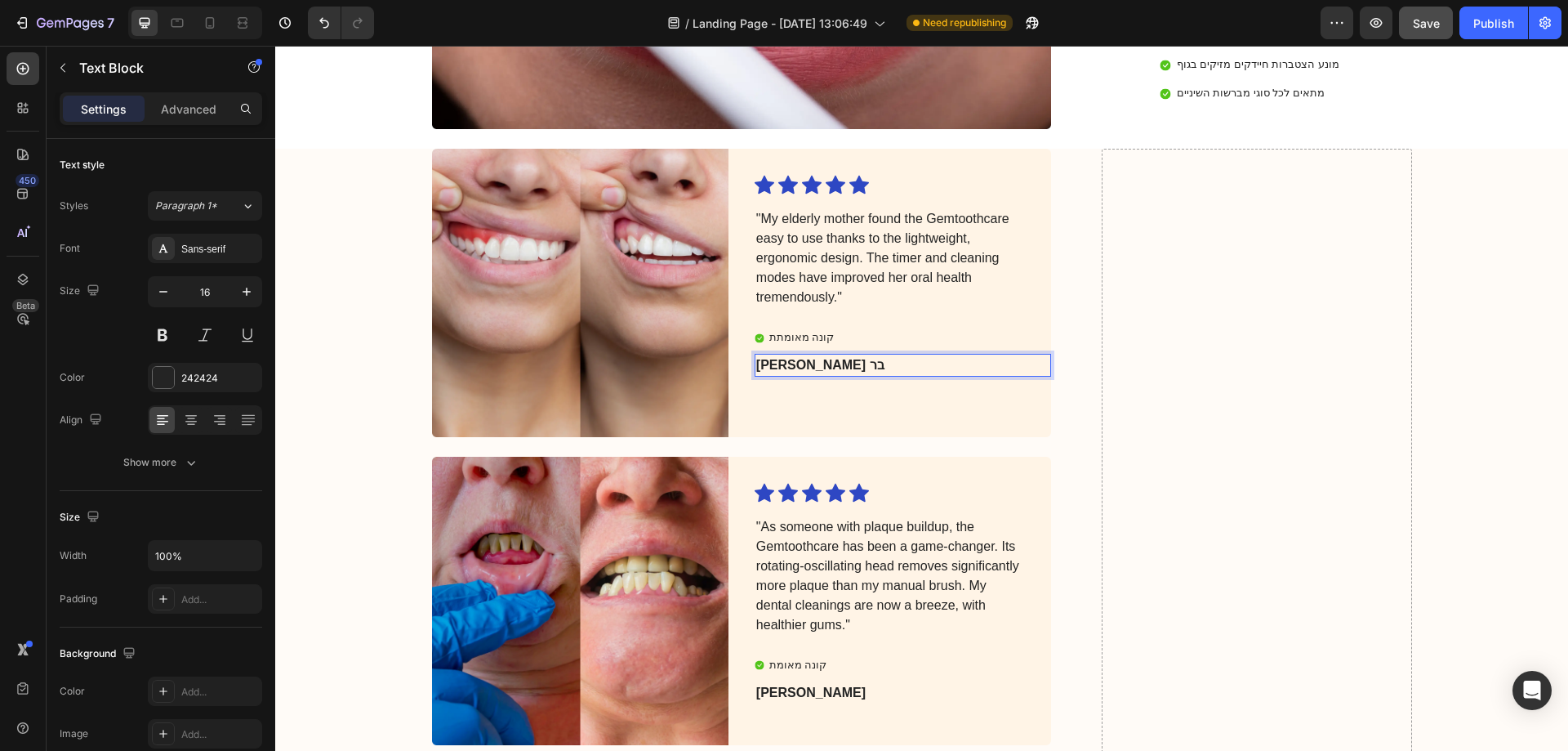
click at [805, 356] on p "נועם בר" at bounding box center [890, 366] width 267 height 20
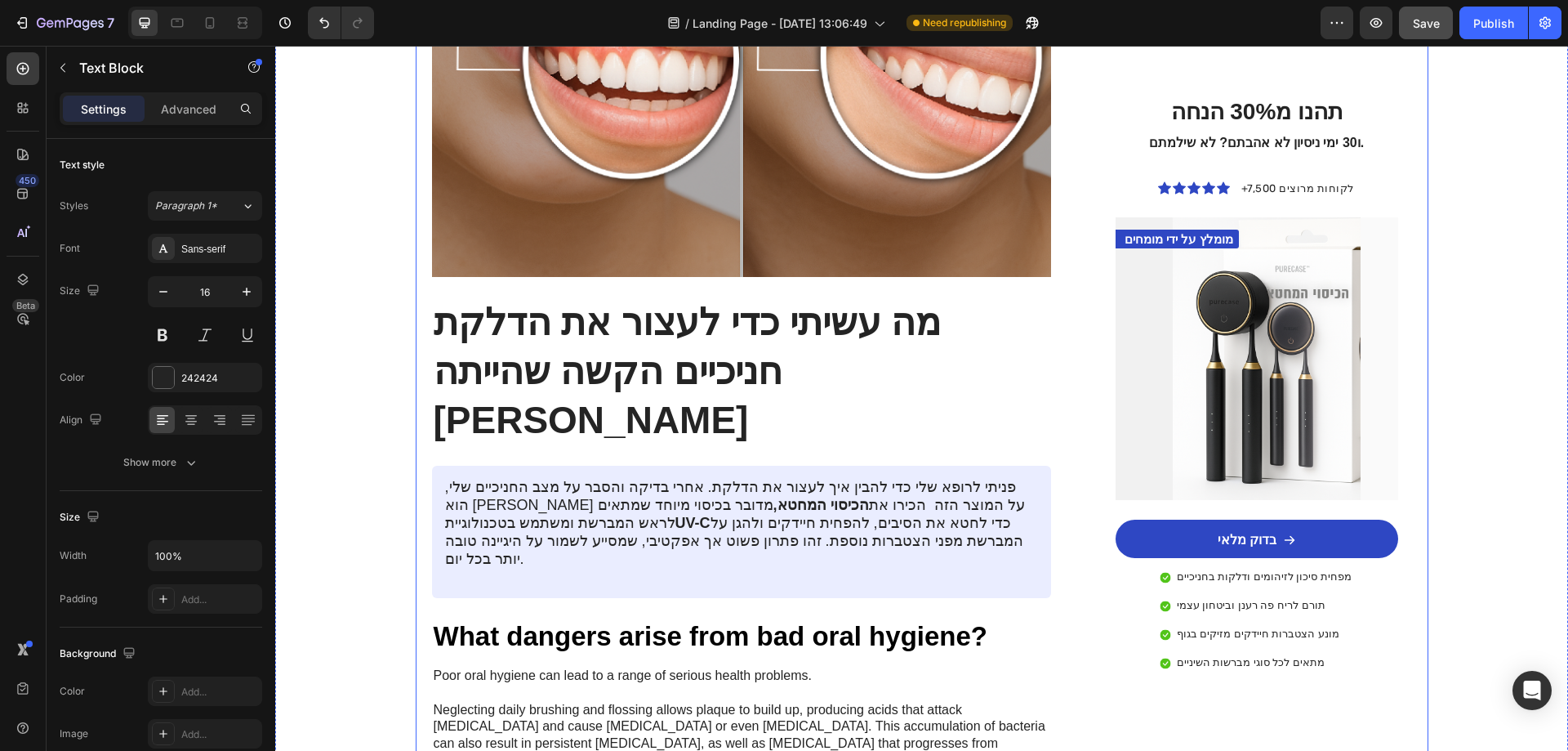
scroll to position [1627, 0]
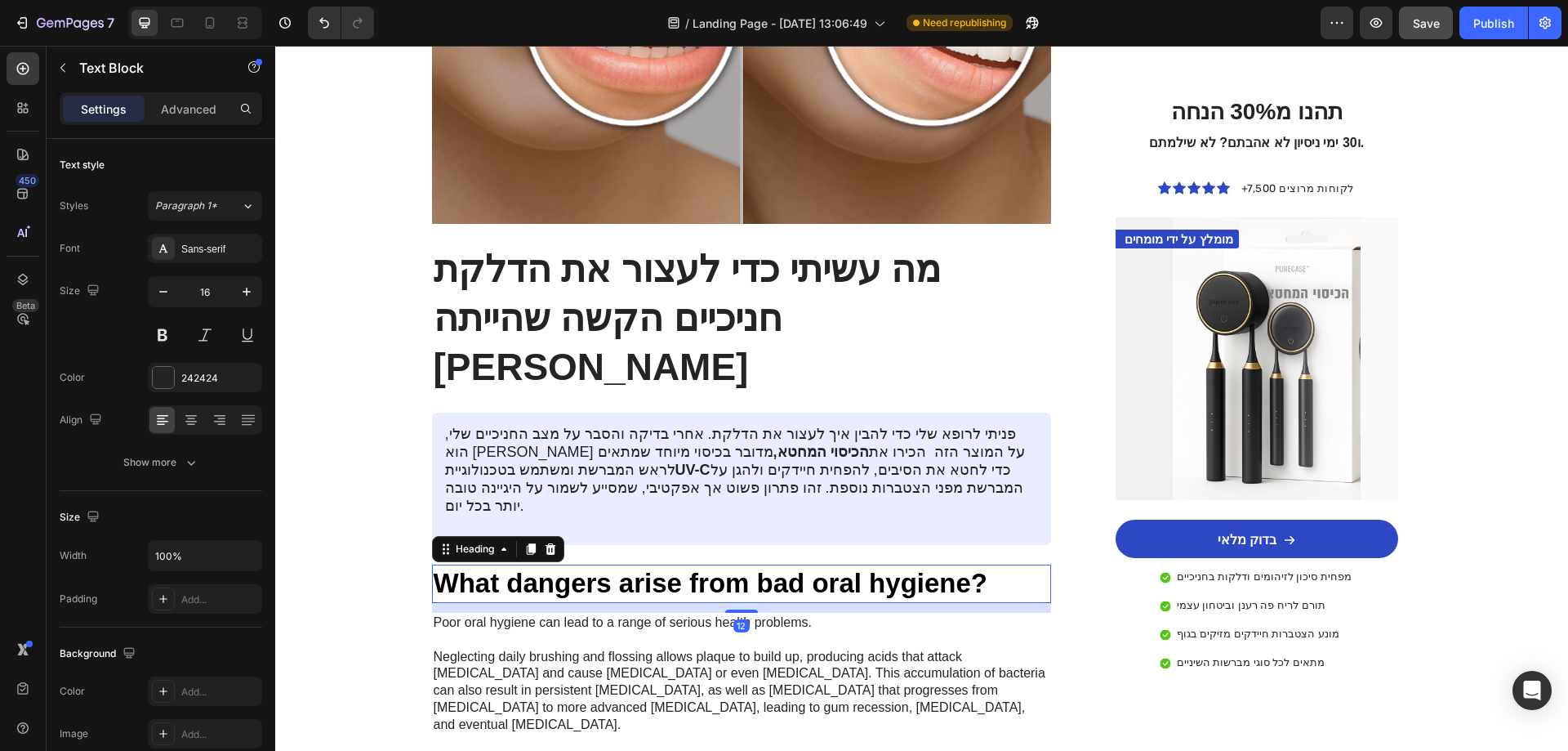
click at [600, 564] on h2 "What dangers arise from bad oral hygiene?" at bounding box center [742, 583] width 620 height 39
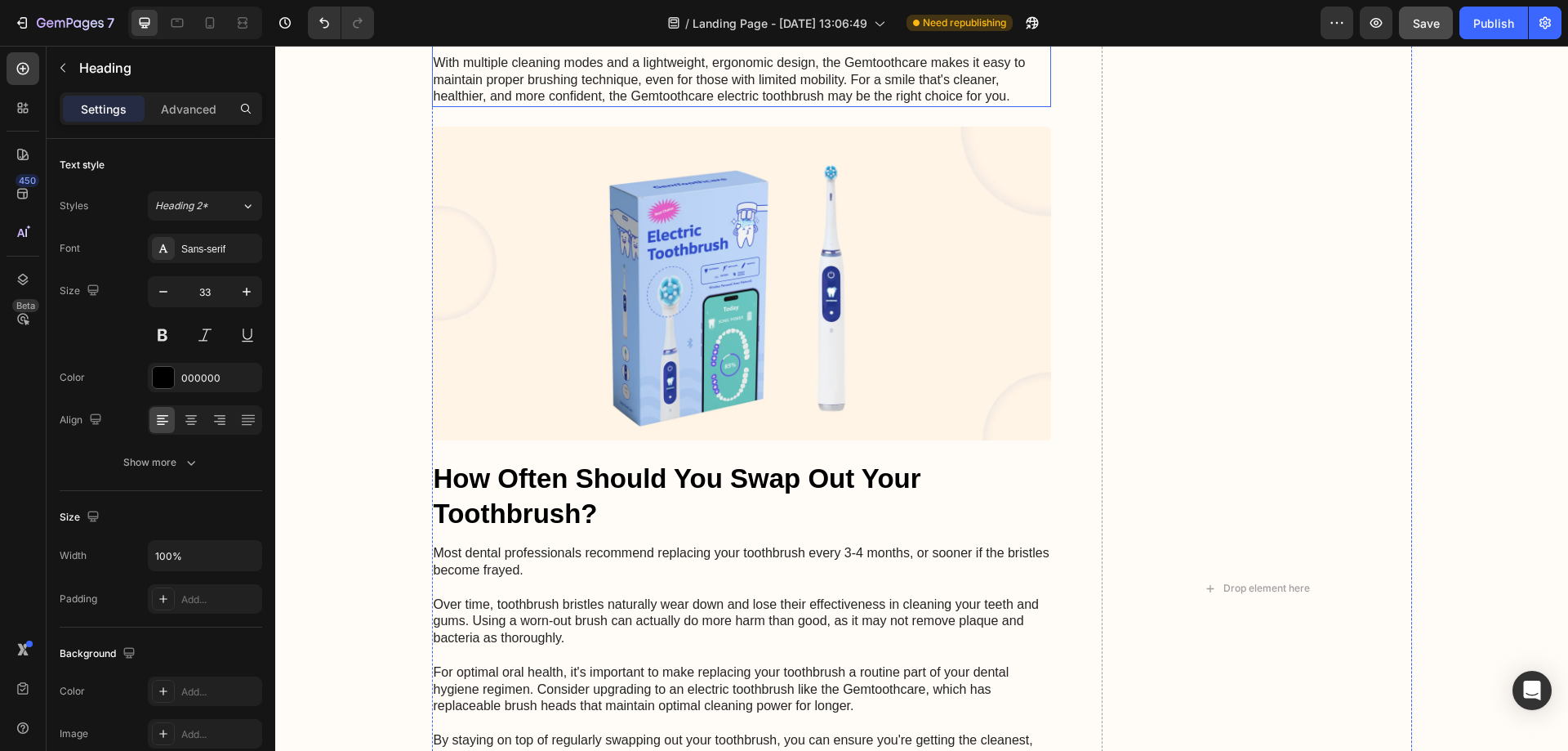
scroll to position [5059, 0]
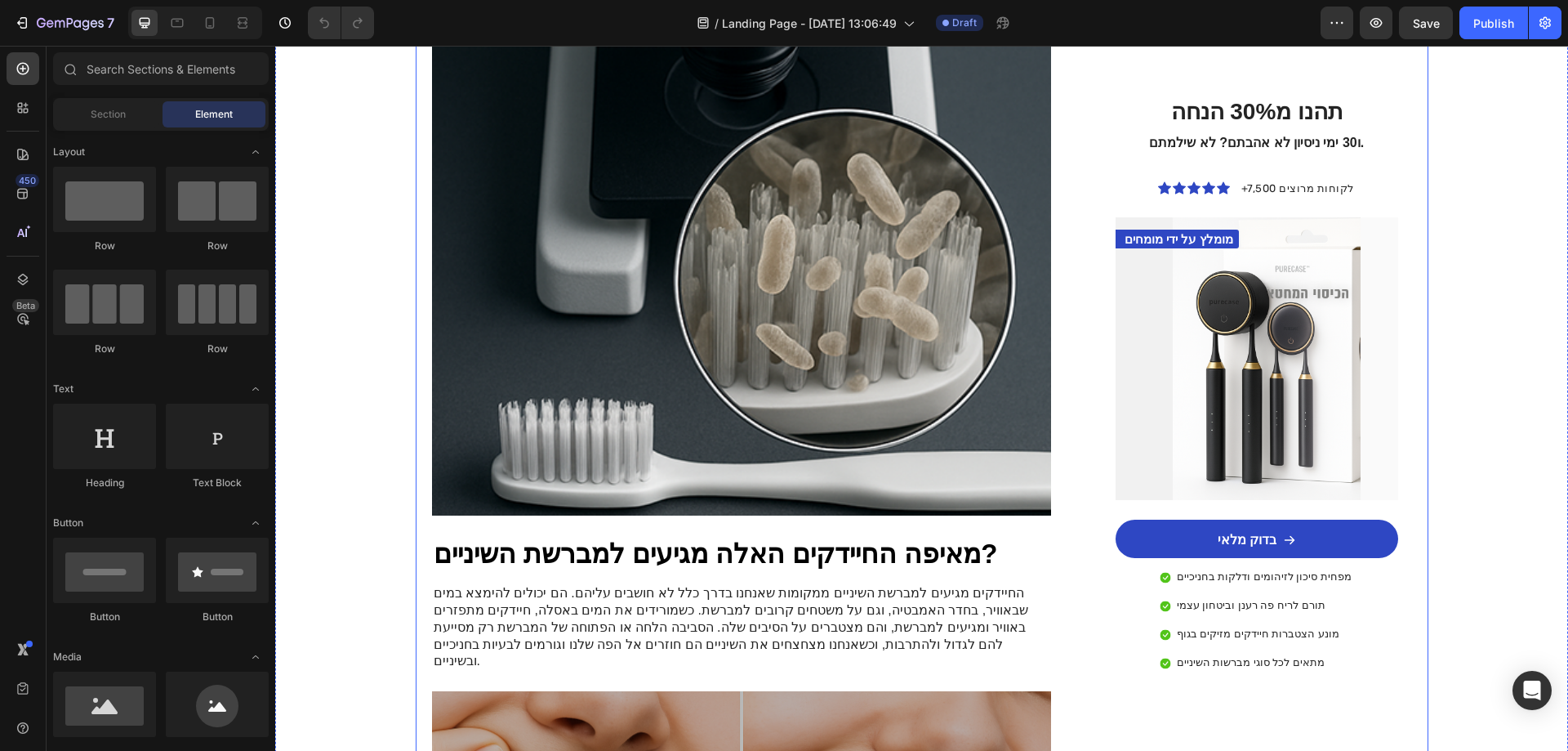
scroll to position [817, 0]
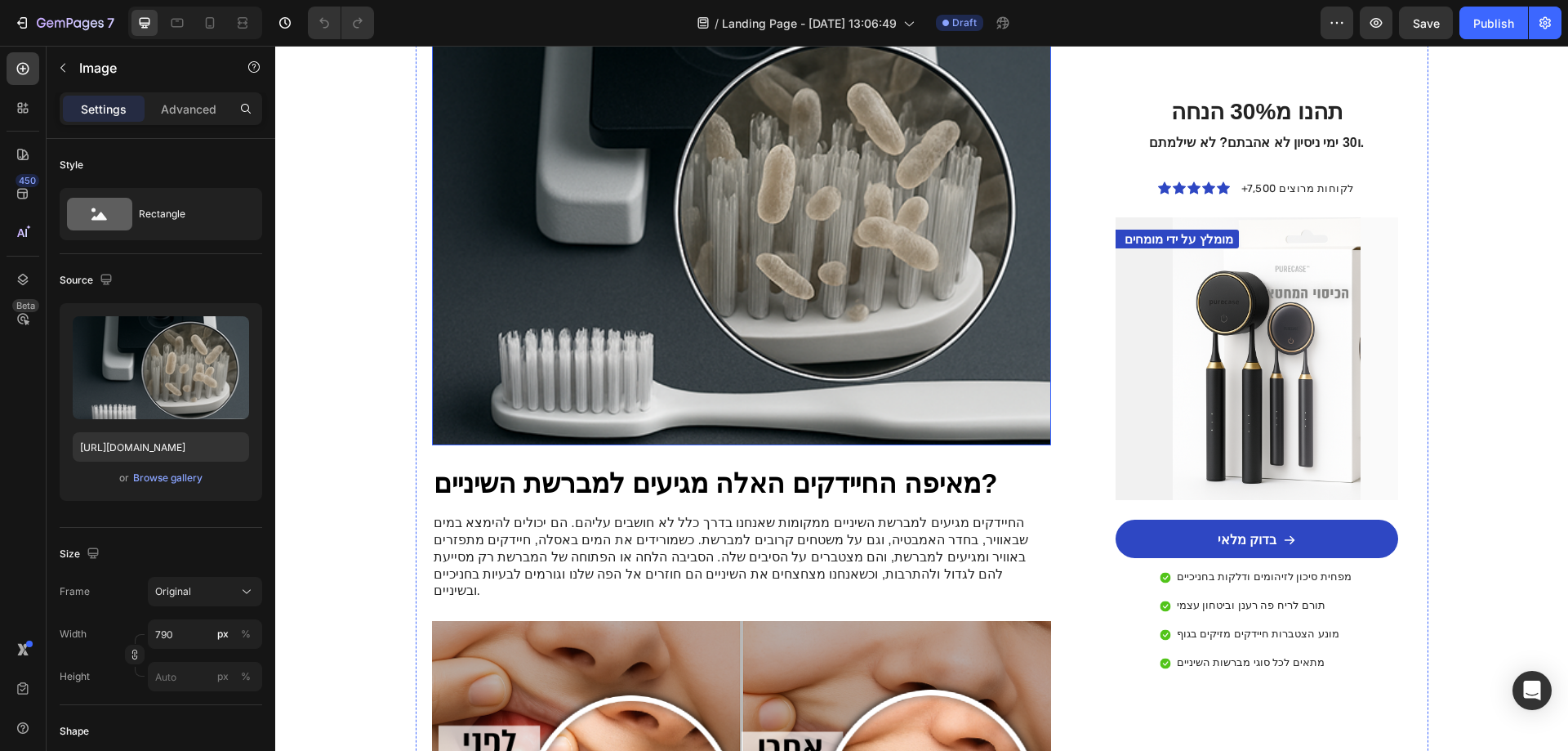
click at [692, 306] on img at bounding box center [742, 200] width 620 height 490
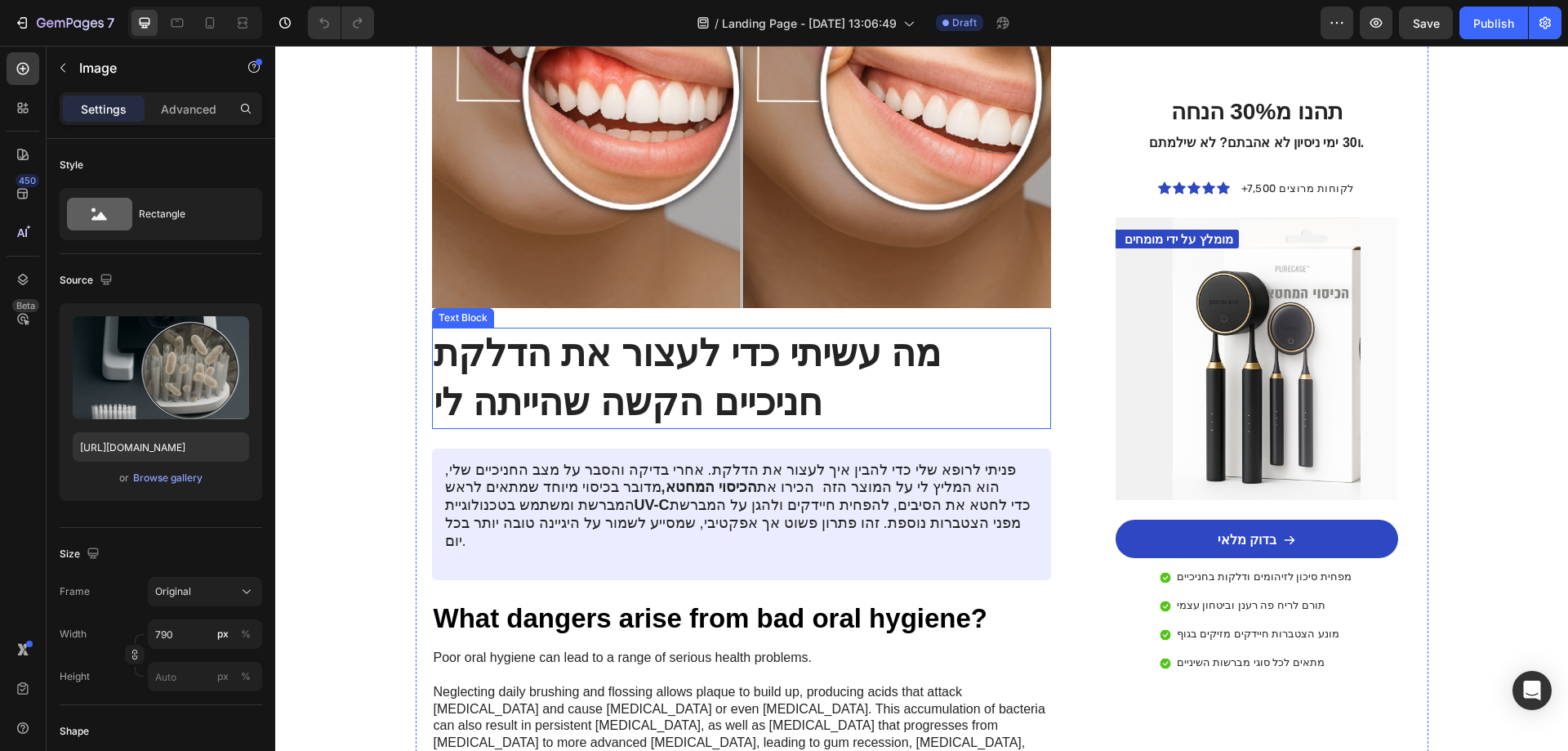
scroll to position [1553, 0]
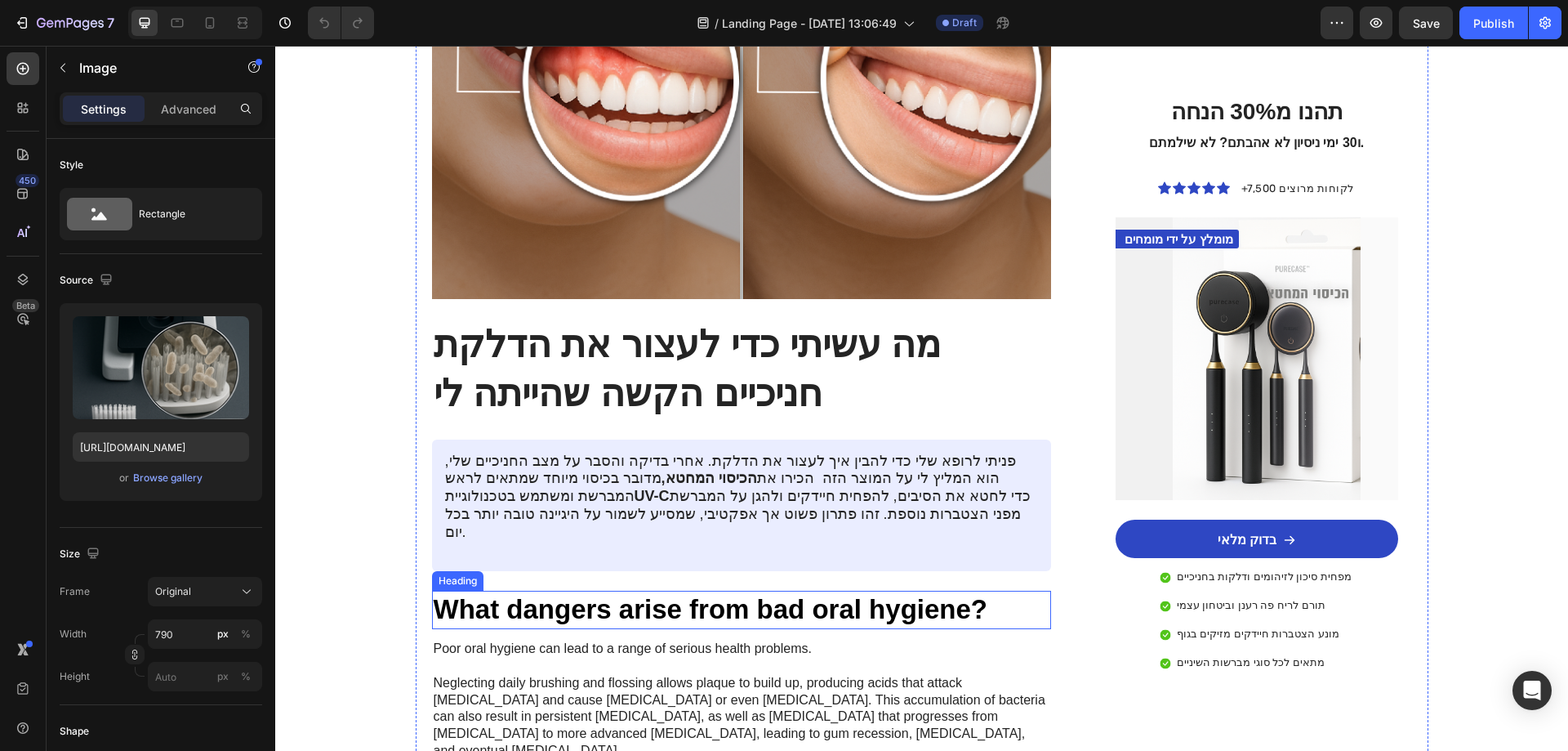
click at [663, 591] on h2 "What dangers arise from bad oral hygiene?" at bounding box center [742, 610] width 620 height 39
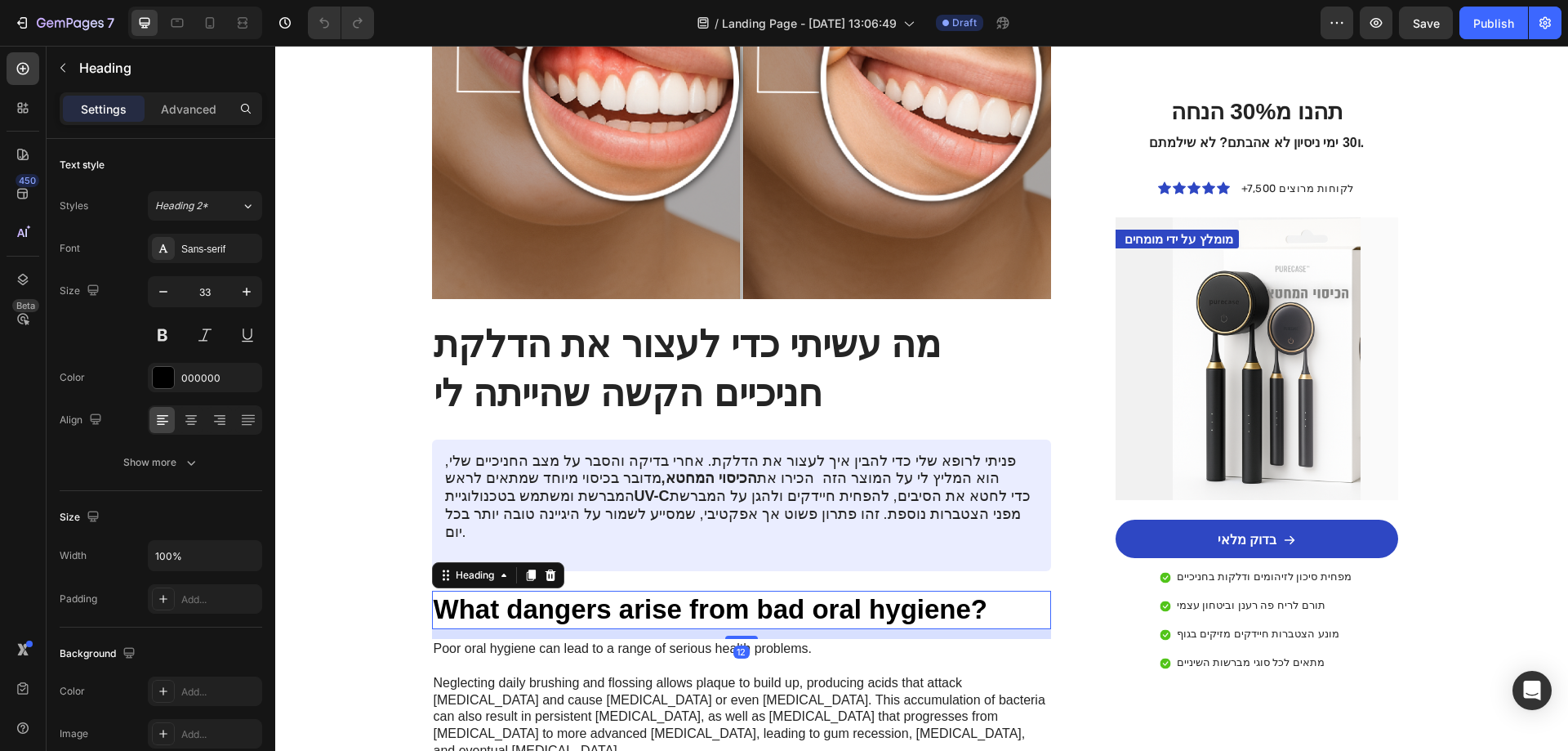
click at [663, 591] on h2 "What dangers arise from bad oral hygiene?" at bounding box center [742, 610] width 620 height 39
click at [663, 592] on p "What dangers arise from bad oral hygiene?" at bounding box center [742, 609] width 617 height 35
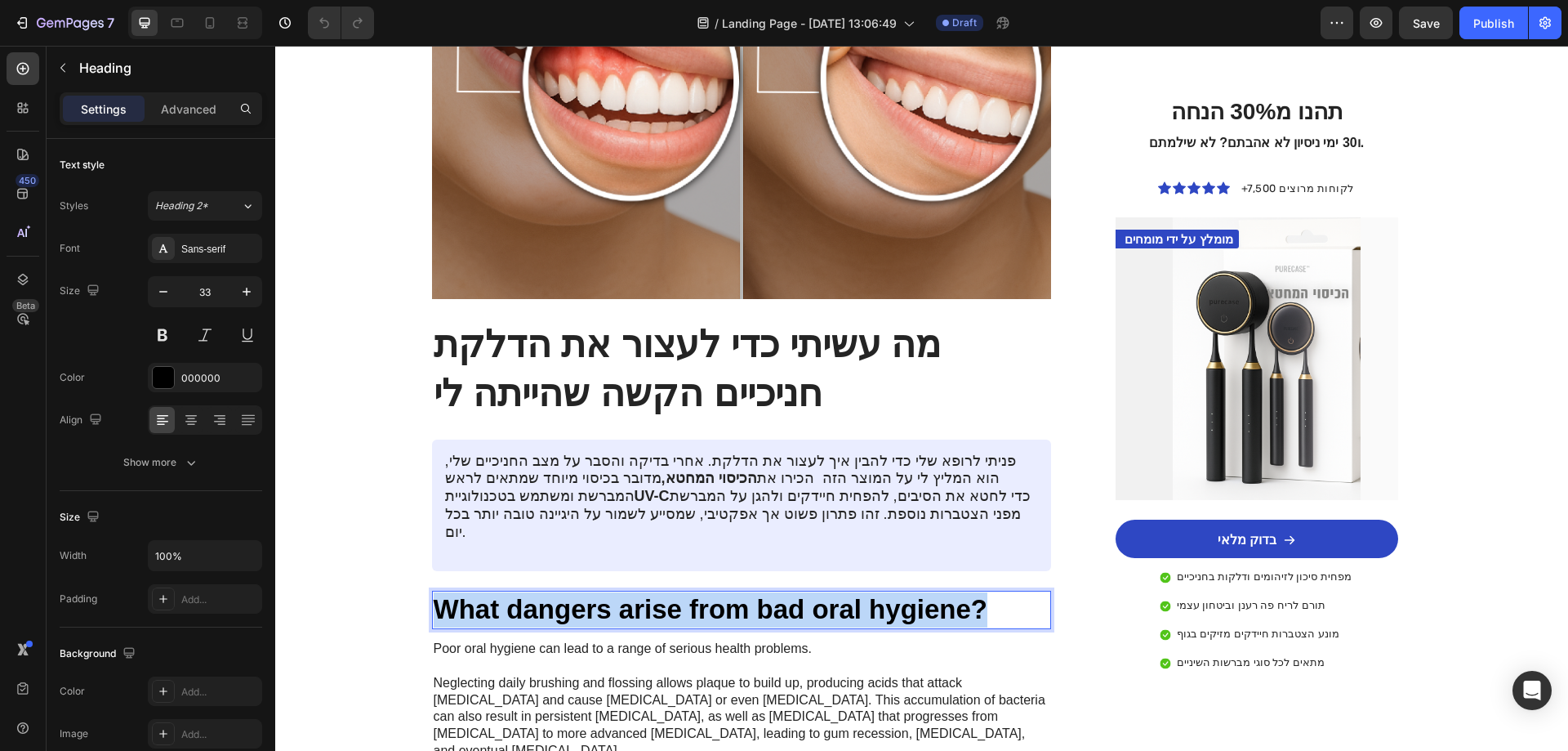
click at [663, 592] on p "What dangers arise from bad oral hygiene?" at bounding box center [742, 609] width 617 height 35
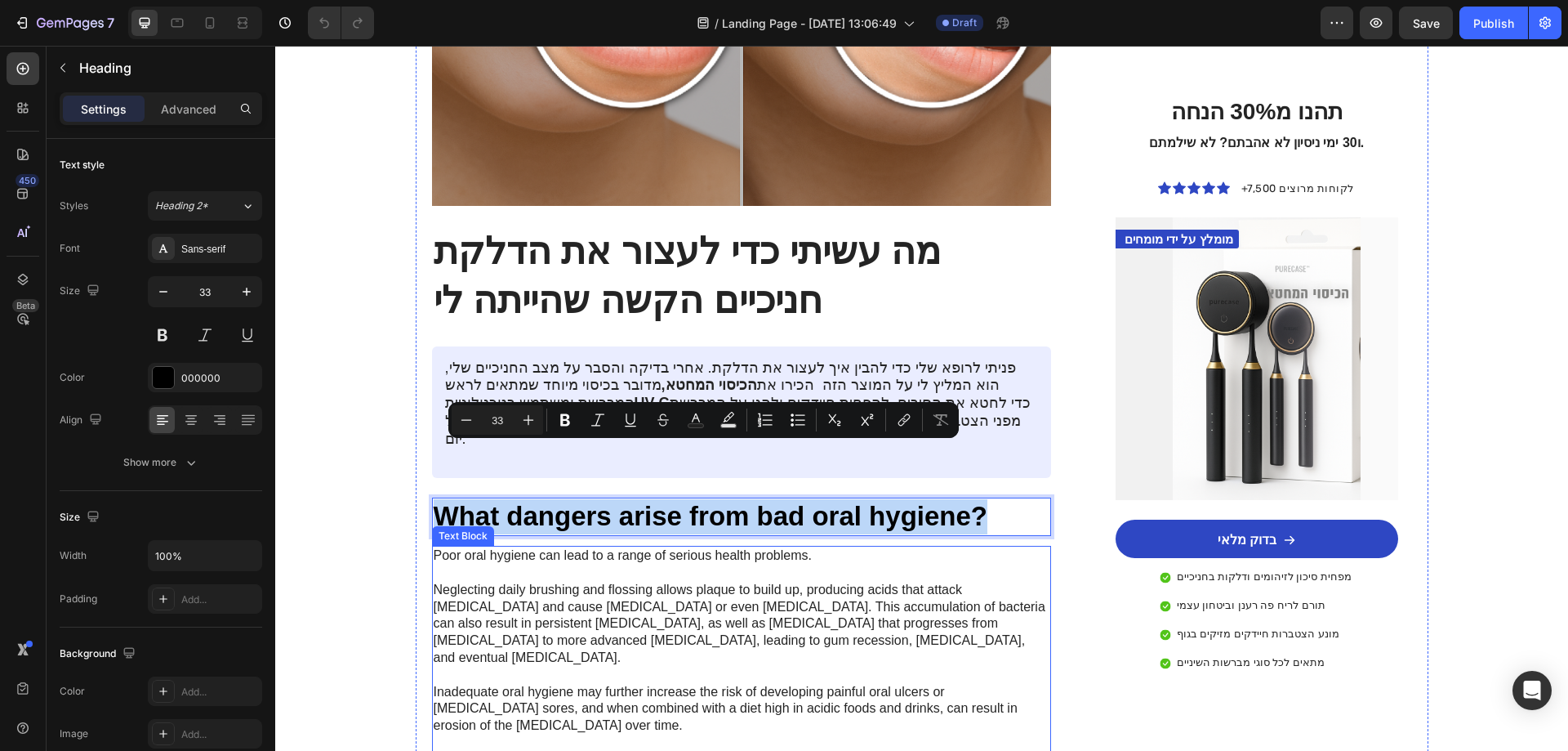
scroll to position [1716, 0]
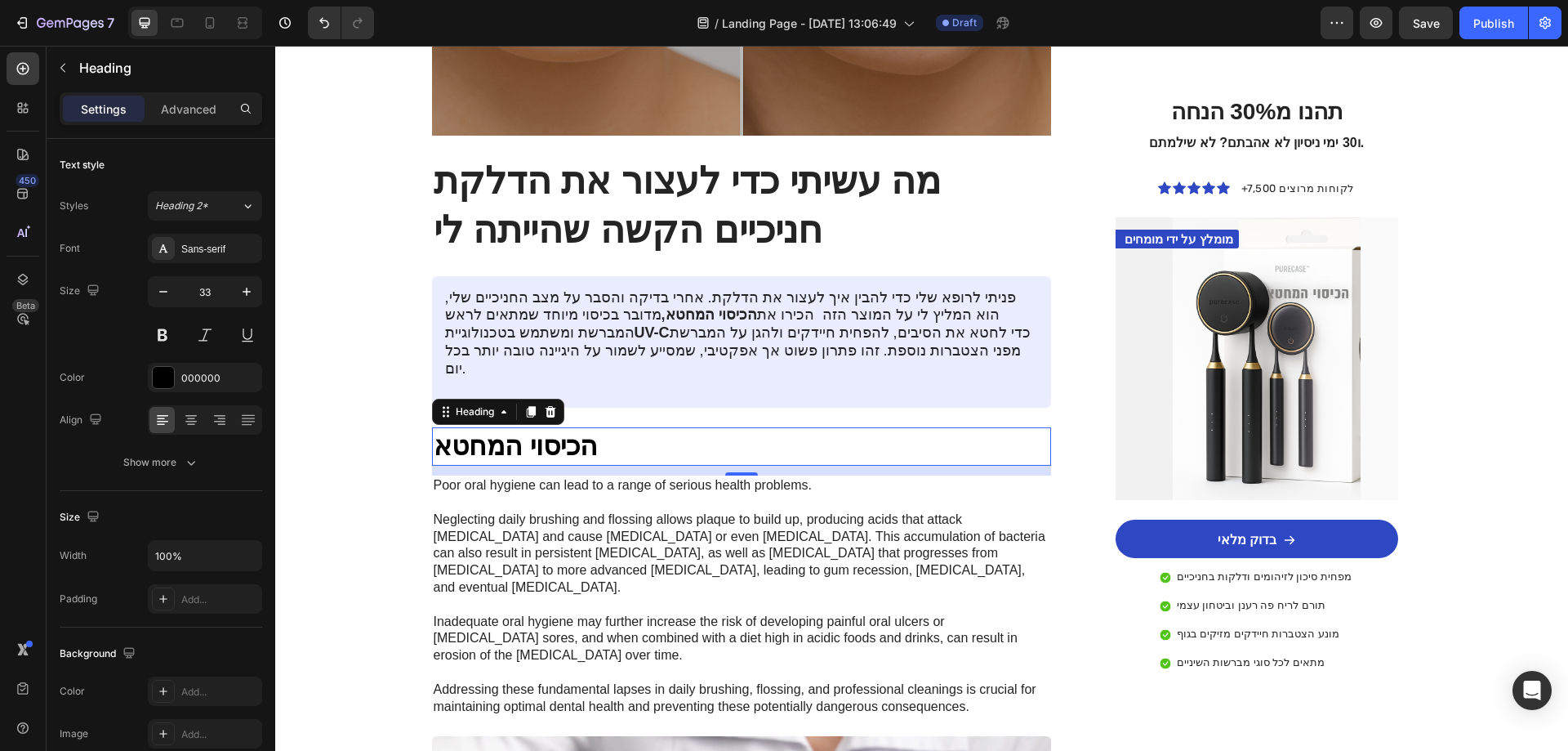
click at [509, 429] on p "הכיסוי המחטא" at bounding box center [742, 446] width 617 height 35
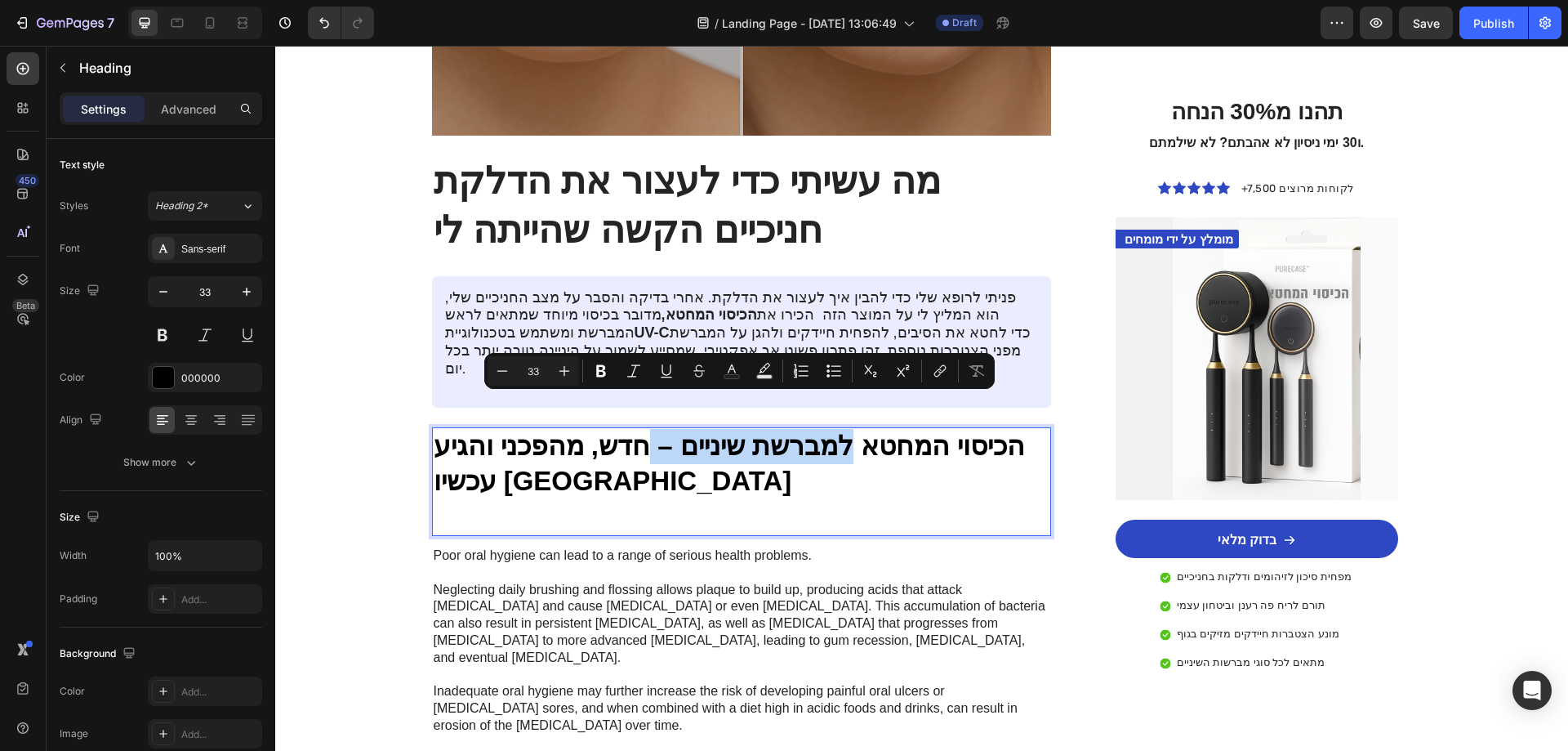
drag, startPoint x: 638, startPoint y: 416, endPoint x: 842, endPoint y: 413, distance: 204.0
click at [842, 429] on p "הכיסוי המחטא למברשת שיניים – חדש, מהפכני והגיע עכשיו [GEOGRAPHIC_DATA]" at bounding box center [742, 464] width 617 height 71
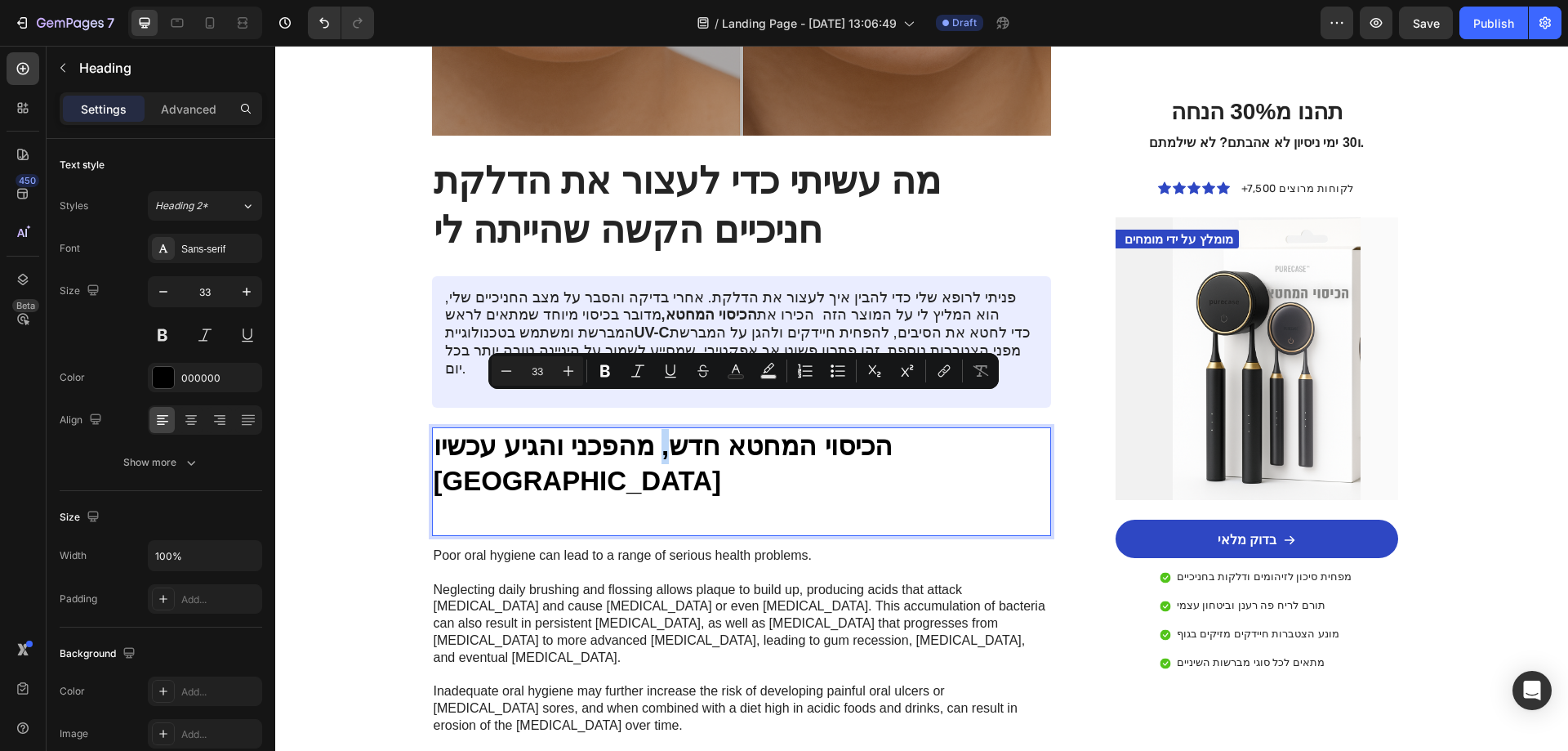
click at [742, 429] on p "הכיסוי המחטא חדש, מהפכני והגיע עכשיו [GEOGRAPHIC_DATA]" at bounding box center [742, 464] width 617 height 71
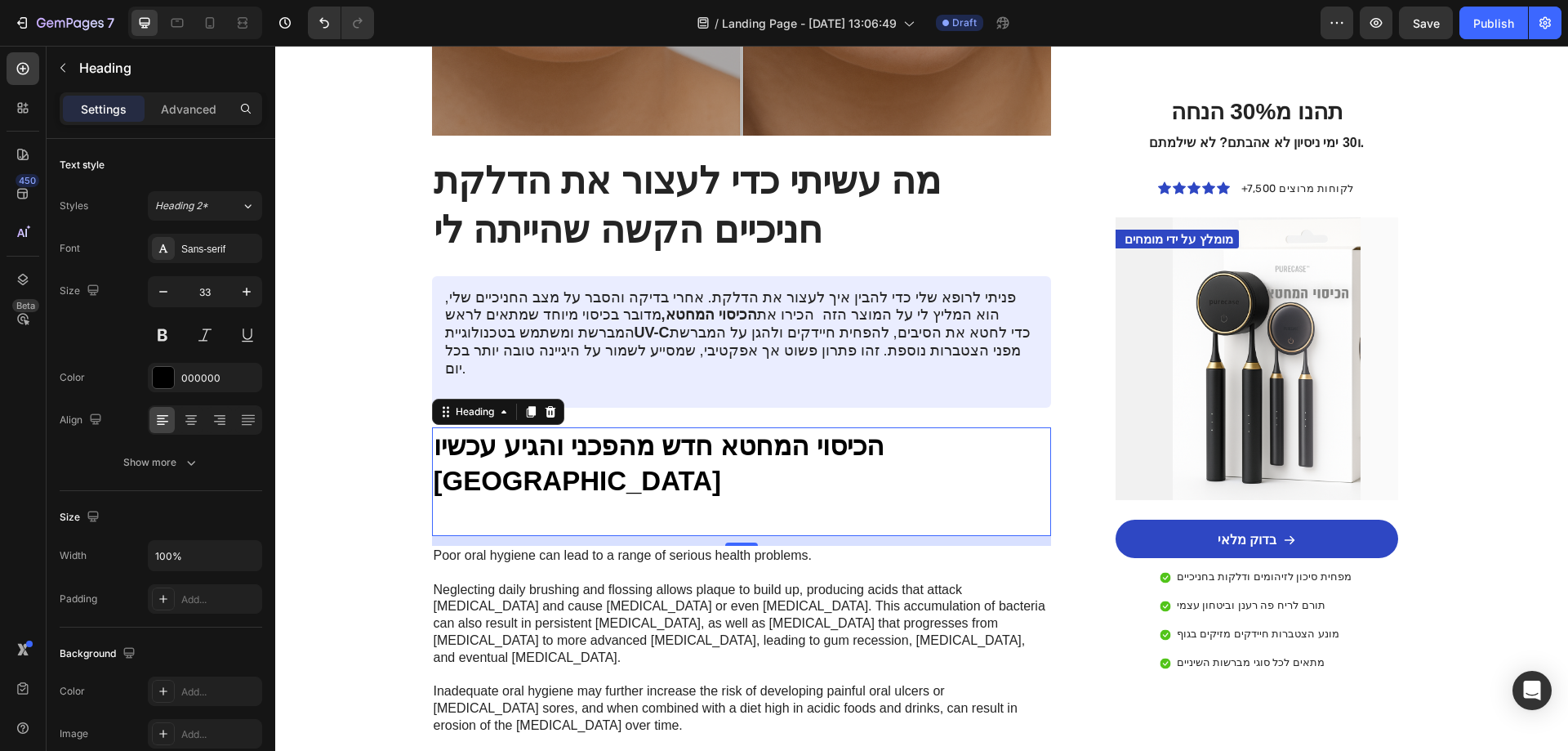
click at [825, 429] on p "הכיסוי המחטא חדש מהפכני והגיע עכשיו [GEOGRAPHIC_DATA]" at bounding box center [742, 464] width 617 height 71
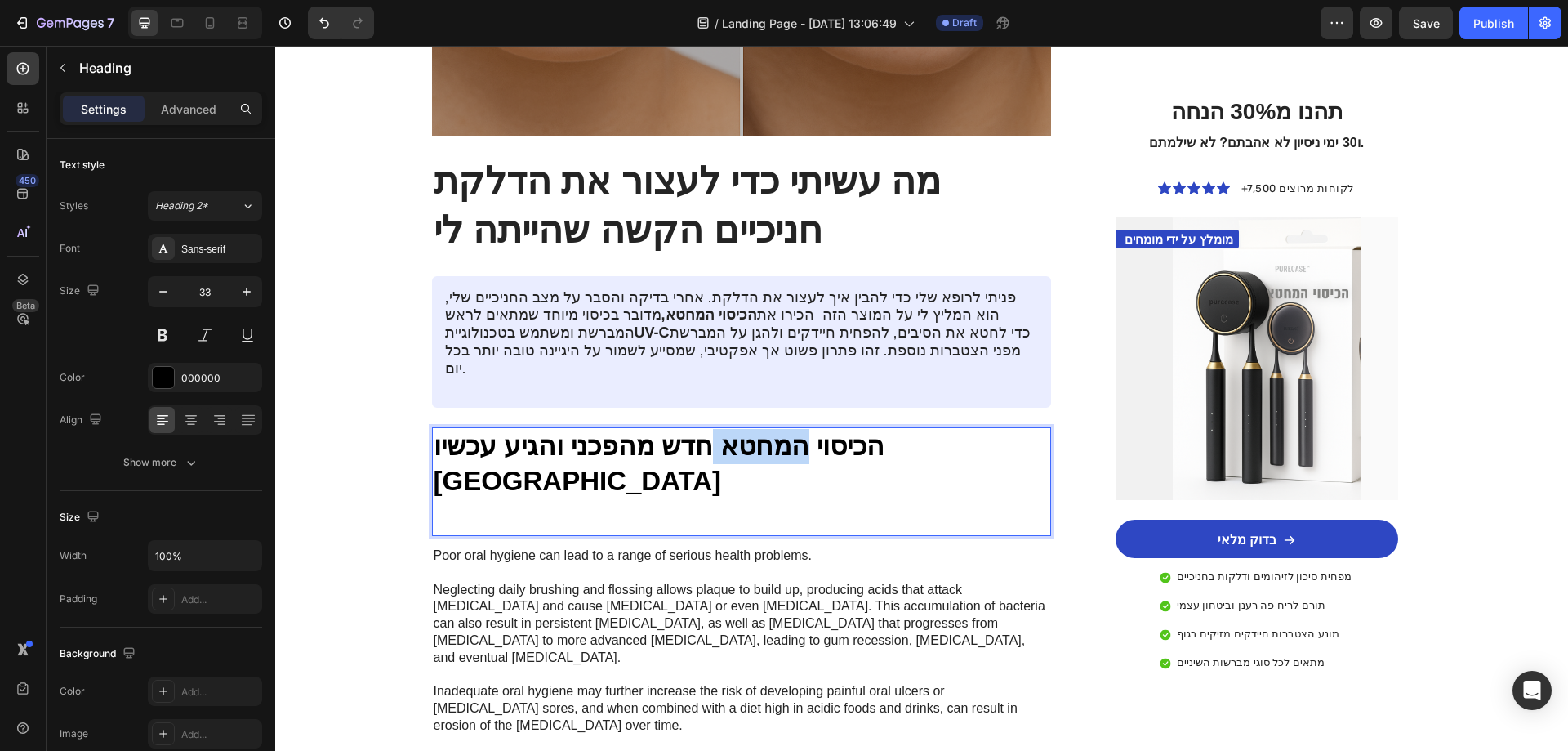
click at [825, 429] on p "הכיסוי המחטא חדש מהפכני והגיע עכשיו [GEOGRAPHIC_DATA]" at bounding box center [742, 464] width 617 height 71
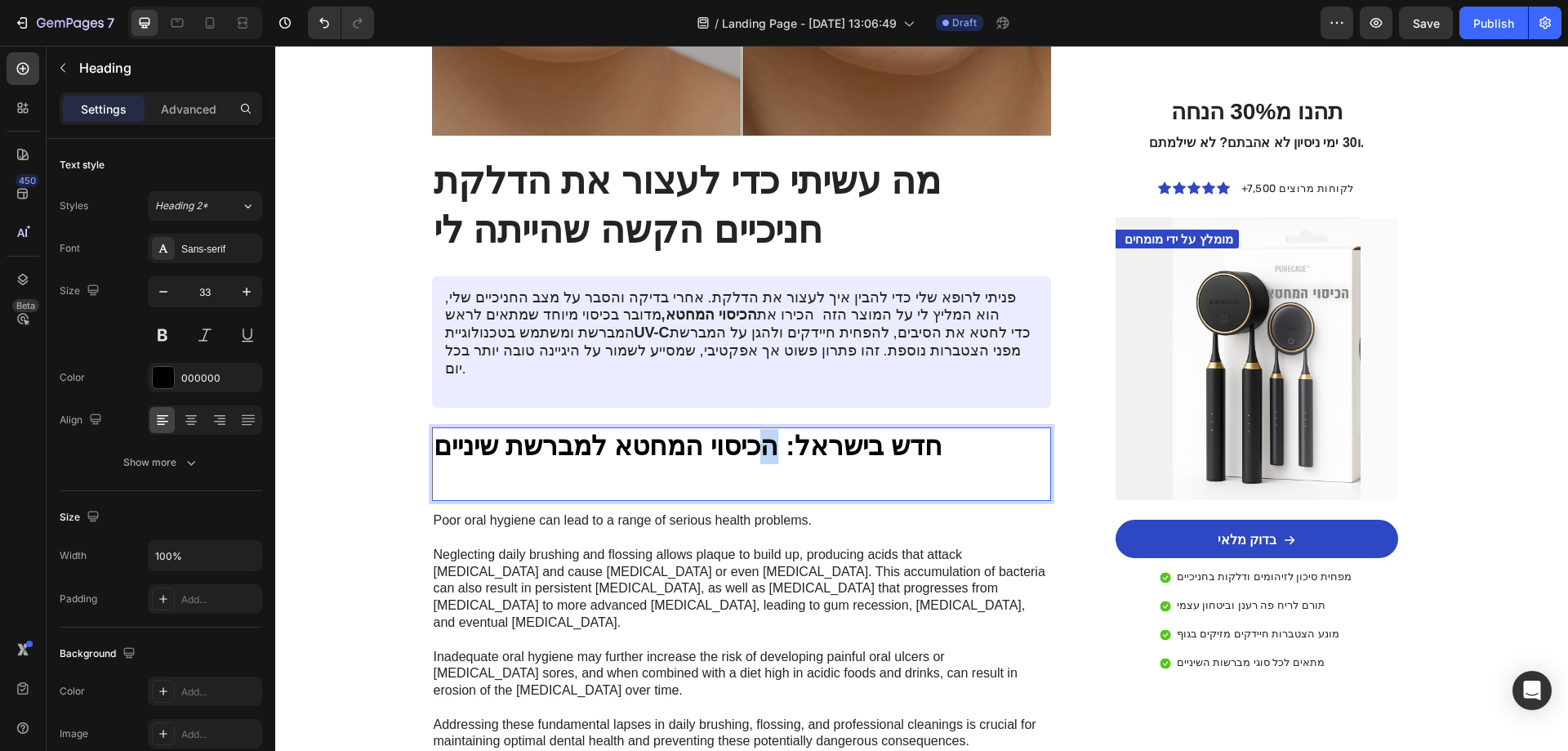
click at [760, 430] on strong "חדש בישראל: הכיסוי המחטא למברשת שיניים" at bounding box center [688, 445] width 509 height 30
click at [592, 430] on strong "חדש בישראל: הכיסוי המחטא למברשת שיניים" at bounding box center [688, 445] width 509 height 30
drag, startPoint x: 600, startPoint y: 414, endPoint x: 412, endPoint y: 412, distance: 188.0
click at [416, 412] on div "בריאות Text Block גם אני חשבתי שזה לא יקרה לי עד שהרופא אמר את מה שלא רציתי לשמ…" at bounding box center [923, 577] width 1013 height 4129
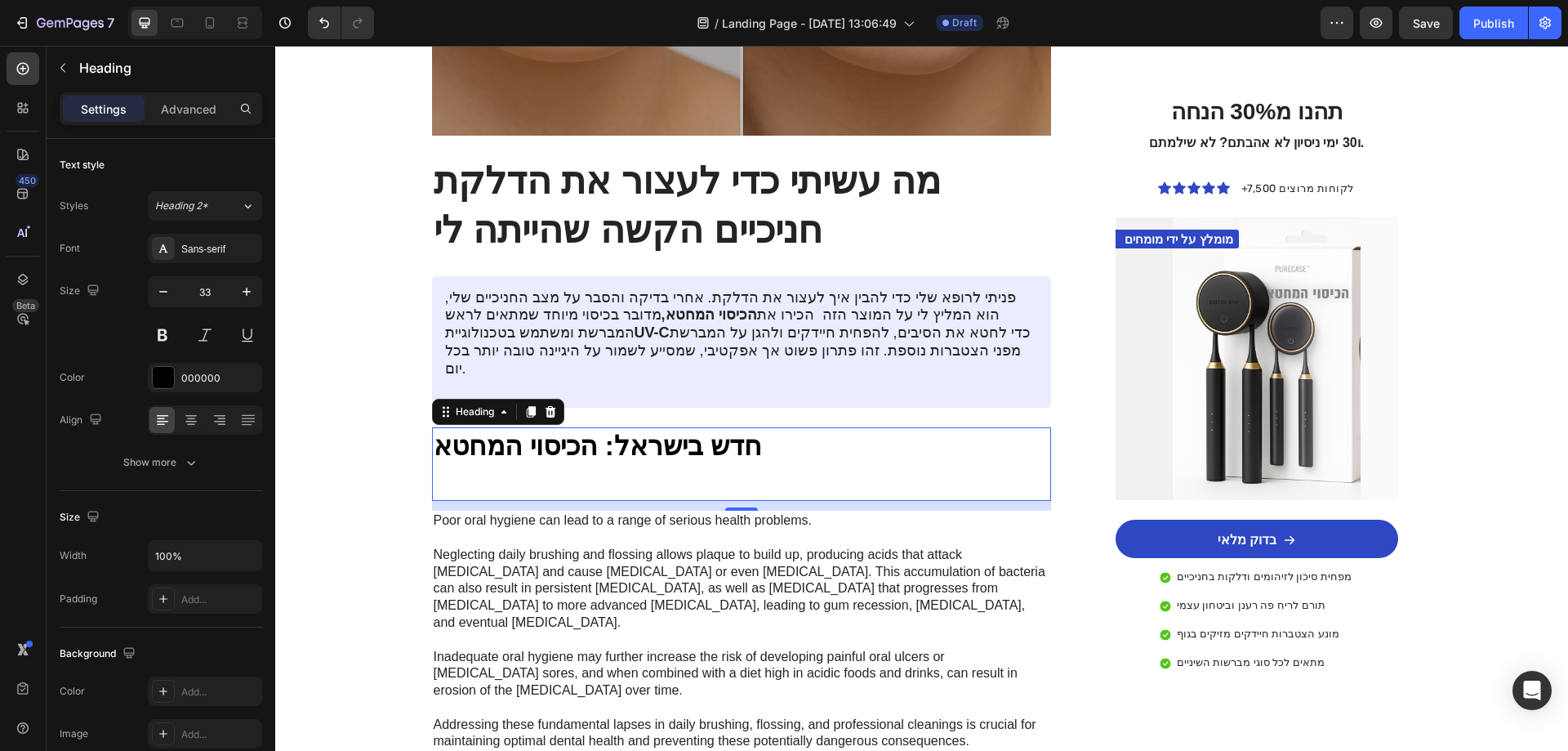
scroll to position [81, 0]
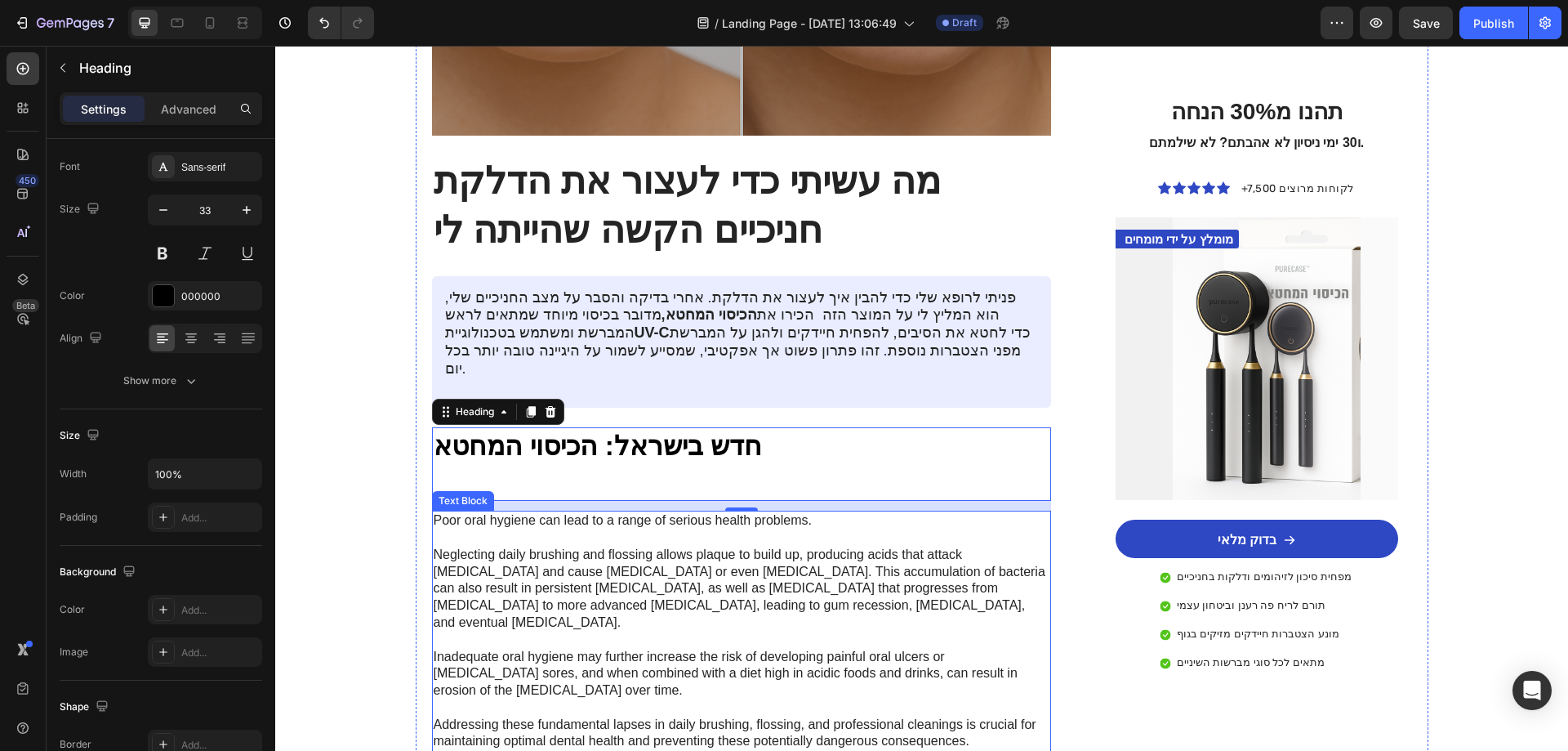
click at [606, 631] on p "Poor oral hygiene can lead to a range of serious health problems. Neglecting da…" at bounding box center [742, 631] width 617 height 237
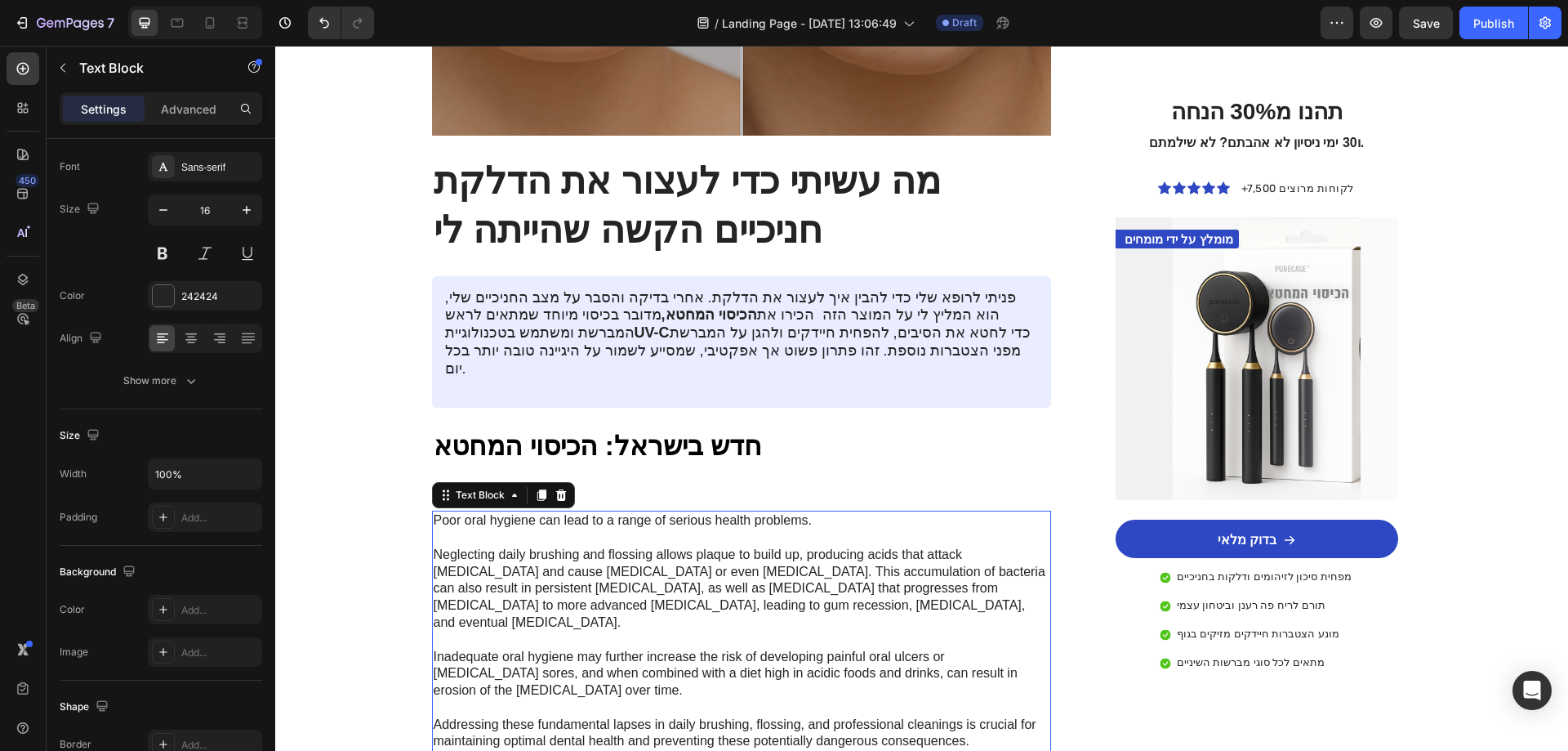
scroll to position [0, 0]
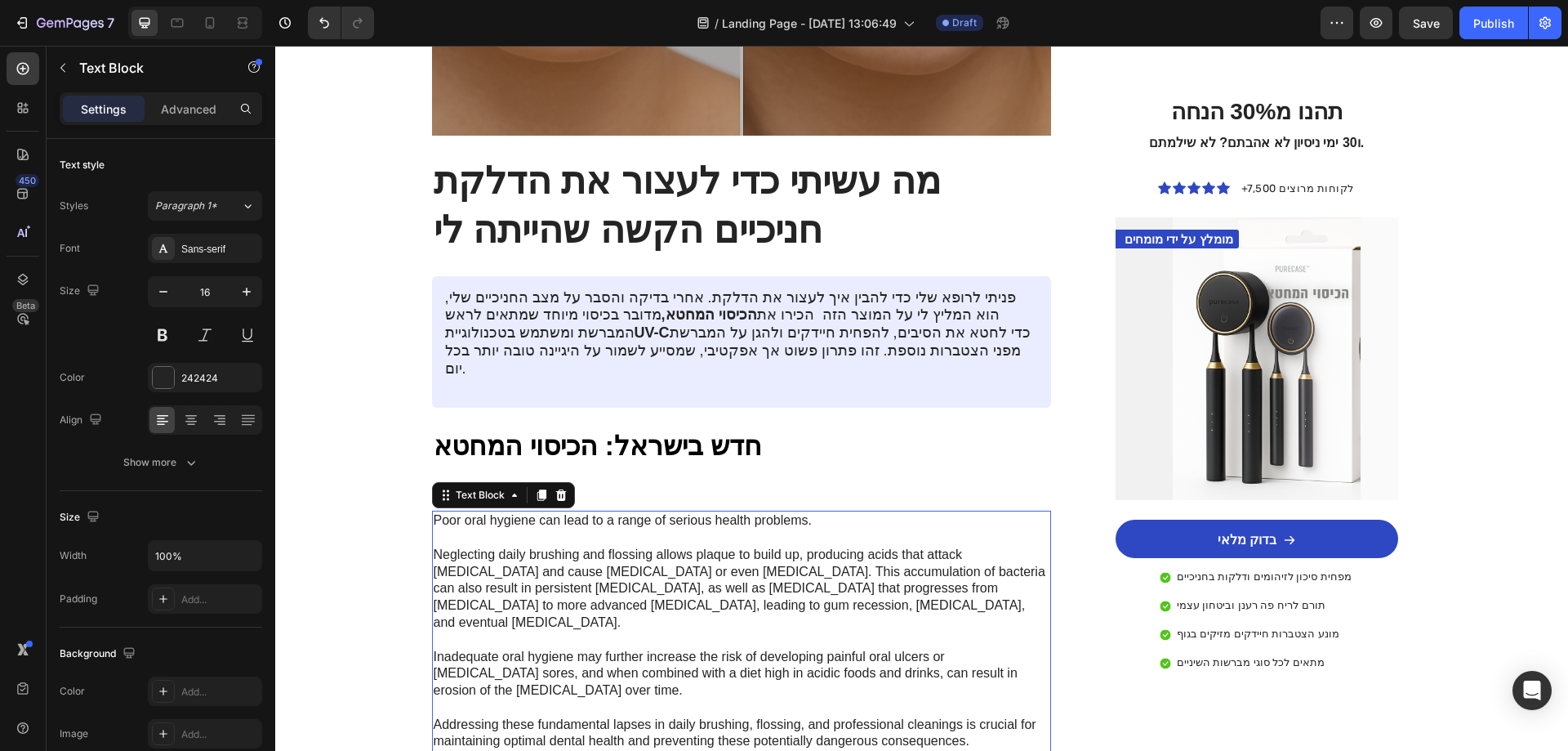
click at [606, 631] on p "Poor oral hygiene can lead to a range of serious health problems. Neglecting da…" at bounding box center [742, 631] width 617 height 237
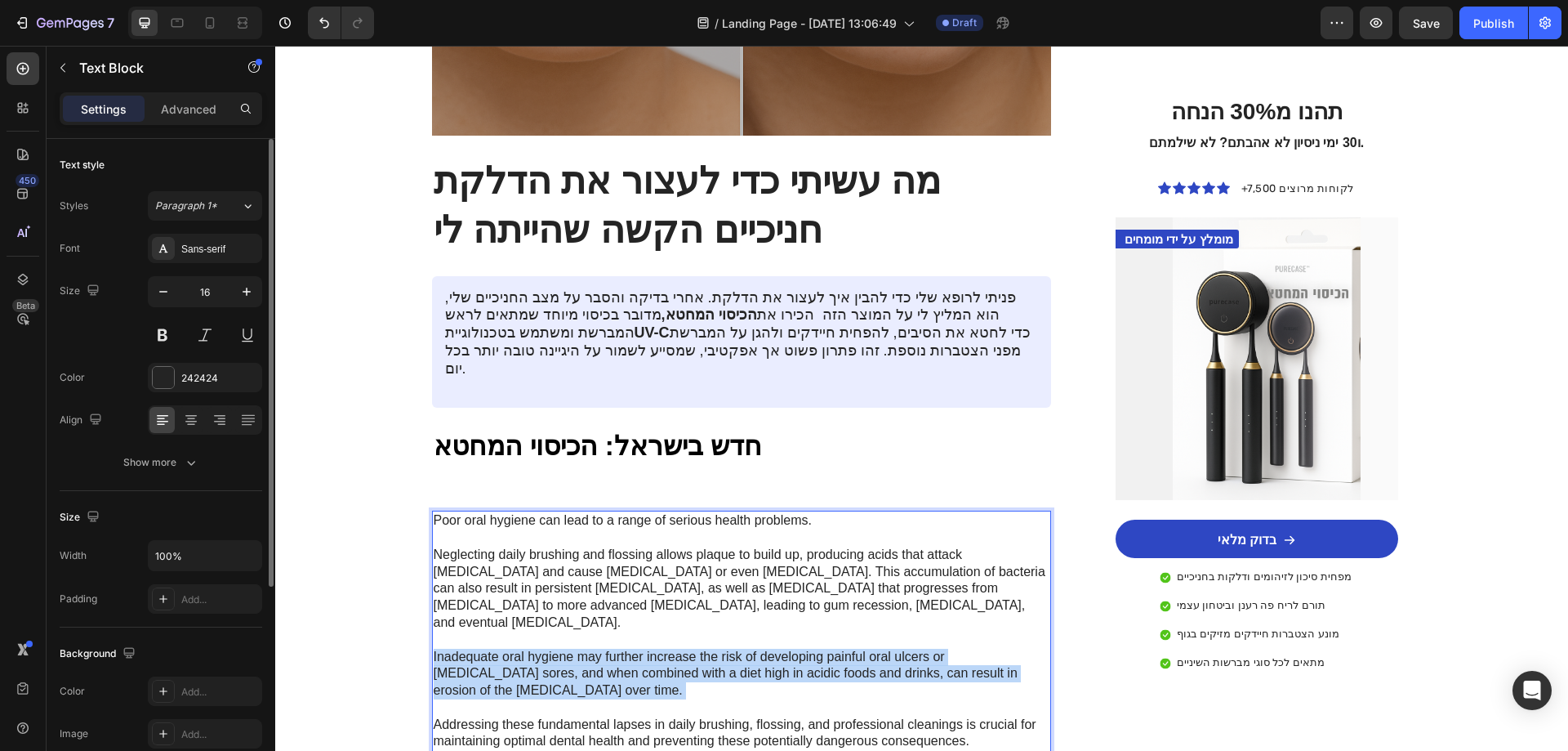
click at [606, 631] on p "Poor oral hygiene can lead to a range of serious health problems. Neglecting da…" at bounding box center [742, 631] width 617 height 237
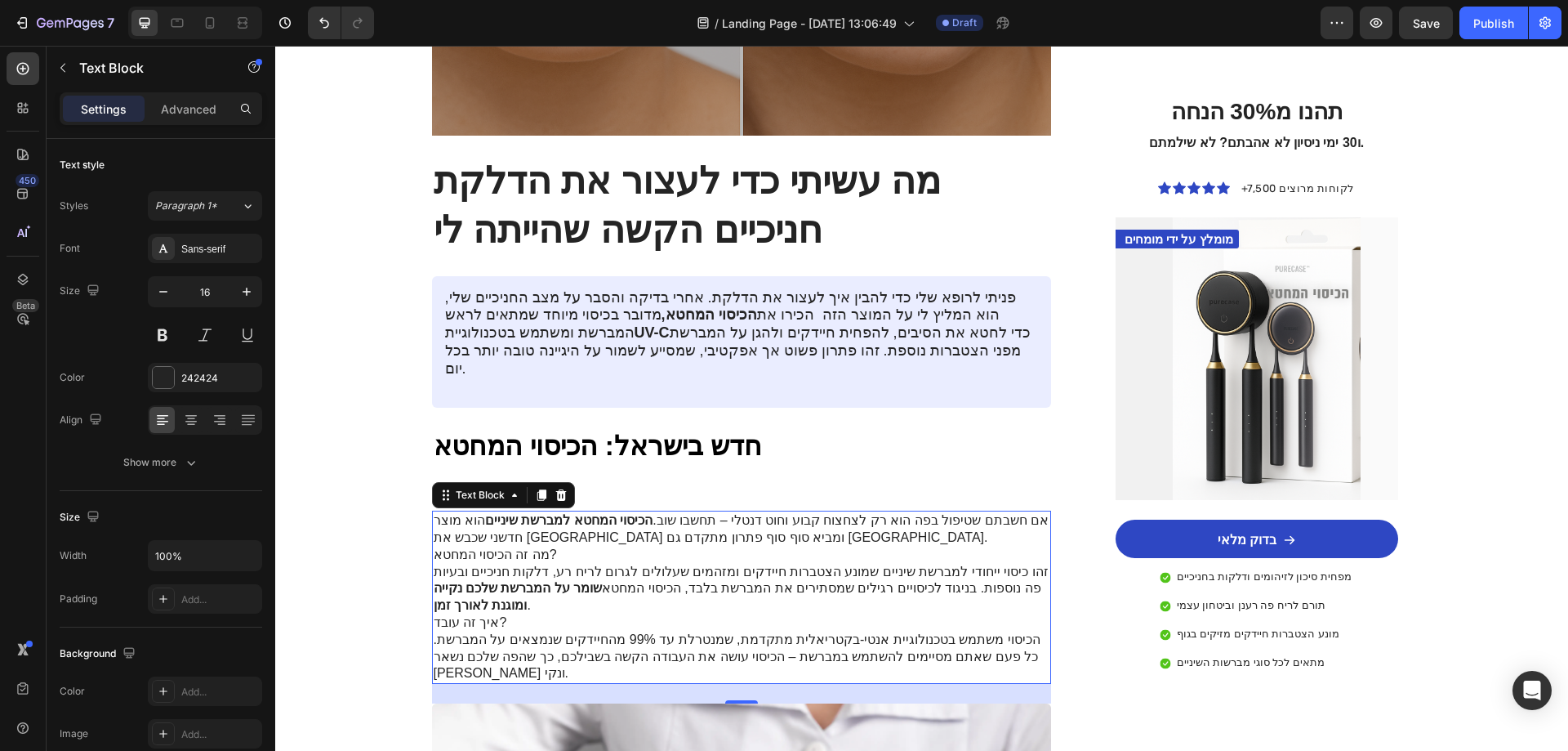
click at [1001, 632] on p "הכיסוי משתמש בטכנולוגיית אנטי-בקטריאלית מתקדמת, שמנטרלת עד 99% מהחיידקים שנמצאי…" at bounding box center [742, 657] width 617 height 51
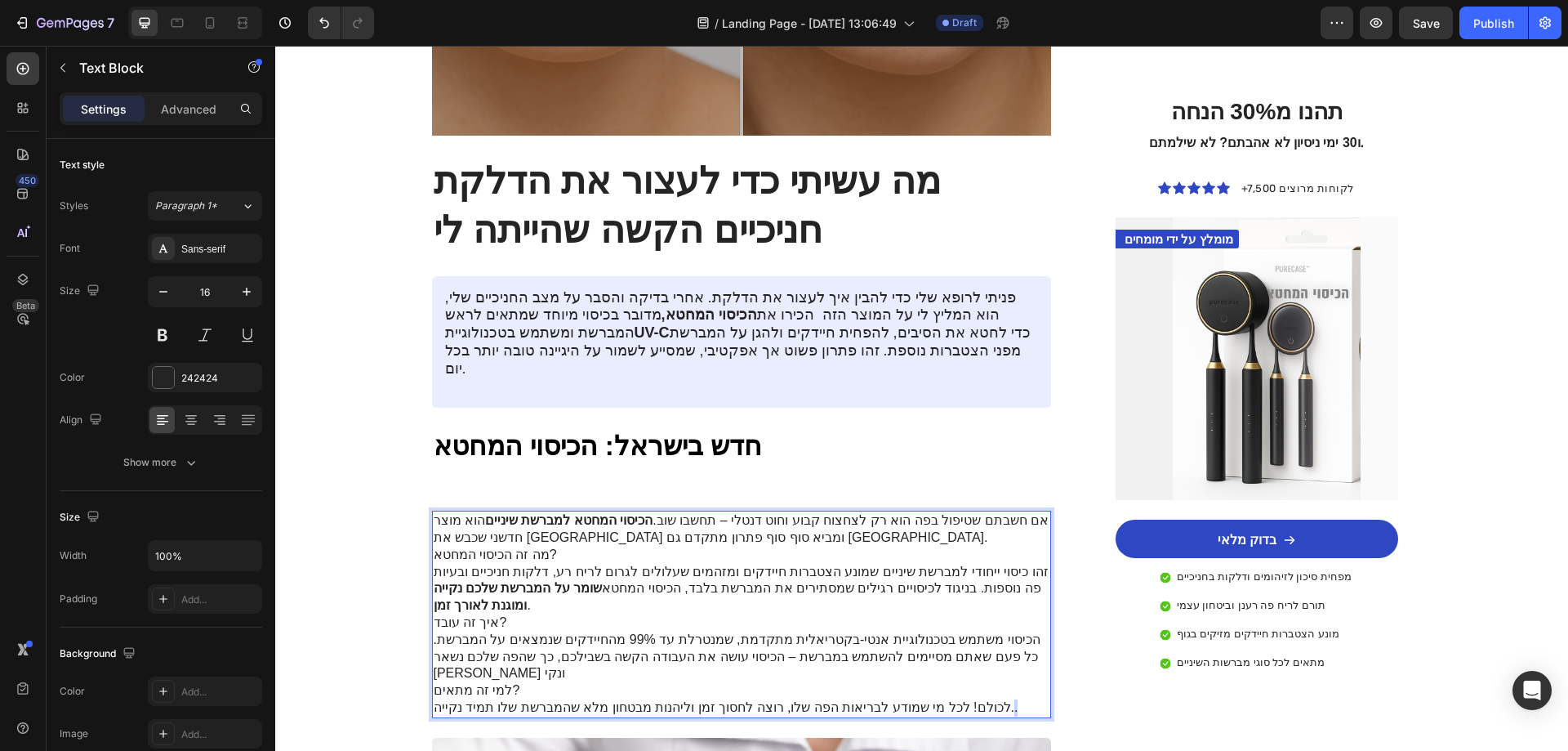
click at [965, 699] on p "לכולם! לכל מי שמודע לבריאות הפה שלו, רוצה לחסוך זמן וליהנות מבטחון מלא שהמברשת …" at bounding box center [742, 707] width 617 height 17
click at [714, 513] on p "אם חשבתם שטיפול בפה הוא רק לצחצוח קבוע וחוט דנטלי – תחשבו שוב. הכיסוי המחטא למב…" at bounding box center [742, 529] width 617 height 35
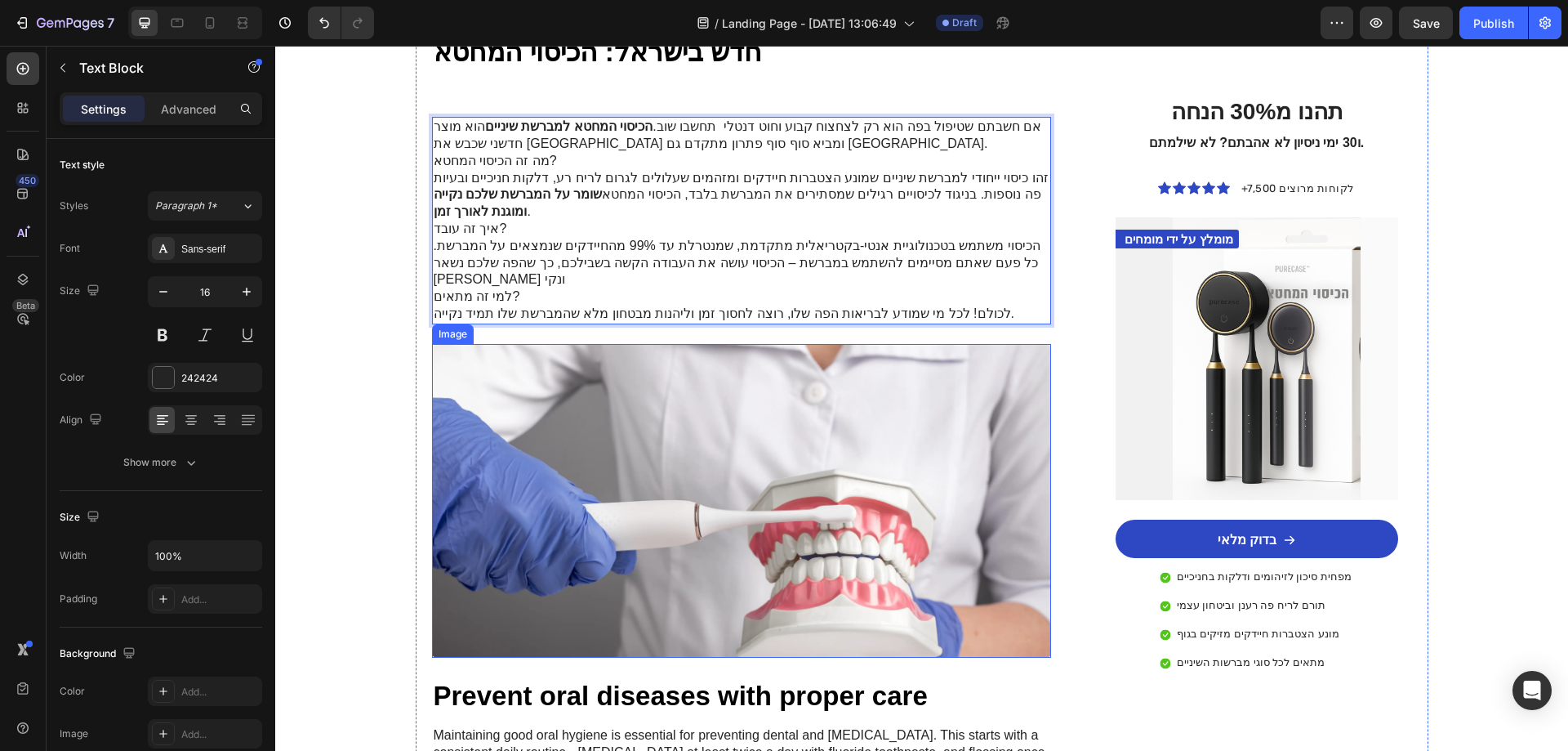
scroll to position [2124, 0]
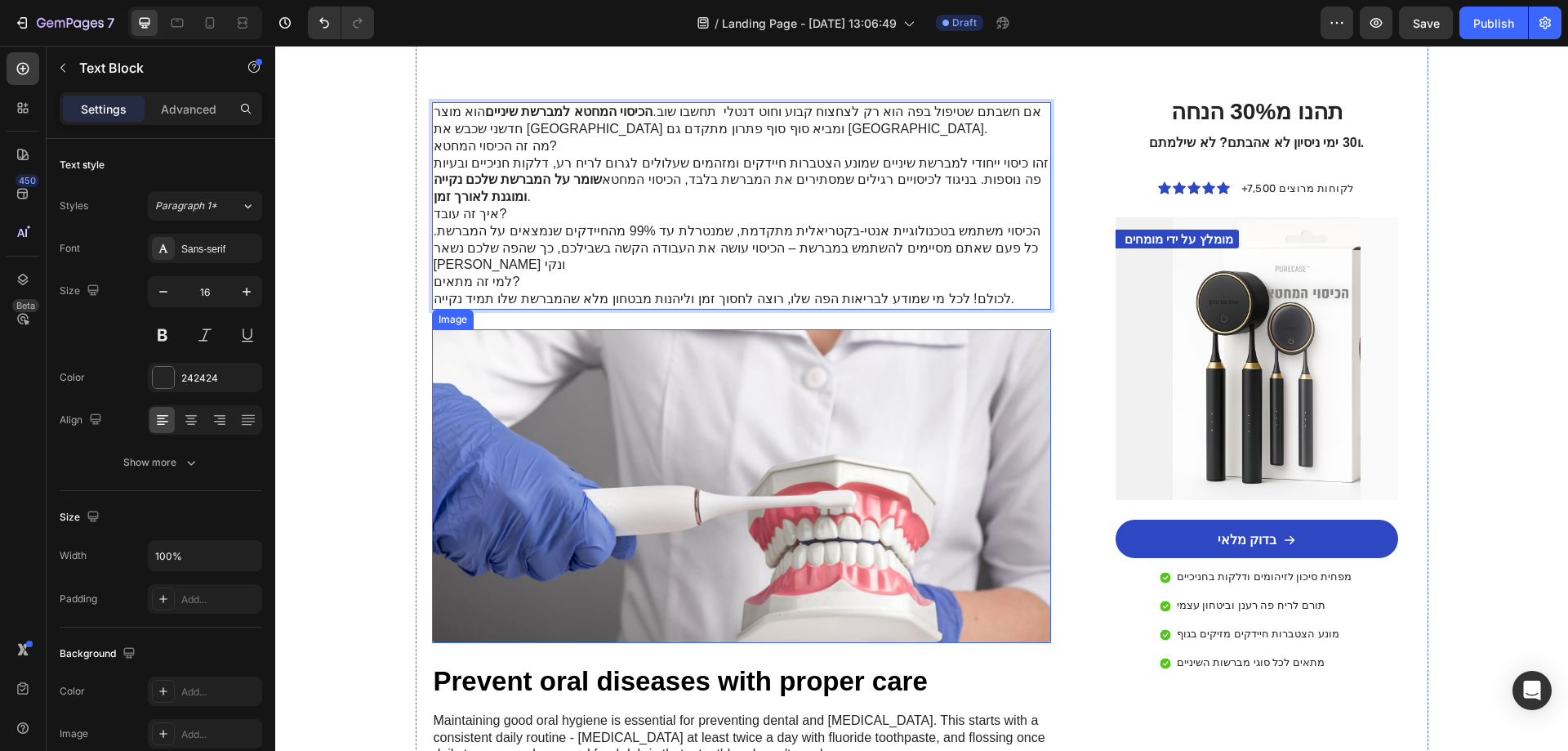
click at [709, 498] on img at bounding box center [742, 486] width 620 height 314
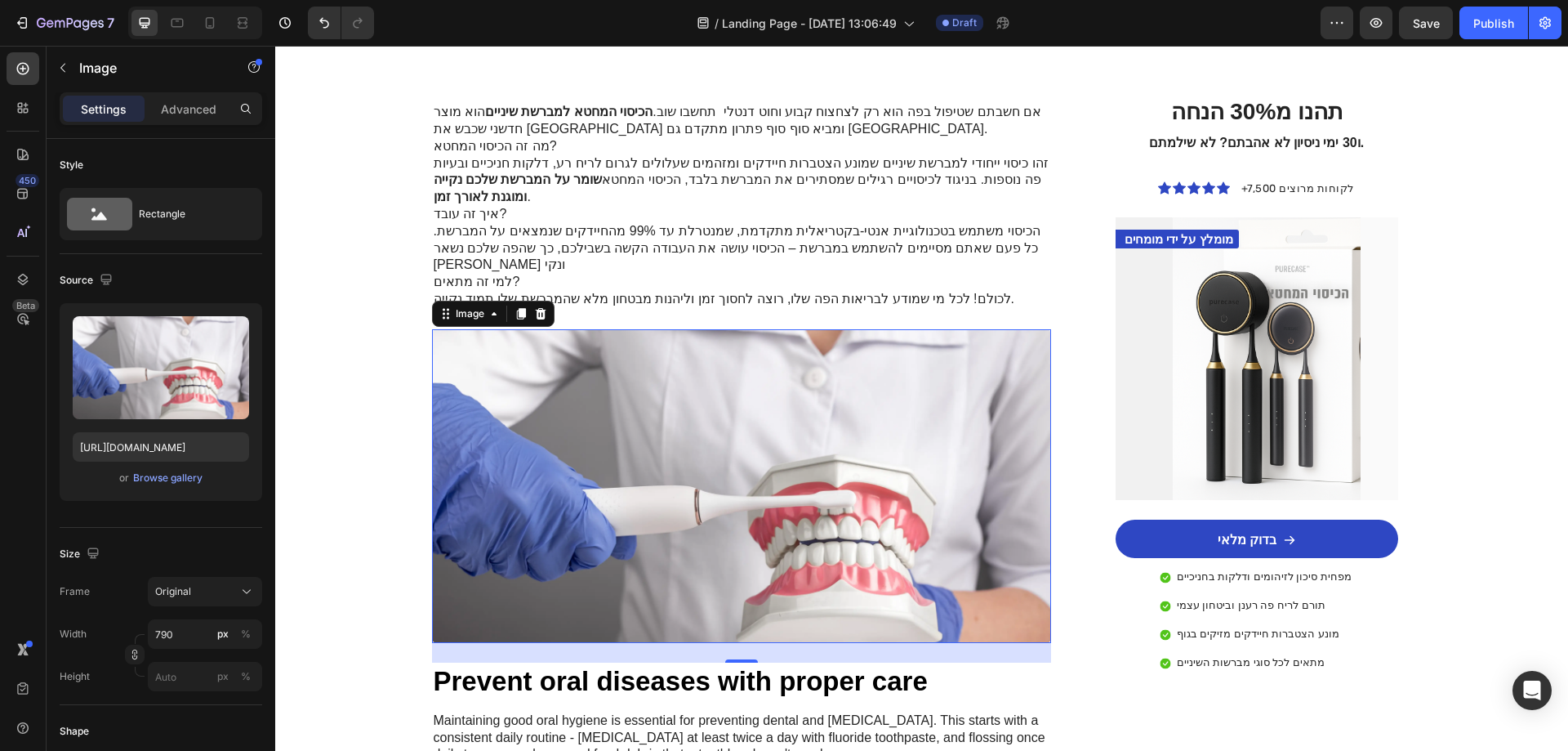
click at [692, 484] on img at bounding box center [742, 486] width 620 height 314
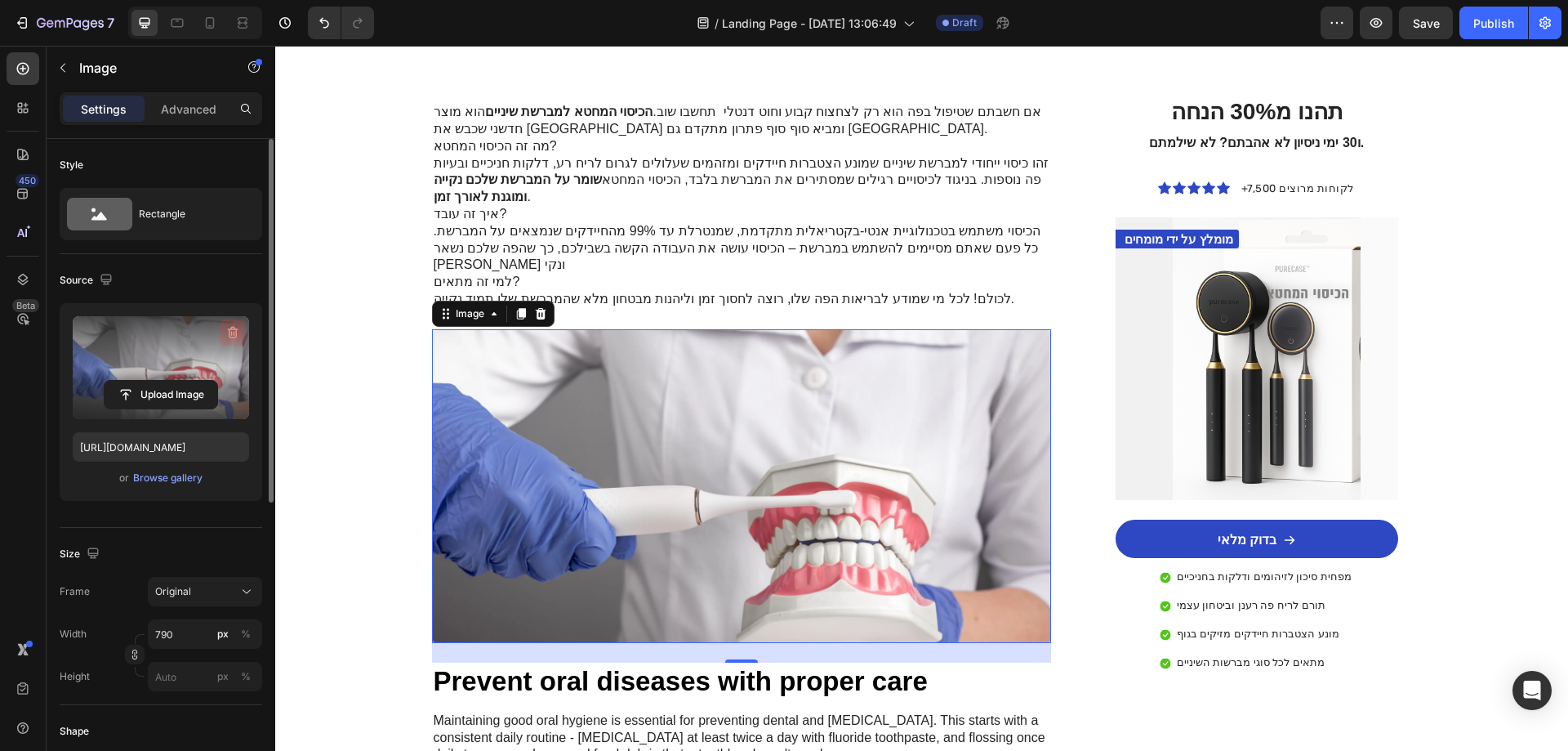
click at [232, 330] on icon "button" at bounding box center [232, 333] width 16 height 16
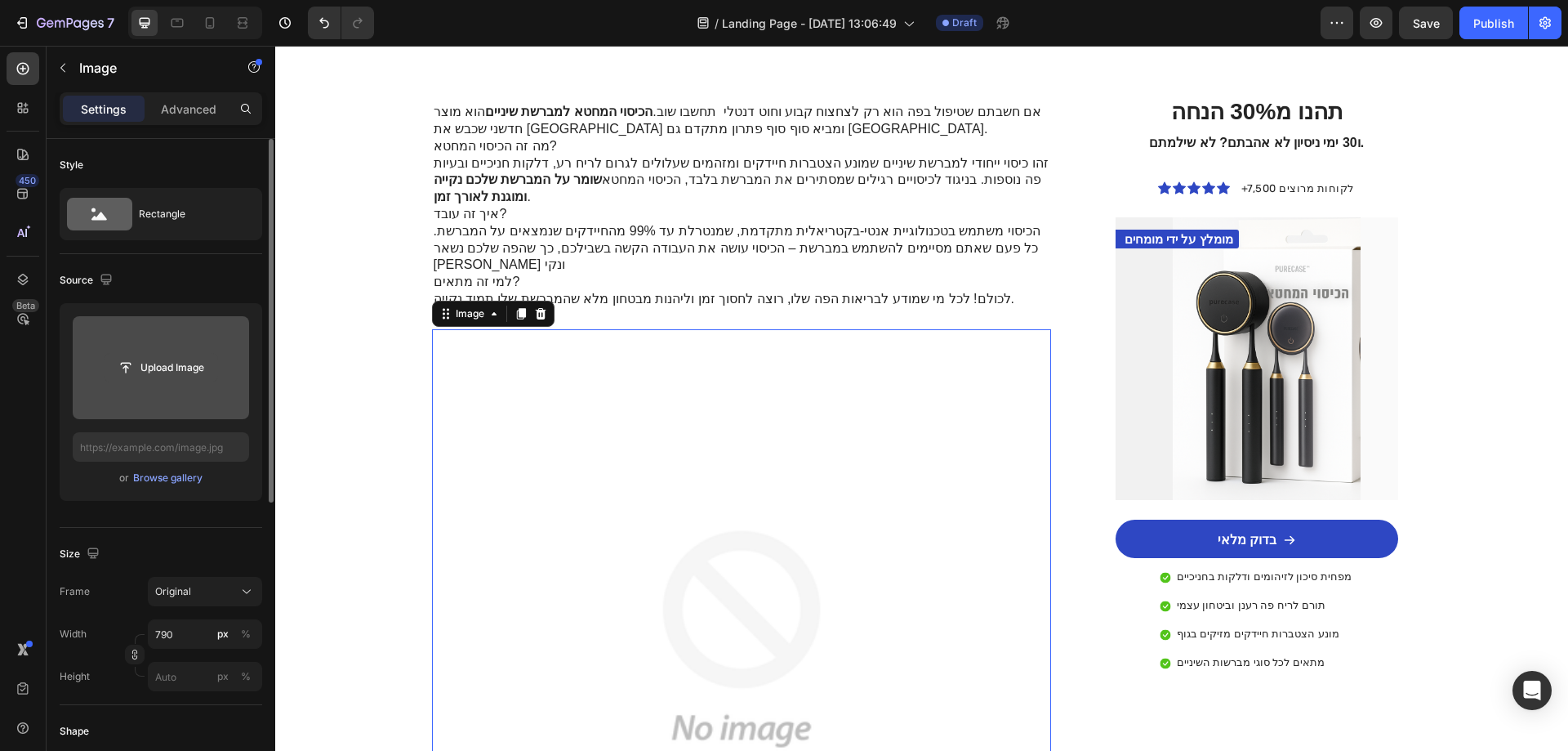
click at [178, 371] on input "file" at bounding box center [160, 368] width 112 height 28
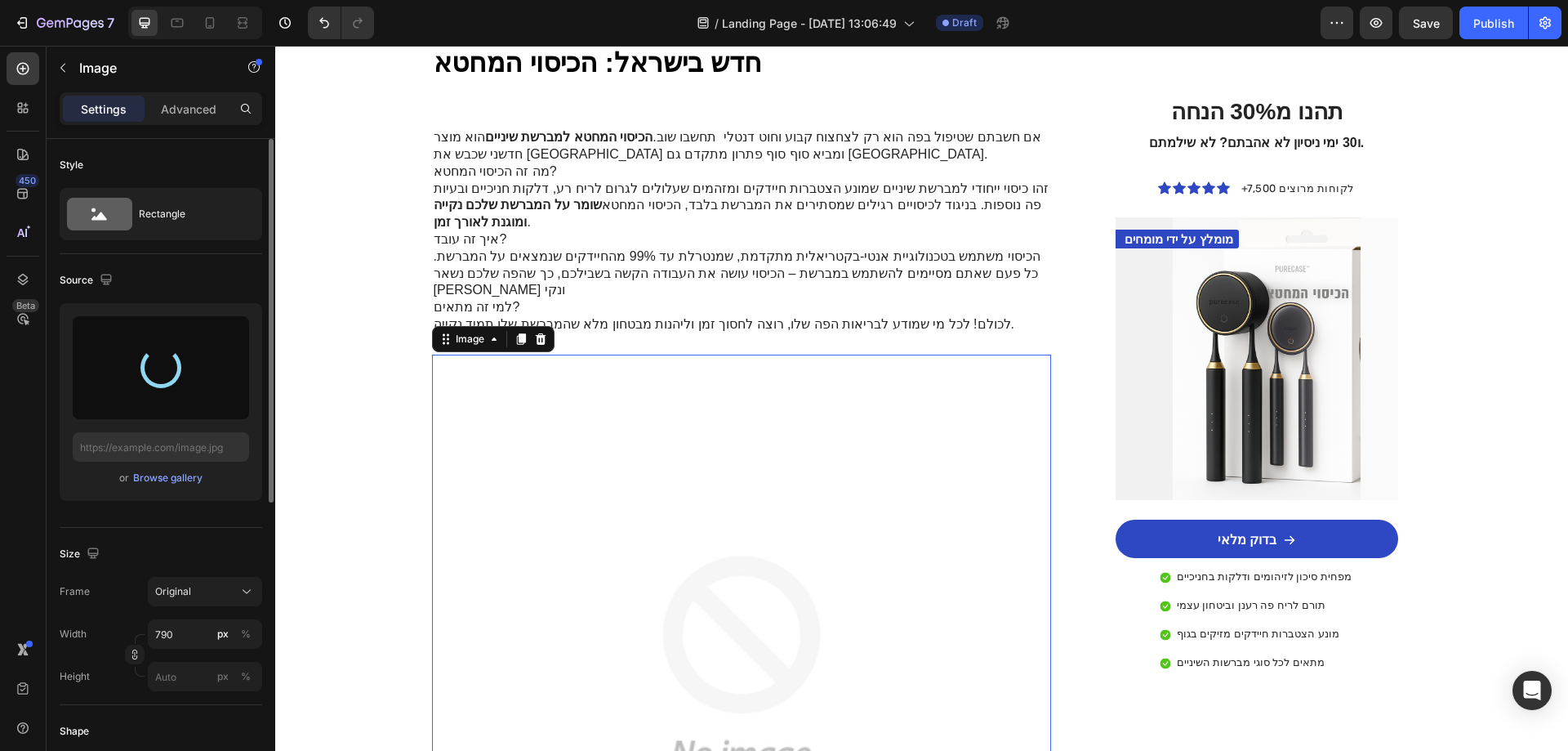
type input "[URL][DOMAIN_NAME]"
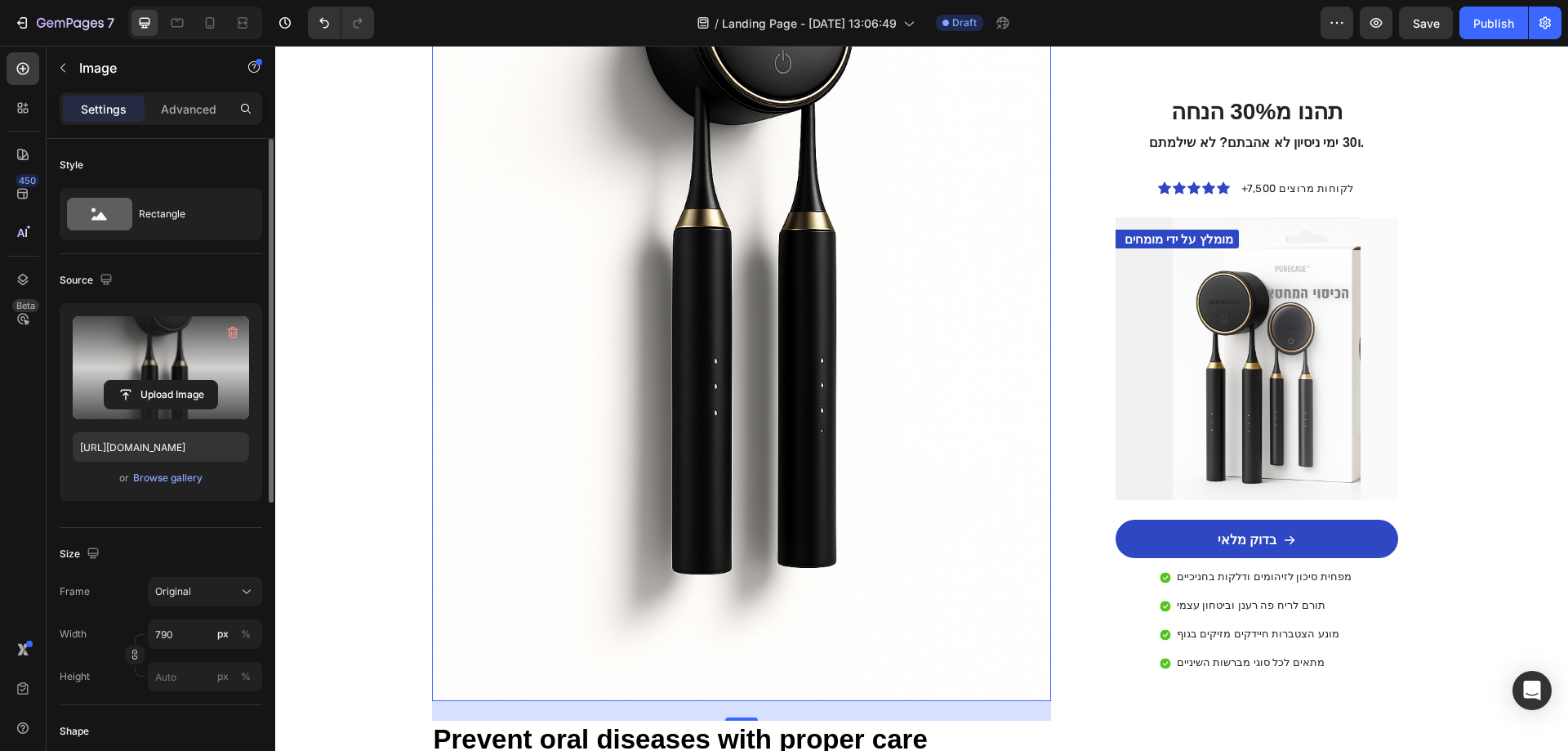
scroll to position [2615, 0]
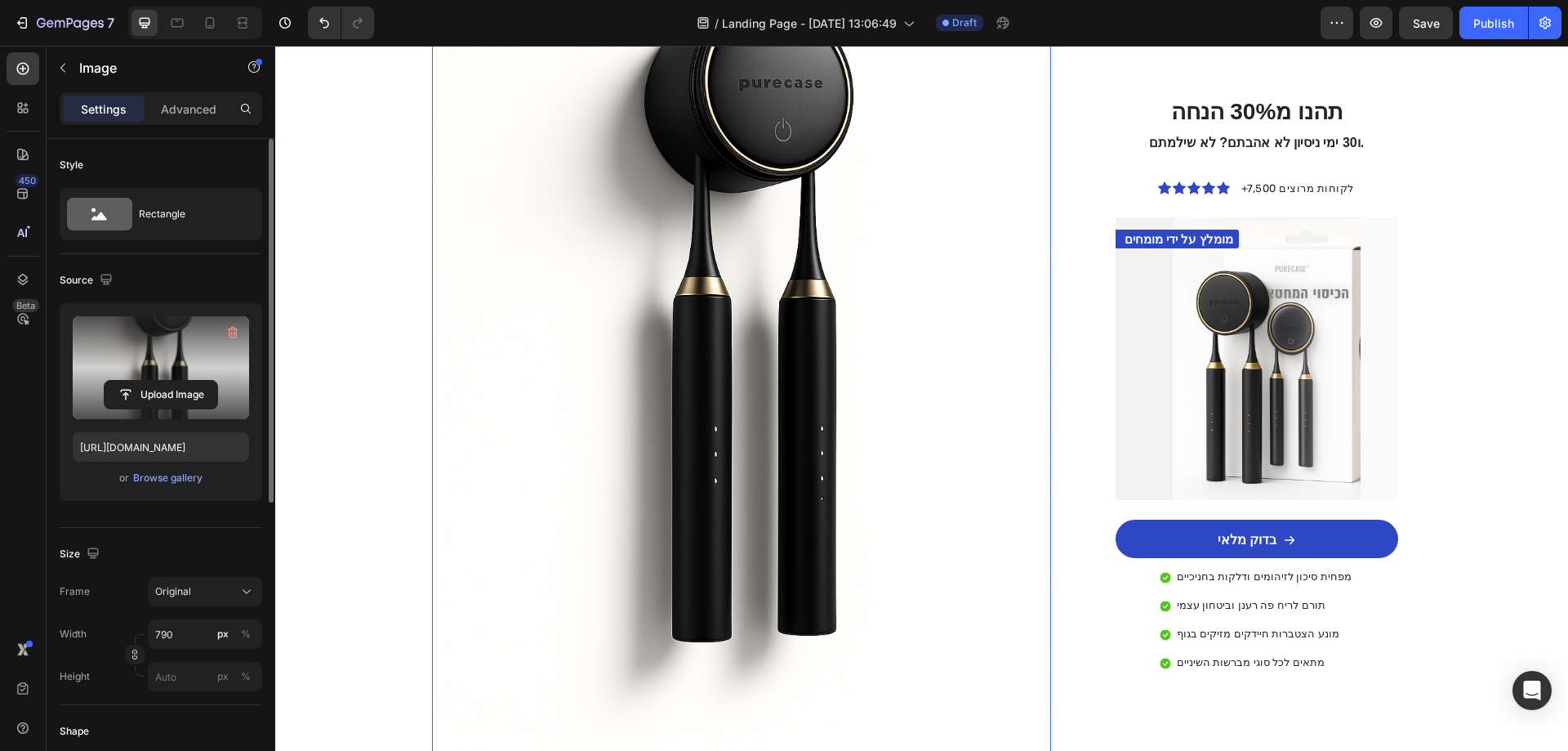
click at [634, 407] on img at bounding box center [742, 304] width 620 height 930
click at [229, 330] on icon "button" at bounding box center [232, 333] width 11 height 12
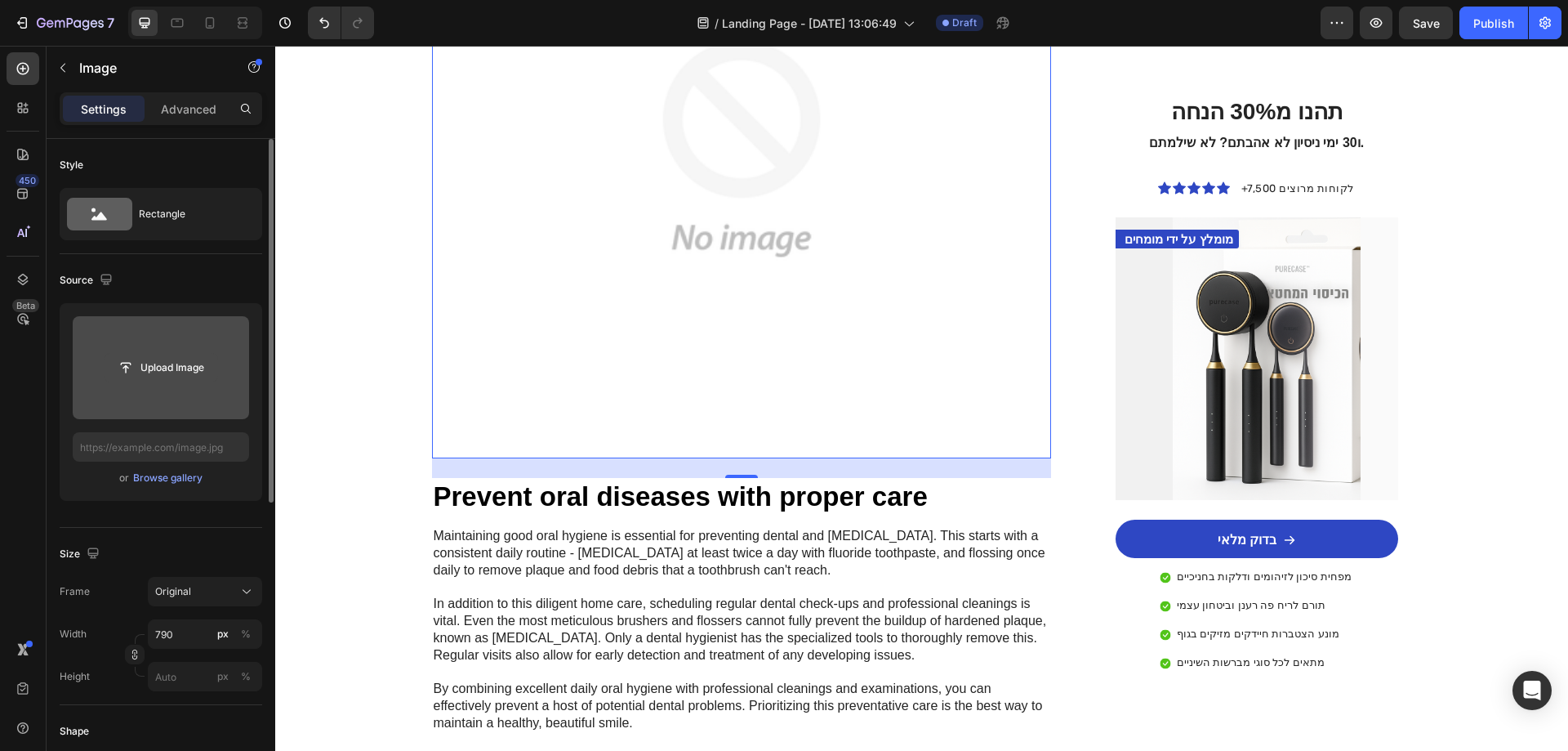
click at [185, 360] on input "file" at bounding box center [160, 368] width 112 height 28
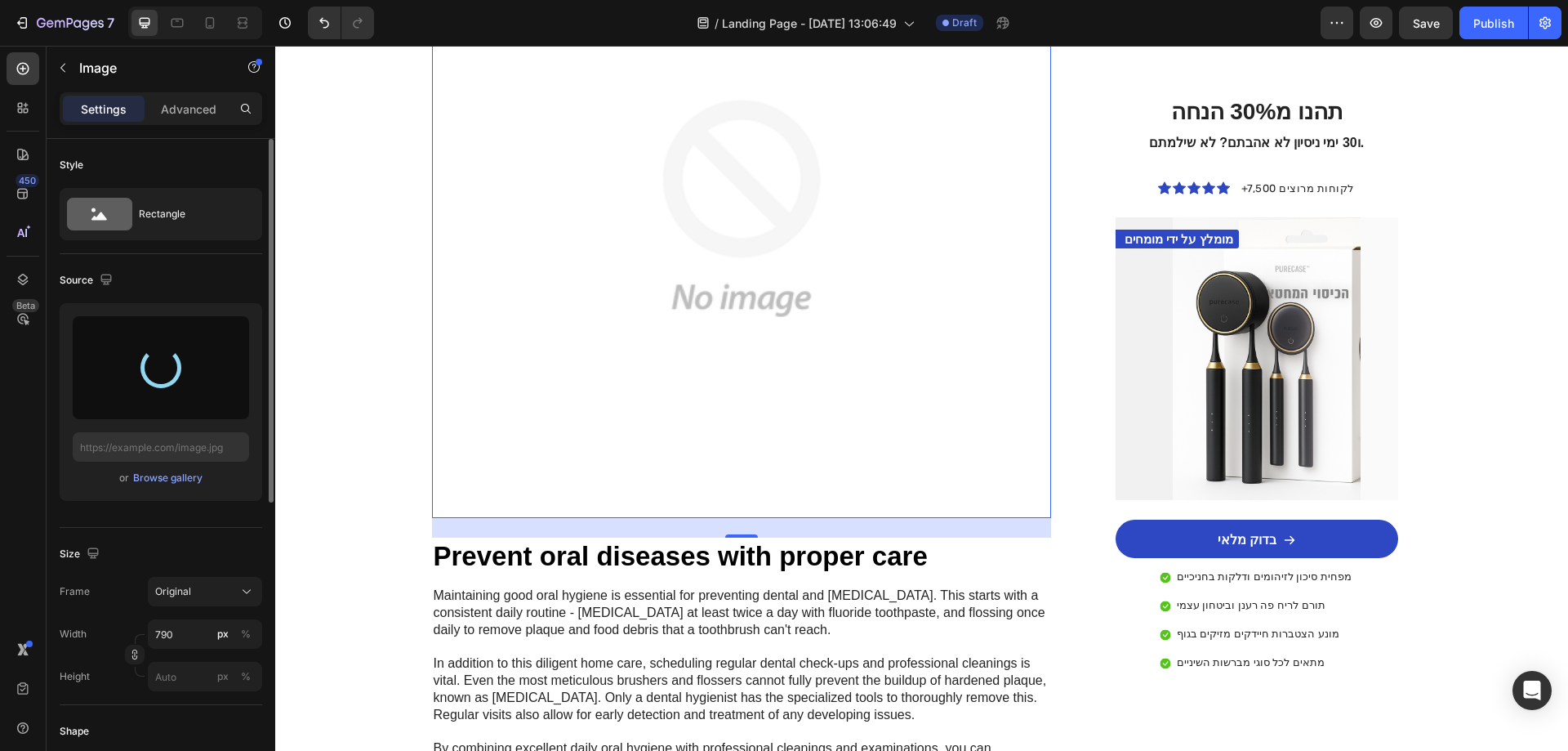
scroll to position [2288, 0]
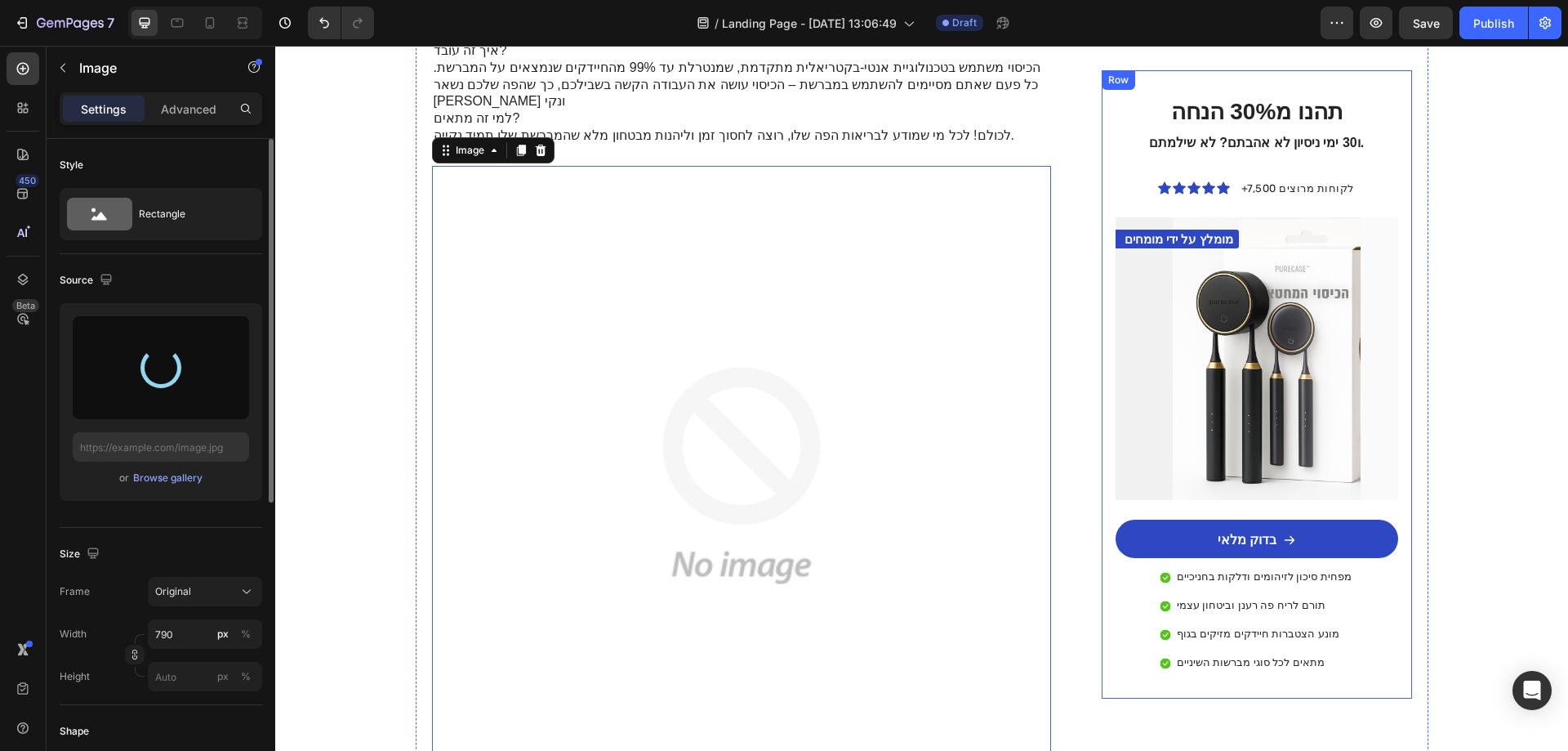
type input "[URL][DOMAIN_NAME]"
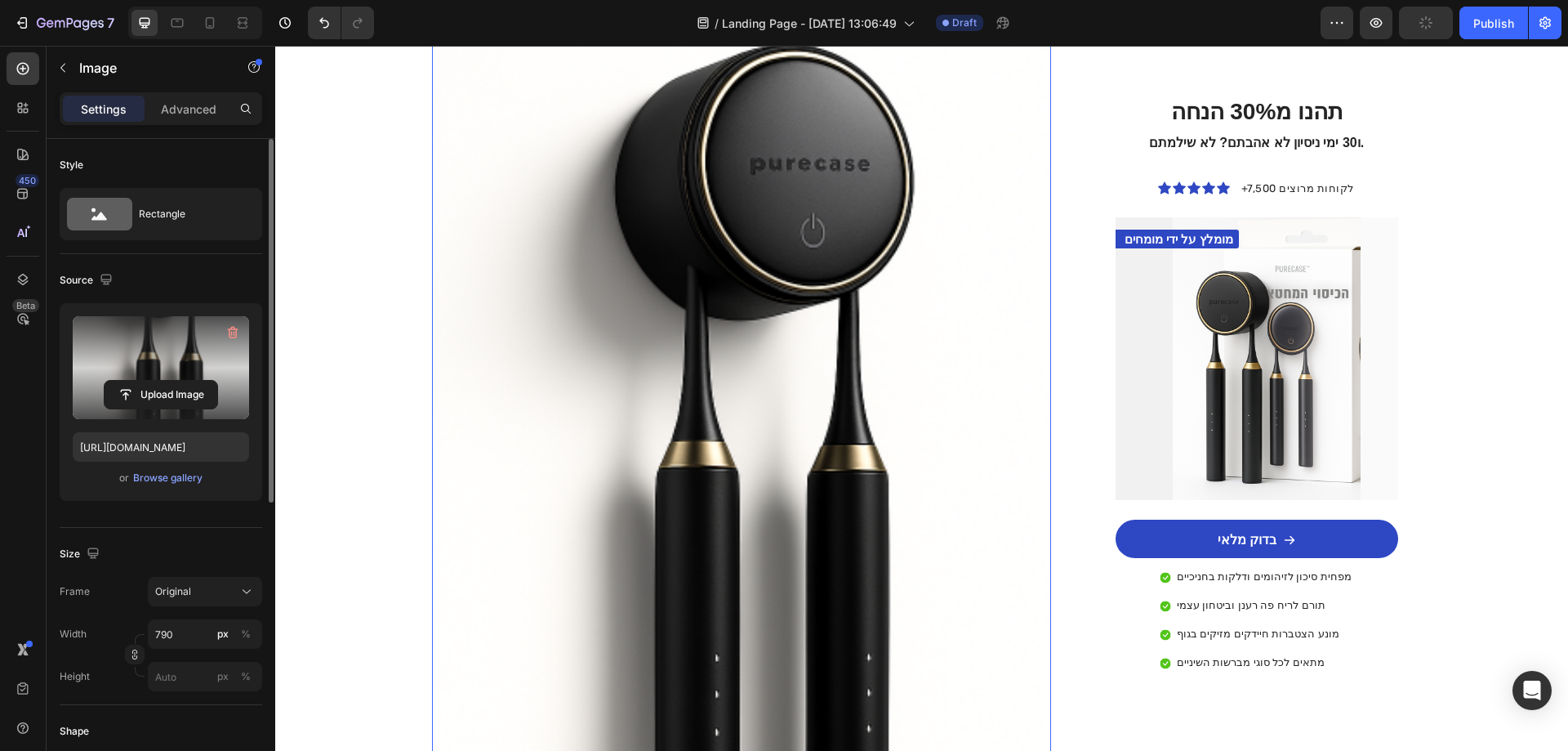
scroll to position [2451, 0]
click at [227, 333] on icon "button" at bounding box center [232, 333] width 16 height 16
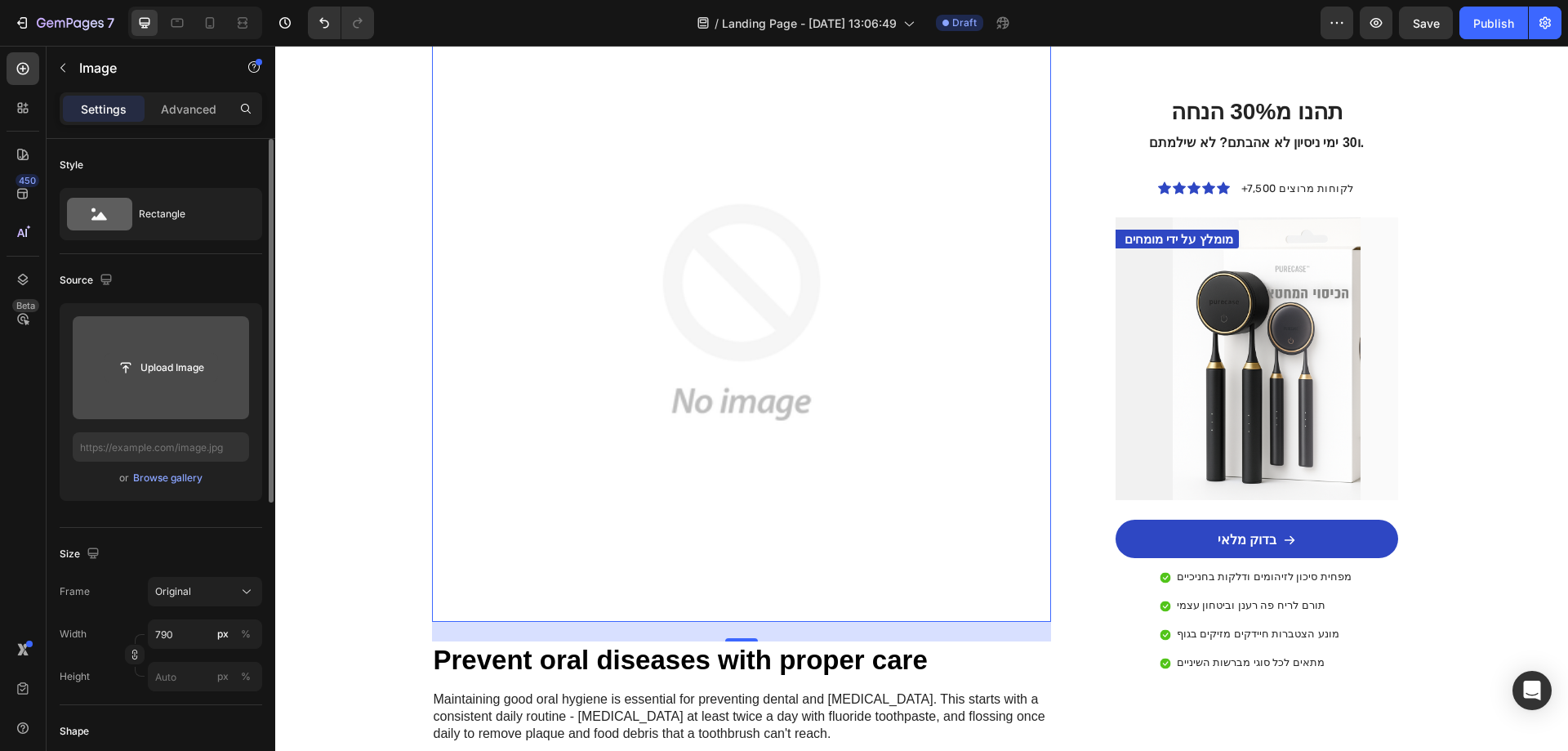
click at [174, 362] on input "file" at bounding box center [160, 368] width 112 height 28
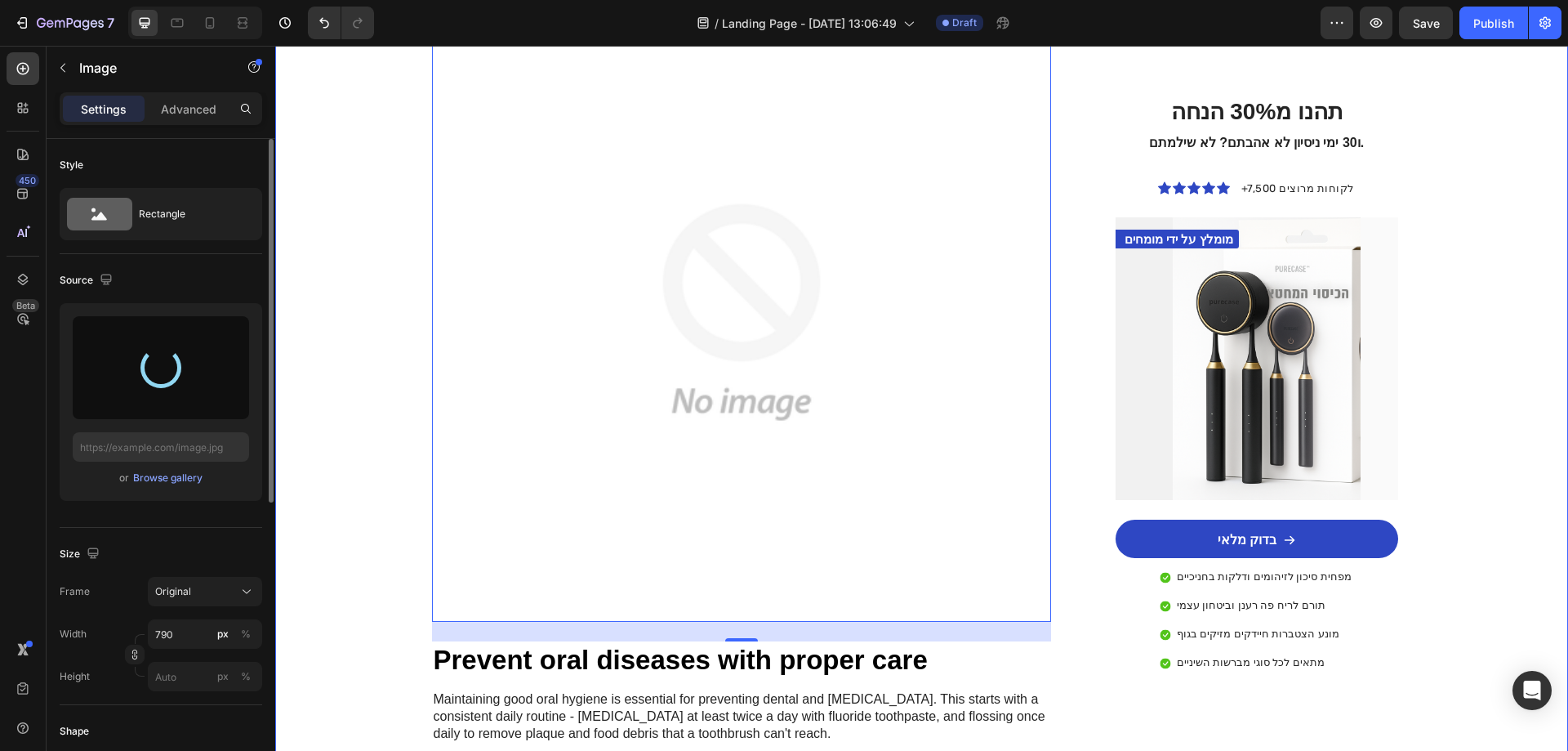
type input "[URL][DOMAIN_NAME]"
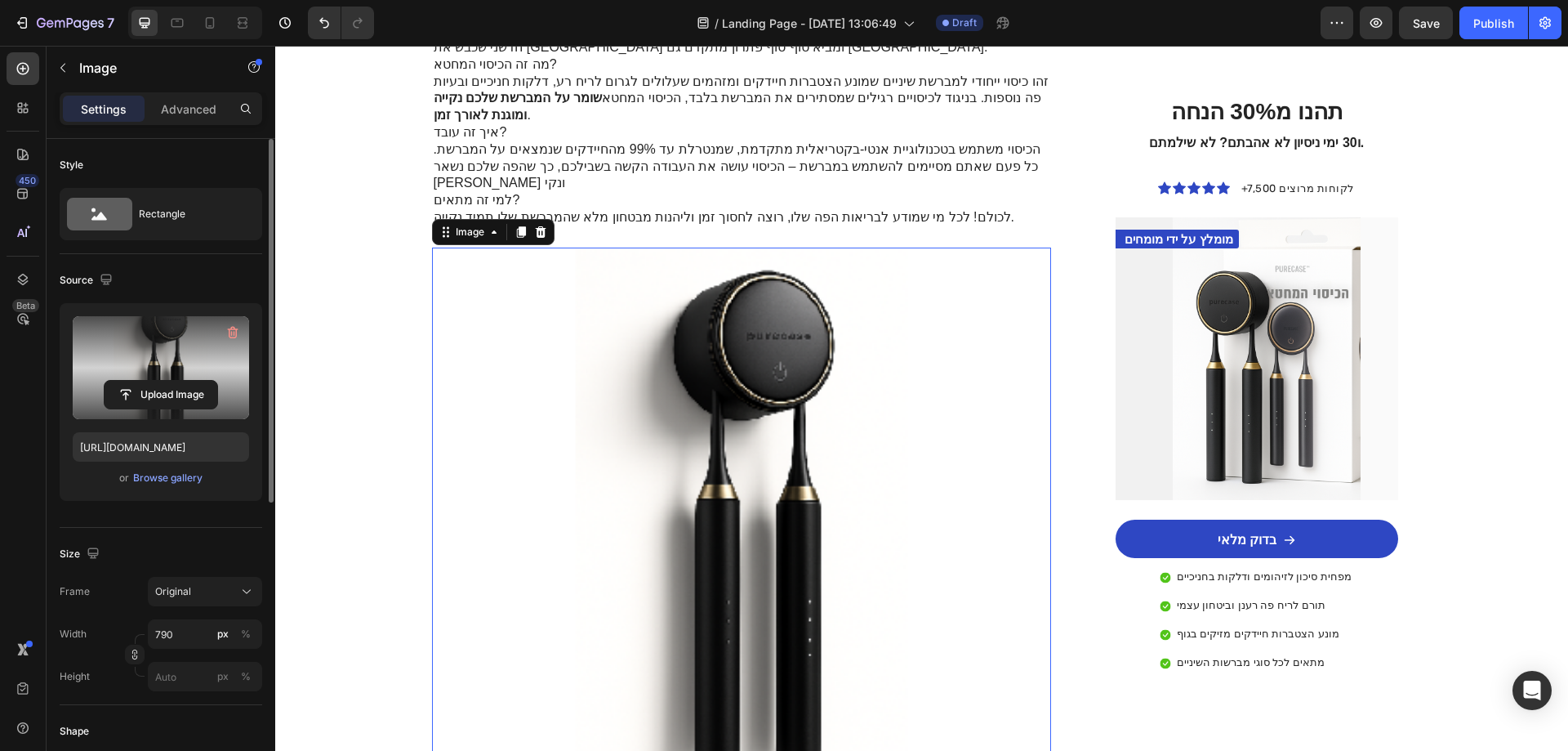
scroll to position [81, 0]
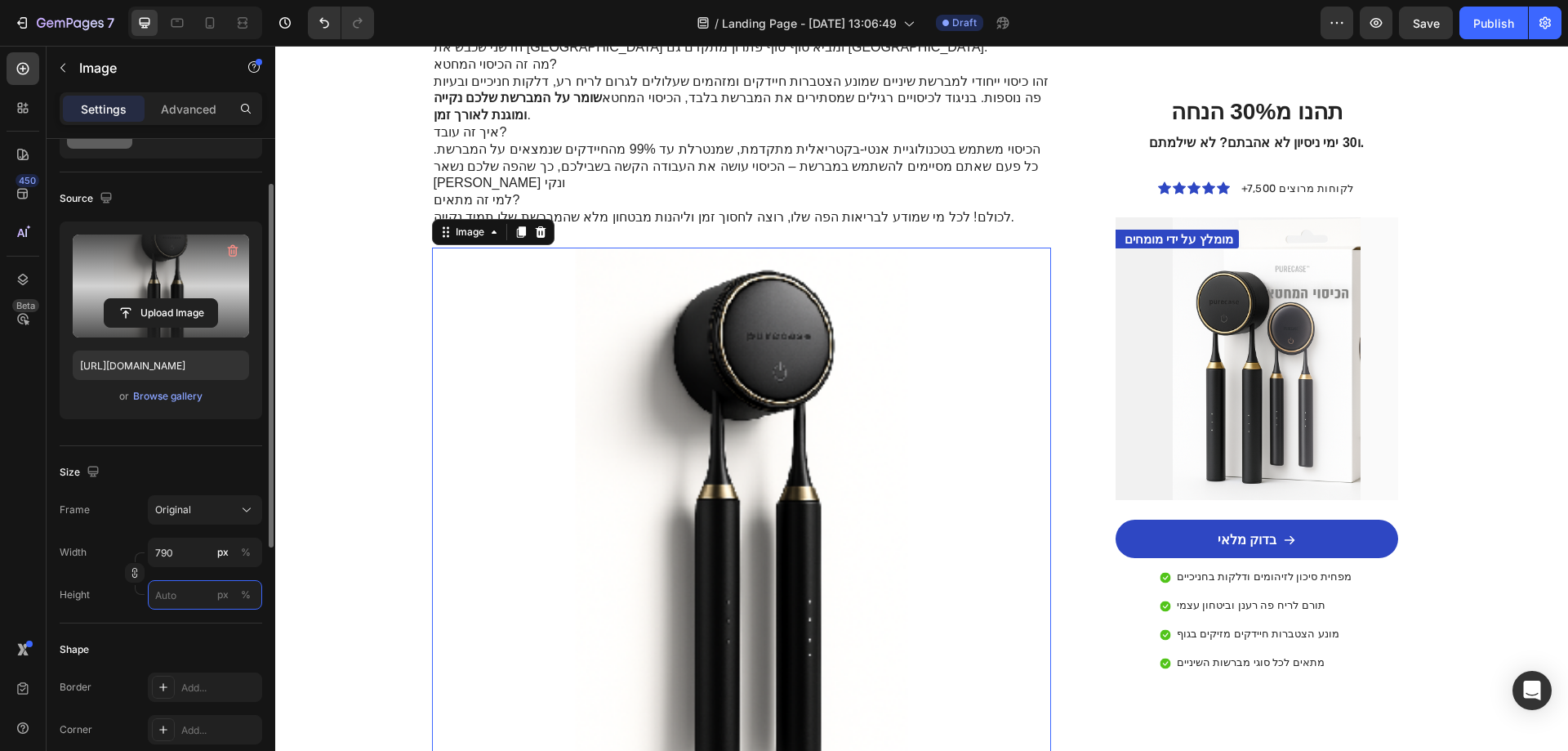
click at [168, 596] on input "px %" at bounding box center [205, 595] width 114 height 30
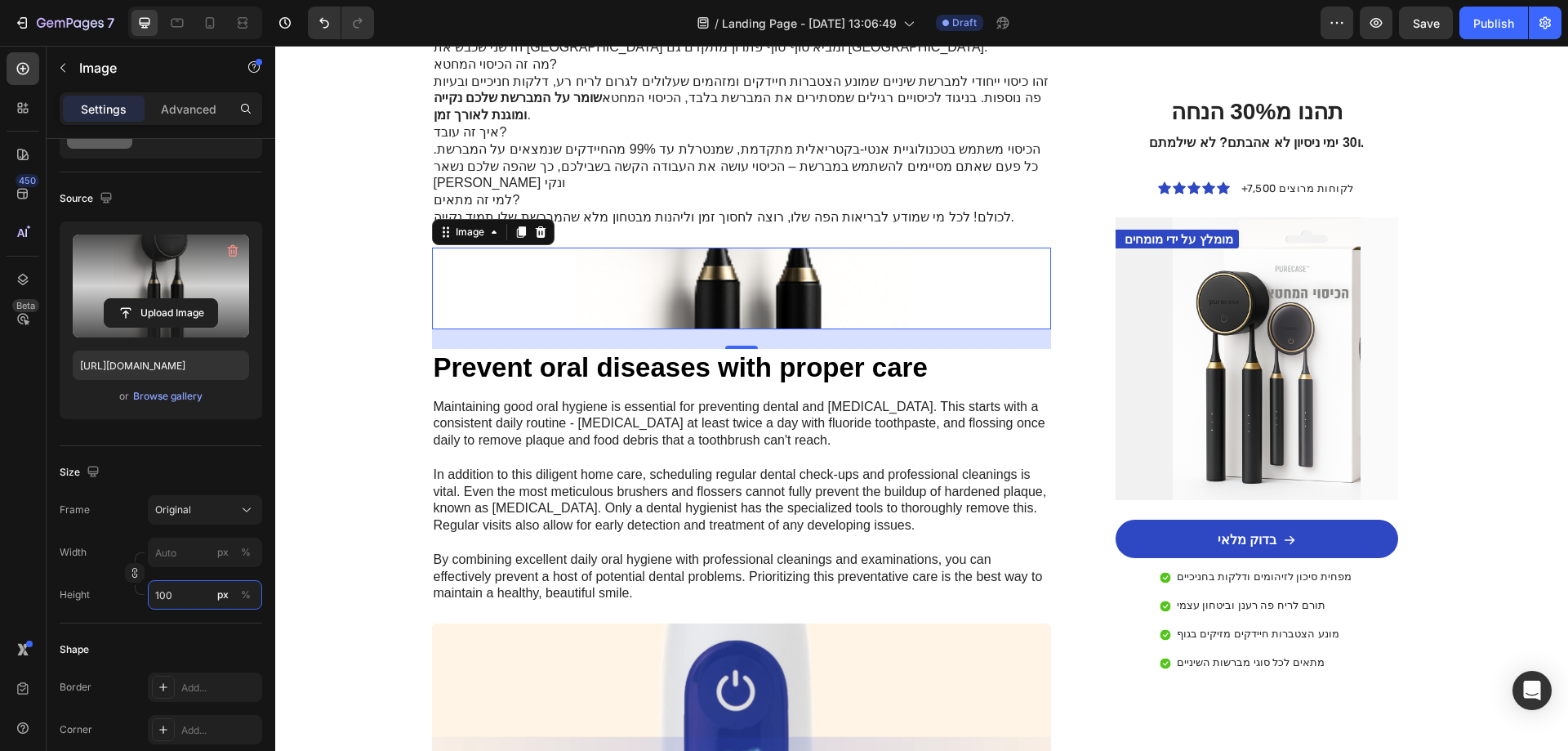
type input "100"
click at [238, 241] on button "button" at bounding box center [232, 250] width 26 height 26
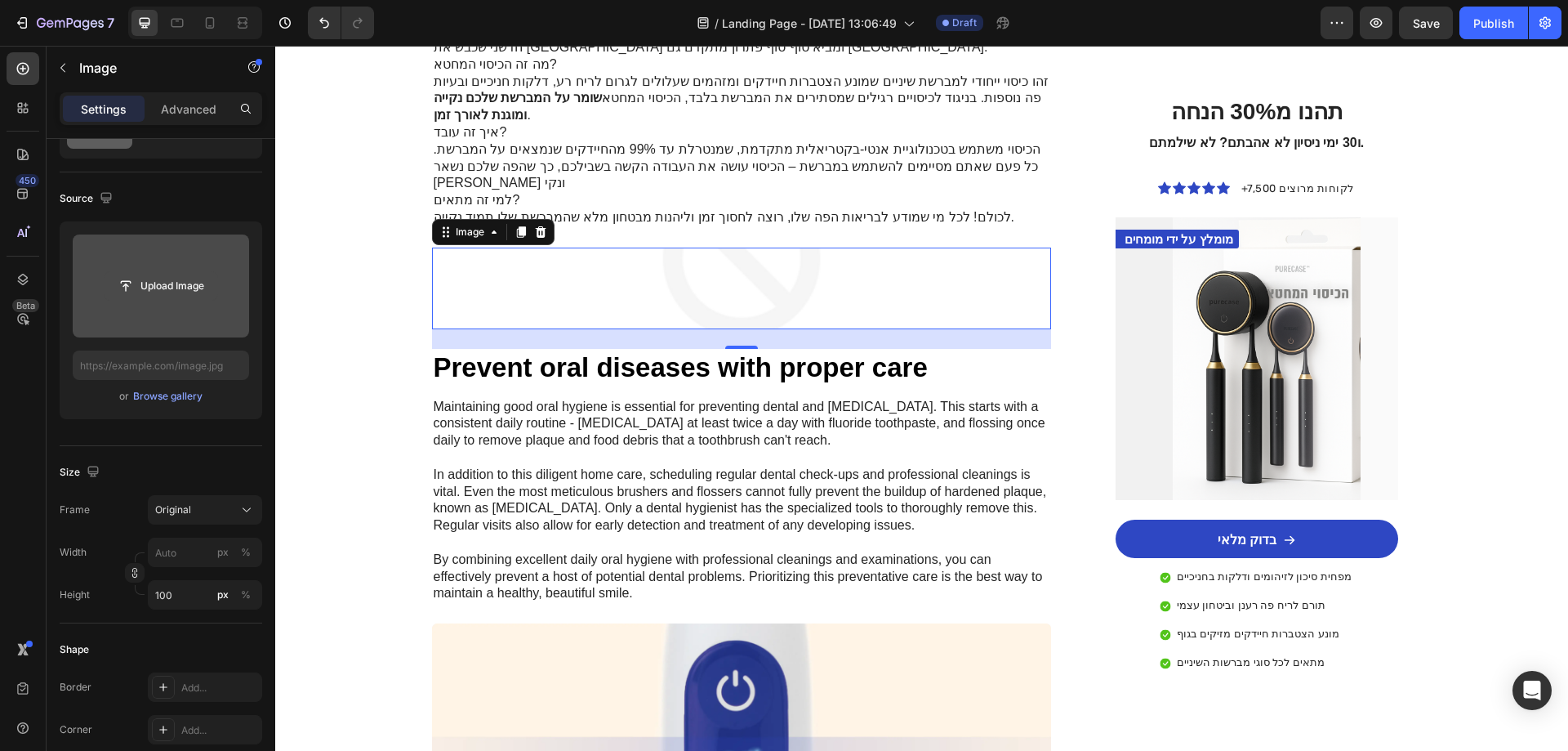
click at [168, 287] on input "file" at bounding box center [160, 286] width 112 height 28
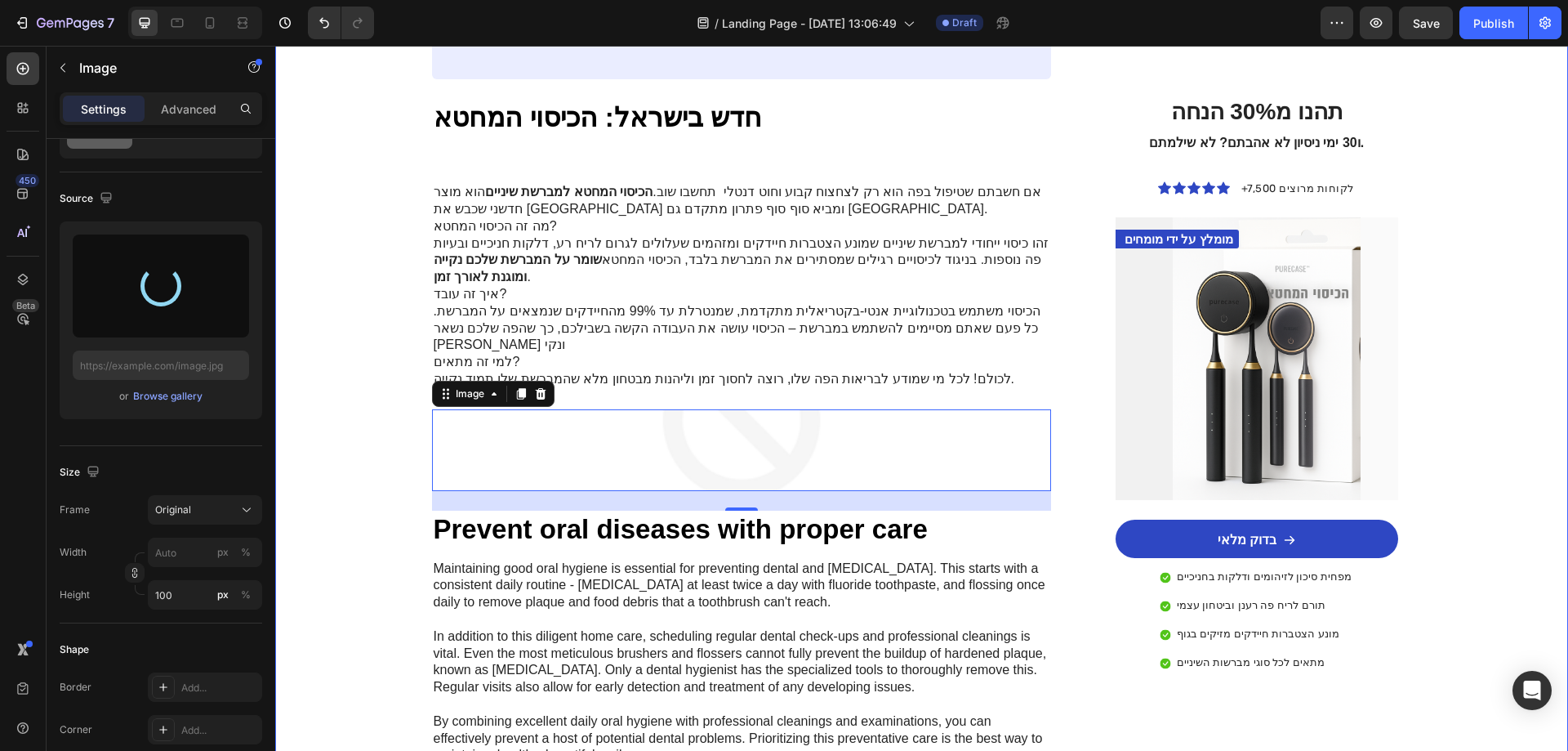
scroll to position [2042, 0]
type input "[URL][DOMAIN_NAME]"
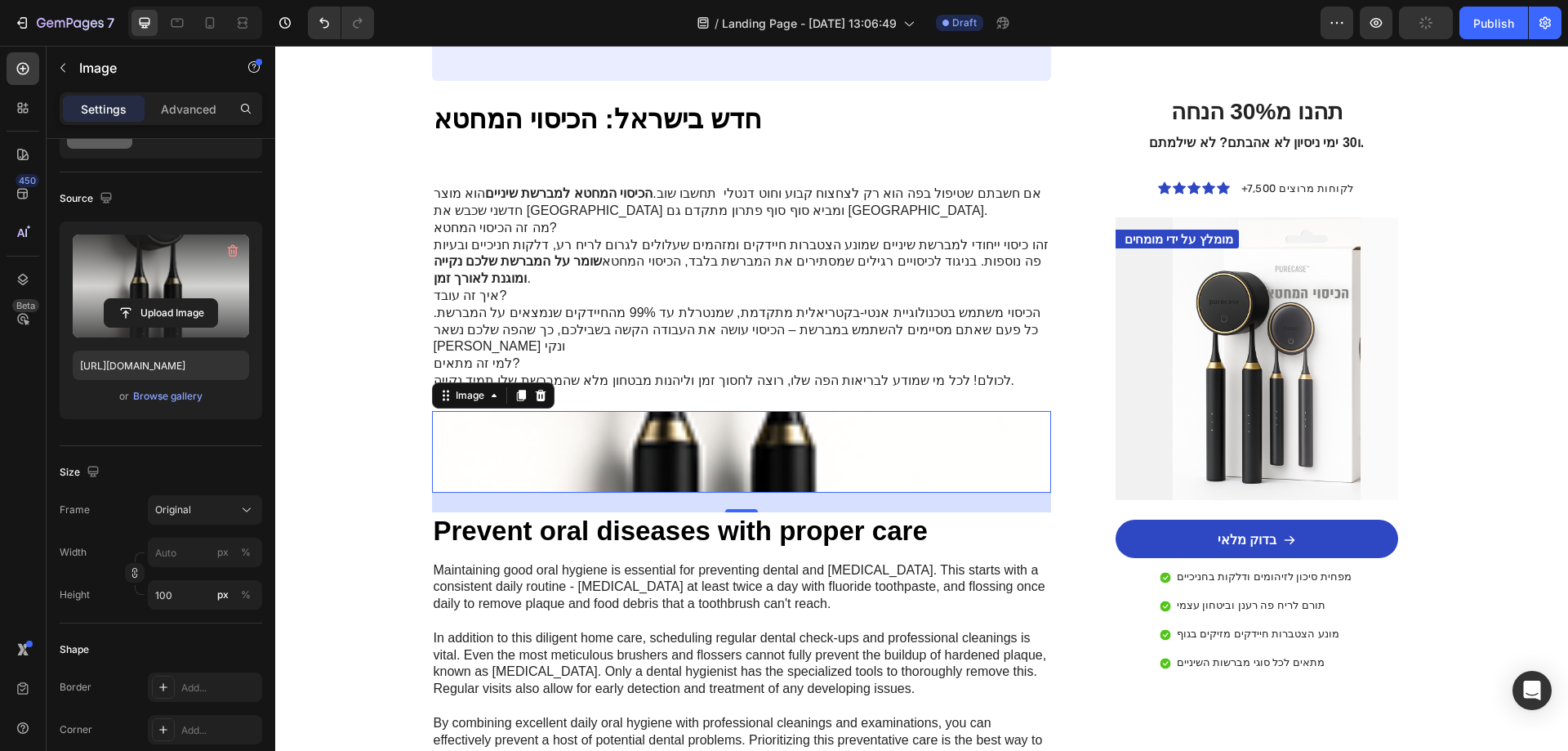
drag, startPoint x: 177, startPoint y: 269, endPoint x: 168, endPoint y: 270, distance: 9.1
click at [168, 270] on label at bounding box center [161, 286] width 177 height 103
click at [168, 299] on input "file" at bounding box center [160, 313] width 112 height 28
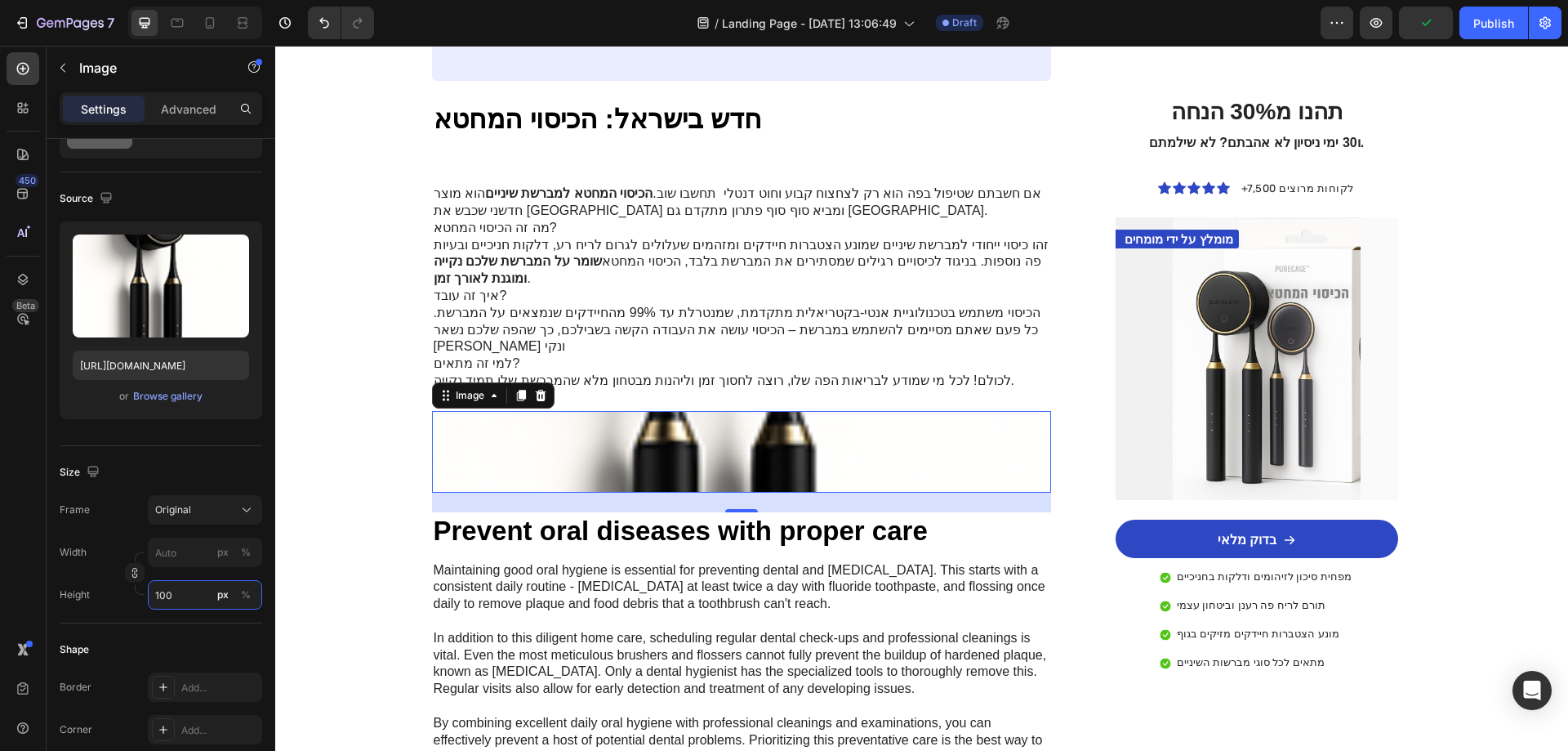
click at [184, 595] on input "100" at bounding box center [205, 595] width 114 height 30
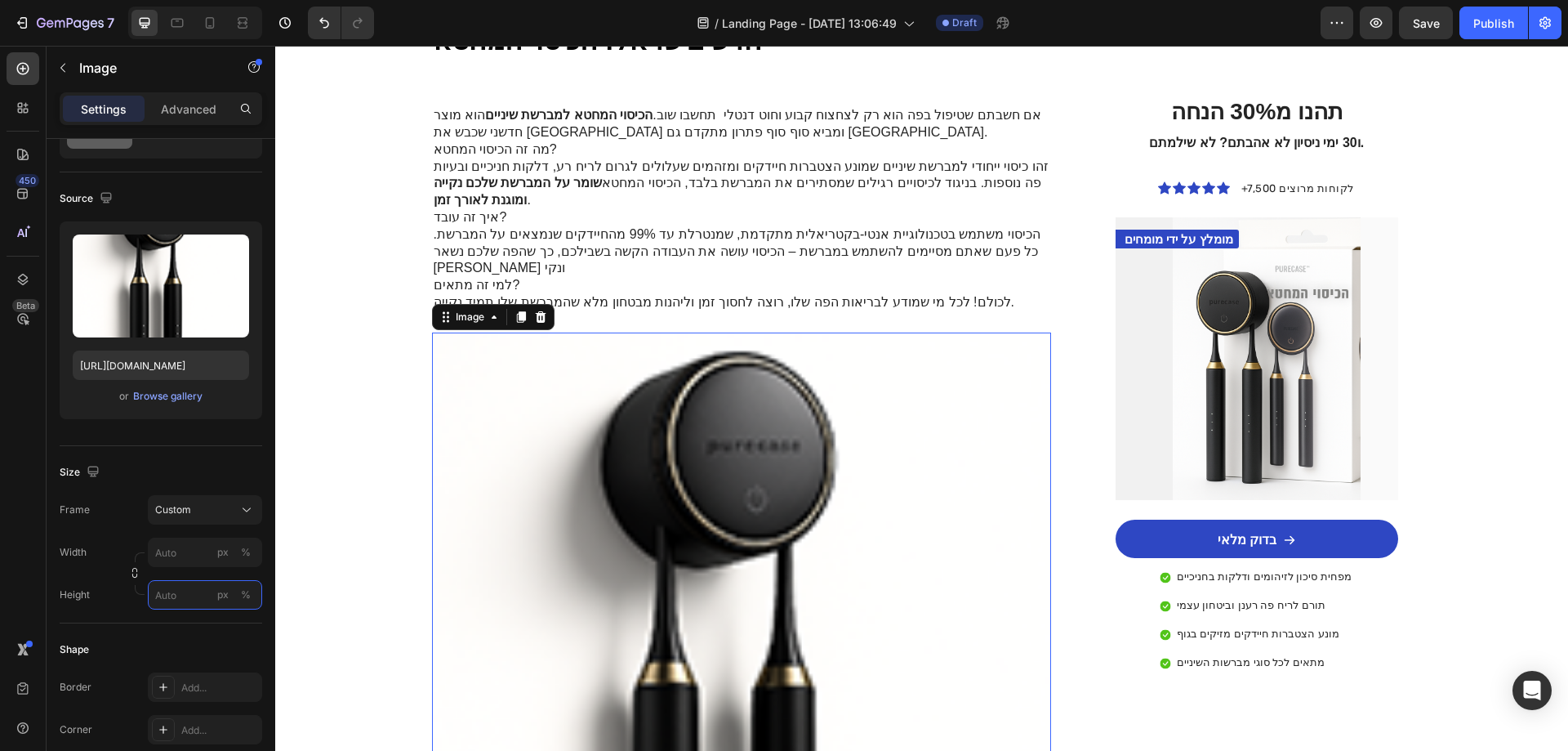
scroll to position [2451, 0]
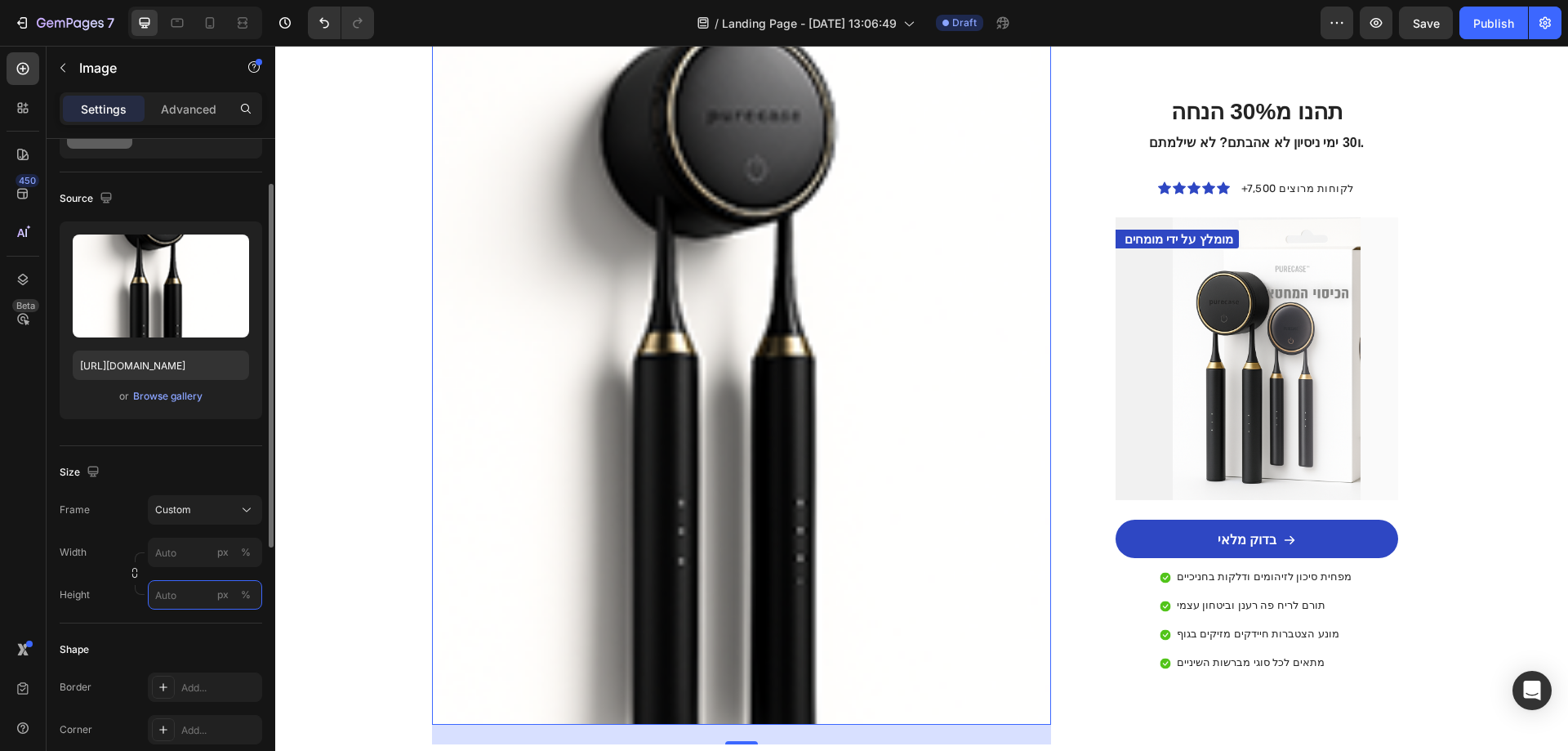
click at [196, 600] on input "px %" at bounding box center [205, 595] width 114 height 30
click at [241, 597] on div "%" at bounding box center [246, 594] width 10 height 15
click at [241, 598] on div "%" at bounding box center [246, 594] width 10 height 15
click at [205, 515] on div "Original" at bounding box center [195, 510] width 80 height 15
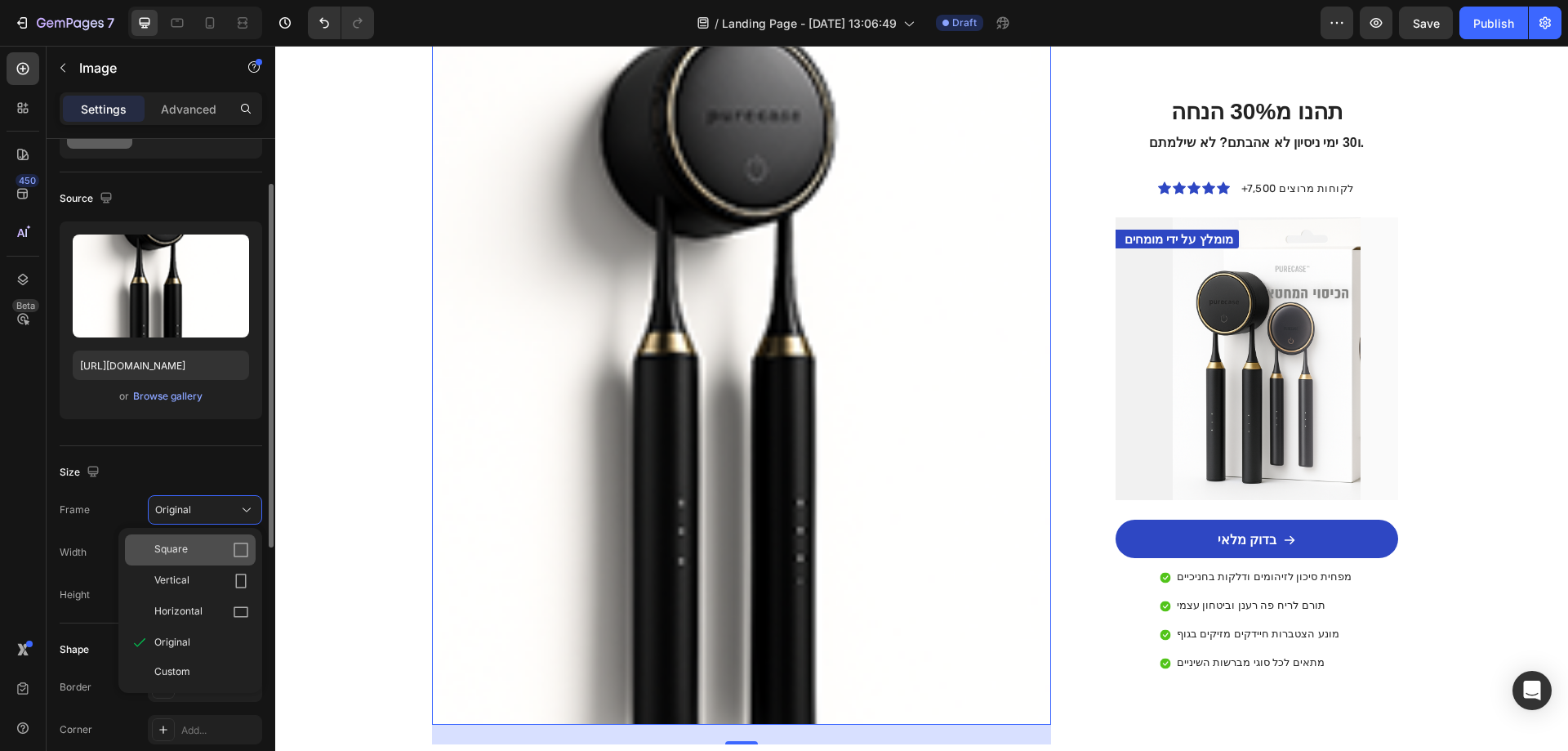
click at [222, 550] on div "Square" at bounding box center [201, 549] width 94 height 16
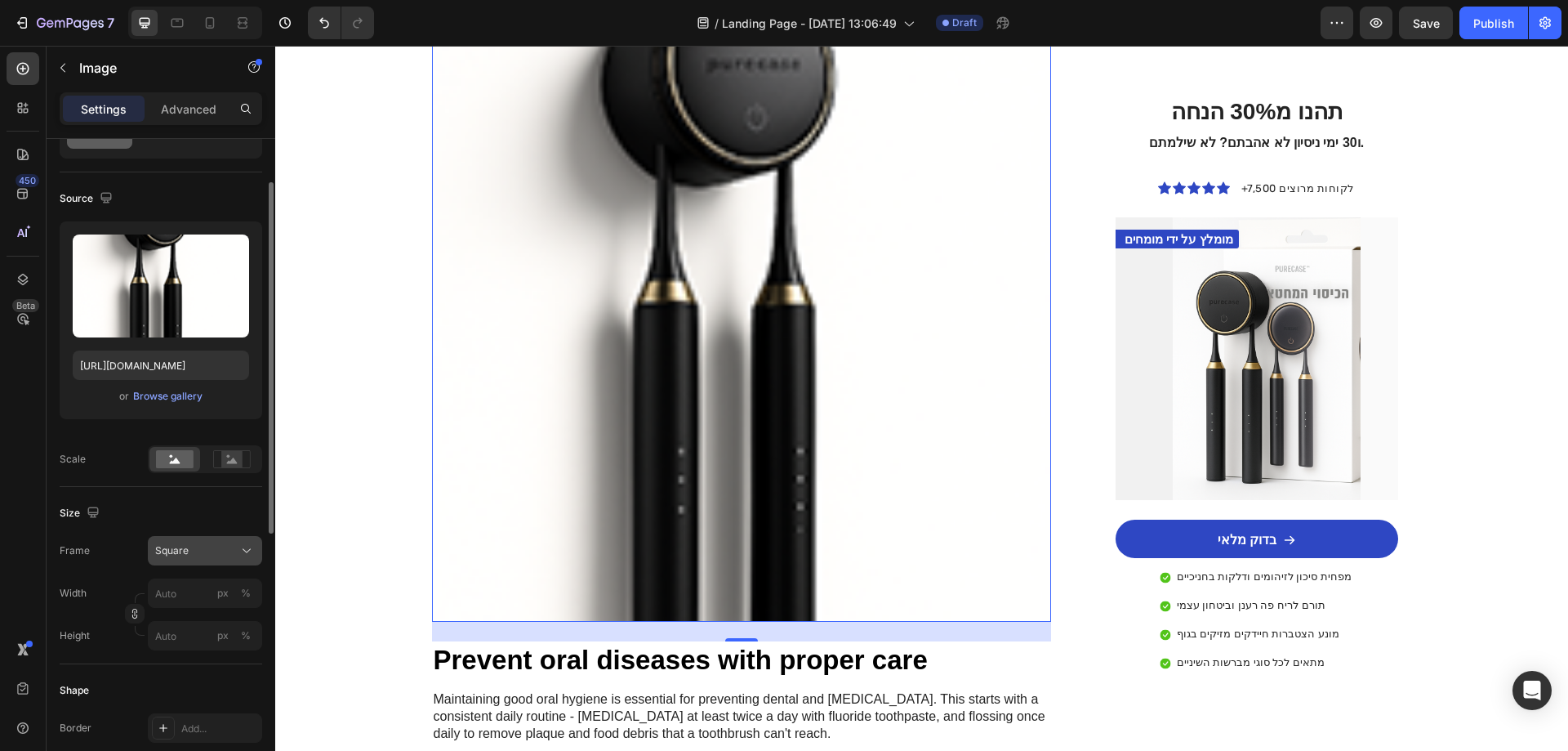
click at [209, 546] on div "Square" at bounding box center [195, 550] width 80 height 15
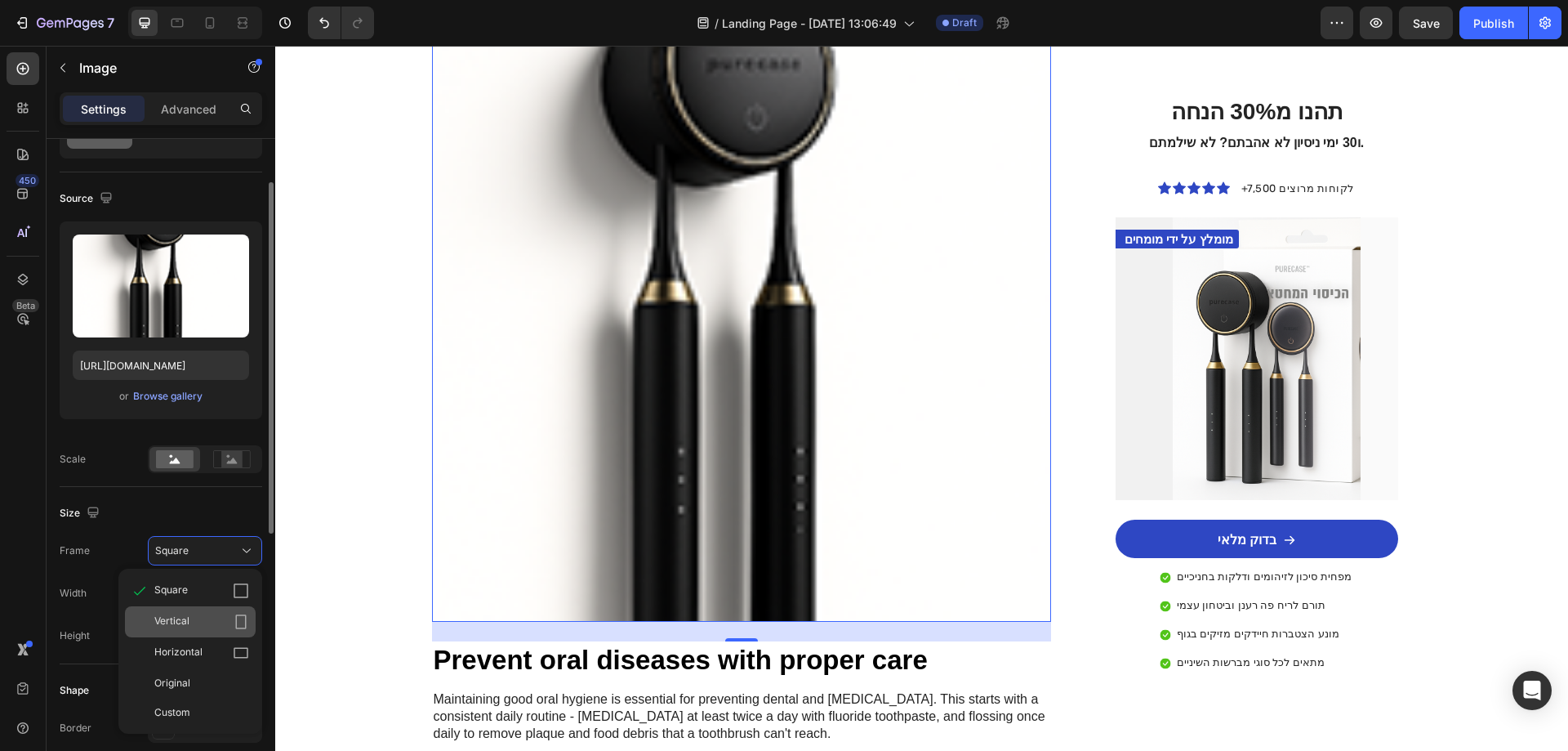
click at [216, 617] on div "Vertical" at bounding box center [201, 622] width 94 height 16
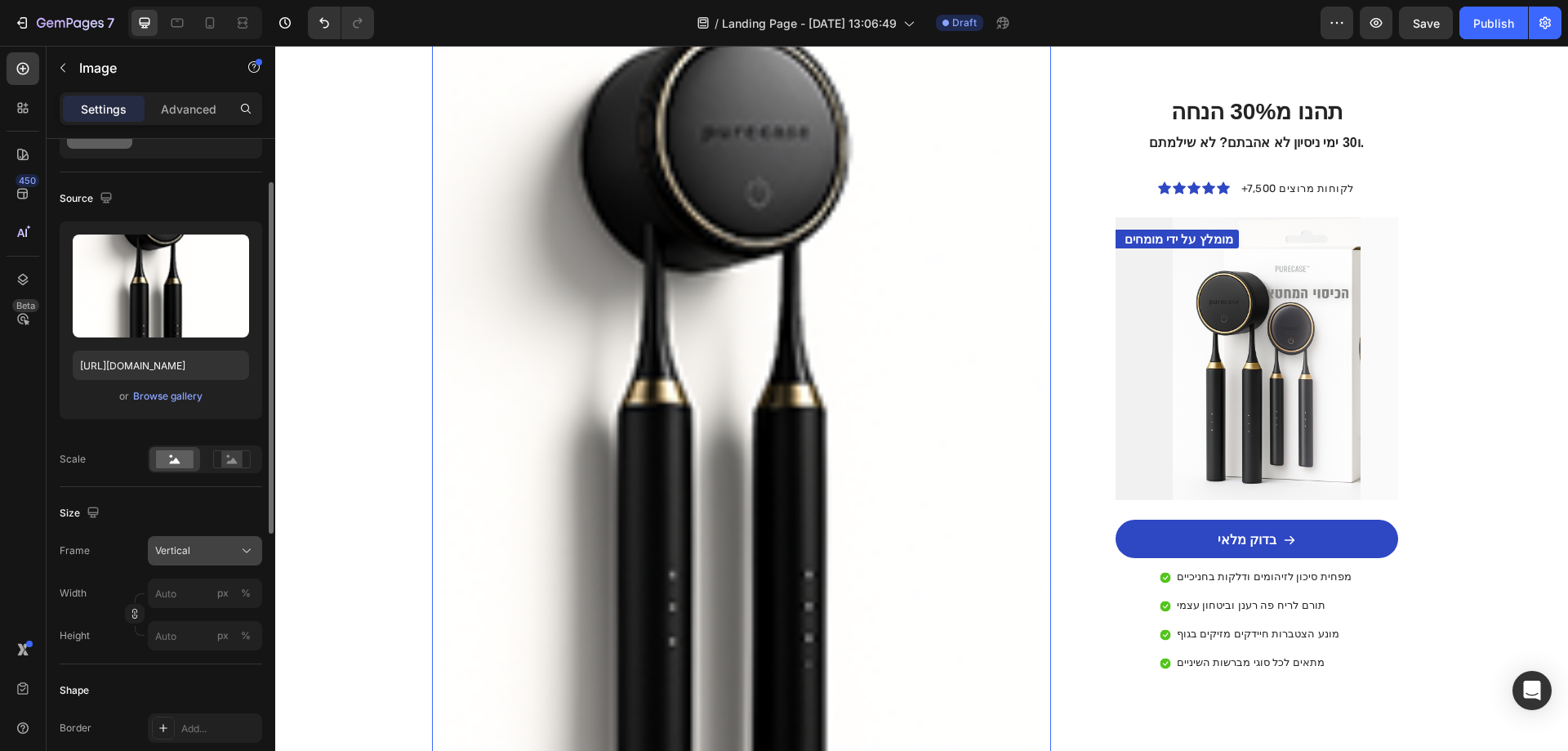
click at [197, 556] on div "Vertical" at bounding box center [195, 550] width 80 height 15
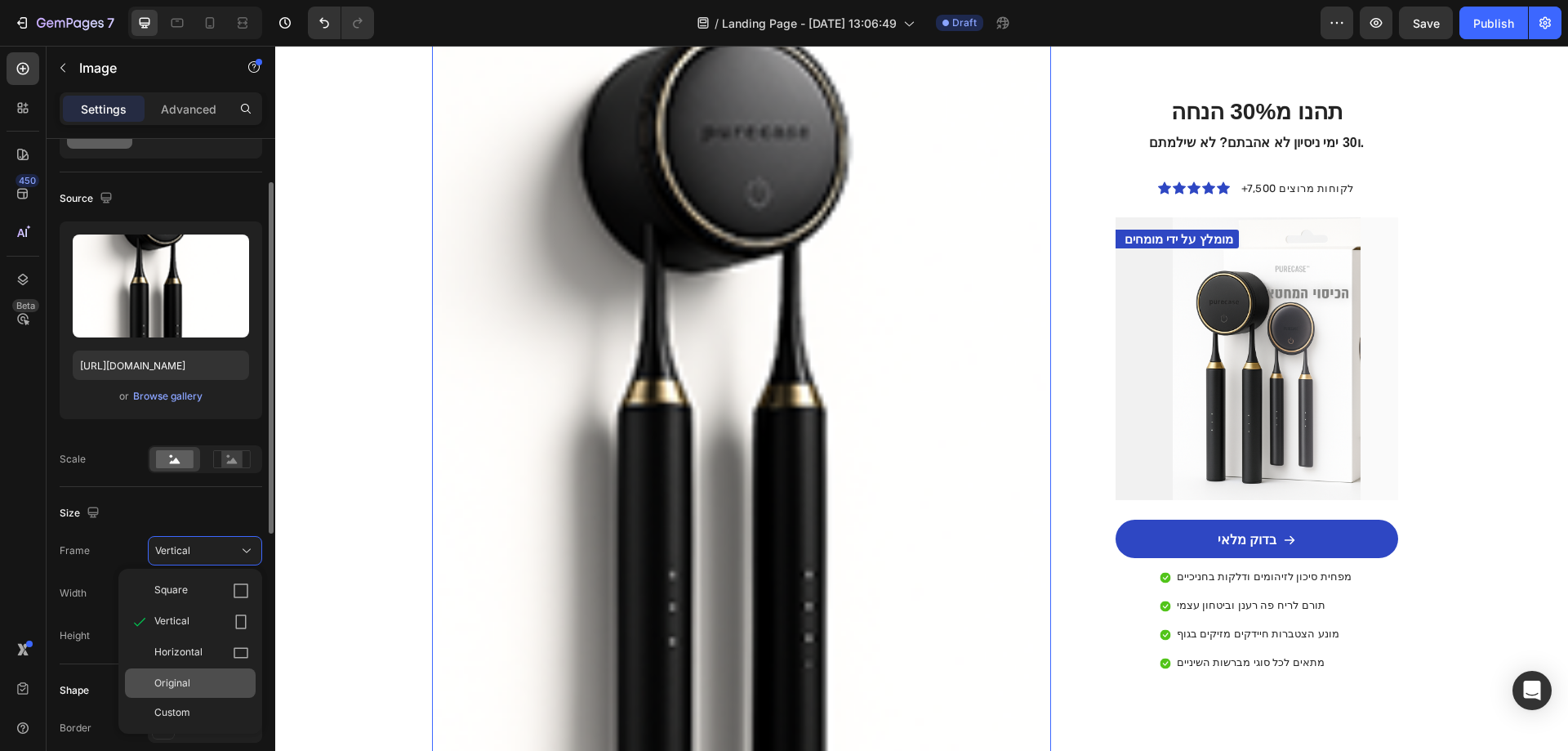
click at [191, 674] on div "Original" at bounding box center [191, 683] width 131 height 30
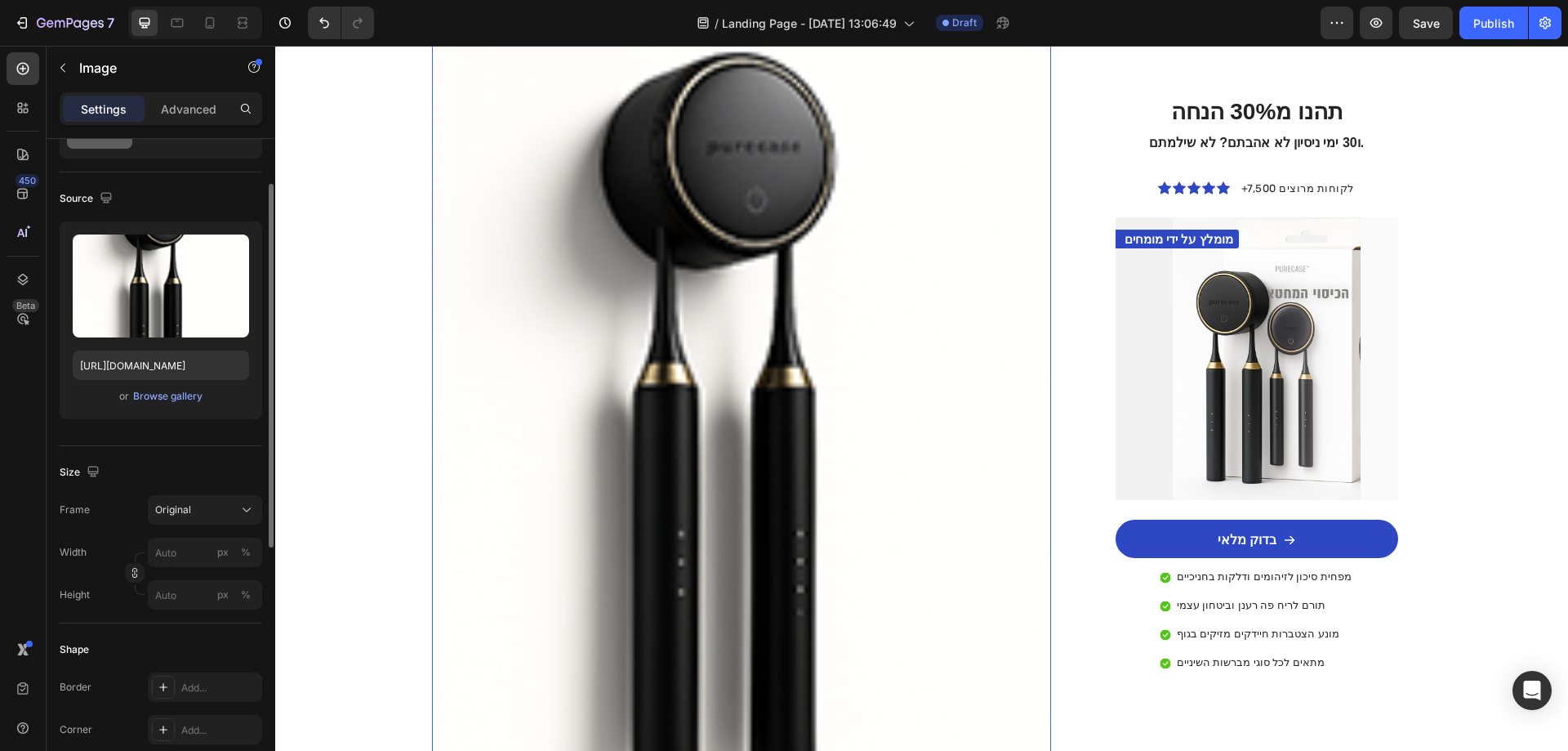
scroll to position [2288, 0]
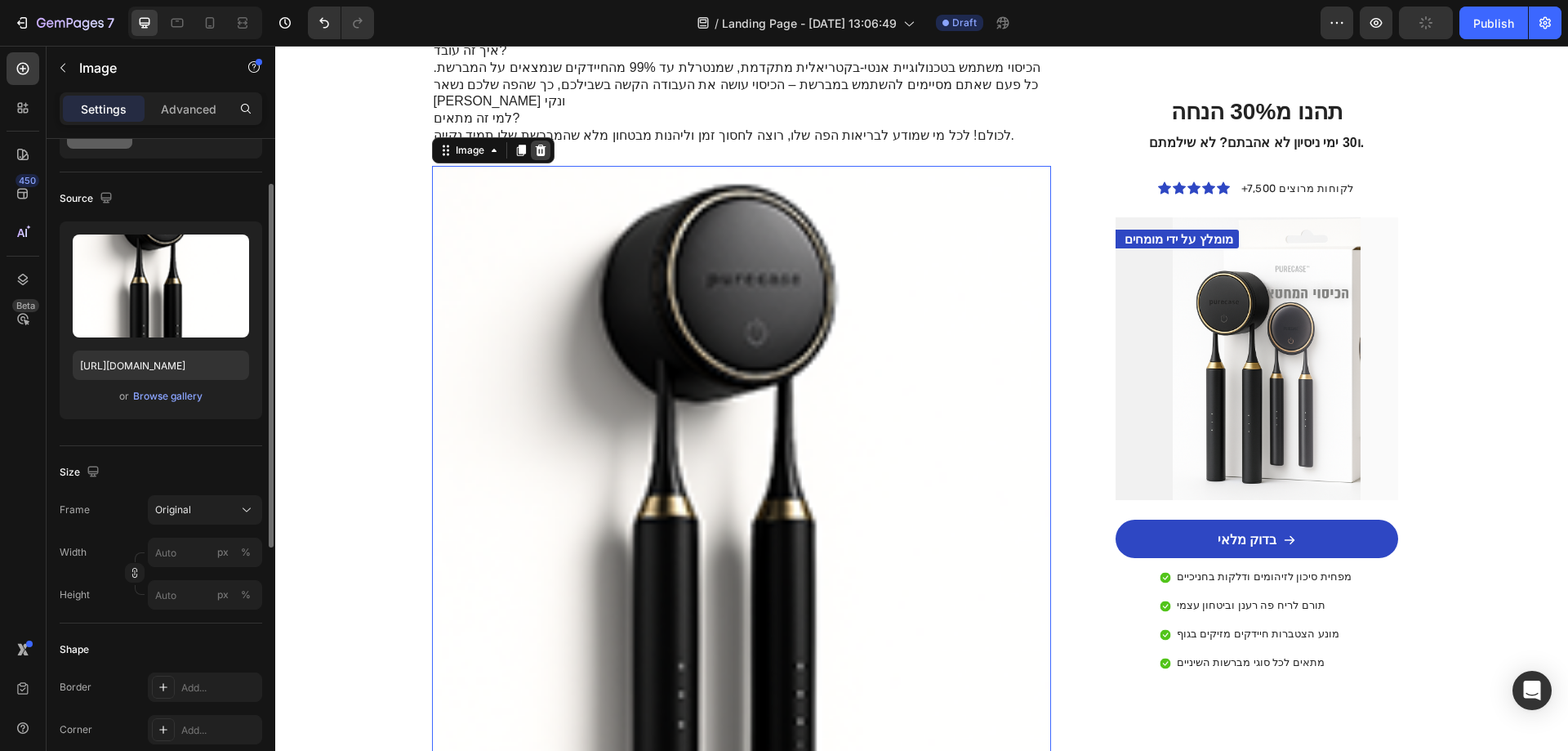
click at [540, 144] on icon at bounding box center [540, 150] width 13 height 13
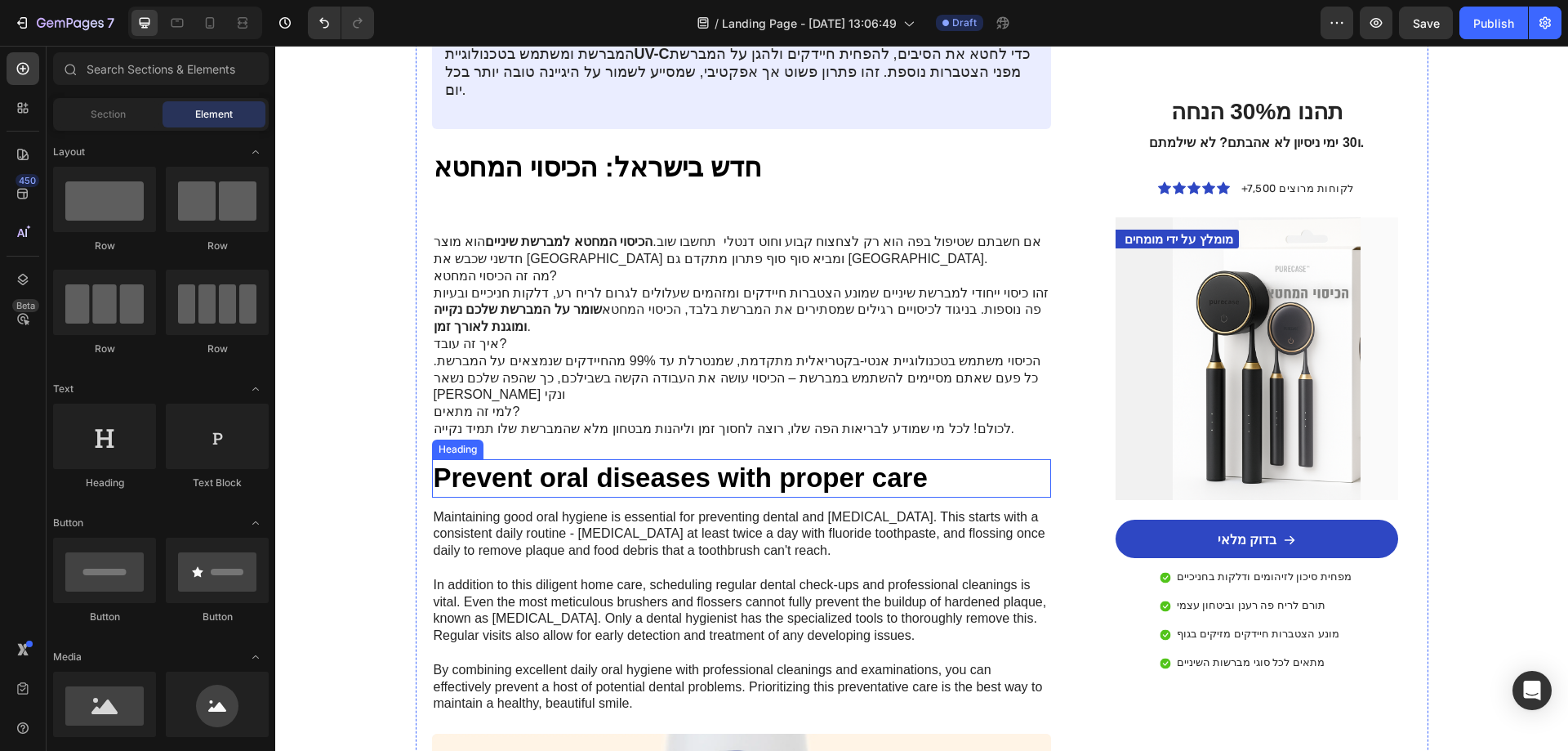
scroll to position [1797, 0]
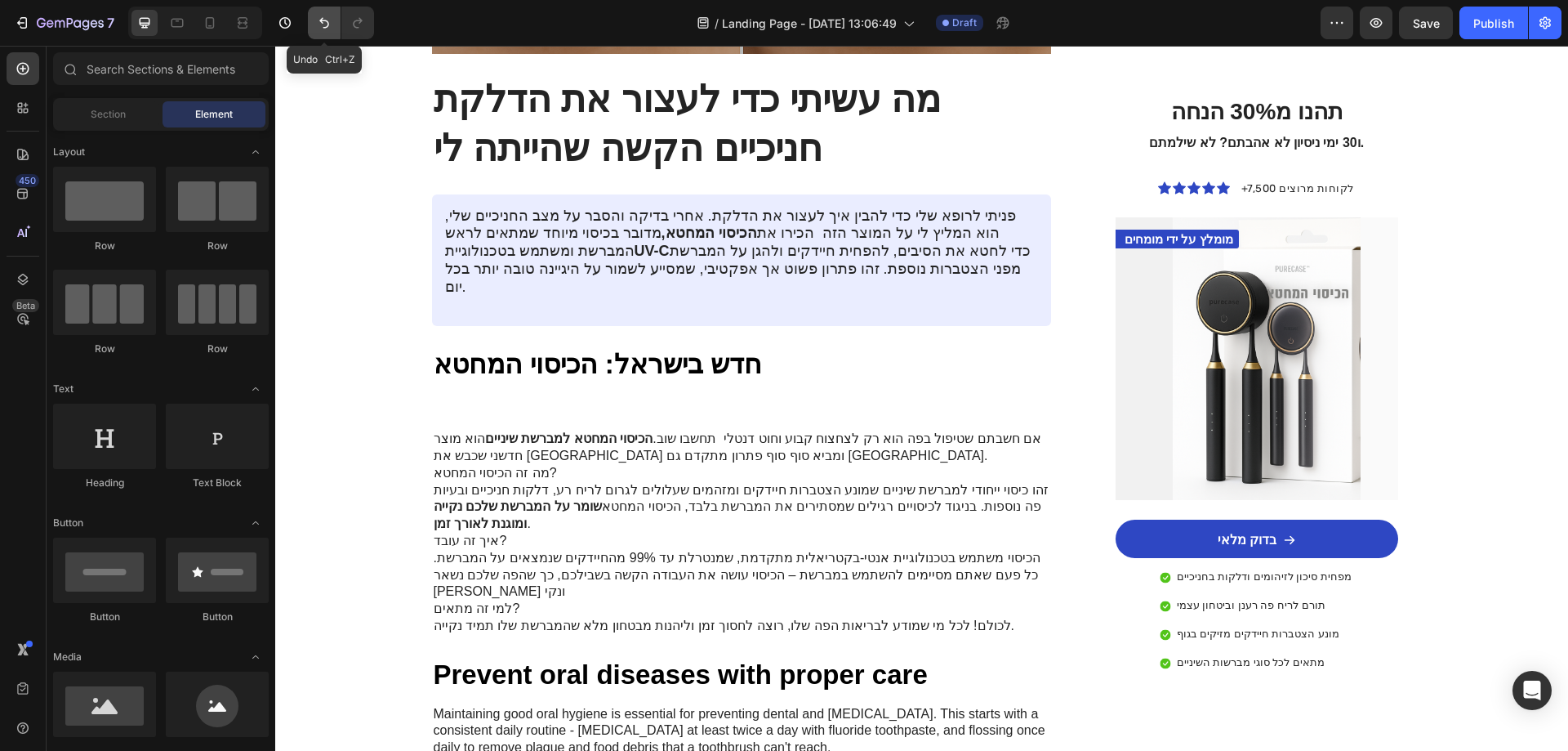
click at [327, 25] on icon "Undo/Redo" at bounding box center [324, 23] width 16 height 16
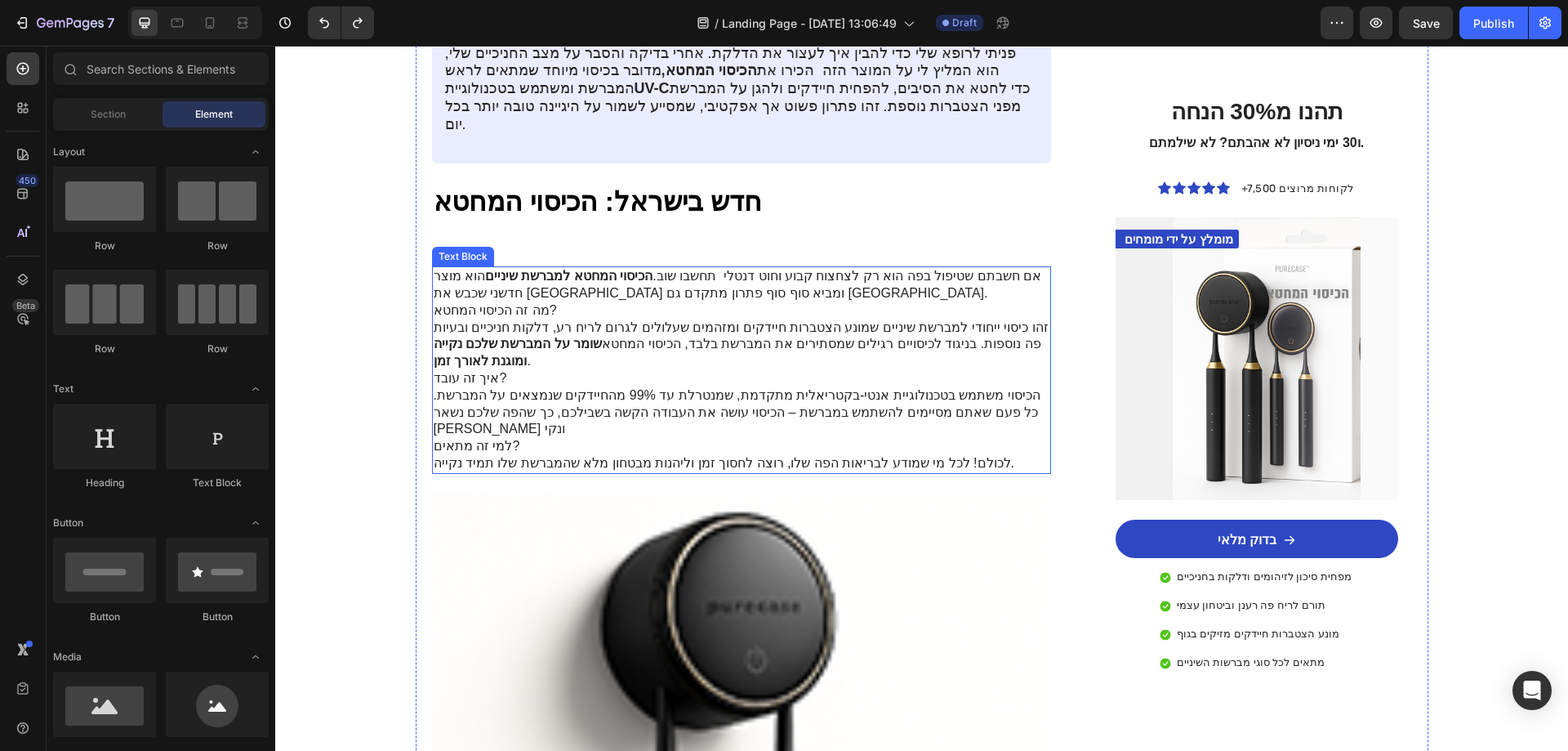
scroll to position [2124, 0]
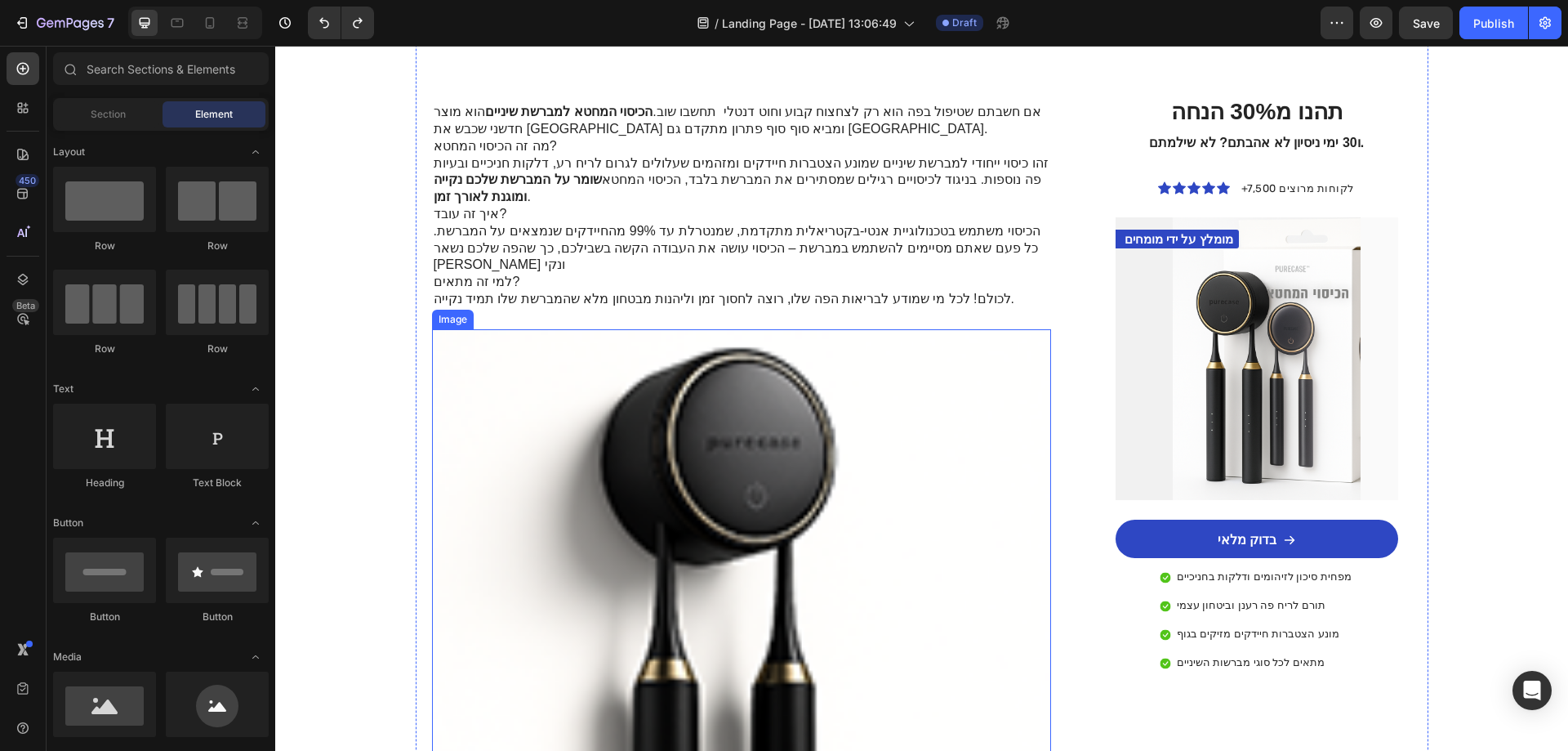
click at [751, 481] on img at bounding box center [742, 689] width 620 height 722
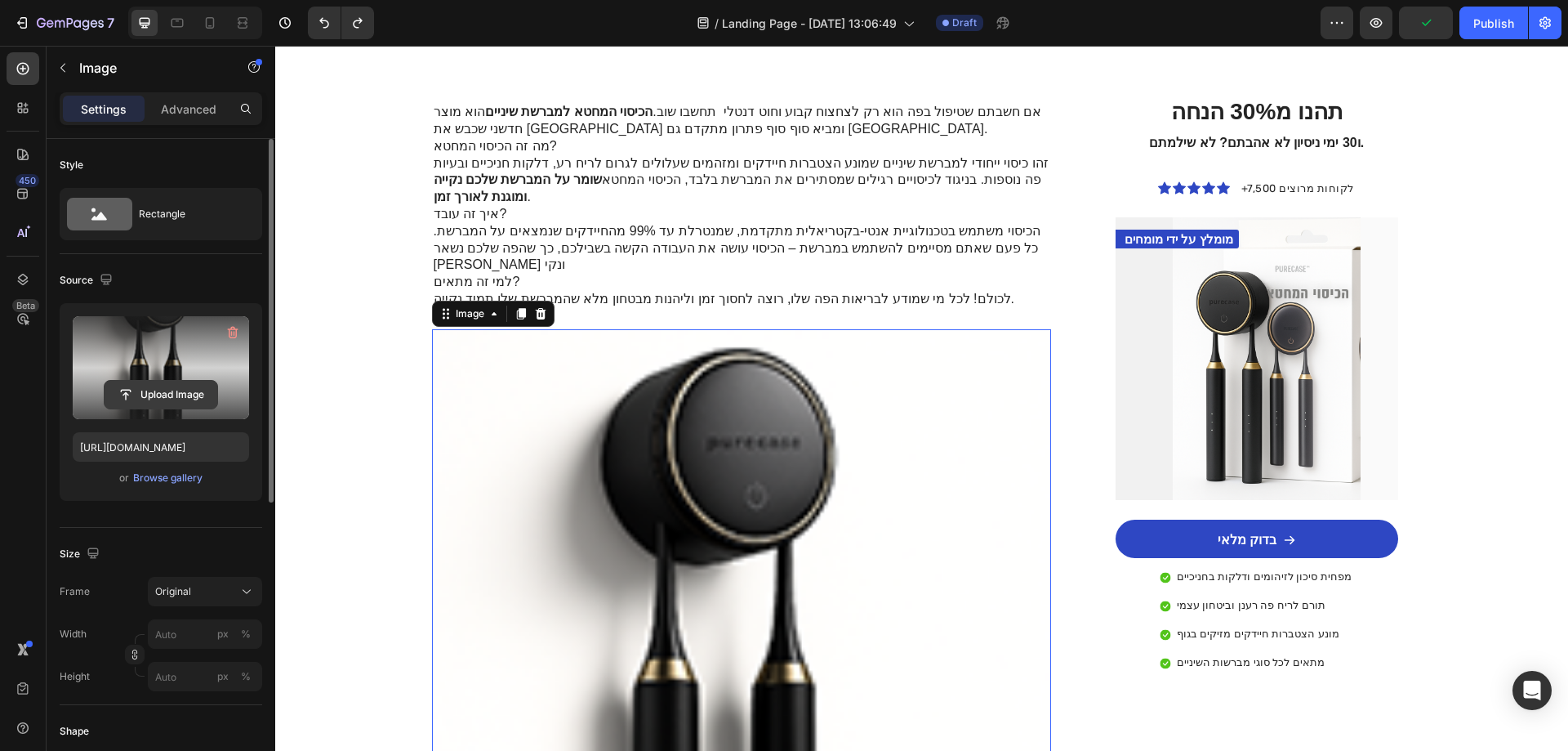
click at [153, 386] on input "file" at bounding box center [160, 394] width 112 height 28
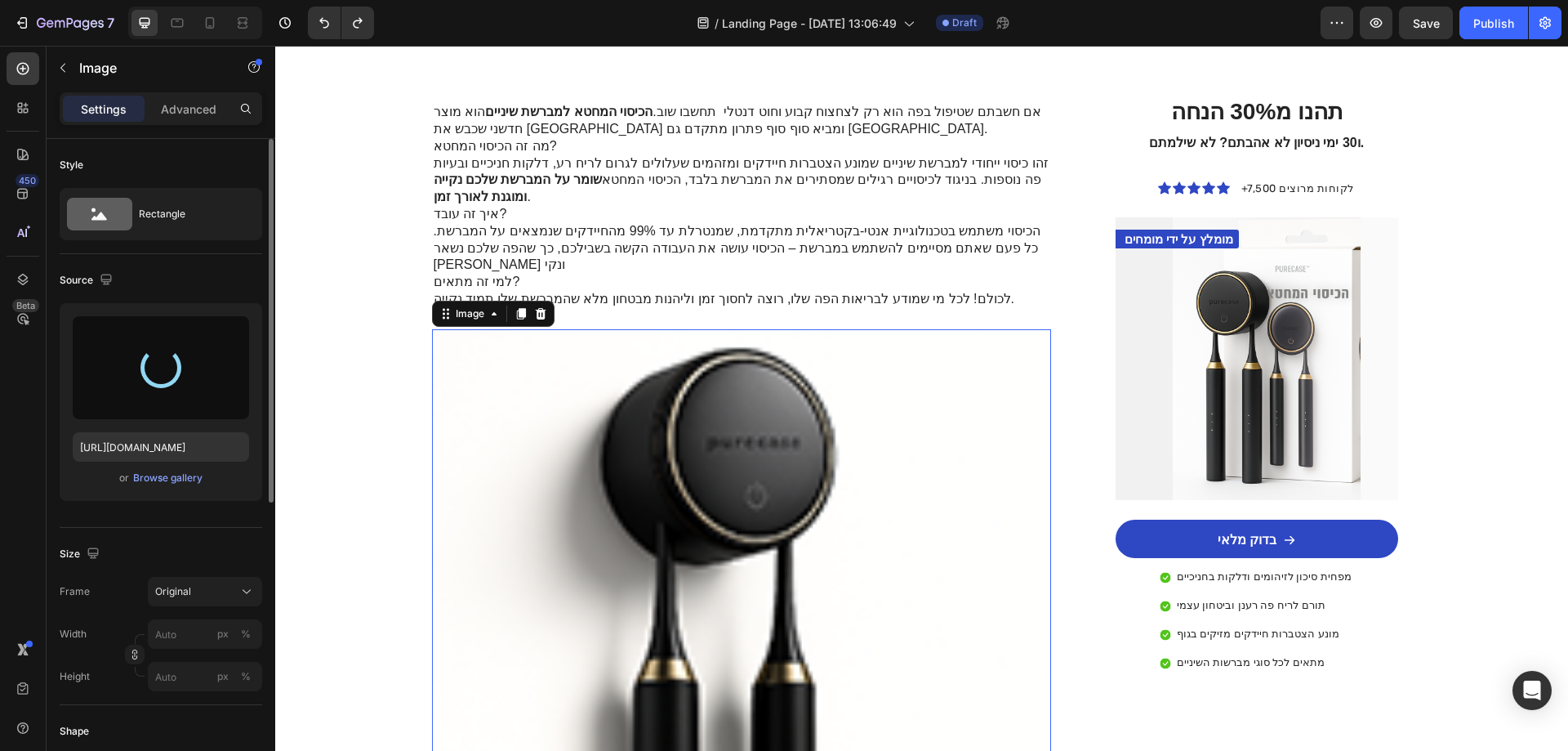
type input "[URL][DOMAIN_NAME]"
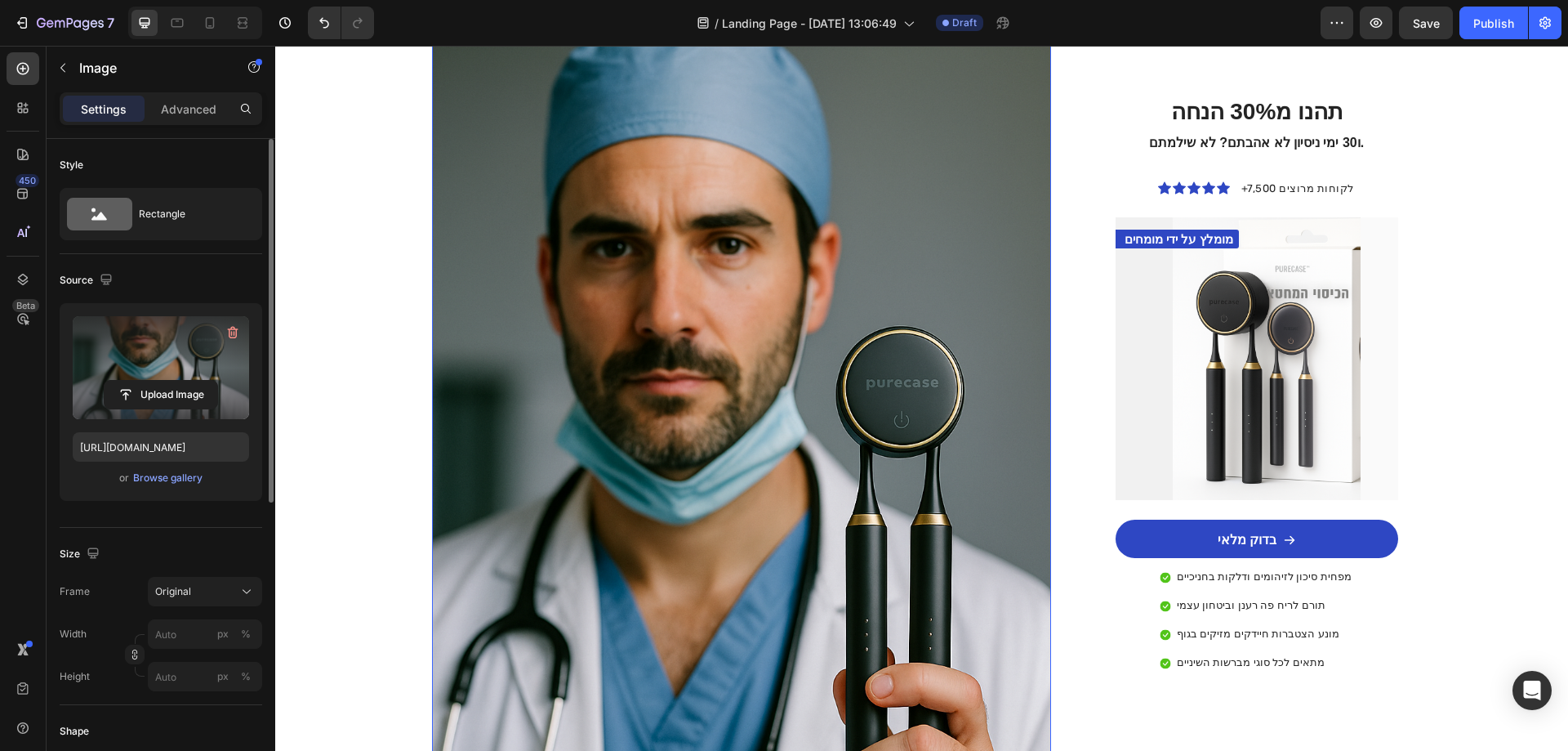
scroll to position [2696, 0]
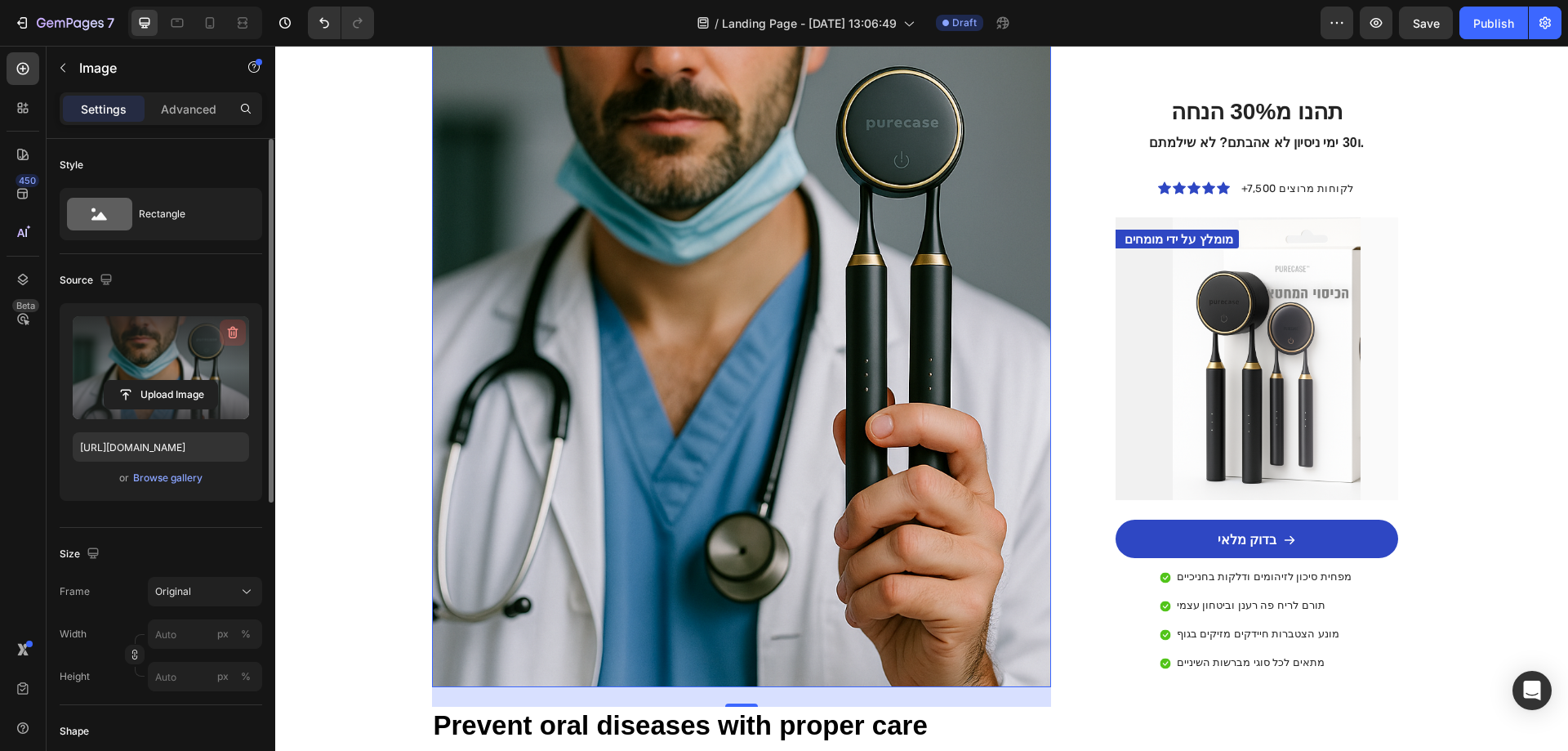
click at [229, 336] on icon "button" at bounding box center [232, 333] width 11 height 12
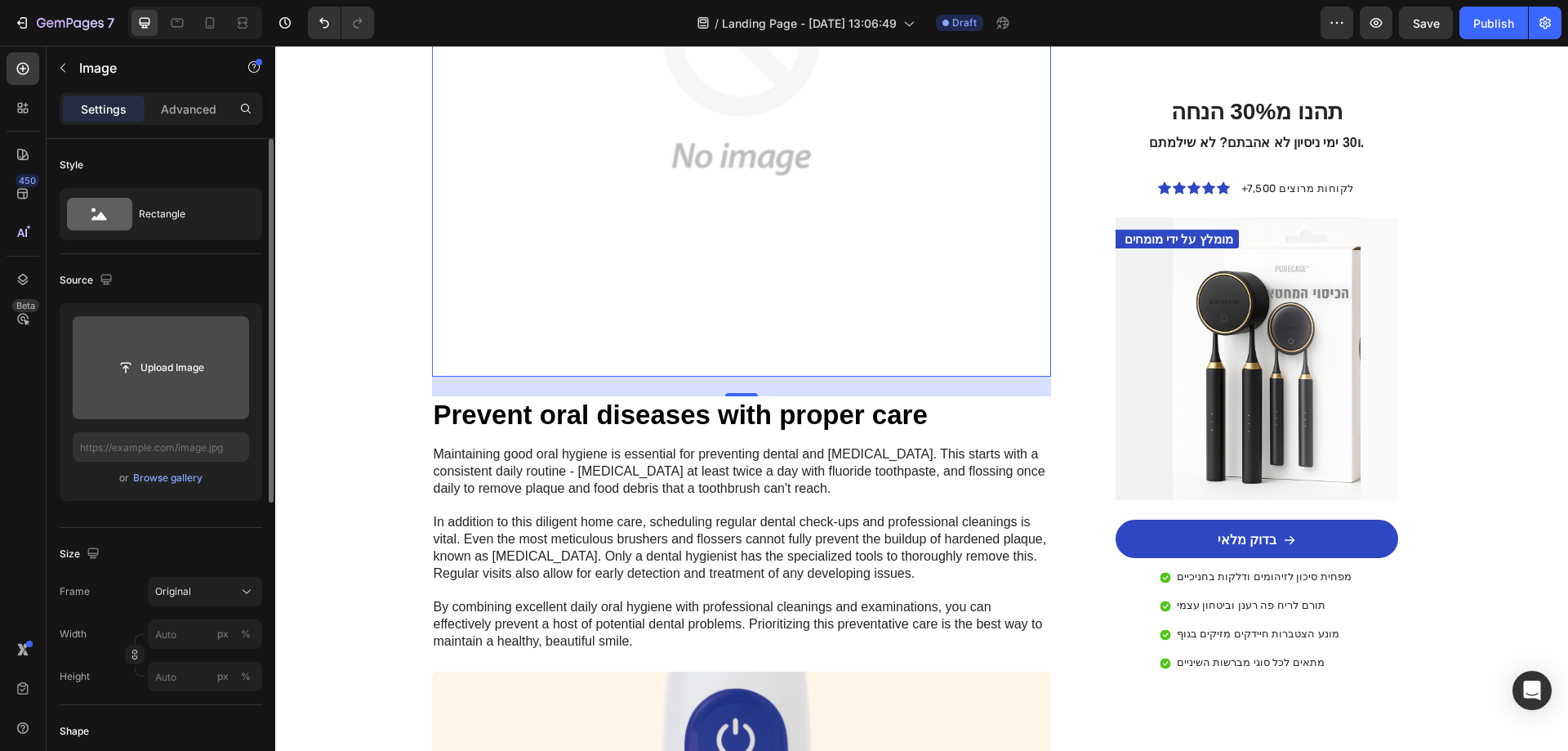
click at [180, 366] on input "file" at bounding box center [160, 368] width 112 height 28
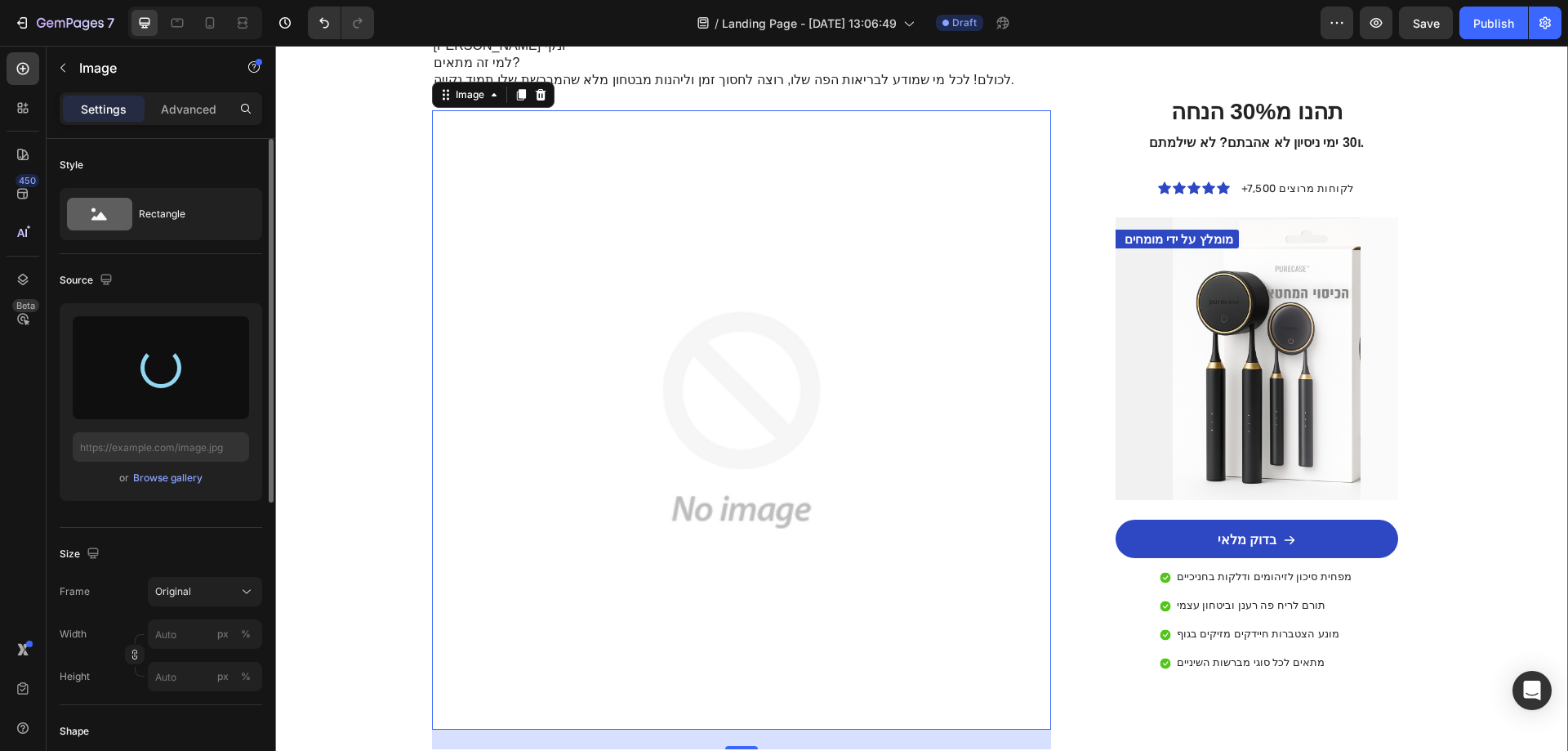
scroll to position [2288, 0]
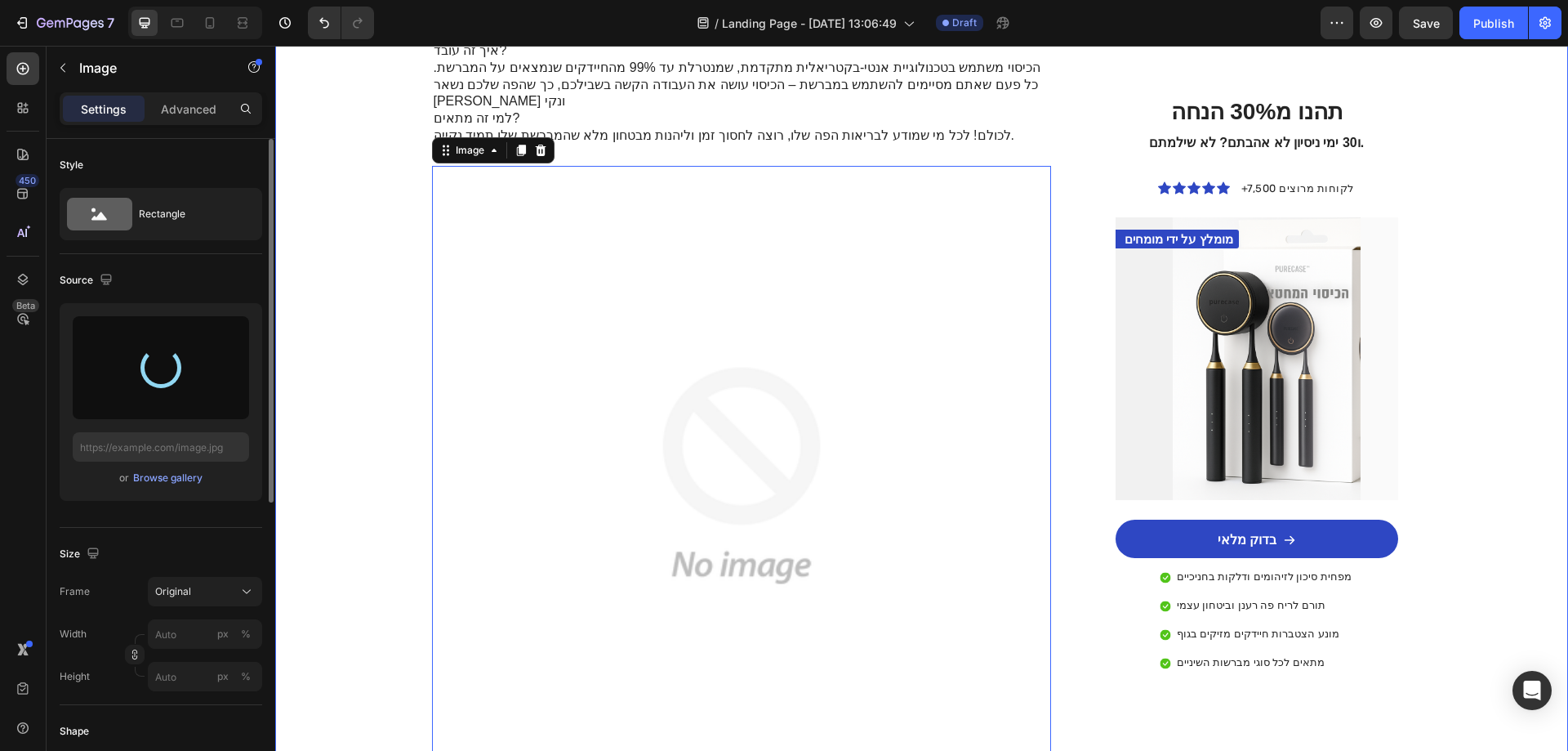
type input "[URL][DOMAIN_NAME]"
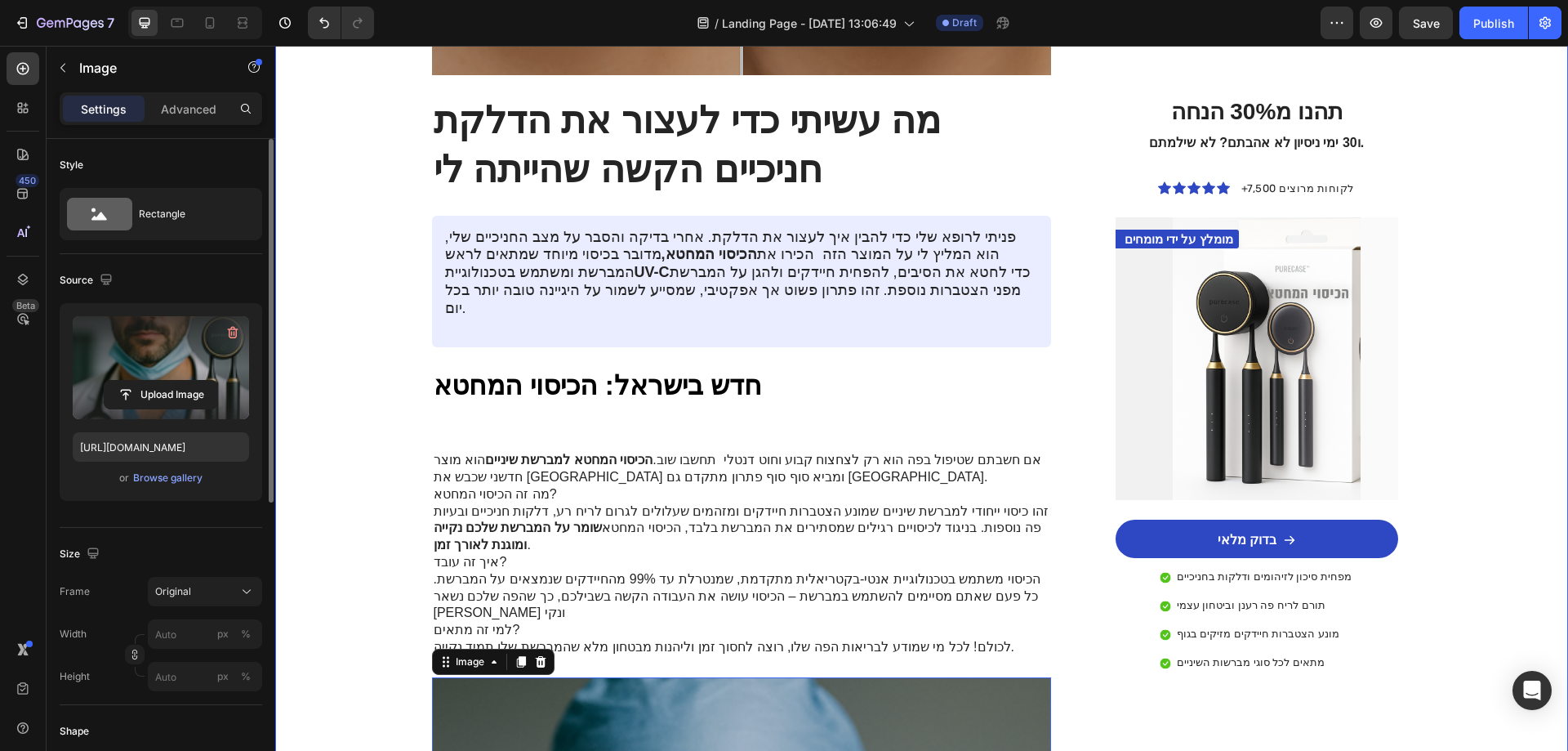
scroll to position [2206, 0]
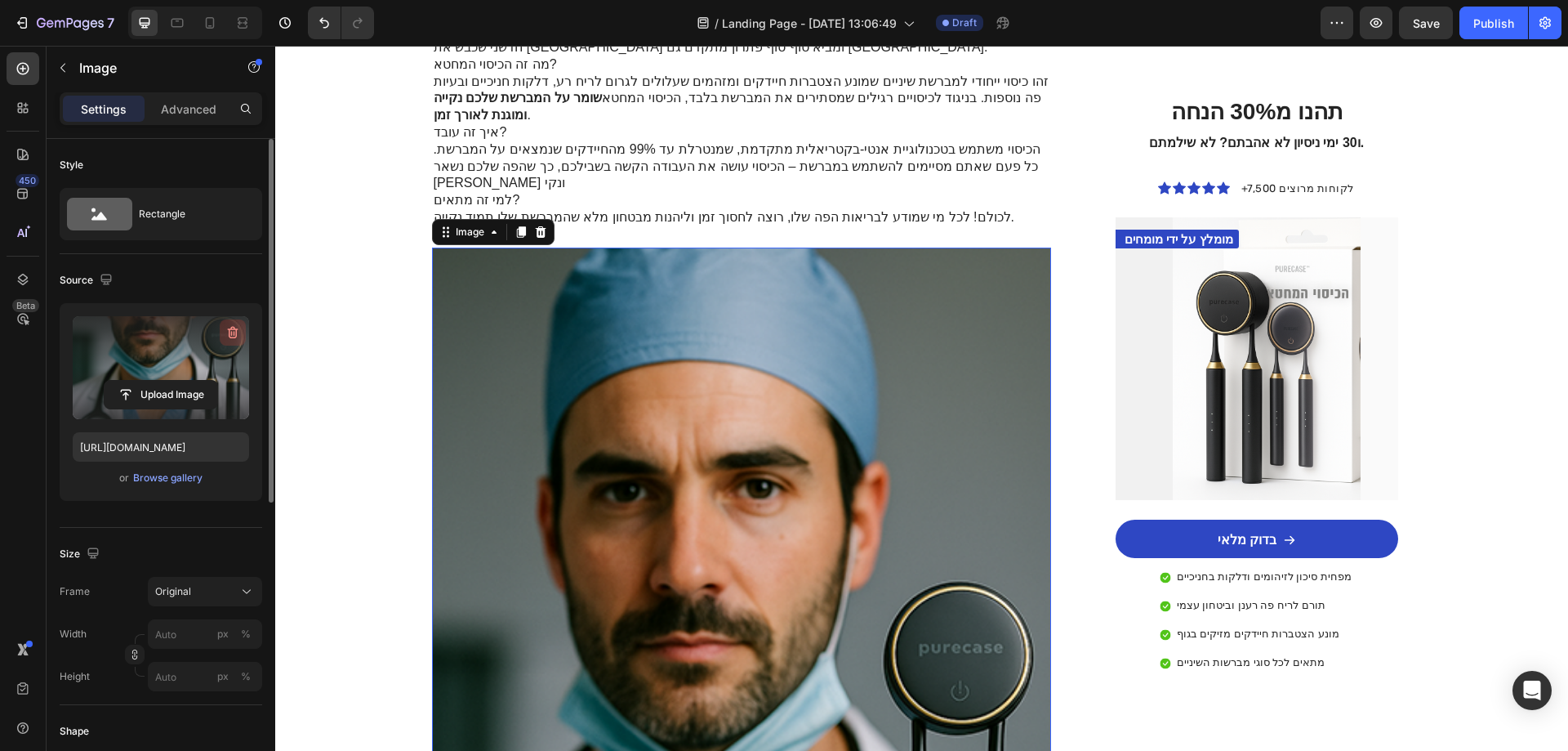
click at [227, 334] on icon "button" at bounding box center [232, 333] width 16 height 16
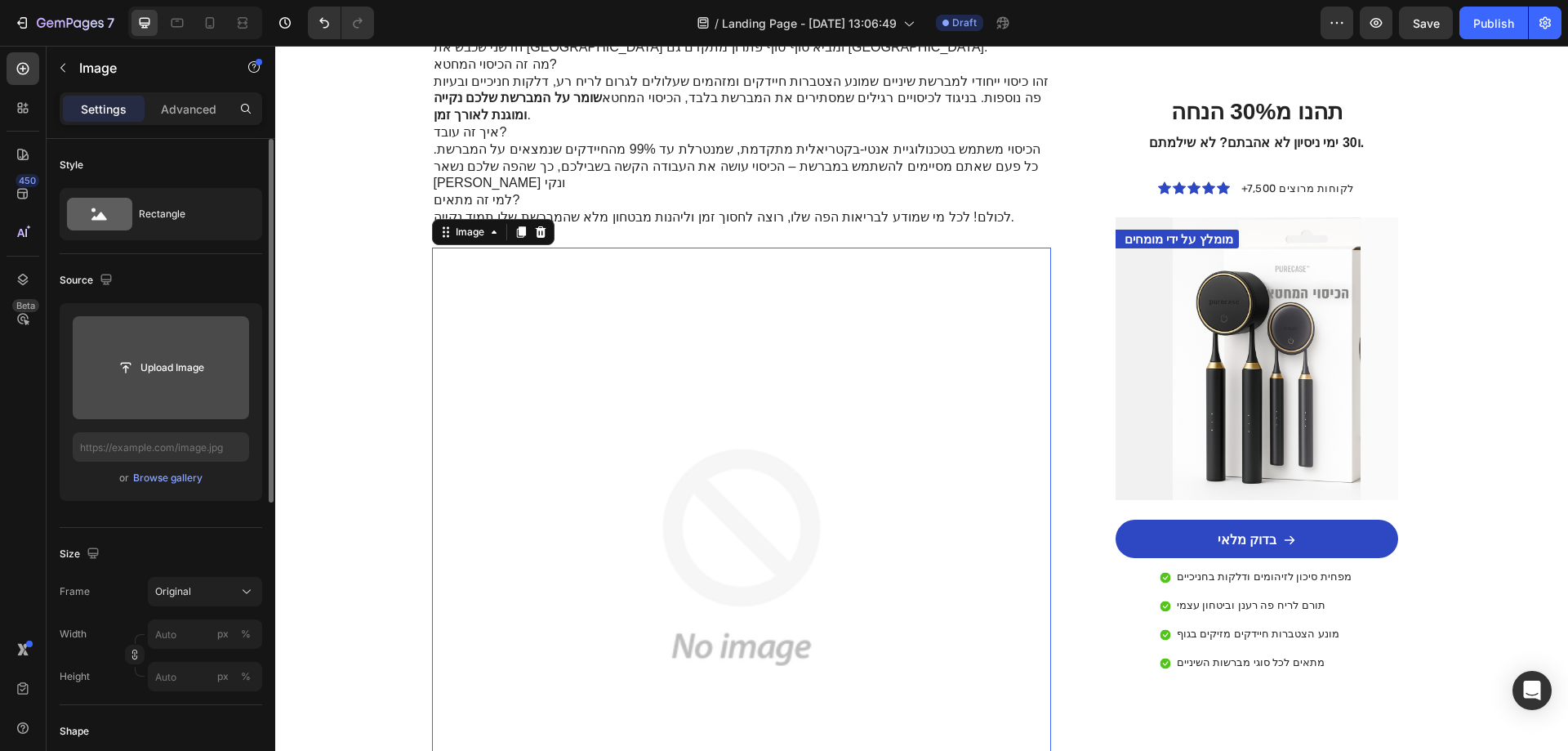
click at [176, 365] on input "file" at bounding box center [160, 368] width 112 height 28
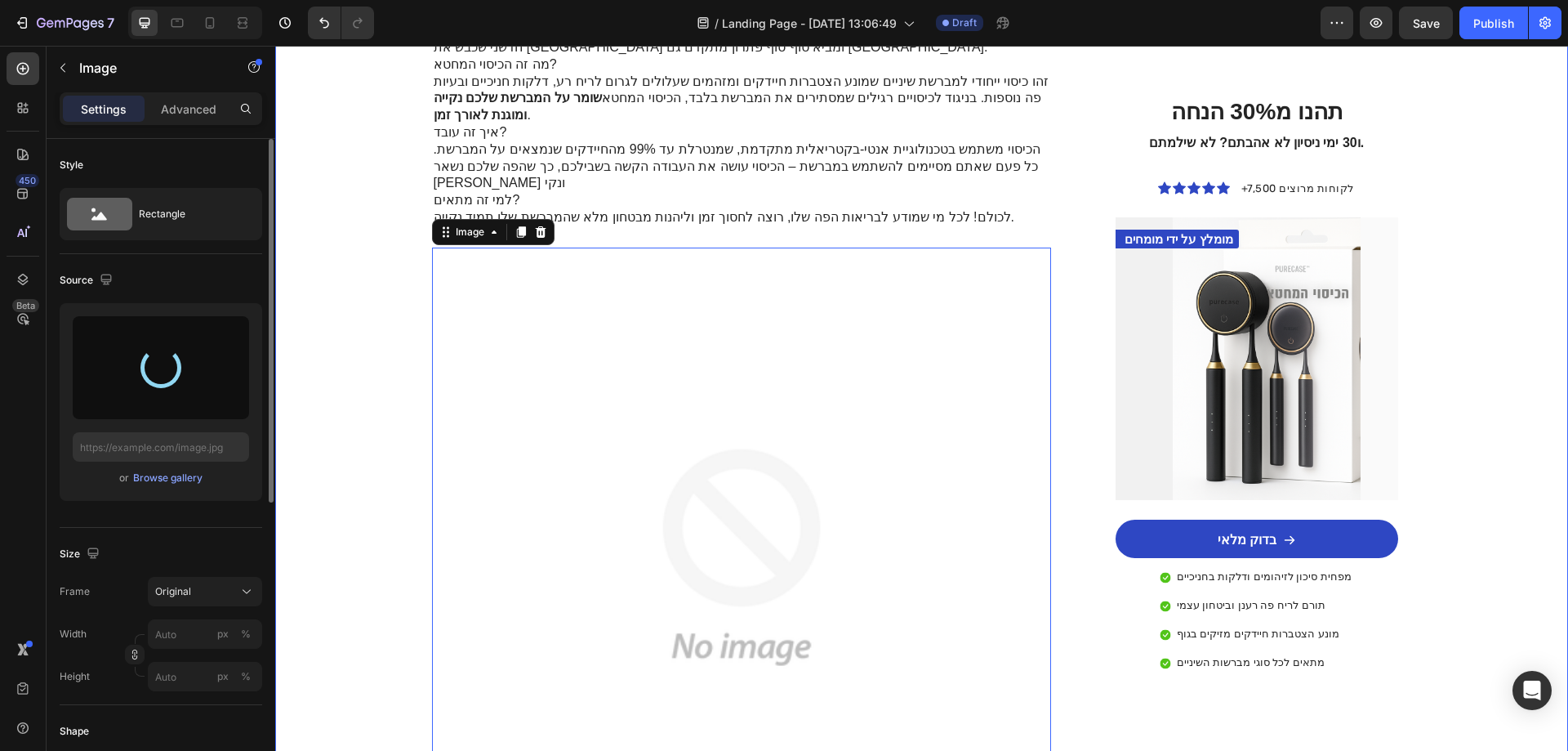
type input "[URL][DOMAIN_NAME]"
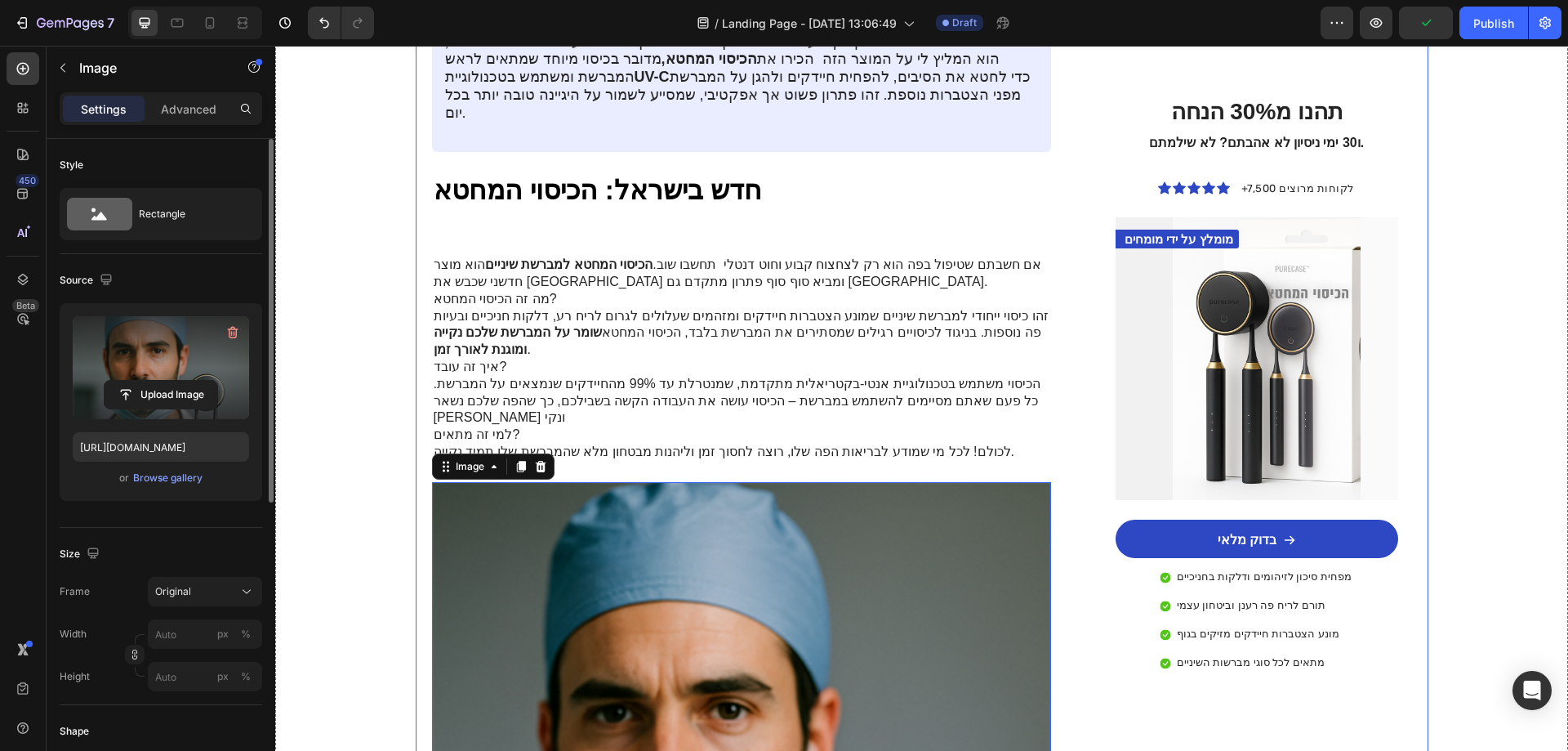
scroll to position [1961, 0]
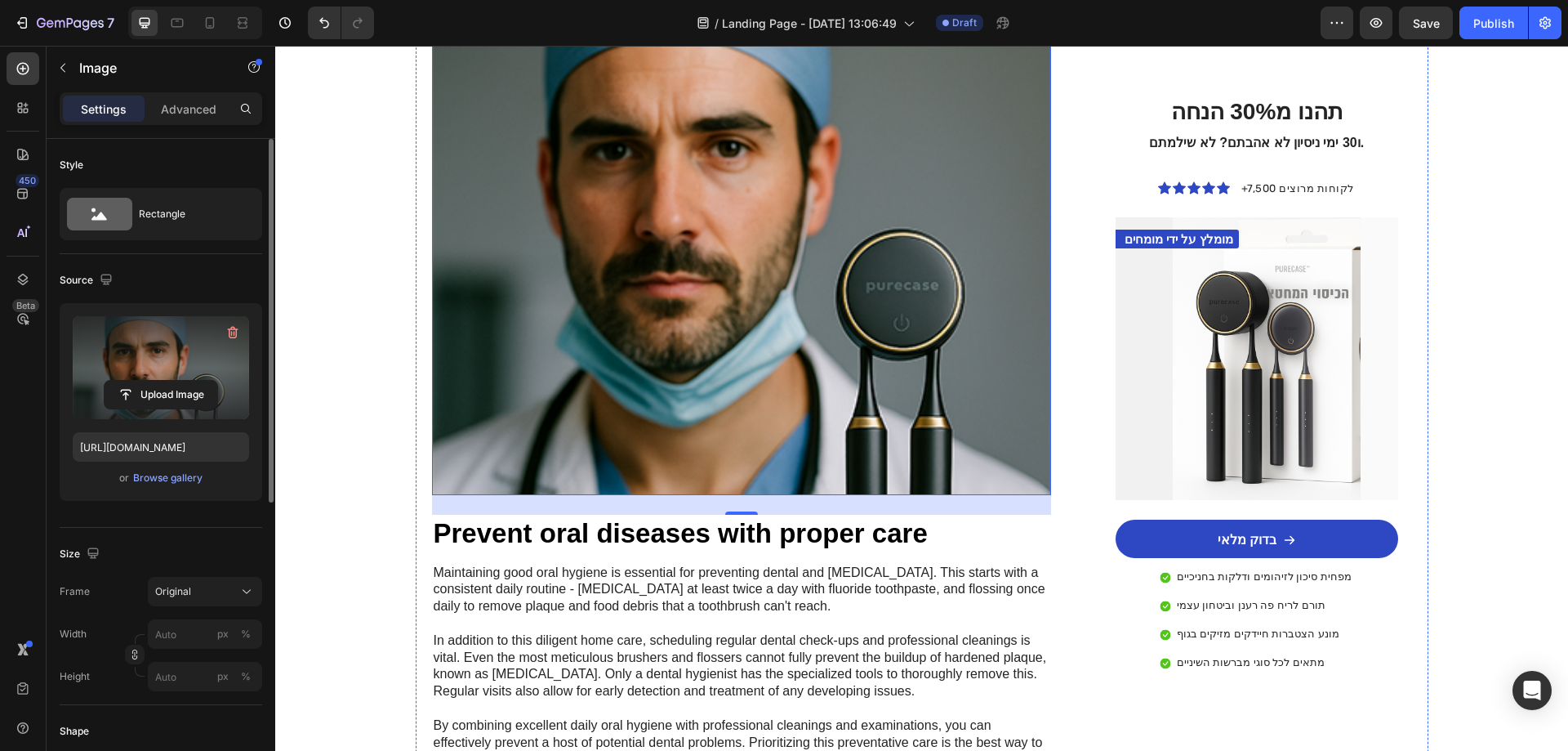
scroll to position [2533, 0]
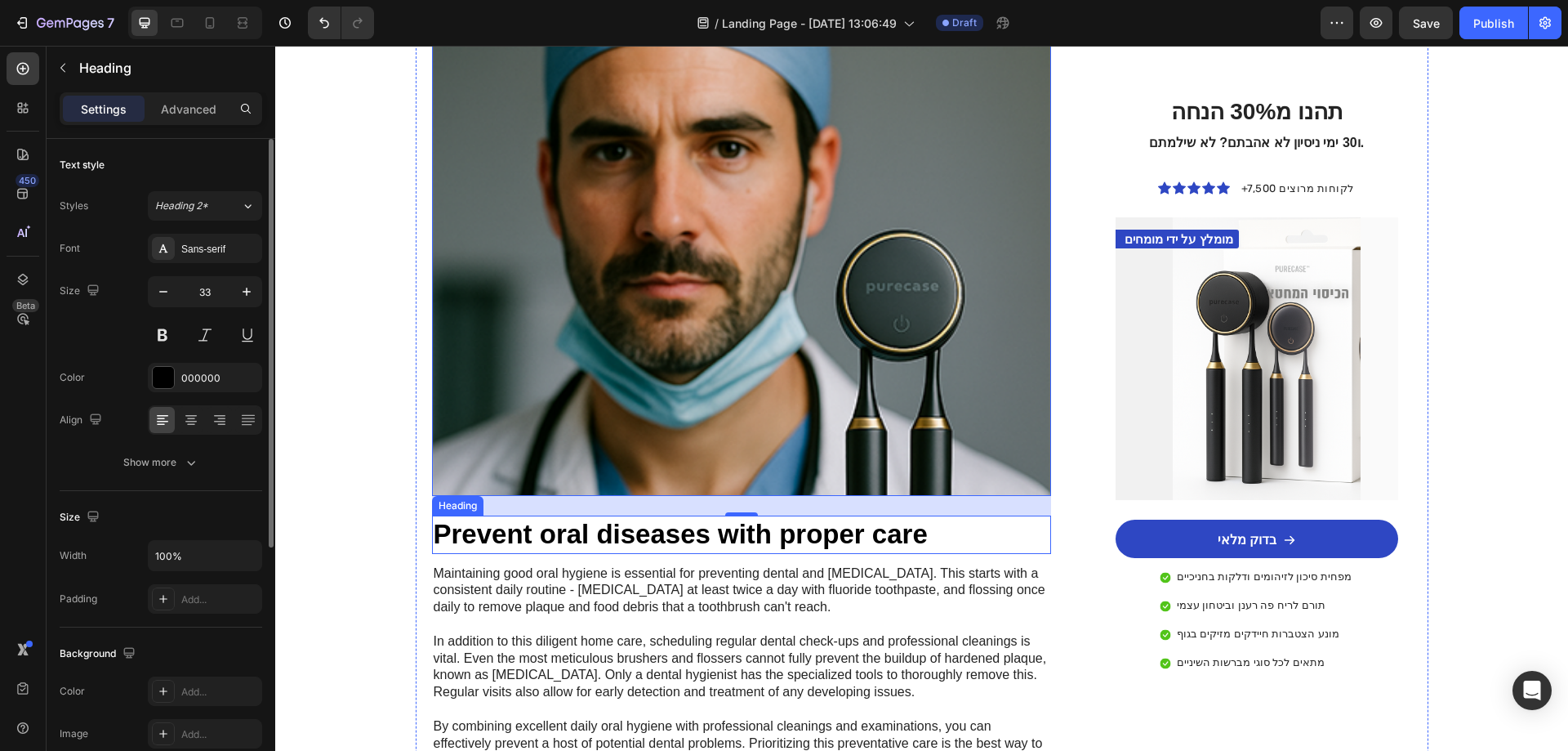
click at [600, 516] on h2 "Prevent oral diseases with proper care" at bounding box center [742, 534] width 620 height 39
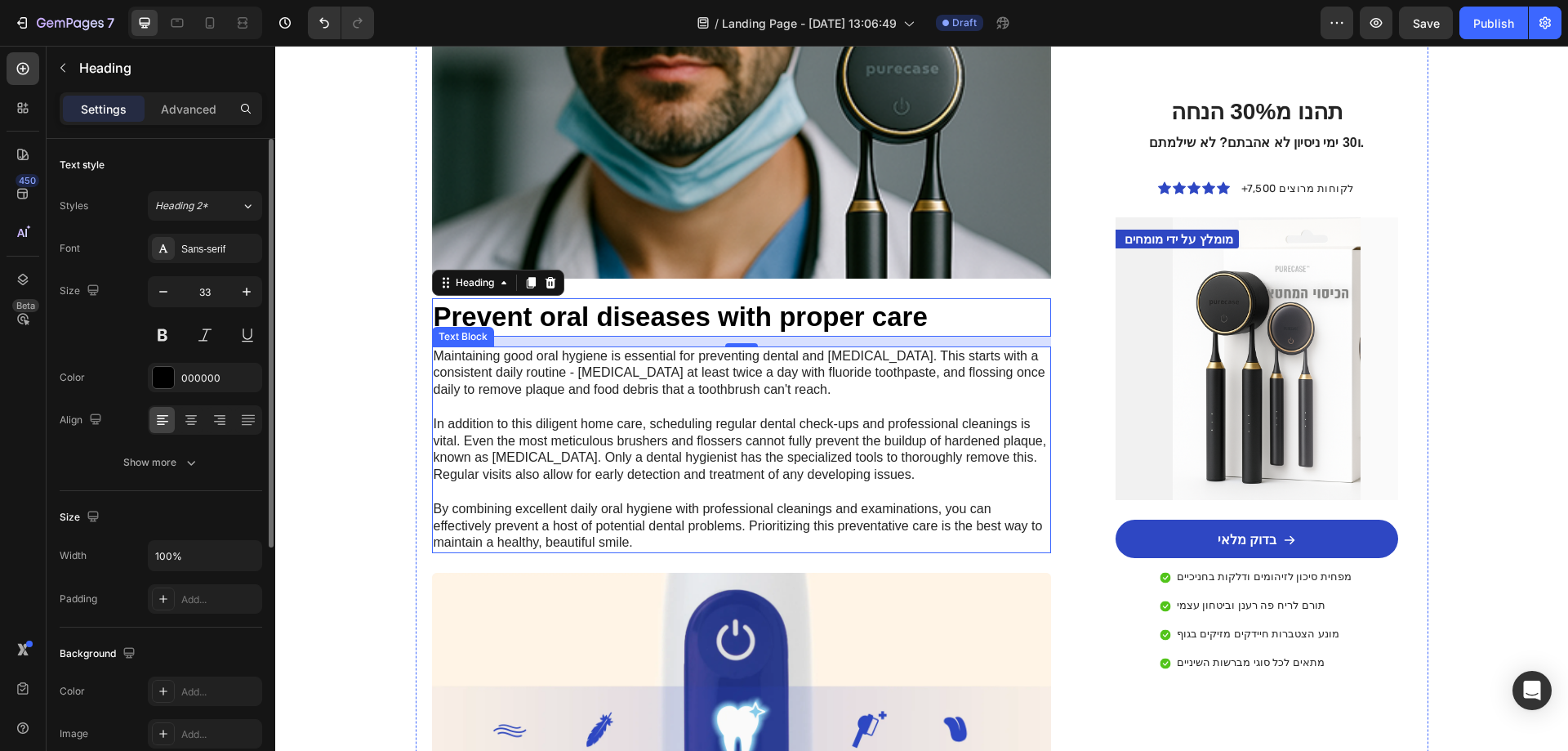
scroll to position [2778, 0]
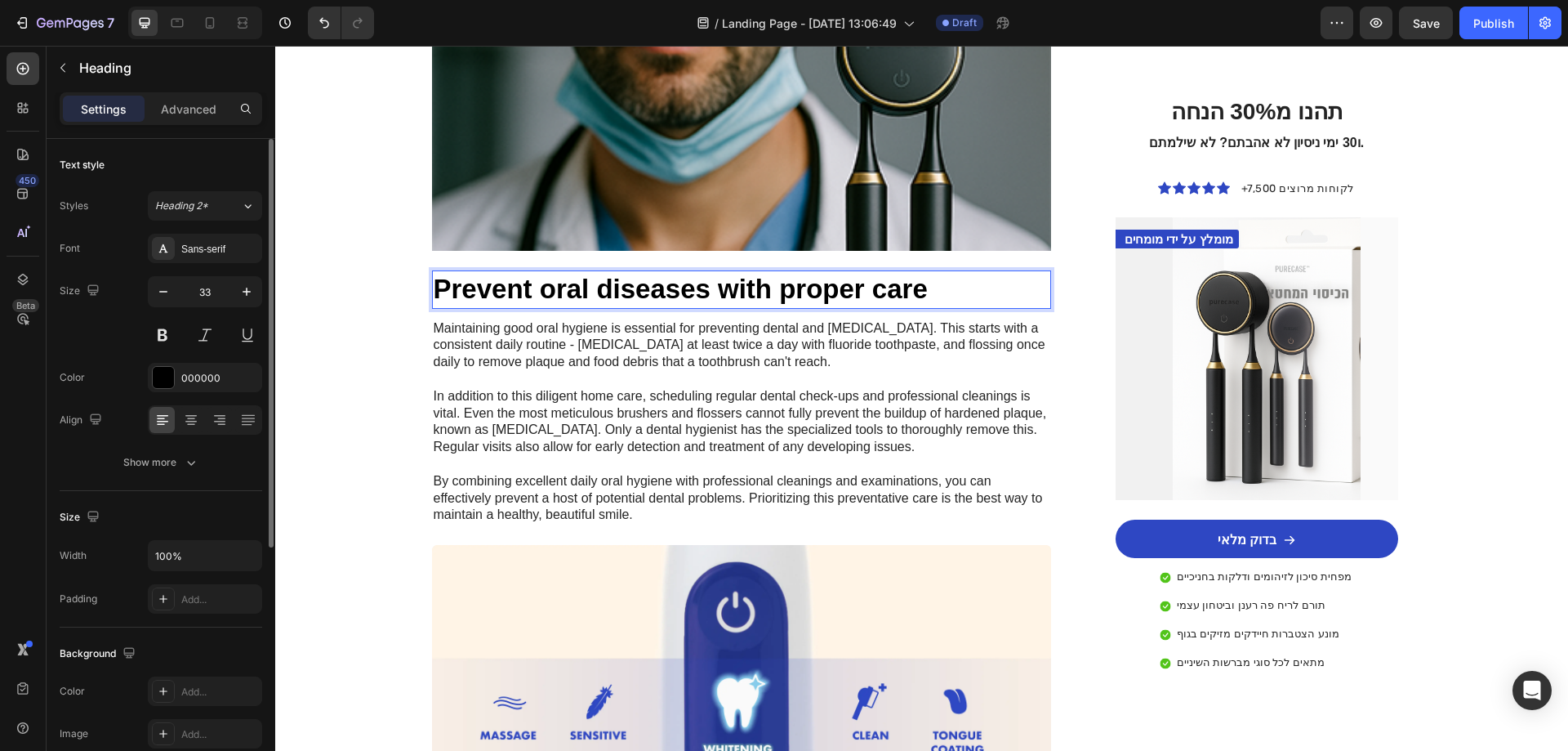
click at [555, 270] on h2 "Prevent oral diseases with proper care" at bounding box center [742, 289] width 620 height 39
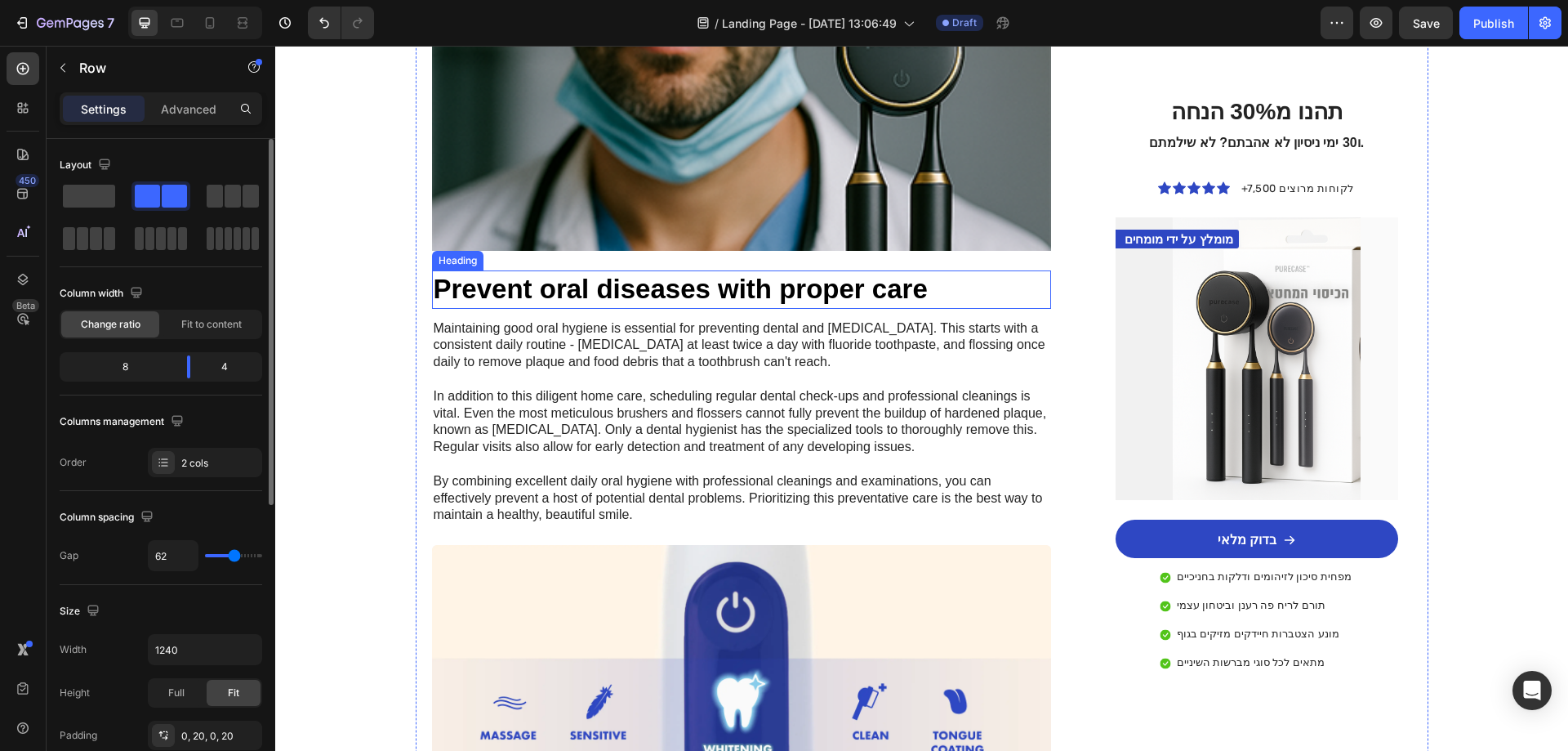
click at [463, 272] on p "Prevent oral diseases with proper care" at bounding box center [742, 289] width 617 height 35
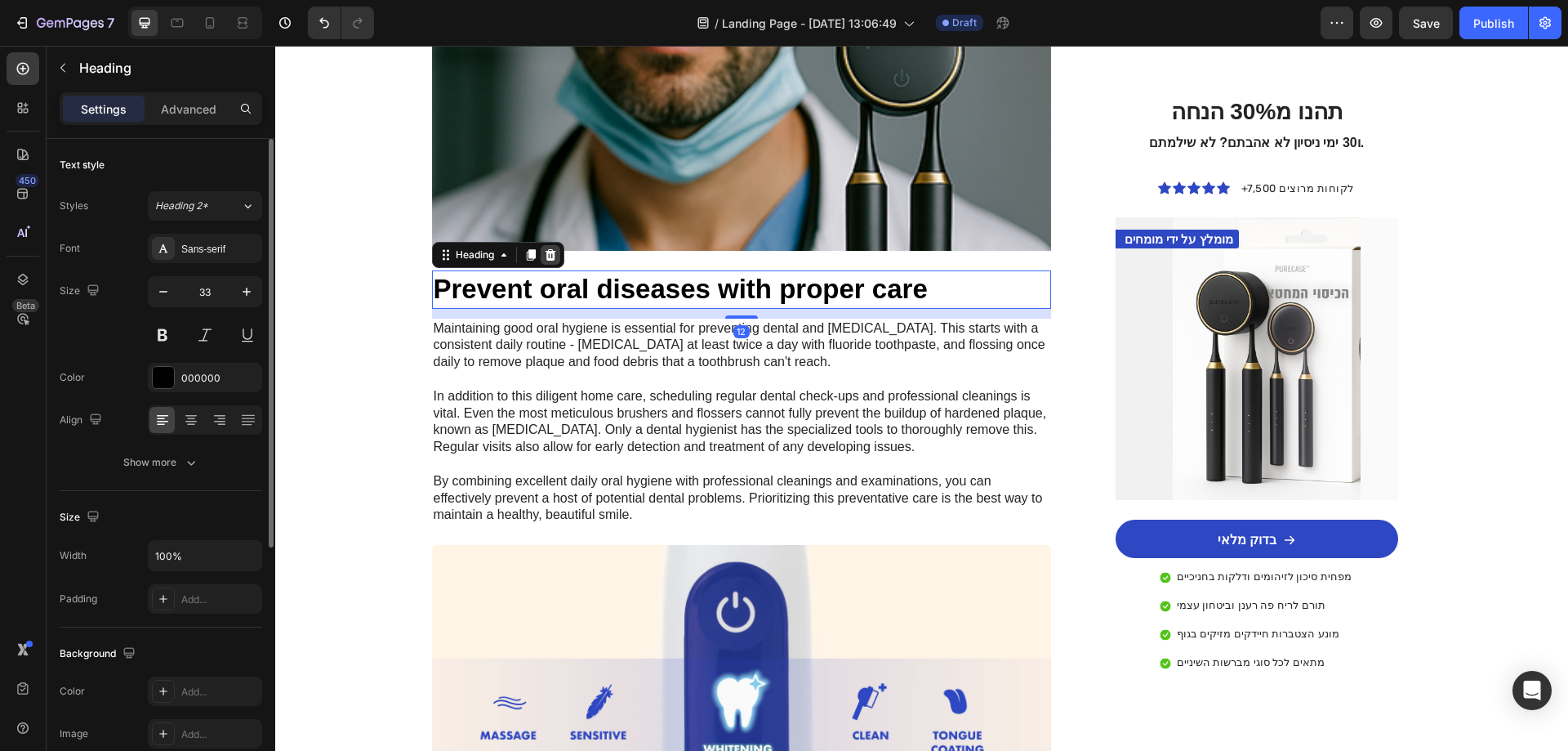
click at [551, 248] on icon at bounding box center [550, 254] width 13 height 13
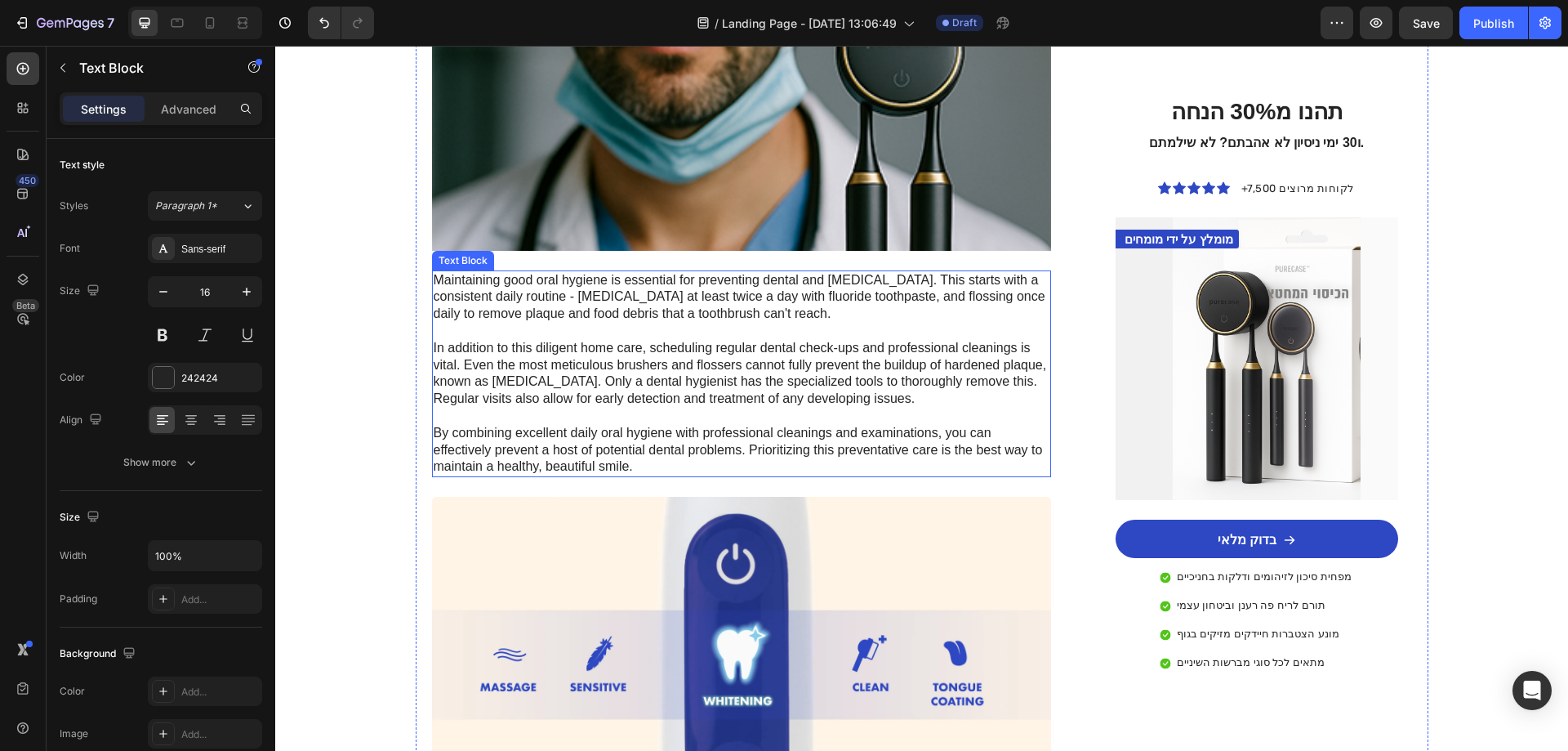
click at [521, 305] on p "Maintaining good oral hygiene is essential for preventing dental and [MEDICAL_D…" at bounding box center [742, 375] width 617 height 205
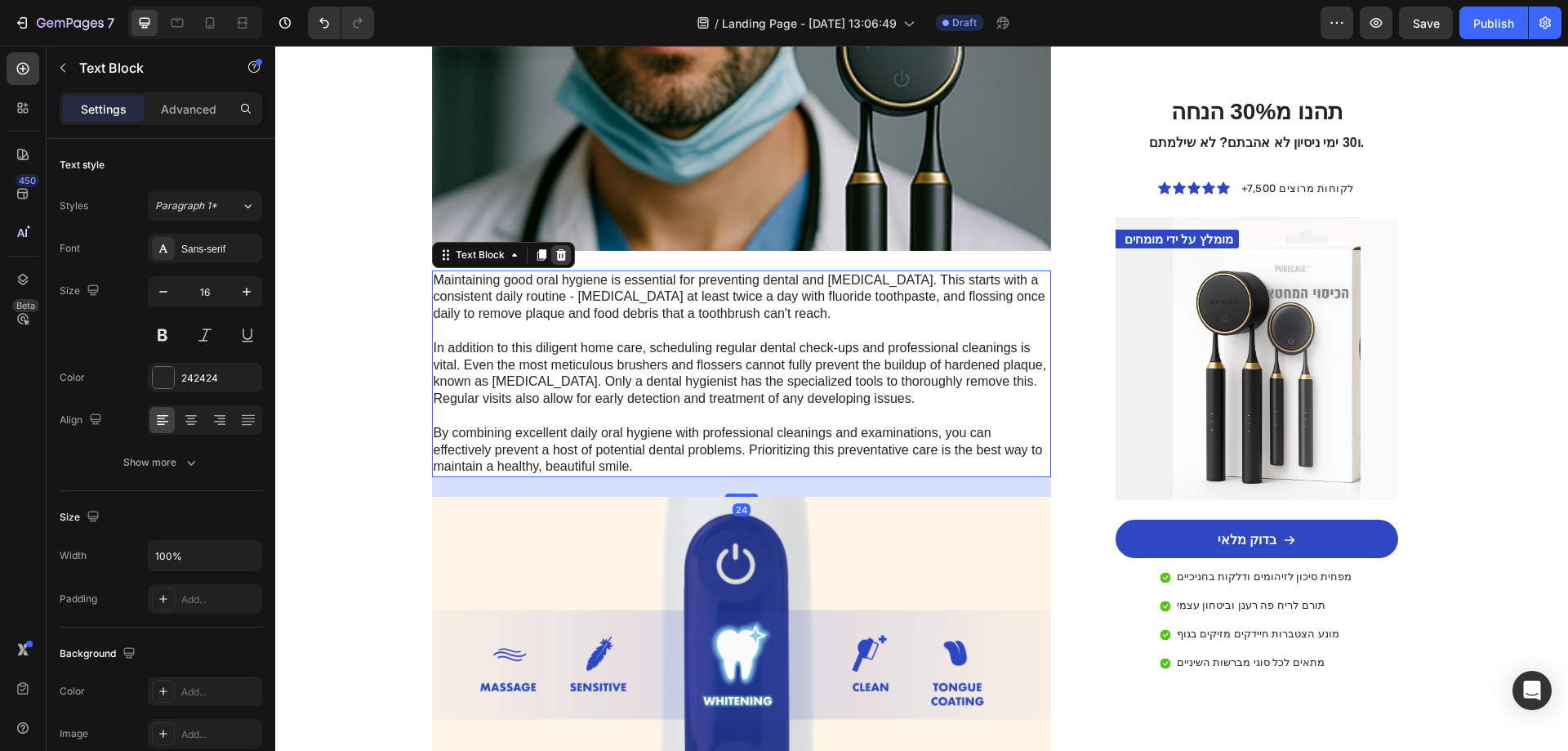
click at [557, 249] on icon at bounding box center [560, 255] width 11 height 12
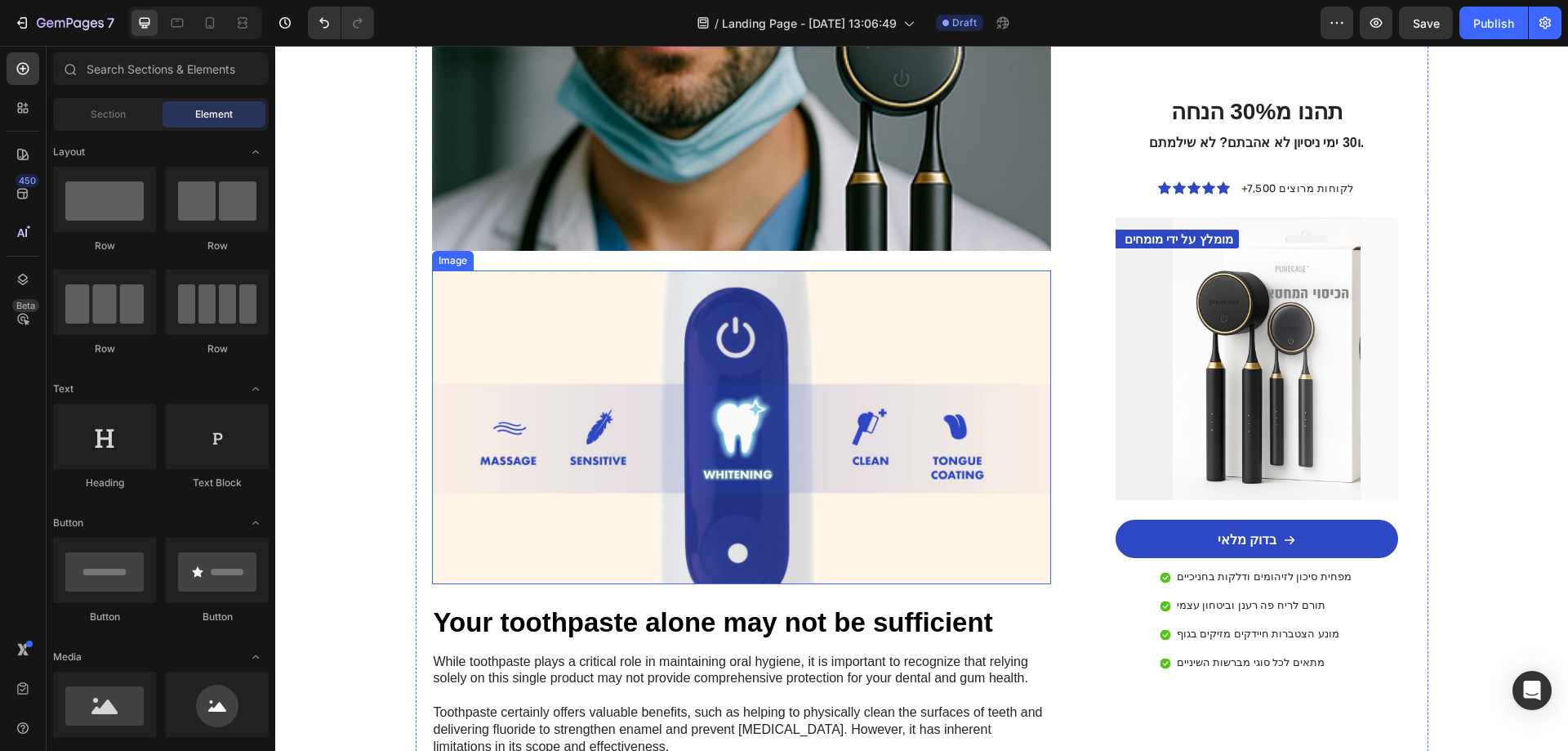
click at [580, 310] on img at bounding box center [742, 427] width 620 height 314
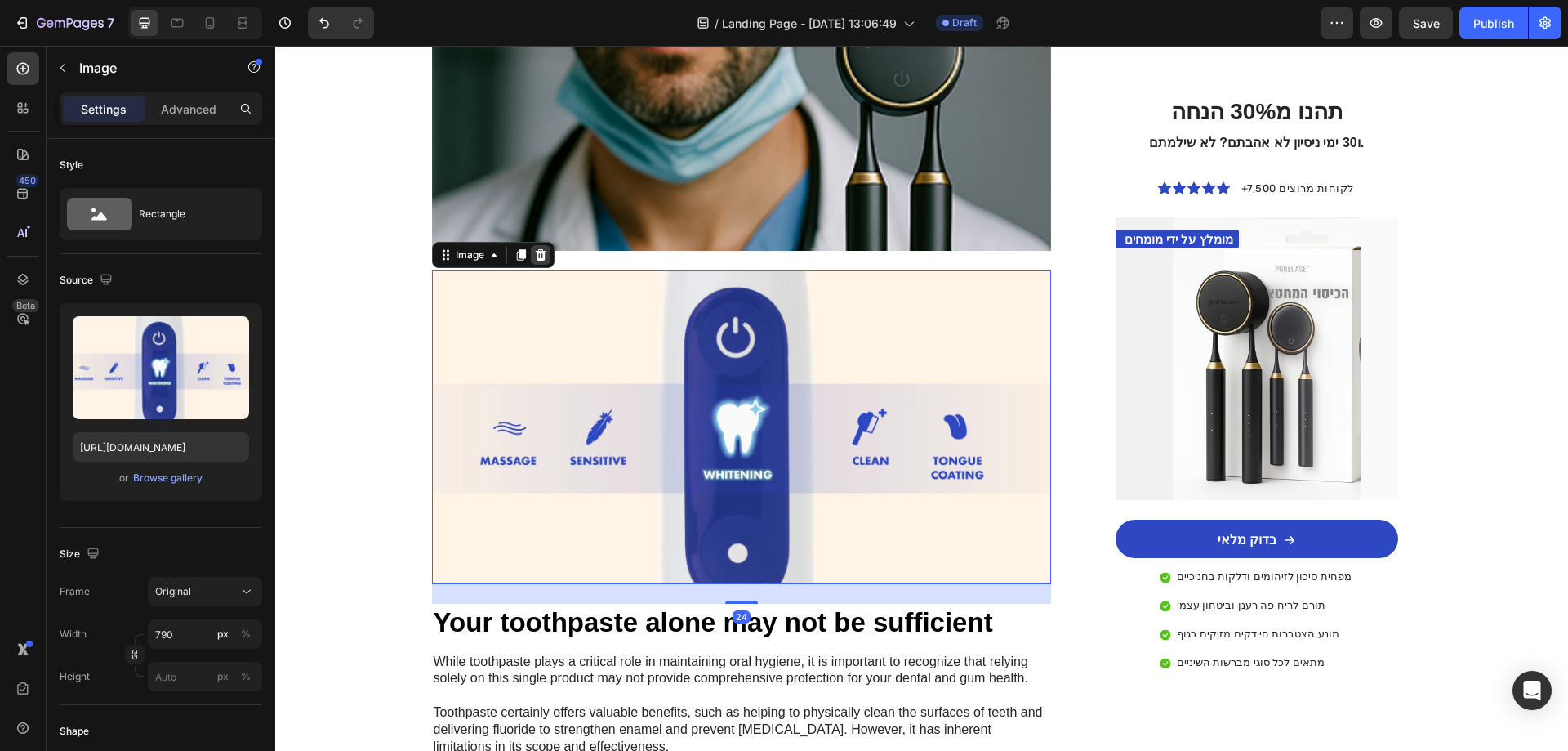
click at [536, 249] on icon at bounding box center [540, 255] width 11 height 12
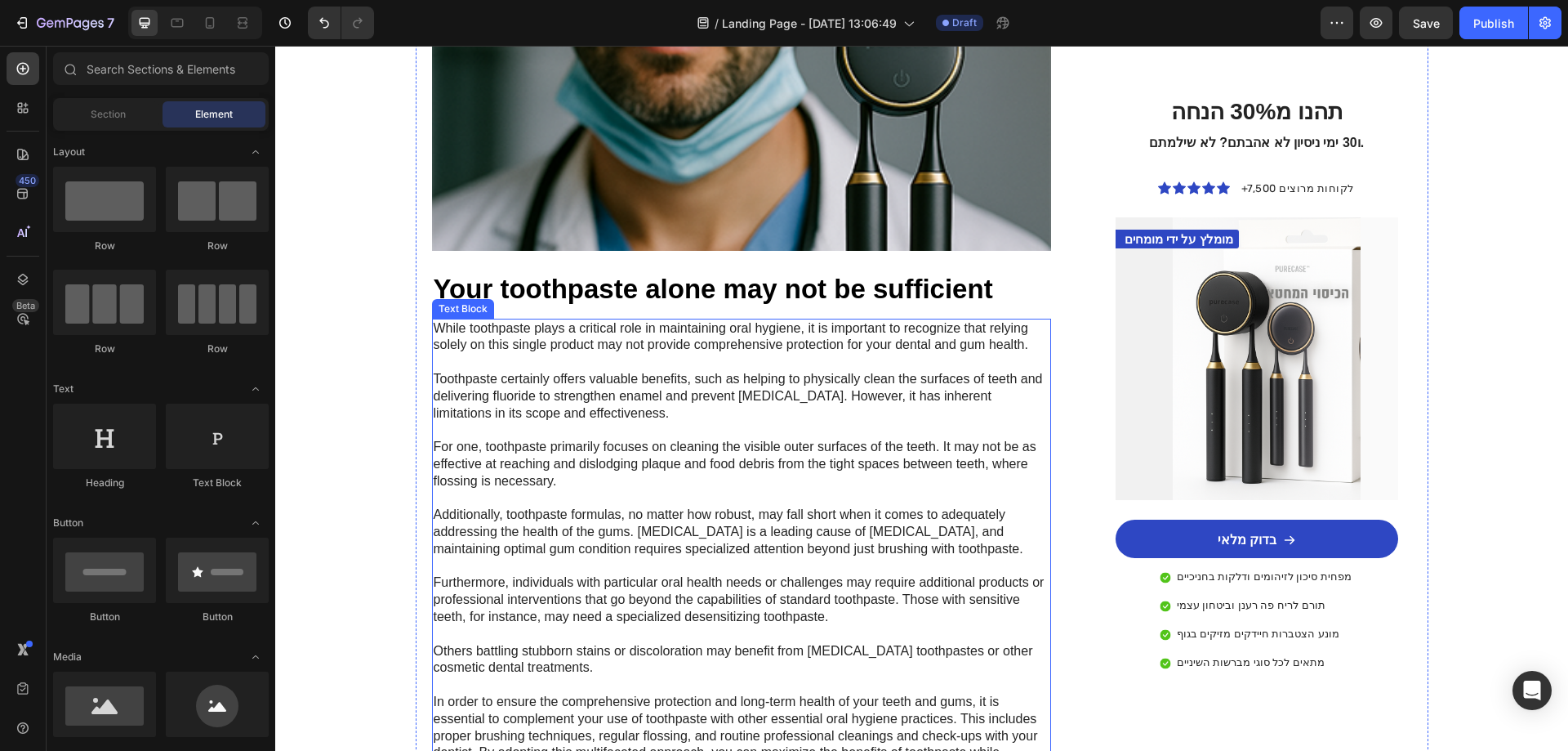
click at [543, 270] on h2 "Your toothpaste alone may not be sufficient" at bounding box center [742, 289] width 620 height 39
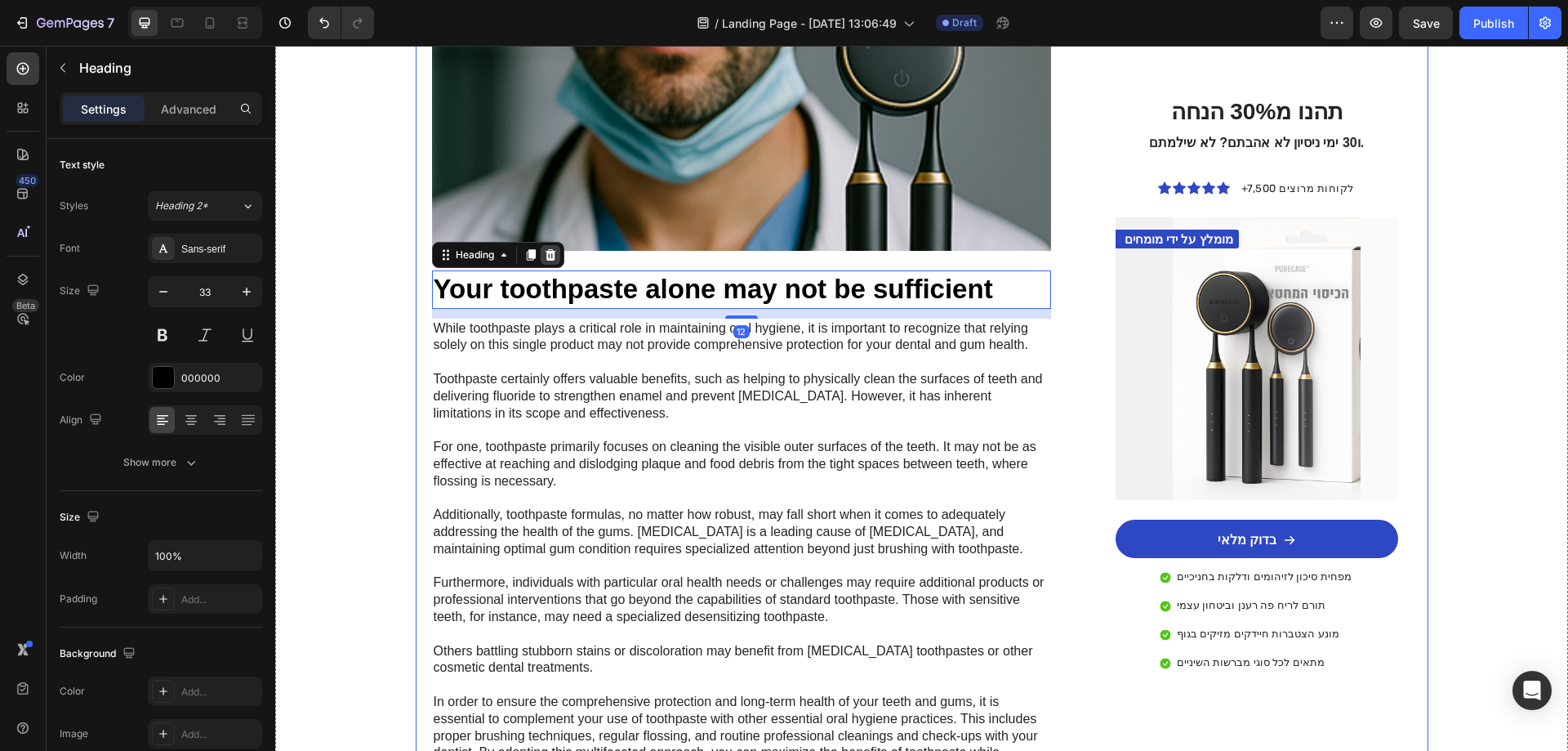
click at [544, 248] on icon at bounding box center [550, 254] width 13 height 13
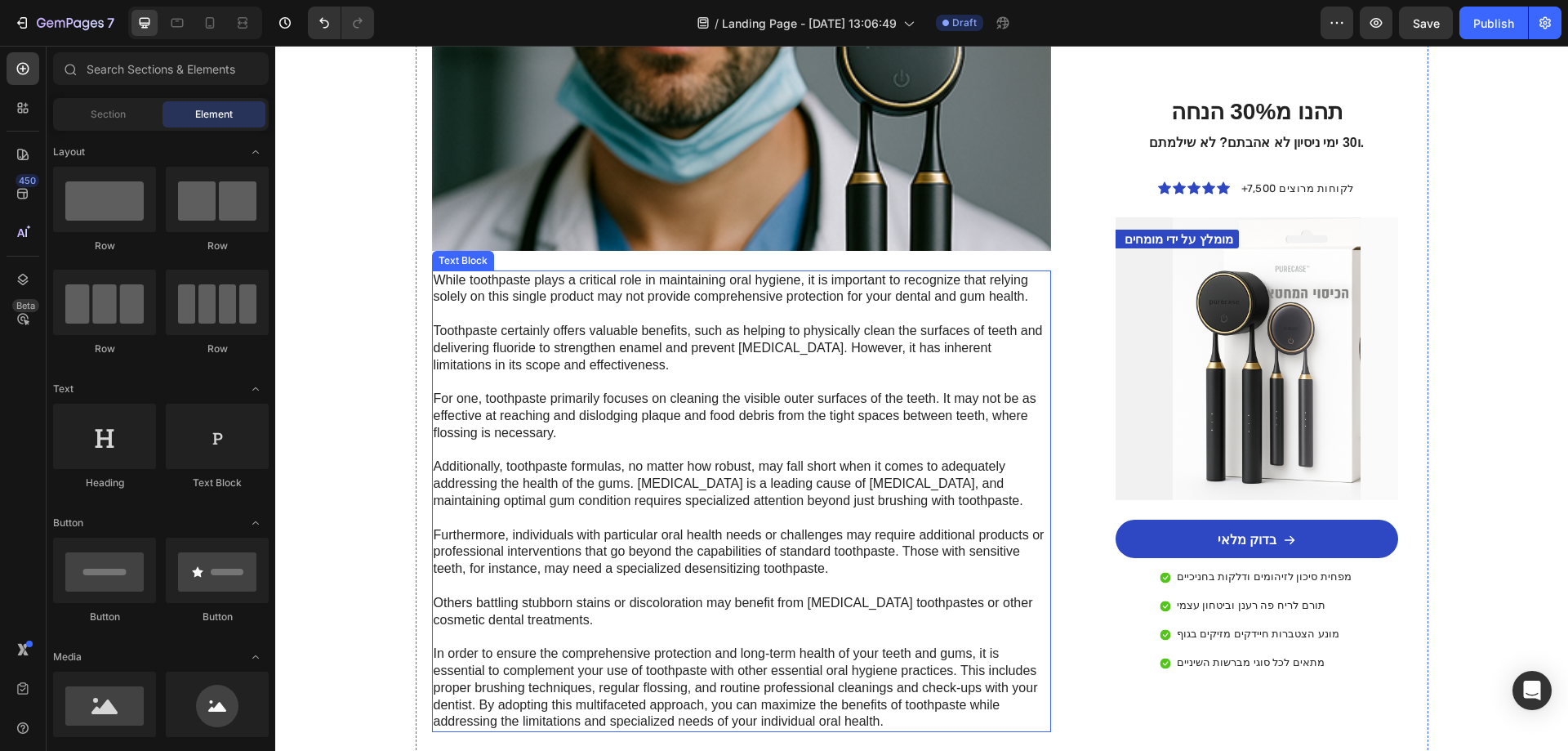
click at [550, 272] on p "While toothpaste plays a critical role in maintaining oral hygiene, it is impor…" at bounding box center [742, 502] width 617 height 459
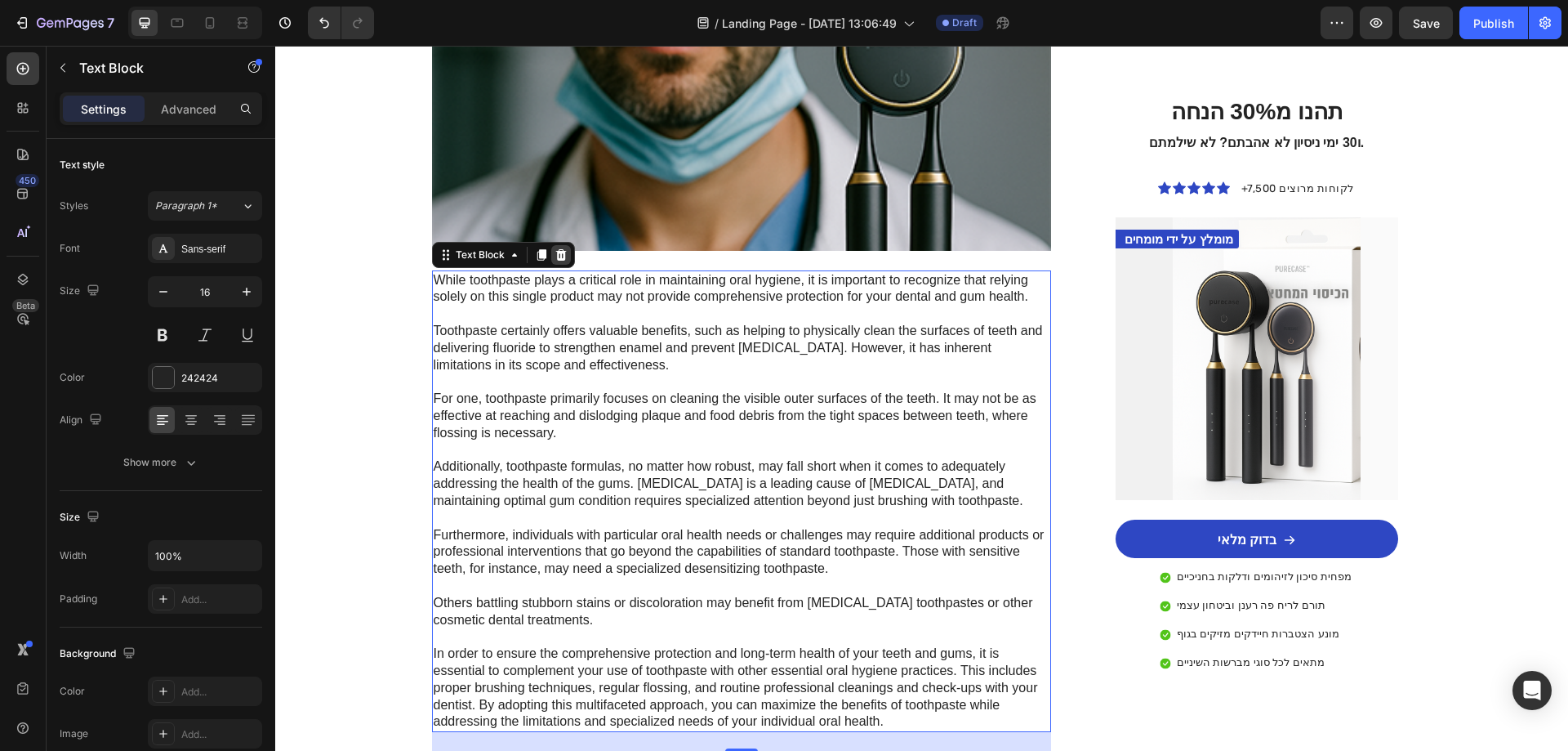
click at [556, 248] on icon at bounding box center [560, 254] width 13 height 13
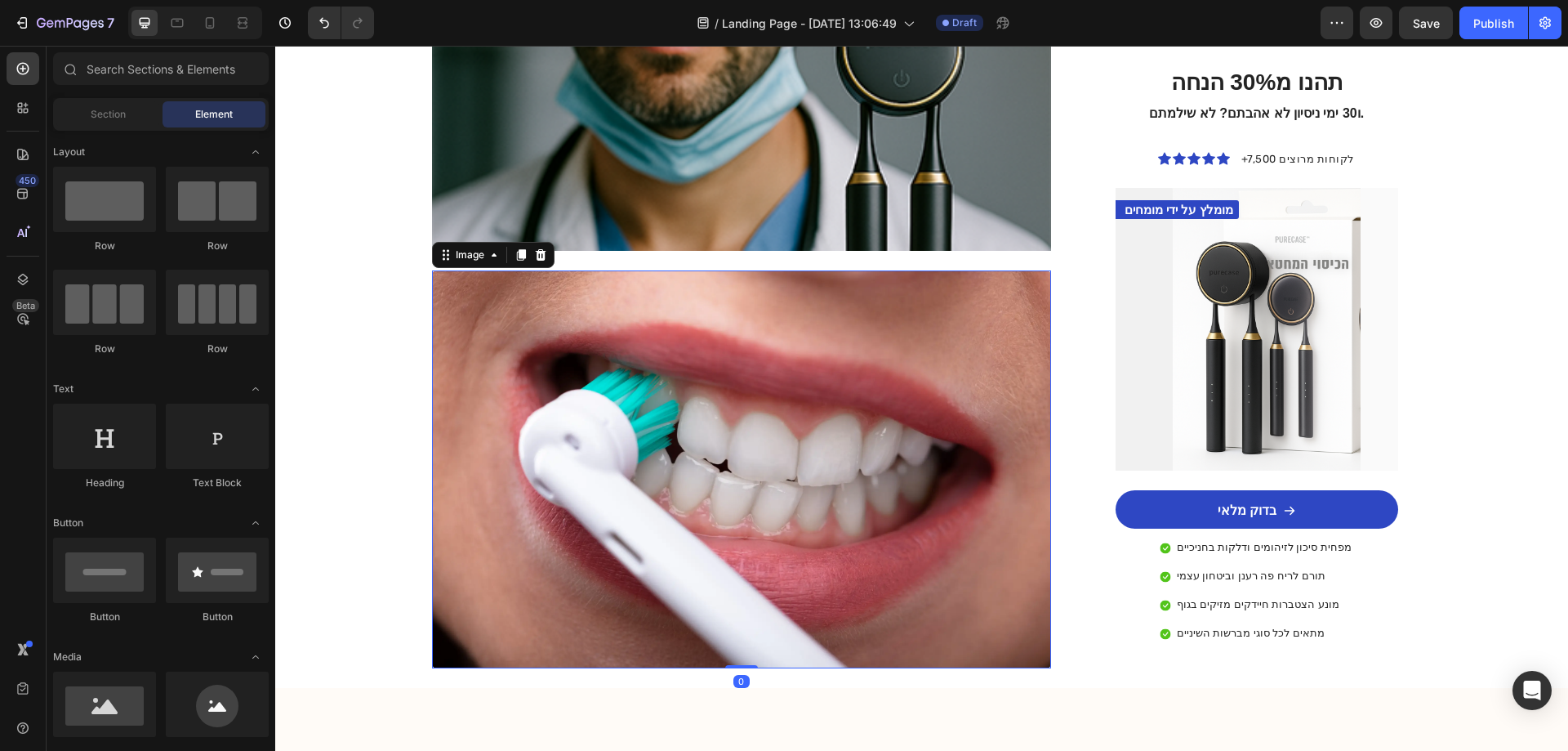
click at [587, 304] on img at bounding box center [742, 469] width 620 height 398
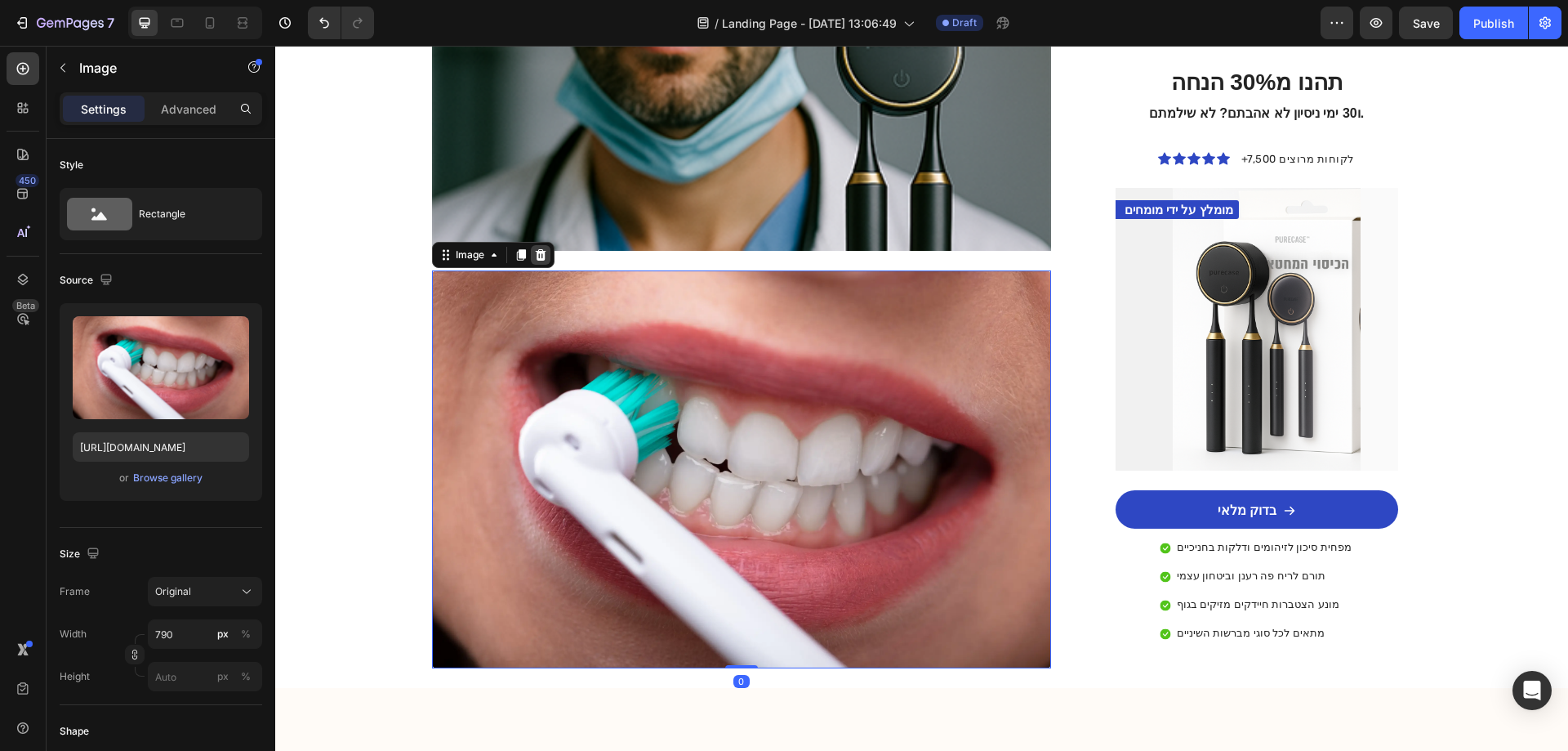
click at [534, 248] on icon at bounding box center [540, 254] width 13 height 13
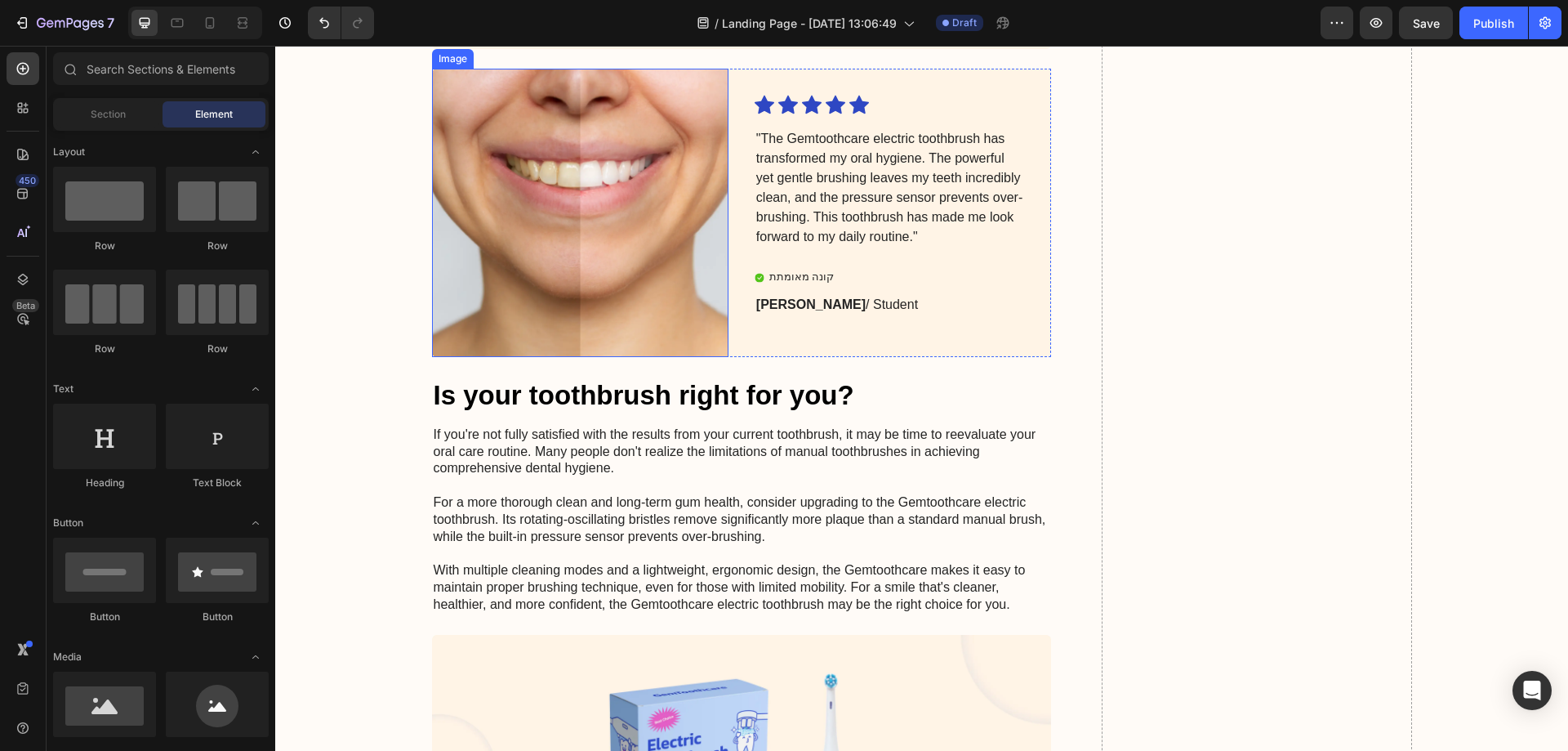
scroll to position [2988, 0]
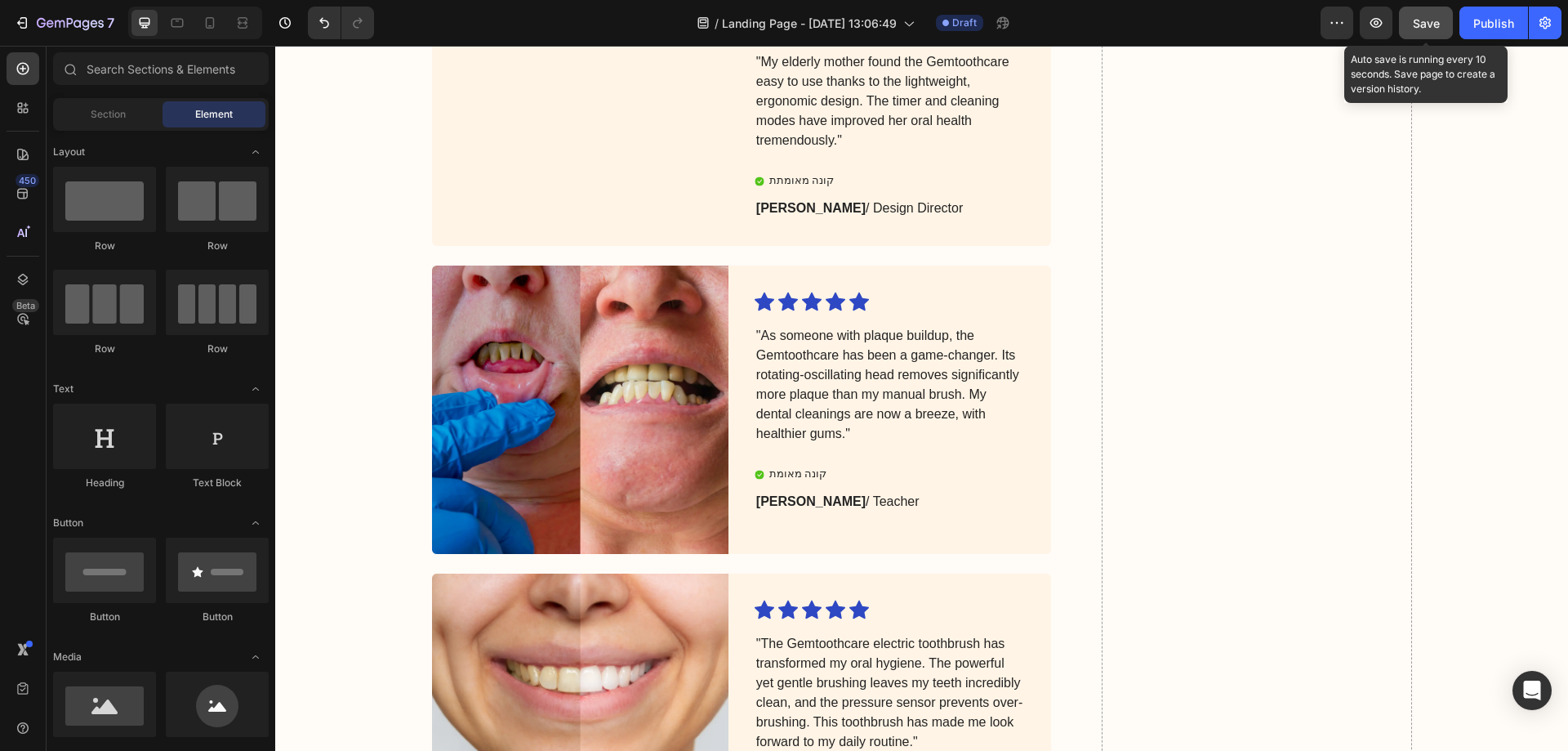
click at [1437, 18] on span "Save" at bounding box center [1426, 23] width 27 height 14
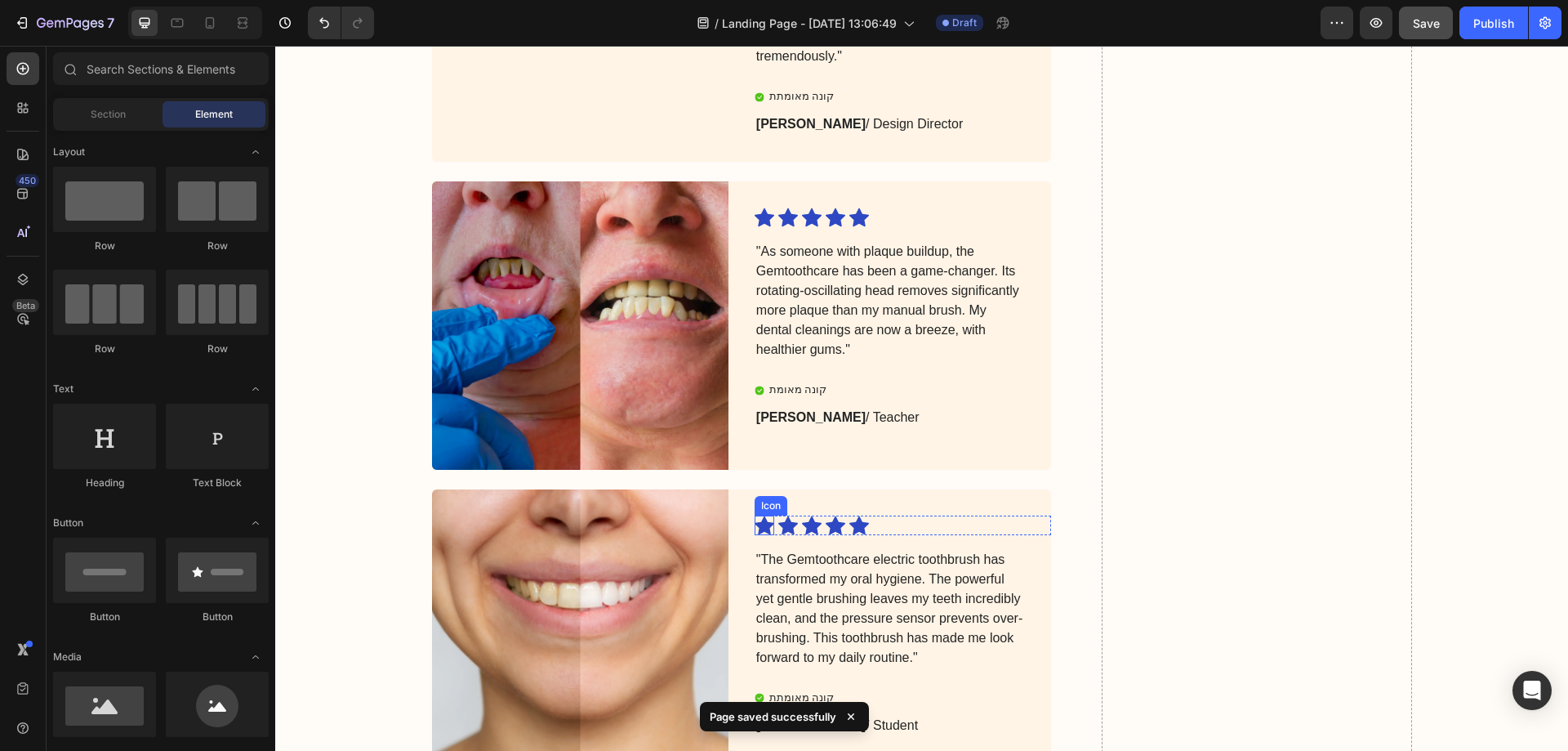
scroll to position [3200, 0]
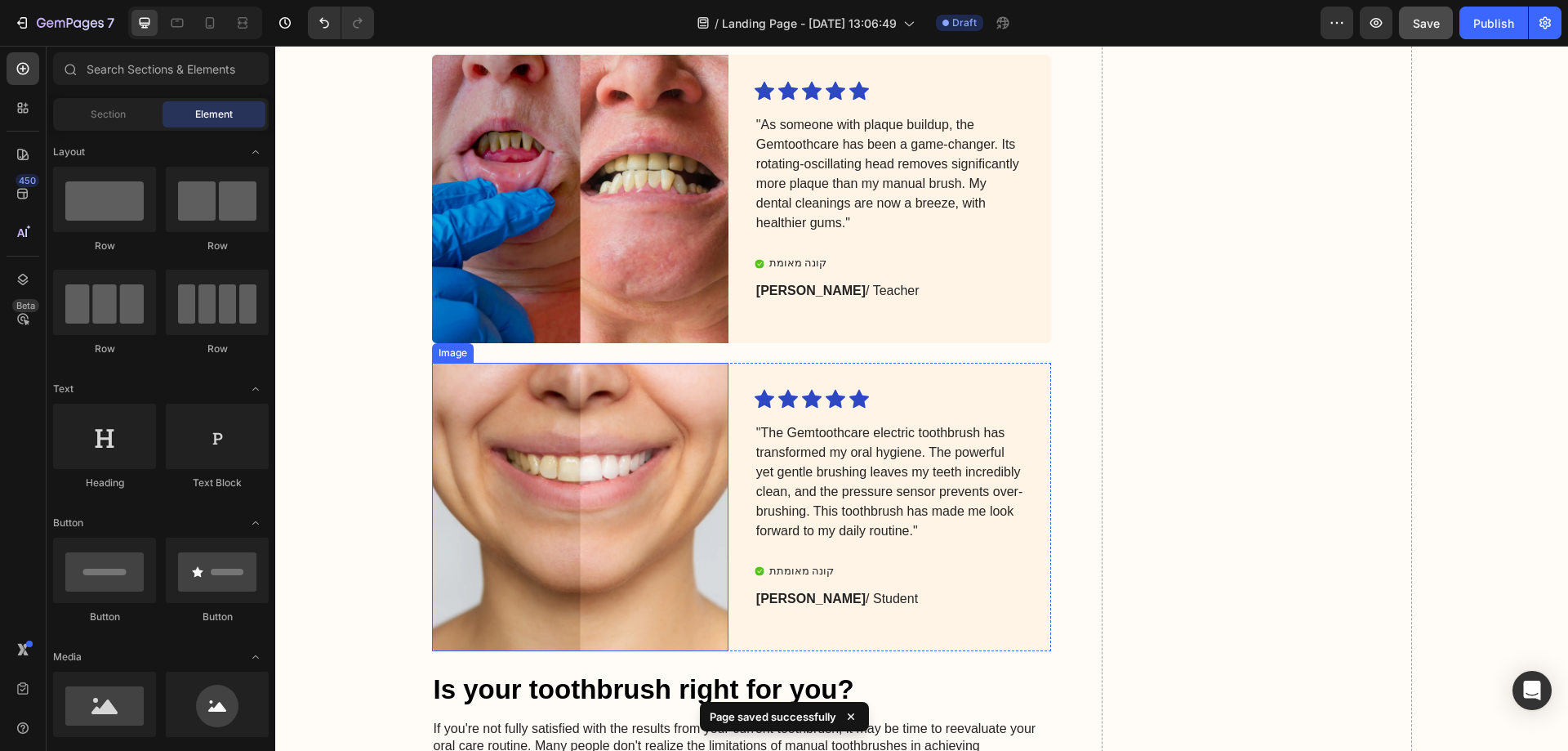
click at [601, 524] on img at bounding box center [580, 507] width 297 height 288
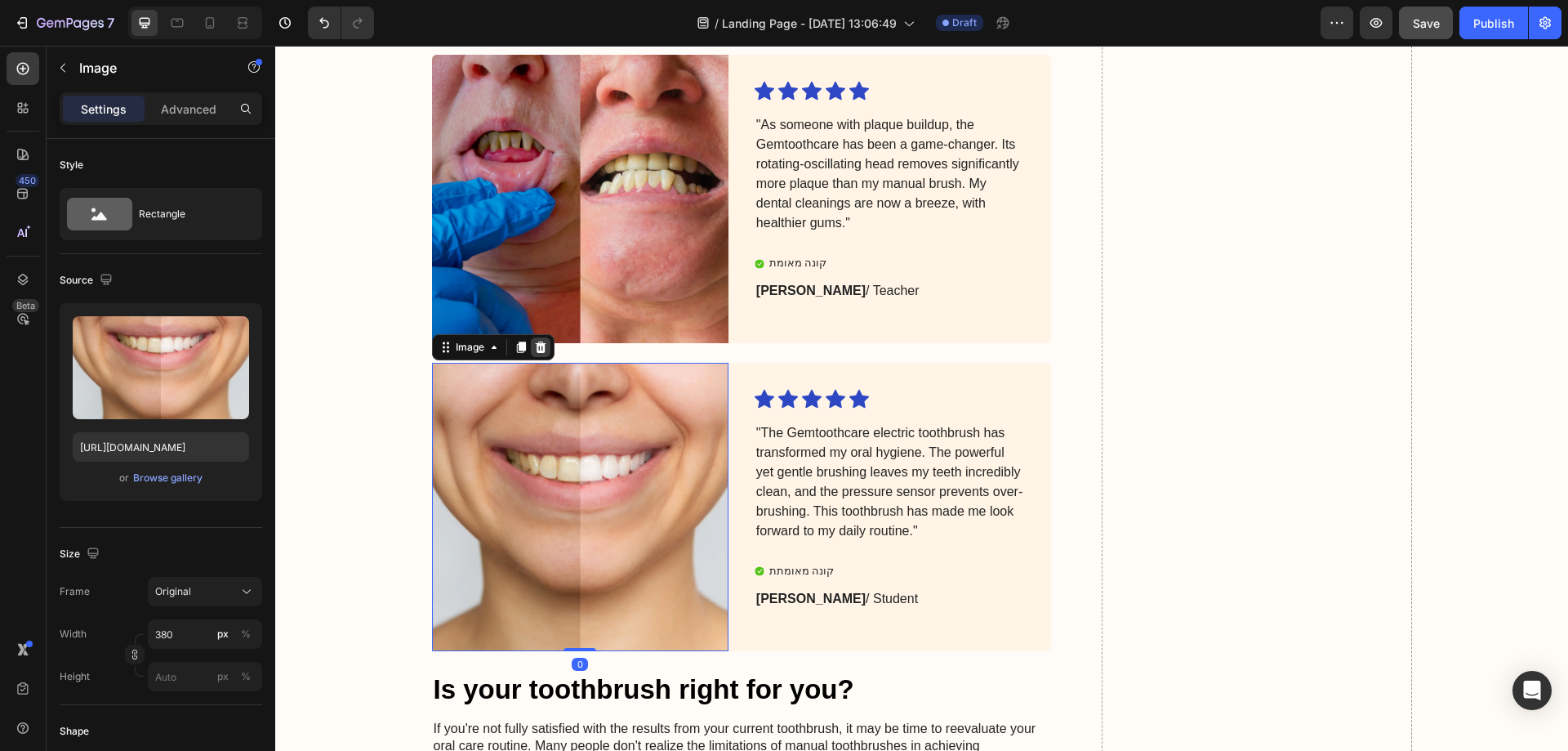
click at [539, 354] on icon at bounding box center [540, 347] width 13 height 13
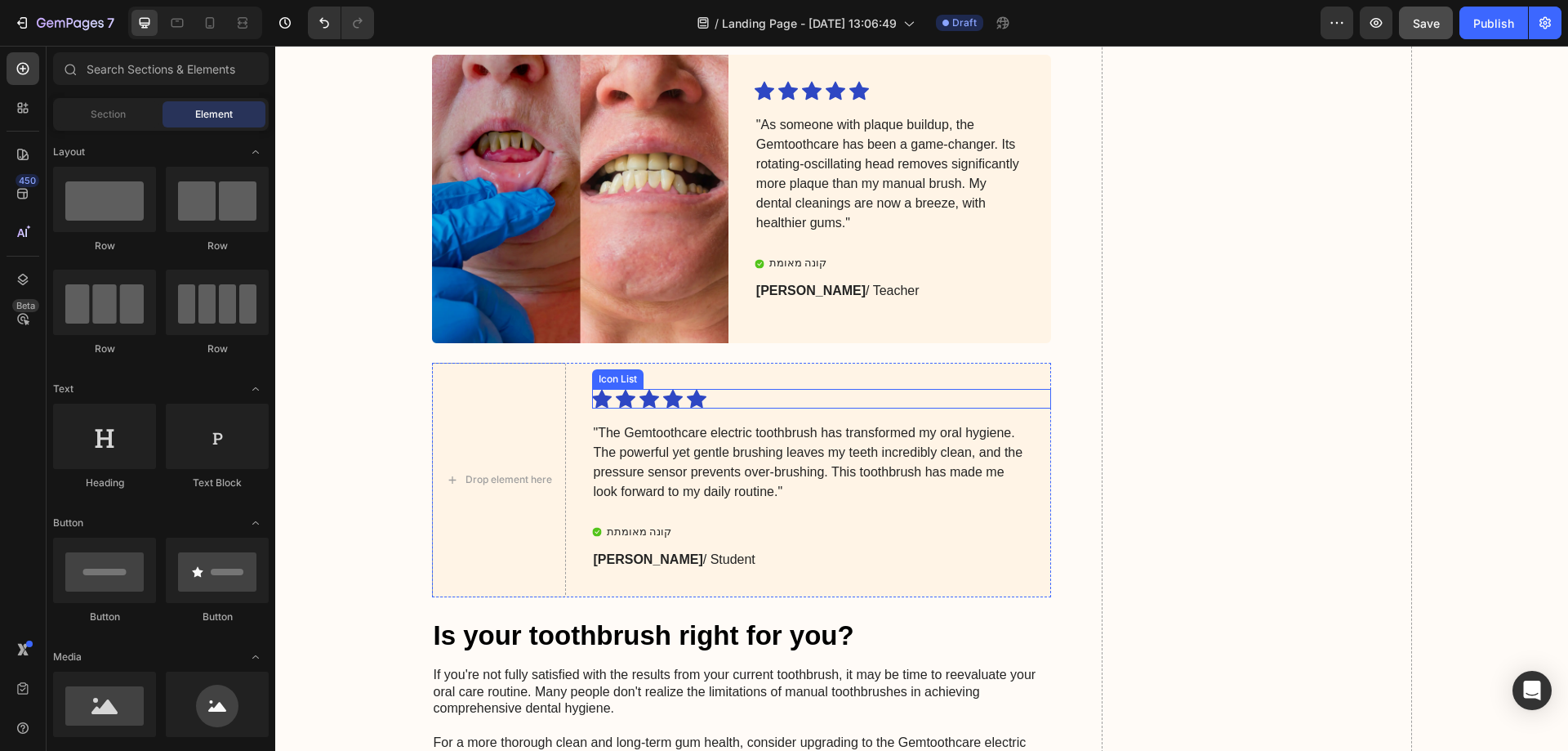
click at [826, 408] on div "Icon Icon Icon Icon Icon" at bounding box center [808, 398] width 434 height 20
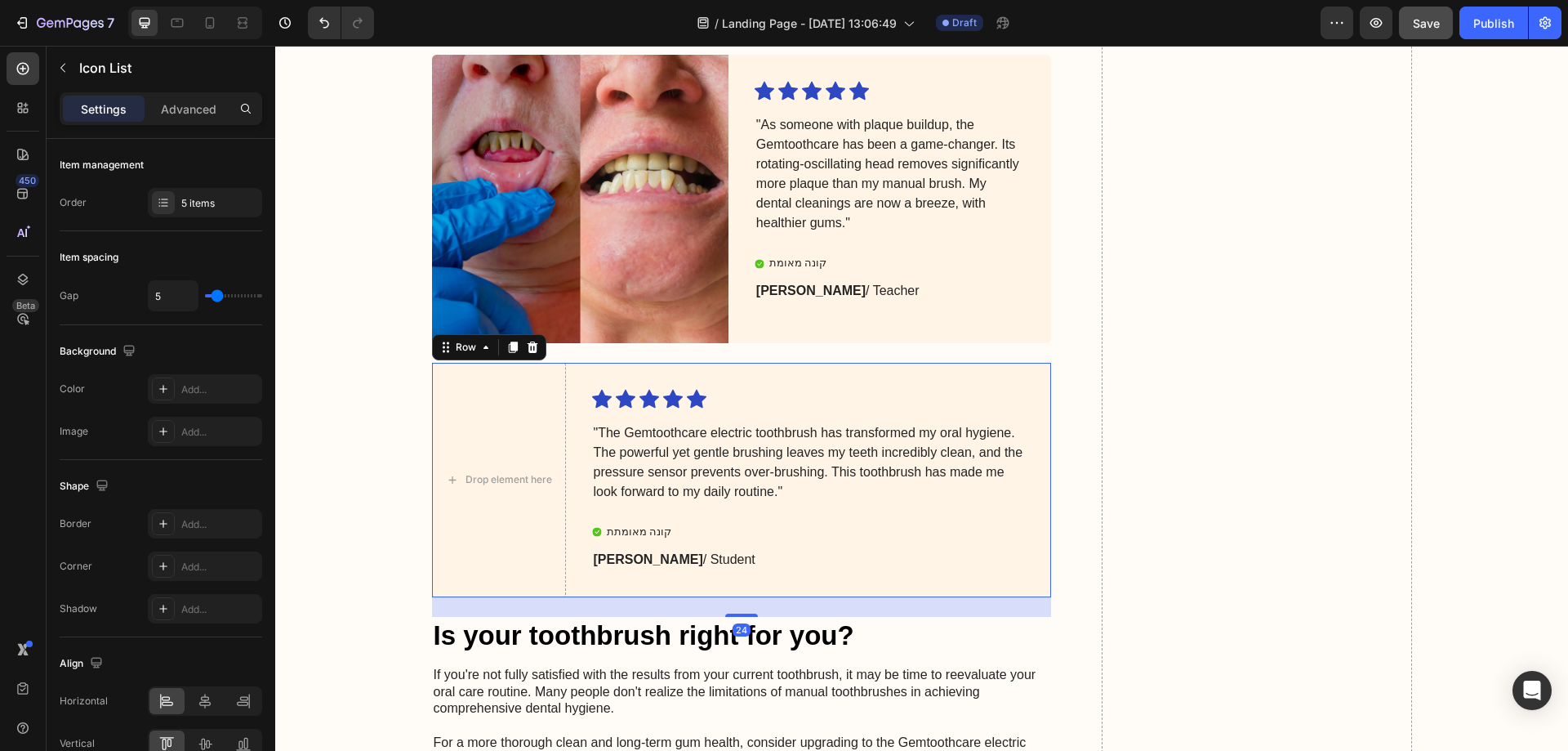
click at [765, 398] on div "Icon Icon Icon Icon Icon Icon List "The Gemtoothcare electric toothbrush has tr…" at bounding box center [821, 480] width 460 height 234
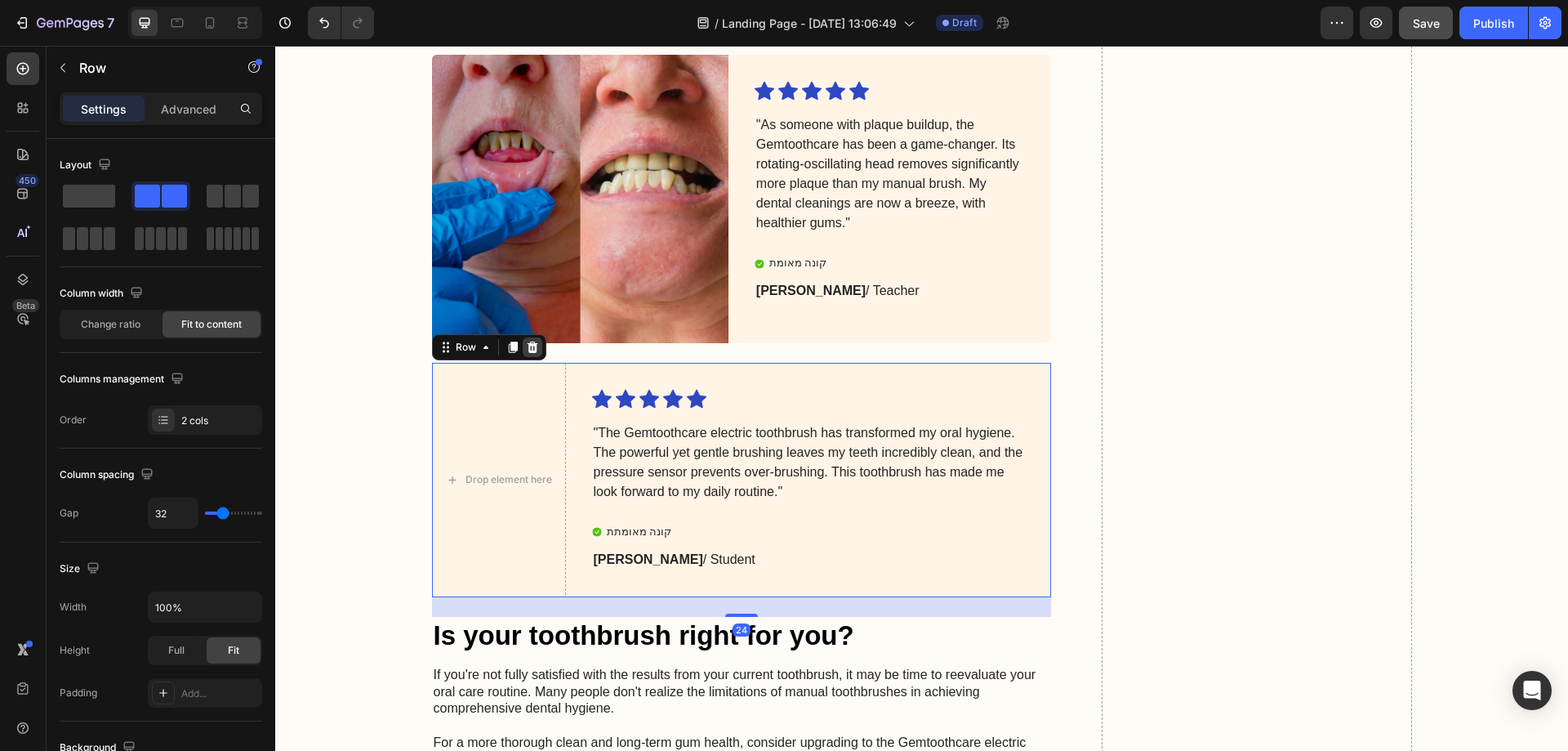
click at [531, 354] on icon at bounding box center [532, 347] width 13 height 13
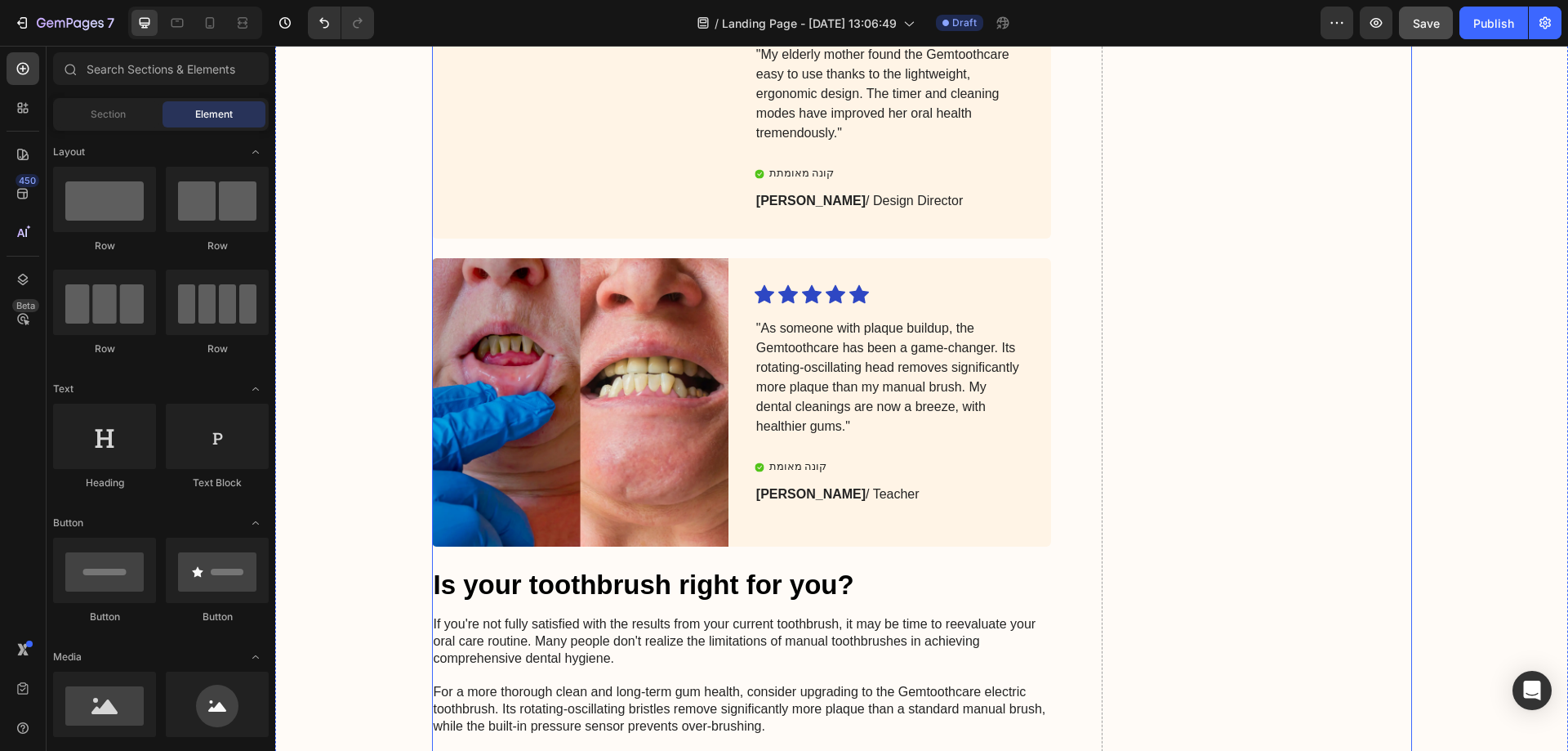
scroll to position [2954, 0]
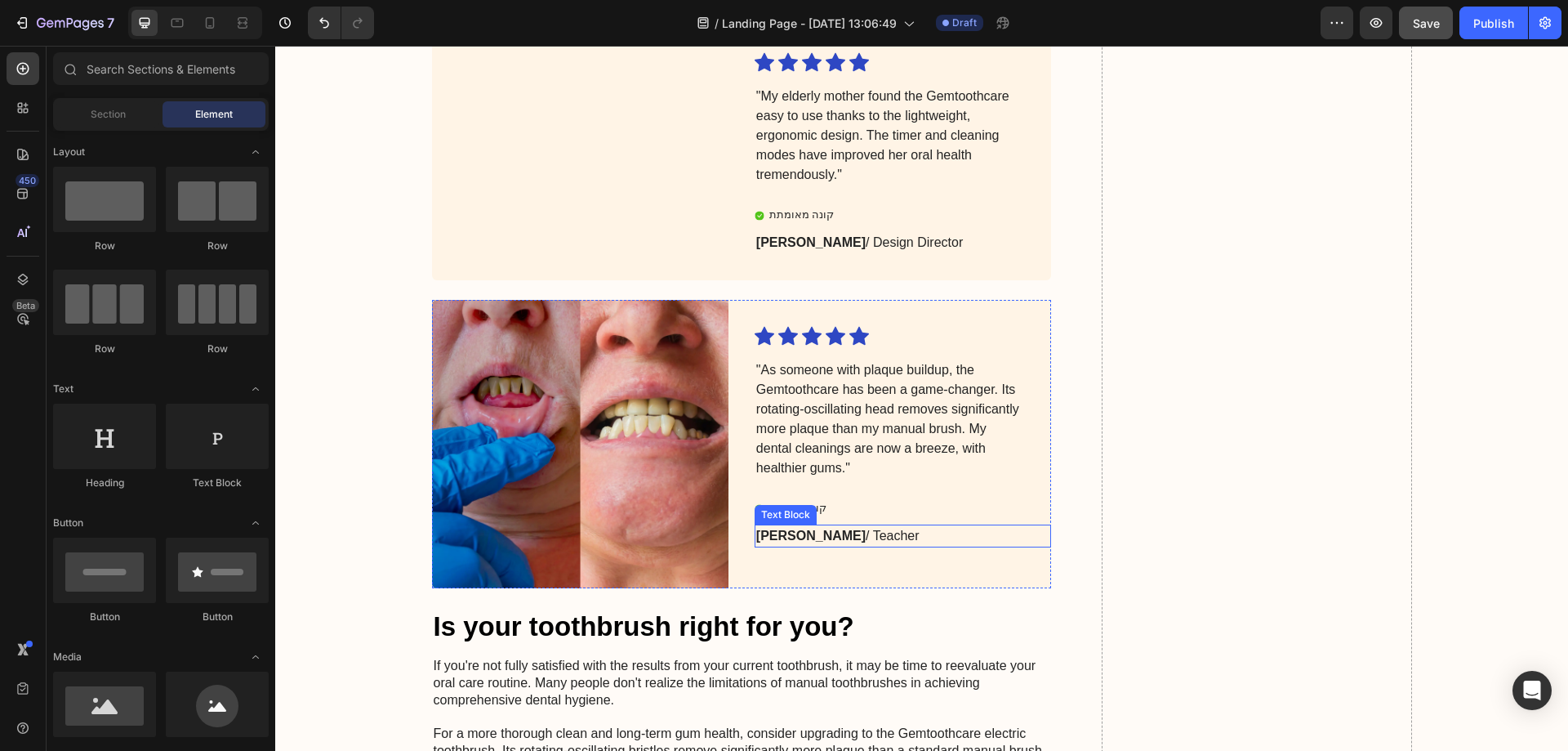
click at [807, 542] on strong "[PERSON_NAME]" at bounding box center [811, 535] width 109 height 14
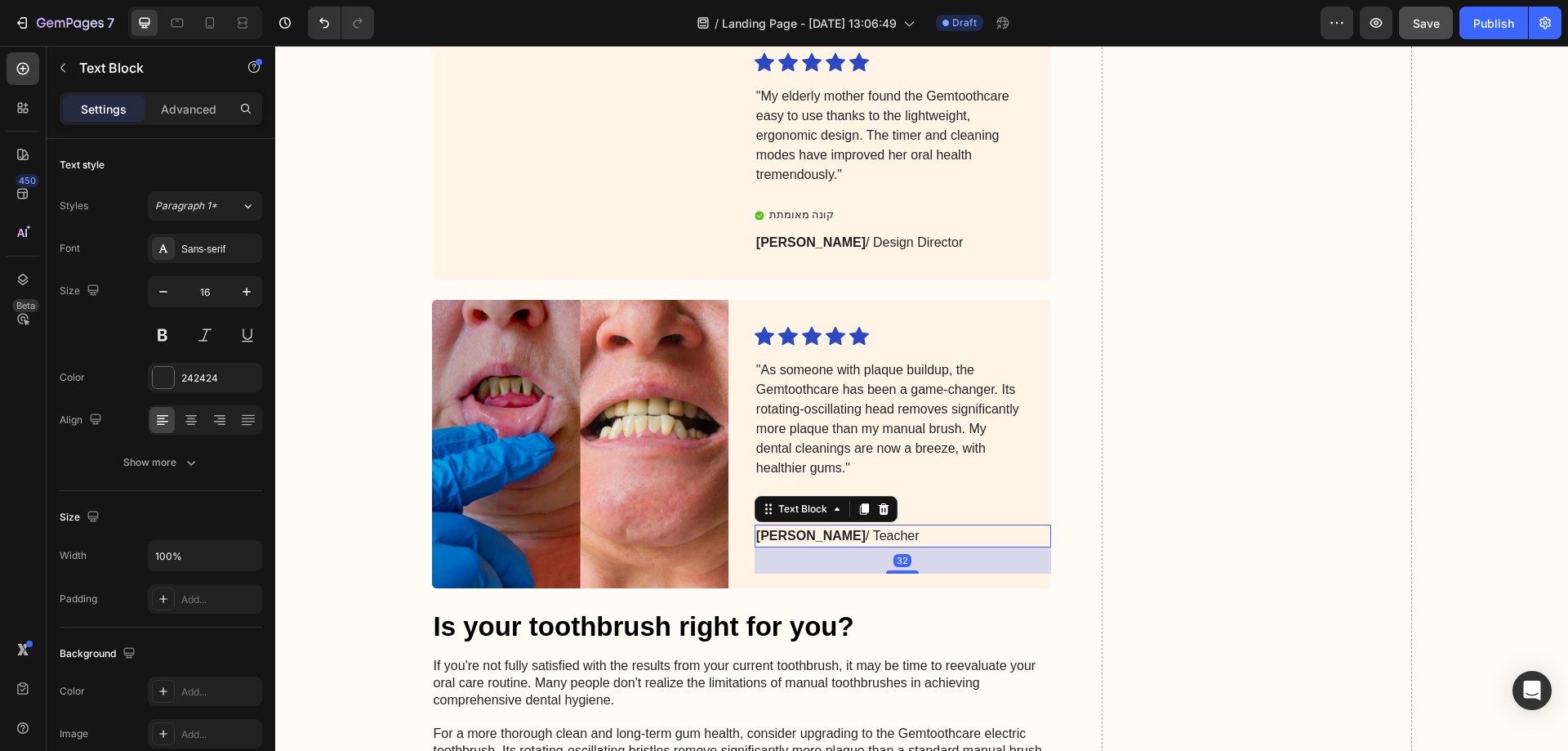
click at [807, 542] on strong "[PERSON_NAME]" at bounding box center [811, 535] width 109 height 14
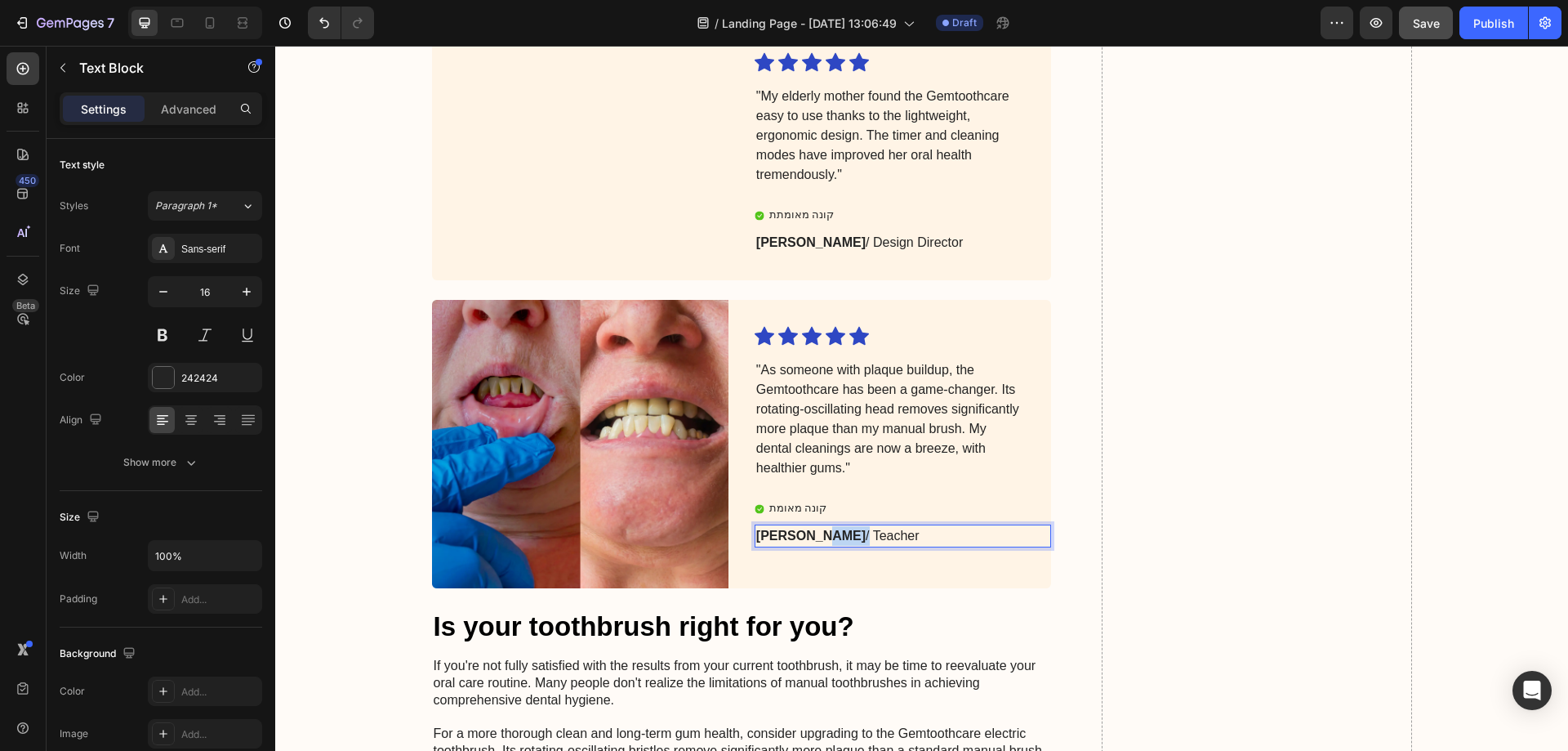
click at [807, 542] on strong "[PERSON_NAME]" at bounding box center [811, 535] width 109 height 14
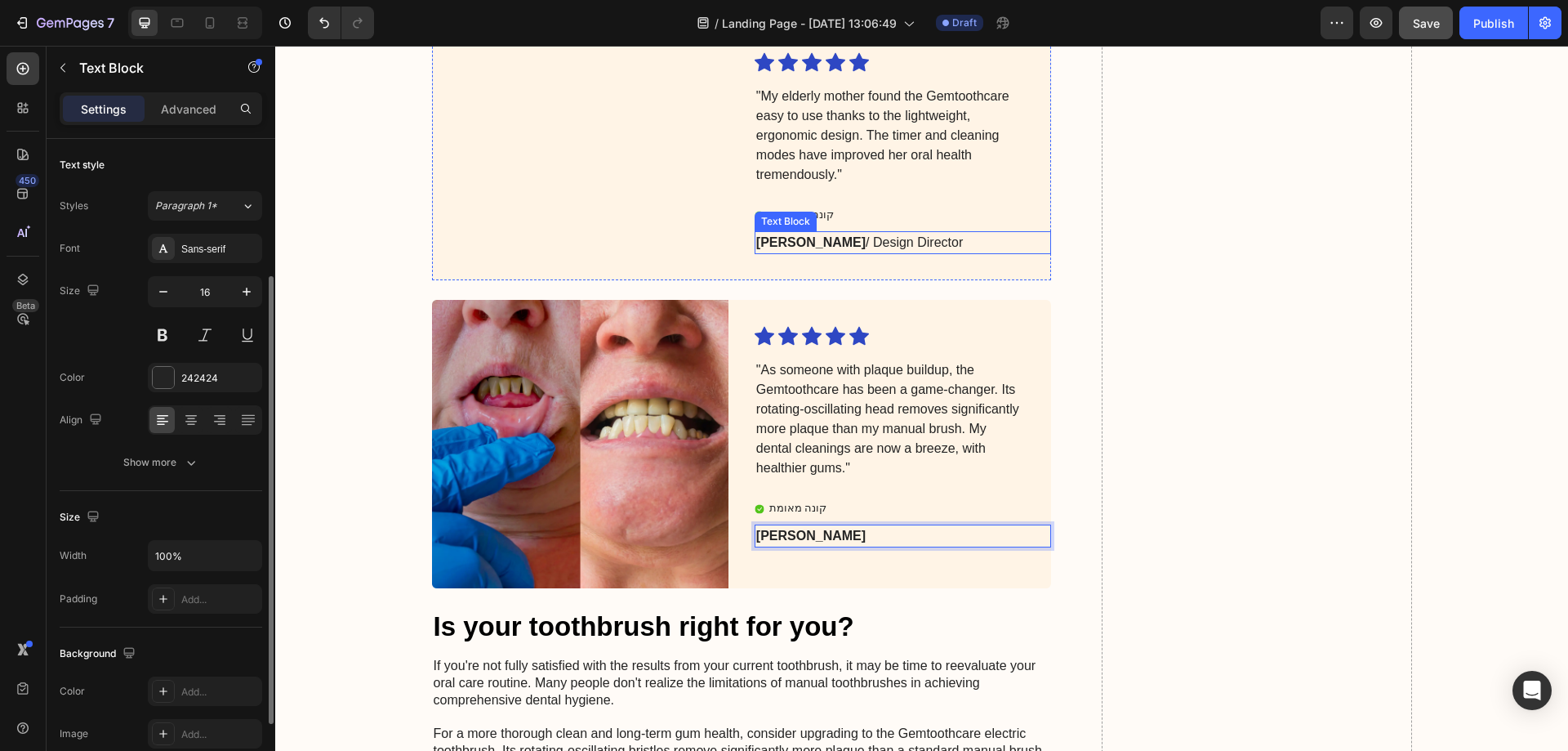
click at [807, 241] on p "[PERSON_NAME] / Design Director" at bounding box center [890, 242] width 267 height 20
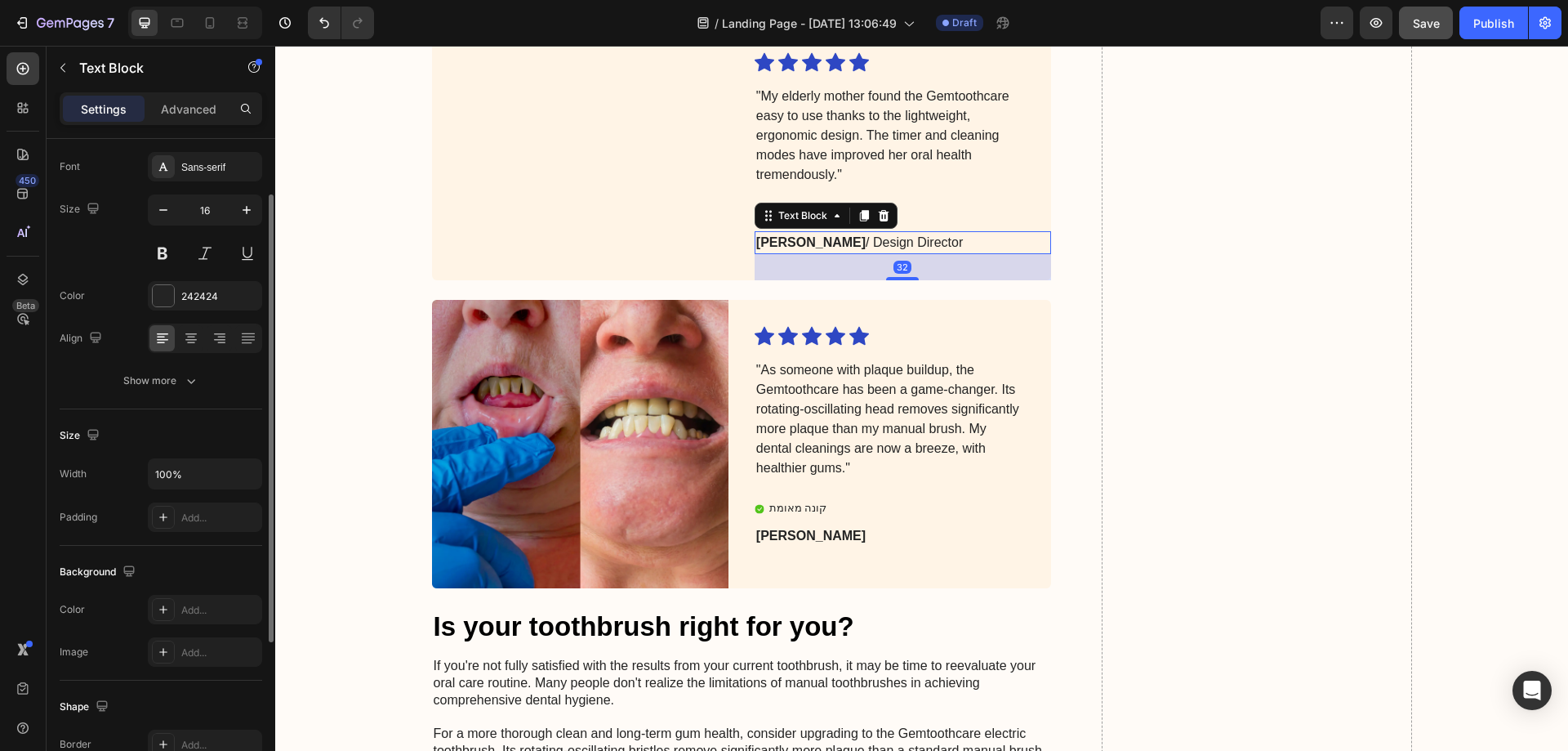
click at [807, 241] on p "[PERSON_NAME] / Design Director" at bounding box center [890, 242] width 267 height 20
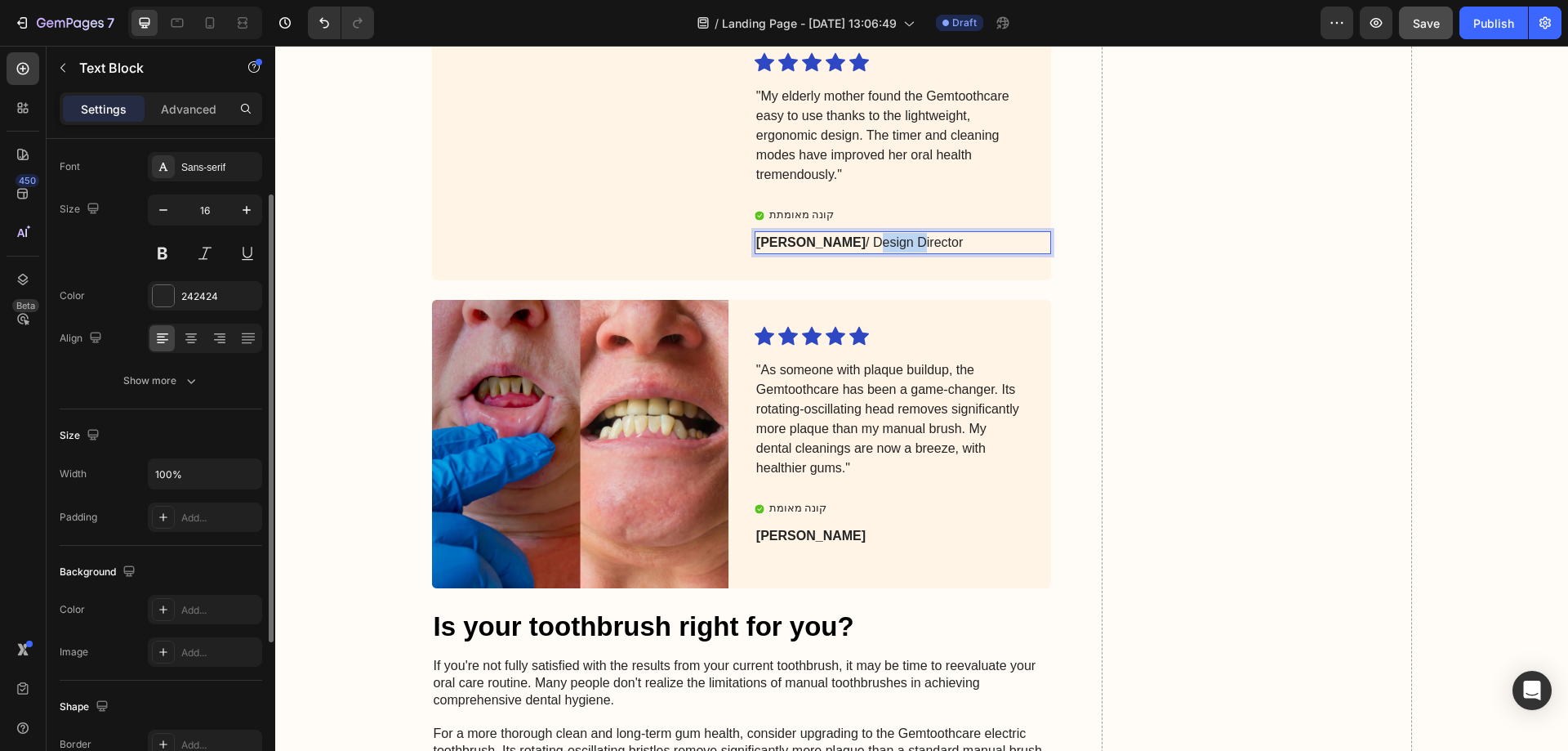
click at [807, 241] on p "[PERSON_NAME] / Design Director" at bounding box center [890, 242] width 267 height 20
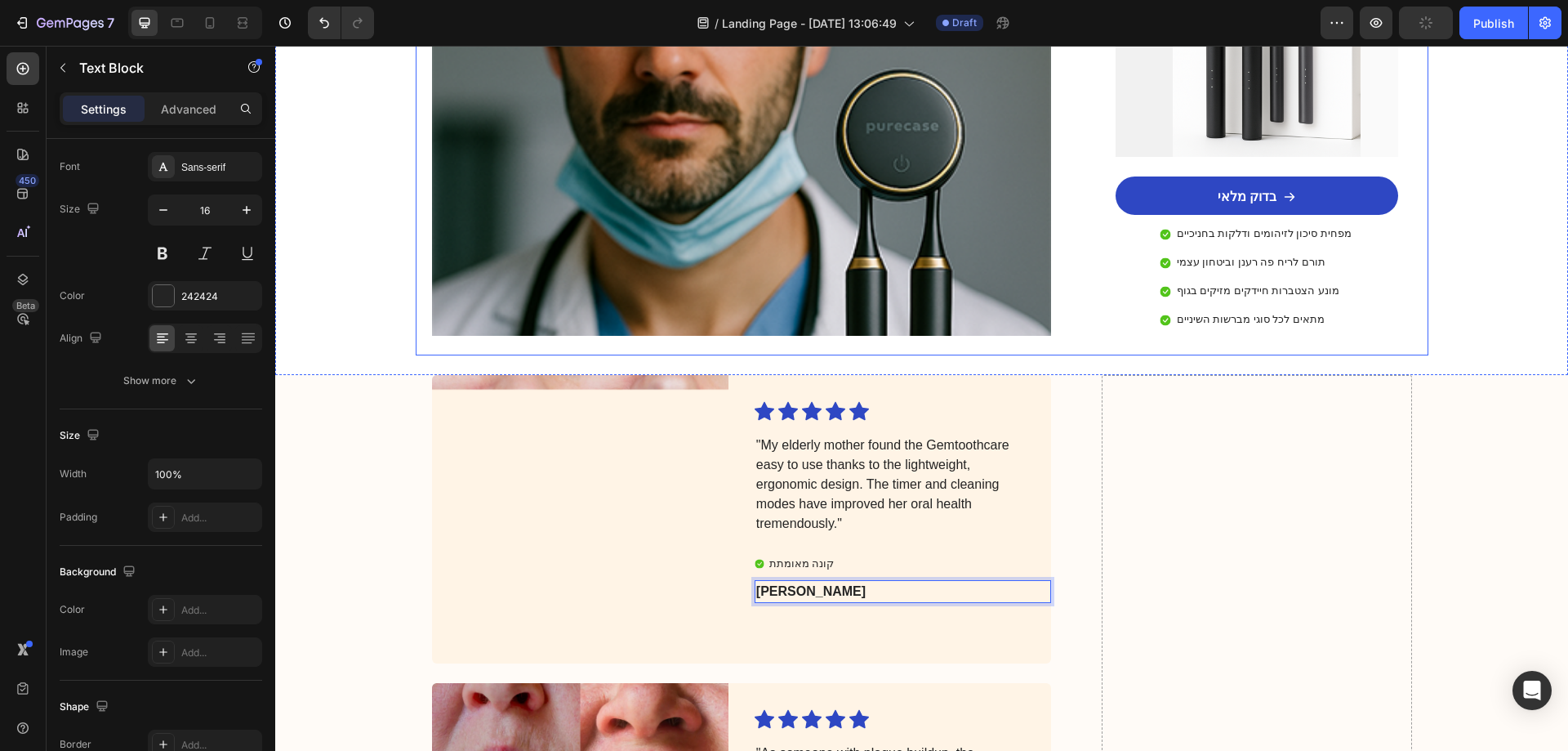
scroll to position [2628, 0]
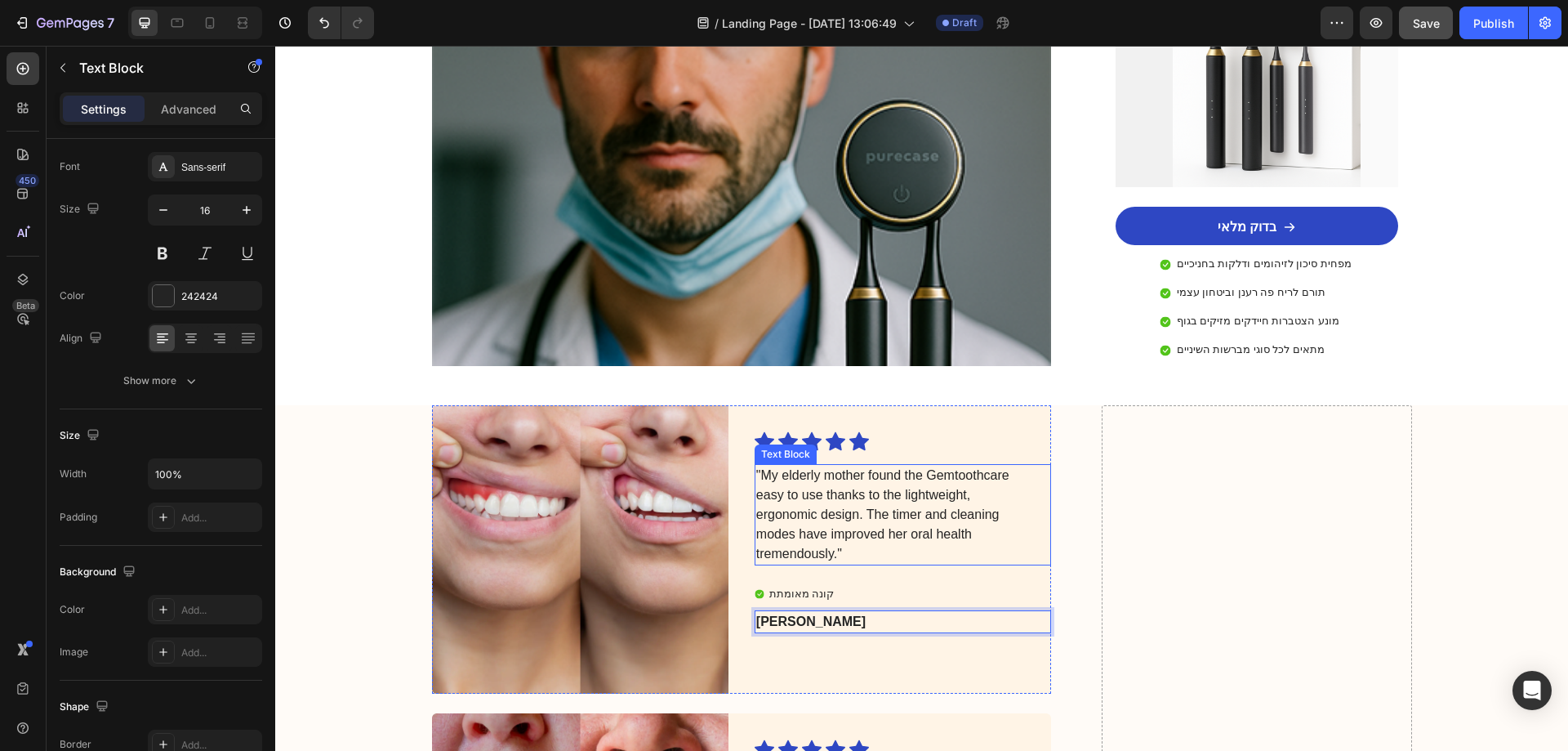
click at [825, 469] on p ""My elderly mother found the Gemtoothcare easy to use thanks to the lightweight…" at bounding box center [890, 515] width 267 height 98
click at [801, 466] on p ""My elderly mother found the Gemtoothcare easy to use thanks to the lightweight…" at bounding box center [890, 515] width 267 height 98
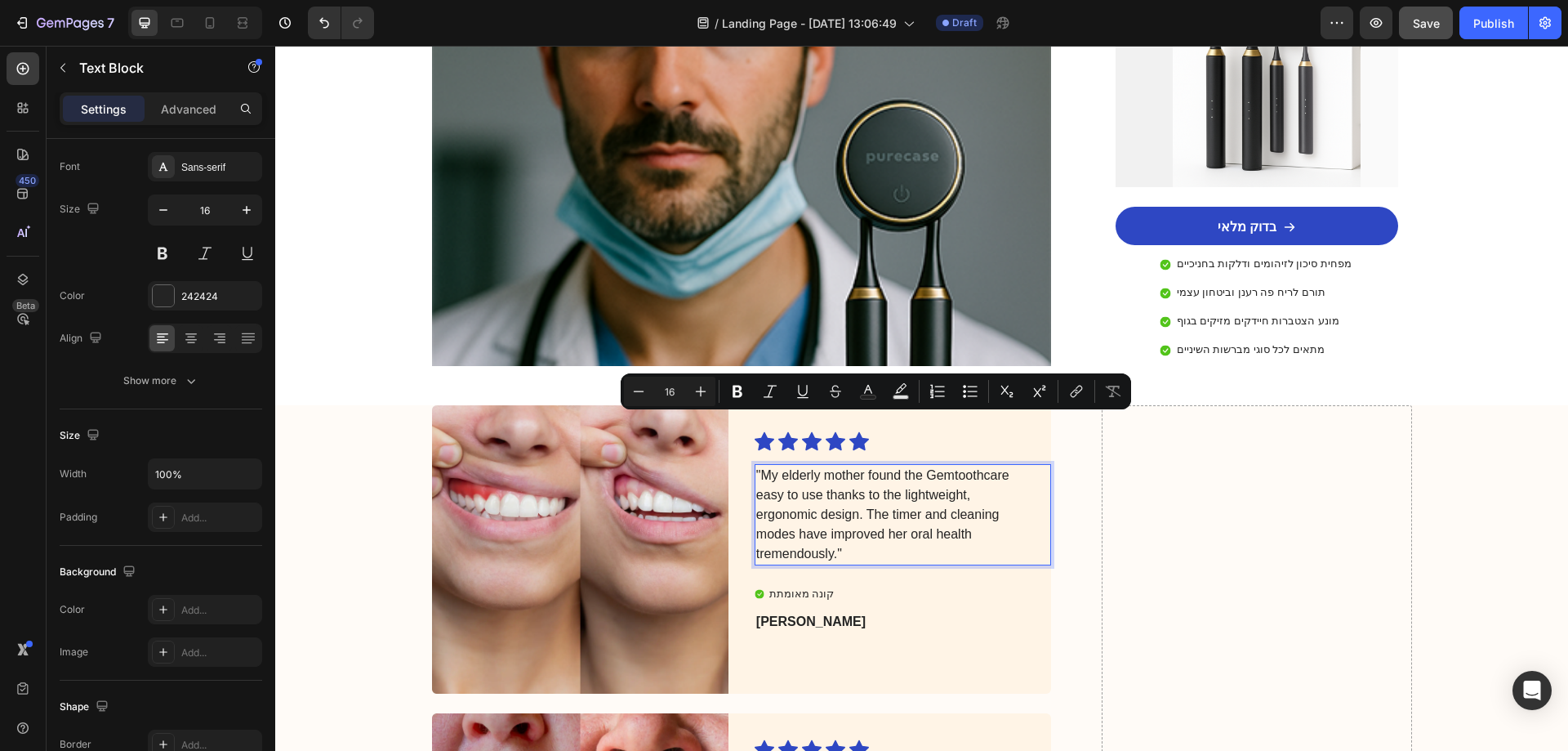
copy p ""My elderly mother found the Gemtoothcare easy to use thanks to the lightweight…"
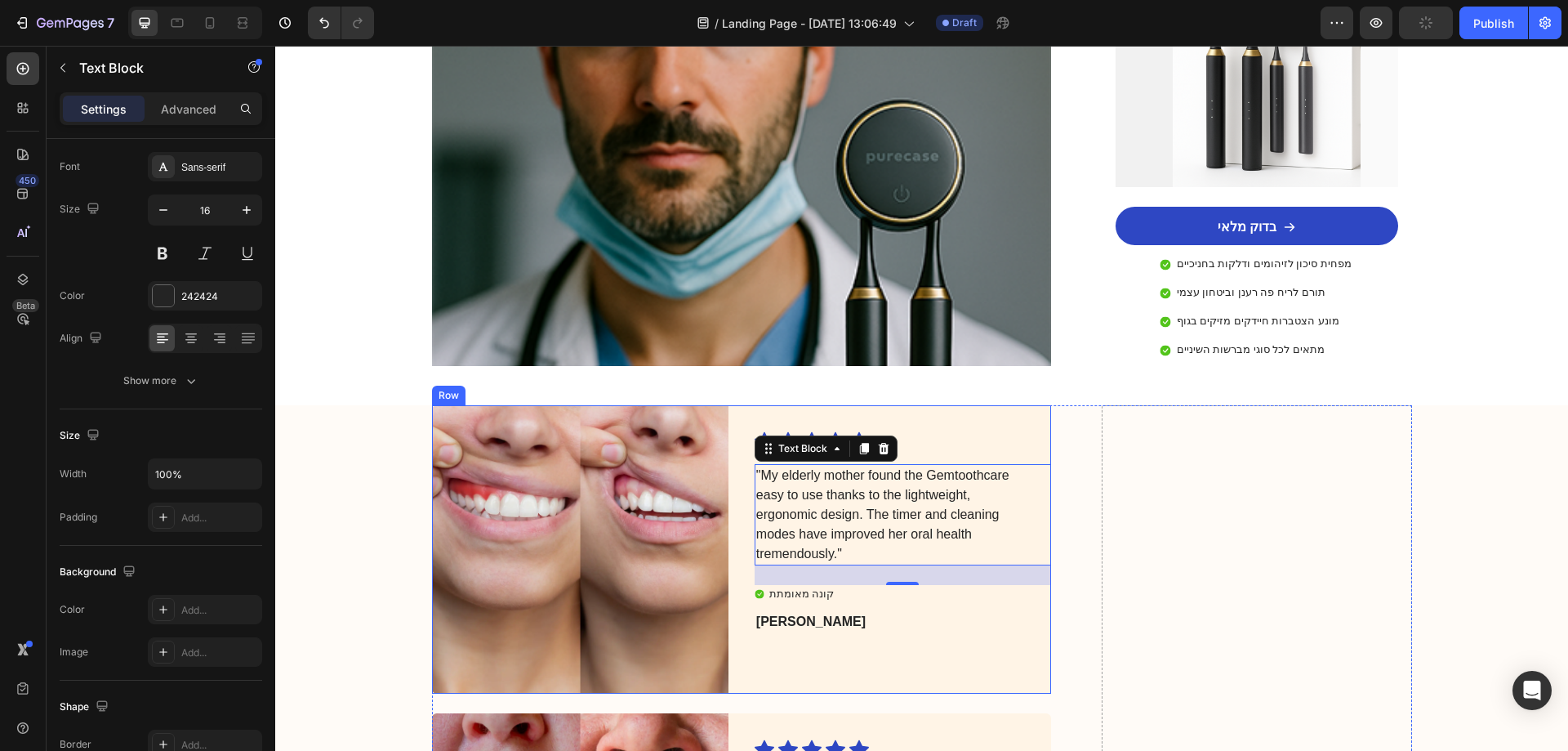
click at [784, 614] on strong "[PERSON_NAME]" at bounding box center [811, 621] width 109 height 14
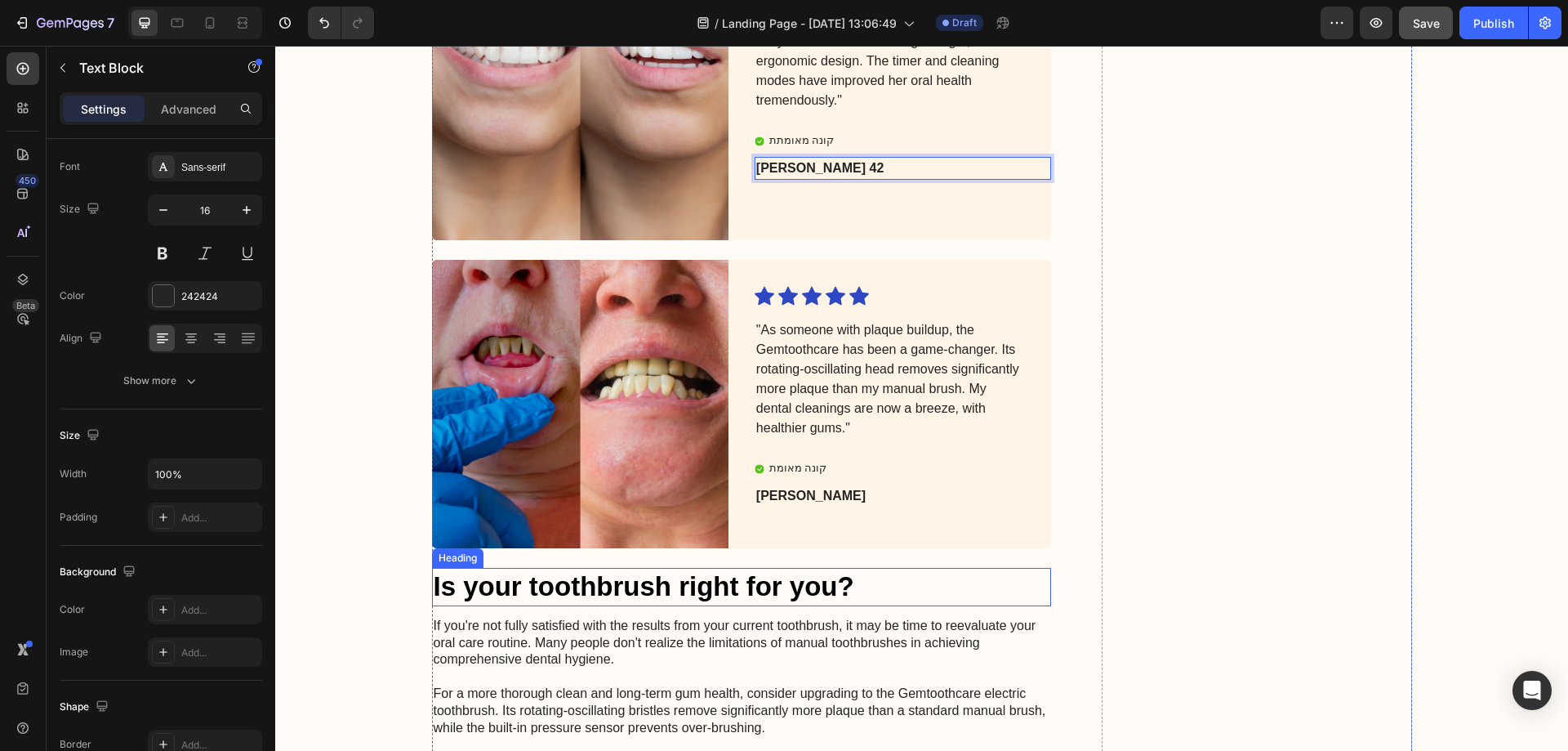
scroll to position [3036, 0]
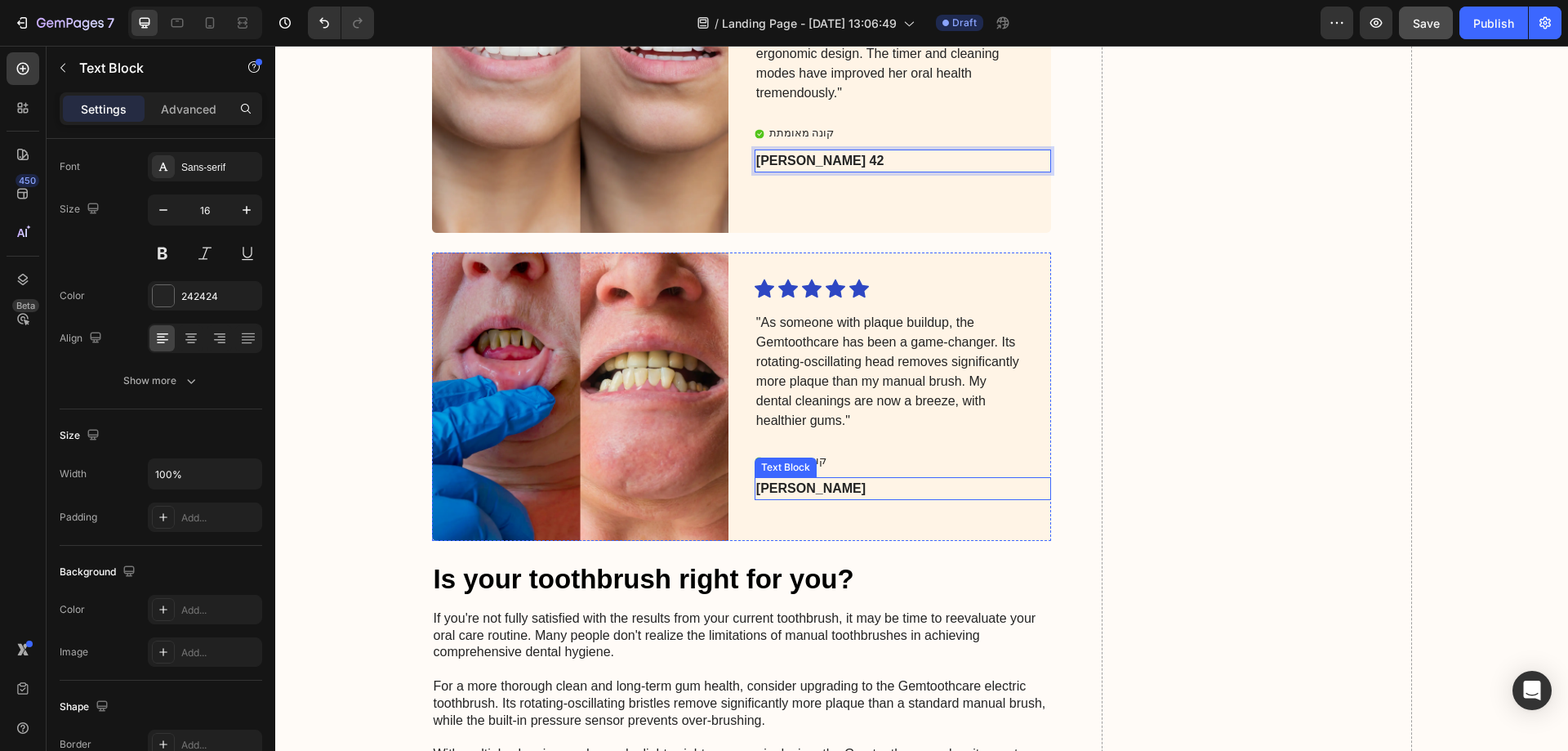
click at [819, 495] on p "[PERSON_NAME]" at bounding box center [890, 489] width 267 height 20
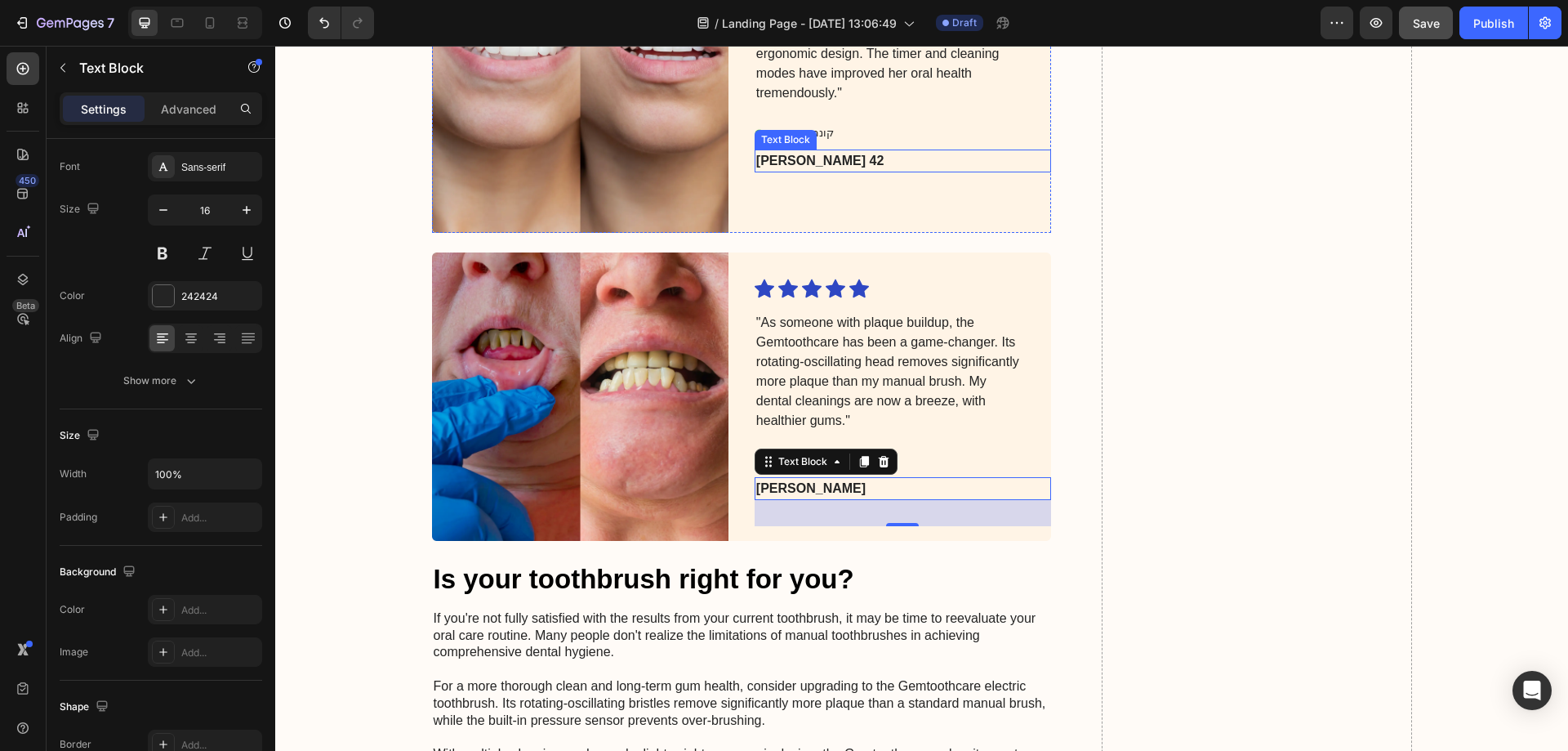
click at [758, 154] on strong "[PERSON_NAME] 42" at bounding box center [820, 161] width 127 height 14
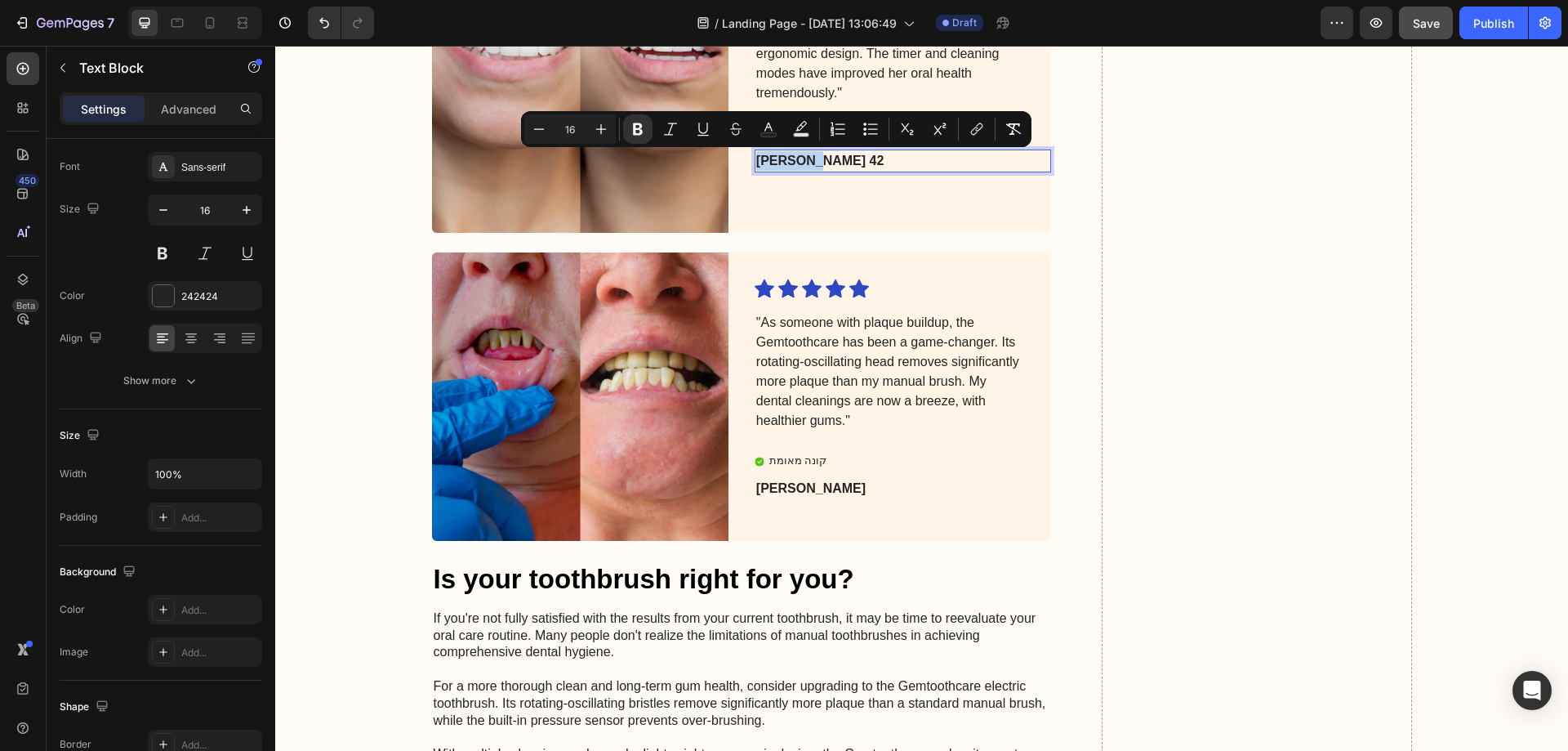
click at [758, 157] on strong "[PERSON_NAME] 42" at bounding box center [820, 161] width 127 height 14
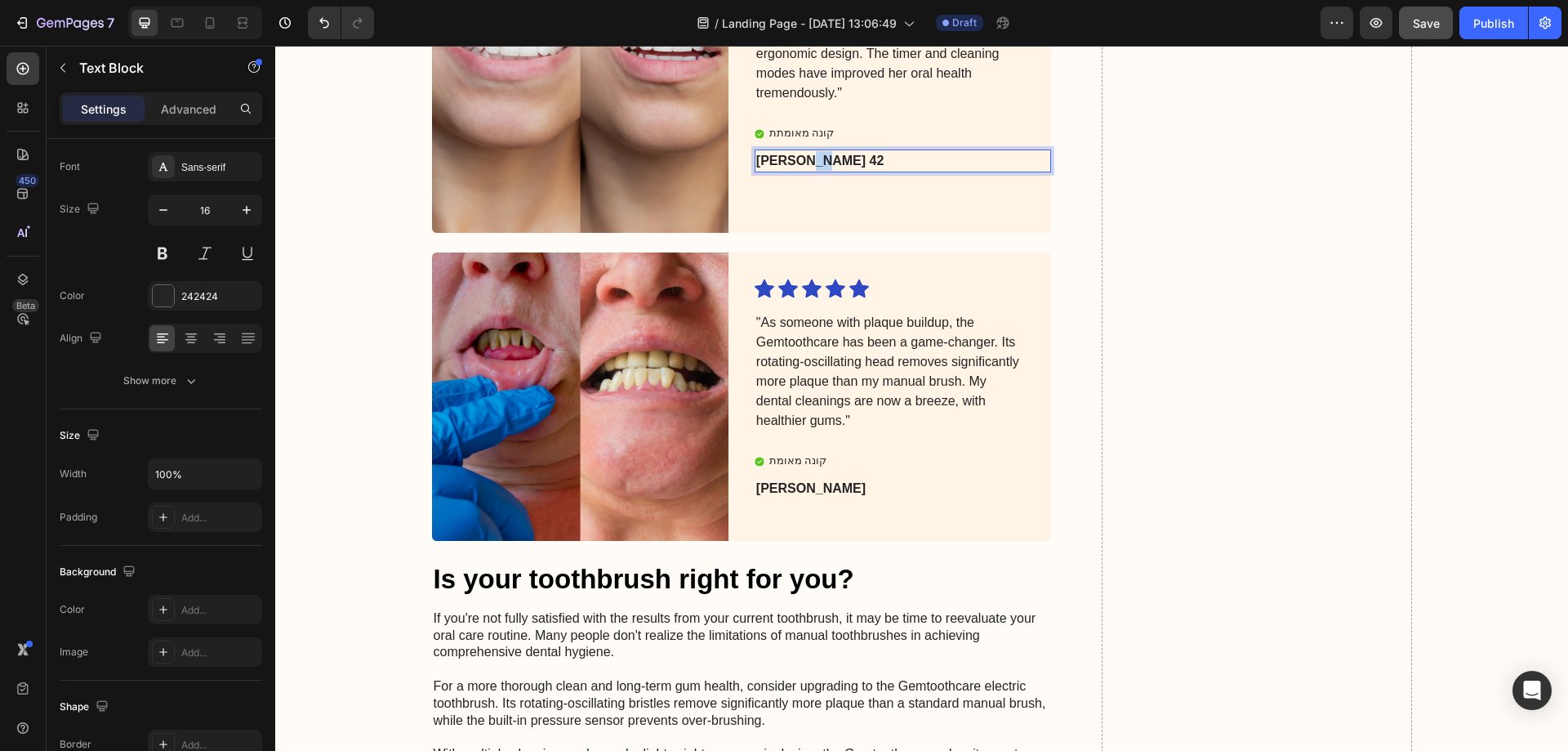
click at [758, 157] on strong "[PERSON_NAME] 42" at bounding box center [820, 161] width 127 height 14
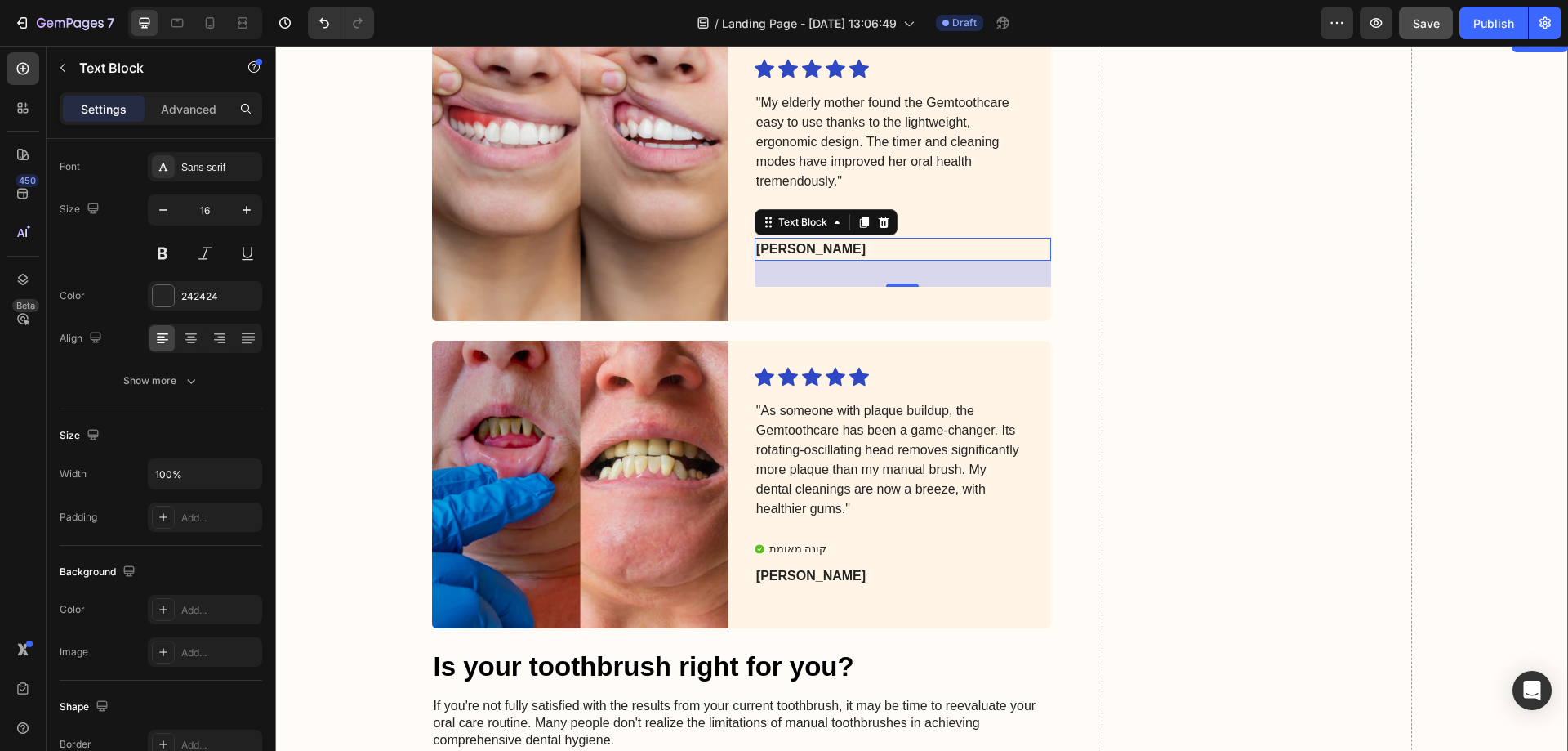
scroll to position [2790, 0]
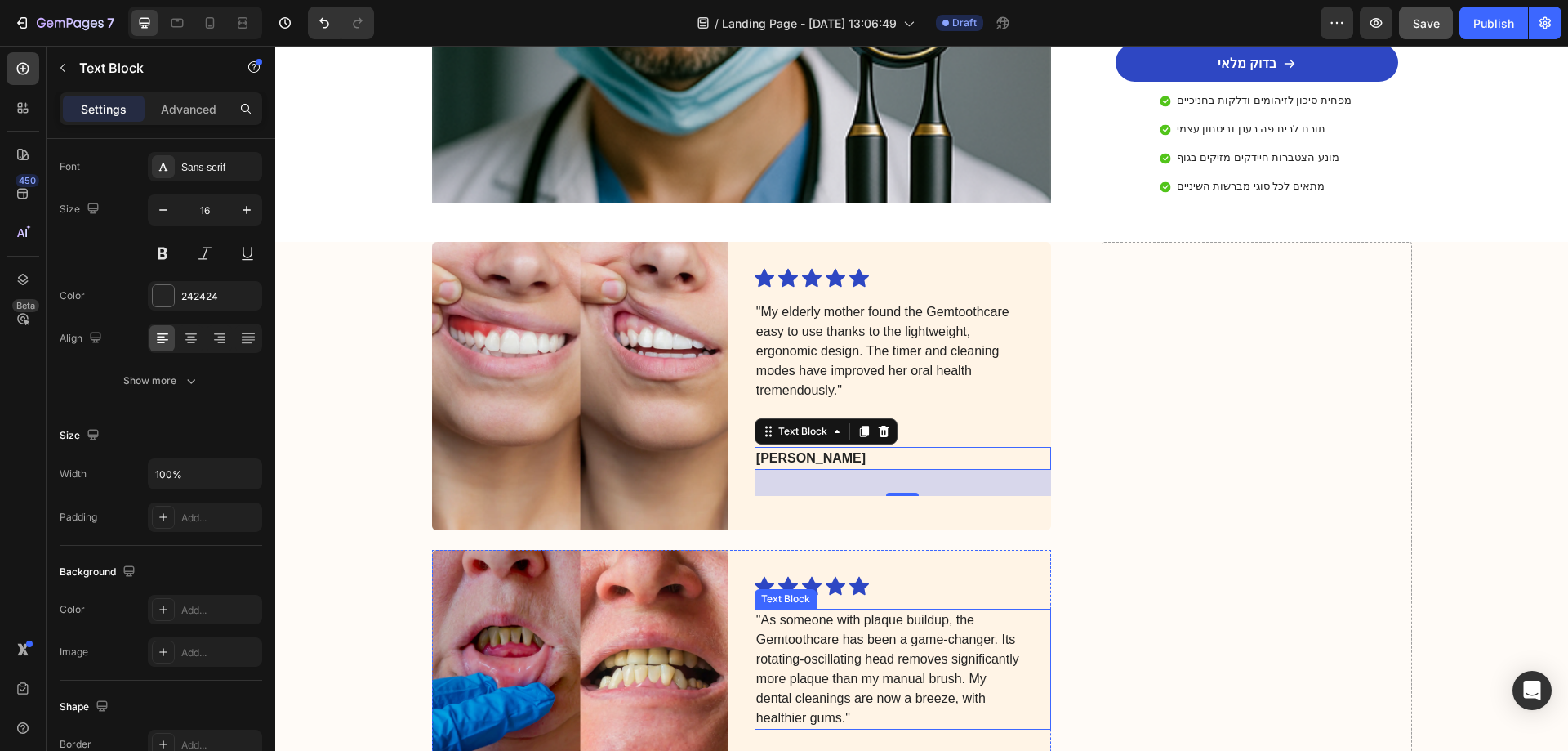
click at [837, 610] on p ""As someone with plaque buildup, the Gemtoothcare has been a game-changer. Its …" at bounding box center [890, 669] width 267 height 117
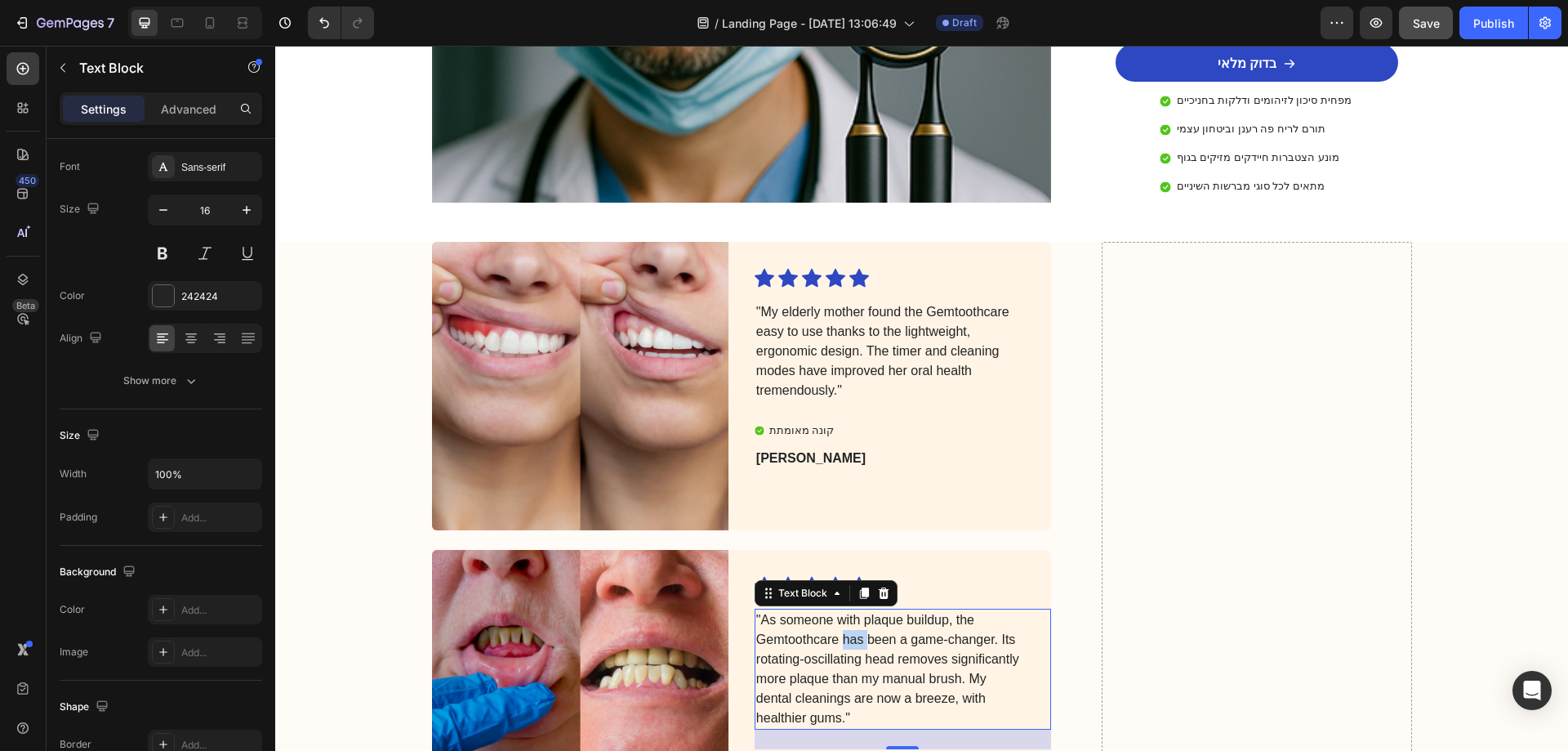
click at [837, 610] on p ""As someone with plaque buildup, the Gemtoothcare has been a game-changer. Its …" at bounding box center [890, 669] width 267 height 117
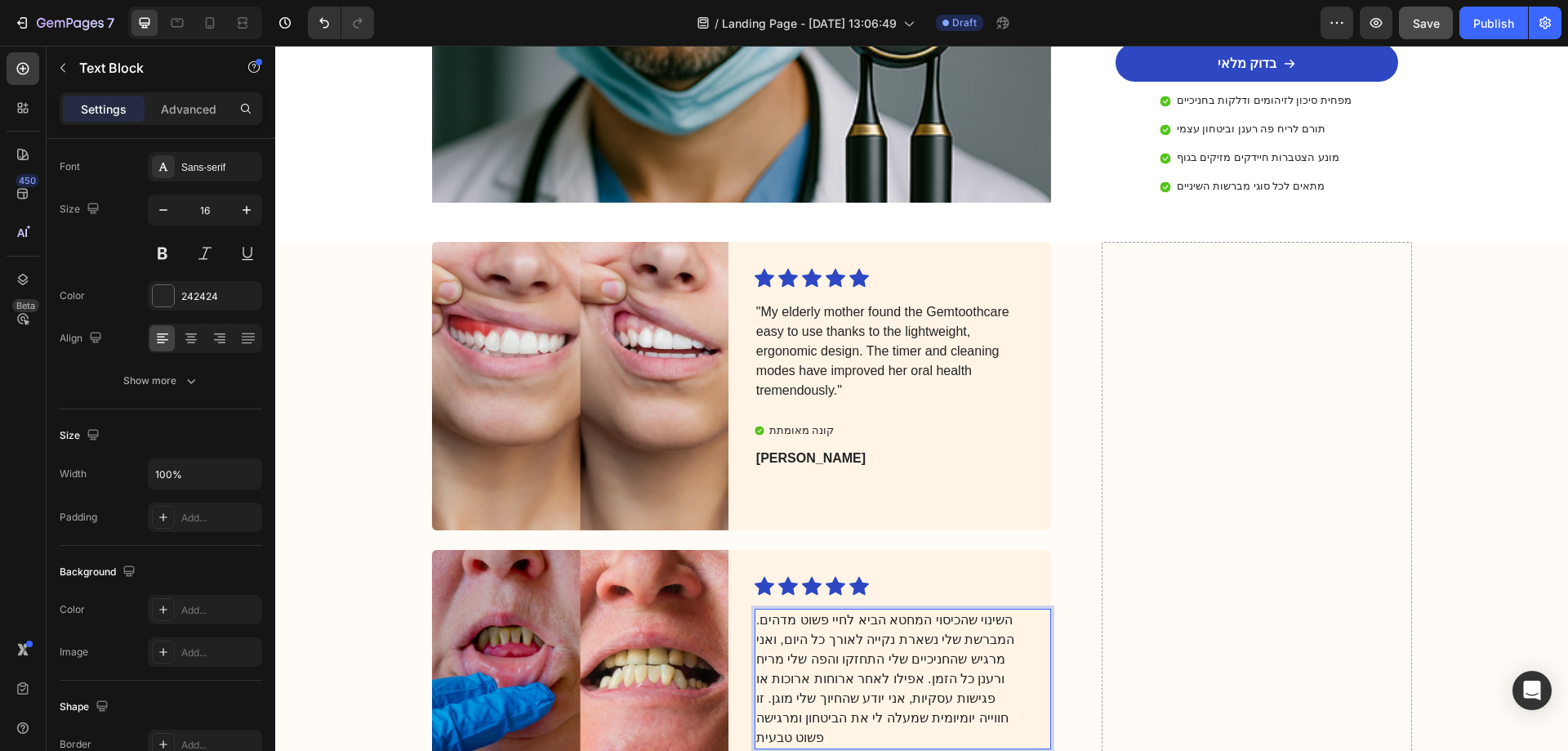
click at [1000, 610] on p "השינוי שהכיסוי המחטא הביא לחיי פשוט מדהים. המברשת שלי נשארת נקייה לאורך כל היום…" at bounding box center [890, 678] width 267 height 137
click at [986, 669] on p "השינוי שהכיסוי המחטא הביא לחיי פשוט מדהים." המברשת שלי נשארת נקייה לאורך כל היו…" at bounding box center [890, 678] width 267 height 137
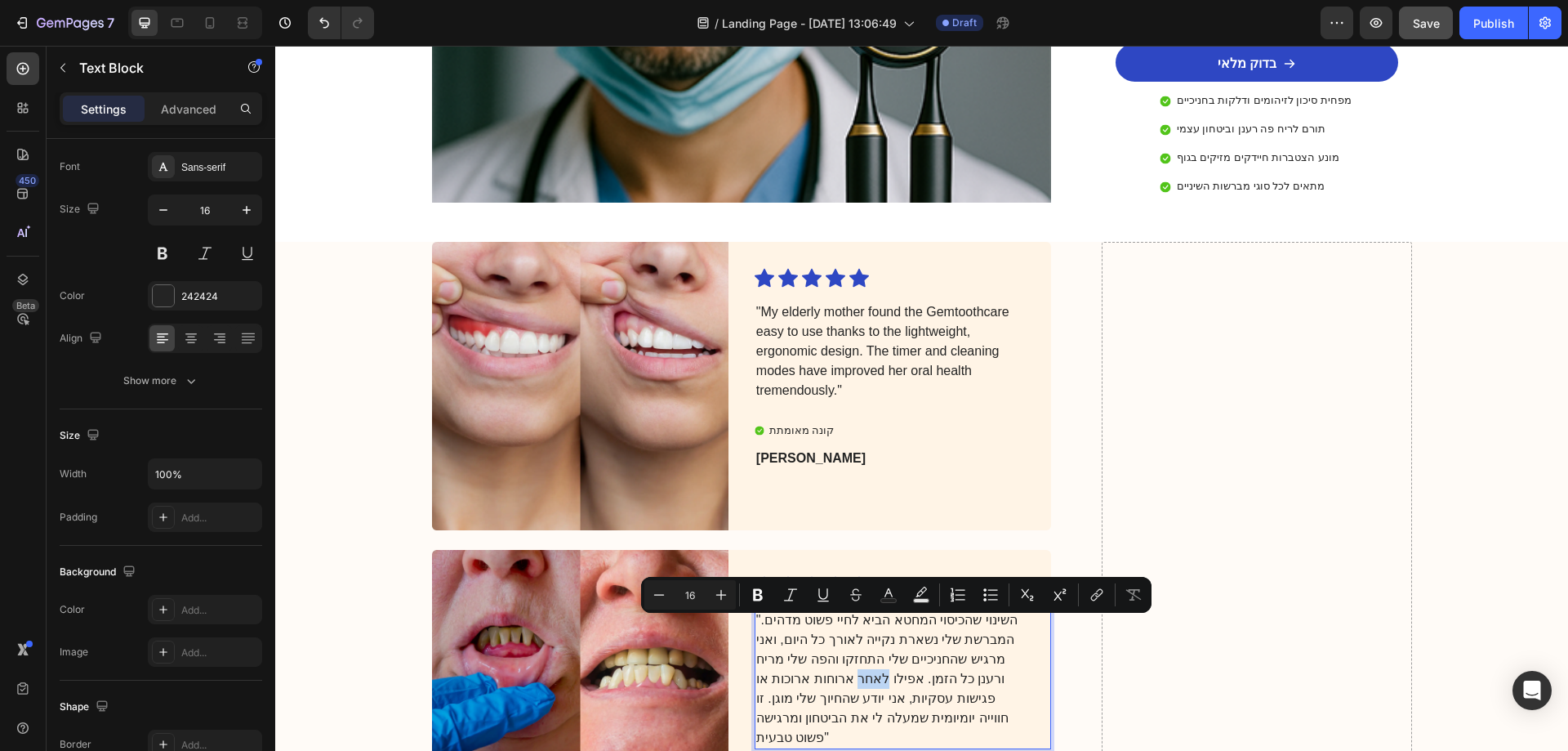
drag, startPoint x: 913, startPoint y: 626, endPoint x: 884, endPoint y: 625, distance: 29.0
click at [884, 625] on p "השינוי שהכיסוי המחטא הביא לחיי פשוט מדהים." המברשת שלי נשארת נקייה לאורך כל היו…" at bounding box center [890, 678] width 267 height 137
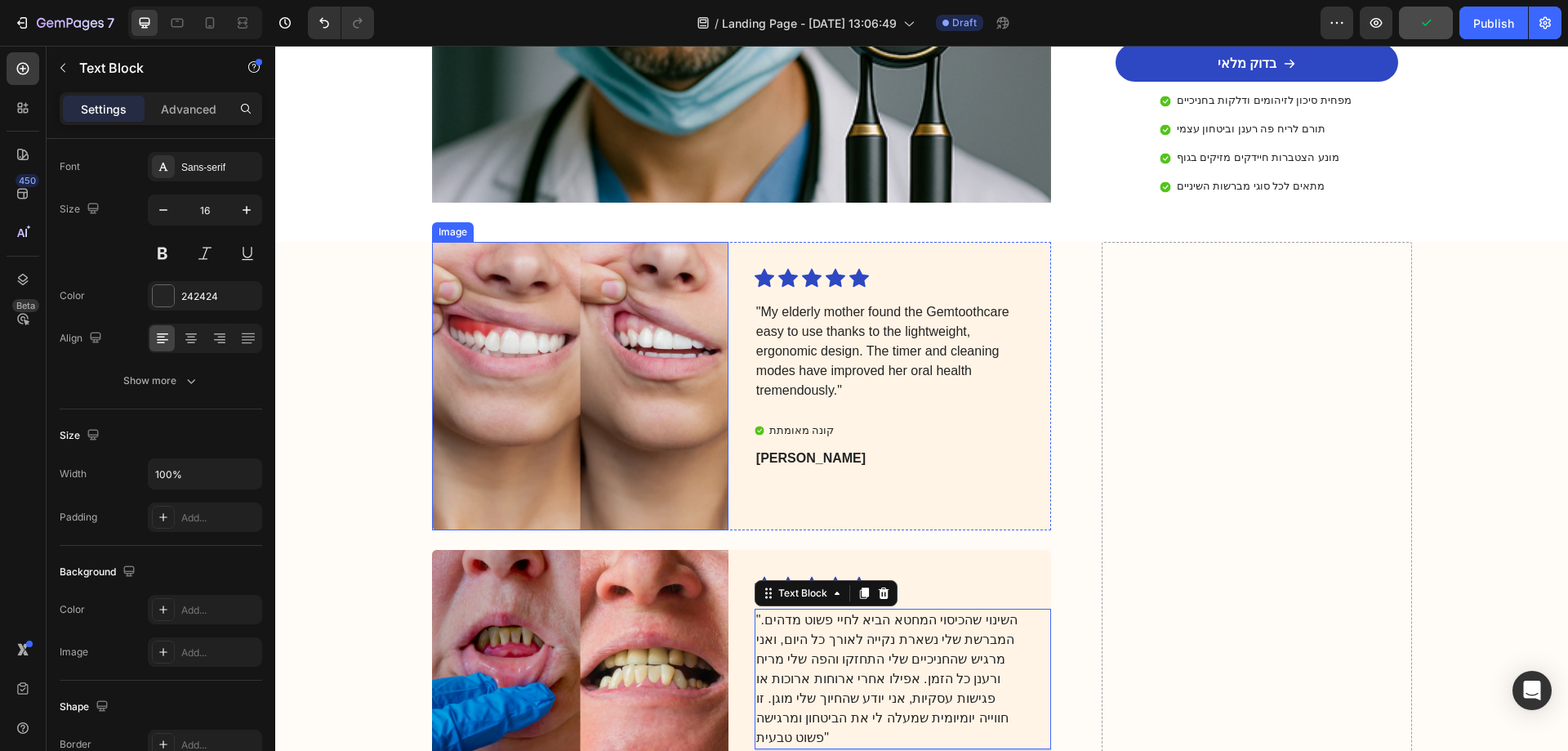
click at [881, 325] on p ""My elderly mother found the Gemtoothcare easy to use thanks to the lightweight…" at bounding box center [890, 351] width 267 height 98
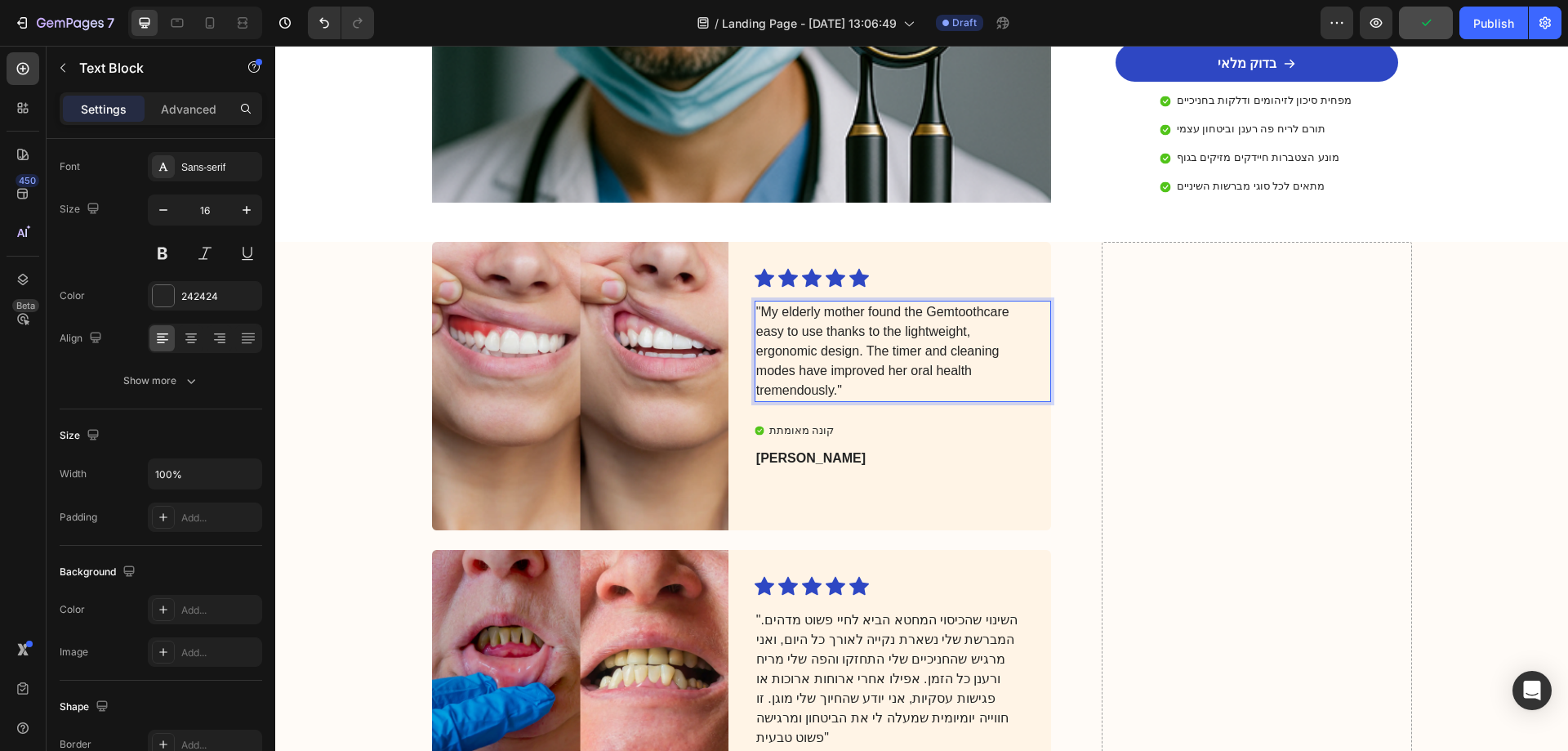
click at [881, 325] on p ""My elderly mother found the Gemtoothcare easy to use thanks to the lightweight…" at bounding box center [890, 351] width 267 height 98
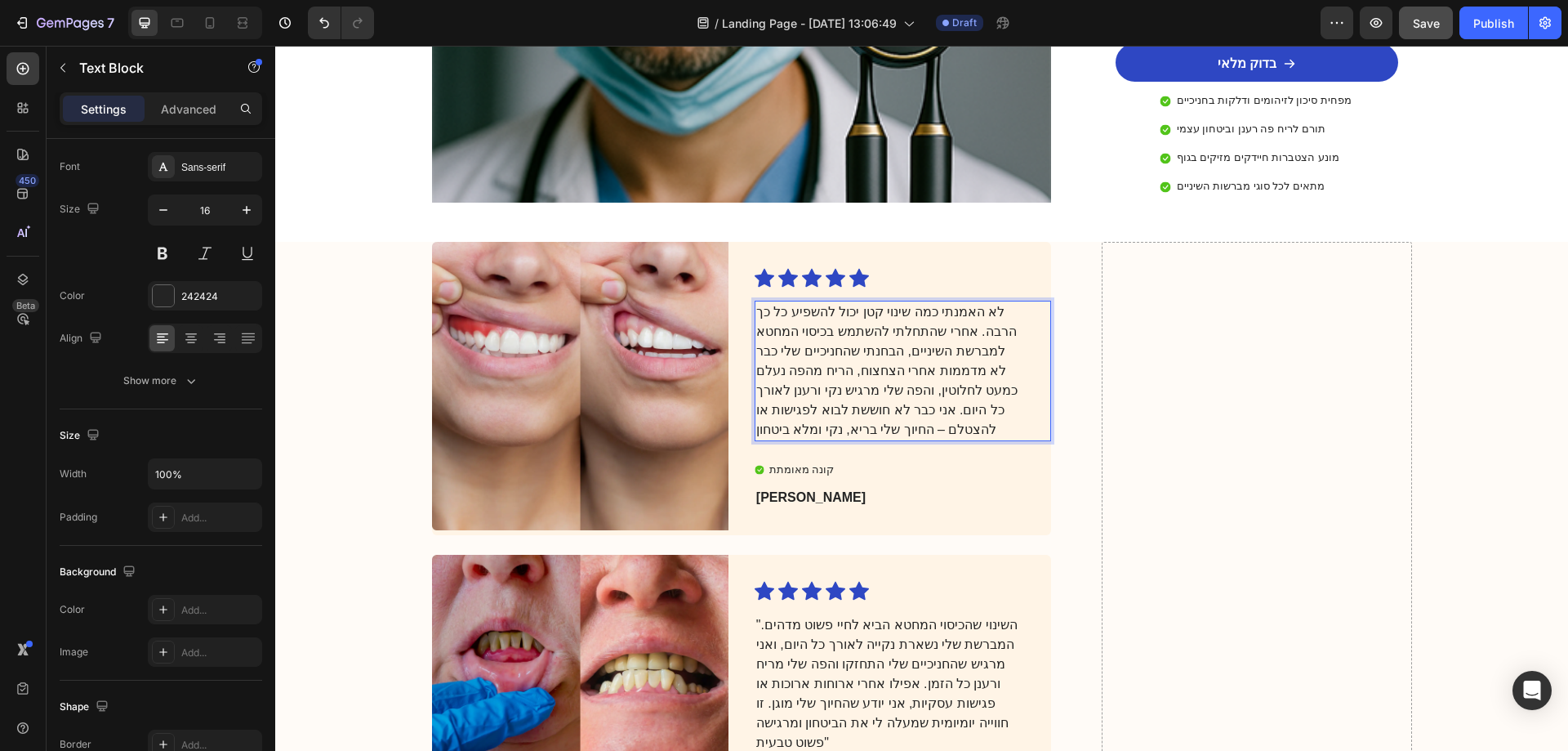
click at [1018, 301] on div "לא האמנתי כמה שינוי קטן יכול להשפיע כל כך הרבה. אחרי שהתחלתי להשתמש בכיסוי המחט…" at bounding box center [890, 371] width 270 height 140
click at [1019, 301] on div "לא האמנתי כמה שינוי קטן יכול להשפיע כל כך הרבה. אחרי שהתחלתי להשתמש בכיסוי המחט…" at bounding box center [890, 371] width 270 height 140
click at [757, 302] on p "לא האמנתי כמה שינוי קטן יכול להשפיע כל כך הרבה. אחרי שהתחלתי להשתמש בכיסוי המחט…" at bounding box center [890, 371] width 267 height 137
click at [931, 379] on p ""לא האמנתי כמה שינוי קטן יכול להשפיע כל כך הרבה. אחרי שהתחלתי להשתמש בכיסוי המח…" at bounding box center [890, 371] width 267 height 137
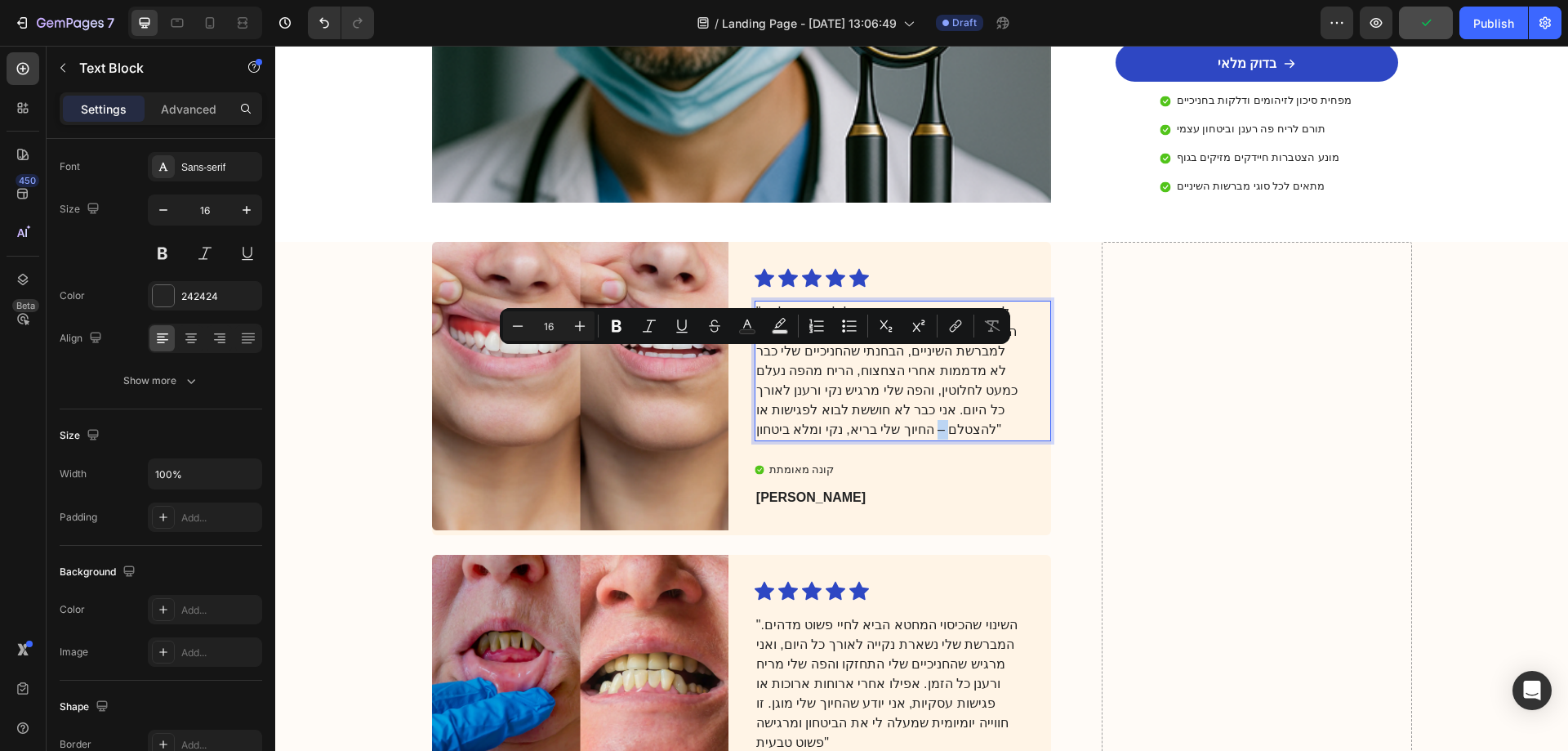
drag, startPoint x: 761, startPoint y: 359, endPoint x: 751, endPoint y: 359, distance: 10.0
click at [757, 359] on p ""לא האמנתי כמה שינוי קטן יכול להשפיע כל כך הרבה. אחרי שהתחלתי להשתמש בכיסוי המח…" at bounding box center [890, 371] width 267 height 137
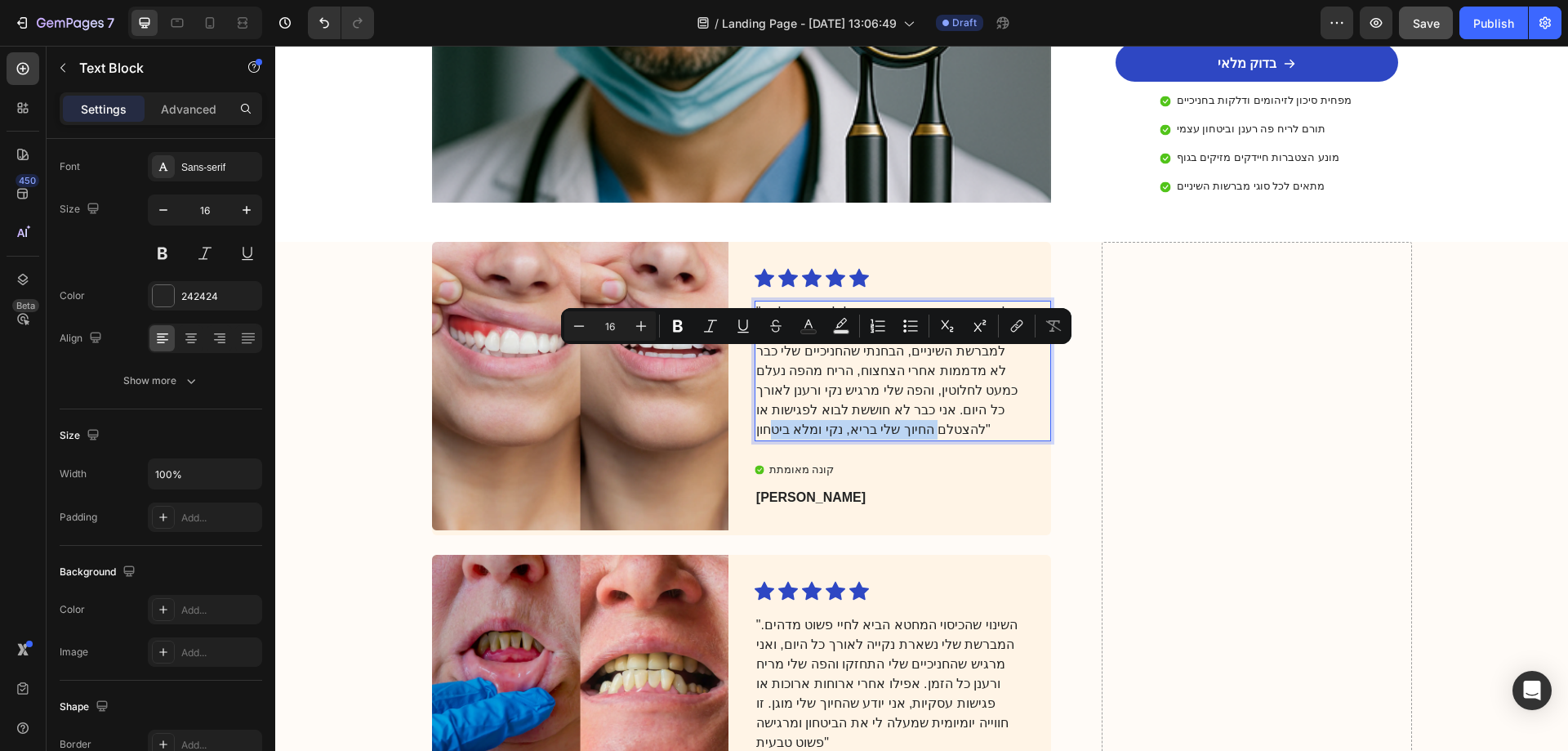
drag, startPoint x: 781, startPoint y: 360, endPoint x: 762, endPoint y: 381, distance: 28.3
click at [762, 381] on p ""לא האמנתי כמה שינוי קטן יכול להשפיע כל כך הרבה. אחרי שהתחלתי להשתמש בכיסוי המח…" at bounding box center [890, 371] width 267 height 137
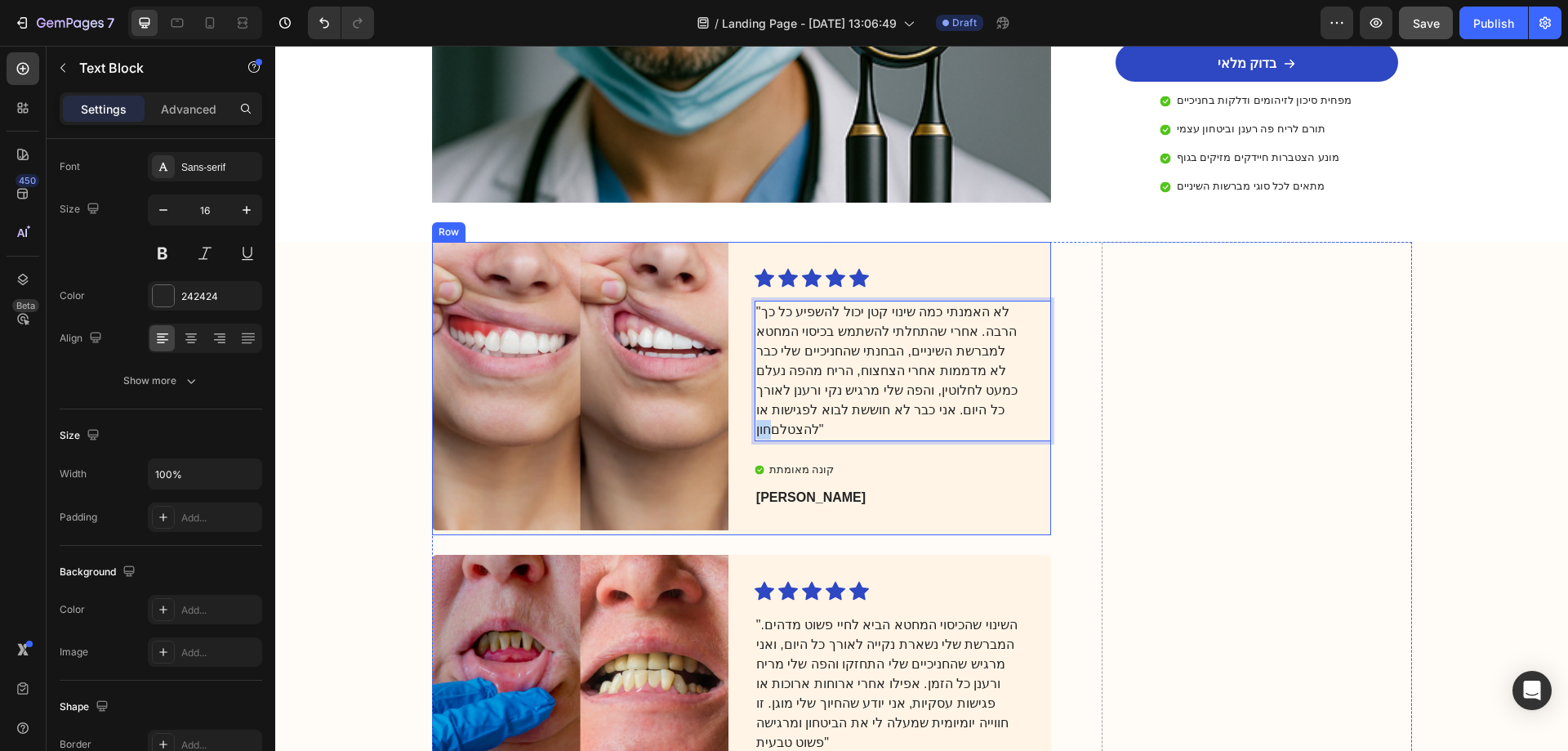
drag, startPoint x: 765, startPoint y: 360, endPoint x: 742, endPoint y: 357, distance: 23.2
click at [742, 357] on div "Image Icon Icon Icon Icon Icon Icon List "לא האמנתי כמה שינוי קטן יכול להשפיע כ…" at bounding box center [742, 387] width 620 height 293
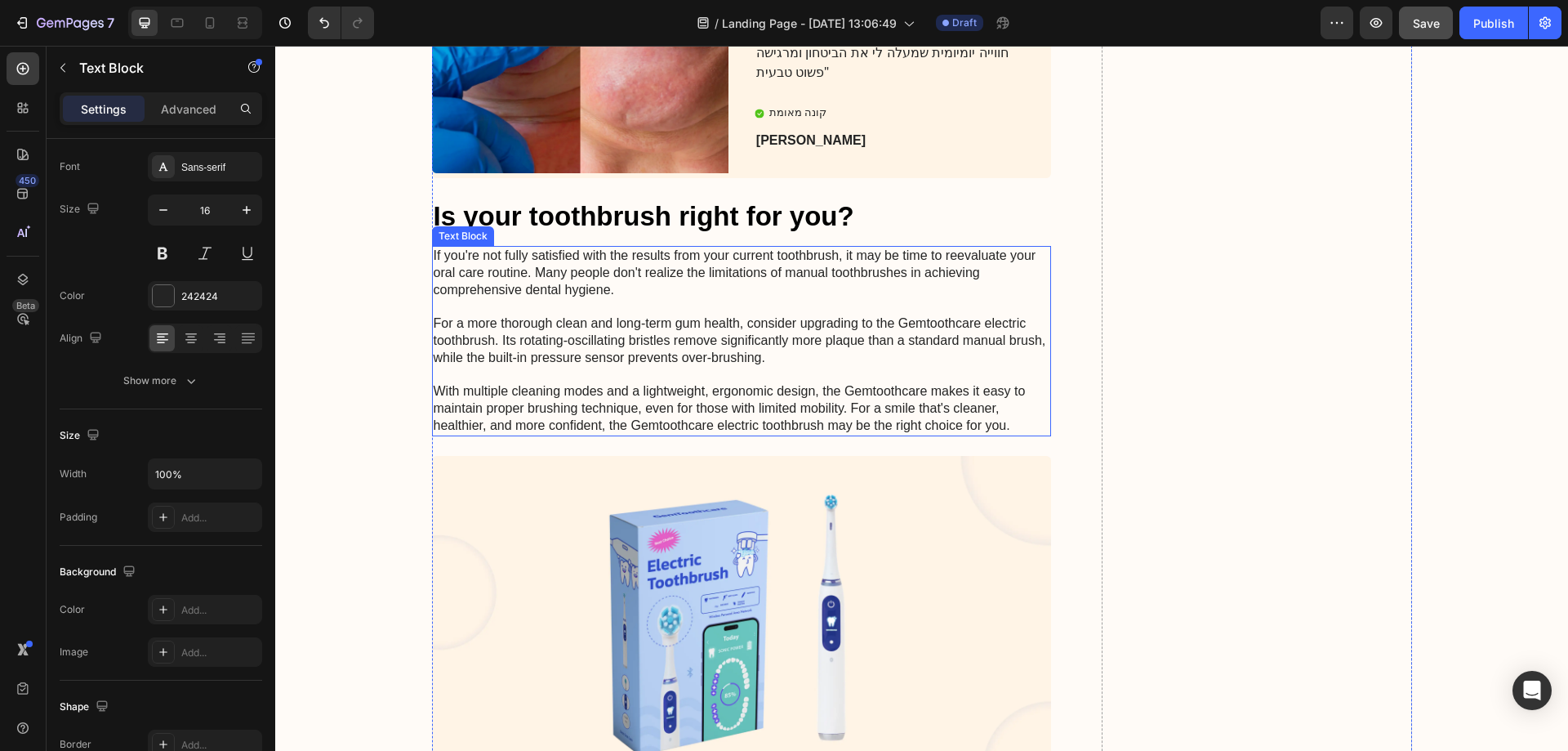
scroll to position [3281, 0]
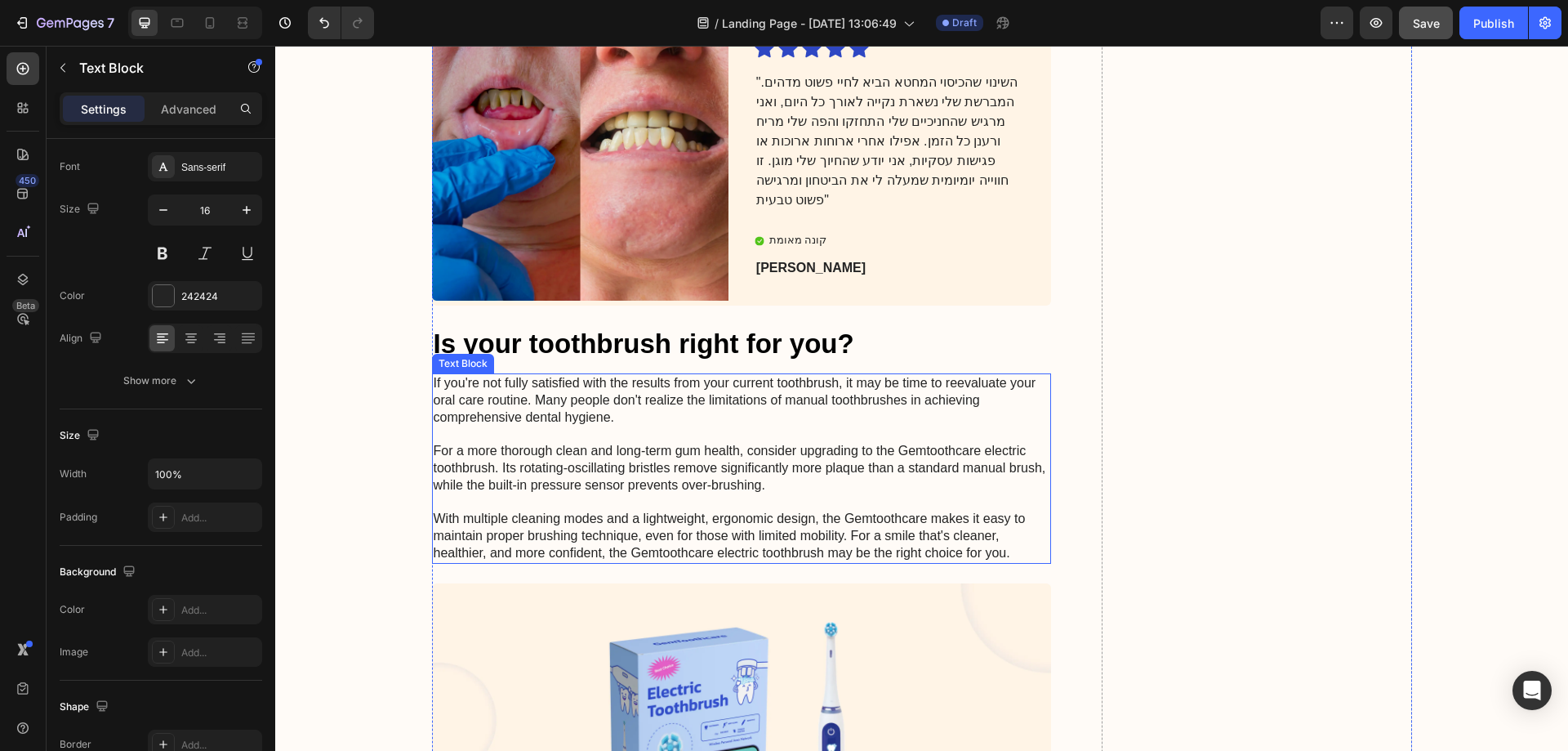
click at [661, 417] on p "If you're not fully satisfied with the results from your current toothbrush, it…" at bounding box center [742, 469] width 617 height 187
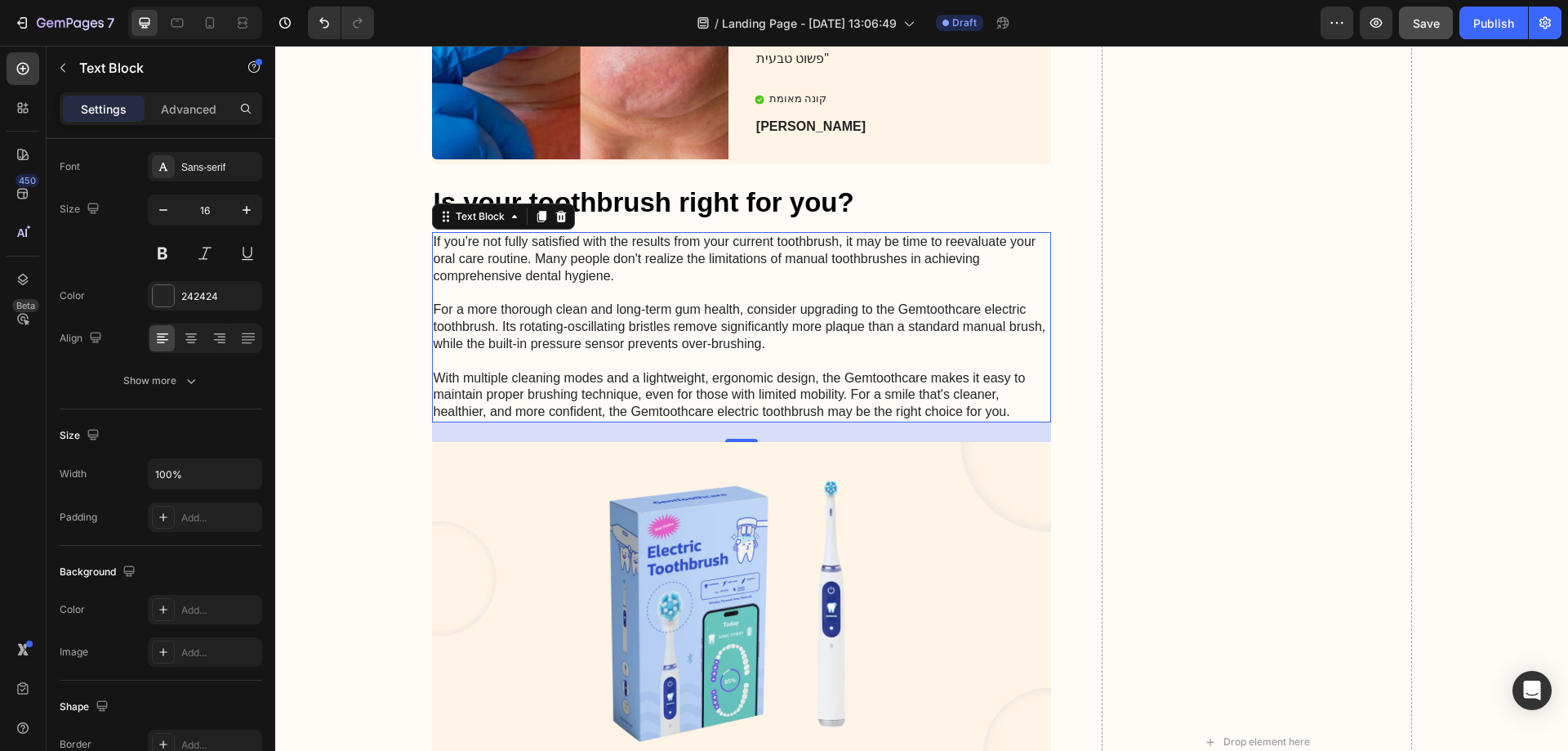
scroll to position [2219, 0]
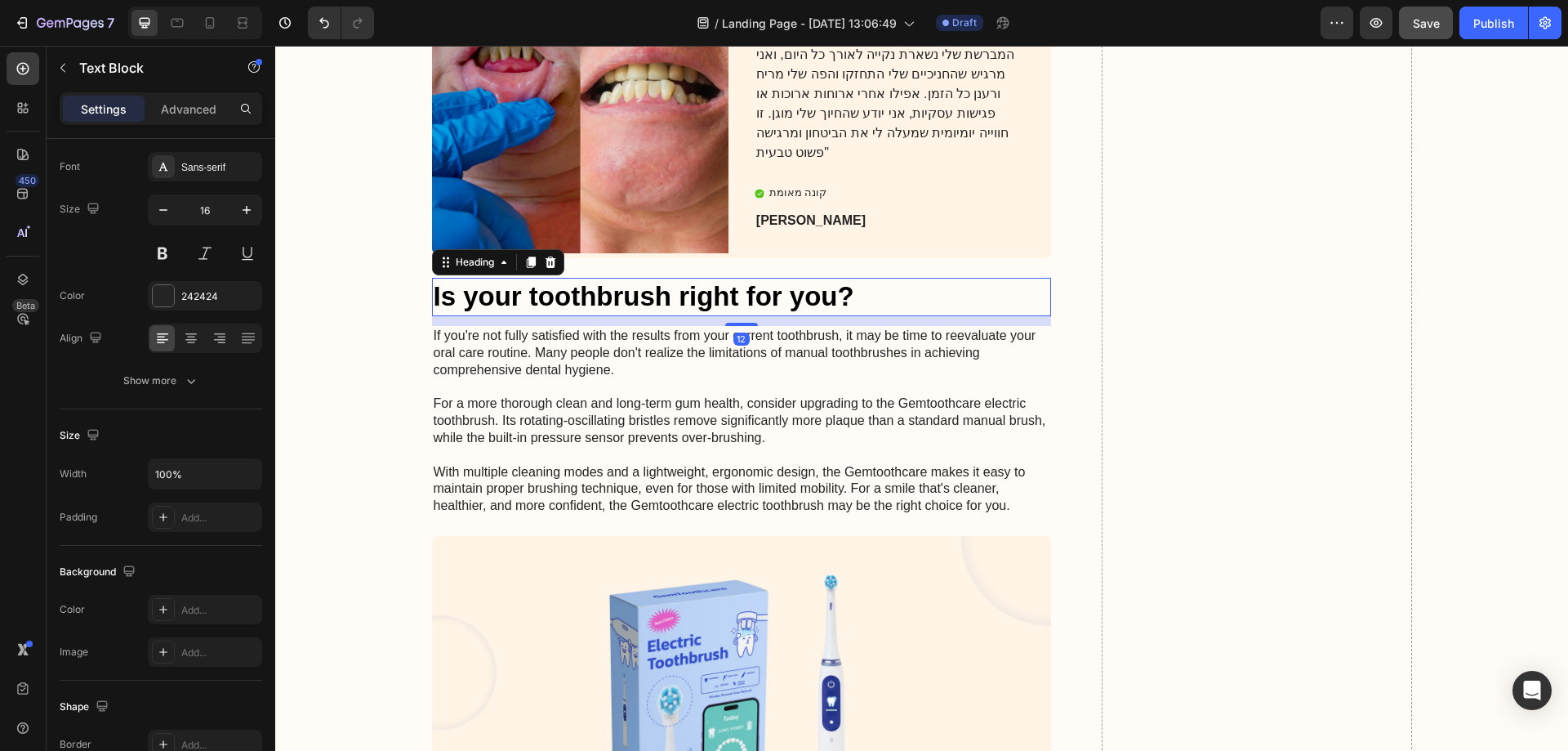
click at [486, 283] on h2 "Is your toothbrush right for you?" at bounding box center [742, 297] width 620 height 39
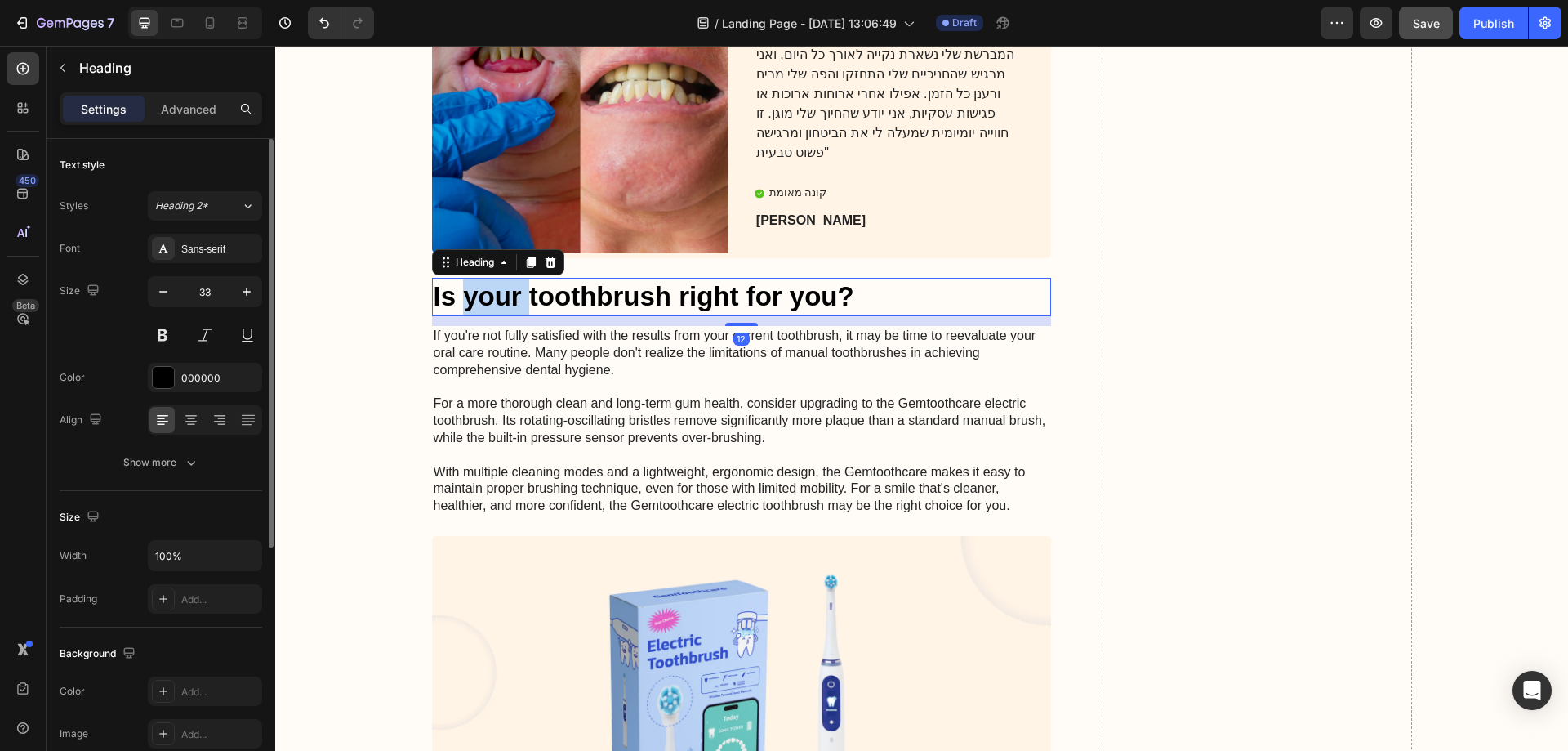
click at [486, 283] on h2 "Is your toothbrush right for you?" at bounding box center [742, 297] width 620 height 39
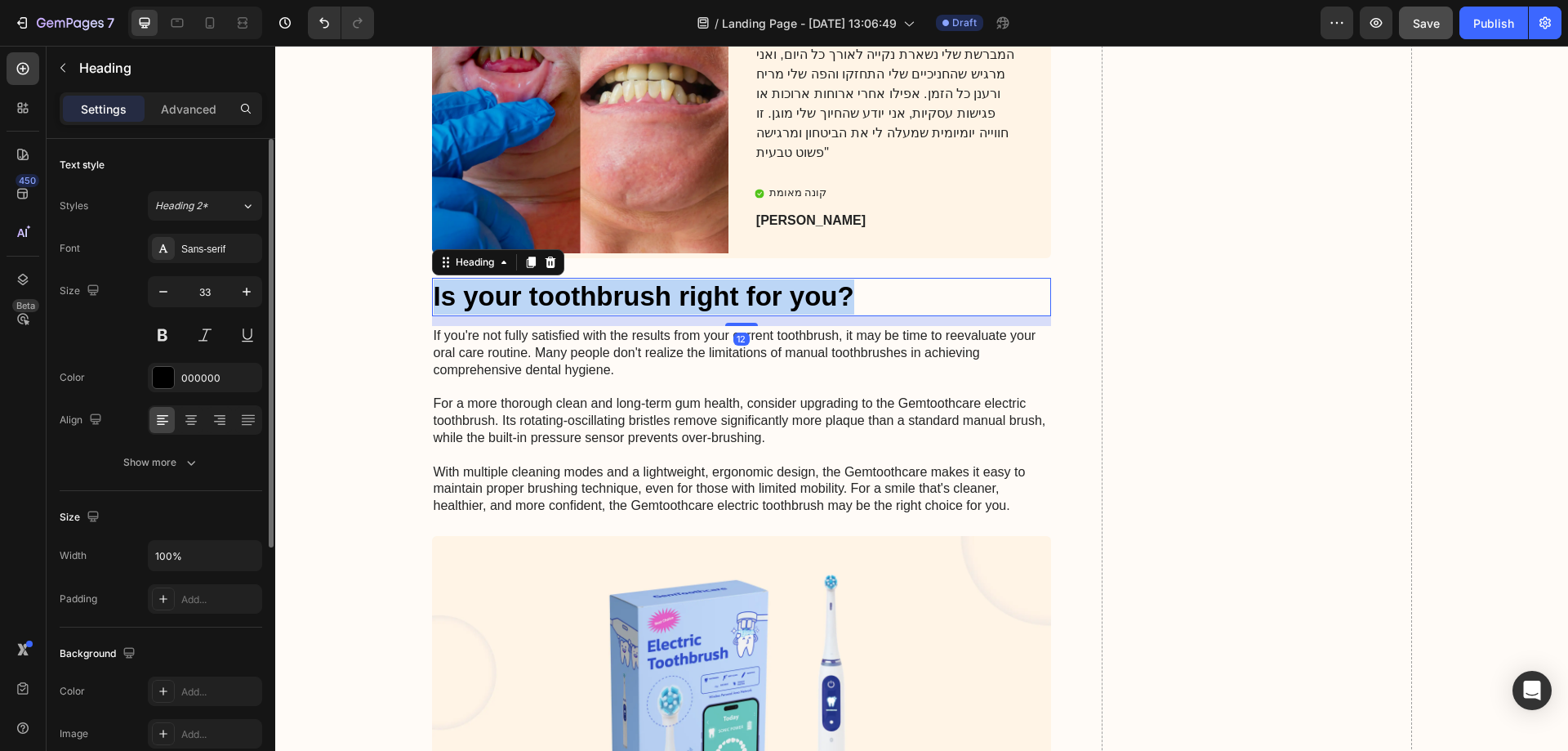
click at [486, 283] on p "Is your toothbrush right for you?" at bounding box center [742, 296] width 617 height 35
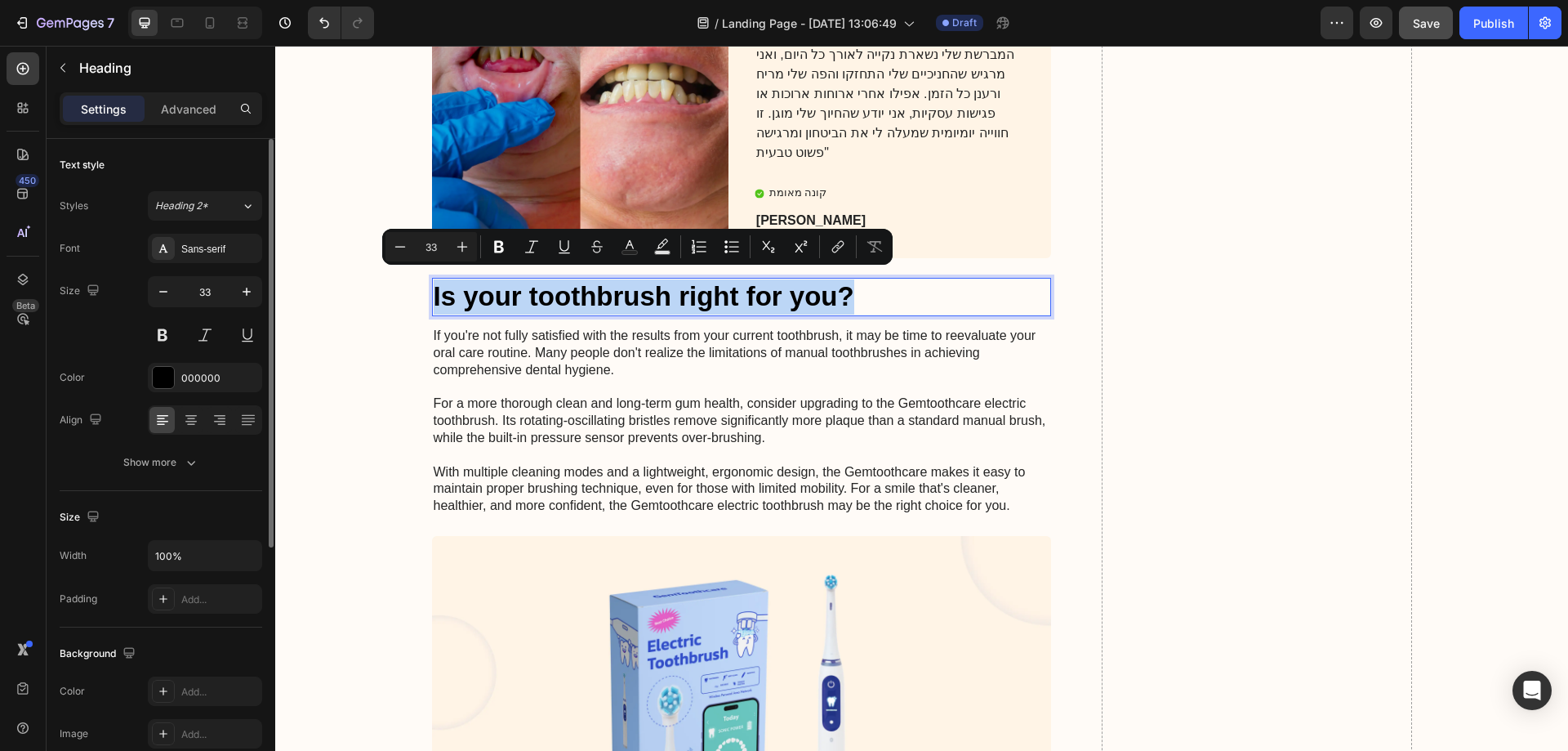
copy p "Is your toothbrush right for you?"
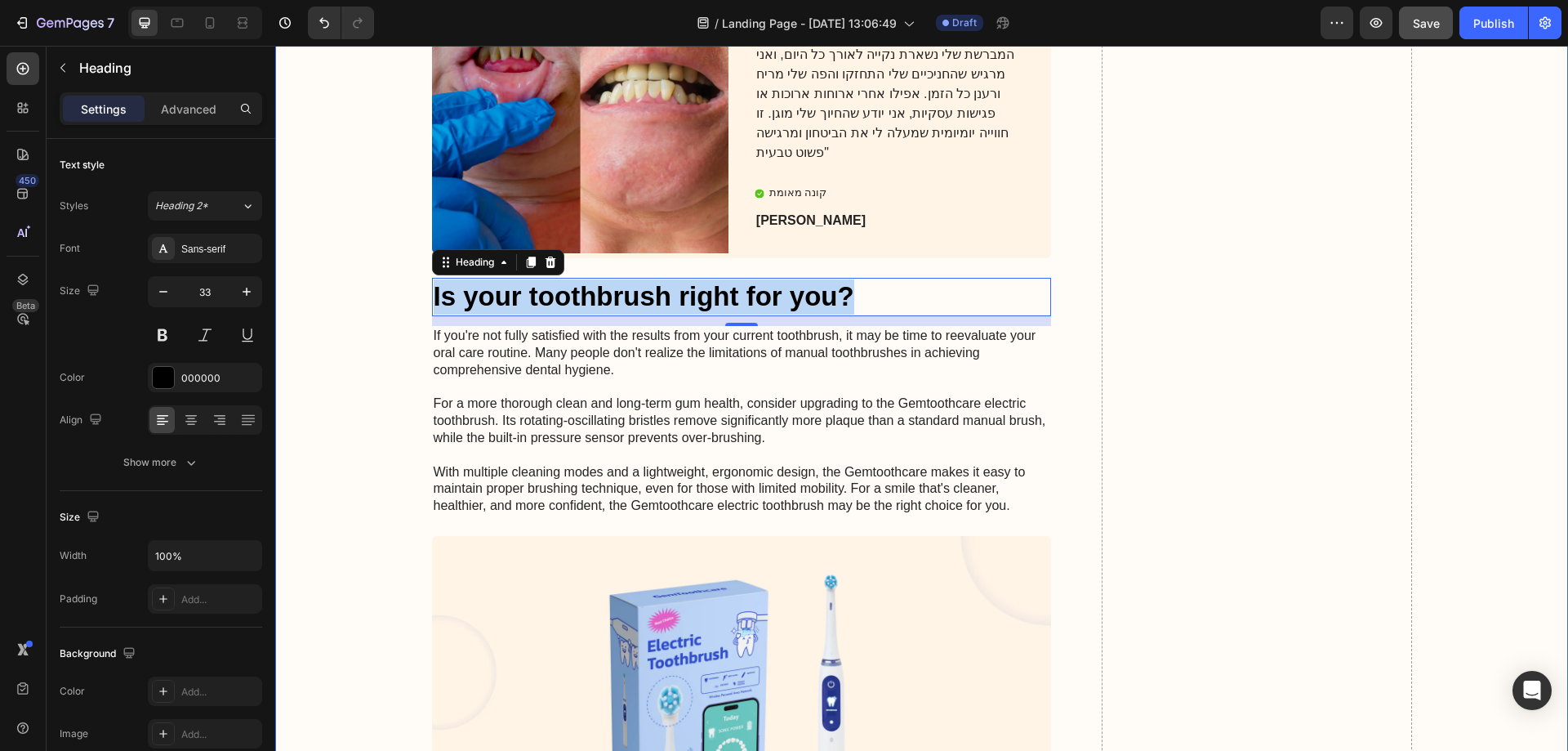
click at [517, 450] on p "If you're not fully satisfied with the results from your current toothbrush, it…" at bounding box center [742, 421] width 617 height 187
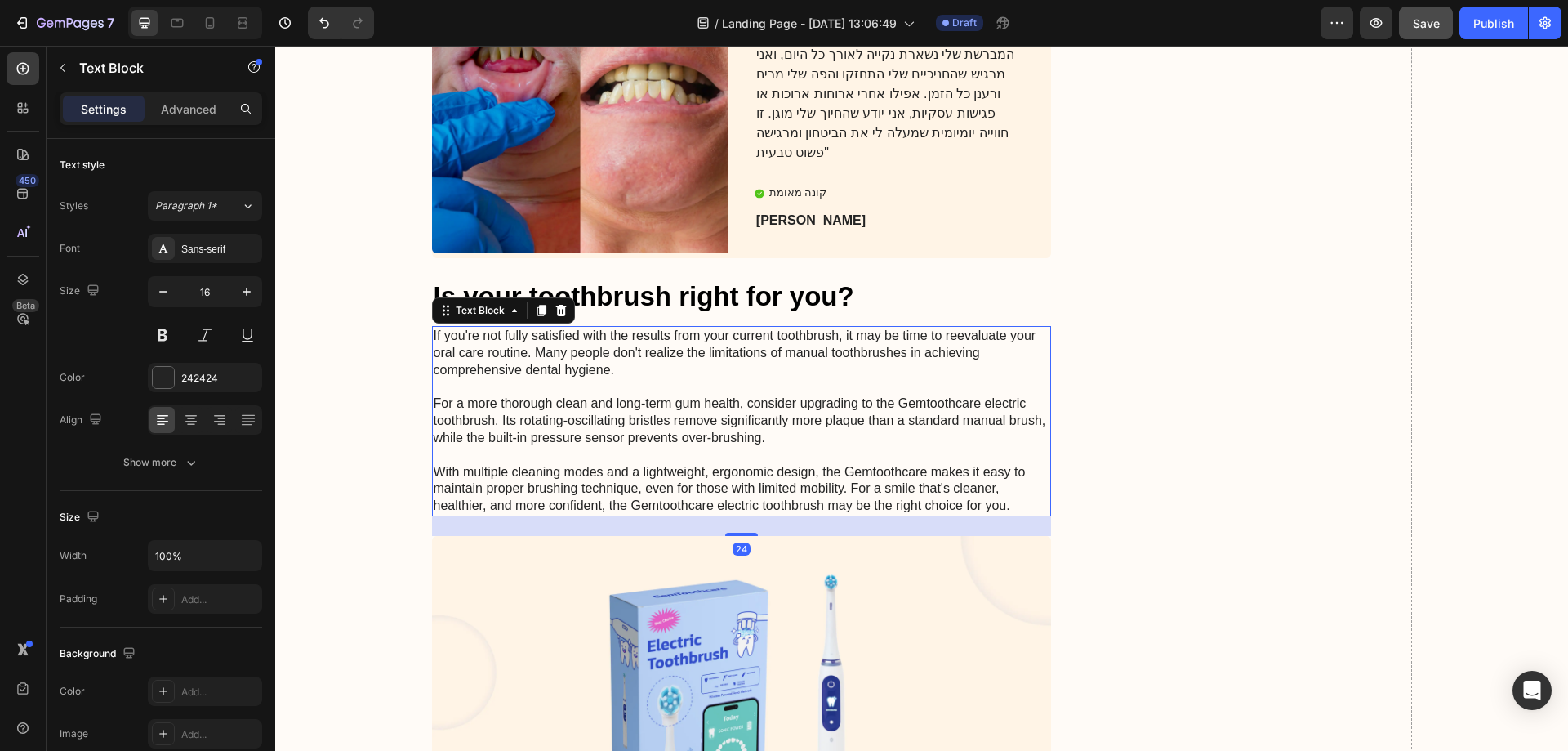
click at [518, 450] on p "If you're not fully satisfied with the results from your current toothbrush, it…" at bounding box center [742, 421] width 617 height 187
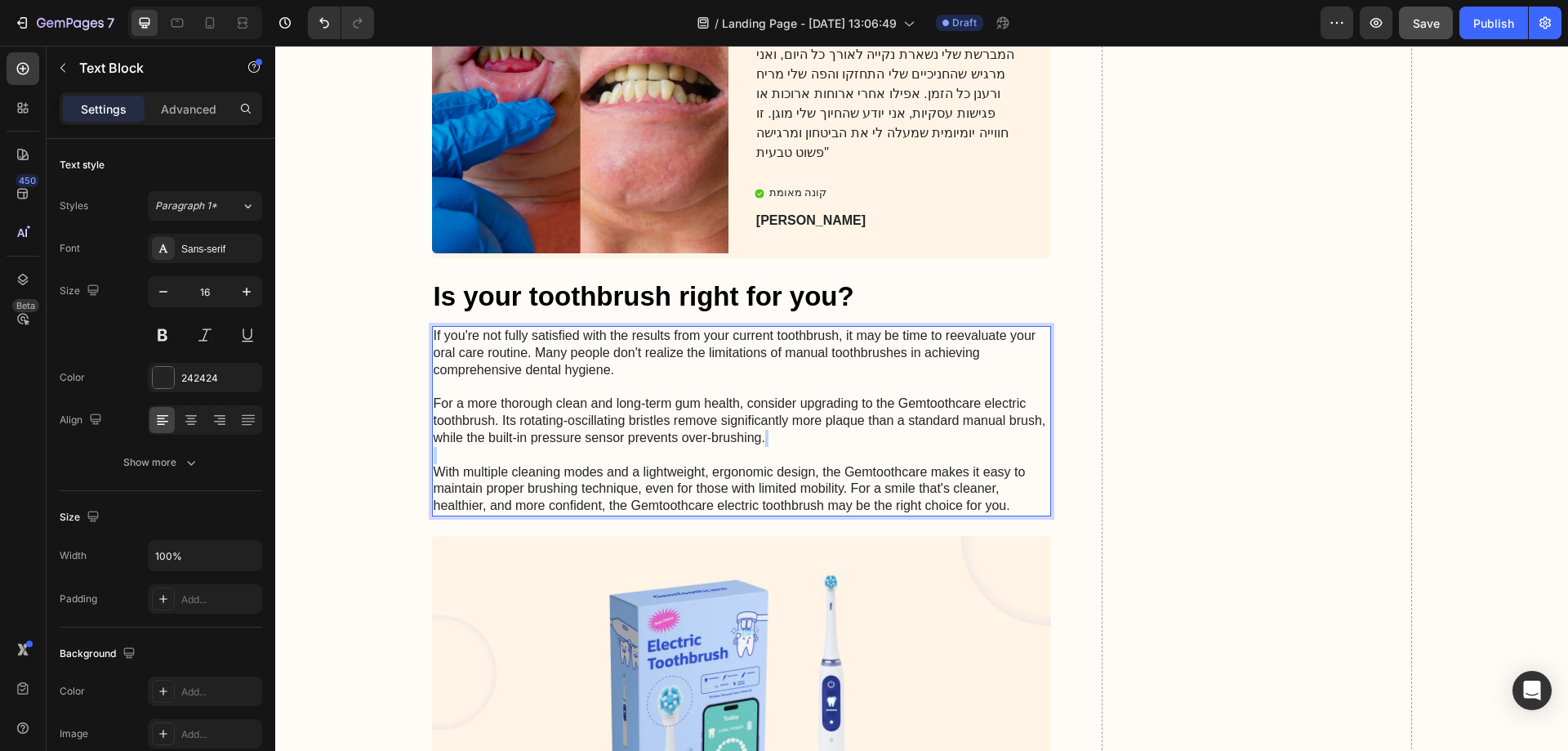
click at [518, 450] on p "If you're not fully satisfied with the results from your current toothbrush, it…" at bounding box center [742, 421] width 617 height 187
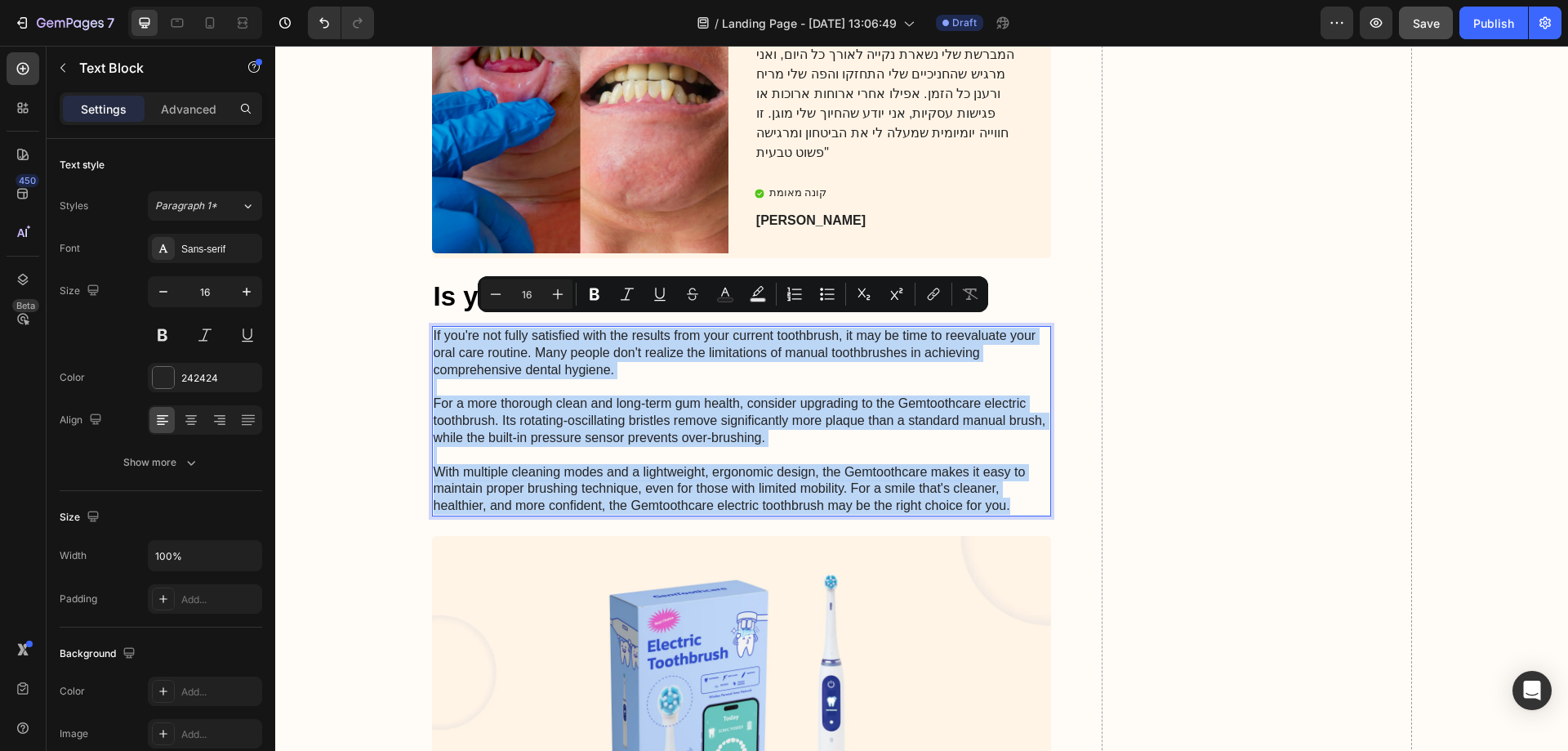
copy p "If you're not fully satisfied with the results from your current toothbrush, it…"
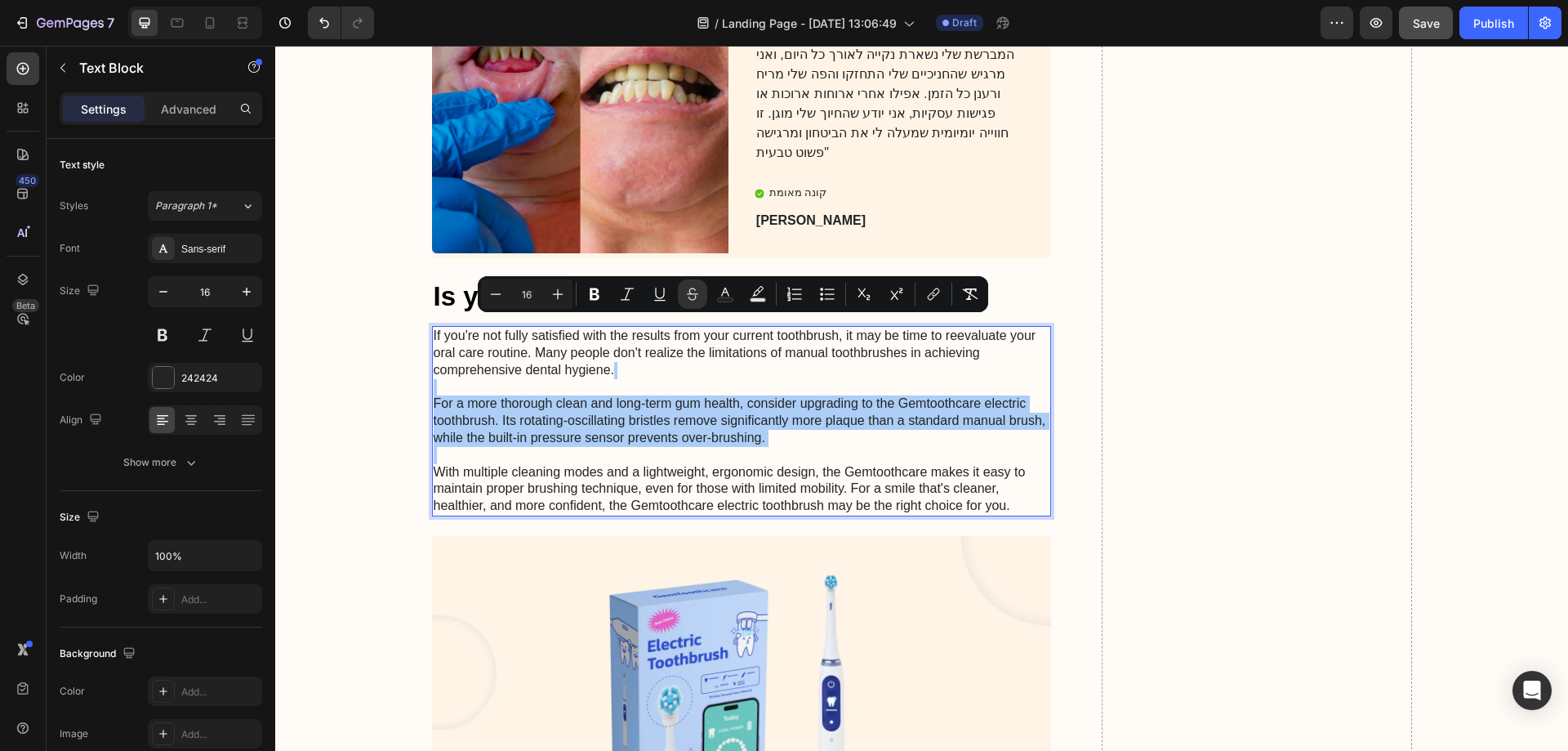
click at [698, 295] on icon "Editor contextual toolbar" at bounding box center [692, 294] width 16 height 16
click at [695, 294] on icon "Editor contextual toolbar" at bounding box center [693, 290] width 12 height 7
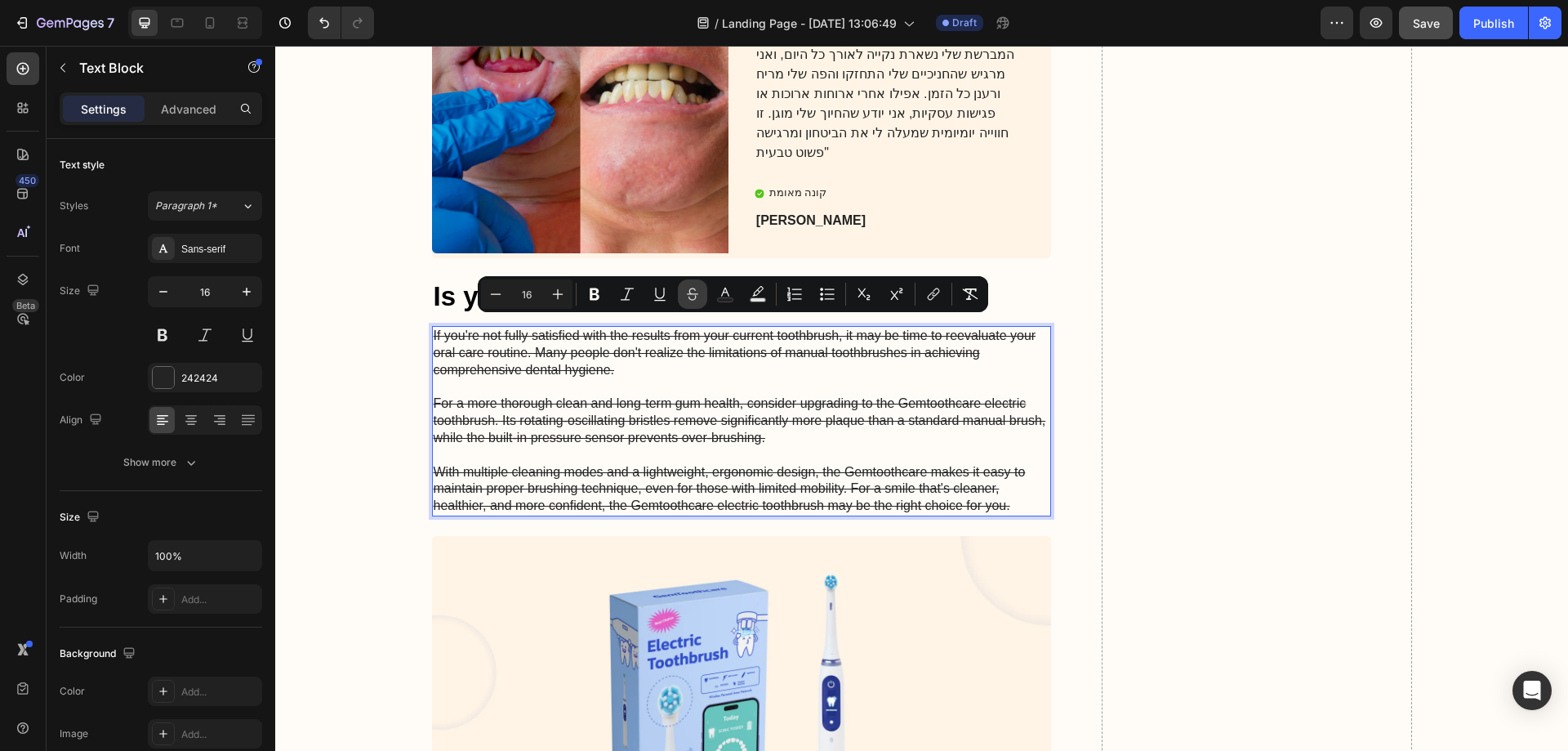
click at [695, 294] on icon "Editor contextual toolbar" at bounding box center [693, 290] width 12 height 7
click at [435, 288] on p "Is your toothbrush right for you?" at bounding box center [742, 296] width 617 height 35
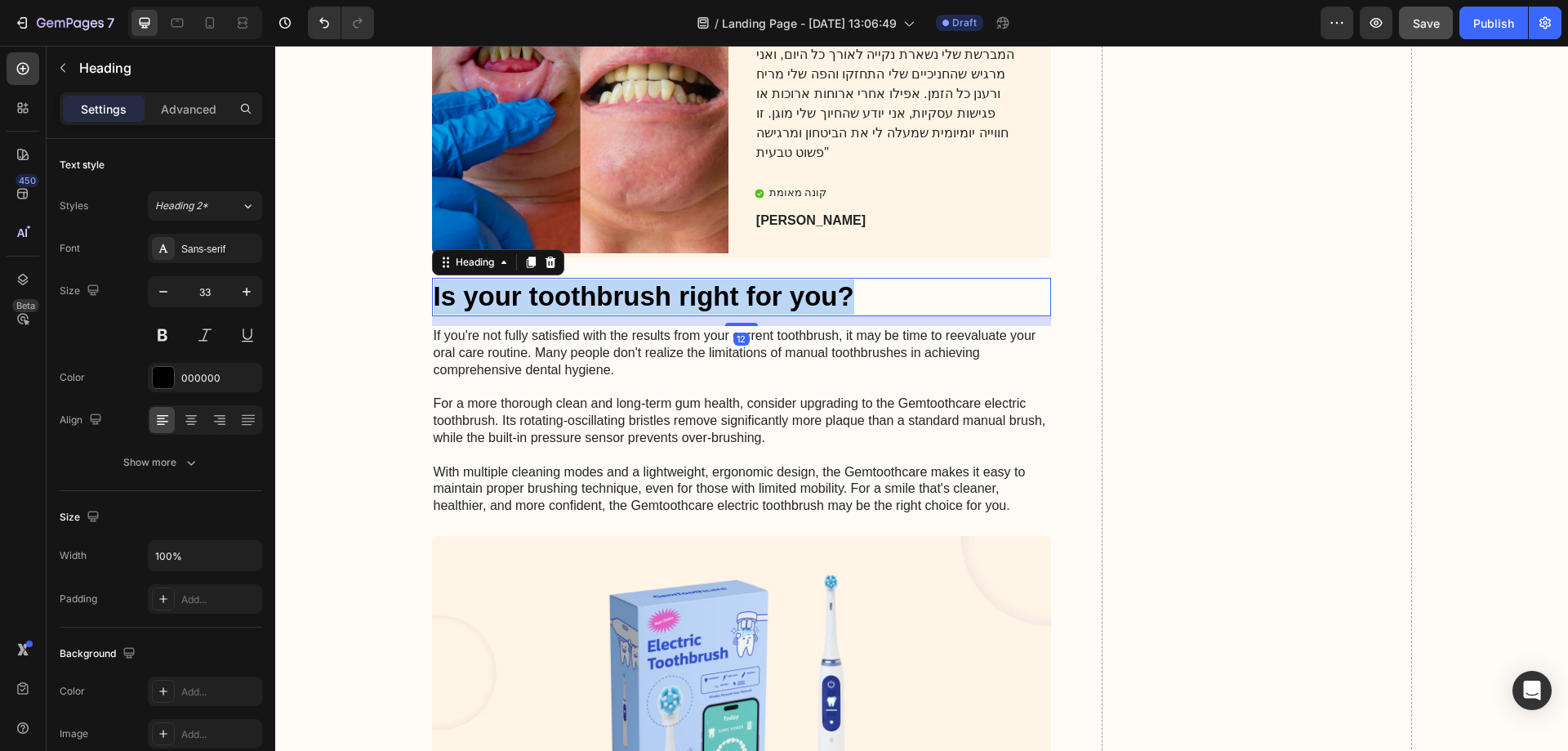
click at [435, 288] on p "Is your toothbrush right for you?" at bounding box center [742, 296] width 617 height 35
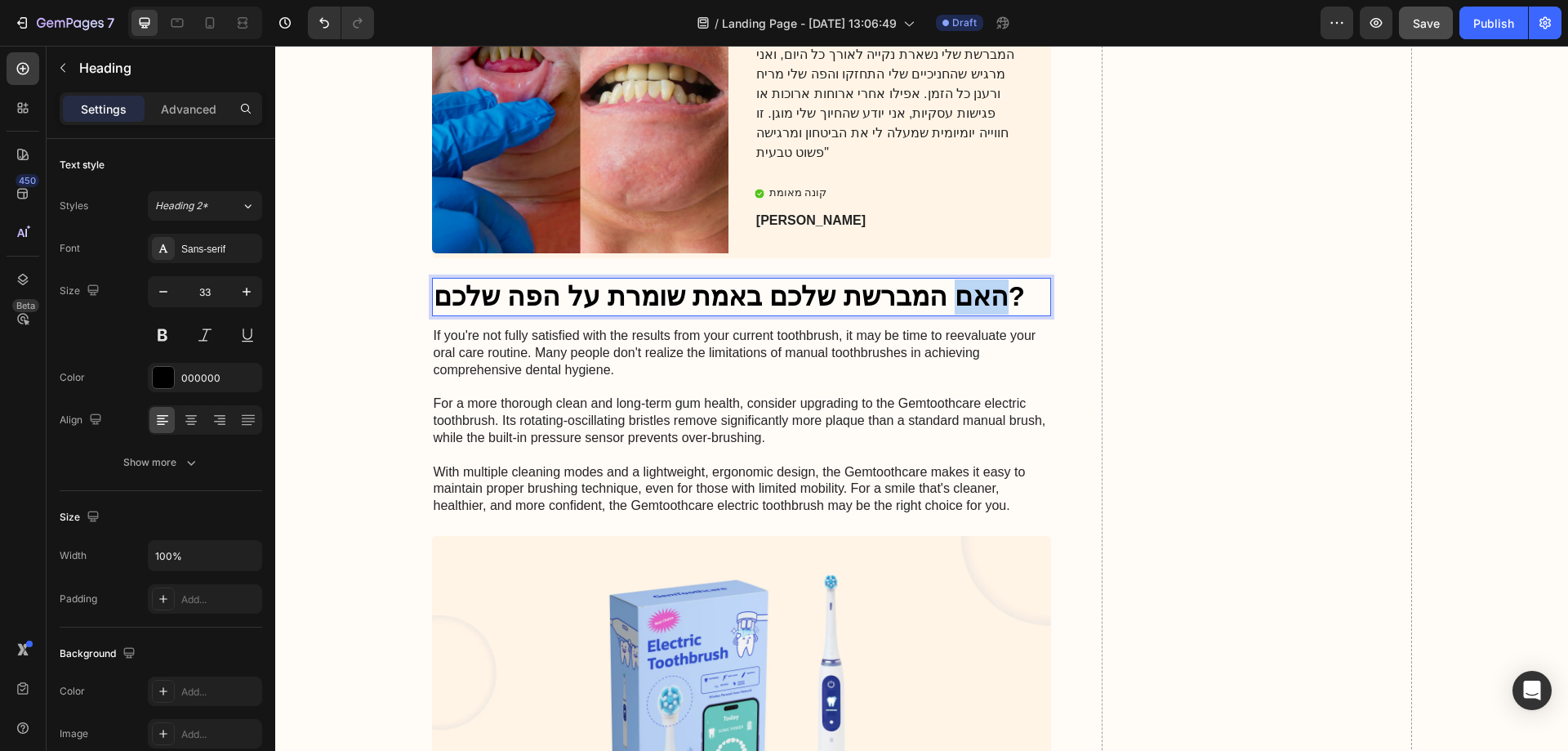
drag, startPoint x: 927, startPoint y: 288, endPoint x: 969, endPoint y: 289, distance: 42.0
click at [969, 289] on p "האם המברשת שלכם באמת שומרת על הפה שלכם?" at bounding box center [742, 296] width 617 height 35
click at [649, 378] on p "If you're not fully satisfied with the results from your current toothbrush, it…" at bounding box center [742, 421] width 617 height 187
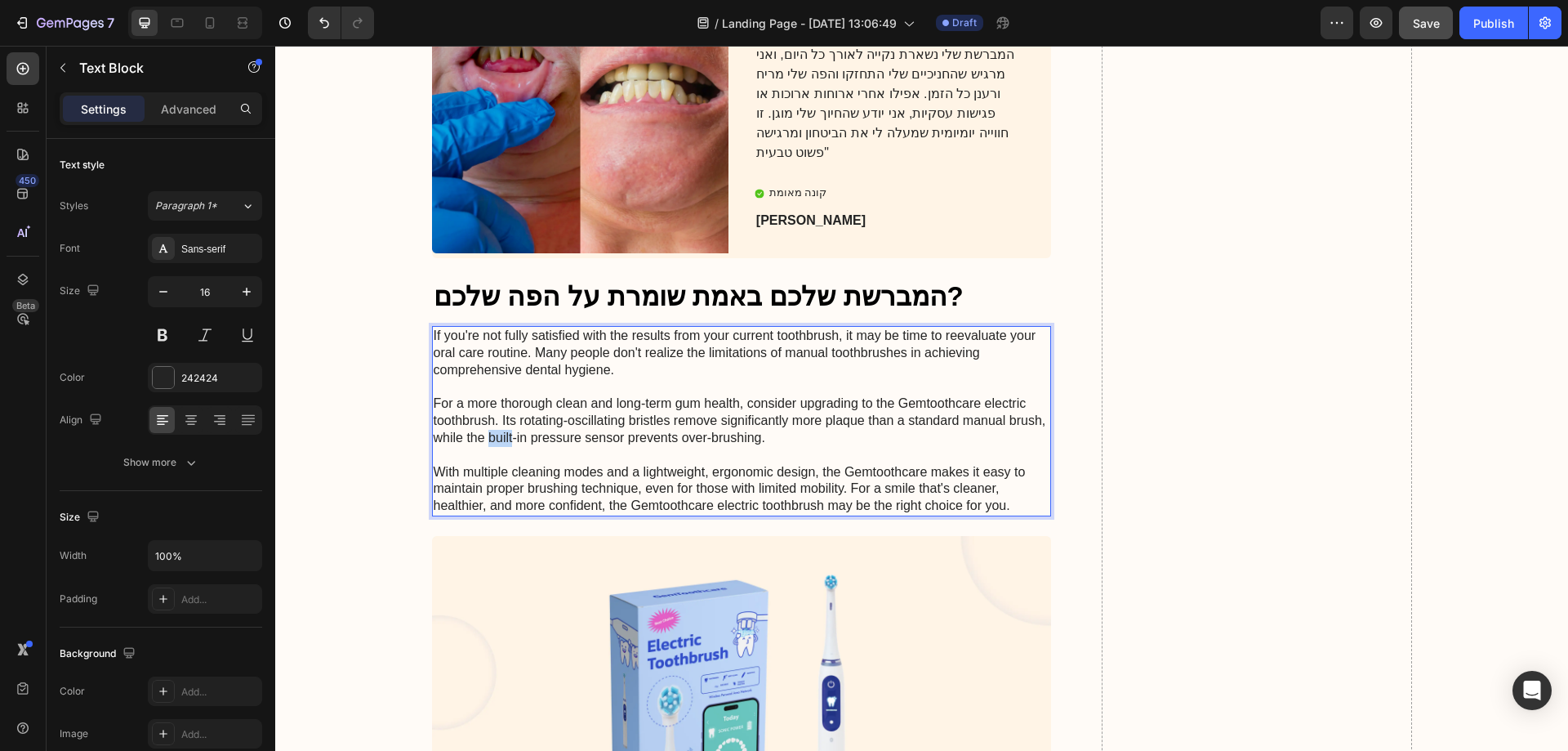
click at [491, 430] on p "If you're not fully satisfied with the results from your current toothbrush, it…" at bounding box center [742, 421] width 617 height 187
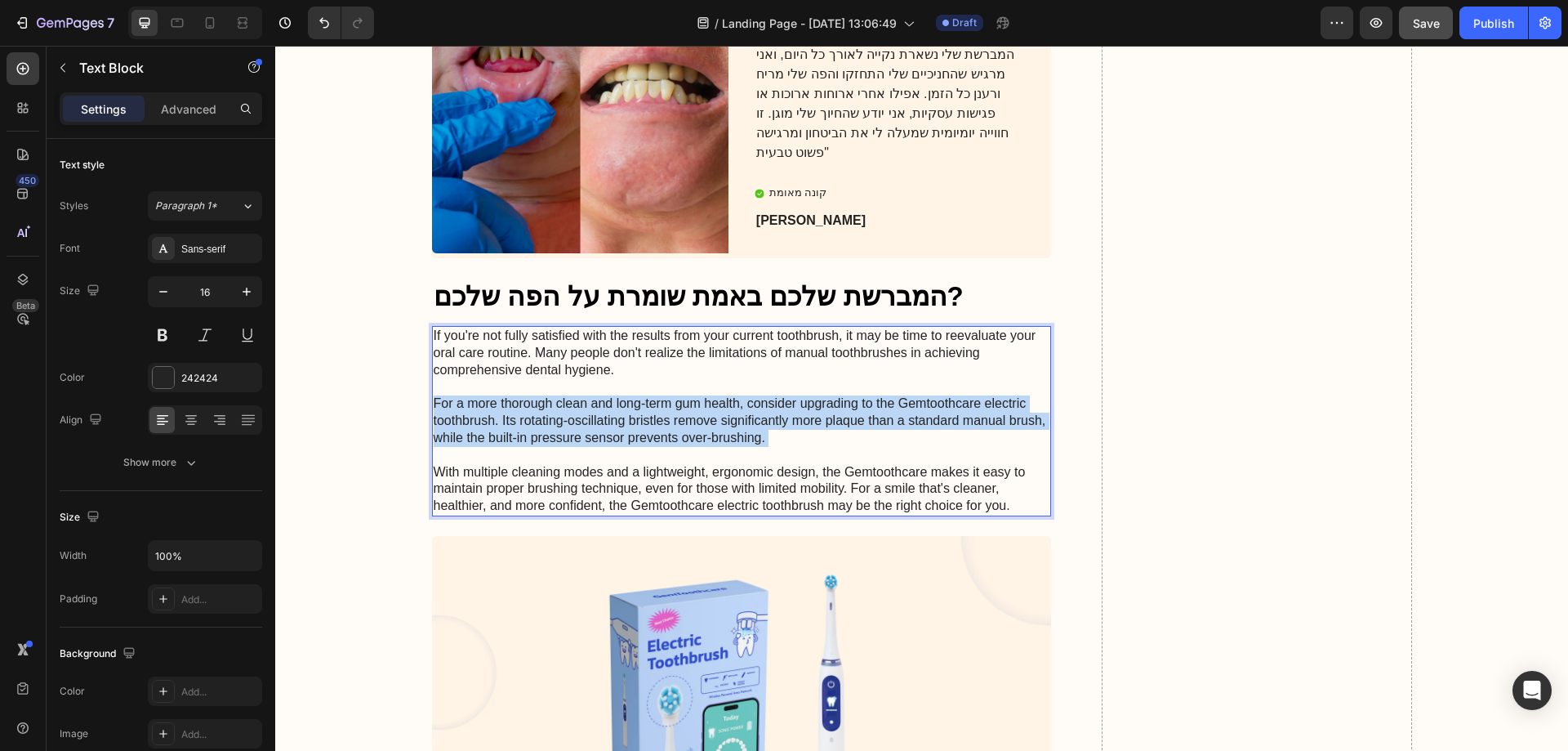
click at [491, 430] on p "If you're not fully satisfied with the results from your current toothbrush, it…" at bounding box center [742, 421] width 617 height 187
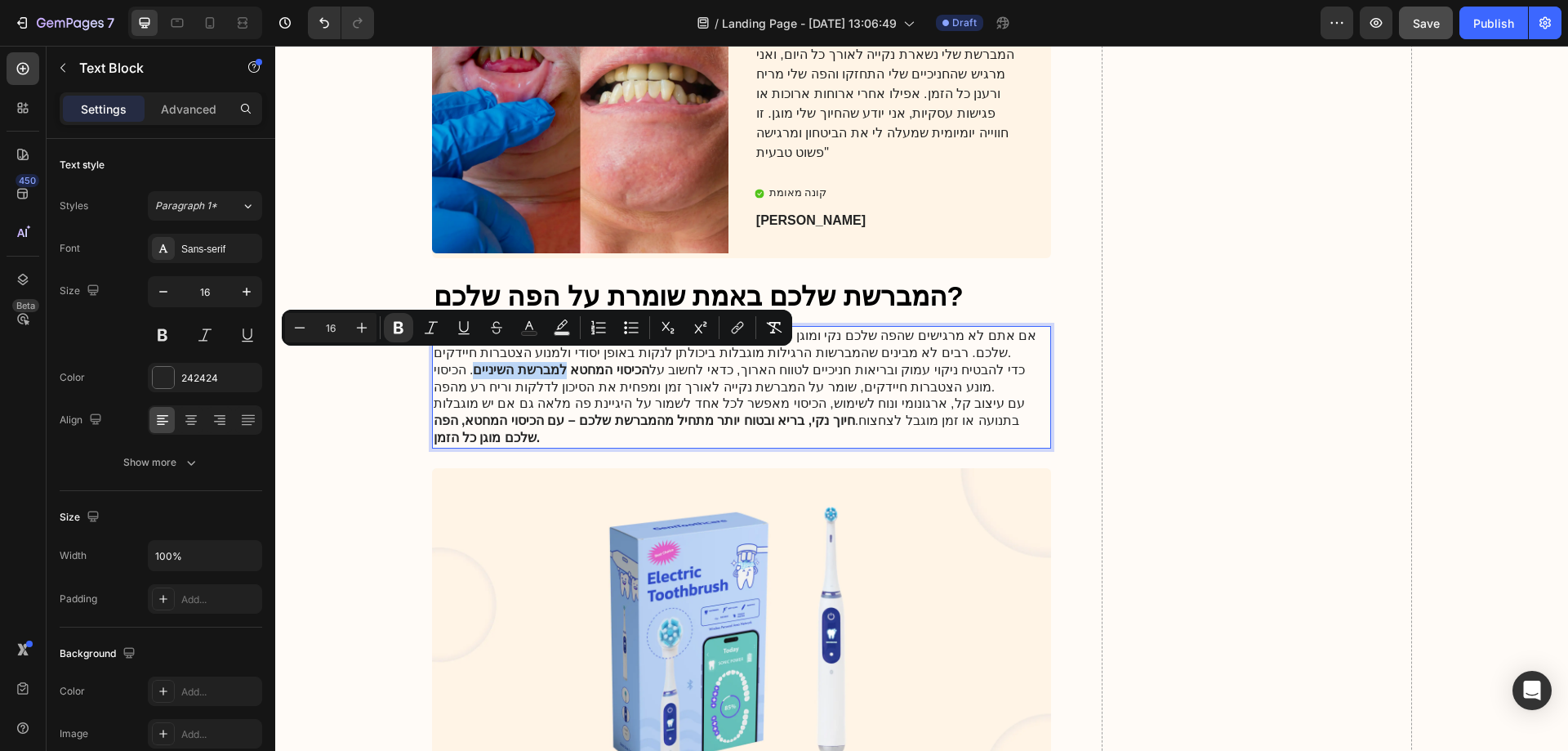
drag, startPoint x: 583, startPoint y: 358, endPoint x: 494, endPoint y: 357, distance: 89.0
click at [494, 363] on strong "הכיסוי המחטא למברשת השיניים" at bounding box center [560, 370] width 176 height 14
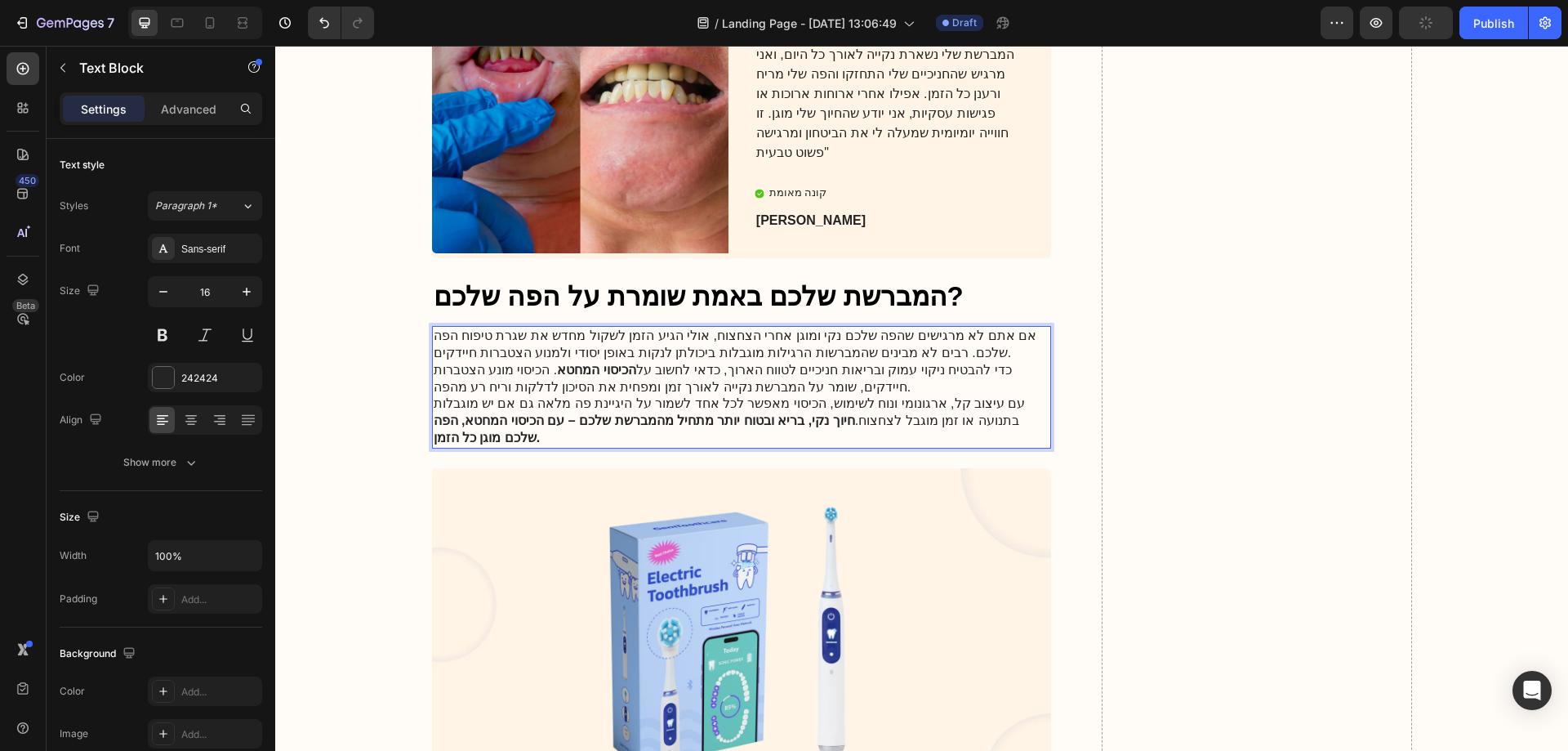
click at [704, 402] on p "עם עיצוב קל, ארגונומי ונוח לשימוש, הכיסוי מאפשר לכל אחד לשמור על היגיינת פה מלא…" at bounding box center [742, 420] width 617 height 51
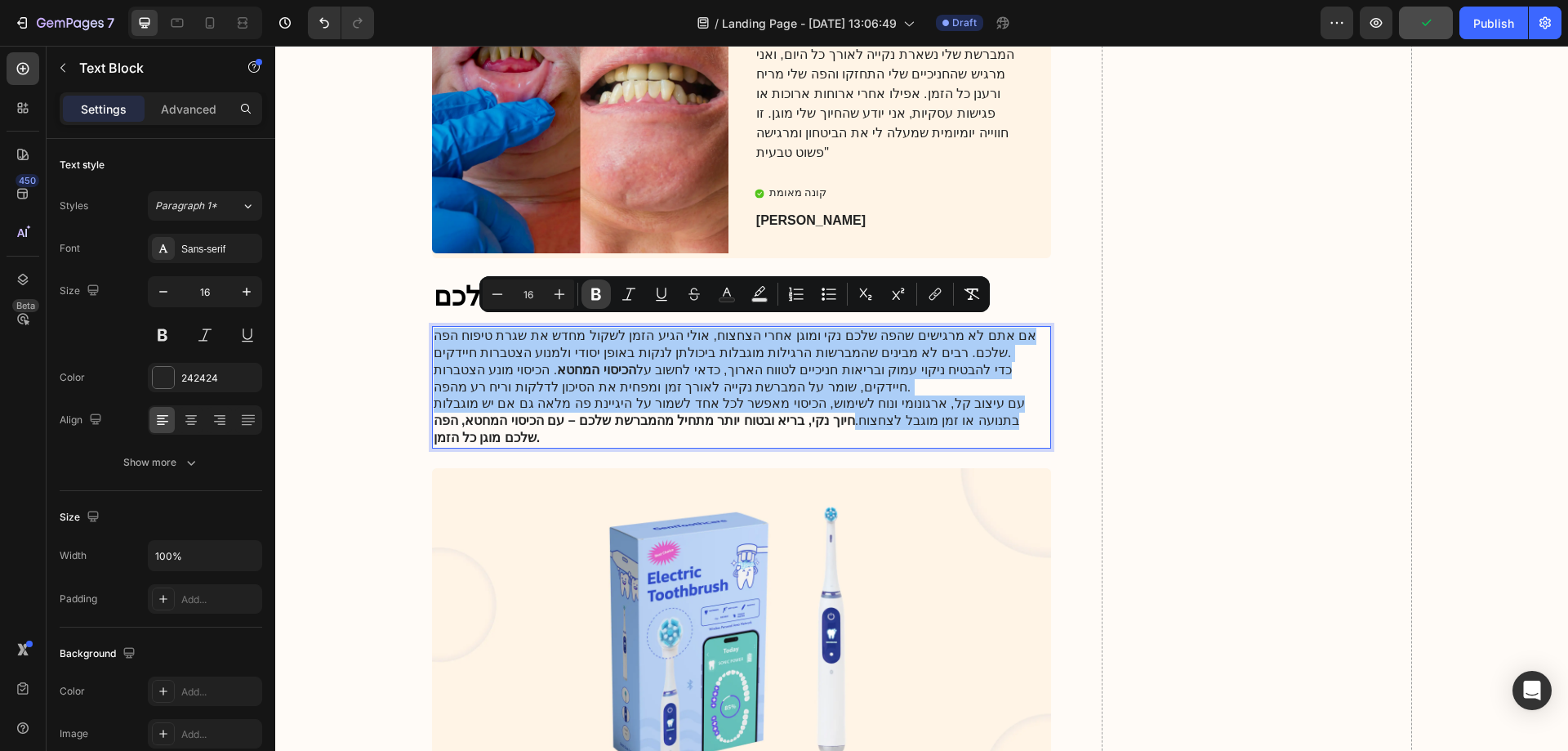
click at [591, 293] on icon "Editor contextual toolbar" at bounding box center [596, 294] width 16 height 16
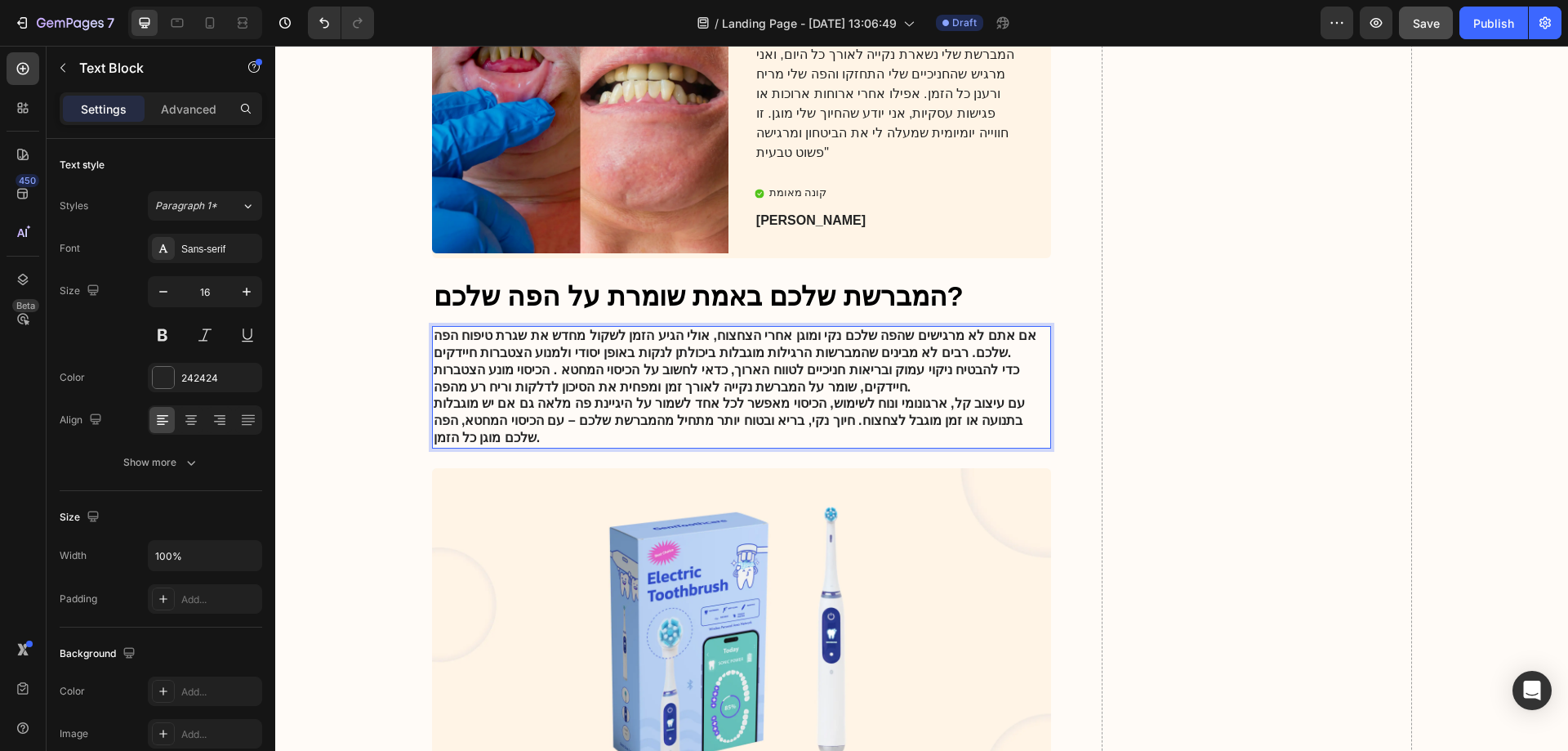
click at [597, 366] on strong "כדי להבטיח ניקוי עמוק ובריאות חניכיים לטווח הארוך, כדאי לחשוב על הכיסוי המחטא .…" at bounding box center [727, 377] width 586 height 31
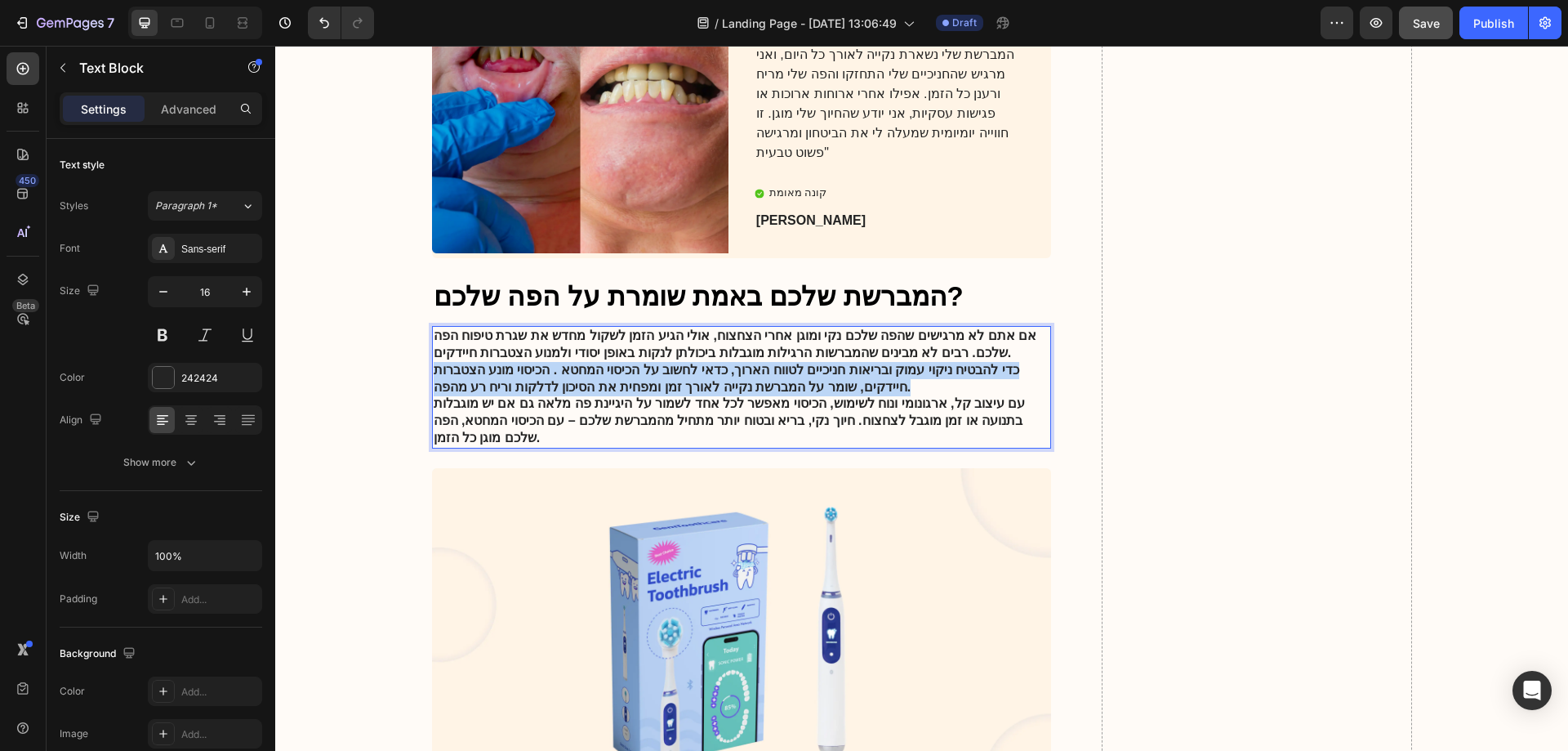
click at [597, 366] on strong "כדי להבטיח ניקוי עמוק ובריאות חניכיים לטווח הארוך, כדאי לחשוב על הכיסוי המחטא .…" at bounding box center [727, 377] width 586 height 31
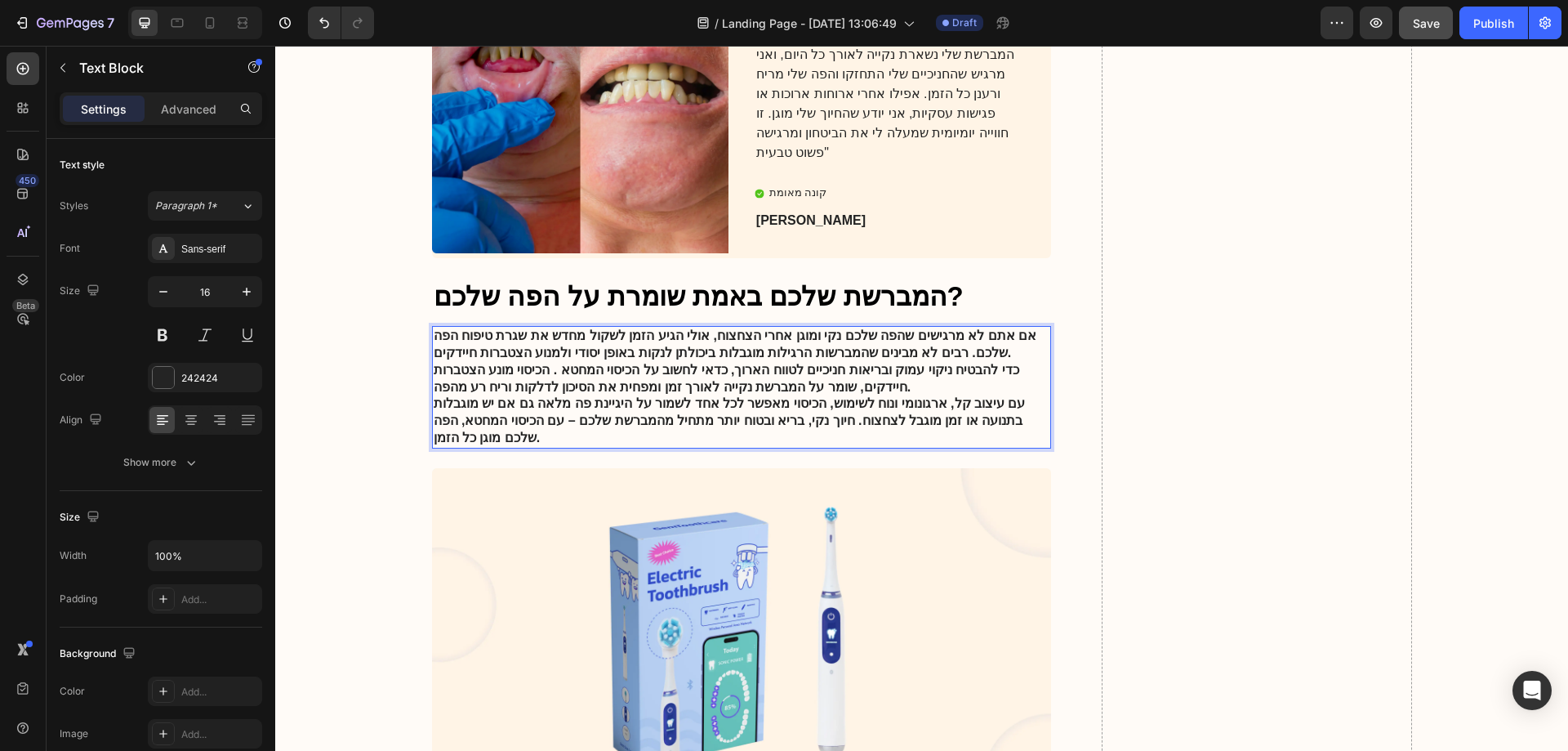
click at [646, 403] on strong "עם עיצוב קל, ארגונומי ונוח לשימוש, הכיסוי מאפשר לכל אחד לשמור על היגיינת פה מלא…" at bounding box center [730, 420] width 592 height 49
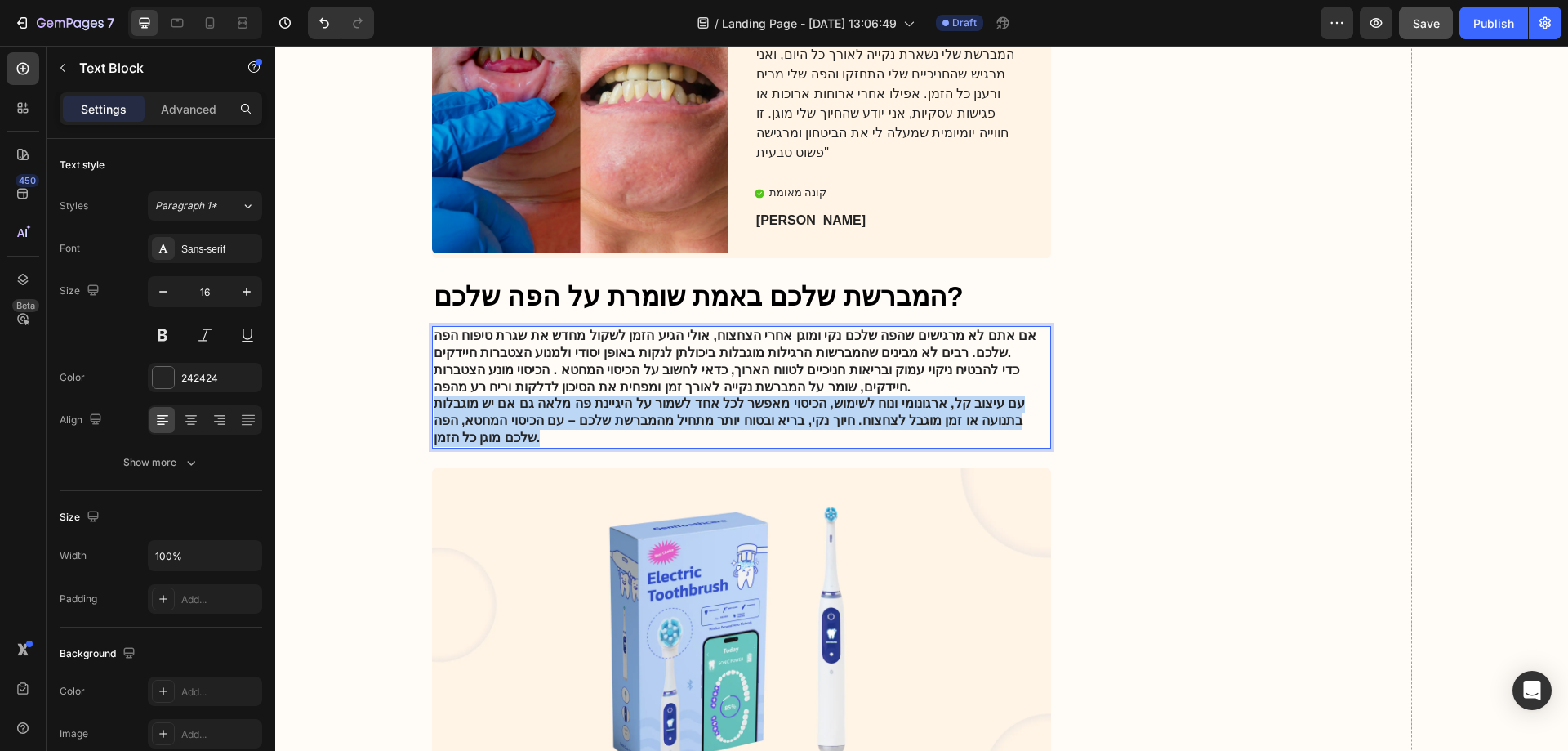
click at [646, 403] on strong "עם עיצוב קל, ארגונומי ונוח לשימוש, הכיסוי מאפשר לכל אחד לשמור על היגיינת פה מלא…" at bounding box center [730, 420] width 592 height 49
click at [544, 427] on p "עם עיצוב קל, ארגונומי ונוח לשימוש, הכיסוי מאפשר לכל אחד לשמור על היגיינת פה מלא…" at bounding box center [742, 420] width 617 height 51
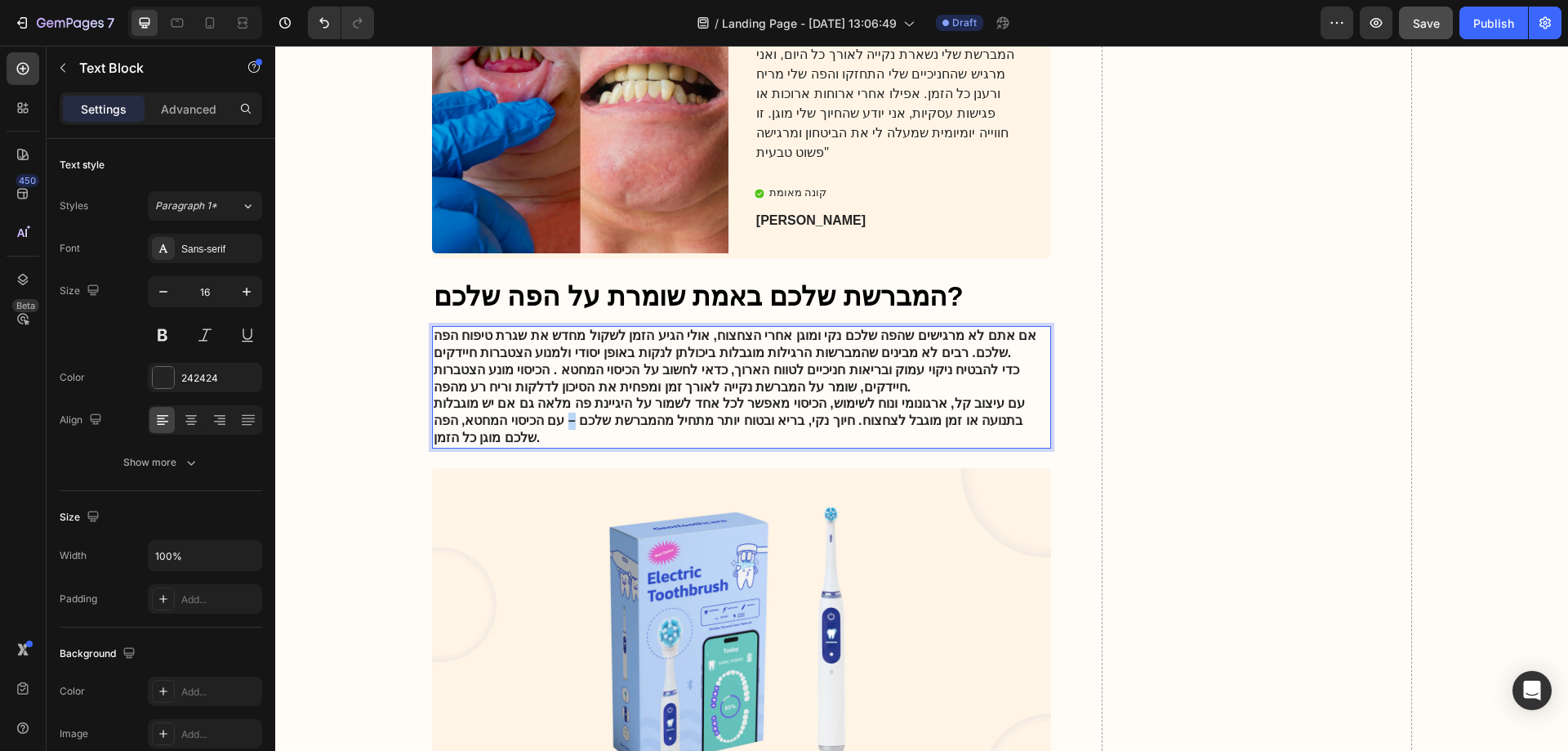
click at [636, 411] on strong "עם עיצוב קל, ארגונומי ונוח לשימוש, הכיסוי מאפשר לכל אחד לשמור על היגיינת פה מלא…" at bounding box center [730, 420] width 592 height 49
drag, startPoint x: 968, startPoint y: 393, endPoint x: 926, endPoint y: 397, distance: 42.2
click at [926, 397] on strong "עם עיצוב קל, ארגונומי ונוח לשימוש, הכיסוי מאפשר לכל אחד לשמור על היגיינת פה מלא…" at bounding box center [730, 420] width 592 height 49
drag, startPoint x: 602, startPoint y: 393, endPoint x: 943, endPoint y: 416, distance: 341.8
click at [943, 416] on strong "עם עיצוב קל, ונוח לשימוש, הכיסוי מאפשר לכל אחד לשמור על היגיינת פה מלאה גם אם י…" at bounding box center [737, 420] width 607 height 49
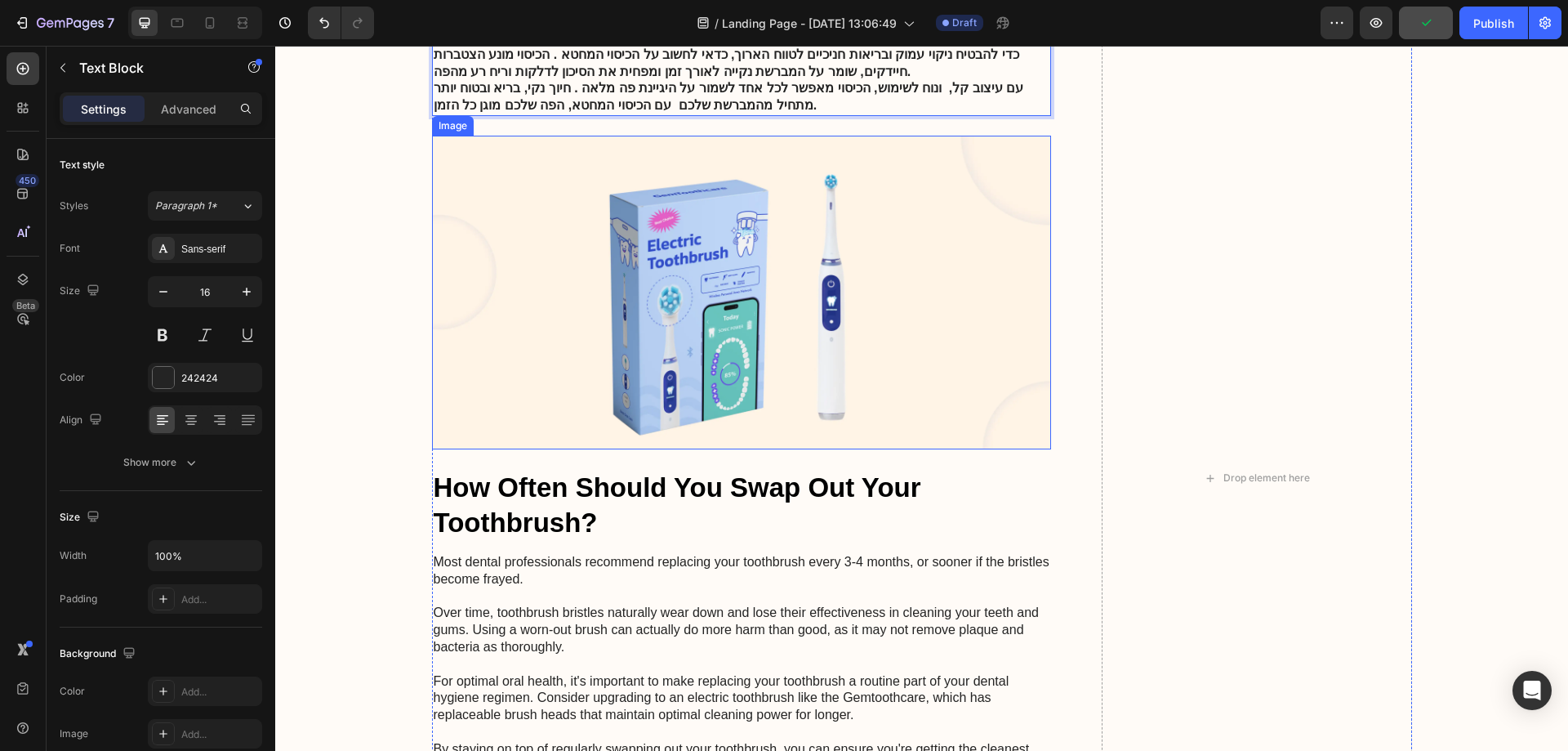
scroll to position [2546, 0]
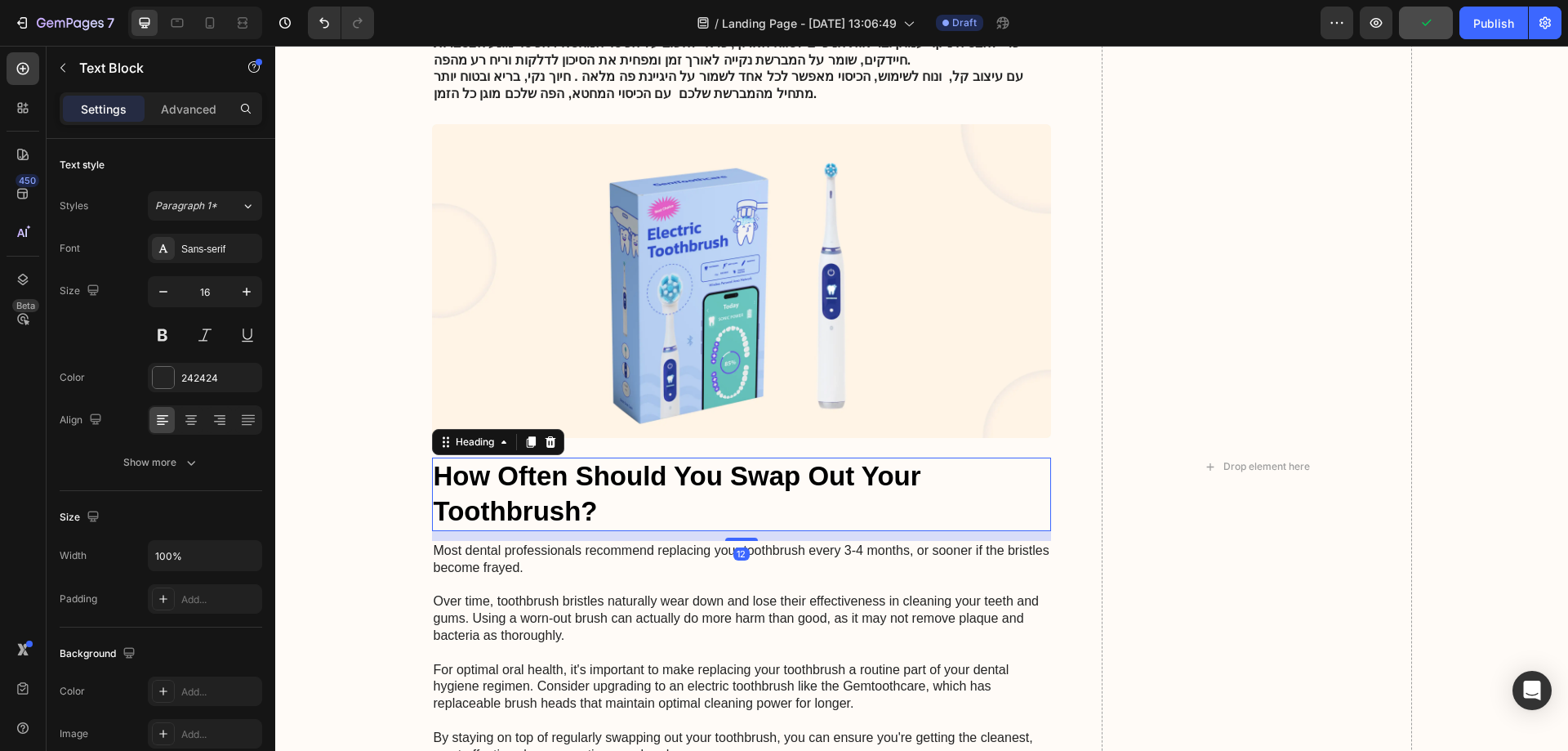
click at [617, 504] on h2 "How Often Should You Swap Out Your Toothbrush?" at bounding box center [742, 495] width 620 height 74
click at [545, 437] on icon at bounding box center [550, 442] width 11 height 12
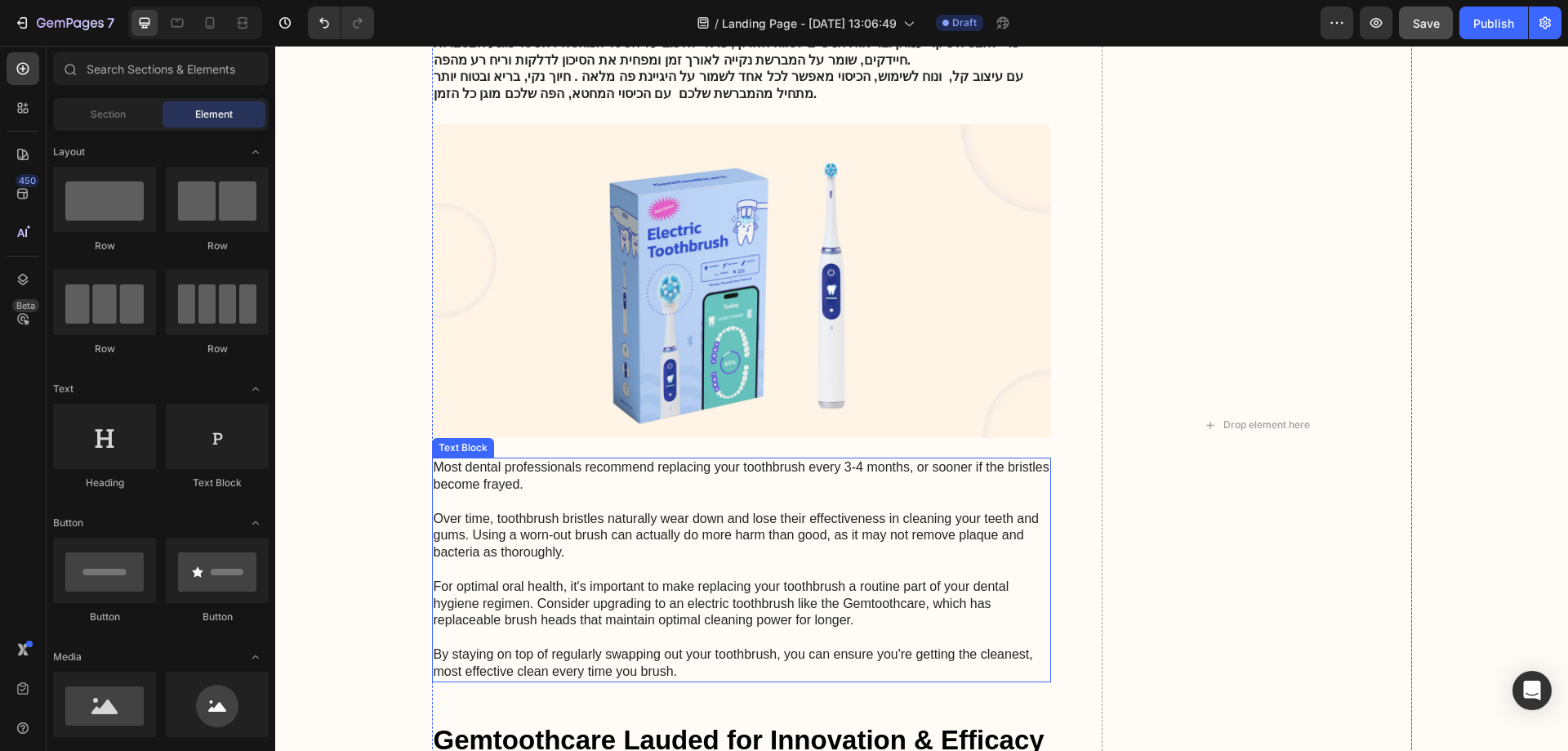
click at [520, 537] on p "Most dental professionals recommend replacing your toothbrush every 3-4 months,…" at bounding box center [742, 569] width 617 height 221
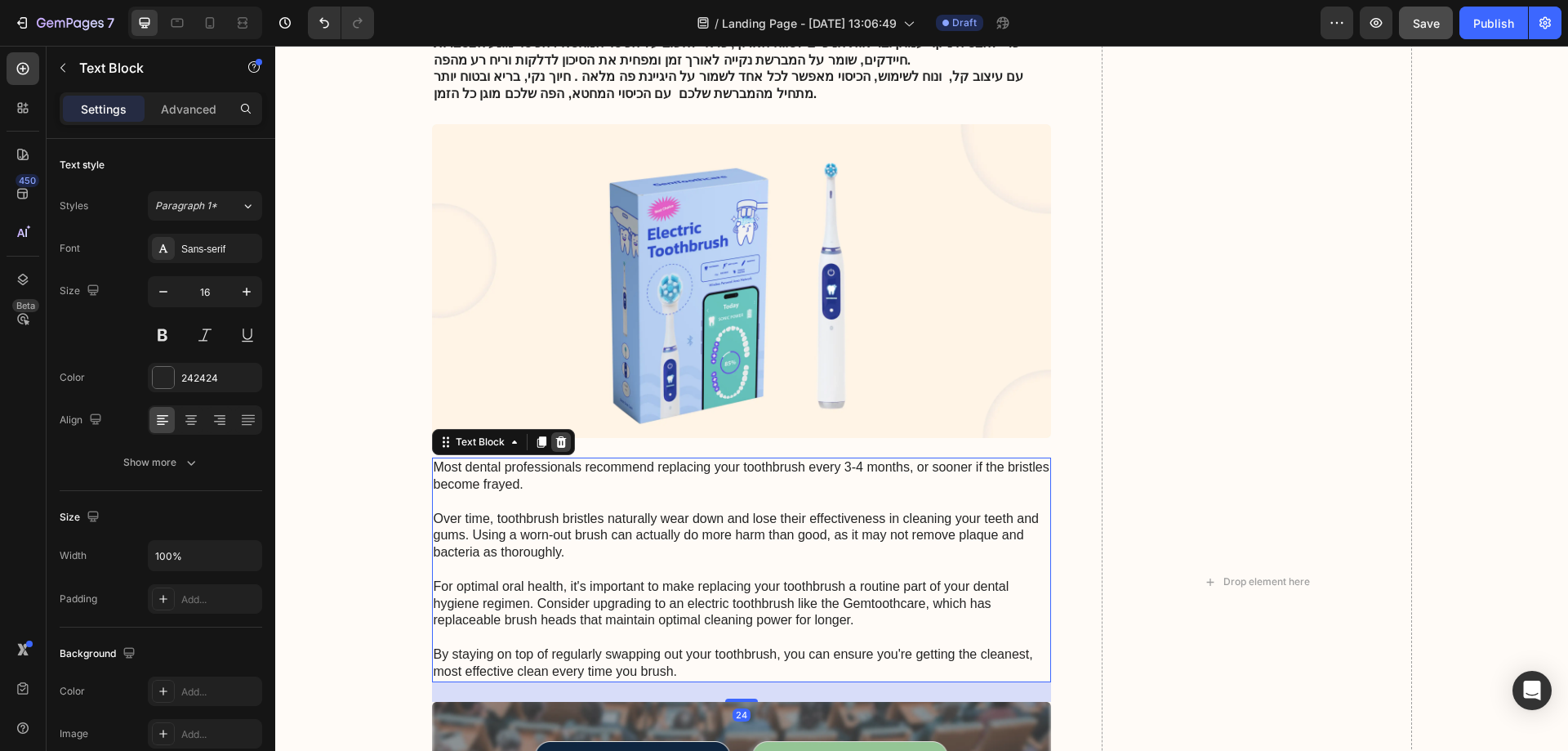
click at [555, 436] on icon at bounding box center [560, 442] width 11 height 12
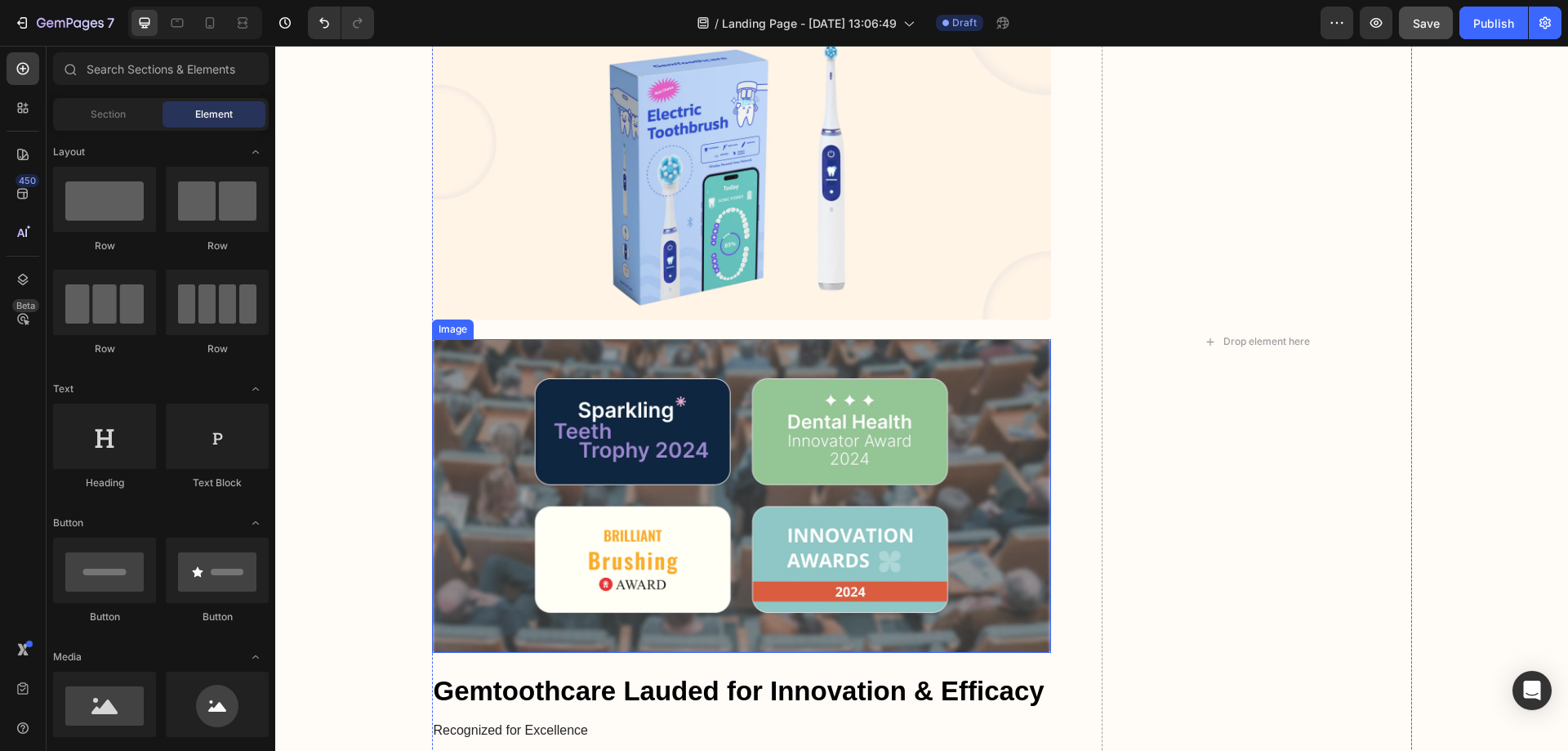
scroll to position [2790, 0]
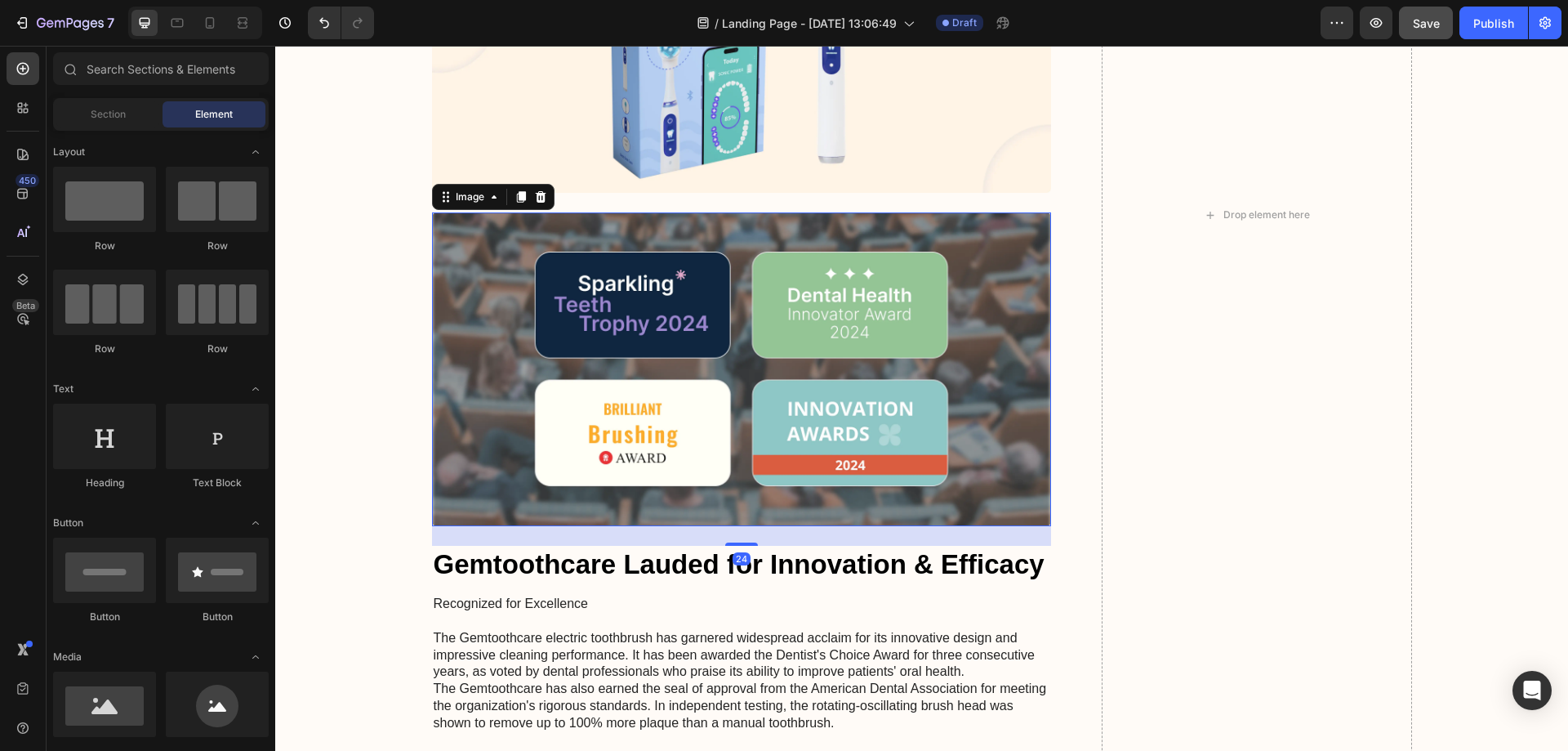
click at [610, 430] on img at bounding box center [742, 370] width 620 height 314
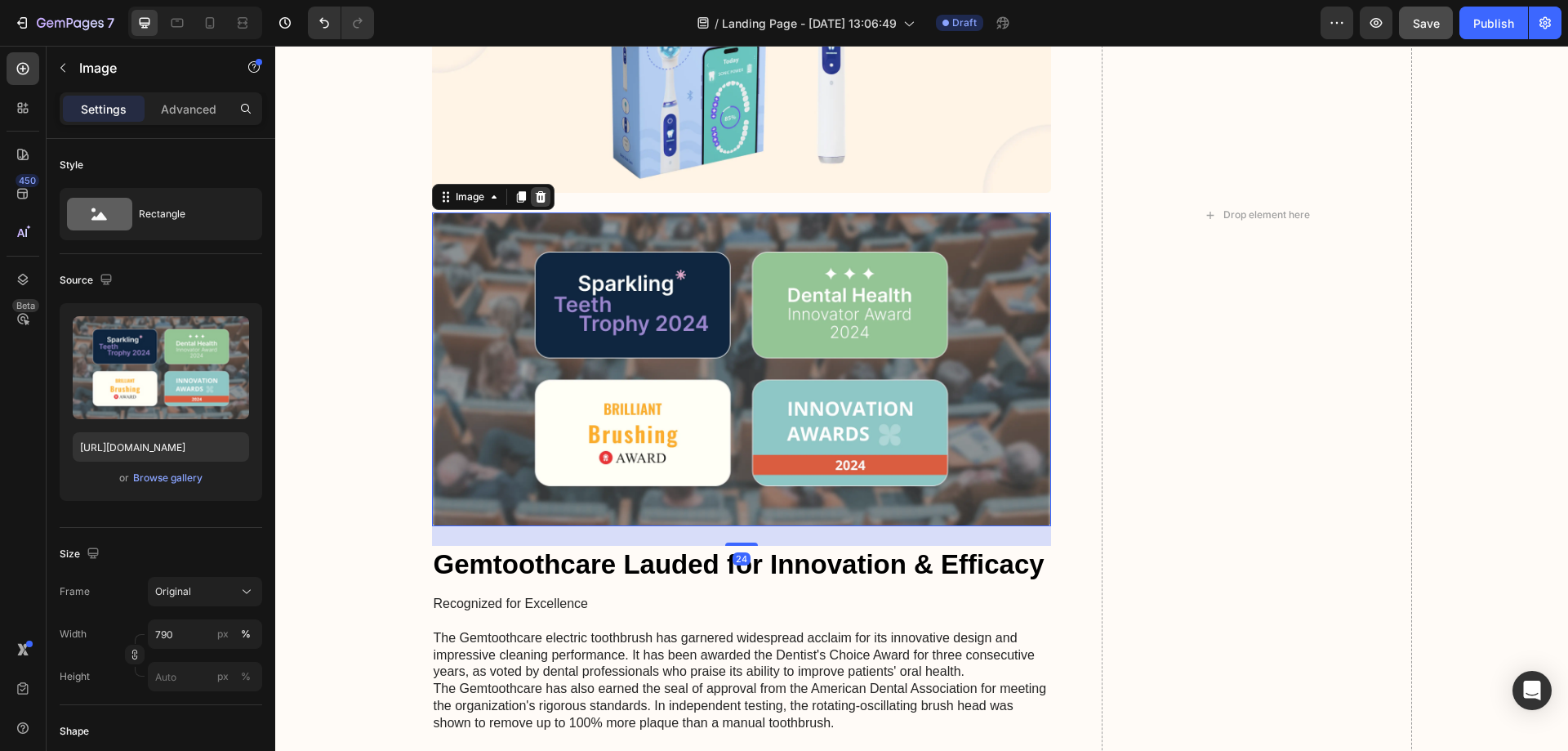
click at [534, 191] on icon at bounding box center [540, 197] width 13 height 13
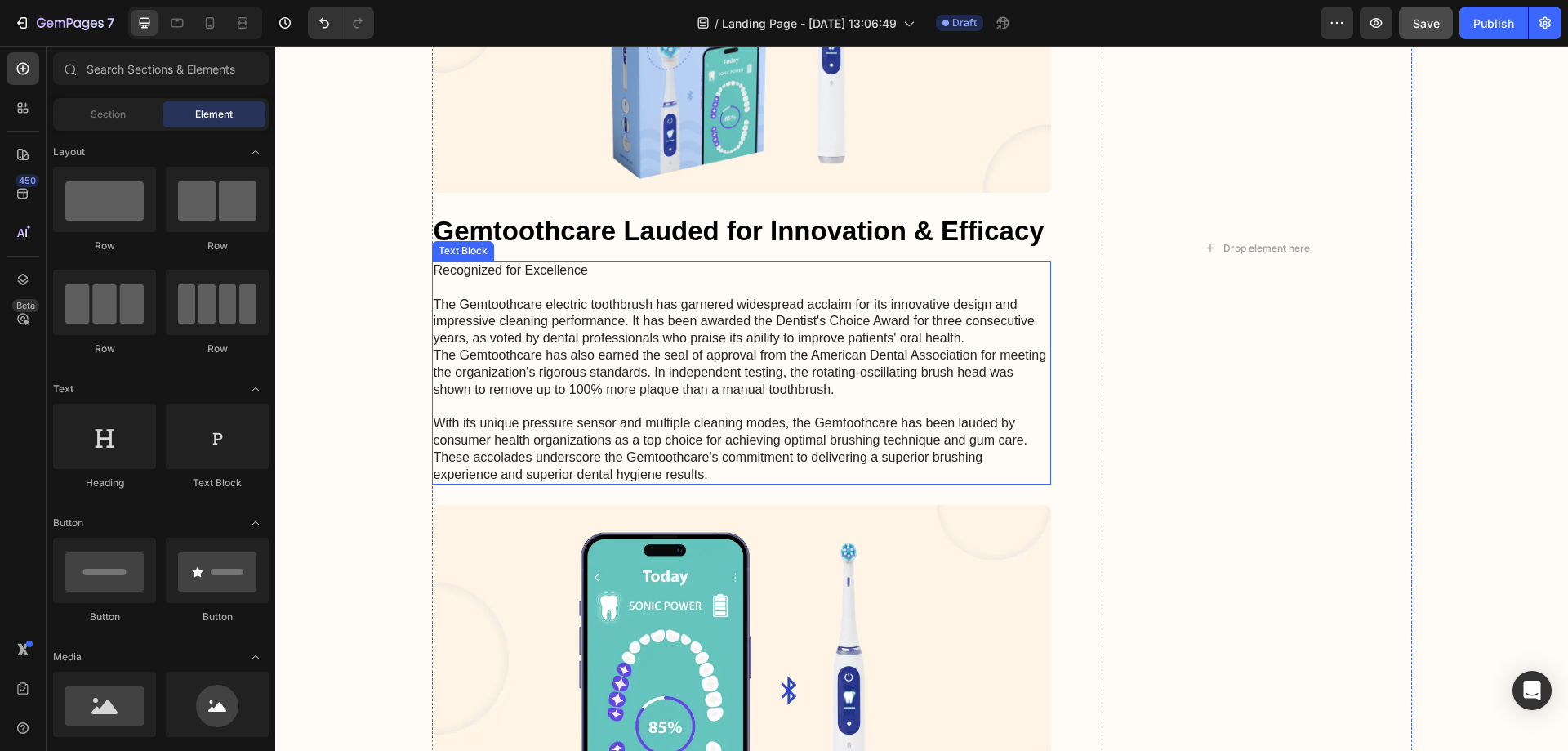
click at [600, 376] on p "Recognized for Excellence The Gemtoothcare electric toothbrush has garnered wid…" at bounding box center [742, 373] width 617 height 221
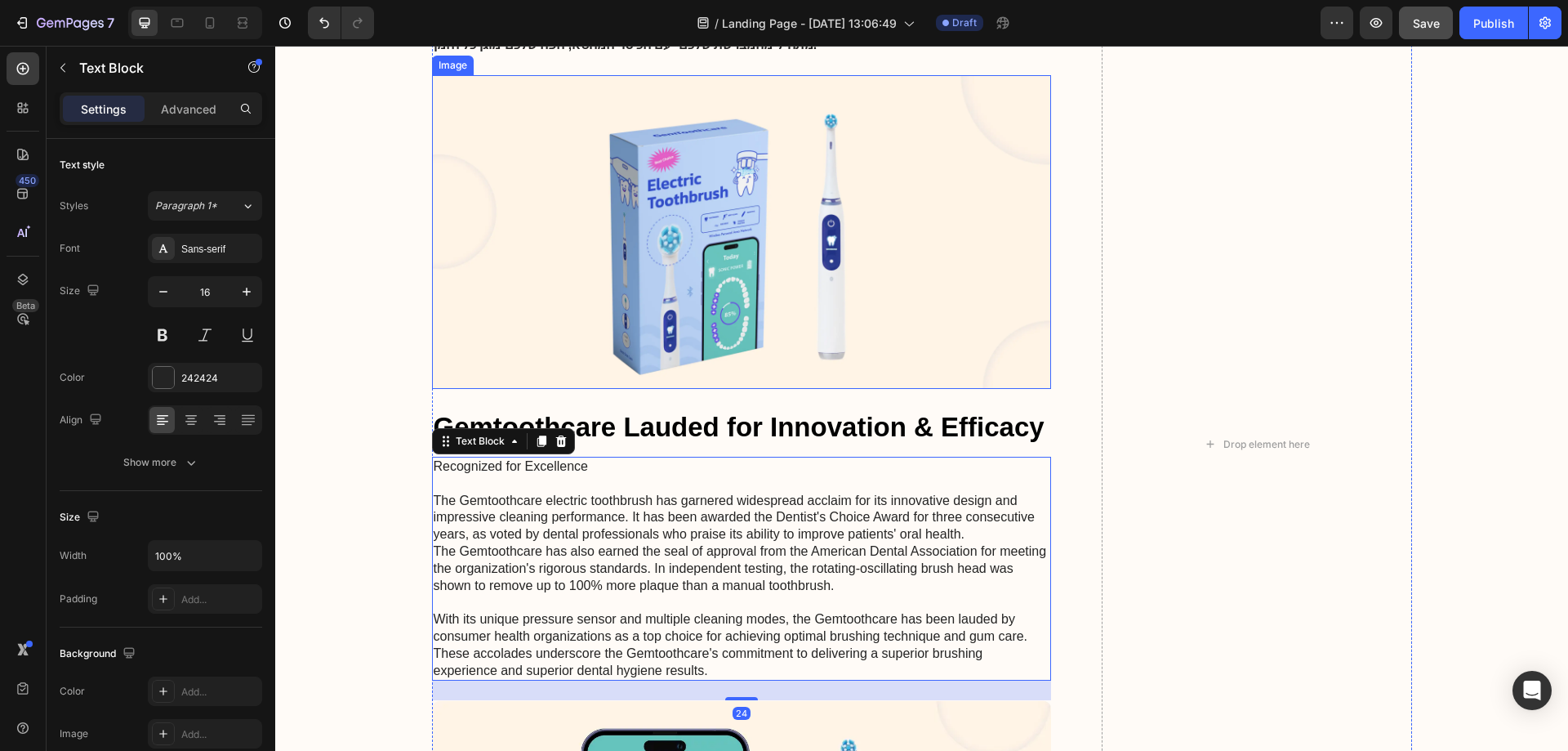
scroll to position [2546, 0]
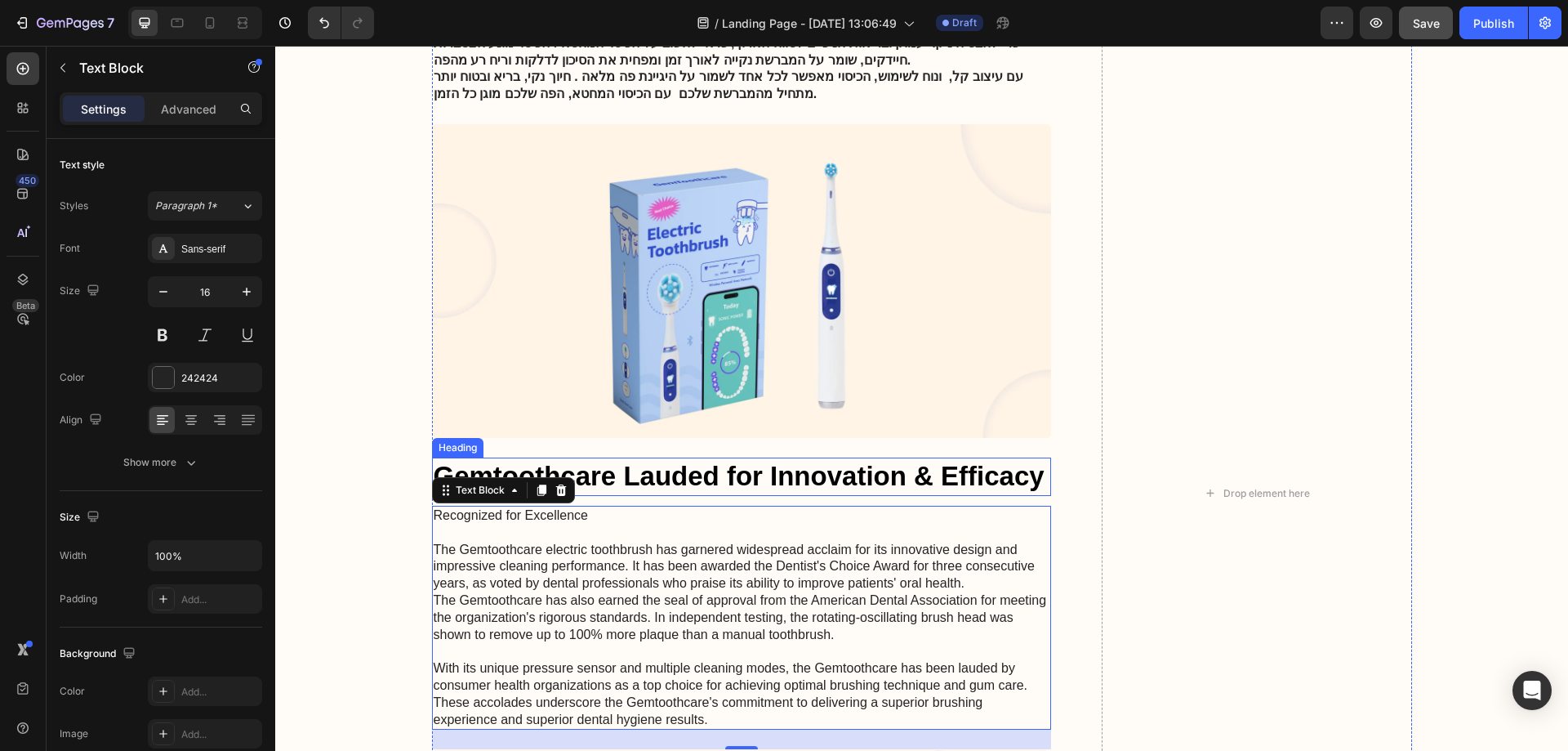
click at [638, 474] on h2 "Gemtoothcare Lauded for Innovation & Efficacy" at bounding box center [742, 477] width 620 height 39
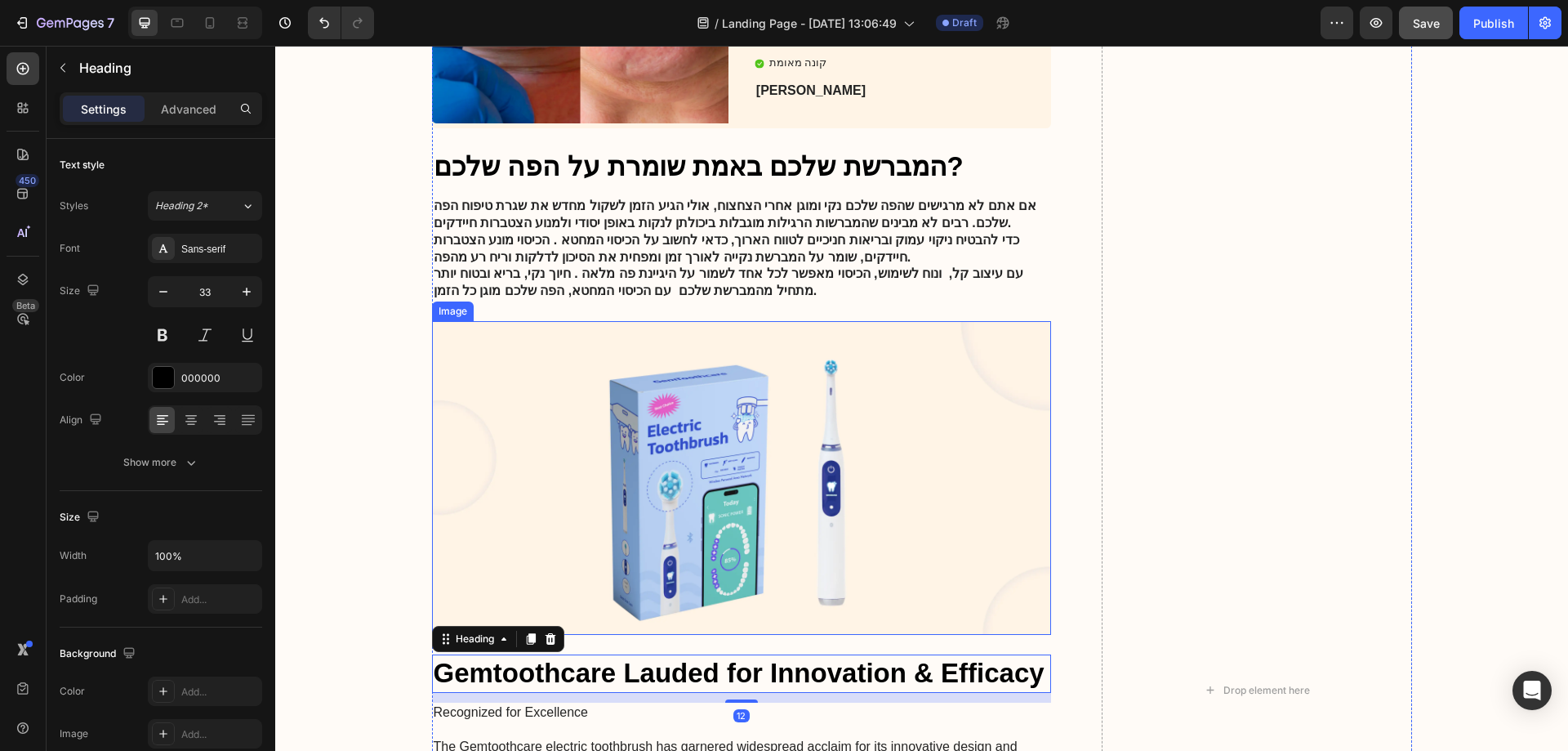
scroll to position [2301, 0]
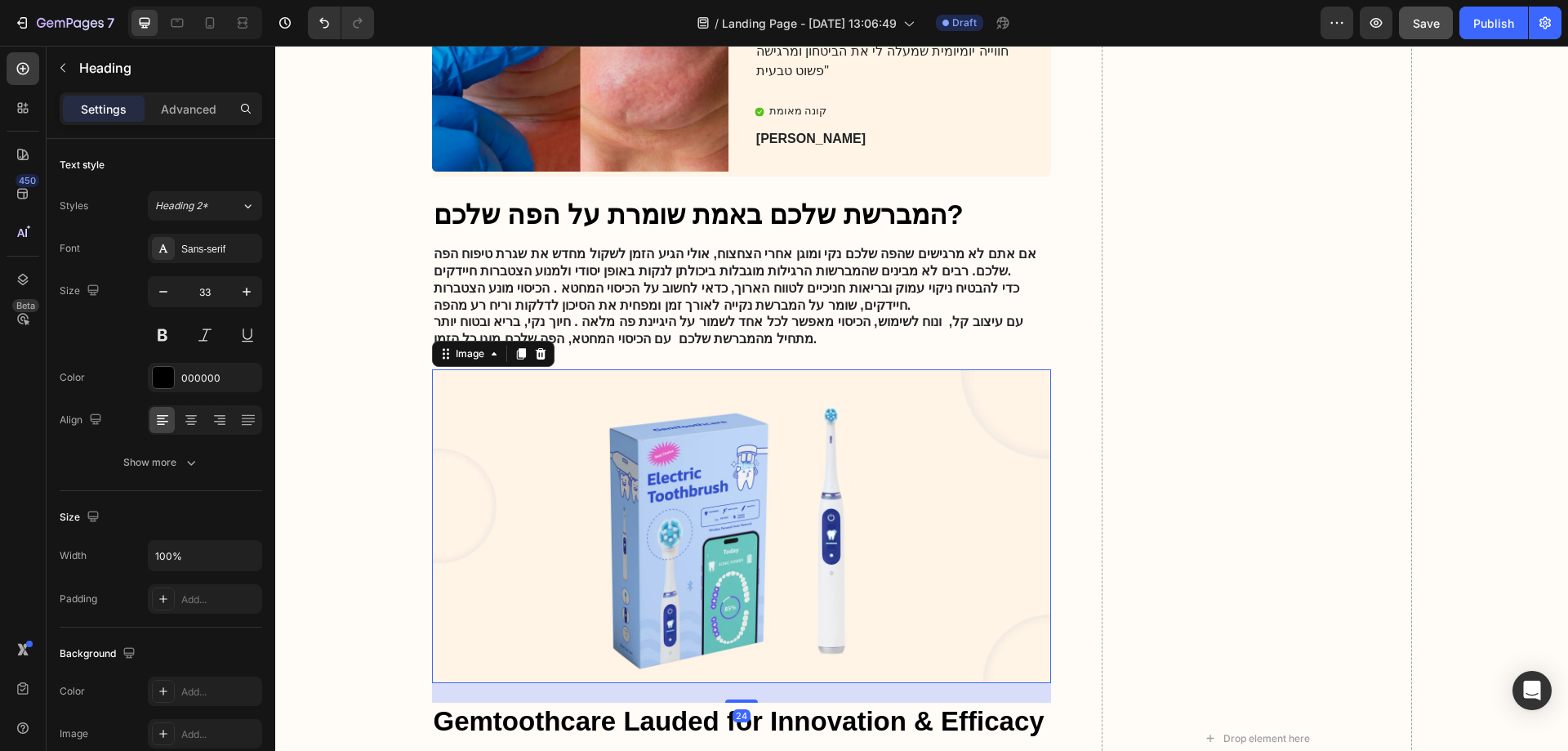
click at [709, 538] on img at bounding box center [742, 526] width 620 height 314
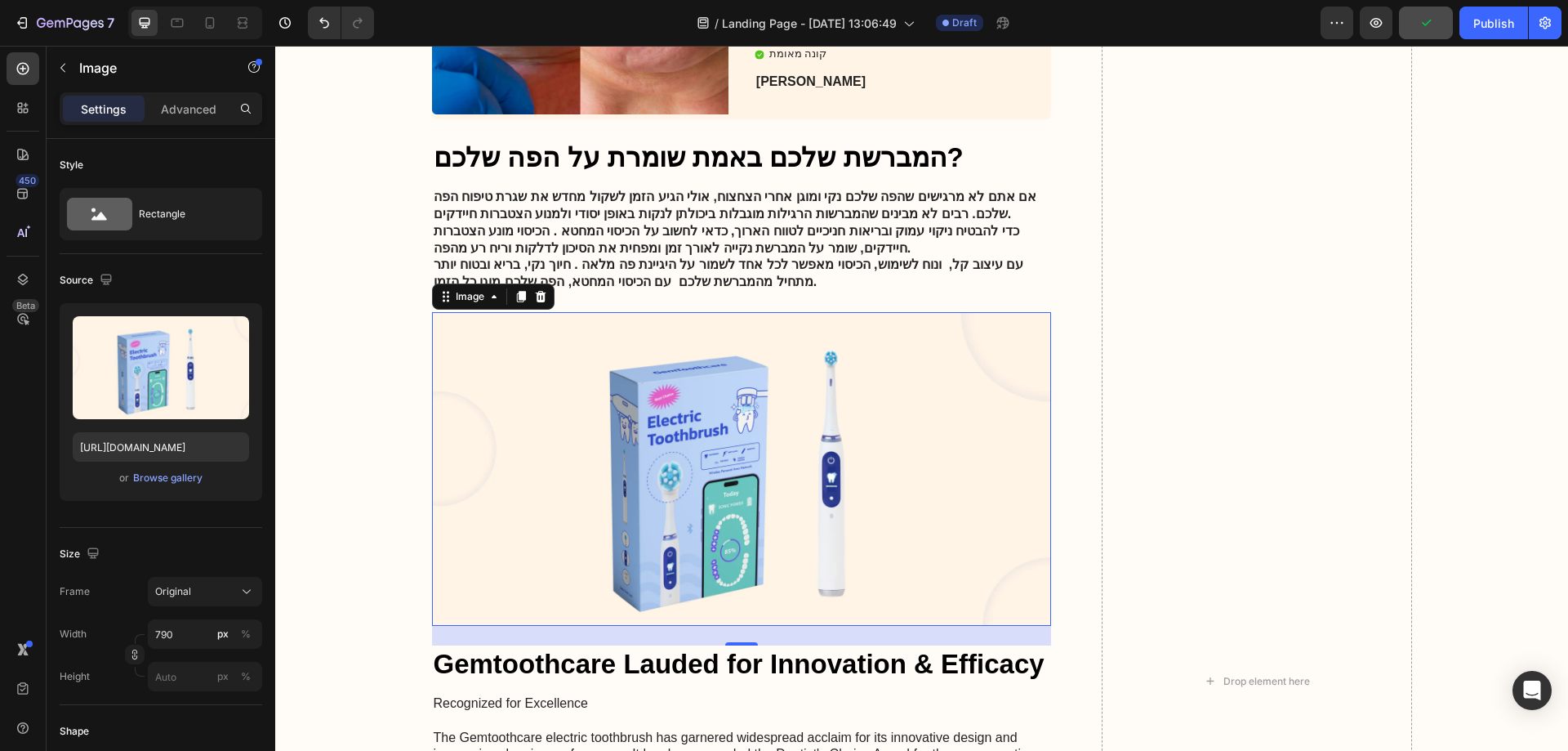
scroll to position [2382, 0]
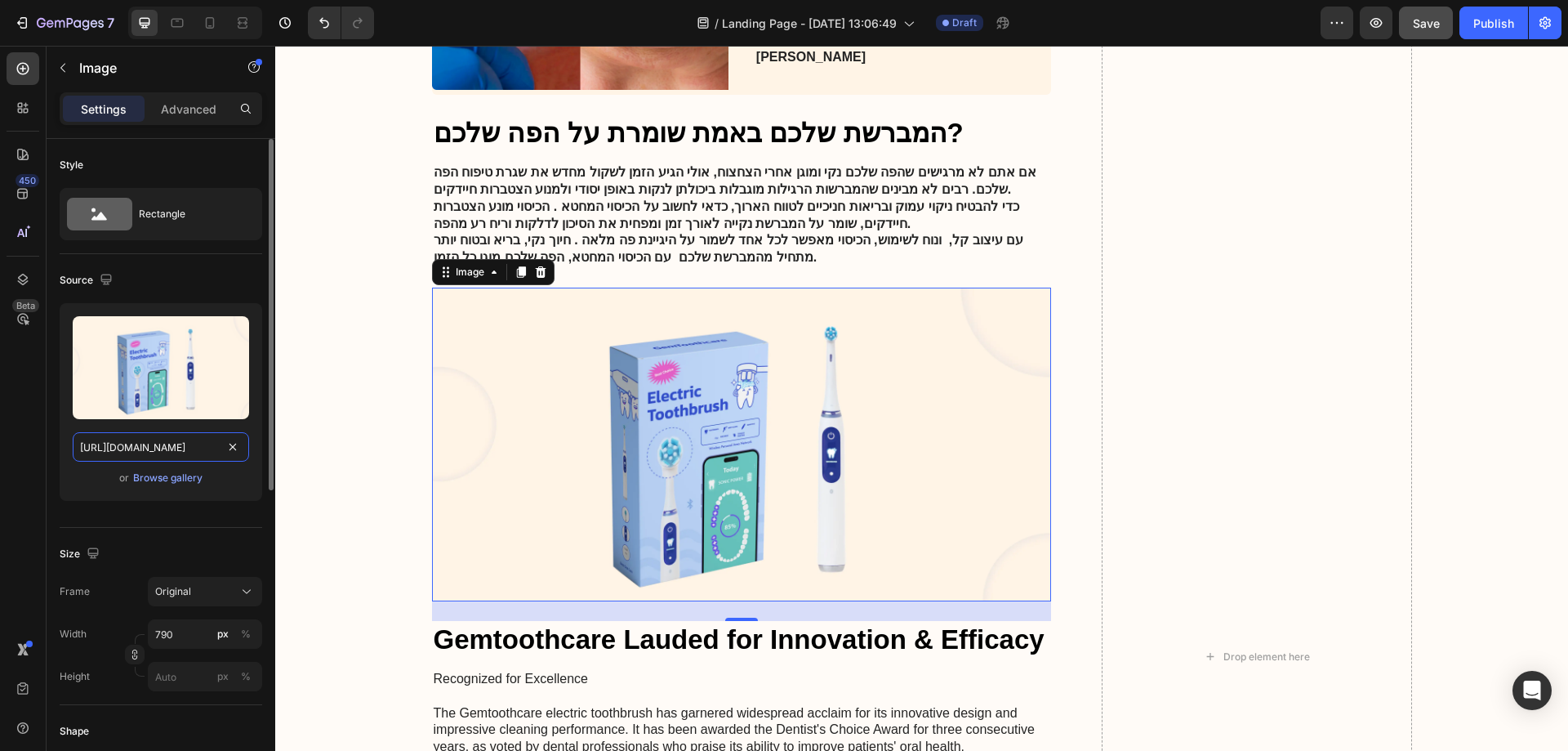
click at [191, 447] on input "[URL][DOMAIN_NAME]" at bounding box center [161, 447] width 177 height 30
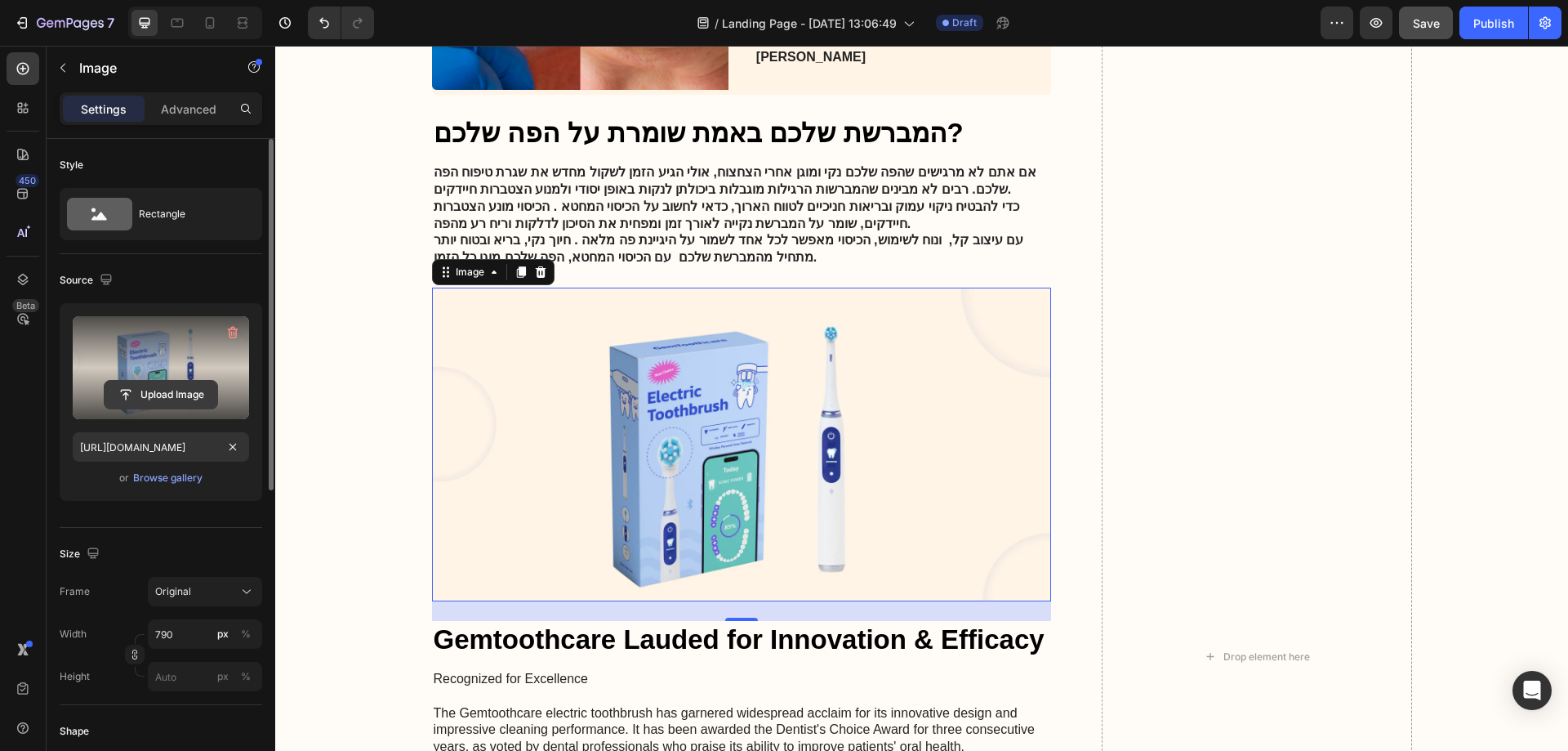
click at [177, 385] on input "file" at bounding box center [160, 394] width 112 height 28
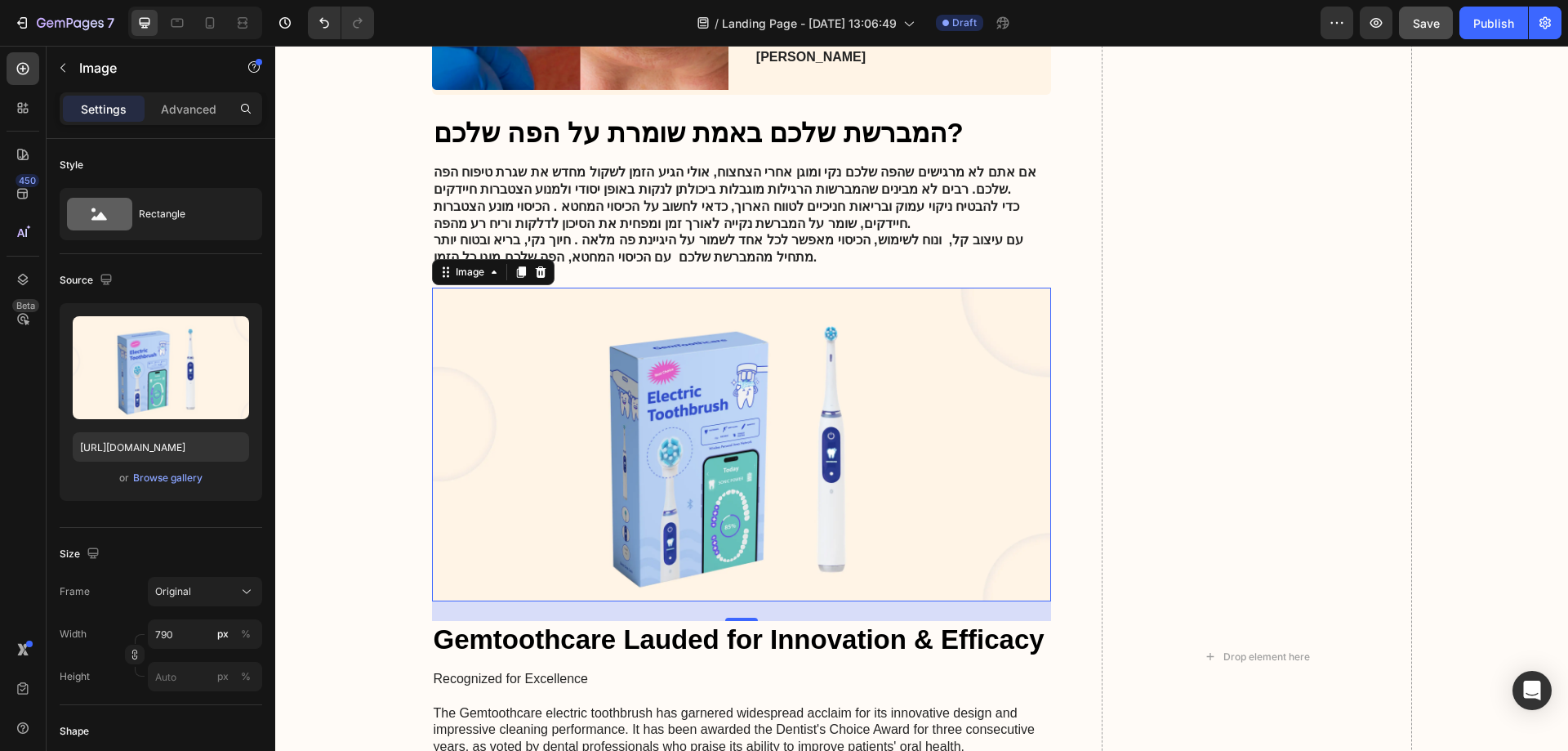
click at [829, 430] on img at bounding box center [742, 444] width 620 height 314
click at [537, 266] on icon at bounding box center [540, 272] width 11 height 12
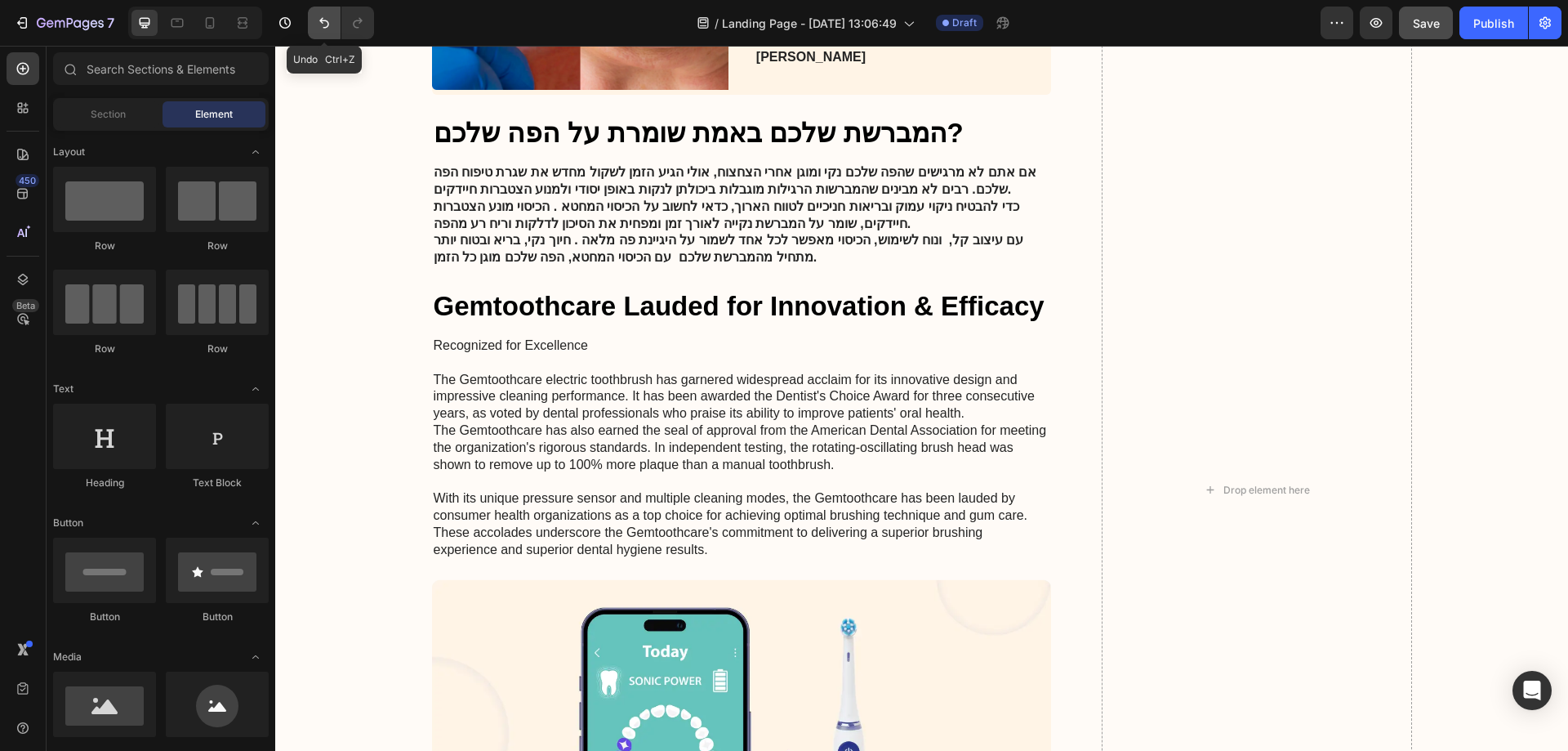
click at [327, 21] on icon "Undo/Redo" at bounding box center [325, 23] width 10 height 11
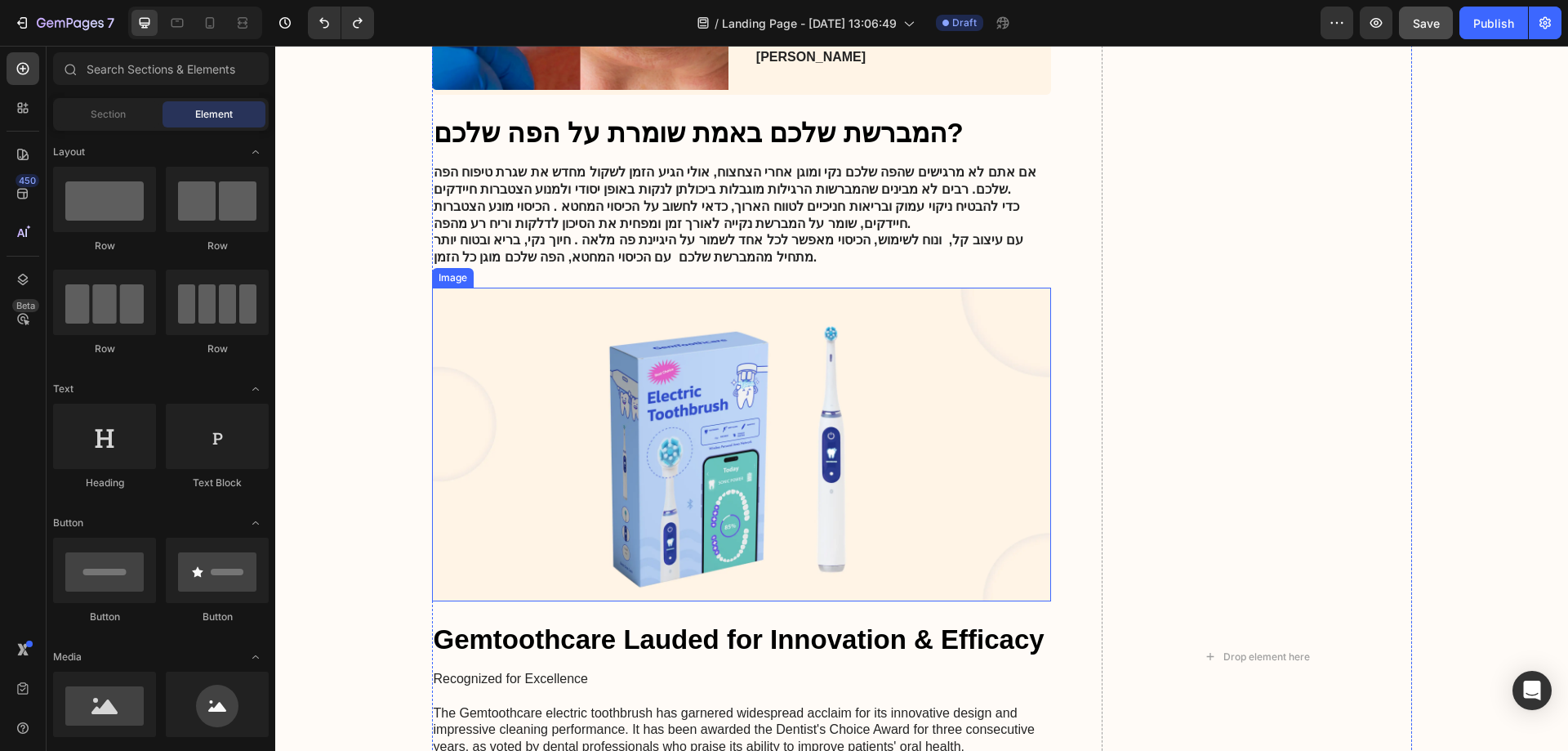
click at [660, 375] on img at bounding box center [742, 444] width 620 height 314
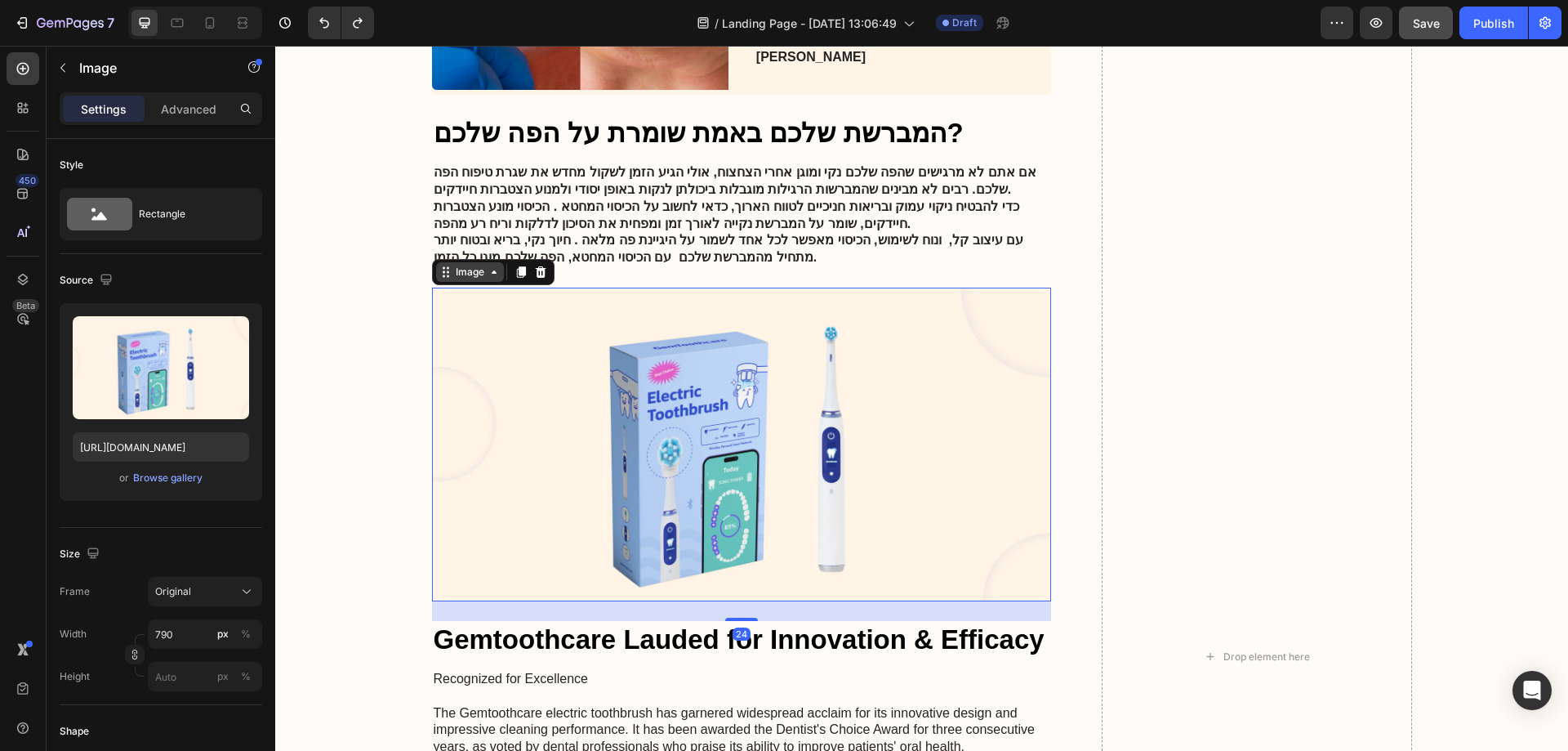
click at [472, 267] on div "Image" at bounding box center [470, 271] width 35 height 15
click at [563, 402] on img at bounding box center [742, 444] width 620 height 314
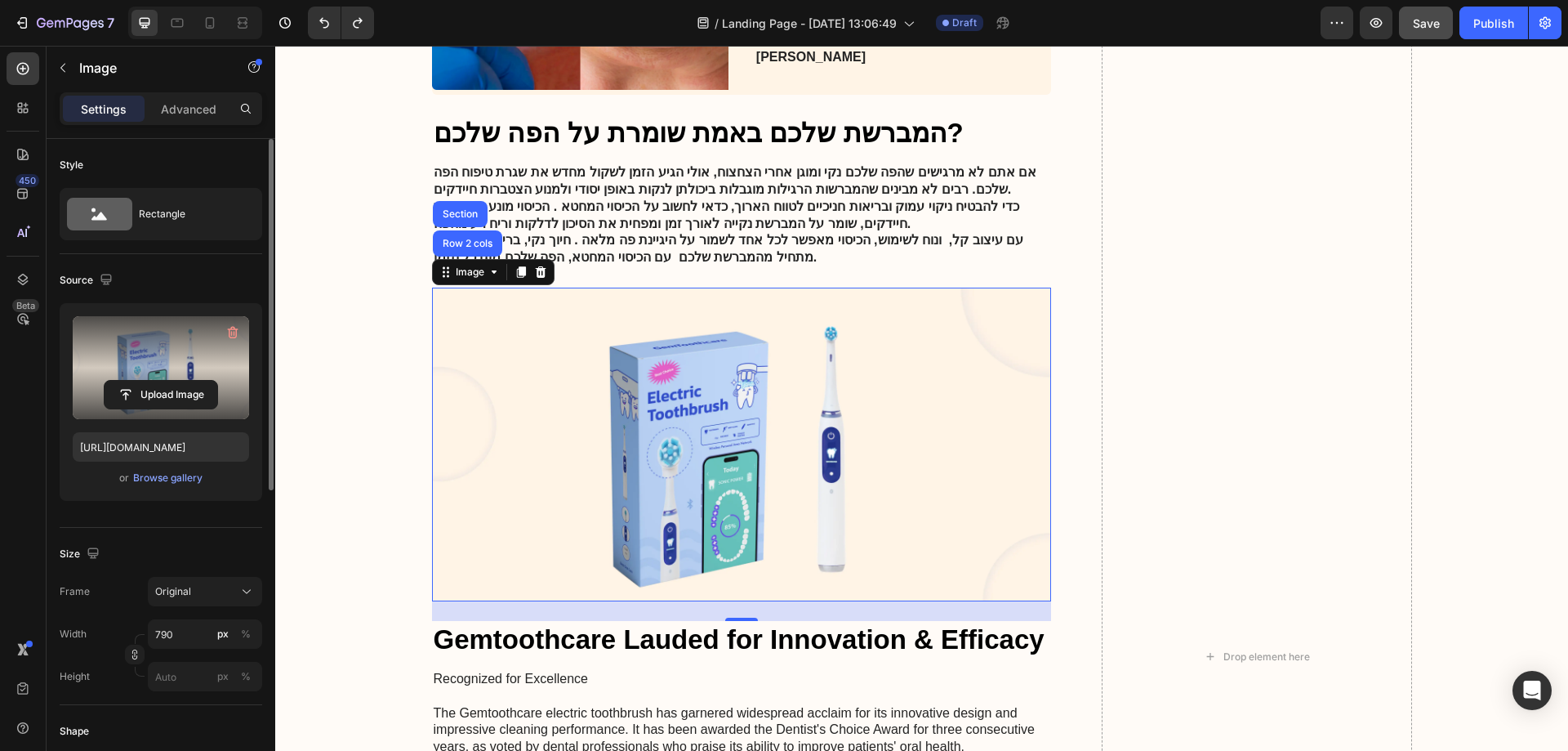
click at [176, 379] on label at bounding box center [161, 368] width 177 height 103
click at [176, 380] on input "file" at bounding box center [160, 394] width 112 height 28
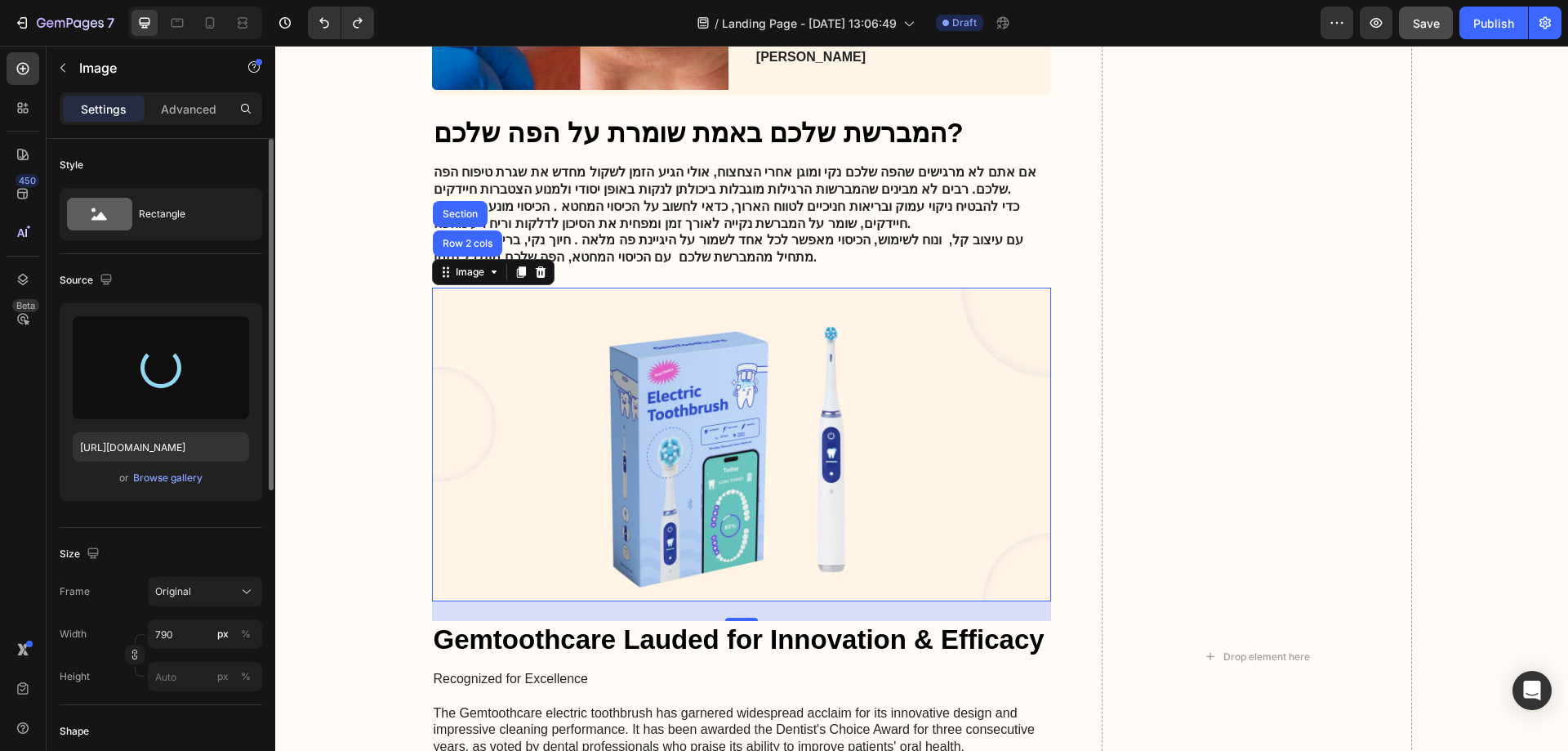
type input "[URL][DOMAIN_NAME]"
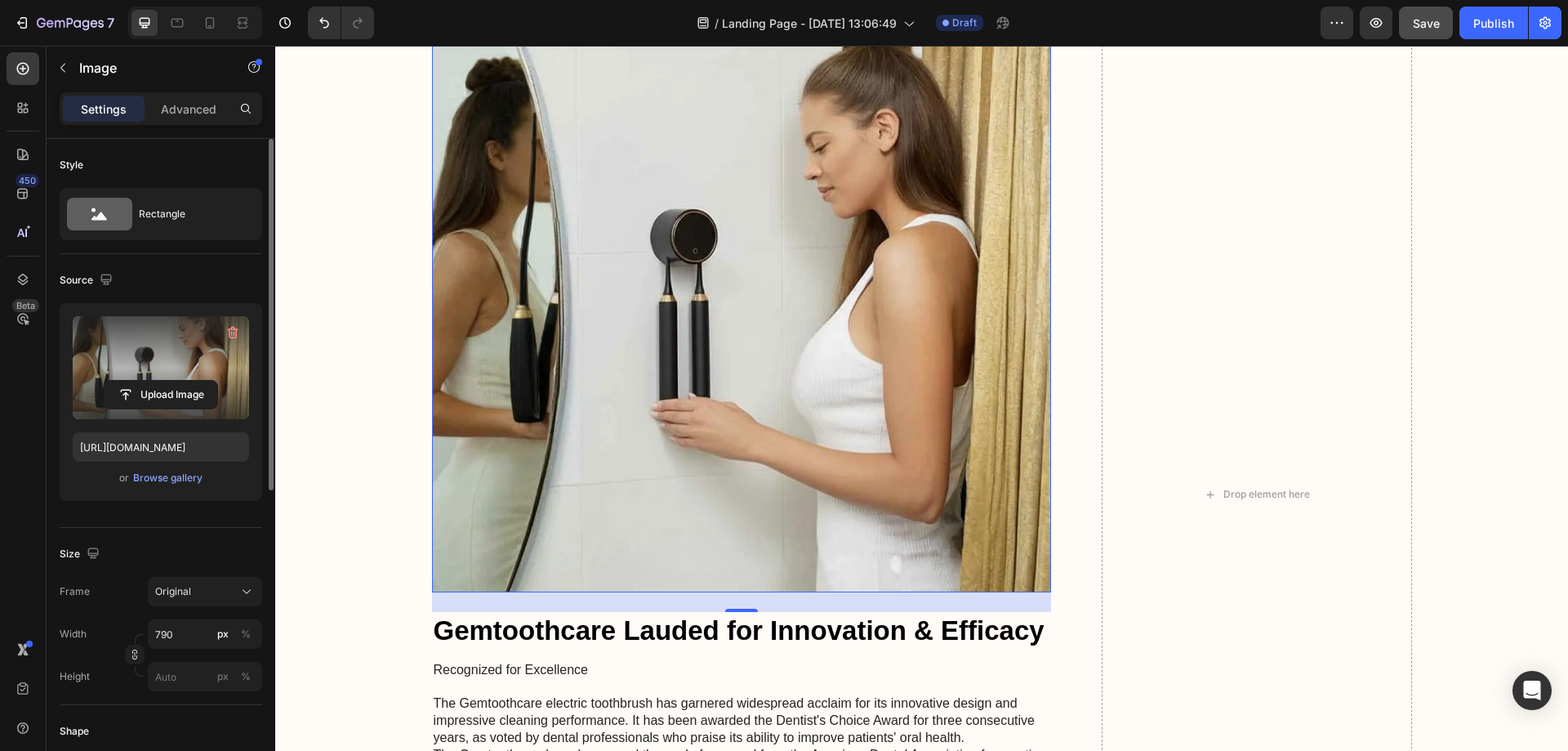
scroll to position [2709, 0]
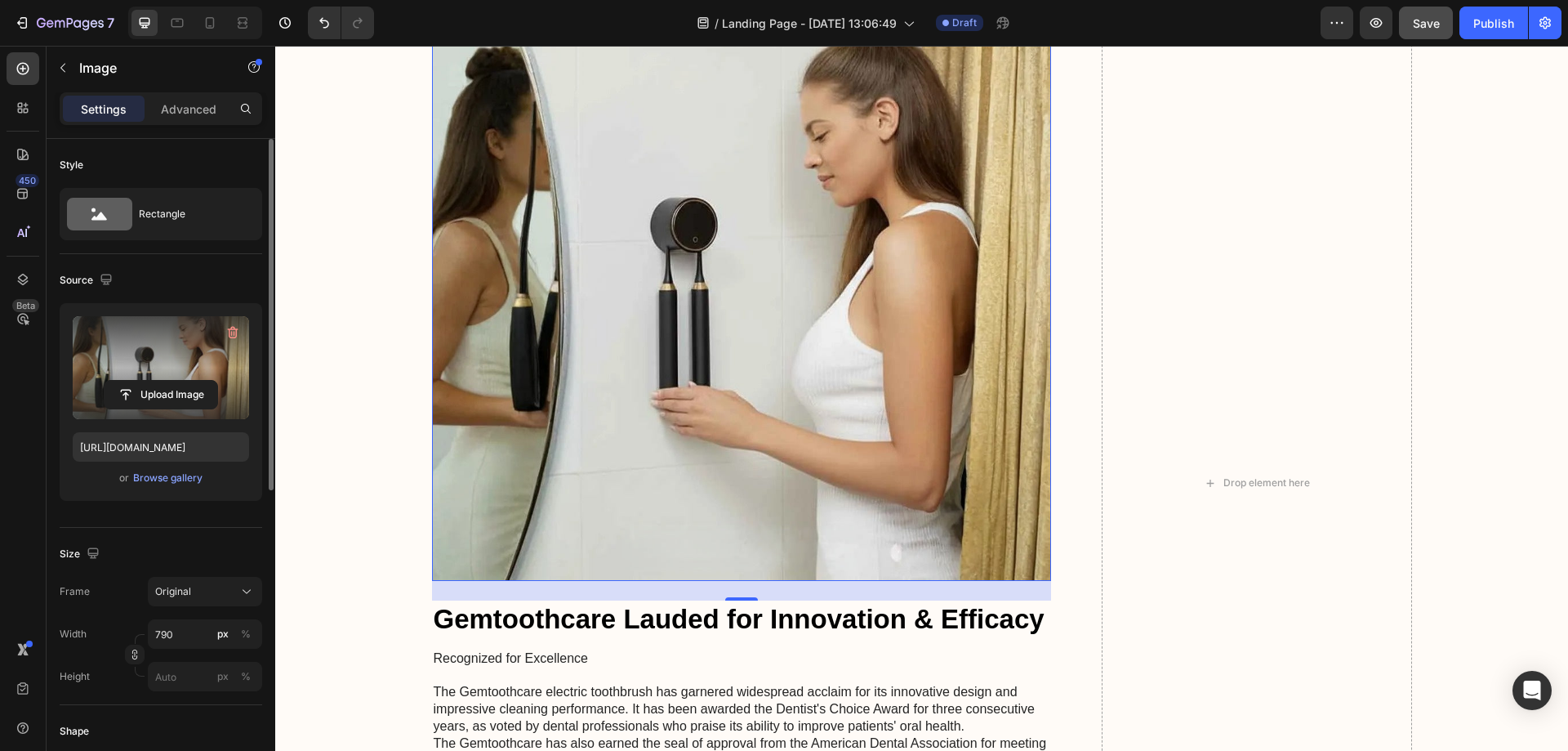
click at [693, 458] on img at bounding box center [742, 271] width 620 height 620
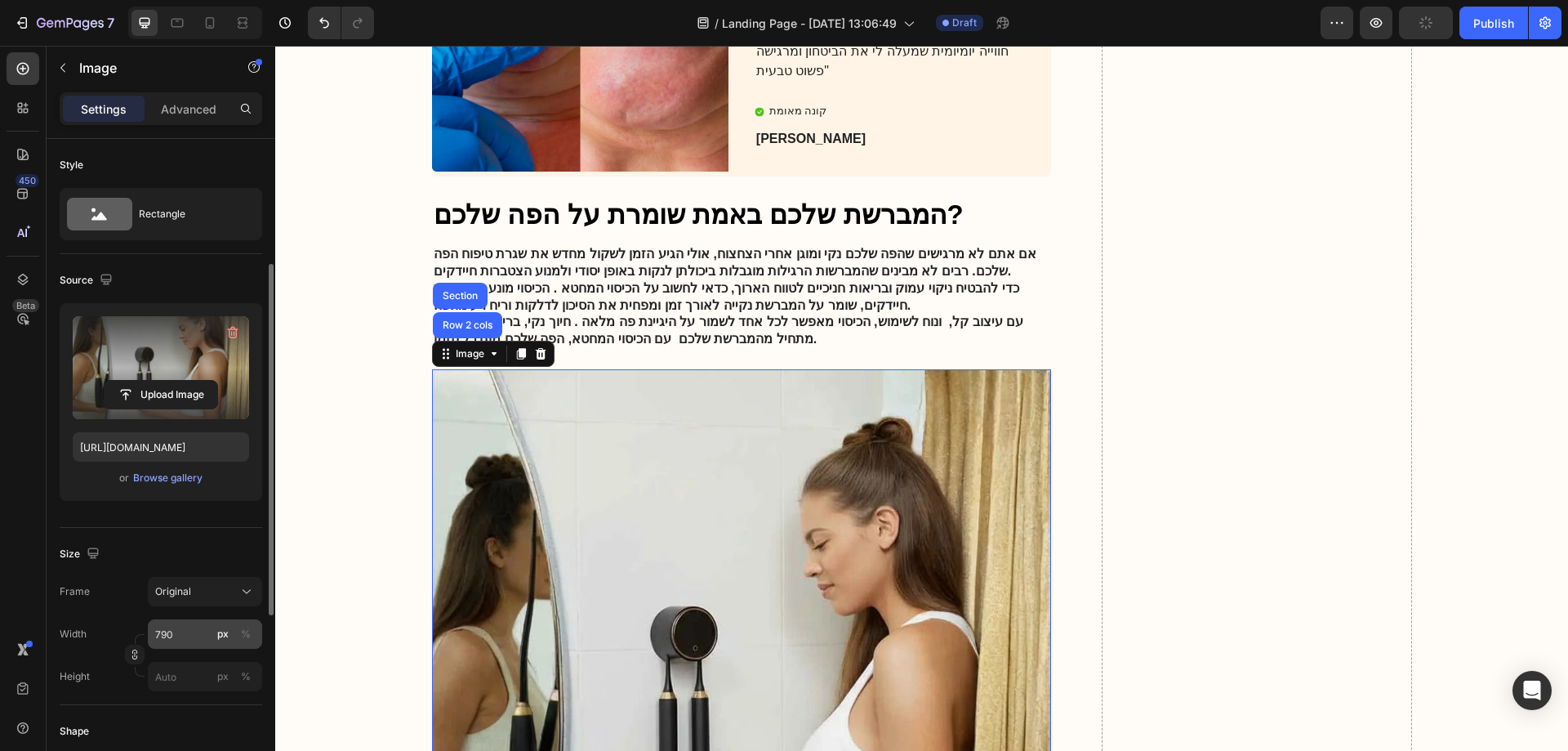
scroll to position [163, 0]
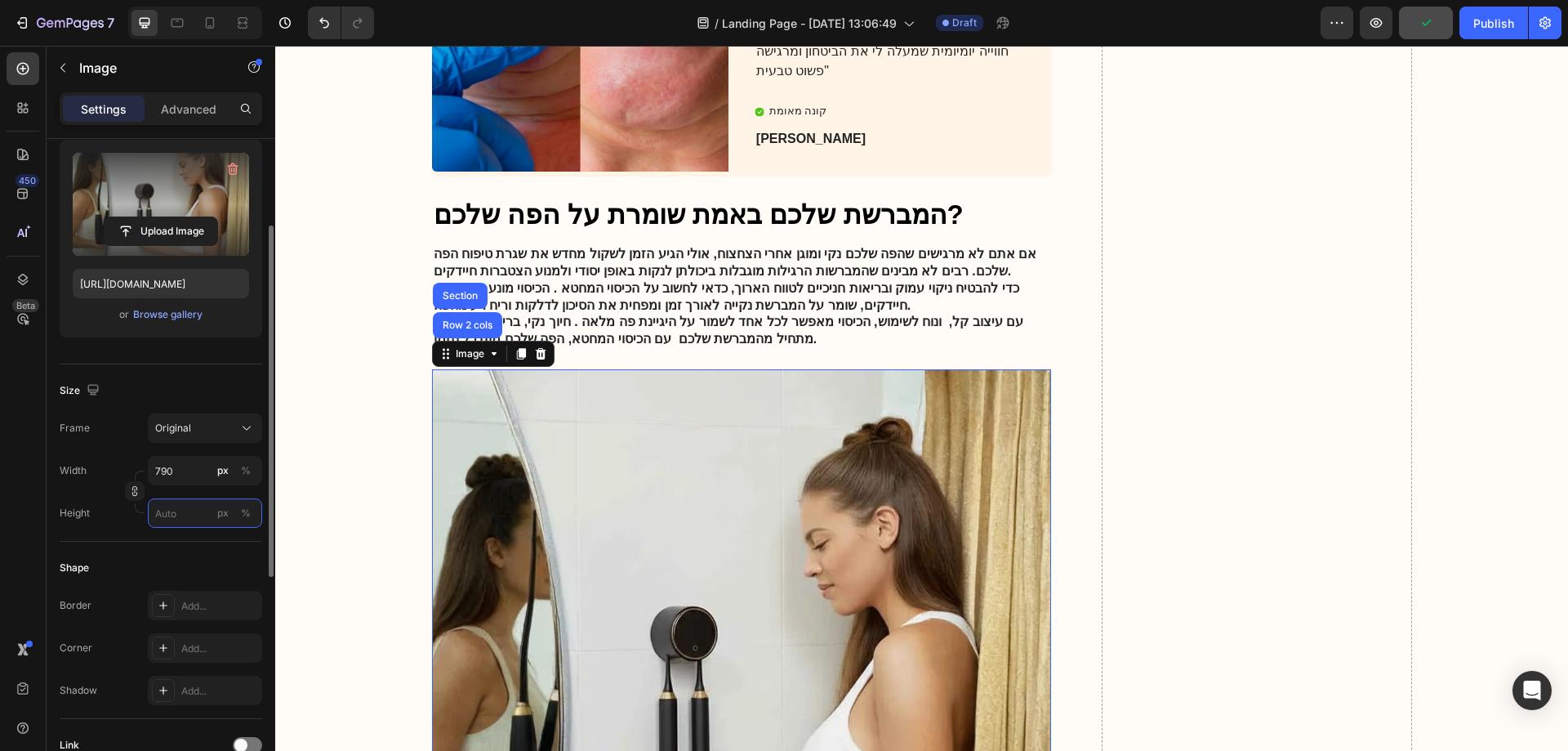
click at [193, 509] on input "px %" at bounding box center [205, 514] width 114 height 30
click at [183, 516] on input "px %" at bounding box center [205, 514] width 114 height 30
click at [246, 515] on div "%" at bounding box center [246, 513] width 10 height 15
click at [236, 481] on button "px" at bounding box center [246, 471] width 20 height 20
click at [185, 515] on input "px %" at bounding box center [205, 514] width 114 height 30
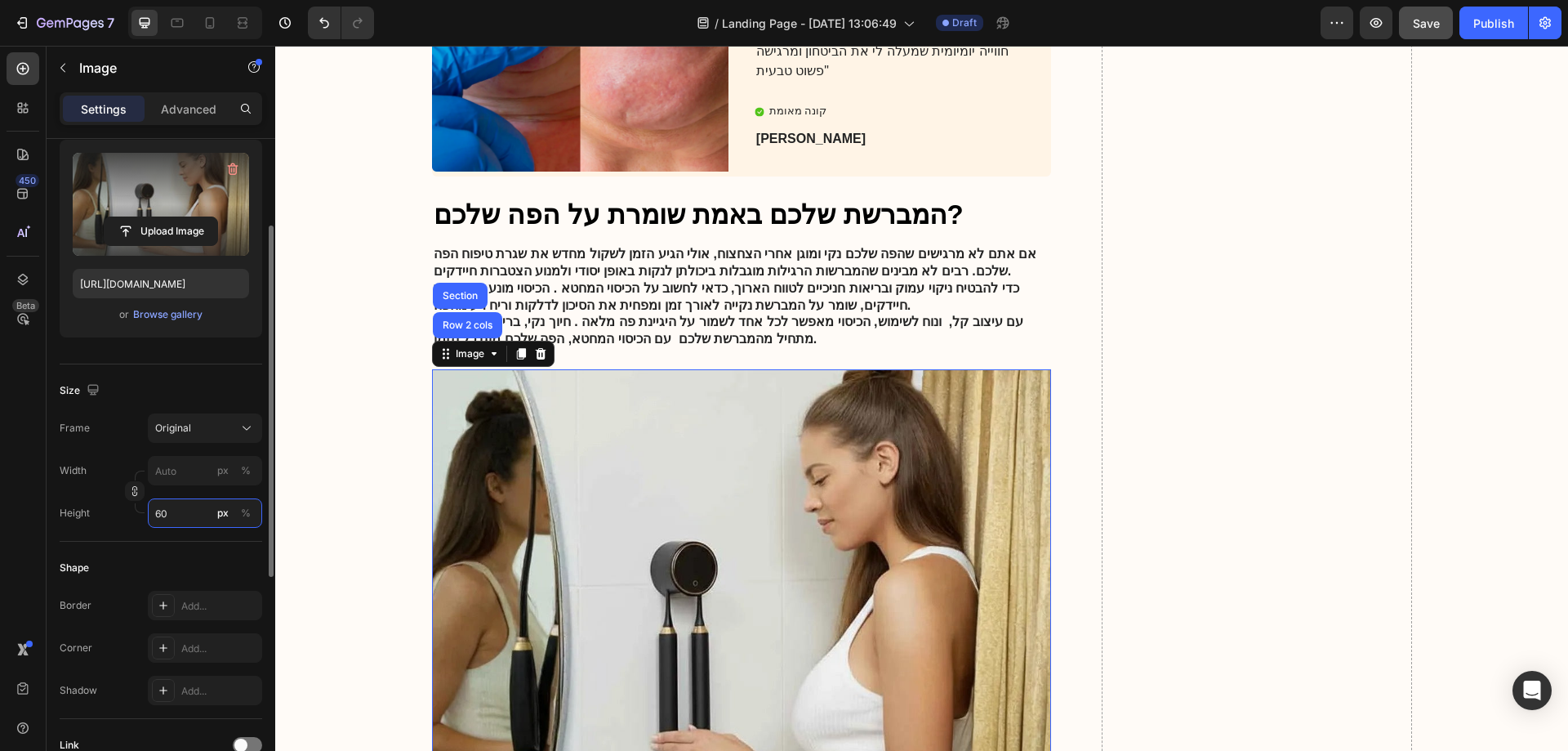
type input "6"
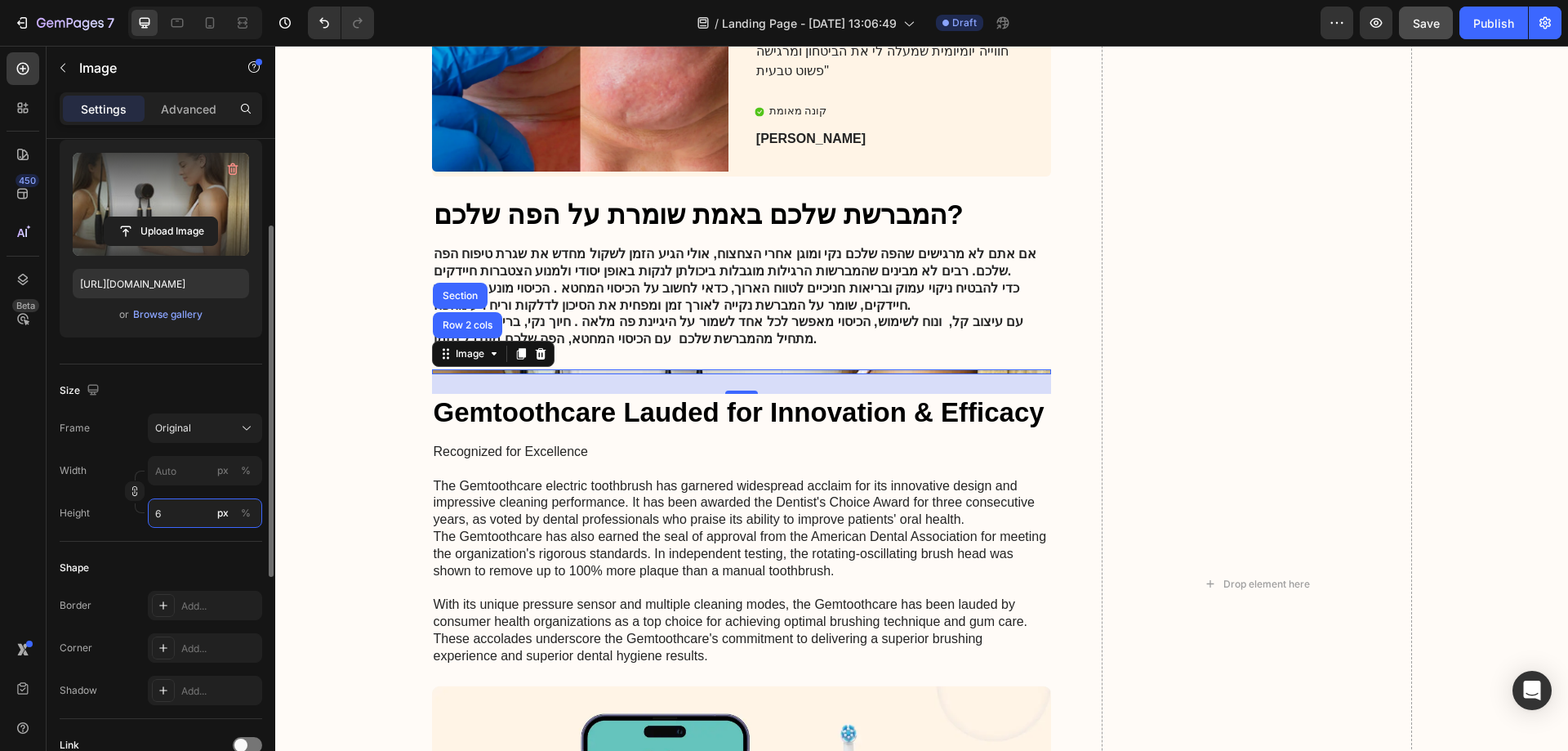
click at [184, 515] on input "6" at bounding box center [205, 514] width 114 height 30
drag, startPoint x: 184, startPoint y: 515, endPoint x: 106, endPoint y: 517, distance: 78.0
click at [106, 517] on div "Height 6 px %" at bounding box center [161, 514] width 203 height 30
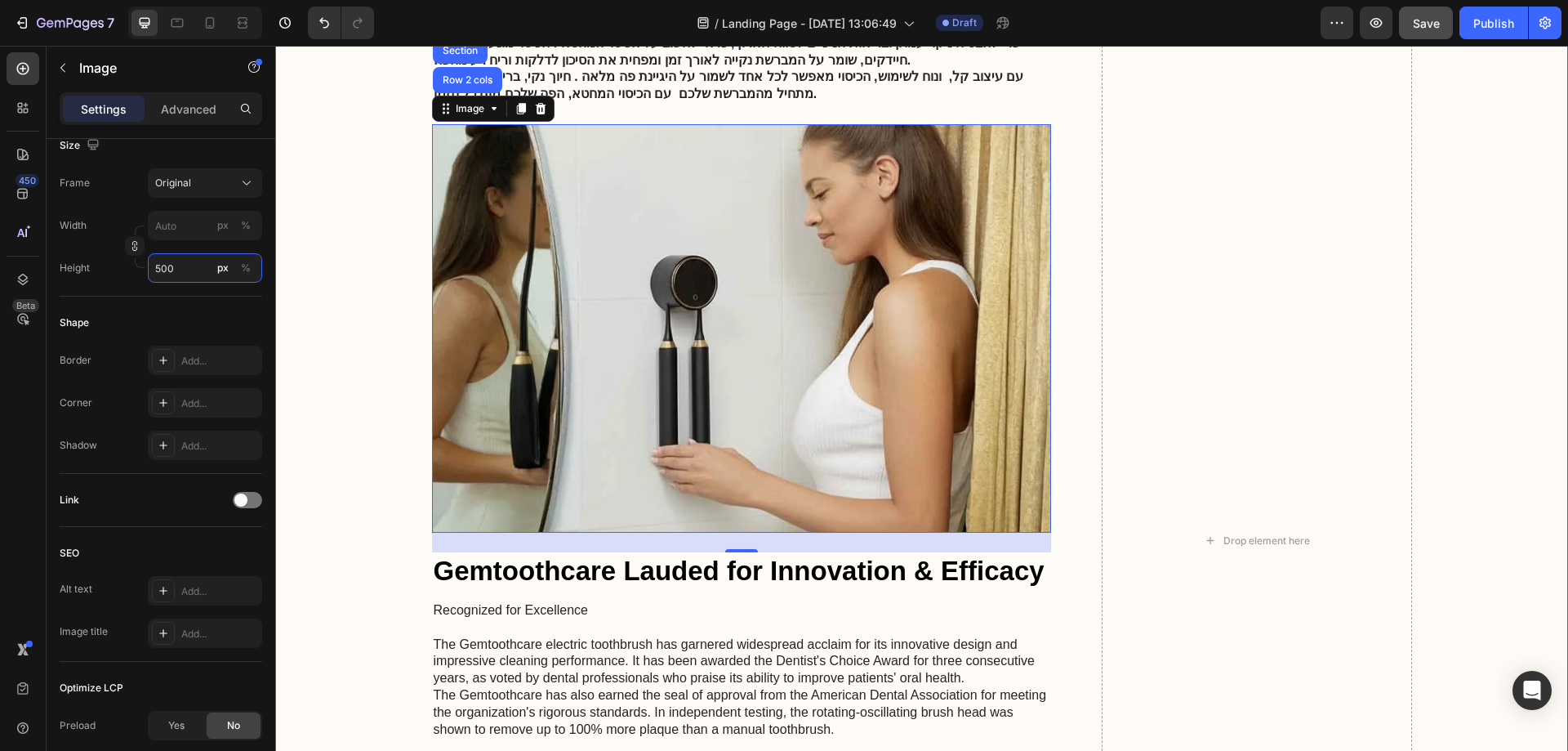
scroll to position [2464, 0]
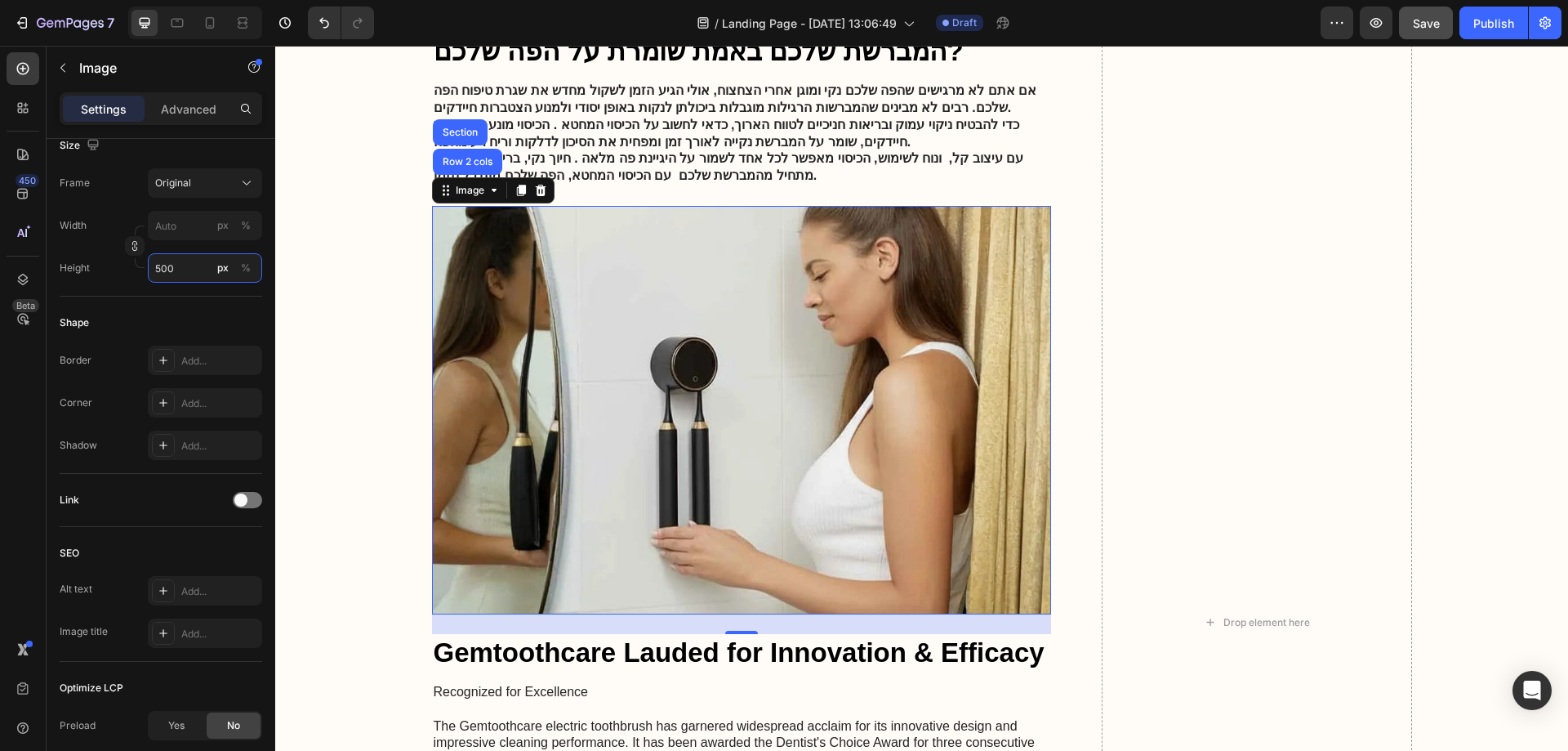
type input "500"
click at [1426, 22] on span "Save" at bounding box center [1426, 23] width 27 height 14
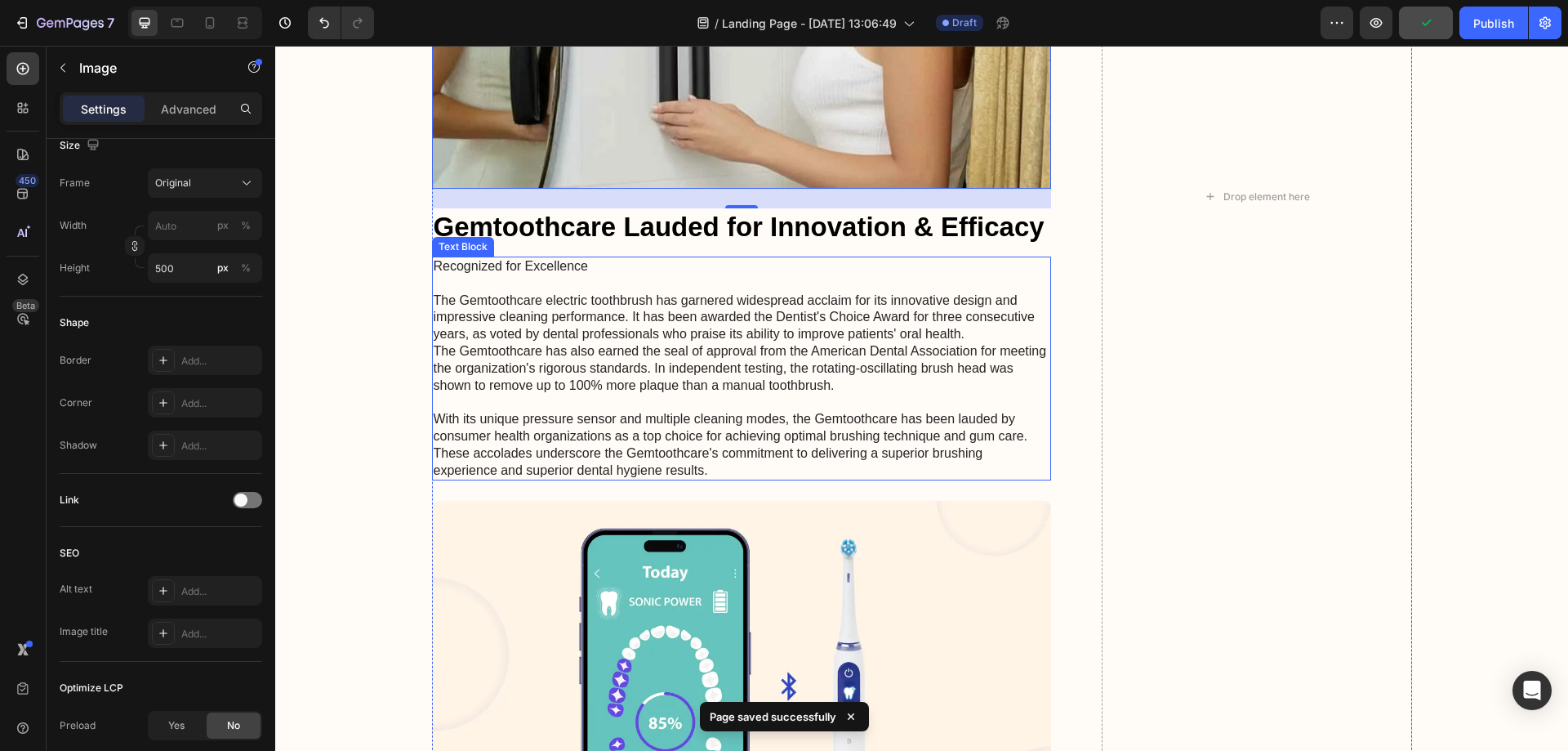
scroll to position [2873, 0]
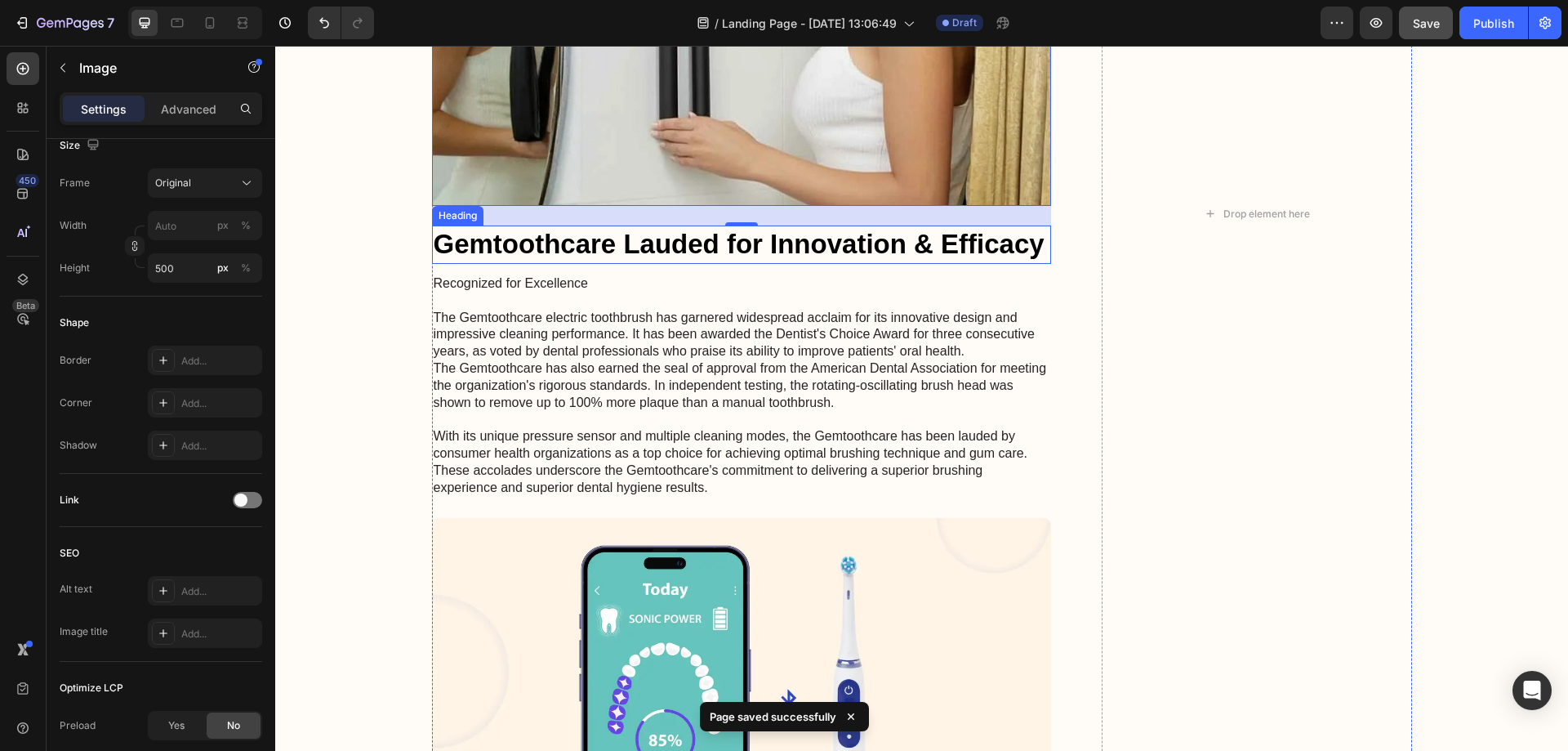
click at [708, 243] on h2 "Gemtoothcare Lauded for Innovation & Efficacy" at bounding box center [742, 244] width 620 height 39
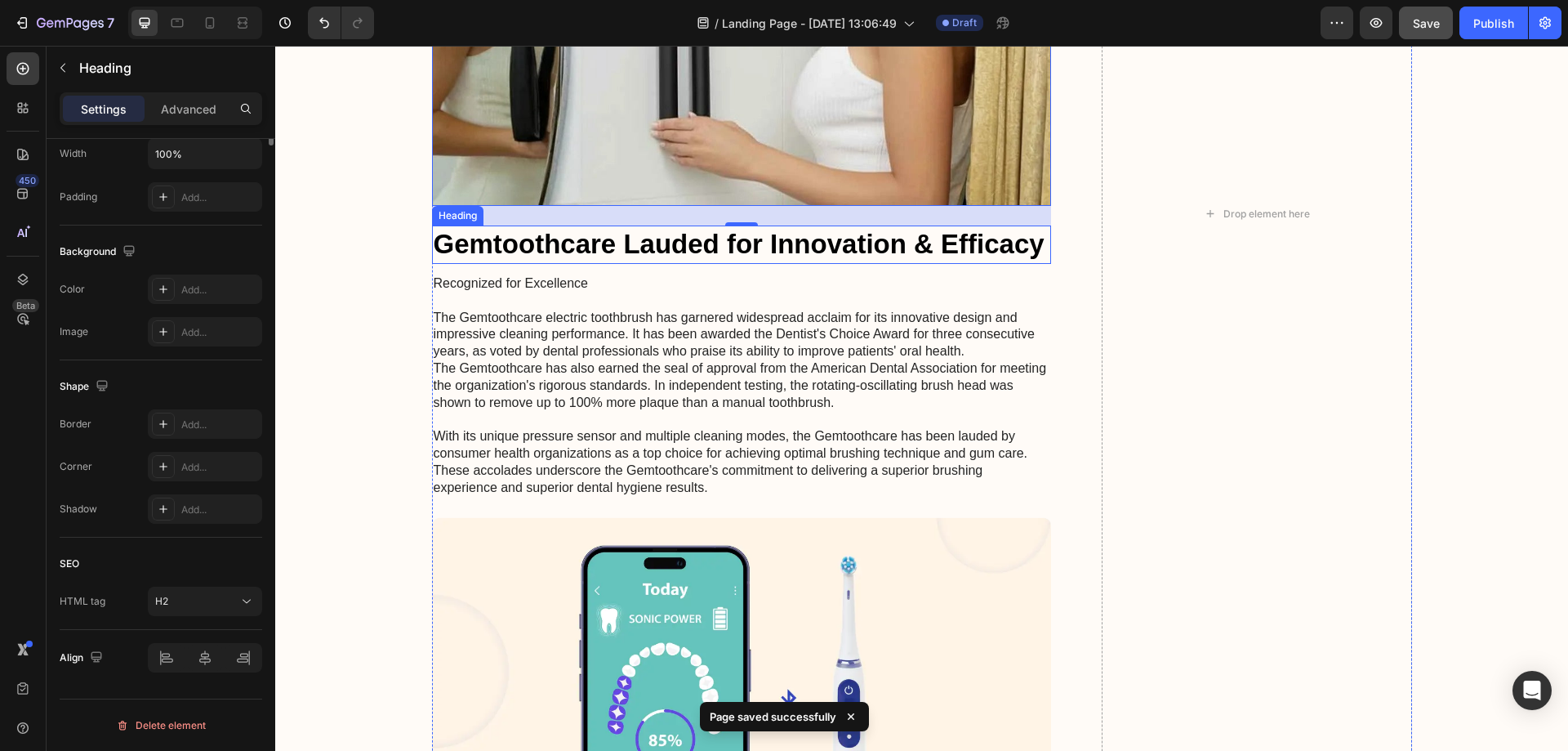
scroll to position [0, 0]
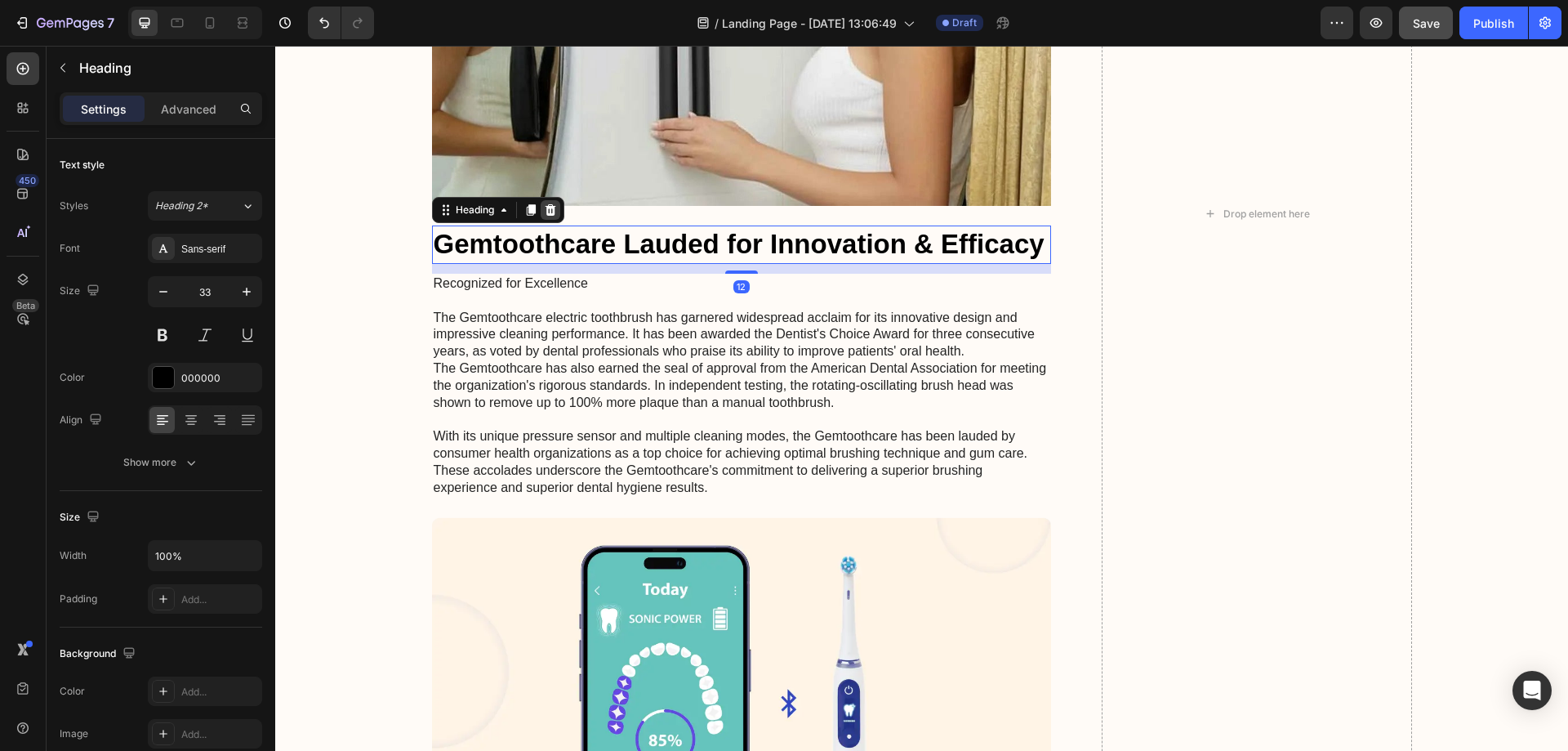
click at [549, 205] on icon at bounding box center [550, 211] width 11 height 12
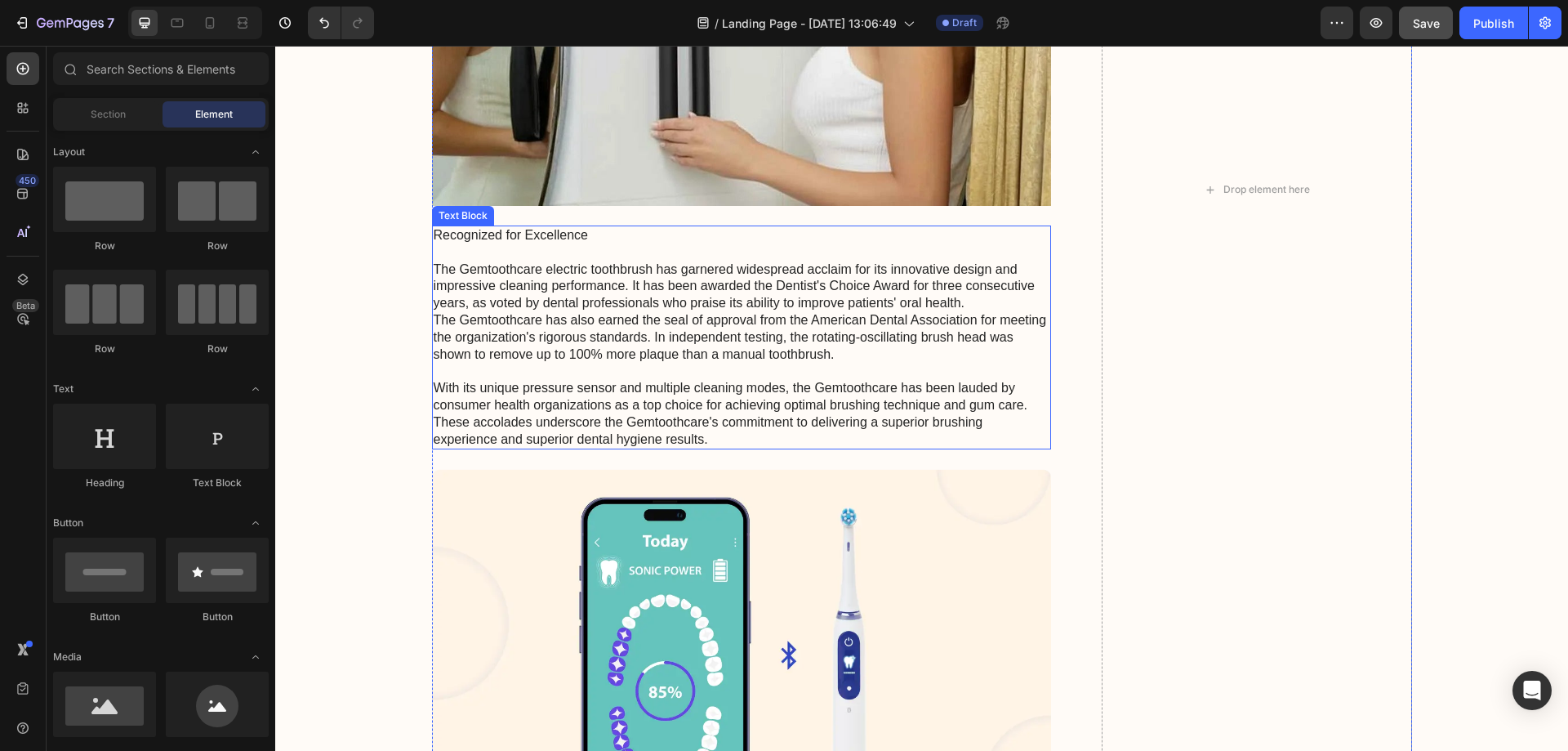
click at [545, 274] on p "Recognized for Excellence The Gemtoothcare electric toothbrush has garnered wid…" at bounding box center [742, 338] width 617 height 221
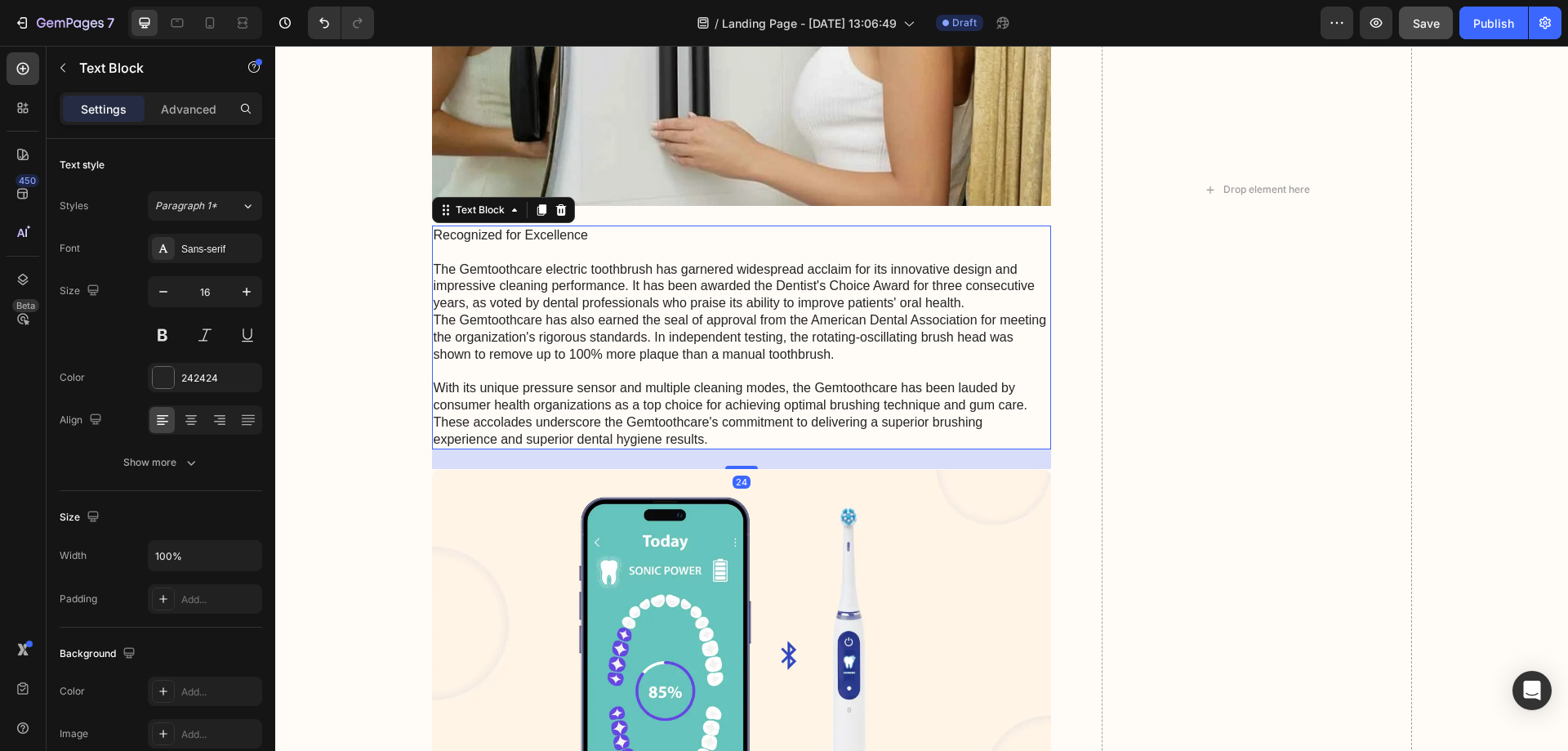
click at [559, 204] on icon at bounding box center [560, 210] width 13 height 13
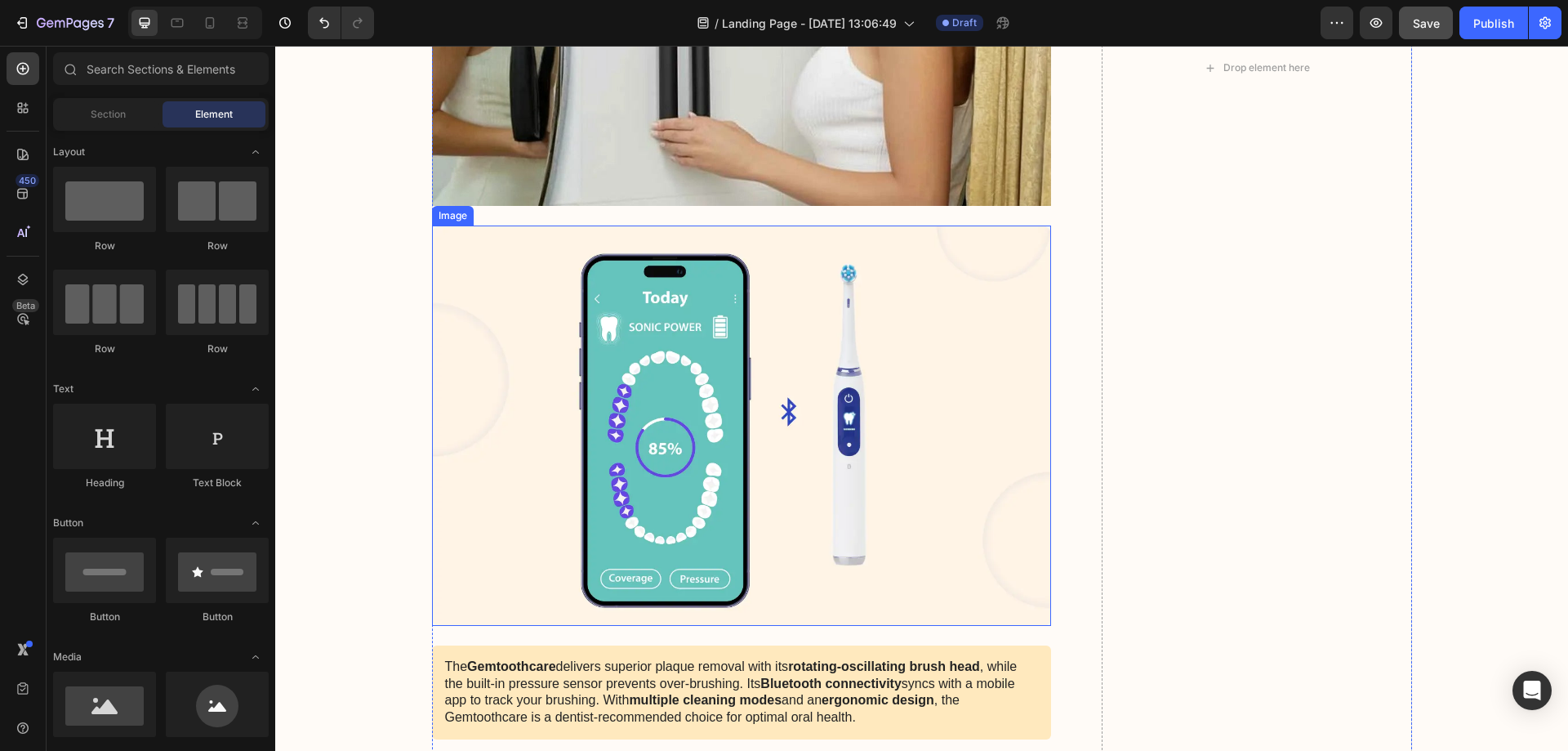
click at [621, 313] on img at bounding box center [742, 425] width 620 height 400
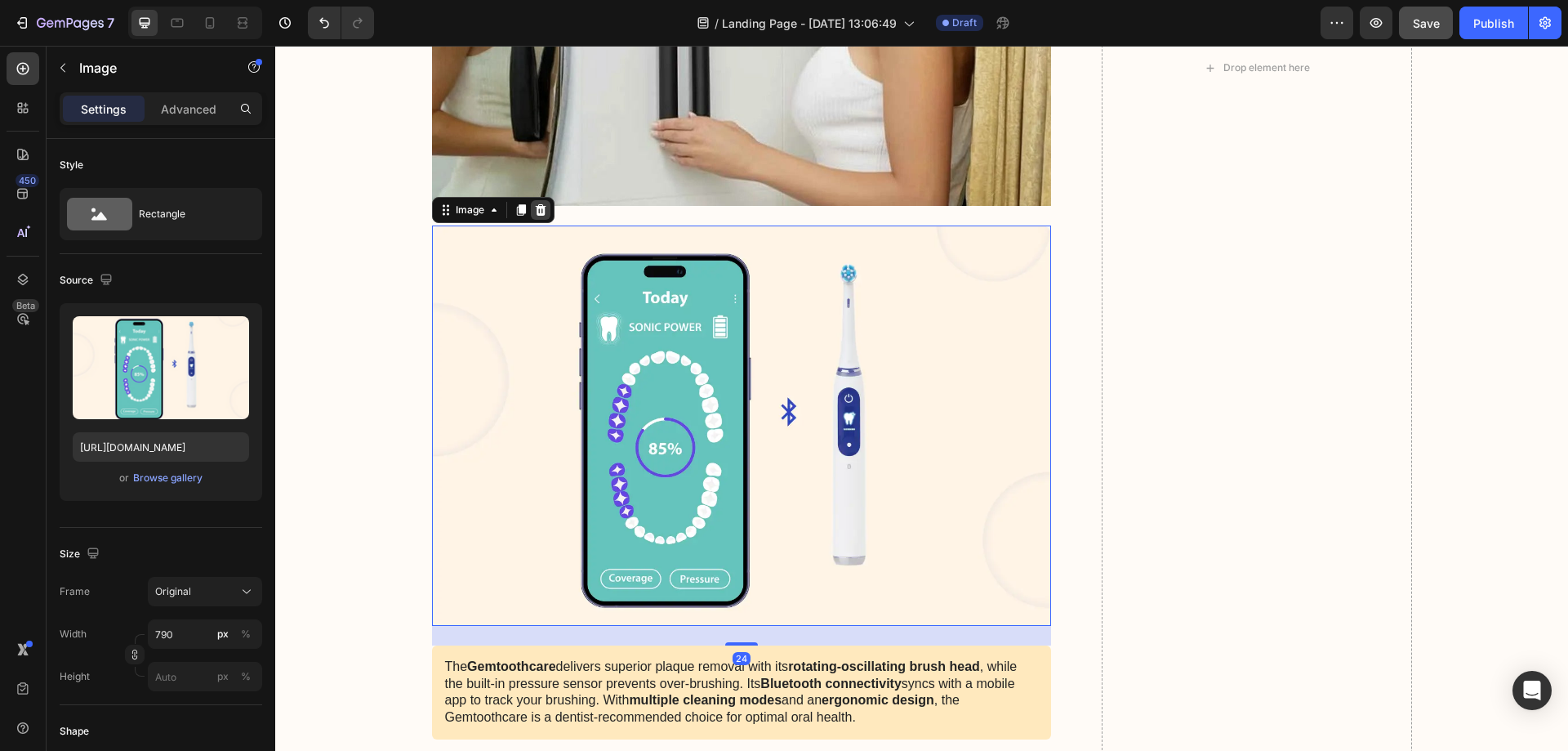
click at [536, 204] on icon at bounding box center [540, 210] width 13 height 13
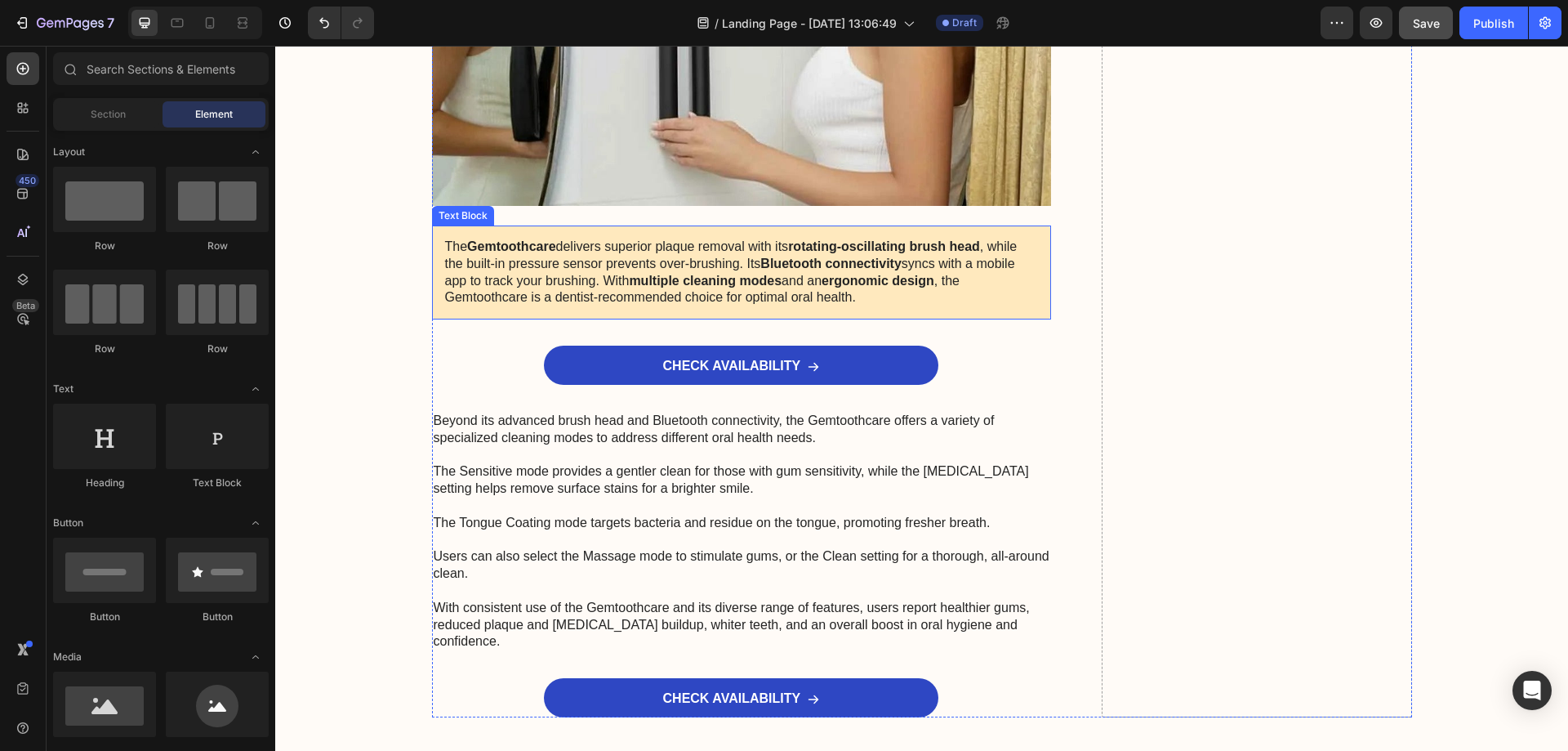
click at [596, 269] on p "The Gemtoothcare delivers superior plaque removal with its rotating-oscillating…" at bounding box center [742, 272] width 594 height 68
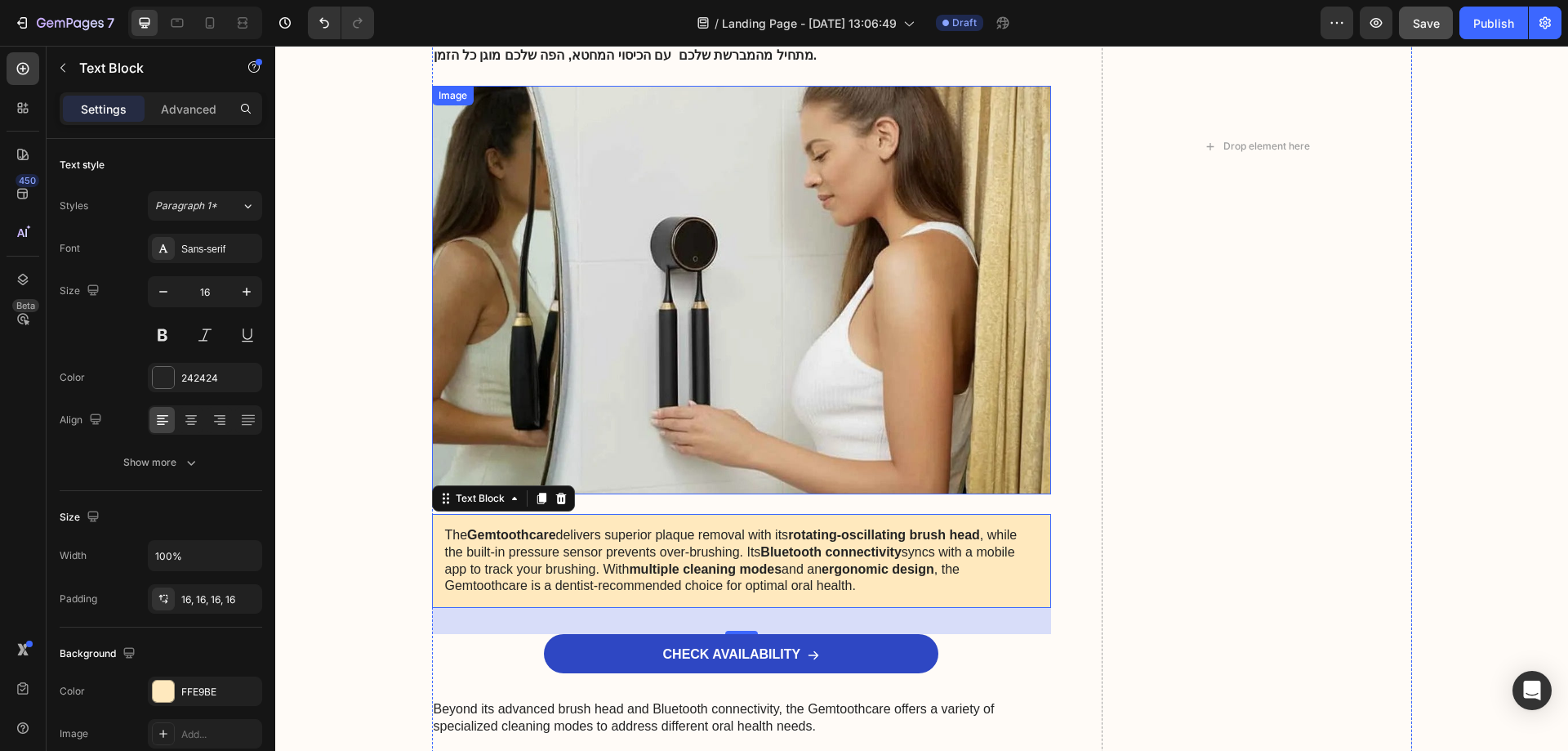
scroll to position [2709, 0]
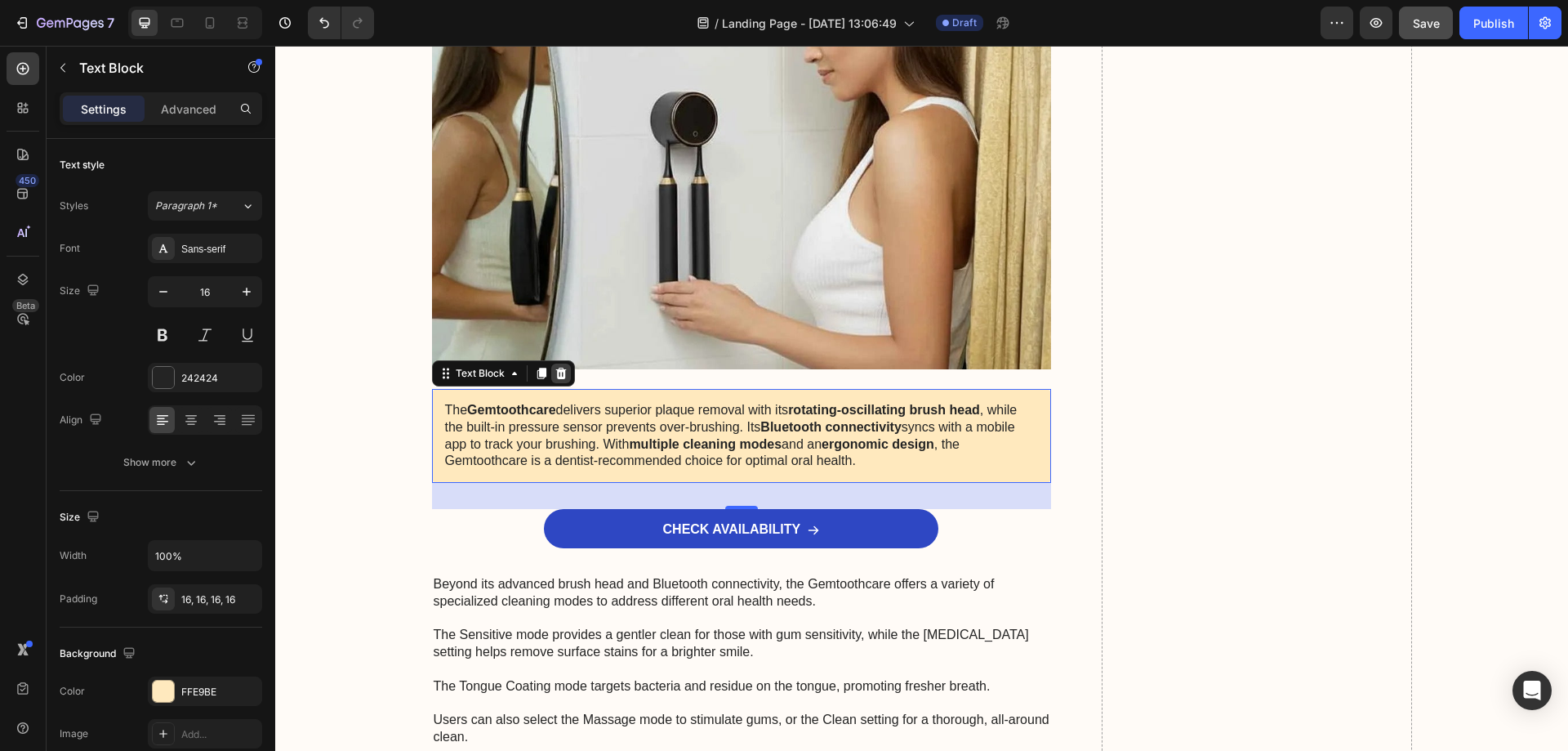
click at [559, 367] on icon at bounding box center [560, 373] width 13 height 13
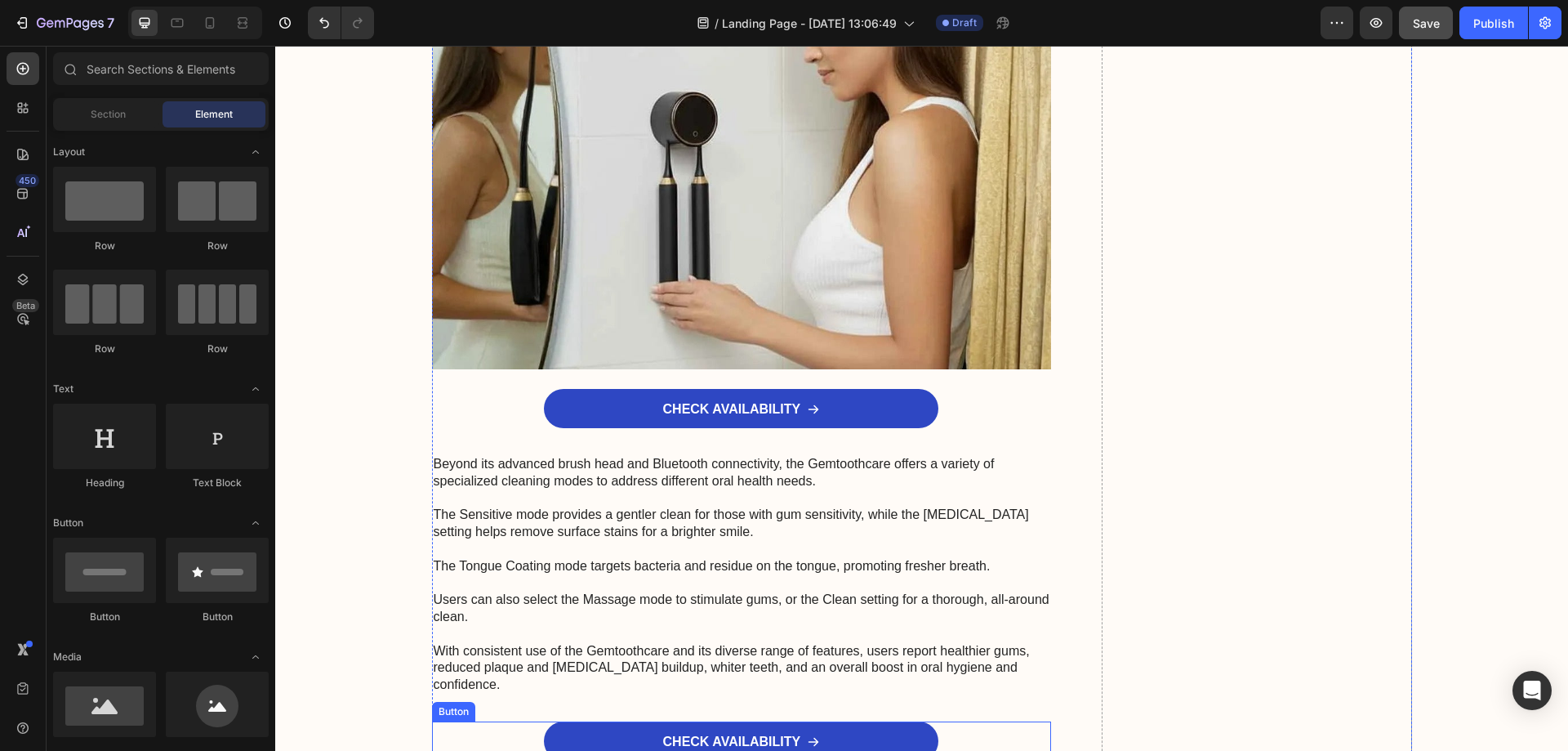
click at [484, 721] on div "CHECK AVAILABILITY Button" at bounding box center [742, 740] width 620 height 39
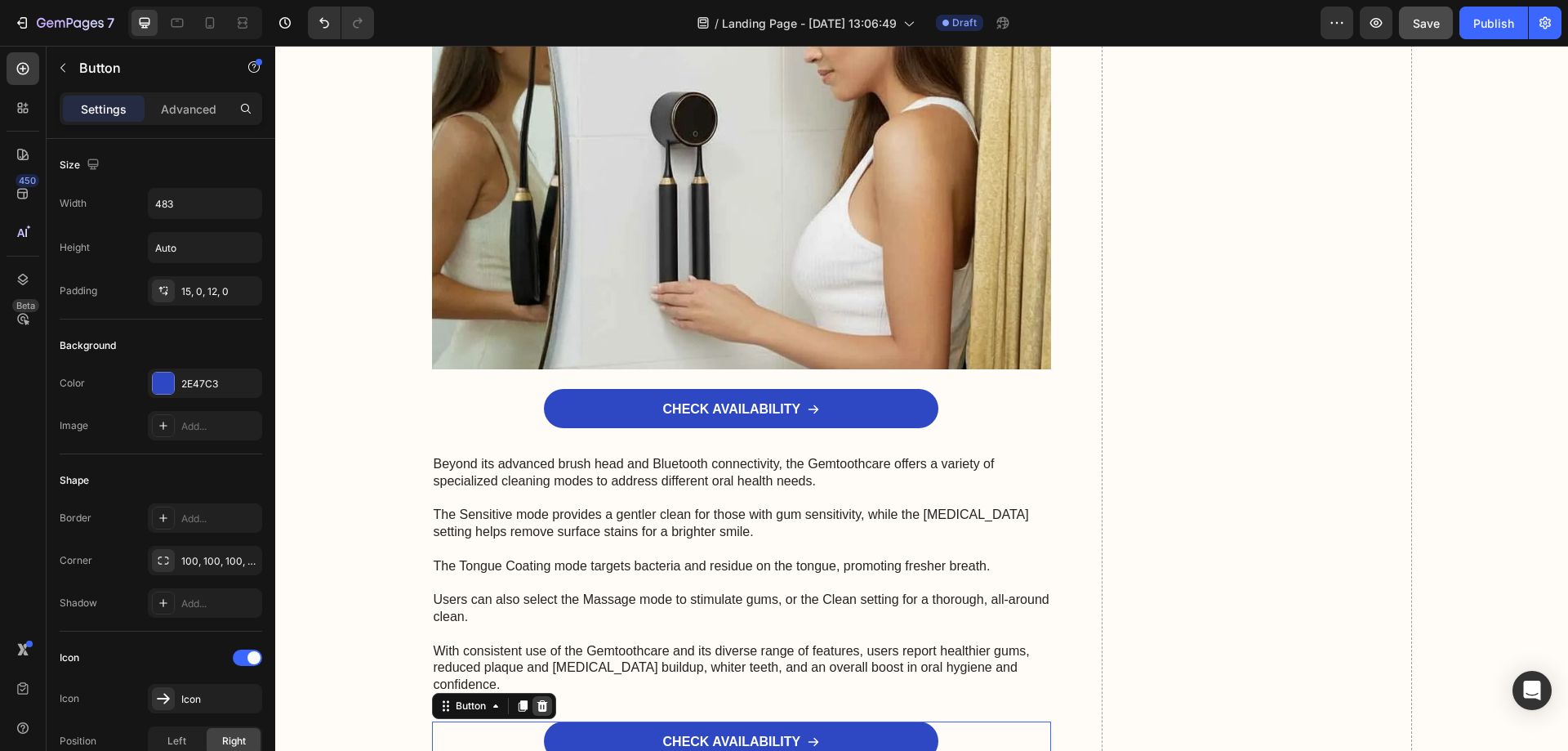
click at [536, 700] on icon at bounding box center [541, 706] width 11 height 12
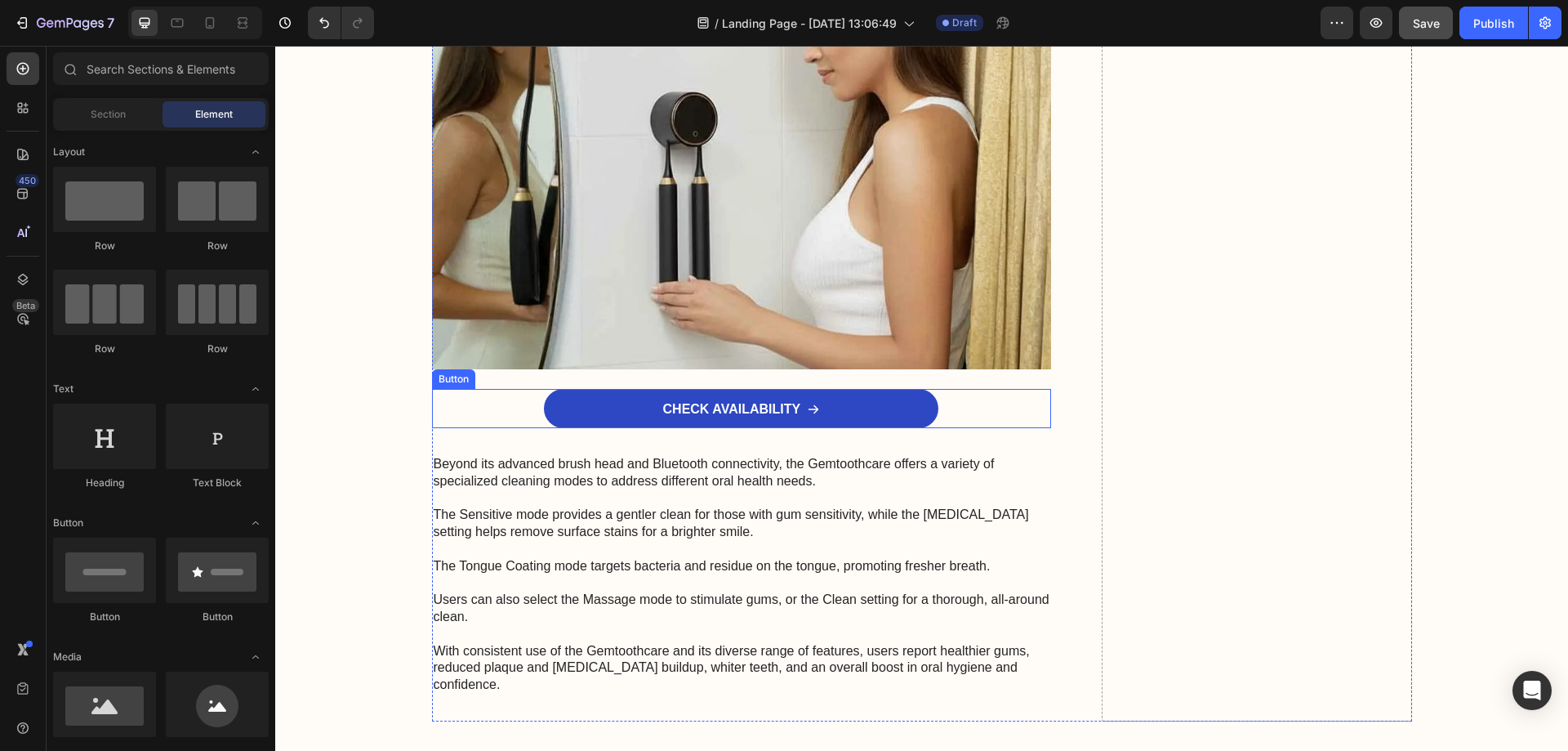
click at [496, 396] on div "CHECK AVAILABILITY Button" at bounding box center [742, 407] width 620 height 39
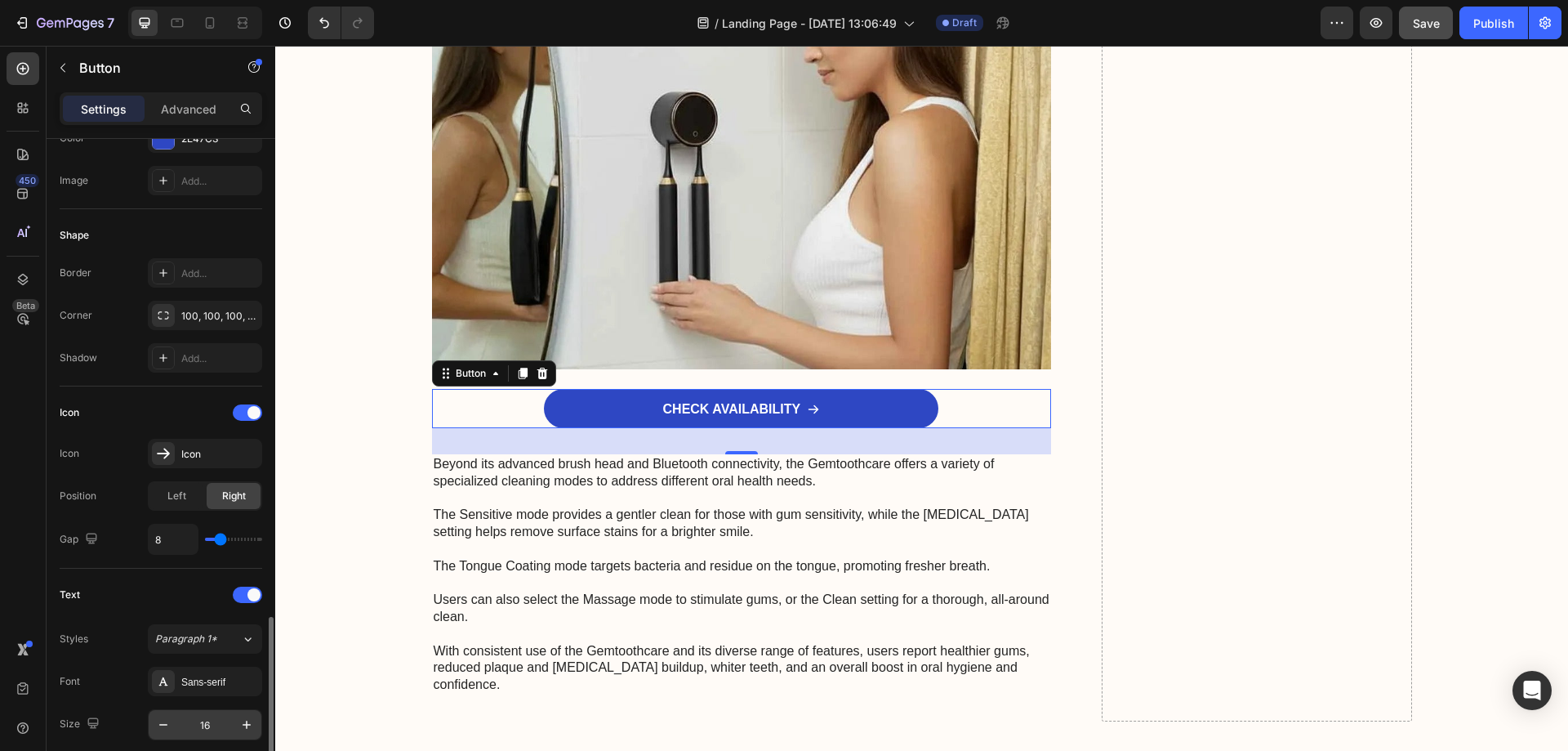
scroll to position [490, 0]
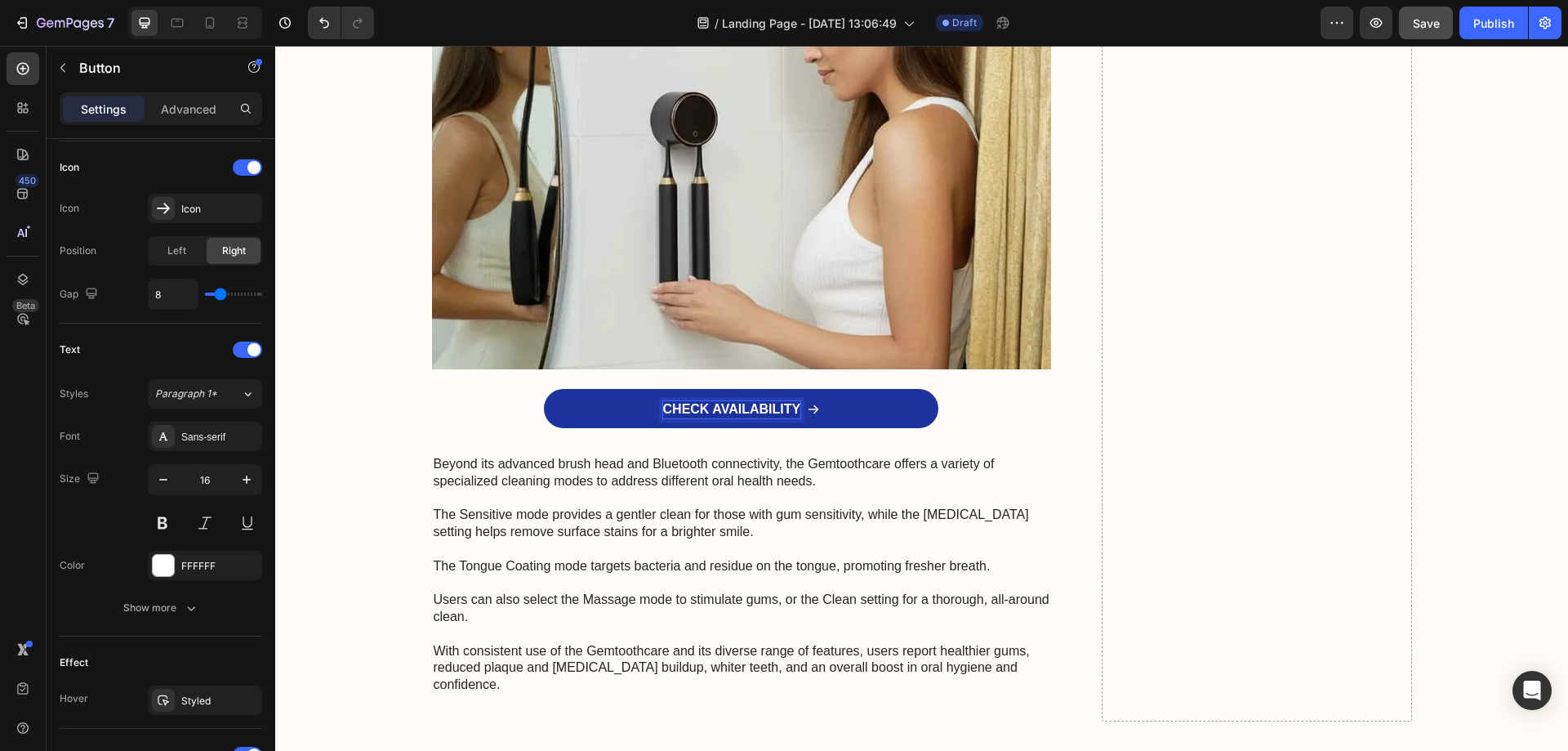
click at [701, 401] on p "CHECK AVAILABILITY" at bounding box center [732, 409] width 138 height 17
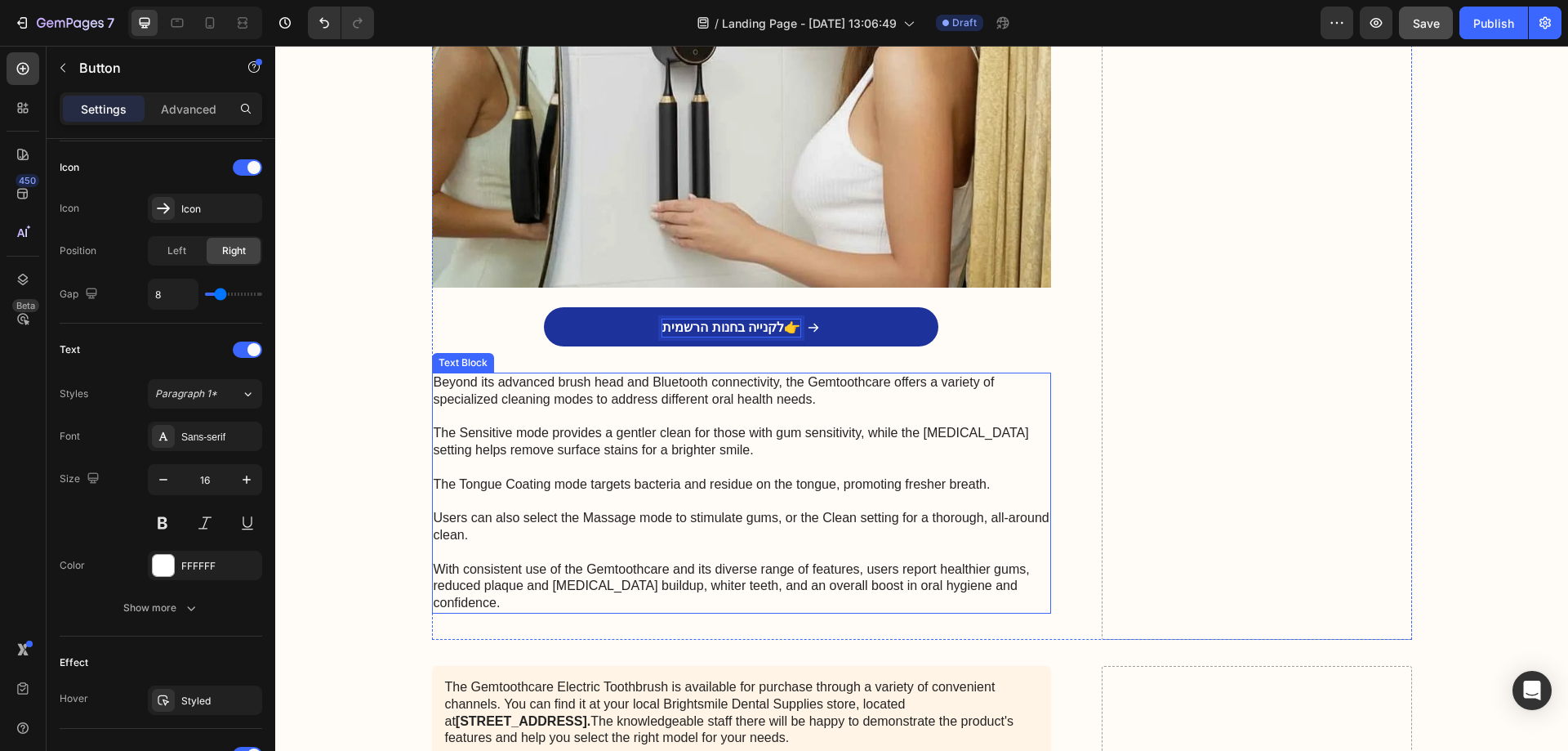
click at [582, 471] on p "Beyond its advanced brush head and Bluetooth connectivity, the Gemtoothcare off…" at bounding box center [742, 493] width 617 height 237
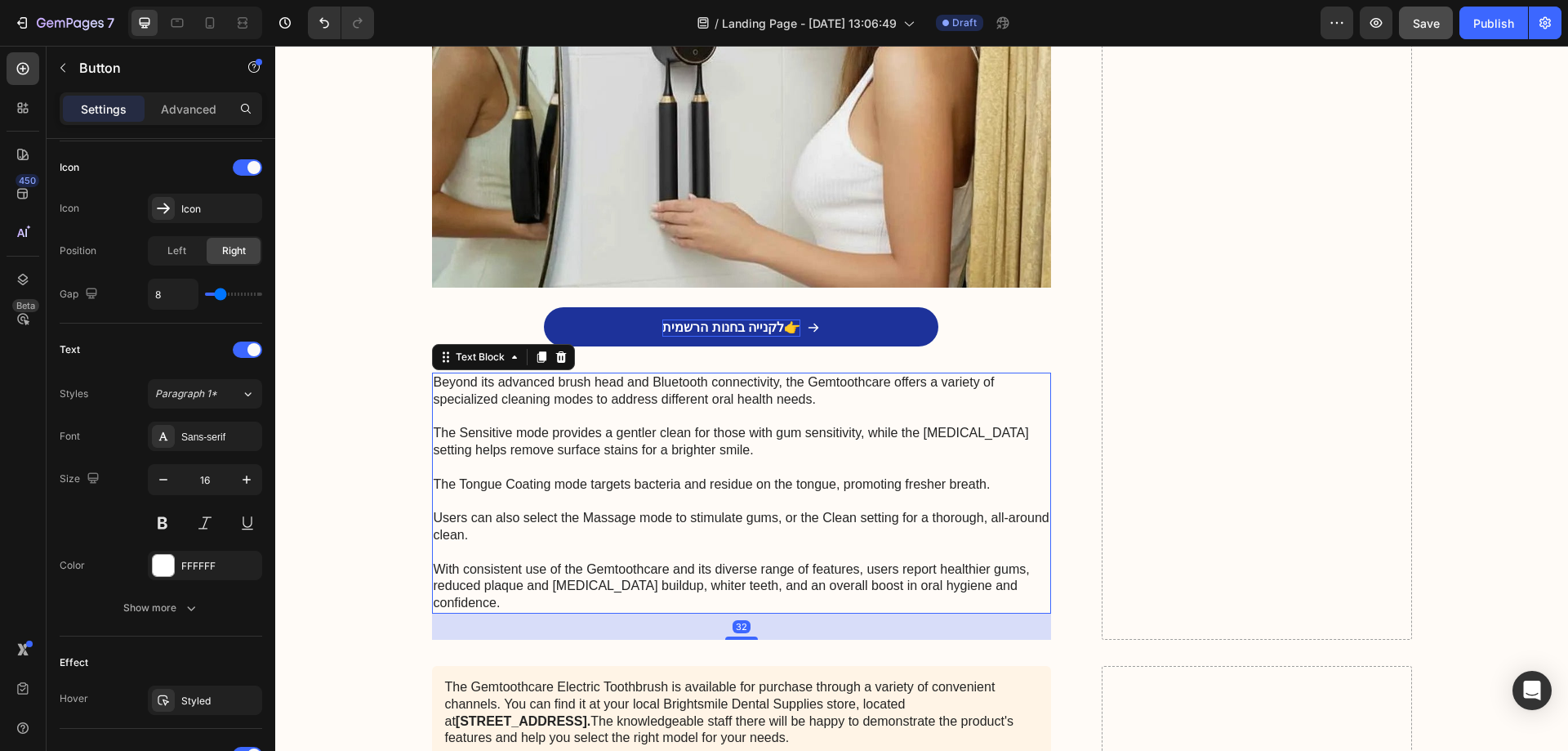
scroll to position [0, 0]
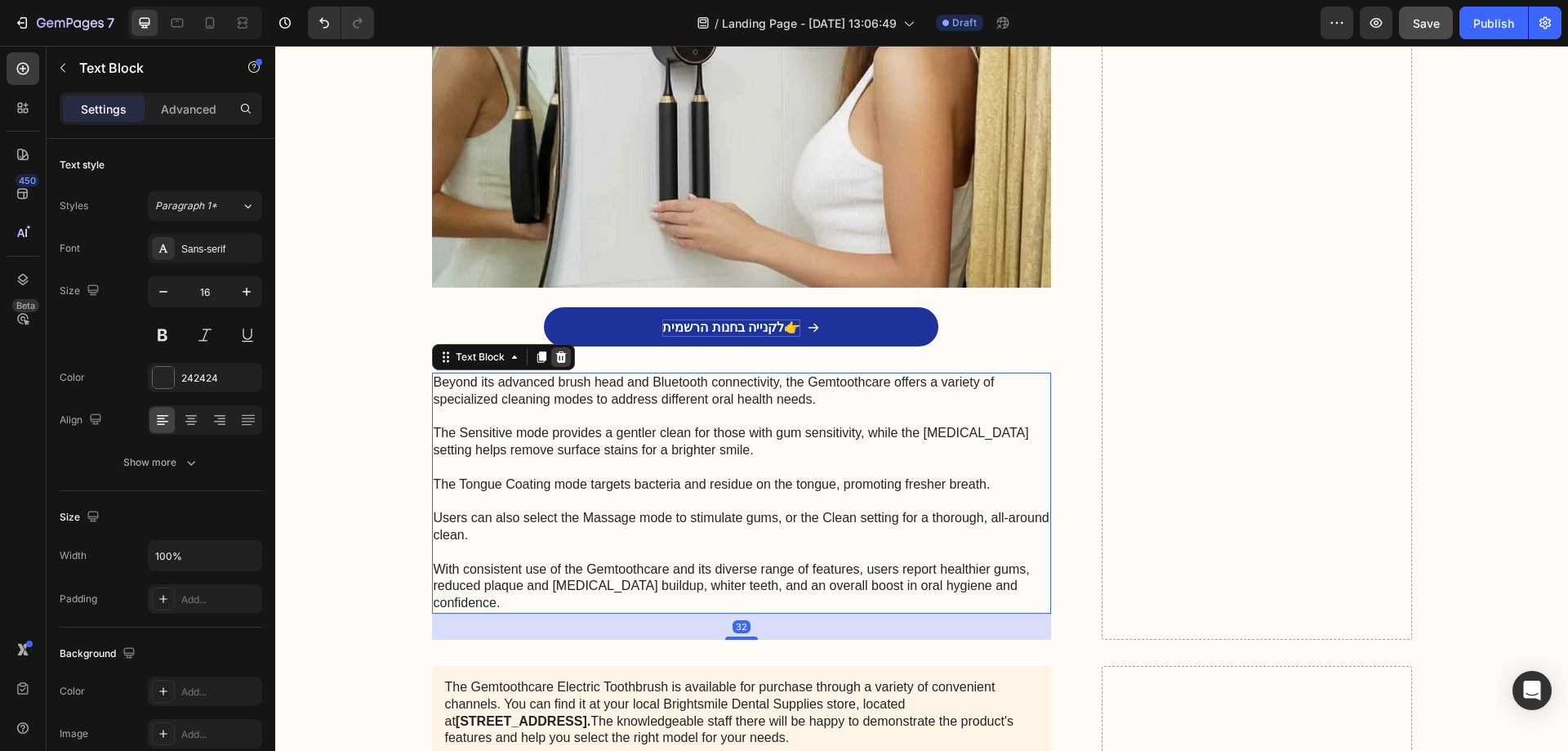
click at [555, 352] on icon at bounding box center [560, 358] width 11 height 12
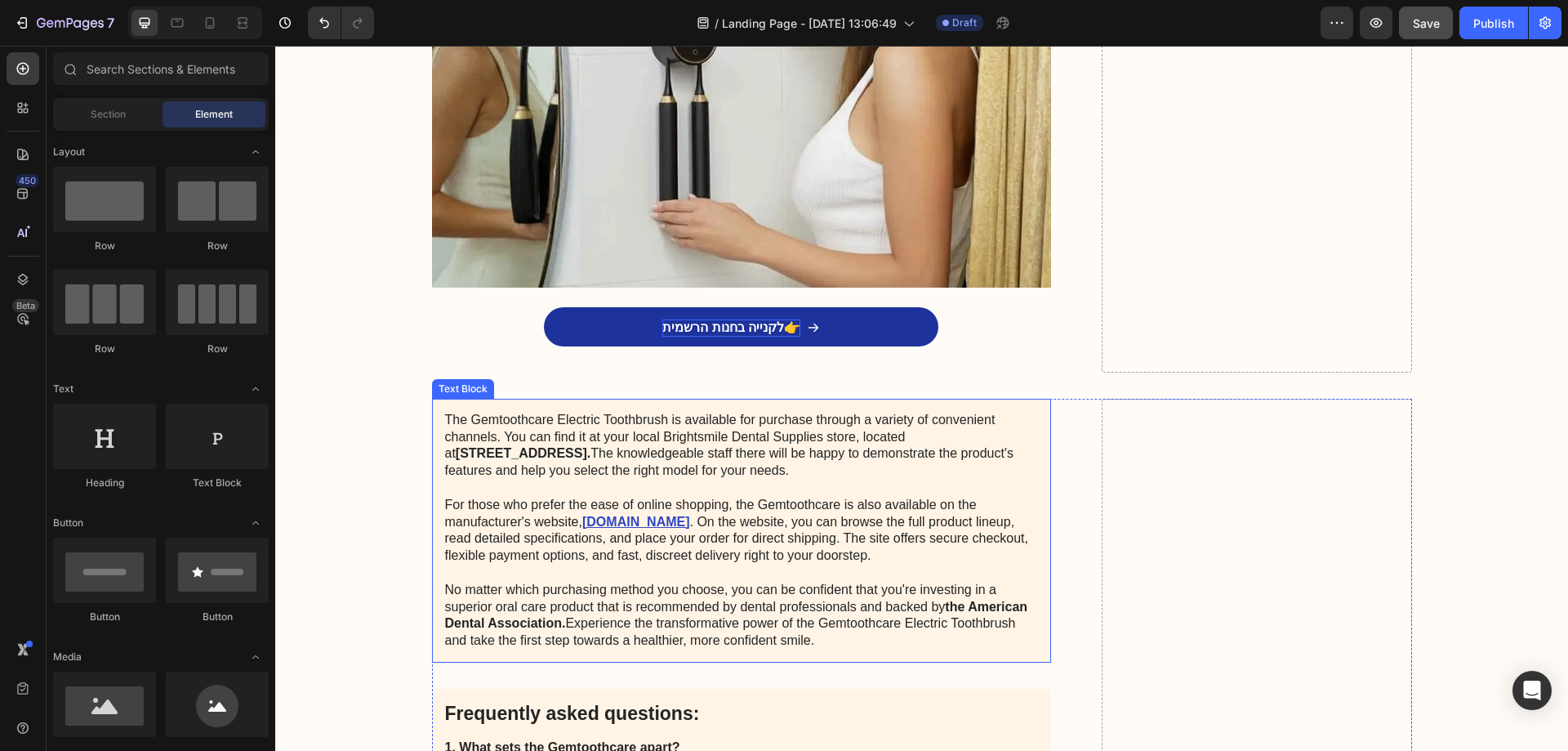
click at [577, 500] on p "The Gemtoothcare Electric Toothbrush is available for purchase through a variet…" at bounding box center [742, 530] width 594 height 237
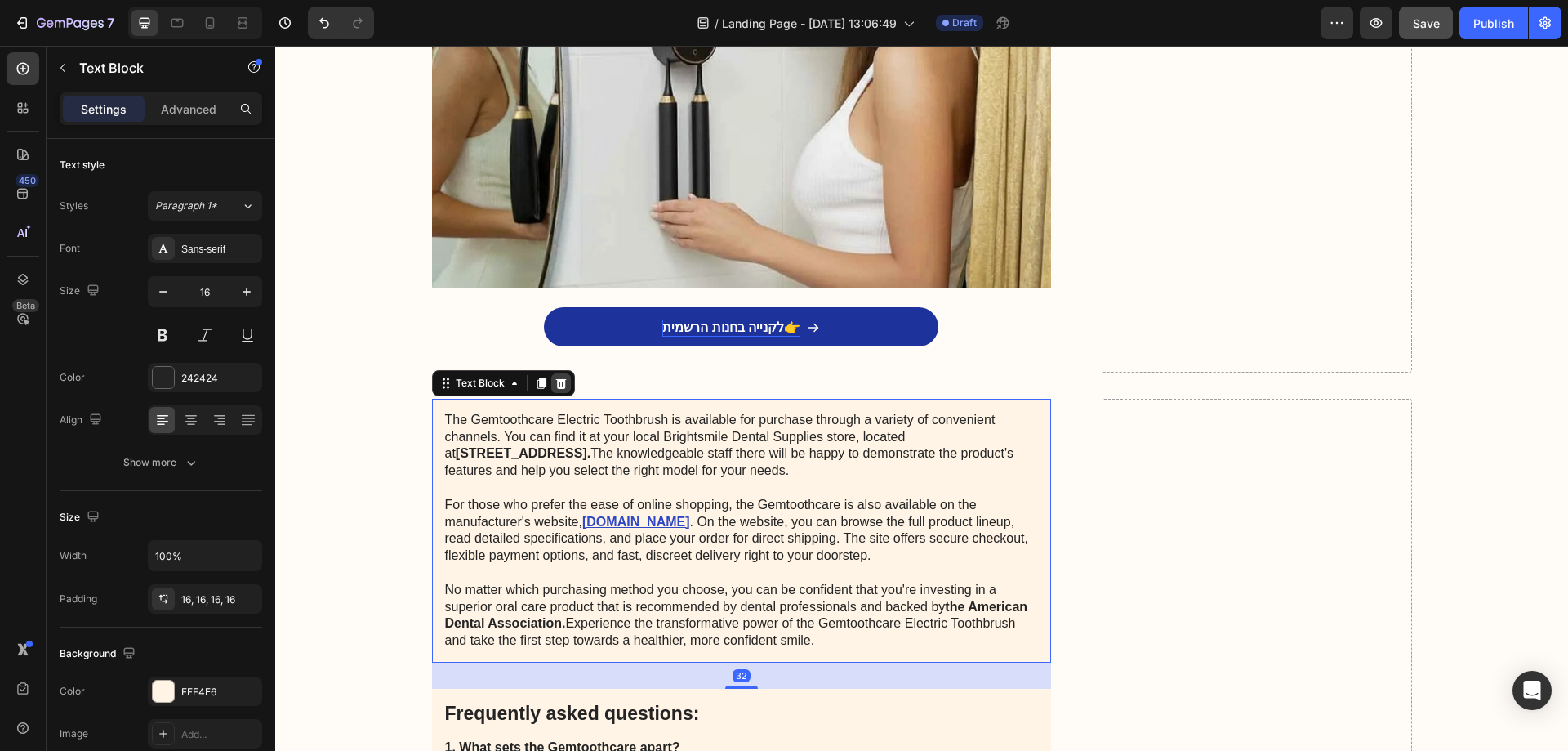
click at [555, 378] on icon at bounding box center [560, 383] width 11 height 12
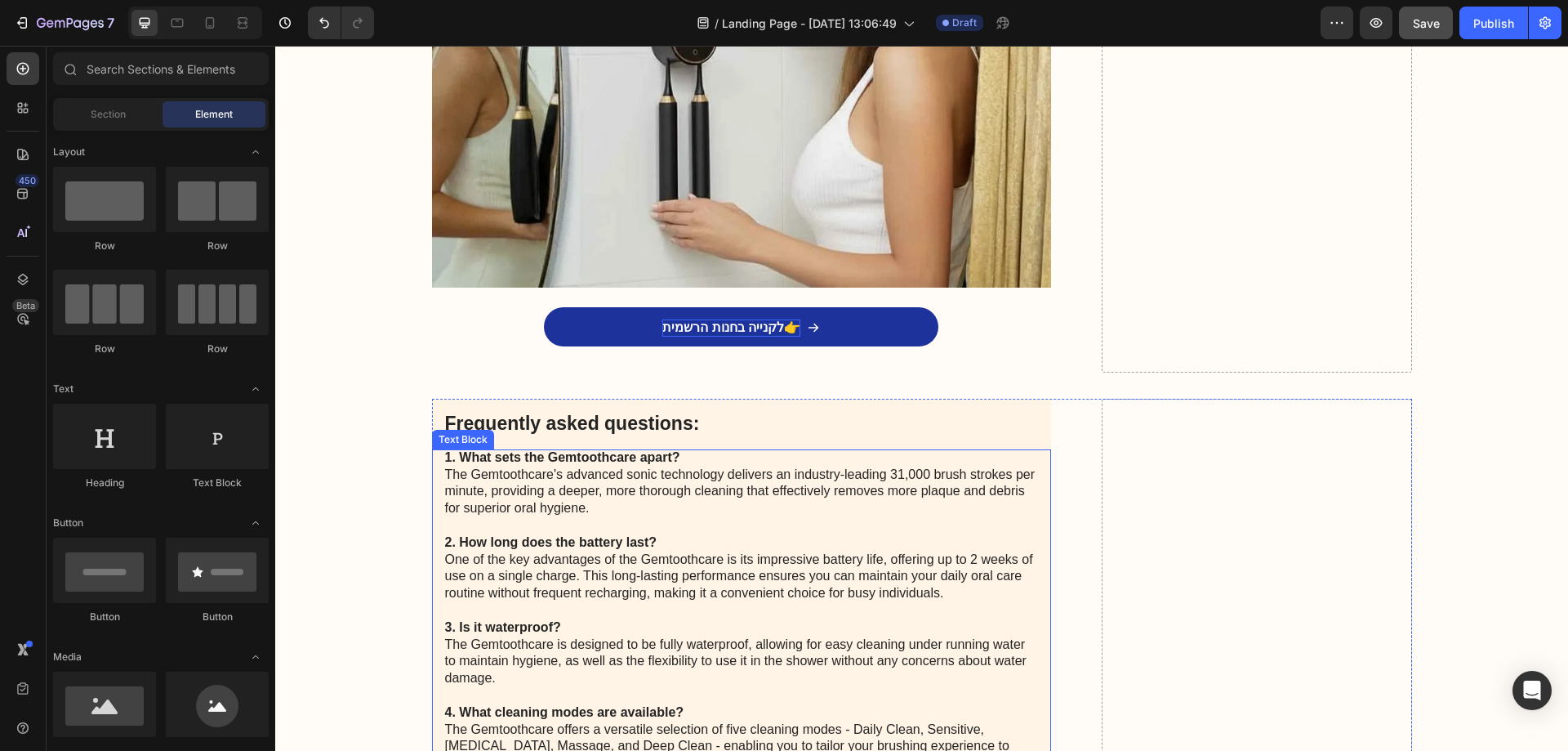
click at [568, 509] on p "1. What sets the Gemtoothcare apart? The Gemtoothcare's advanced sonic technolo…" at bounding box center [742, 644] width 594 height 390
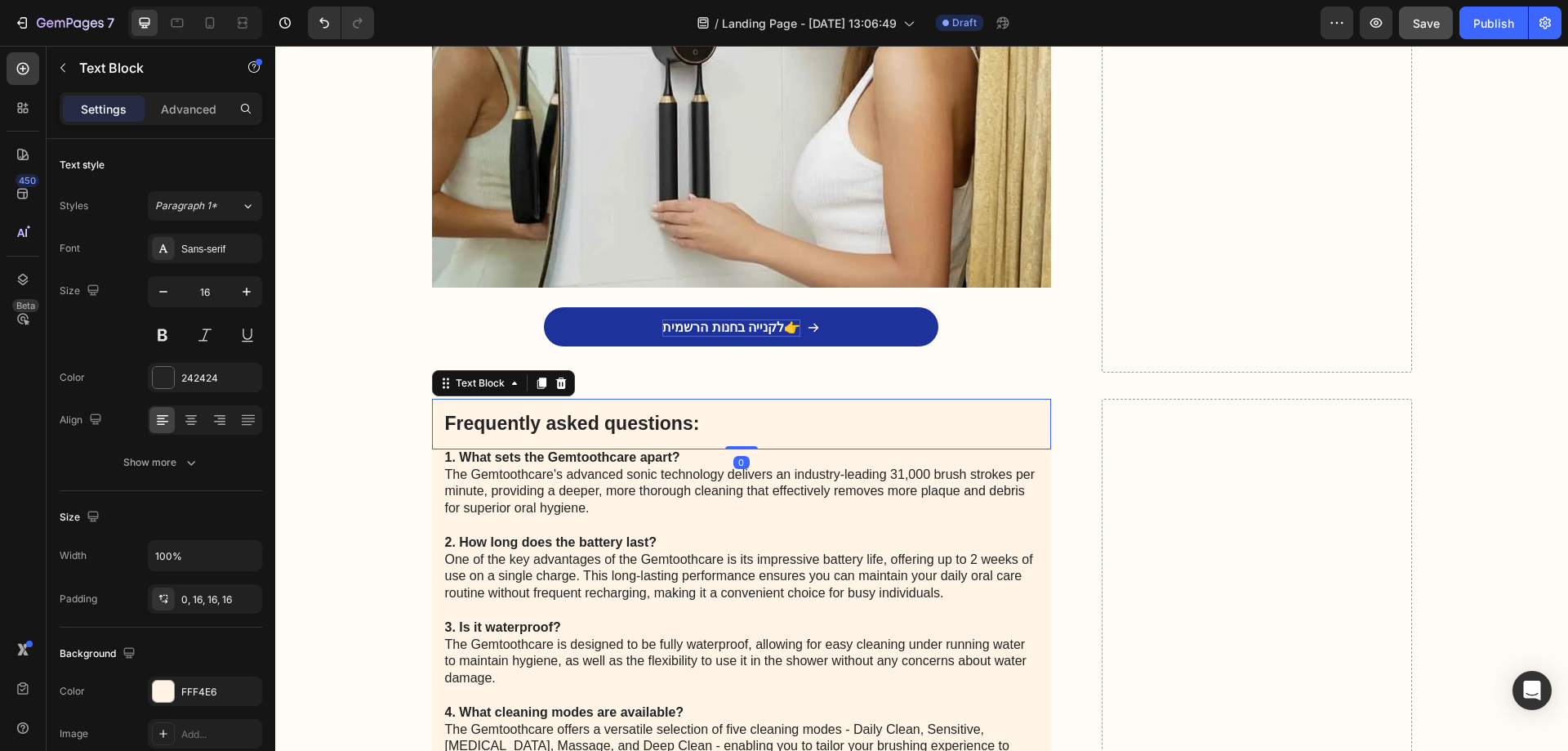
click at [624, 417] on p "Frequently asked questions:" at bounding box center [742, 424] width 594 height 25
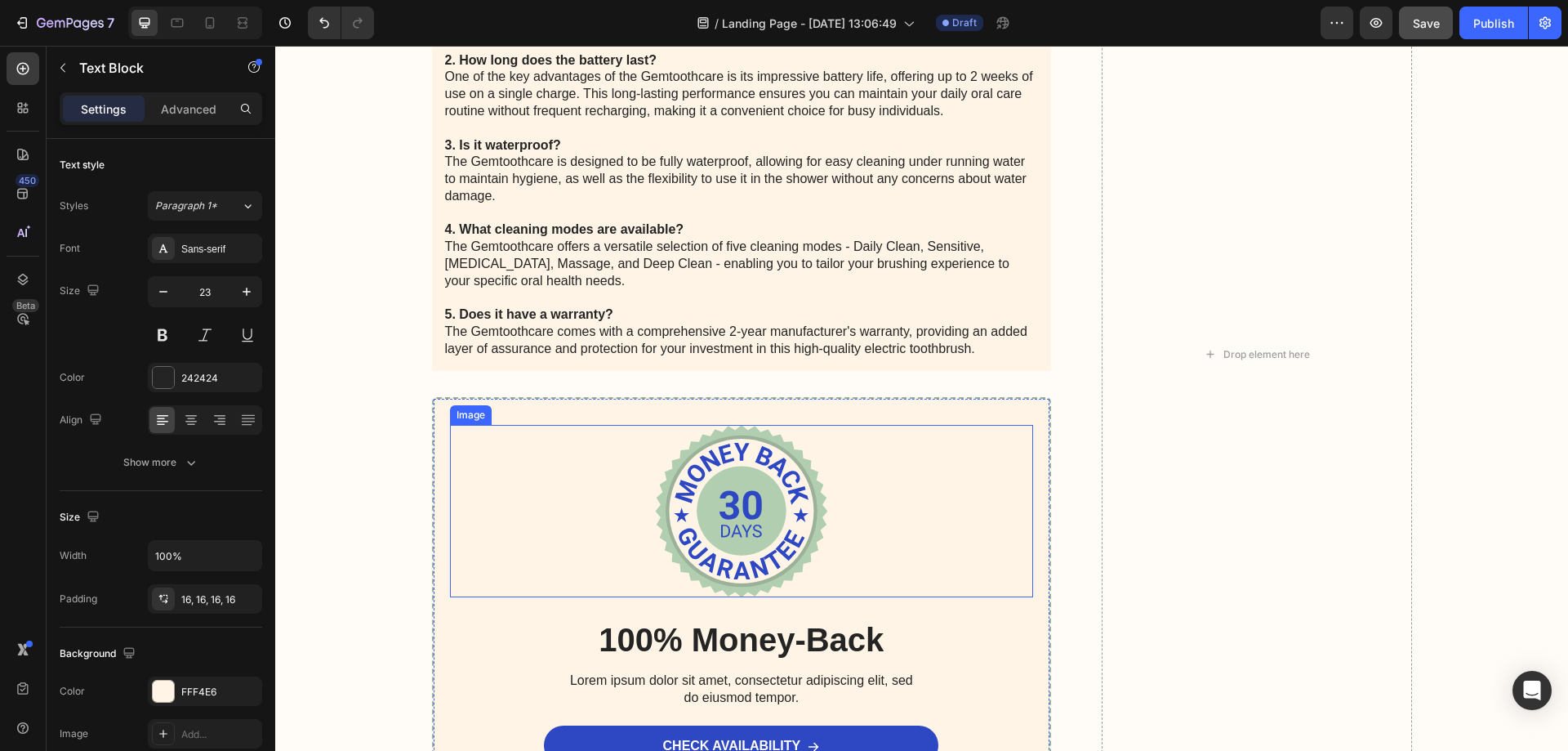
scroll to position [3444, 0]
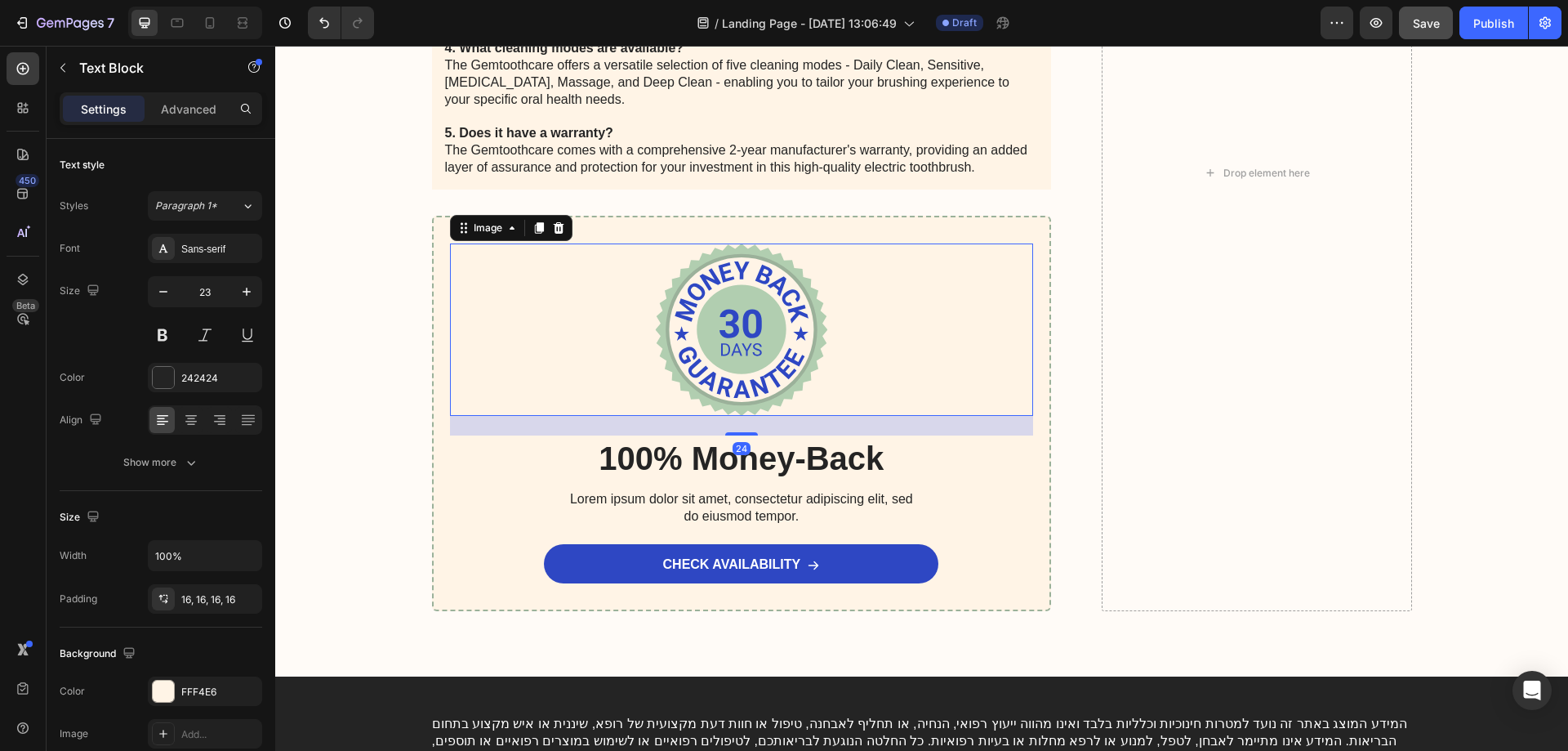
click at [733, 368] on img at bounding box center [742, 330] width 173 height 173
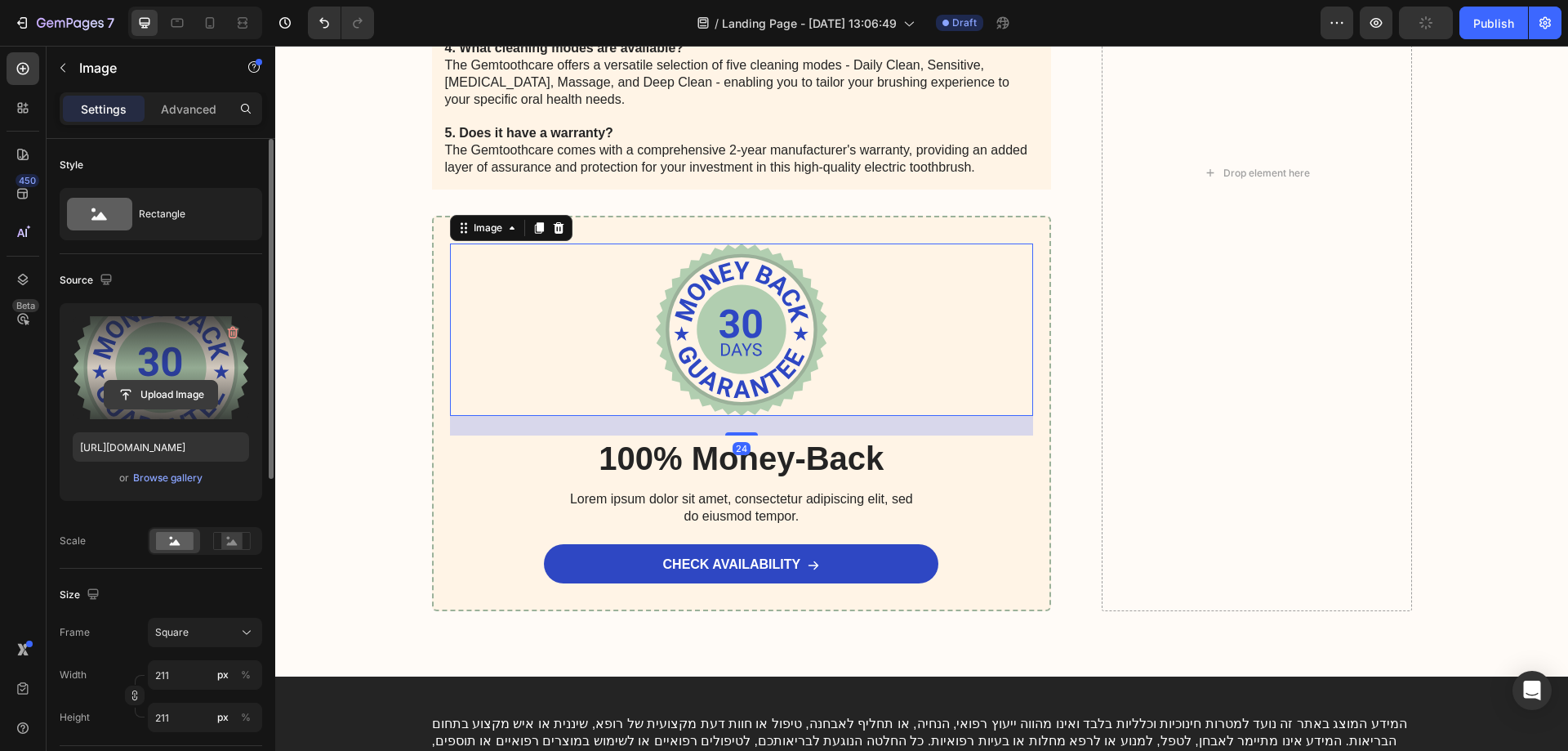
click at [163, 387] on input "file" at bounding box center [160, 394] width 112 height 28
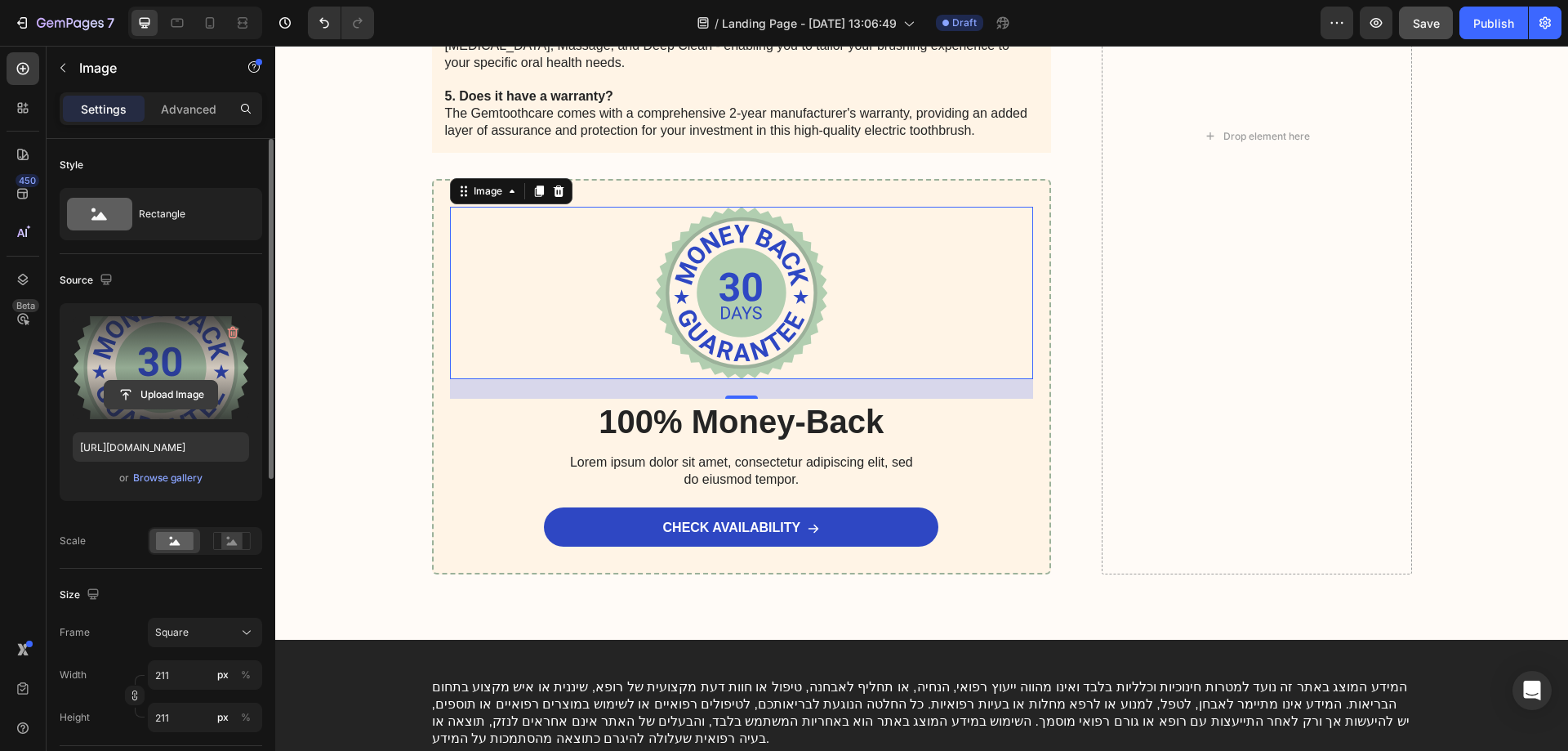
scroll to position [3527, 0]
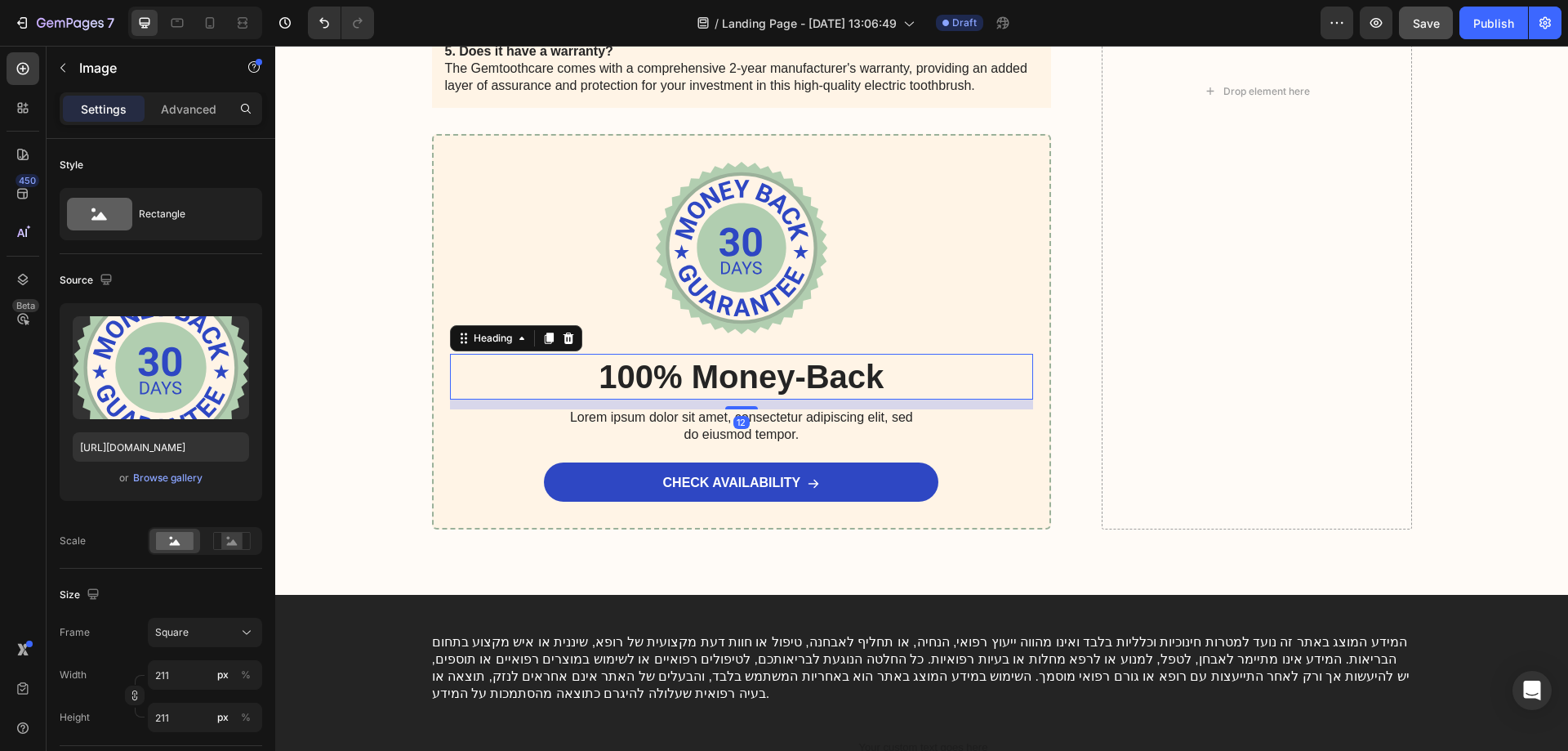
click at [755, 375] on h2 "100% Money-Back" at bounding box center [742, 376] width 584 height 46
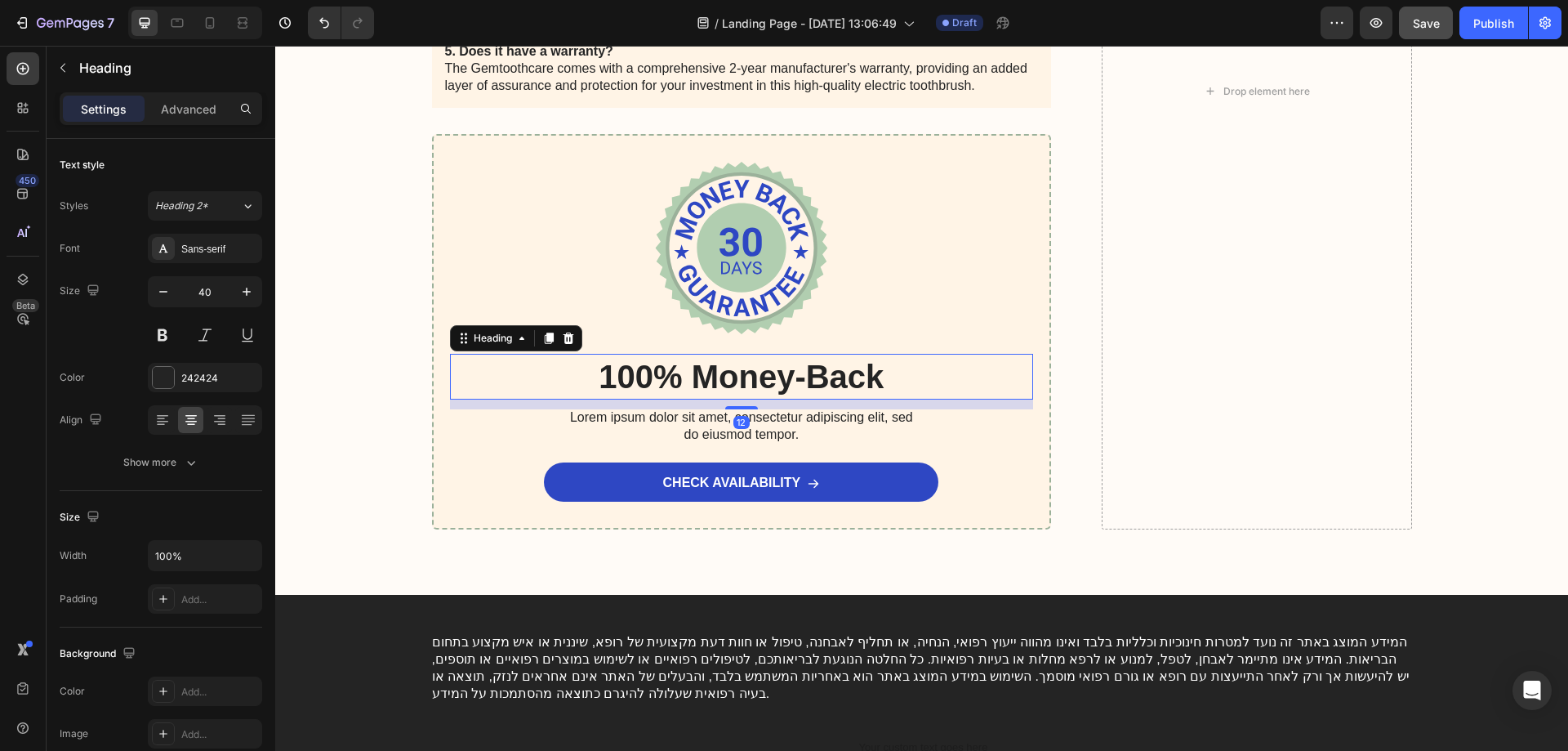
click at [755, 375] on h2 "100% Money-Back" at bounding box center [742, 376] width 584 height 46
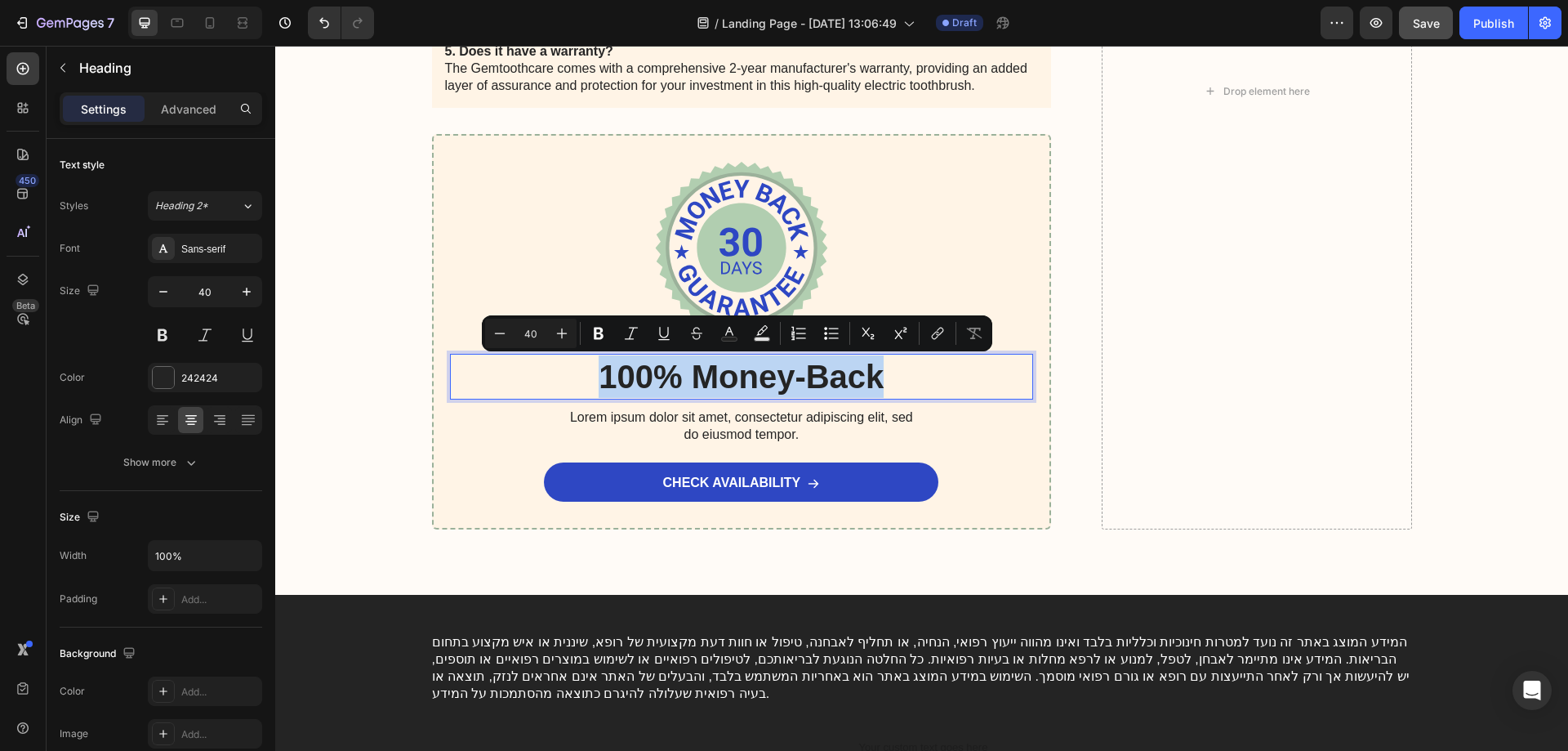
click at [755, 375] on p "100% Money-Back" at bounding box center [742, 376] width 581 height 43
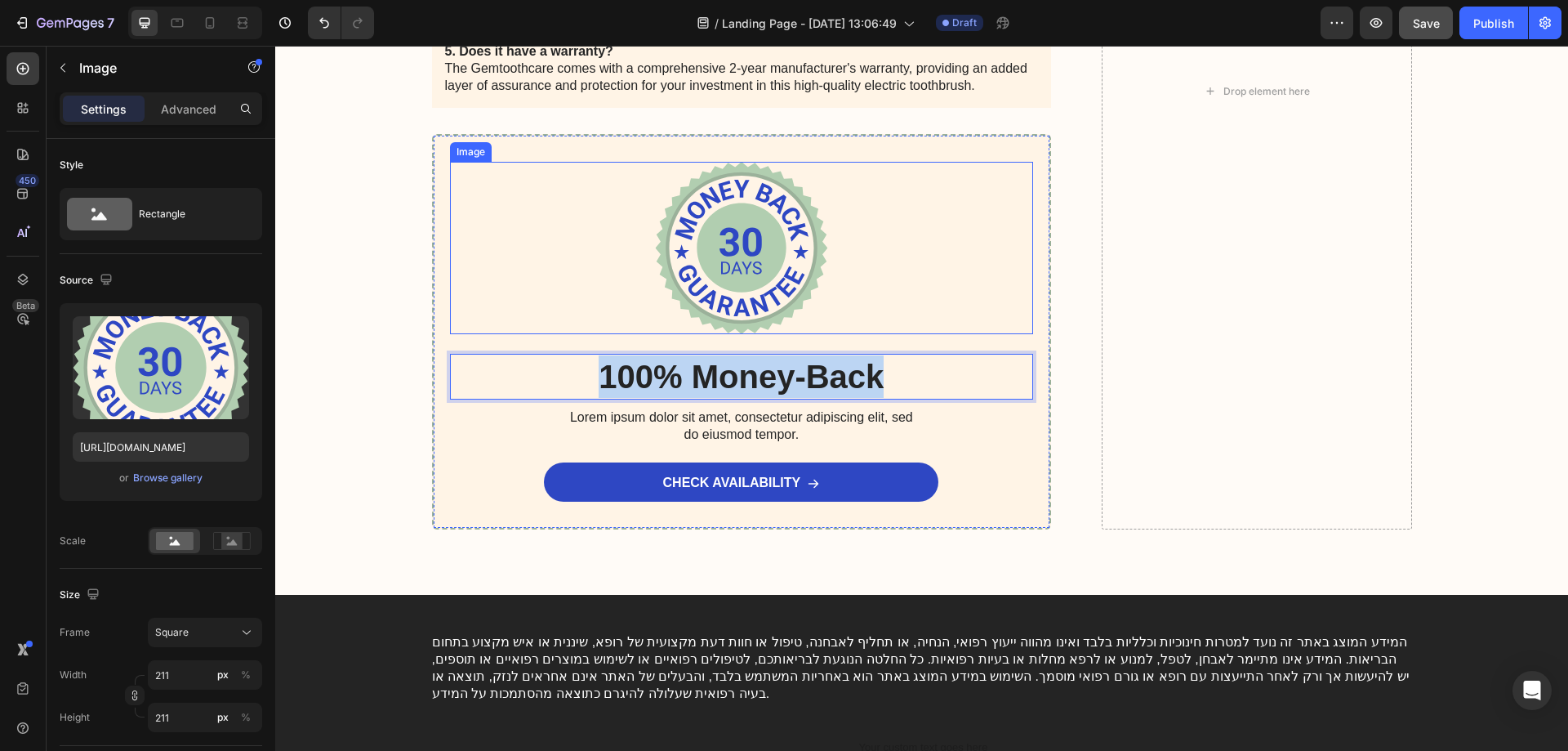
click at [752, 226] on img at bounding box center [742, 248] width 173 height 173
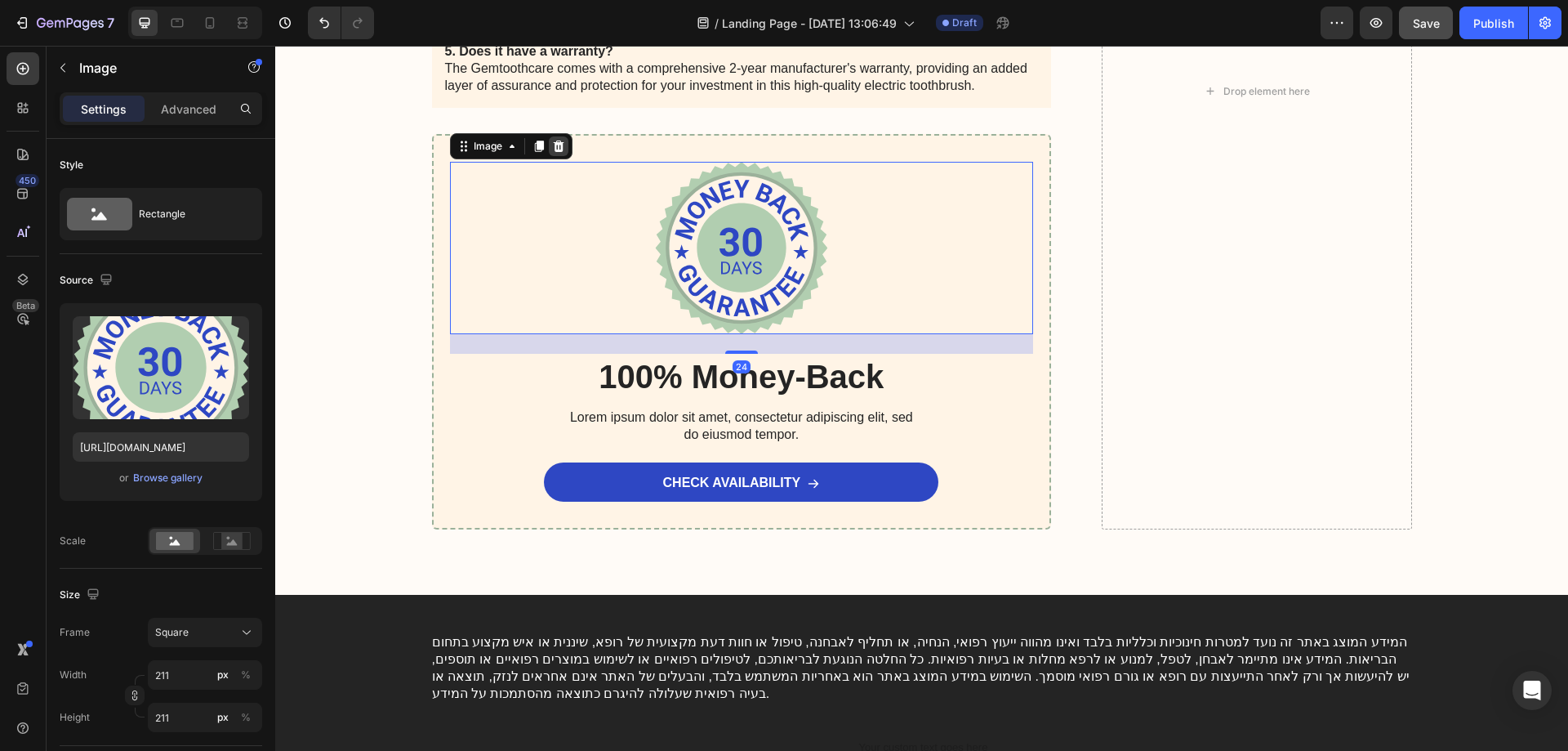
click at [554, 146] on icon at bounding box center [558, 146] width 13 height 13
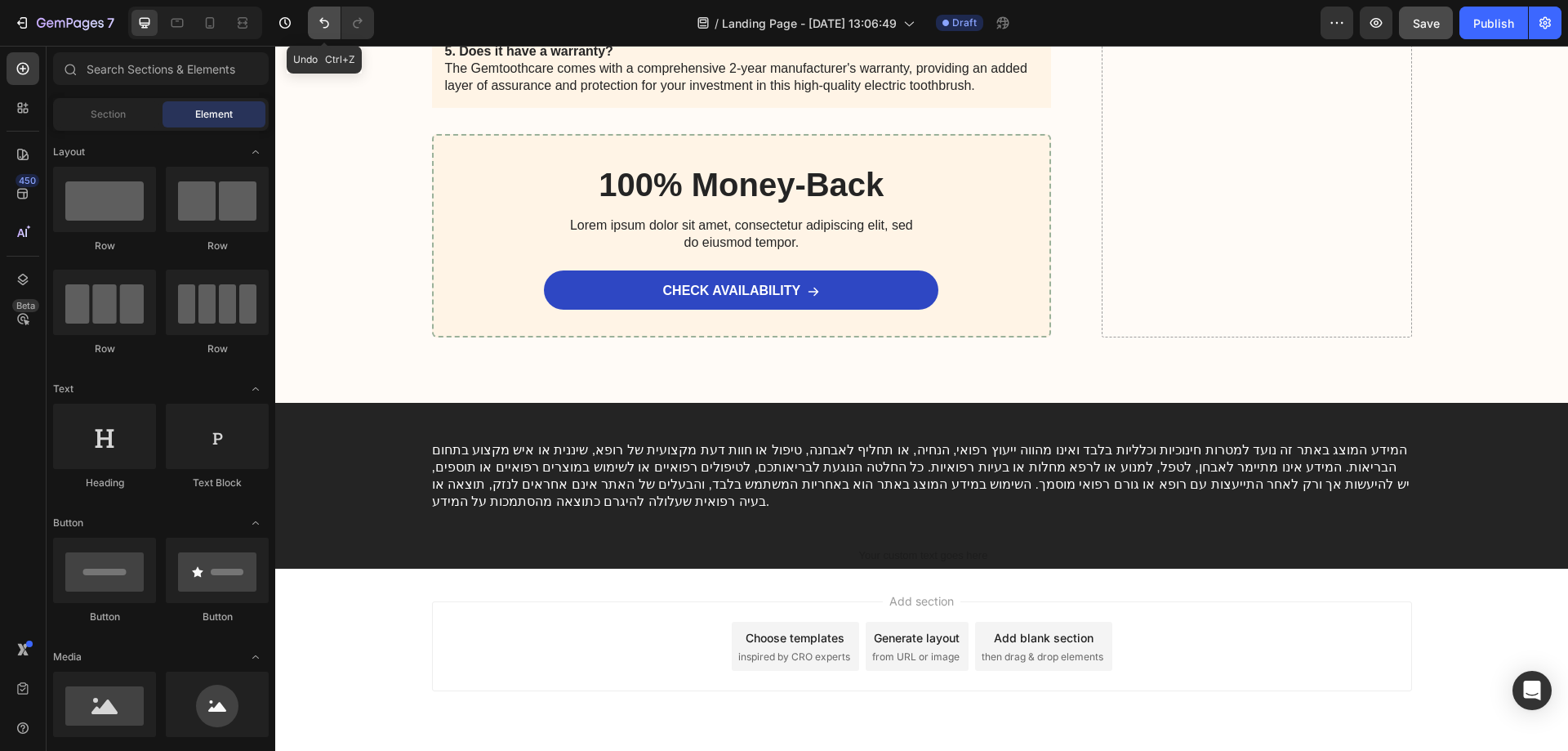
click at [320, 21] on icon "Undo/Redo" at bounding box center [324, 23] width 16 height 16
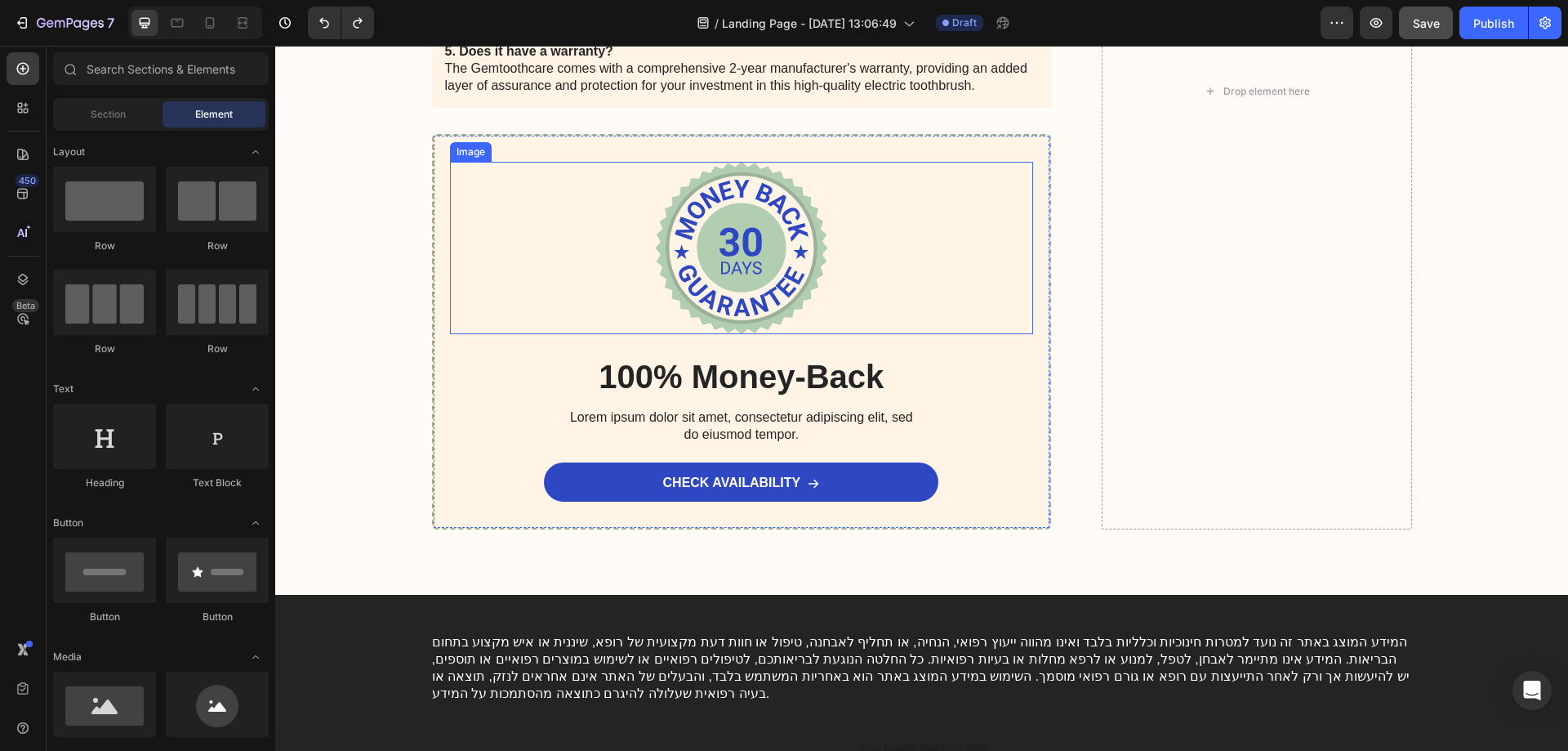
click at [735, 246] on img at bounding box center [742, 248] width 173 height 173
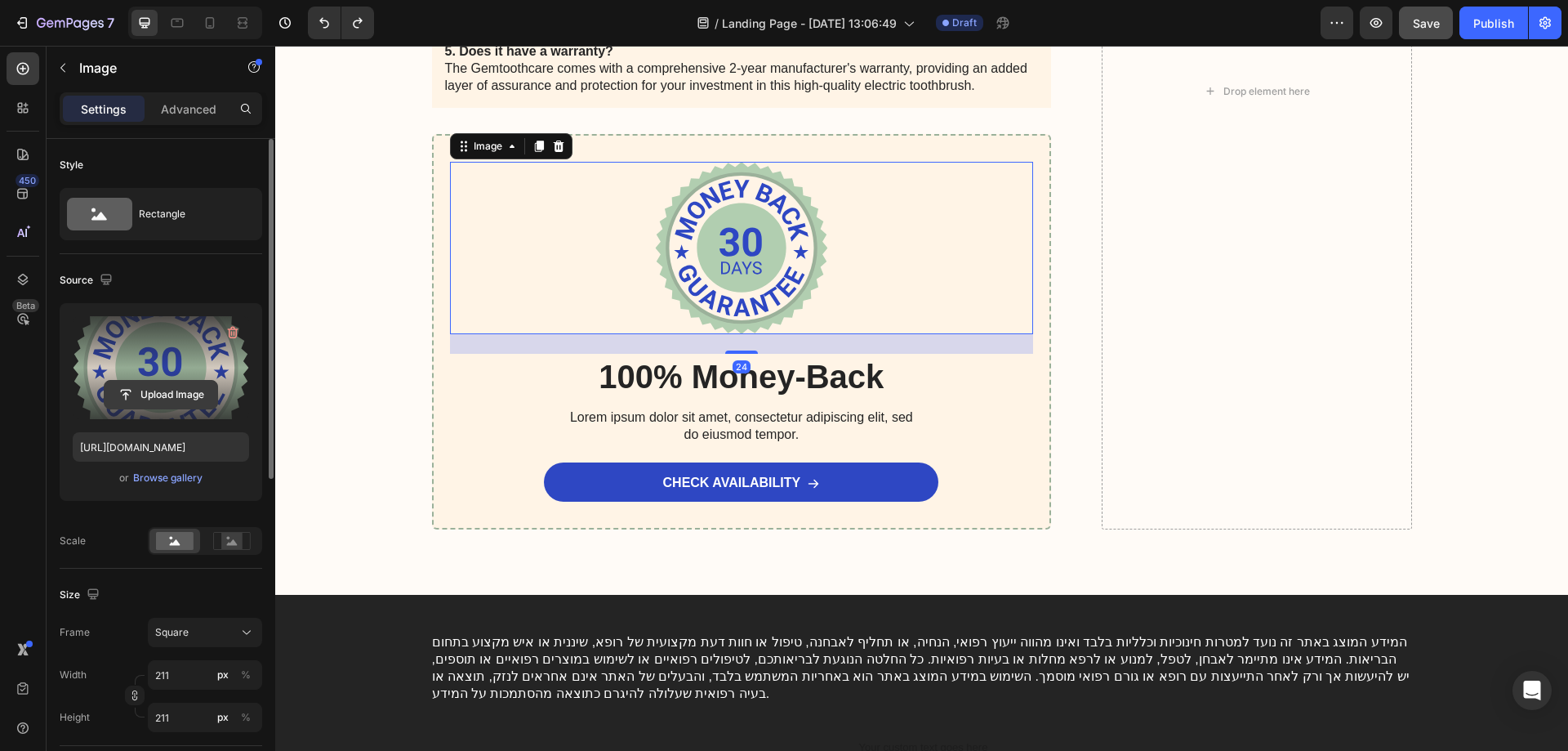
click at [182, 385] on input "file" at bounding box center [160, 394] width 112 height 28
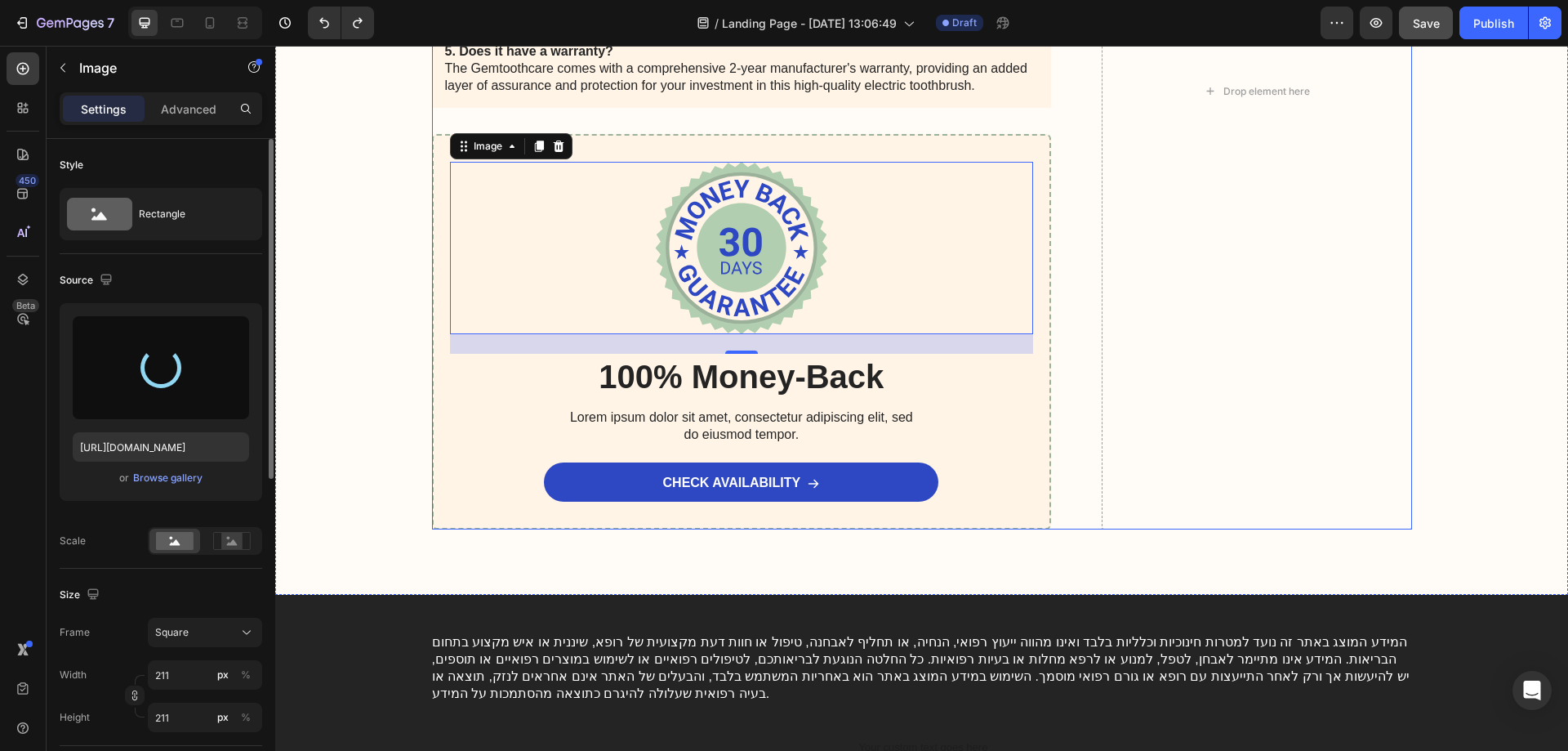
type input "[URL][DOMAIN_NAME]"
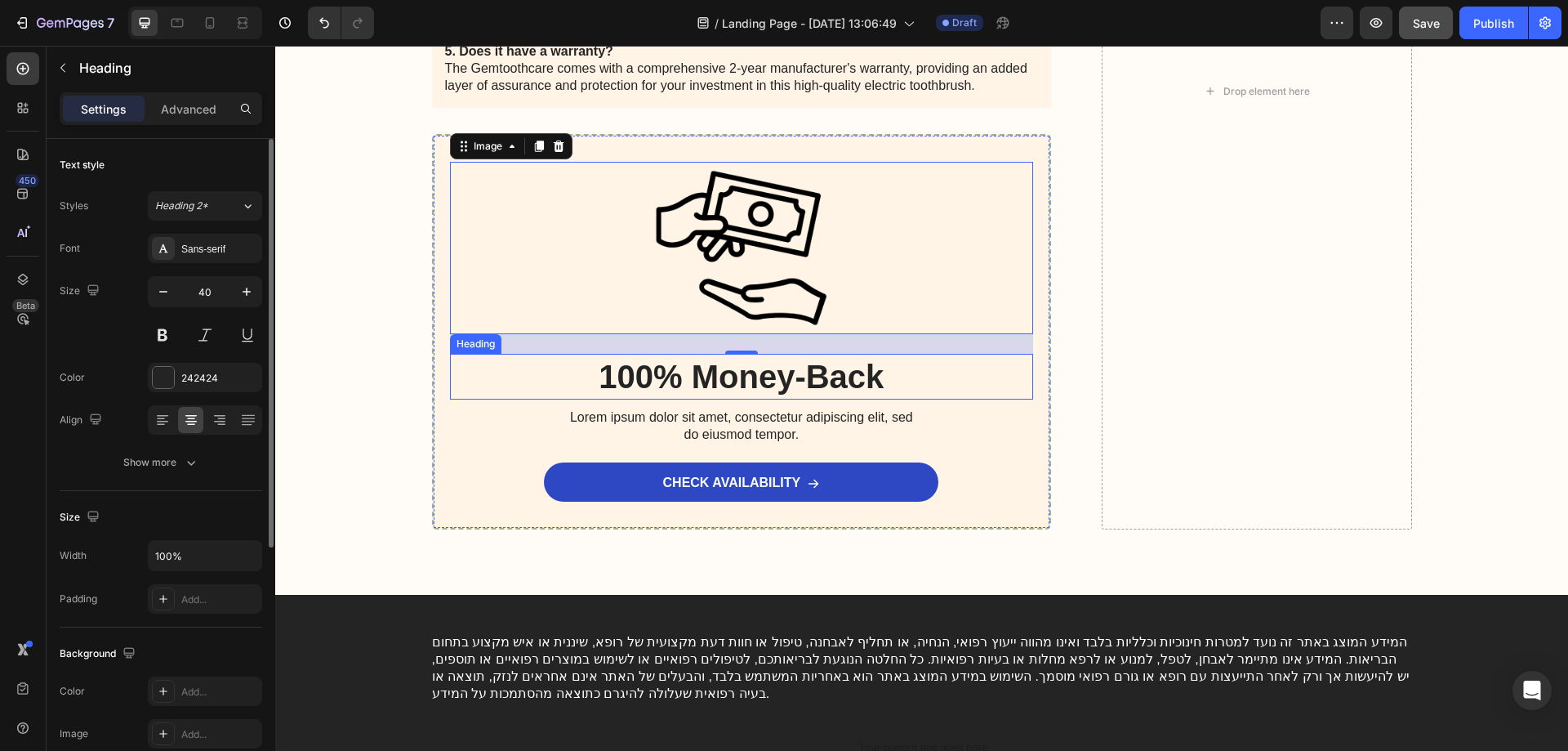
click at [828, 379] on p "100% Money-Back" at bounding box center [742, 376] width 581 height 43
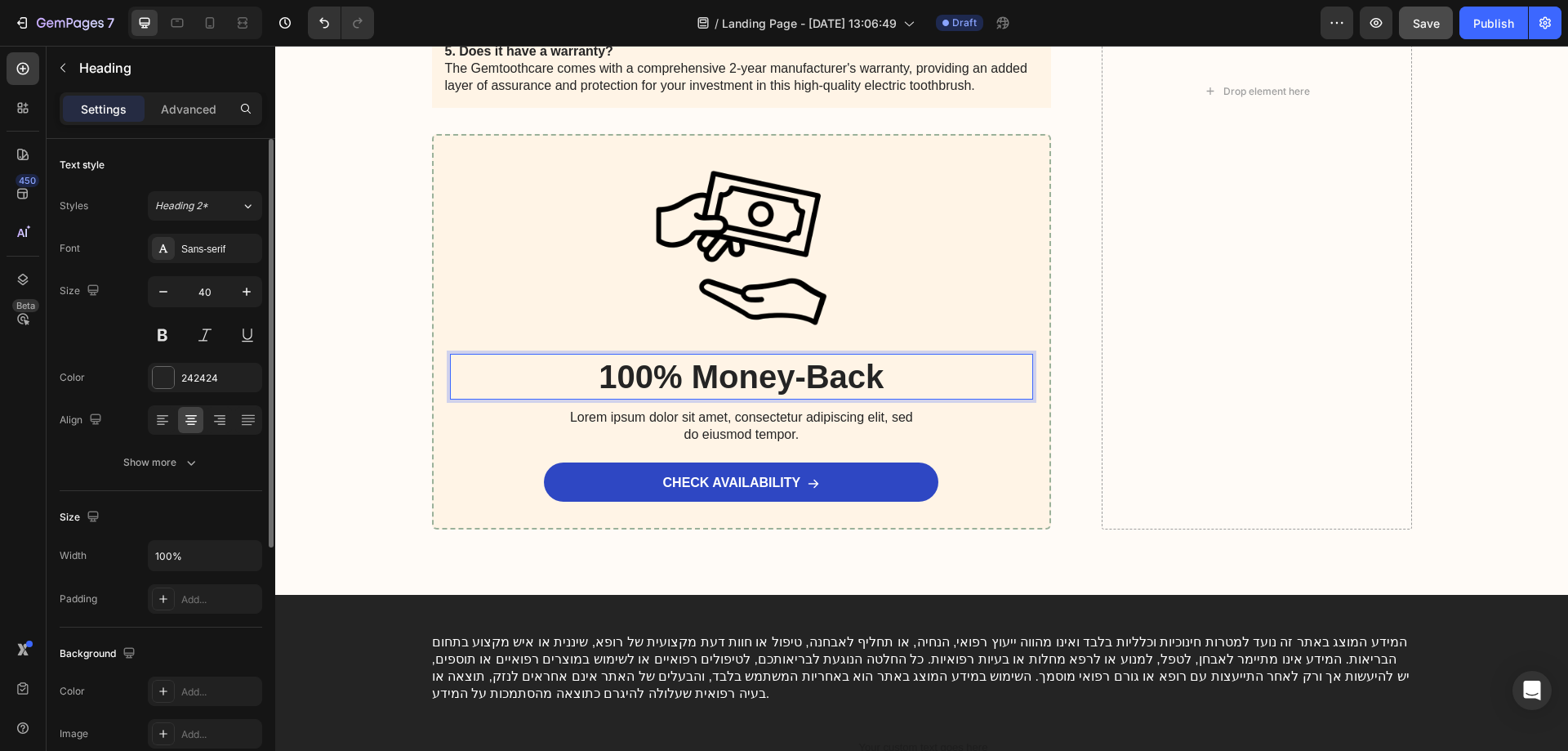
click at [828, 379] on p "100% Money-Back" at bounding box center [742, 376] width 581 height 43
click at [698, 368] on p "100% Money-Back" at bounding box center [742, 376] width 581 height 43
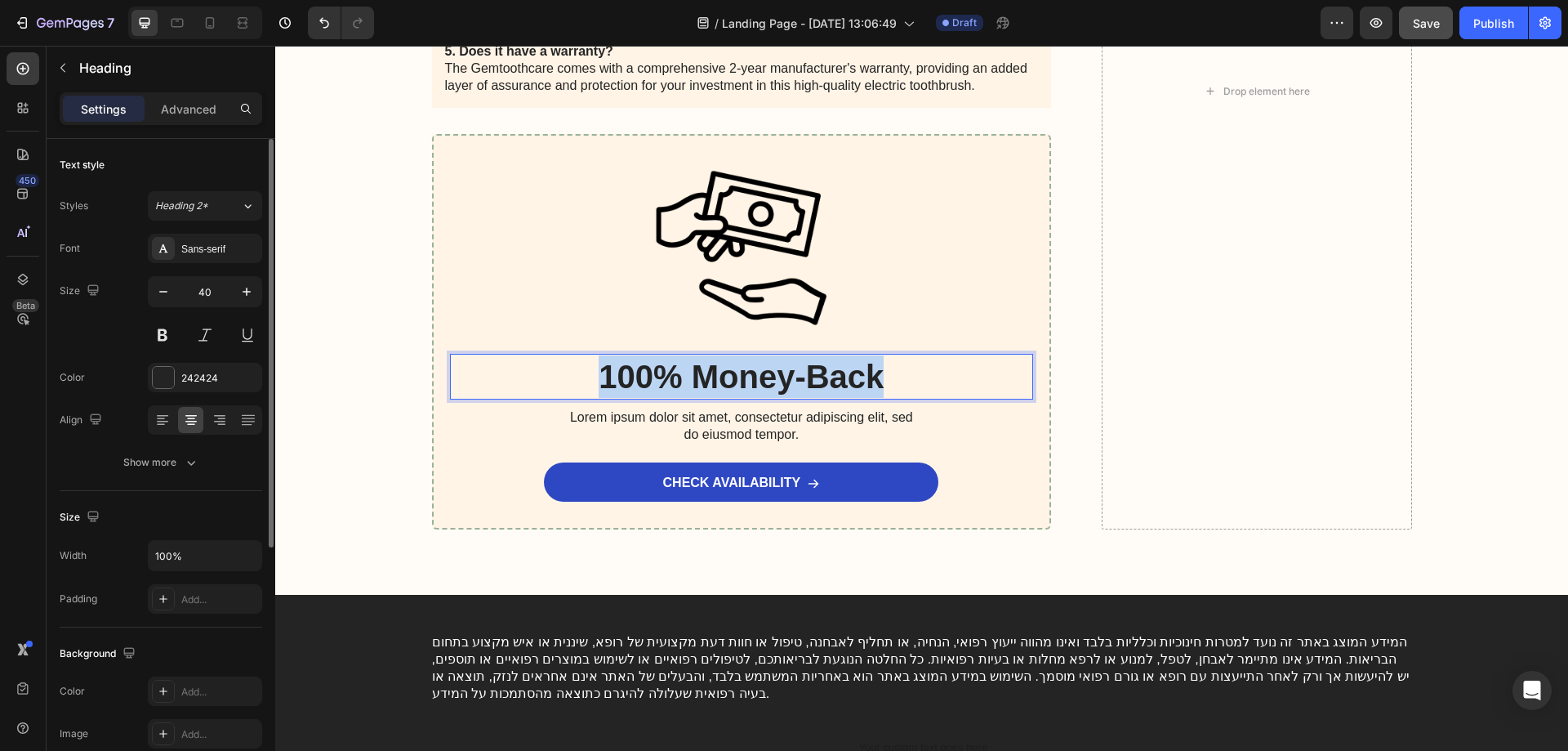
click at [698, 368] on p "100% Money-Back" at bounding box center [742, 376] width 581 height 43
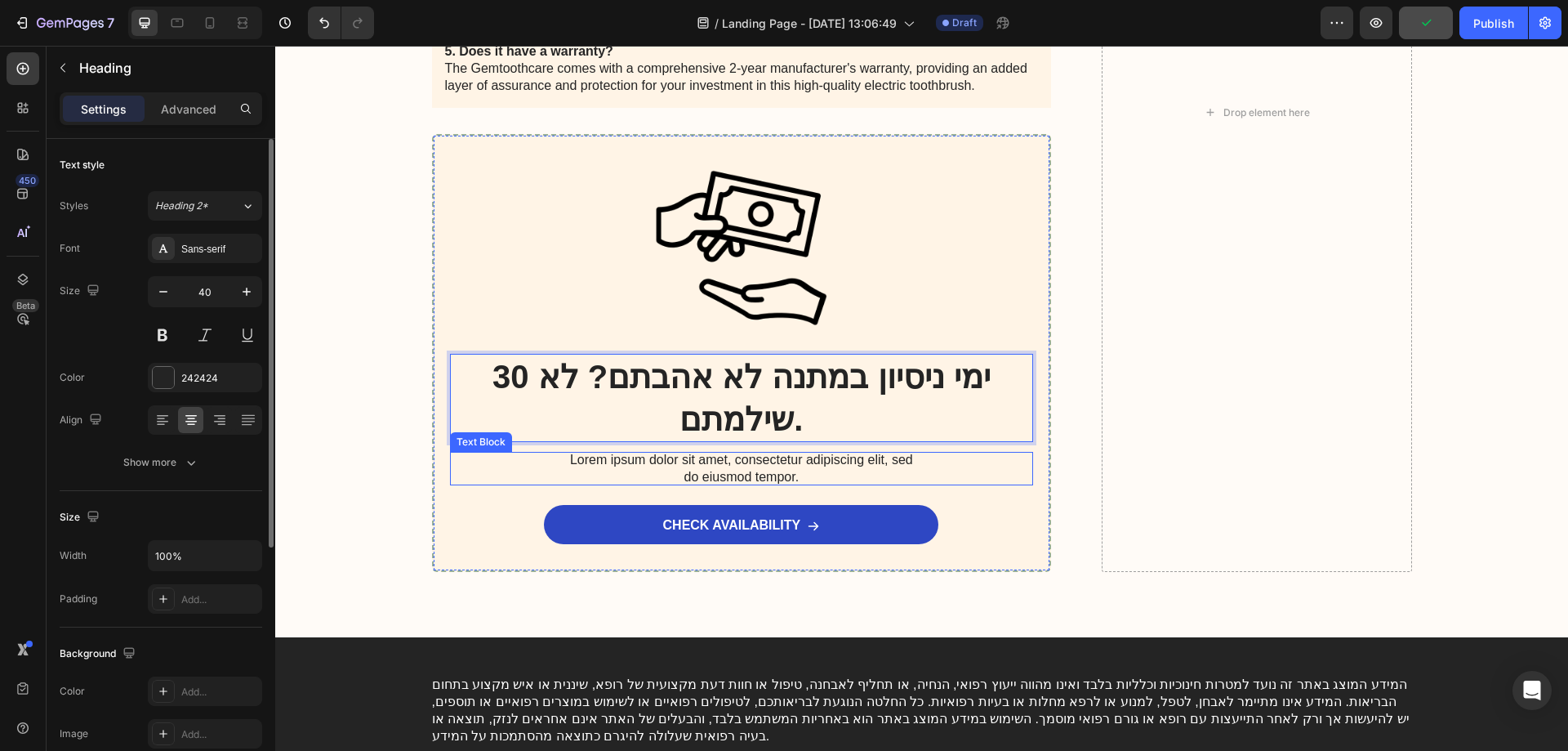
click at [762, 465] on p "Lorem ipsum dolor sit amet, consectetur adipiscing elit, sed do eiusmod tempor." at bounding box center [742, 469] width 359 height 35
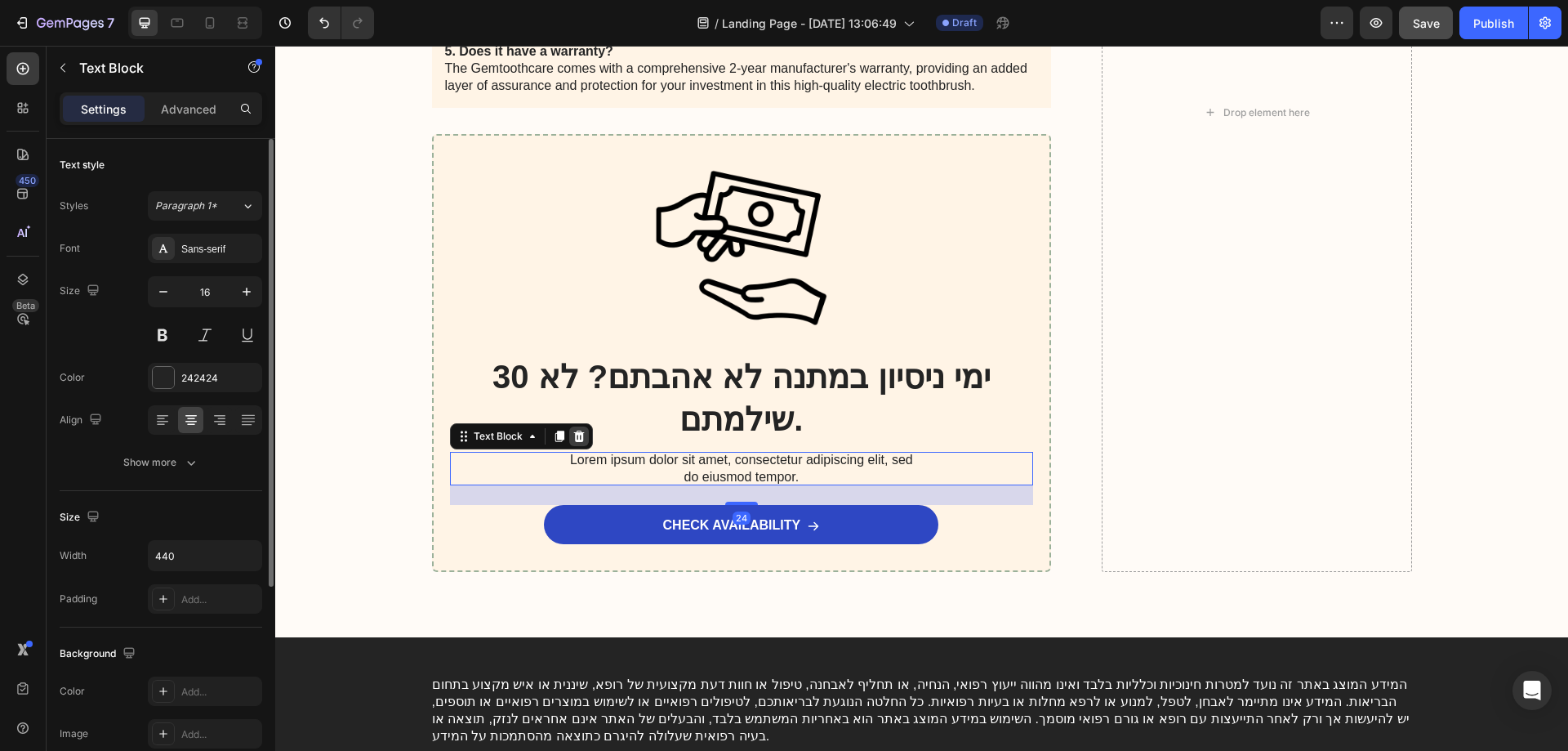
click at [573, 436] on icon at bounding box center [578, 436] width 11 height 12
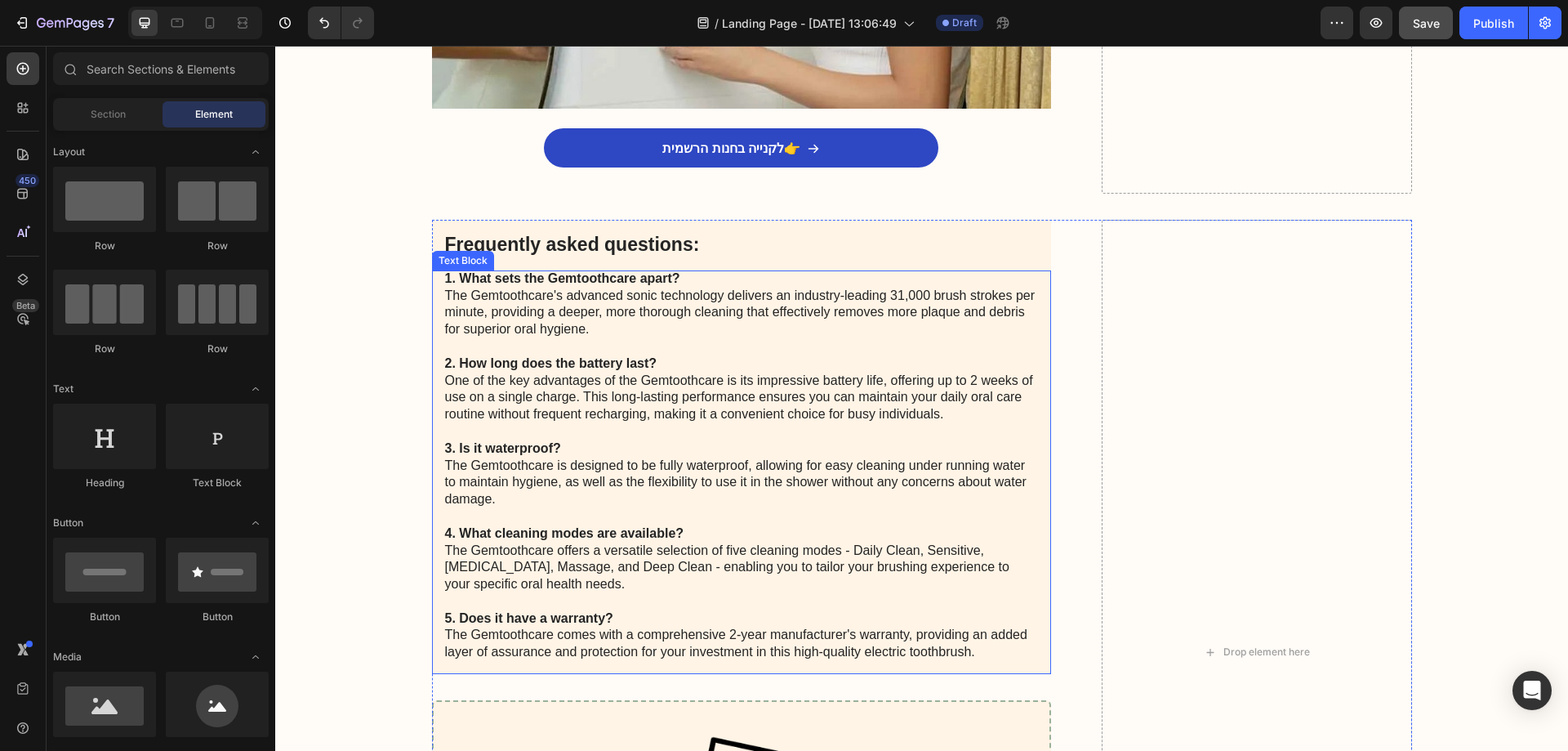
scroll to position [2628, 0]
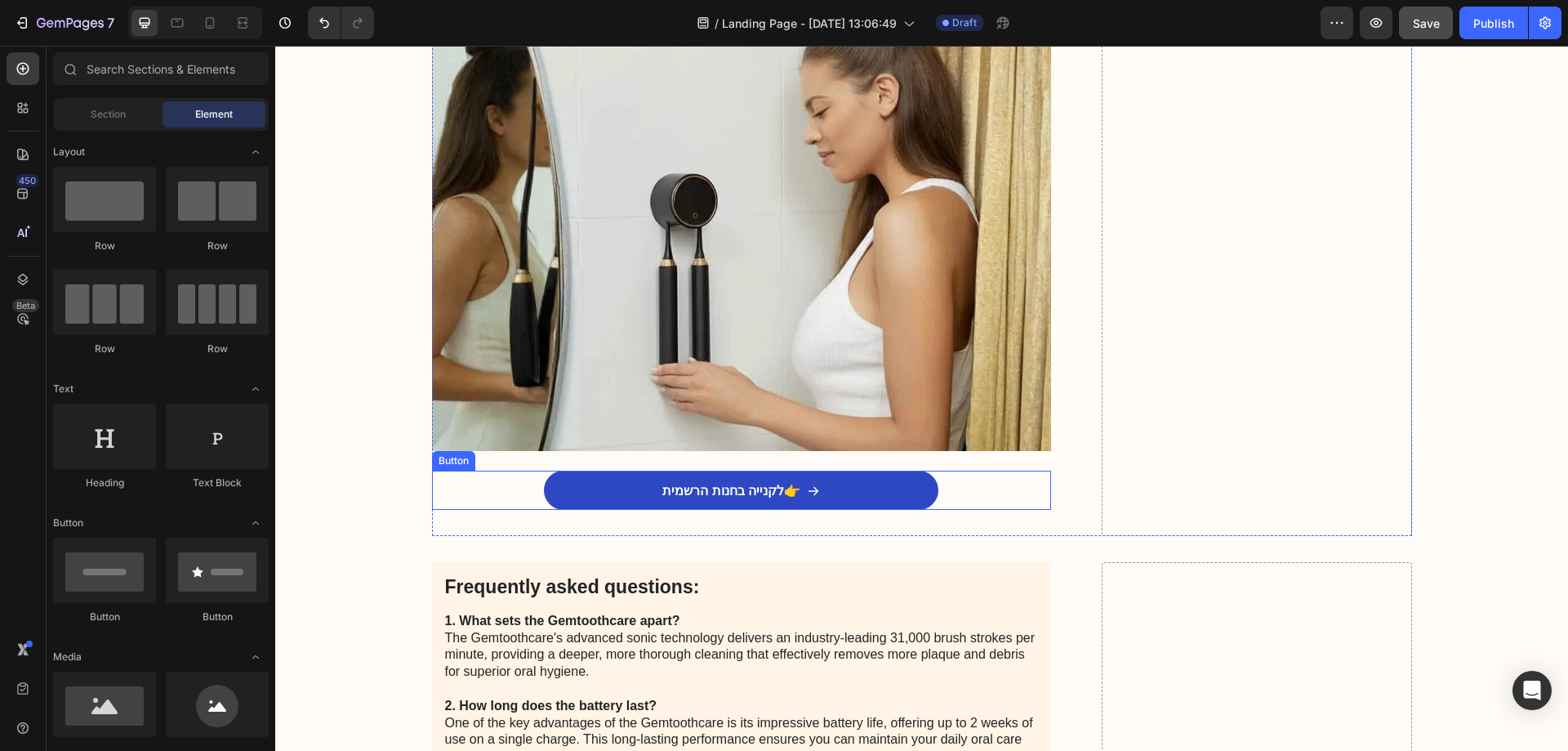
click at [510, 484] on div "לקנייה בחנות הרשמית👉 Button" at bounding box center [742, 490] width 620 height 39
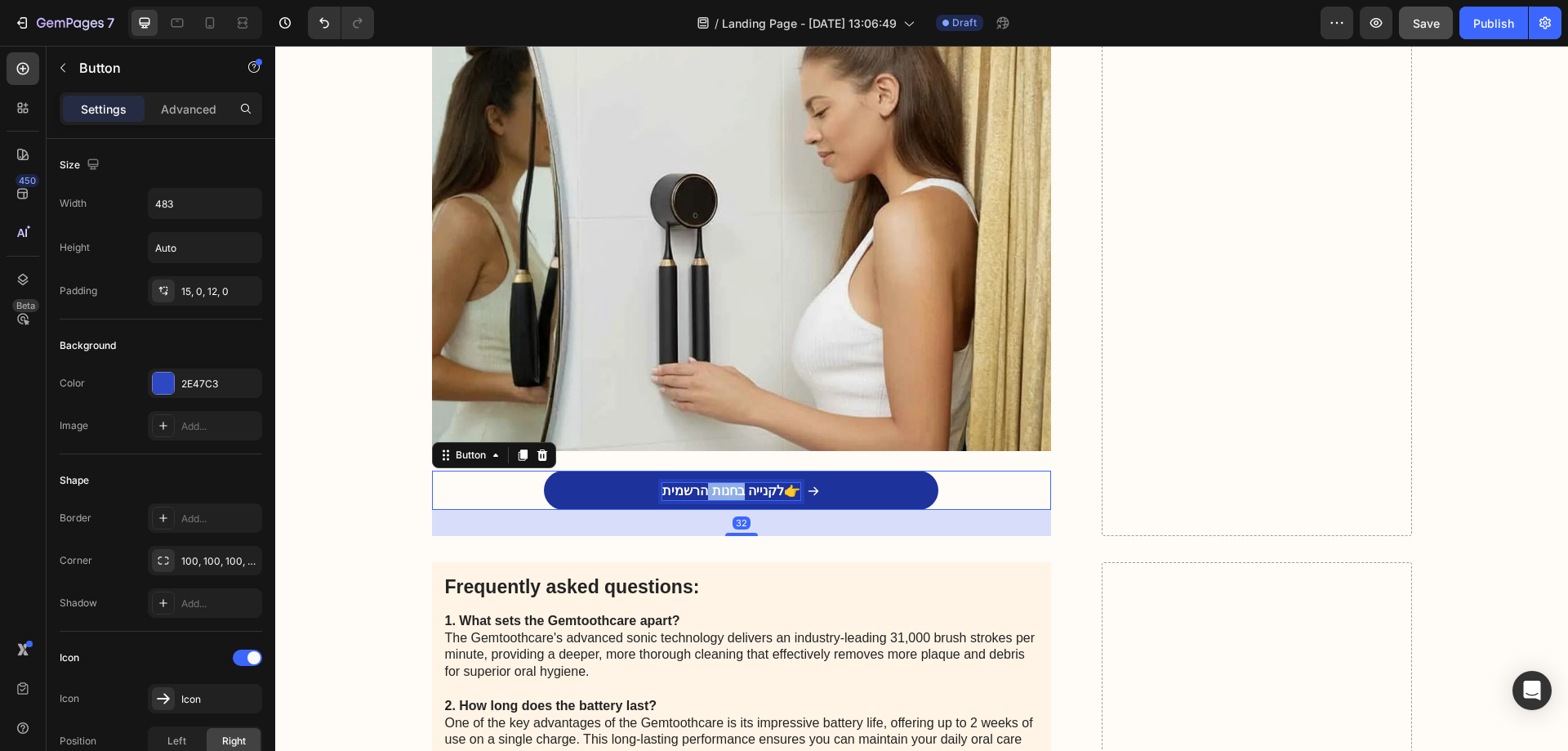
click at [717, 483] on p "לקנייה בחנות הרשמית👉" at bounding box center [731, 491] width 138 height 17
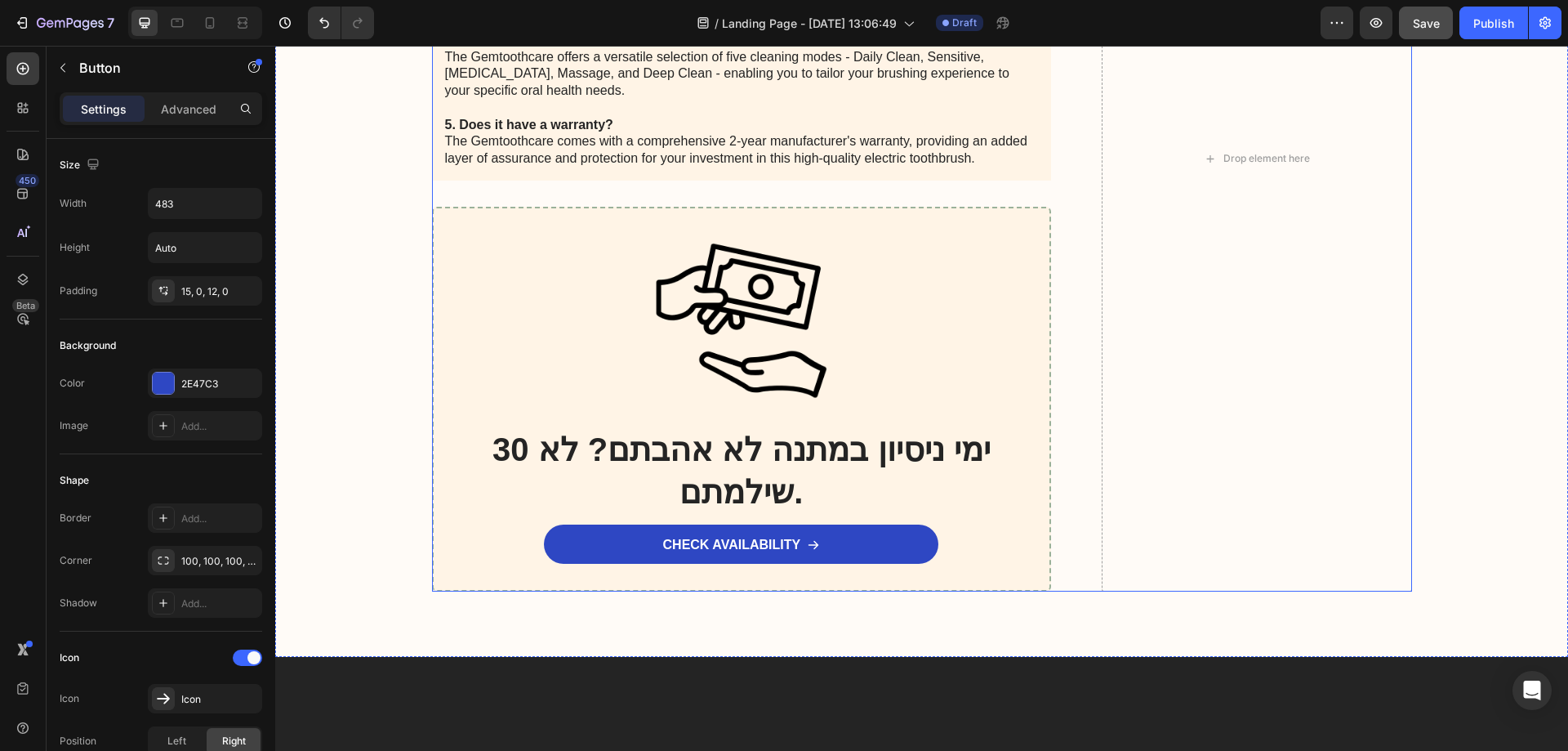
scroll to position [3527, 0]
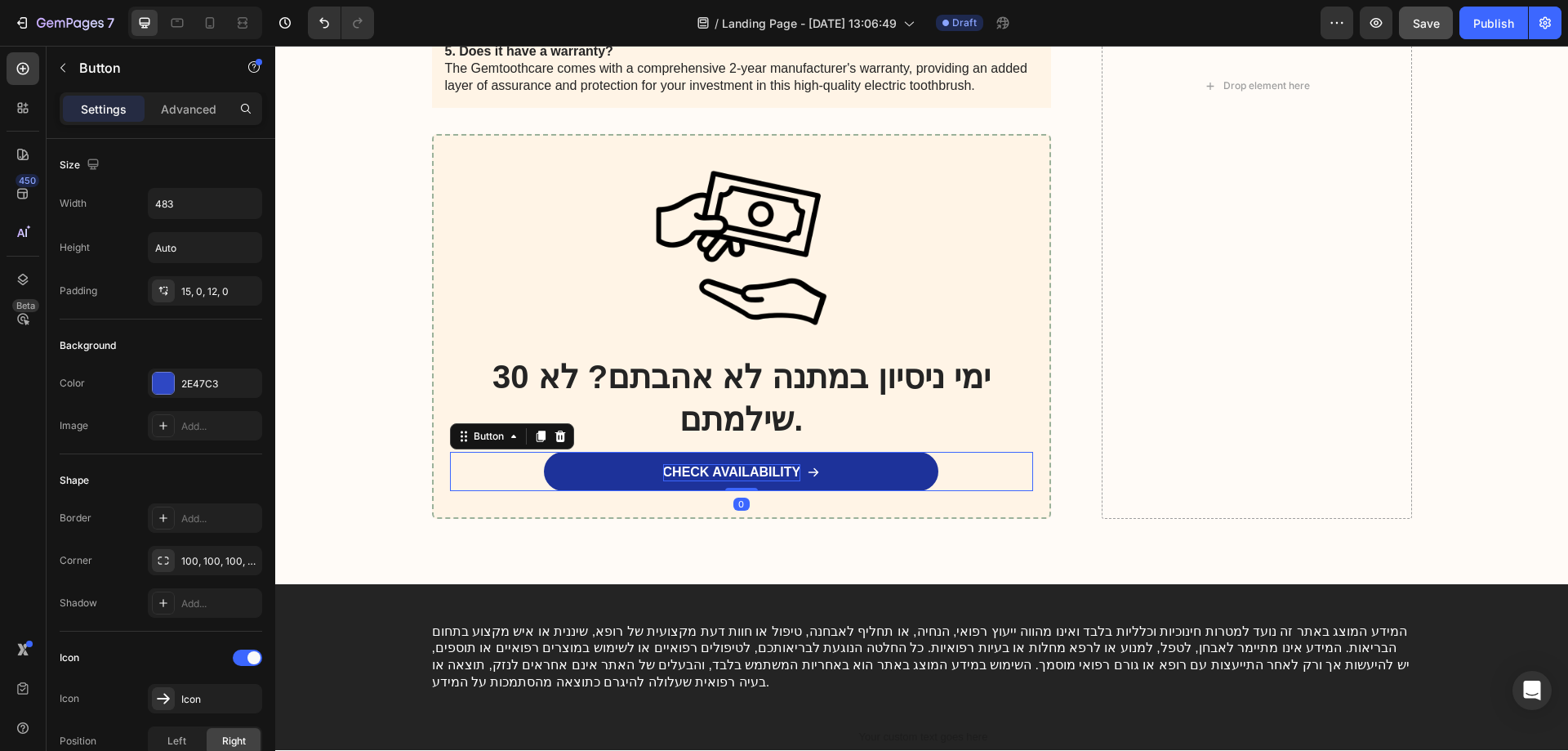
click at [748, 466] on p "CHECK AVAILABILITY" at bounding box center [732, 472] width 138 height 17
click at [556, 463] on link "לקנייה בחנות הרשמית👉" at bounding box center [741, 471] width 394 height 39
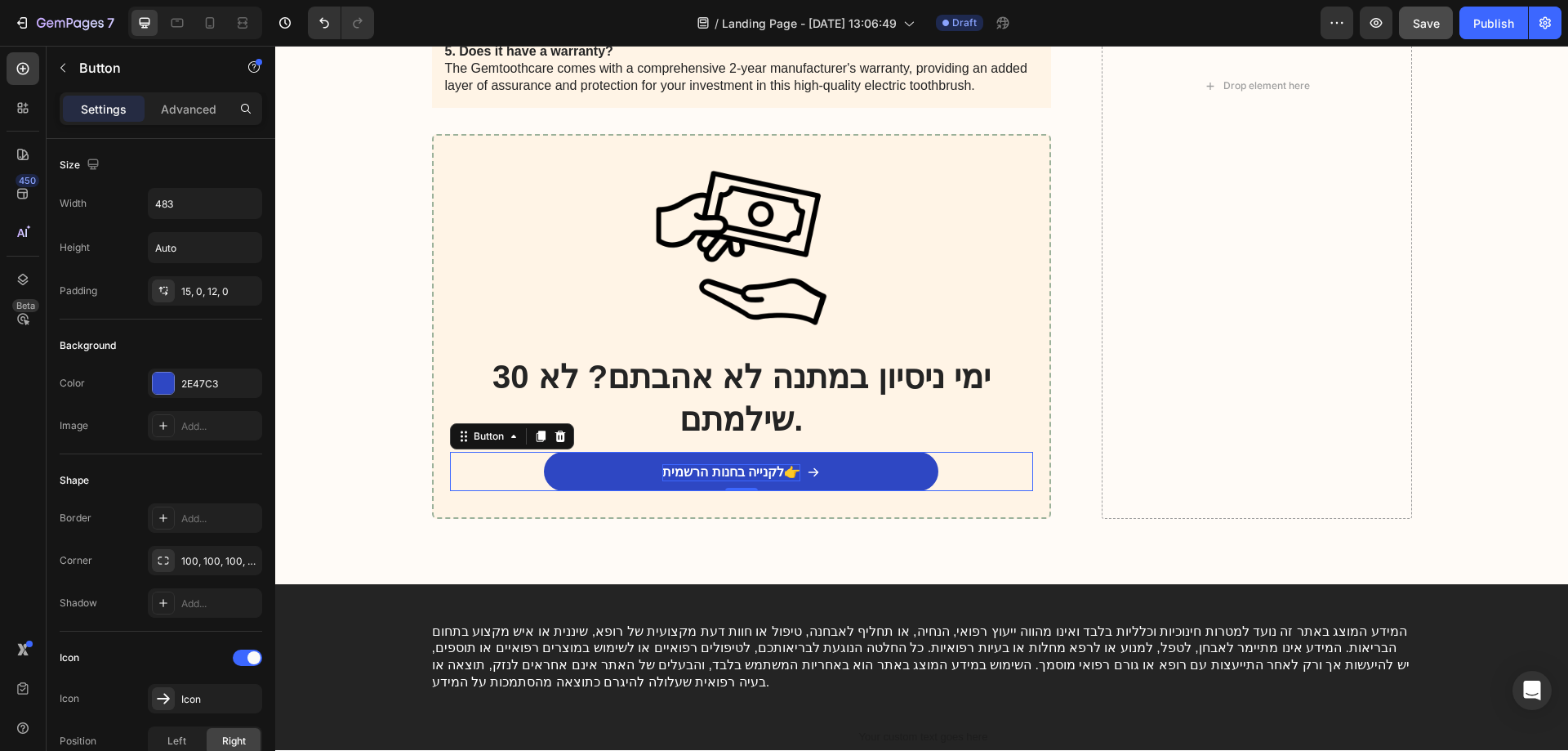
click at [511, 478] on div "לקנייה בחנות הרשמית👉 Button 0" at bounding box center [742, 471] width 584 height 39
click at [979, 482] on div "לקנייה בחנות הרשמית👉 Button 0" at bounding box center [742, 471] width 584 height 39
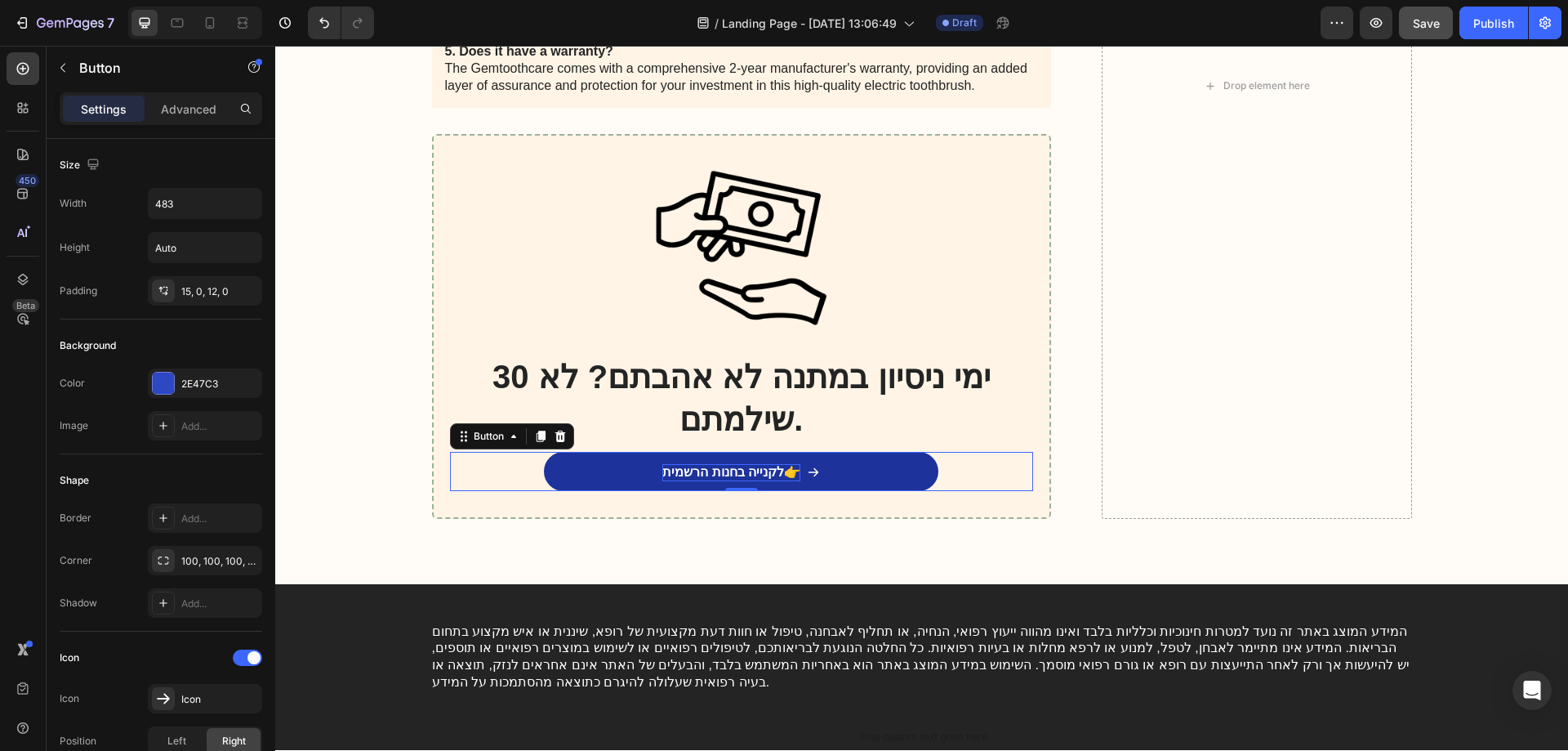
click at [919, 475] on link "לקנייה בחנות הרשמית👉" at bounding box center [741, 471] width 394 height 39
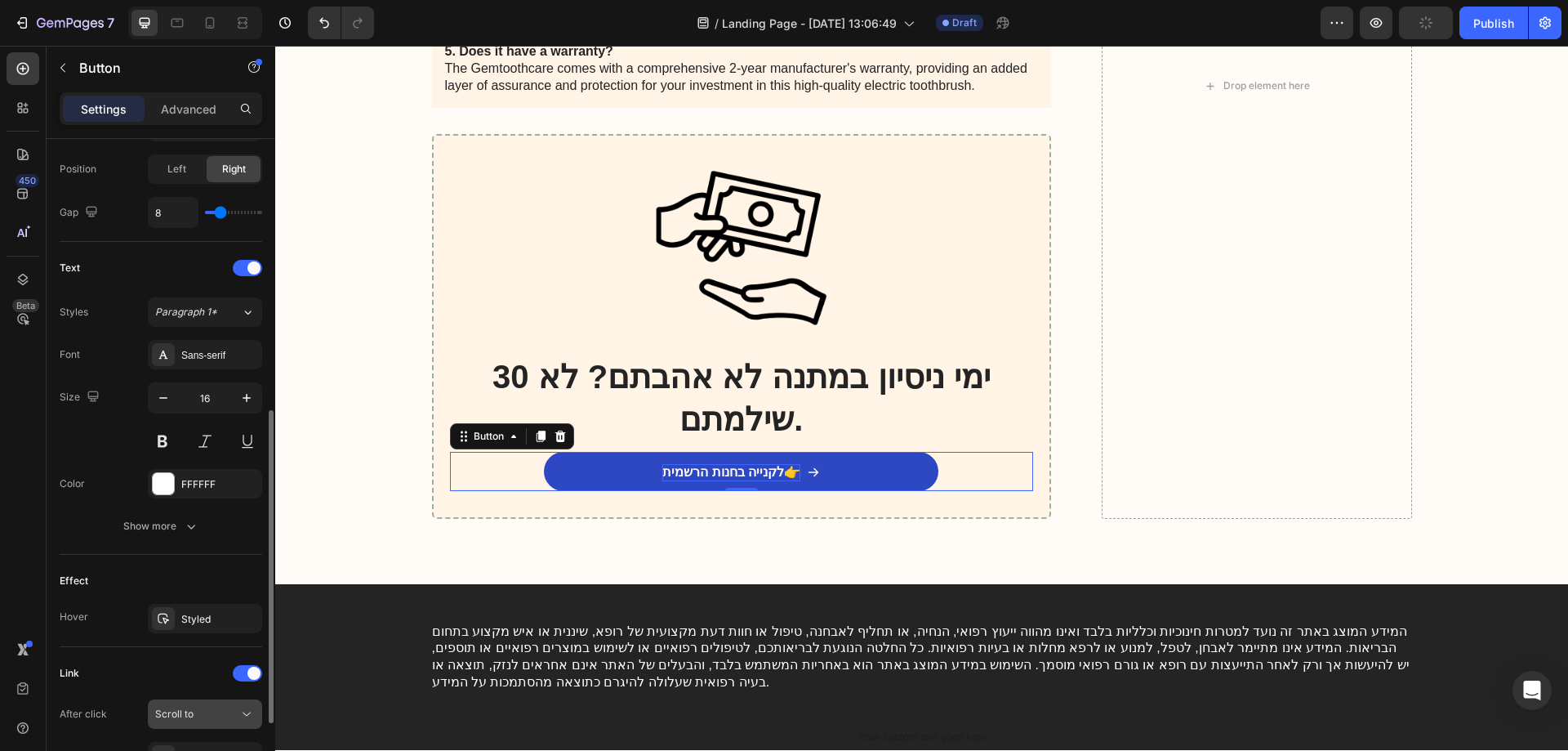
scroll to position [654, 0]
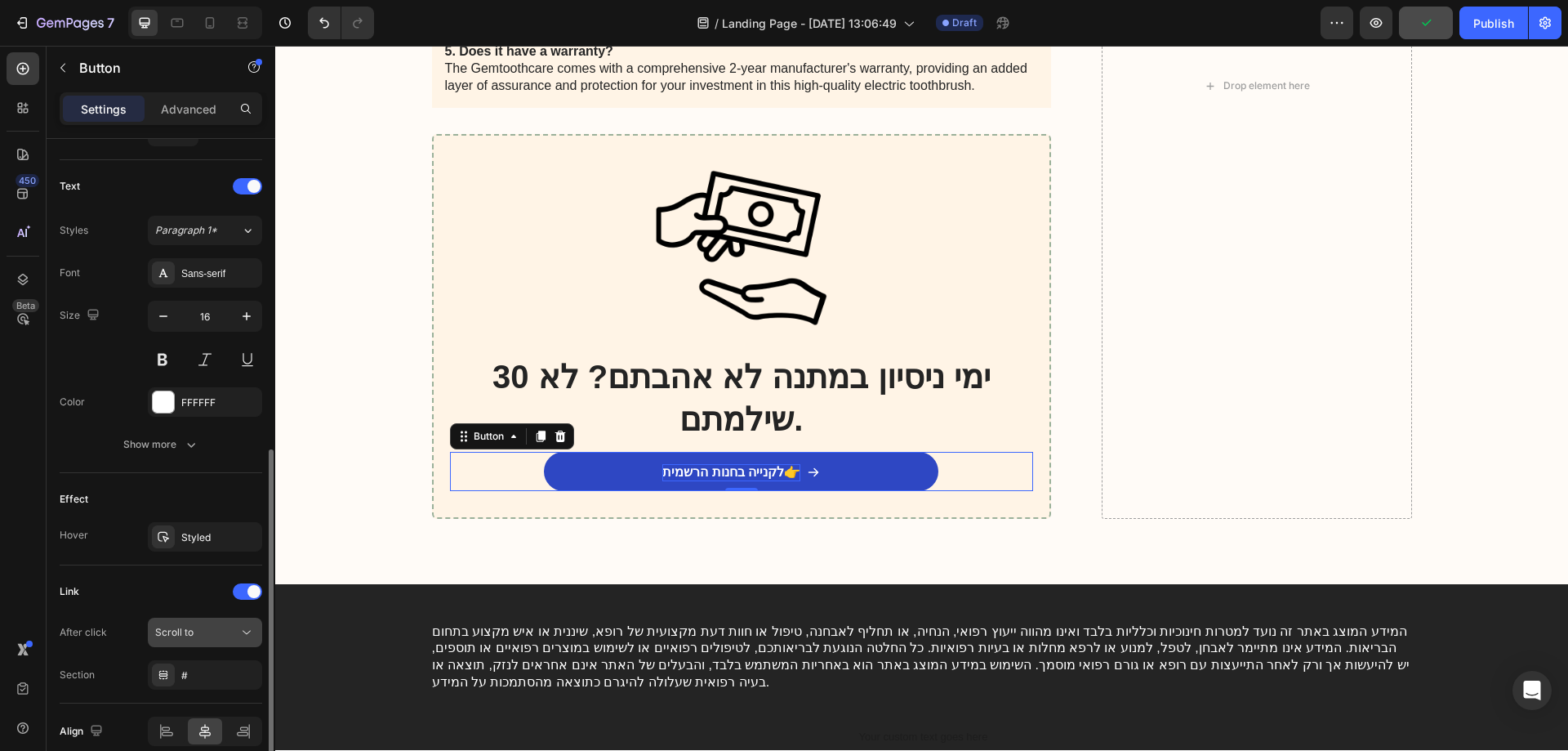
click at [176, 641] on button "Scroll to" at bounding box center [205, 633] width 114 height 30
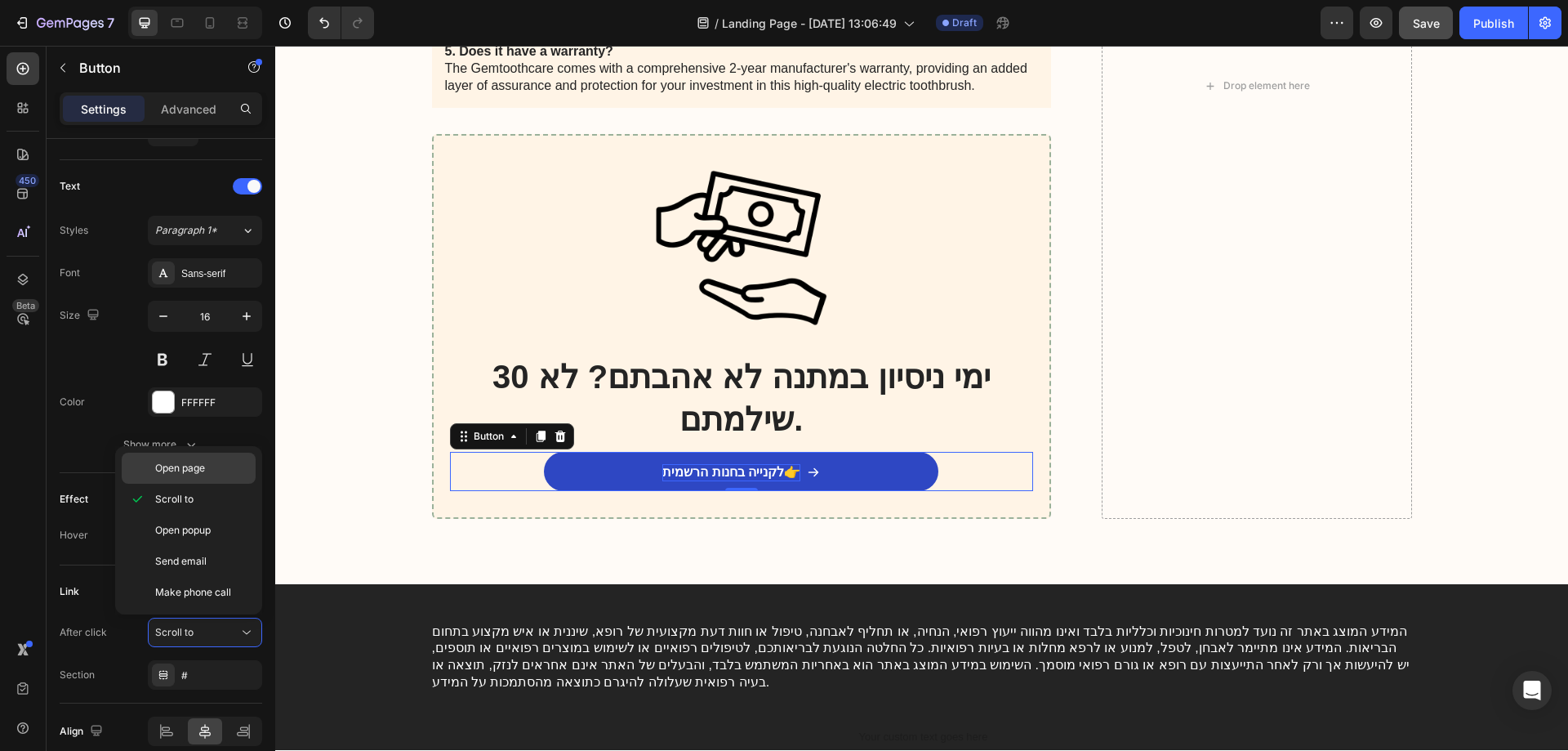
click at [190, 463] on span "Open page" at bounding box center [180, 468] width 50 height 15
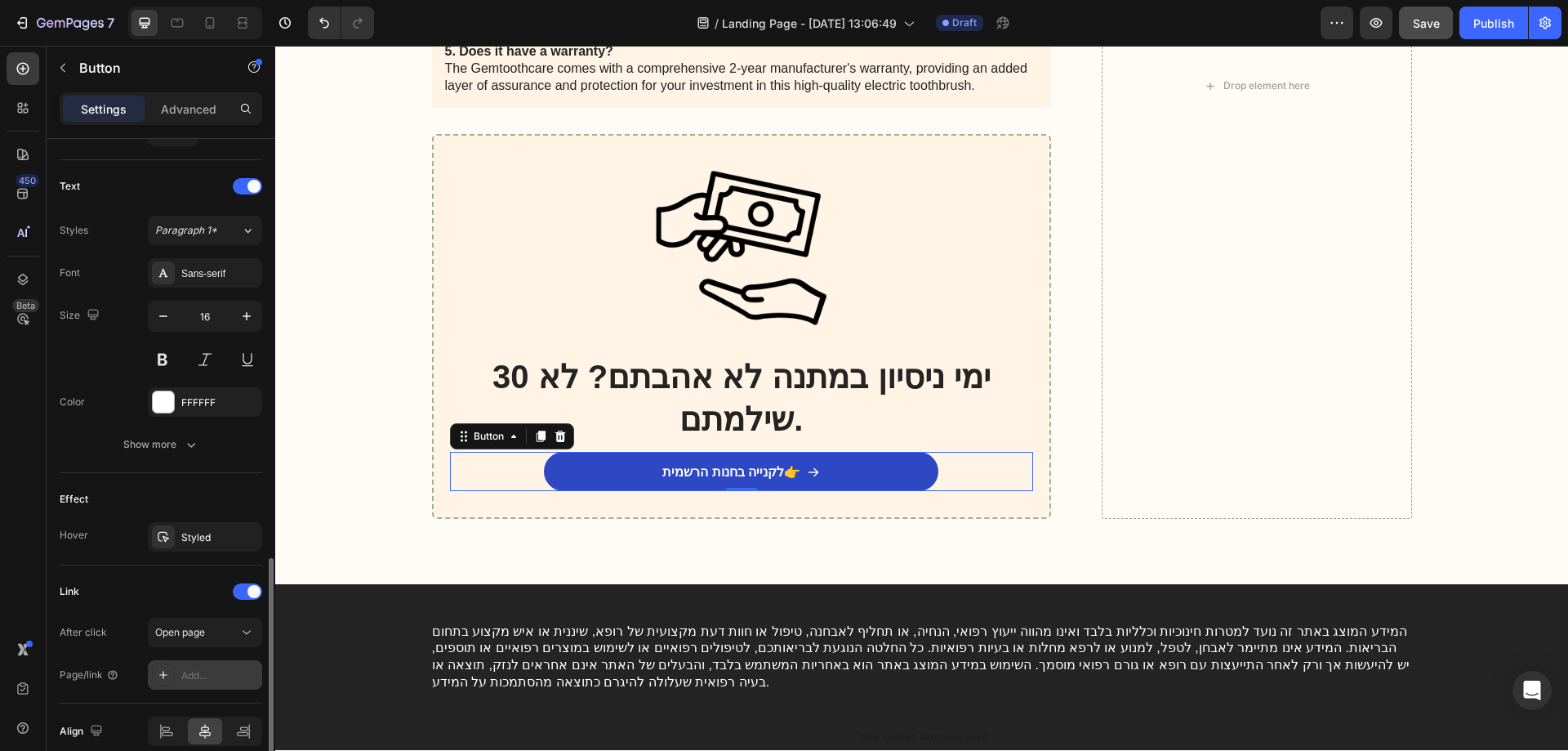
scroll to position [727, 0]
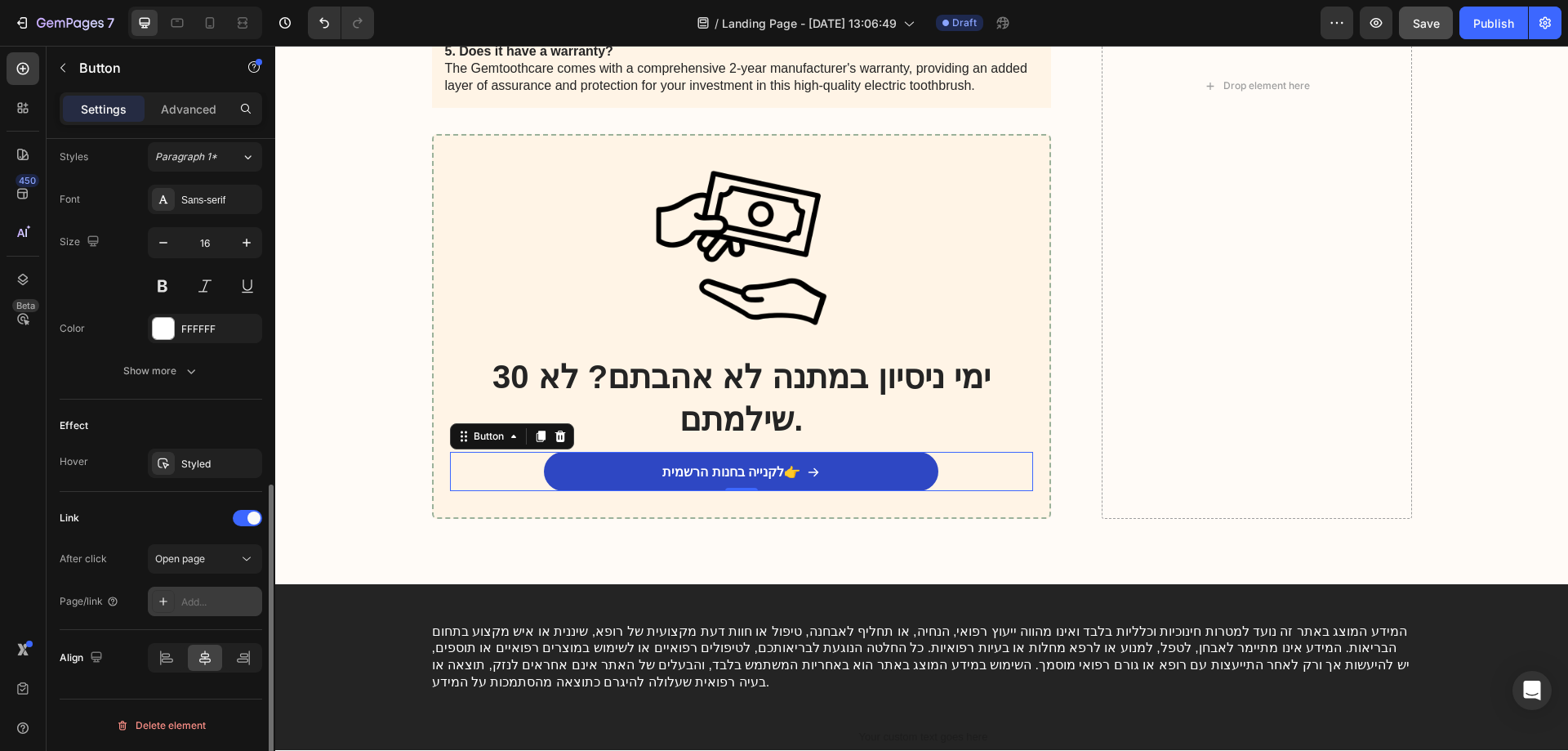
click at [192, 605] on div "Add..." at bounding box center [219, 602] width 76 height 15
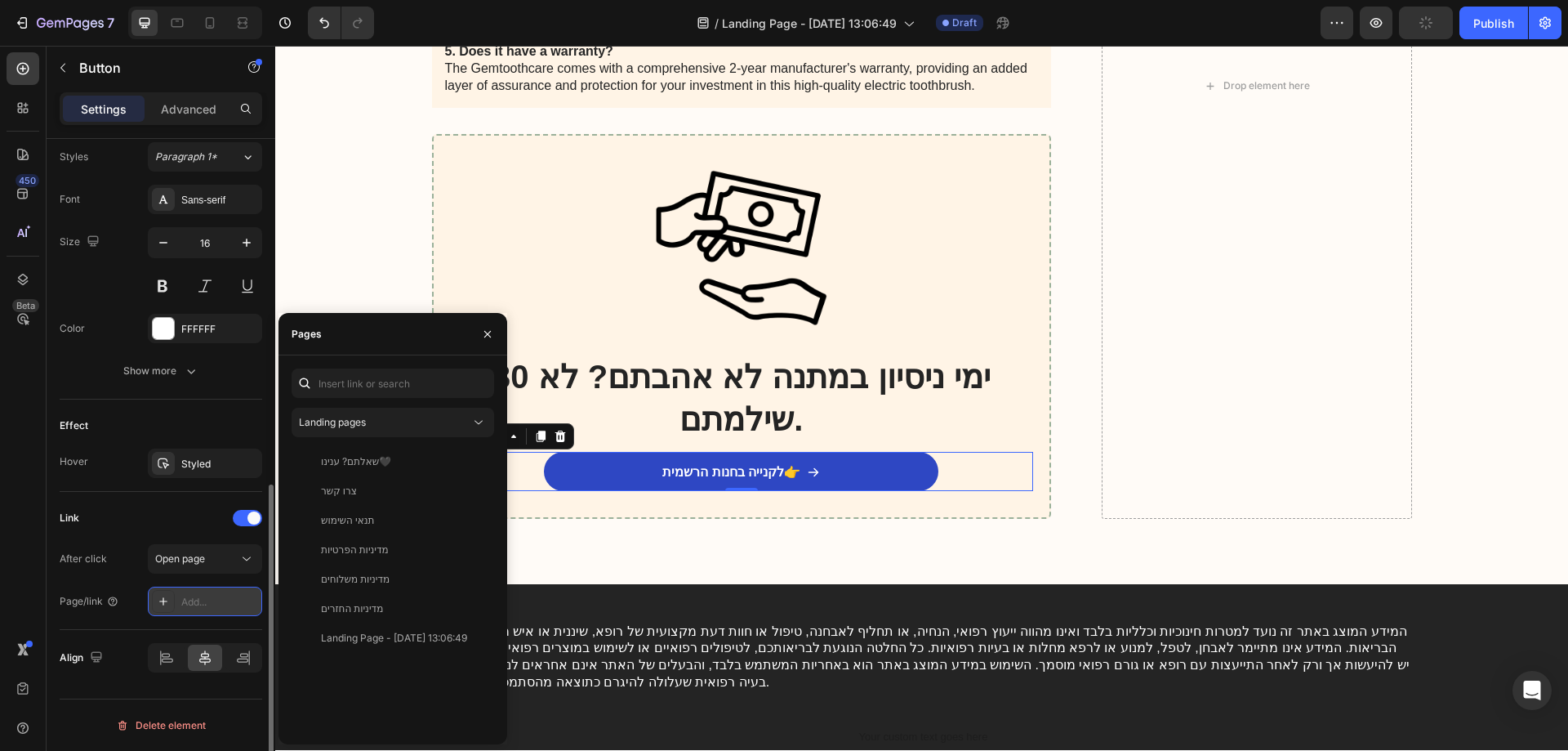
click at [201, 601] on div "Add..." at bounding box center [219, 602] width 76 height 15
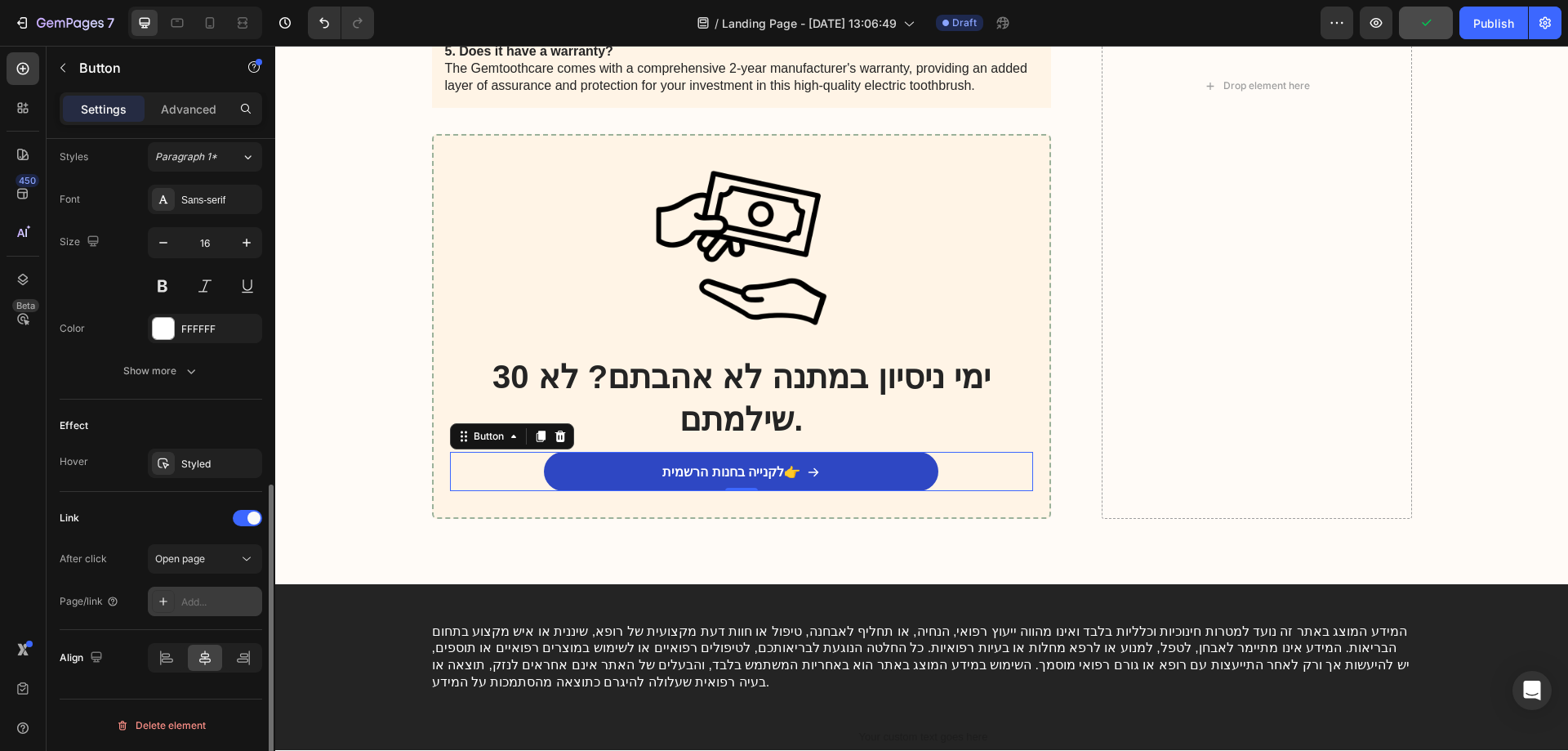
click at [196, 602] on div "Add..." at bounding box center [219, 602] width 76 height 15
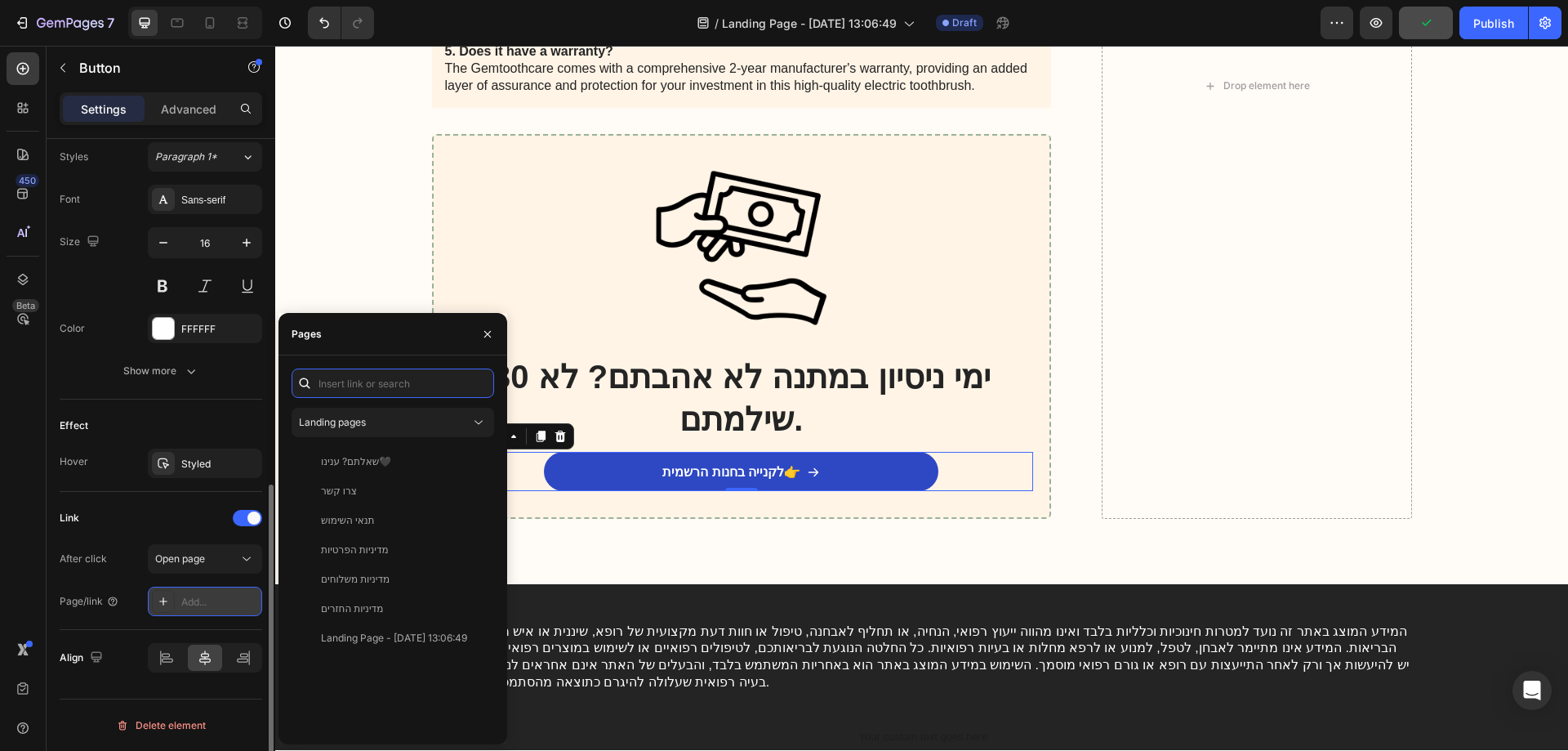
paste input "[URL][DOMAIN_NAME]"
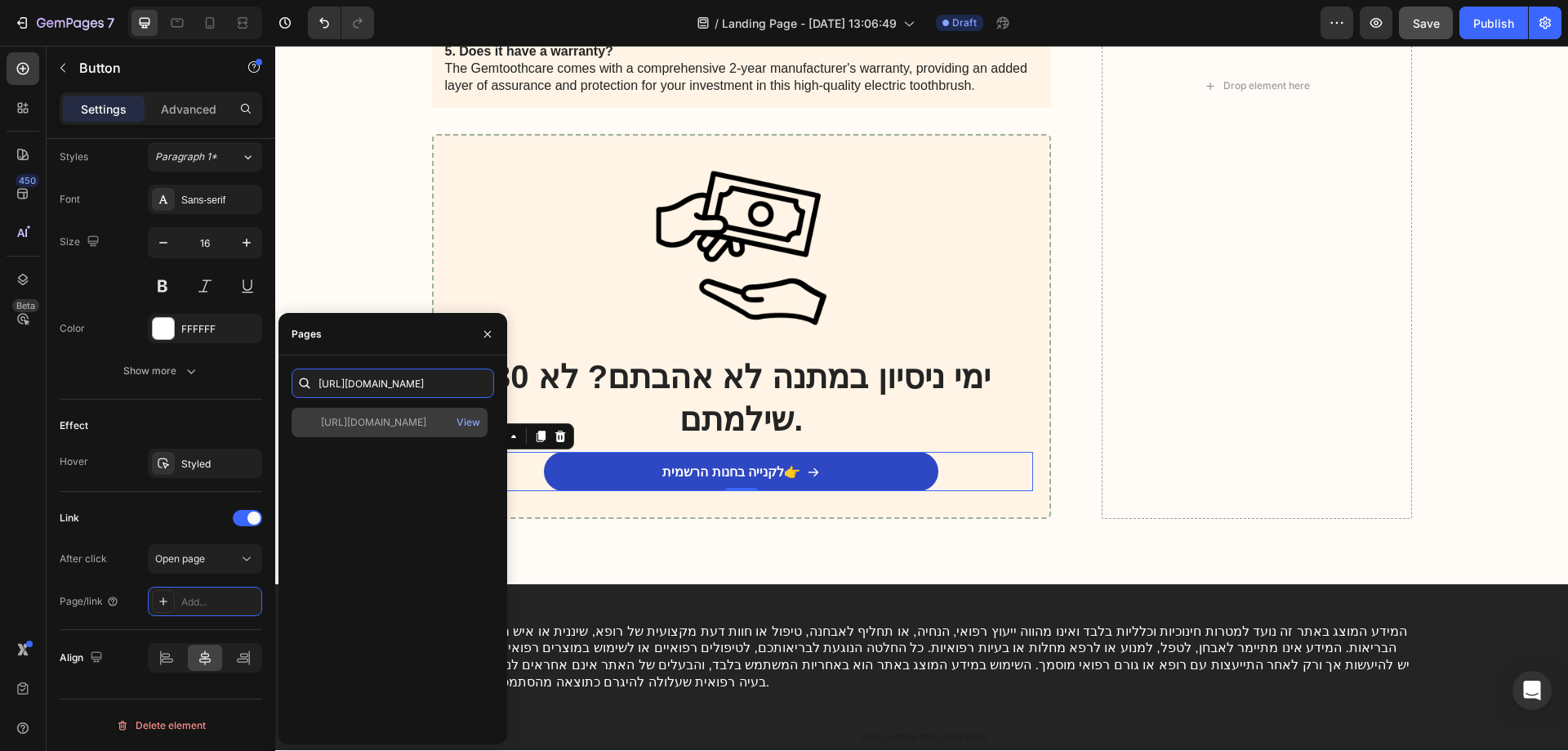
type input "[URL][DOMAIN_NAME]"
click at [422, 424] on div "[URL][DOMAIN_NAME]" at bounding box center [373, 422] width 105 height 15
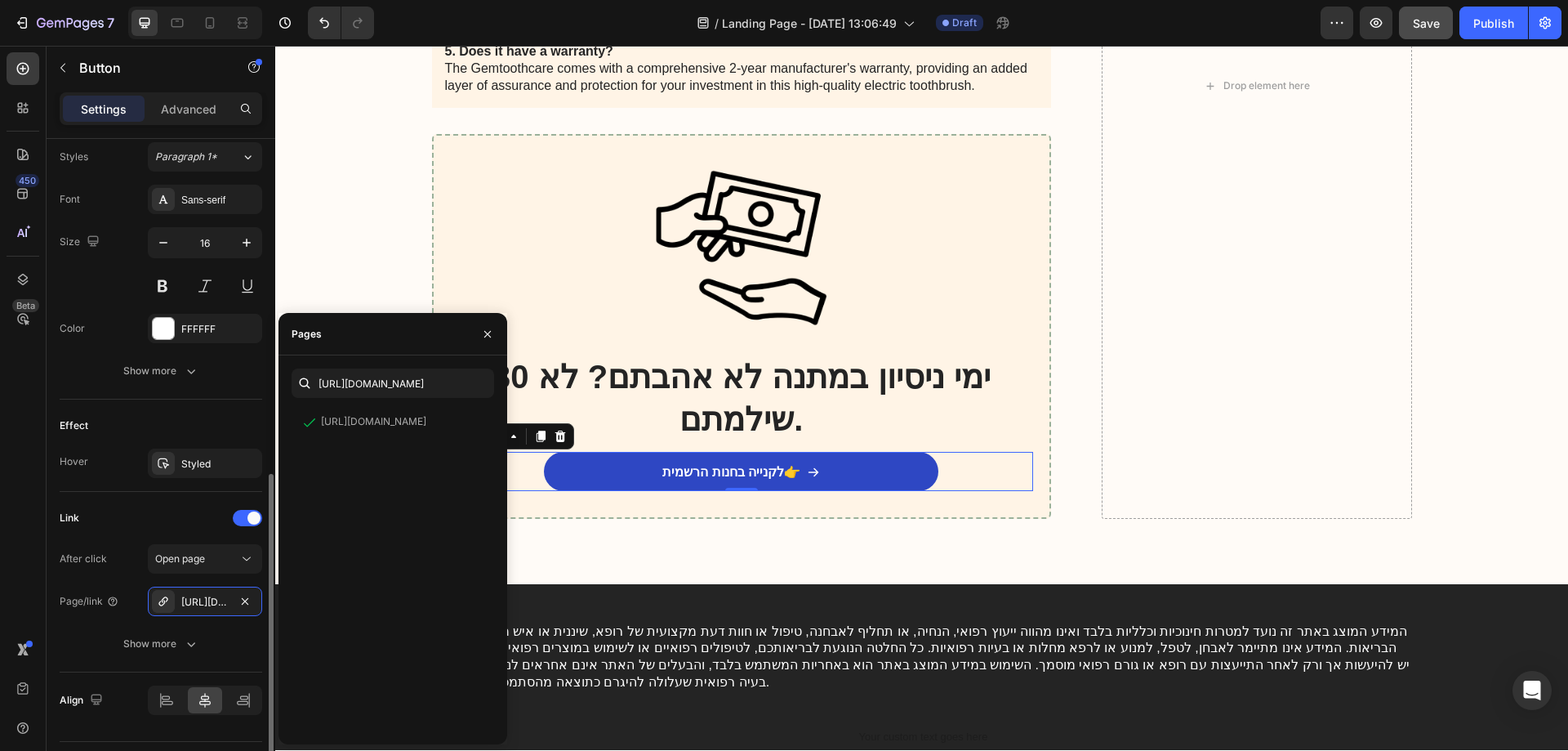
click at [122, 526] on div "Link" at bounding box center [161, 518] width 203 height 26
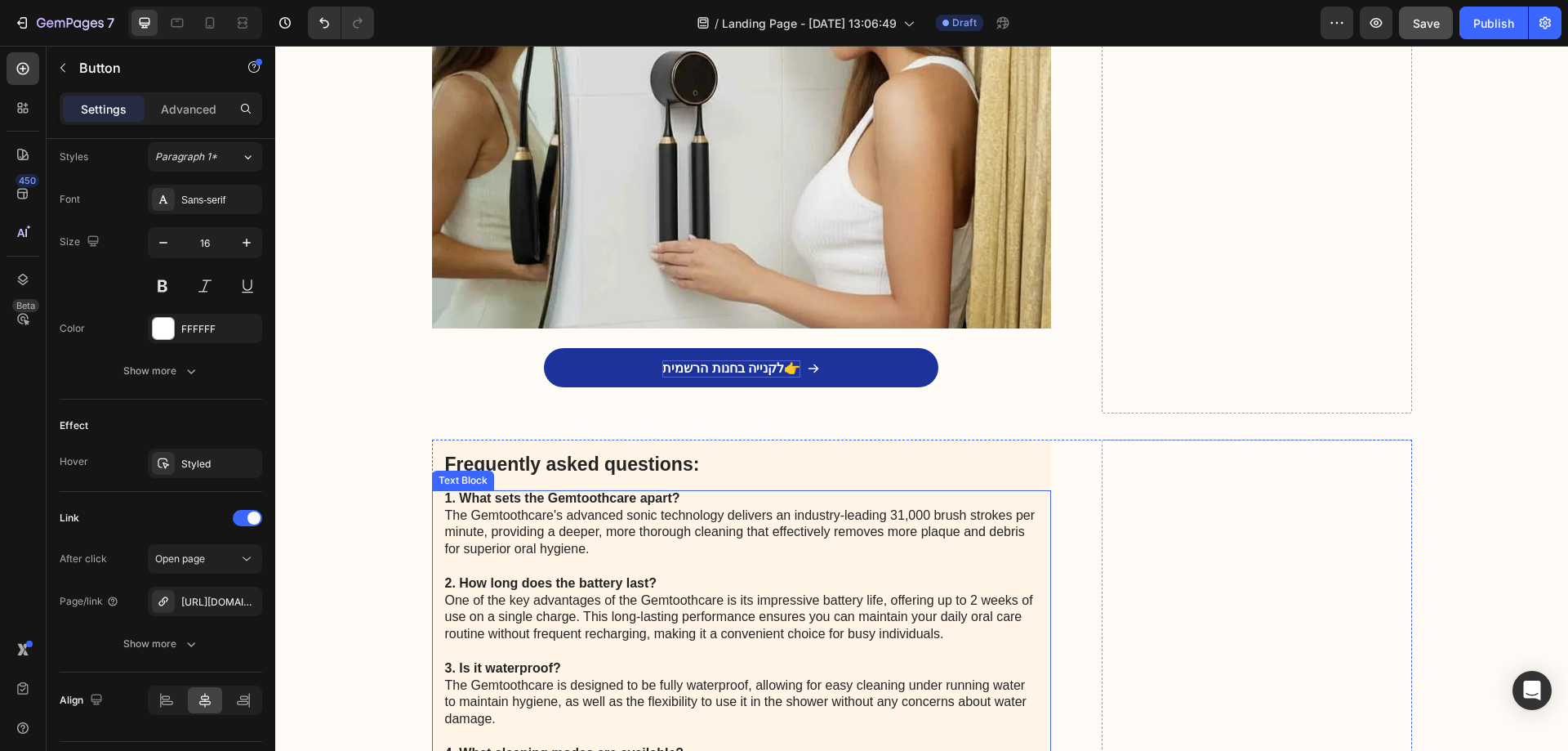
scroll to position [2628, 0]
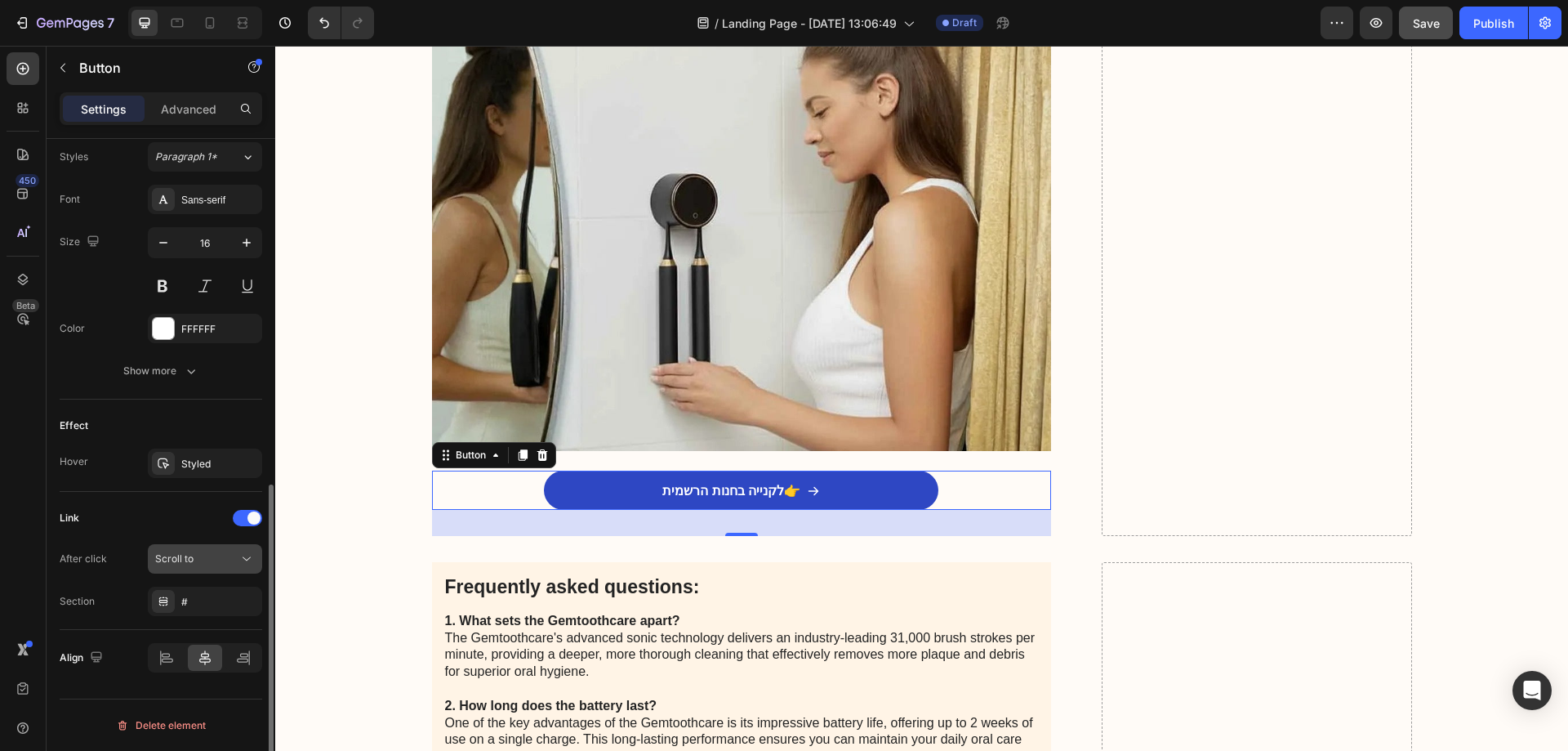
click at [175, 568] on button "Scroll to" at bounding box center [205, 559] width 114 height 30
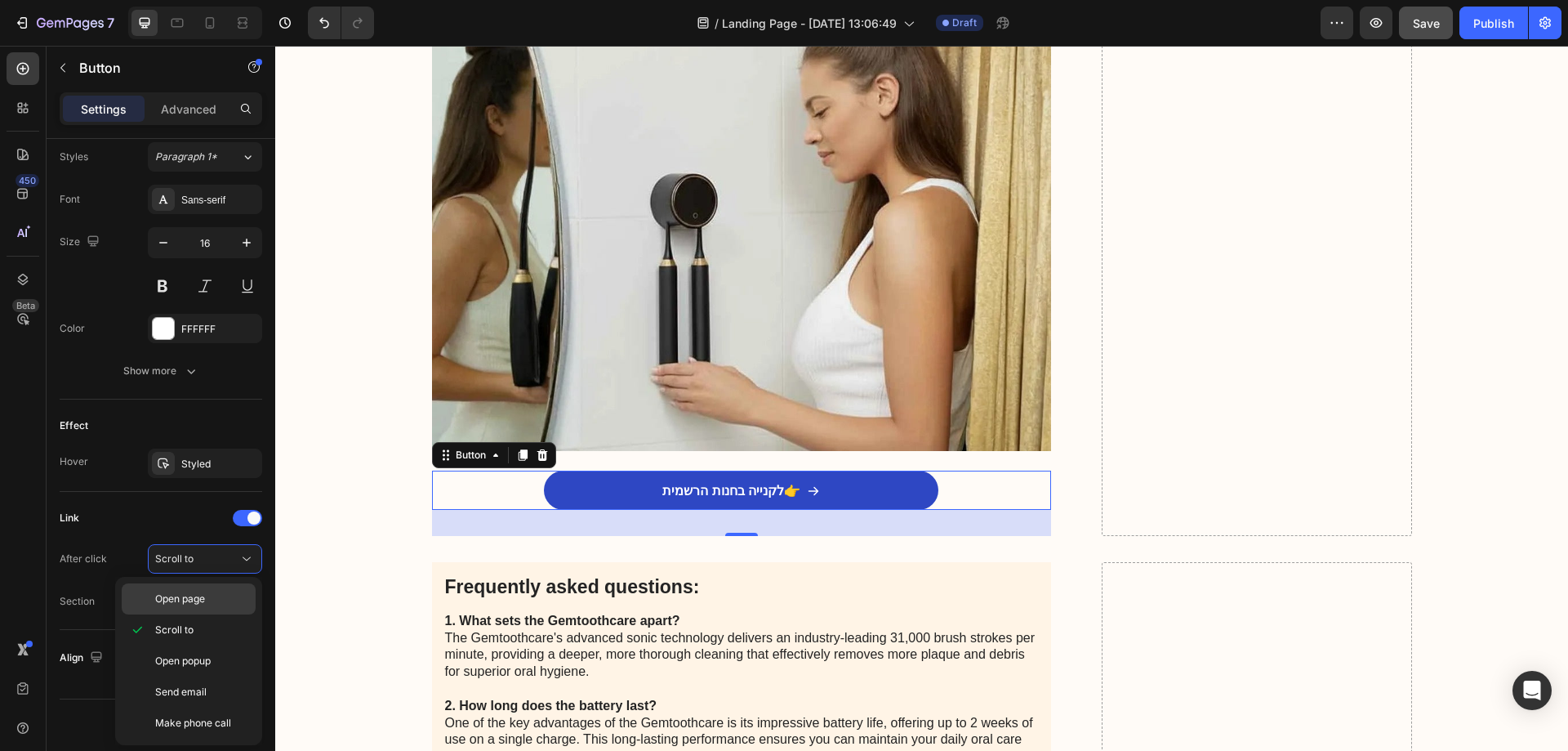
click at [196, 606] on div "Open page" at bounding box center [189, 598] width 134 height 31
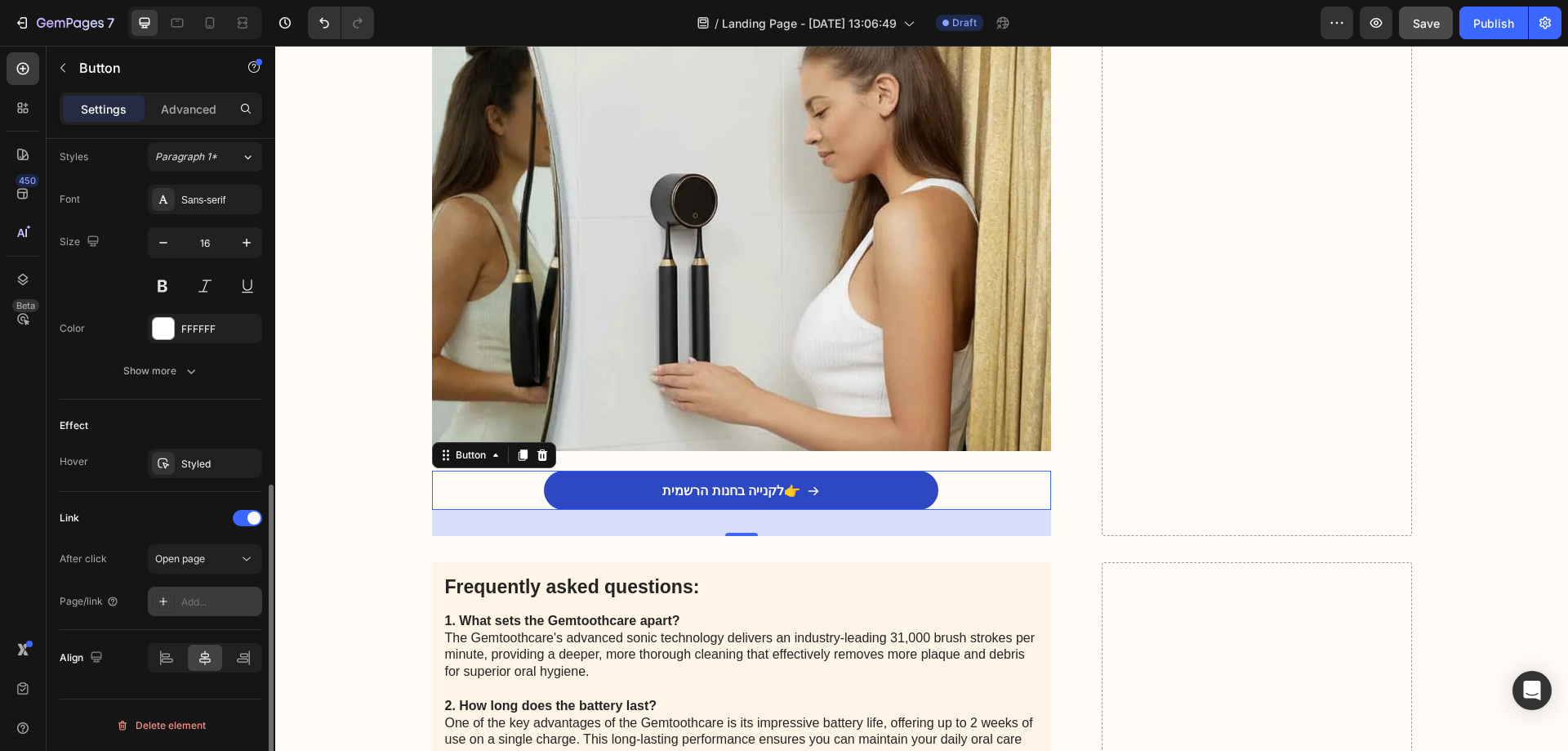
click at [164, 600] on icon at bounding box center [163, 601] width 13 height 13
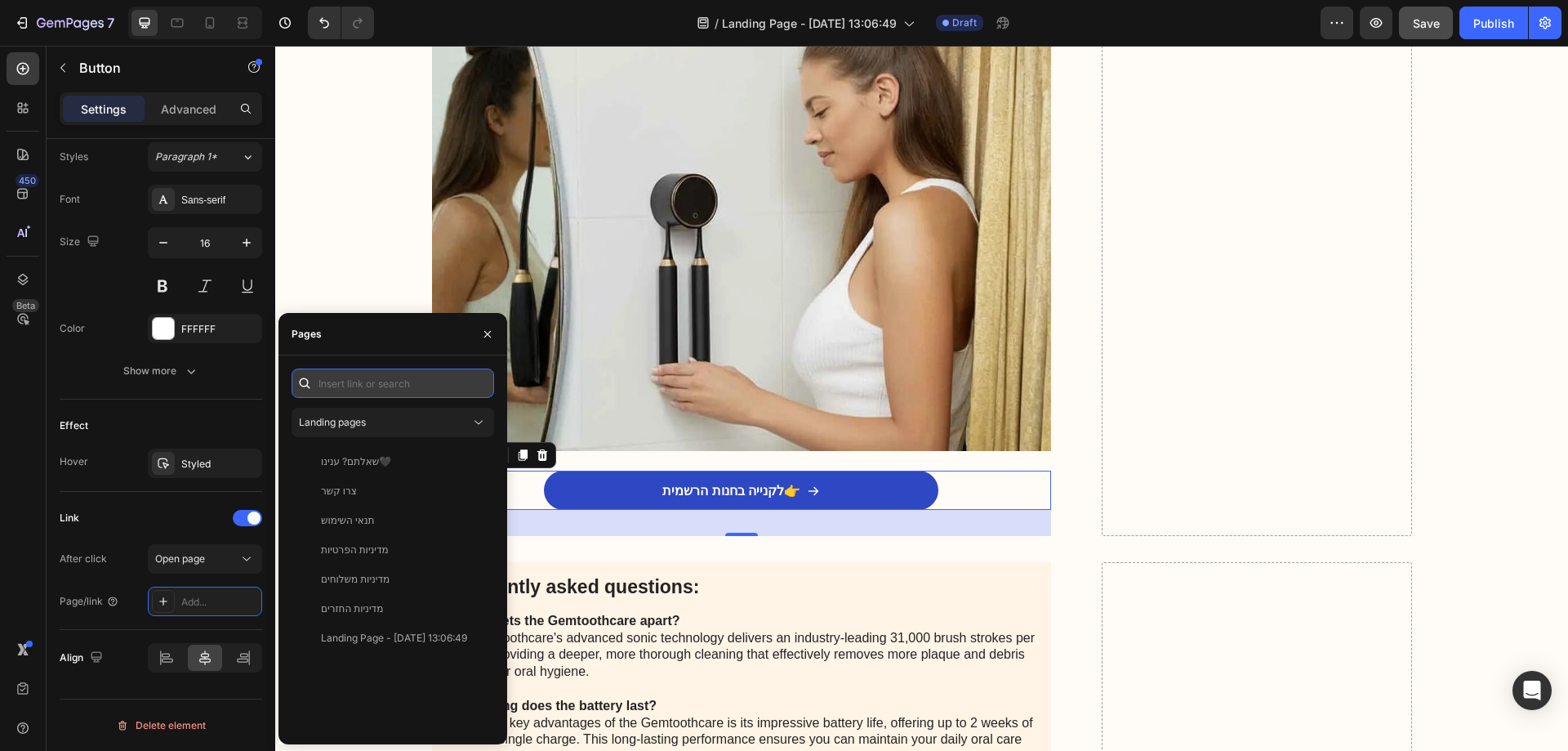
click at [359, 389] on input "text" at bounding box center [393, 383] width 203 height 30
paste input "[URL][DOMAIN_NAME]"
type input "[URL][DOMAIN_NAME]"
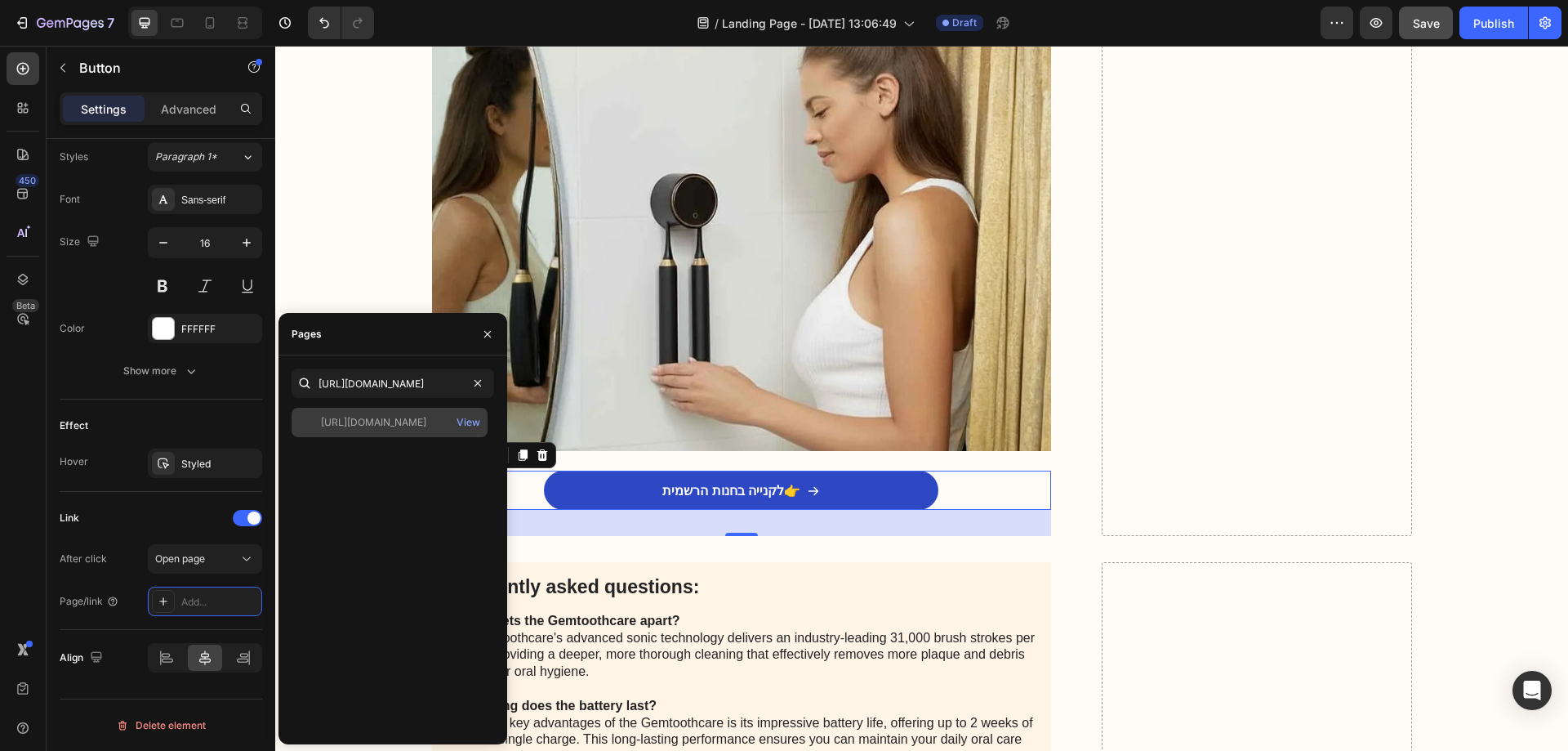
scroll to position [0, 0]
click at [403, 419] on div "[URL][DOMAIN_NAME]" at bounding box center [373, 422] width 105 height 15
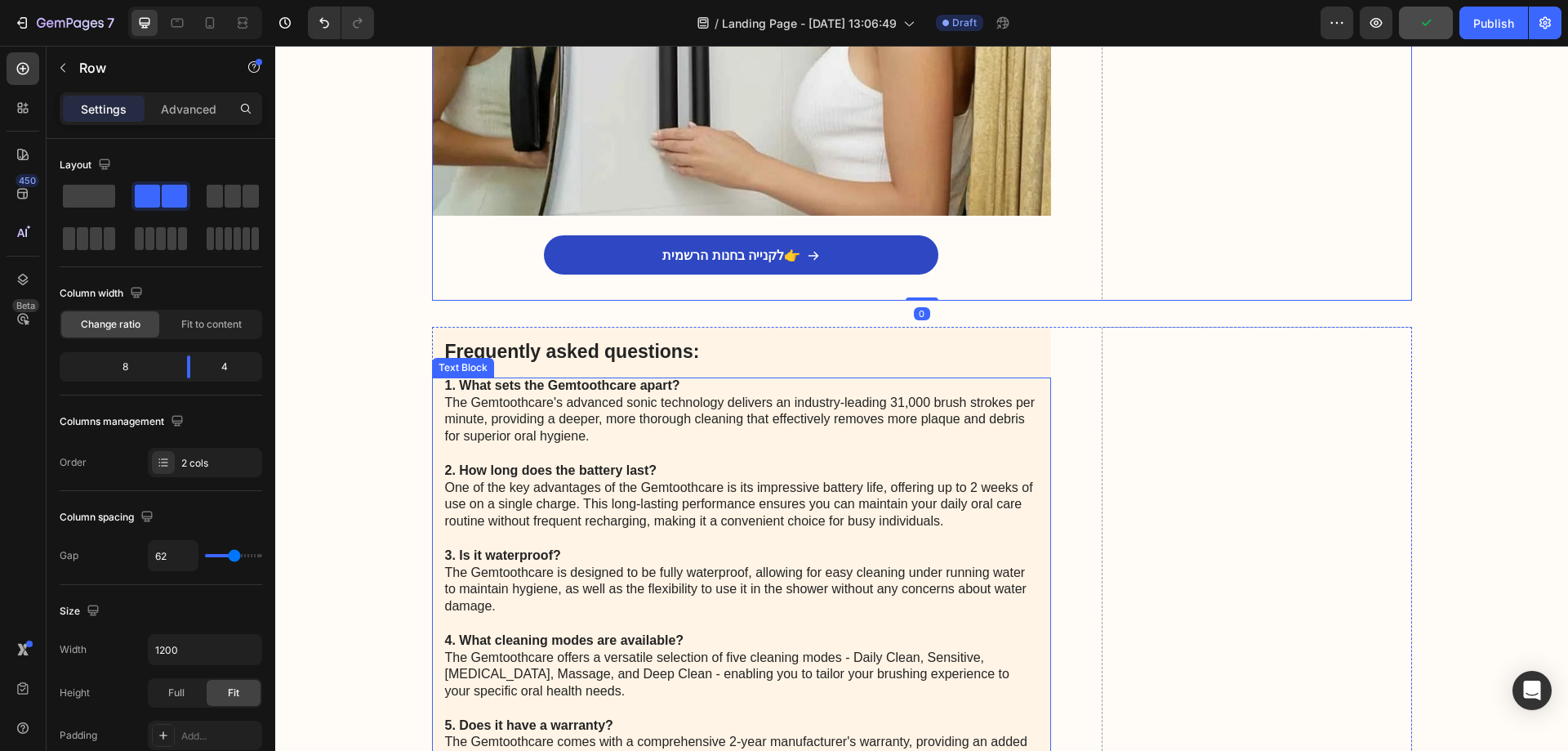
scroll to position [2954, 0]
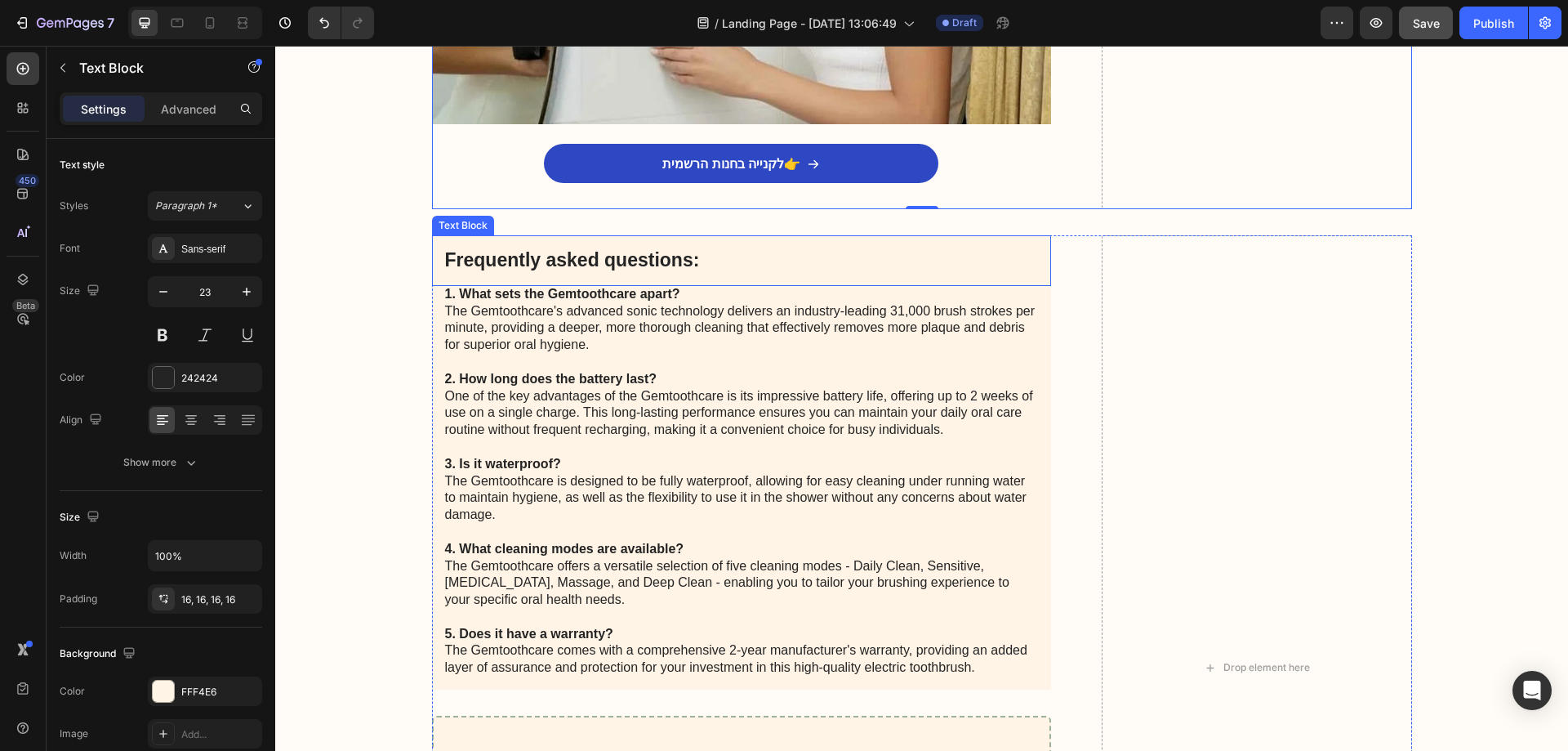
click at [615, 260] on p "Frequently asked questions:" at bounding box center [742, 260] width 594 height 25
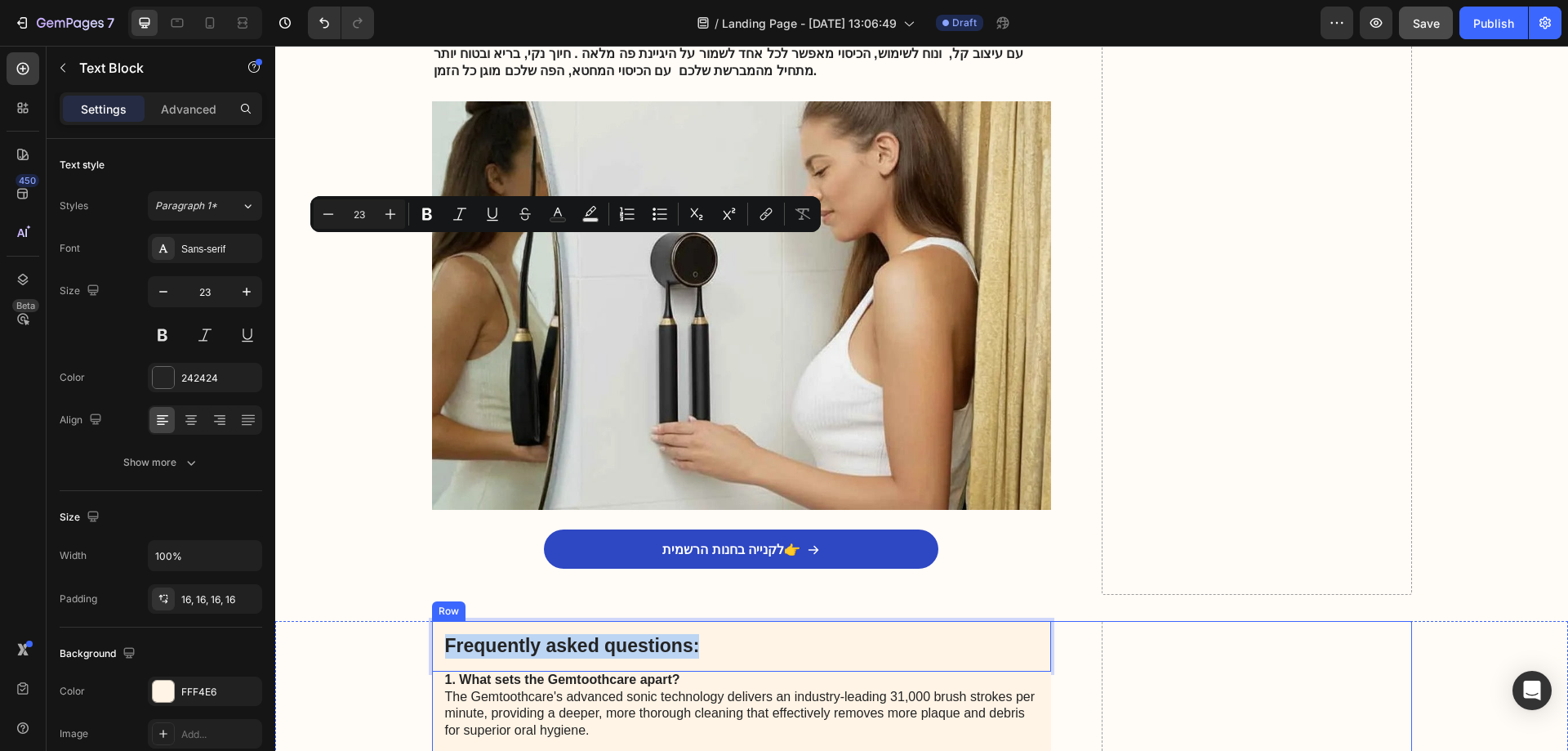
type input "16"
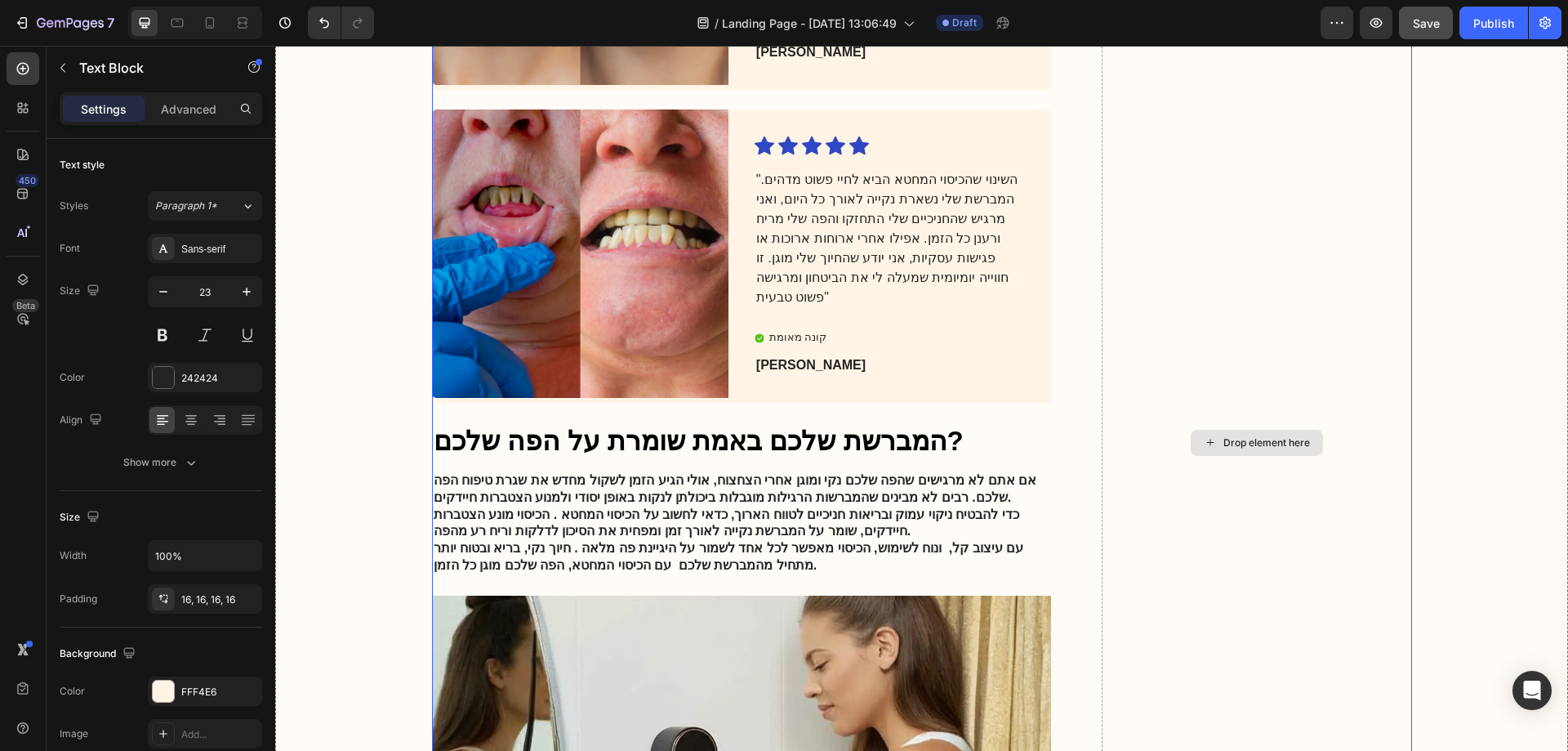
scroll to position [3409, 0]
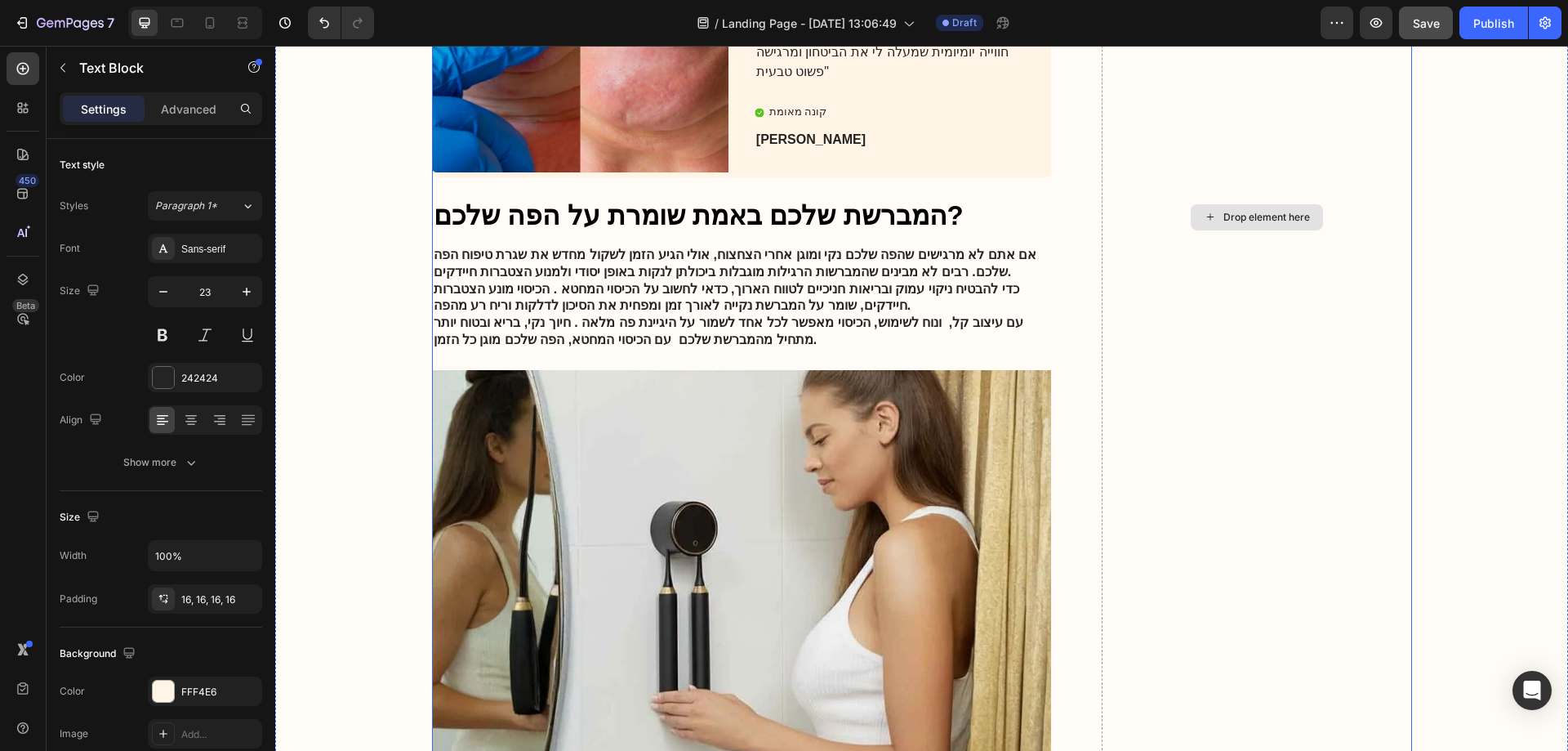
click at [1248, 223] on div "Drop element here" at bounding box center [1256, 218] width 132 height 26
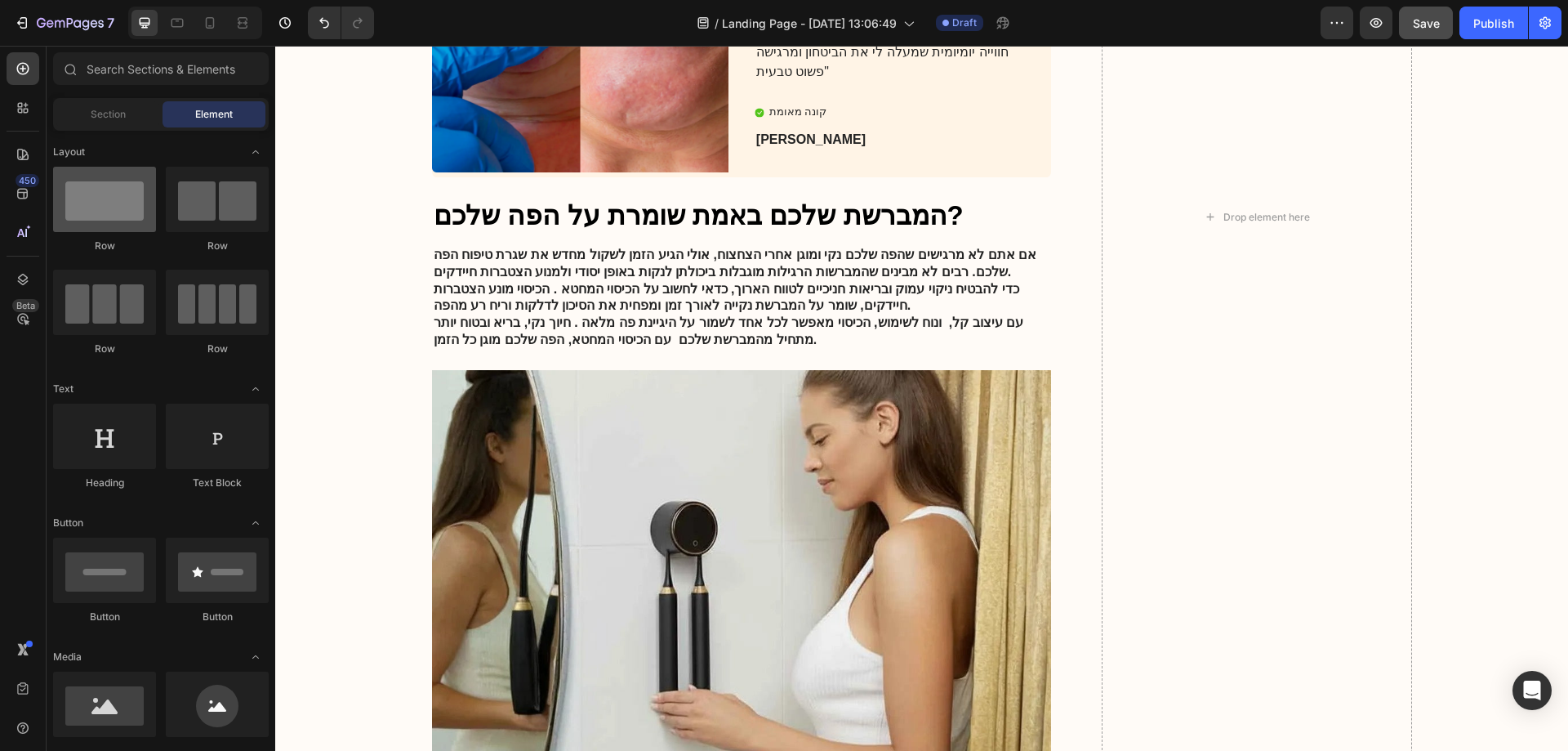
click at [109, 224] on div at bounding box center [104, 200] width 103 height 66
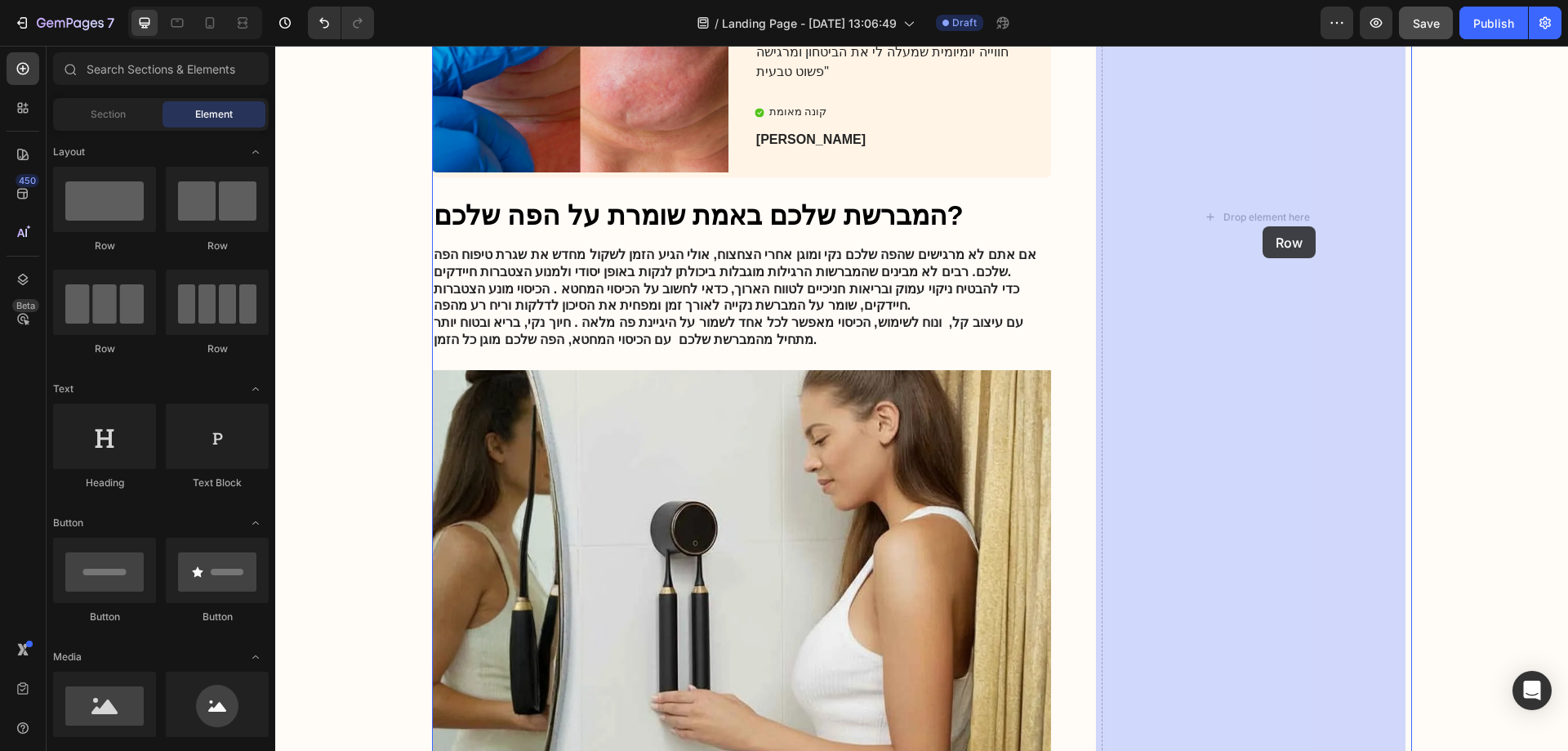
drag, startPoint x: 384, startPoint y: 269, endPoint x: 1262, endPoint y: 226, distance: 879.1
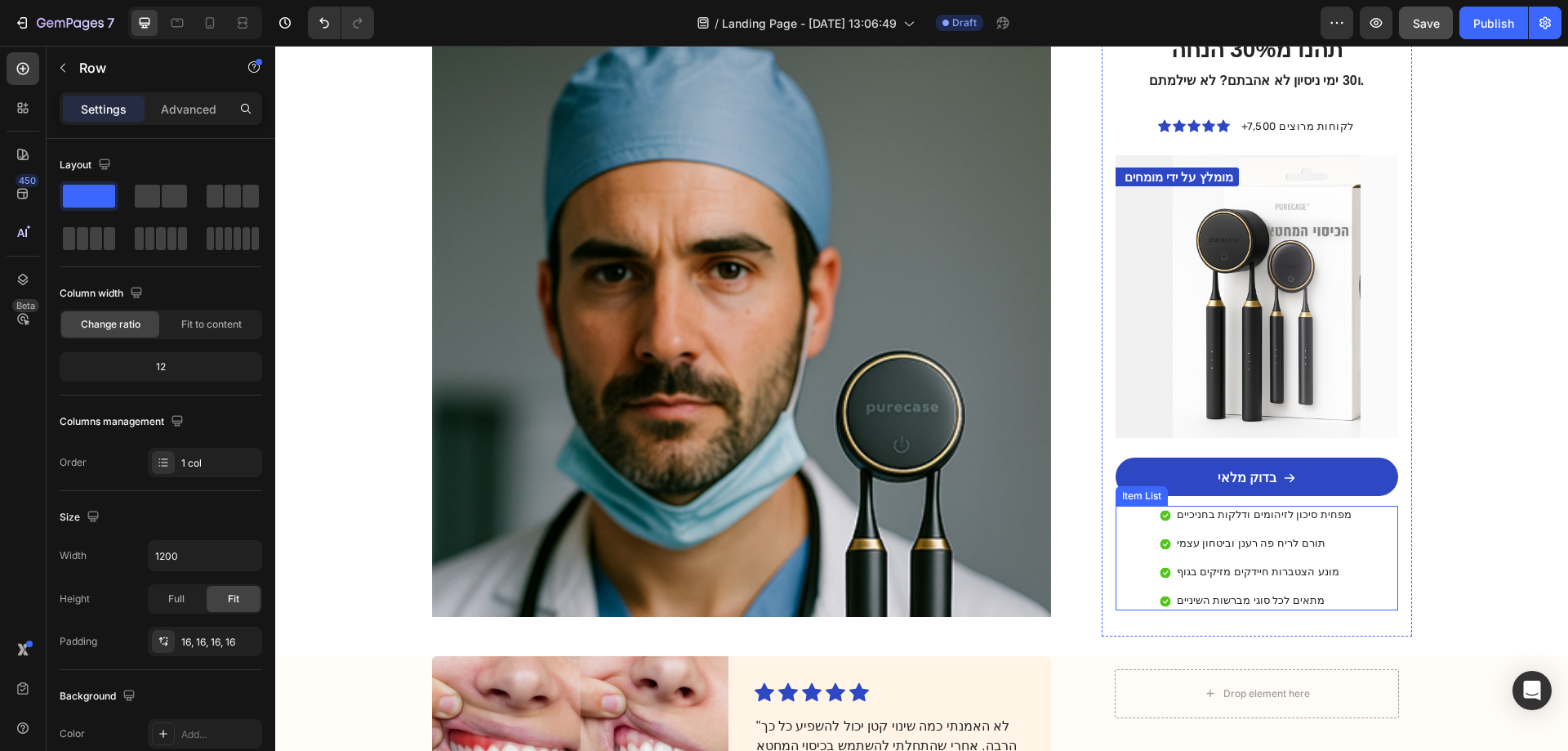
scroll to position [2756, 0]
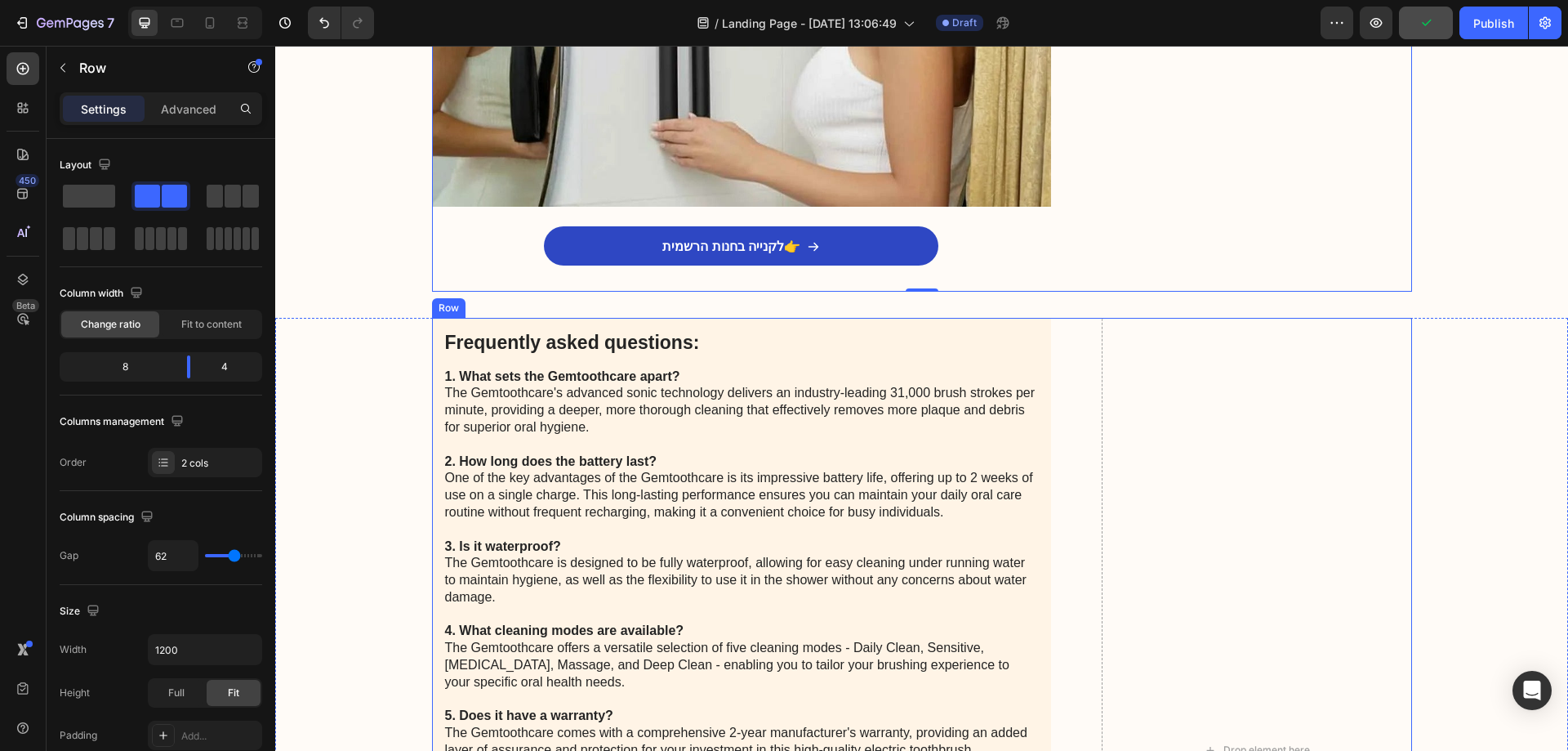
scroll to position [4390, 0]
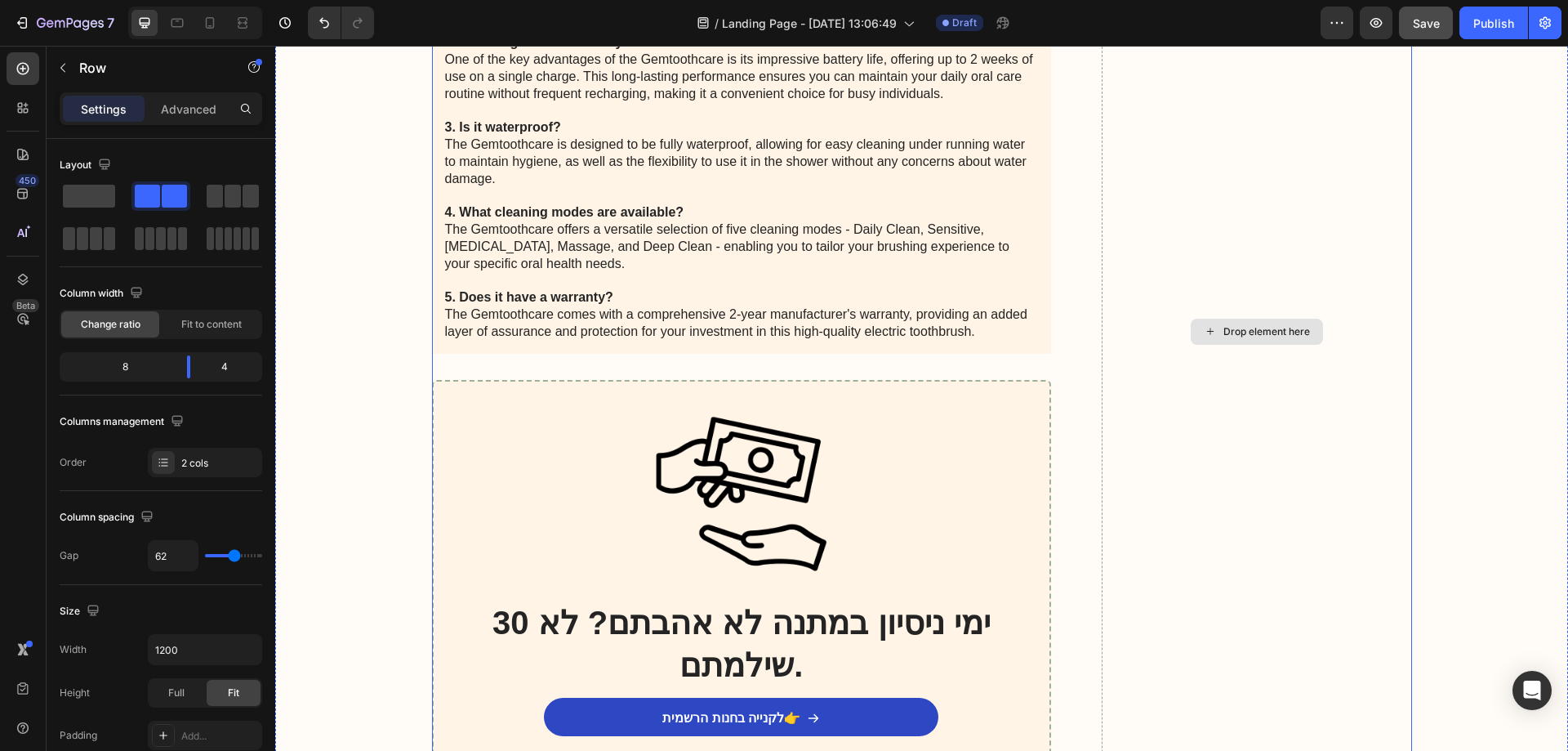
click at [1249, 432] on div "Drop element here" at bounding box center [1256, 331] width 310 height 865
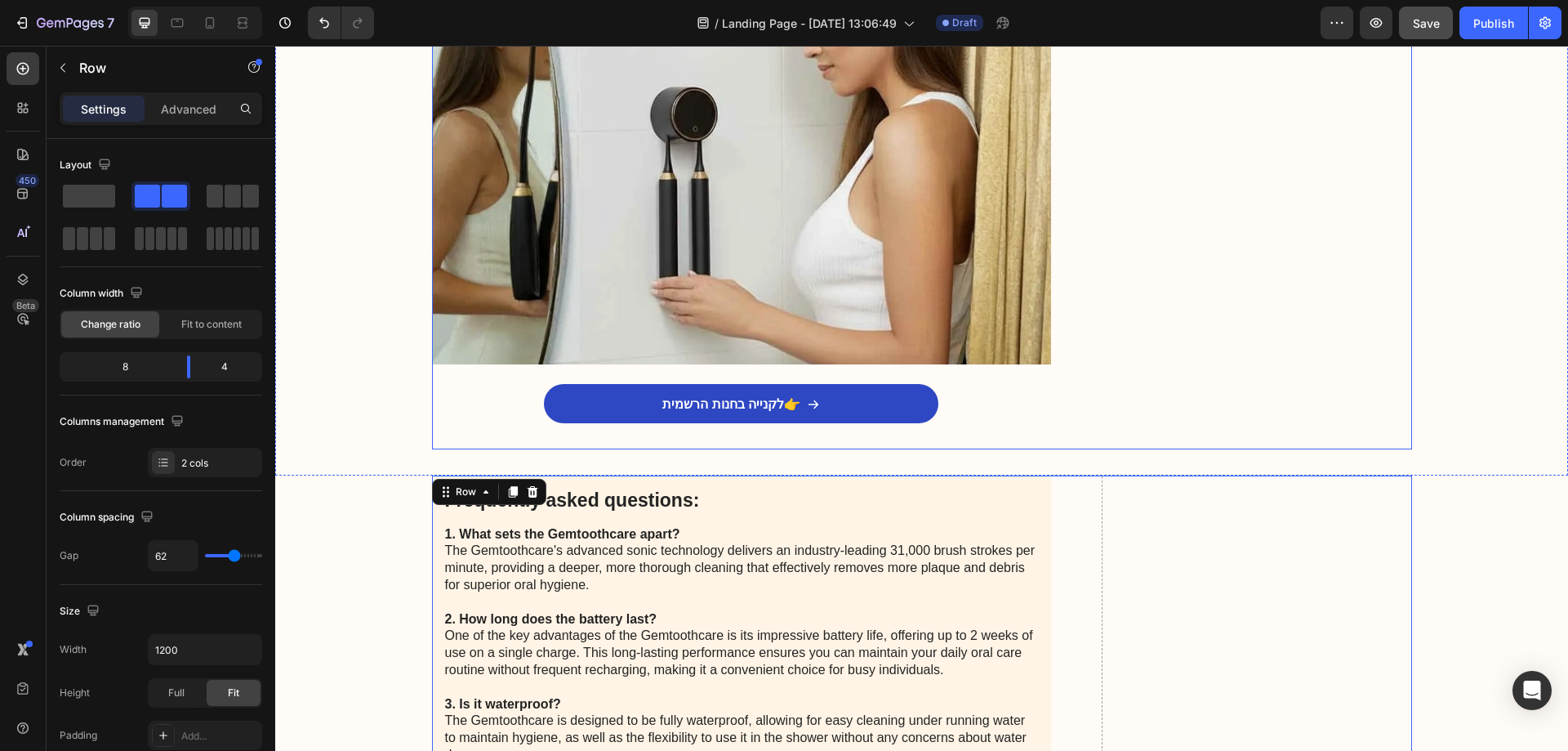
scroll to position [3808, 0]
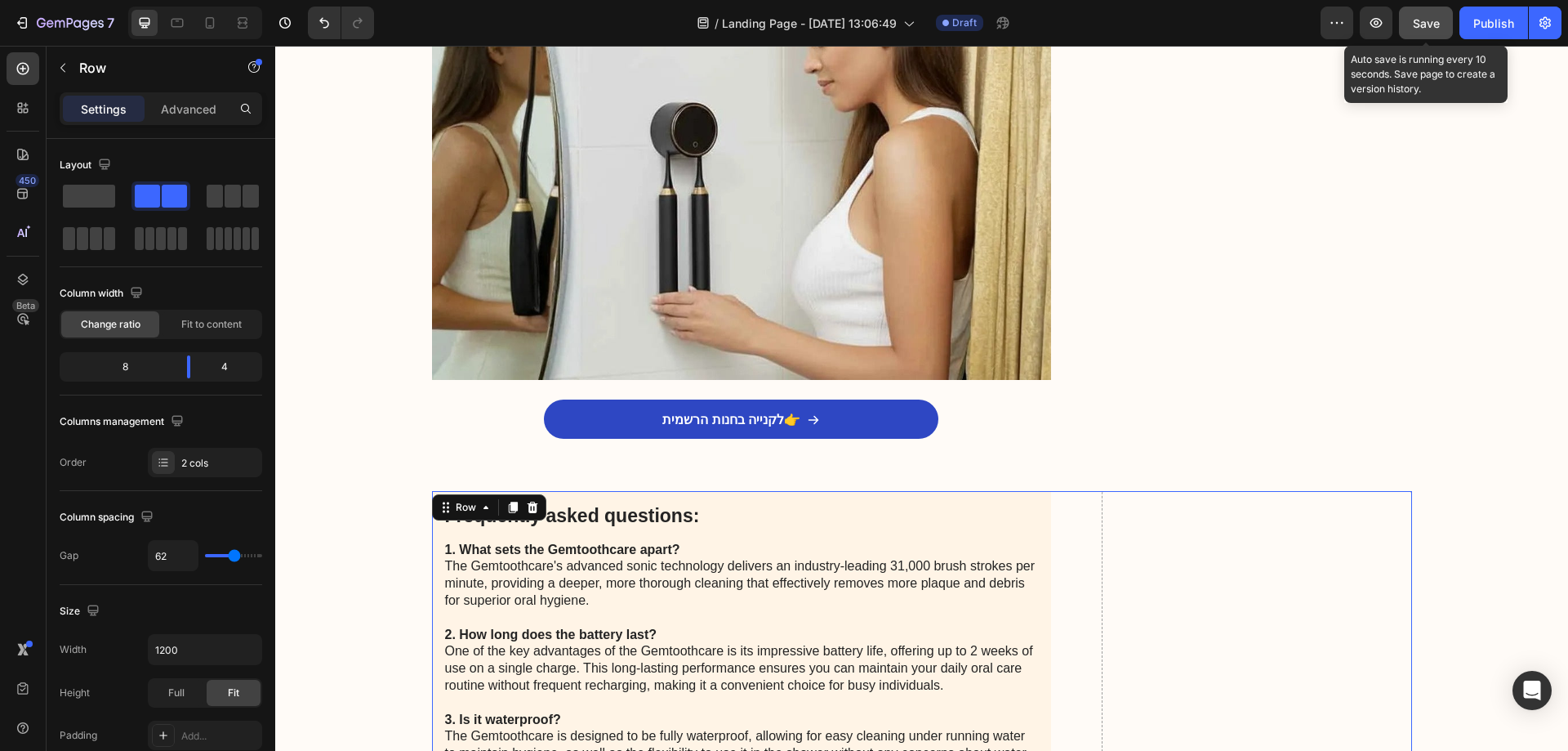
click at [1419, 23] on span "Save" at bounding box center [1426, 23] width 27 height 14
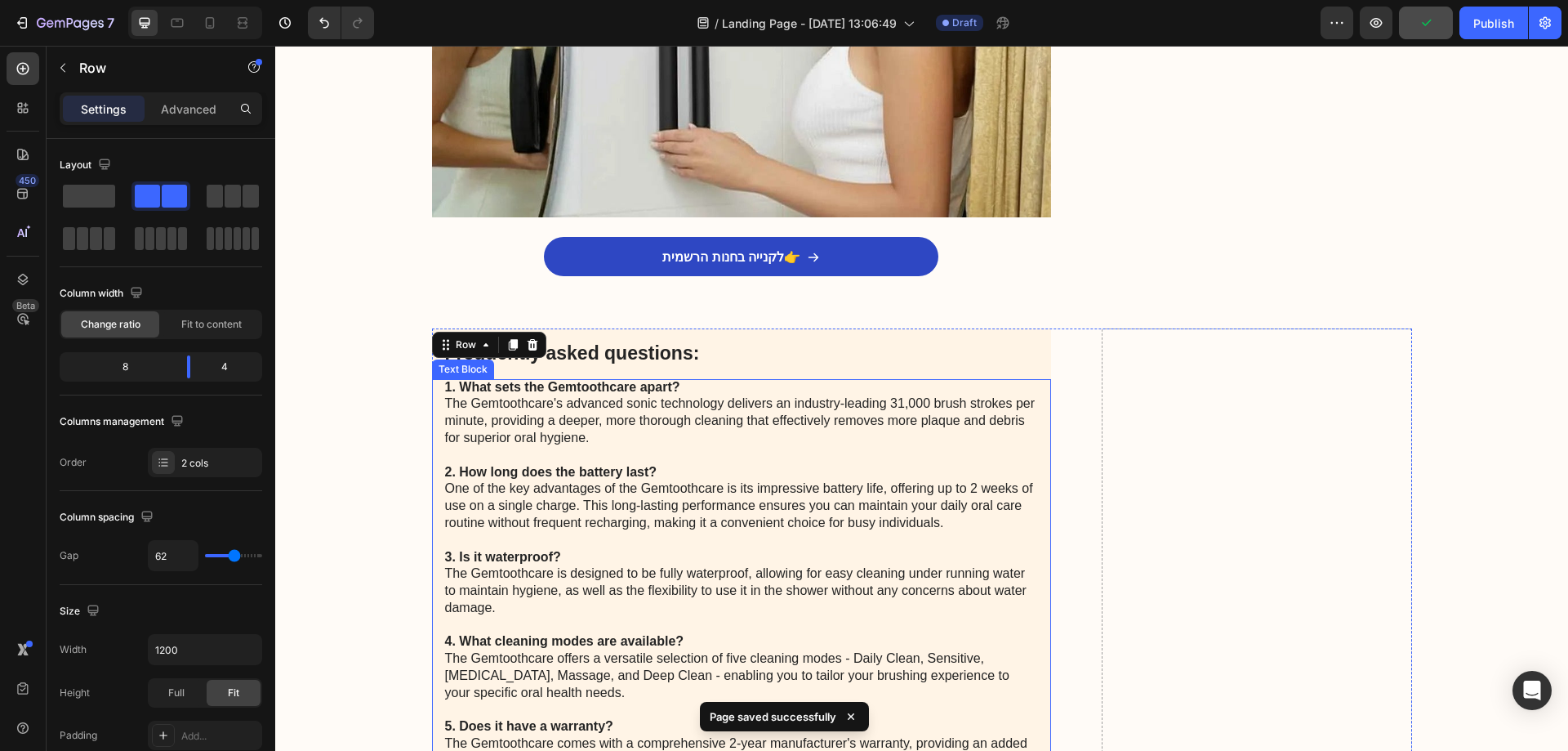
scroll to position [3972, 0]
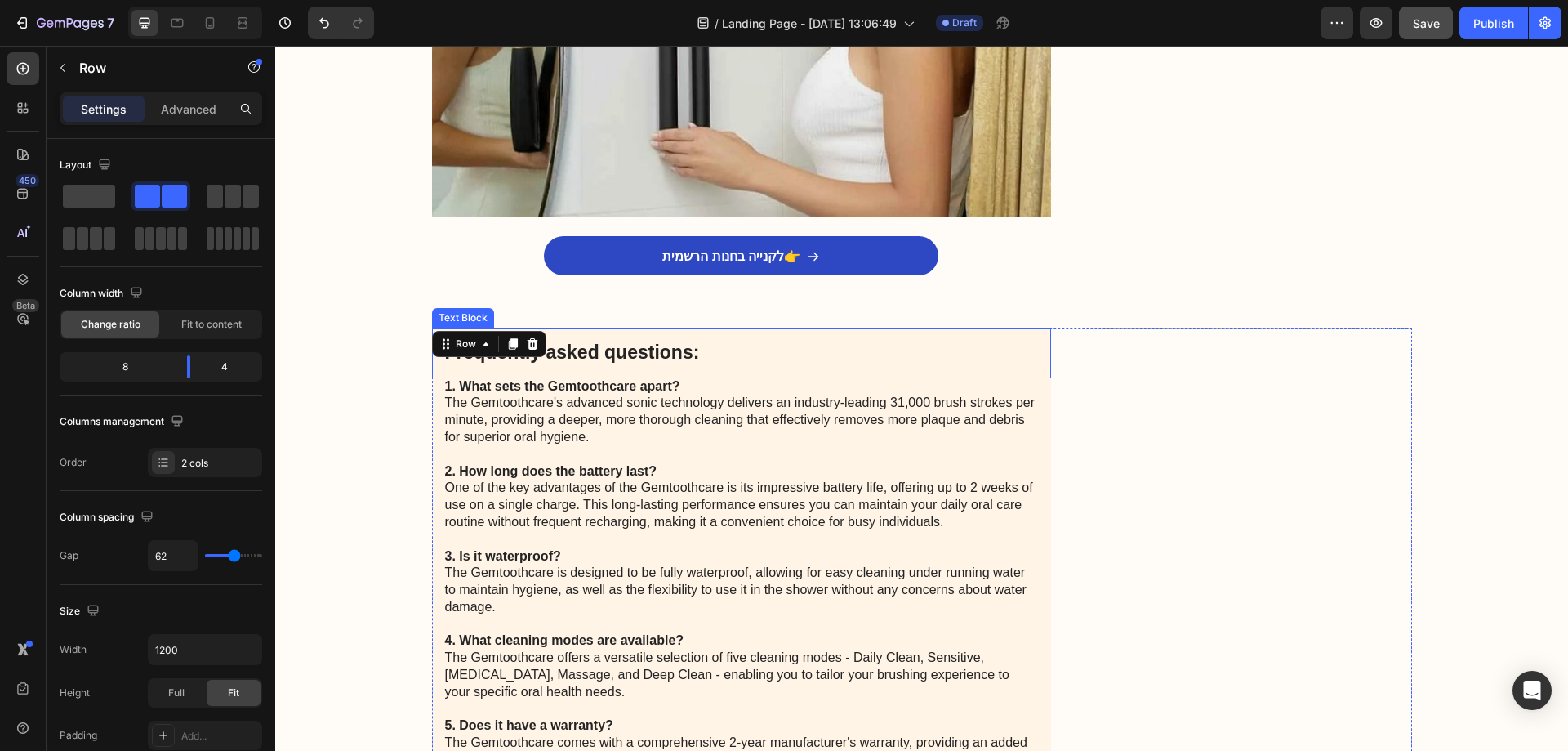
click at [571, 350] on p "Frequently asked questions:" at bounding box center [742, 353] width 594 height 25
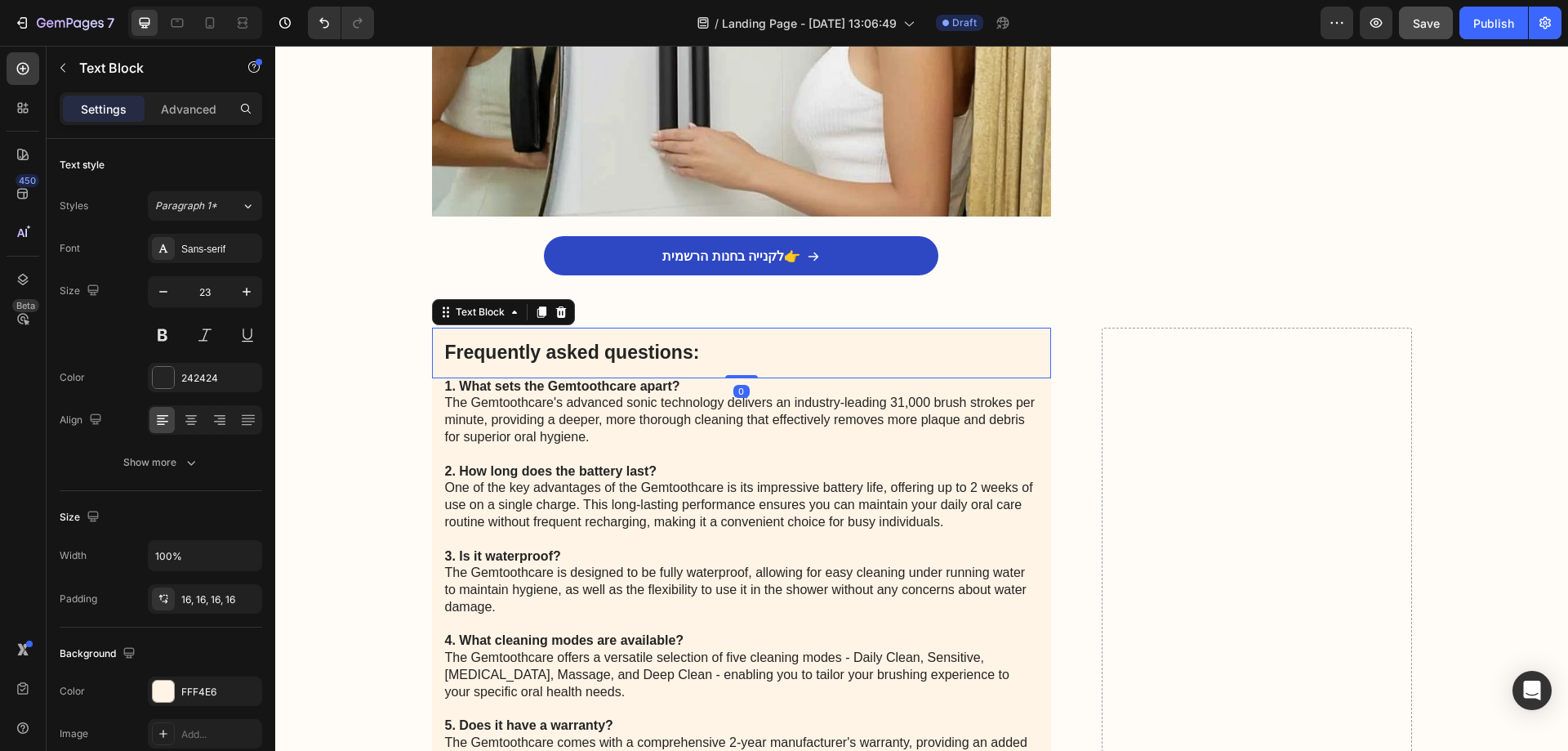
click at [571, 350] on p "Frequently asked questions:" at bounding box center [742, 353] width 594 height 25
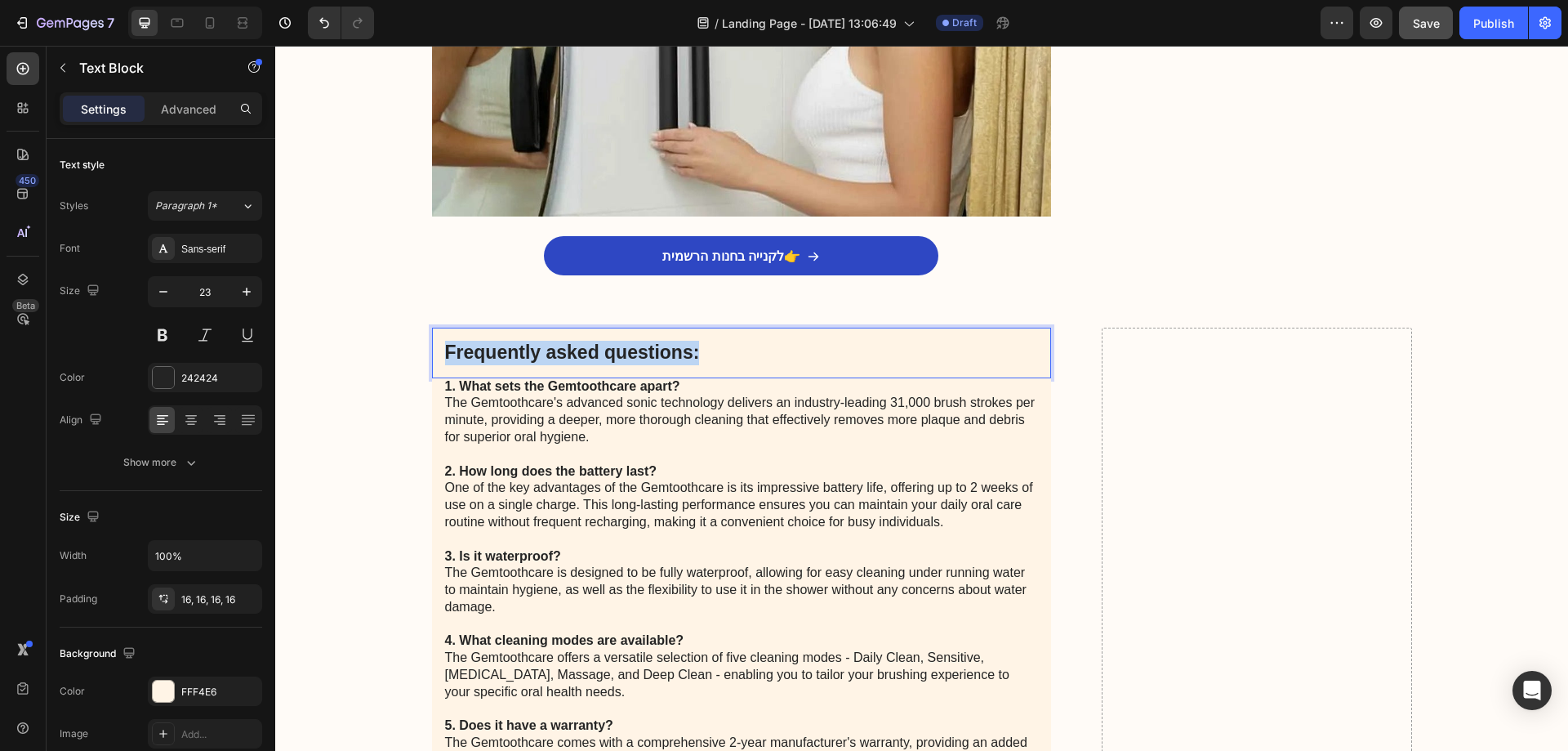
click at [571, 350] on p "Frequently asked questions:" at bounding box center [742, 353] width 594 height 25
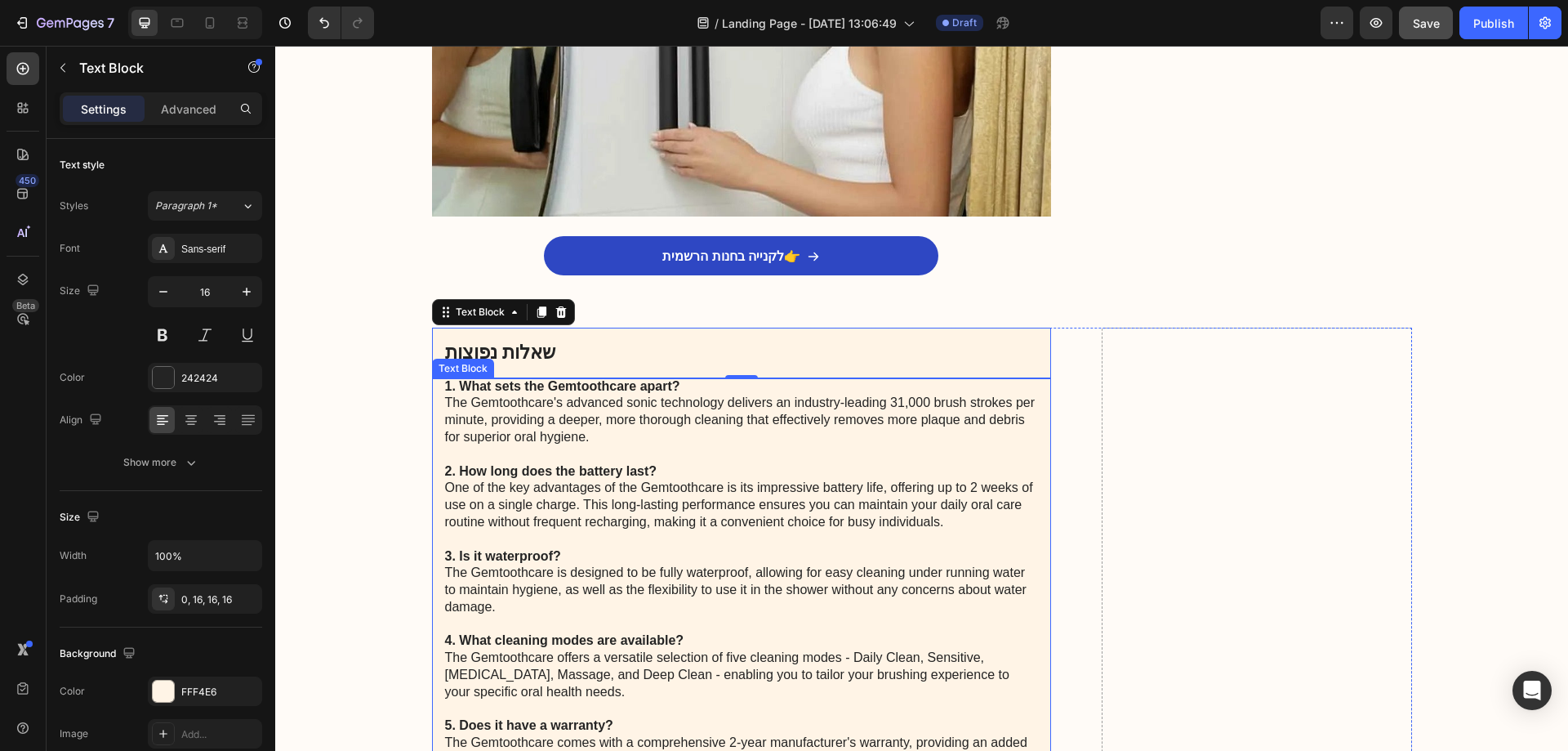
click at [573, 403] on p "1. What sets the Gemtoothcare apart? The Gemtoothcare's advanced sonic technolo…" at bounding box center [742, 573] width 594 height 390
click at [573, 402] on p "1. What sets the Gemtoothcare apart? The Gemtoothcare's advanced sonic technolo…" at bounding box center [742, 573] width 594 height 390
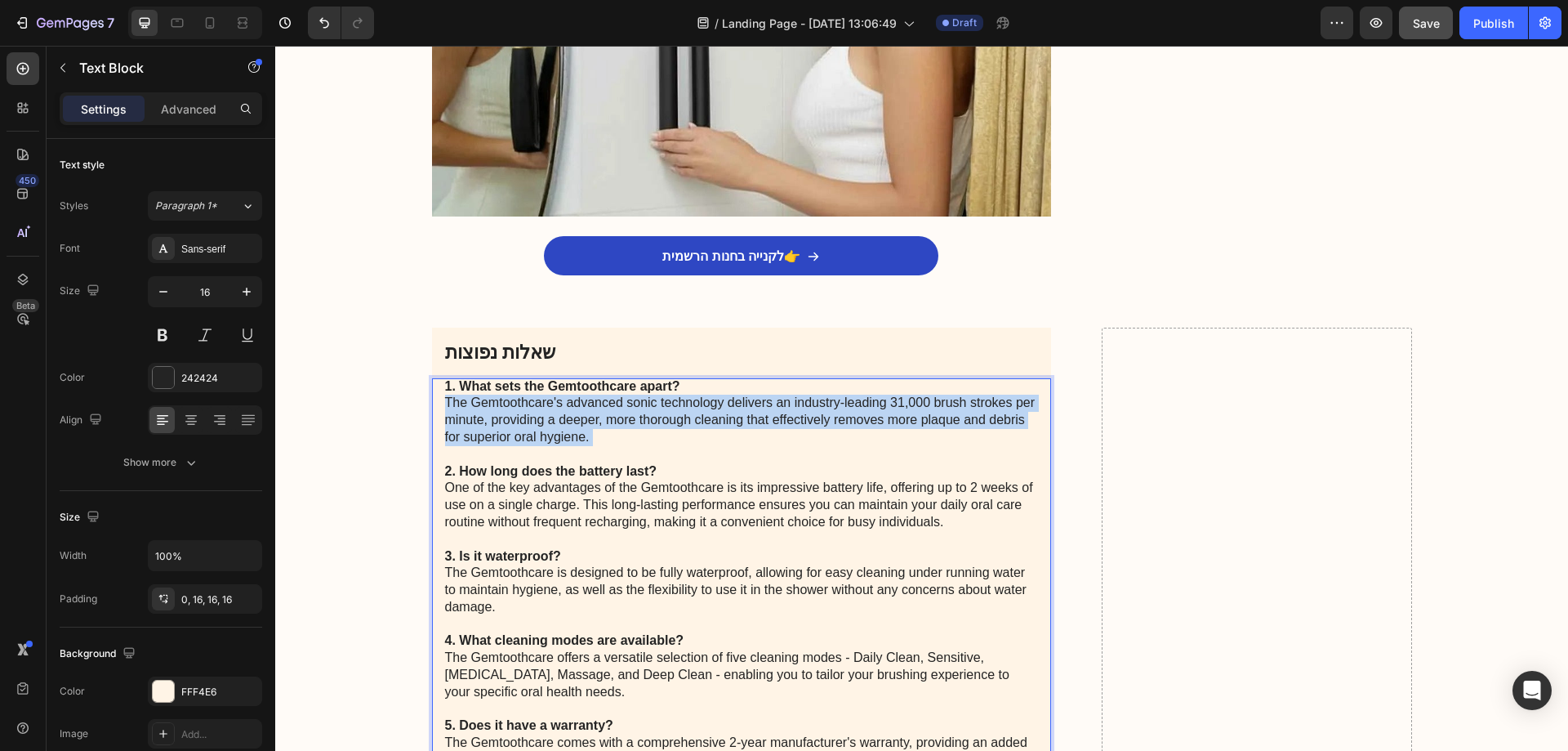
click at [573, 402] on p "1. What sets the Gemtoothcare apart? The Gemtoothcare's advanced sonic technolo…" at bounding box center [742, 573] width 594 height 390
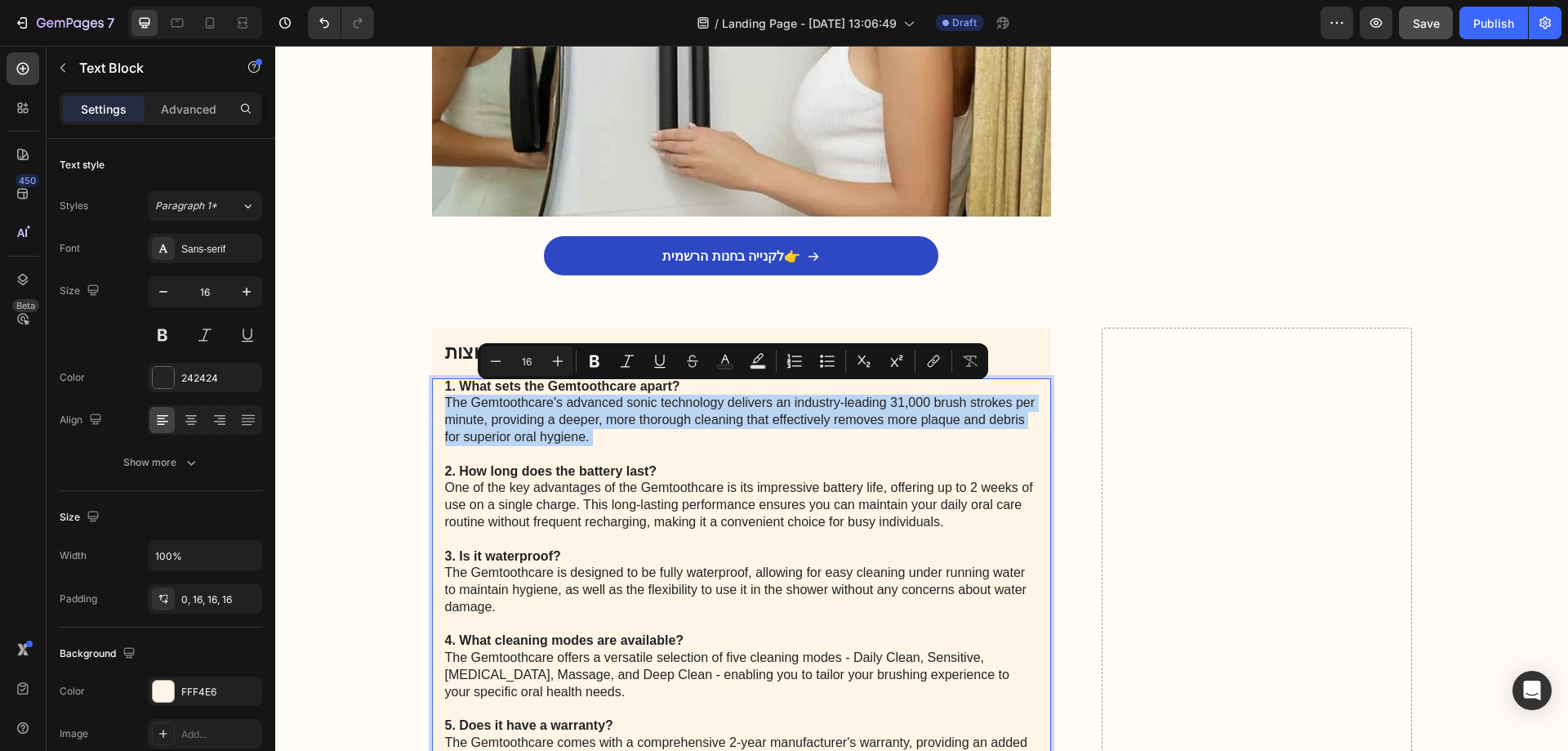
click at [445, 389] on p "1. What sets the Gemtoothcare apart? The Gemtoothcare's advanced sonic technolo…" at bounding box center [742, 573] width 594 height 390
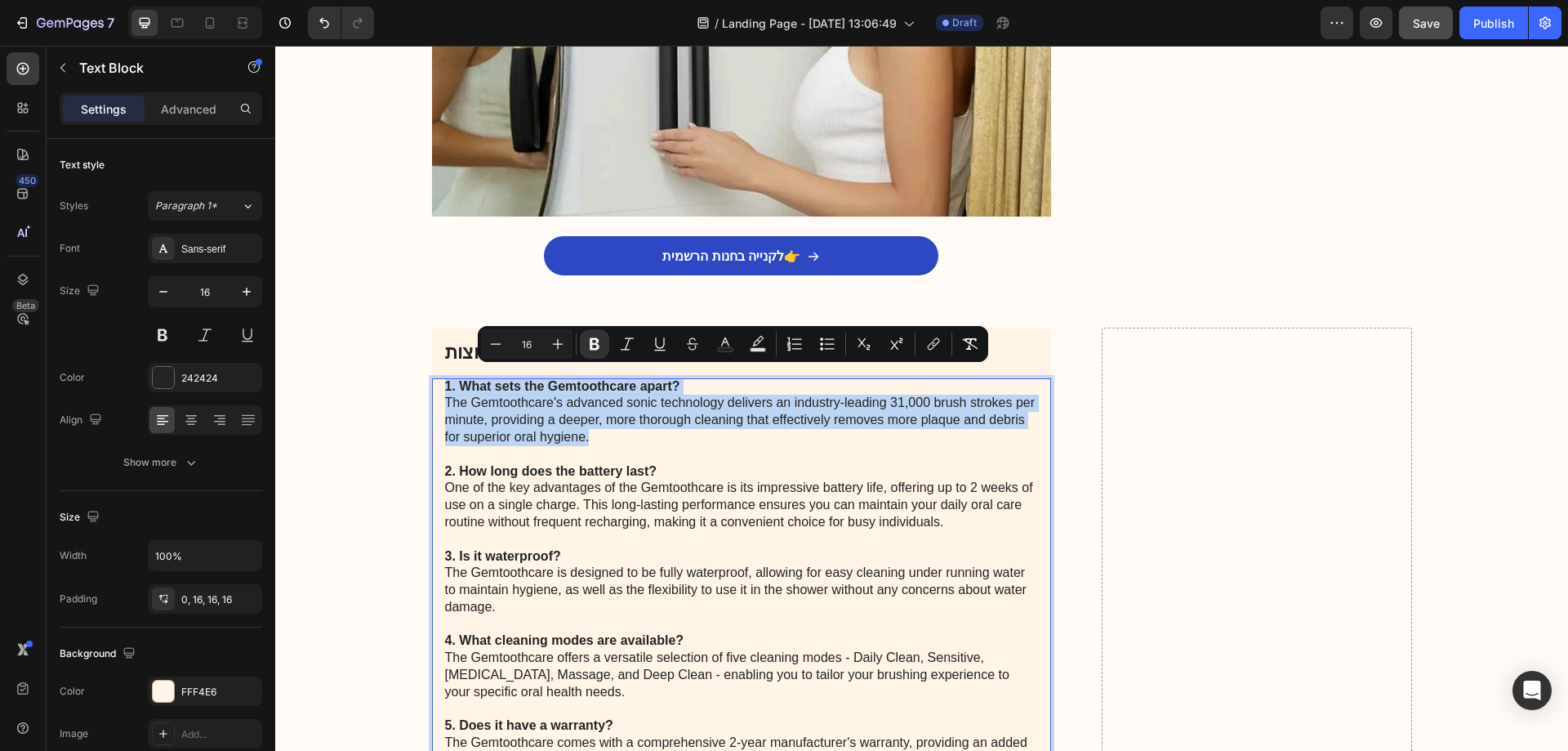
drag, startPoint x: 435, startPoint y: 371, endPoint x: 712, endPoint y: 425, distance: 282.2
click at [712, 425] on div "1. What sets the Gemtoothcare apart? The Gemtoothcare's advanced sonic technolo…" at bounding box center [742, 580] width 620 height 403
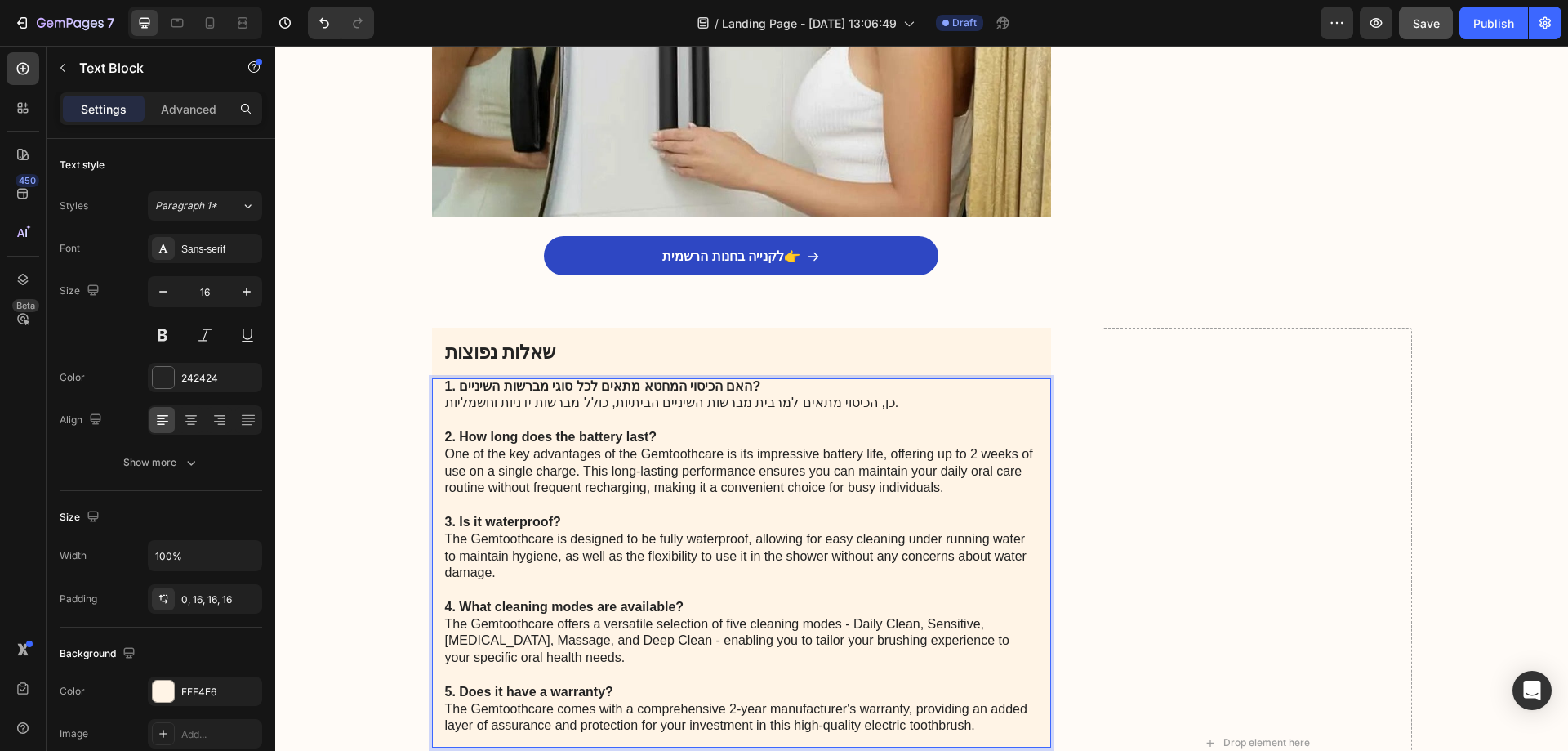
click at [686, 391] on p "1. האם הכיסוי המחטא מתאים לכל סוגי מברשות השיניים? כן, הכיסוי מתאים למרבית מברש…" at bounding box center [742, 556] width 594 height 357
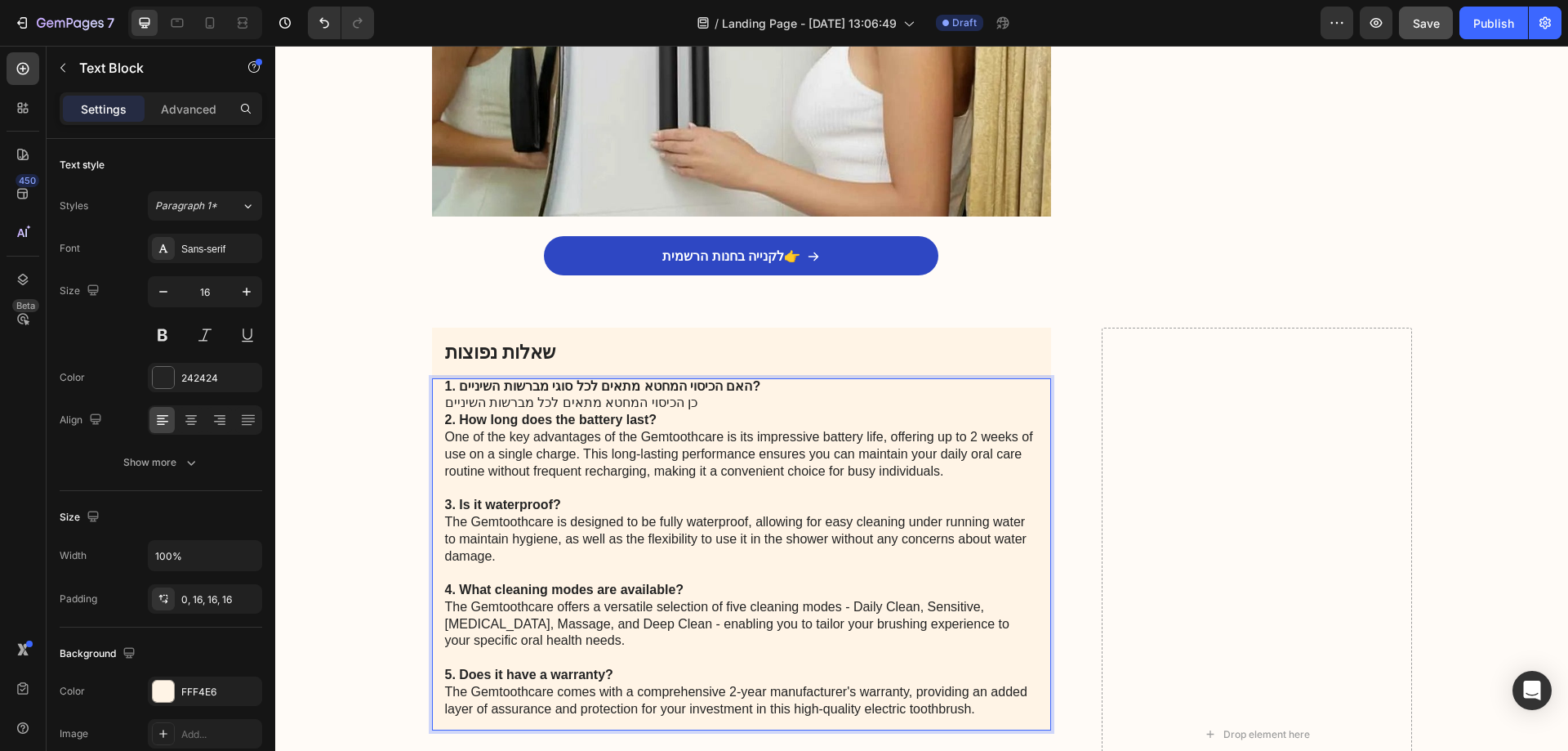
click at [512, 412] on strong "2. How long does the battery last?" at bounding box center [551, 419] width 213 height 14
drag, startPoint x: 646, startPoint y: 407, endPoint x: 590, endPoint y: 409, distance: 56.0
click at [590, 412] on strong "2. How long does the battery last?" at bounding box center [551, 419] width 213 height 14
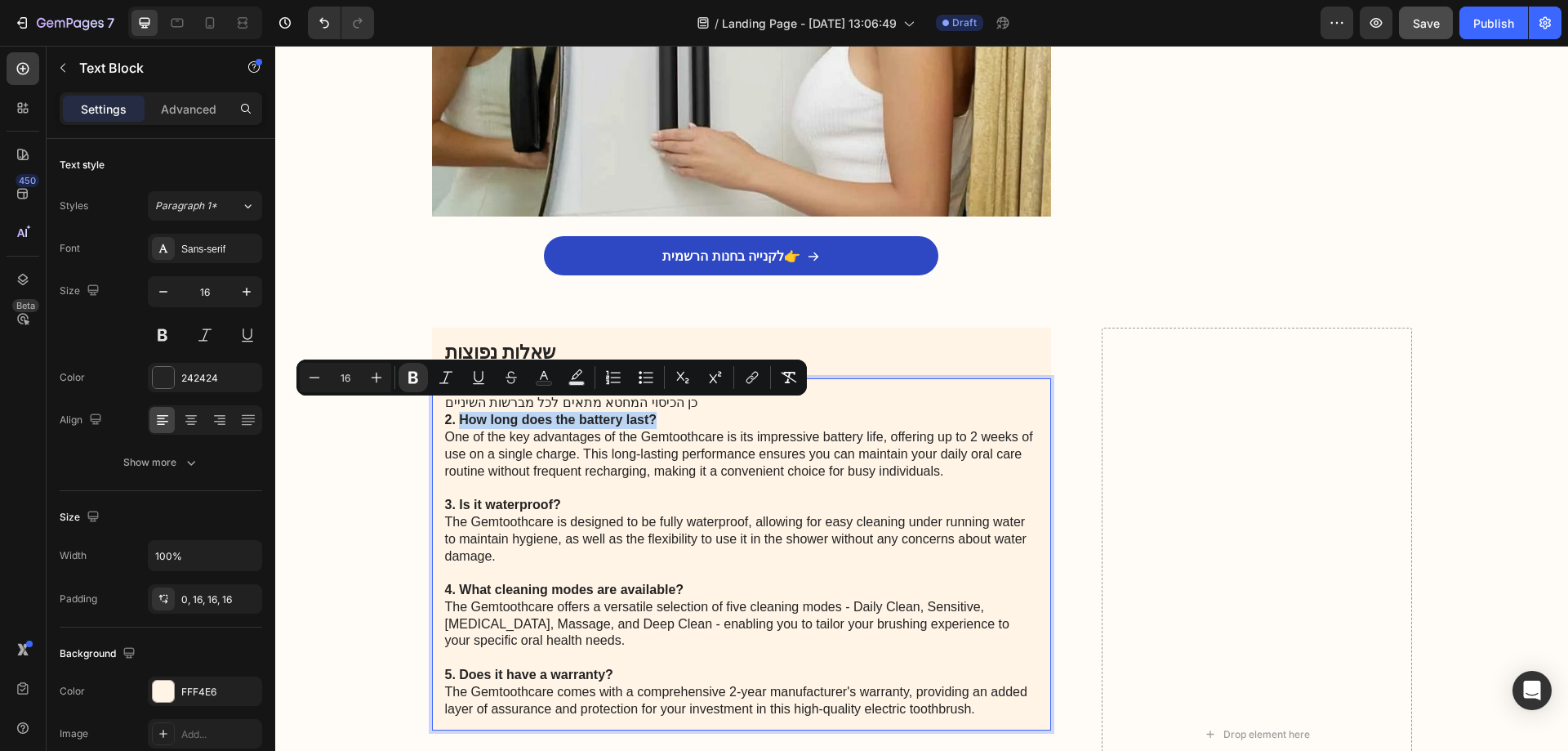
drag, startPoint x: 652, startPoint y: 410, endPoint x: 456, endPoint y: 409, distance: 196.0
click at [456, 409] on p "1. האם הכיסוי המחטא מתאים לכל סוגי מברשות השיניים? כן הכיסוי המחטא מתאים לכל מב…" at bounding box center [742, 548] width 594 height 340
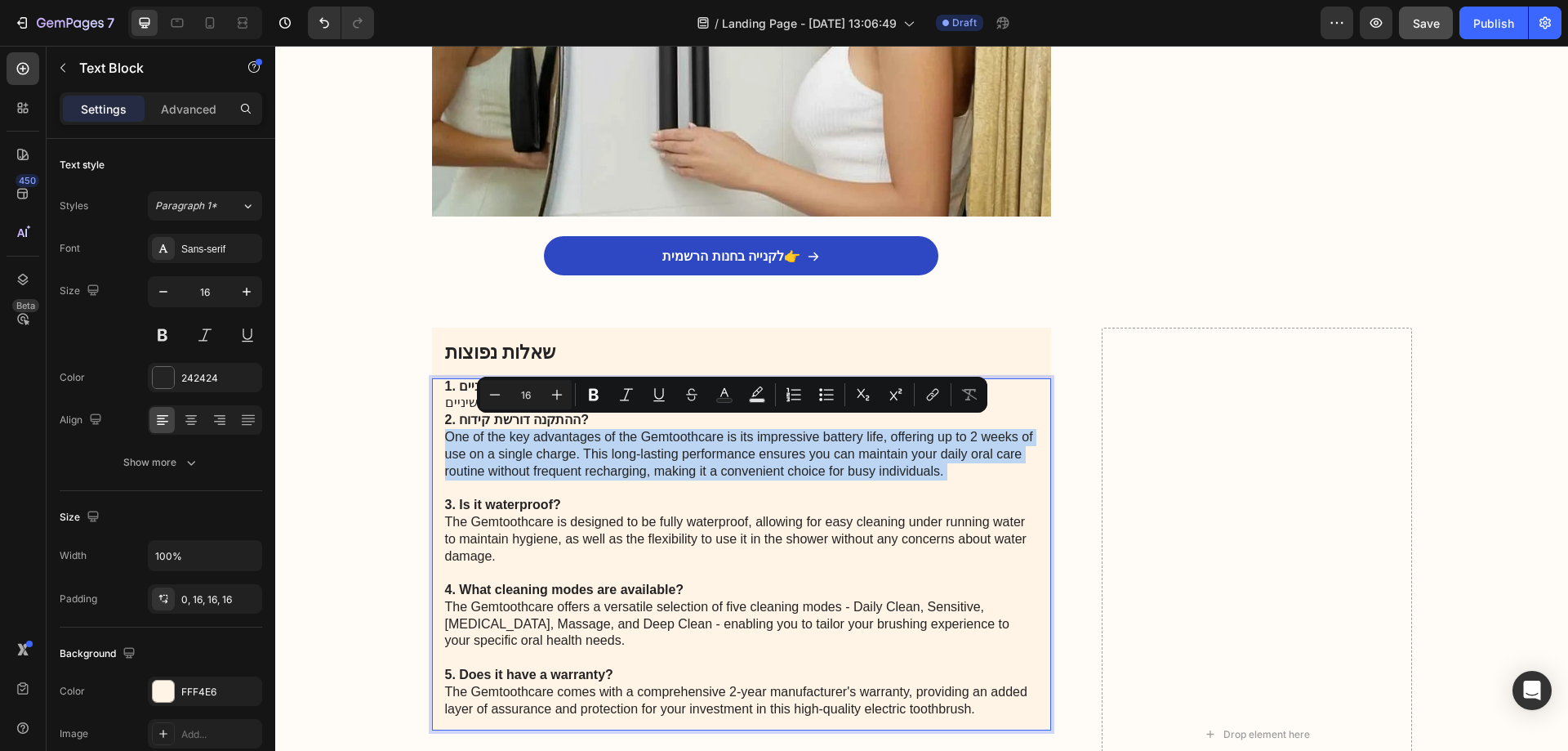
drag, startPoint x: 440, startPoint y: 425, endPoint x: 958, endPoint y: 474, distance: 520.3
click at [958, 474] on p "1. האם הכיסוי המחטא מתאים לכל סוגי מברשות השיניים? כן הכיסוי המחטא מתאים לכל מב…" at bounding box center [742, 548] width 594 height 340
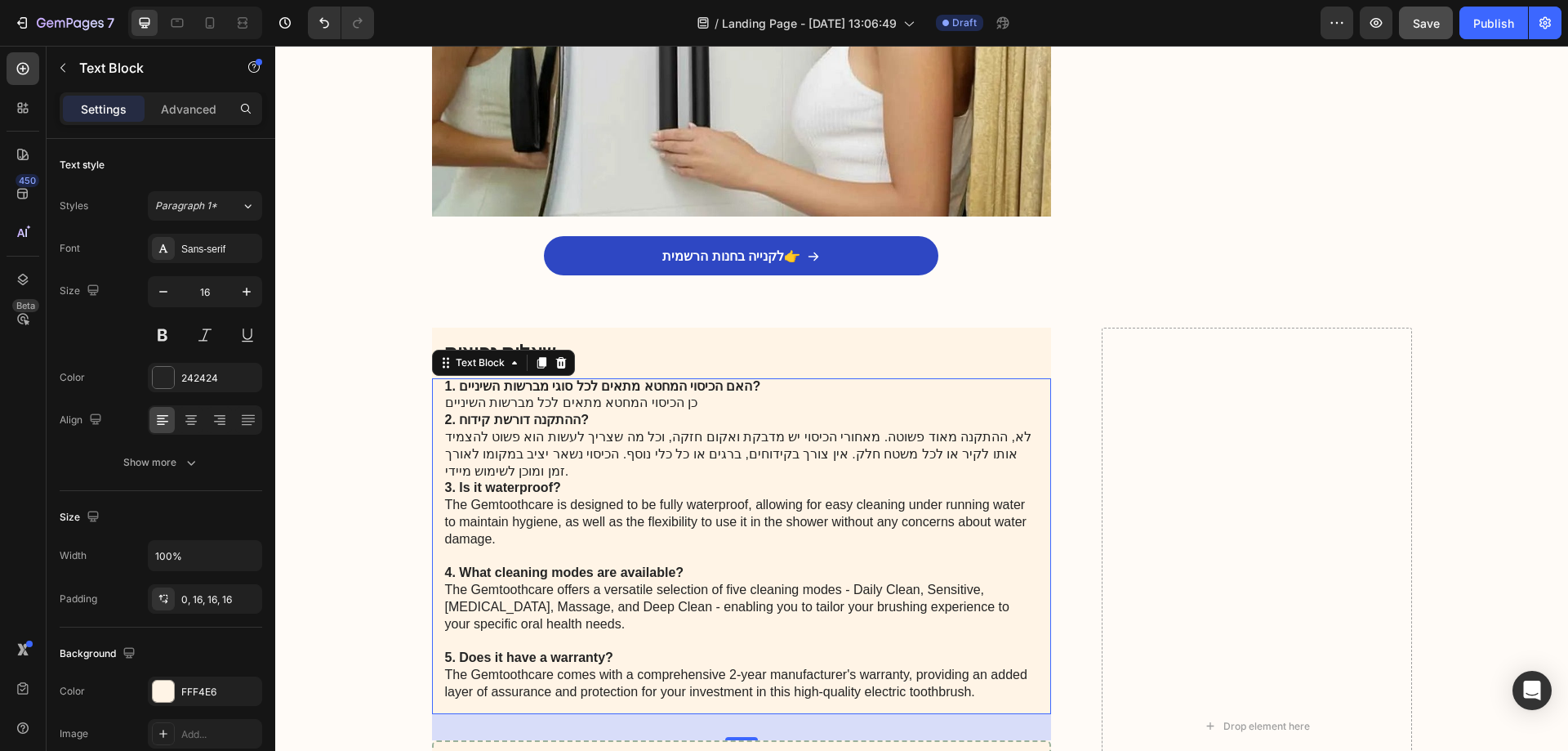
click at [520, 486] on p "1. האם הכיסוי המחטא מתאים לכל סוגי מברשות השיניים? כן הכיסוי המחטא מתאים לכל מב…" at bounding box center [742, 539] width 594 height 323
click at [499, 450] on p "1. האם הכיסוי המחטא מתאים לכל סוגי מברשות השיניים? כן הכיסוי המחטא מתאים לכל מב…" at bounding box center [742, 539] width 594 height 323
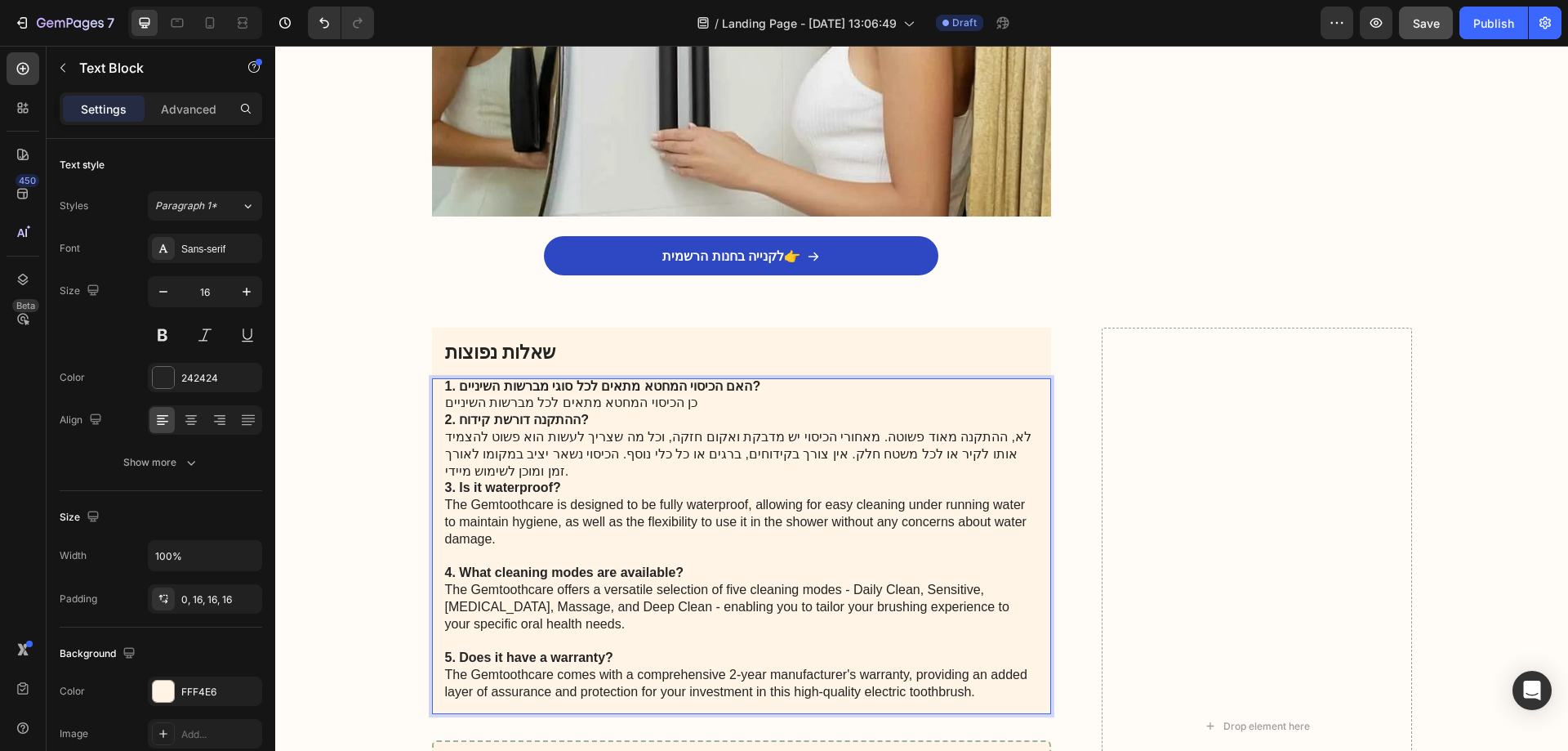
click at [503, 481] on strong "3. Is it waterproof?" at bounding box center [502, 488] width 116 height 14
click at [553, 481] on strong "3. Is it waterproof?" at bounding box center [502, 488] width 116 height 14
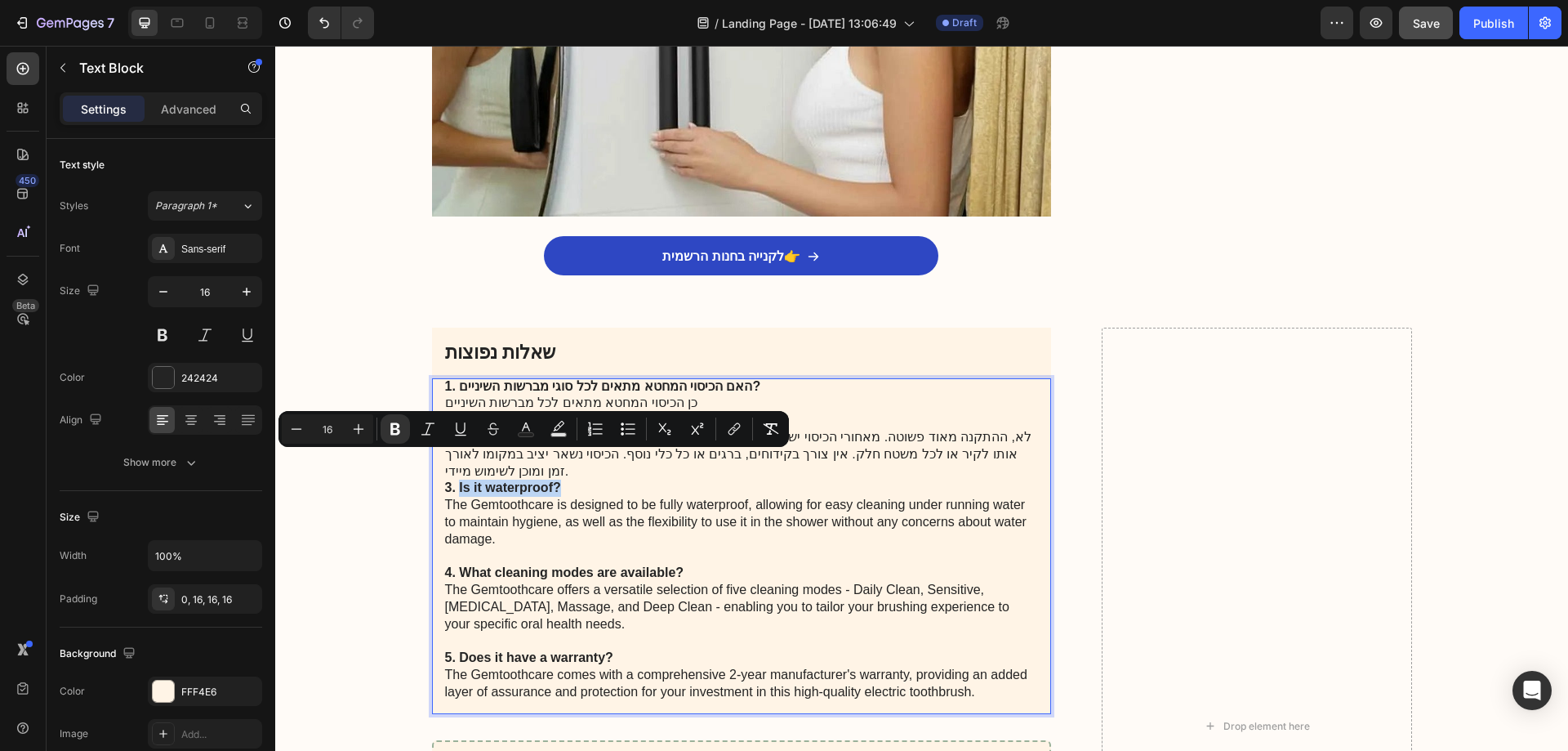
drag, startPoint x: 556, startPoint y: 459, endPoint x: 453, endPoint y: 454, distance: 103.1
click at [453, 454] on p "1. האם הכיסוי המחטא מתאים לכל סוגי מברשות השיניים? כן הכיסוי המחטא מתאים לכל מב…" at bounding box center [742, 539] width 594 height 323
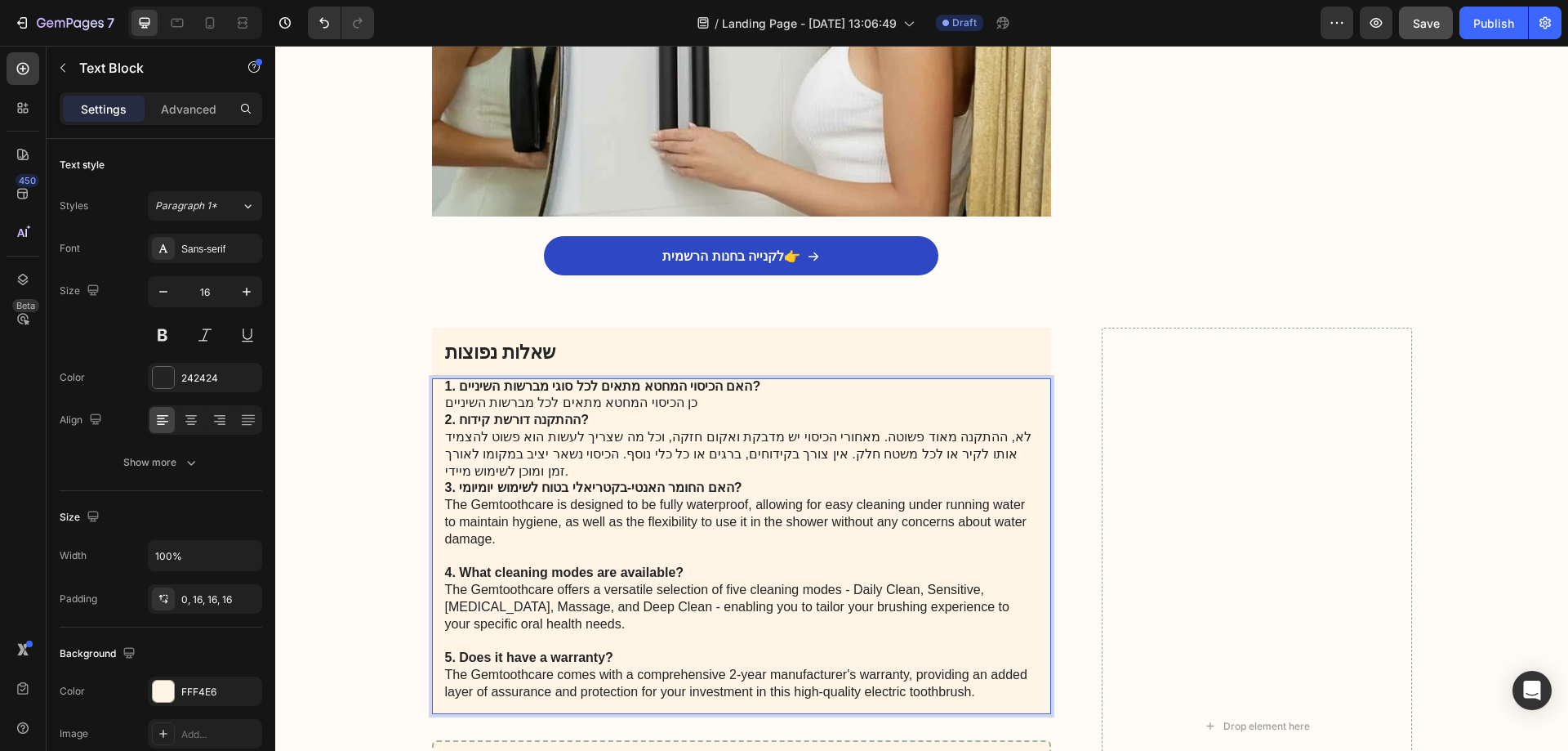
click at [503, 412] on strong "2. ההתקנה דורשת קידוח?" at bounding box center [516, 419] width 144 height 14
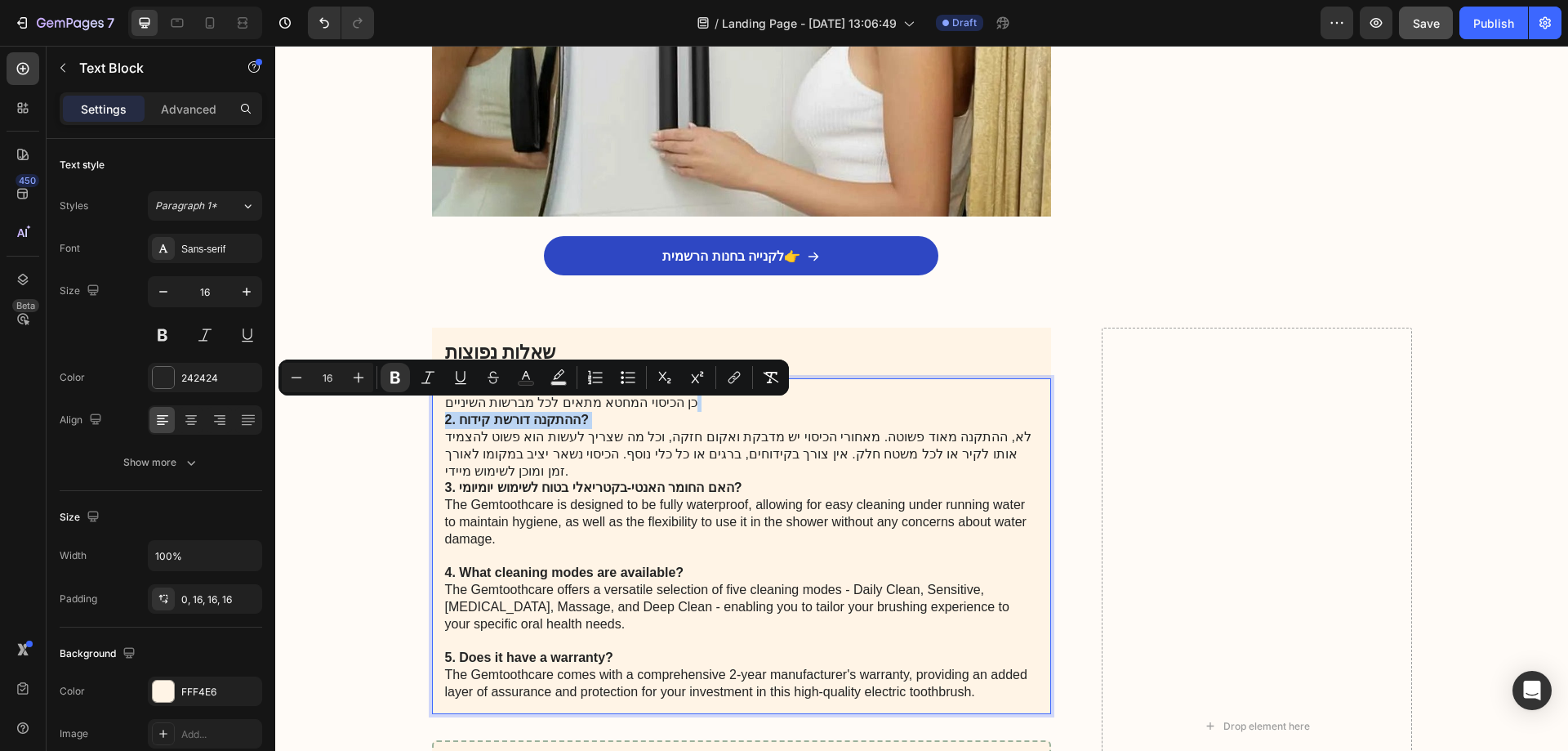
click at [578, 412] on strong "2. ההתקנה דורשת קידוח?" at bounding box center [516, 419] width 144 height 14
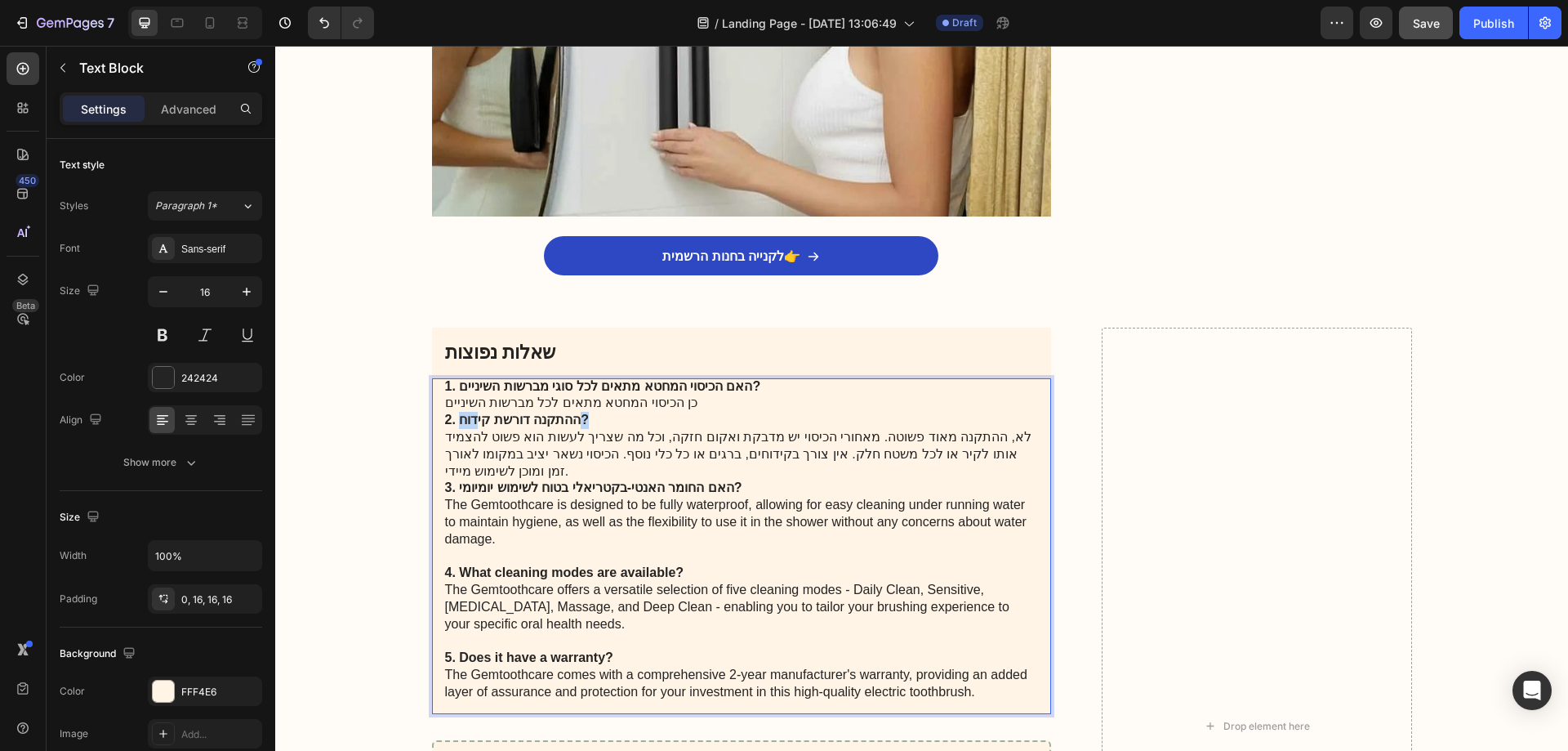
drag, startPoint x: 581, startPoint y: 412, endPoint x: 471, endPoint y: 405, distance: 110.2
click at [471, 405] on p "1. האם הכיסוי המחטא מתאים לכל סוגי מברשות השיניים? כן הכיסוי המחטא מתאים לכל מב…" at bounding box center [742, 539] width 594 height 323
click at [471, 412] on strong "2. ההתקנה דורשת קידוח?" at bounding box center [516, 419] width 144 height 14
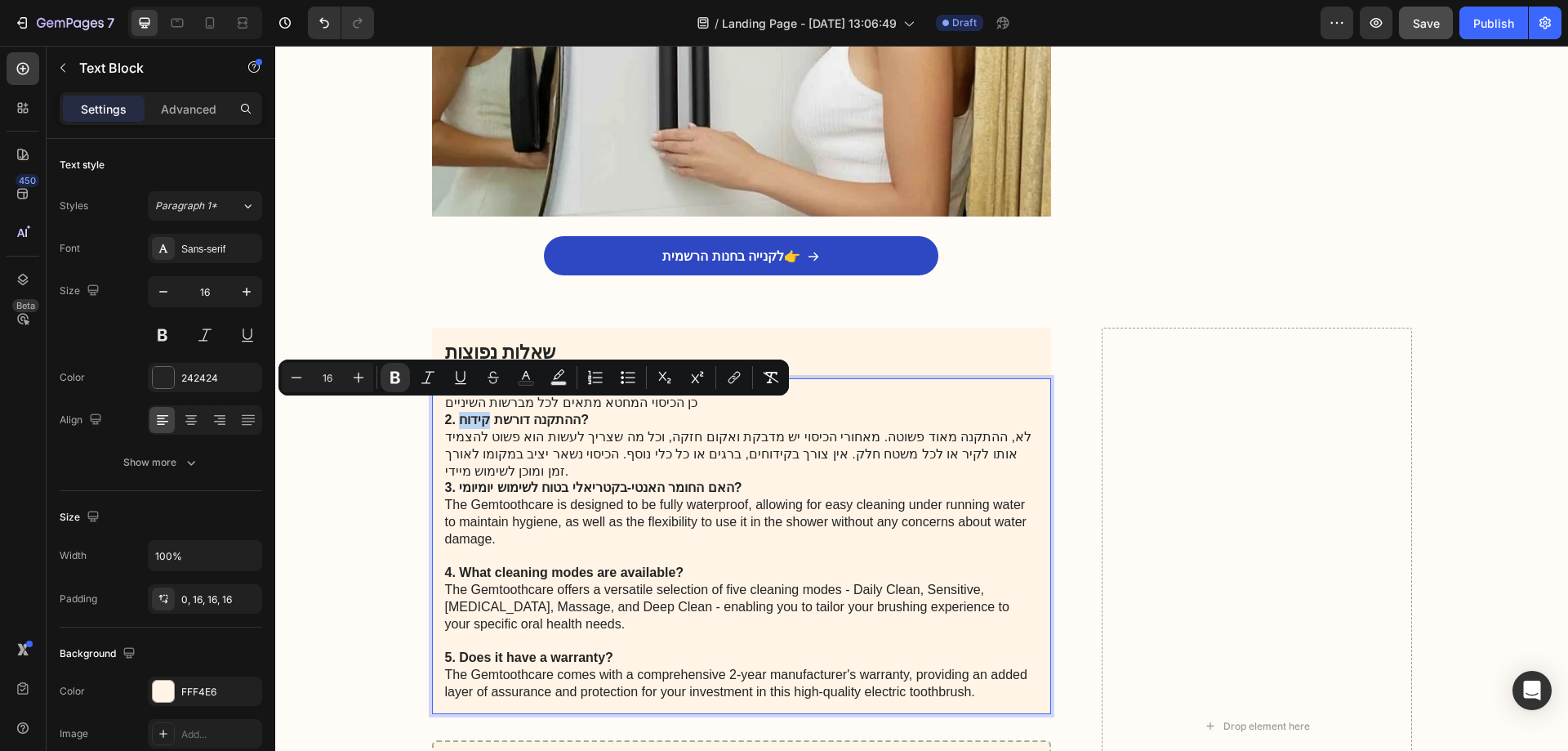
click at [471, 412] on strong "2. ההתקנה דורשת קידוח?" at bounding box center [516, 419] width 144 height 14
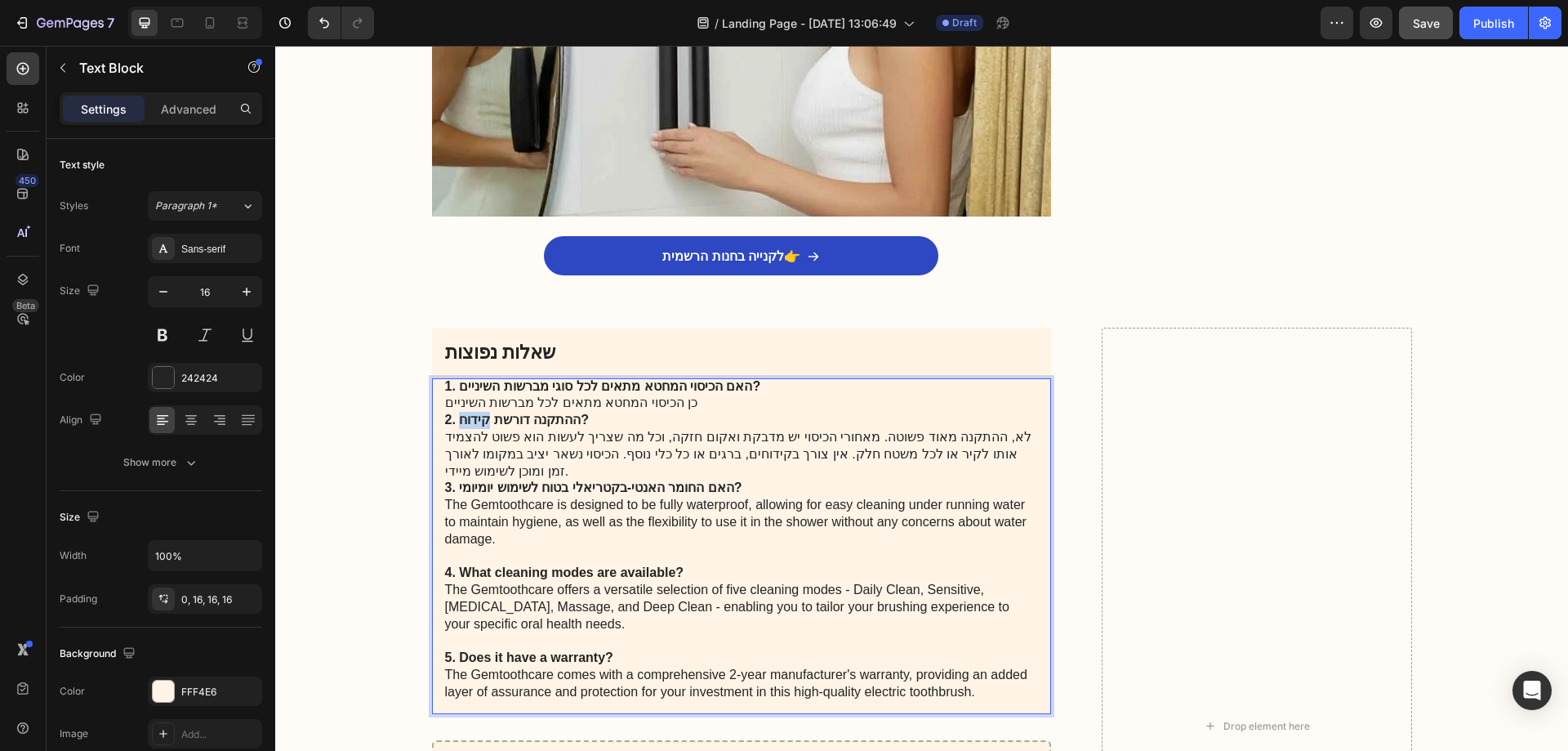
click at [471, 412] on strong "2. ההתקנה דורשת קידוח?" at bounding box center [516, 419] width 144 height 14
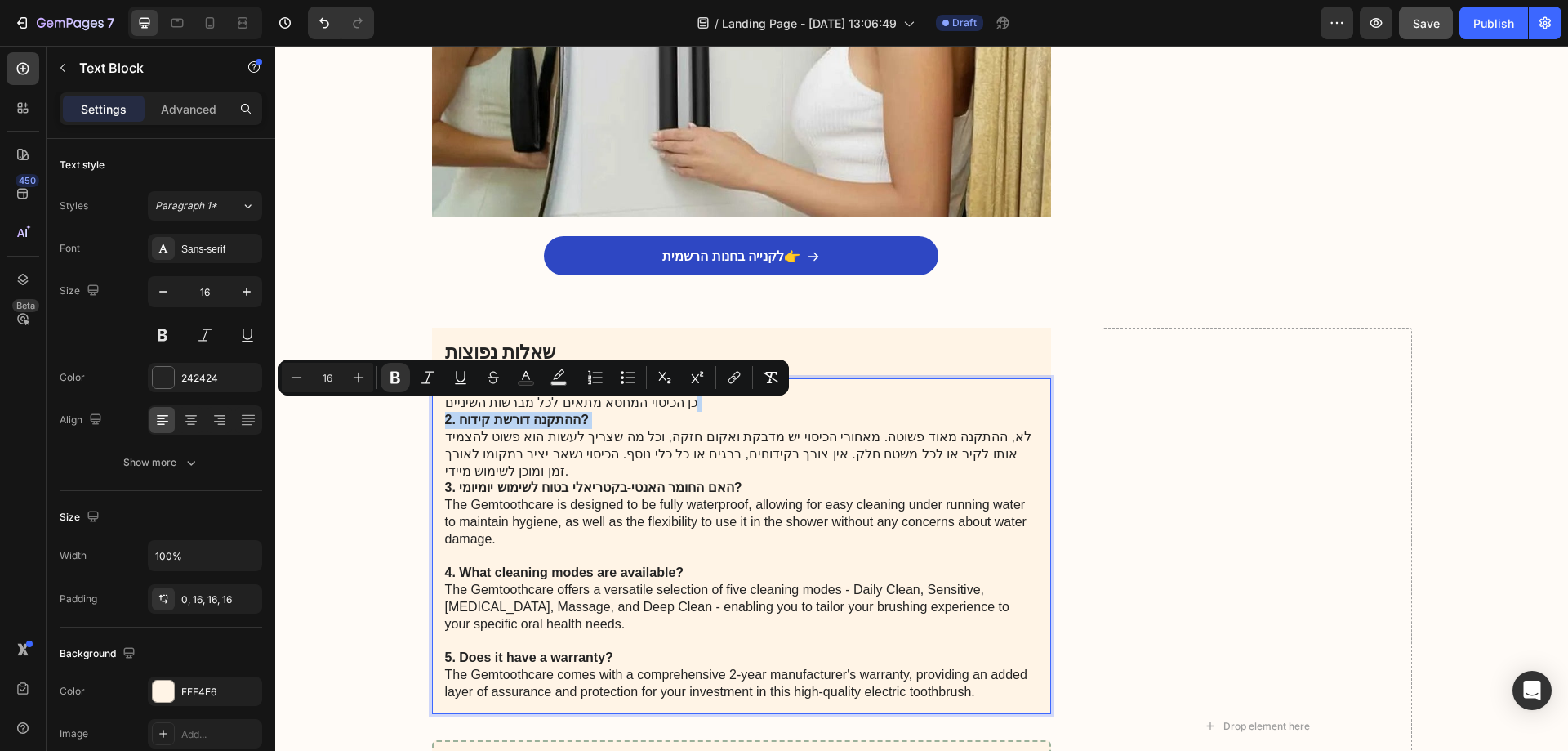
click at [512, 413] on strong "2. ההתקנה דורשת קידוח?" at bounding box center [516, 419] width 144 height 14
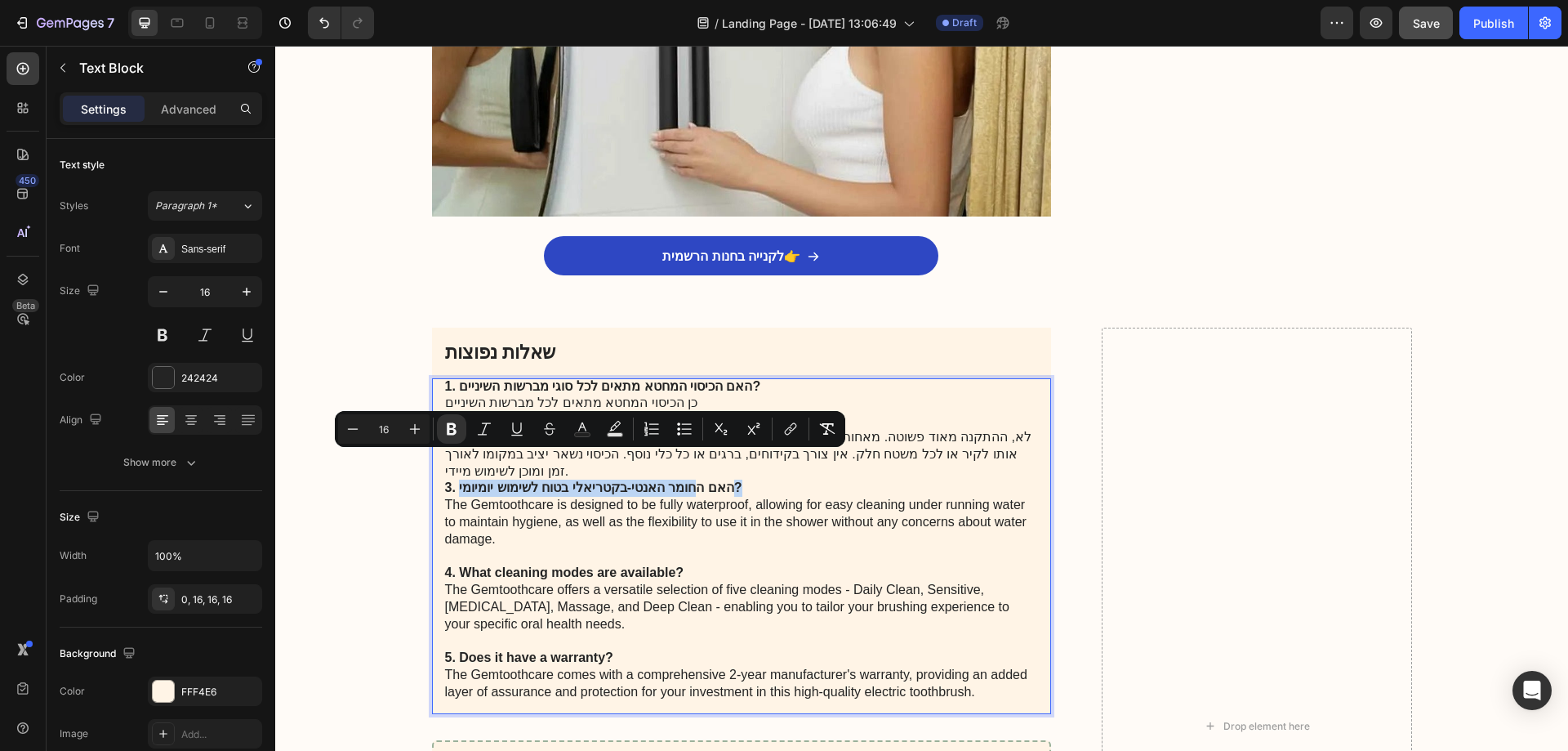
drag, startPoint x: 737, startPoint y: 462, endPoint x: 683, endPoint y: 456, distance: 54.3
click at [683, 456] on p "1. האם הכיסוי המחטא מתאים לכל סוגי מברשות השיניים? כן הכיסוי המחטא מתאים לכל מב…" at bounding box center [742, 539] width 594 height 323
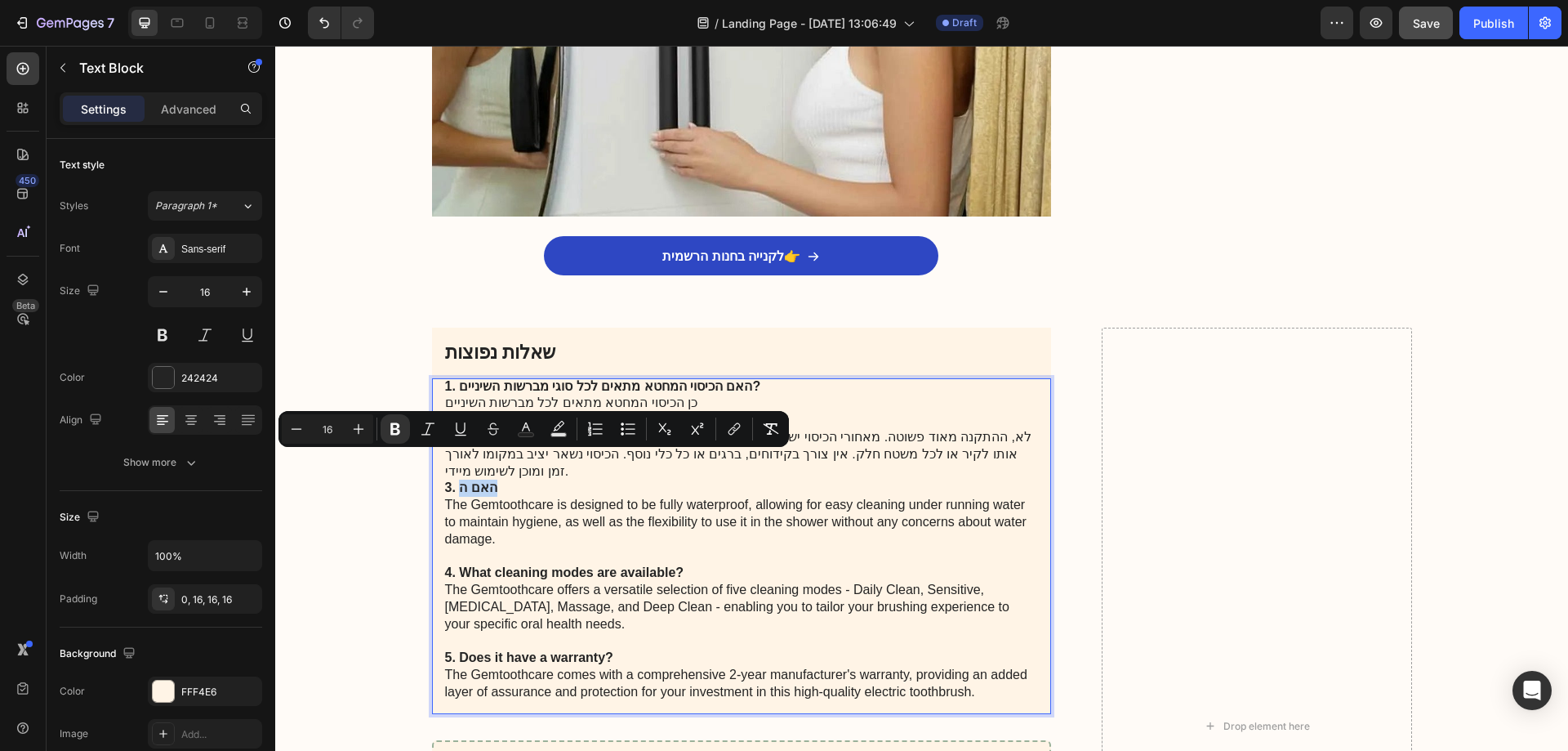
drag, startPoint x: 488, startPoint y: 459, endPoint x: 455, endPoint y: 464, distance: 33.4
click at [455, 481] on strong "3. האם ה" at bounding box center [471, 488] width 53 height 14
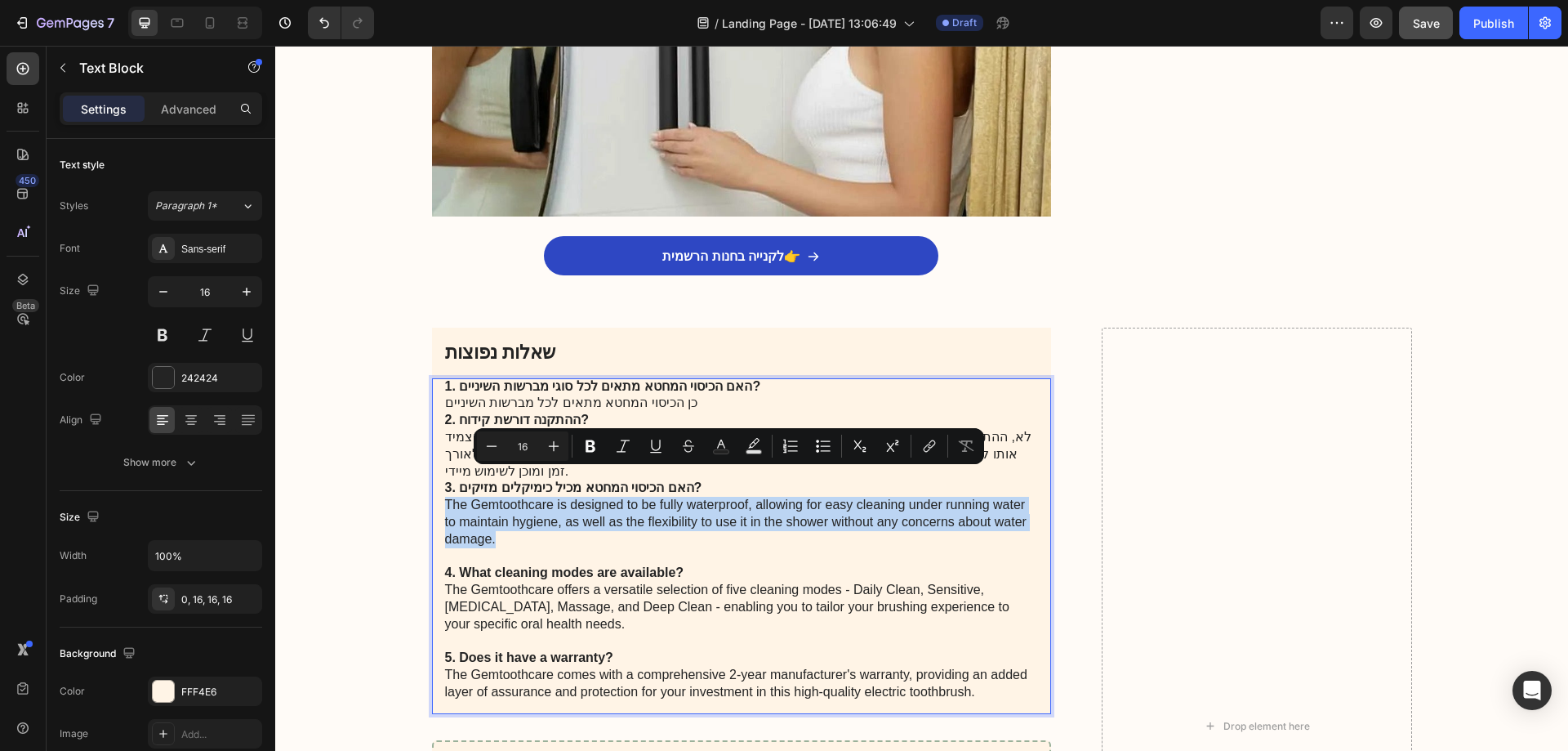
drag, startPoint x: 505, startPoint y: 508, endPoint x: 427, endPoint y: 481, distance: 82.5
click at [432, 481] on div "1. האם הכיסוי המחטא מתאים לכל סוגי מברשות השיניים? כן הכיסוי המחטא מתאים לכל מב…" at bounding box center [742, 546] width 620 height 336
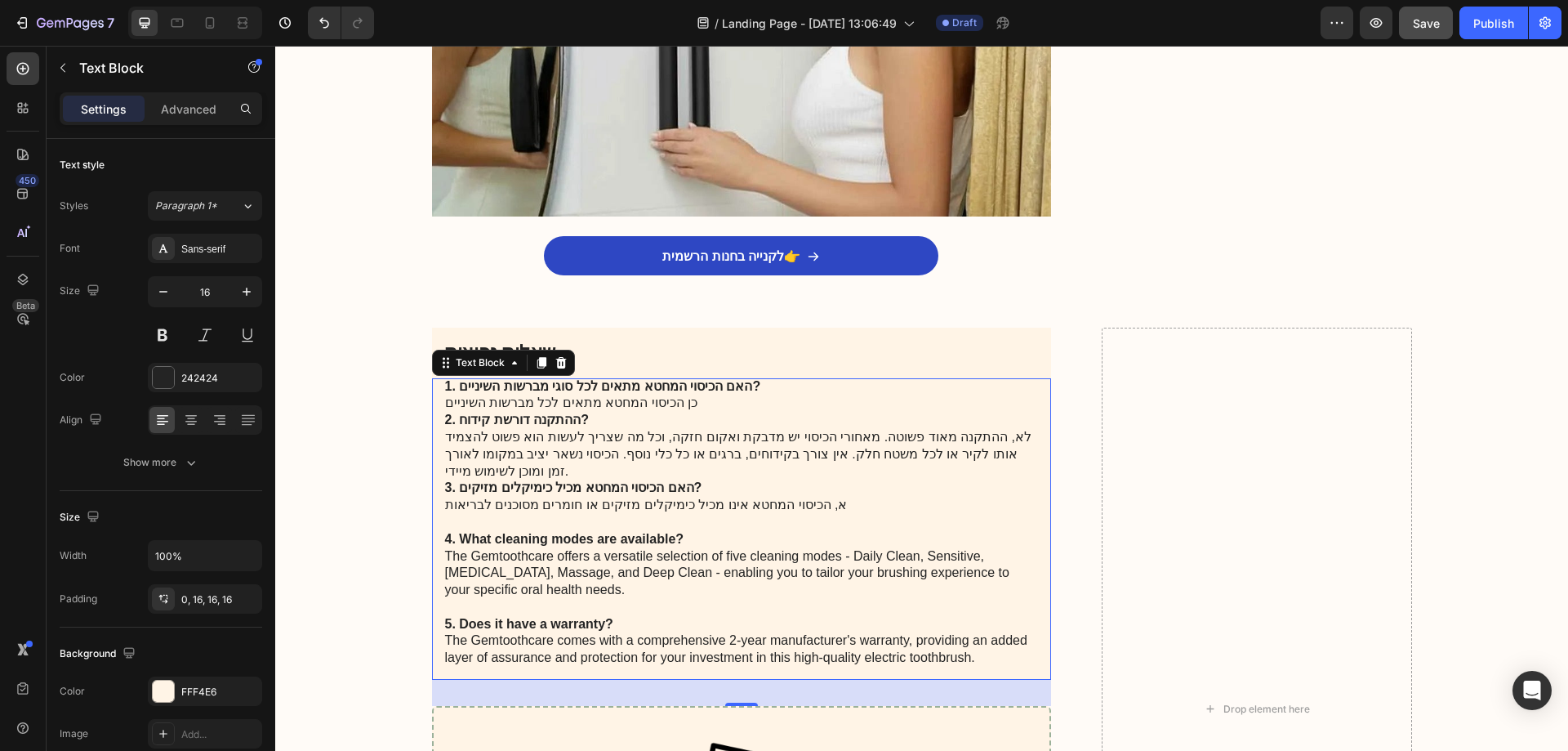
click at [550, 531] on strong "4. What cleaning modes are available?" at bounding box center [564, 538] width 239 height 14
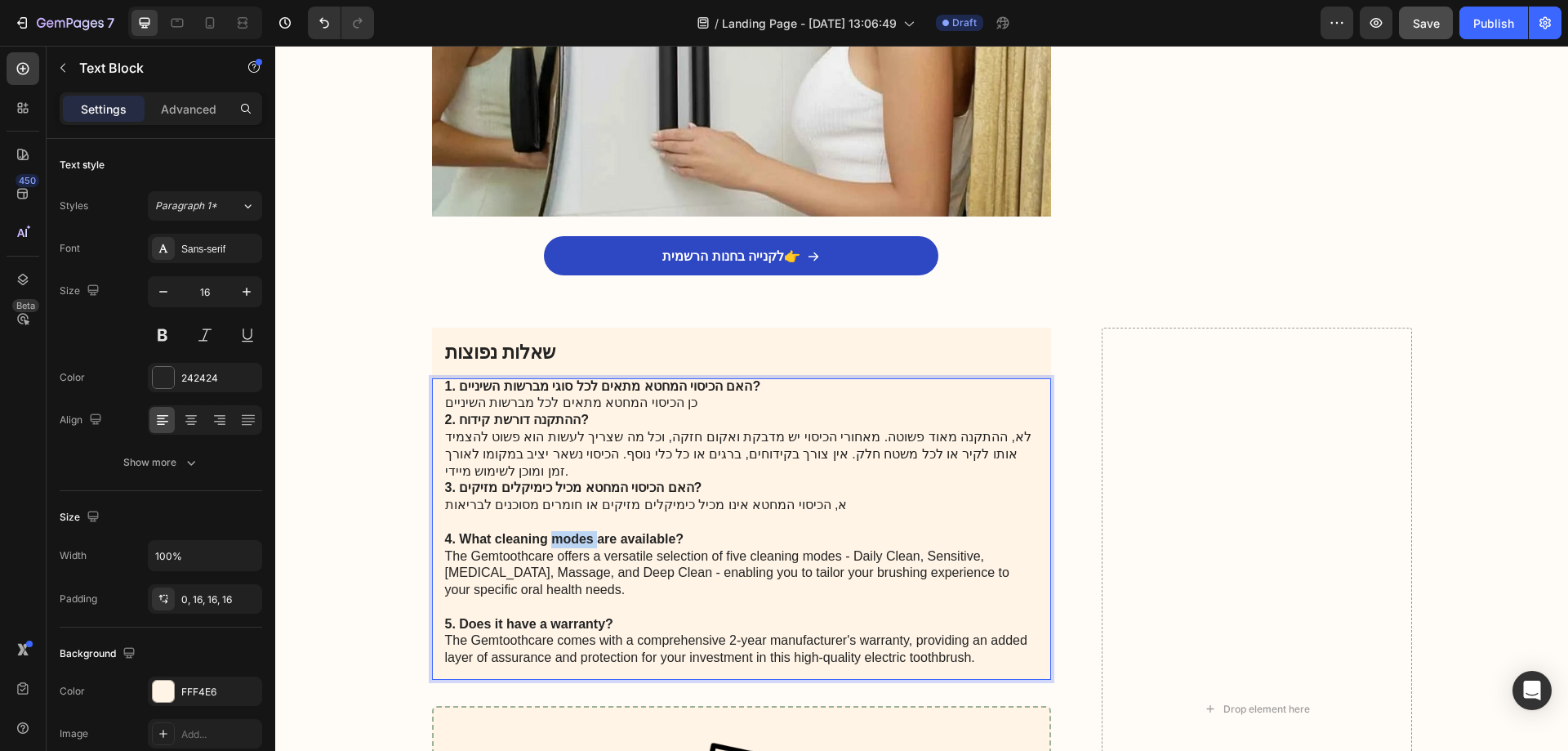
click at [550, 531] on strong "4. What cleaning modes are available?" at bounding box center [564, 538] width 239 height 14
click at [553, 531] on strong "4. What cleaning modes are available?" at bounding box center [564, 538] width 239 height 14
drag, startPoint x: 677, startPoint y: 509, endPoint x: 456, endPoint y: 508, distance: 221.0
click at [456, 531] on strong "4. What cleaning modes are available?" at bounding box center [564, 538] width 239 height 14
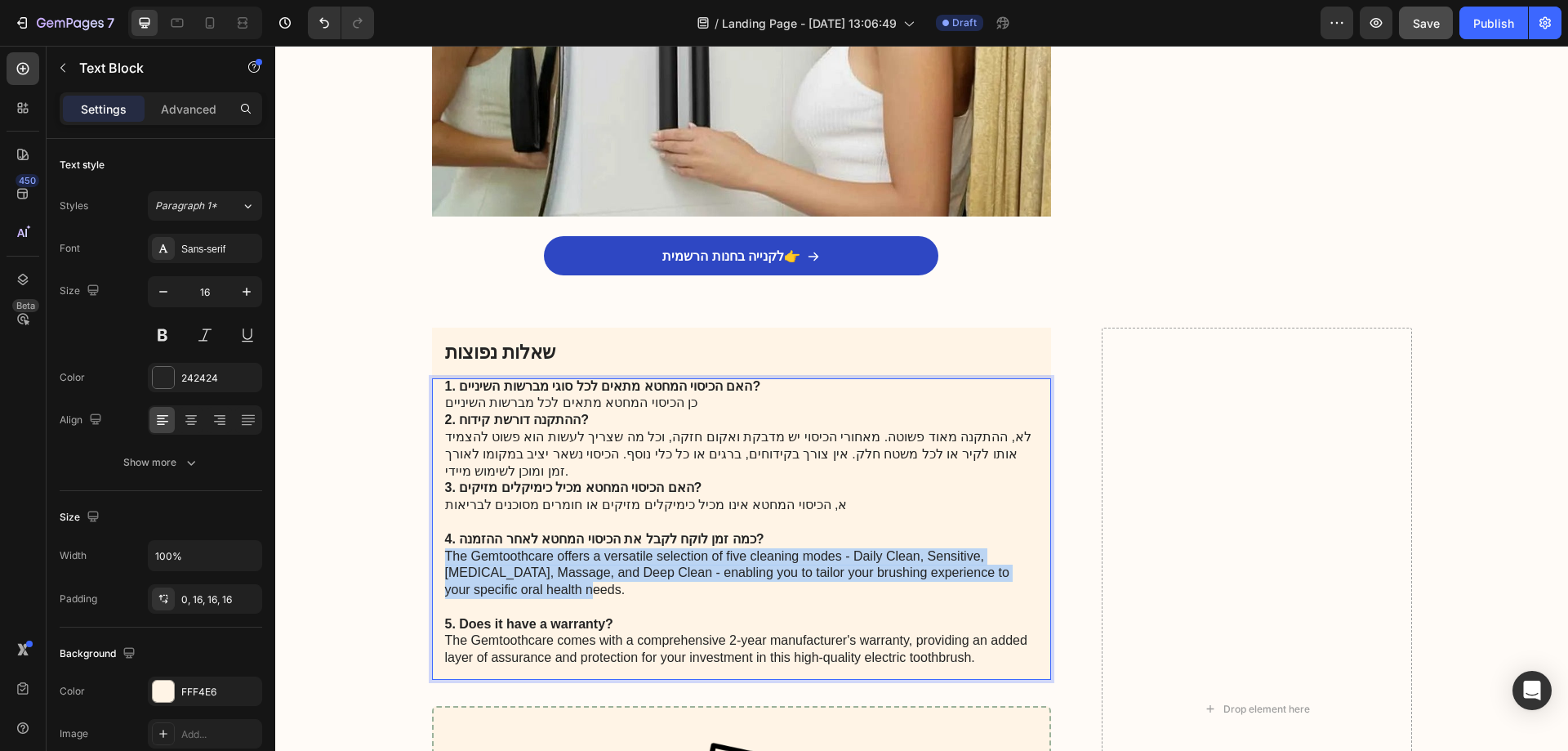
drag, startPoint x: 554, startPoint y: 561, endPoint x: 440, endPoint y: 528, distance: 118.7
click at [445, 528] on p "1. האם הכיסוי המחטא מתאים לכל סוגי מברשות השיניים? כן הכיסוי המחטא מתאים לכל מב…" at bounding box center [742, 523] width 594 height 289
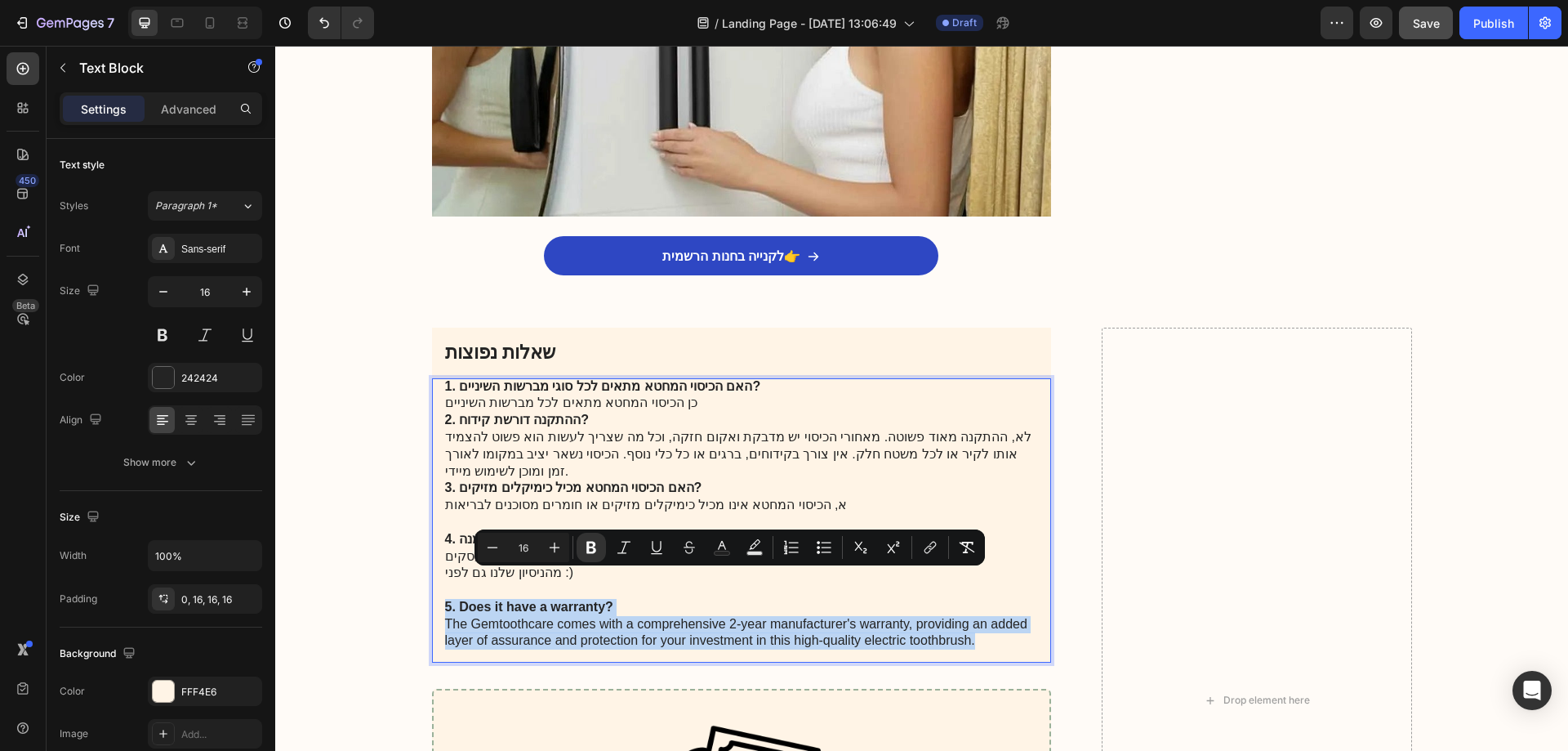
drag, startPoint x: 973, startPoint y: 620, endPoint x: 430, endPoint y: 587, distance: 544.0
click at [432, 587] on div "1. האם הכיסוי המחטא מתאים לכל סוגי מברשות השיניים? כן הכיסוי המחטא מתאים לכל מב…" at bounding box center [742, 521] width 620 height 285
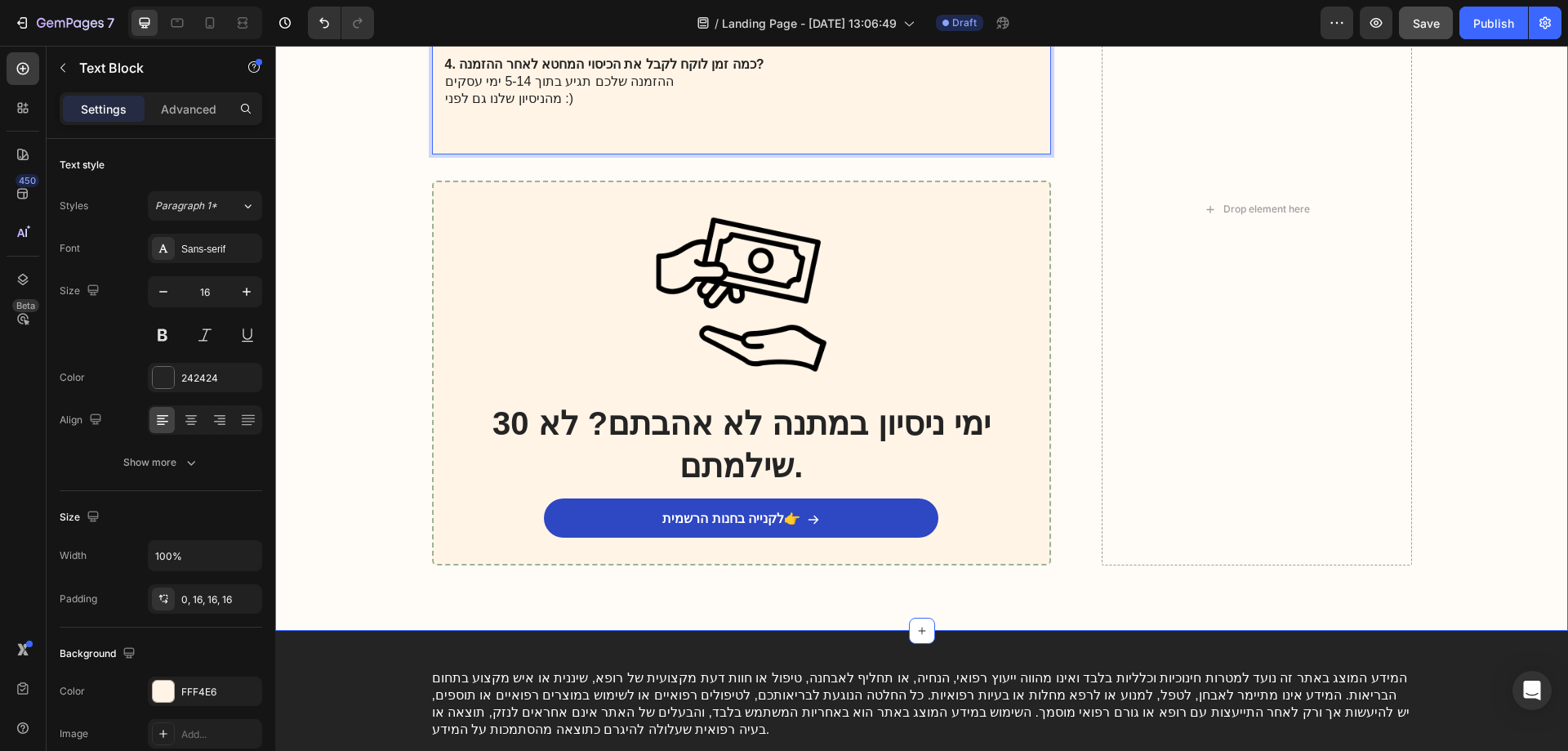
scroll to position [4544, 0]
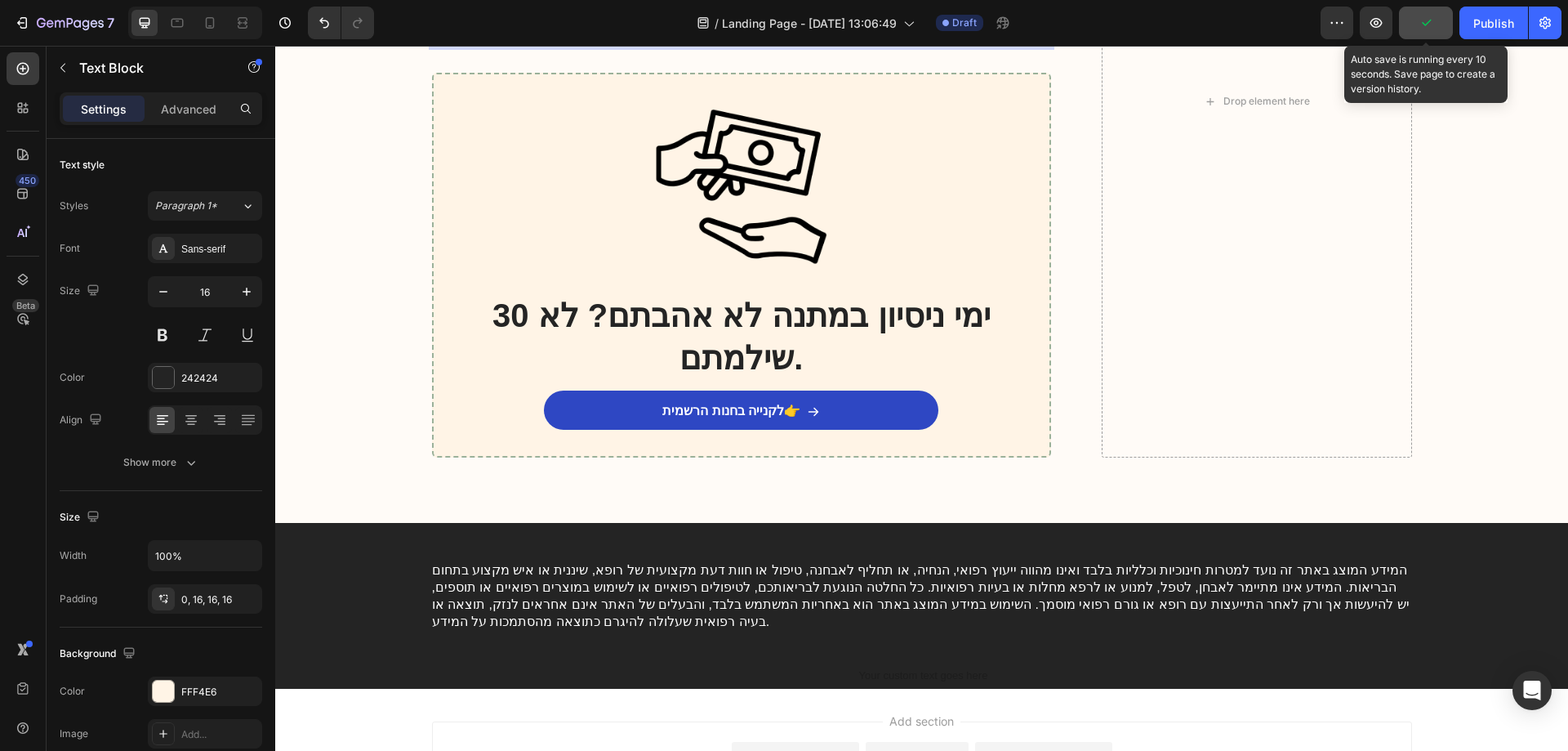
click at [1424, 29] on icon "button" at bounding box center [1426, 23] width 16 height 16
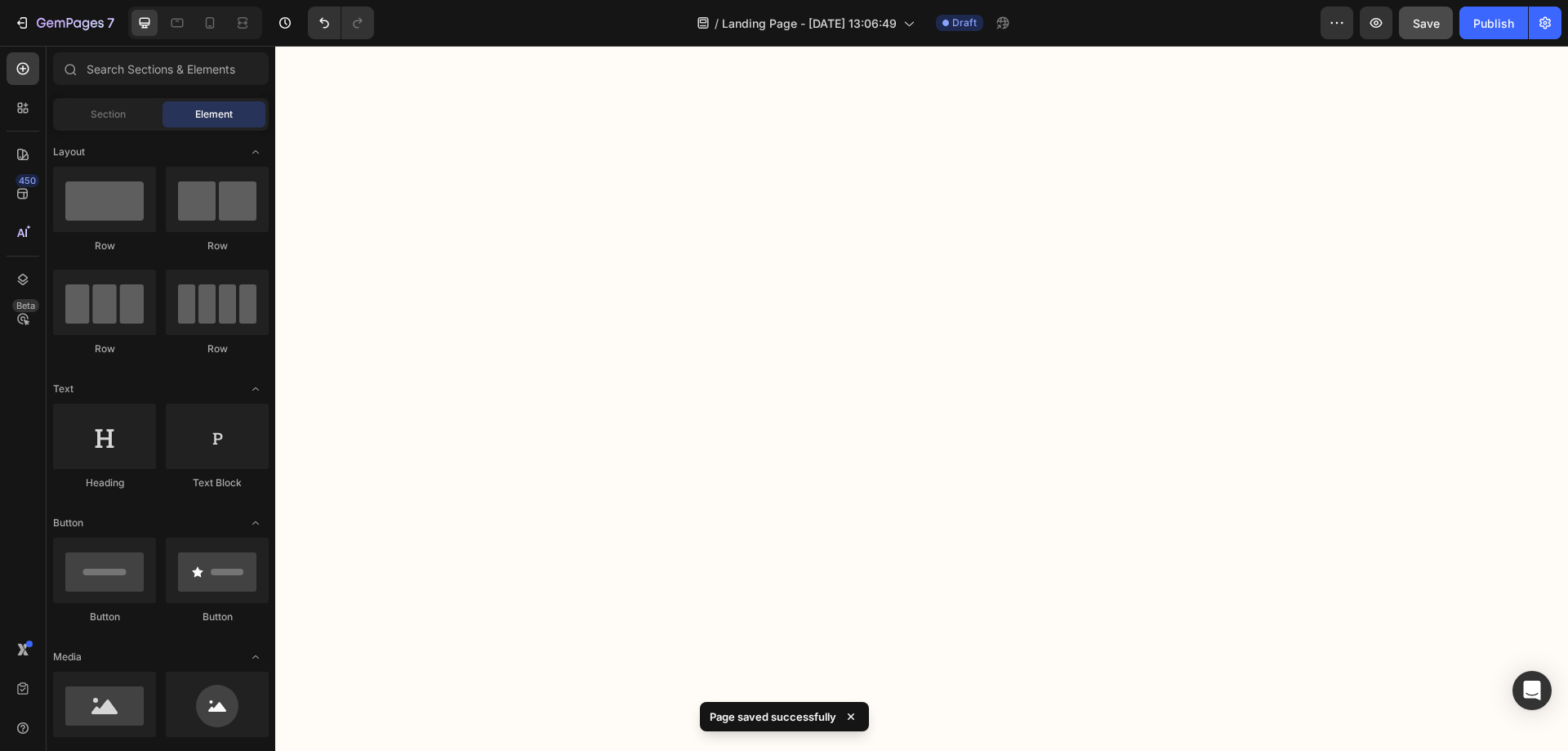
scroll to position [0, 0]
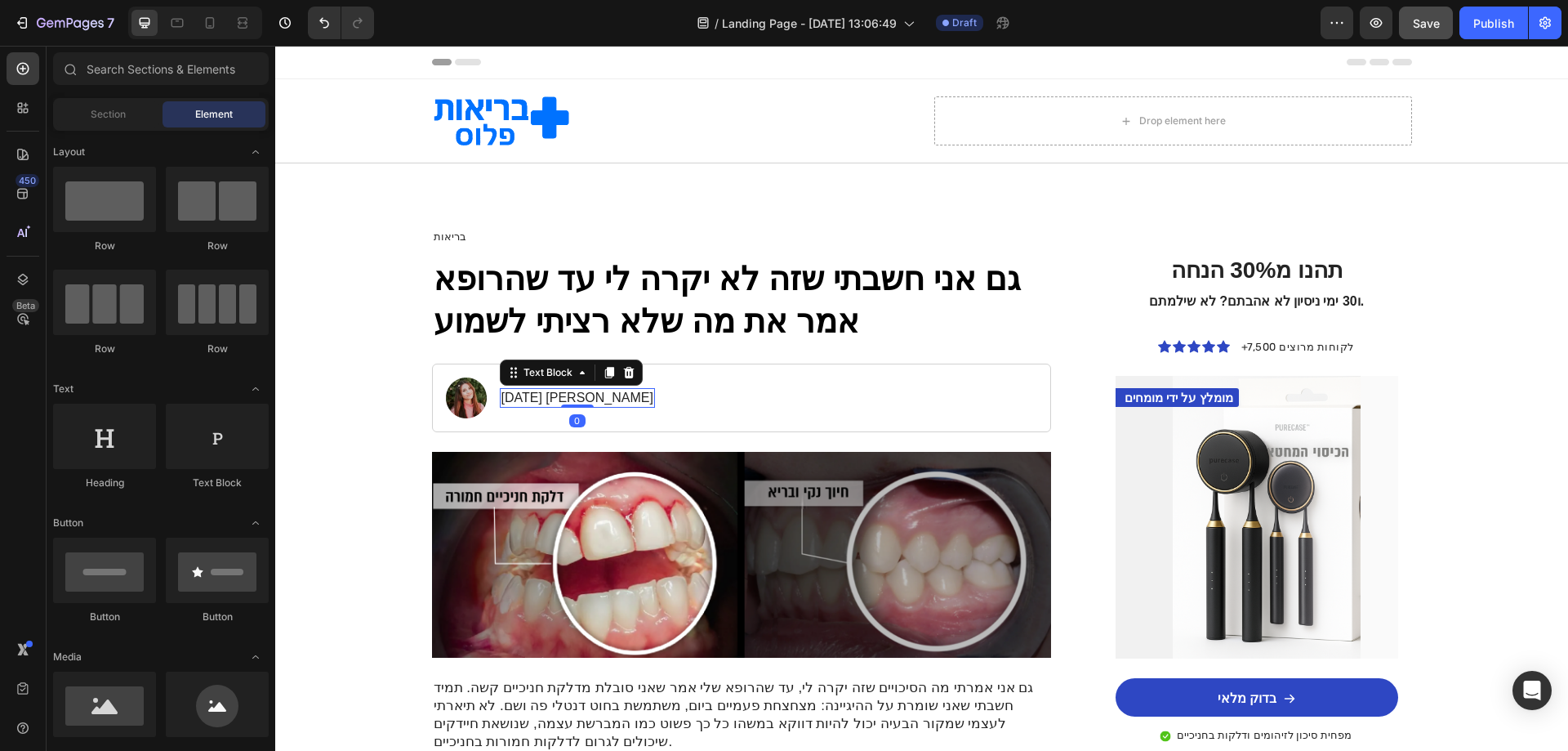
click at [599, 395] on p "[DATE] [PERSON_NAME]" at bounding box center [577, 397] width 152 height 17
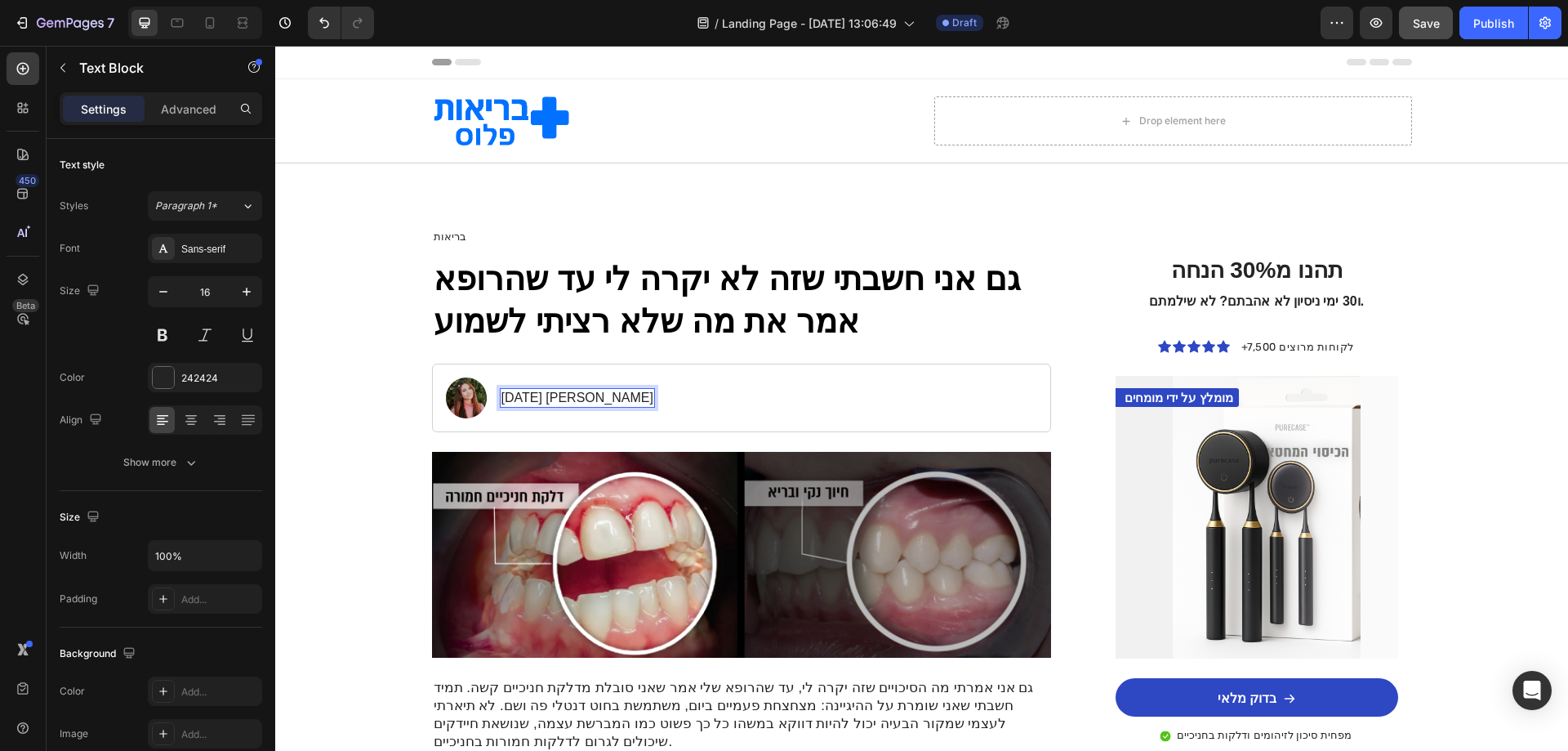
click at [606, 398] on p "[DATE] [PERSON_NAME]" at bounding box center [577, 397] width 152 height 17
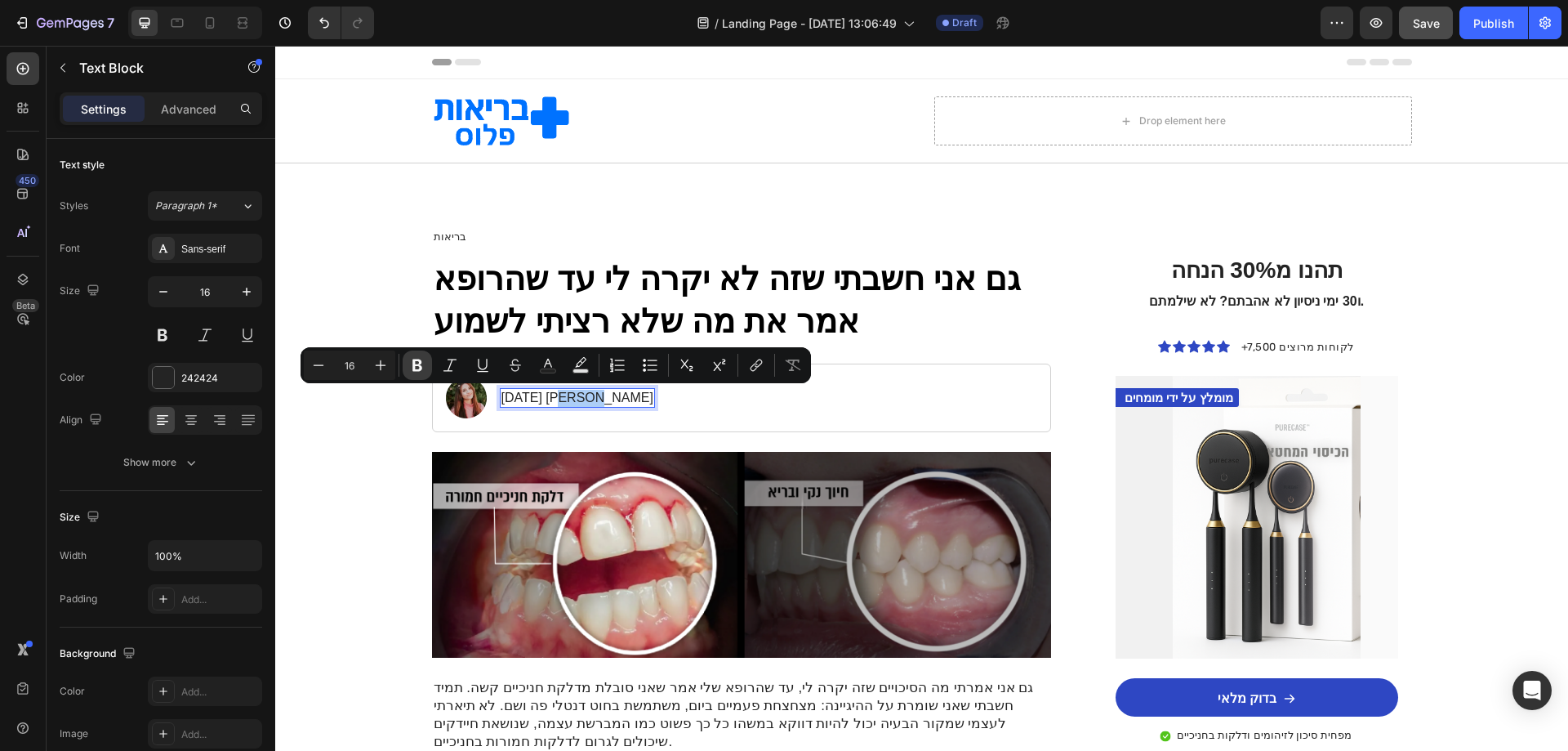
click at [419, 364] on icon "Editor contextual toolbar" at bounding box center [417, 366] width 10 height 12
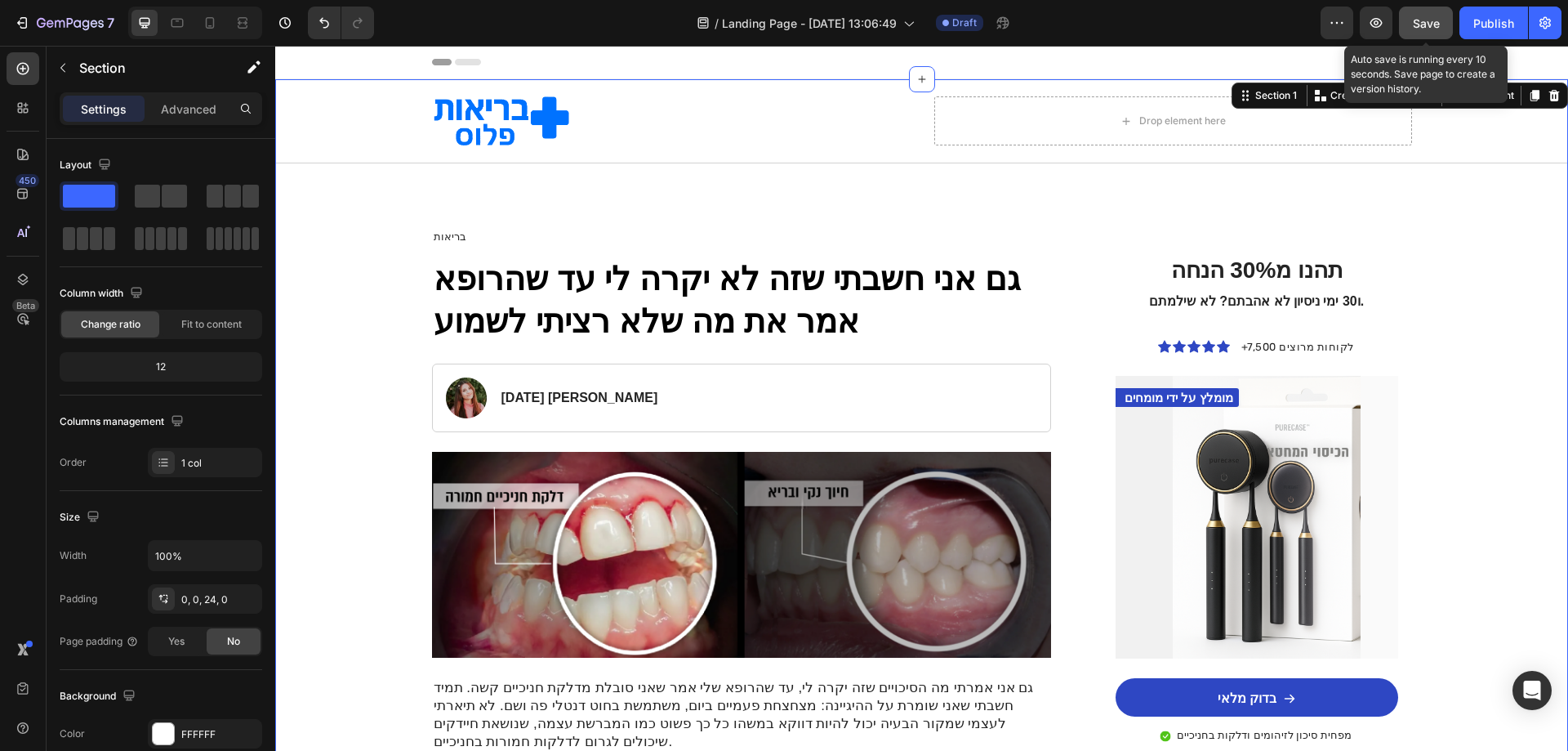
click at [1424, 16] on span "Save" at bounding box center [1426, 23] width 27 height 14
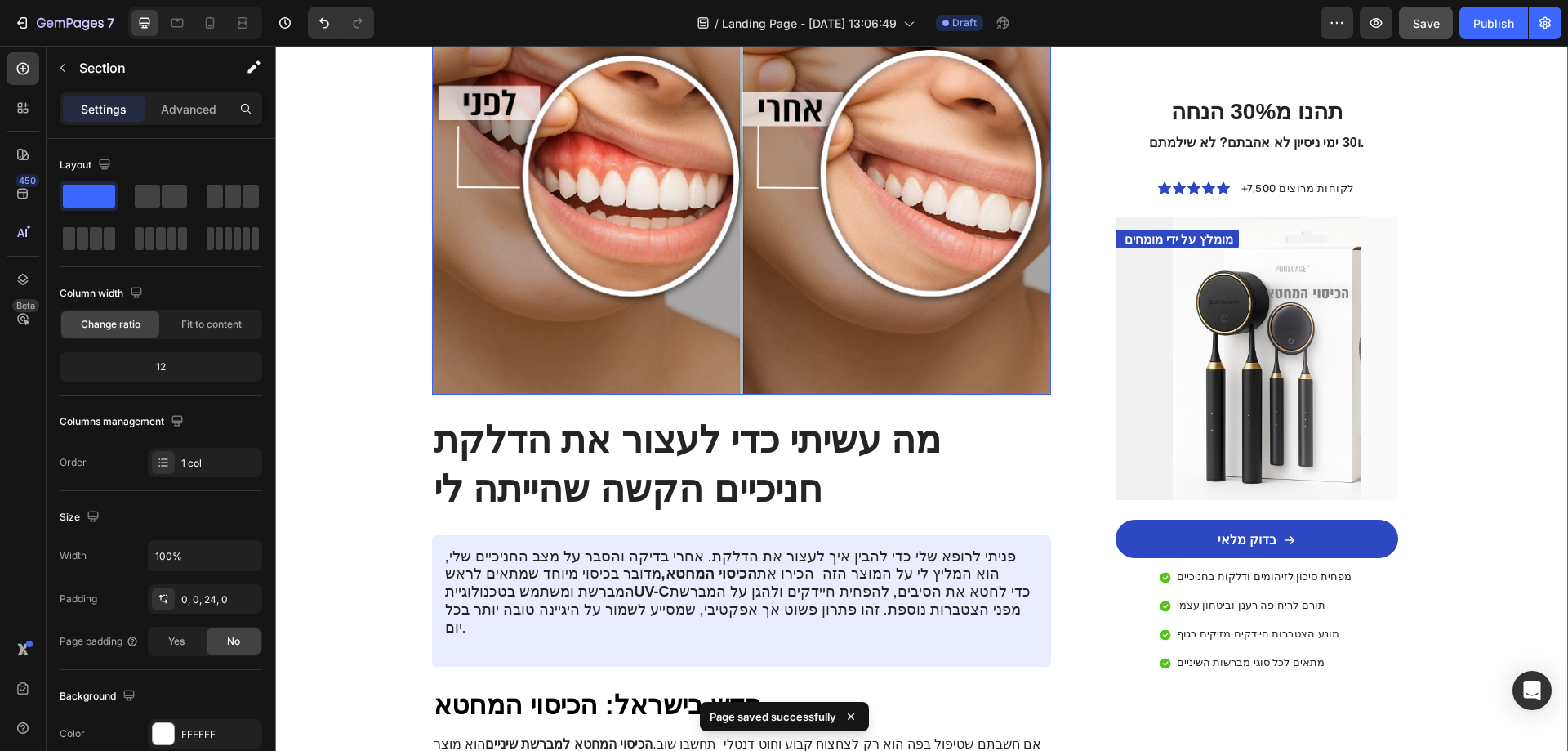
scroll to position [1470, 0]
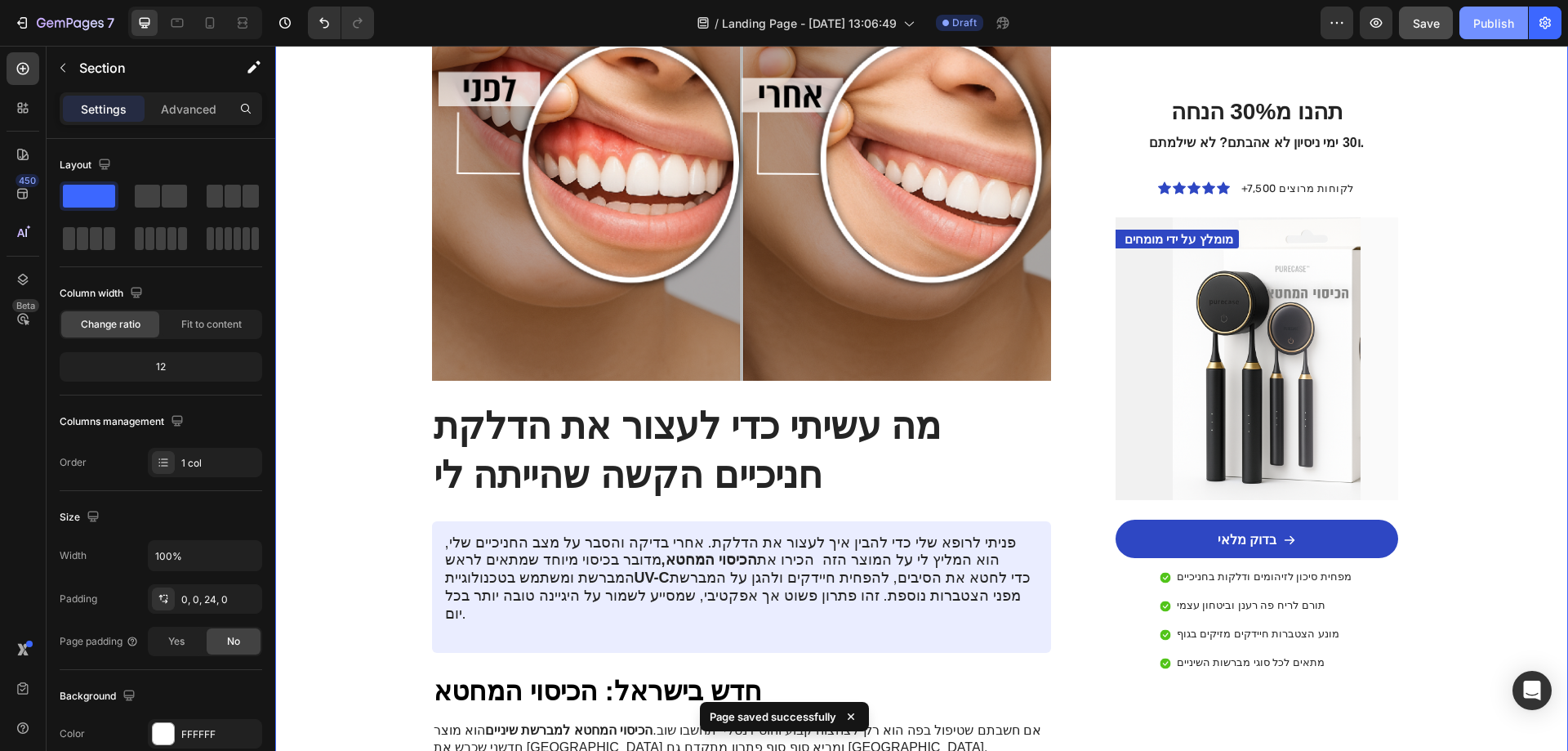
click at [1476, 31] on div "Publish" at bounding box center [1494, 23] width 41 height 17
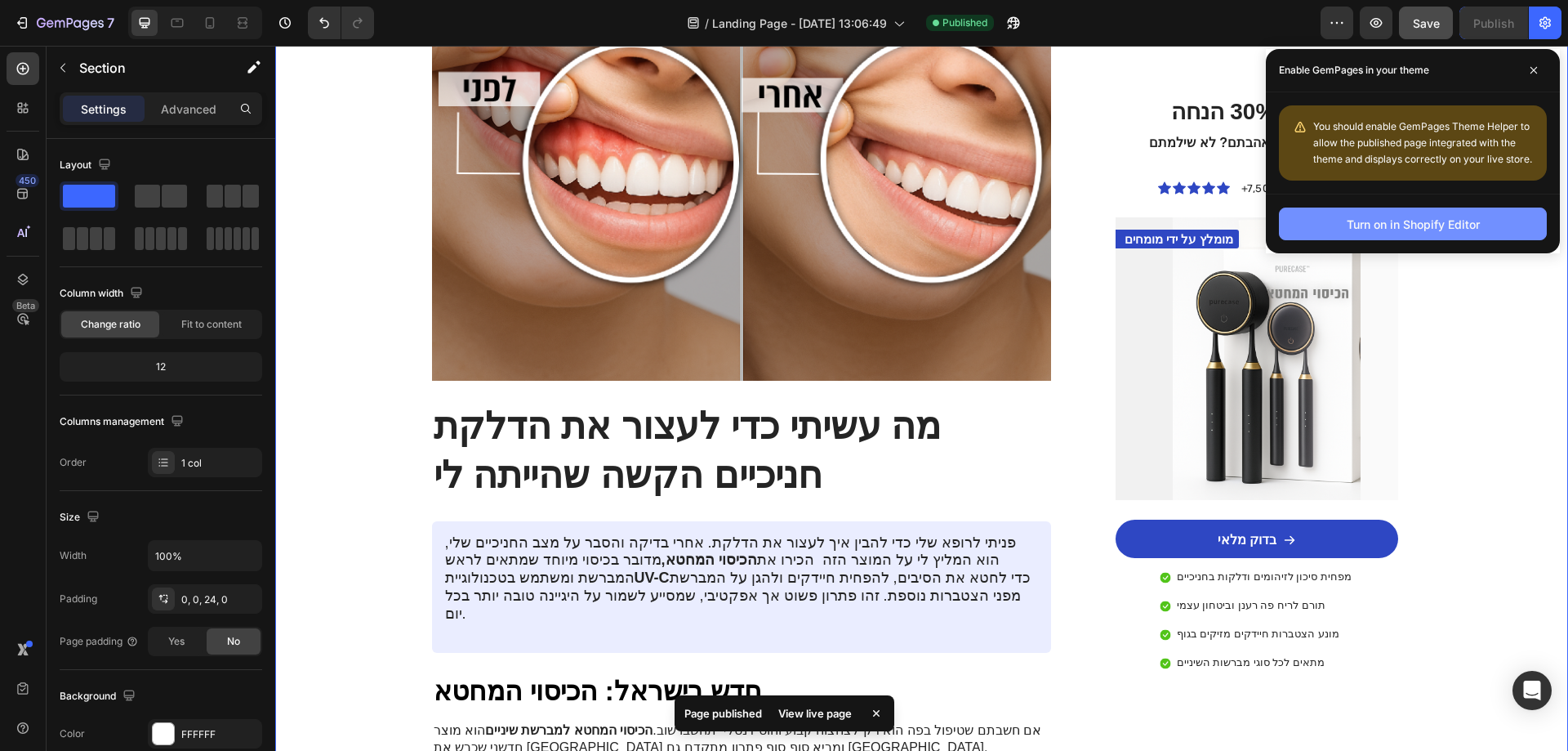
click at [1417, 224] on div "Turn on in Shopify Editor" at bounding box center [1413, 224] width 133 height 17
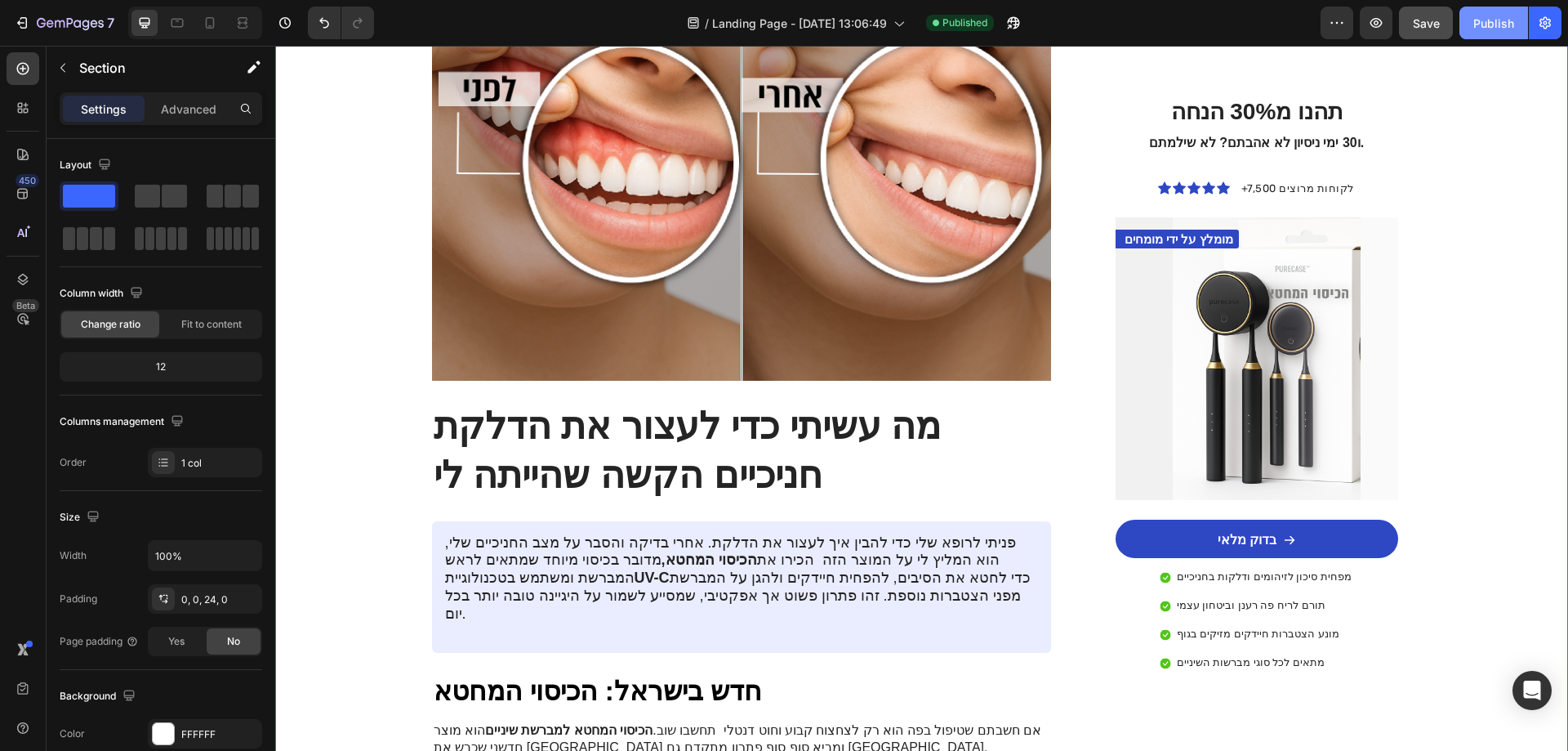
click at [1486, 35] on button "Publish" at bounding box center [1494, 23] width 69 height 33
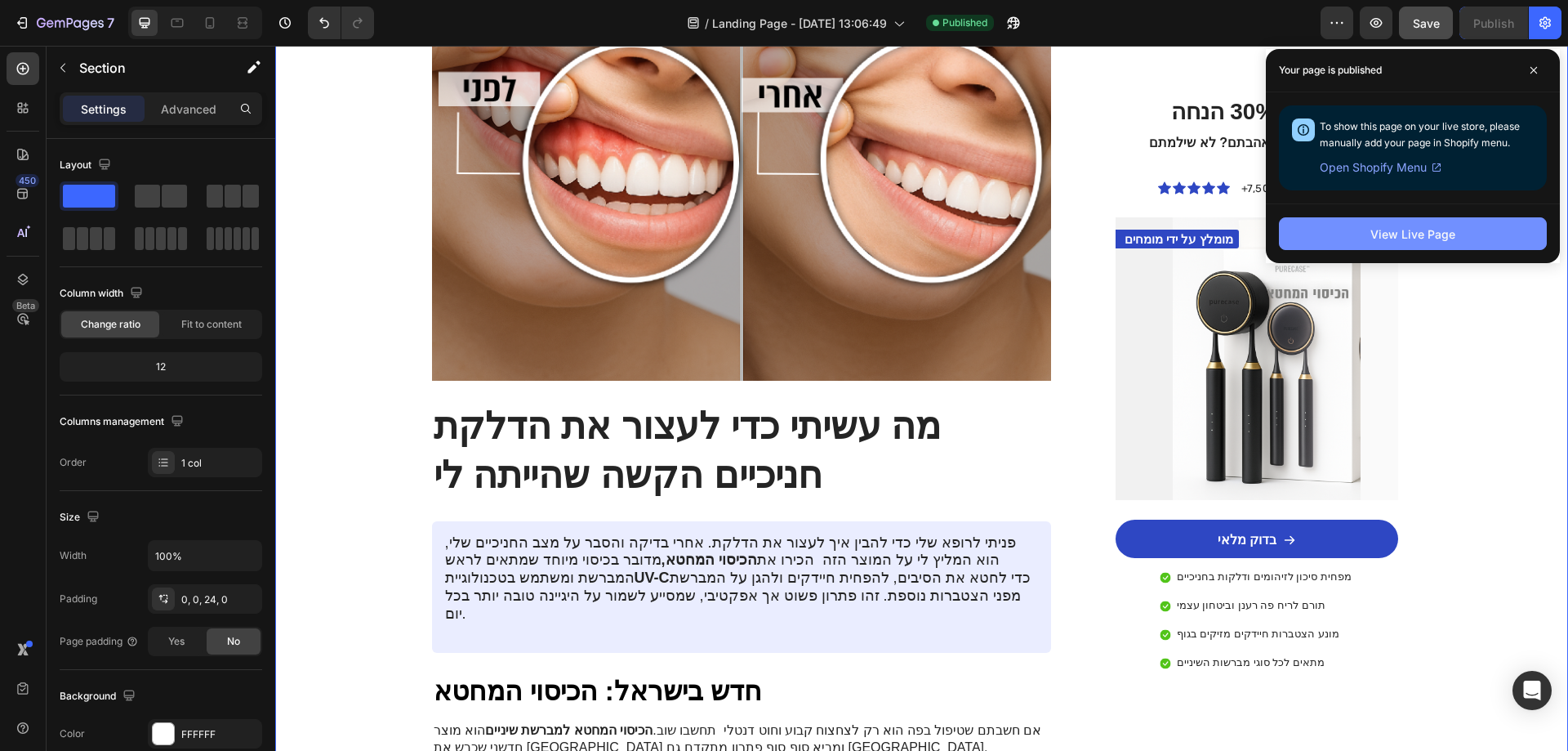
click at [1396, 238] on div "View Live Page" at bounding box center [1413, 233] width 85 height 17
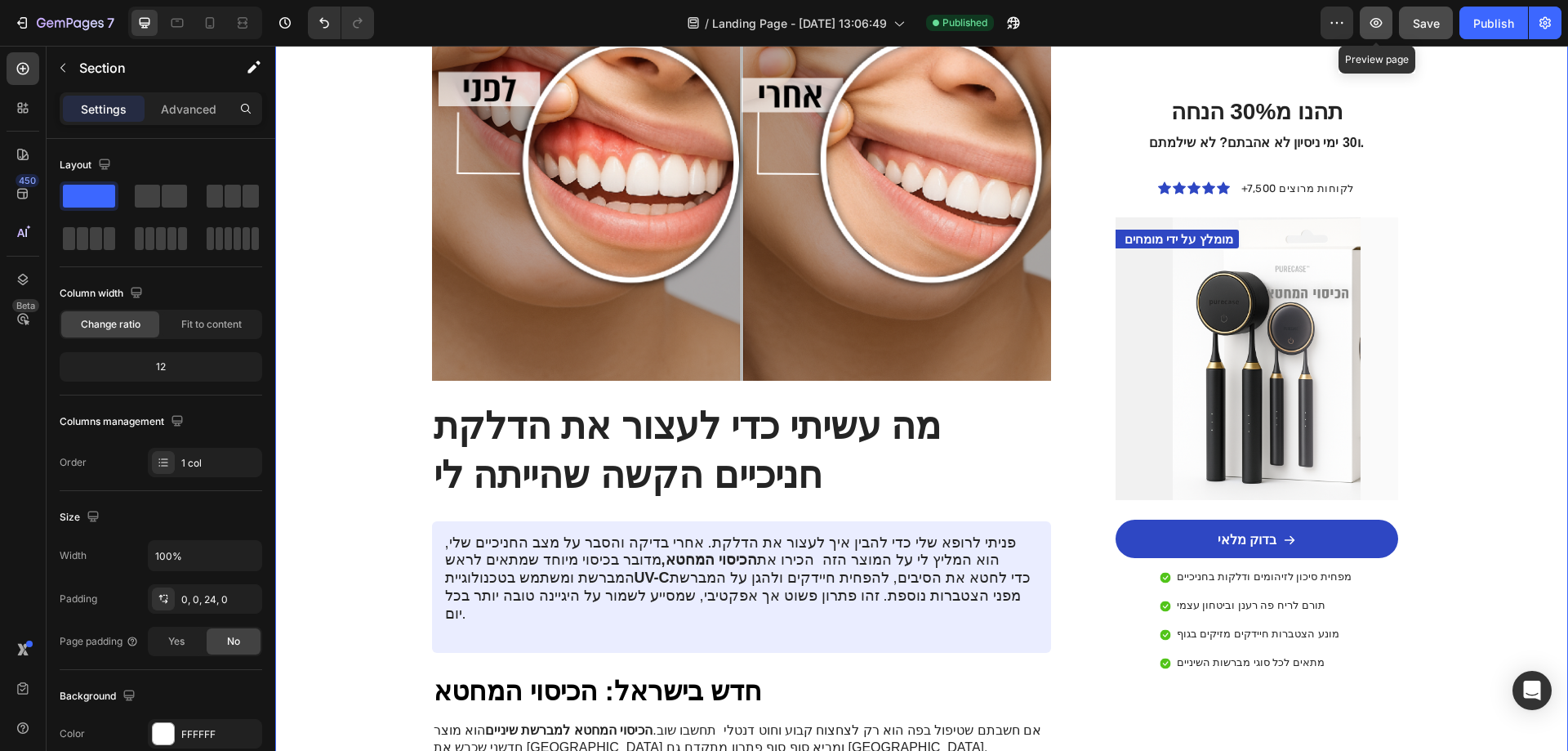
click at [1376, 24] on icon "button" at bounding box center [1376, 23] width 16 height 16
click at [1477, 30] on div "Publish" at bounding box center [1494, 23] width 41 height 17
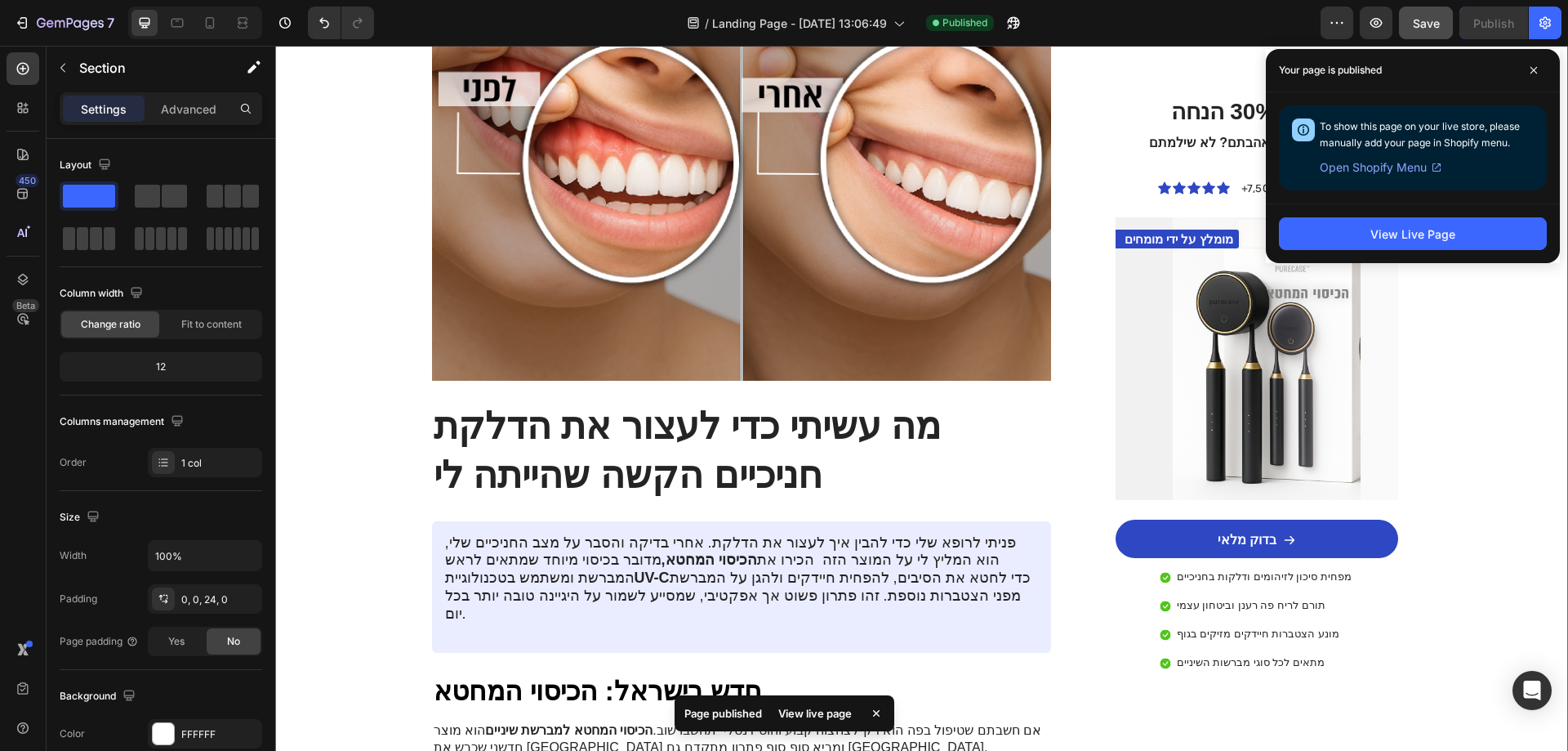
click at [1378, 170] on span "Open Shopify Menu" at bounding box center [1373, 168] width 107 height 20
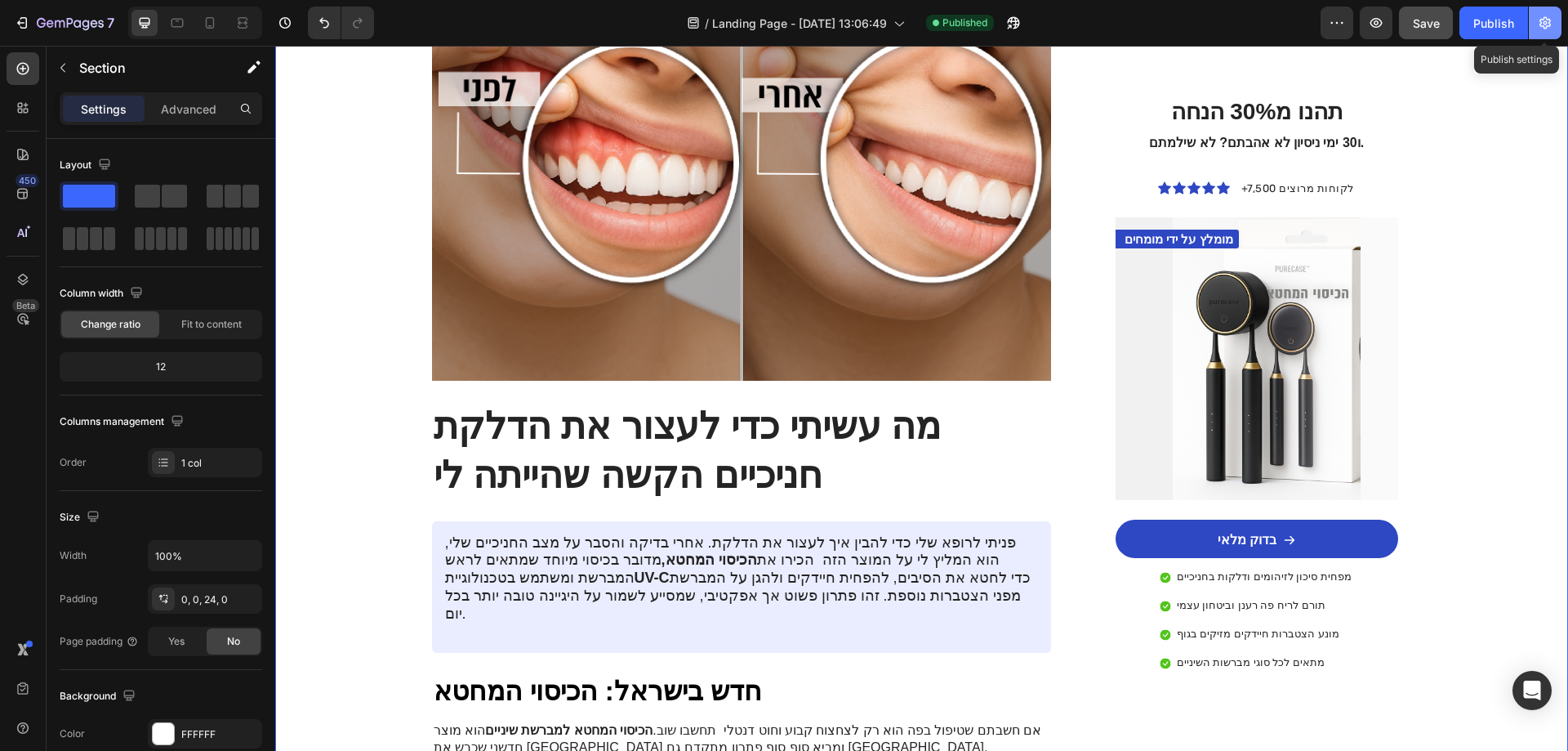
click at [1536, 31] on button "button" at bounding box center [1545, 23] width 33 height 33
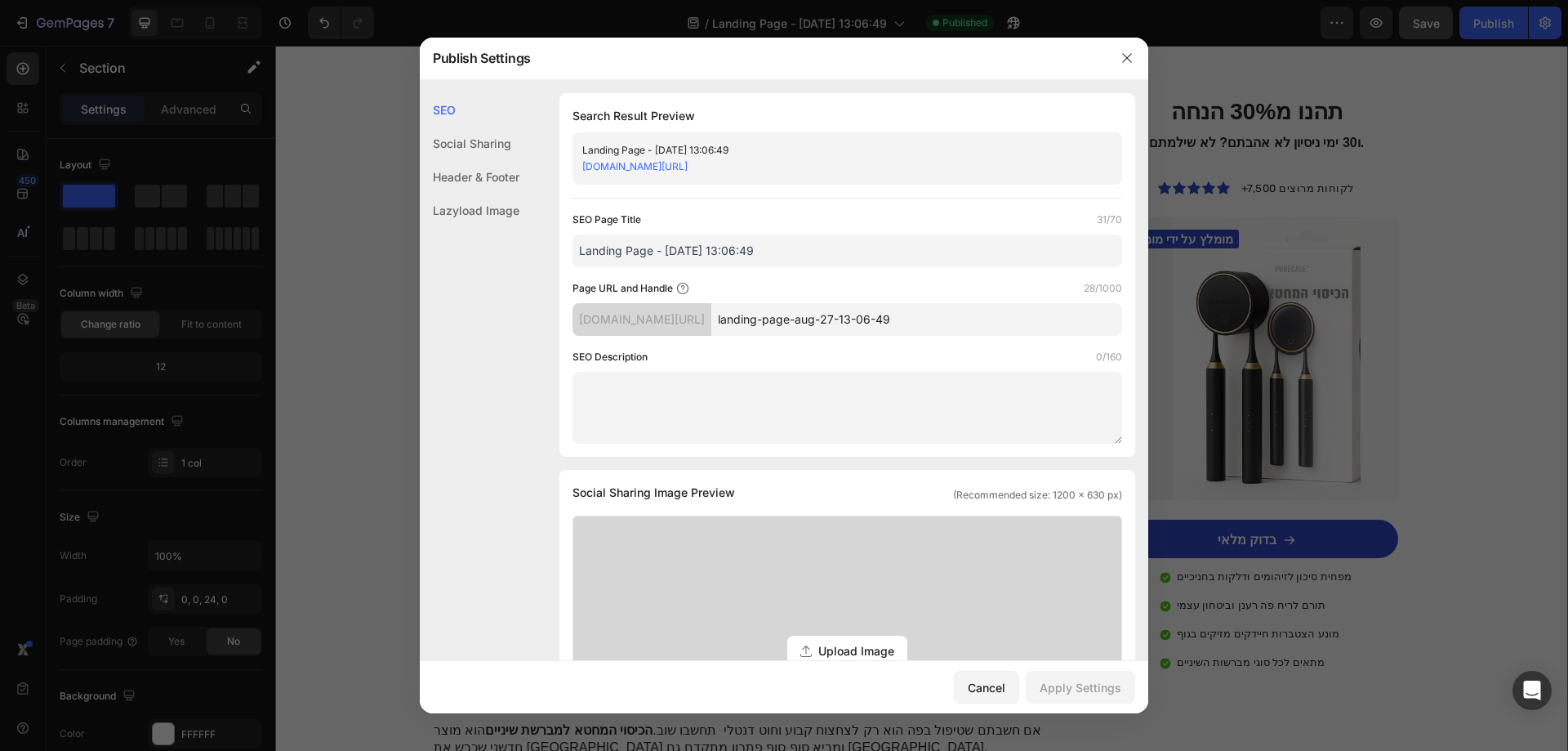
click at [687, 162] on link "[DOMAIN_NAME][URL]" at bounding box center [635, 166] width 105 height 12
